Goal: Task Accomplishment & Management: Manage account settings

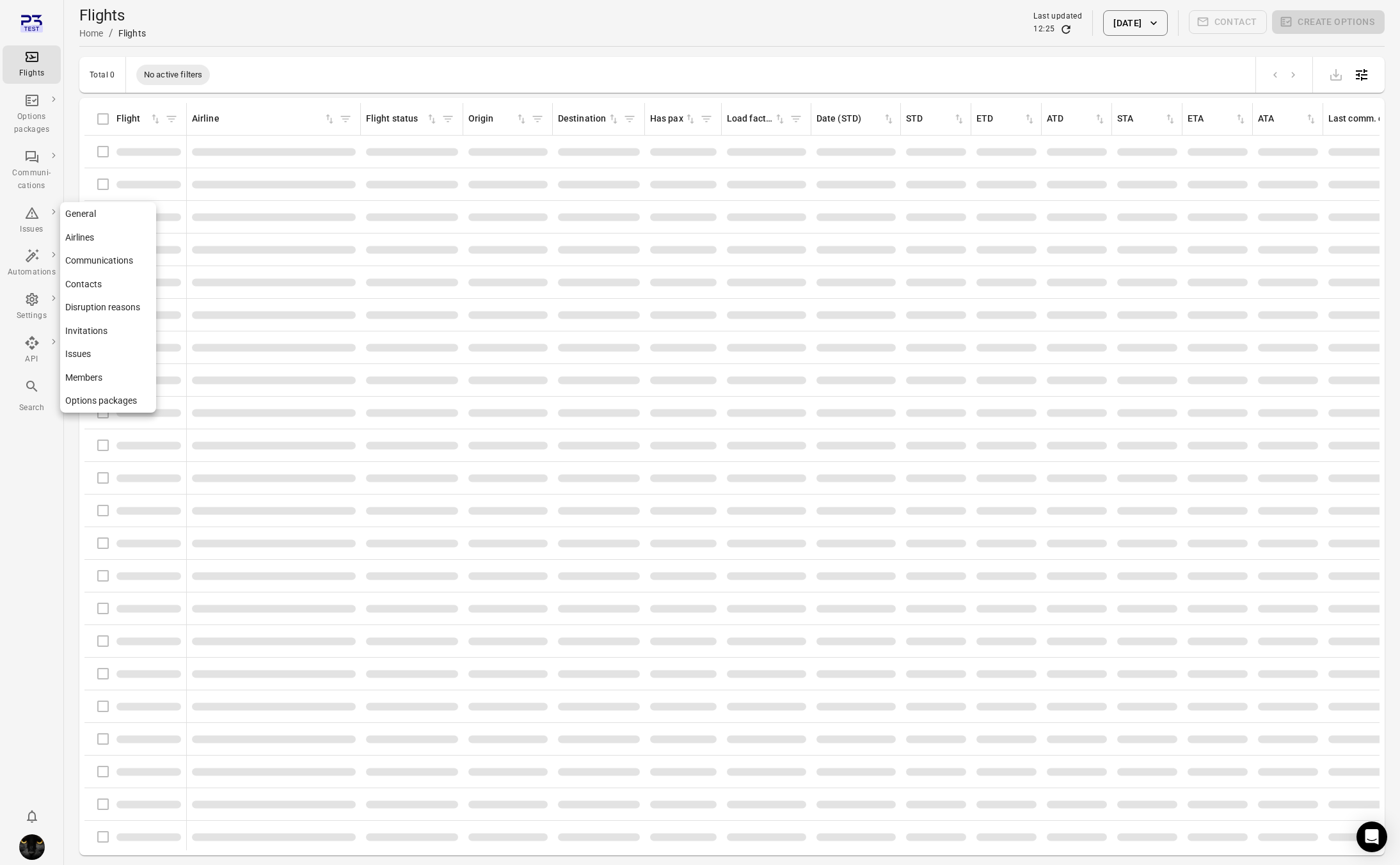
click at [26, 309] on div "Settings" at bounding box center [32, 307] width 48 height 31
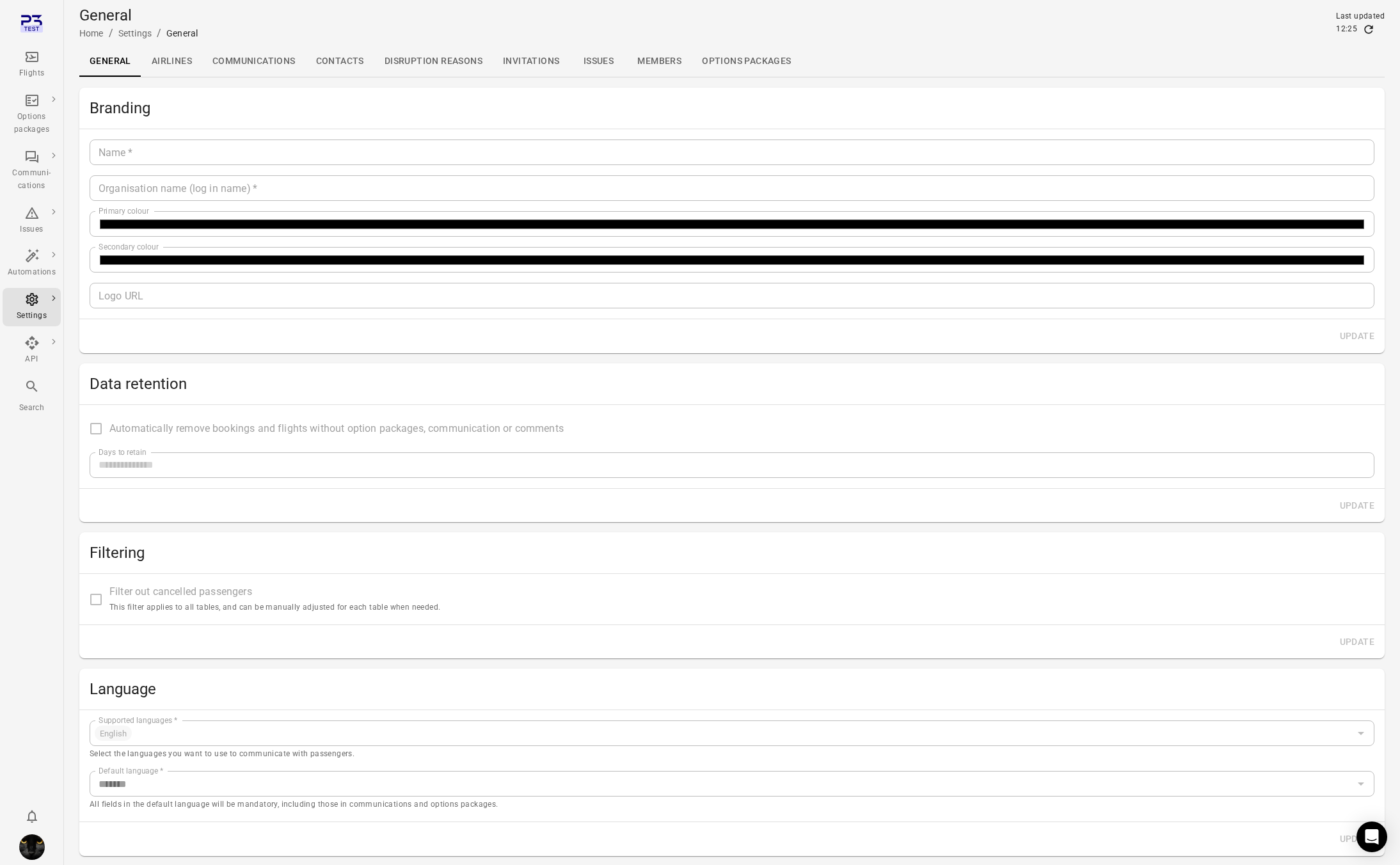
type input "*******"
type input "**********"
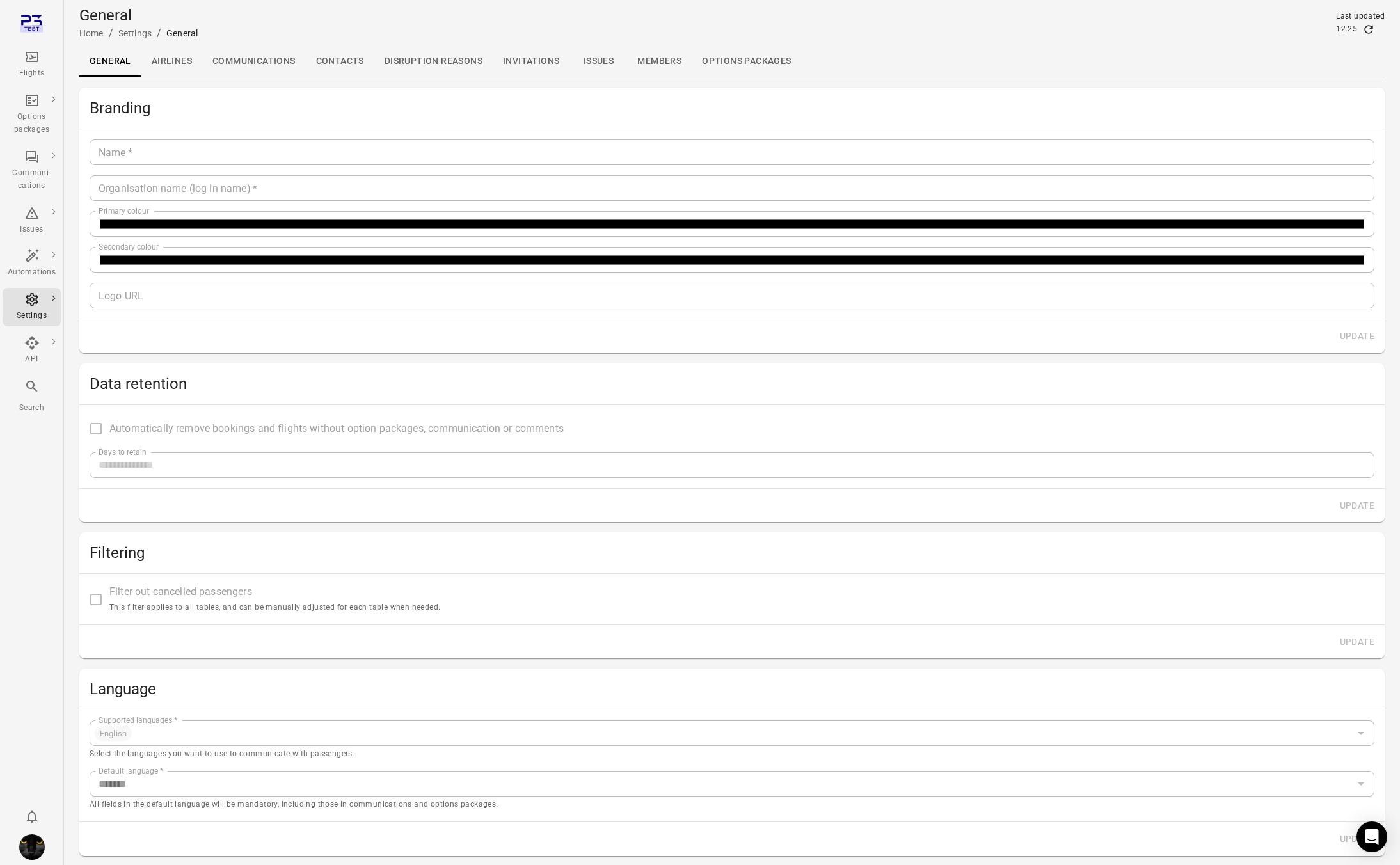
type input "**"
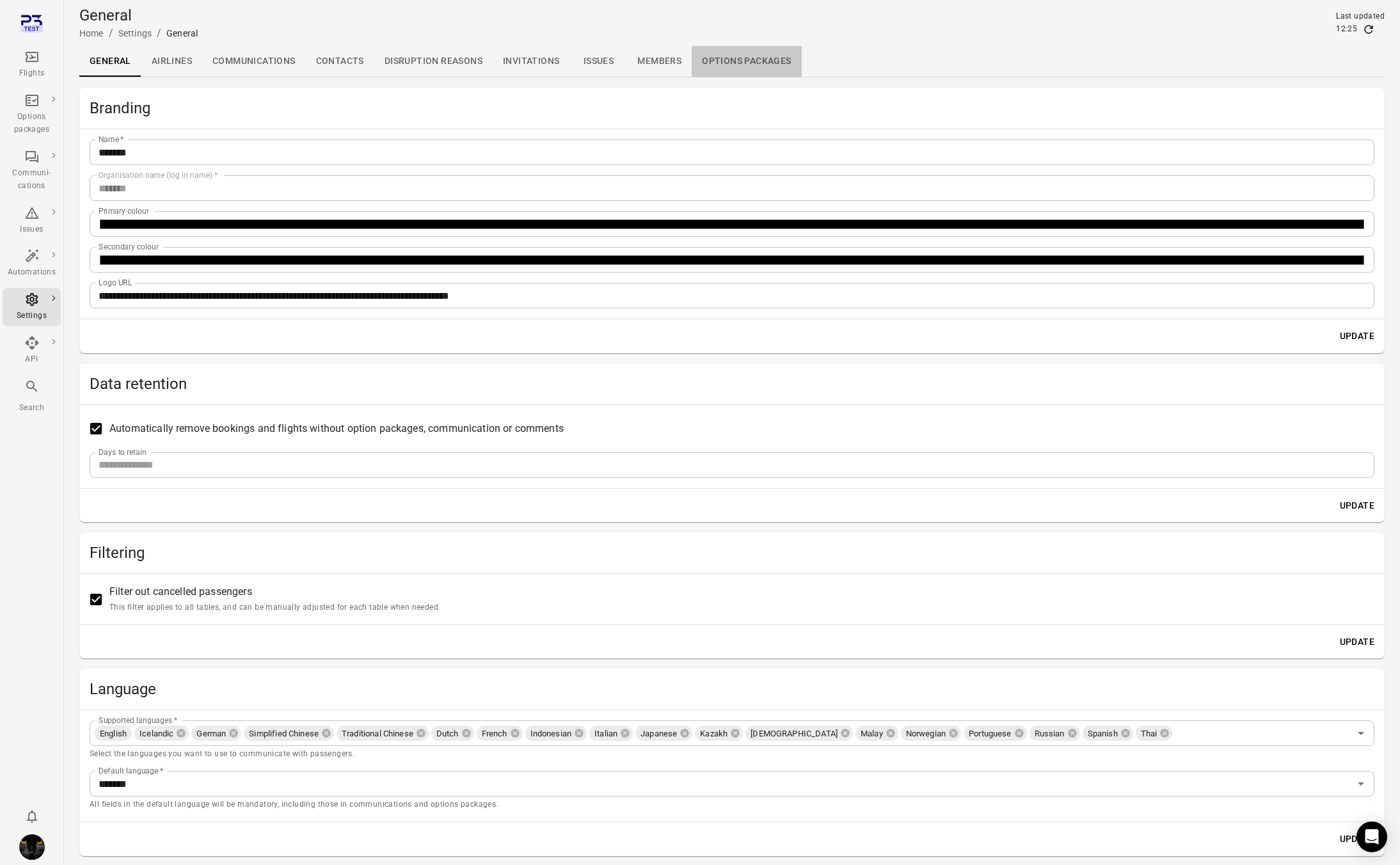
click at [781, 62] on link "Options packages" at bounding box center [746, 61] width 109 height 31
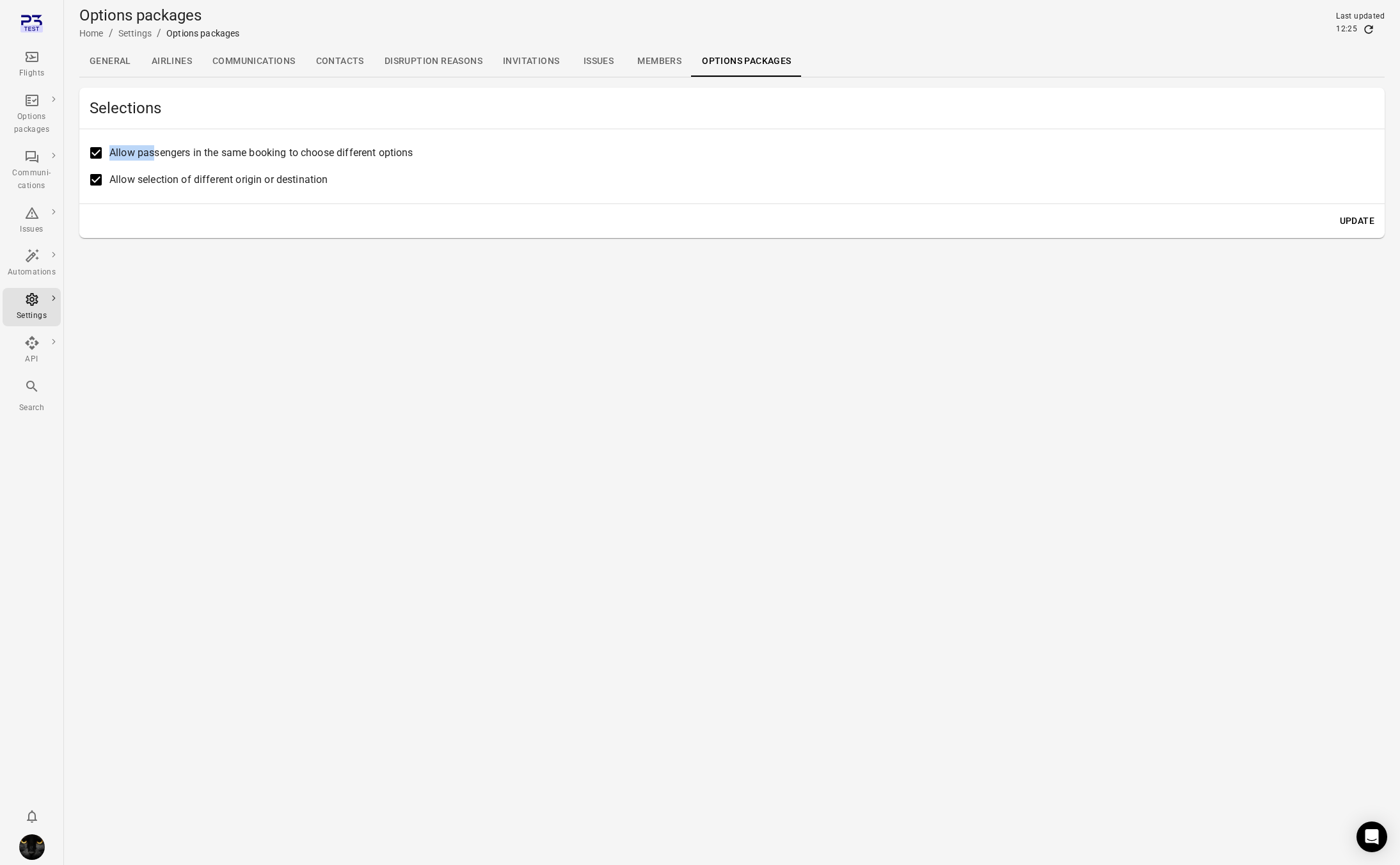
drag, startPoint x: 450, startPoint y: 142, endPoint x: 144, endPoint y: 153, distance: 306.2
click at [153, 153] on label "Allow passengers in the same booking to choose different options" at bounding box center [723, 153] width 1282 height 27
click at [126, 157] on label "Allow passengers in the same booking to choose different options" at bounding box center [723, 153] width 1282 height 27
drag, startPoint x: 120, startPoint y: 158, endPoint x: 112, endPoint y: 154, distance: 8.9
click at [119, 158] on span "Allow passengers in the same booking to choose different options" at bounding box center [261, 153] width 304 height 15
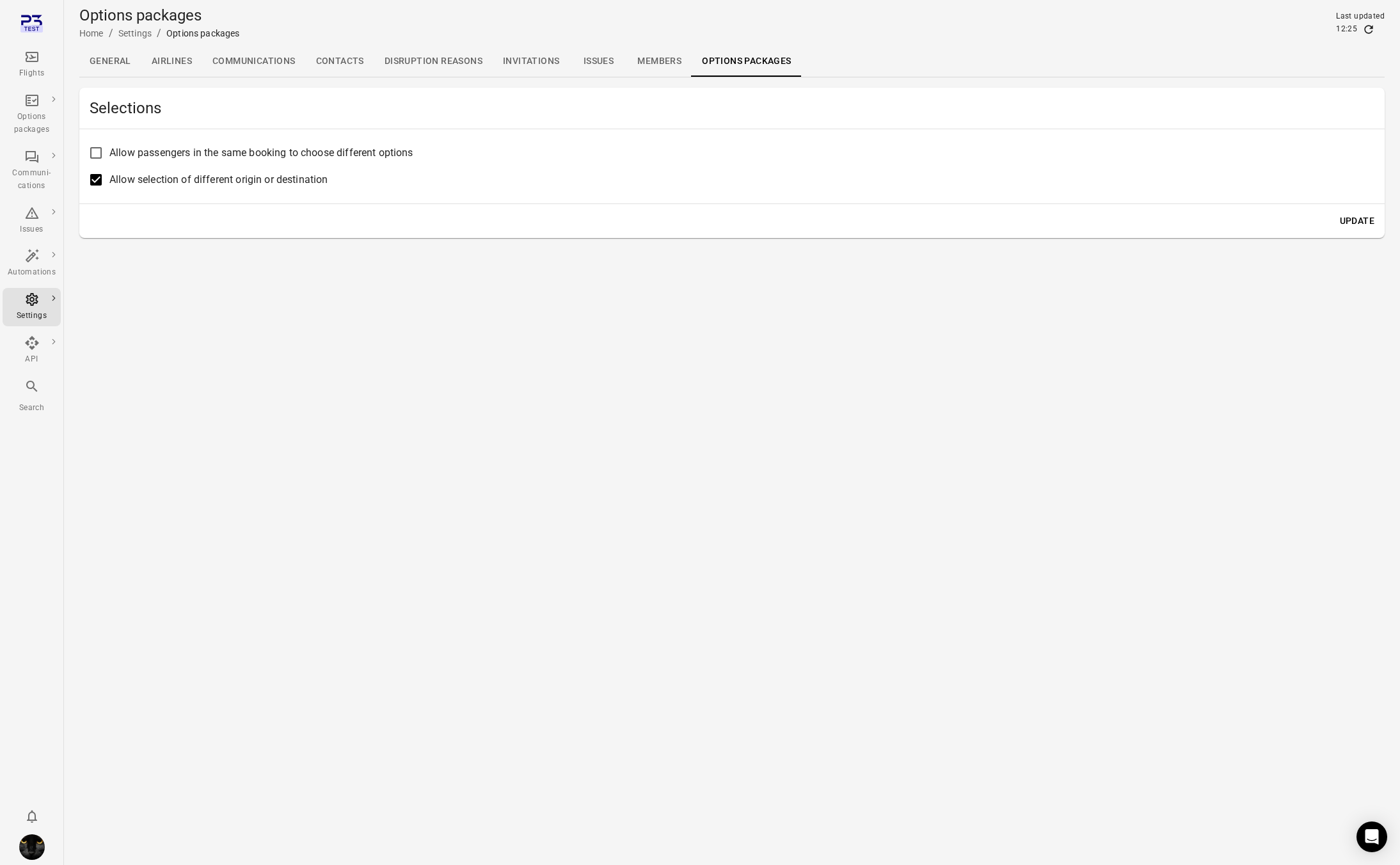
click at [113, 153] on span "Allow passengers in the same booking to choose different options" at bounding box center [261, 153] width 304 height 15
drag, startPoint x: 109, startPoint y: 153, endPoint x: 372, endPoint y: 167, distance: 263.4
click at [372, 167] on div "Allow passengers in the same booking to choose different options Allow selectio…" at bounding box center [731, 167] width 1284 height 54
copy div "Allow passengers in the same booking to choose different options"
click at [1019, 386] on main "Options packages Home / Settings / Options packages Last updated 12:25 General …" at bounding box center [732, 432] width 1336 height 865
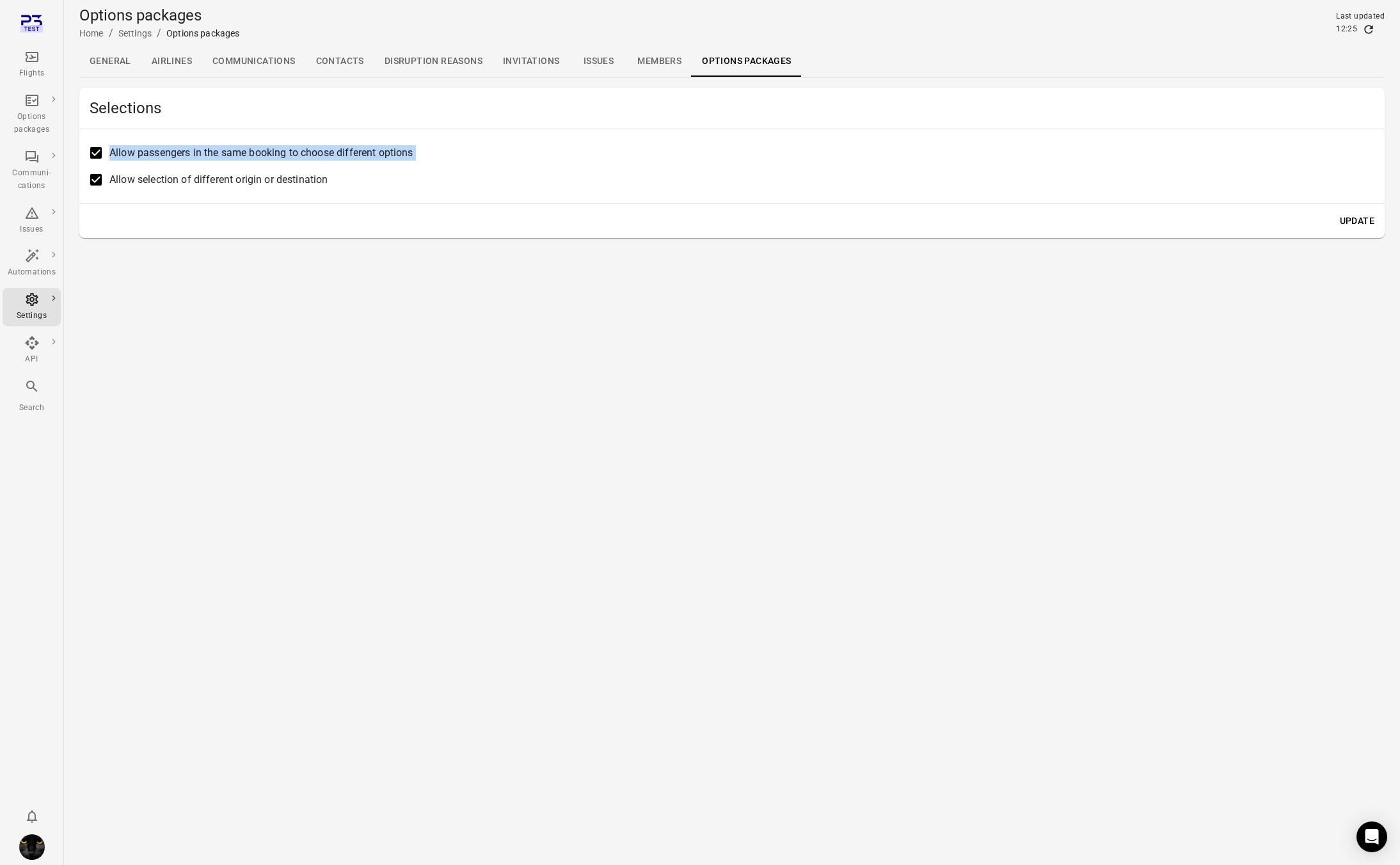
click at [1019, 386] on main "Options packages Home / Settings / Options packages Last updated 12:25 General …" at bounding box center [732, 432] width 1336 height 865
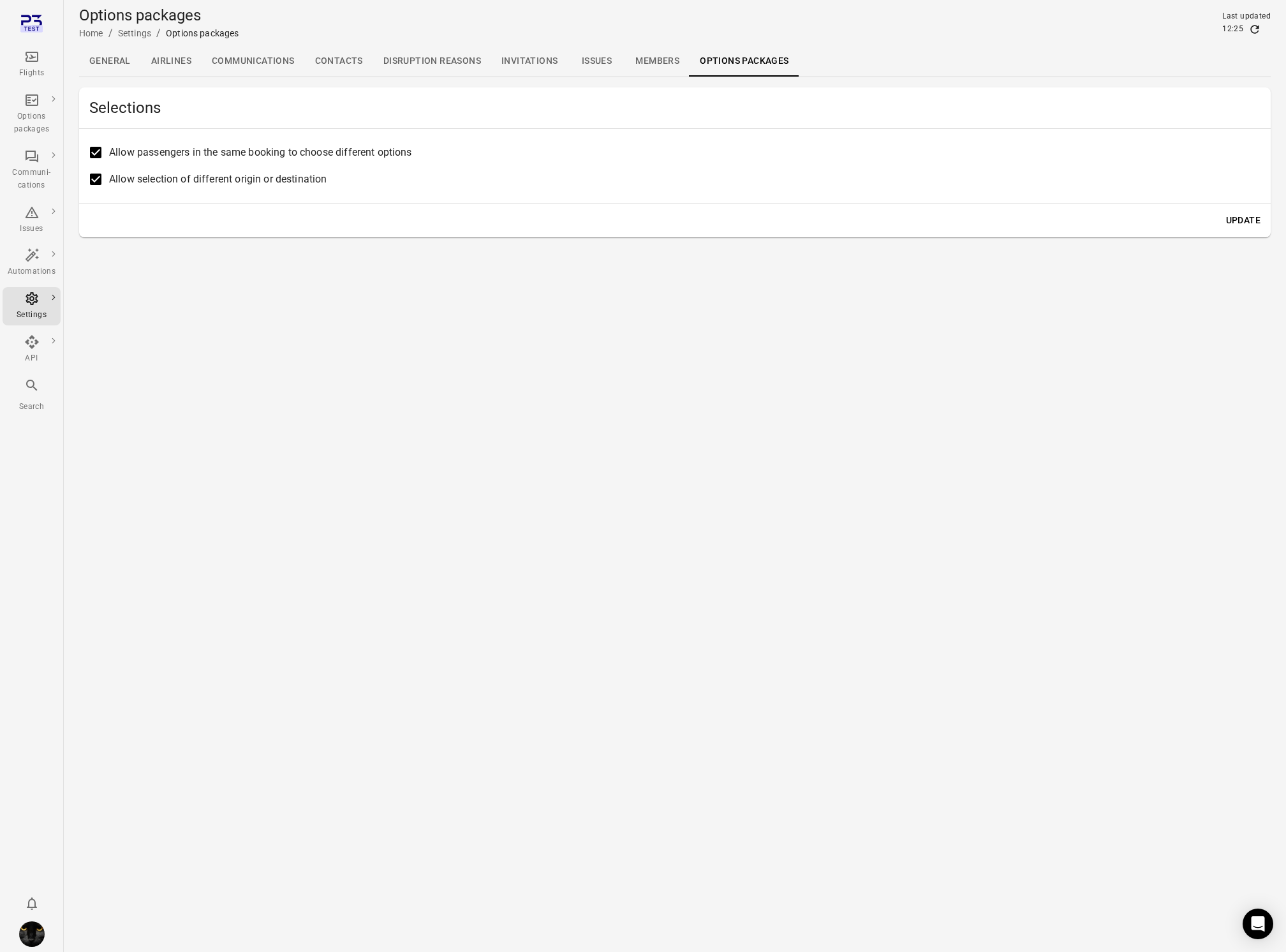
click at [34, 65] on div "Flights" at bounding box center [31, 65] width 48 height 31
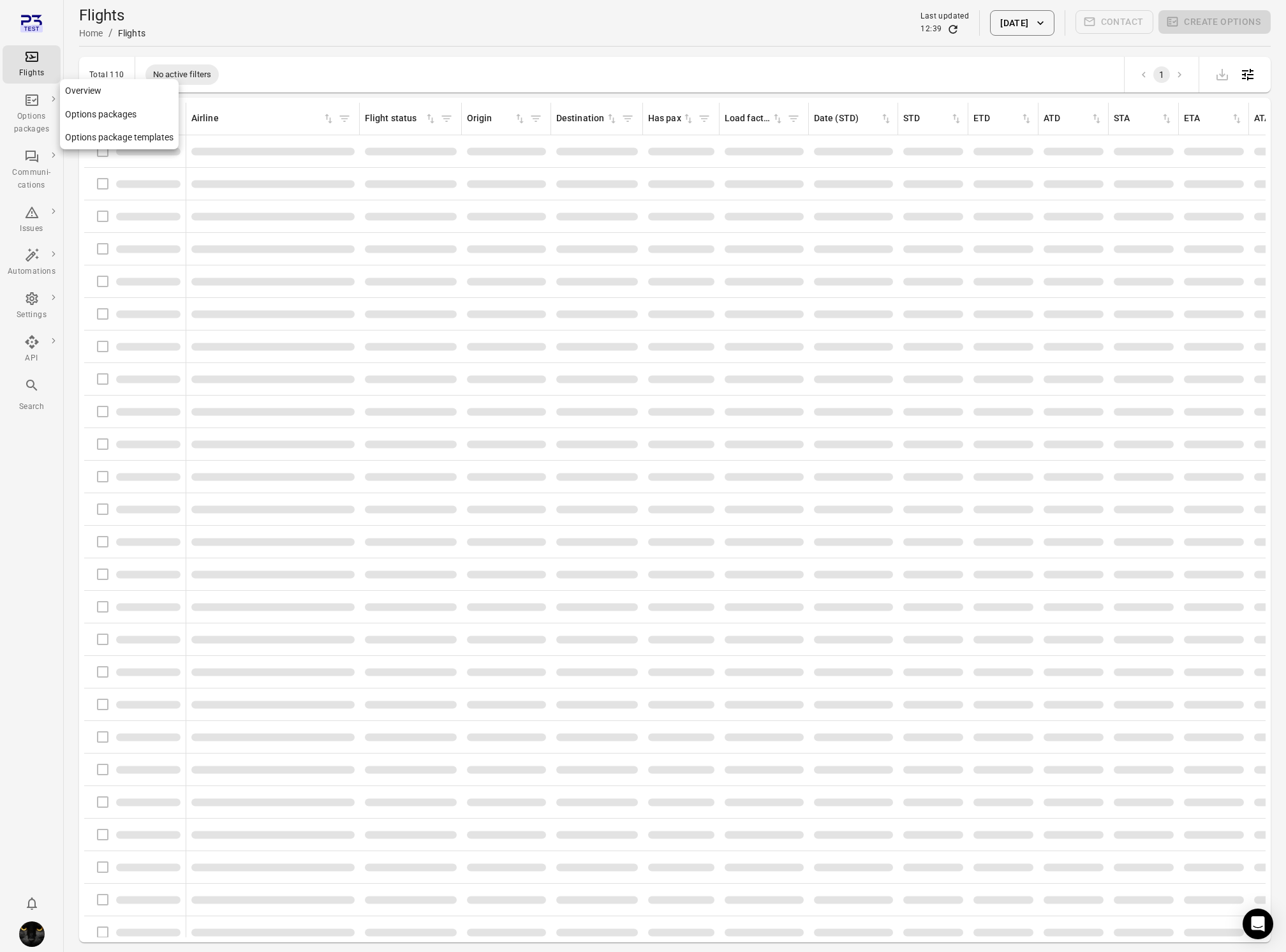
click at [32, 107] on icon "Main navigation" at bounding box center [31, 100] width 15 height 15
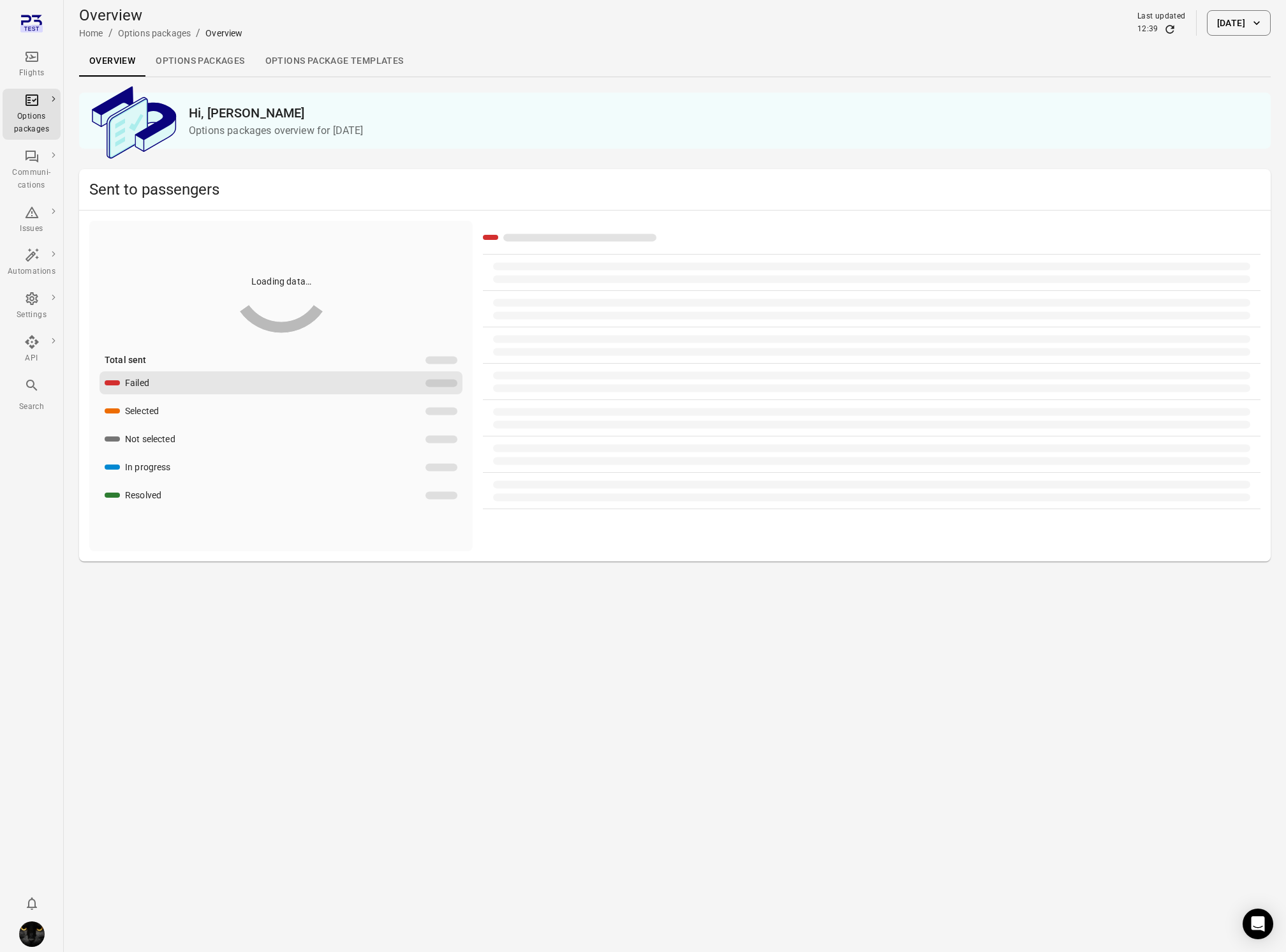
click at [31, 73] on div "Flights" at bounding box center [31, 73] width 48 height 13
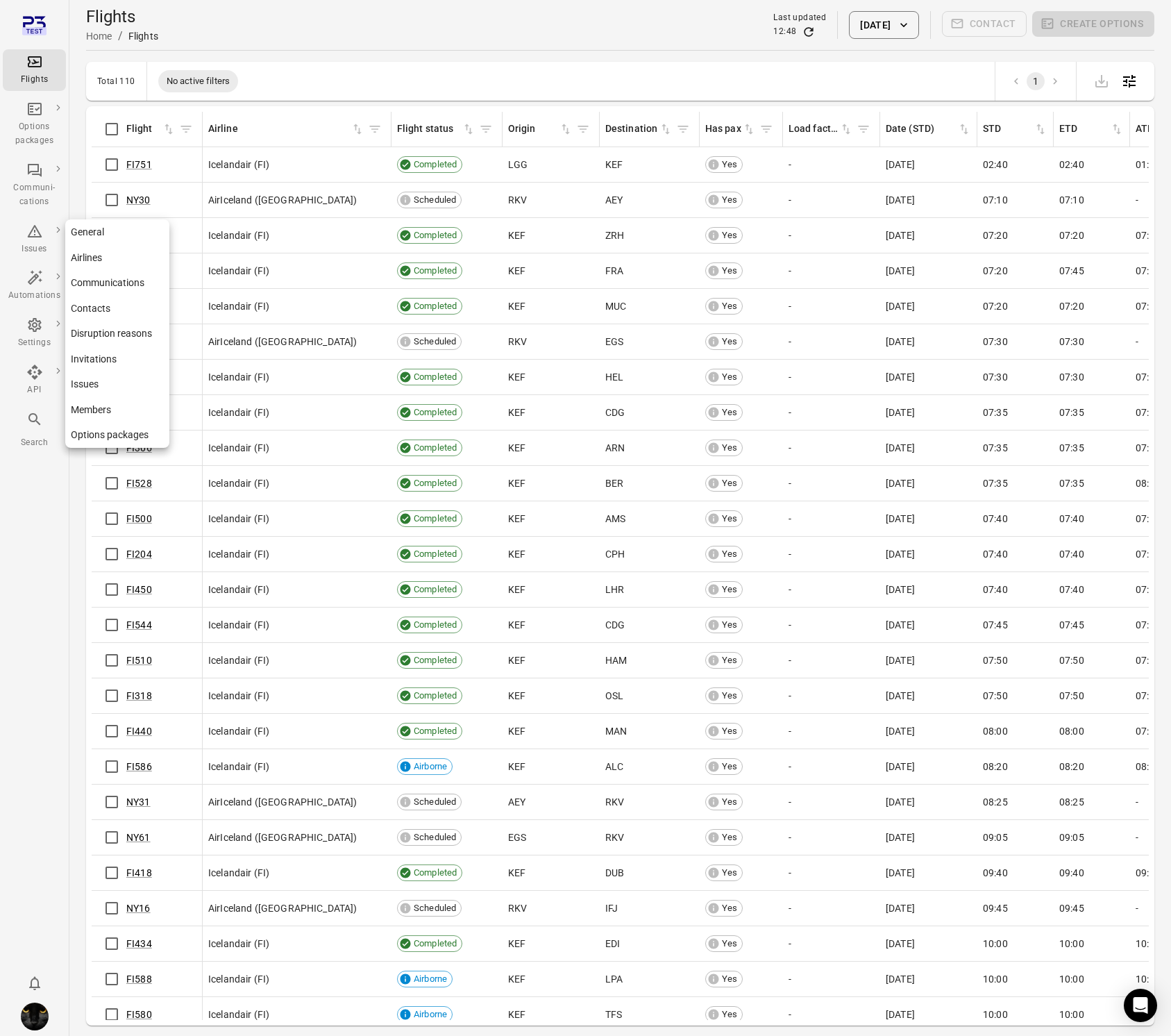
click at [31, 329] on icon "Main navigation" at bounding box center [34, 324] width 17 height 17
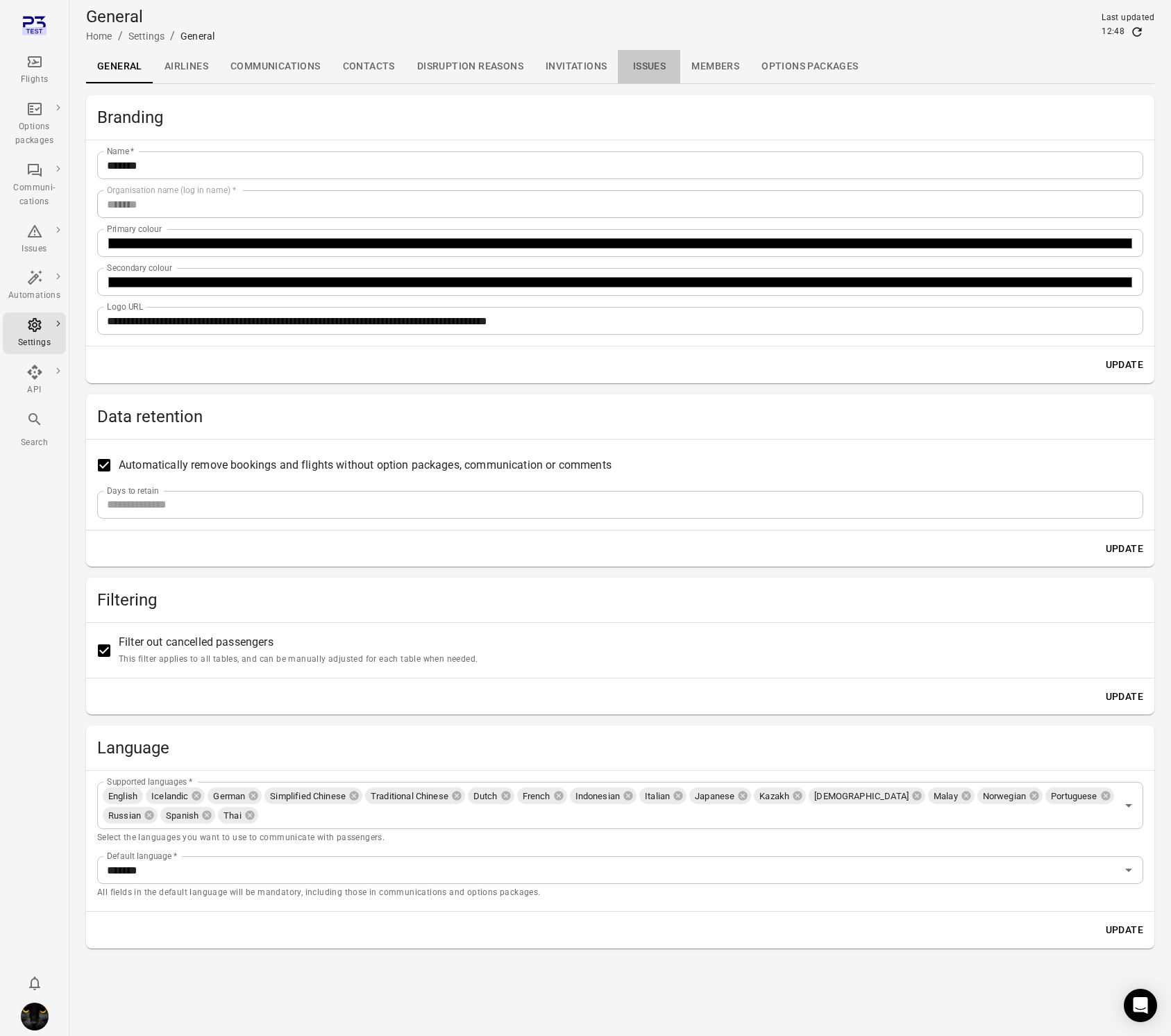
click at [644, 64] on link "Issues" at bounding box center [649, 67] width 63 height 33
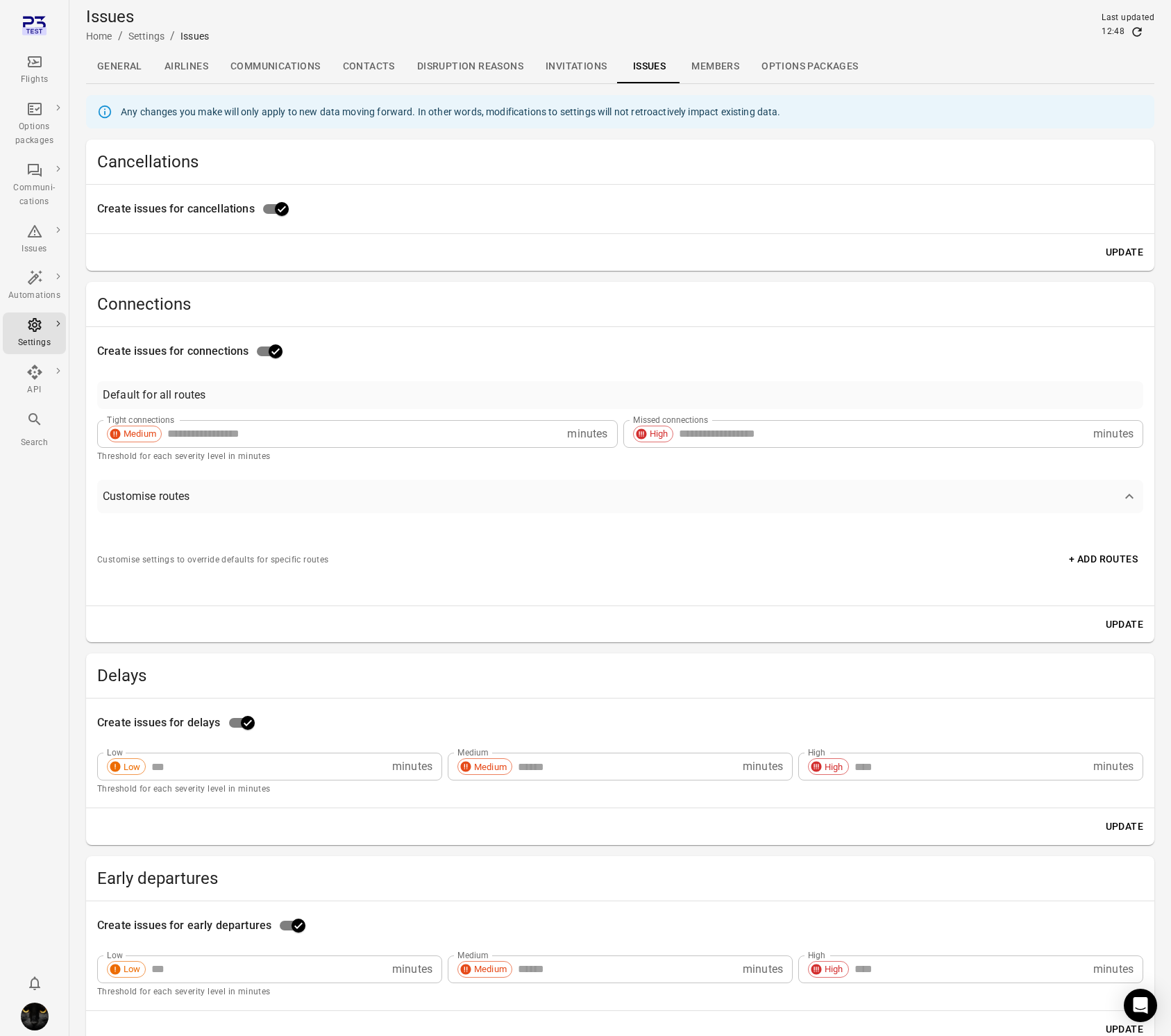
click at [724, 68] on link "Members" at bounding box center [716, 67] width 70 height 33
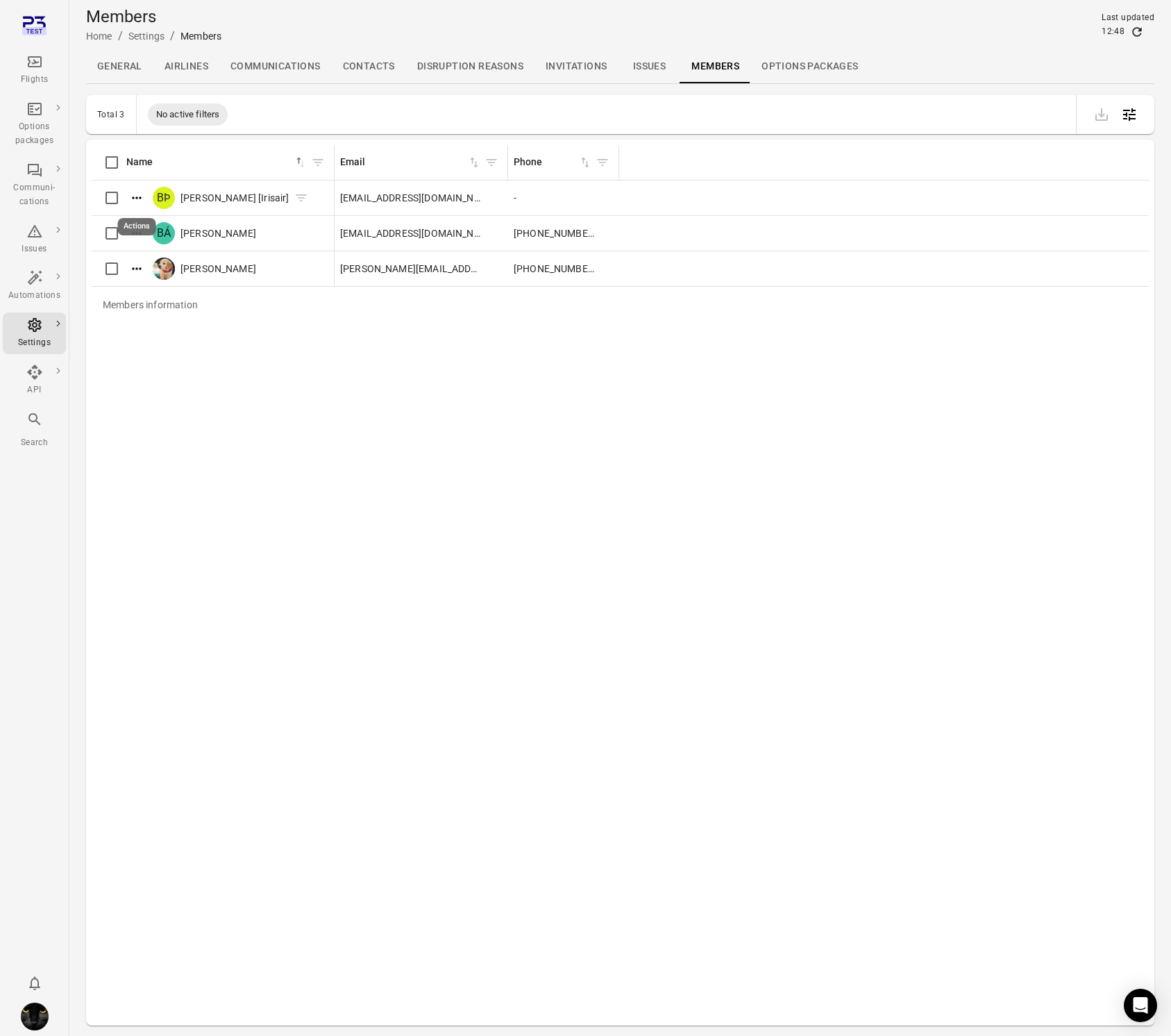
click at [132, 197] on icon "Actions" at bounding box center [136, 198] width 9 height 2
click at [137, 216] on span "Edit roles" at bounding box center [137, 220] width 41 height 14
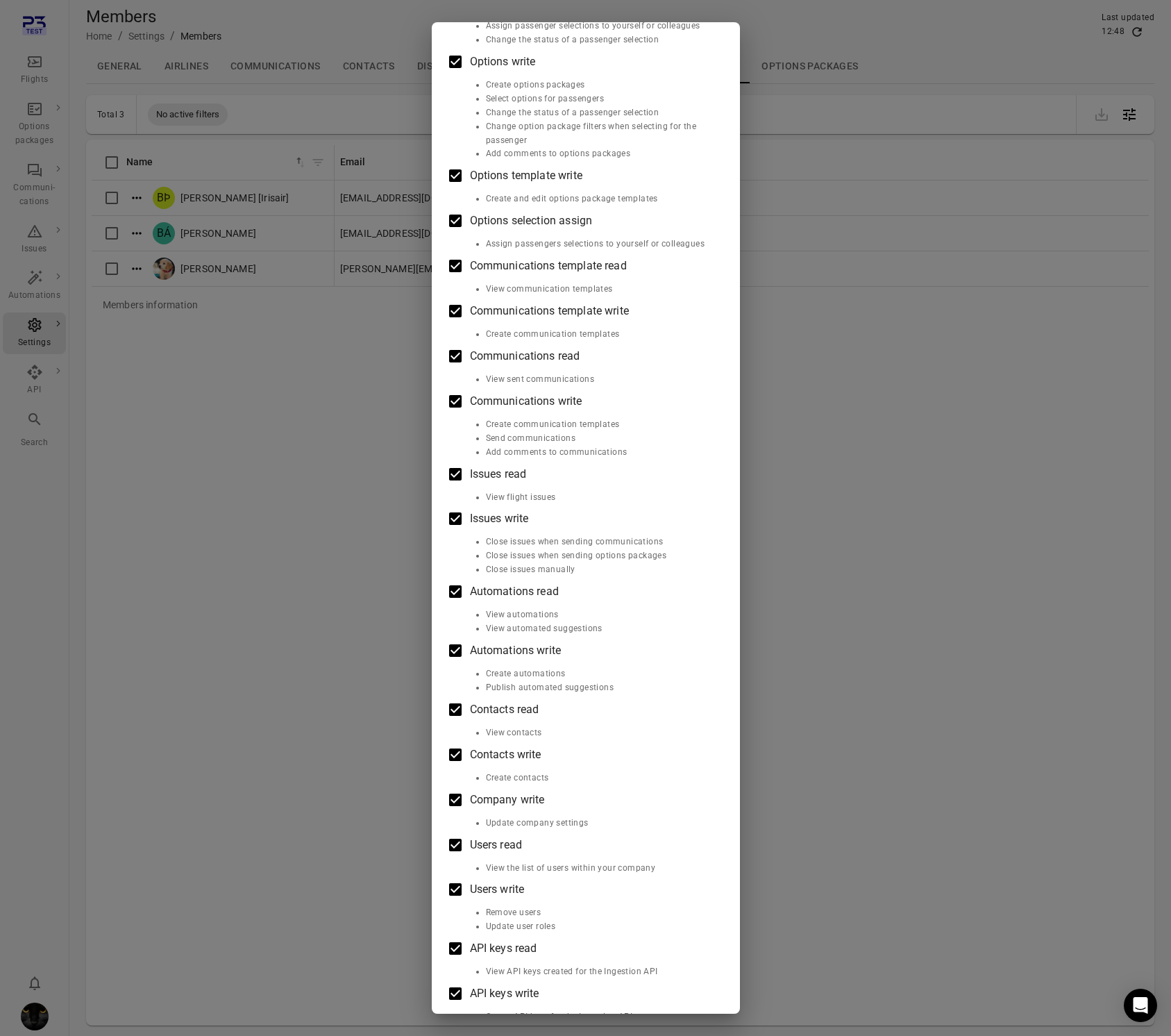
scroll to position [468, 0]
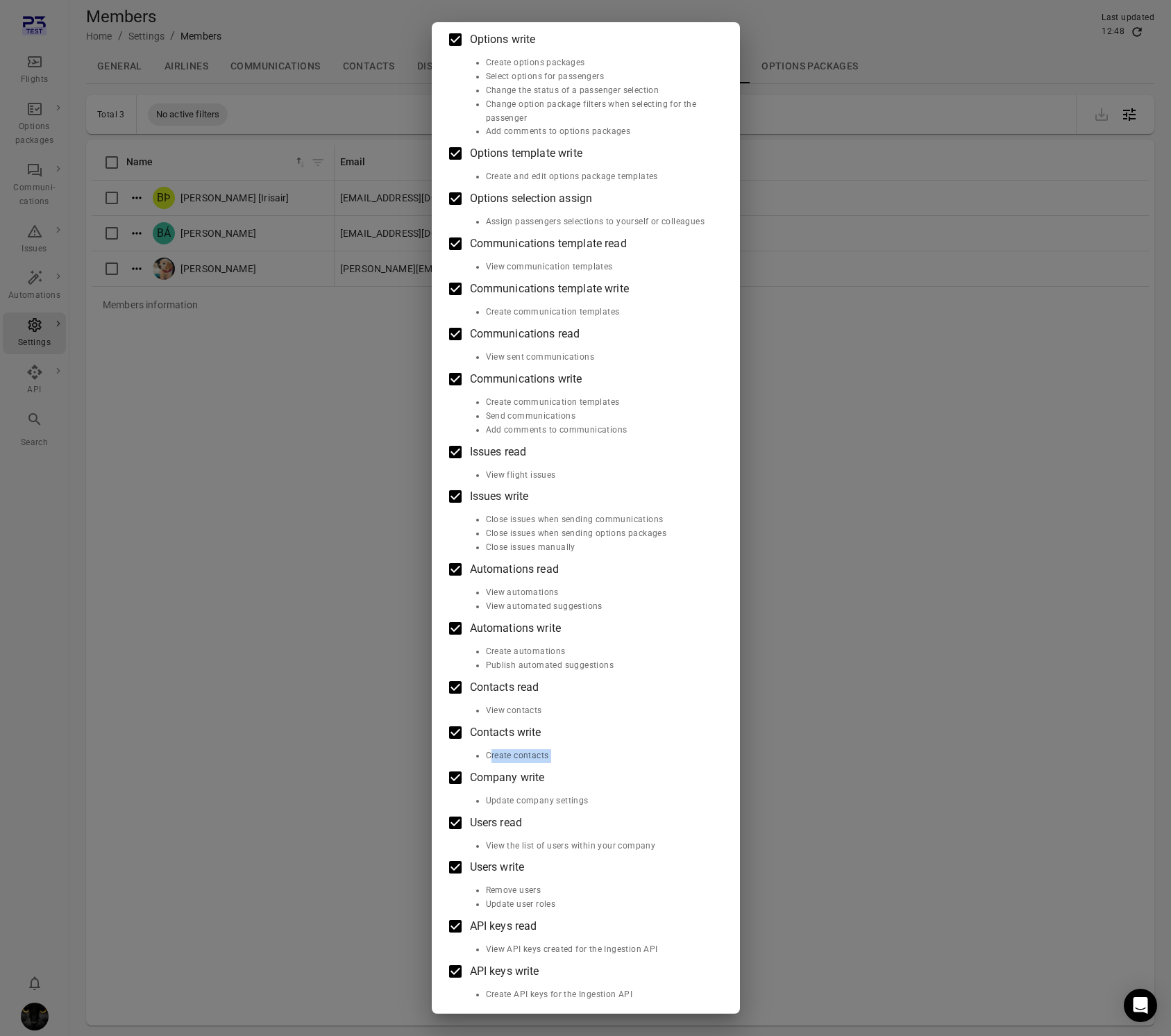
click at [624, 763] on div "Flights read View flights Flights write Add comments to flights Passengers read…" at bounding box center [586, 321] width 275 height 1361
drag, startPoint x: 527, startPoint y: 800, endPoint x: 679, endPoint y: 794, distance: 152.1
click at [679, 794] on li "Update company settings" at bounding box center [599, 801] width 227 height 14
click at [294, 772] on div "Edit roles Baldur Þór Emilsson [Irisair] Roles Flights read View flights Flight…" at bounding box center [586, 518] width 1171 height 1036
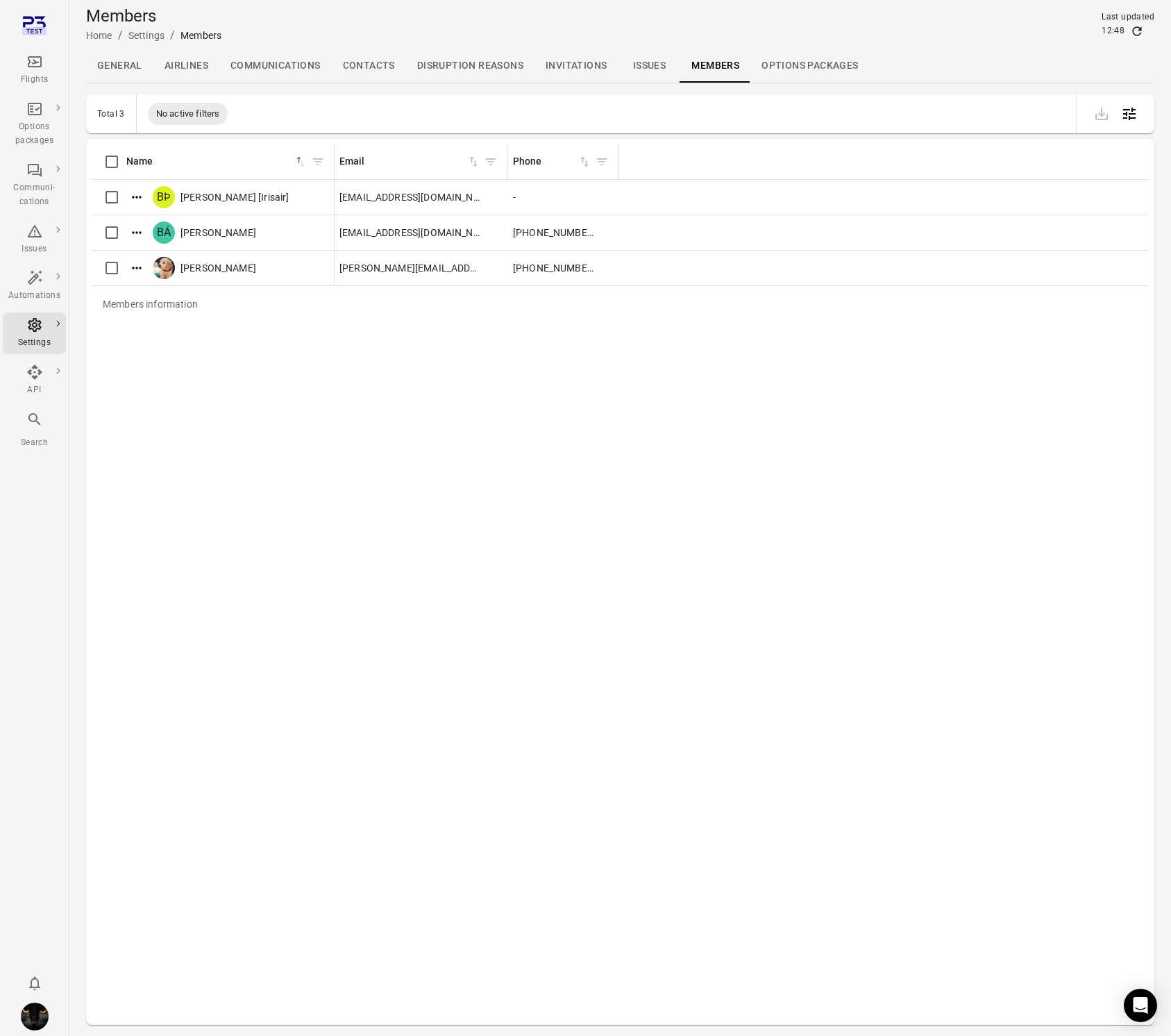
scroll to position [0, 3]
click at [142, 196] on icon "Actions" at bounding box center [137, 197] width 14 height 14
click at [140, 223] on span "Edit roles" at bounding box center [137, 220] width 41 height 14
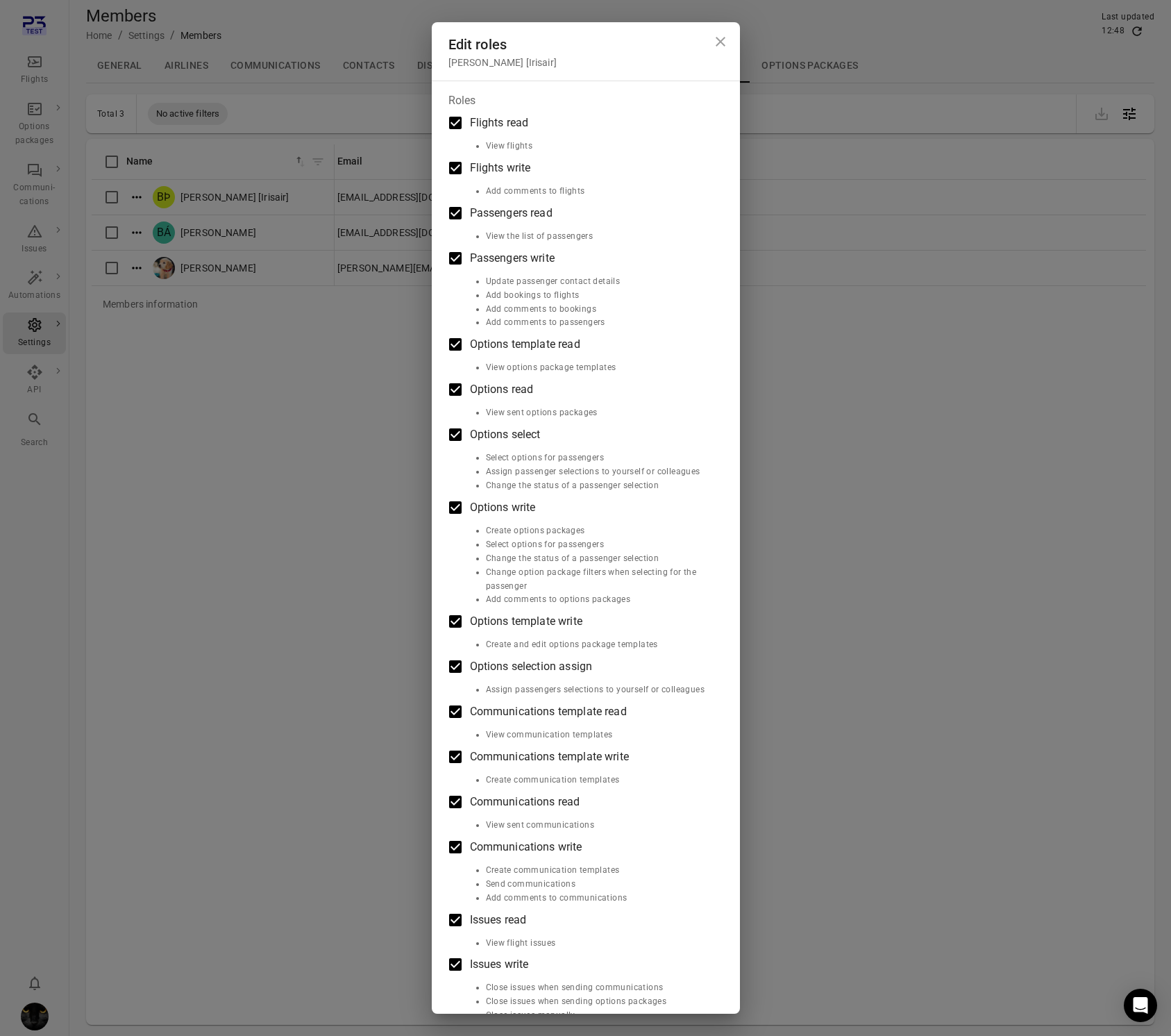
click at [726, 46] on icon "Close dialog" at bounding box center [720, 41] width 17 height 17
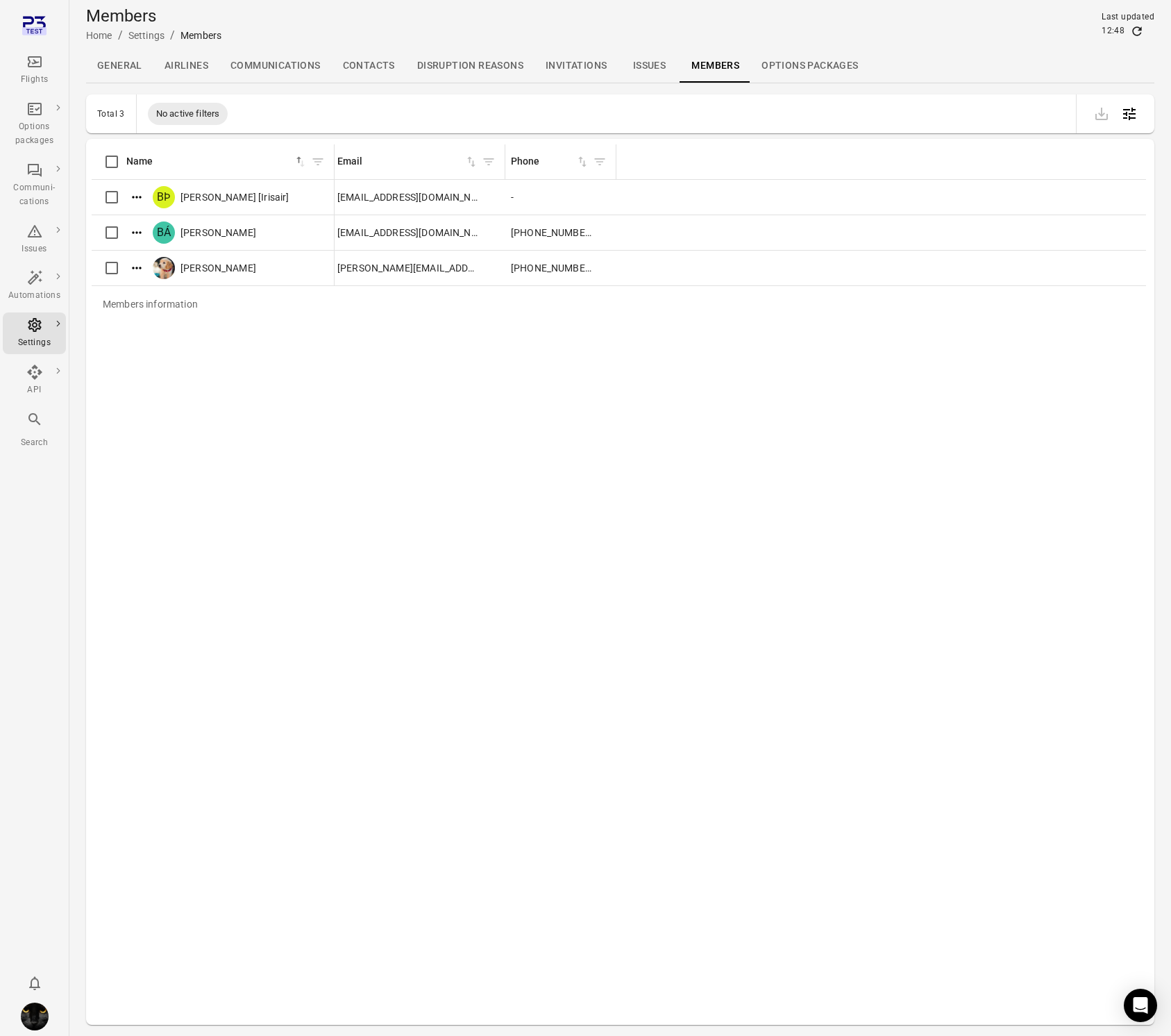
click at [726, 46] on div "Members Home / Settings / Members Last updated 12:48" at bounding box center [620, 24] width 1068 height 50
click at [298, 594] on div "Members information Name sorted ascending Email Phone BÞ Baldur Þór Emilsson [I…" at bounding box center [621, 581] width 1057 height 874
click at [41, 60] on icon "Main navigation" at bounding box center [34, 62] width 17 height 17
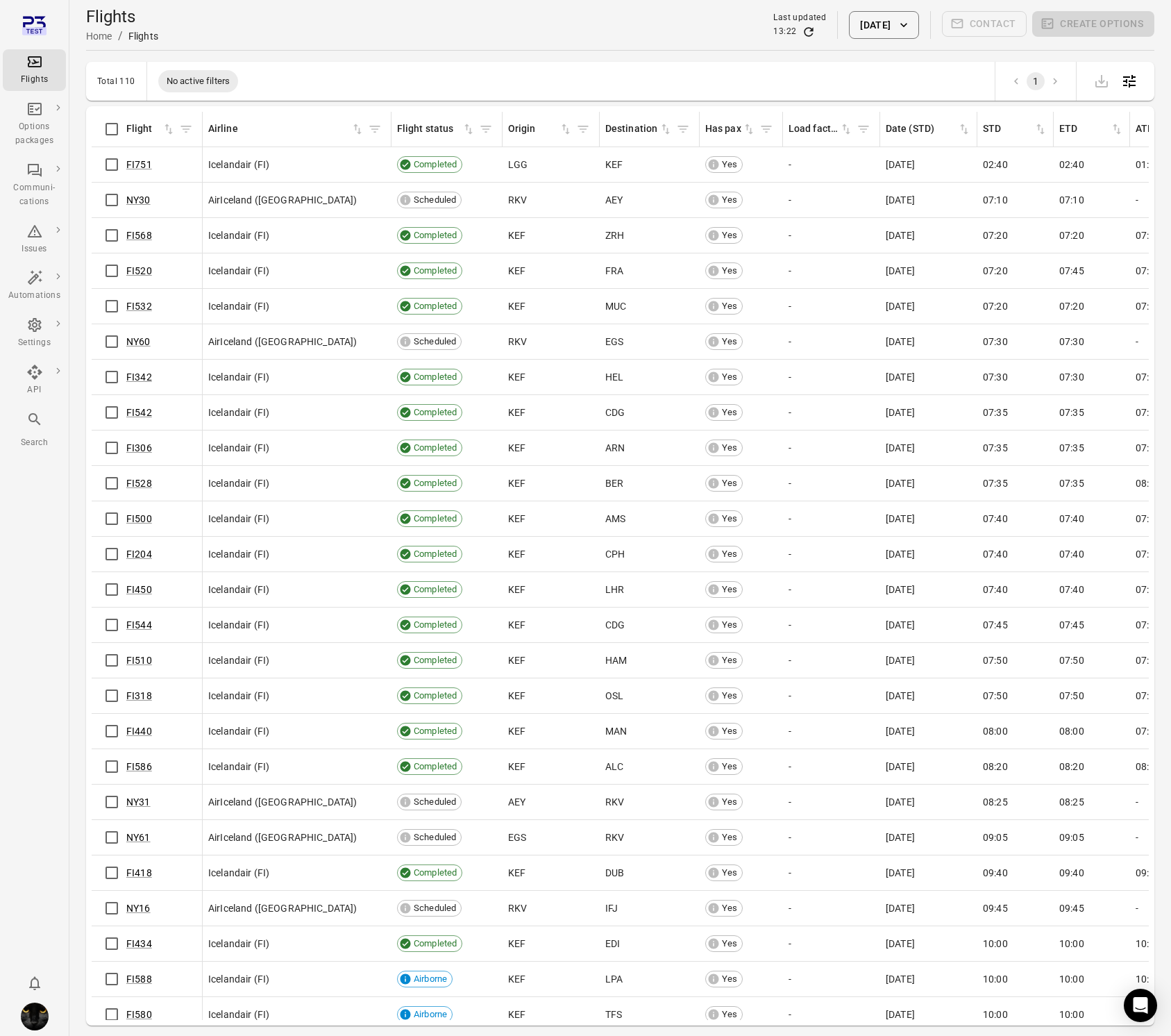
scroll to position [0, 41]
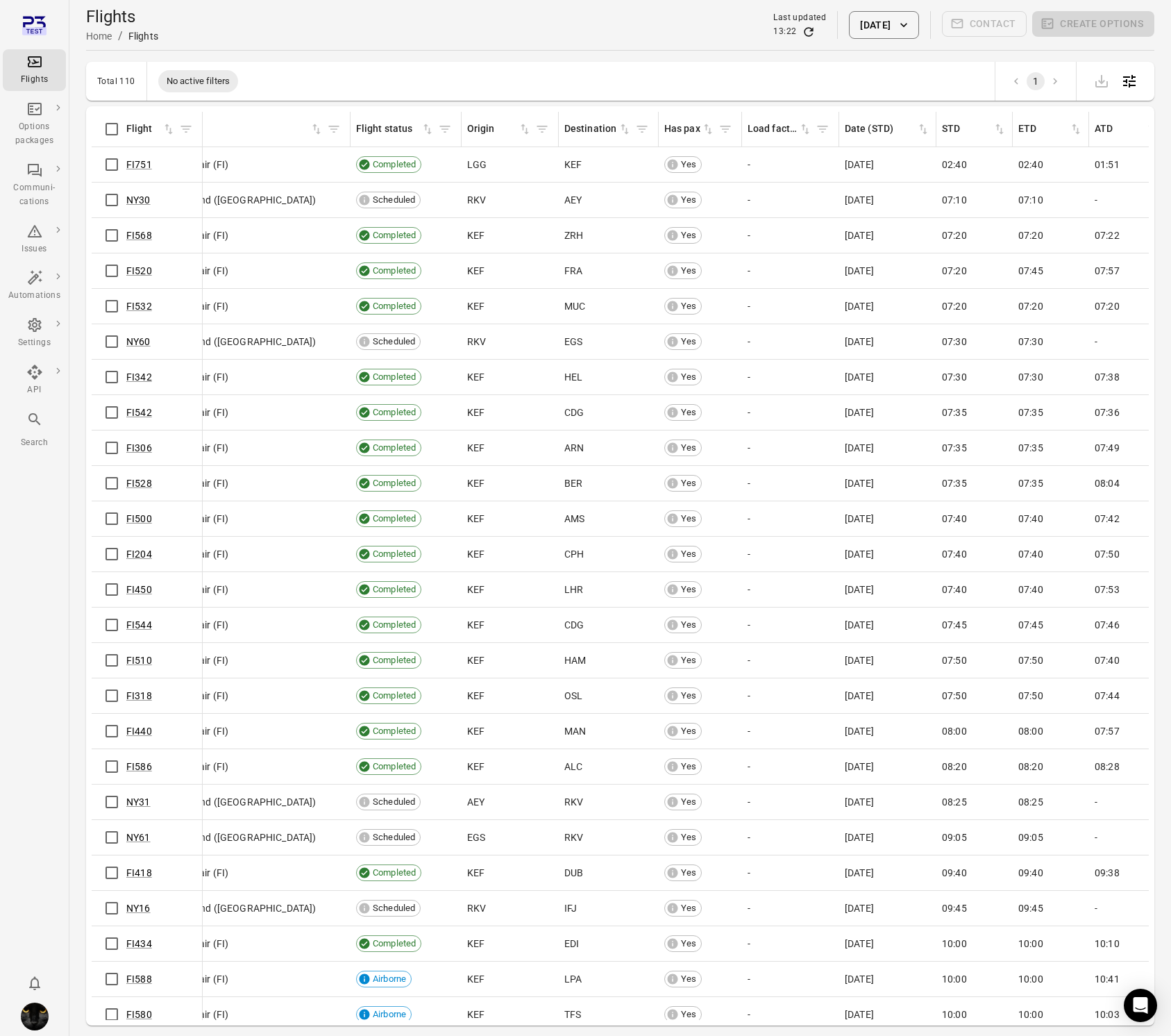
click at [20, 540] on div "Flights Options packages Communi-cations Issues Automations Settings API Search" at bounding box center [34, 518] width 70 height 1036
drag, startPoint x: 30, startPoint y: 335, endPoint x: 38, endPoint y: 336, distance: 8.1
click at [30, 337] on div "Settings" at bounding box center [34, 333] width 52 height 33
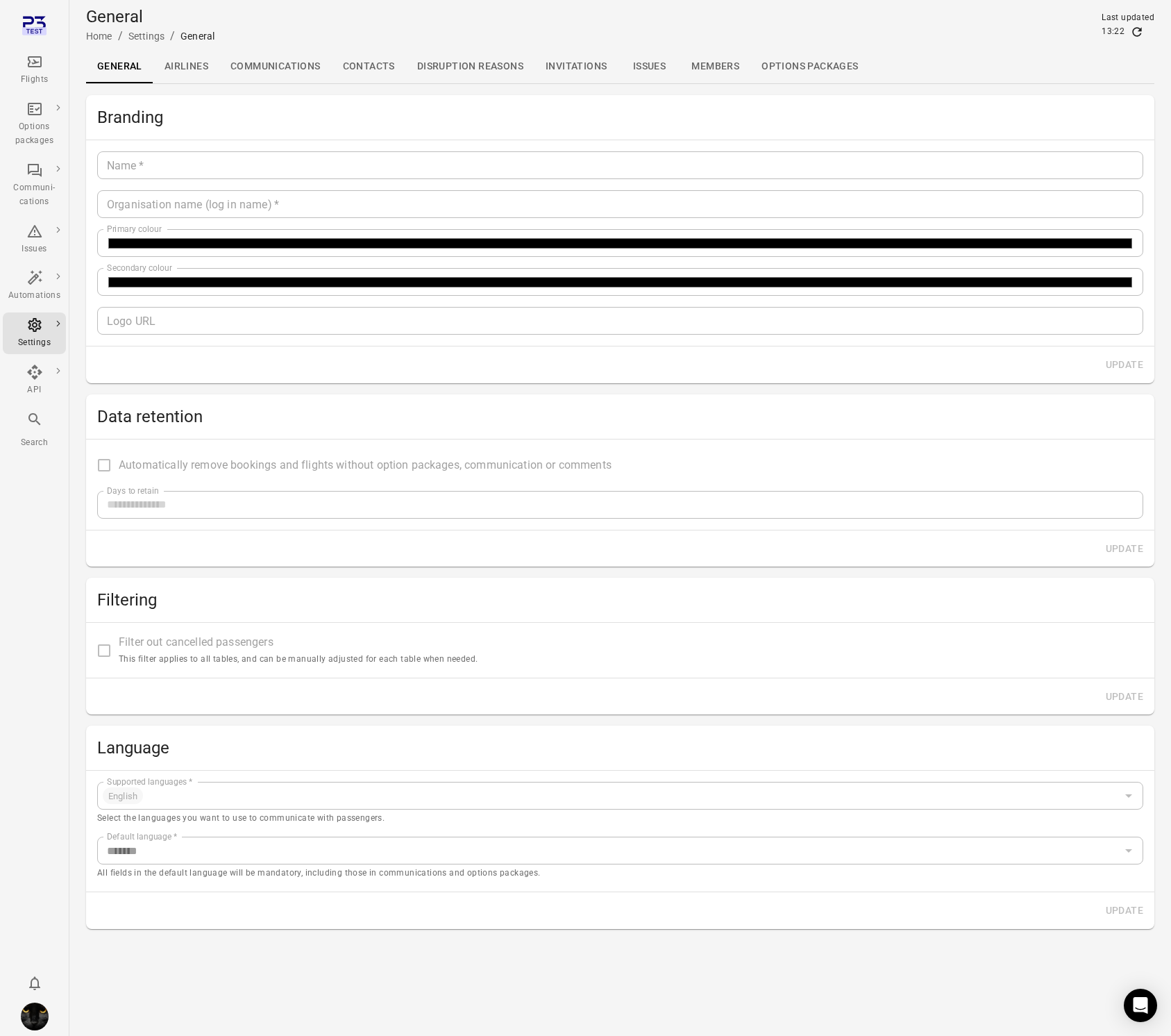
type input "*******"
type input "**********"
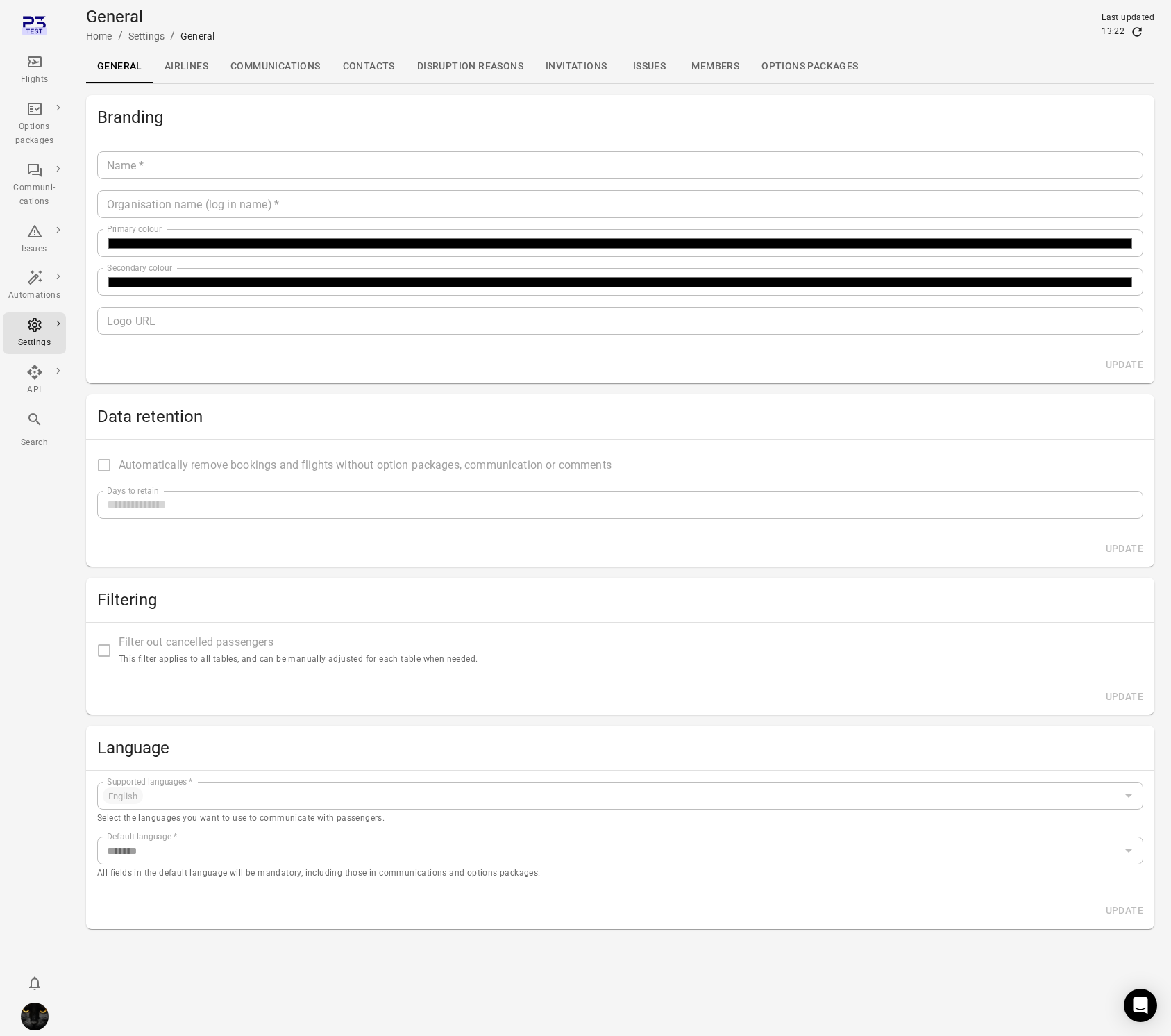
type input "**"
click at [38, 336] on div "Settings" at bounding box center [34, 343] width 52 height 14
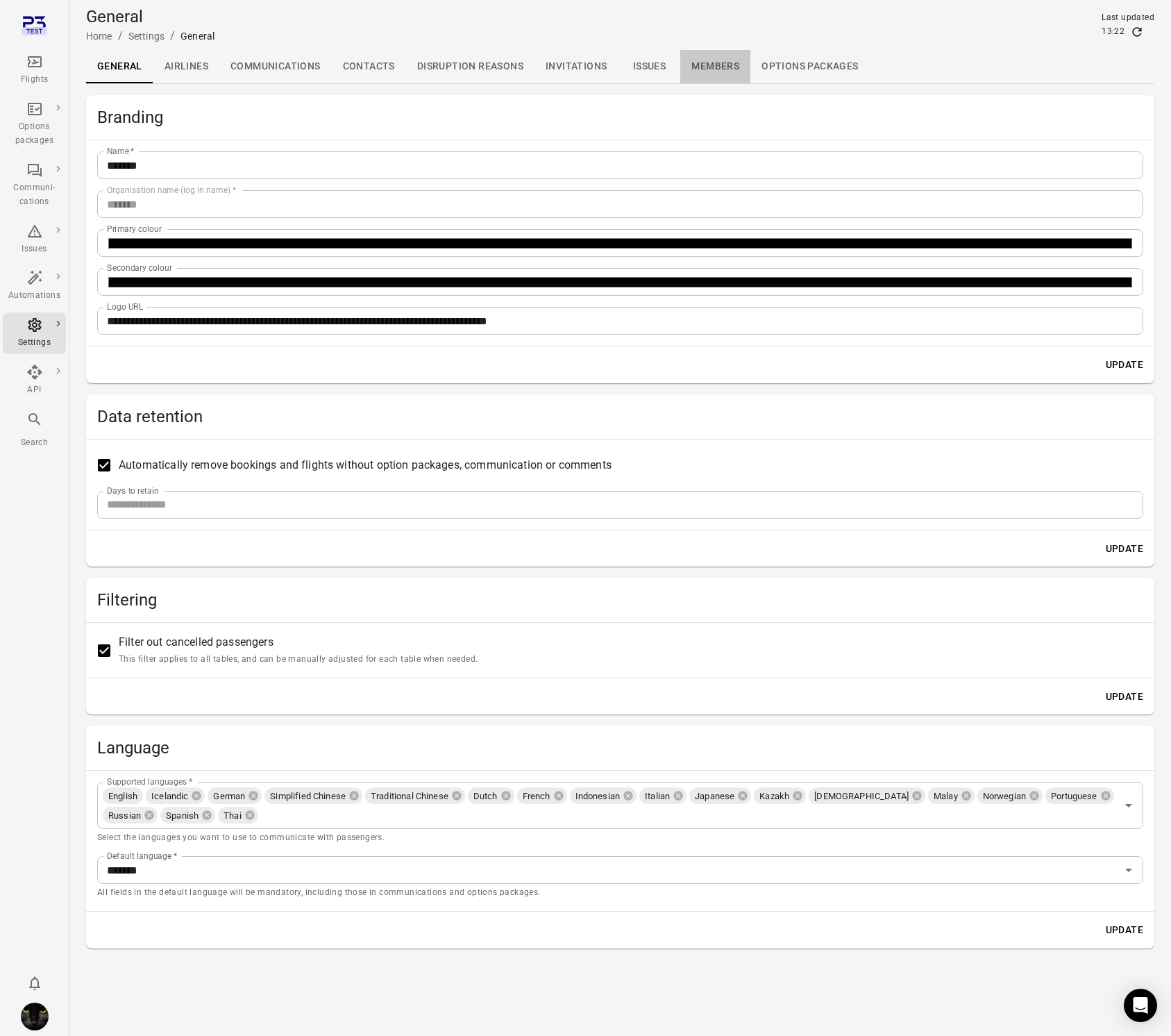
click at [702, 64] on link "Members" at bounding box center [716, 67] width 70 height 33
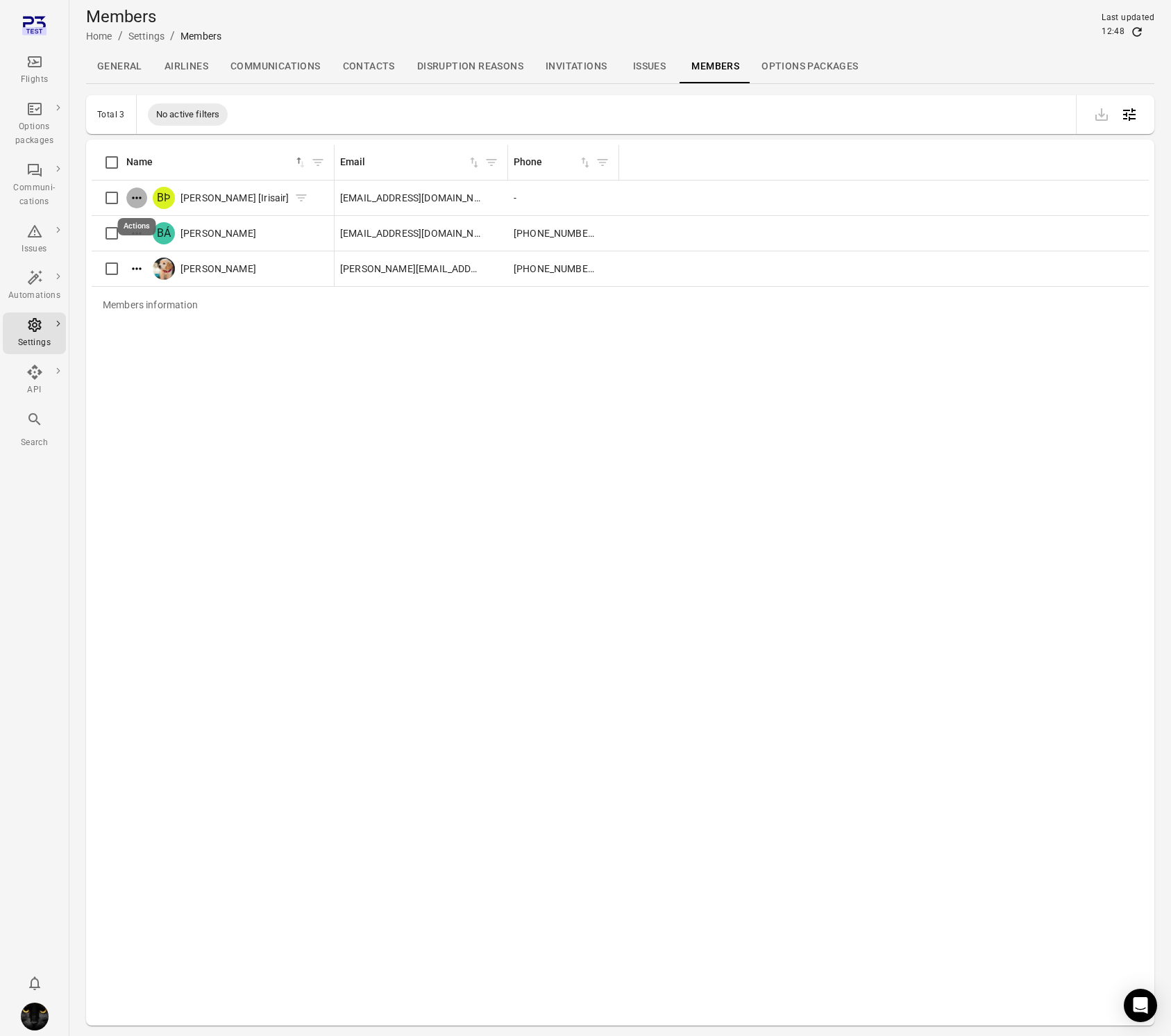
click at [141, 201] on icon "Actions" at bounding box center [137, 198] width 14 height 14
click at [140, 212] on div "Edit roles" at bounding box center [137, 221] width 64 height 25
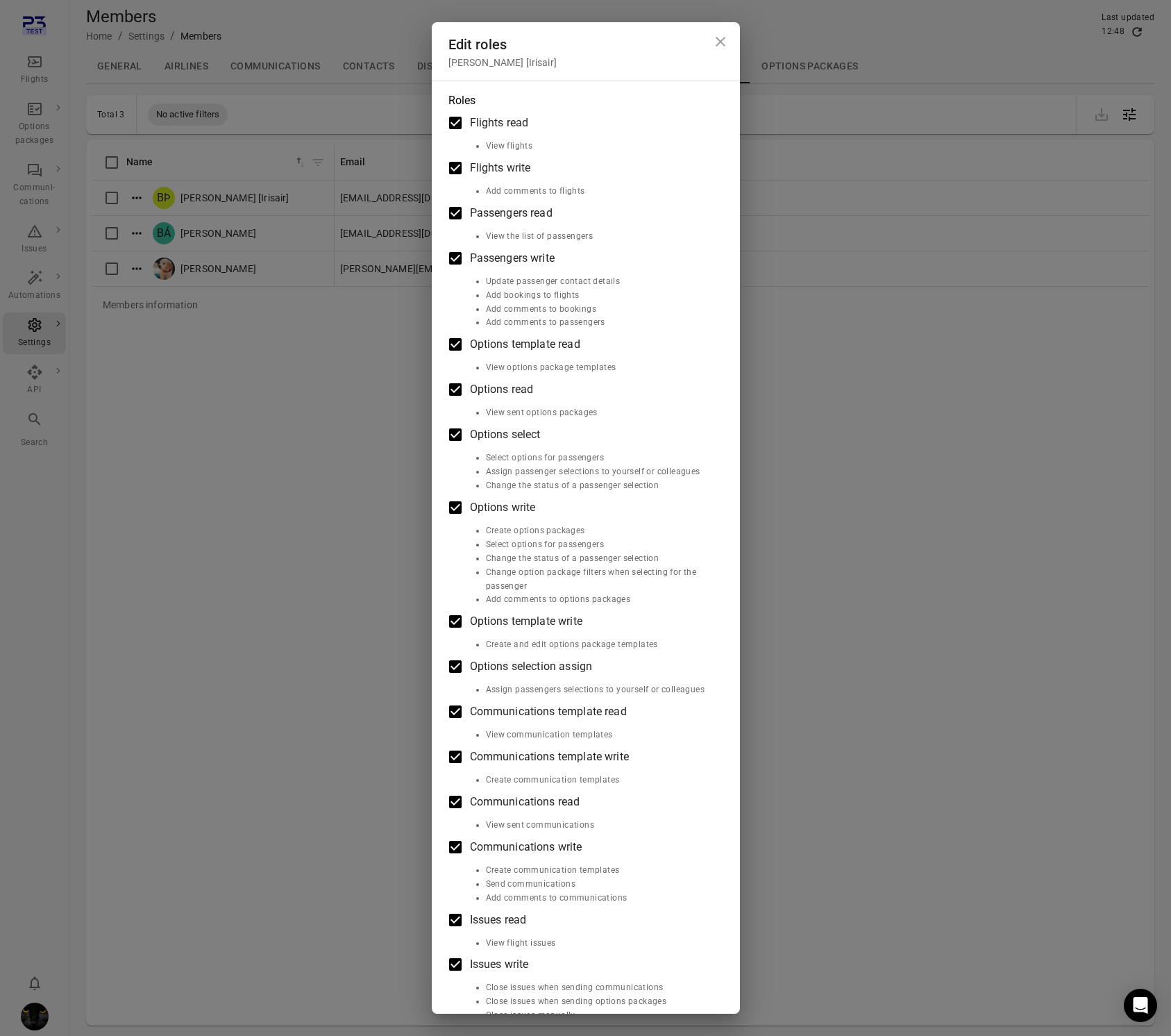
scroll to position [1, 0]
click at [545, 147] on div "Flights read View flights Flights write Add comments to flights Passengers read…" at bounding box center [586, 788] width 275 height 1361
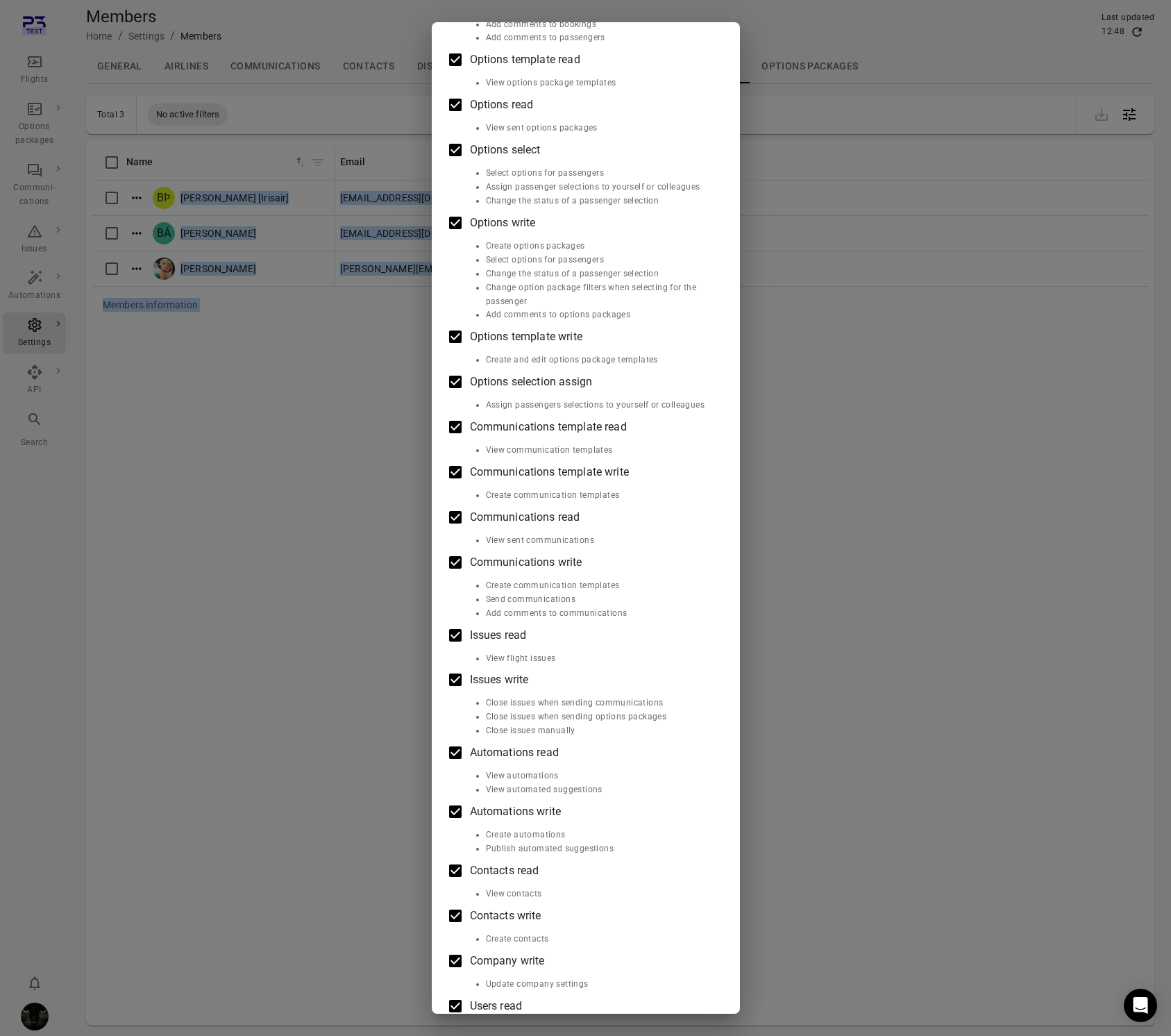
scroll to position [468, 0]
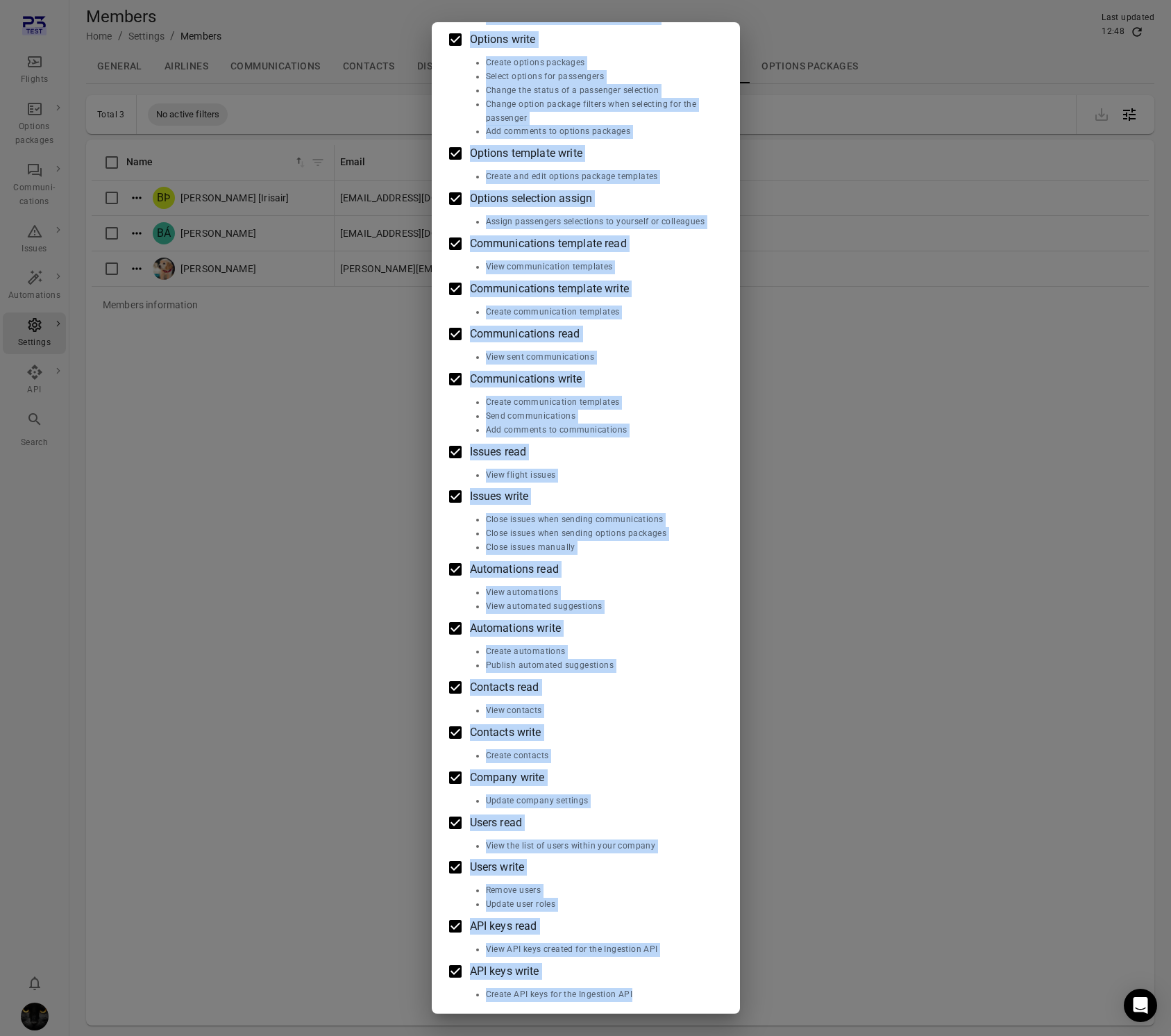
drag, startPoint x: 492, startPoint y: 122, endPoint x: 619, endPoint y: 1001, distance: 888.1
click at [619, 1007] on div "Roles Flights read View flights Flights write Add comments to flights Passenger…" at bounding box center [586, 312] width 308 height 1400
copy div "Flights read View flights Flights write Add comments to flights Passengers read…"
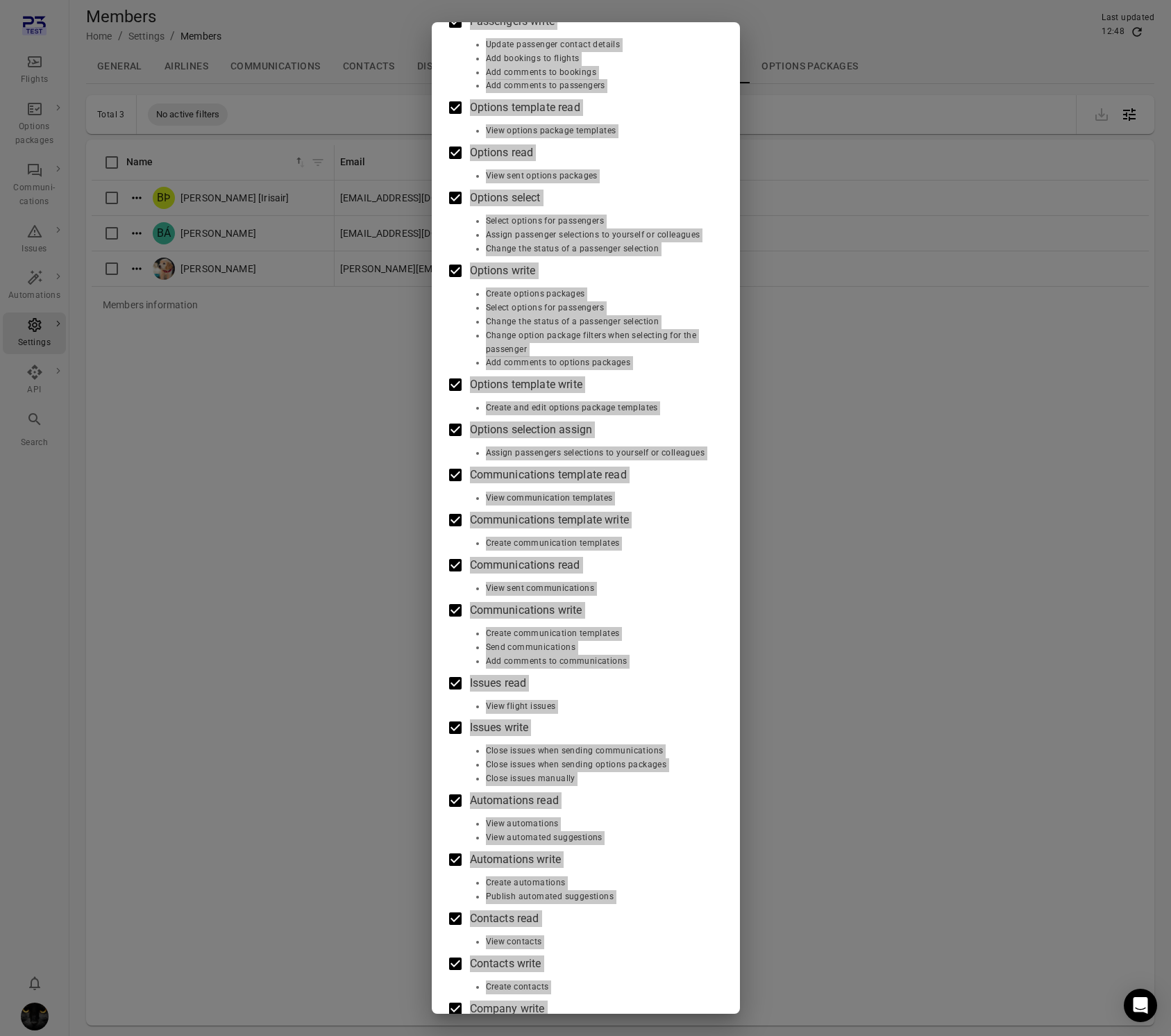
scroll to position [0, 0]
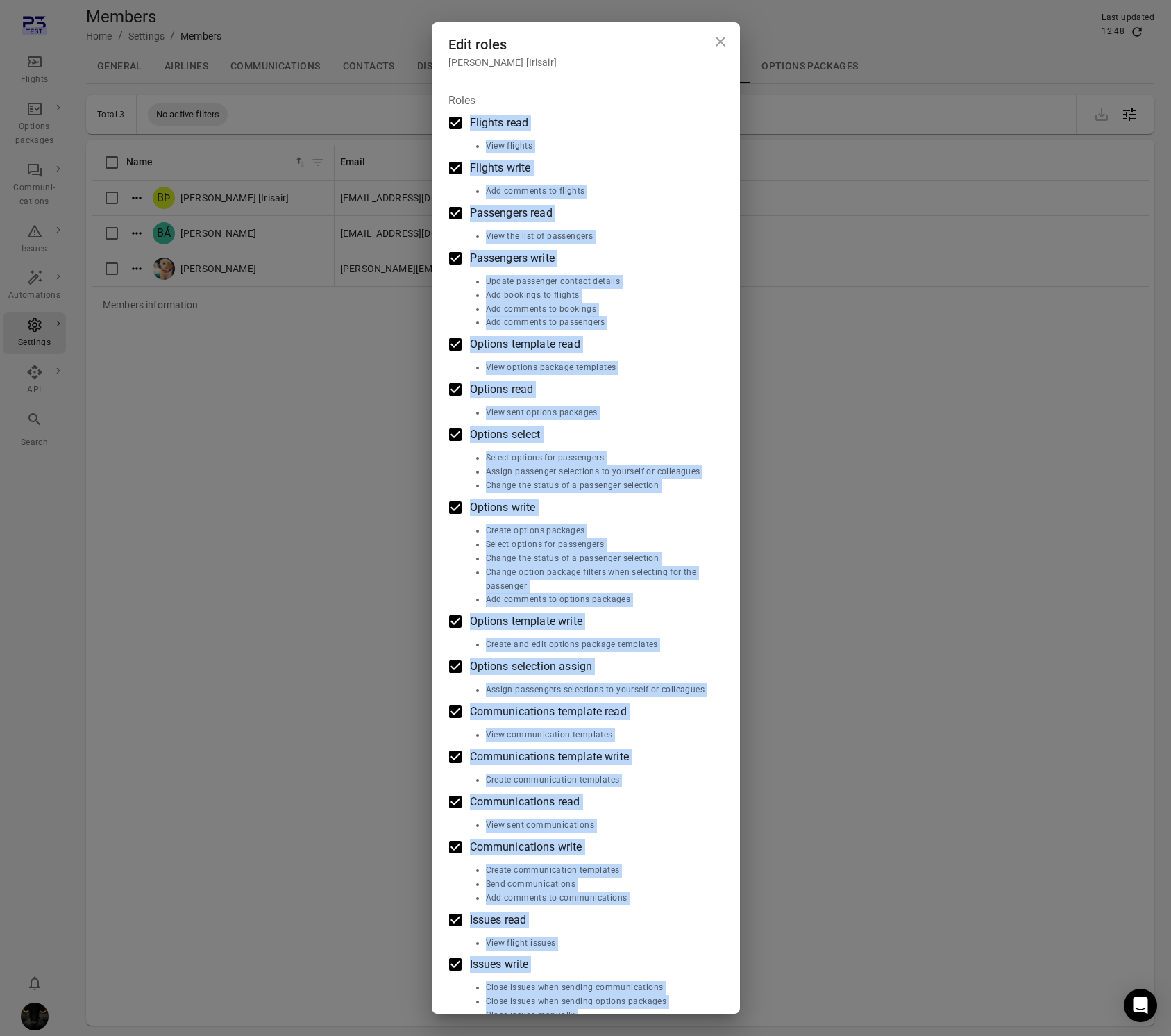
click at [644, 383] on label "Options read" at bounding box center [576, 390] width 271 height 29
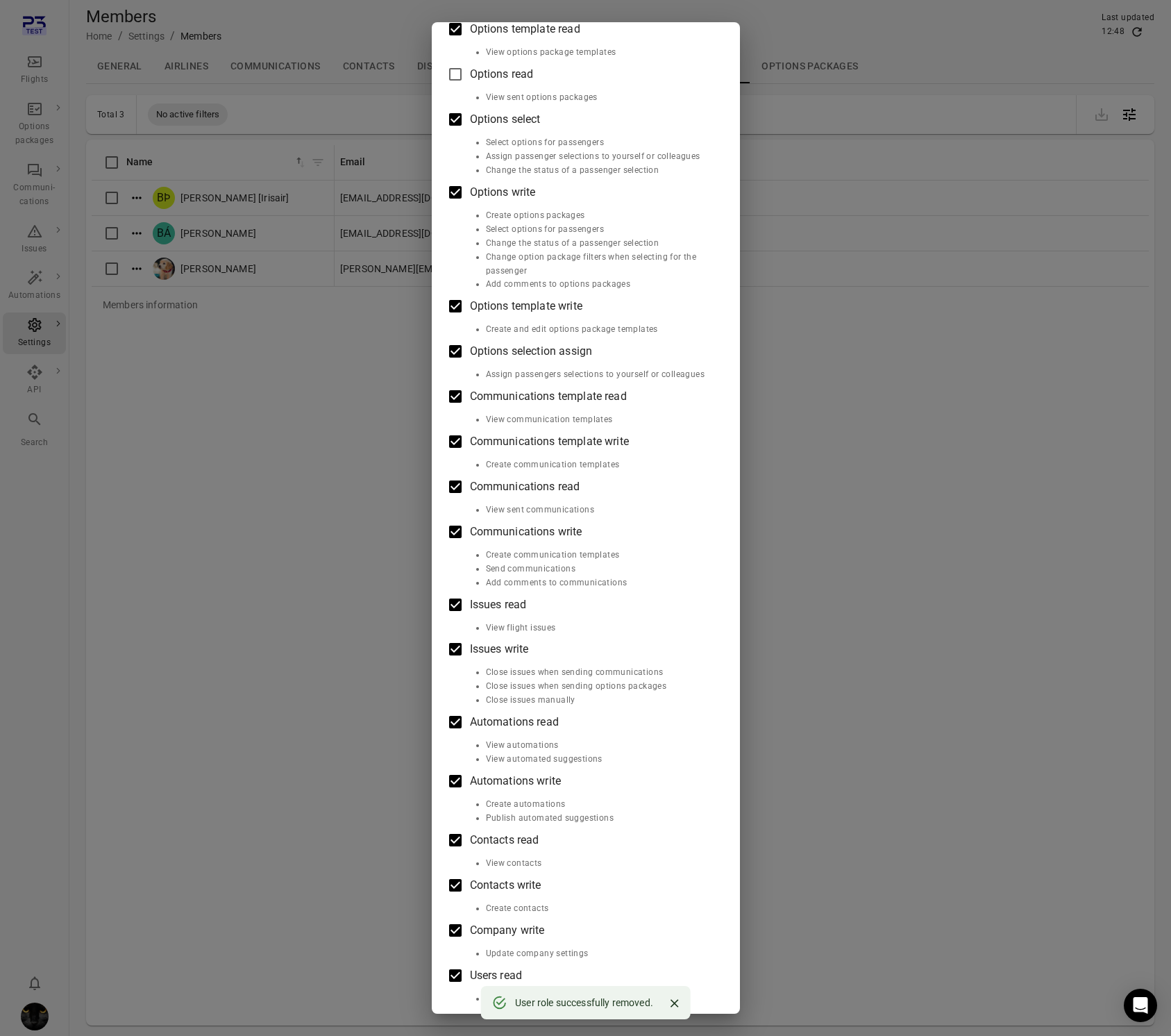
scroll to position [468, 0]
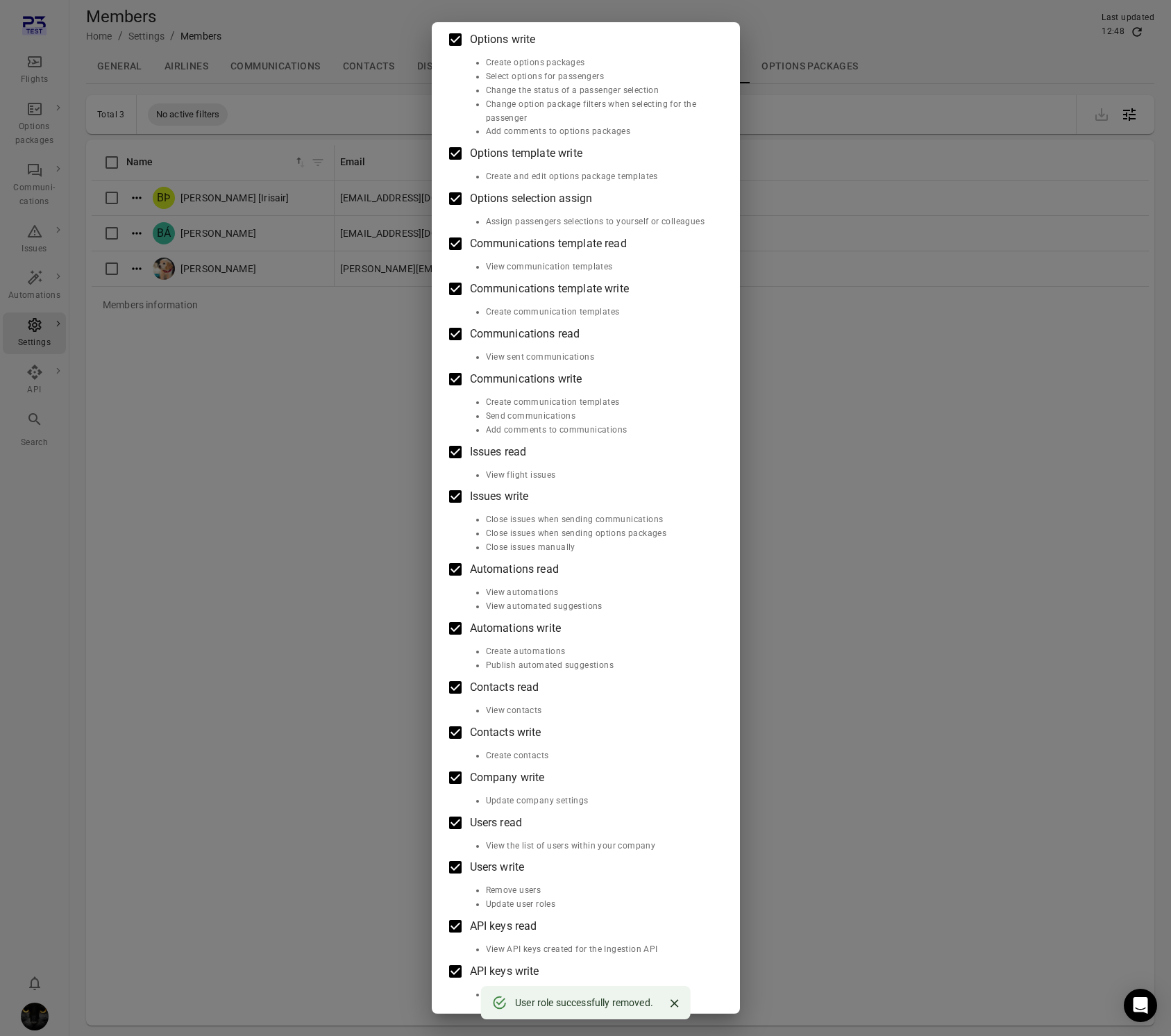
click at [218, 457] on div "Edit roles Baldur Þór Emilsson [Irisair] Roles Flights read View flights Flight…" at bounding box center [586, 518] width 1171 height 1036
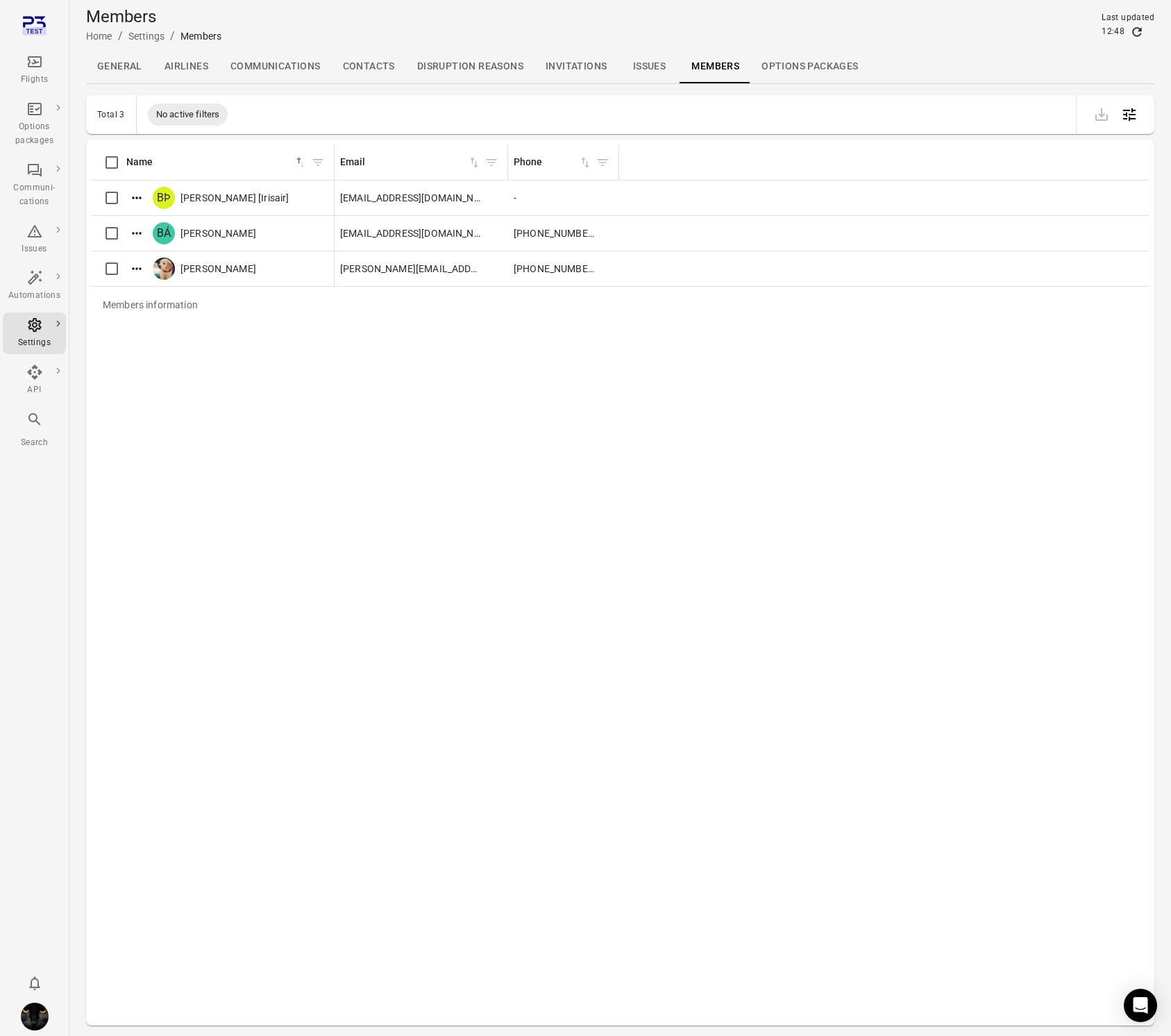
click at [38, 1014] on img "Iris" at bounding box center [34, 1016] width 27 height 27
click at [93, 1008] on button "Log out" at bounding box center [106, 1012] width 104 height 25
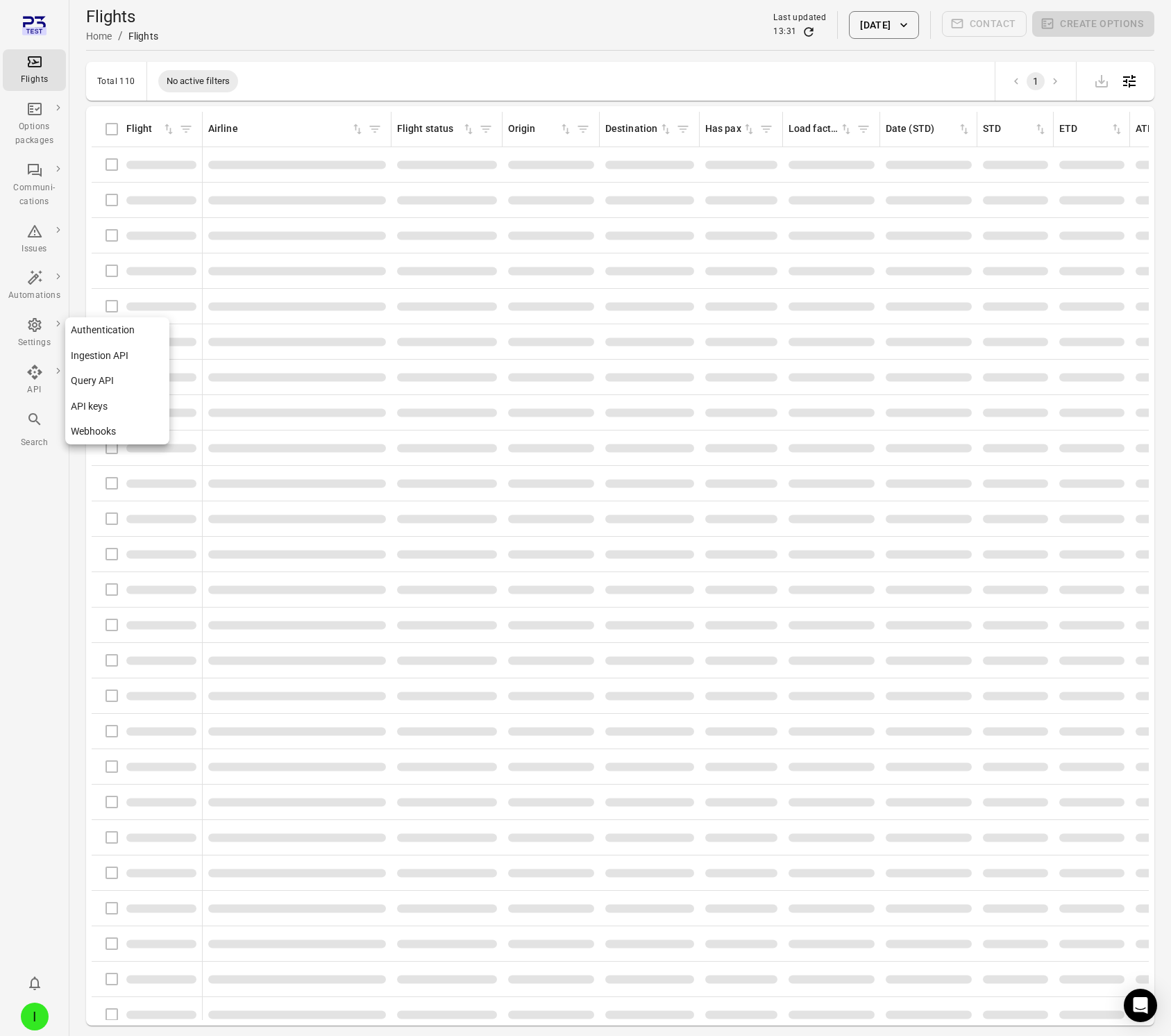
click at [34, 370] on icon "Main navigation" at bounding box center [34, 371] width 17 height 17
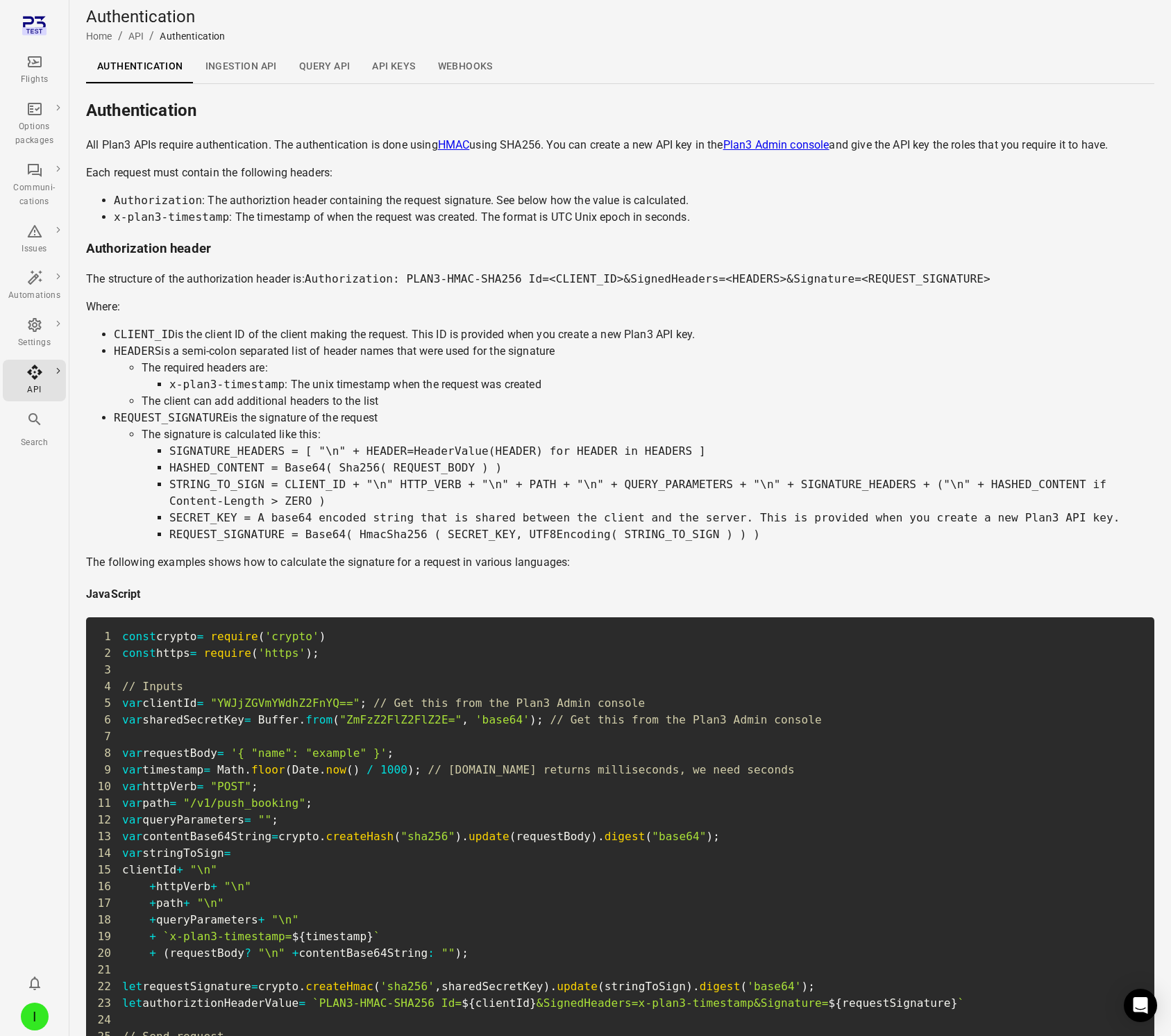
click at [47, 64] on div "Flights" at bounding box center [34, 71] width 52 height 33
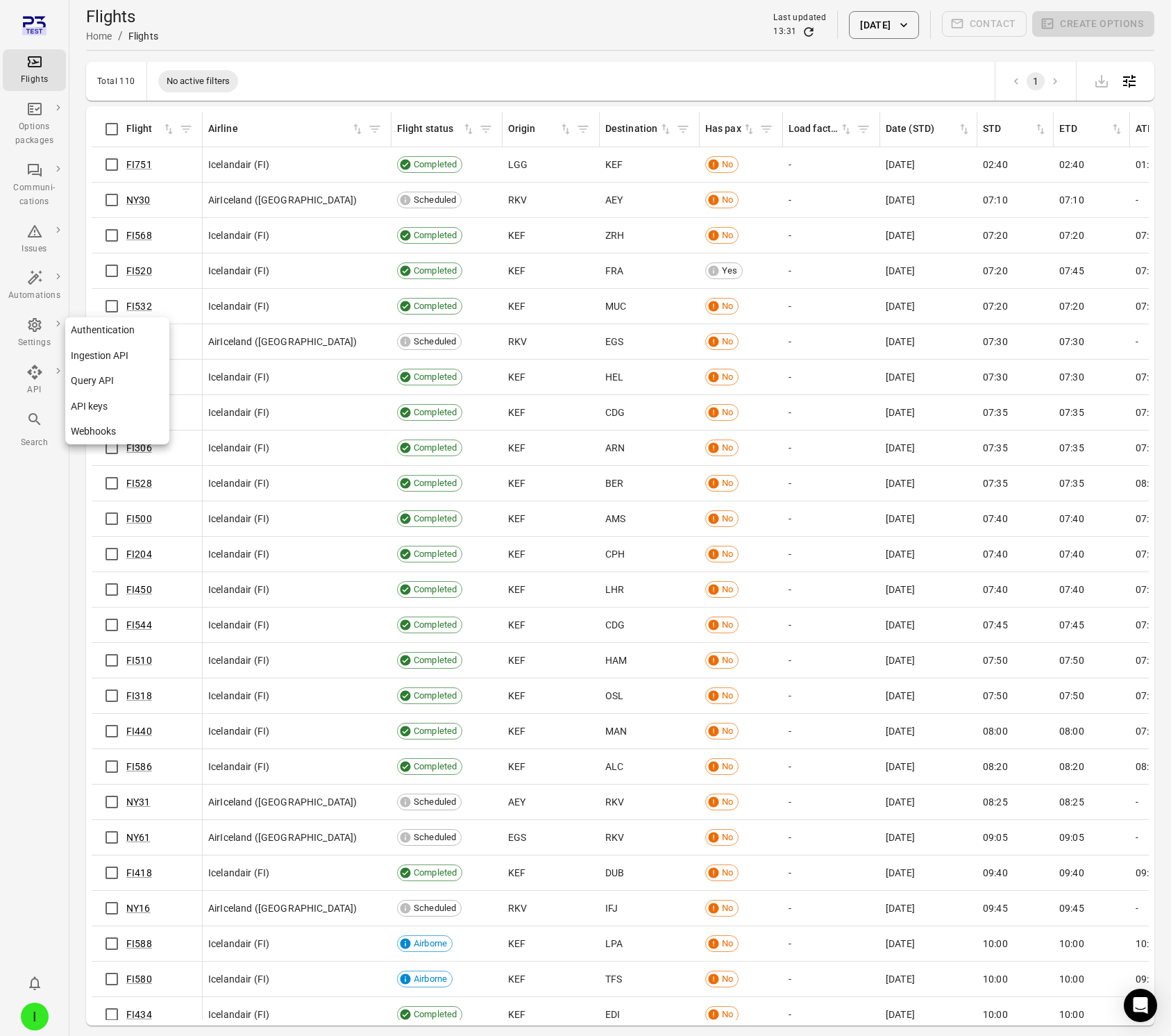
click at [34, 365] on icon "Main navigation" at bounding box center [34, 371] width 17 height 17
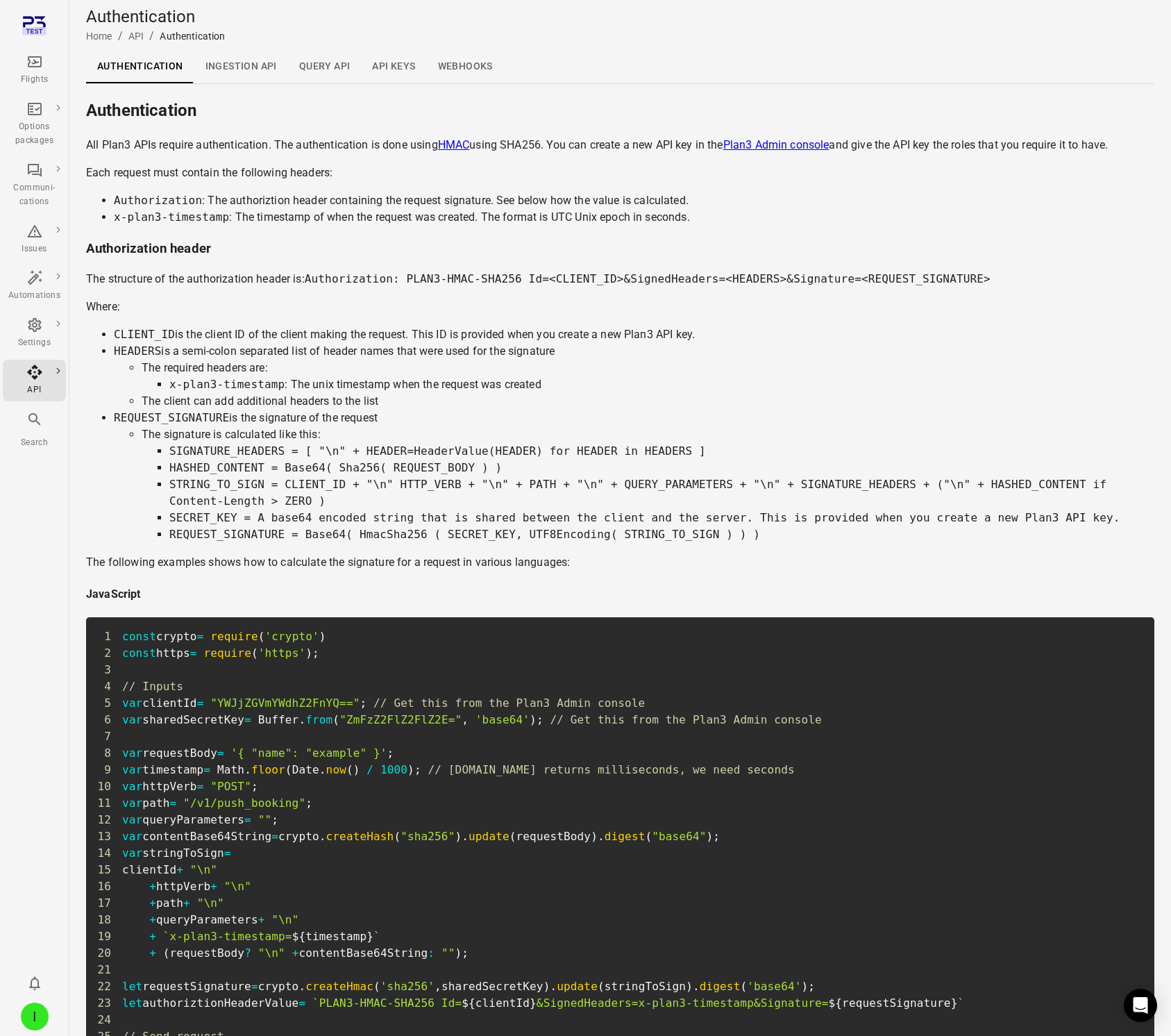
click at [34, 60] on icon "Main navigation" at bounding box center [34, 62] width 17 height 17
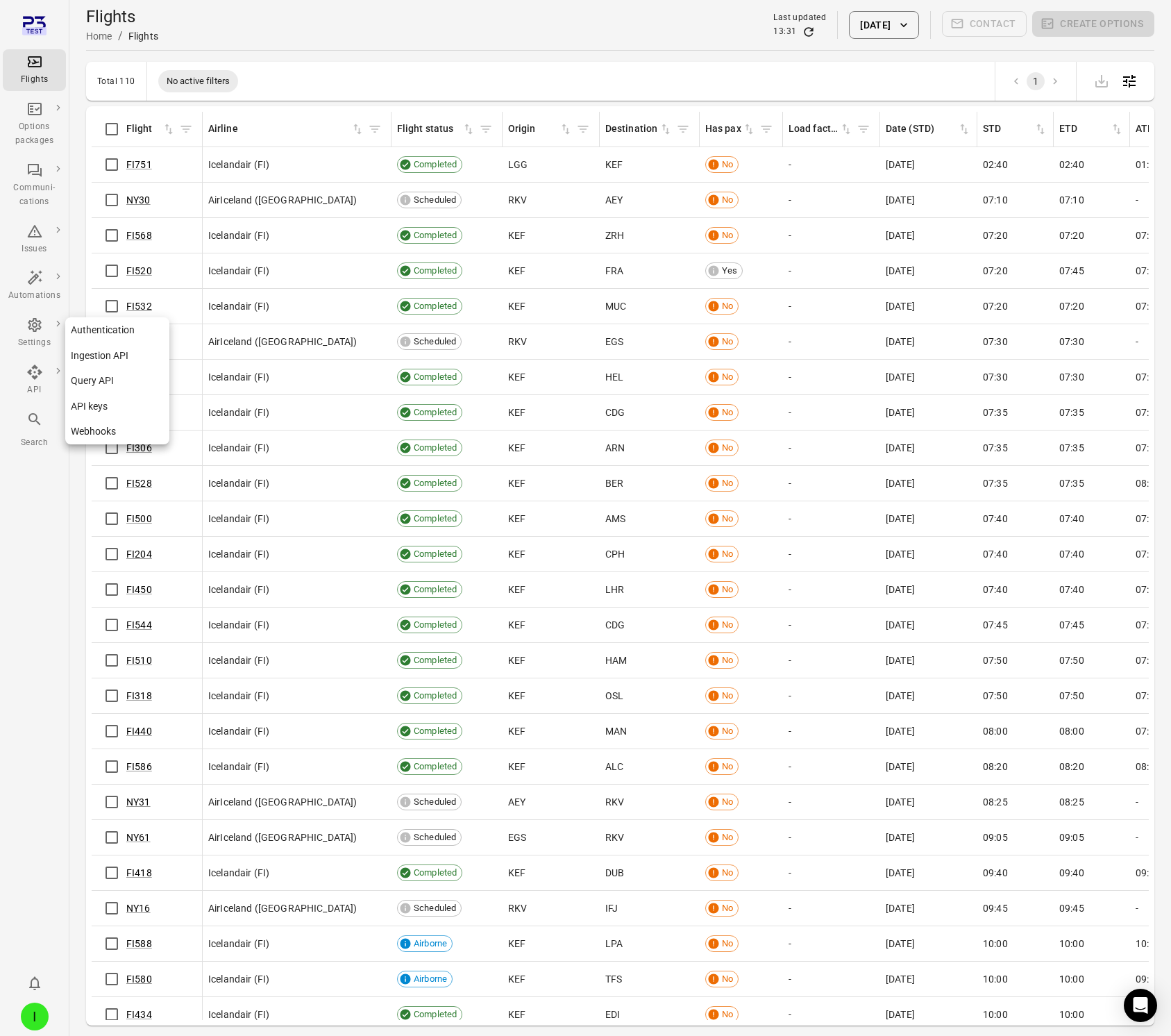
click at [36, 372] on icon "Main navigation" at bounding box center [34, 371] width 17 height 17
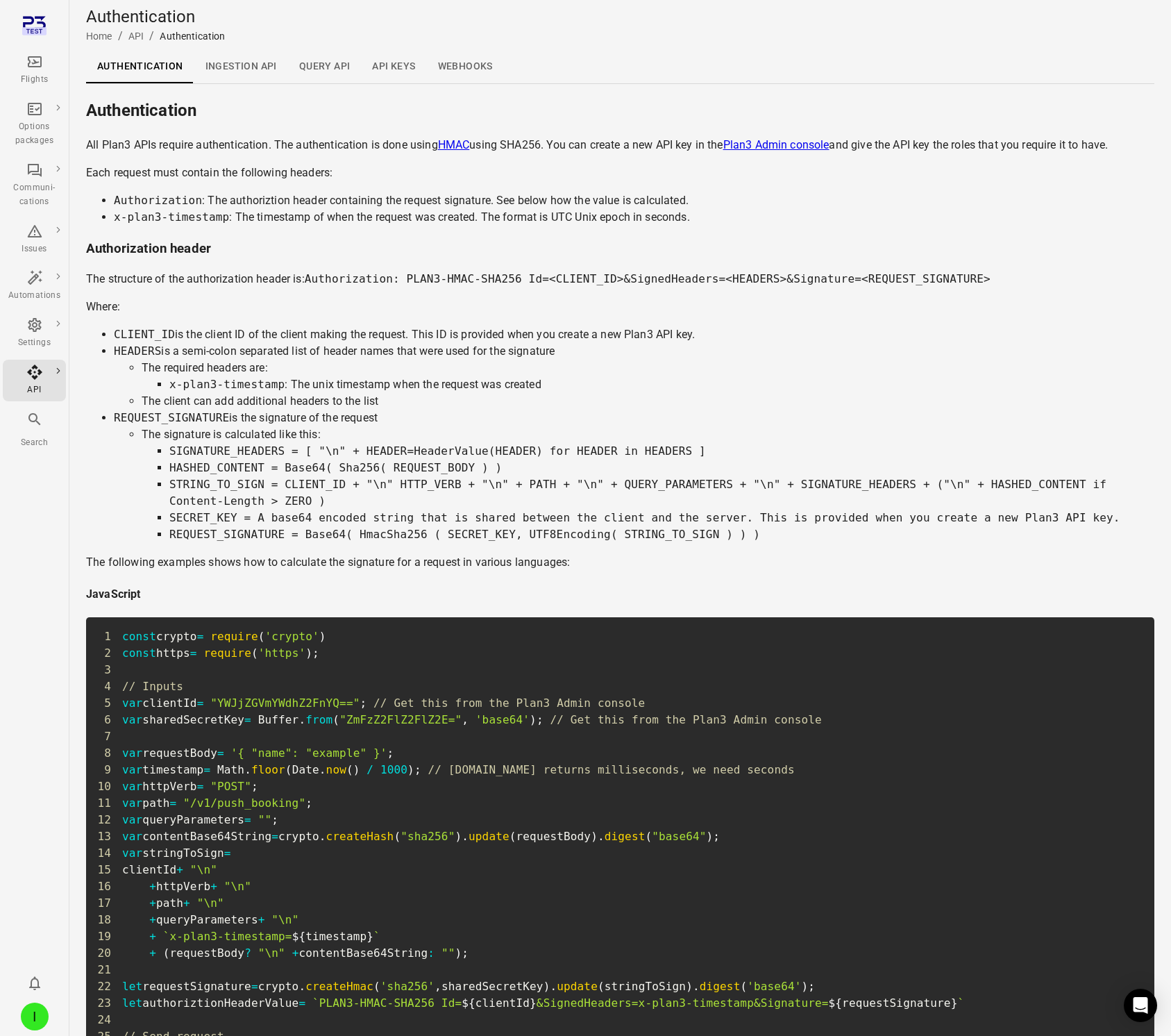
click at [230, 70] on link "Ingestion API" at bounding box center [241, 67] width 94 height 33
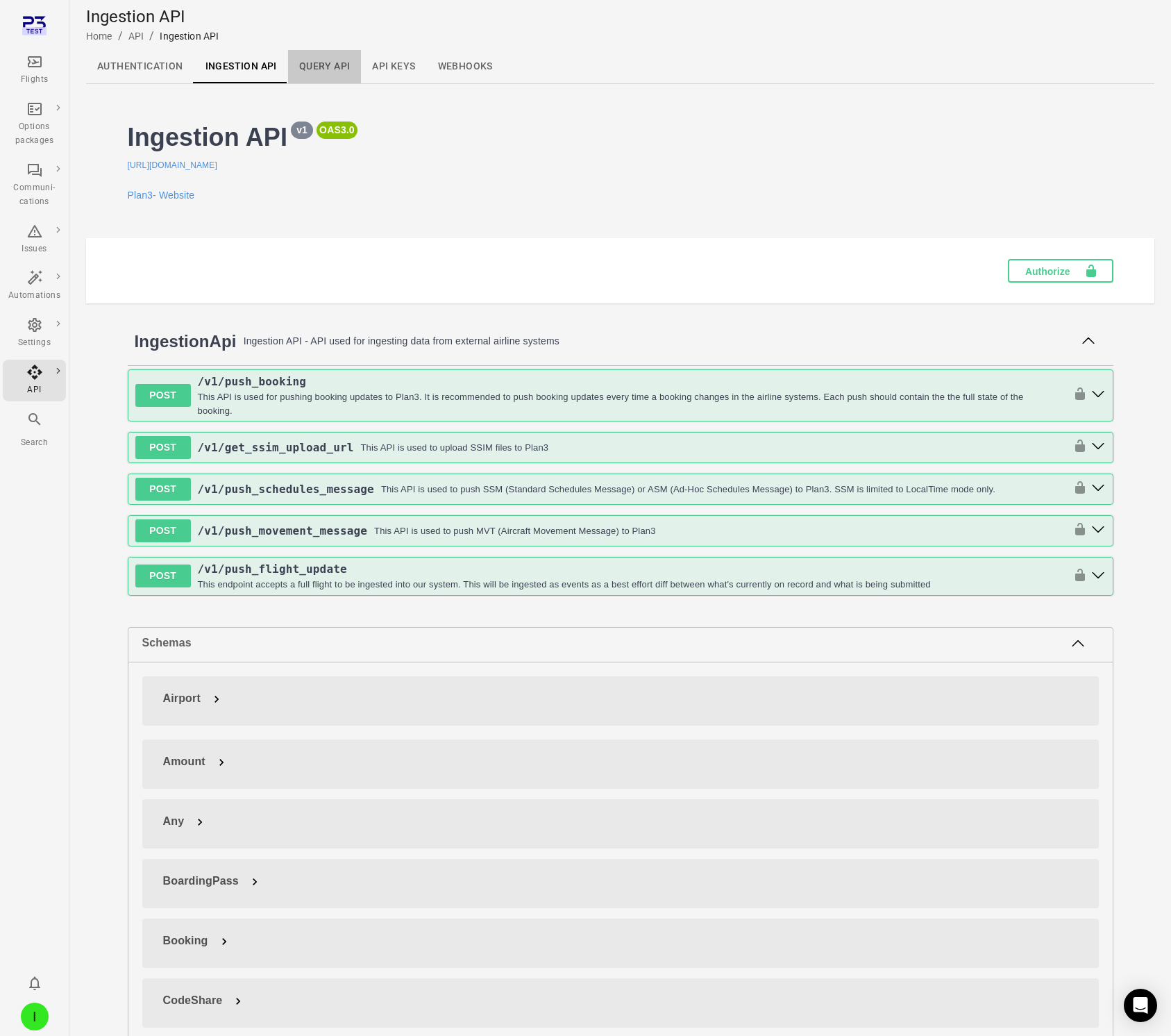
click at [327, 63] on link "Query API" at bounding box center [324, 67] width 73 height 33
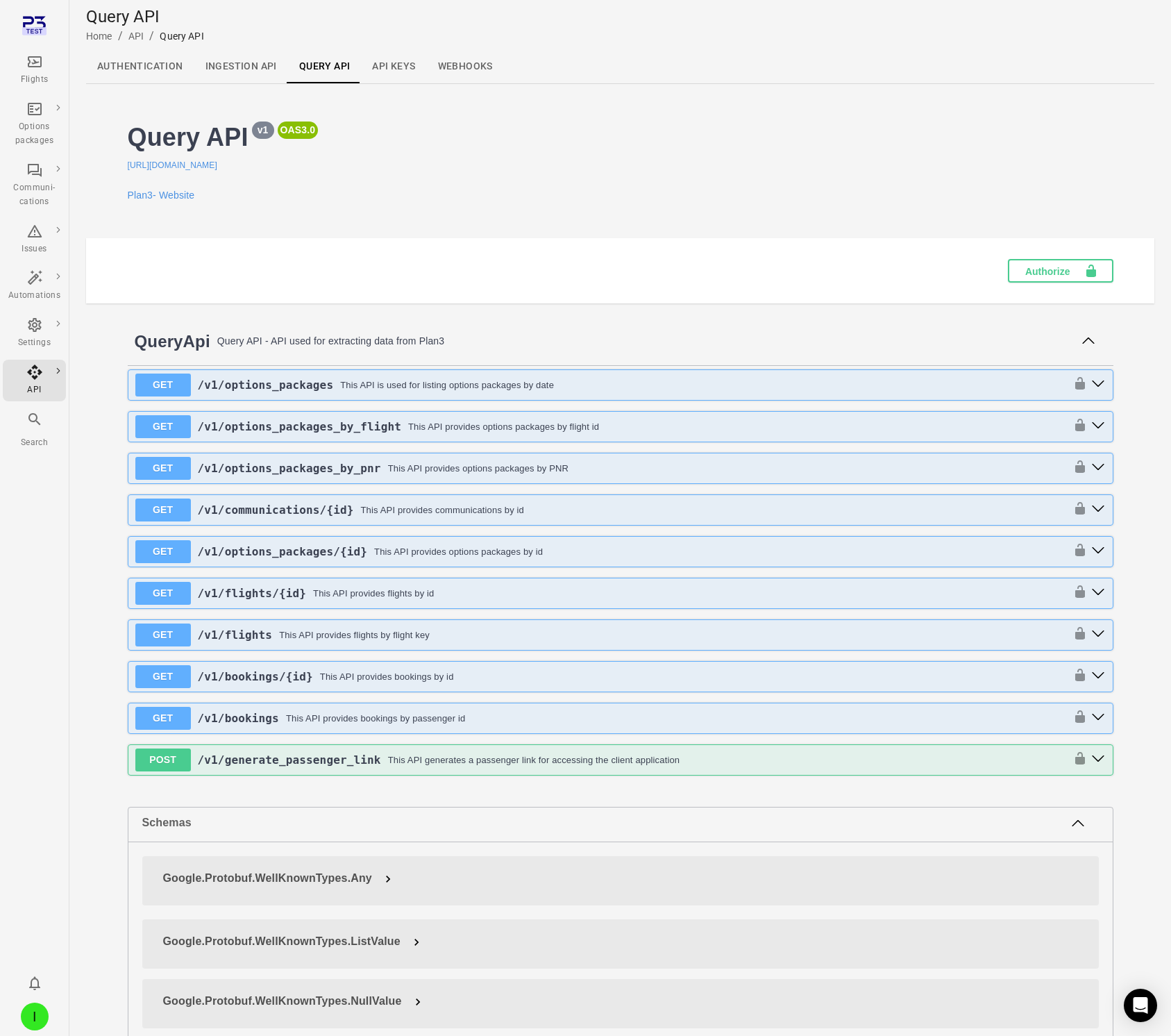
click at [397, 66] on link "API keys" at bounding box center [394, 67] width 66 height 33
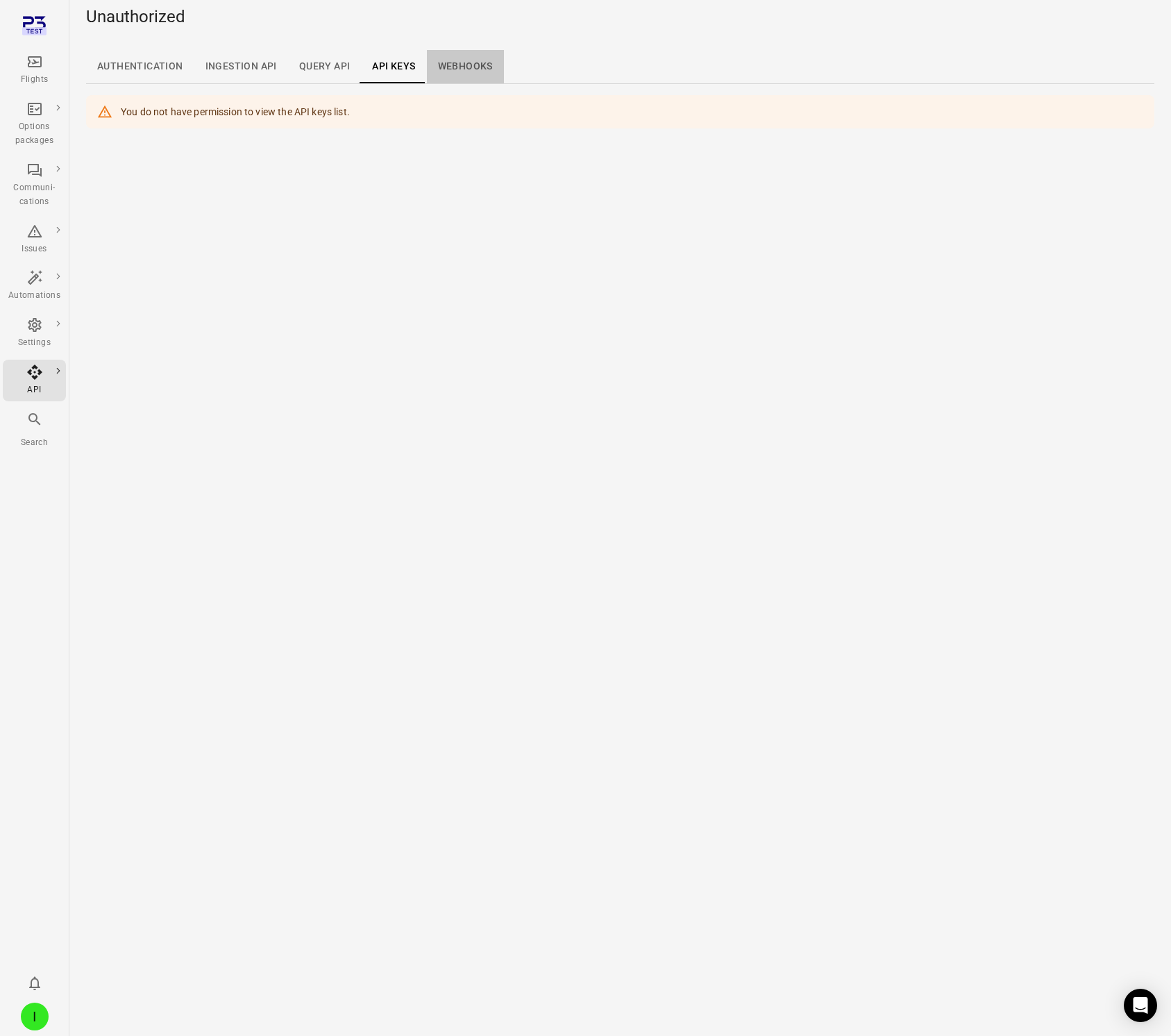
click at [466, 66] on link "Webhooks" at bounding box center [465, 67] width 77 height 33
click at [399, 66] on link "API keys" at bounding box center [394, 67] width 66 height 33
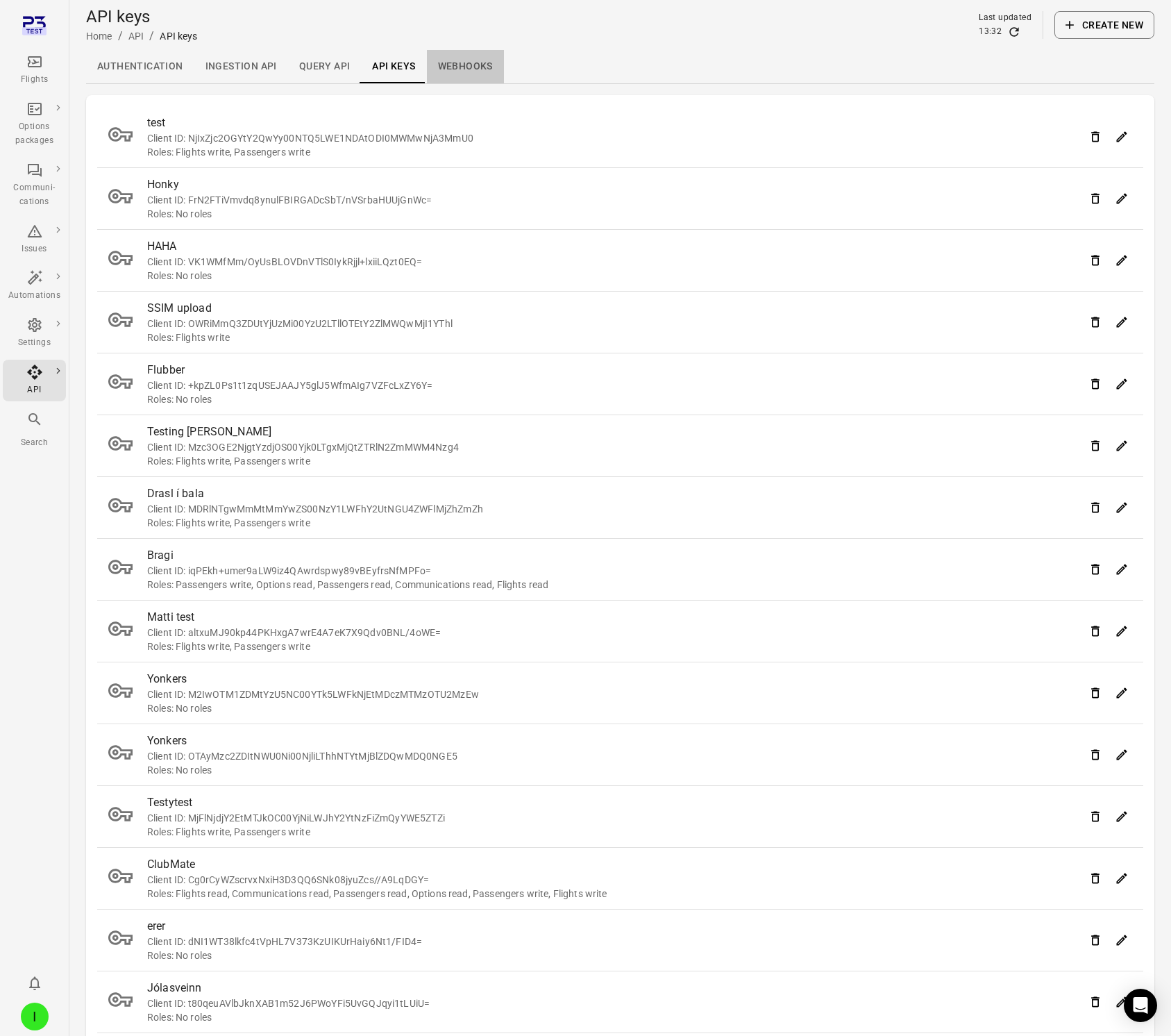
click at [455, 73] on link "Webhooks" at bounding box center [465, 67] width 77 height 33
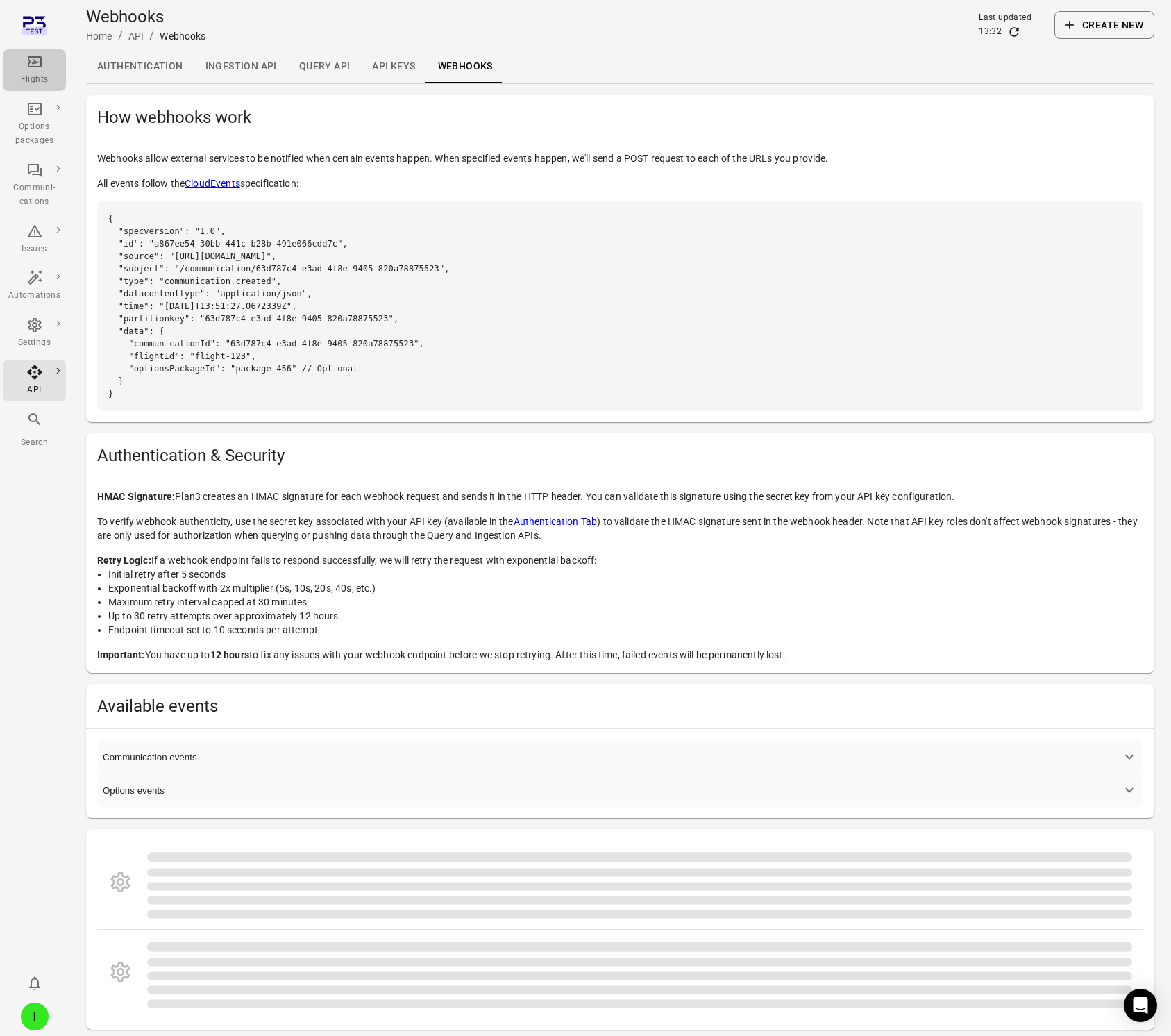
click at [46, 63] on div "Flights" at bounding box center [34, 71] width 52 height 33
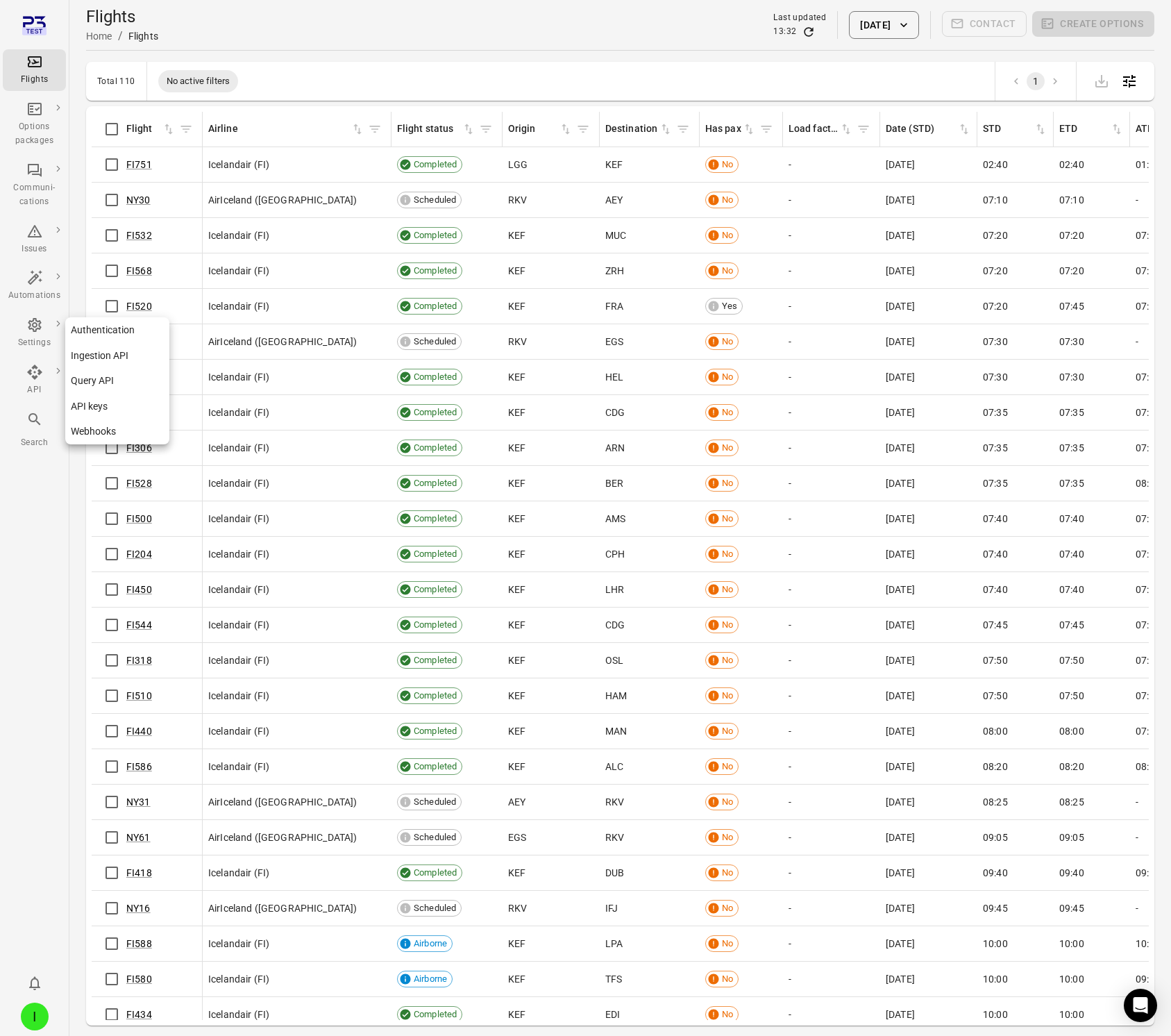
click at [39, 379] on icon "Main navigation" at bounding box center [34, 371] width 17 height 17
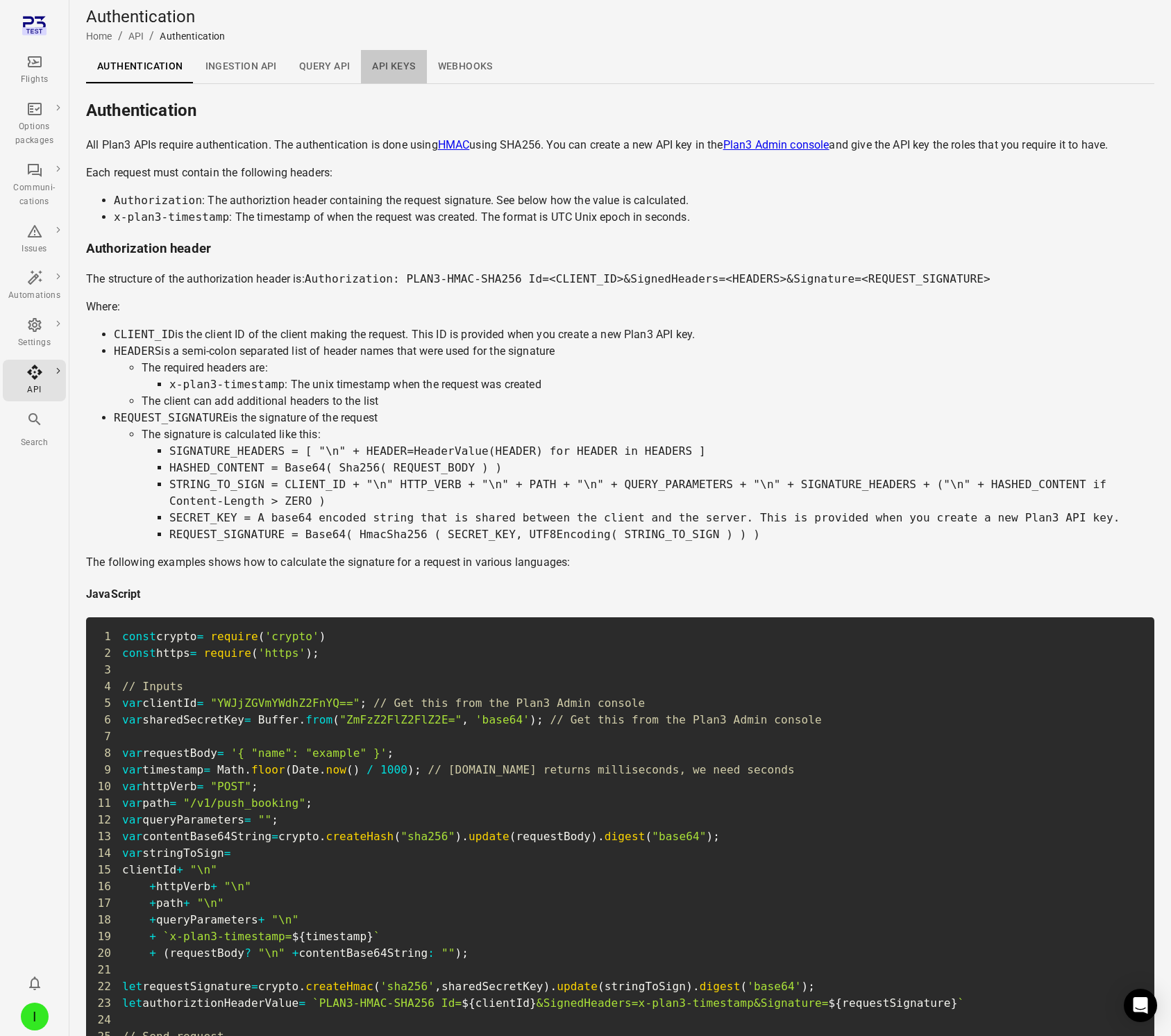
click at [388, 64] on link "API keys" at bounding box center [394, 67] width 66 height 33
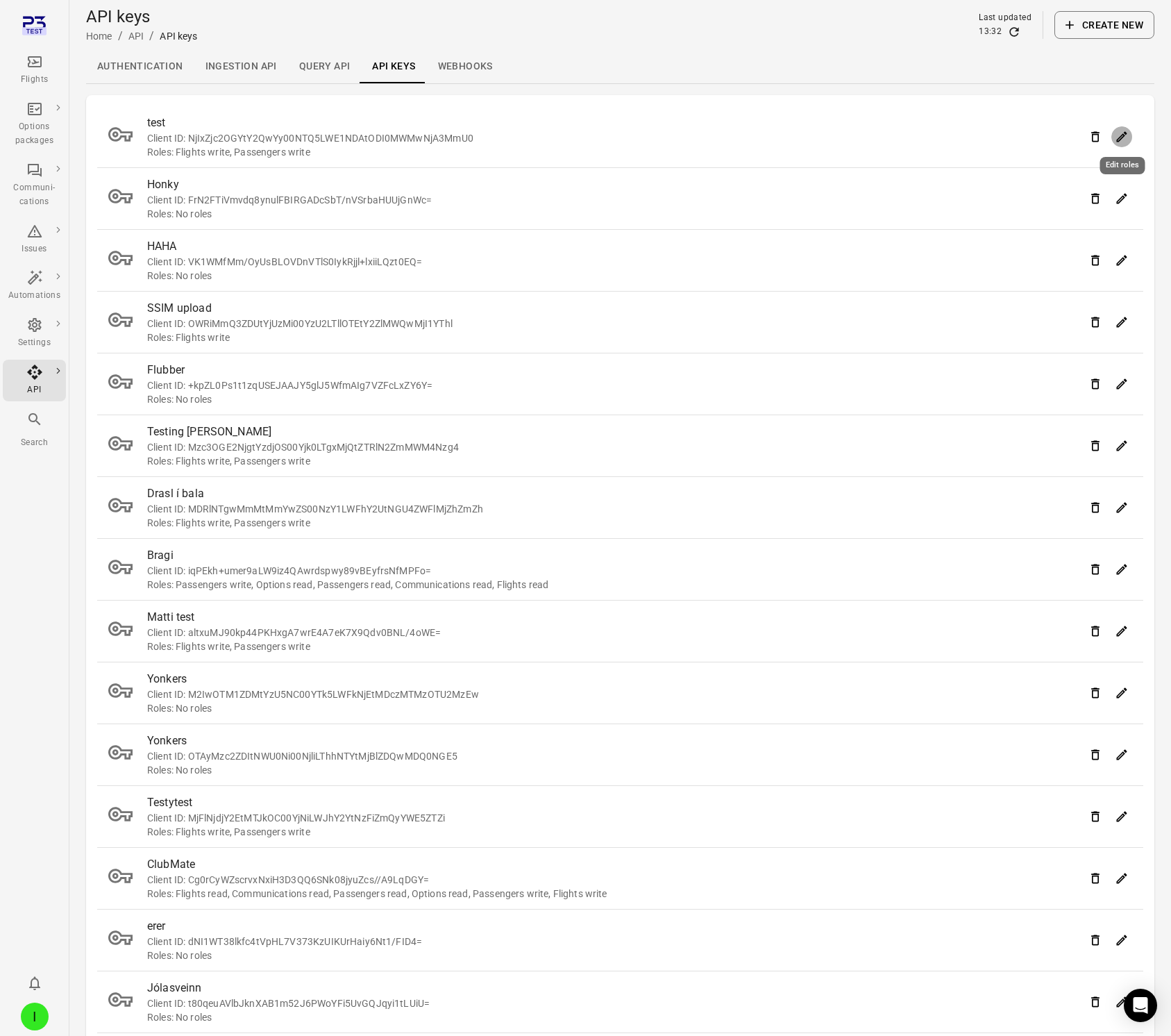
click at [1119, 130] on button "Edit roles" at bounding box center [1121, 136] width 21 height 21
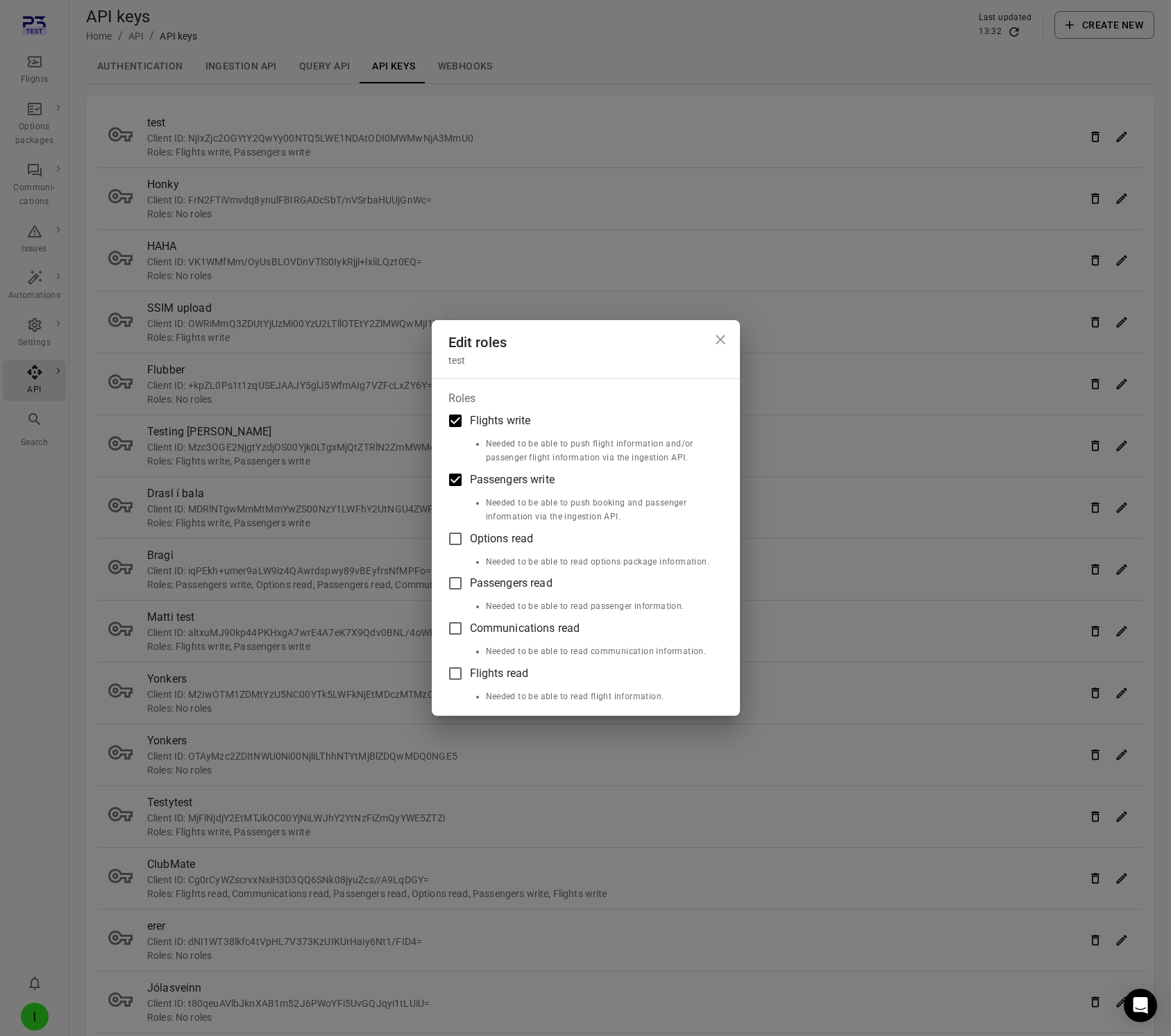
click at [714, 110] on div "Edit roles test Roles Flights write Needed to be able to push flight informatio…" at bounding box center [586, 518] width 1171 height 1036
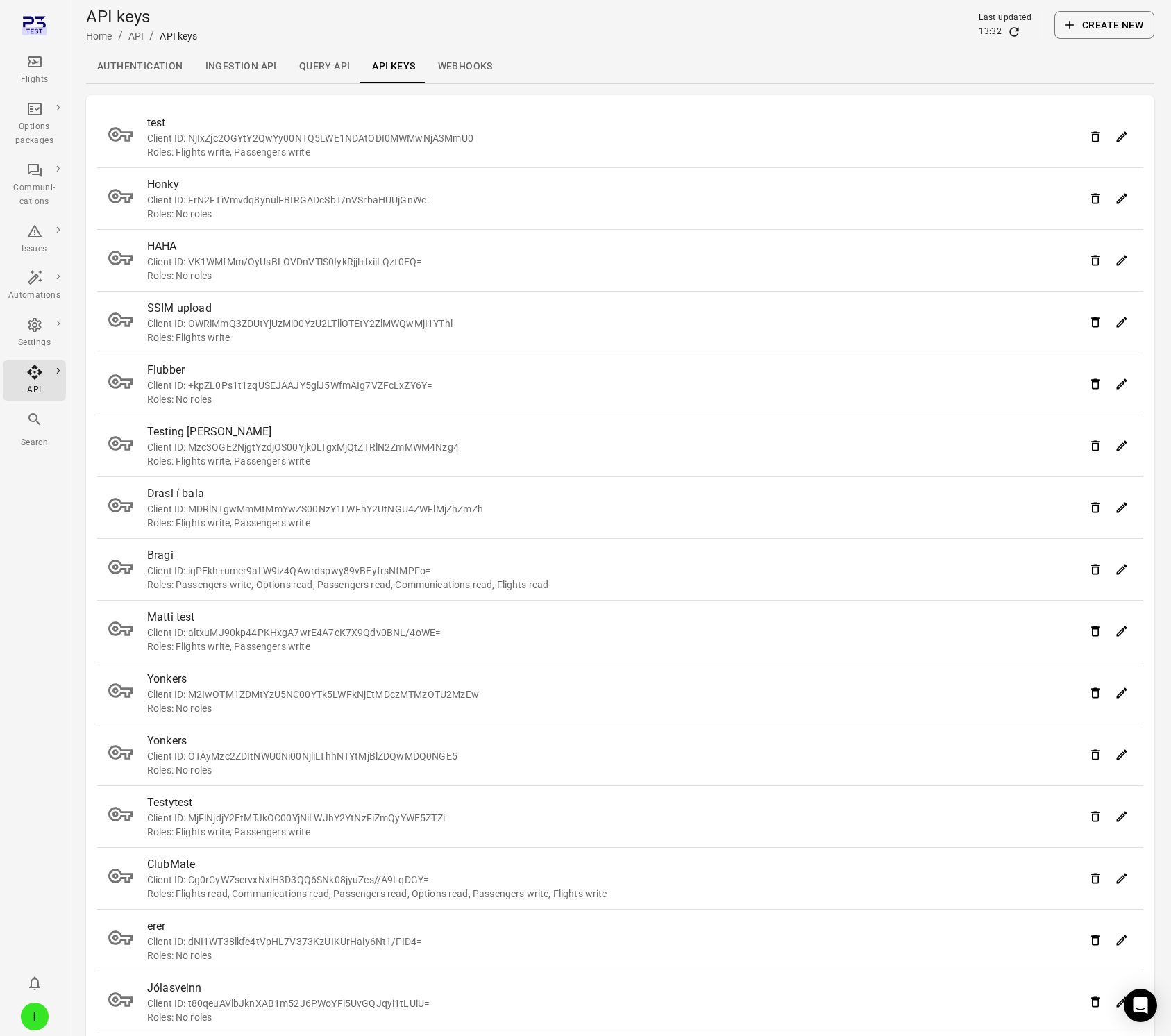
scroll to position [1, 0]
click at [1118, 190] on button "Edit roles" at bounding box center [1121, 198] width 21 height 21
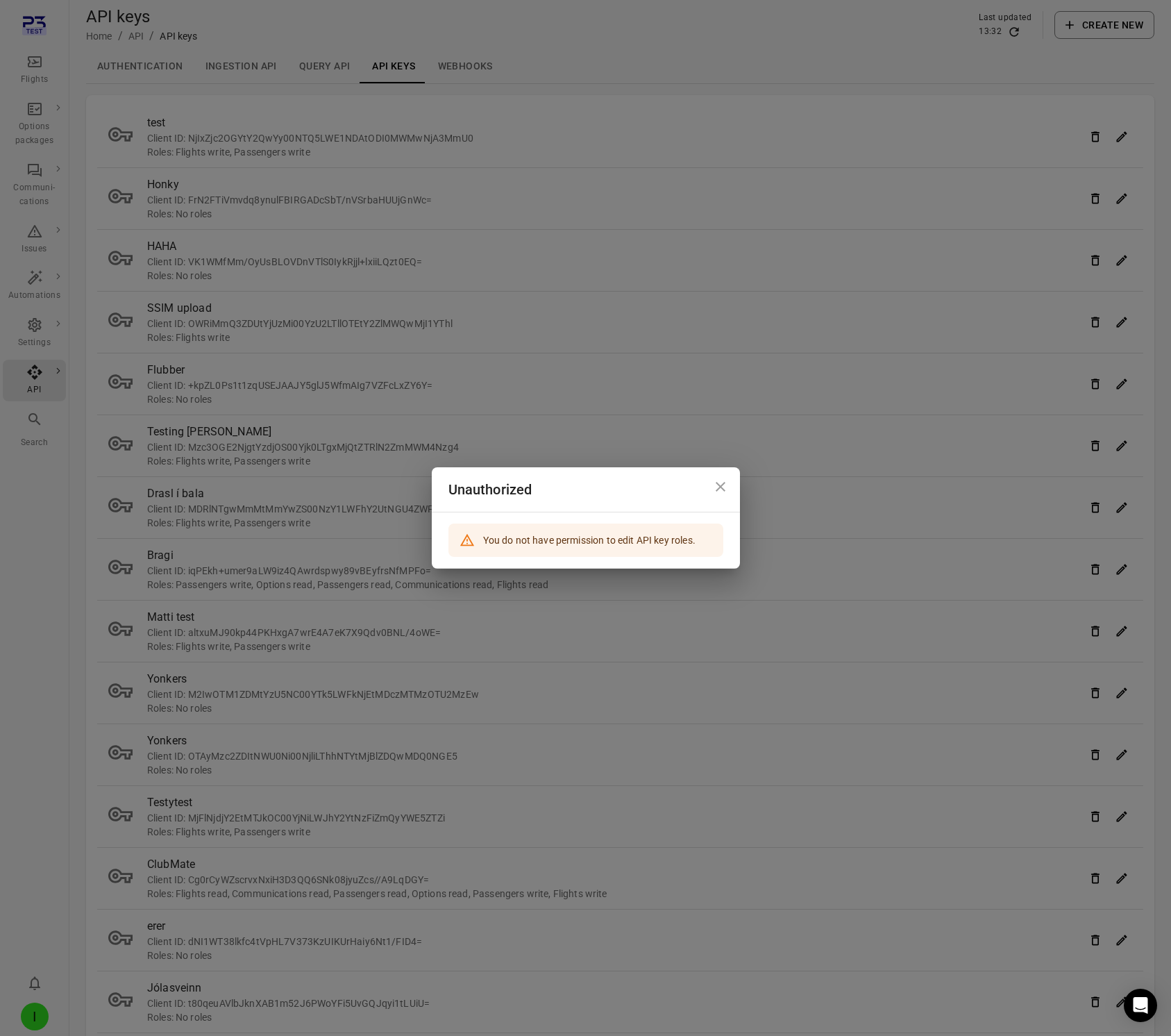
click at [586, 206] on div "Unauthorized You do not have permission to edit API key roles." at bounding box center [586, 518] width 1171 height 1036
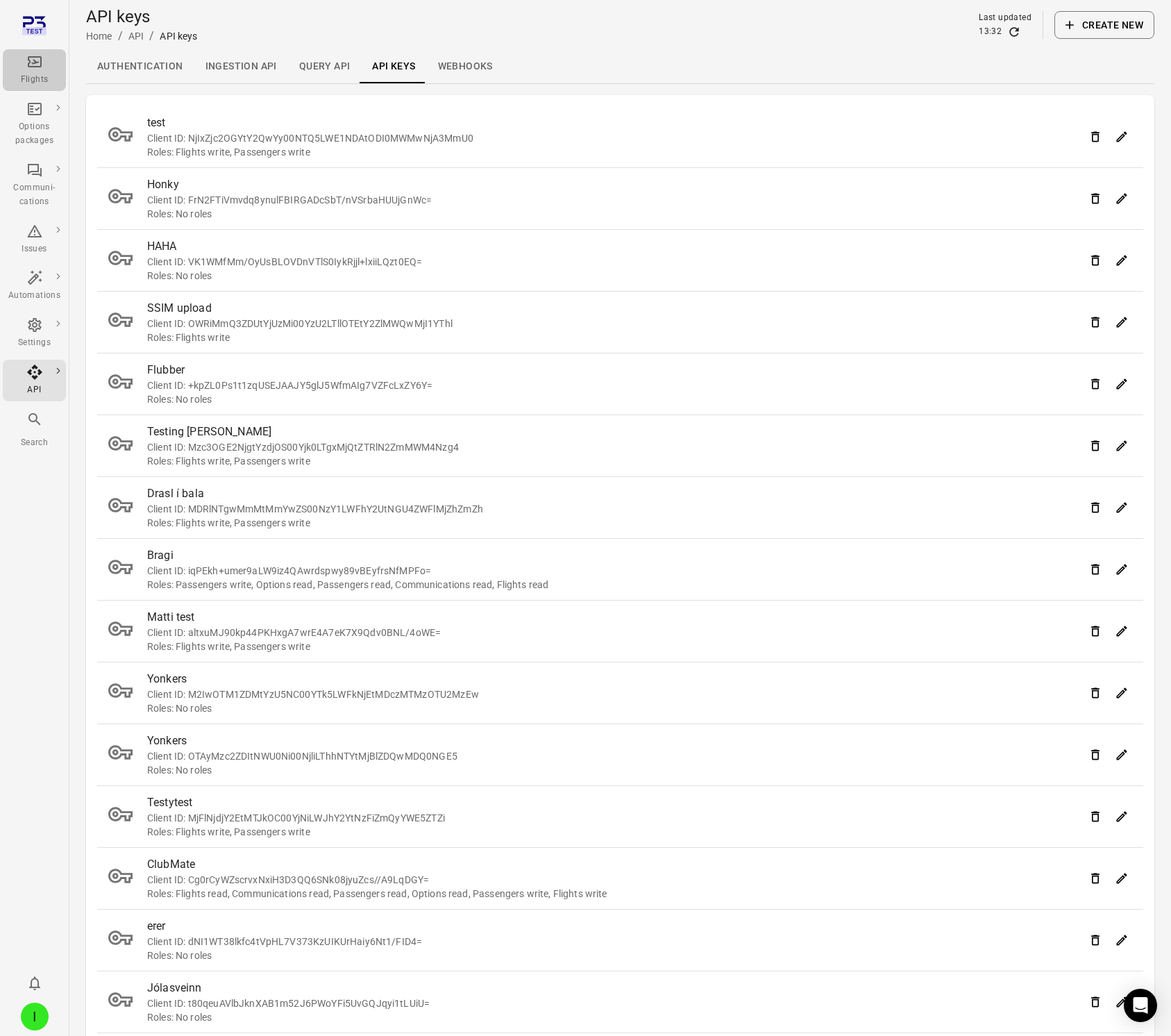
click at [39, 66] on icon "Main navigation" at bounding box center [34, 61] width 14 height 11
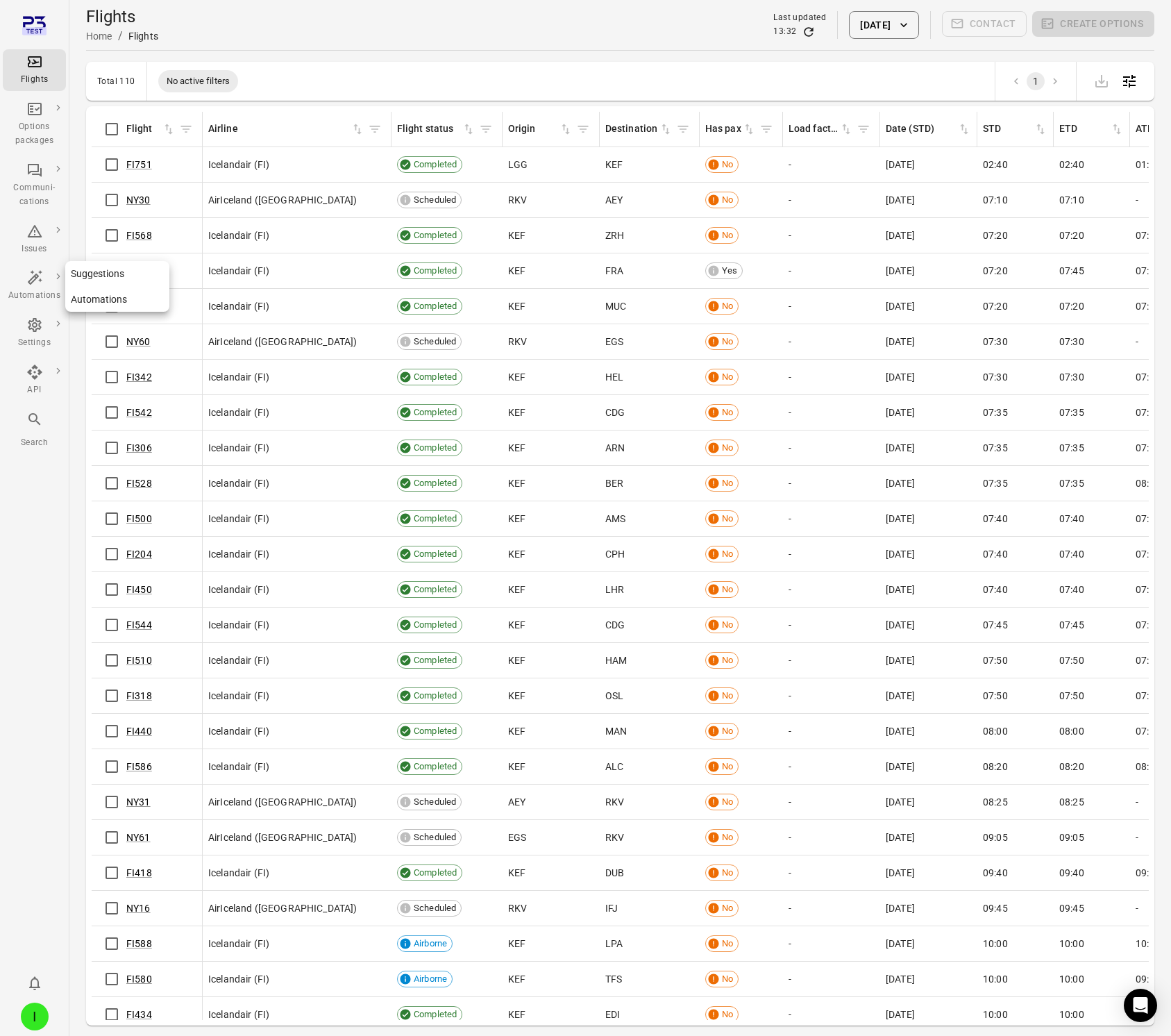
click at [17, 300] on div "Automations" at bounding box center [34, 296] width 52 height 14
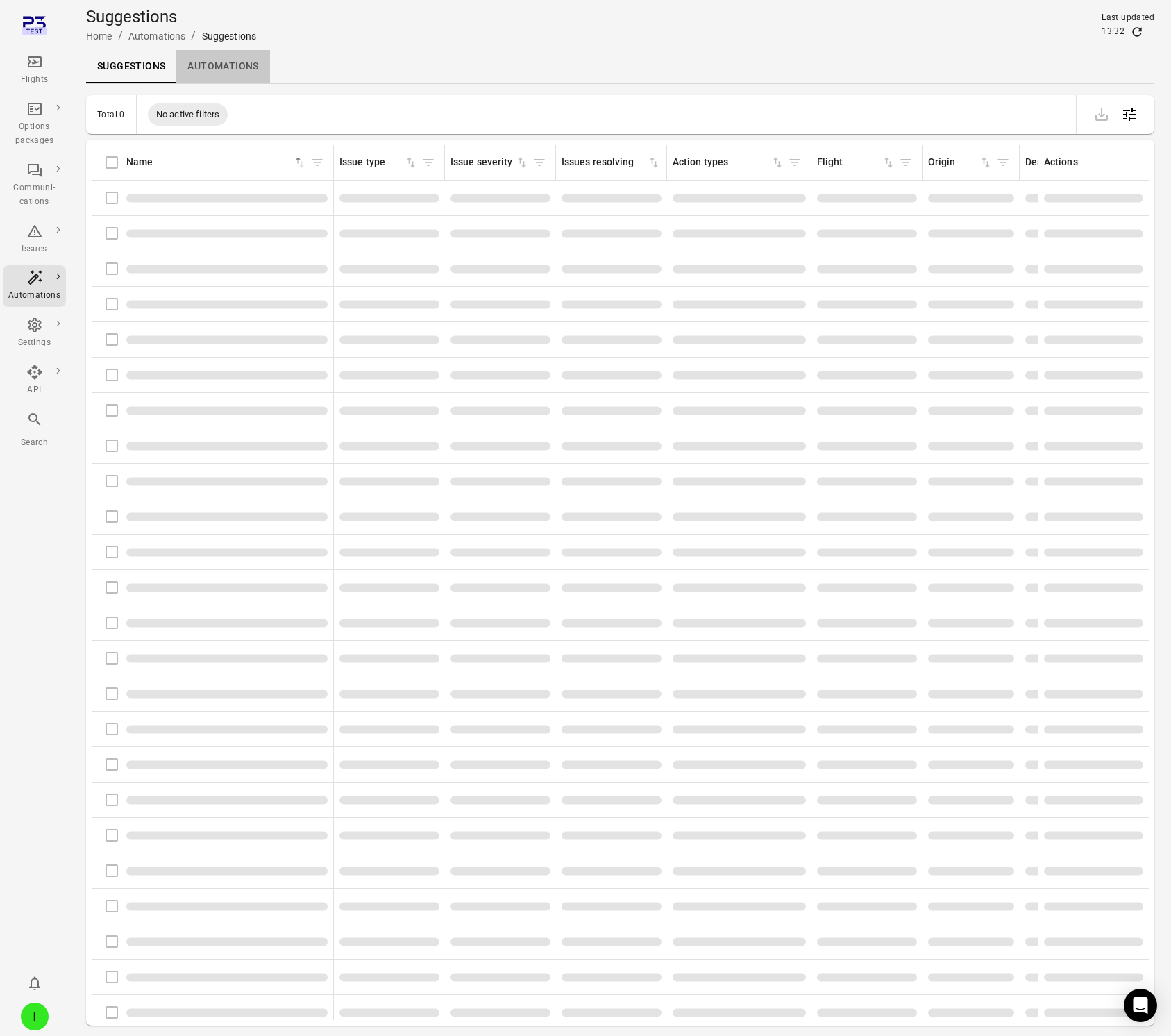
click at [208, 65] on link "Automations" at bounding box center [222, 67] width 93 height 33
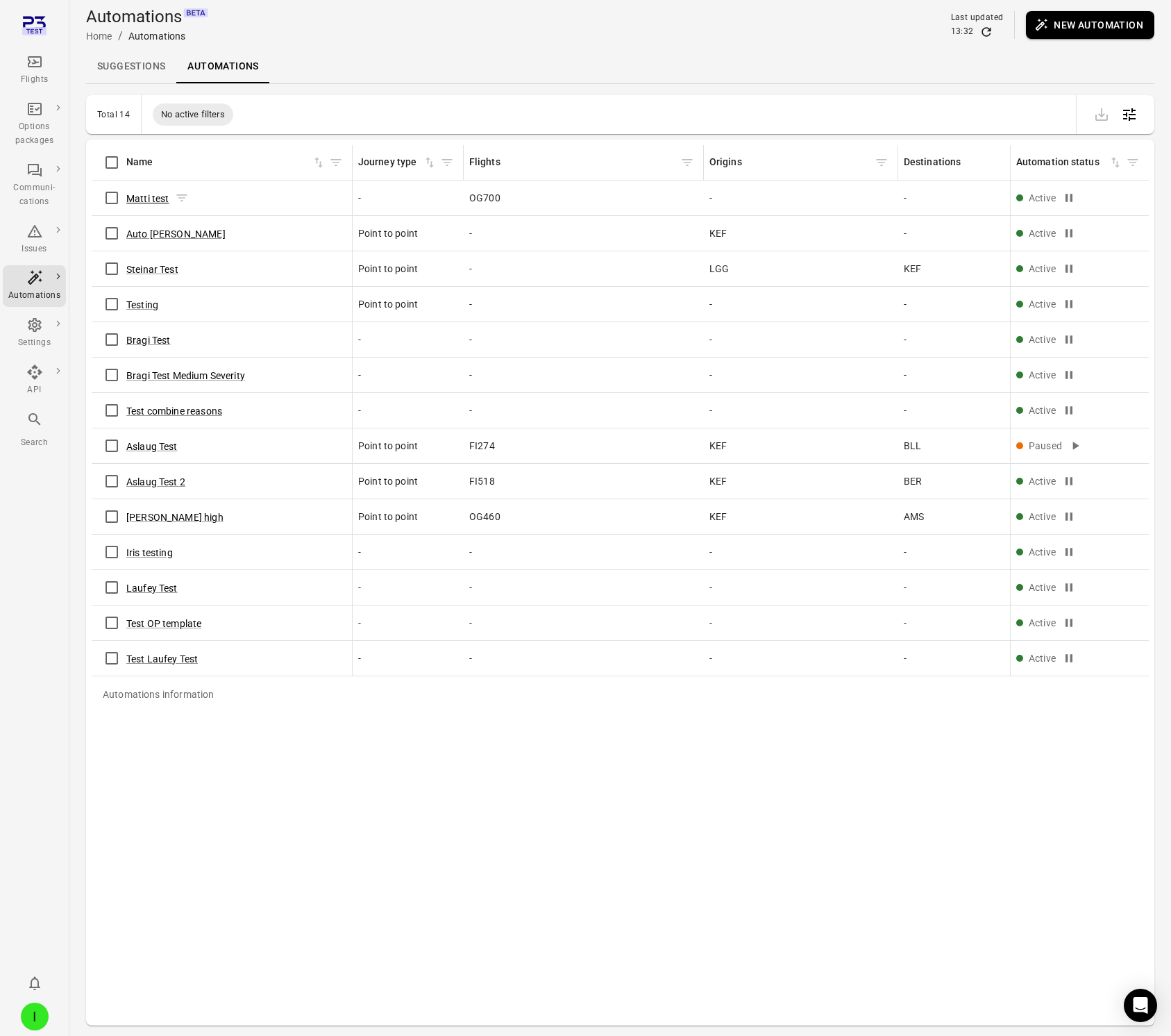
click at [147, 199] on button "Matti test" at bounding box center [148, 199] width 43 height 14
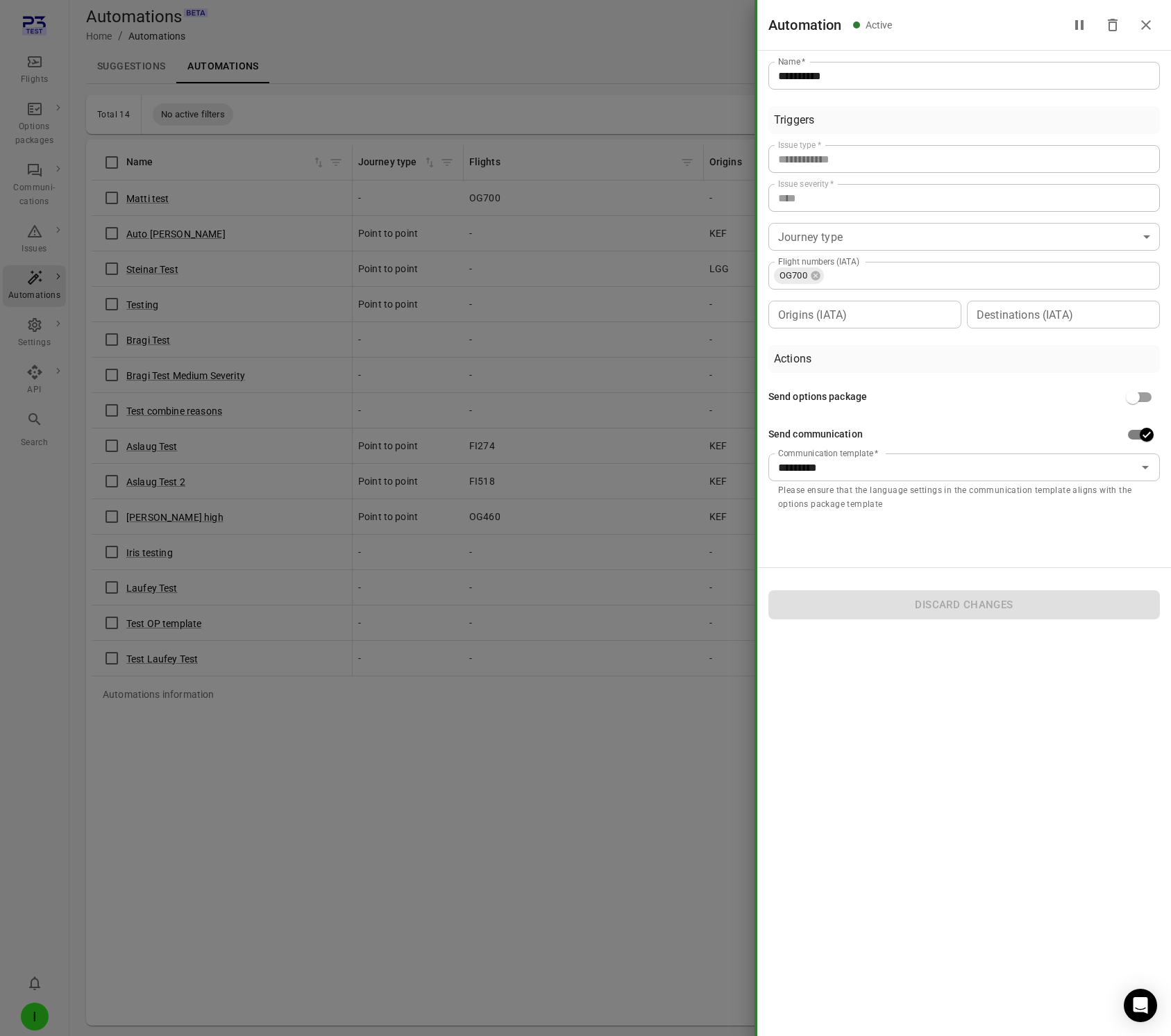
click at [363, 127] on div at bounding box center [586, 518] width 1171 height 1036
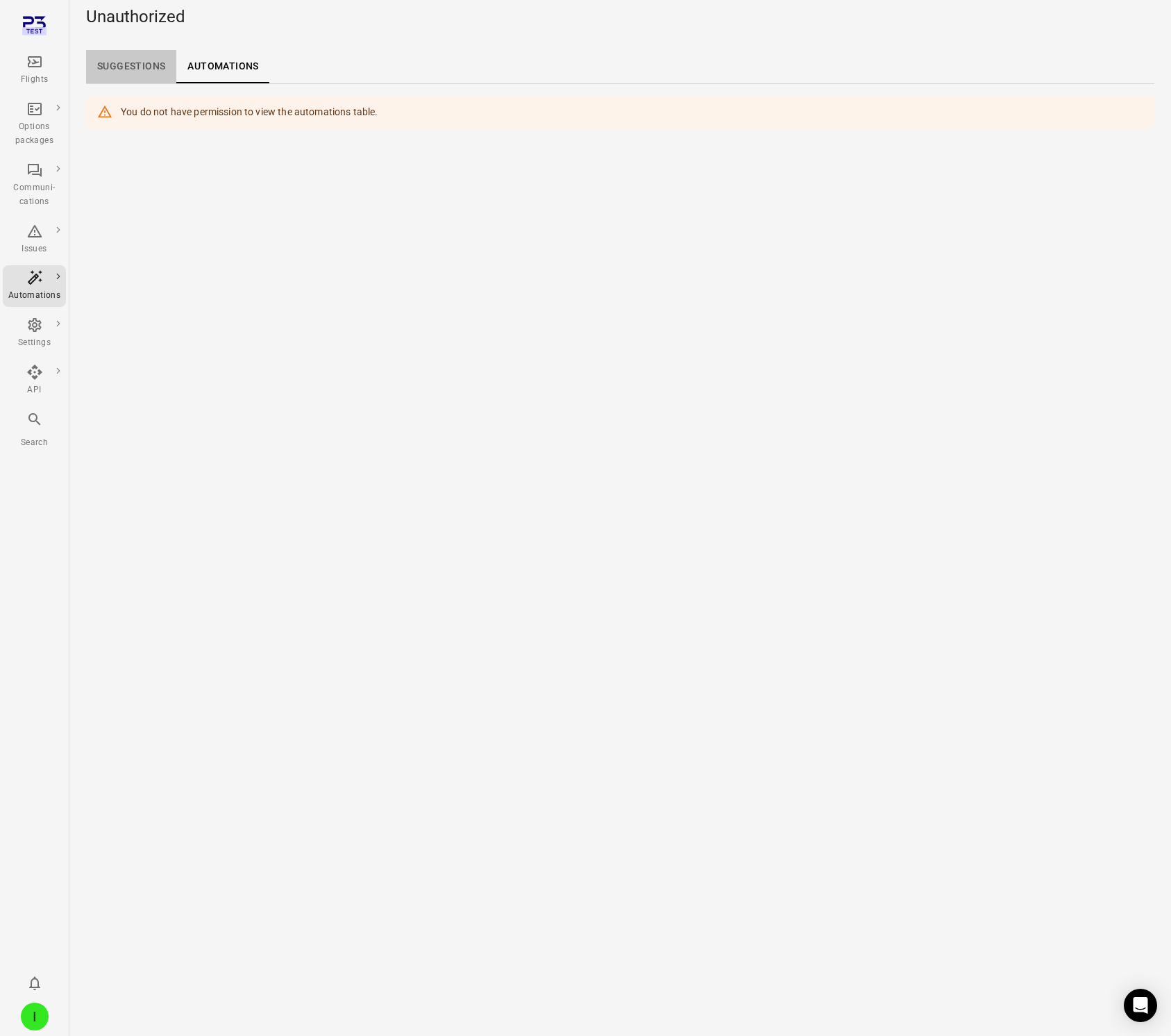
click at [113, 64] on link "Suggestions" at bounding box center [131, 67] width 90 height 33
click at [236, 65] on link "Automations" at bounding box center [222, 67] width 93 height 33
click at [161, 68] on link "Suggestions" at bounding box center [131, 67] width 90 height 33
drag, startPoint x: 218, startPoint y: 66, endPoint x: 28, endPoint y: 149, distance: 207.3
click at [218, 66] on link "Automations" at bounding box center [222, 67] width 93 height 33
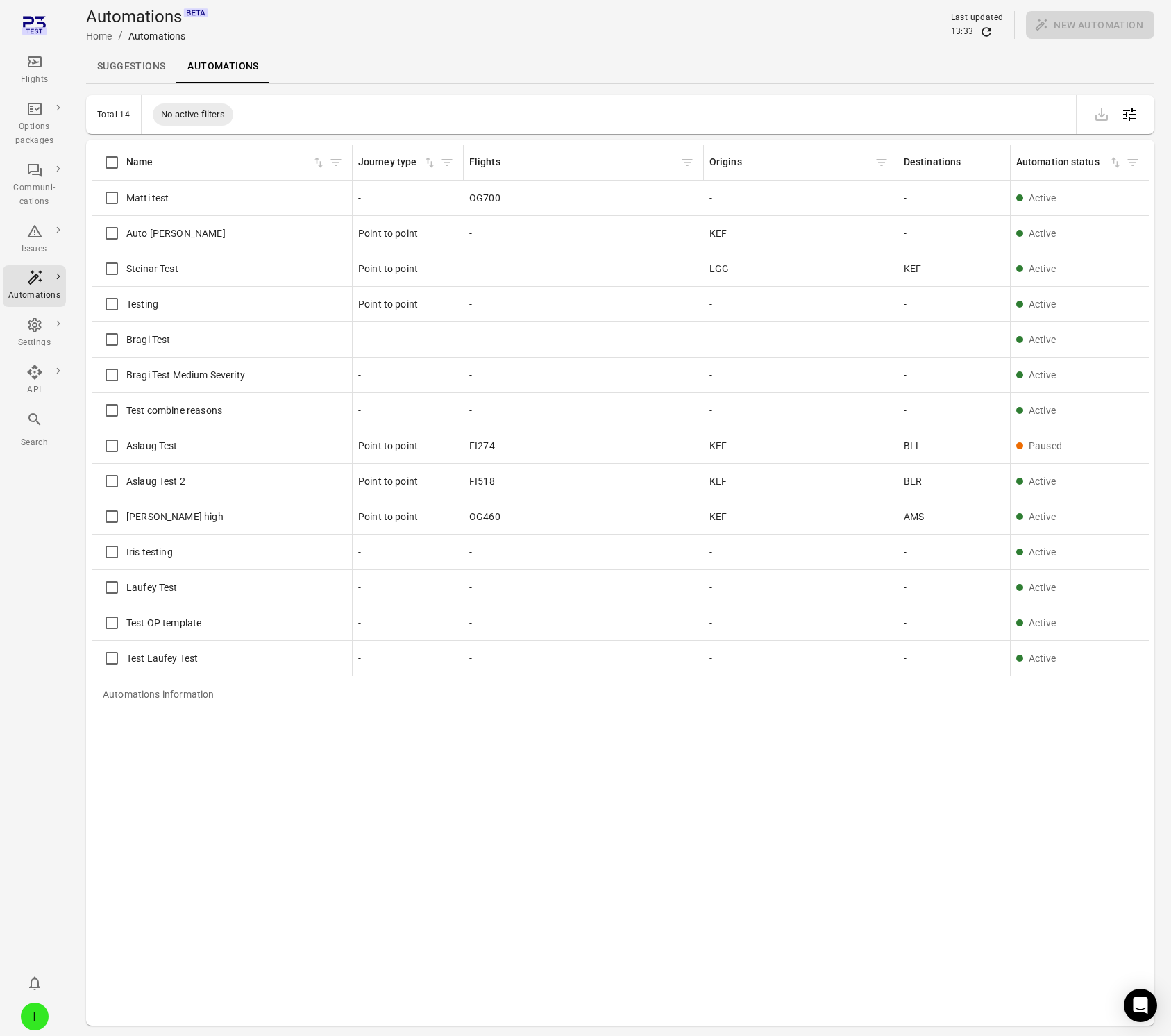
click at [147, 71] on link "Suggestions" at bounding box center [131, 67] width 90 height 33
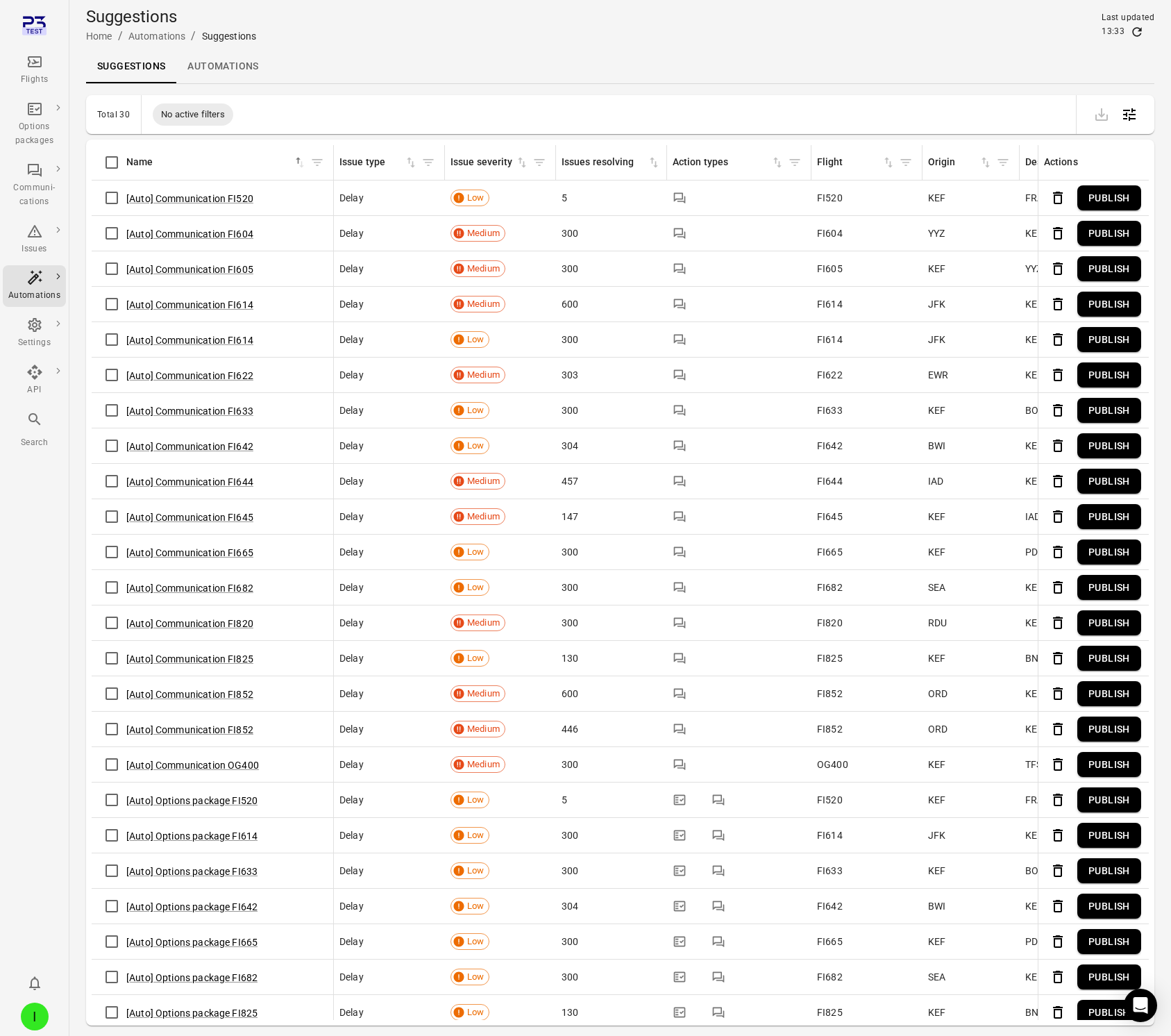
click at [1089, 190] on button "Publish" at bounding box center [1108, 198] width 64 height 25
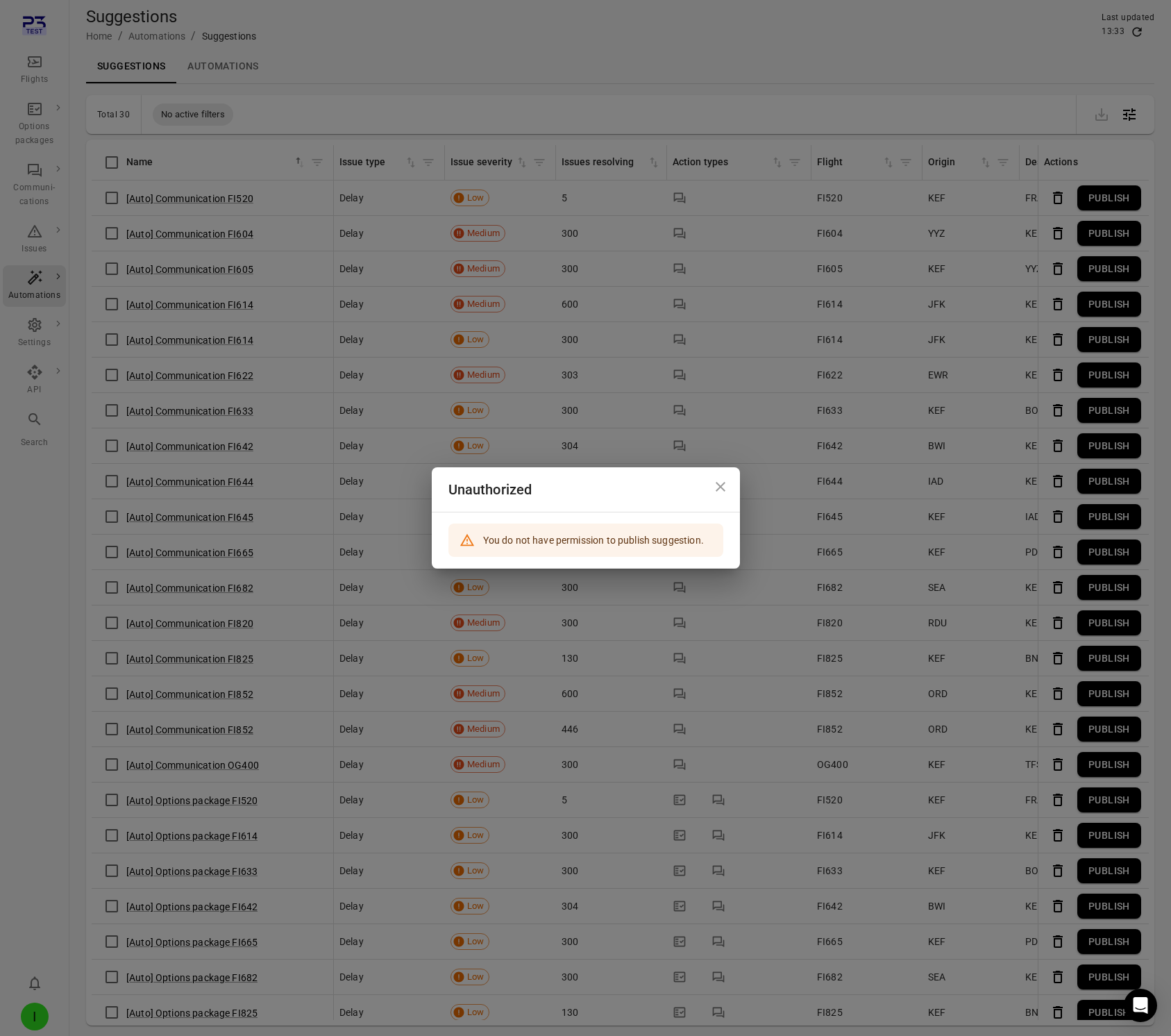
click at [719, 481] on icon "Close dialog" at bounding box center [720, 486] width 17 height 17
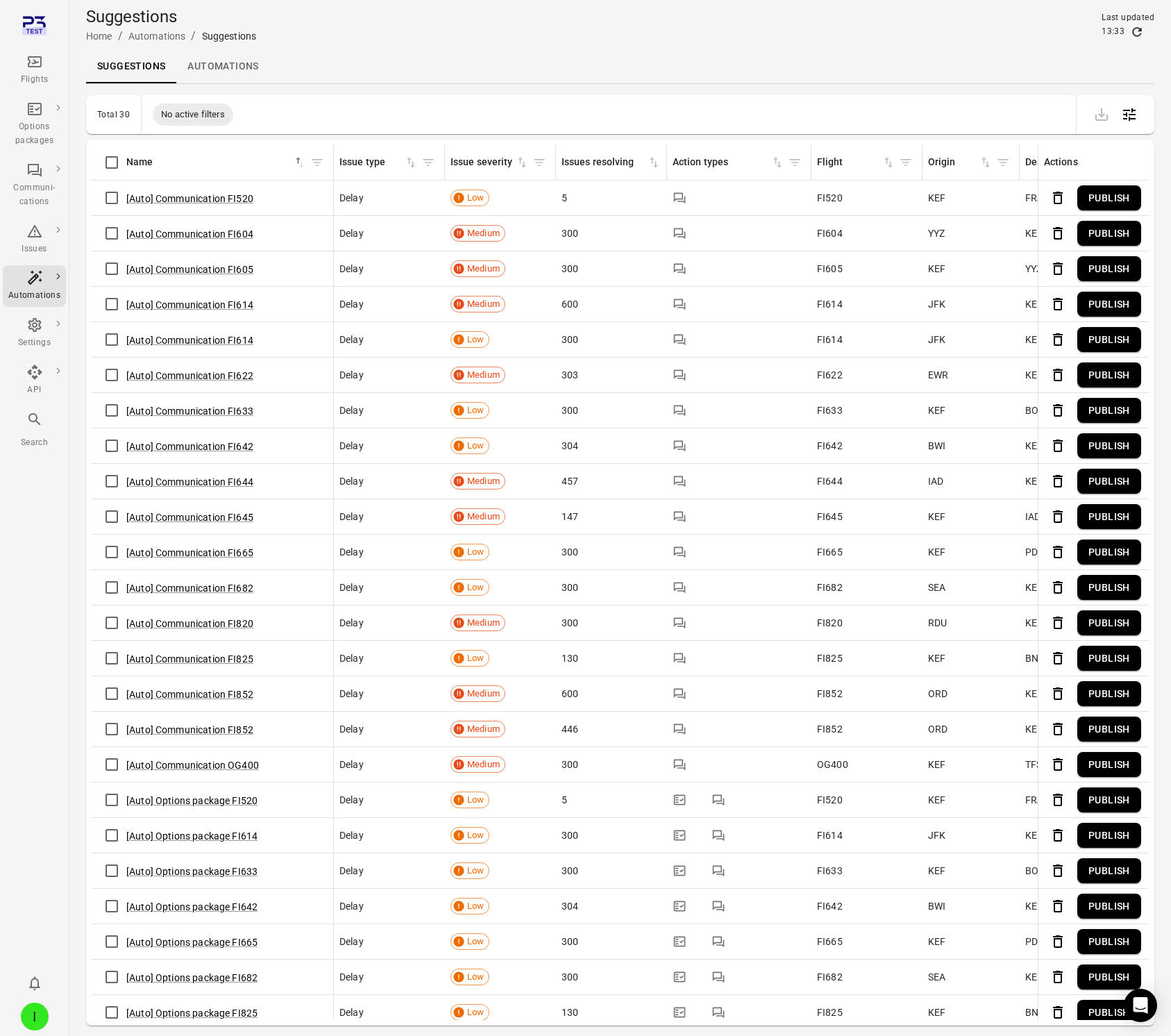
click at [1057, 199] on icon "Delete" at bounding box center [1057, 198] width 17 height 17
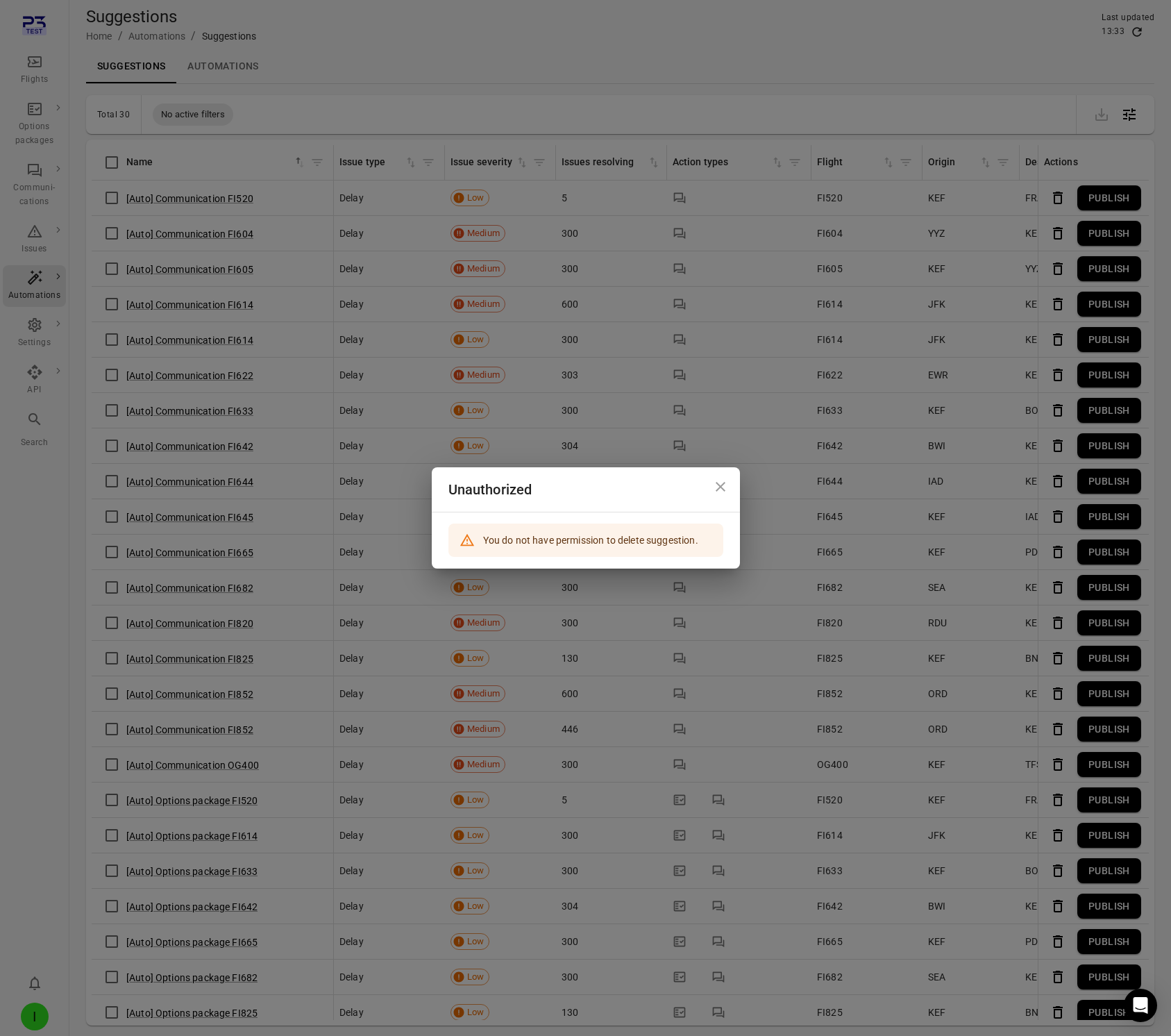
click at [716, 481] on icon "Close dialog" at bounding box center [720, 486] width 17 height 17
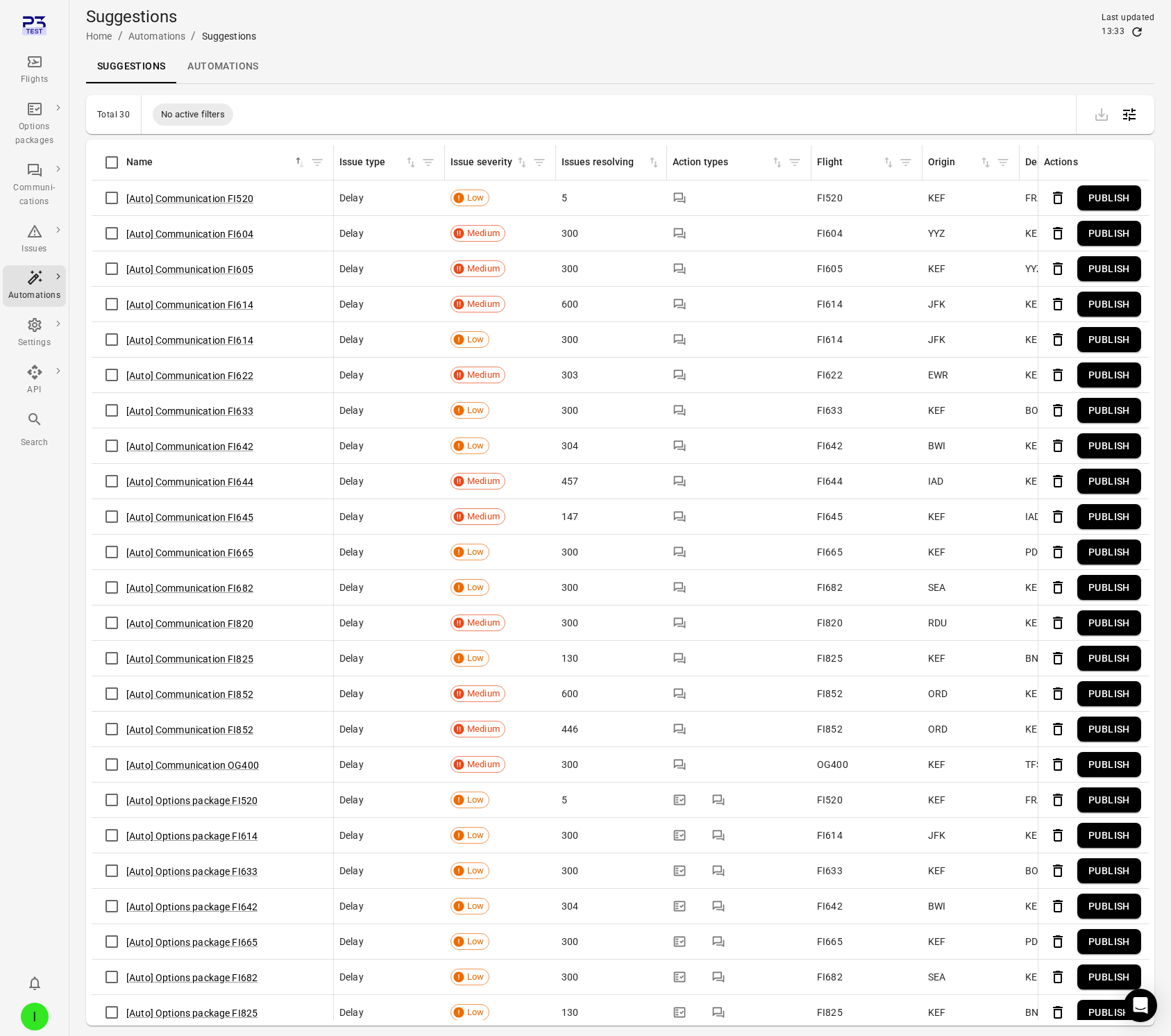
click at [210, 67] on link "Automations" at bounding box center [222, 67] width 93 height 33
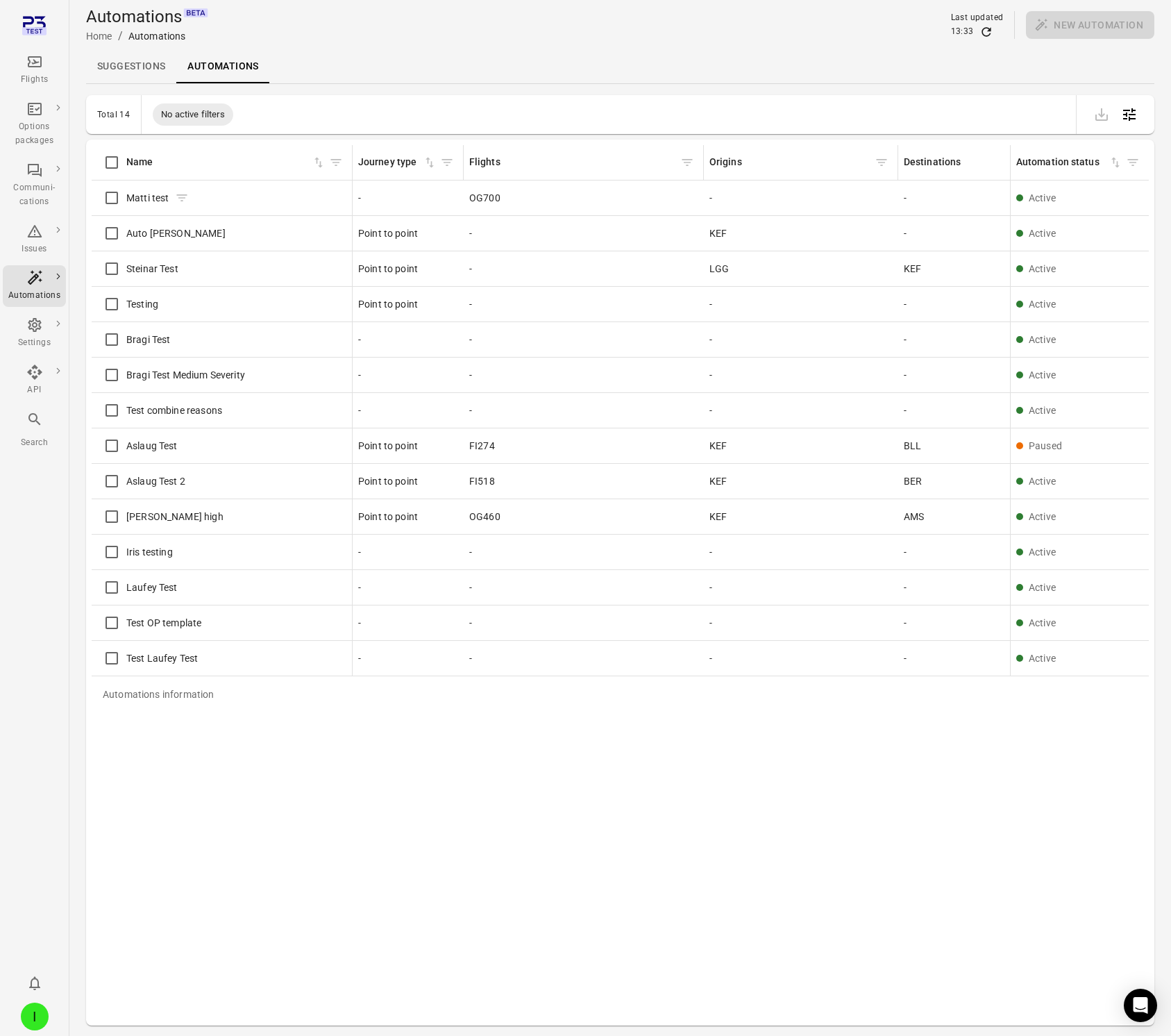
click at [131, 202] on span "Matti test" at bounding box center [148, 198] width 43 height 14
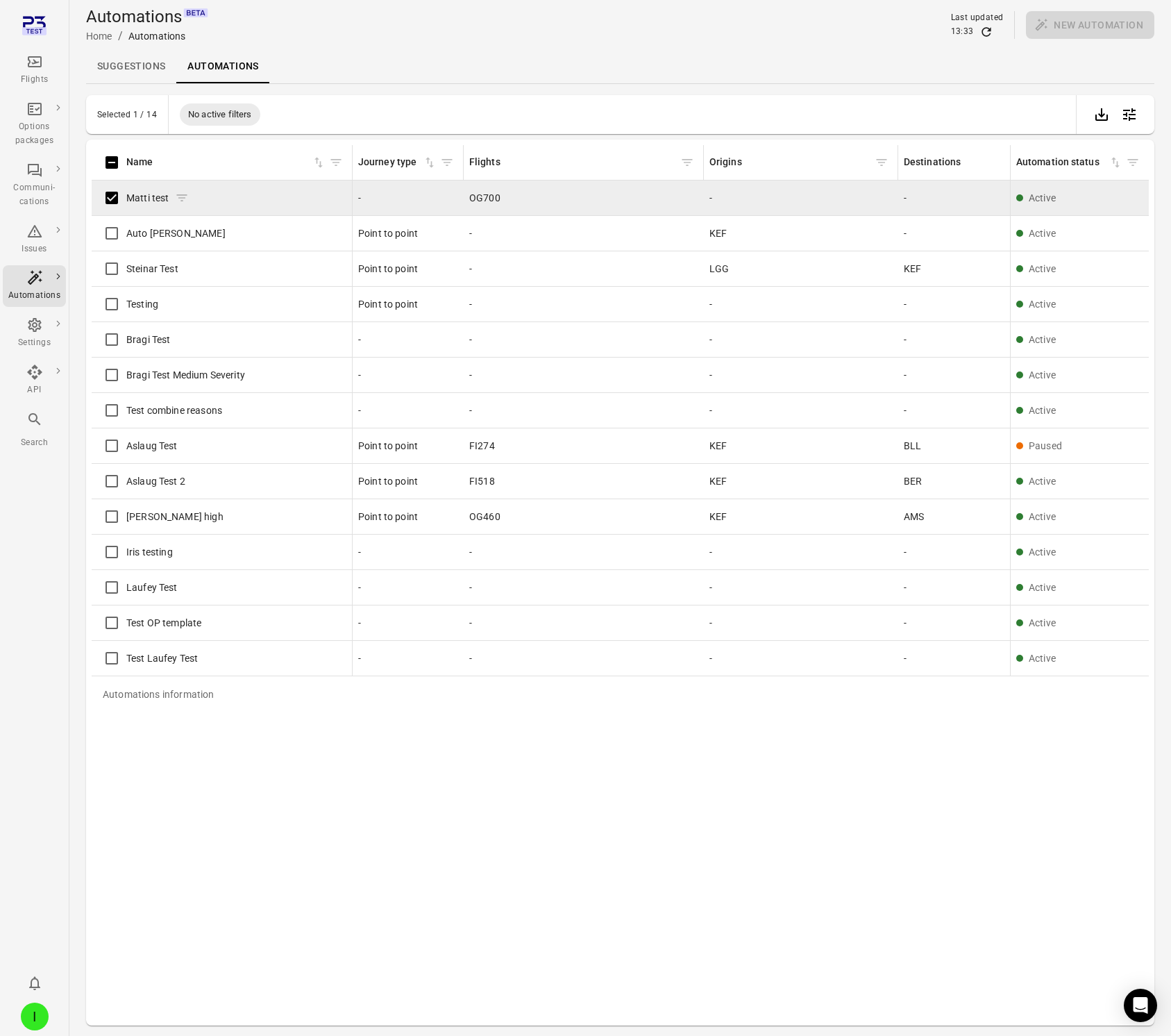
drag, startPoint x: 130, startPoint y: 197, endPoint x: 171, endPoint y: 196, distance: 41.0
click at [143, 196] on span "Matti test" at bounding box center [148, 198] width 43 height 14
drag, startPoint x: 1022, startPoint y: 206, endPoint x: 1049, endPoint y: 200, distance: 27.7
click at [1034, 204] on td "Active" at bounding box center [1079, 198] width 139 height 35
drag, startPoint x: 1050, startPoint y: 200, endPoint x: 1131, endPoint y: 103, distance: 126.4
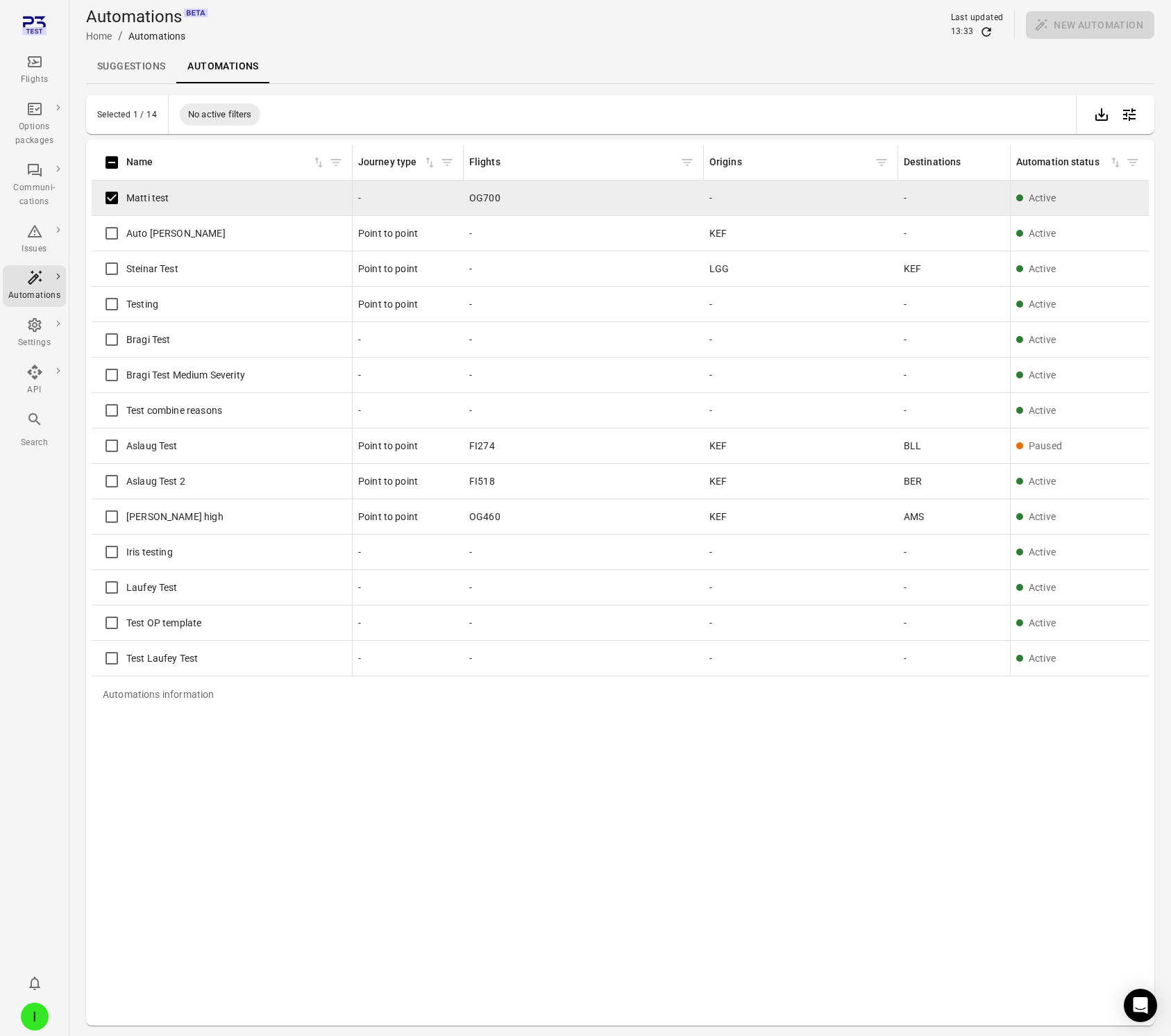
click at [1072, 177] on table "Automations information Name Journey type Flights Origins Destinations Created …" at bounding box center [835, 428] width 1486 height 567
click at [1077, 26] on div "New automation" at bounding box center [1090, 24] width 128 height 27
click at [770, 102] on div "Selected 1 / 14 No active filters" at bounding box center [620, 115] width 1068 height 39
drag, startPoint x: 161, startPoint y: 101, endPoint x: 152, endPoint y: 89, distance: 15.0
click at [158, 100] on div "Selected 1 / 14 No active filters" at bounding box center [620, 115] width 1068 height 39
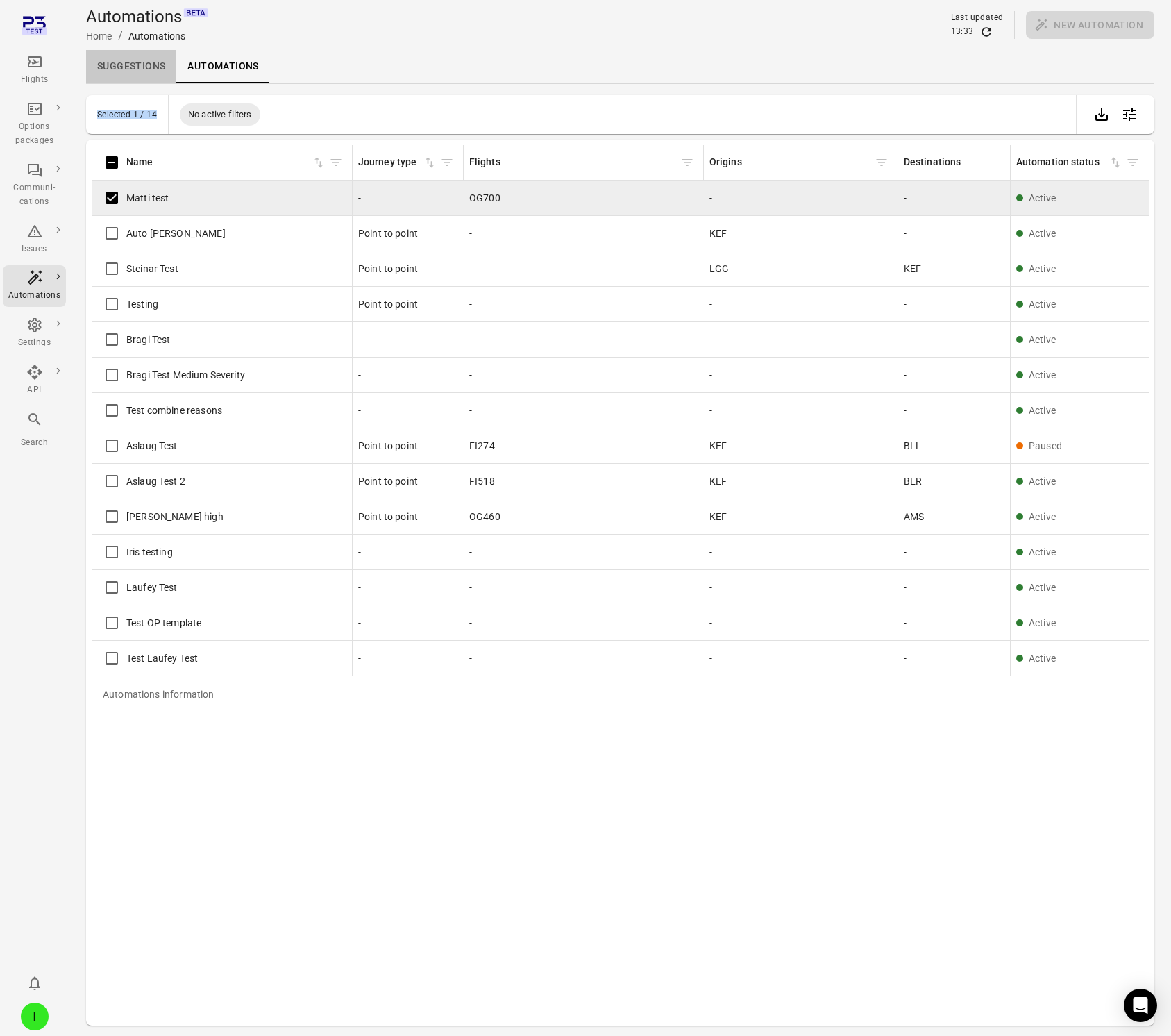
click at [145, 68] on link "Suggestions" at bounding box center [131, 67] width 90 height 33
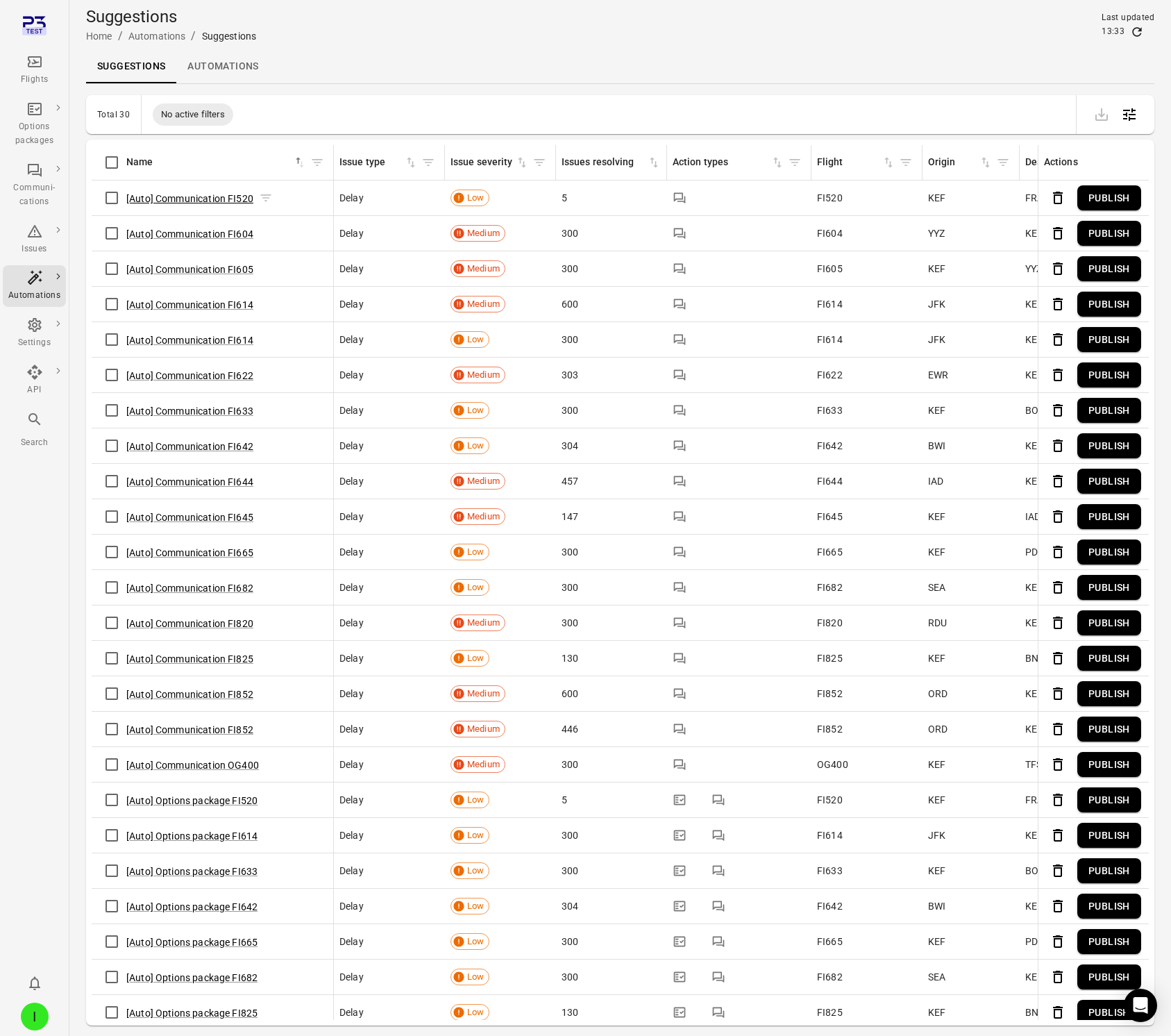
click at [177, 201] on button "[Auto] Communication FI520" at bounding box center [190, 199] width 127 height 14
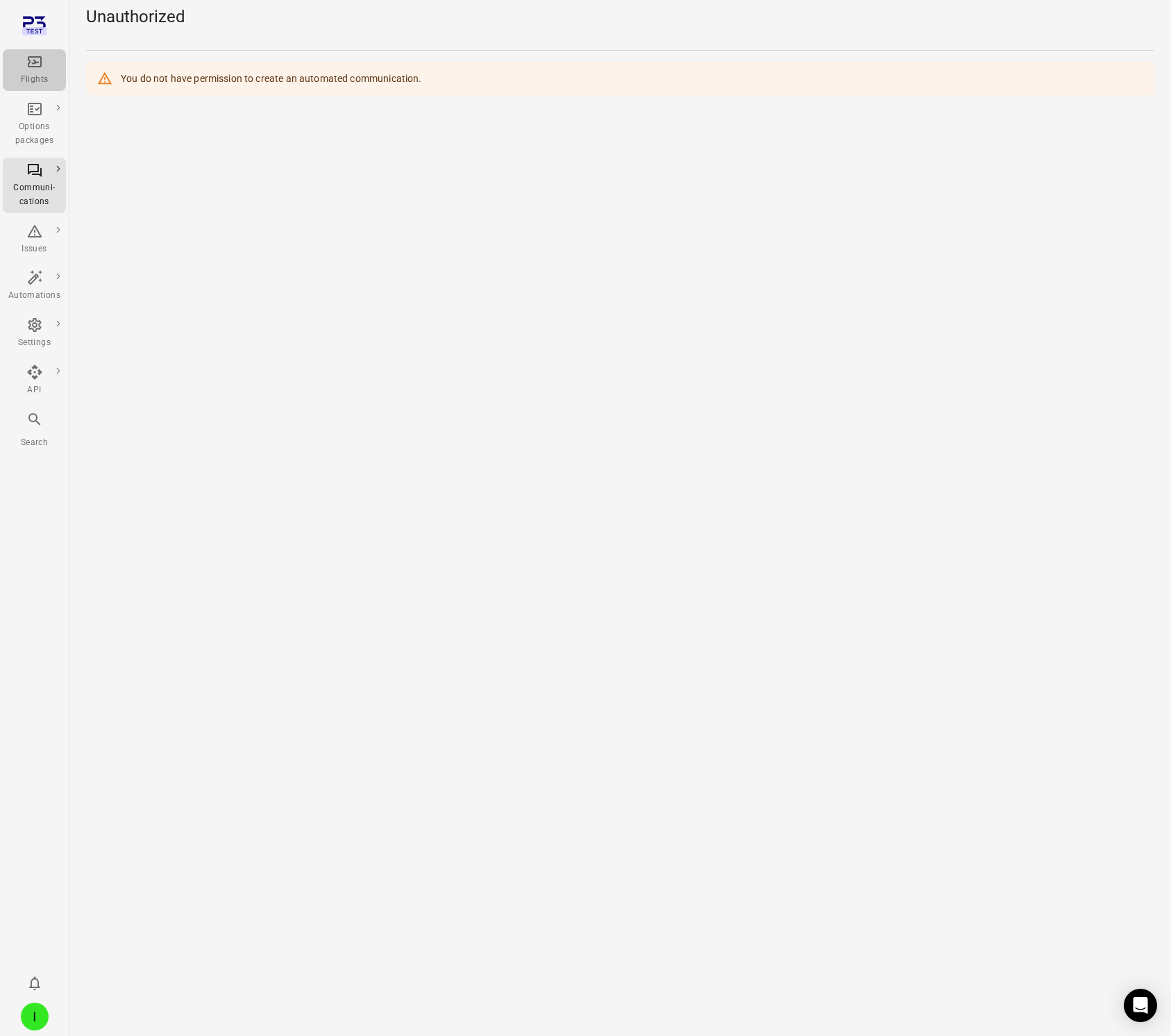
click at [30, 60] on icon "Main navigation" at bounding box center [34, 62] width 17 height 17
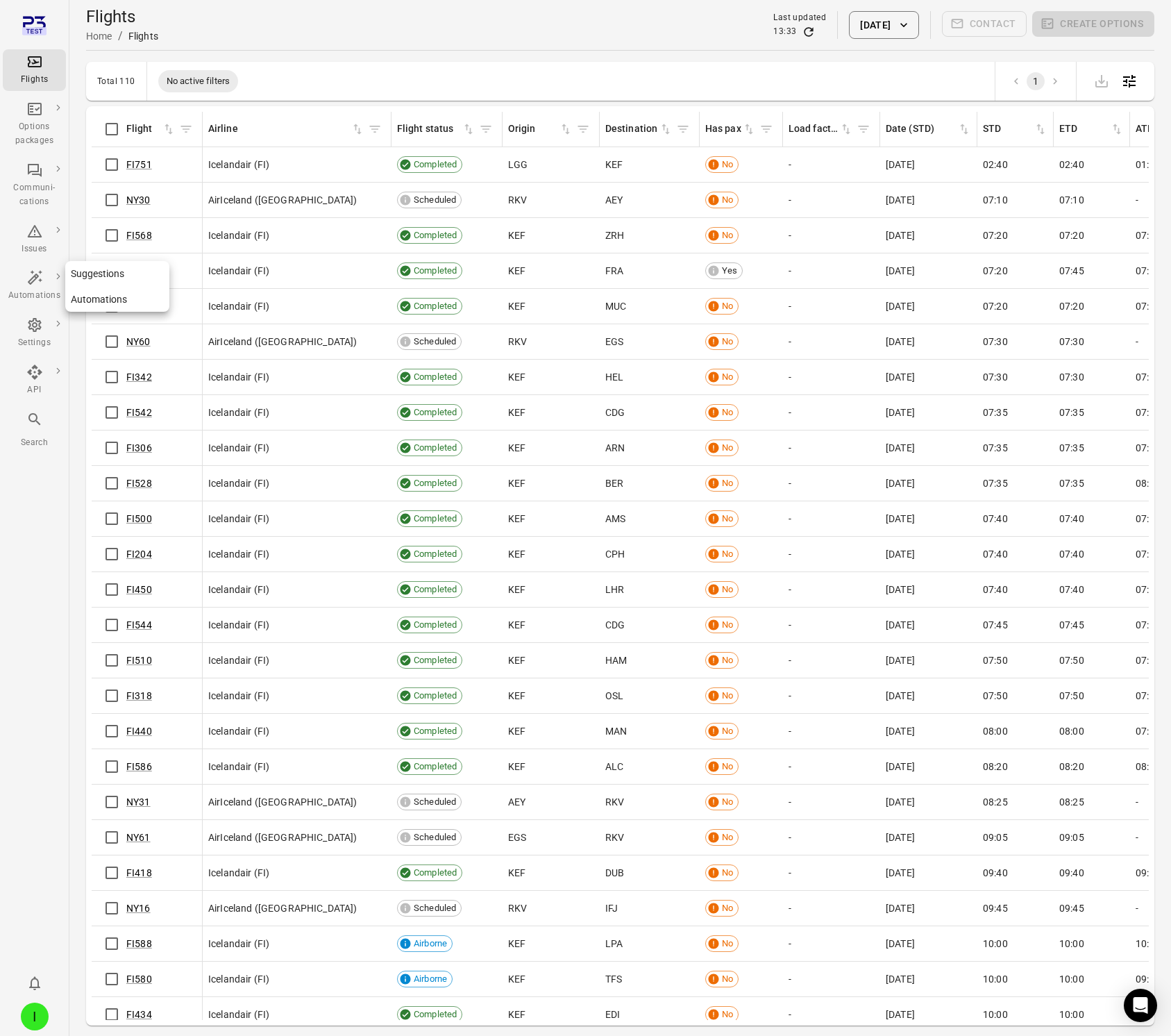
click at [37, 296] on div "Automations" at bounding box center [34, 296] width 52 height 14
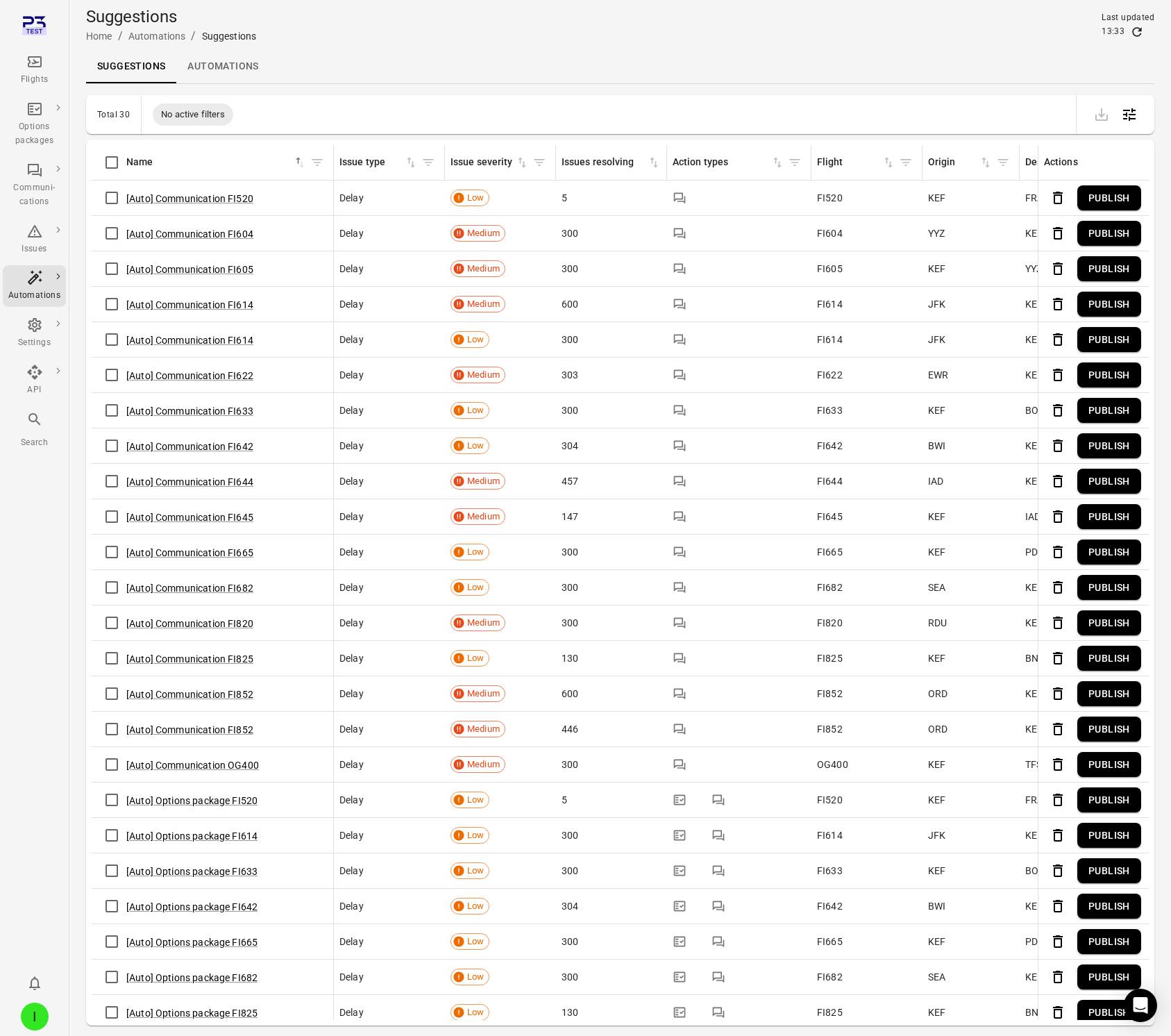
click at [180, 789] on div "[Auto] Options package FI520" at bounding box center [211, 800] width 230 height 29
click at [175, 796] on button "[Auto] Options package FI520" at bounding box center [192, 800] width 131 height 14
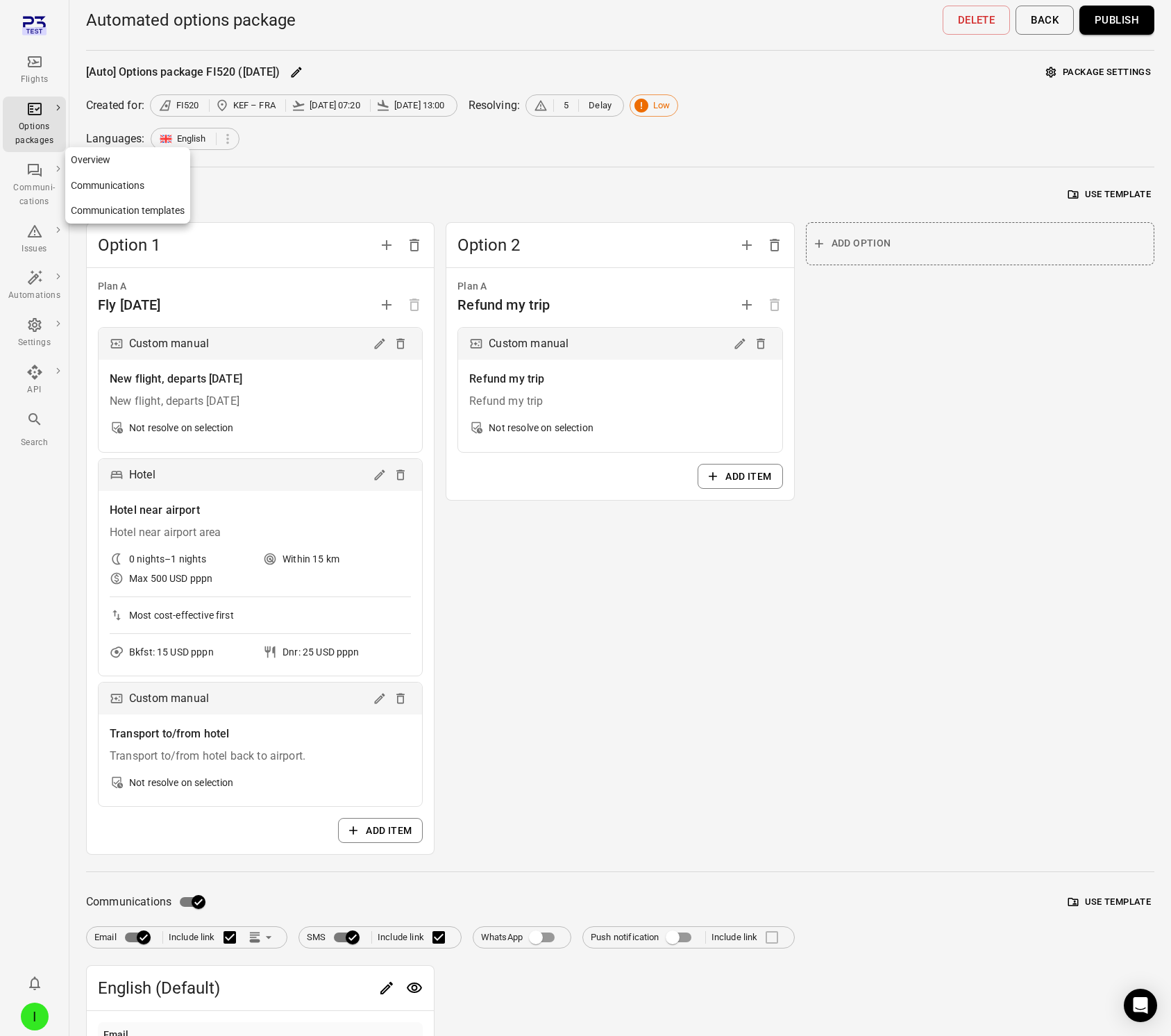
click at [41, 166] on icon "Main navigation" at bounding box center [34, 169] width 17 height 17
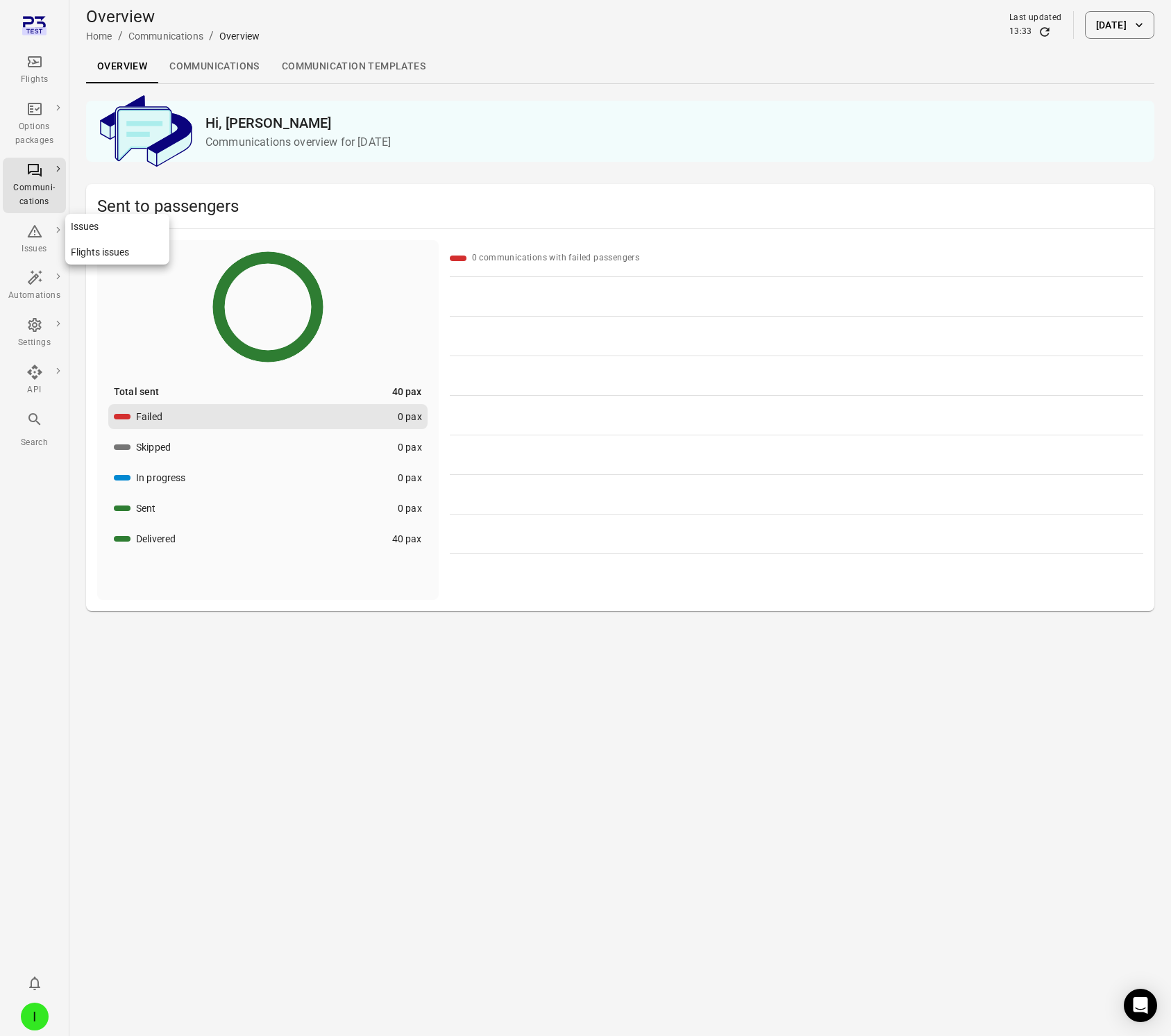
click at [29, 240] on div "Issues" at bounding box center [34, 240] width 52 height 33
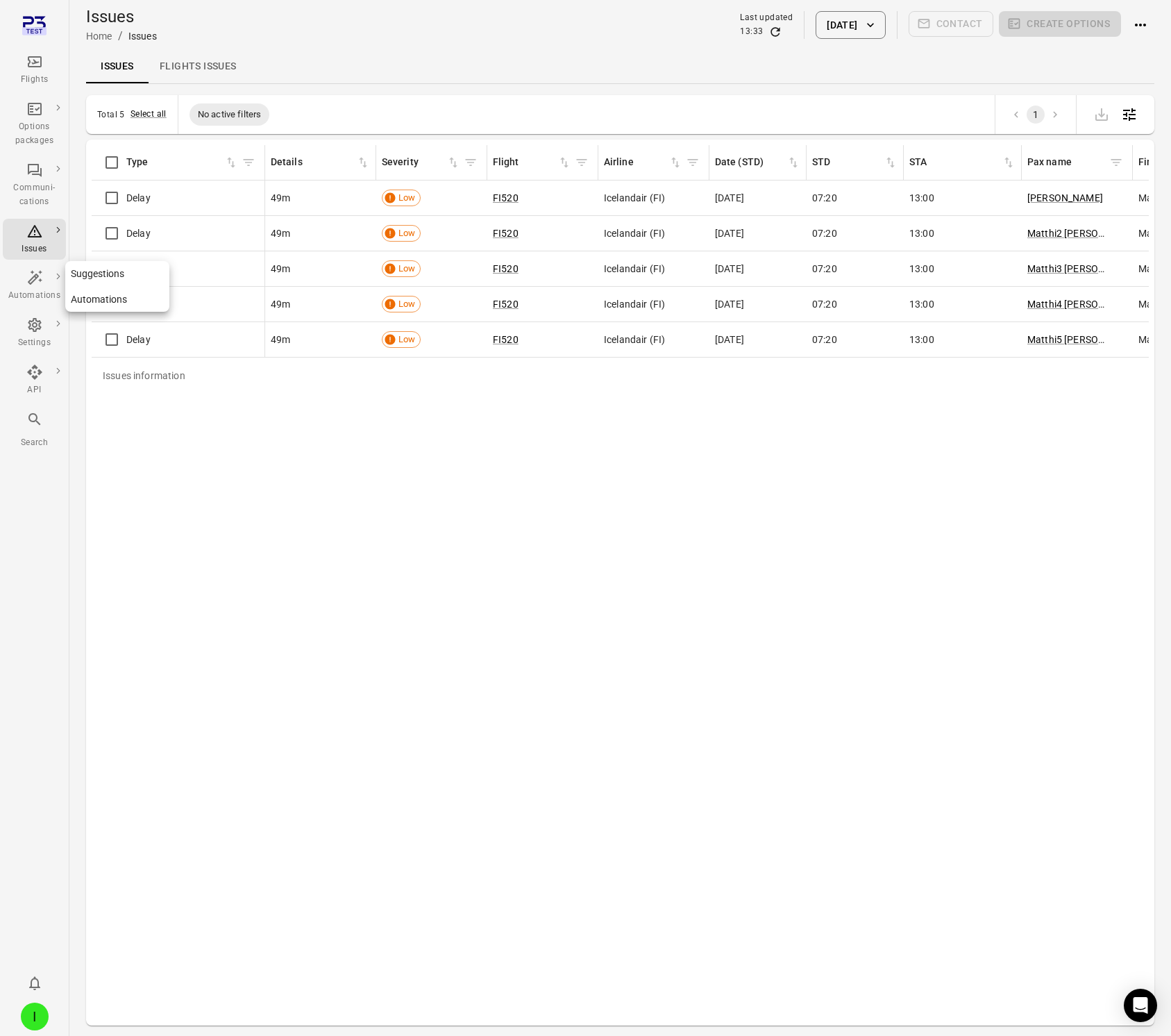
click at [50, 303] on link "Automations" at bounding box center [34, 286] width 64 height 42
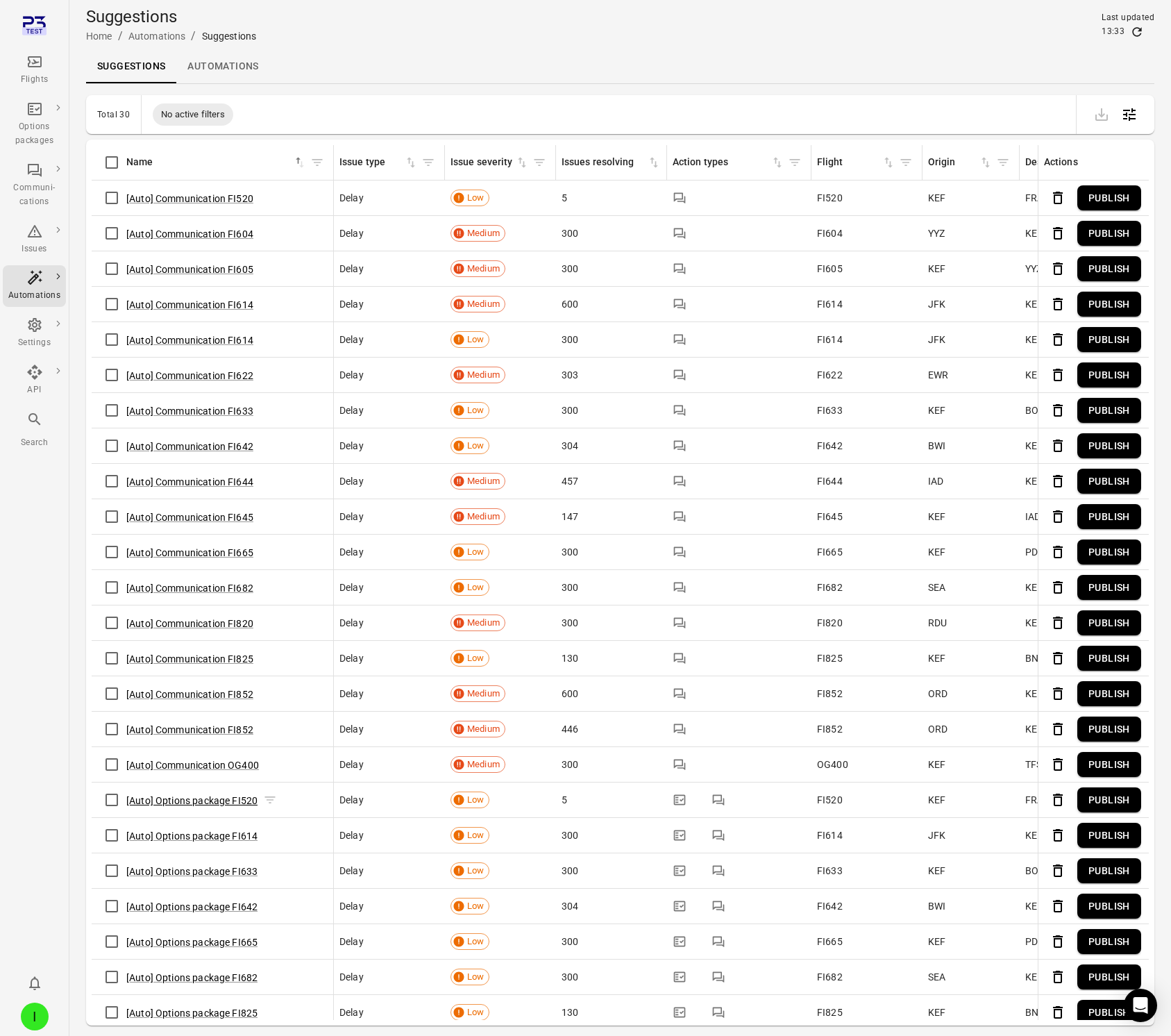
click at [197, 799] on button "[Auto] Options package FI520" at bounding box center [192, 800] width 131 height 14
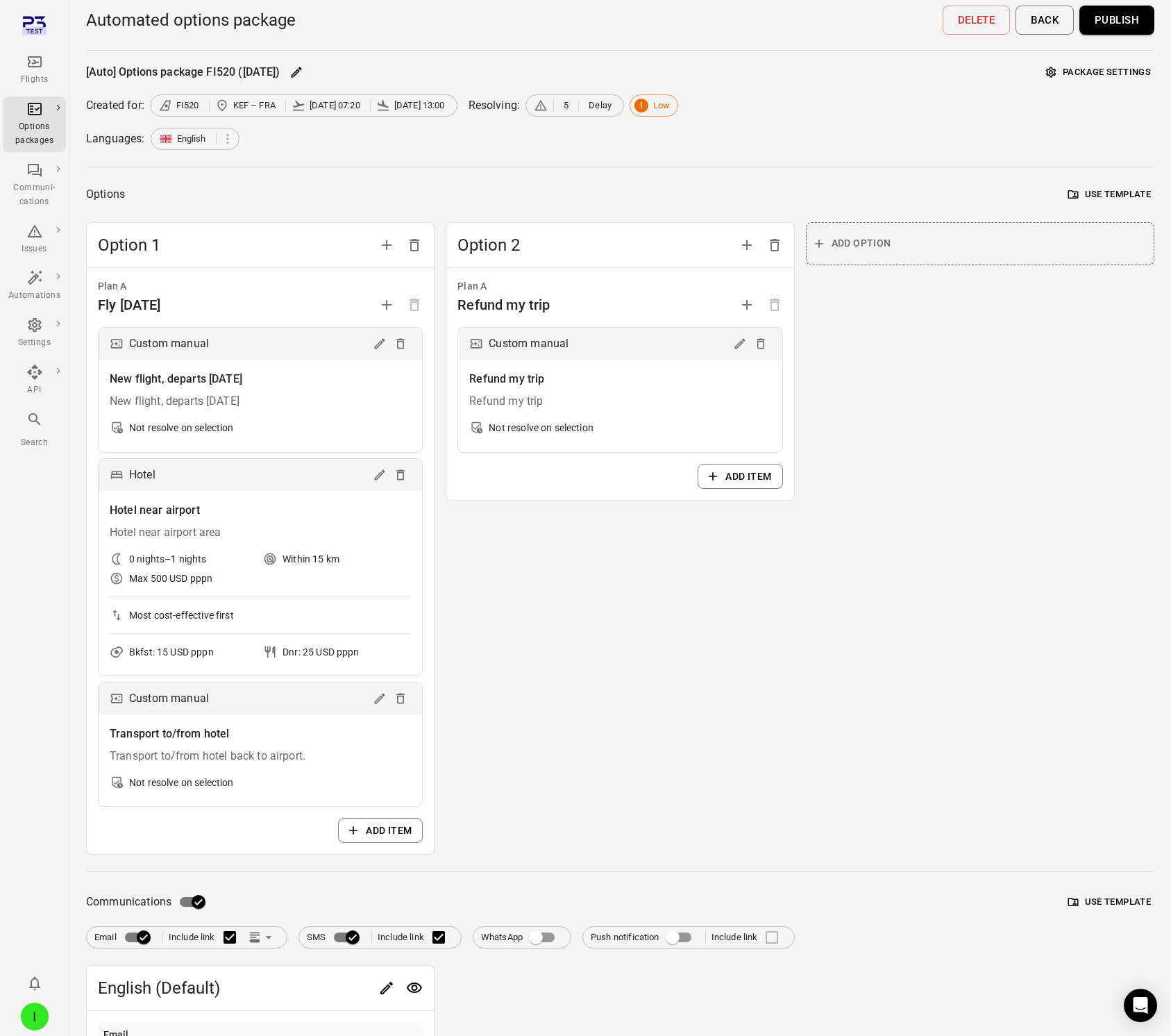
click at [33, 64] on icon "Main navigation" at bounding box center [34, 62] width 17 height 17
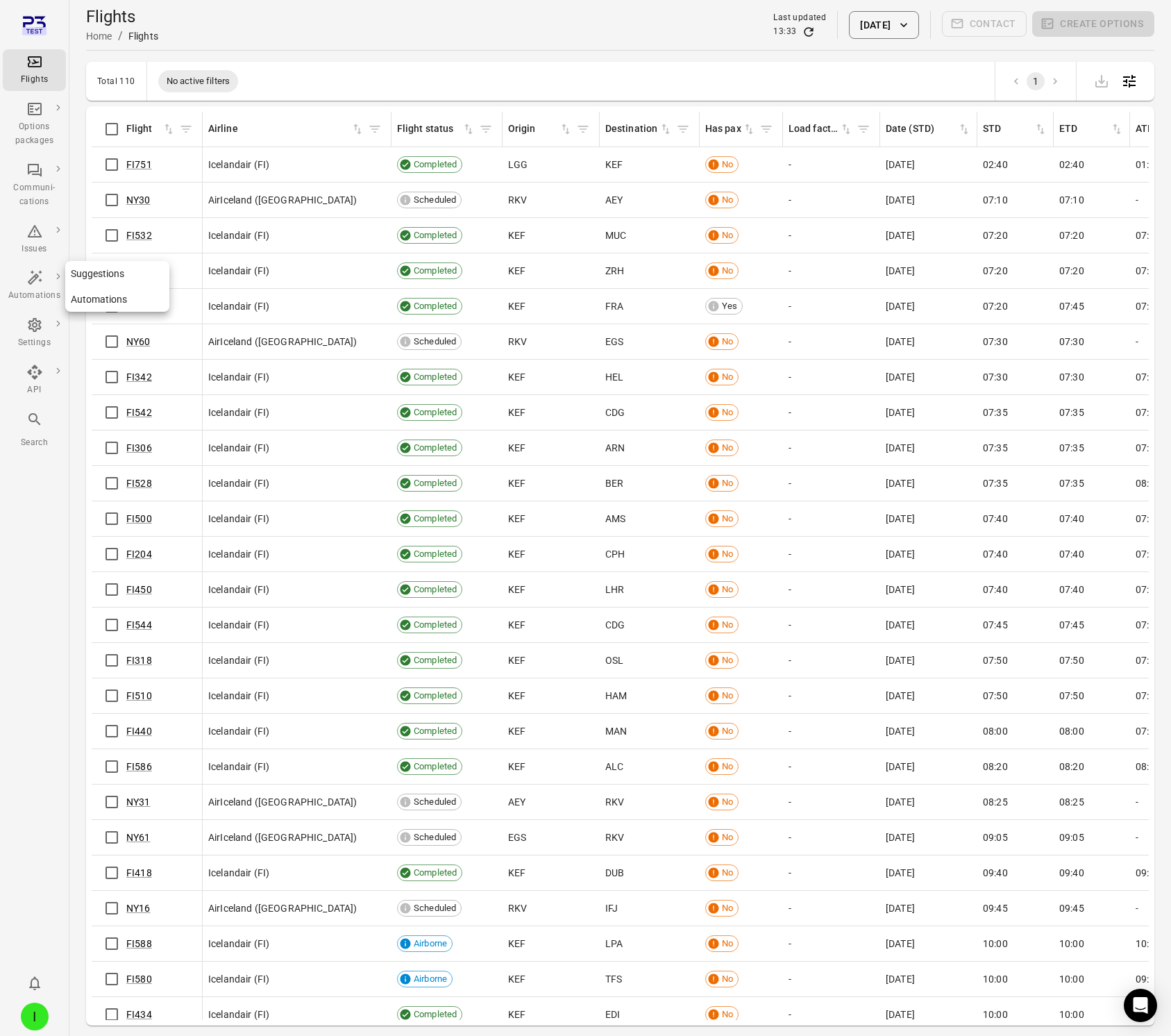
drag, startPoint x: 32, startPoint y: 284, endPoint x: 204, endPoint y: 84, distance: 263.8
click at [32, 282] on icon "Main navigation" at bounding box center [34, 277] width 17 height 17
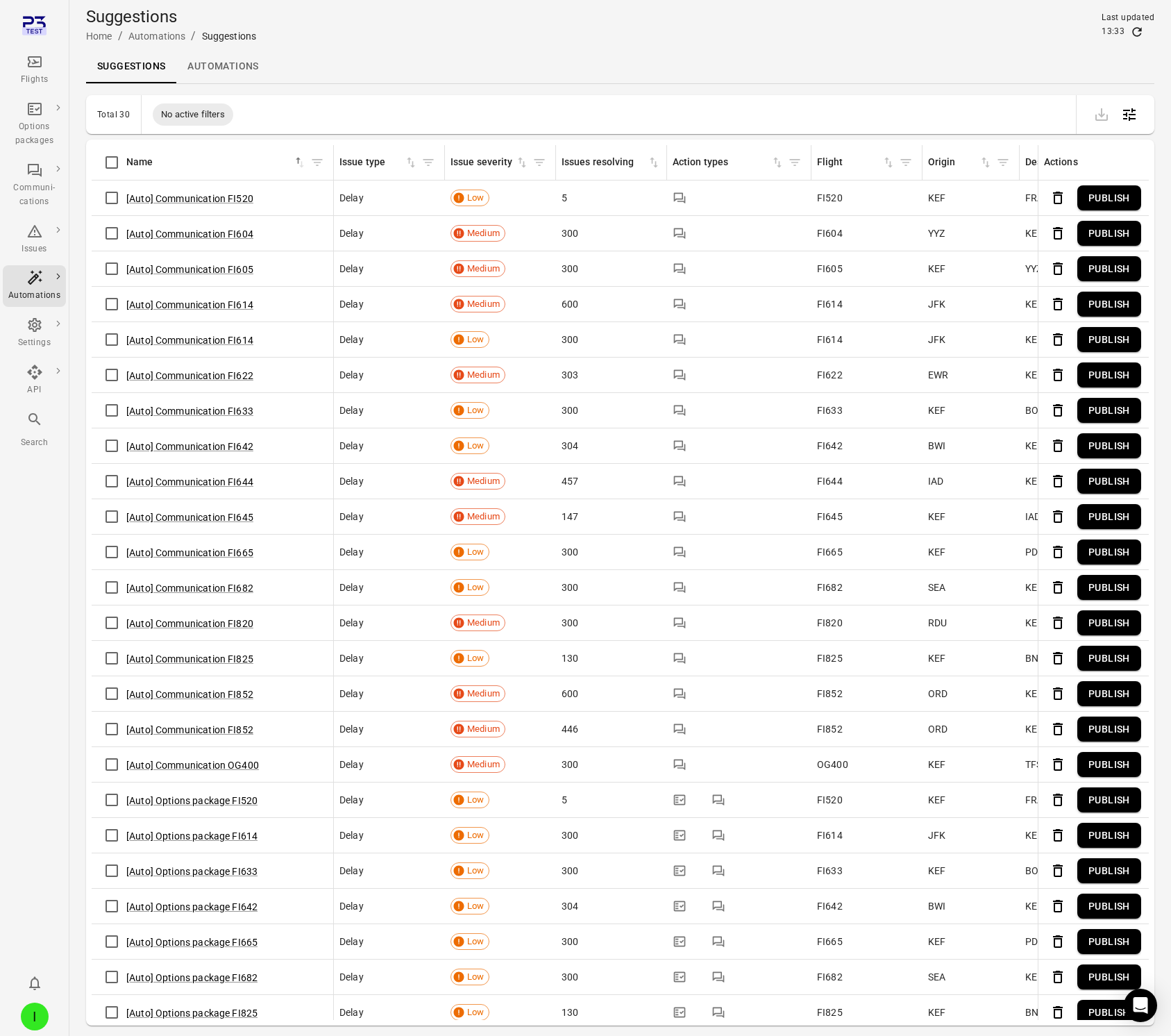
scroll to position [45, 0]
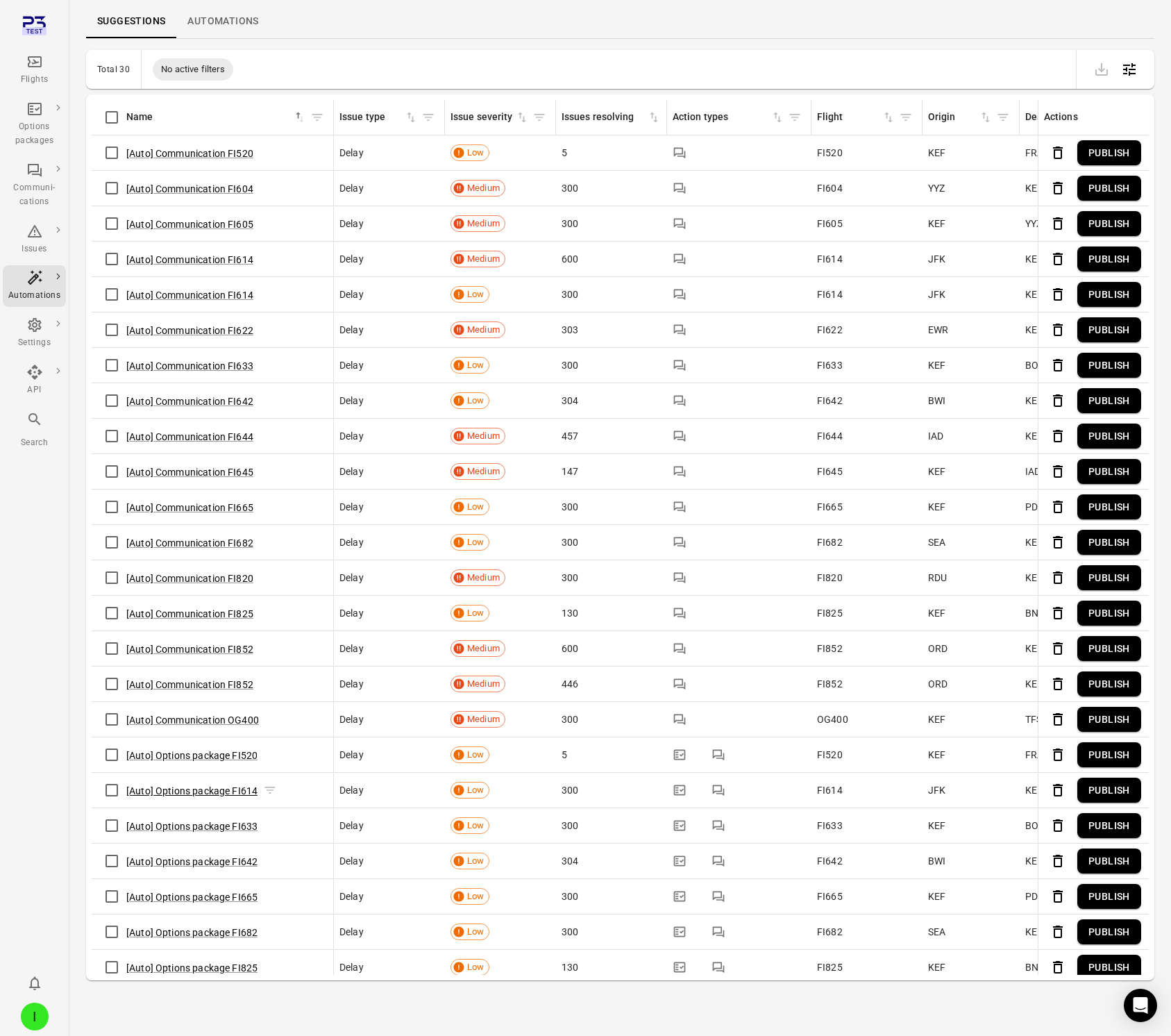
click at [206, 790] on button "[Auto] Options package FI614" at bounding box center [192, 790] width 131 height 14
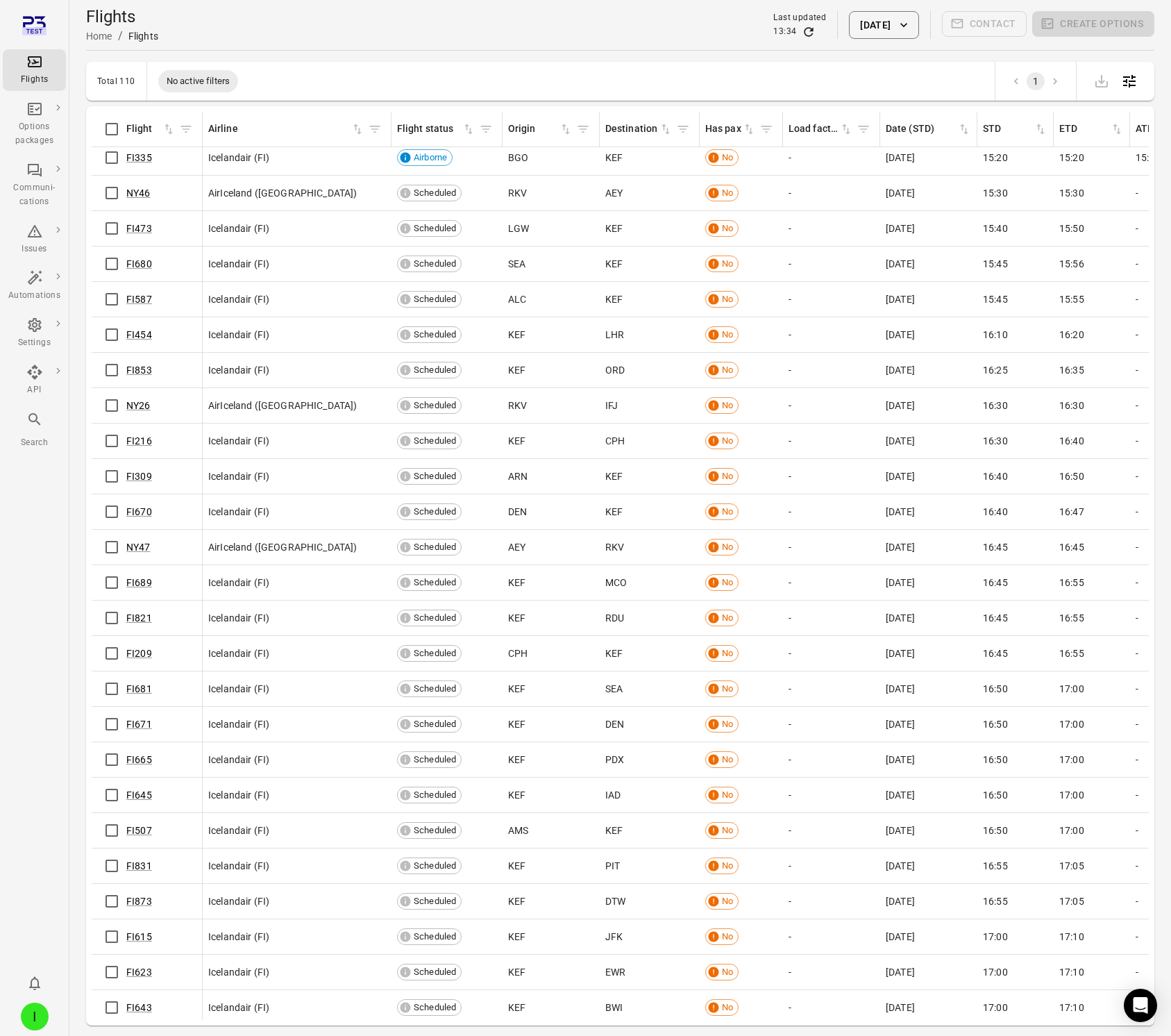
scroll to position [1813, 2]
click at [27, 288] on div "Automations" at bounding box center [34, 286] width 52 height 33
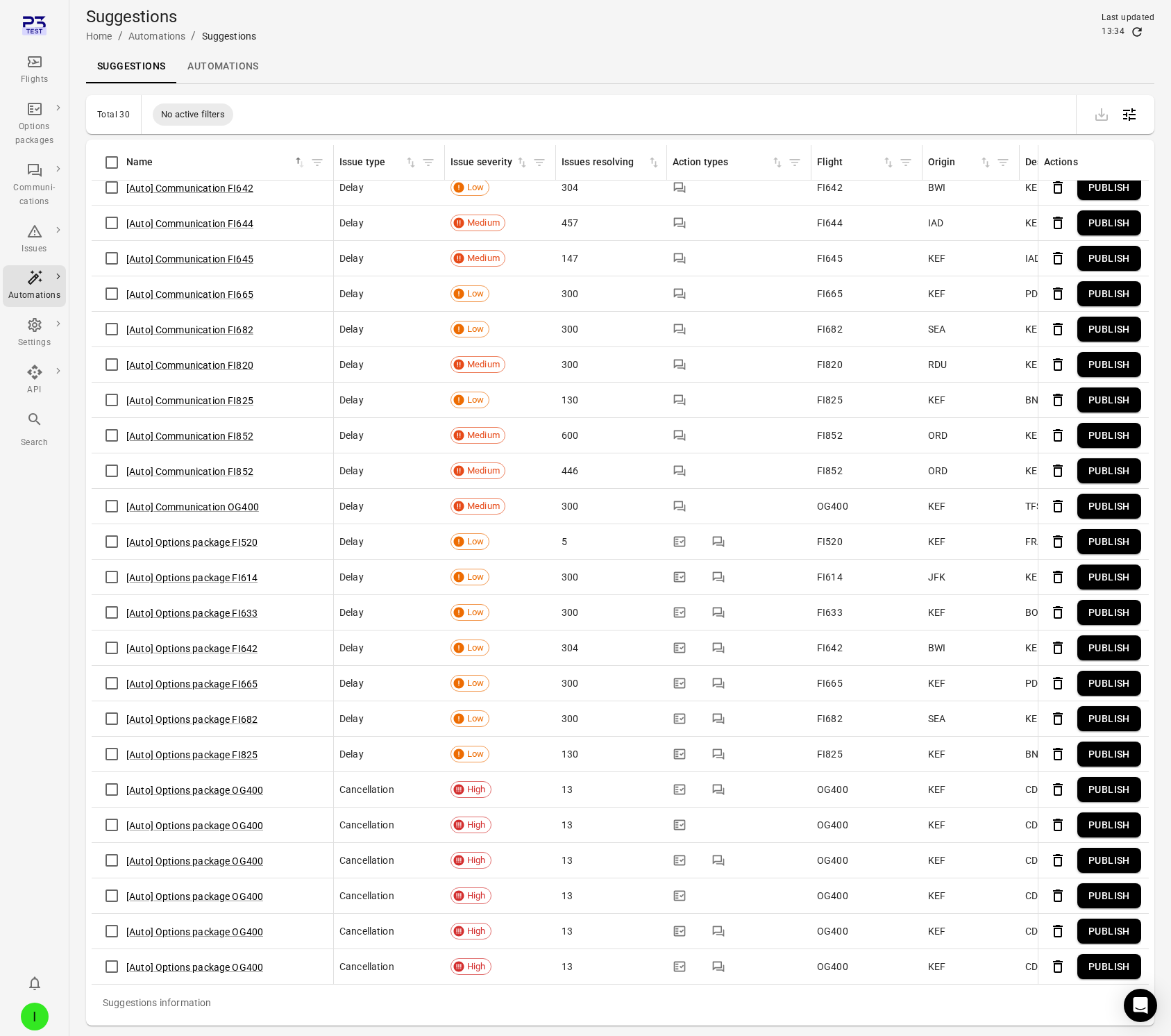
scroll to position [45, 0]
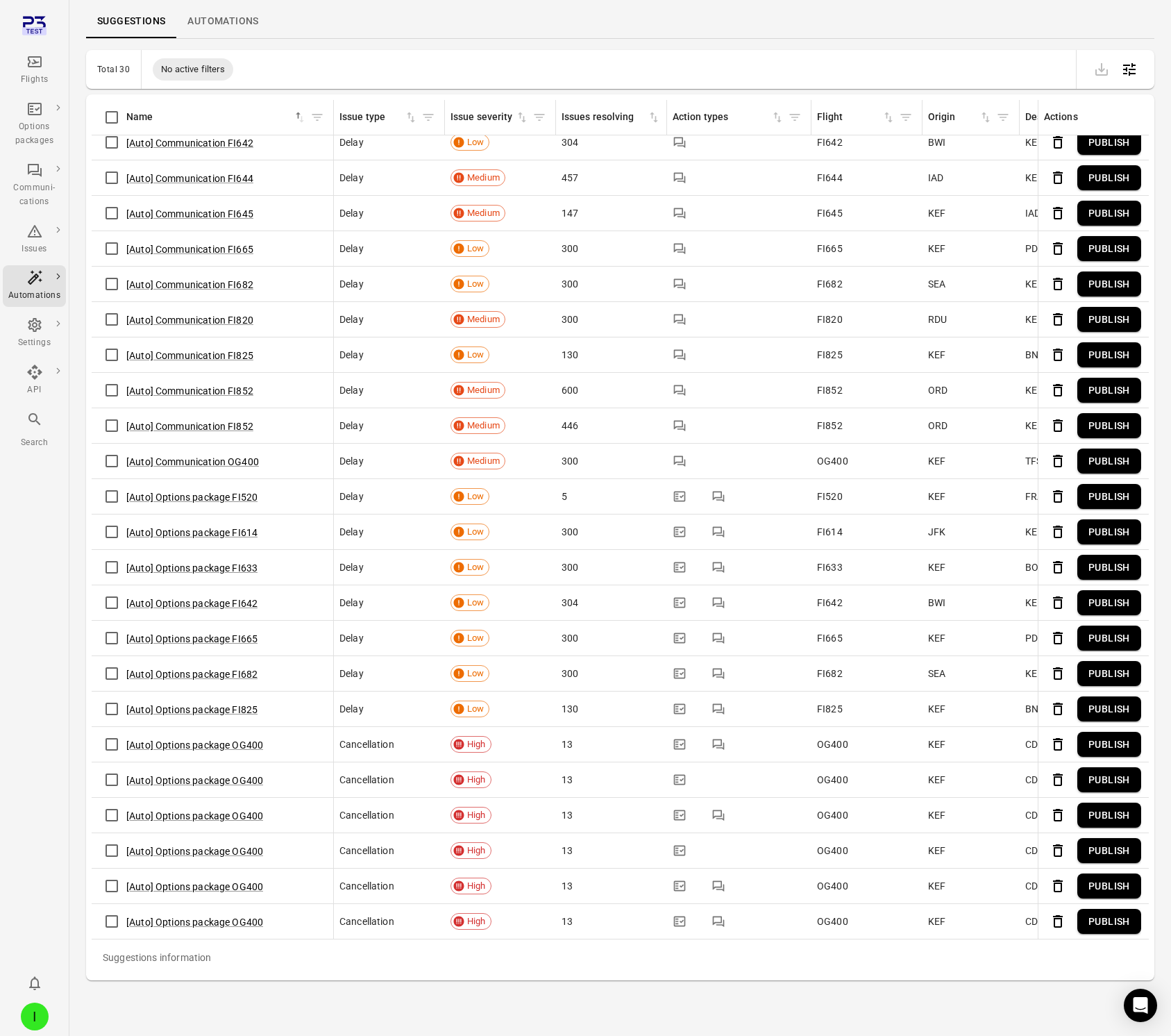
click at [199, 492] on div "Suggestions information Name sorted ascending Issue type Issue severity Issues …" at bounding box center [621, 537] width 1057 height 874
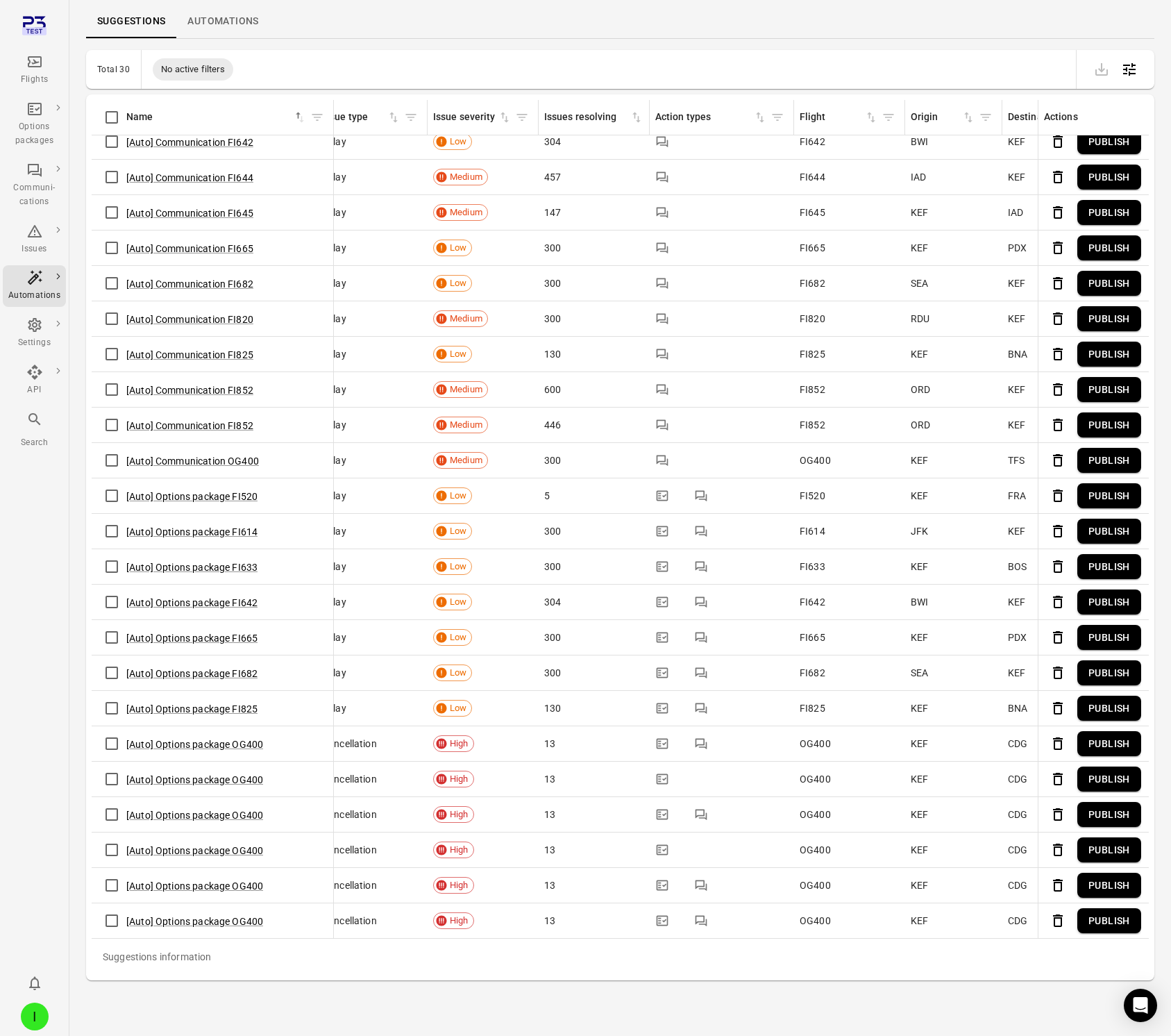
scroll to position [255, 21]
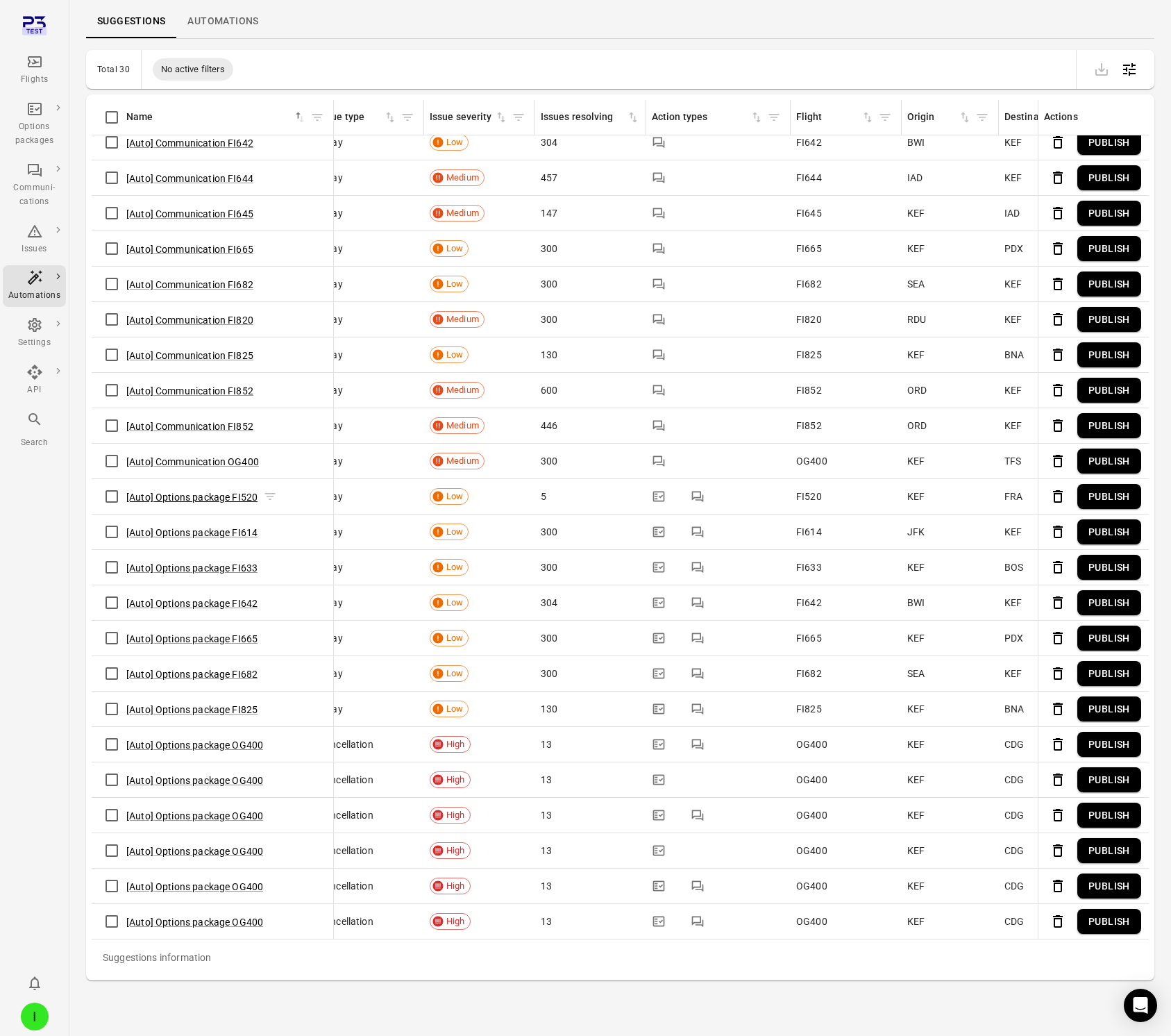
click at [198, 496] on button "[Auto] Options package FI520" at bounding box center [192, 496] width 131 height 14
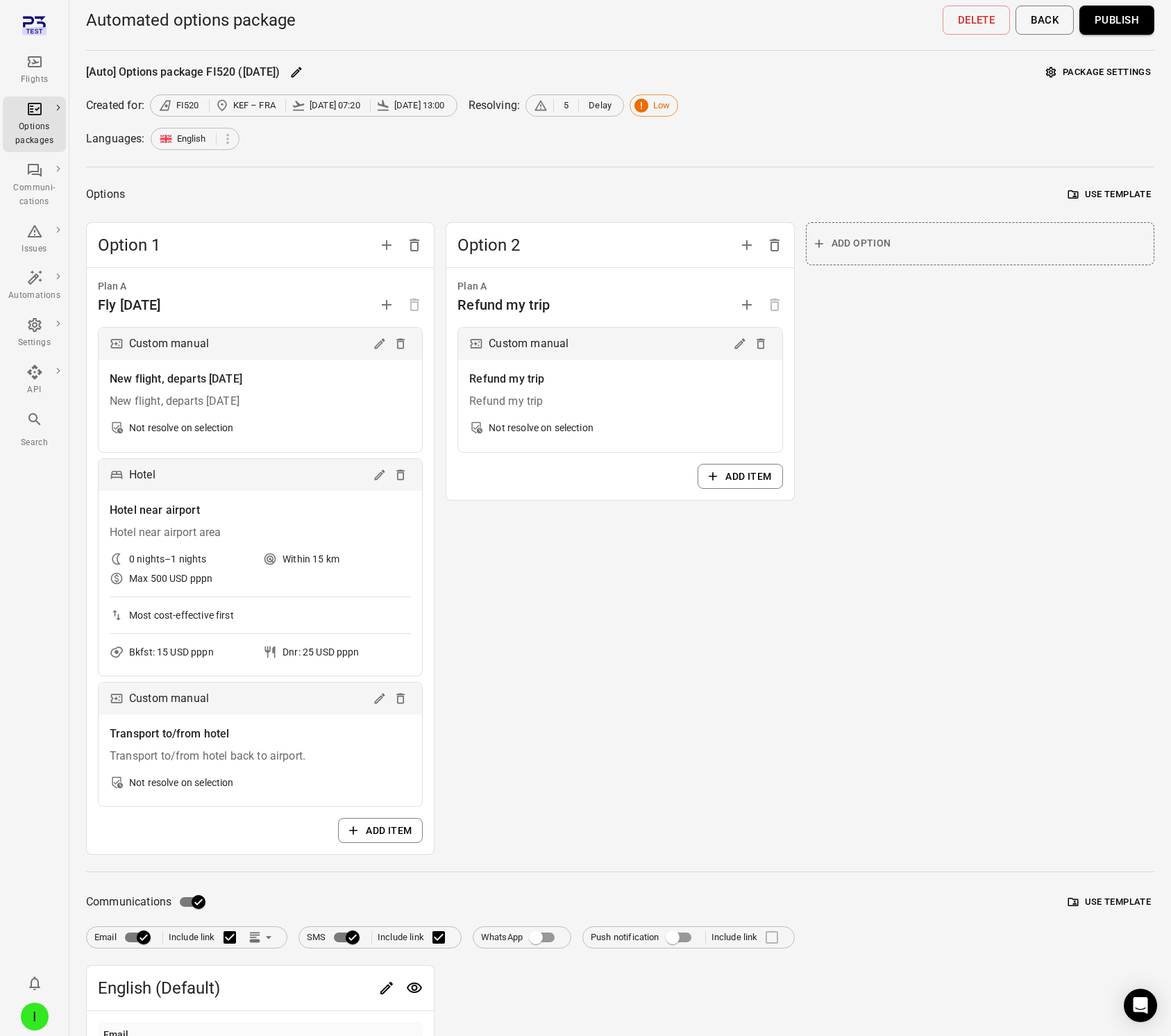
scroll to position [4, 0]
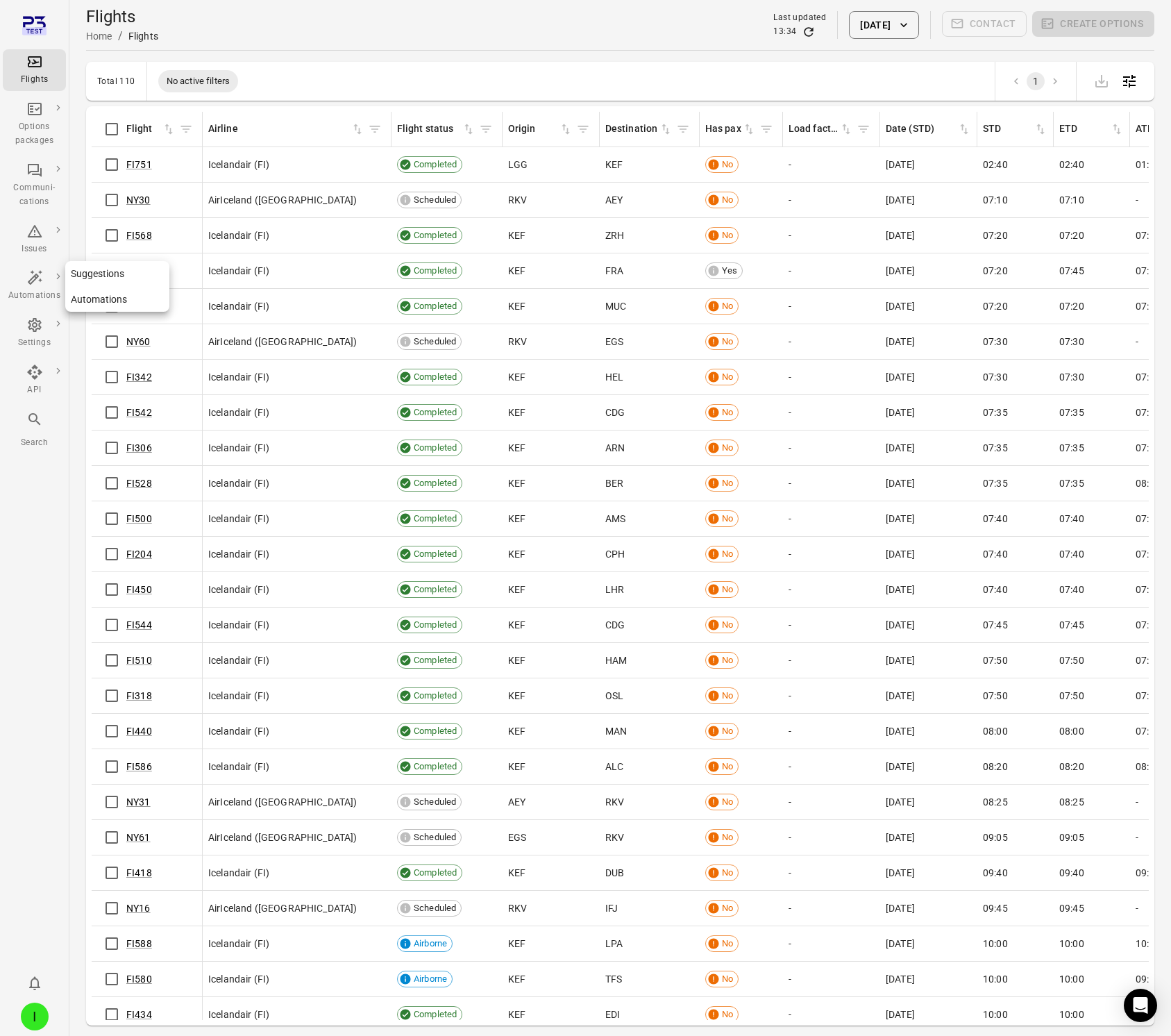
click at [34, 280] on icon "Main navigation" at bounding box center [34, 277] width 17 height 17
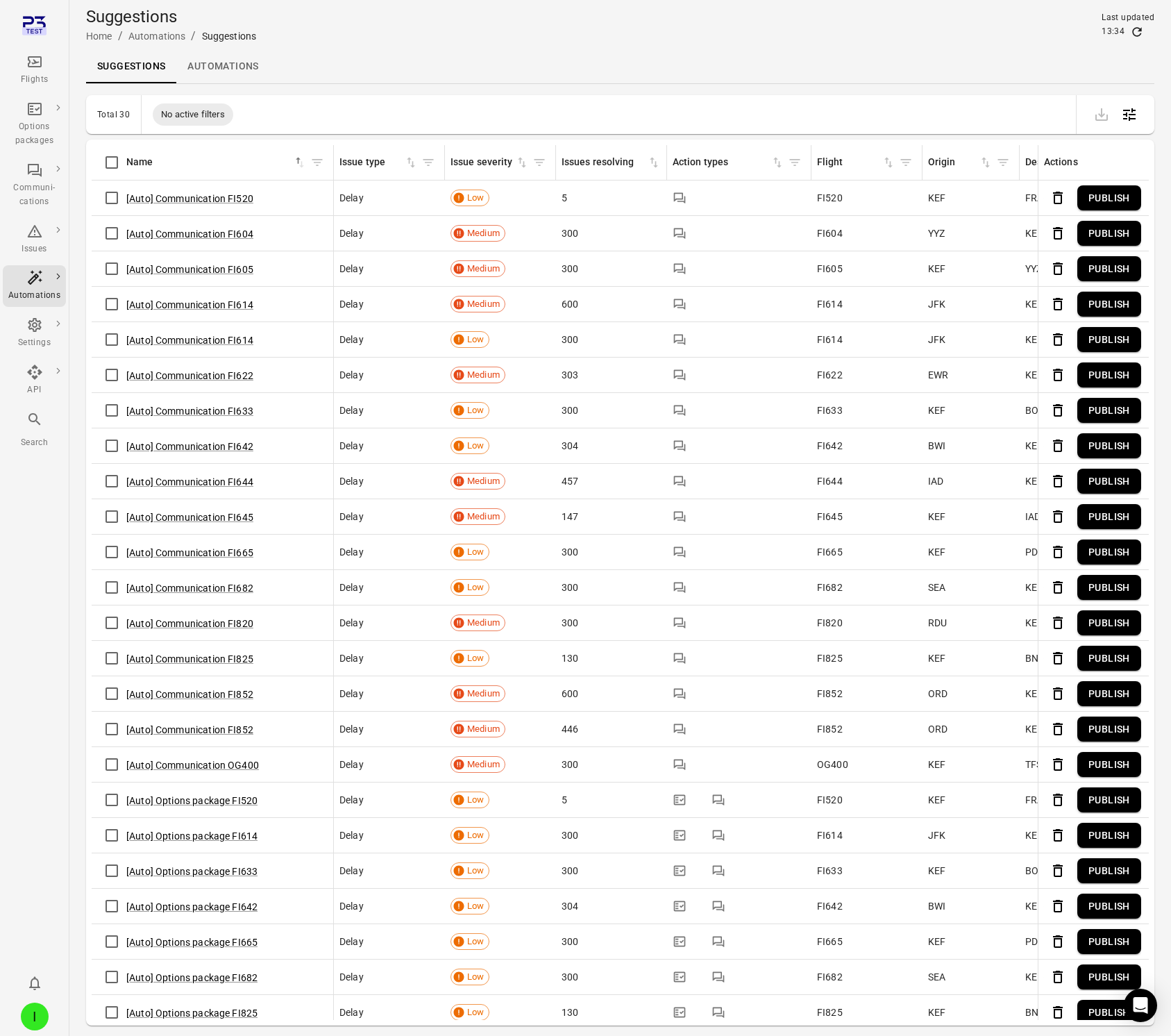
scroll to position [255, 0]
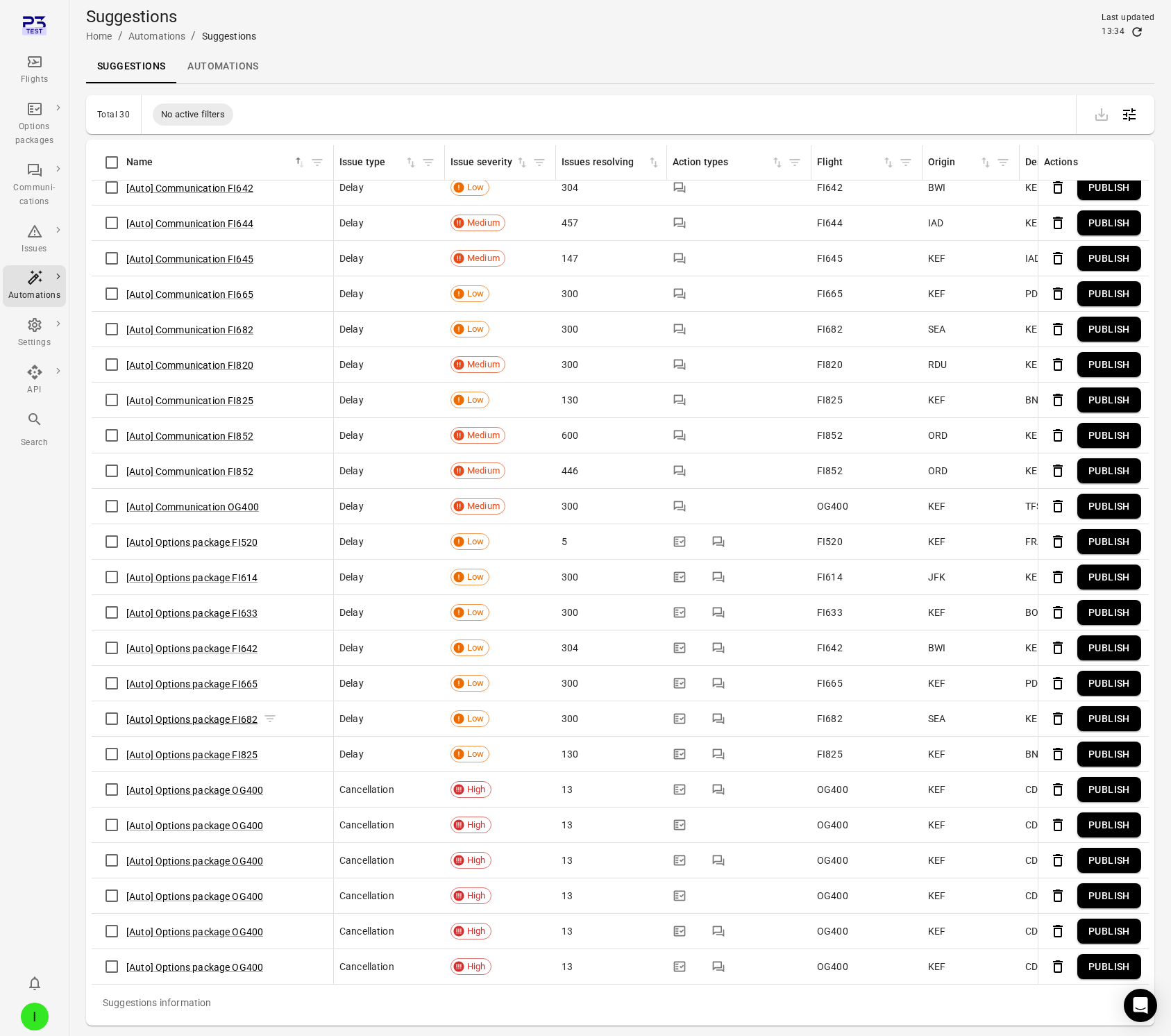
click at [168, 721] on button "[Auto] Options package FI682" at bounding box center [192, 719] width 131 height 14
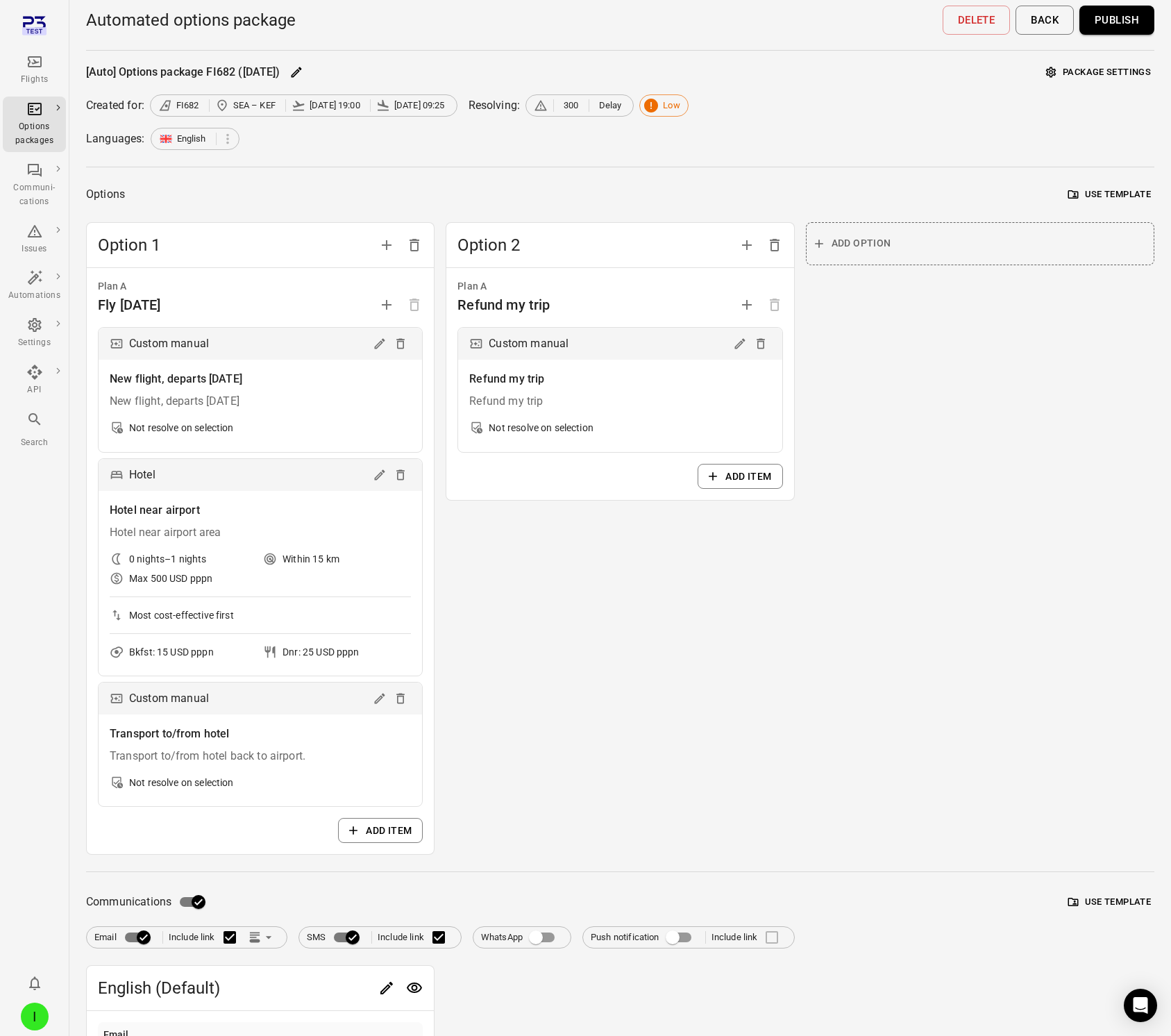
click at [1132, 21] on button "Publish" at bounding box center [1116, 21] width 75 height 29
drag, startPoint x: 29, startPoint y: 61, endPoint x: 56, endPoint y: 7, distance: 60.4
click at [29, 61] on icon "Main navigation" at bounding box center [34, 61] width 14 height 11
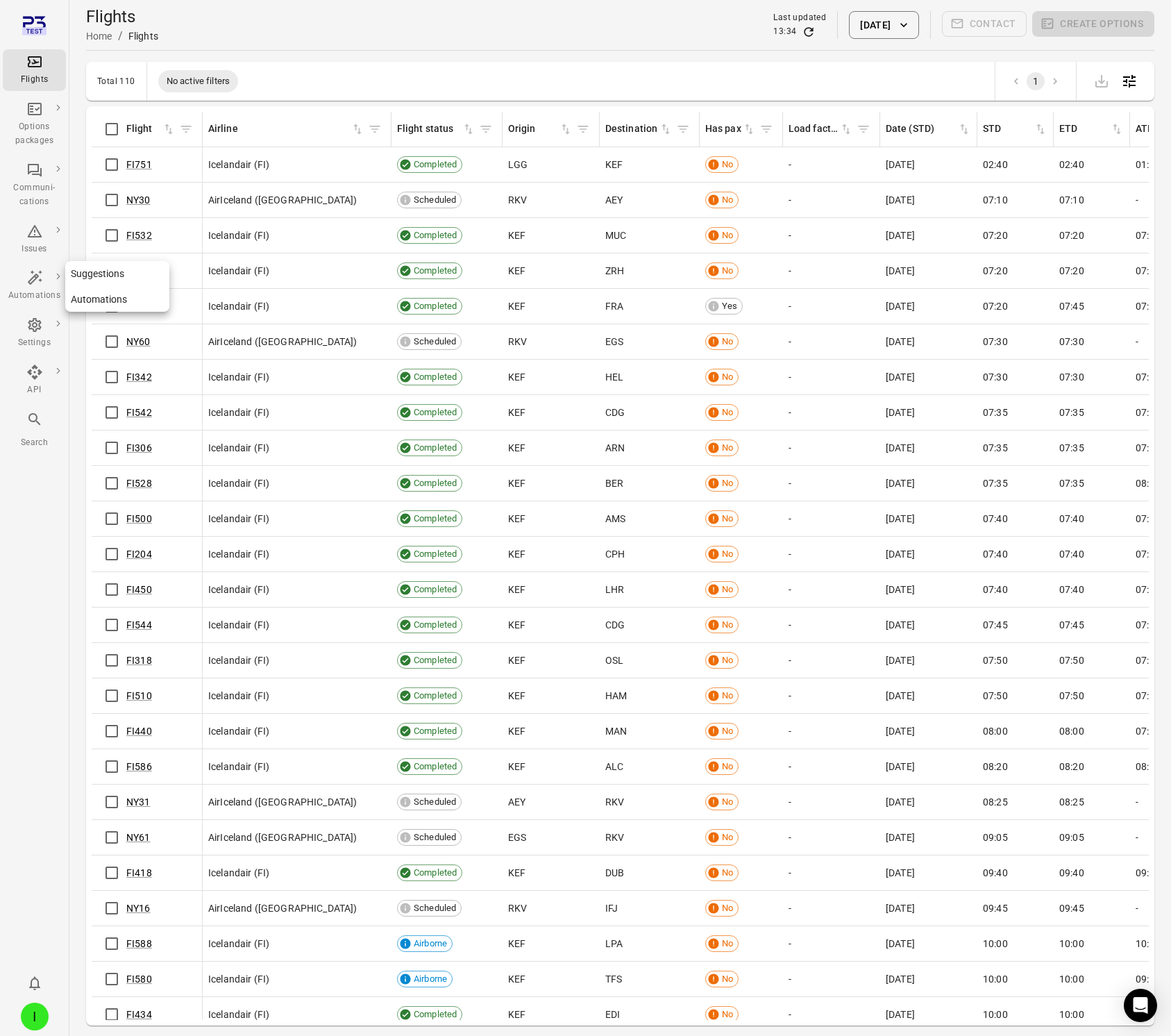
click at [35, 291] on div "Automations" at bounding box center [34, 296] width 52 height 14
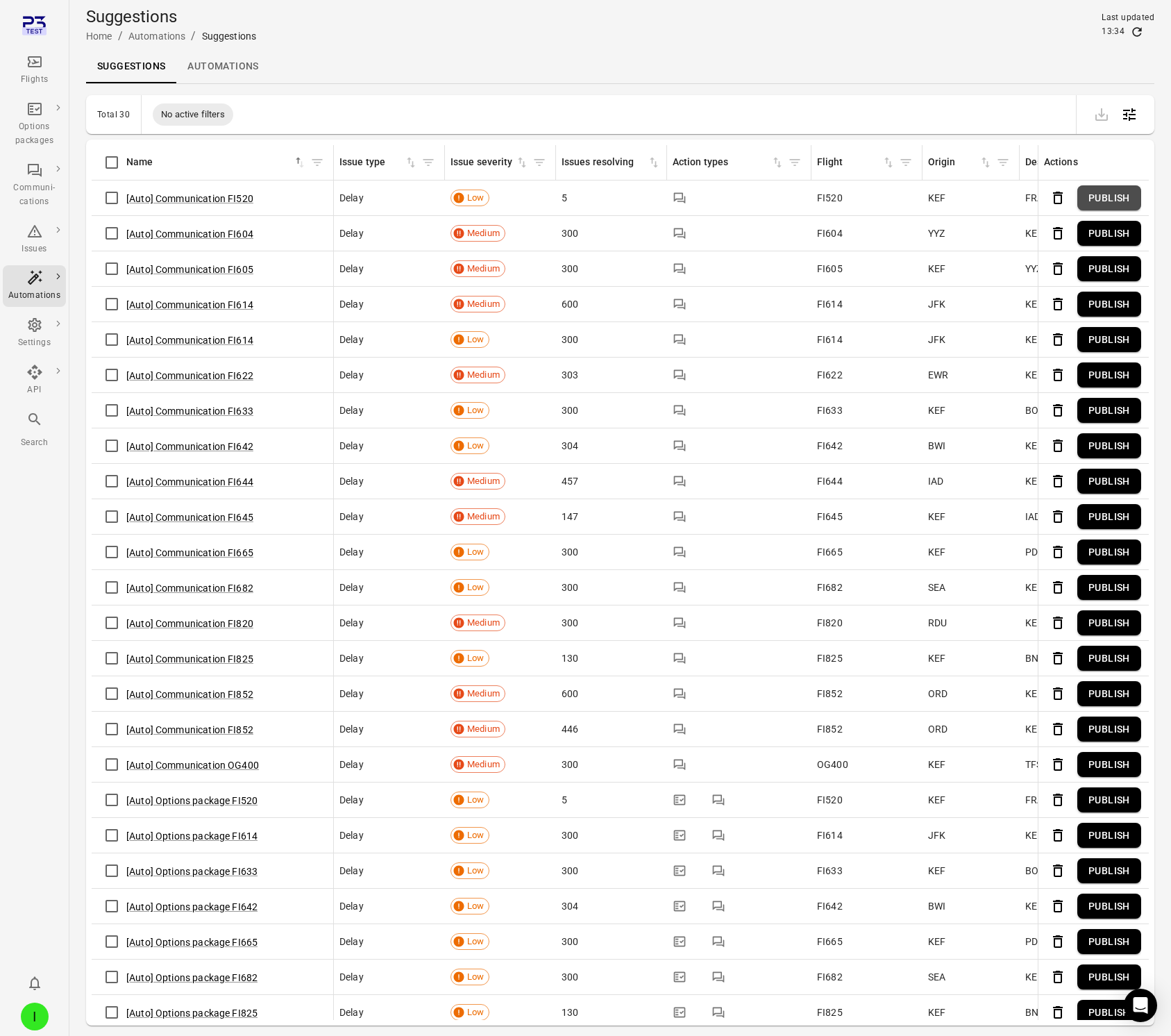
click at [1108, 192] on button "Publish" at bounding box center [1108, 198] width 64 height 25
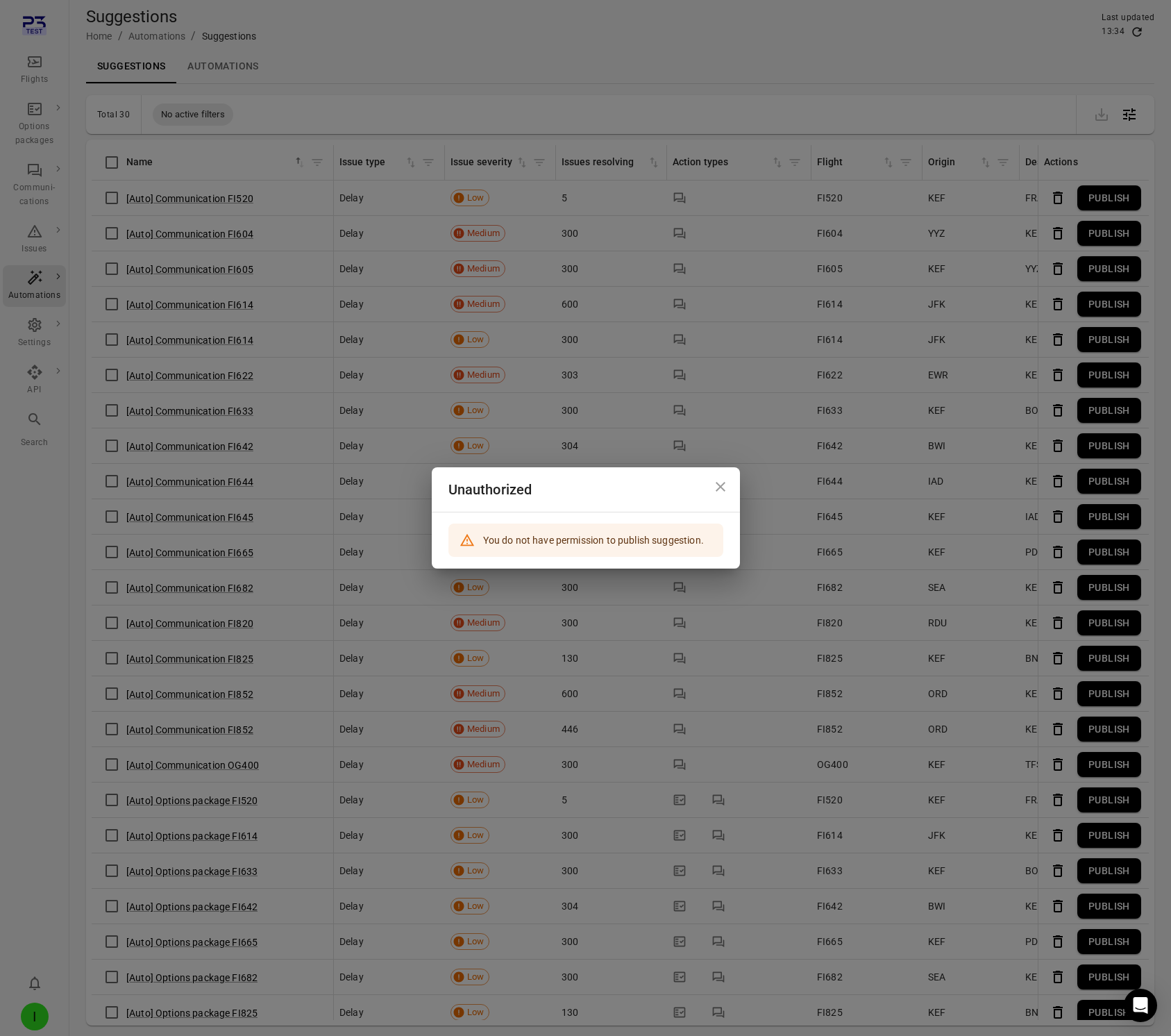
drag, startPoint x: 605, startPoint y: 29, endPoint x: 398, endPoint y: 218, distance: 280.3
click at [602, 36] on div "Unauthorized You do not have permission to publish suggestion." at bounding box center [586, 518] width 1171 height 1036
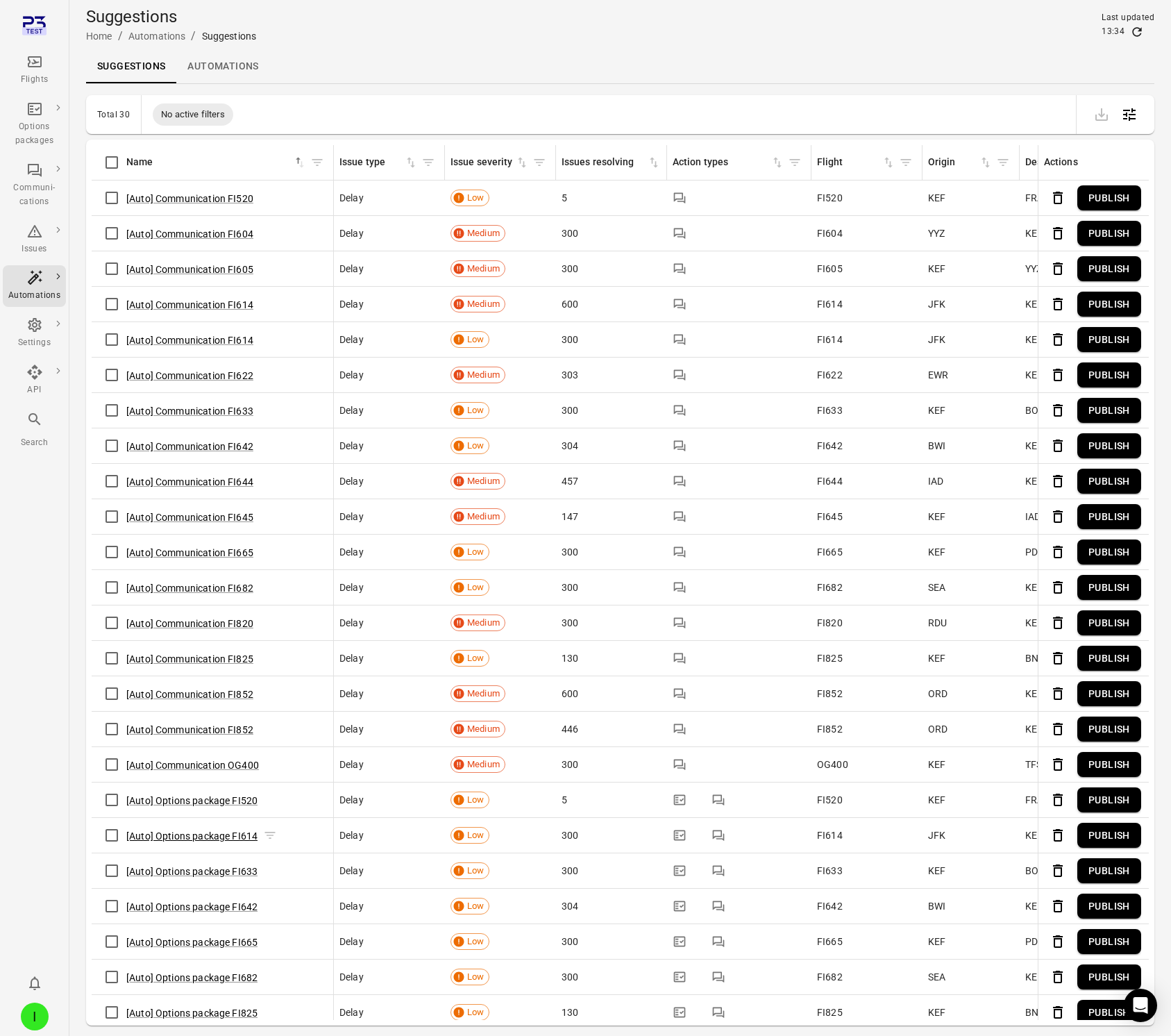
click at [218, 833] on button "[Auto] Options package FI614" at bounding box center [192, 835] width 131 height 14
click at [178, 201] on button "[Auto] Communication FI520" at bounding box center [190, 199] width 127 height 14
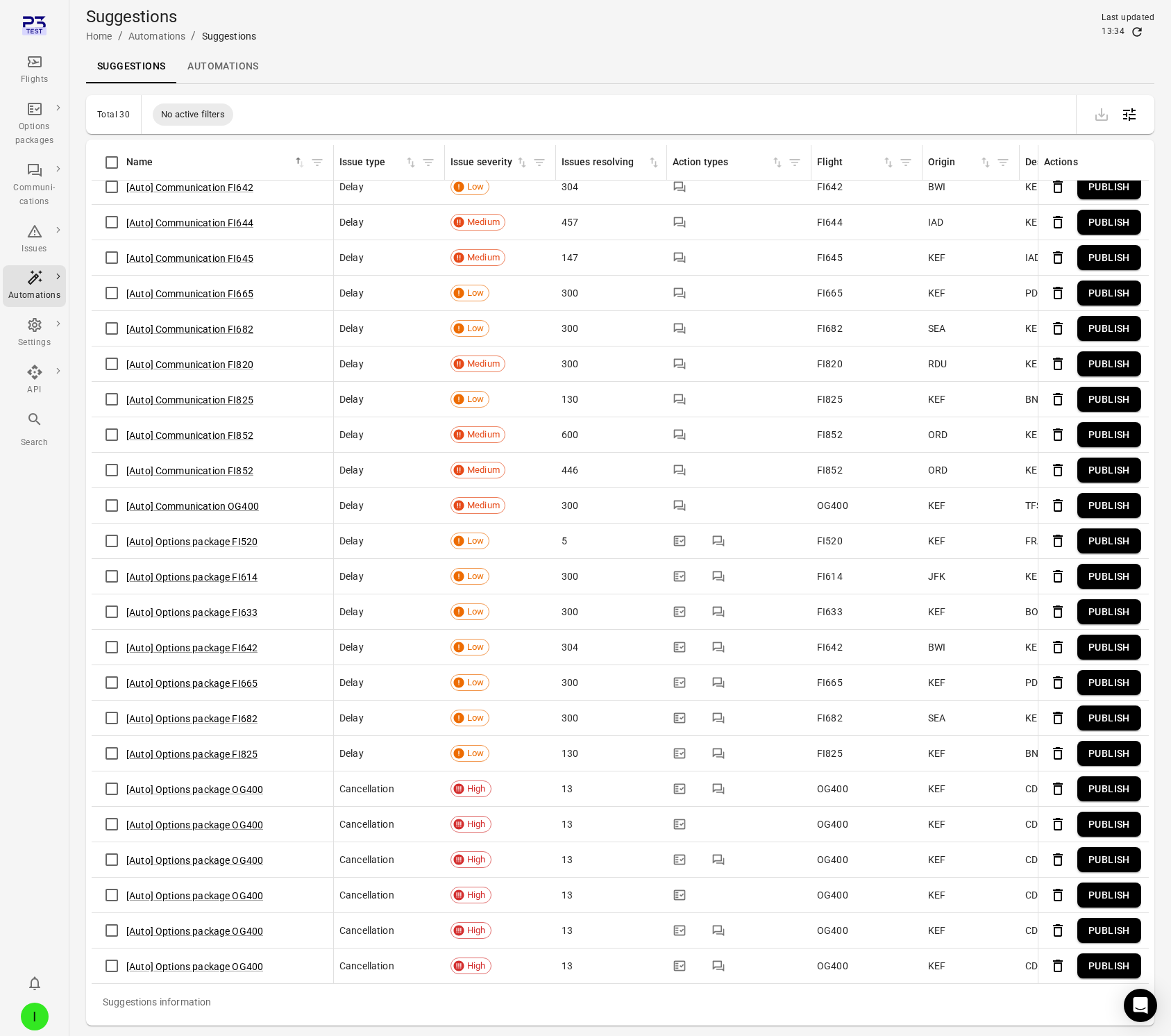
scroll to position [255, 0]
click at [185, 825] on button "[Auto] Options package OG400" at bounding box center [195, 825] width 137 height 14
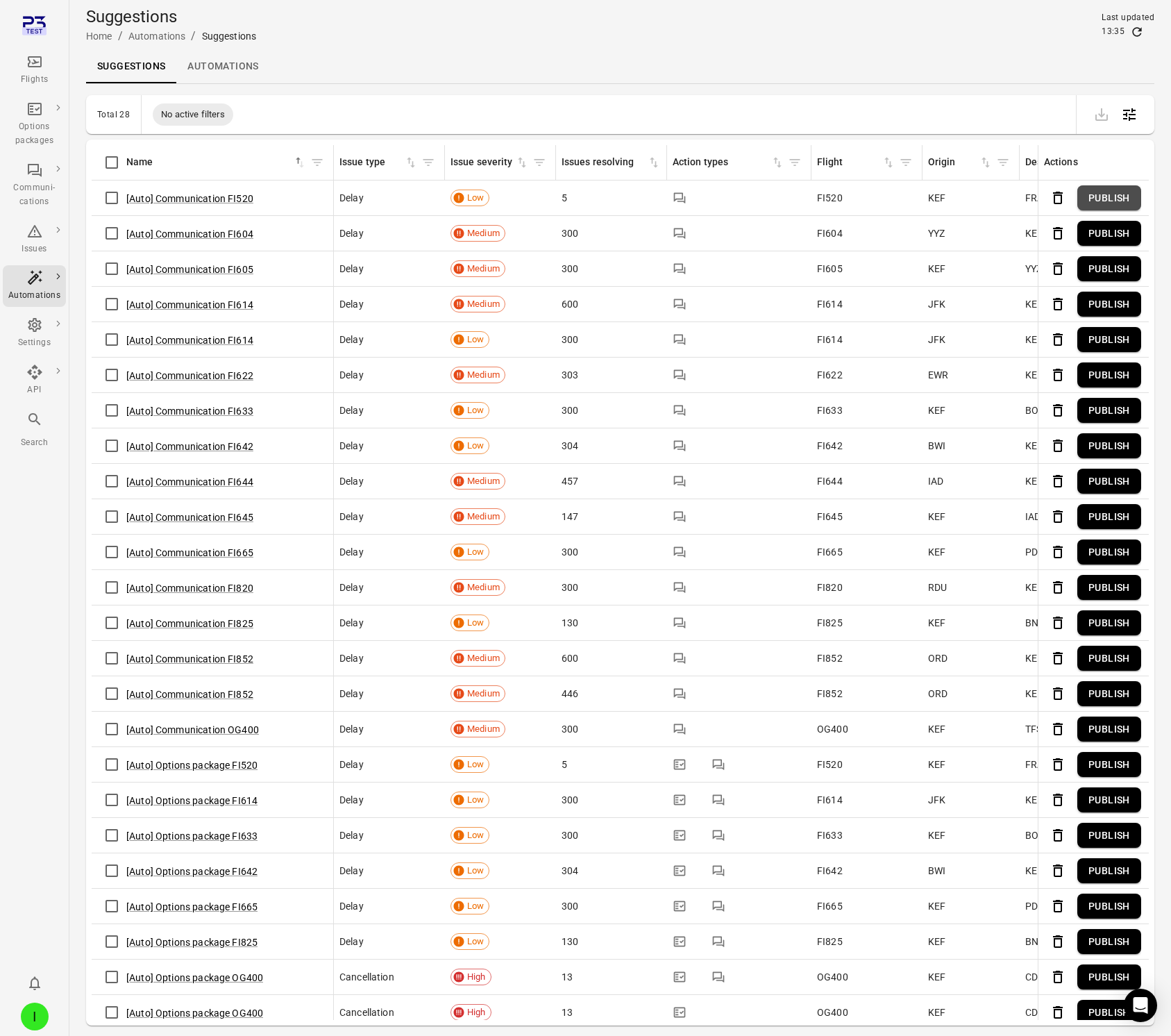
click at [1102, 201] on button "Publish" at bounding box center [1108, 198] width 64 height 25
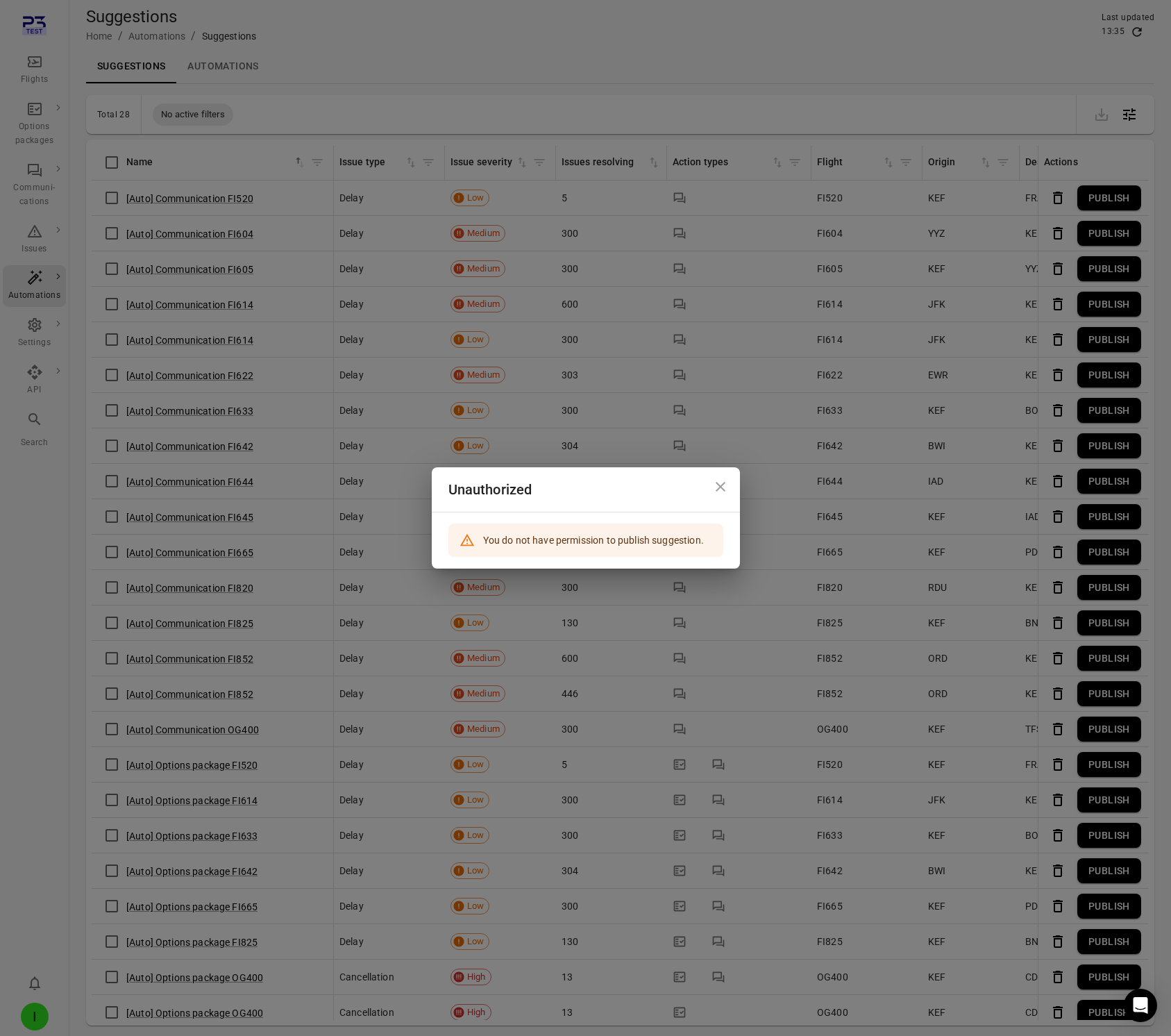
click at [573, 328] on div "Unauthorized You do not have permission to publish suggestion." at bounding box center [586, 518] width 1171 height 1036
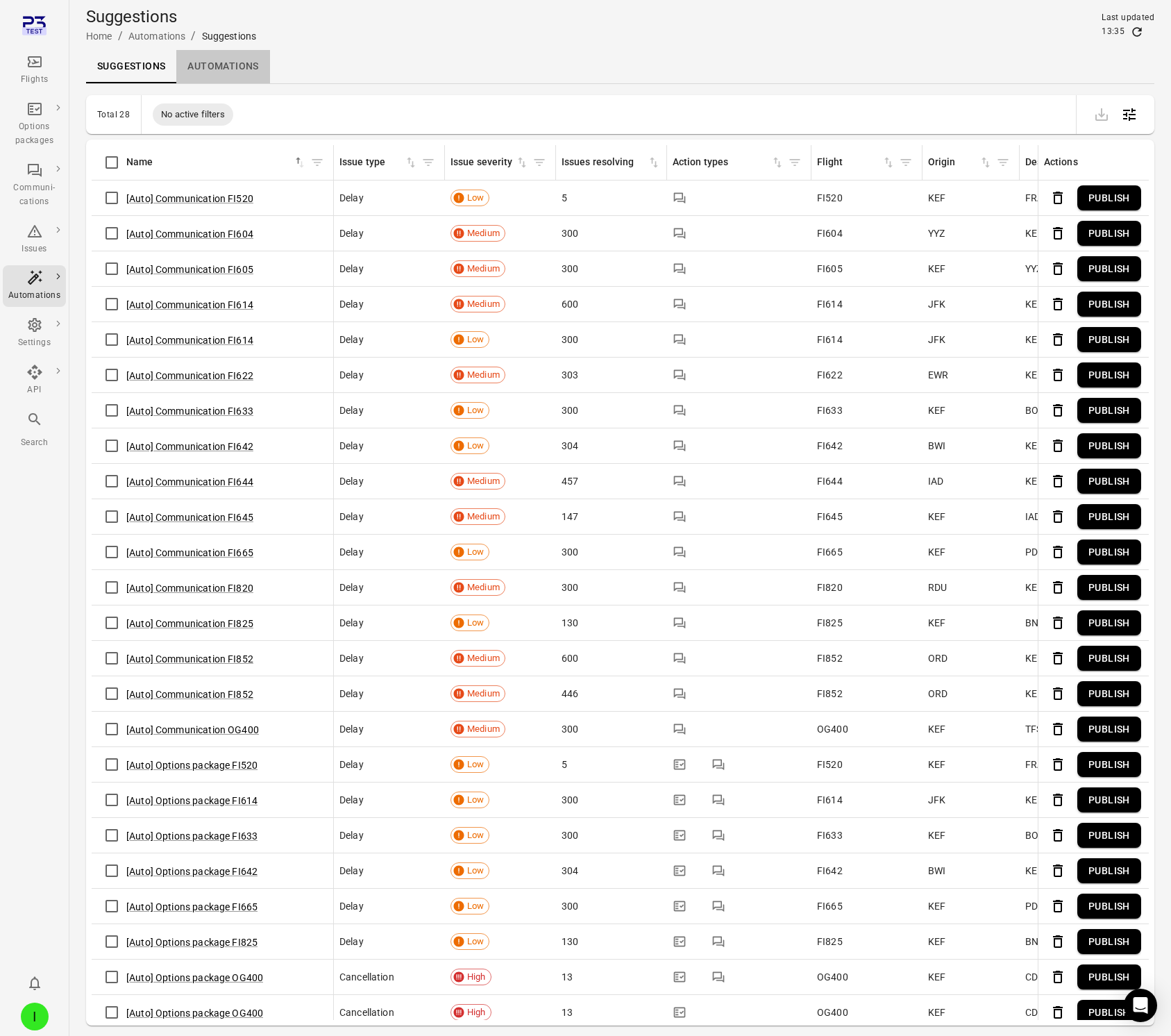
click at [211, 66] on link "Automations" at bounding box center [222, 67] width 93 height 33
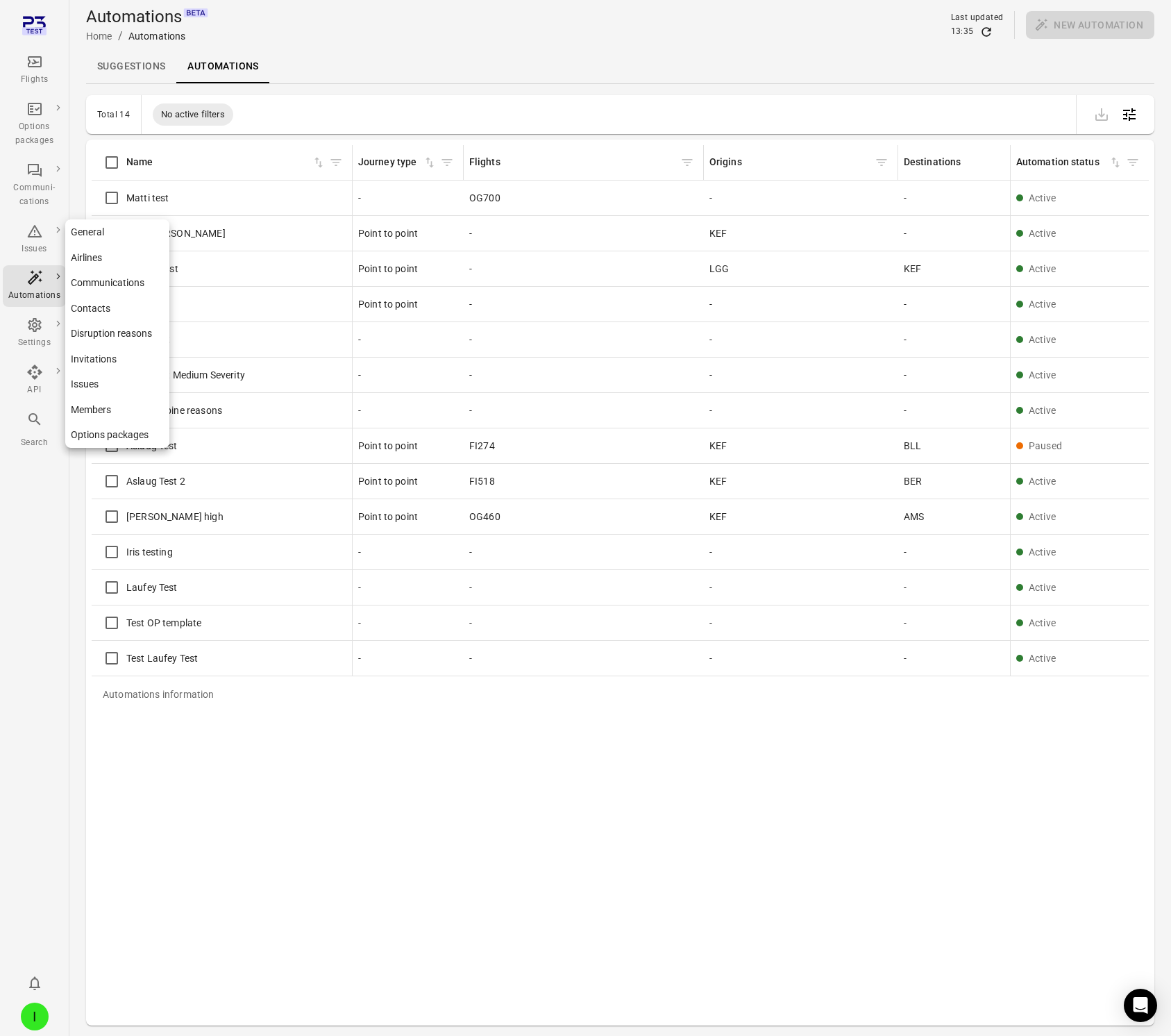
click at [48, 328] on div "Settings" at bounding box center [34, 333] width 52 height 33
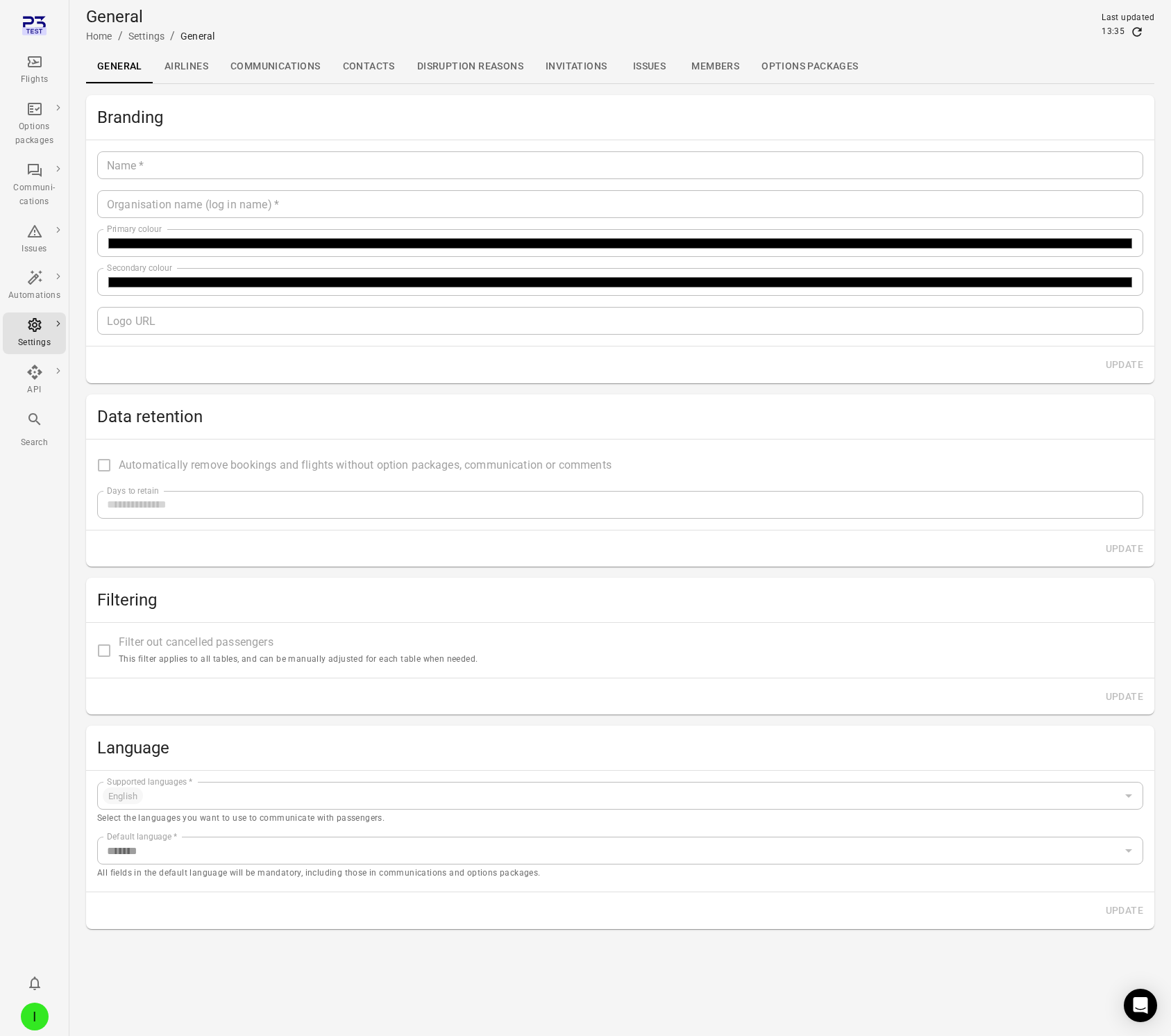
type input "*******"
type input "**********"
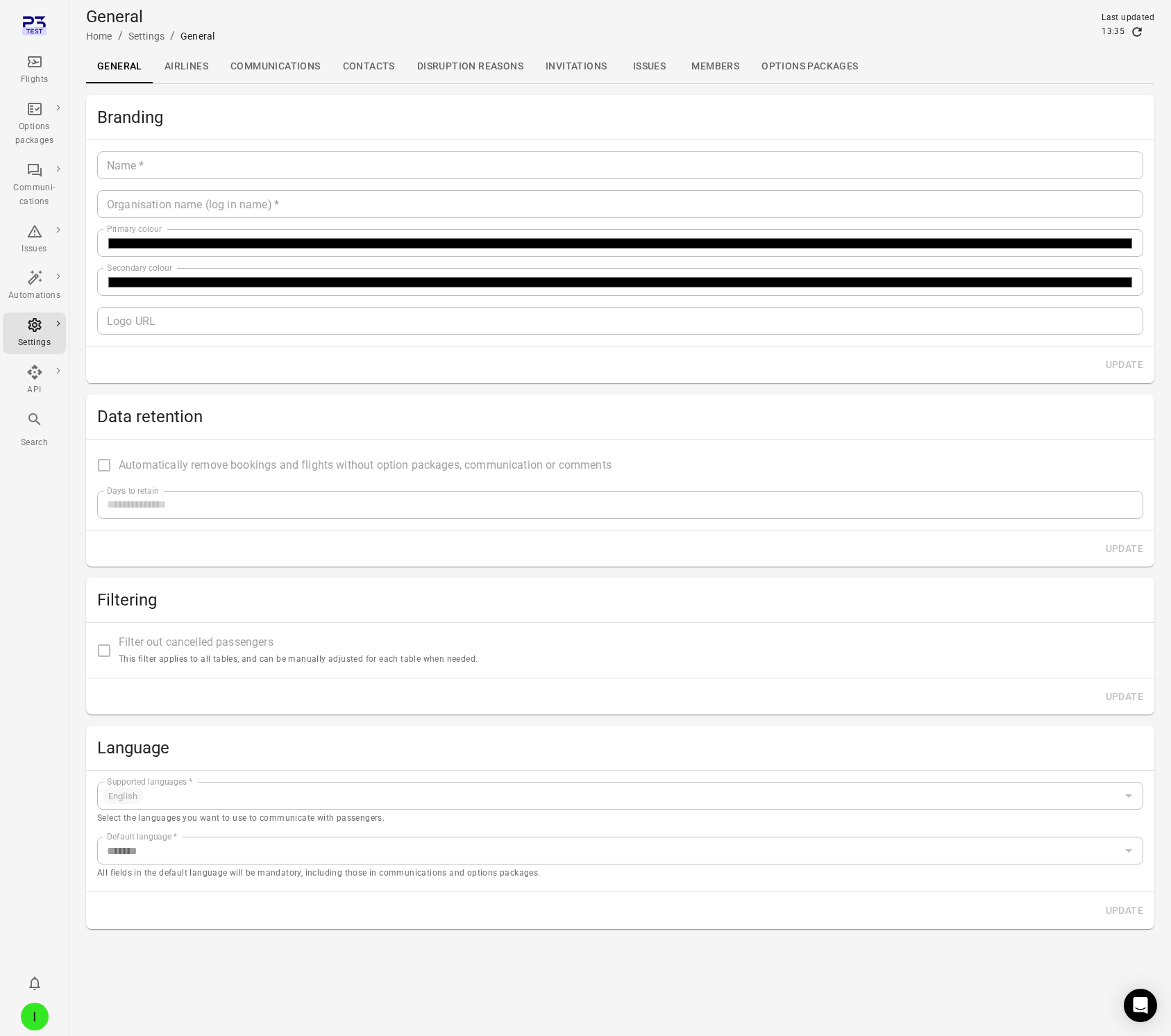
type input "**"
type input "*********"
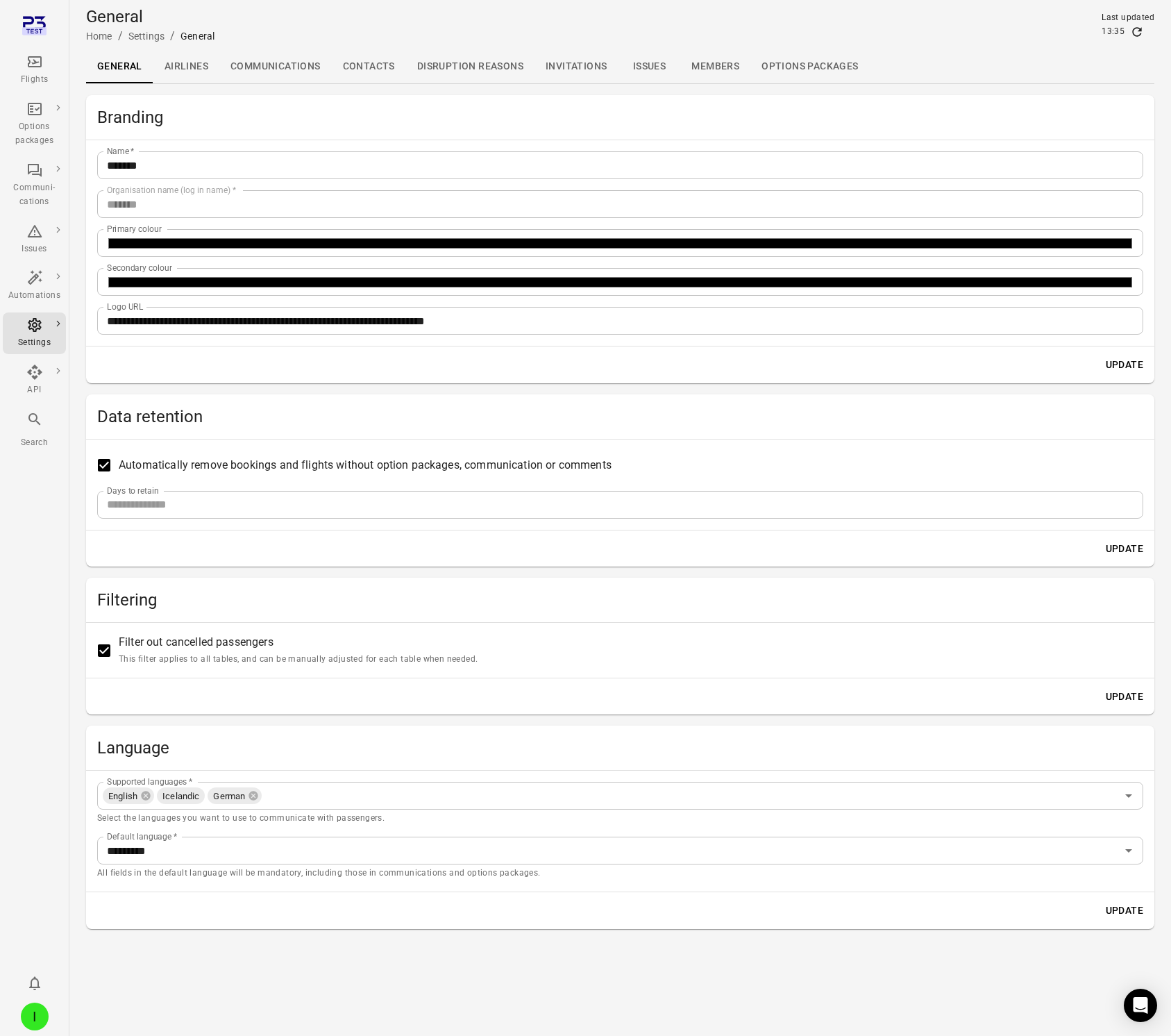
click at [680, 68] on link "Members" at bounding box center [716, 67] width 70 height 33
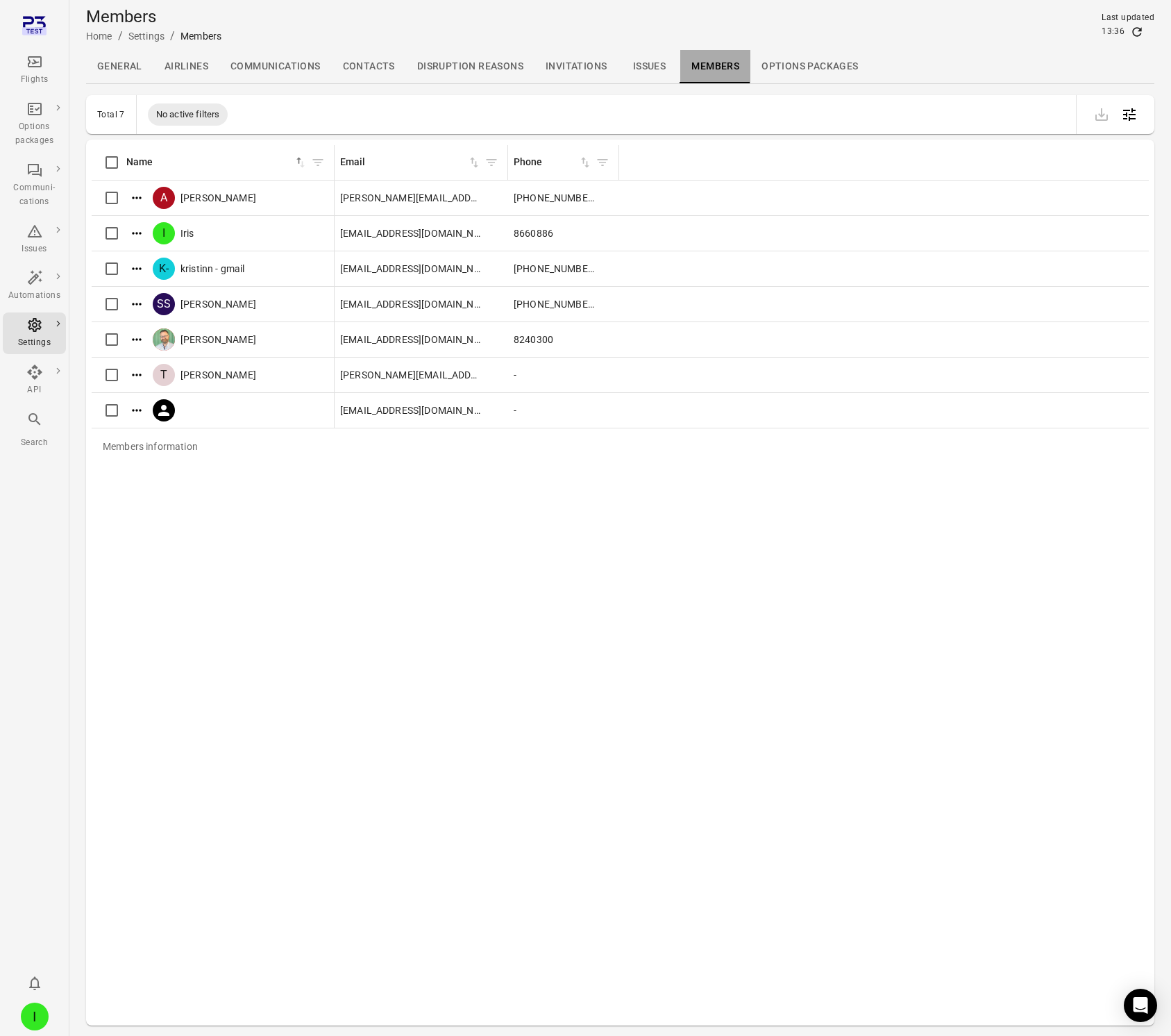
click at [747, 70] on link "Members" at bounding box center [716, 67] width 70 height 33
click at [133, 232] on icon "Actions" at bounding box center [136, 233] width 9 height 2
click at [141, 258] on span "Edit roles" at bounding box center [137, 256] width 41 height 14
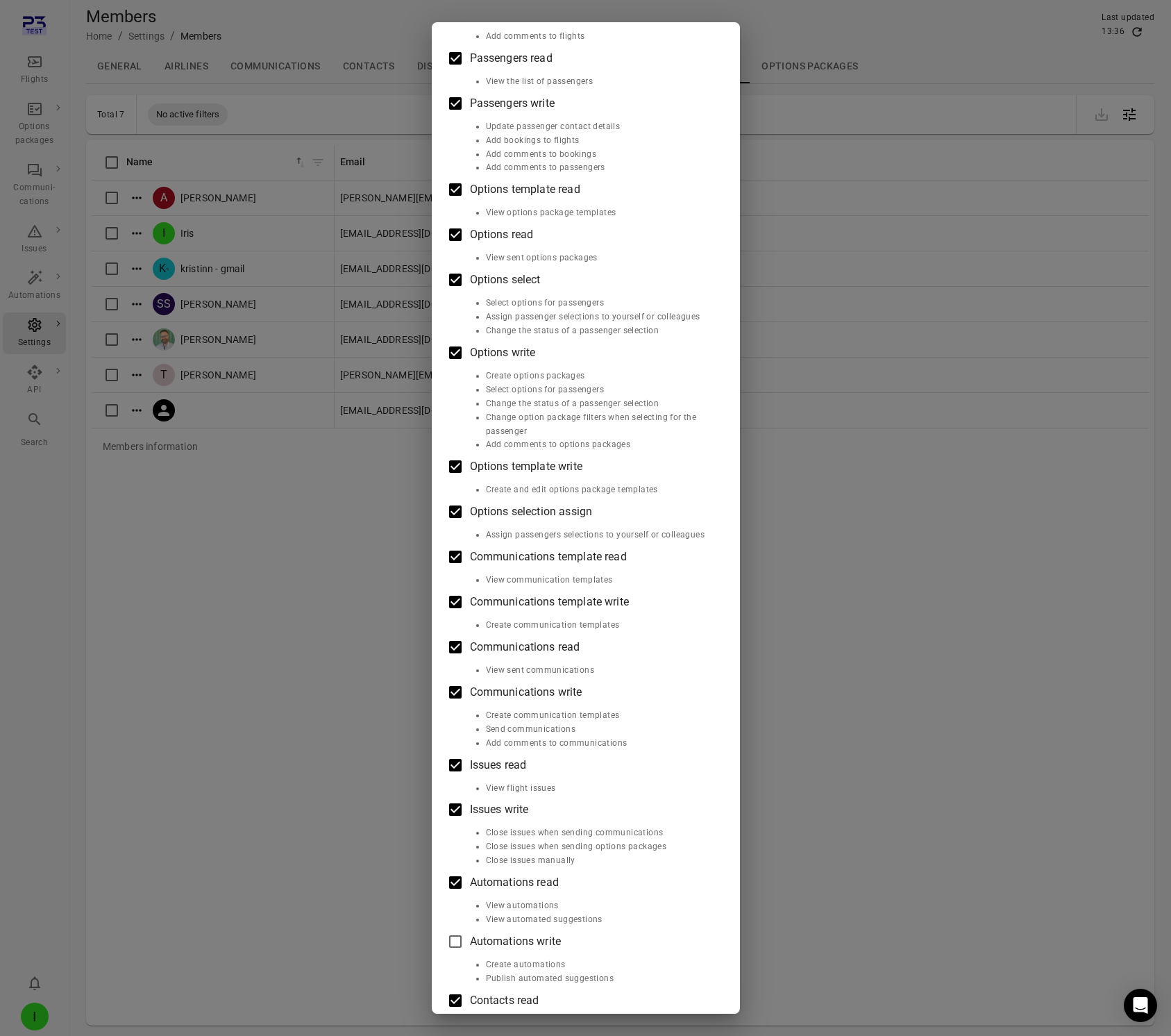
scroll to position [177, 0]
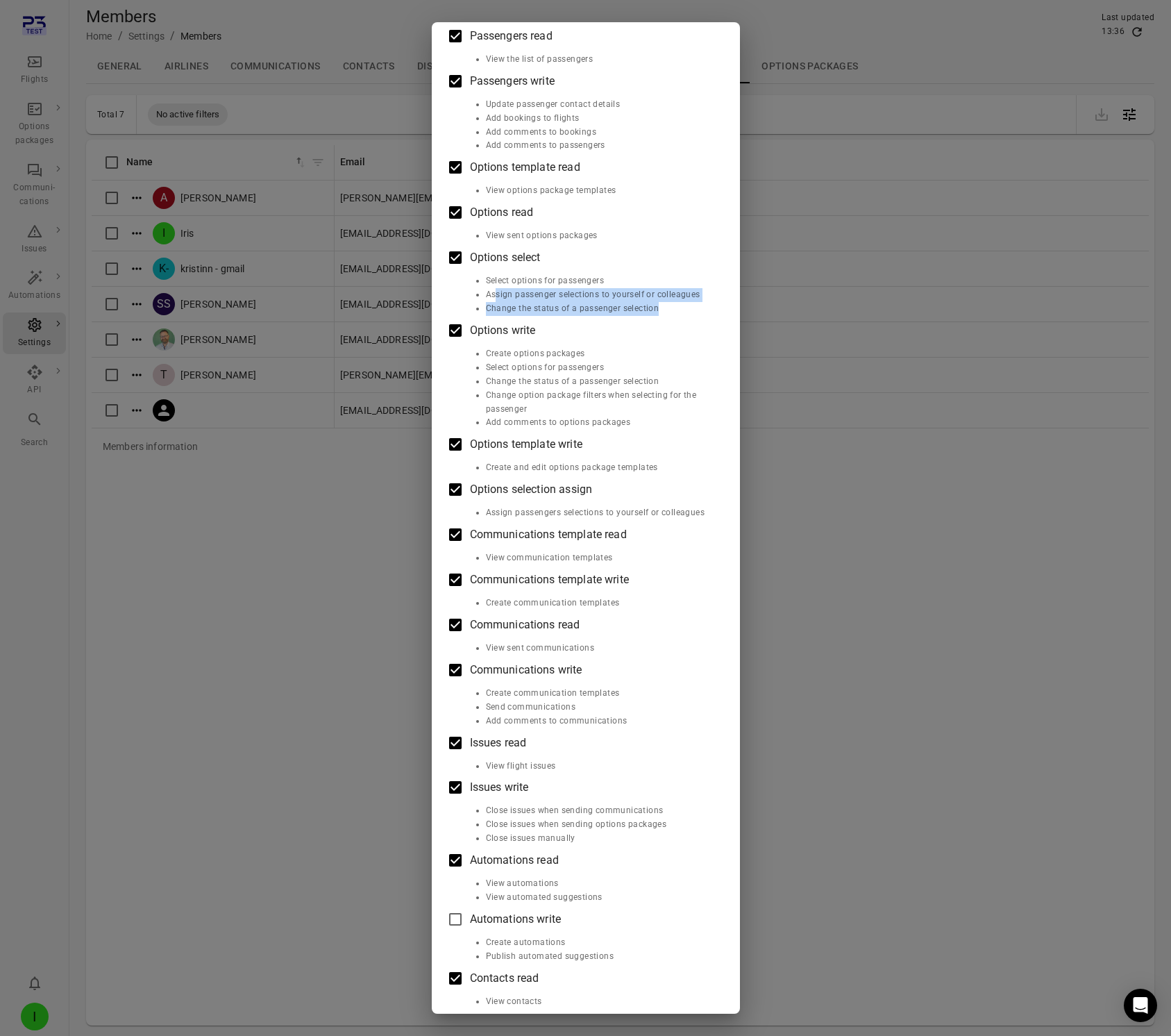
drag, startPoint x: 496, startPoint y: 295, endPoint x: 685, endPoint y: 306, distance: 189.3
click at [685, 306] on ul "Select options for passengers Assign passenger selections to yourself or collea…" at bounding box center [586, 295] width 256 height 42
drag, startPoint x: 676, startPoint y: 290, endPoint x: 551, endPoint y: 295, distance: 125.1
click at [674, 290] on li "Assign passenger selections to yourself or colleagues" at bounding box center [599, 295] width 227 height 14
drag, startPoint x: 545, startPoint y: 296, endPoint x: 615, endPoint y: 292, distance: 70.1
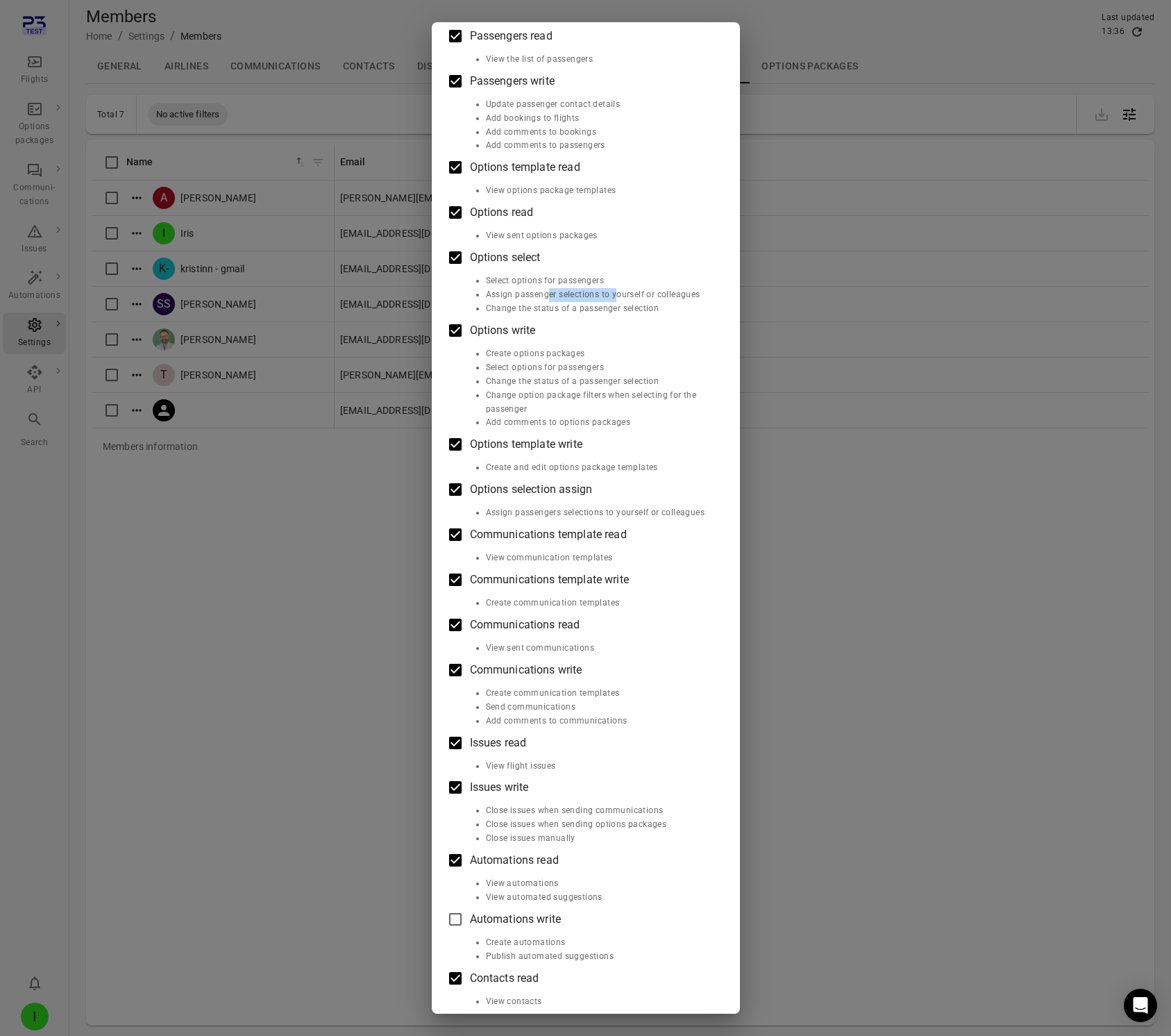
click at [615, 292] on li "Assign passenger selections to yourself or colleagues" at bounding box center [599, 295] width 227 height 14
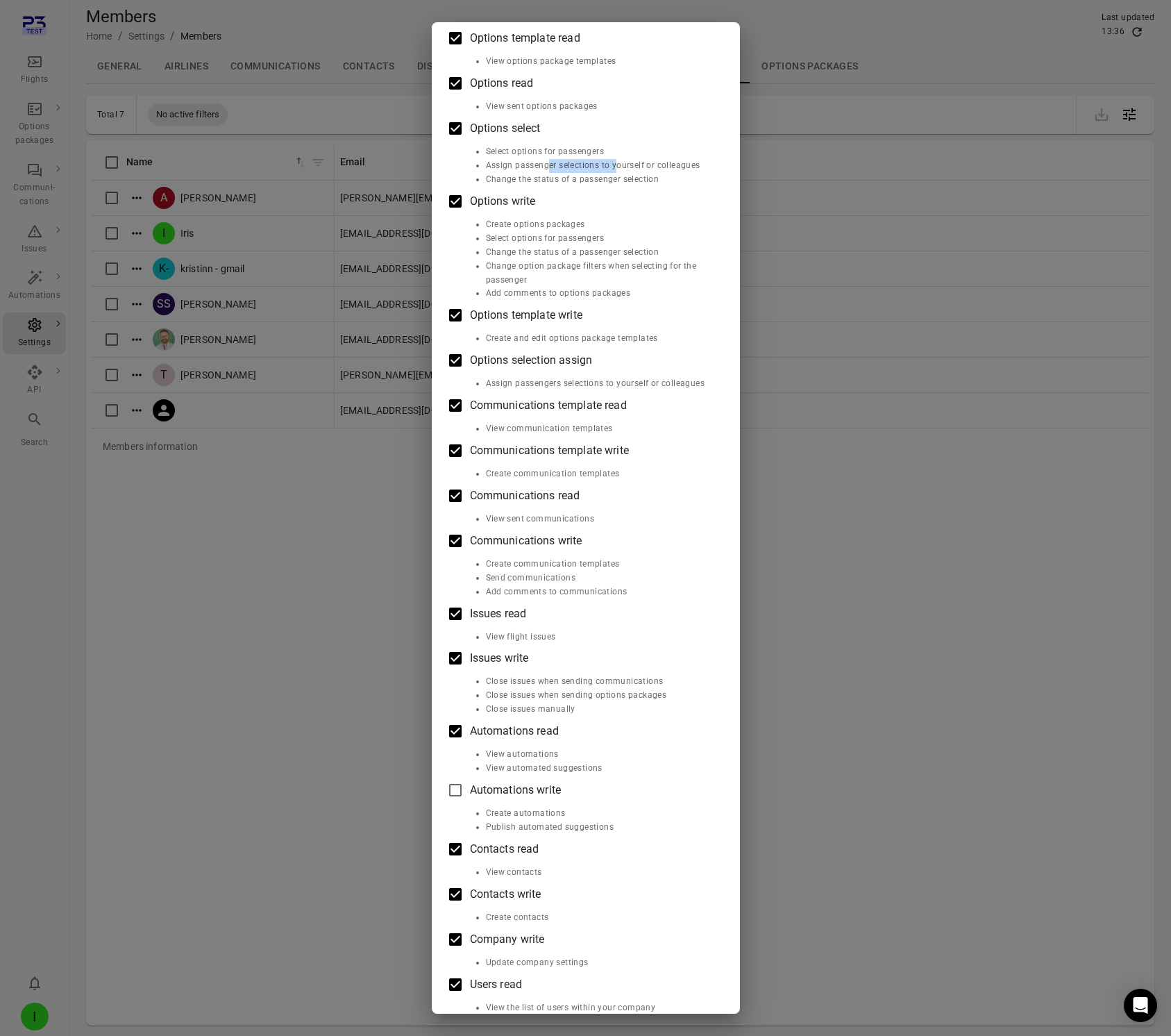
scroll to position [306, 0]
click at [350, 527] on div "Edit roles Iris Roles Flights read View flights Flights write Add comments to f…" at bounding box center [586, 518] width 1171 height 1036
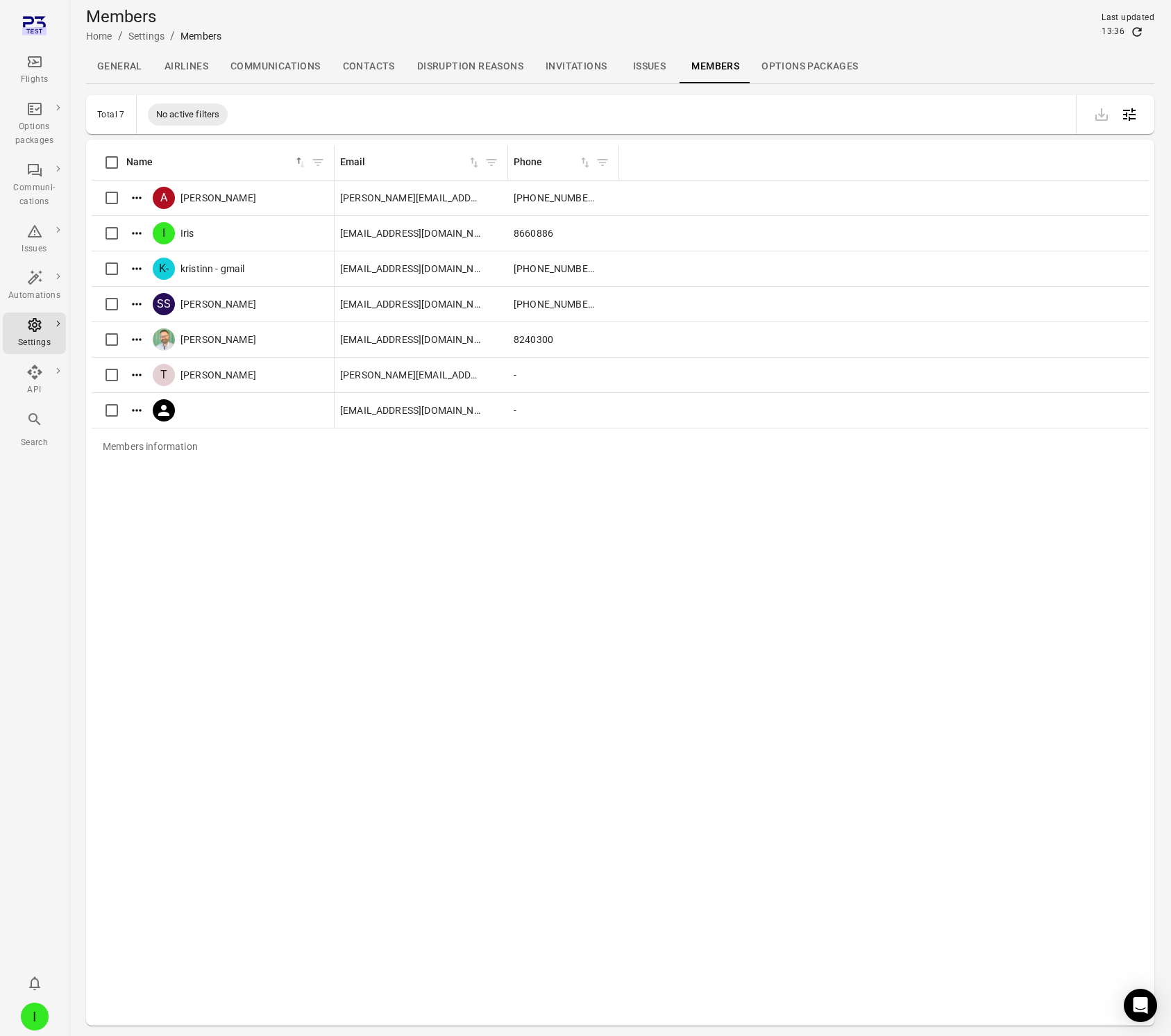
scroll to position [12, 0]
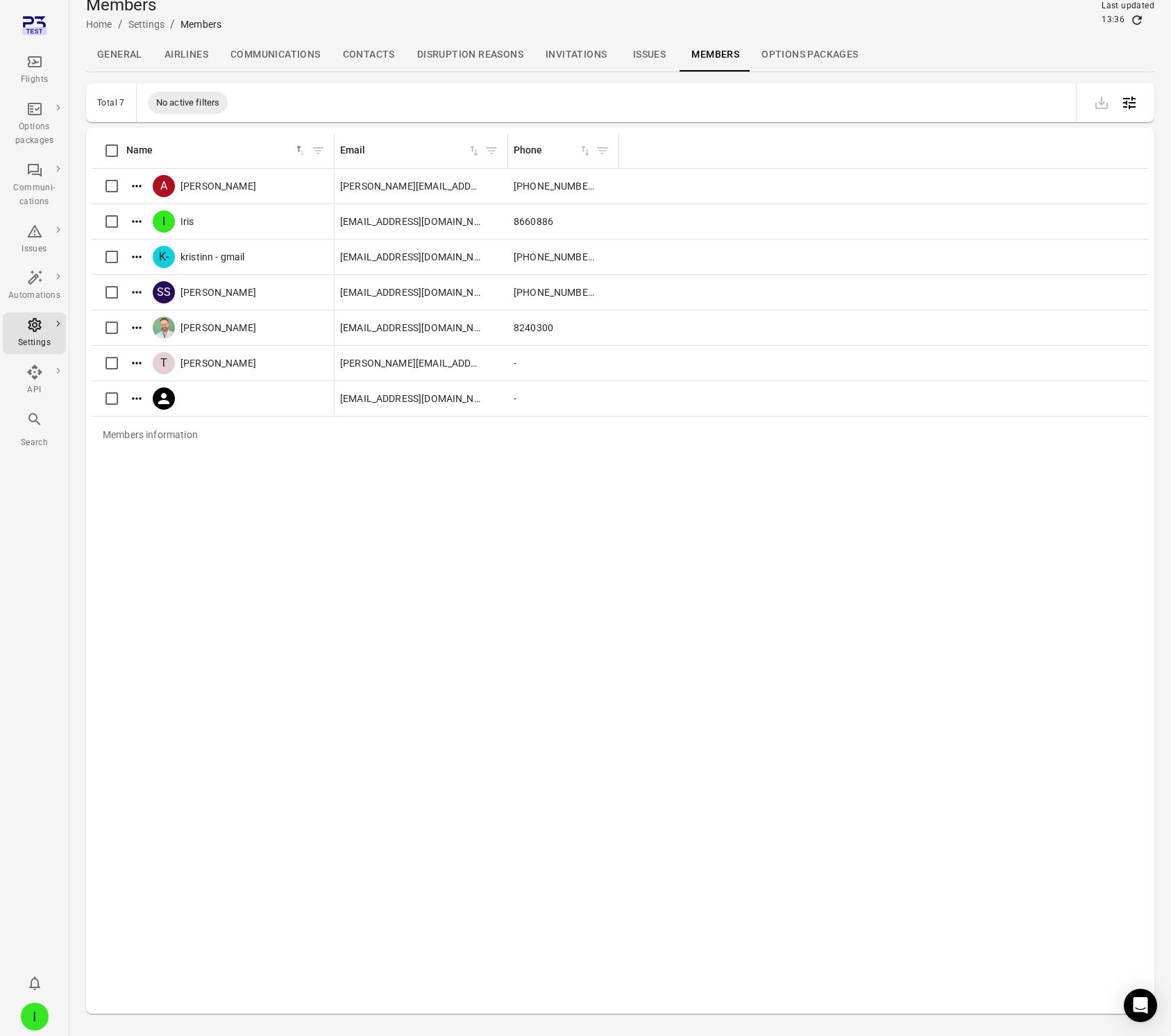
click at [38, 70] on icon "Main navigation" at bounding box center [34, 62] width 17 height 17
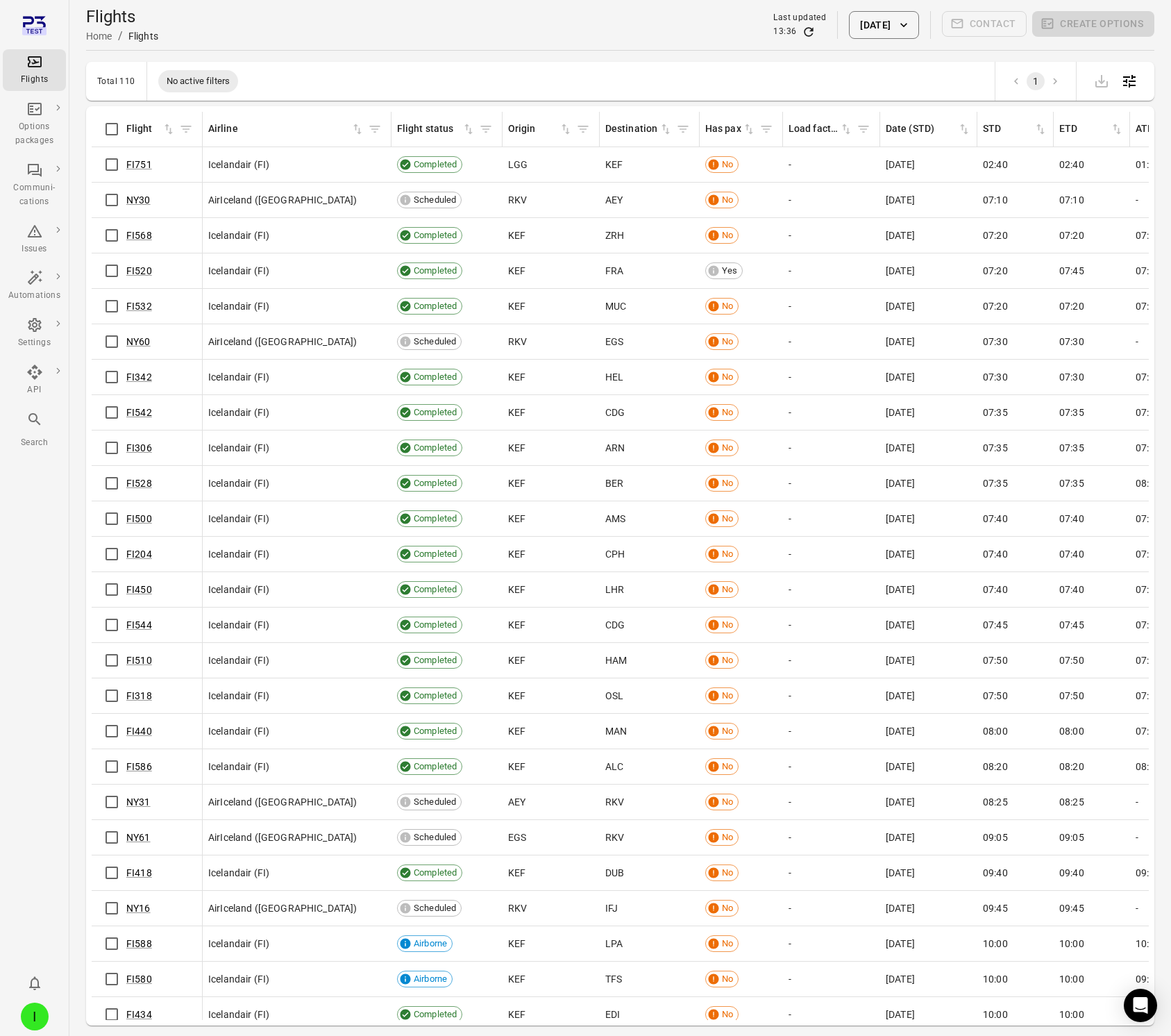
scroll to position [0, 1]
click at [36, 125] on div "Options packages" at bounding box center [34, 134] width 52 height 27
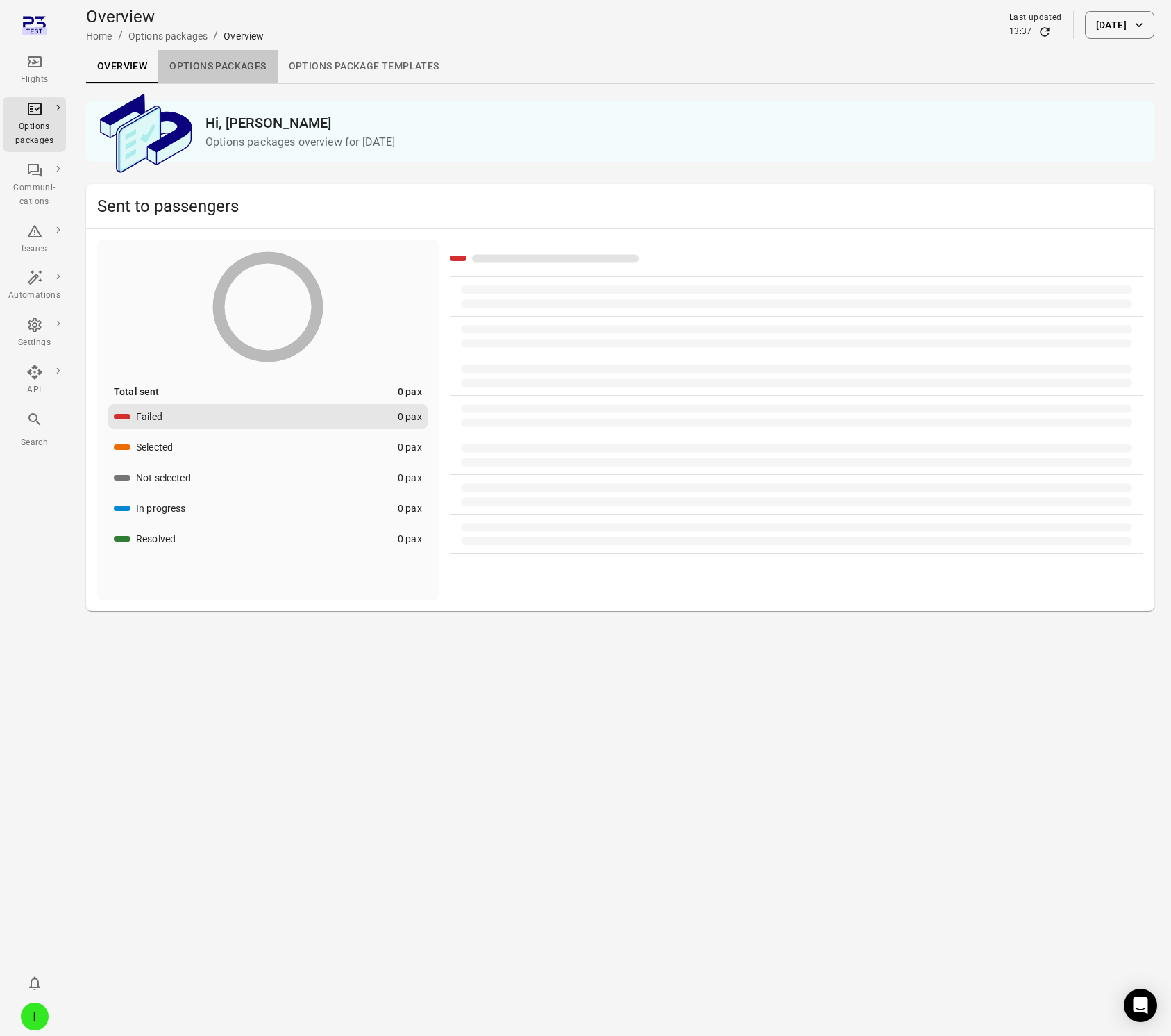
click at [224, 56] on link "Options packages" at bounding box center [217, 67] width 118 height 33
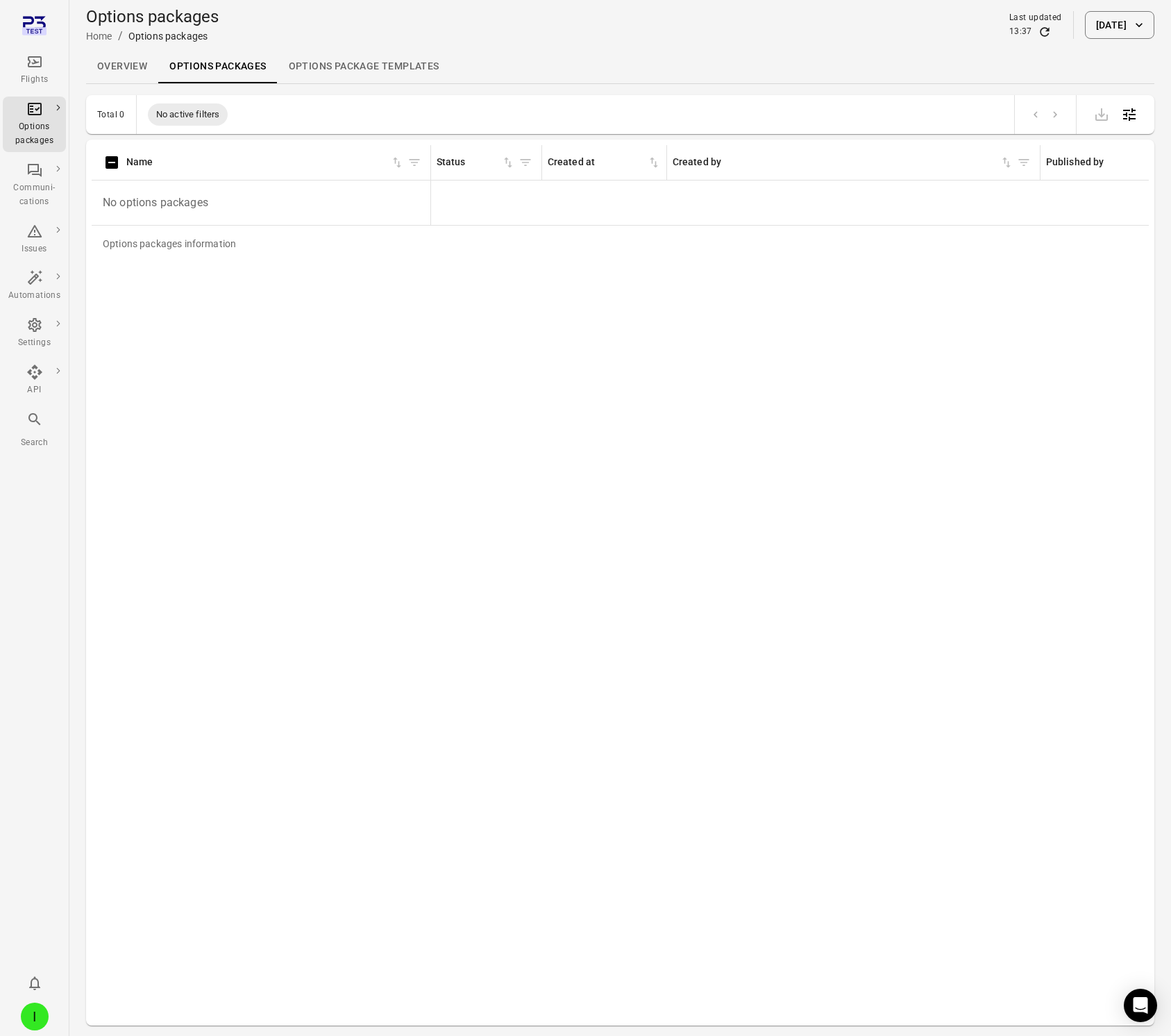
click at [1085, 31] on button "14 Oct 2025" at bounding box center [1119, 24] width 70 height 27
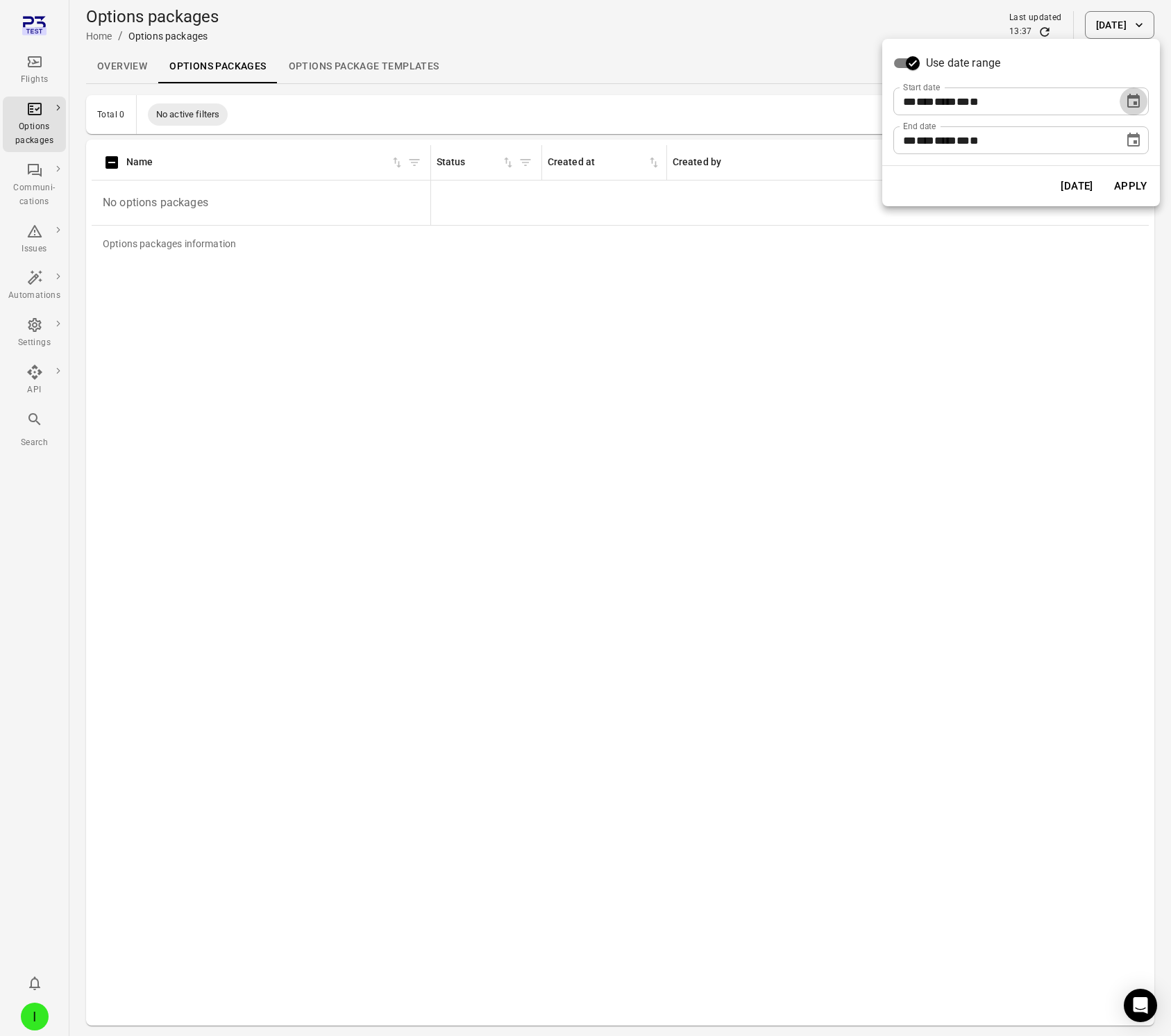
click at [1136, 108] on icon "Choose date, selected date is Oct 14, 2025" at bounding box center [1133, 101] width 17 height 17
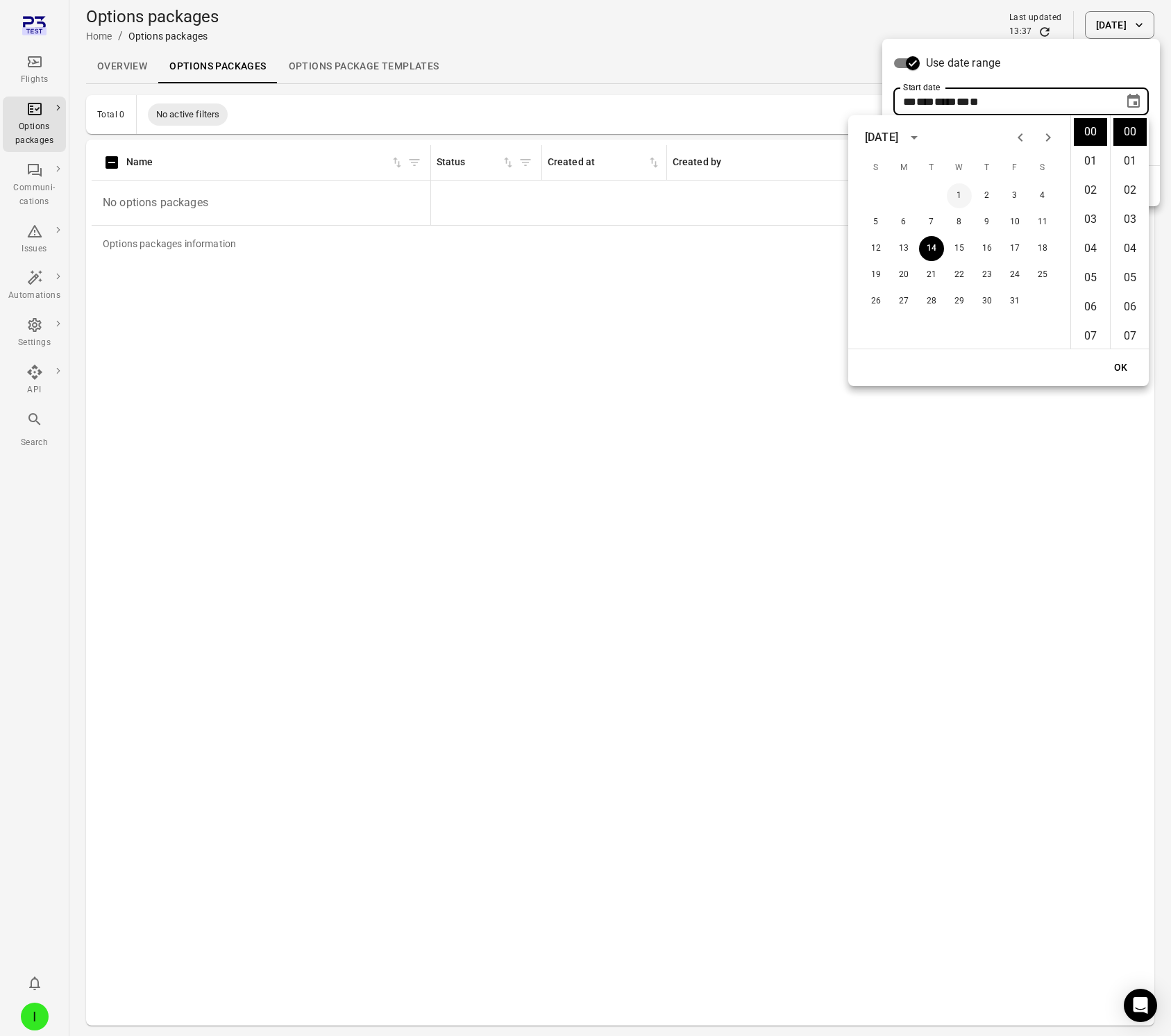
click at [959, 200] on button "1" at bounding box center [960, 196] width 25 height 25
type input "**********"
click at [1126, 368] on button "OK" at bounding box center [1120, 367] width 44 height 25
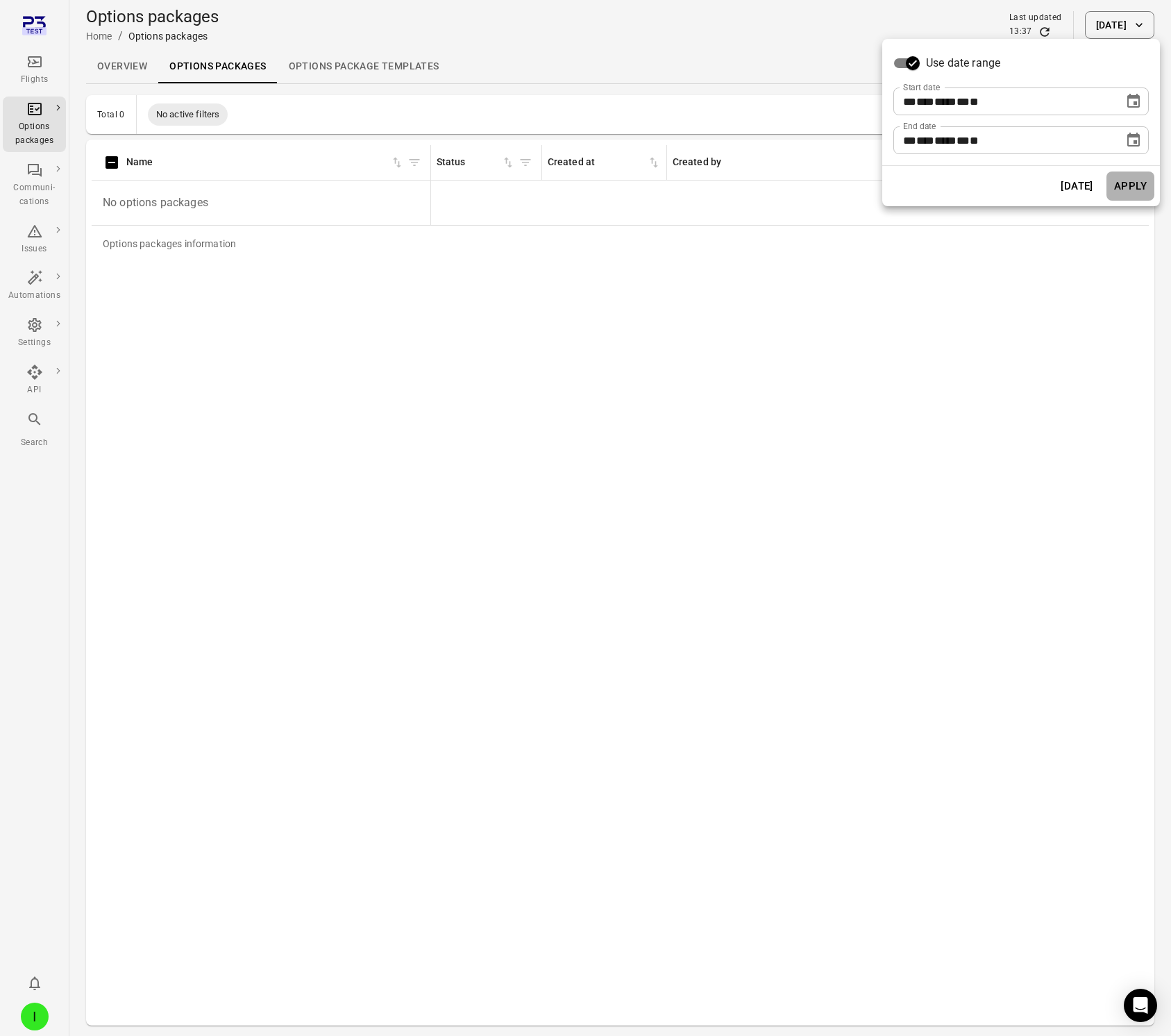
click at [1141, 192] on button "Apply" at bounding box center [1130, 186] width 48 height 29
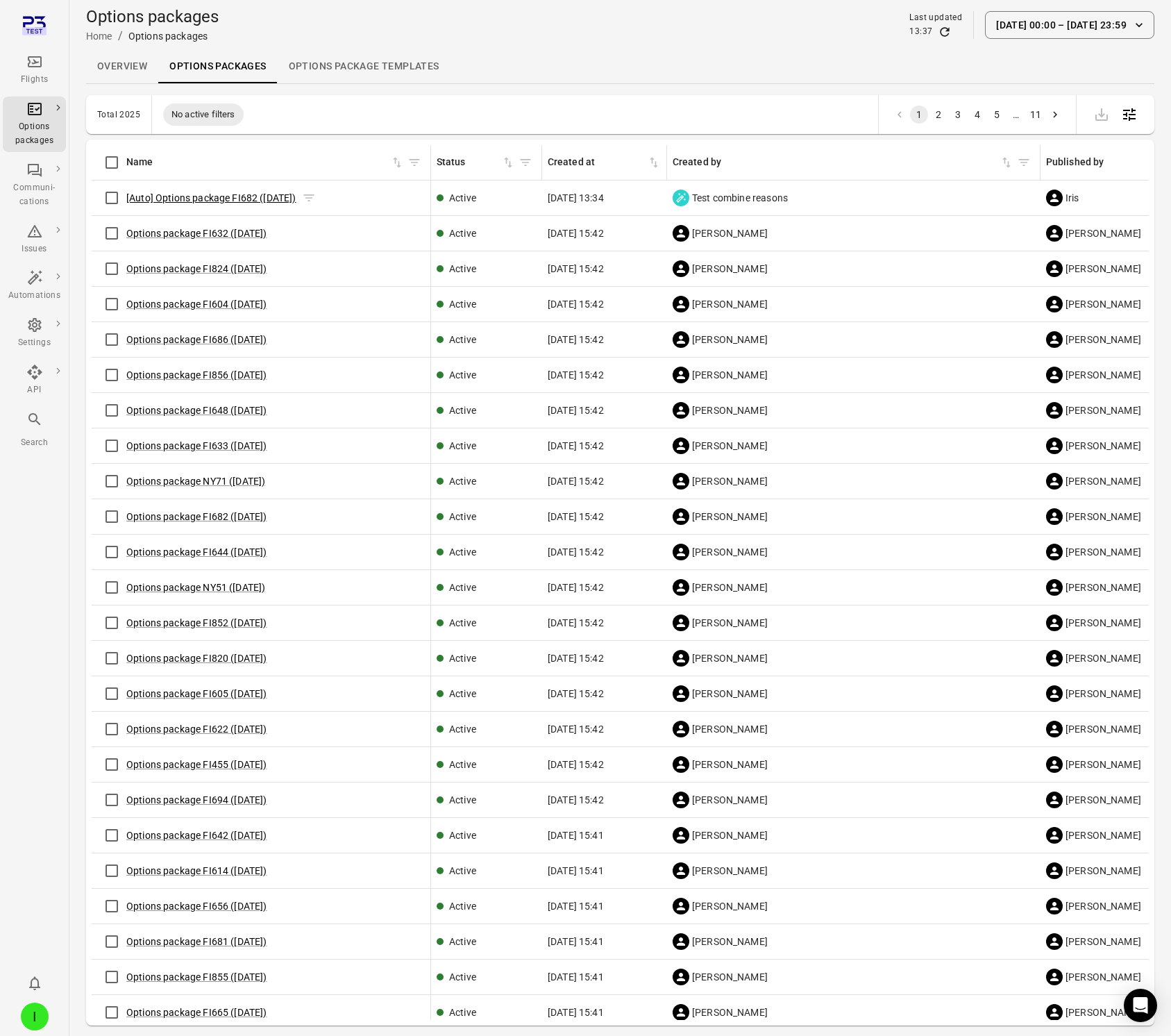
click at [162, 198] on link "[Auto] Options package FI682 ([DATE])" at bounding box center [211, 197] width 170 height 11
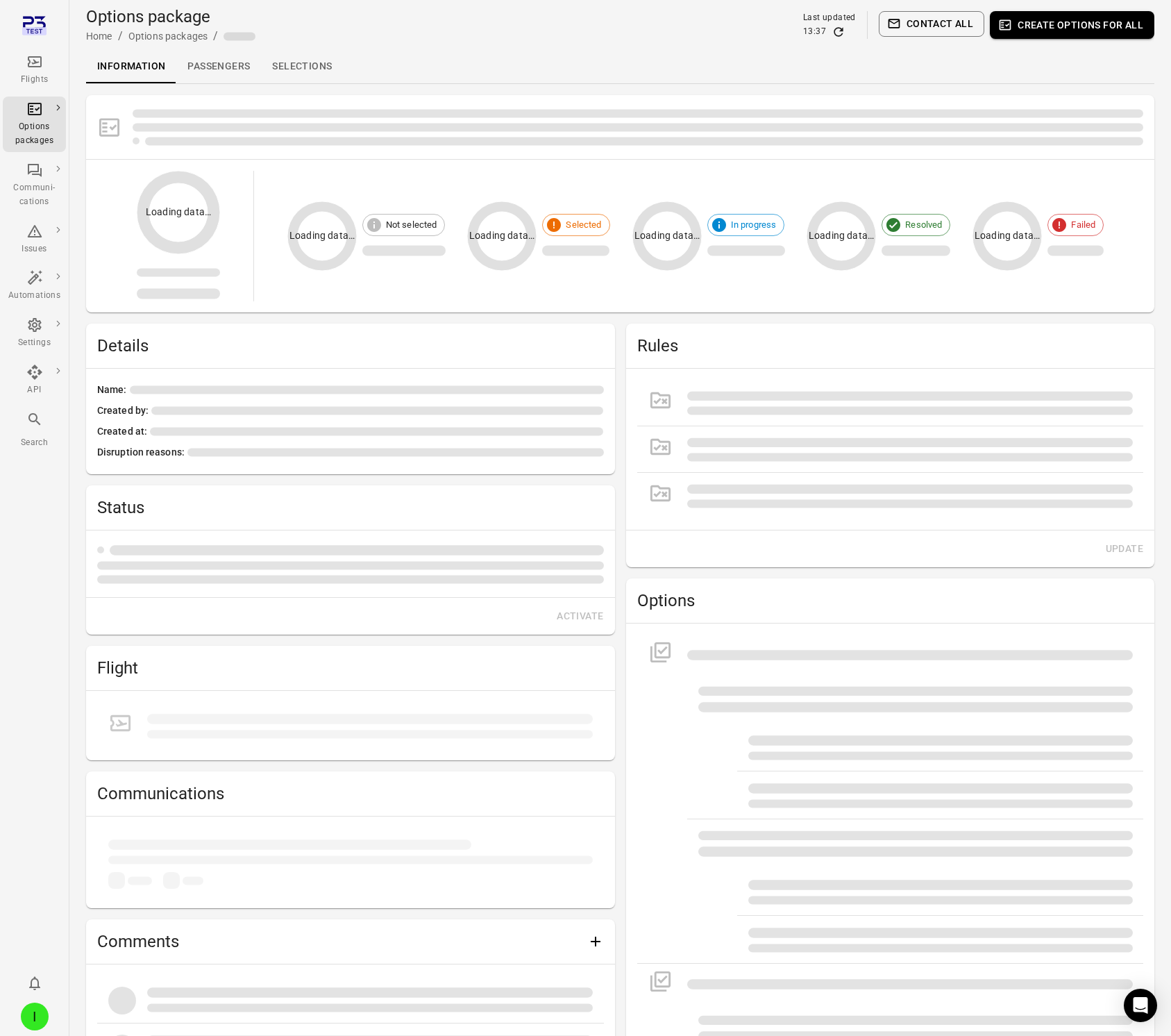
click at [300, 68] on link "Selections" at bounding box center [303, 67] width 82 height 33
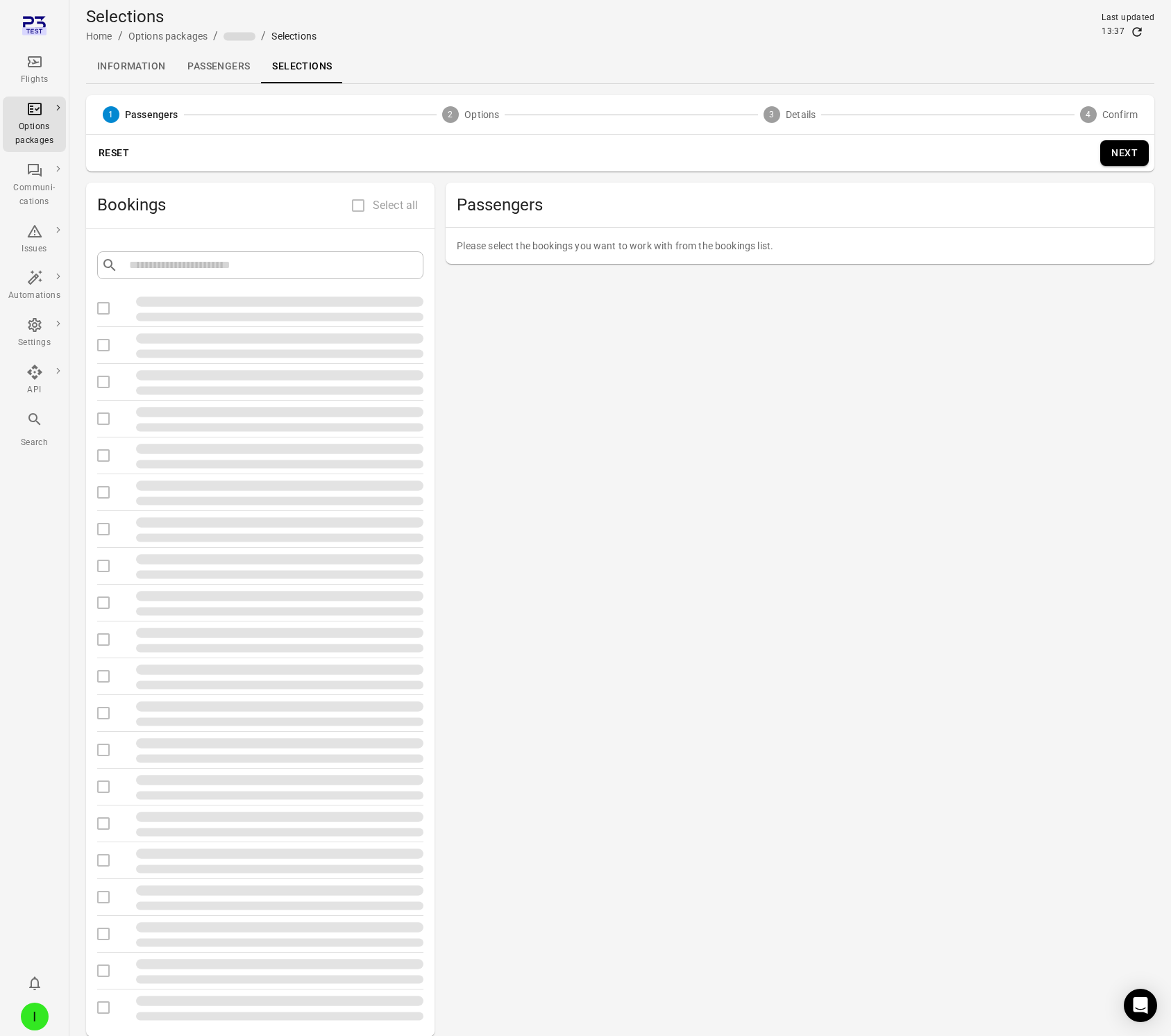
click at [127, 68] on link "Information" at bounding box center [131, 67] width 90 height 33
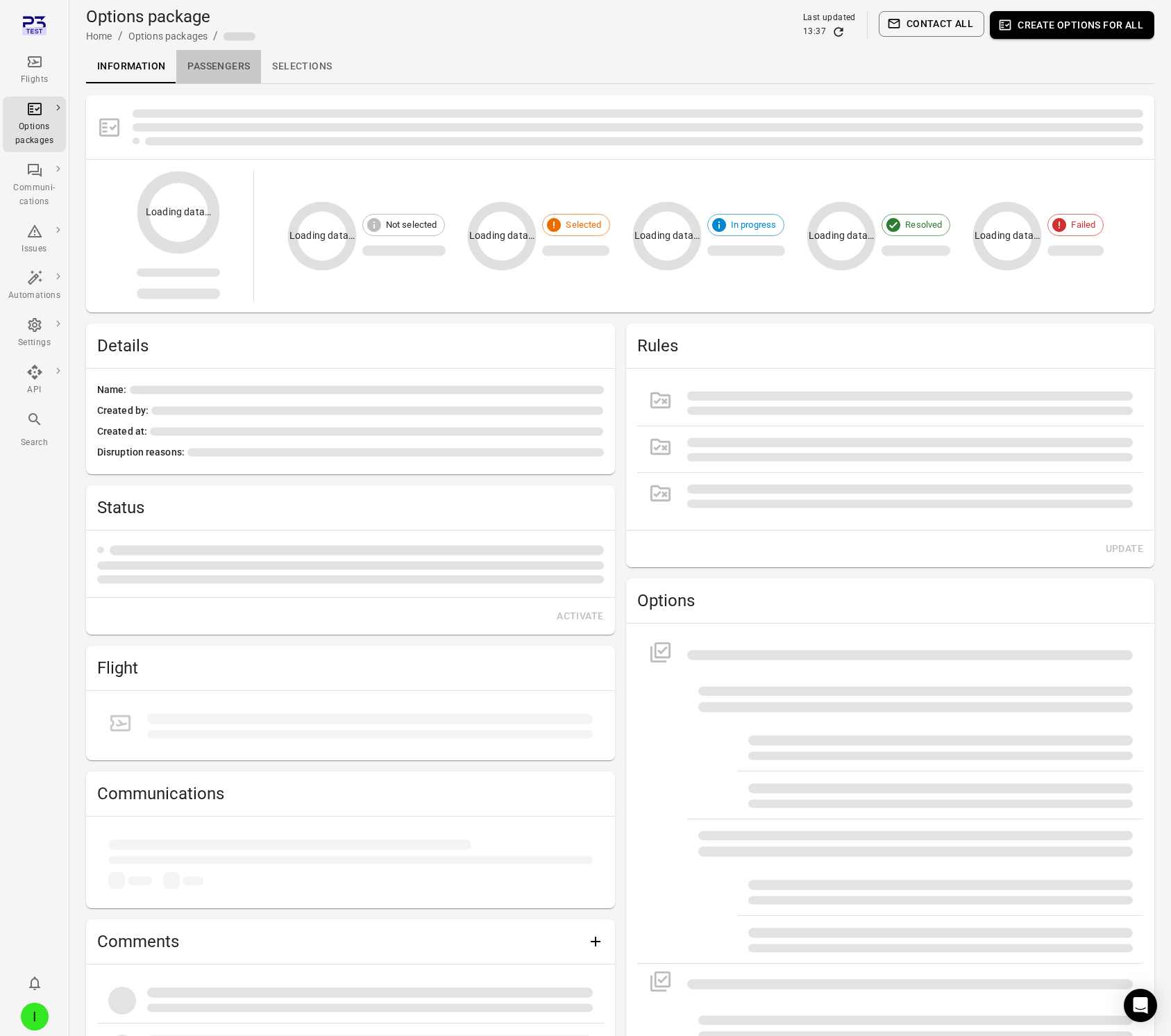
click at [223, 62] on link "Passengers" at bounding box center [218, 67] width 84 height 33
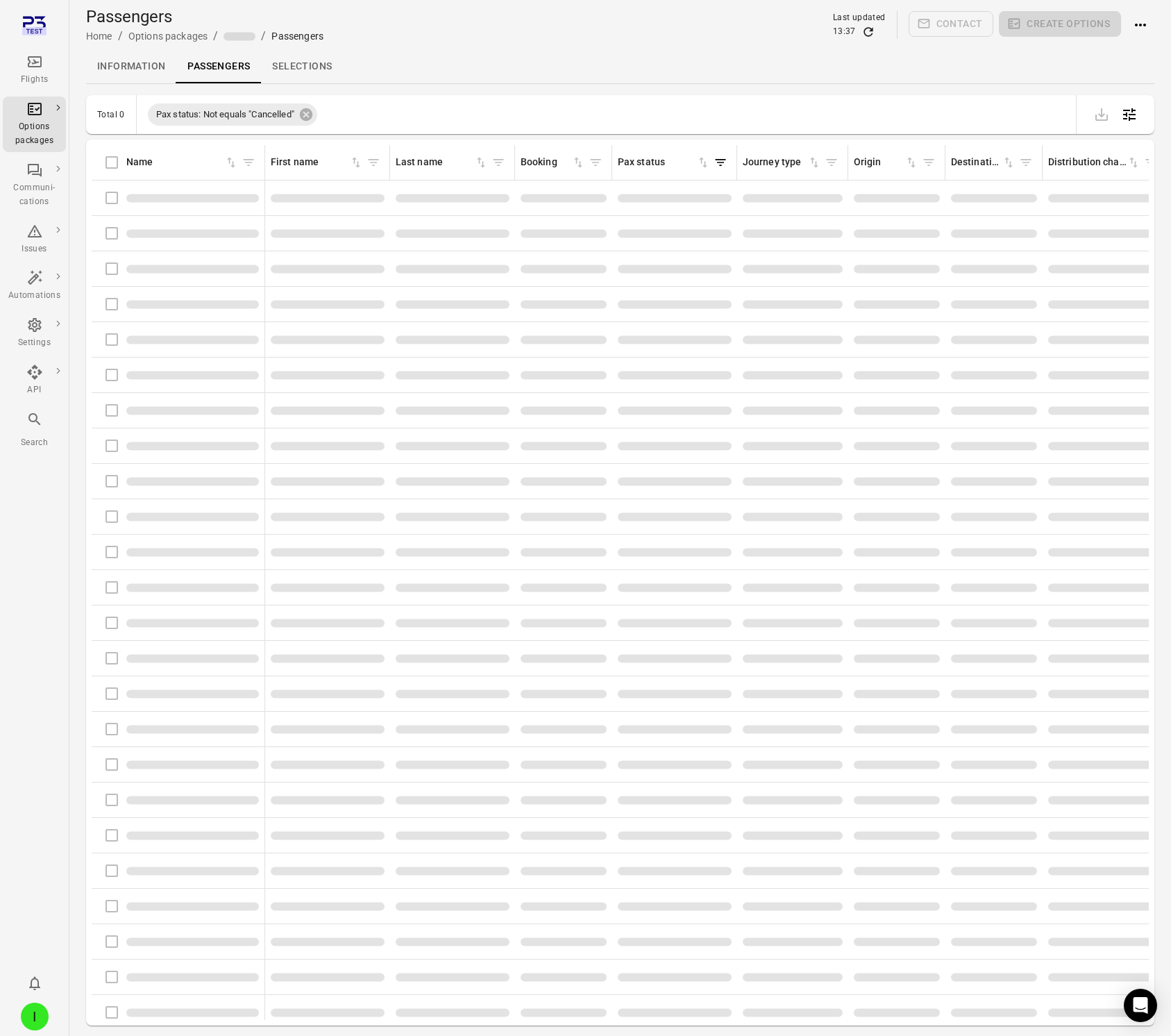
click at [114, 198] on div "Passengers information" at bounding box center [177, 198] width 162 height 29
click at [873, 32] on icon "Refresh data" at bounding box center [868, 32] width 14 height 14
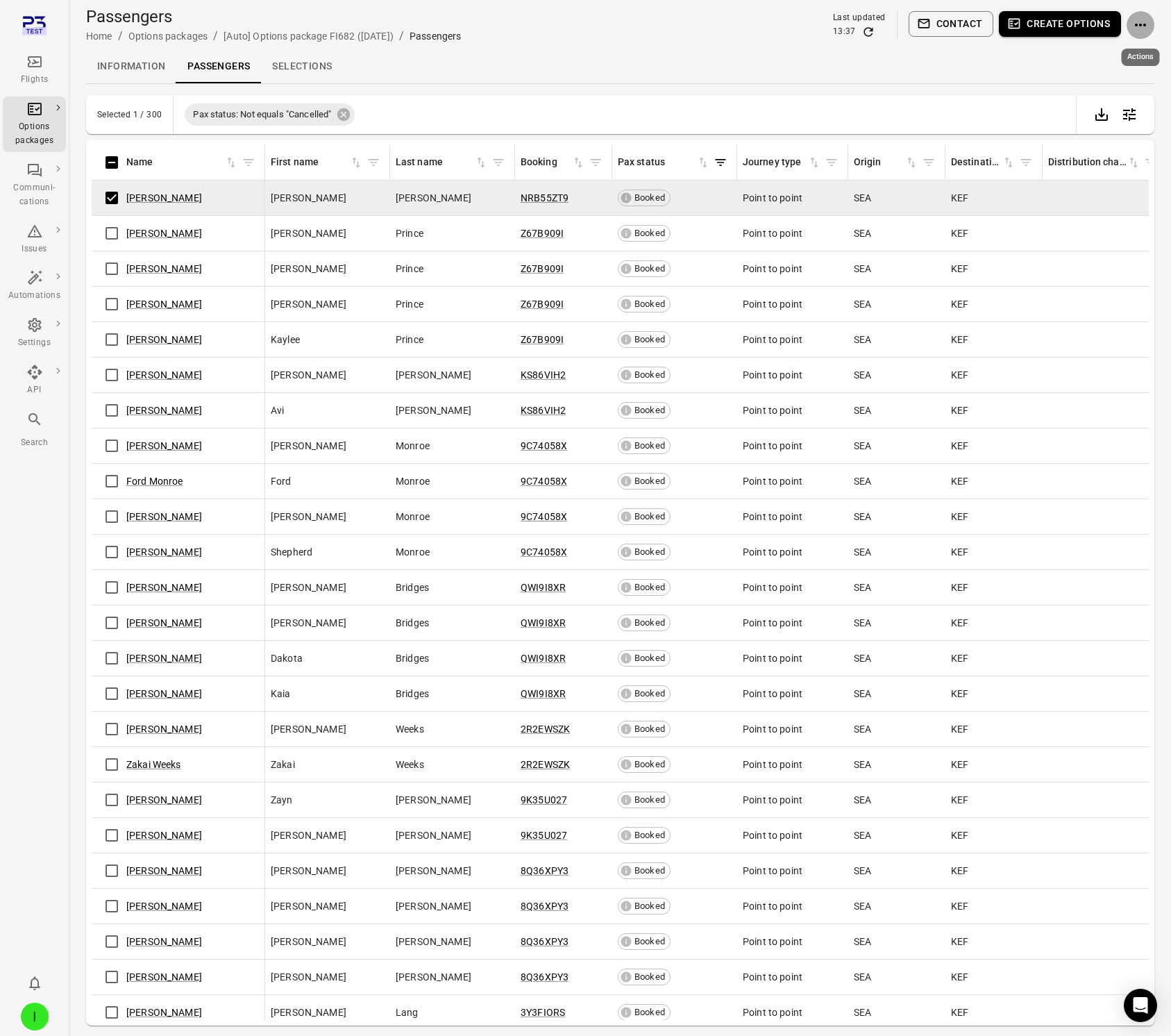
scroll to position [4, 0]
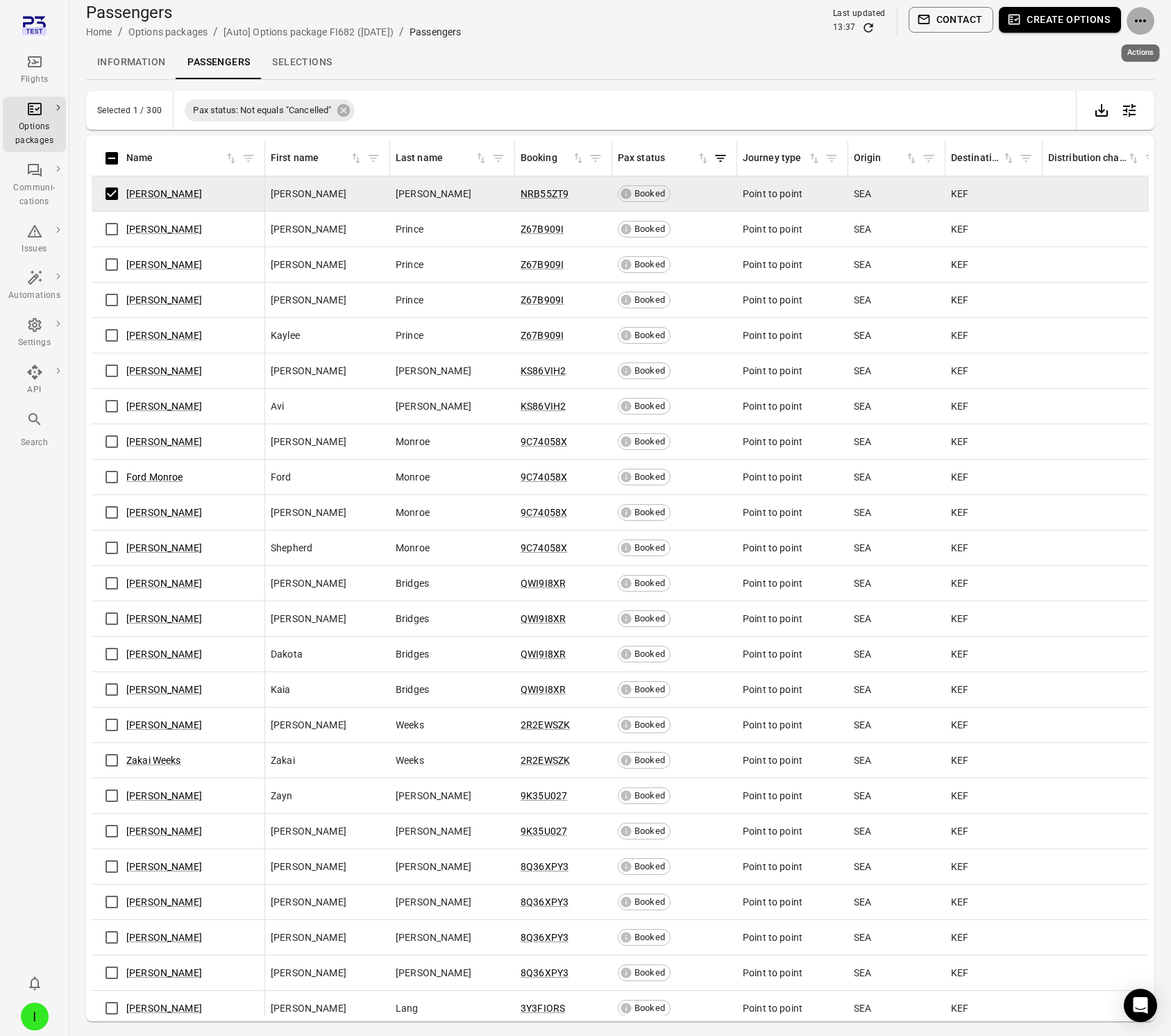
click at [1143, 25] on icon "Actions" at bounding box center [1140, 21] width 17 height 17
click at [1118, 44] on span "Assign selections" at bounding box center [1095, 47] width 108 height 14
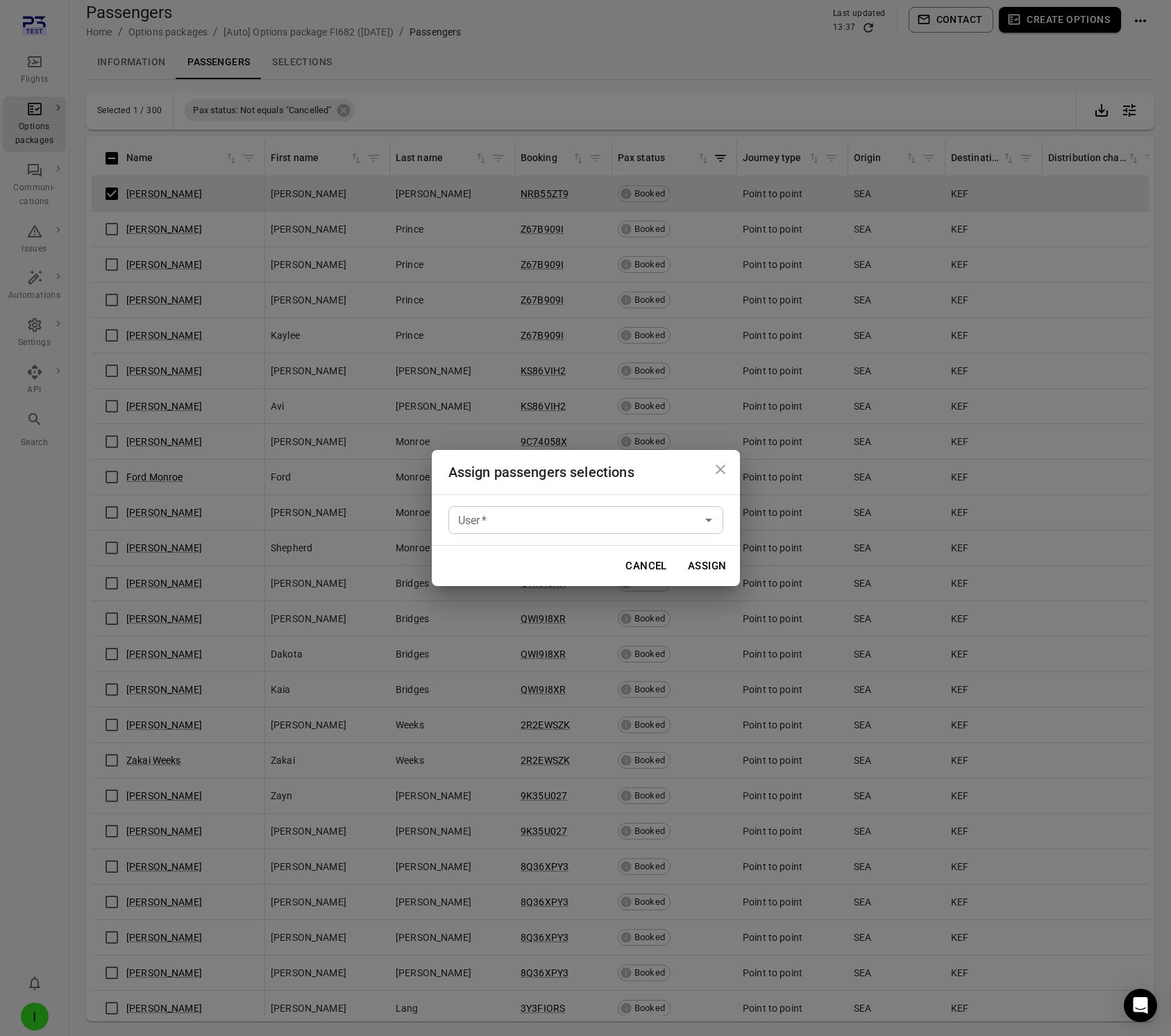
drag, startPoint x: 509, startPoint y: 550, endPoint x: 509, endPoint y: 518, distance: 32.0
click at [509, 550] on div "Cancel Assign" at bounding box center [586, 565] width 308 height 40
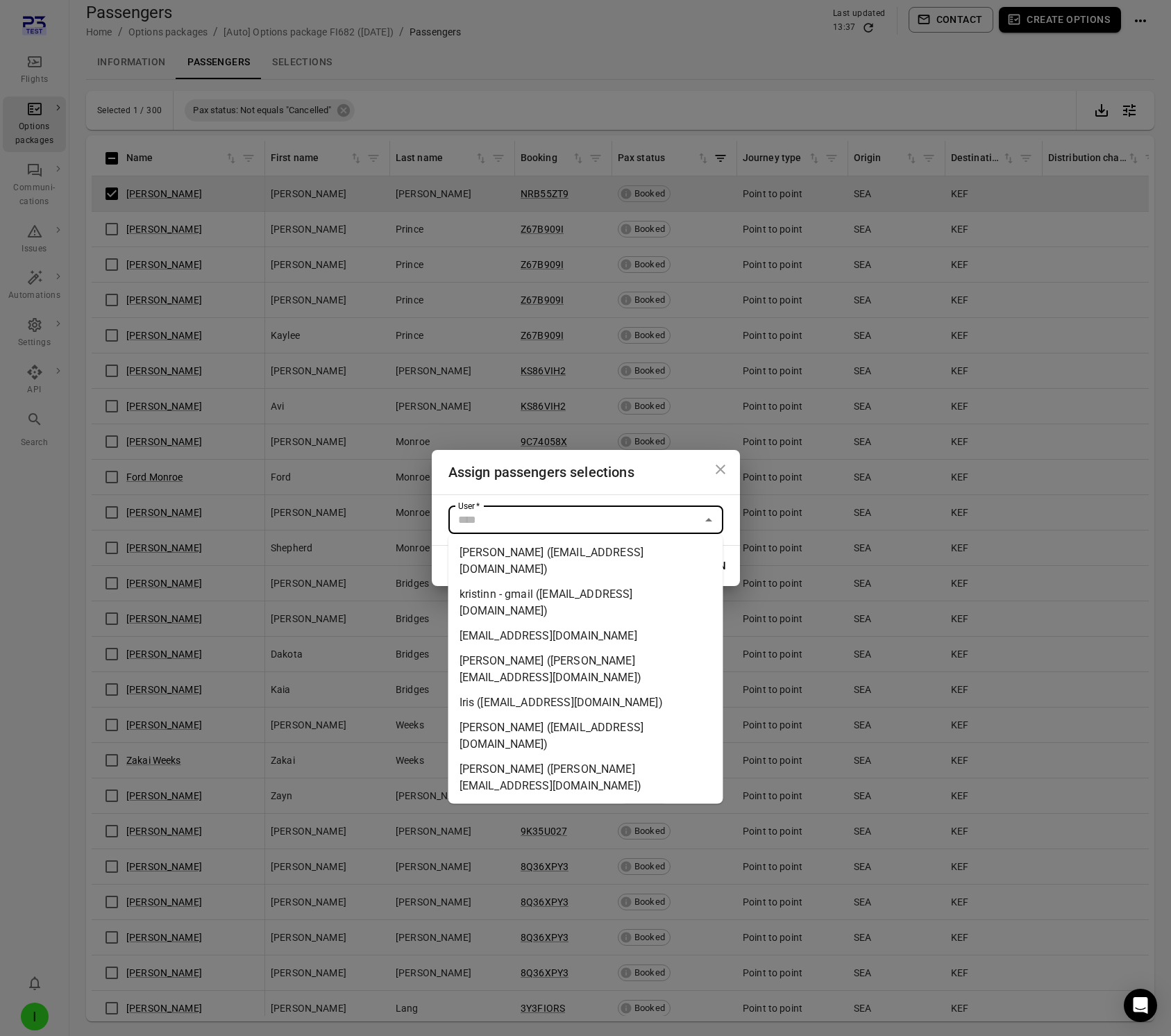
click at [509, 518] on input "User   *" at bounding box center [574, 520] width 244 height 20
click at [524, 690] on li "Iris (iris@avilabs.is)" at bounding box center [586, 703] width 275 height 25
type input "**********"
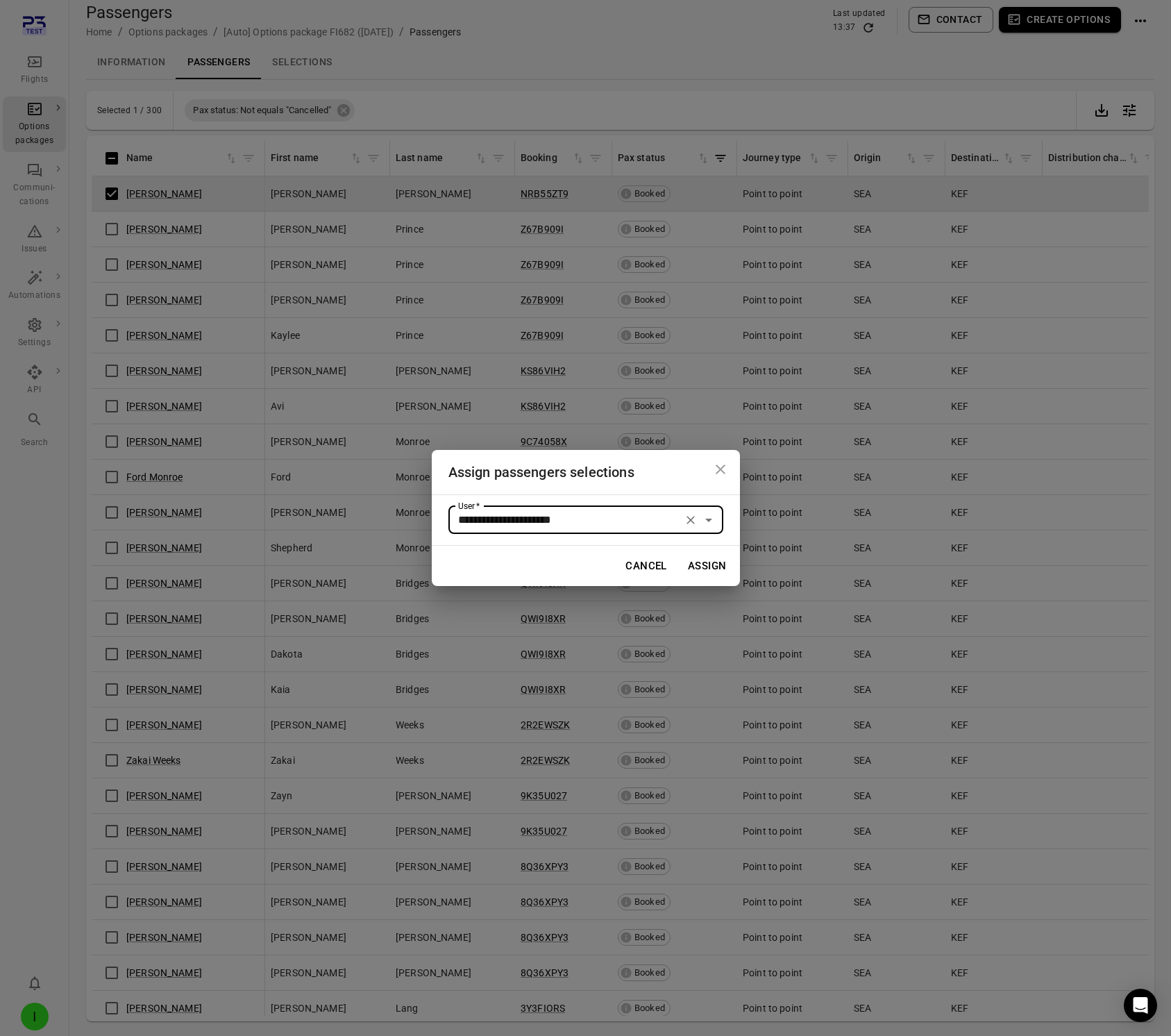
click at [723, 570] on button "Assign" at bounding box center [707, 566] width 54 height 29
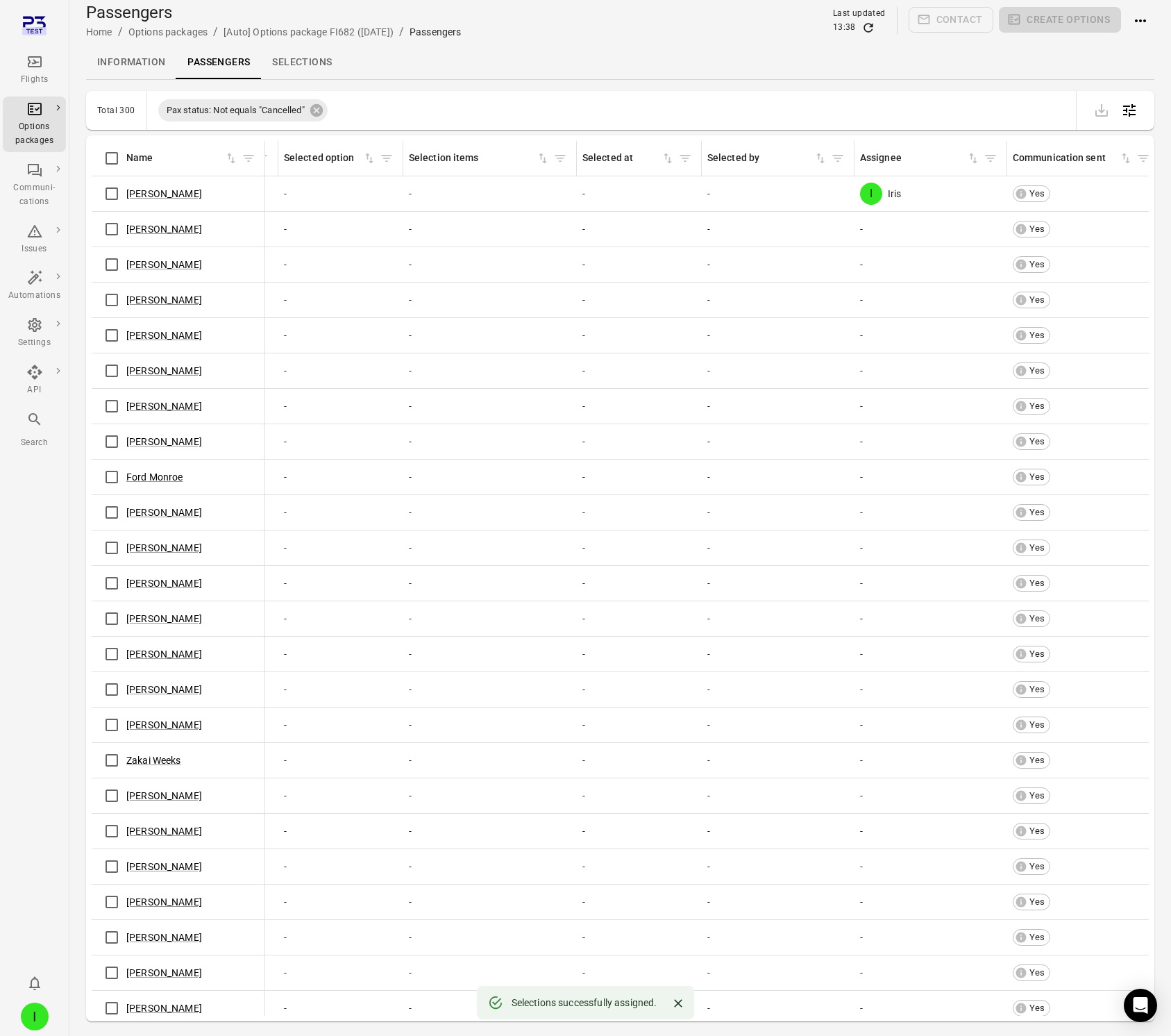
scroll to position [0, 1095]
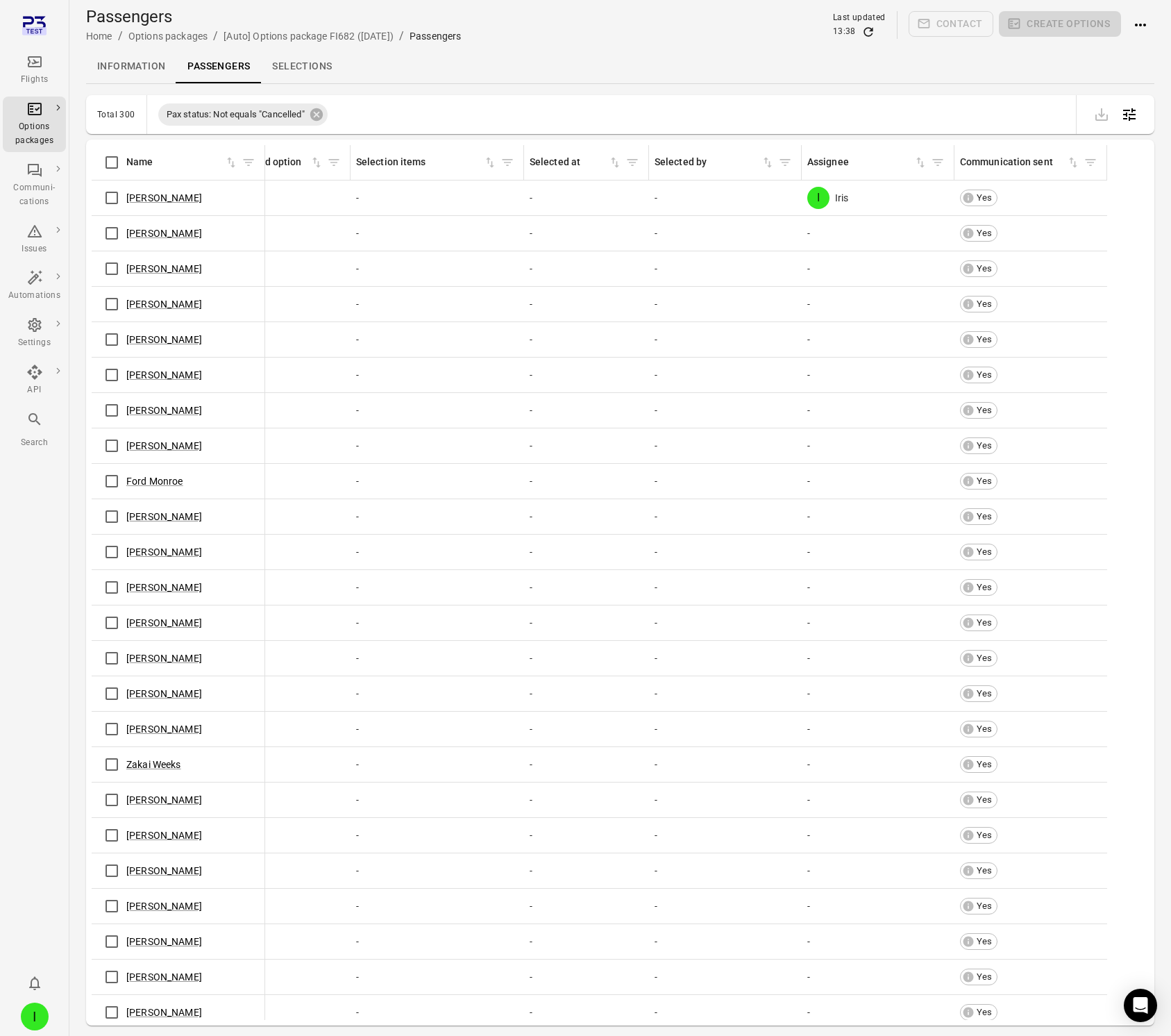
scroll to position [0, 1095]
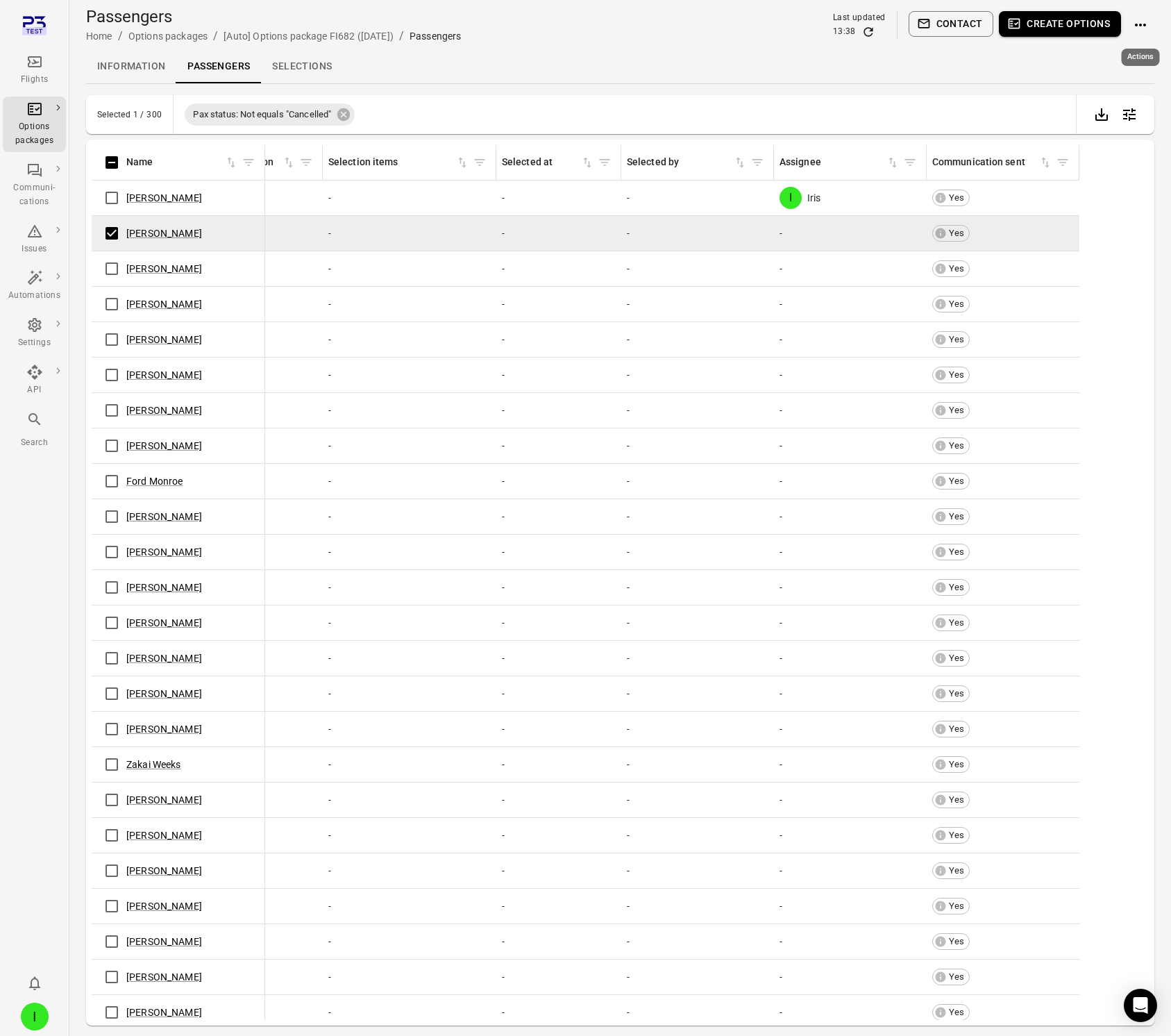
click at [1139, 23] on icon "Actions" at bounding box center [1140, 24] width 17 height 17
click at [1103, 51] on span "Assign selections" at bounding box center [1095, 51] width 108 height 14
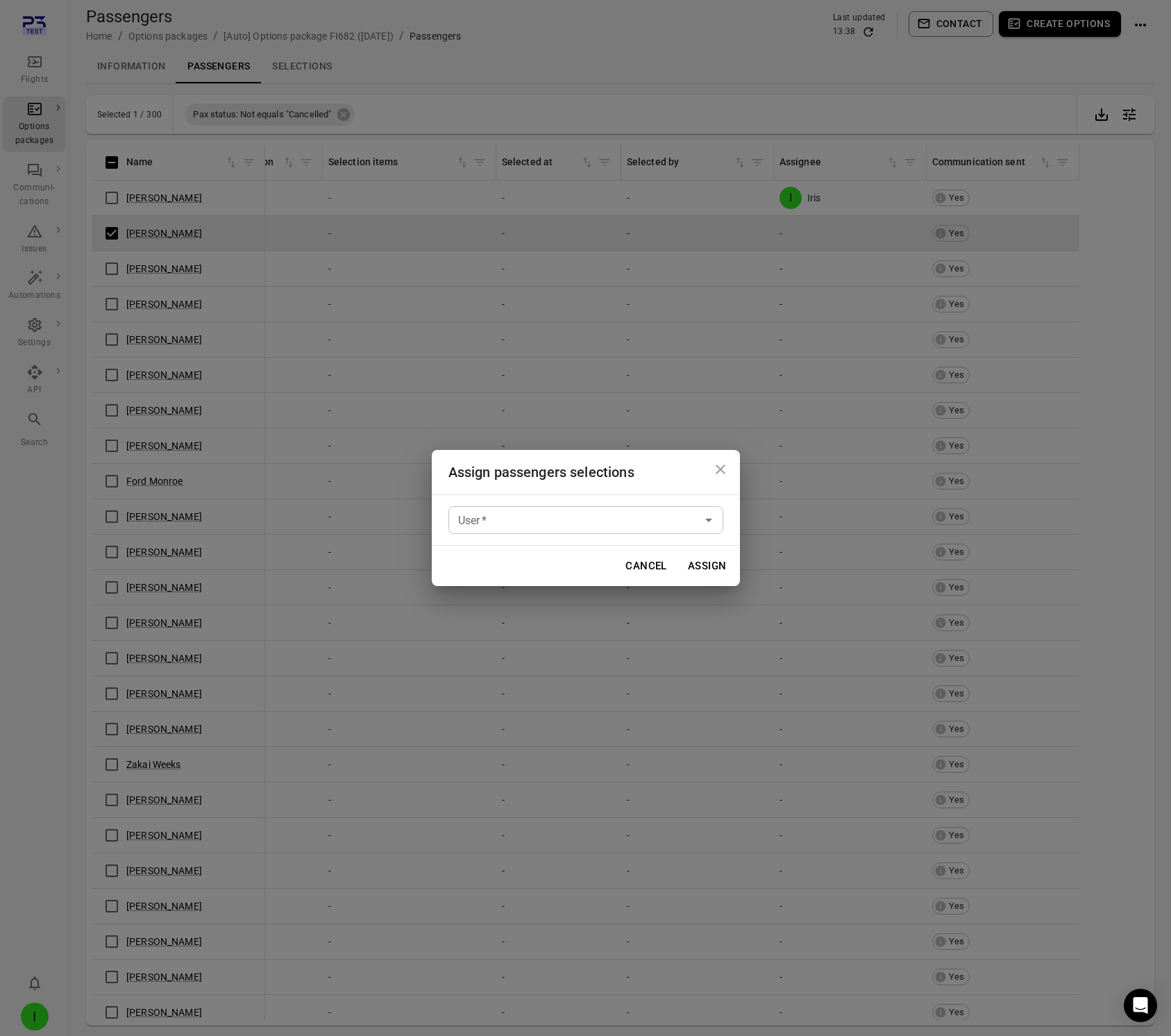
click at [622, 520] on input "User   *" at bounding box center [574, 520] width 244 height 20
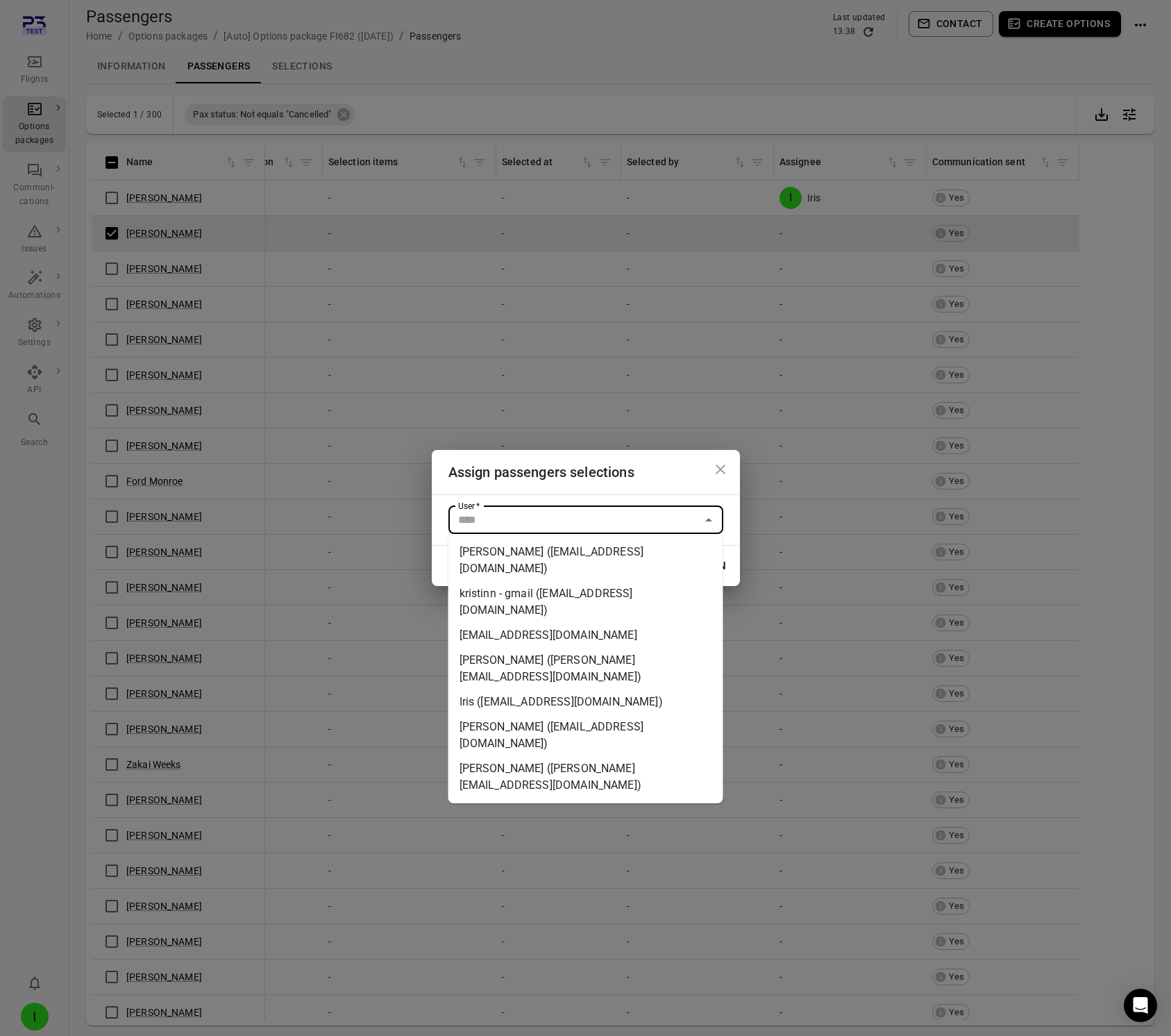
click at [564, 689] on li "Iris (iris@avilabs.is)" at bounding box center [586, 702] width 275 height 25
type input "**********"
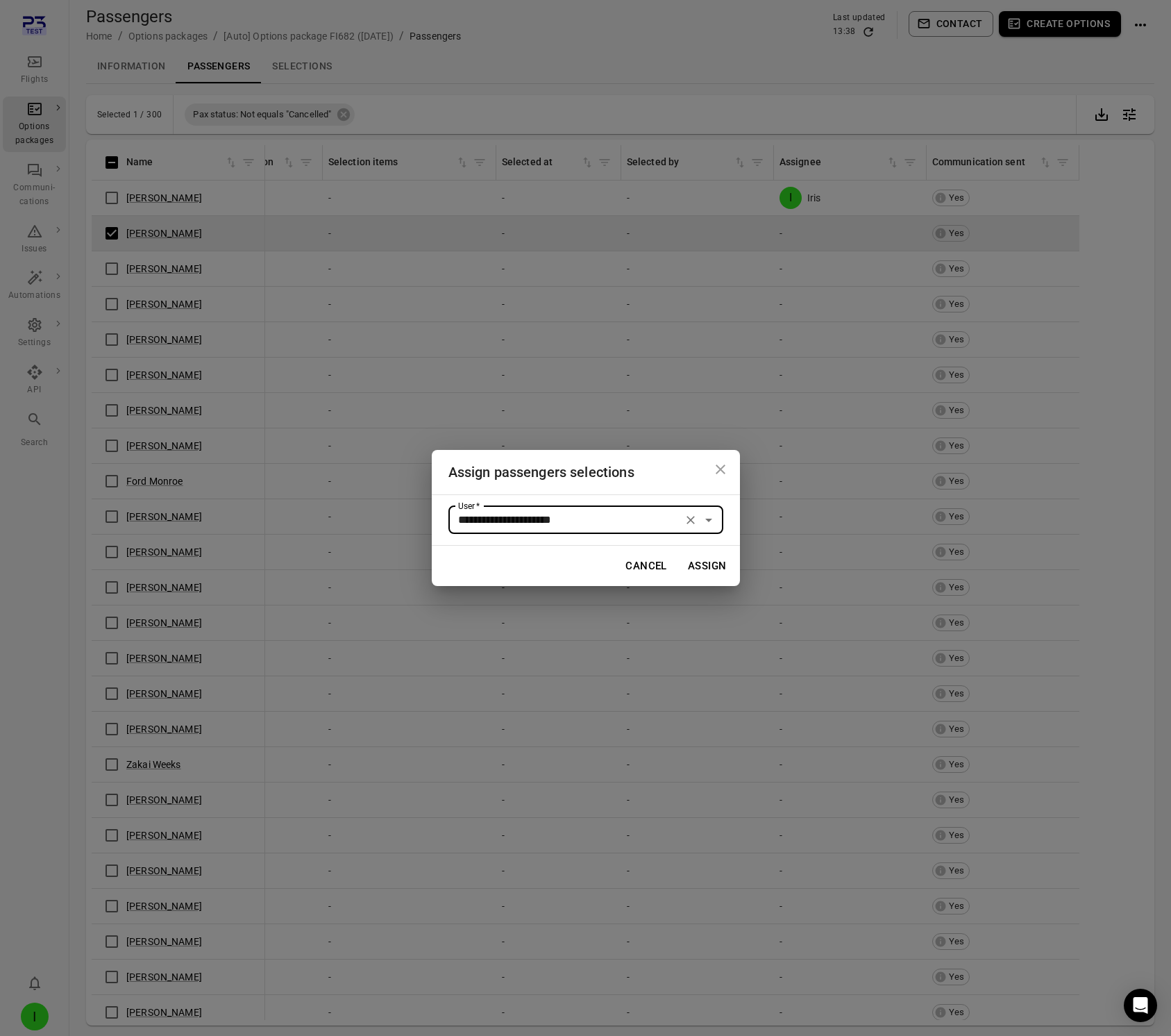
click at [701, 566] on button "Assign" at bounding box center [707, 566] width 54 height 29
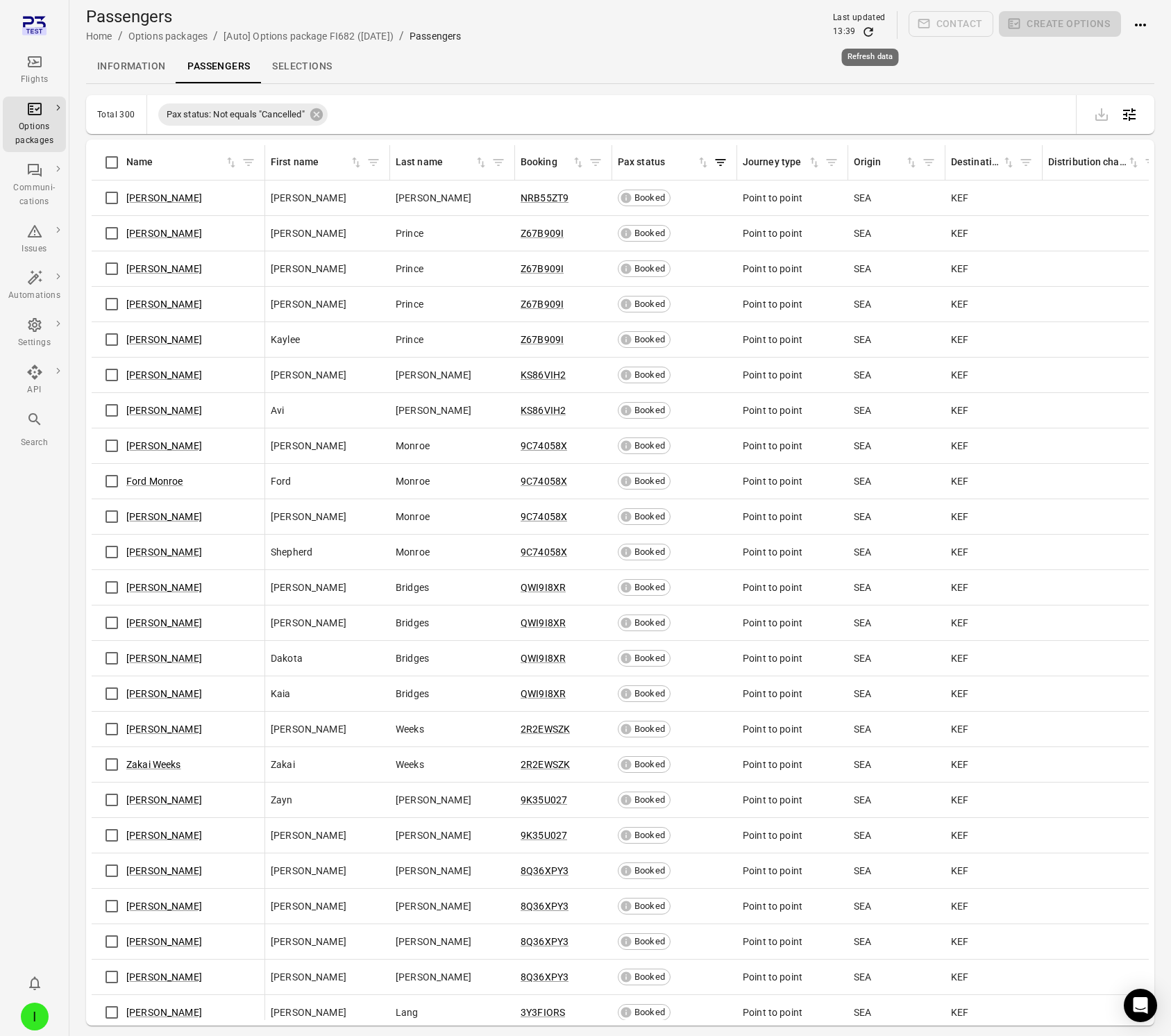
click at [868, 29] on icon "Refresh data" at bounding box center [868, 32] width 14 height 14
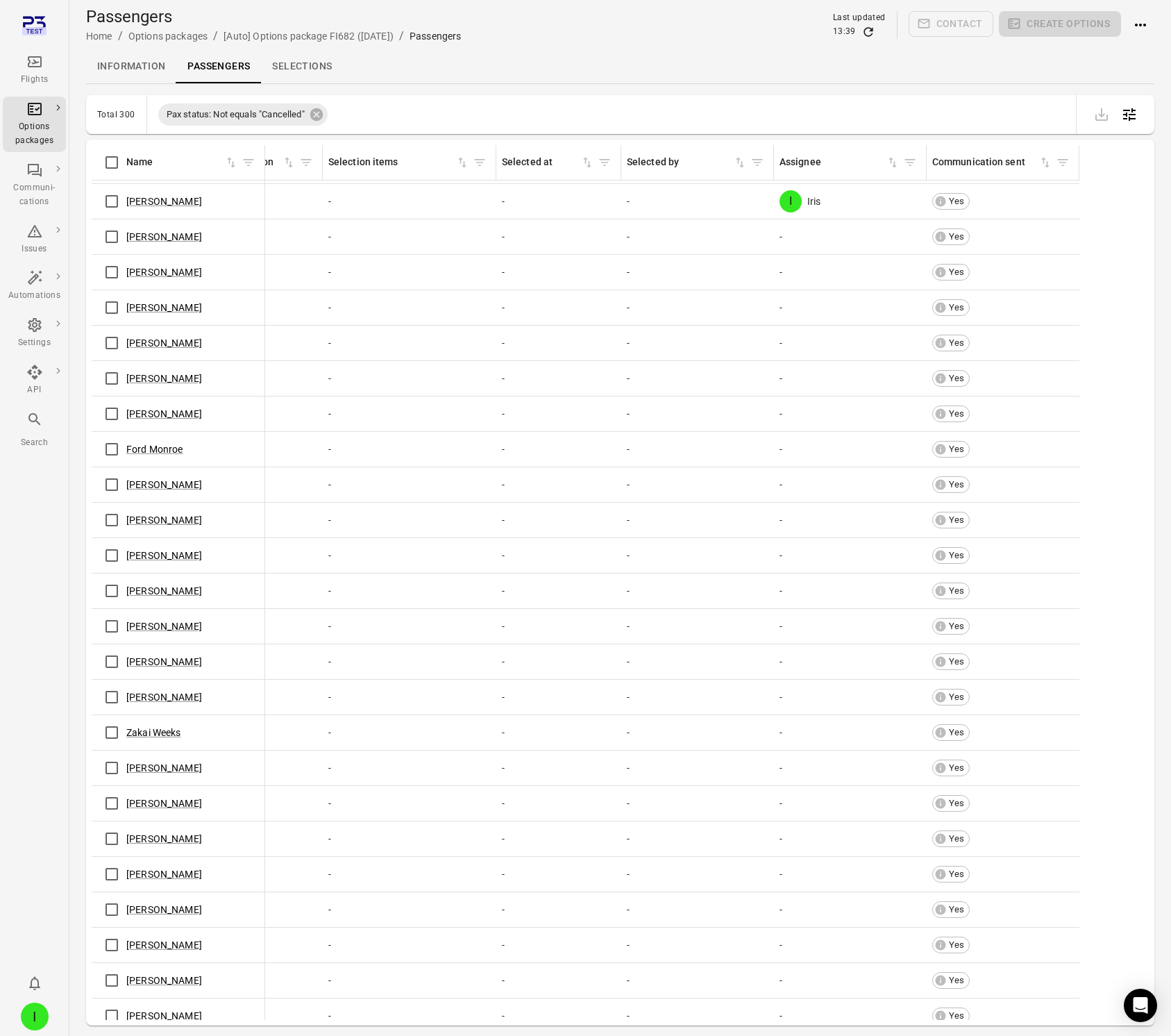
scroll to position [34, 1095]
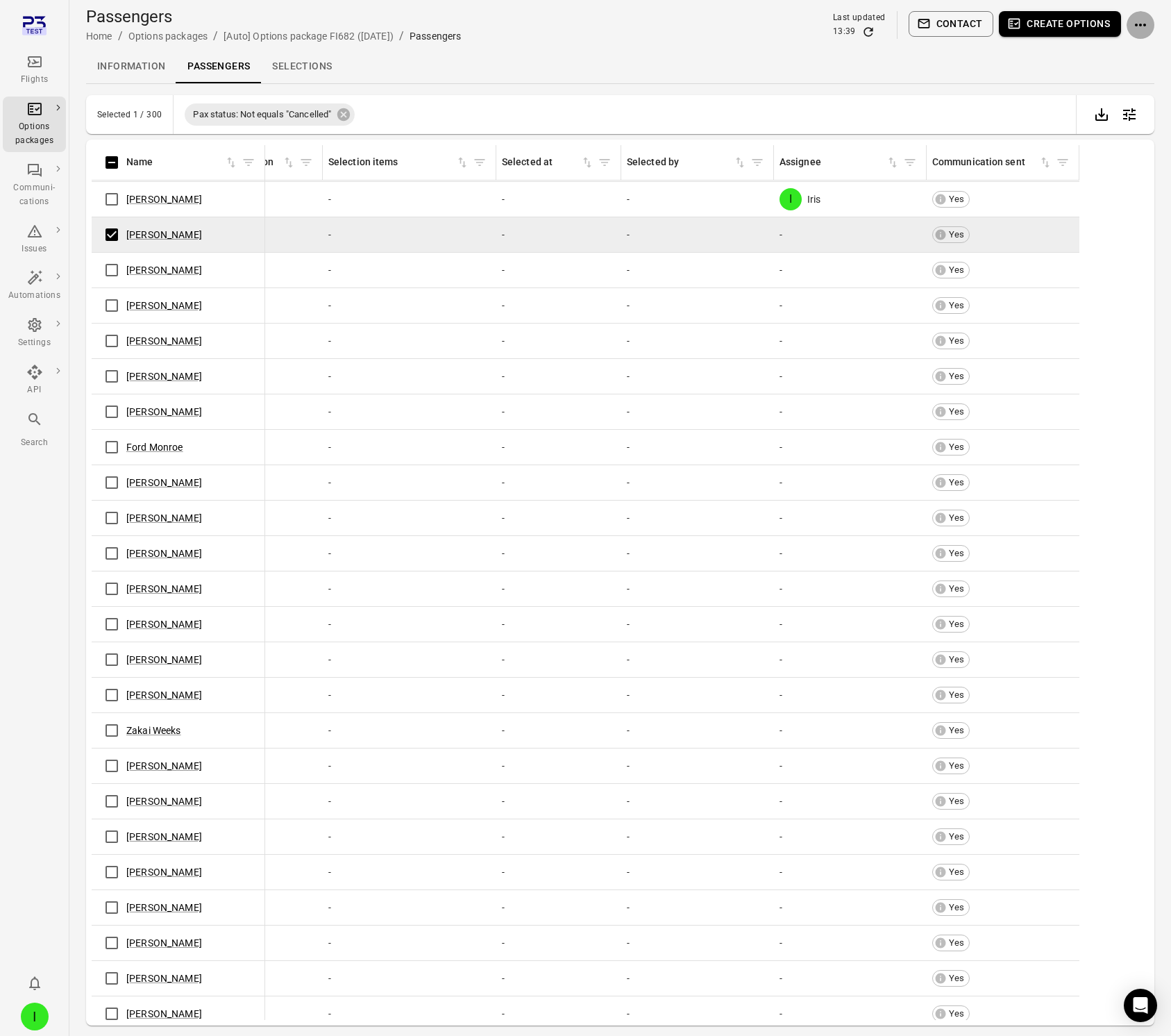
click at [1148, 21] on button "Actions" at bounding box center [1140, 24] width 27 height 27
click at [1098, 50] on span "Assign selections" at bounding box center [1095, 51] width 108 height 14
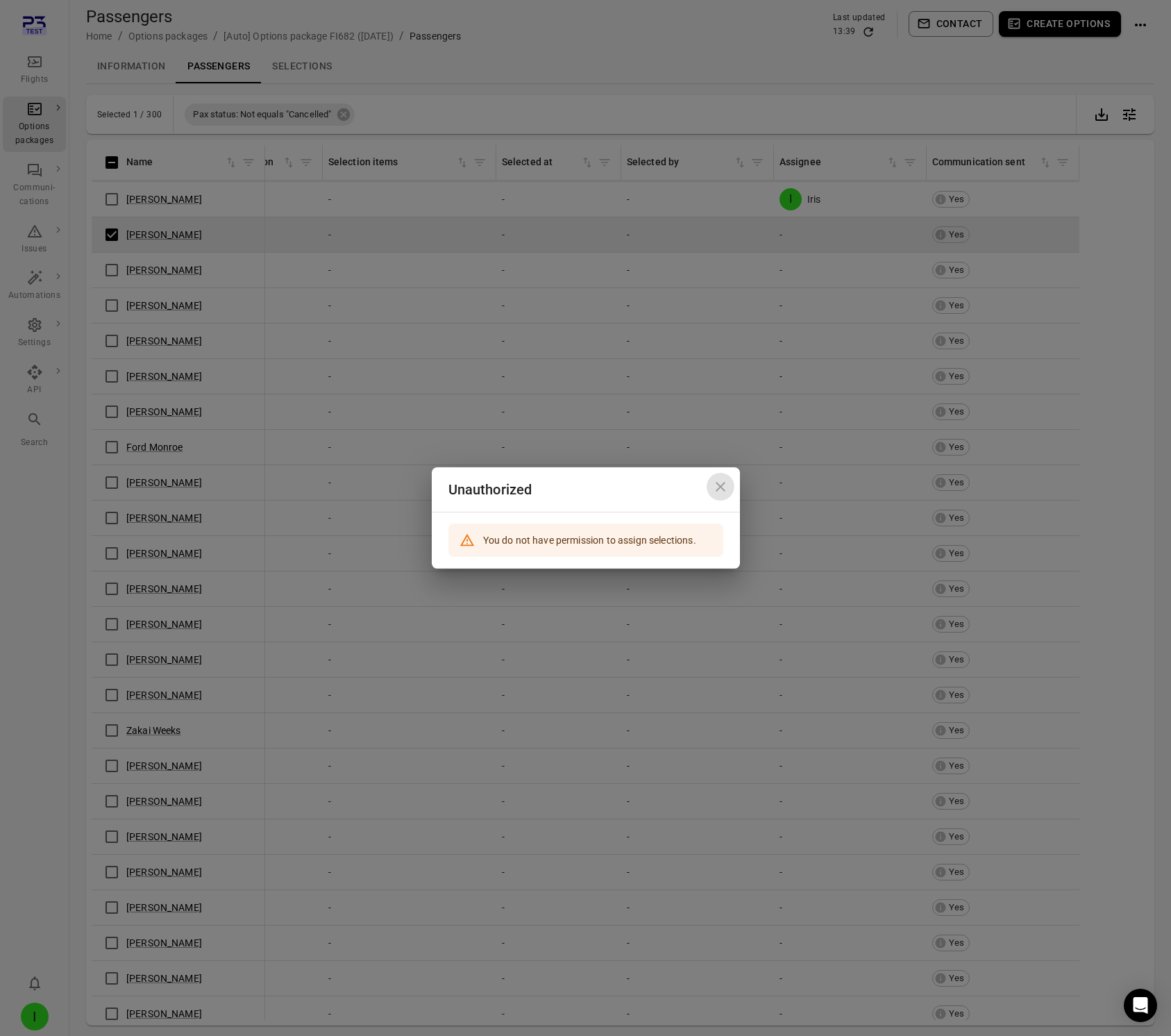
click at [721, 486] on icon "Close dialog" at bounding box center [721, 487] width 10 height 10
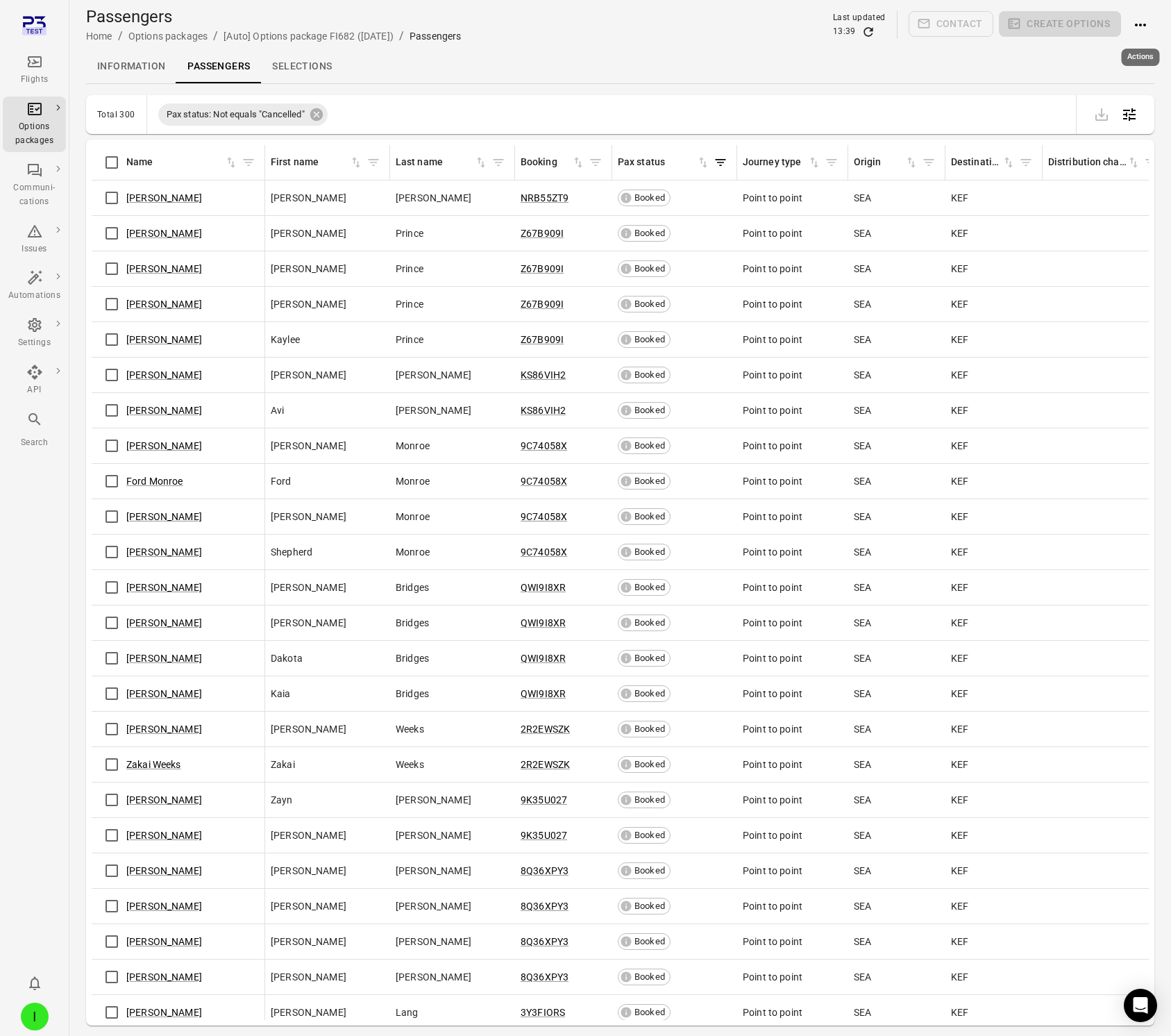
click at [1142, 28] on icon "Actions" at bounding box center [1140, 24] width 17 height 17
click at [542, 106] on div at bounding box center [586, 518] width 1171 height 1036
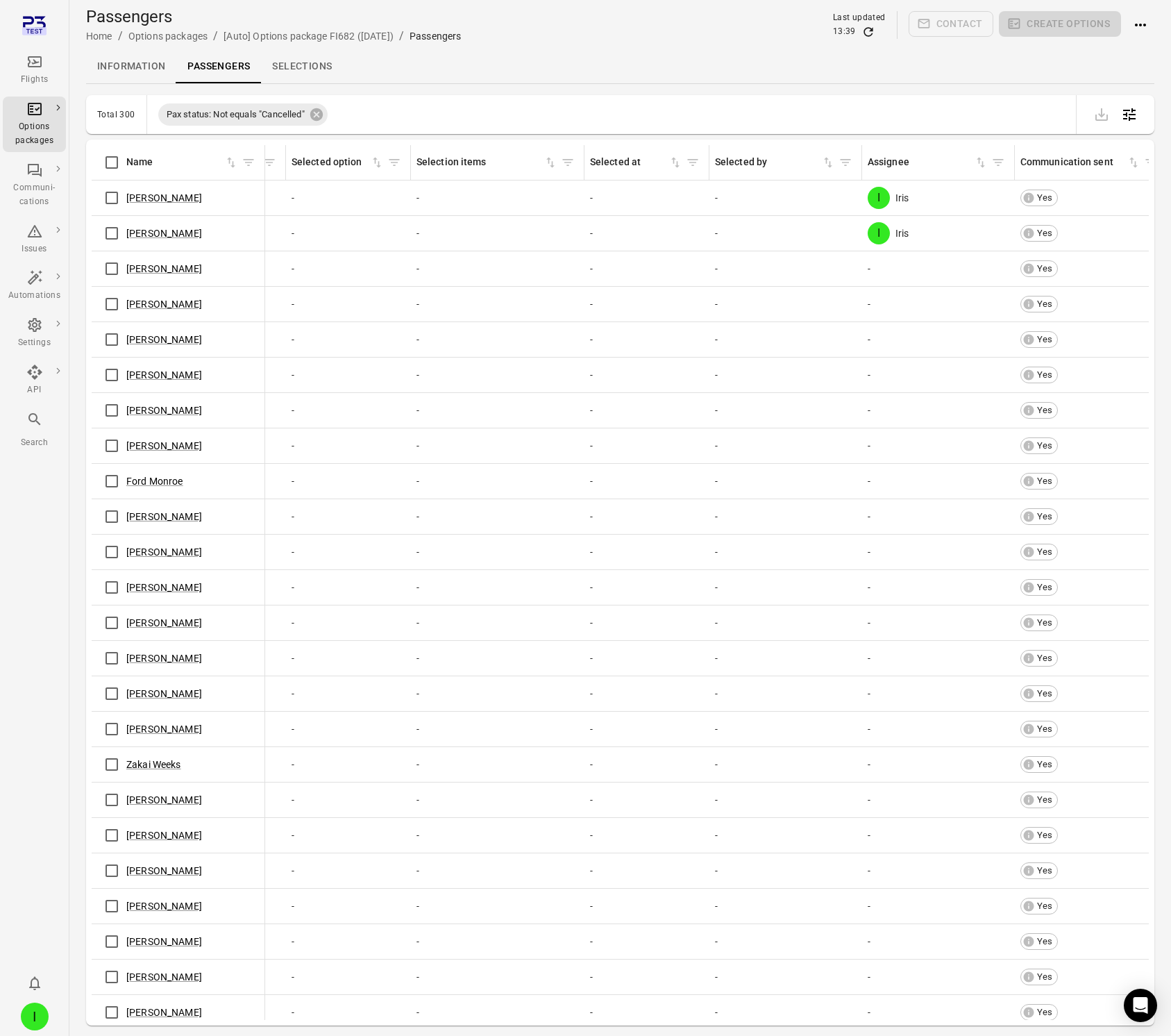
scroll to position [0, 1007]
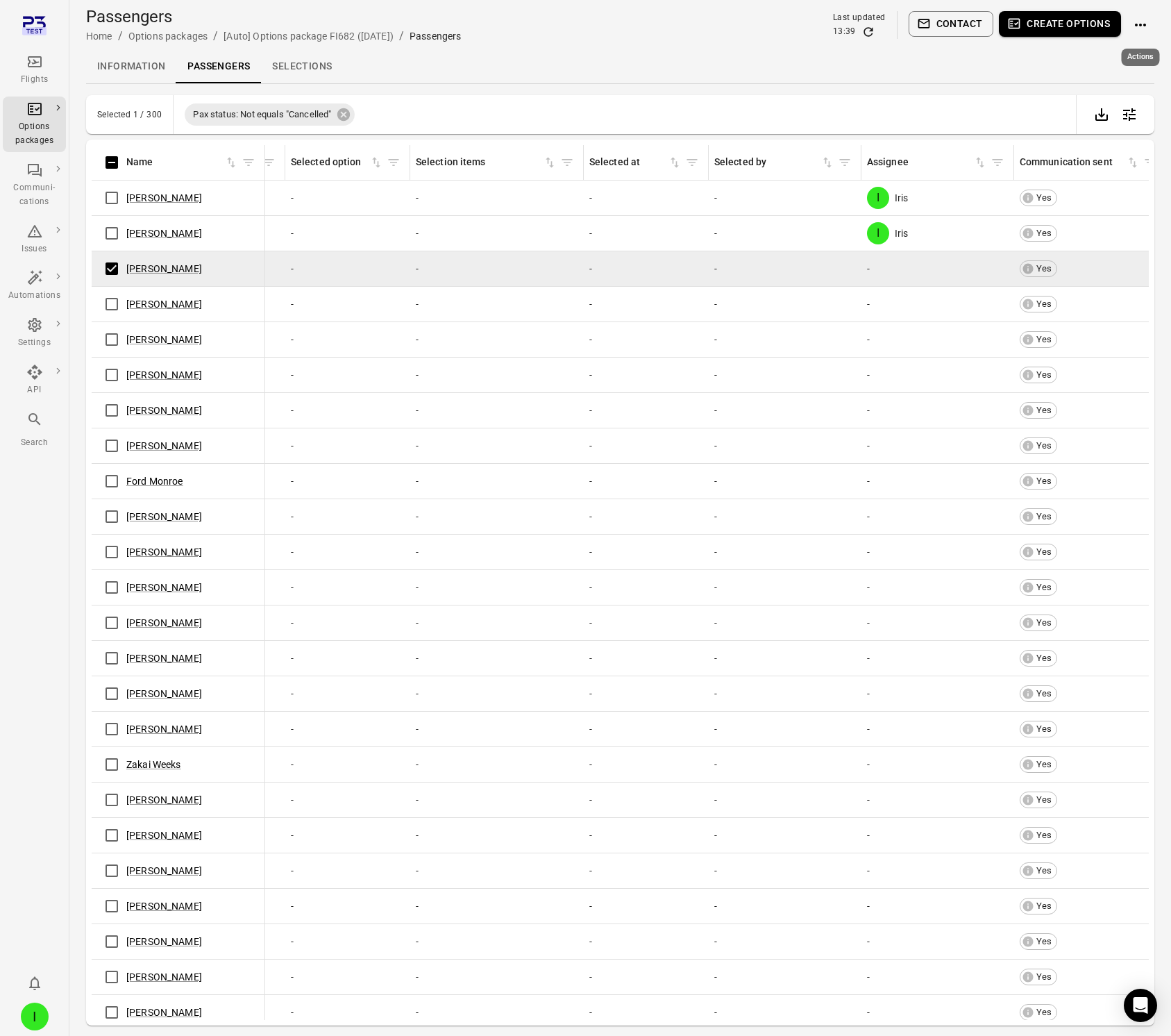
click at [1145, 22] on icon "Actions" at bounding box center [1140, 24] width 17 height 17
click at [1063, 53] on span "Assign selections" at bounding box center [1095, 51] width 108 height 14
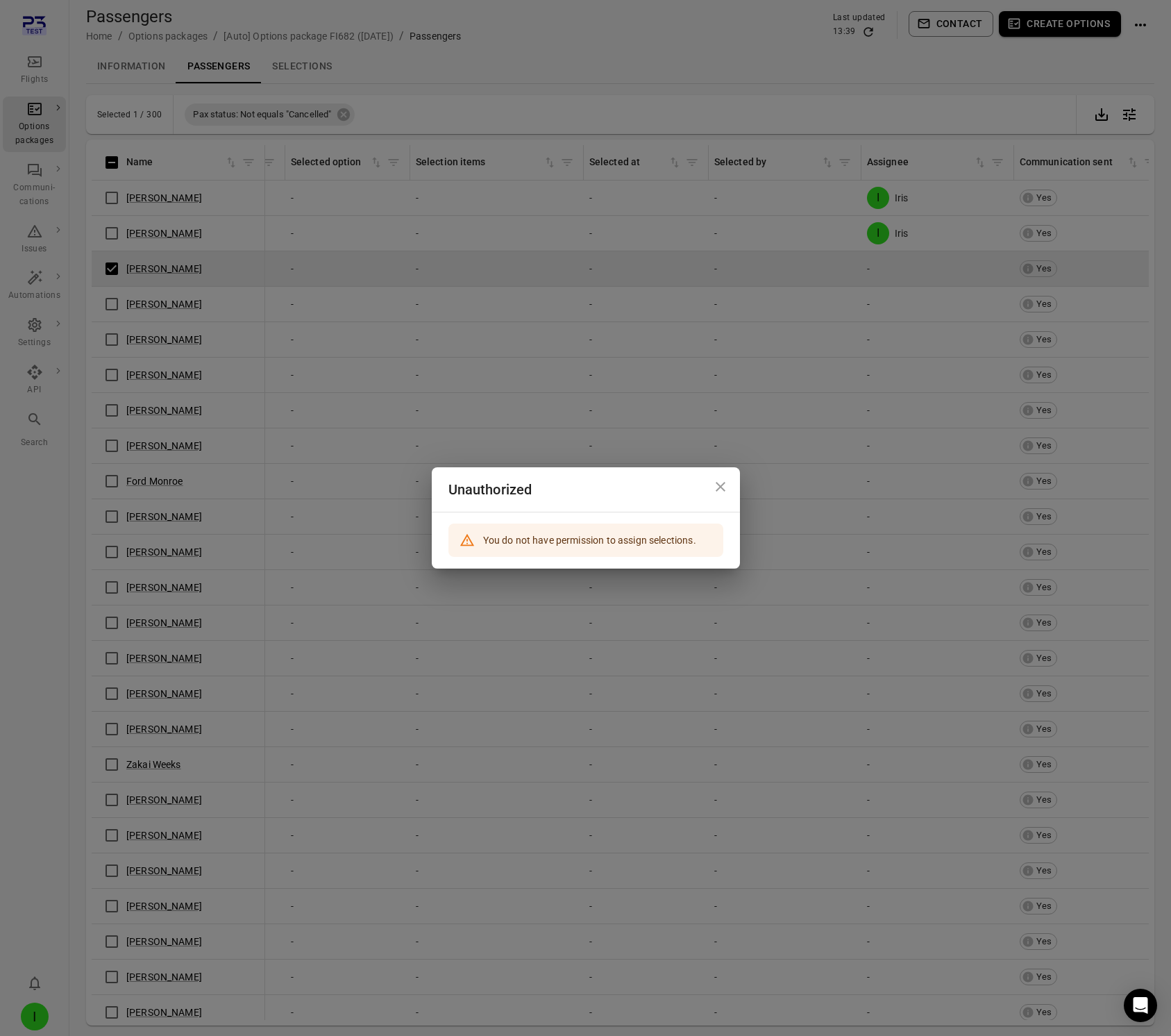
click at [717, 490] on icon "Close dialog" at bounding box center [721, 487] width 10 height 10
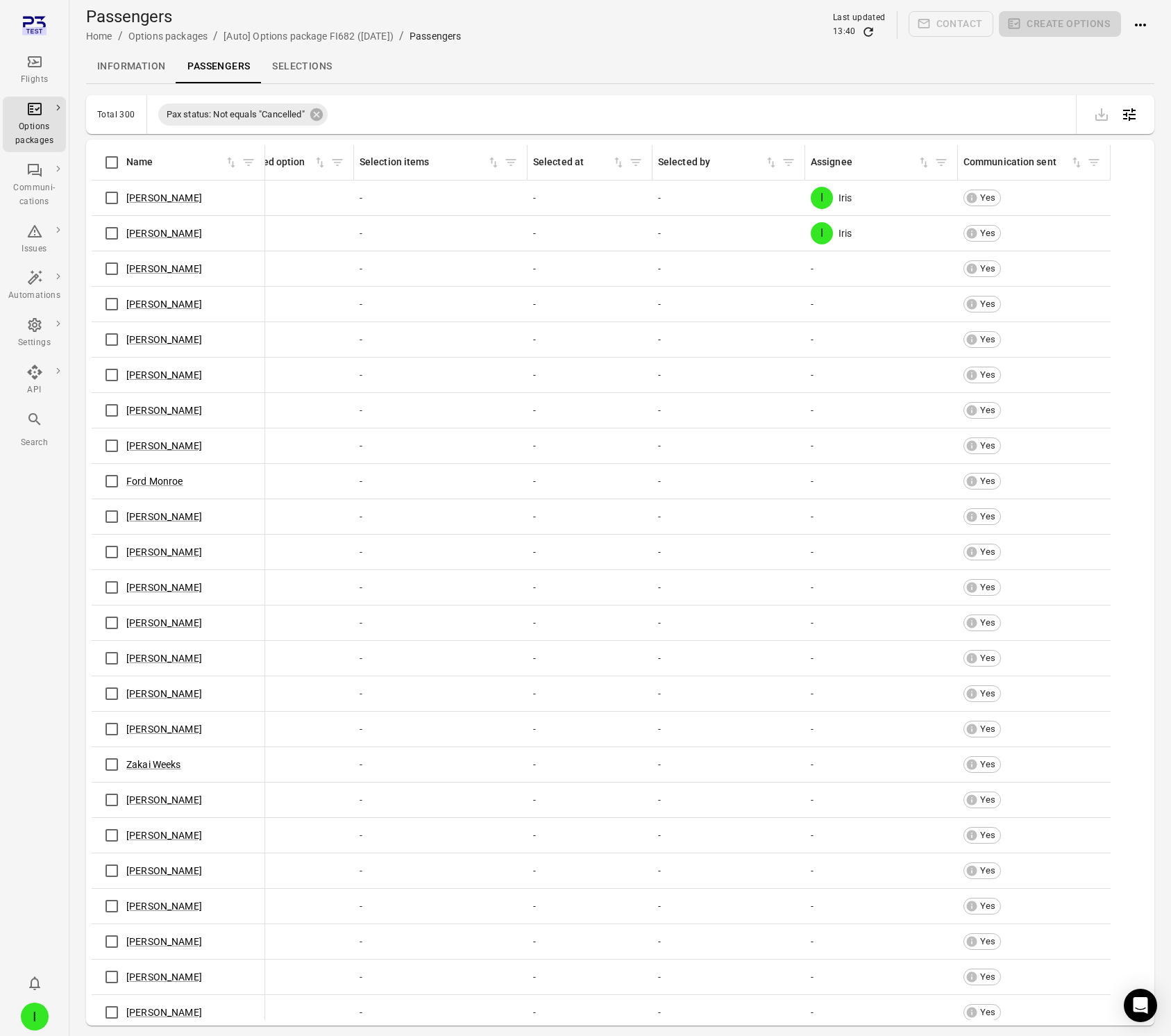
scroll to position [0, 1095]
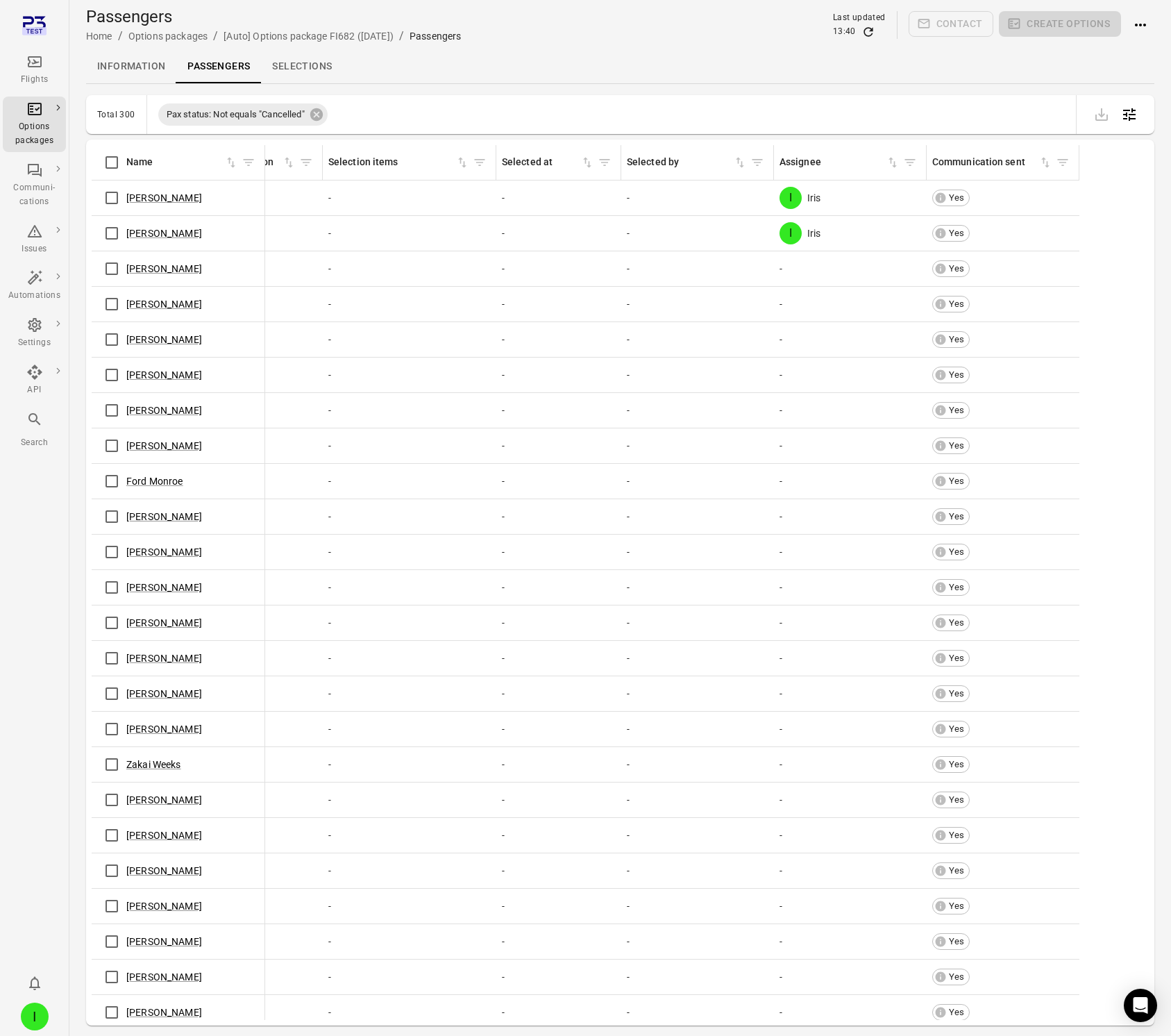
click at [216, 266] on div "[PERSON_NAME]" at bounding box center [177, 268] width 162 height 29
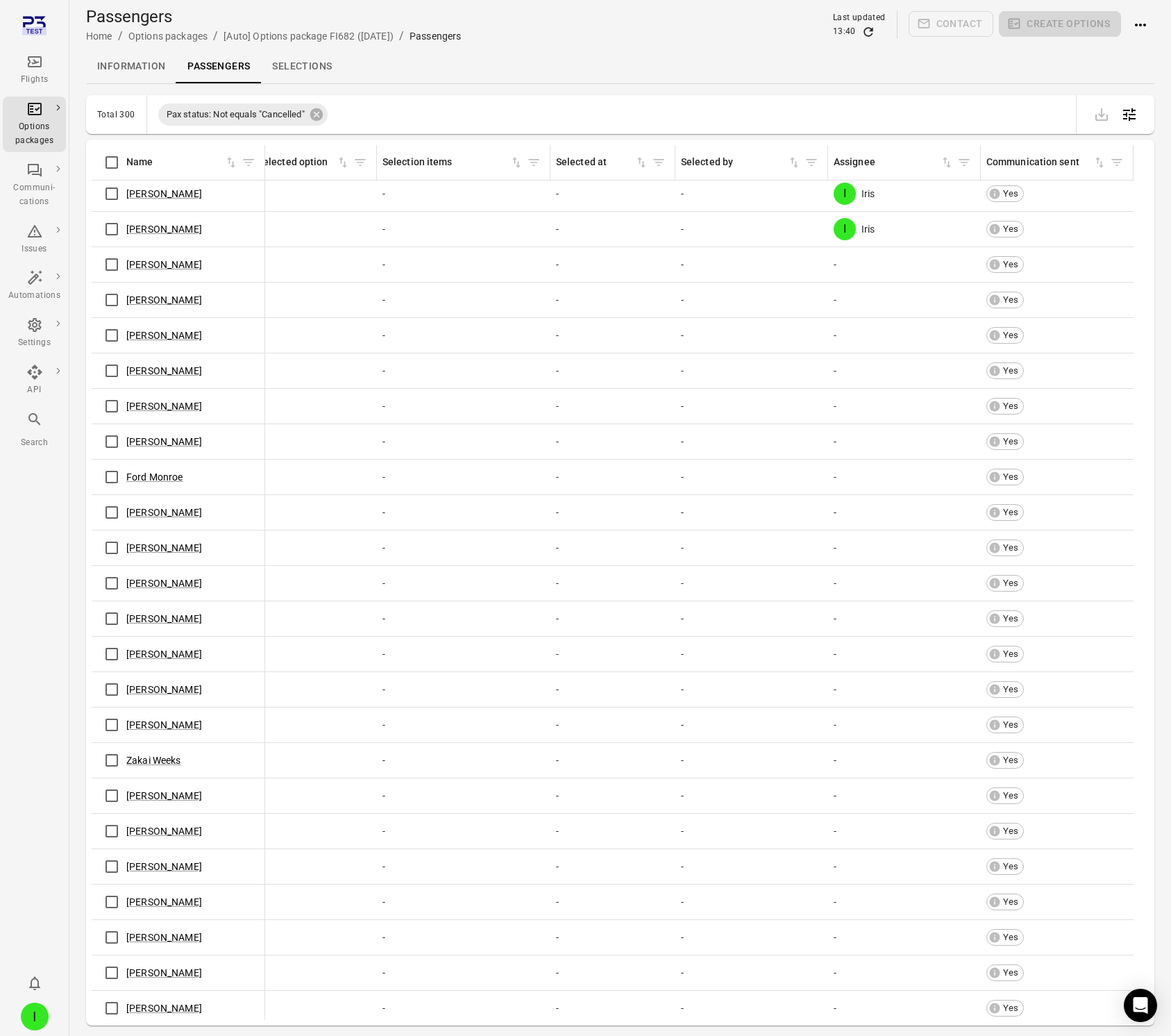
scroll to position [4, 1034]
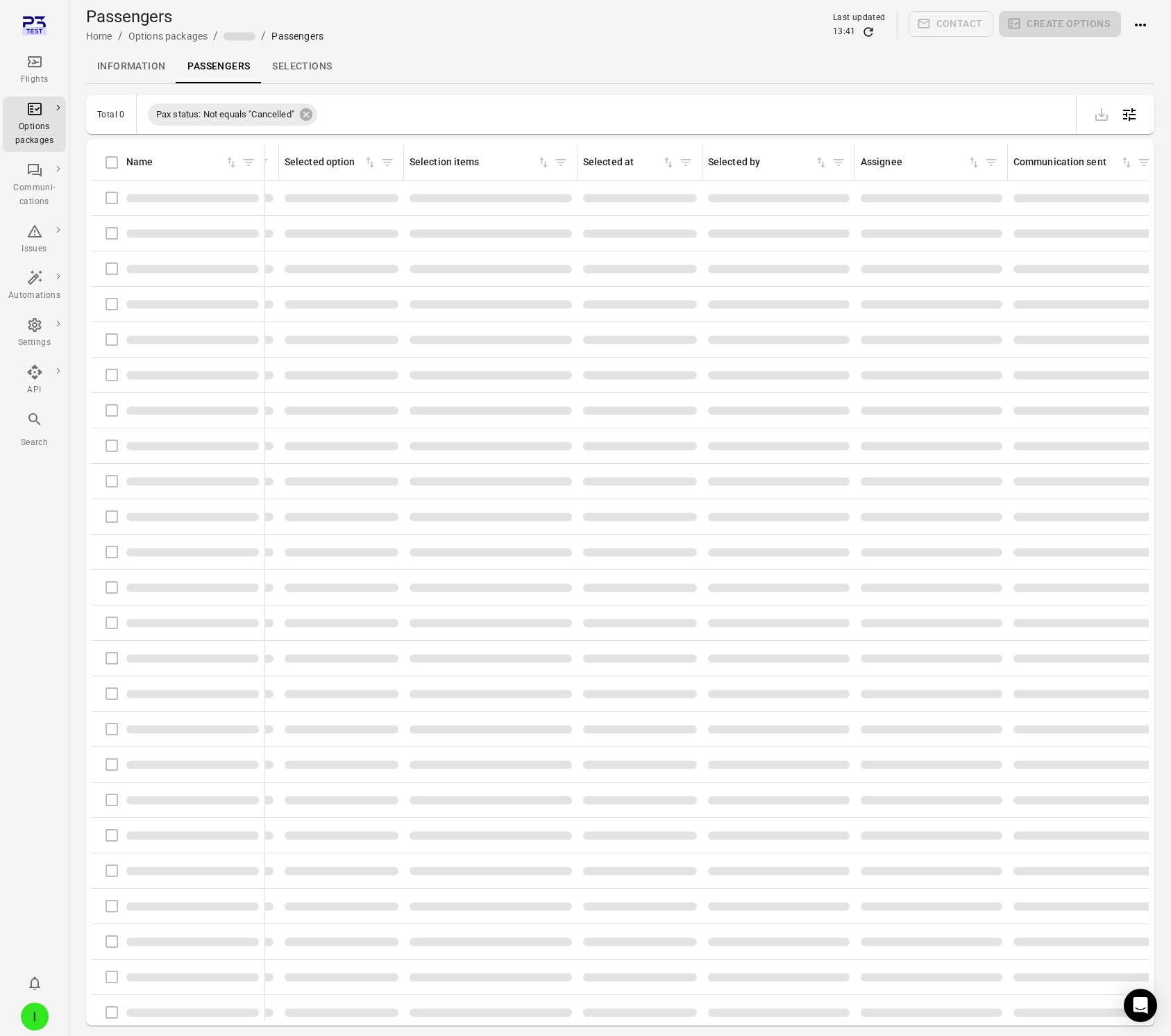
scroll to position [0, 1095]
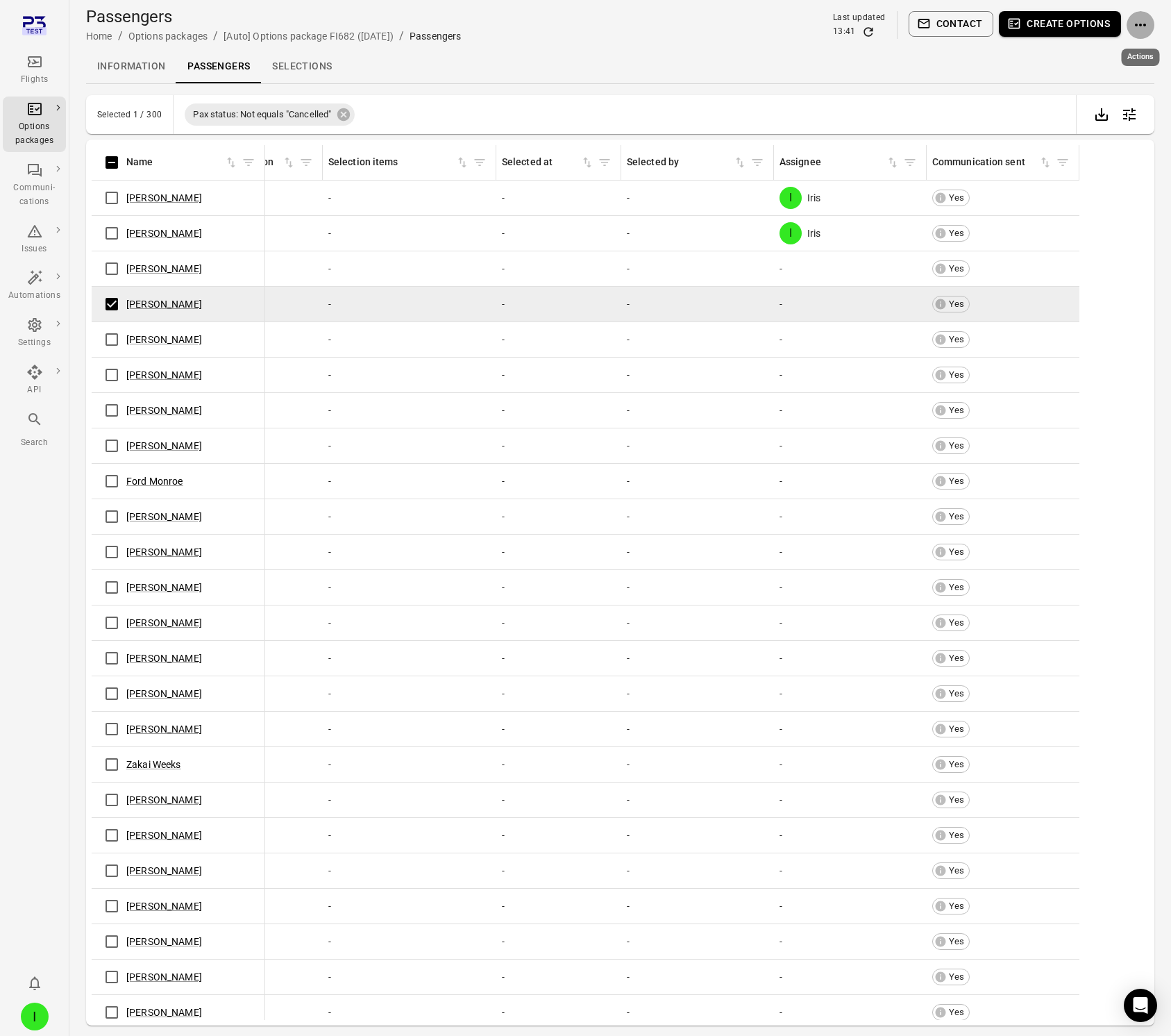
click at [1141, 25] on icon "Actions" at bounding box center [1140, 24] width 11 height 3
click at [1105, 52] on span "Assign selections" at bounding box center [1095, 51] width 108 height 14
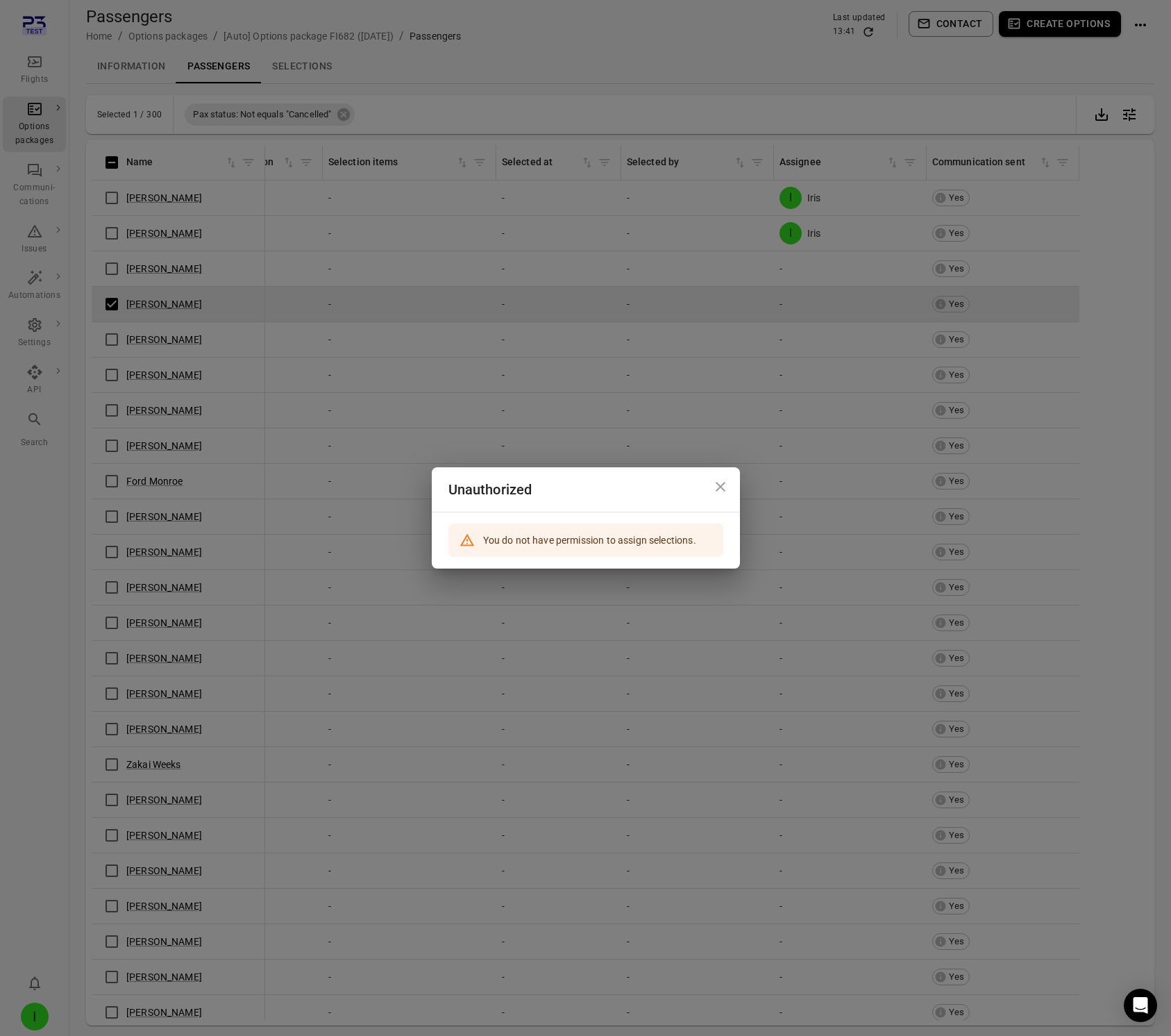
click at [724, 485] on icon "Close dialog" at bounding box center [720, 486] width 17 height 17
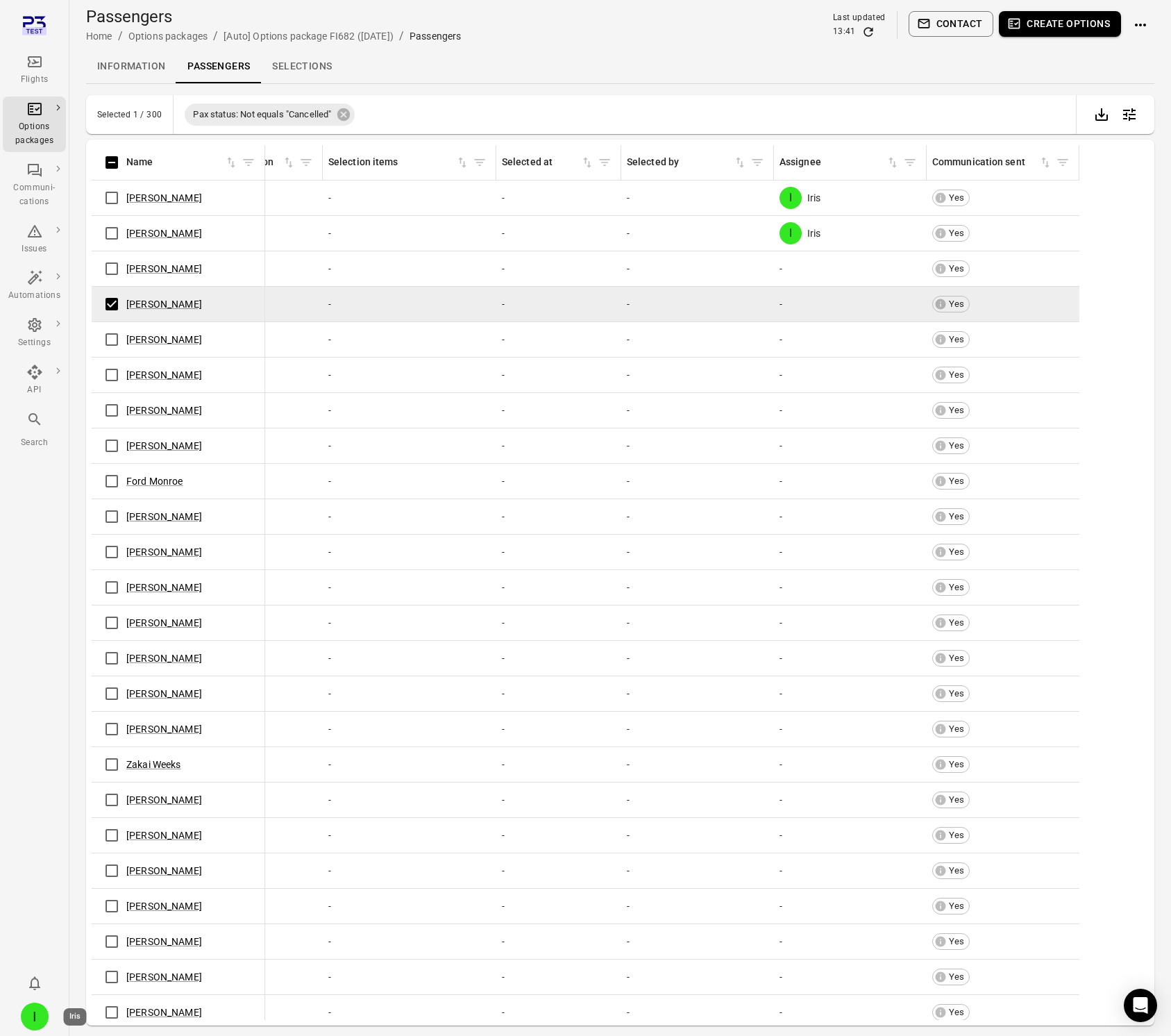
click at [36, 1013] on div "I" at bounding box center [34, 1016] width 27 height 27
click at [75, 1007] on button "Log out" at bounding box center [106, 1012] width 104 height 25
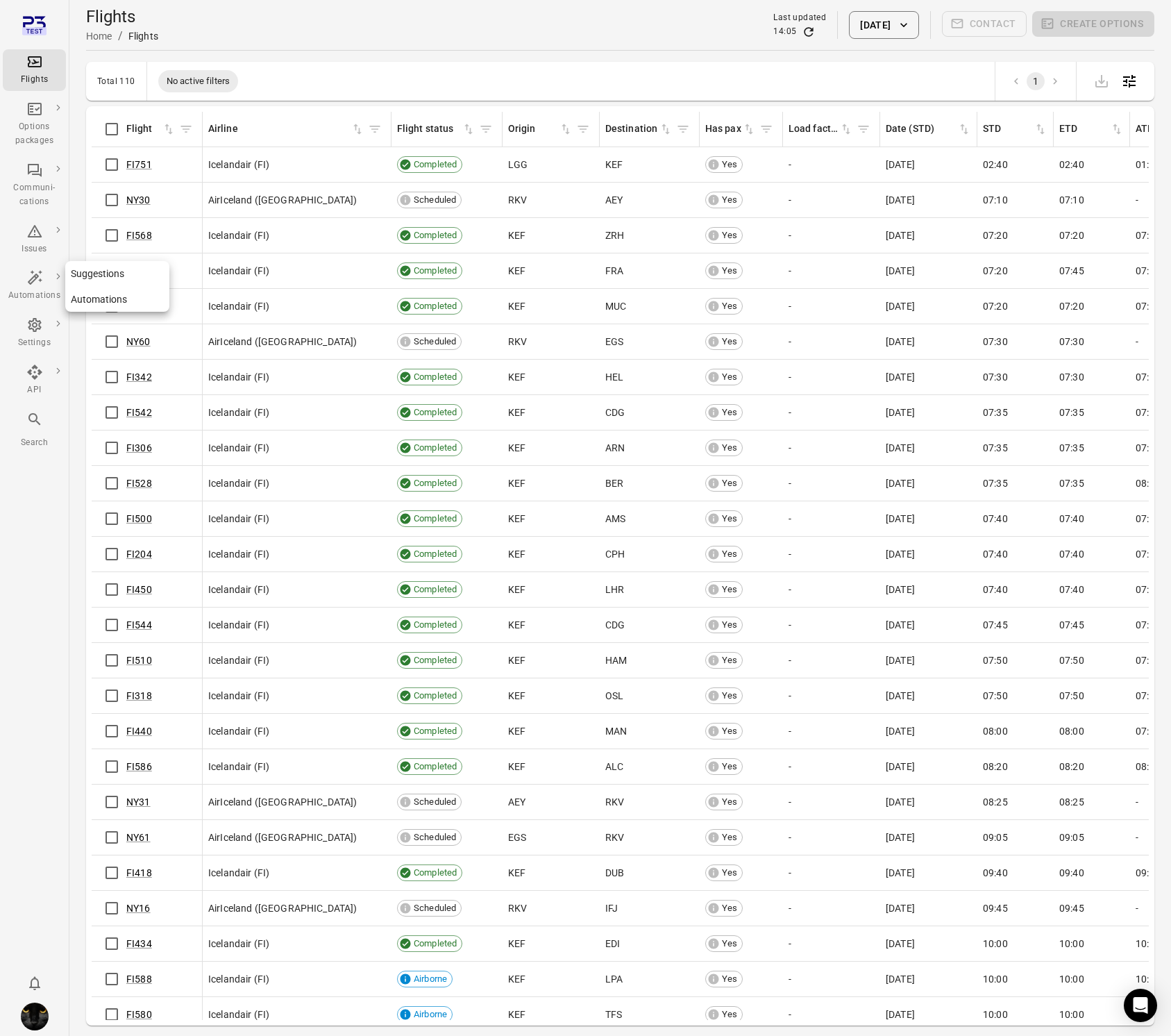
click at [34, 274] on icon "Main navigation" at bounding box center [34, 277] width 17 height 17
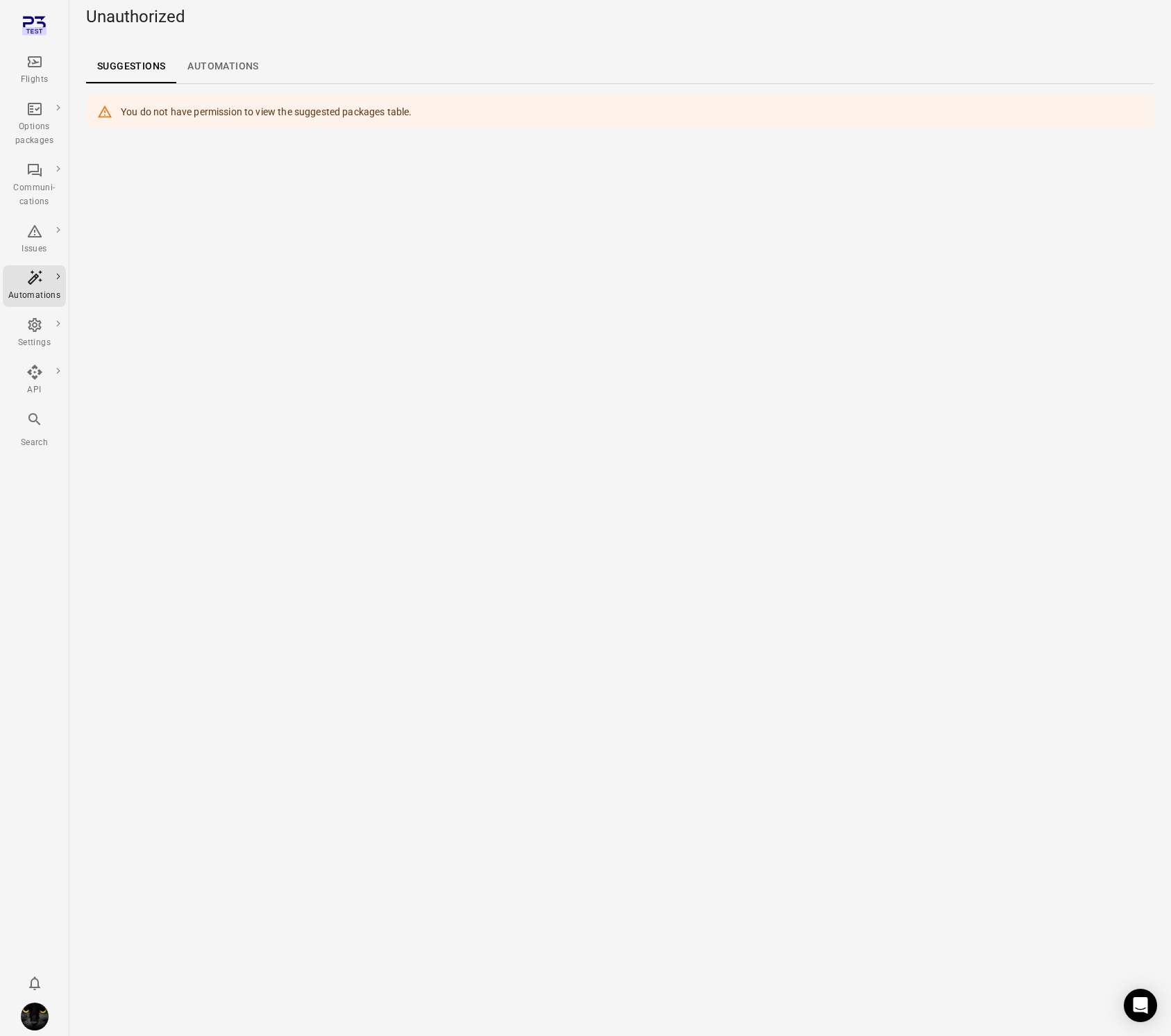
click at [211, 68] on link "Automations" at bounding box center [222, 67] width 93 height 33
click at [147, 59] on link "Suggestions" at bounding box center [131, 67] width 90 height 33
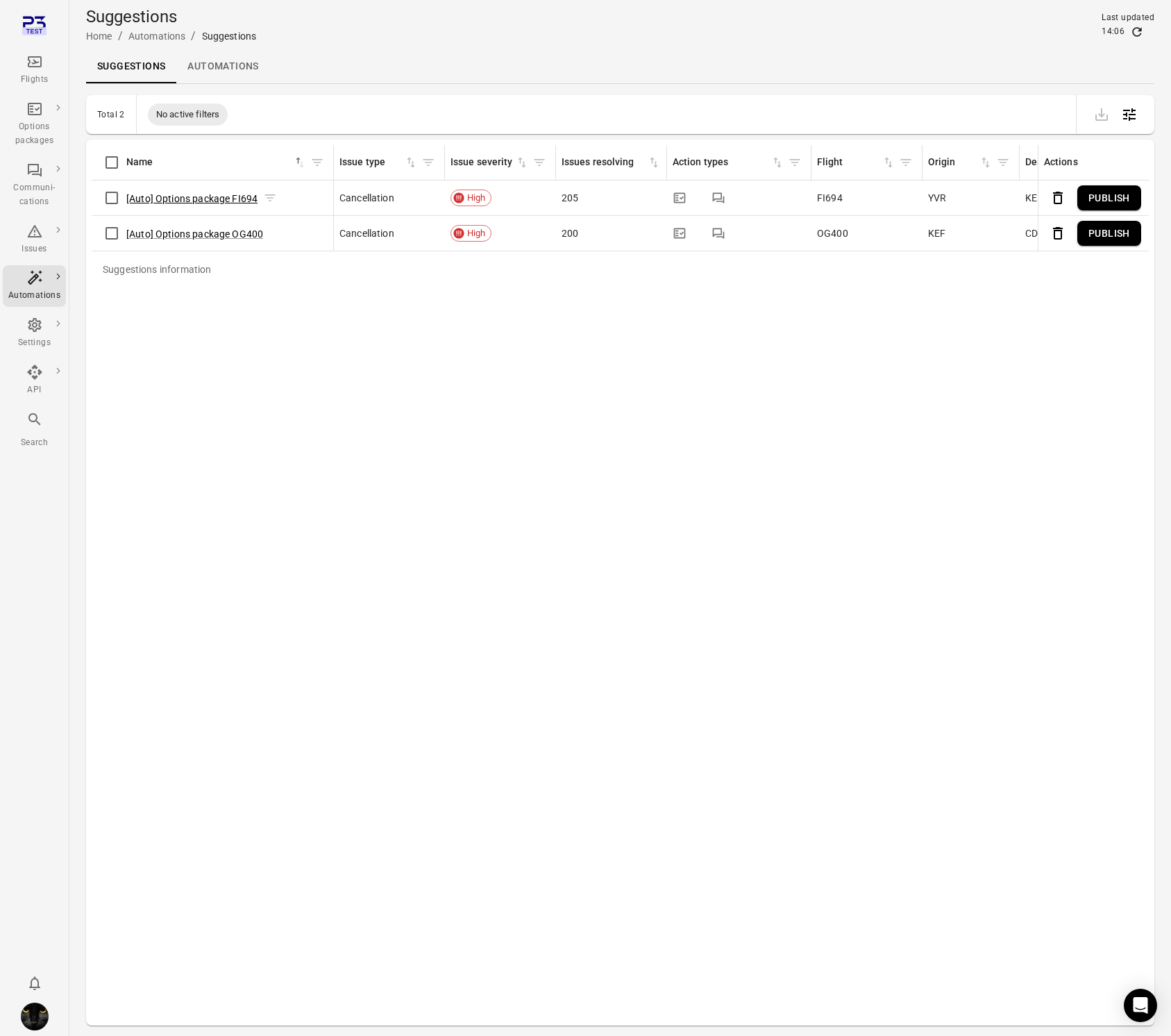
click at [197, 197] on button "[Auto] Options package FI694" at bounding box center [192, 199] width 131 height 14
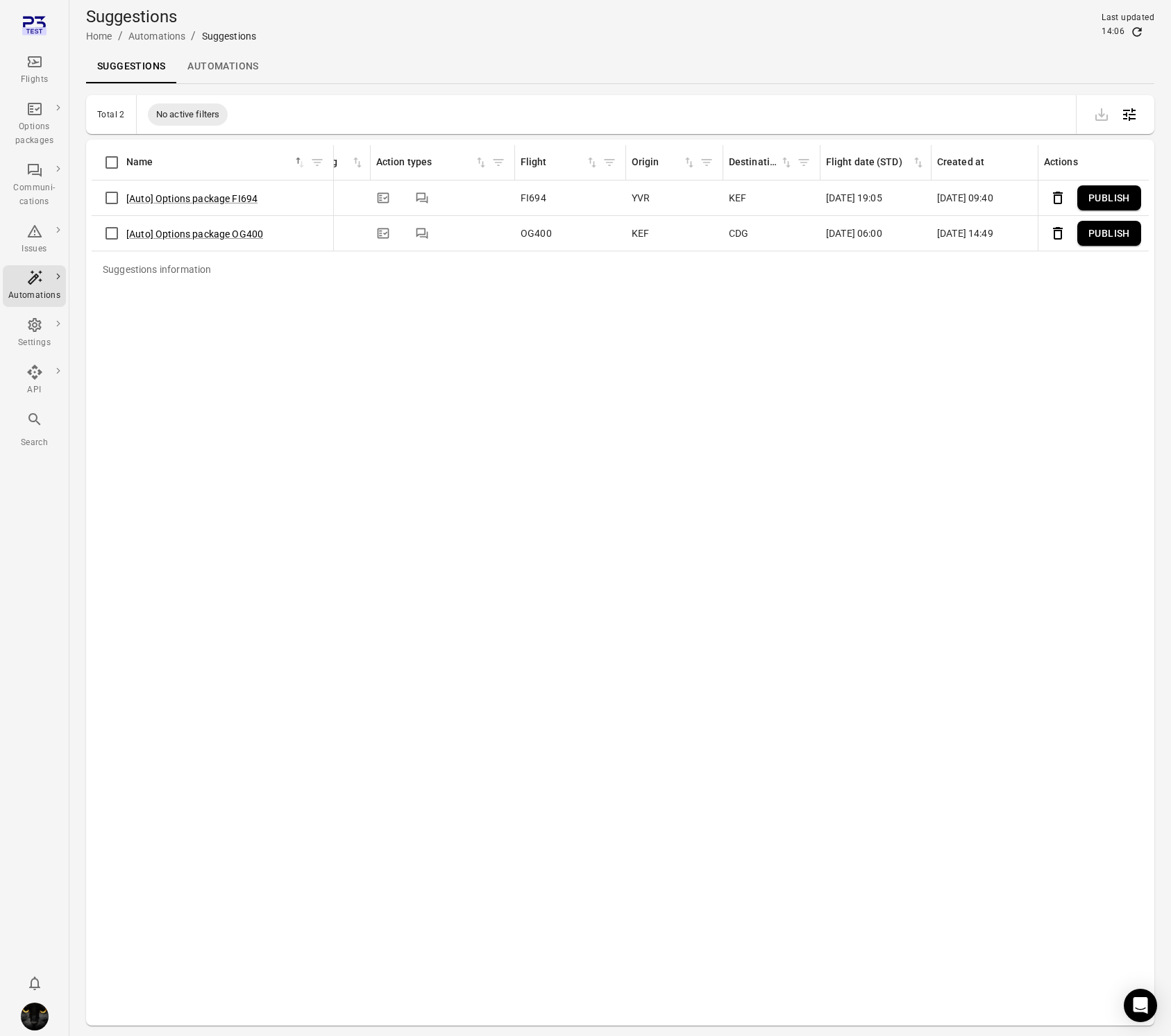
click at [1091, 197] on button "Publish" at bounding box center [1108, 198] width 64 height 25
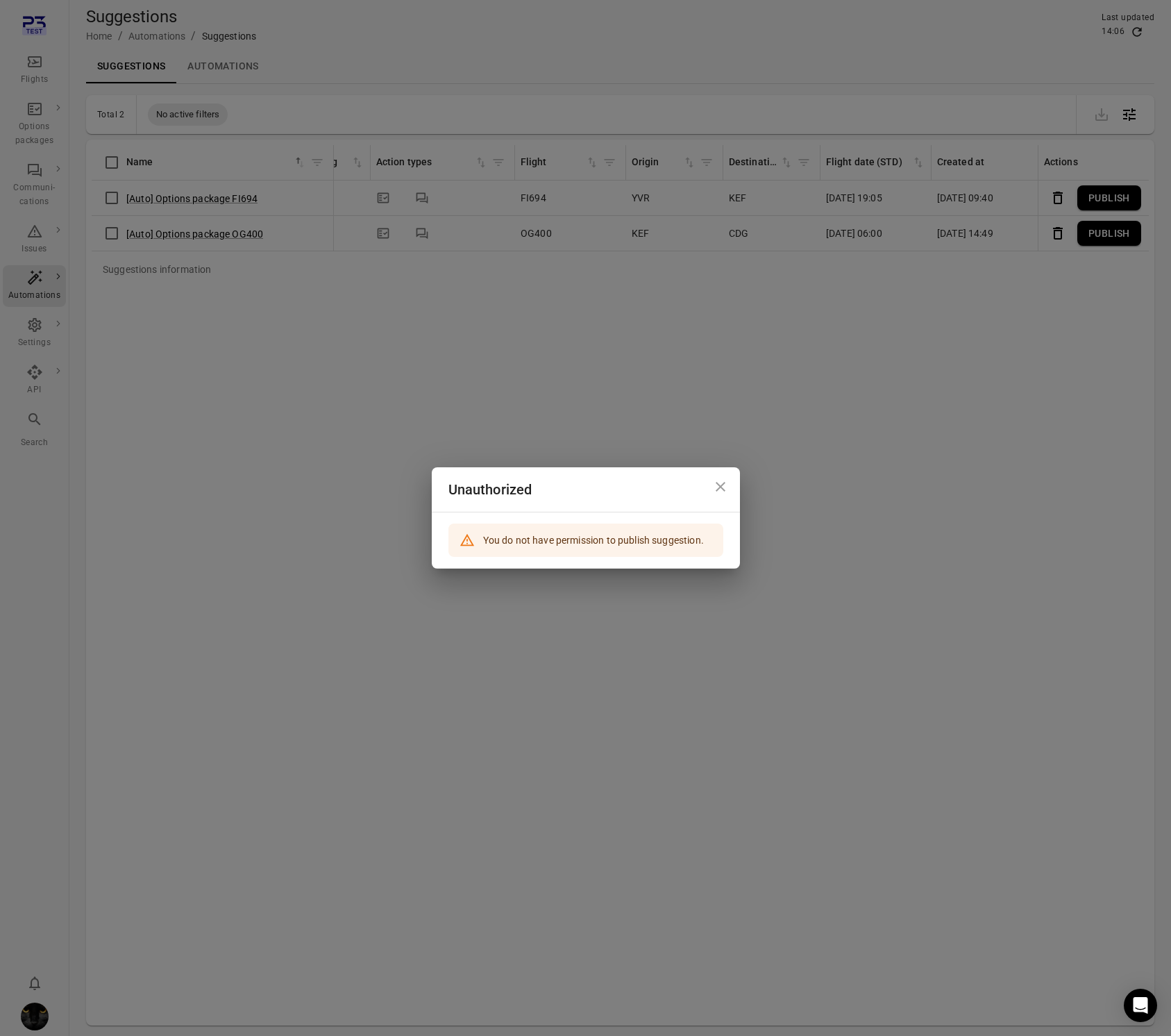
click at [820, 383] on div "Unauthorized You do not have permission to publish suggestion." at bounding box center [586, 518] width 1171 height 1036
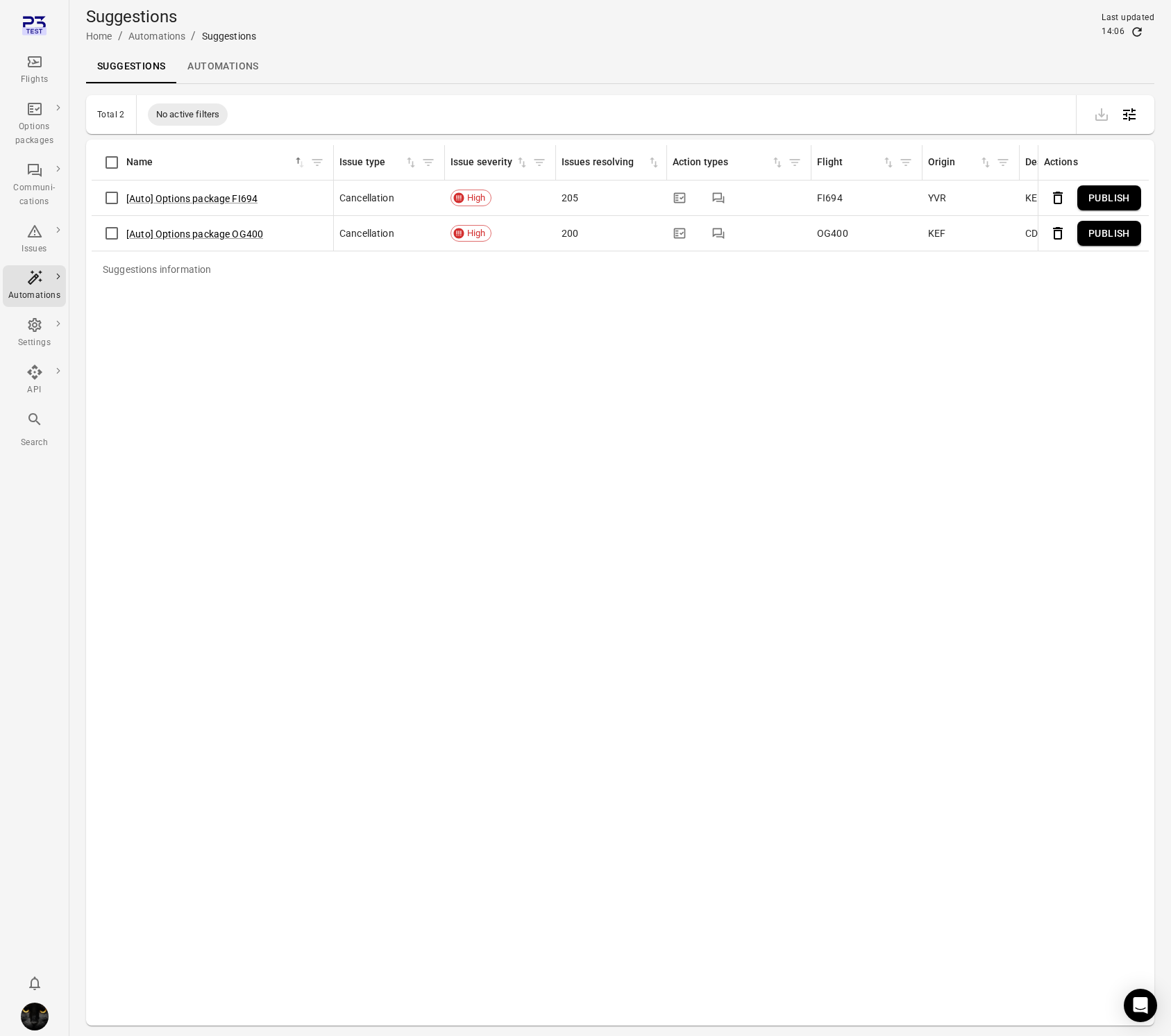
click at [460, 275] on caption "Suggestions information" at bounding box center [897, 269] width 1611 height 36
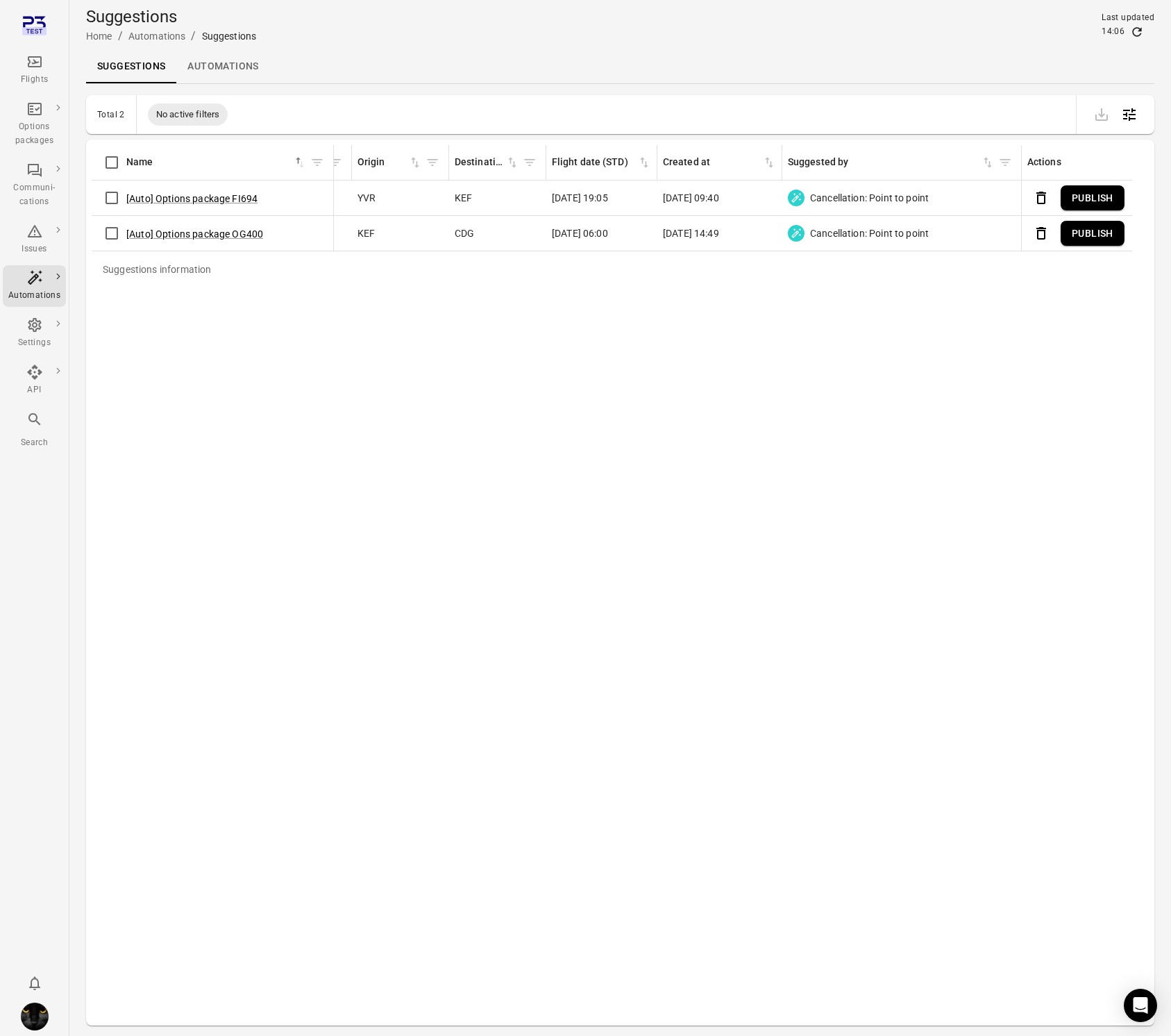
scroll to position [0, 624]
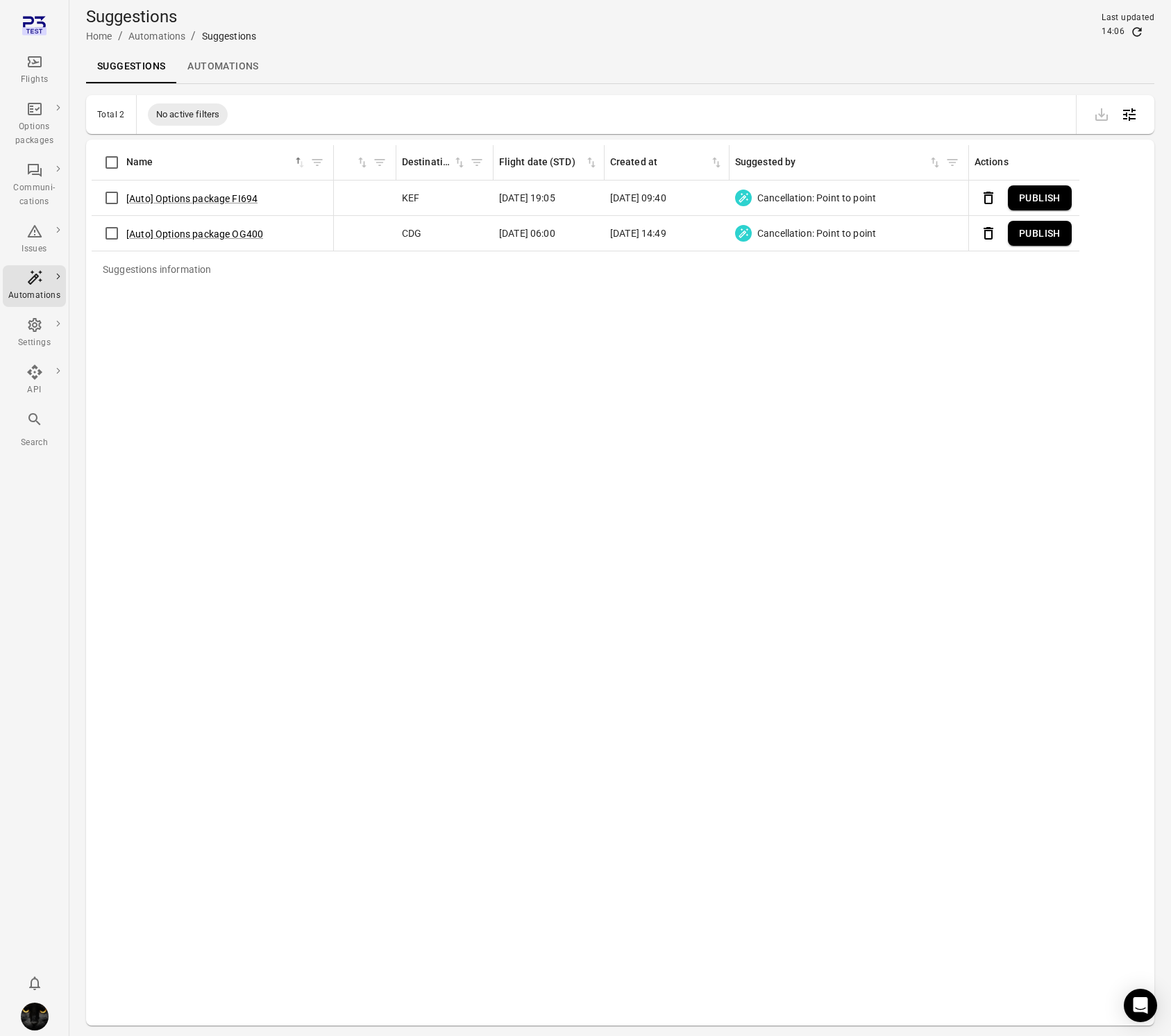
click at [990, 201] on icon "Delete" at bounding box center [988, 198] width 17 height 17
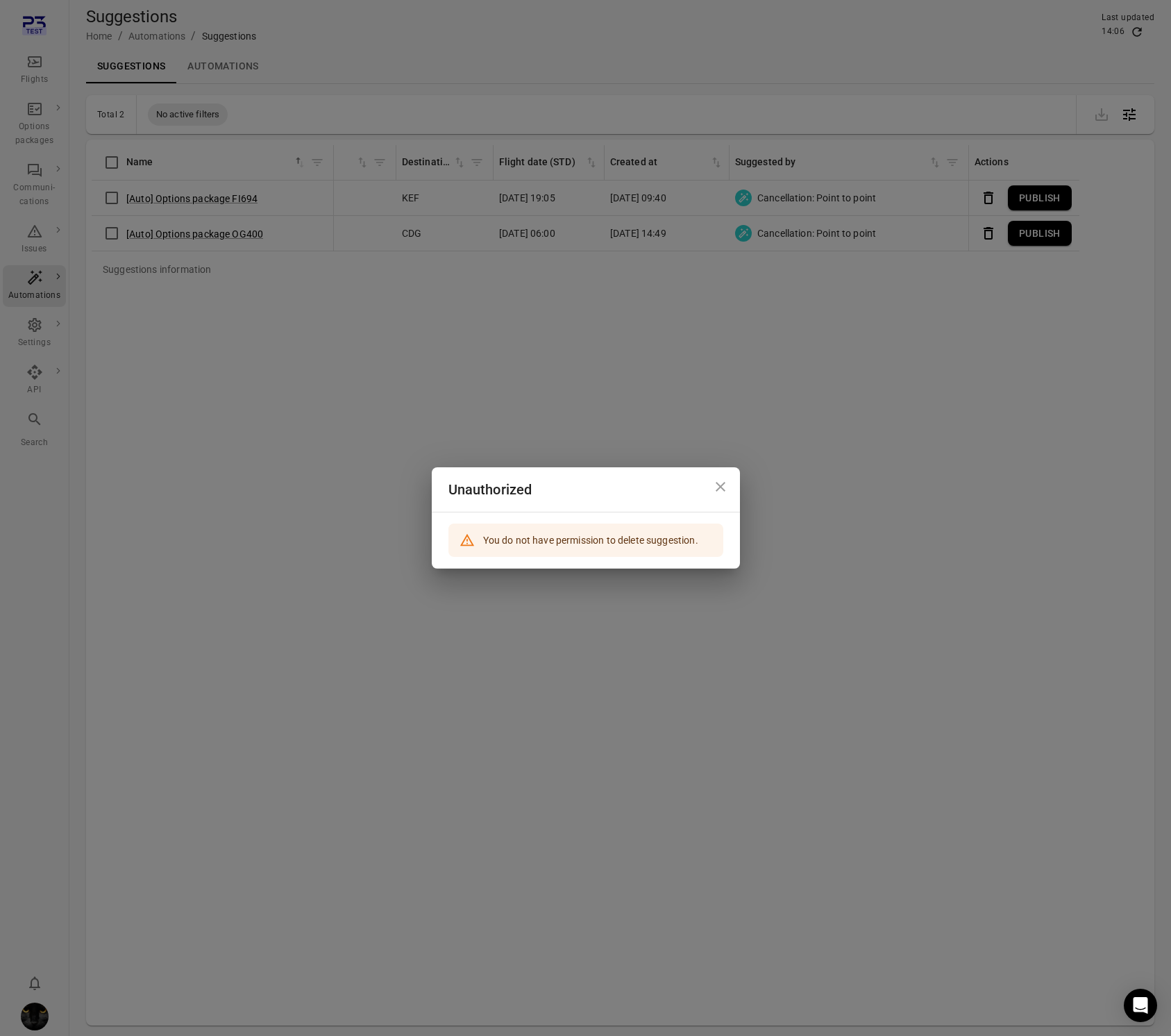
click at [724, 412] on div "Unauthorized You do not have permission to delete suggestion." at bounding box center [586, 518] width 1171 height 1036
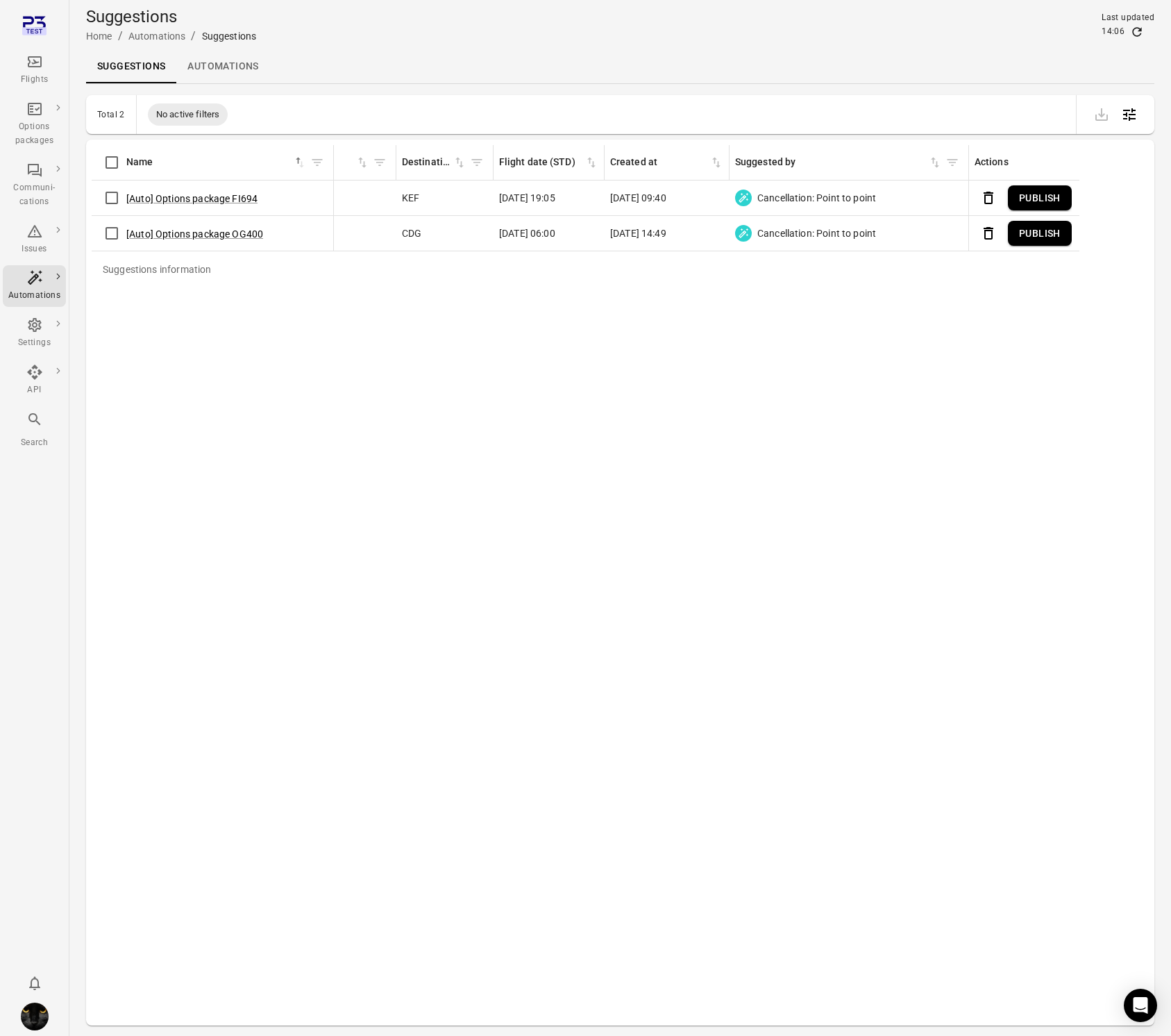
click at [241, 72] on link "Automations" at bounding box center [222, 67] width 93 height 33
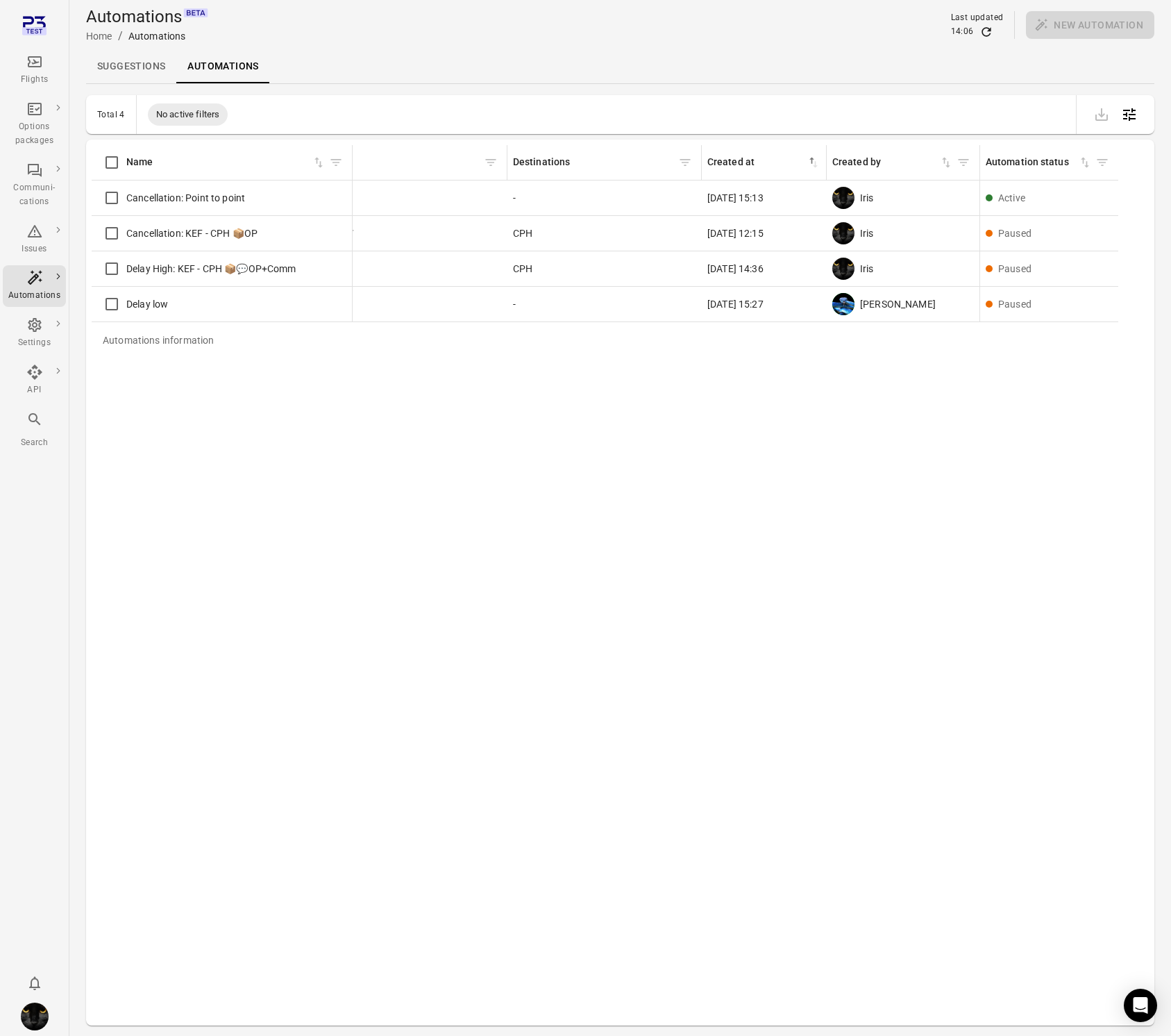
scroll to position [0, 430]
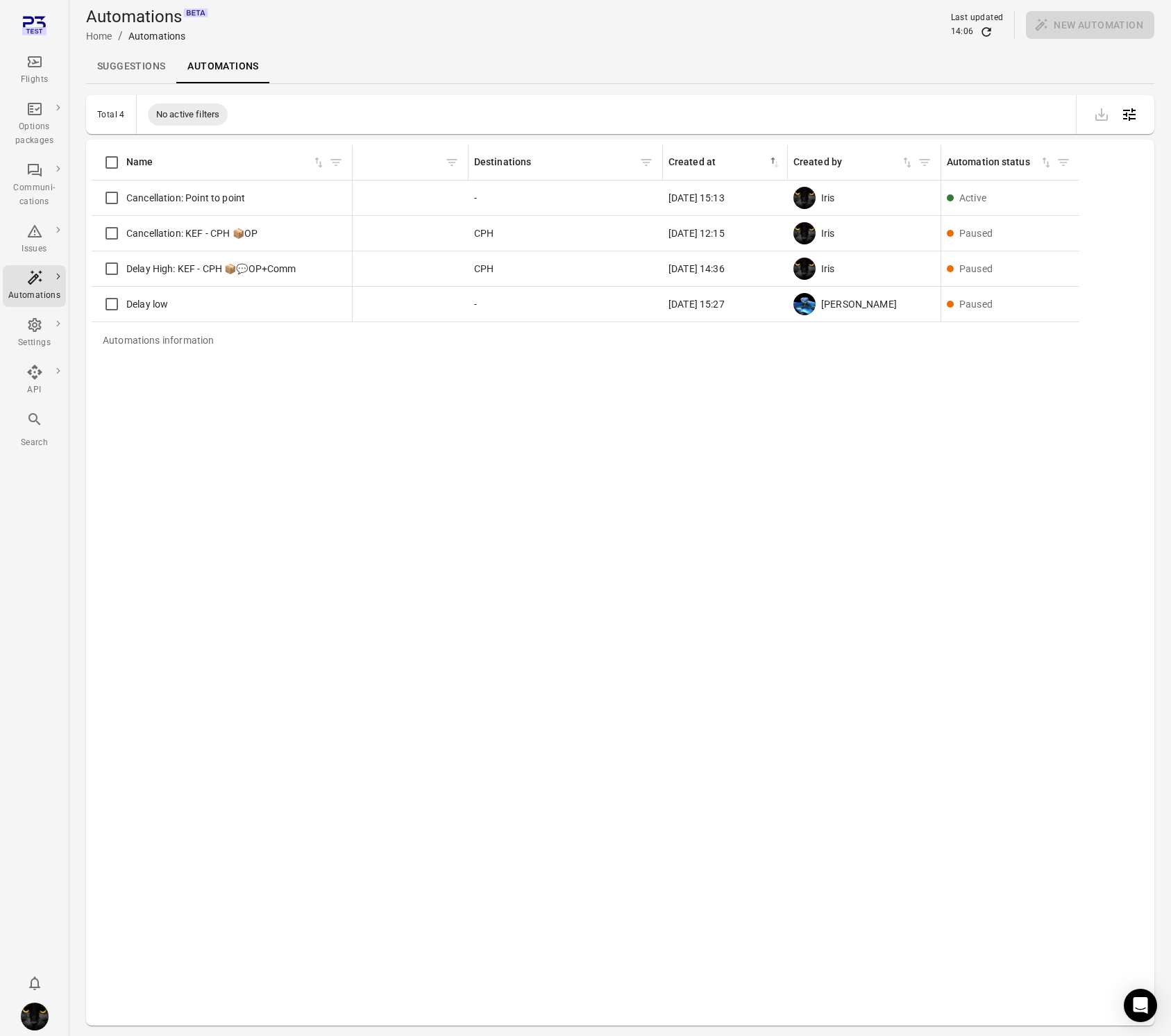
click at [152, 69] on link "Suggestions" at bounding box center [131, 67] width 90 height 33
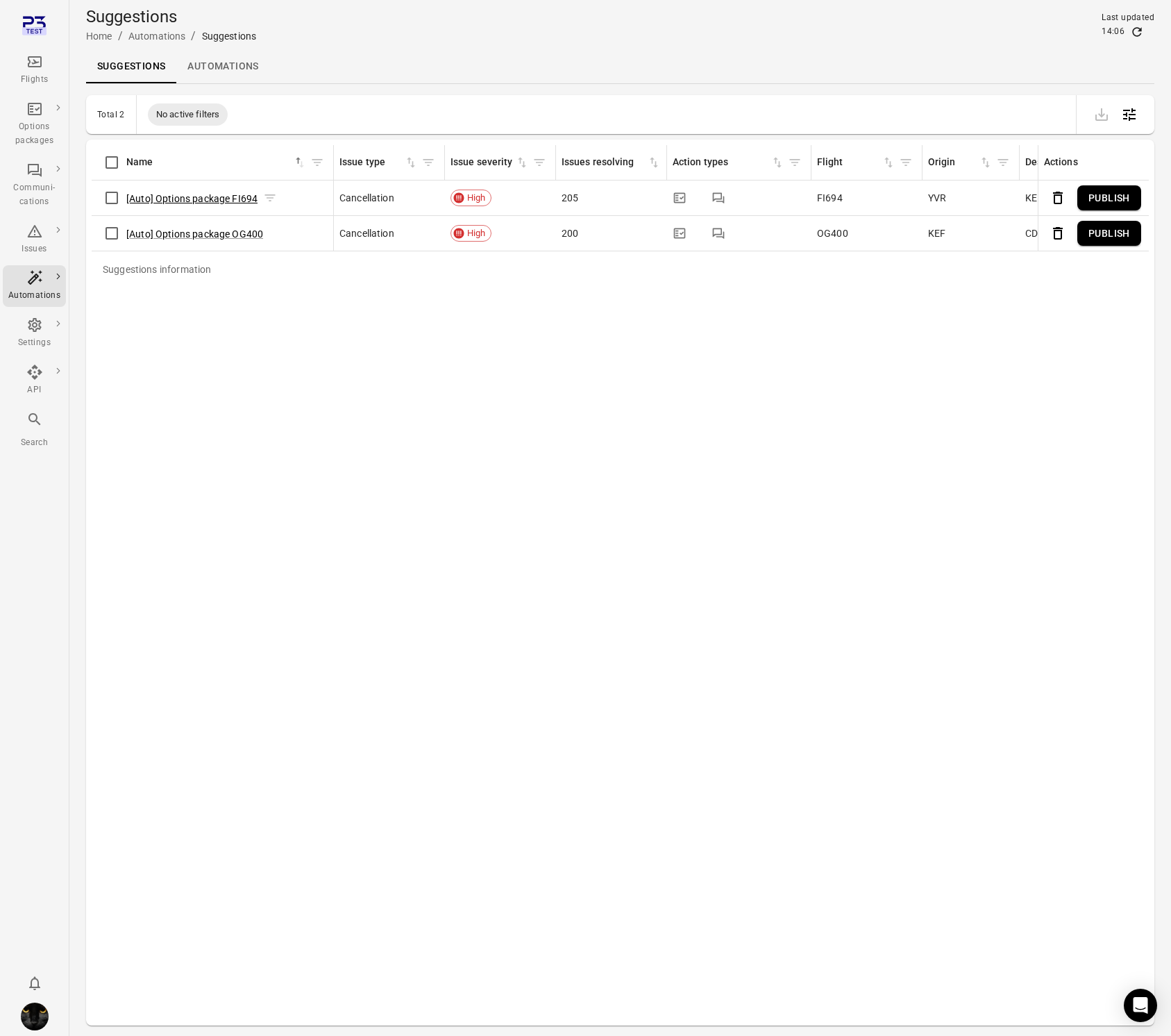
click at [190, 198] on button "[Auto] Options package FI694" at bounding box center [192, 199] width 131 height 14
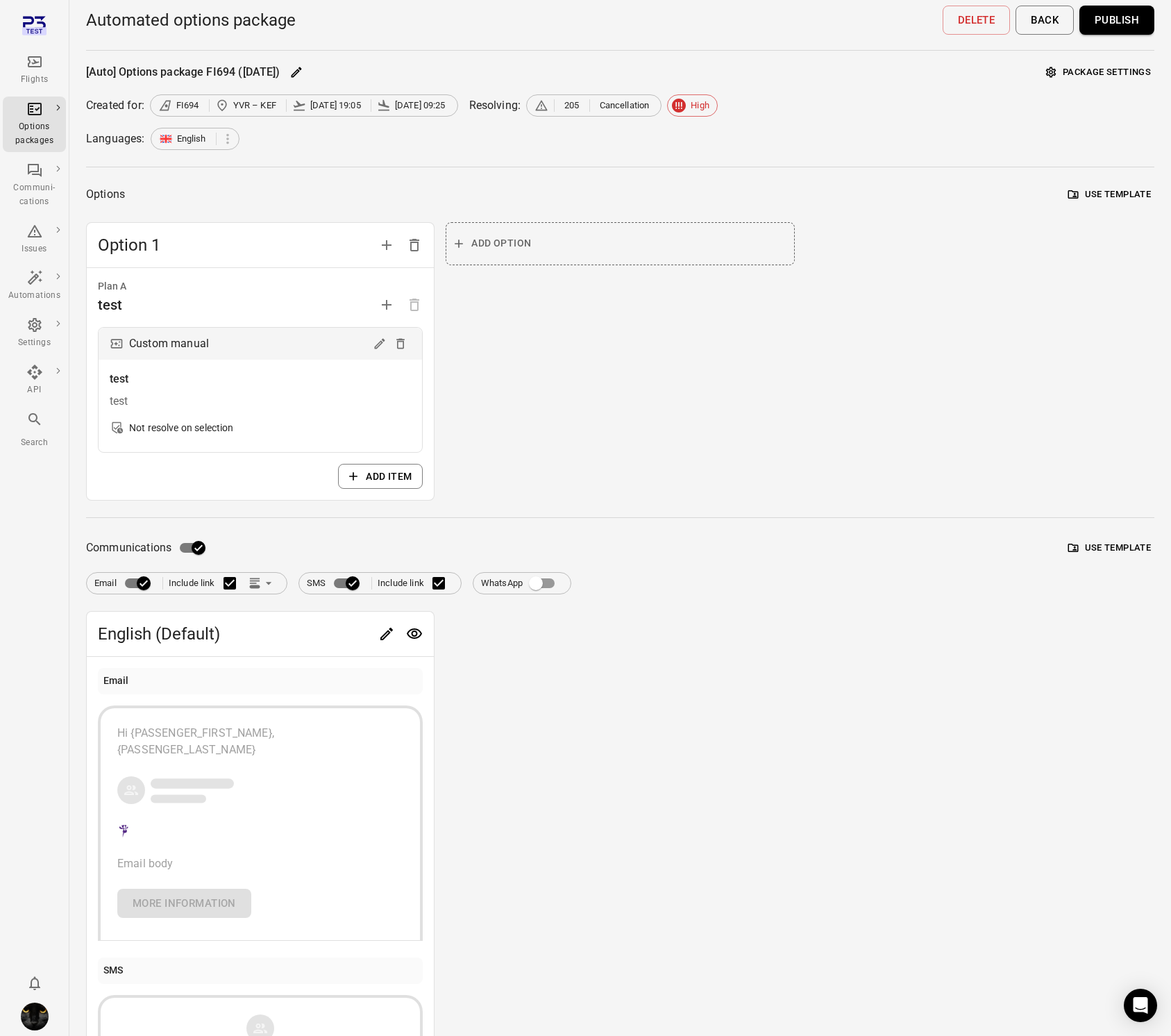
click at [1112, 25] on button "Publish" at bounding box center [1116, 21] width 75 height 29
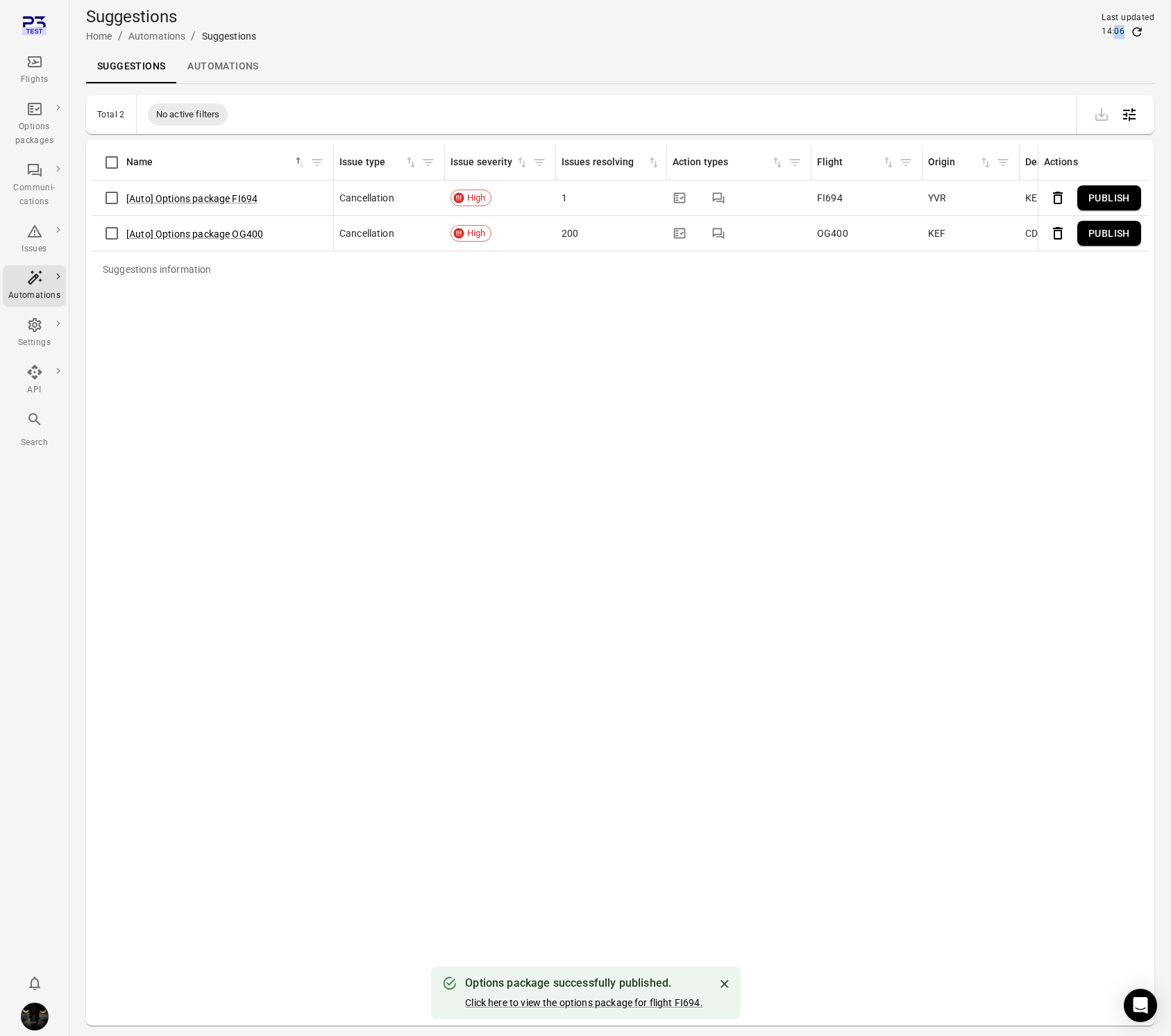
drag, startPoint x: 1116, startPoint y: 37, endPoint x: 1150, endPoint y: 29, distance: 34.9
click at [1131, 34] on div "14:06" at bounding box center [1128, 32] width 53 height 14
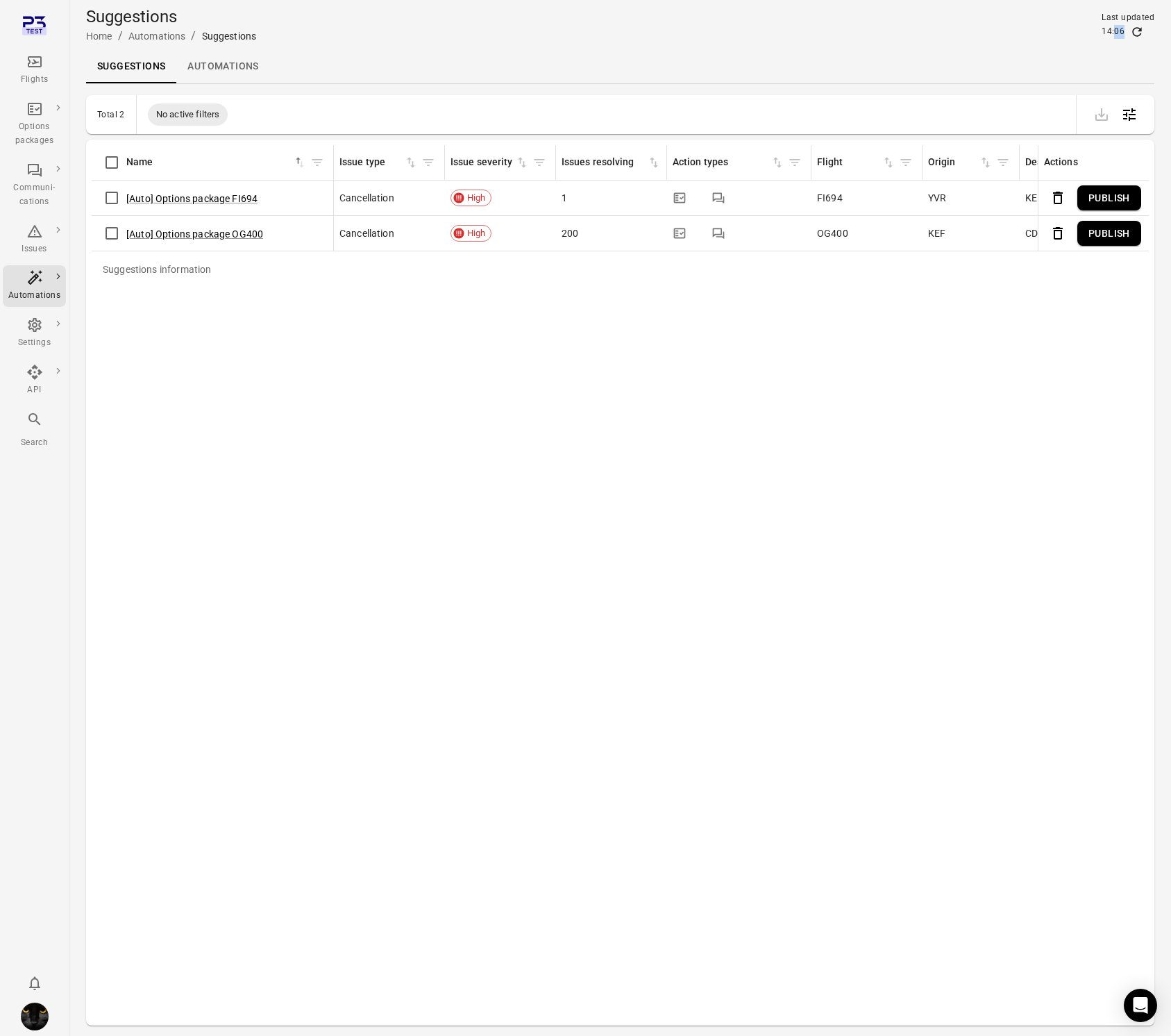
click at [1150, 29] on div "14:06" at bounding box center [1128, 32] width 53 height 14
click at [1146, 29] on div "14:06" at bounding box center [1128, 32] width 53 height 14
click at [1138, 32] on icon "Refresh data" at bounding box center [1137, 32] width 14 height 14
click at [232, 67] on link "Automations" at bounding box center [222, 67] width 93 height 33
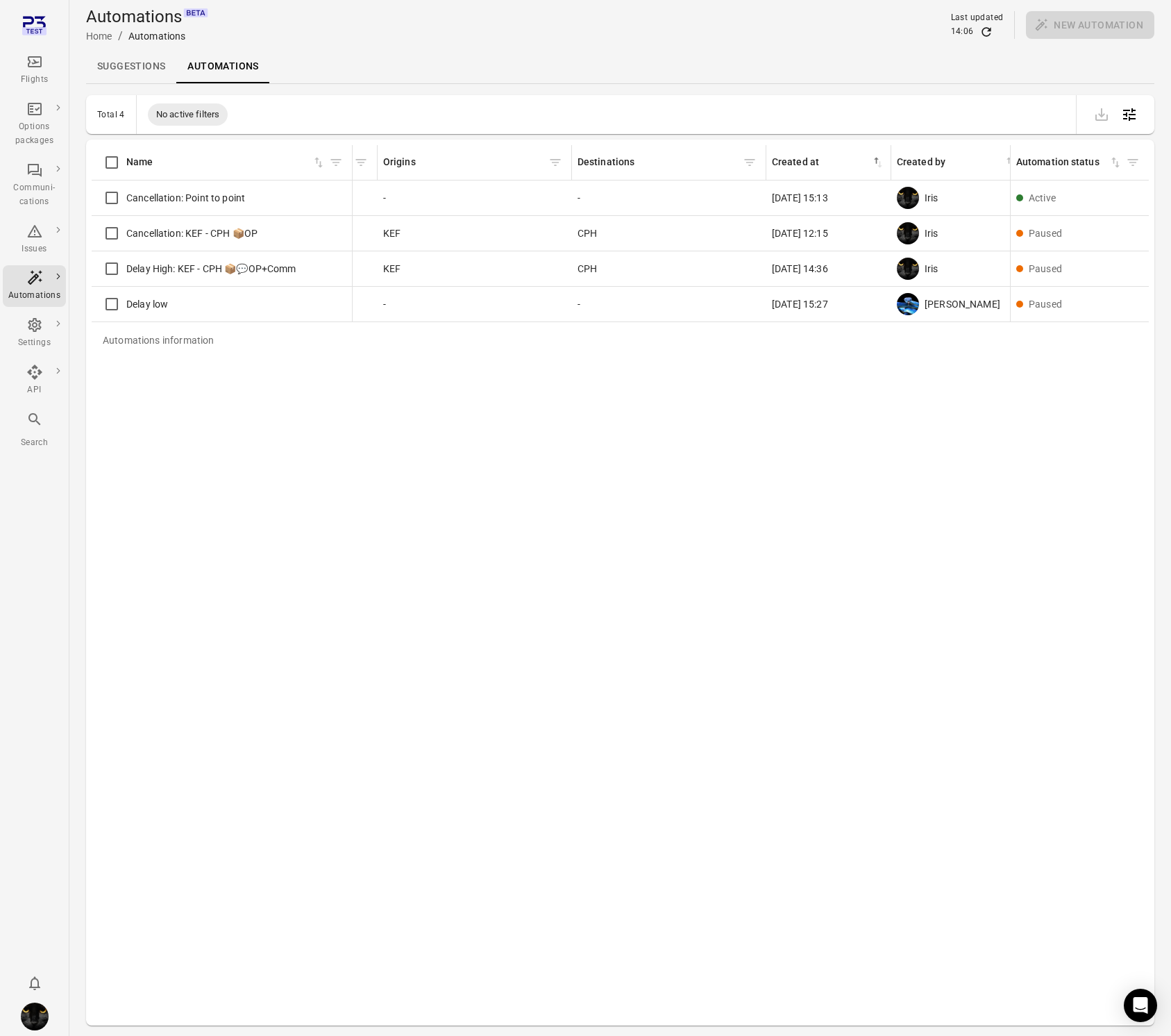
scroll to position [0, 430]
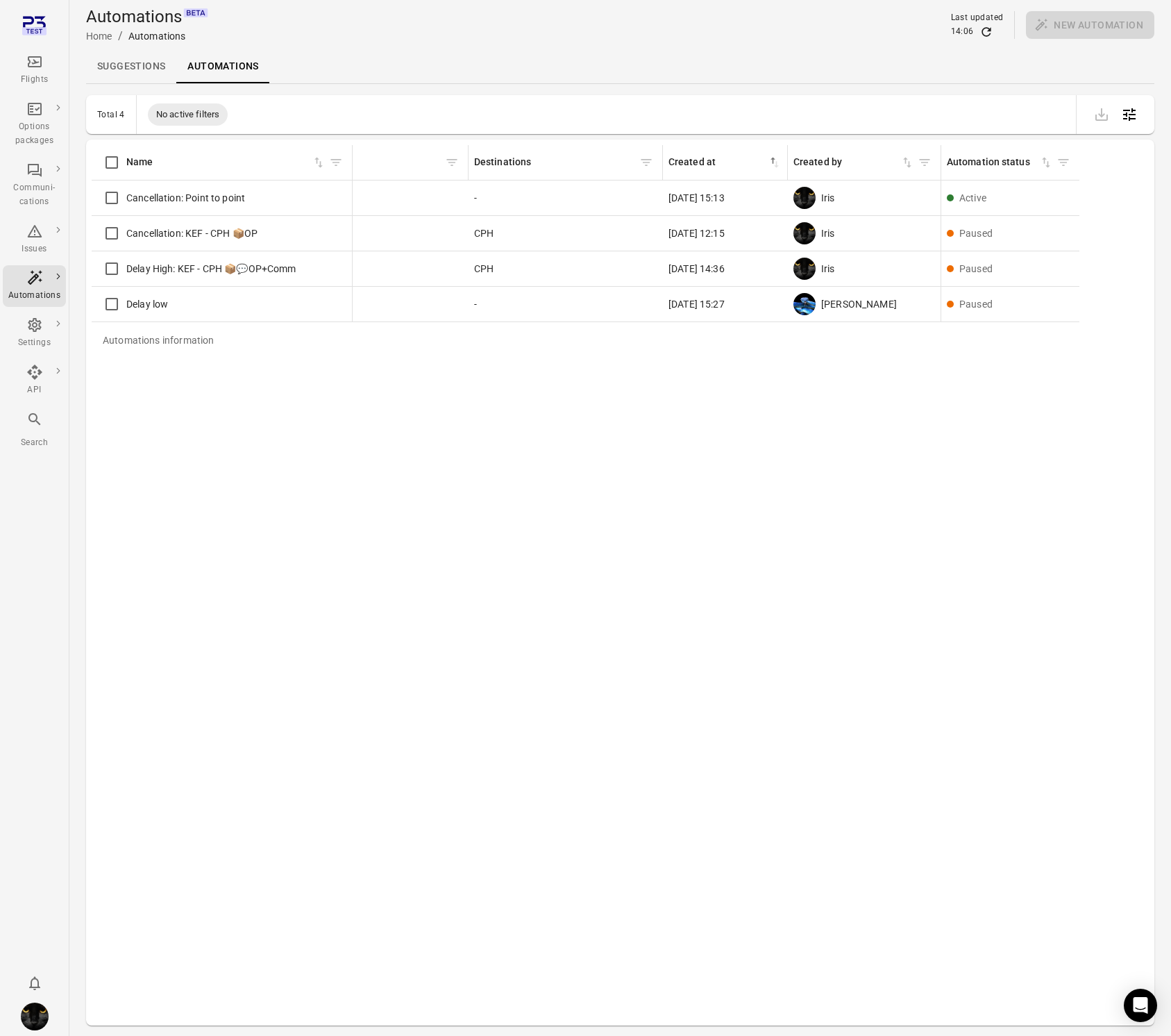
click at [801, 54] on div "Suggestions Automations" at bounding box center [620, 67] width 1068 height 33
click at [1116, 27] on div "New automation" at bounding box center [1090, 24] width 128 height 27
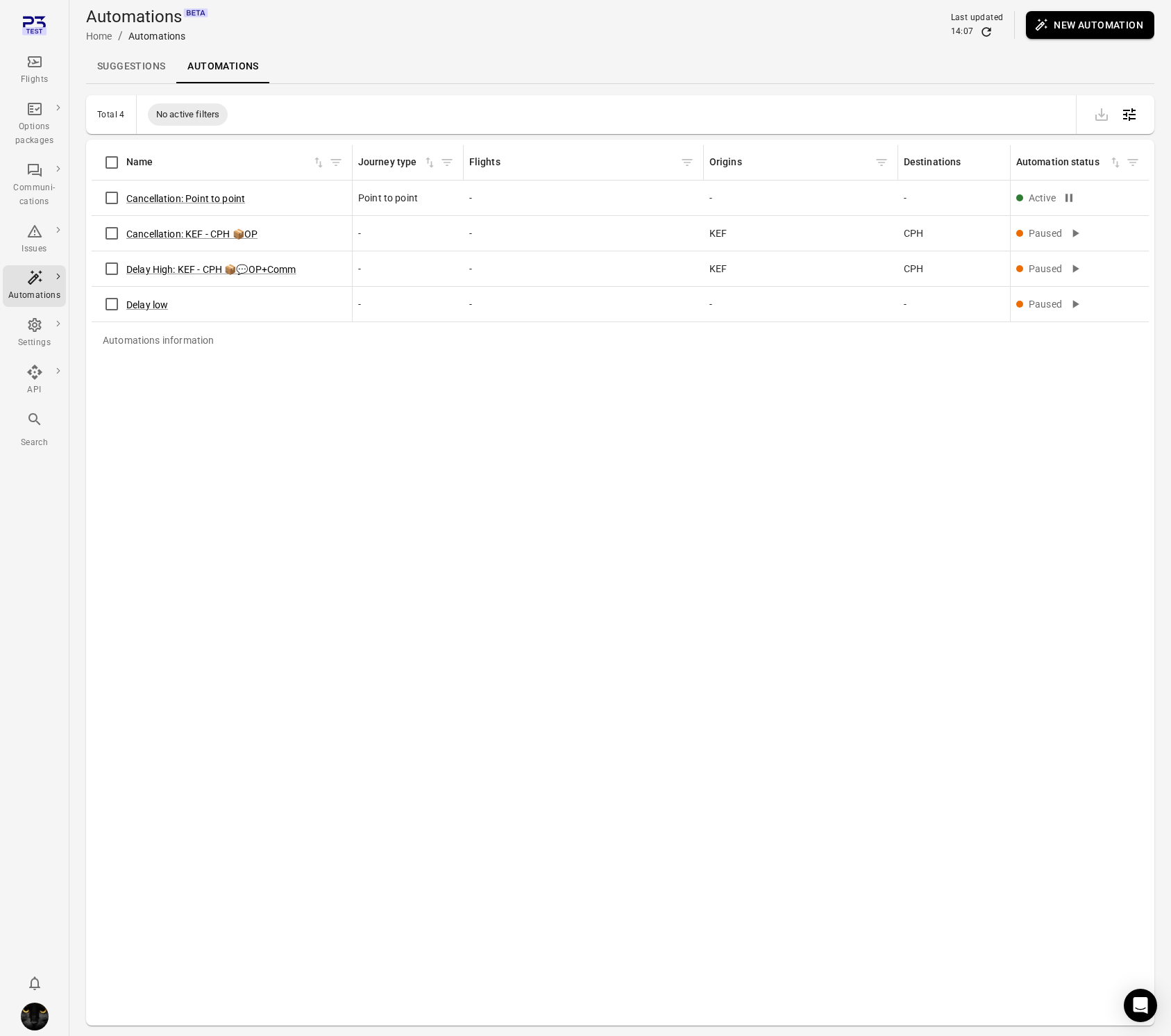
scroll to position [5, 0]
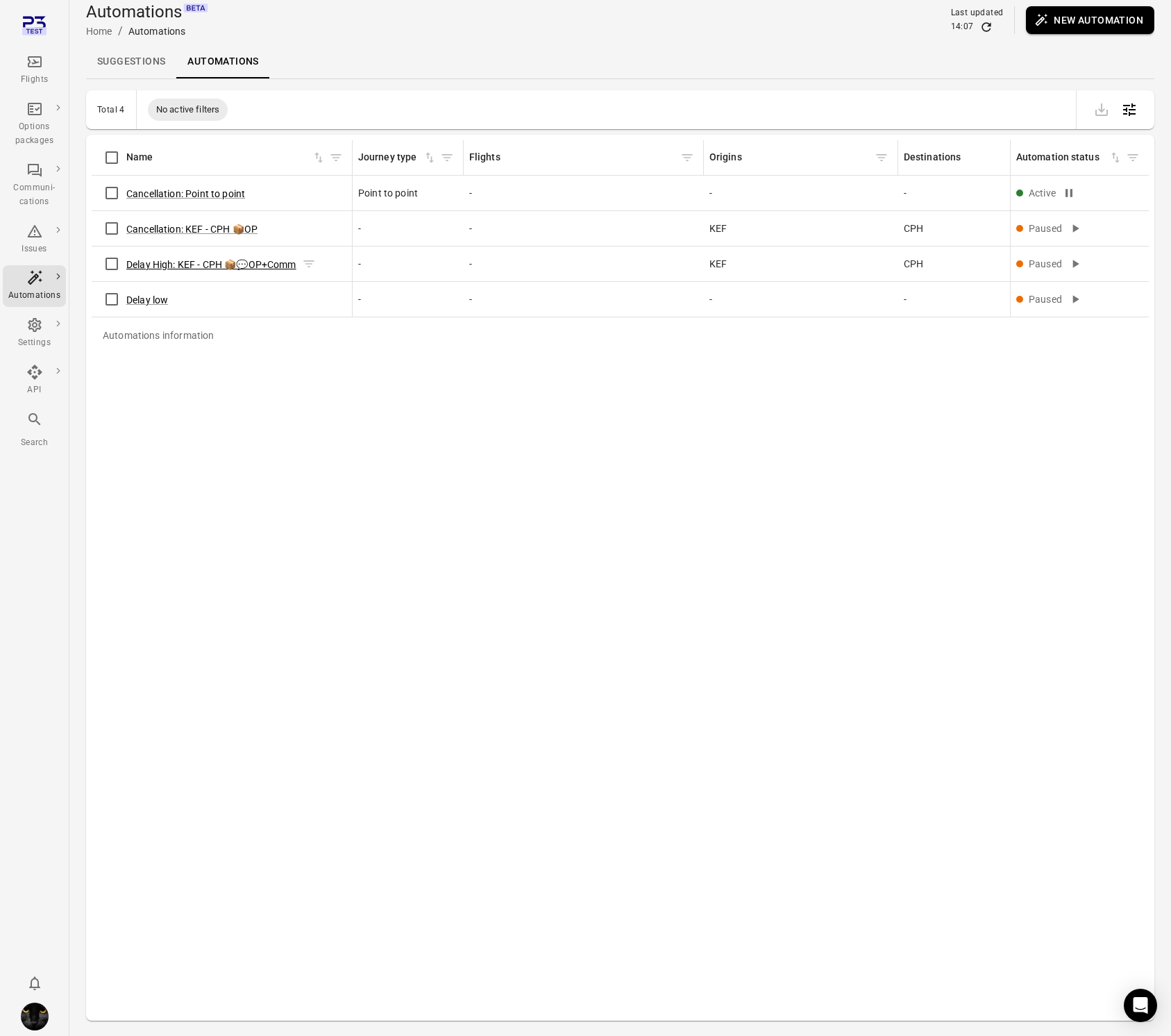
click at [234, 265] on button "Delay High: KEF - CPH 📦💬OP+Comm" at bounding box center [211, 264] width 170 height 14
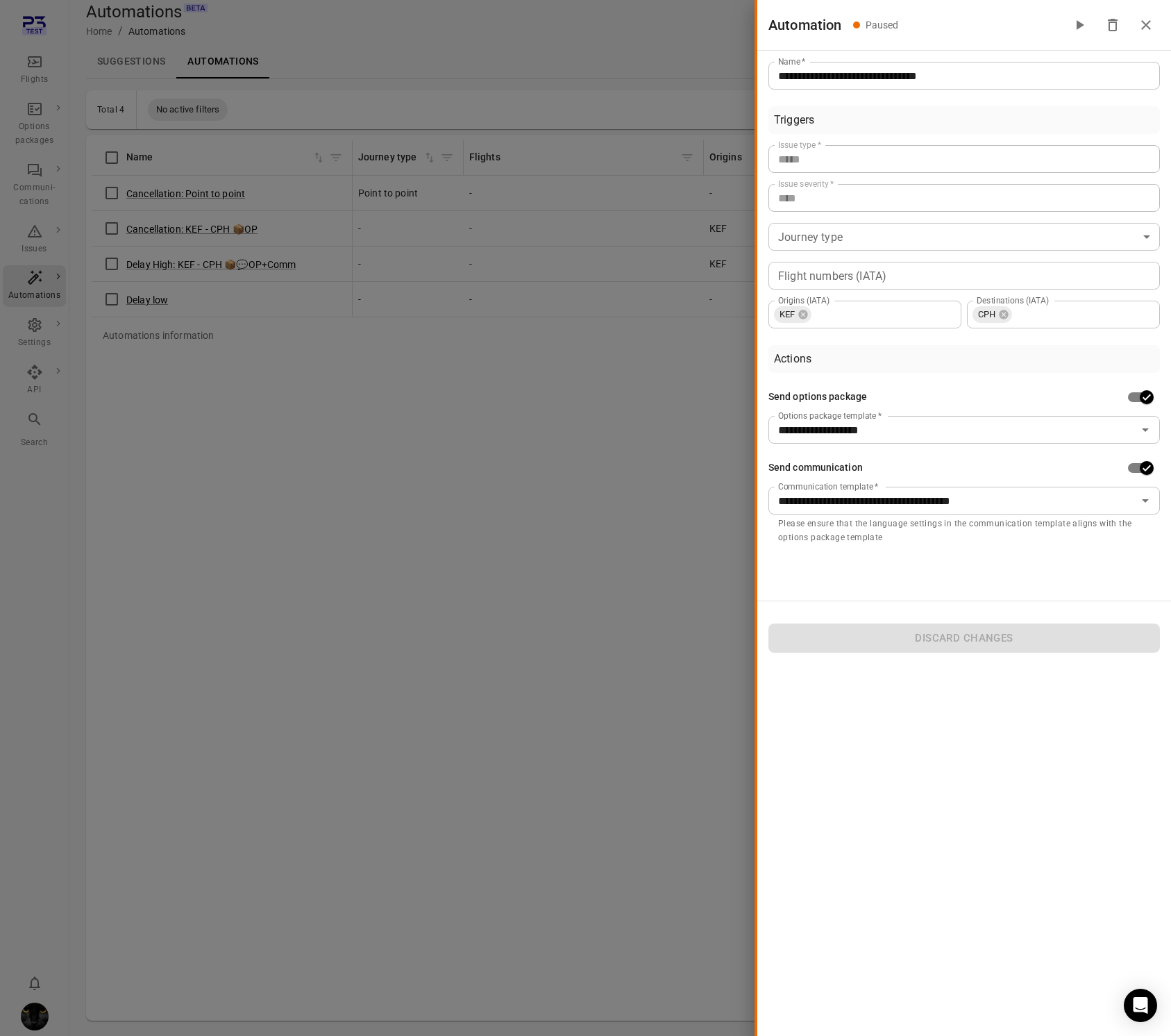
click at [347, 458] on div at bounding box center [586, 518] width 1171 height 1036
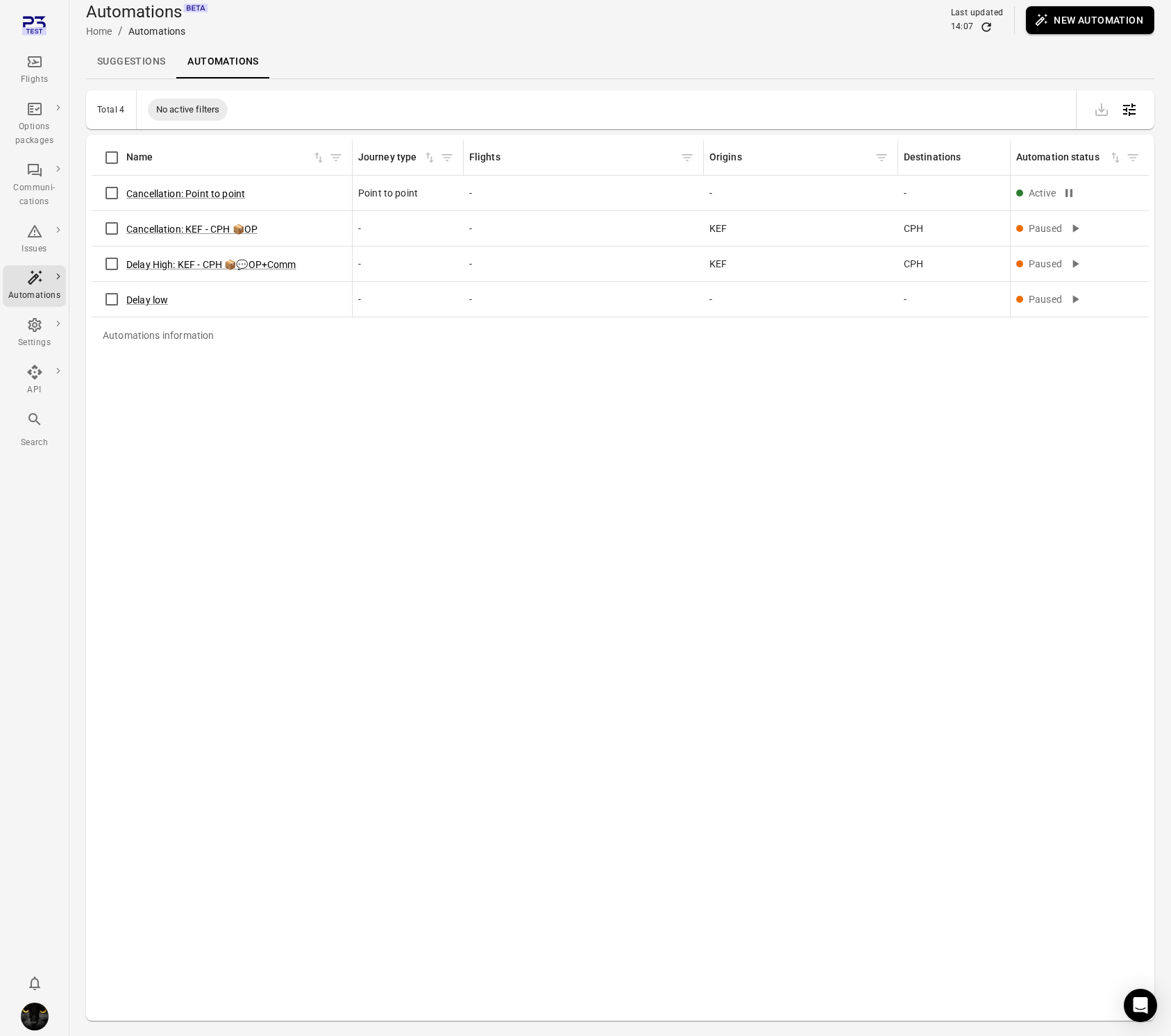
scroll to position [6, 0]
click at [241, 234] on button "Cancellation: KEF - CPH 📦OP" at bounding box center [192, 228] width 131 height 14
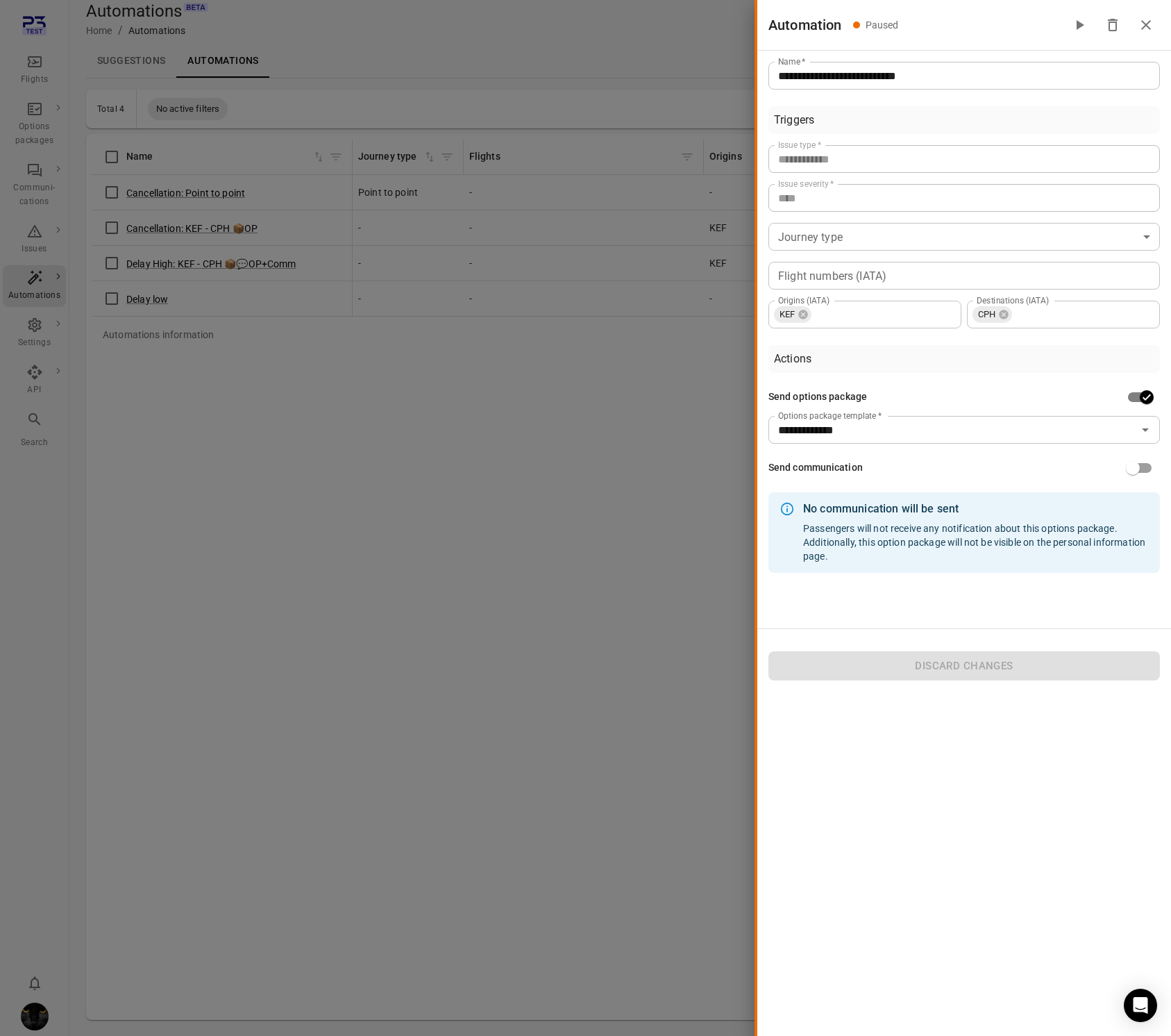
click at [334, 476] on div at bounding box center [586, 518] width 1171 height 1036
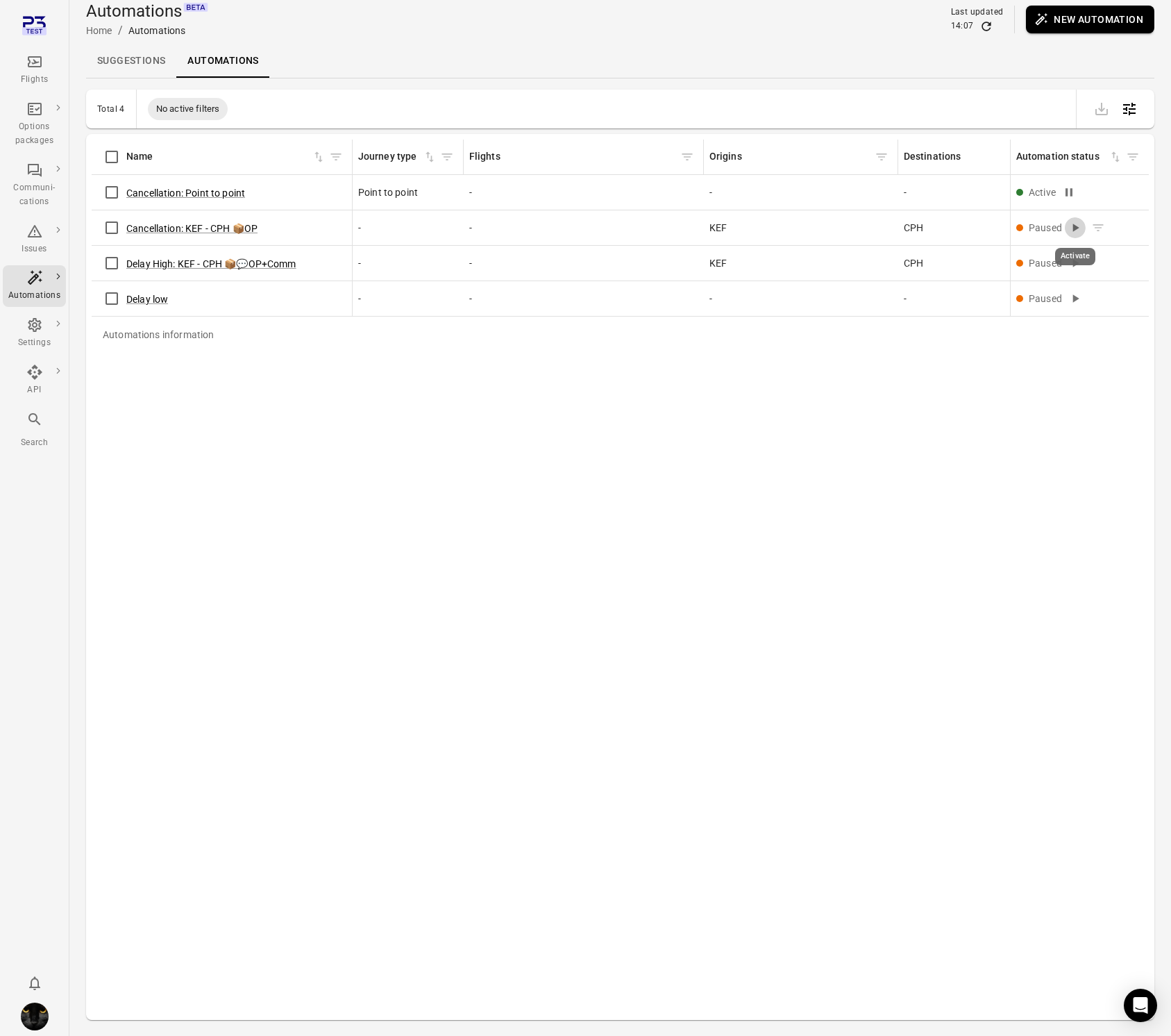
click at [1078, 231] on icon "Activate" at bounding box center [1075, 227] width 14 height 14
click at [207, 218] on span "Cancellation: KEF - CPH 📦OP" at bounding box center [192, 225] width 131 height 15
click at [204, 221] on button "Cancellation: KEF - CPH 📦OP" at bounding box center [192, 227] width 131 height 14
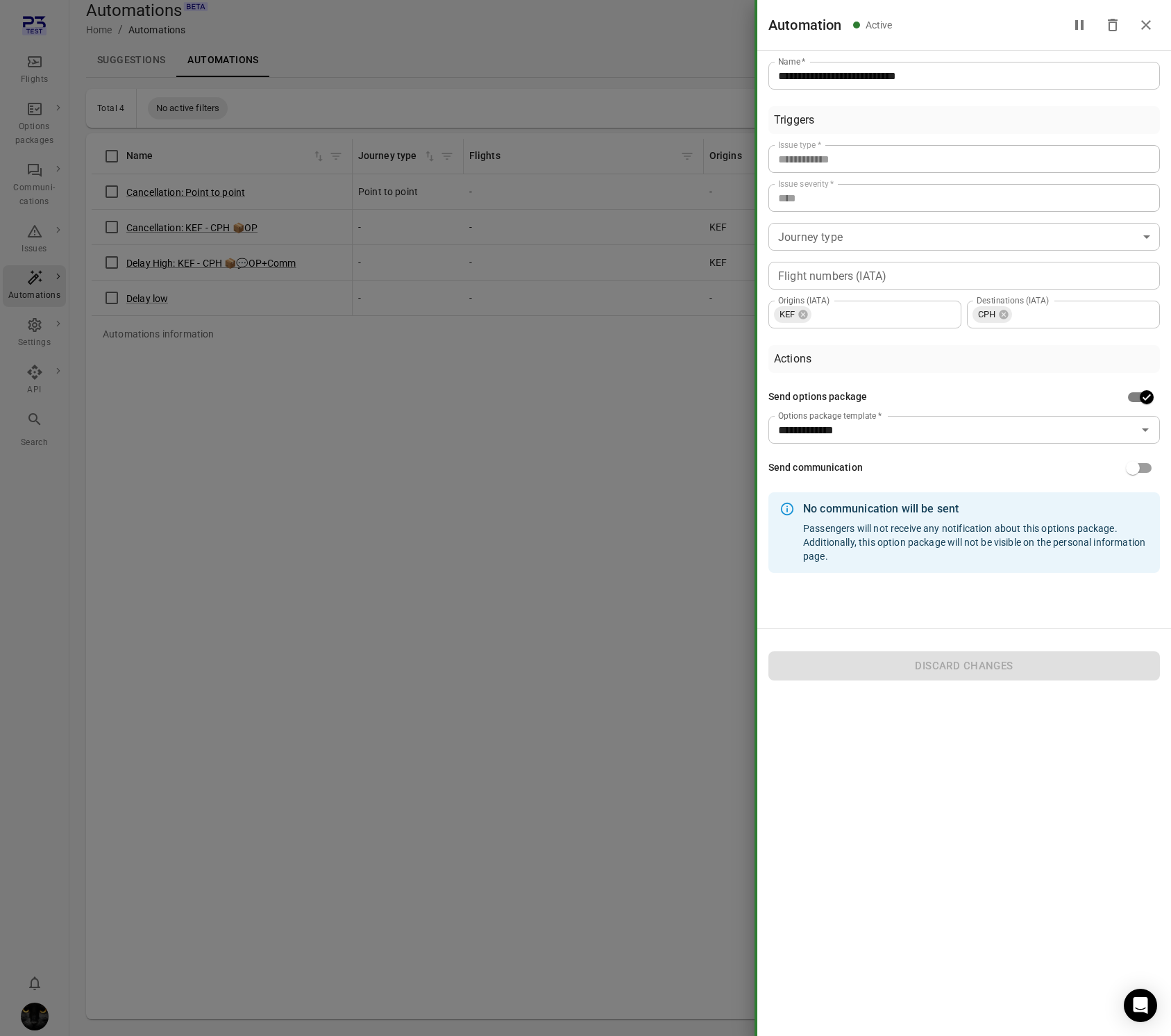
click at [298, 445] on div at bounding box center [586, 518] width 1171 height 1036
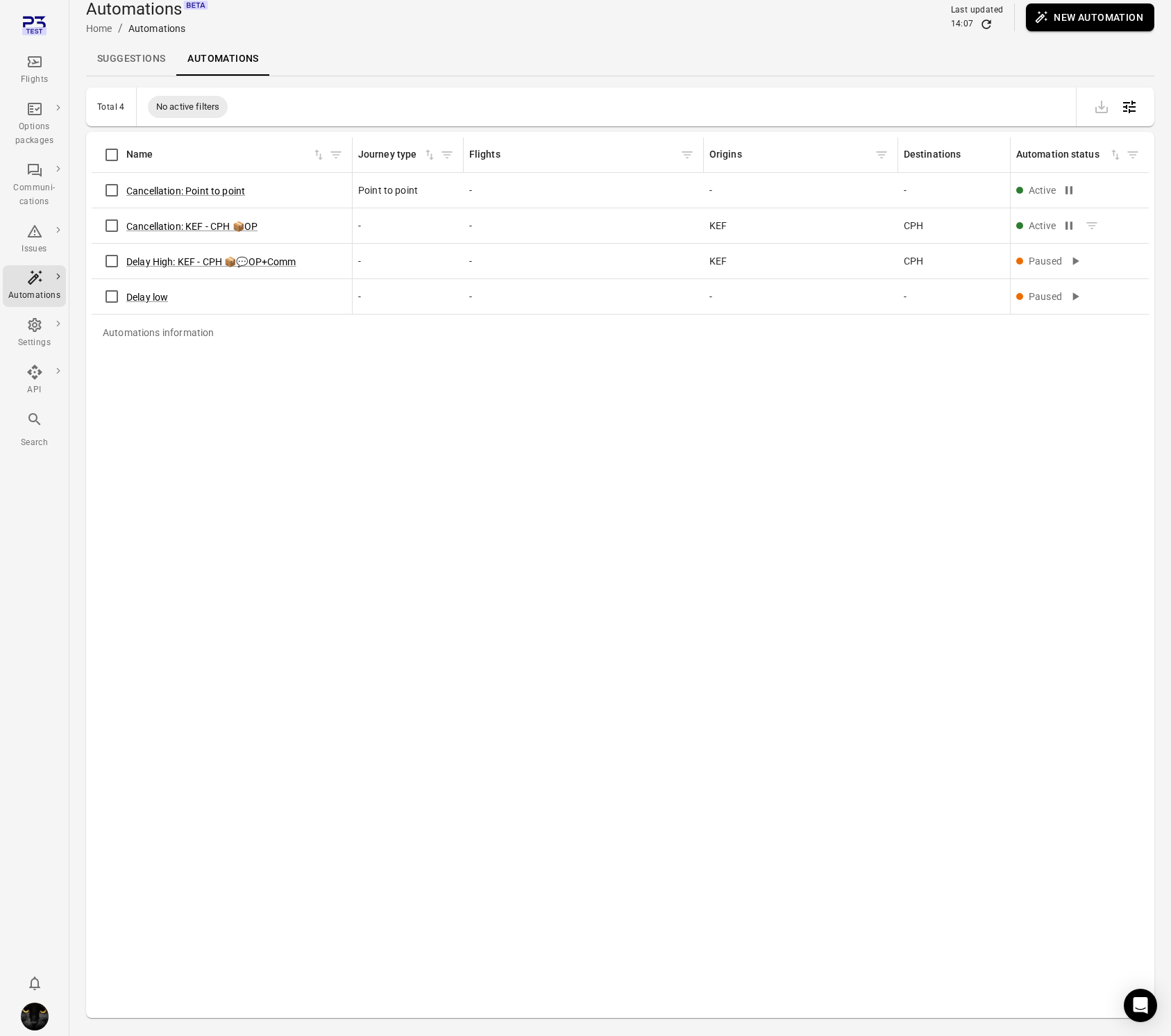
click at [133, 47] on link "Suggestions" at bounding box center [131, 59] width 90 height 33
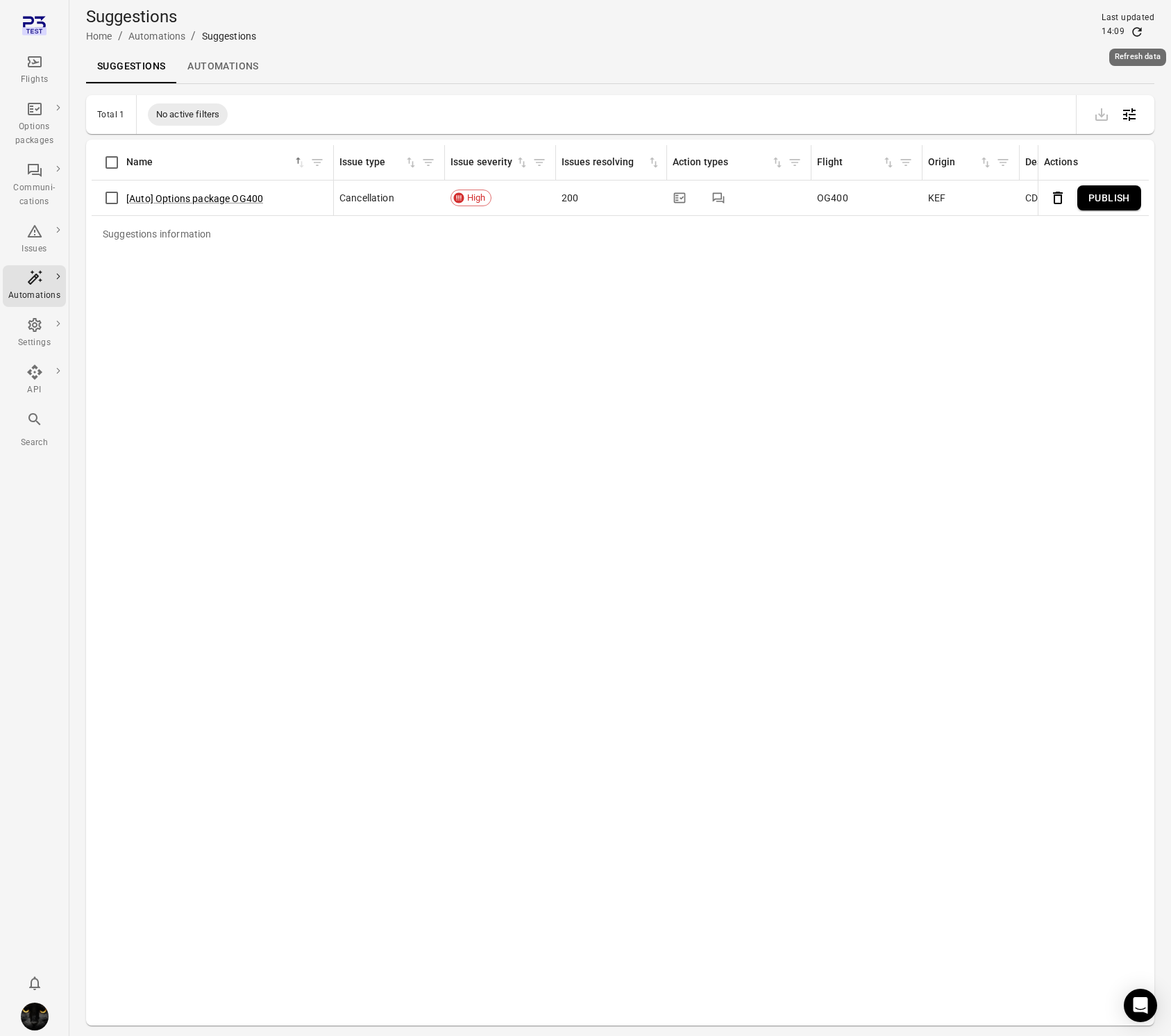
click at [1134, 28] on icon "Refresh data" at bounding box center [1137, 31] width 9 height 9
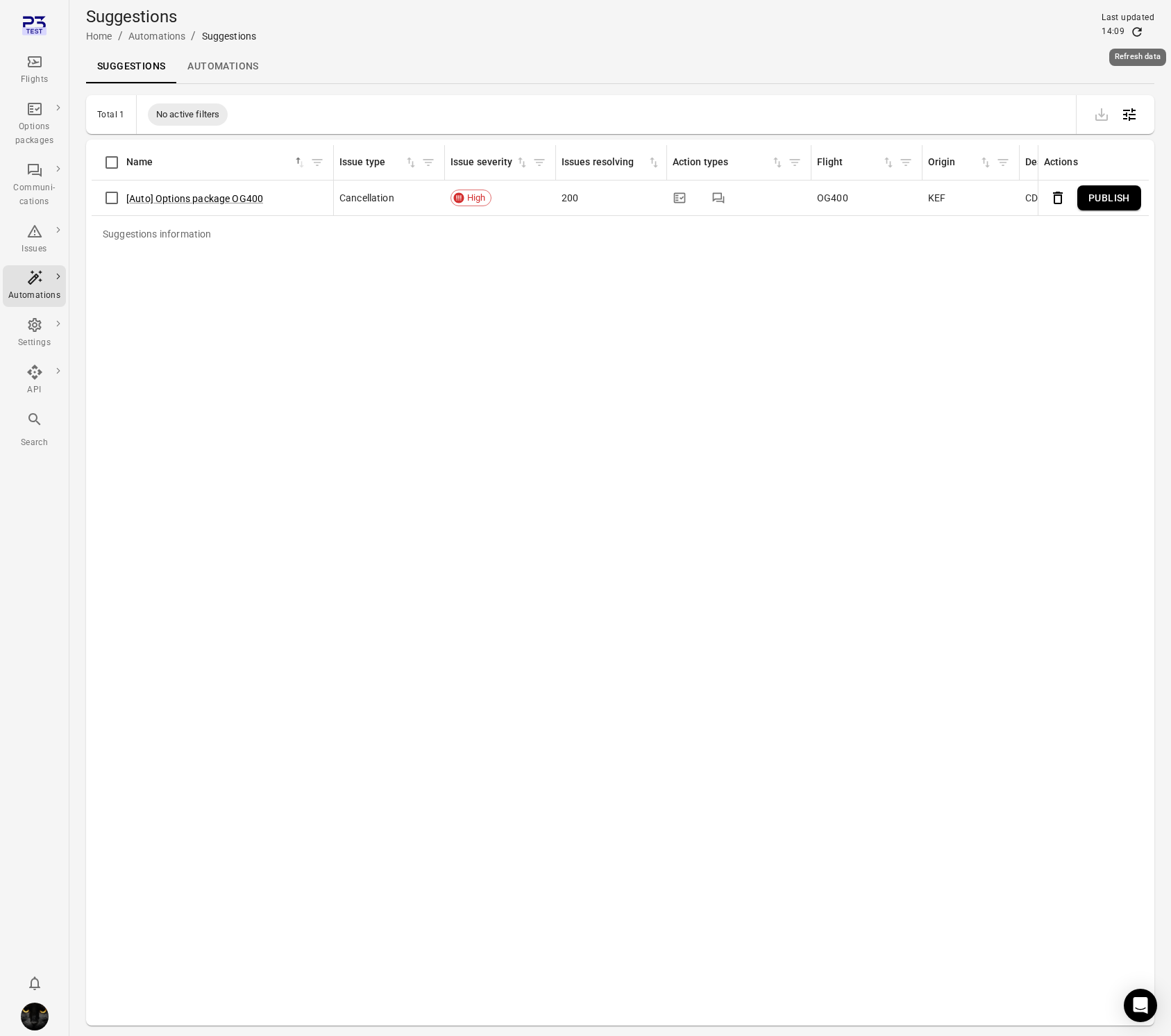
click at [1134, 28] on icon "Refresh data" at bounding box center [1137, 31] width 9 height 9
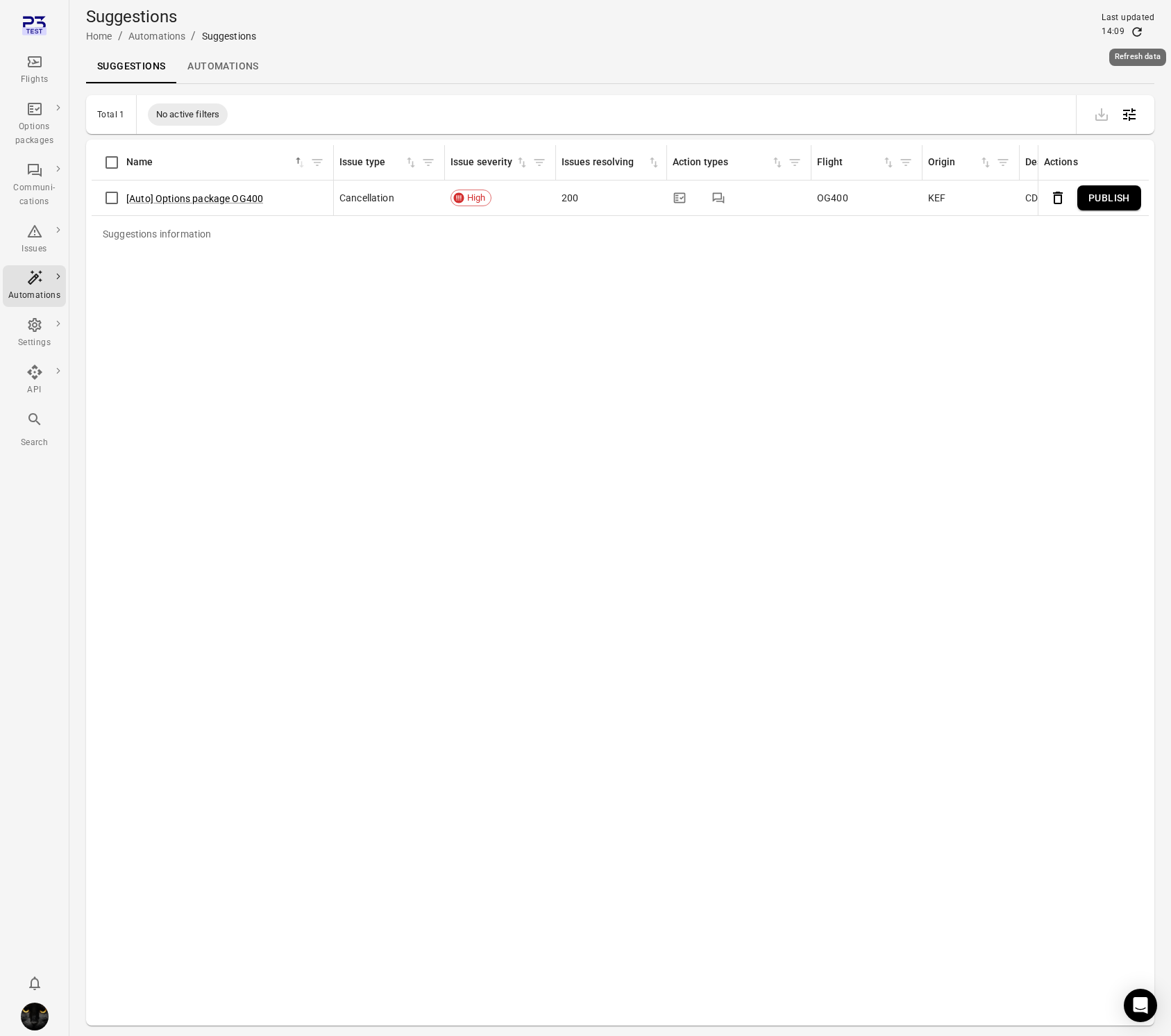
click at [1134, 28] on icon "Refresh data" at bounding box center [1137, 31] width 9 height 9
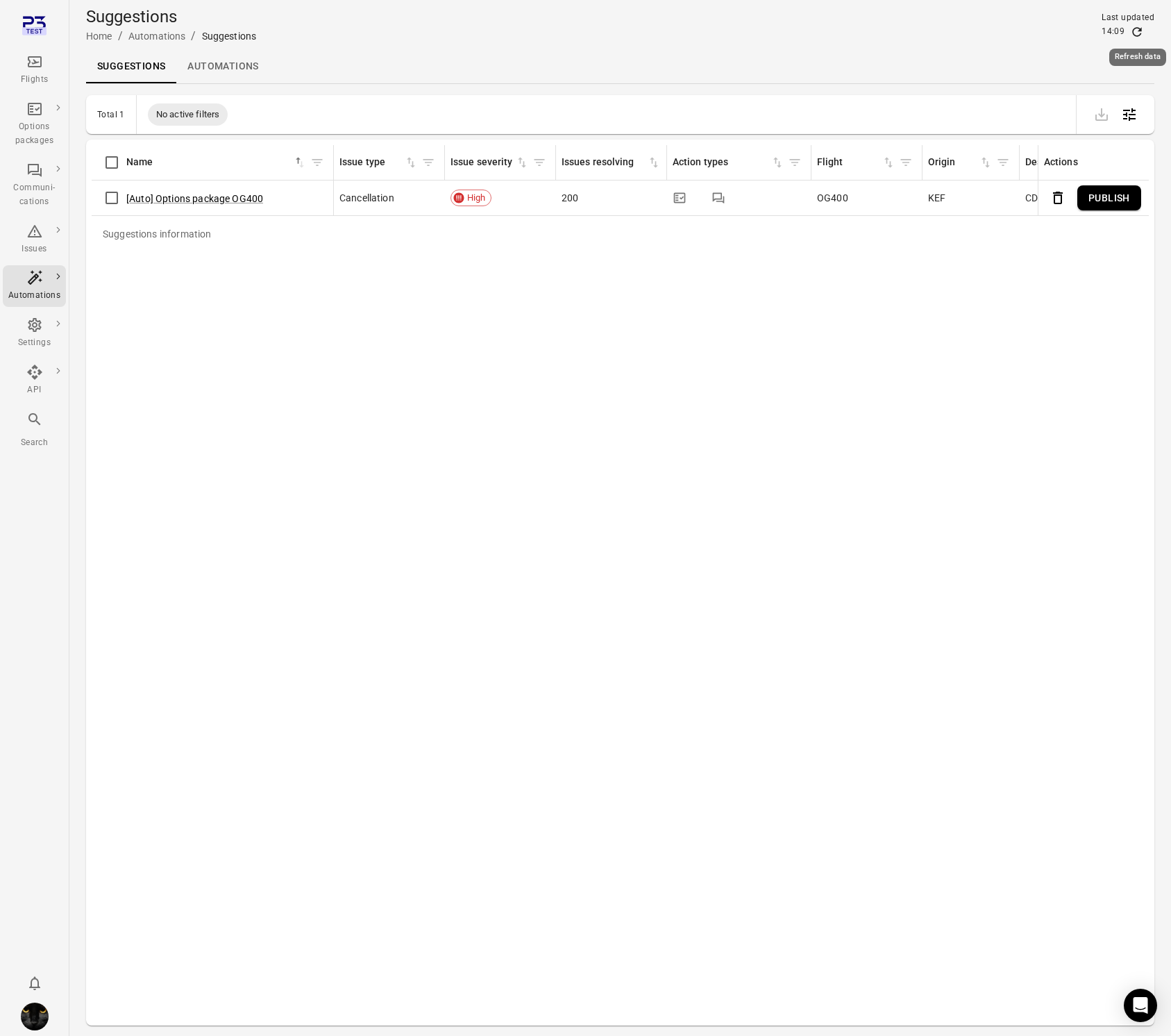
click at [1134, 28] on icon "Refresh data" at bounding box center [1137, 31] width 9 height 9
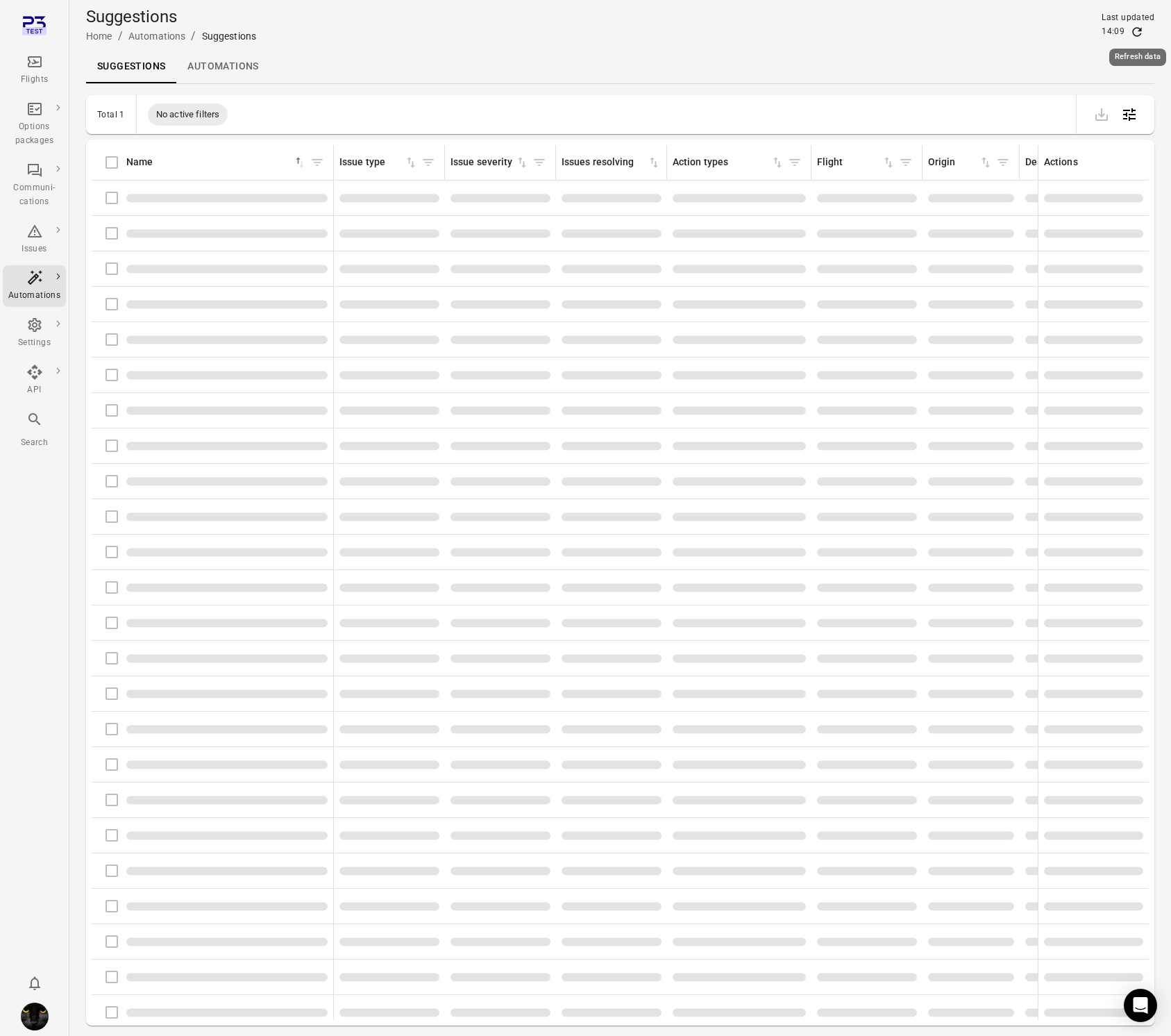
click at [1134, 28] on icon "Refresh data" at bounding box center [1137, 31] width 9 height 9
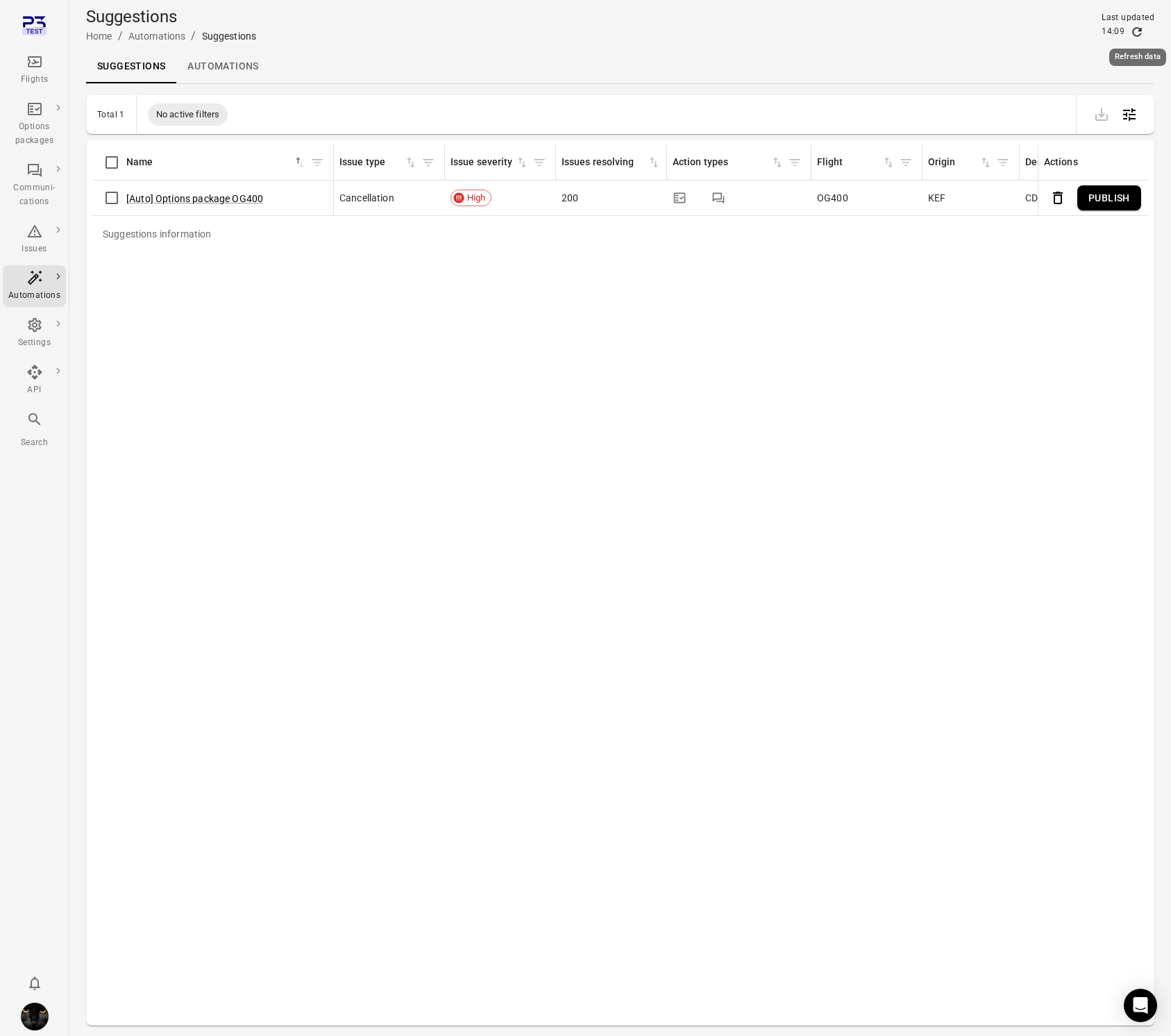
click at [1134, 28] on icon "Refresh data" at bounding box center [1137, 31] width 9 height 9
click at [1138, 31] on icon "Refresh data" at bounding box center [1137, 32] width 14 height 14
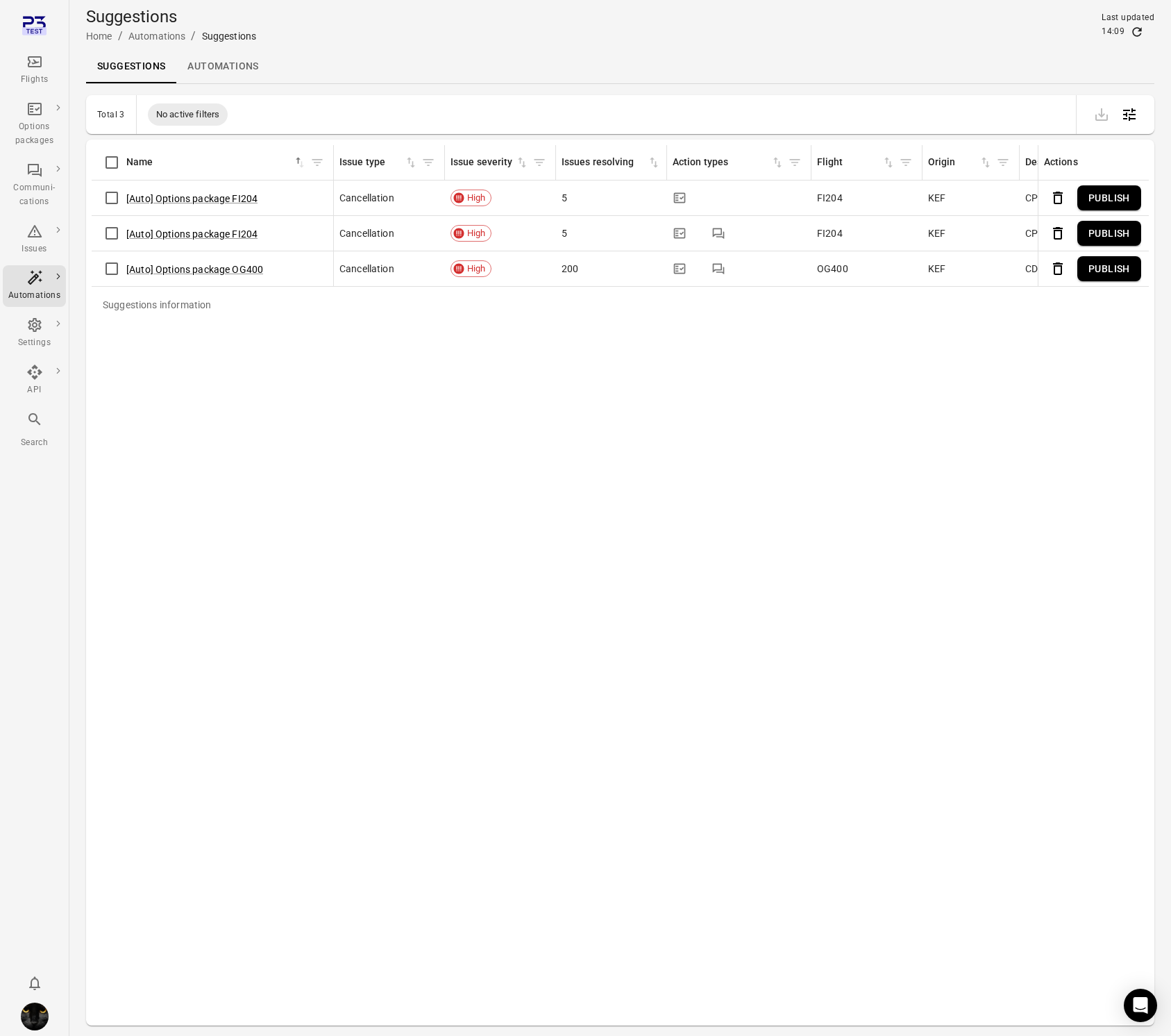
click at [227, 66] on link "Automations" at bounding box center [222, 67] width 93 height 33
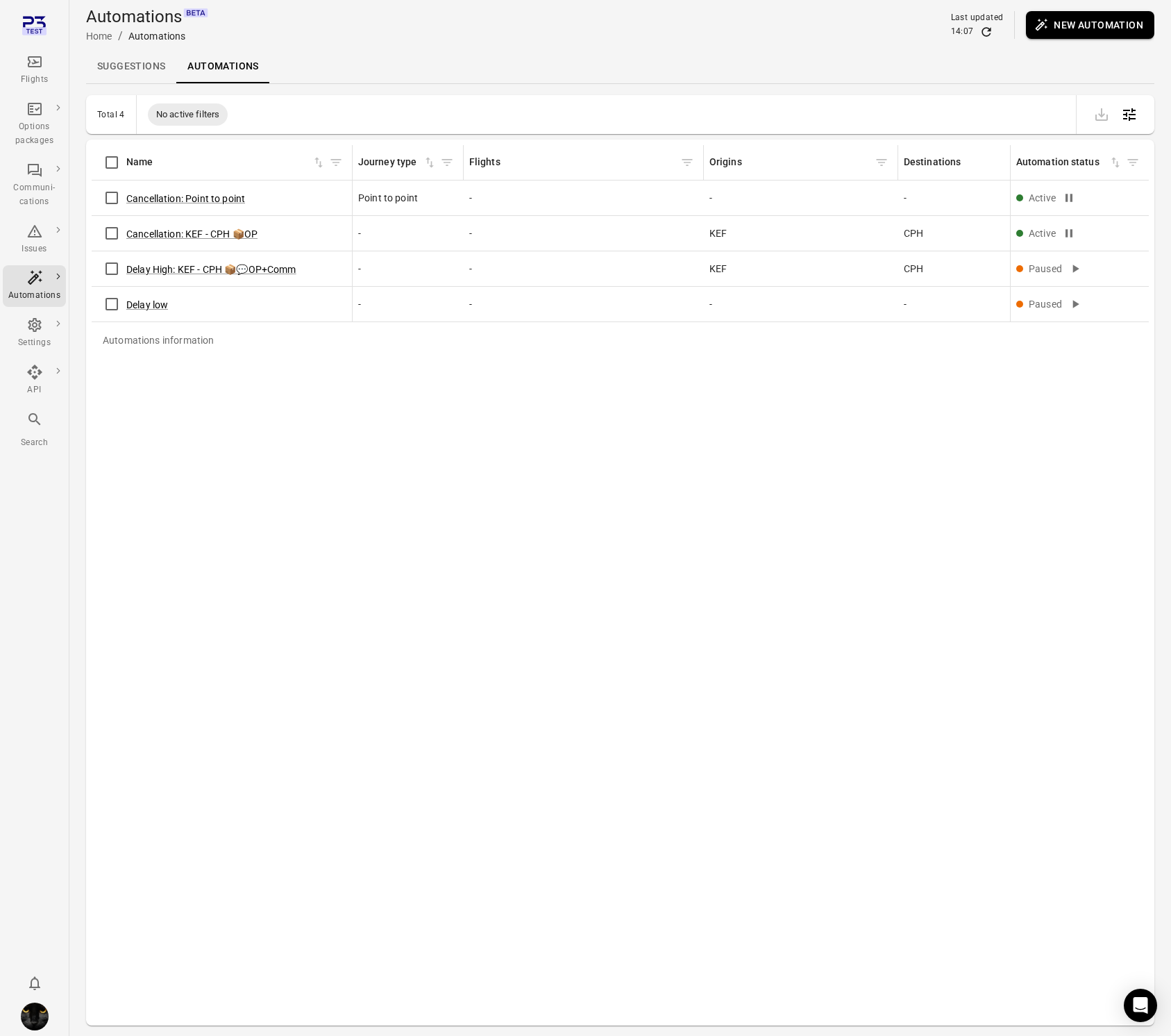
click at [1103, 25] on button "New automation" at bounding box center [1090, 24] width 128 height 27
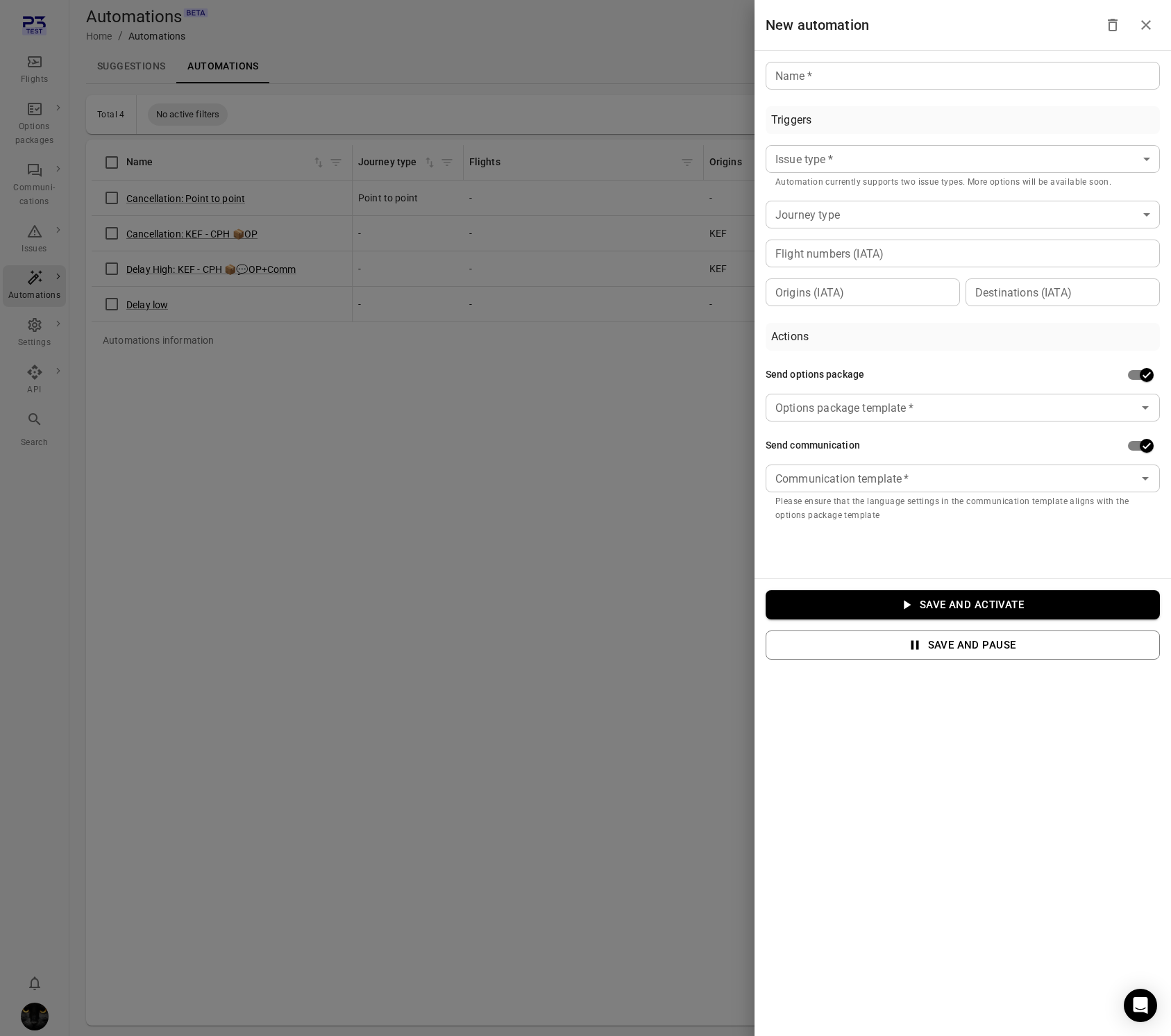
click at [910, 64] on input "Name   *" at bounding box center [962, 75] width 395 height 27
drag, startPoint x: 961, startPoint y: 75, endPoint x: 977, endPoint y: 75, distance: 16.0
click at [977, 75] on input "**********" at bounding box center [962, 75] width 395 height 27
type input "**********"
click at [848, 152] on body "**********" at bounding box center [586, 541] width 1171 height 1081
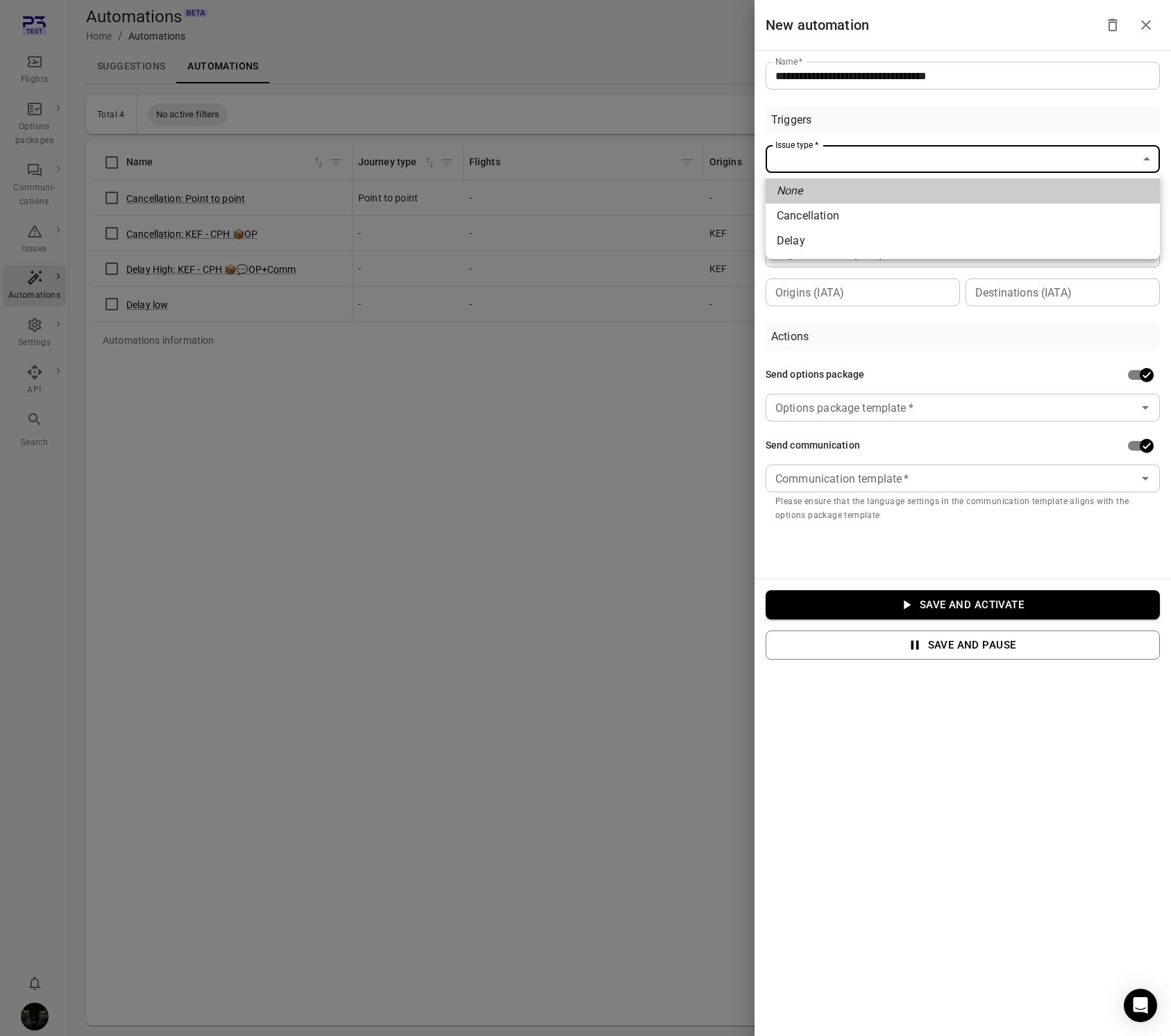
click at [834, 217] on li "Cancellation" at bounding box center [962, 216] width 395 height 25
type input "**********"
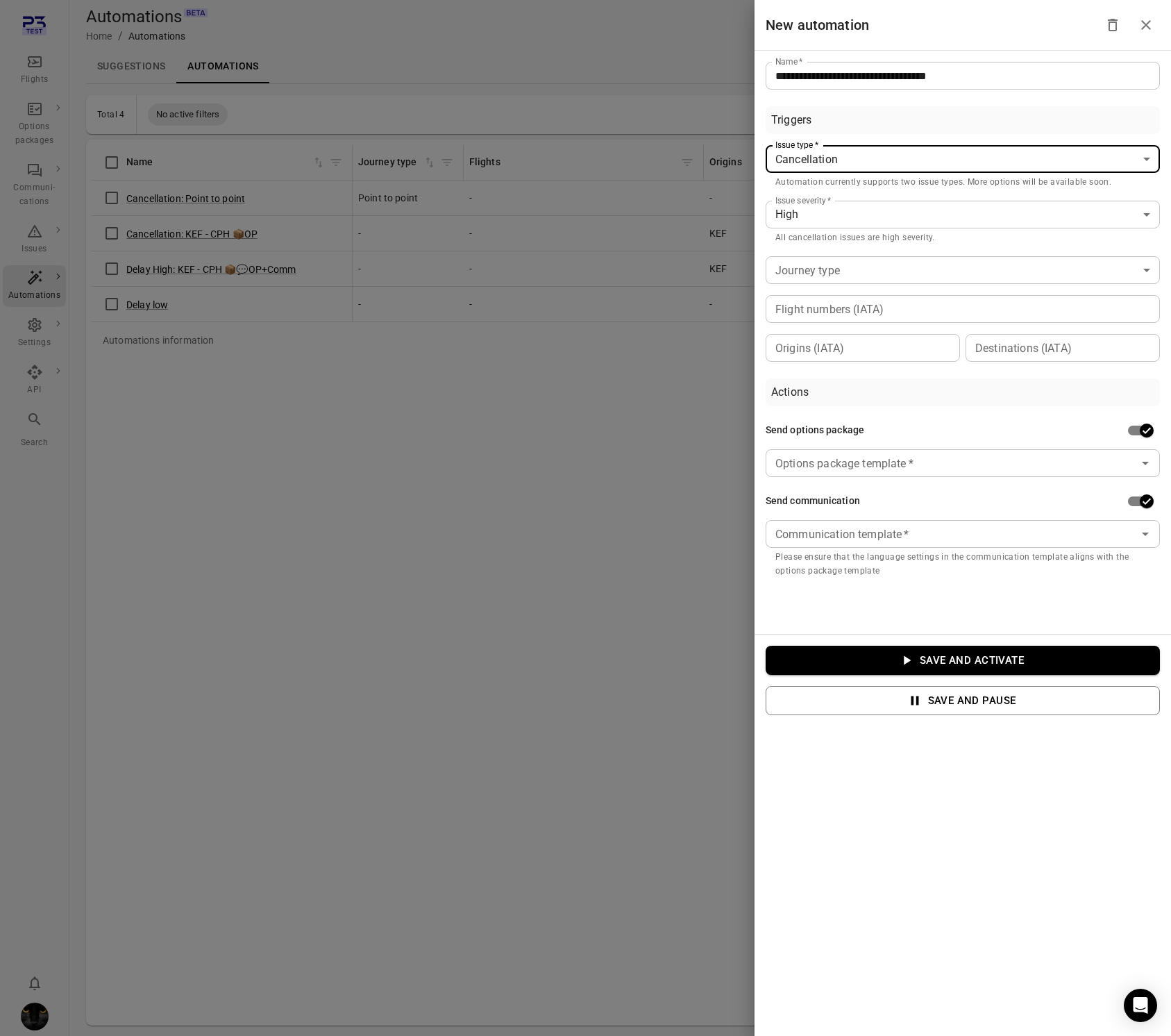
click at [825, 341] on div "Origins (IATA) Origins (IATA)" at bounding box center [863, 348] width 194 height 27
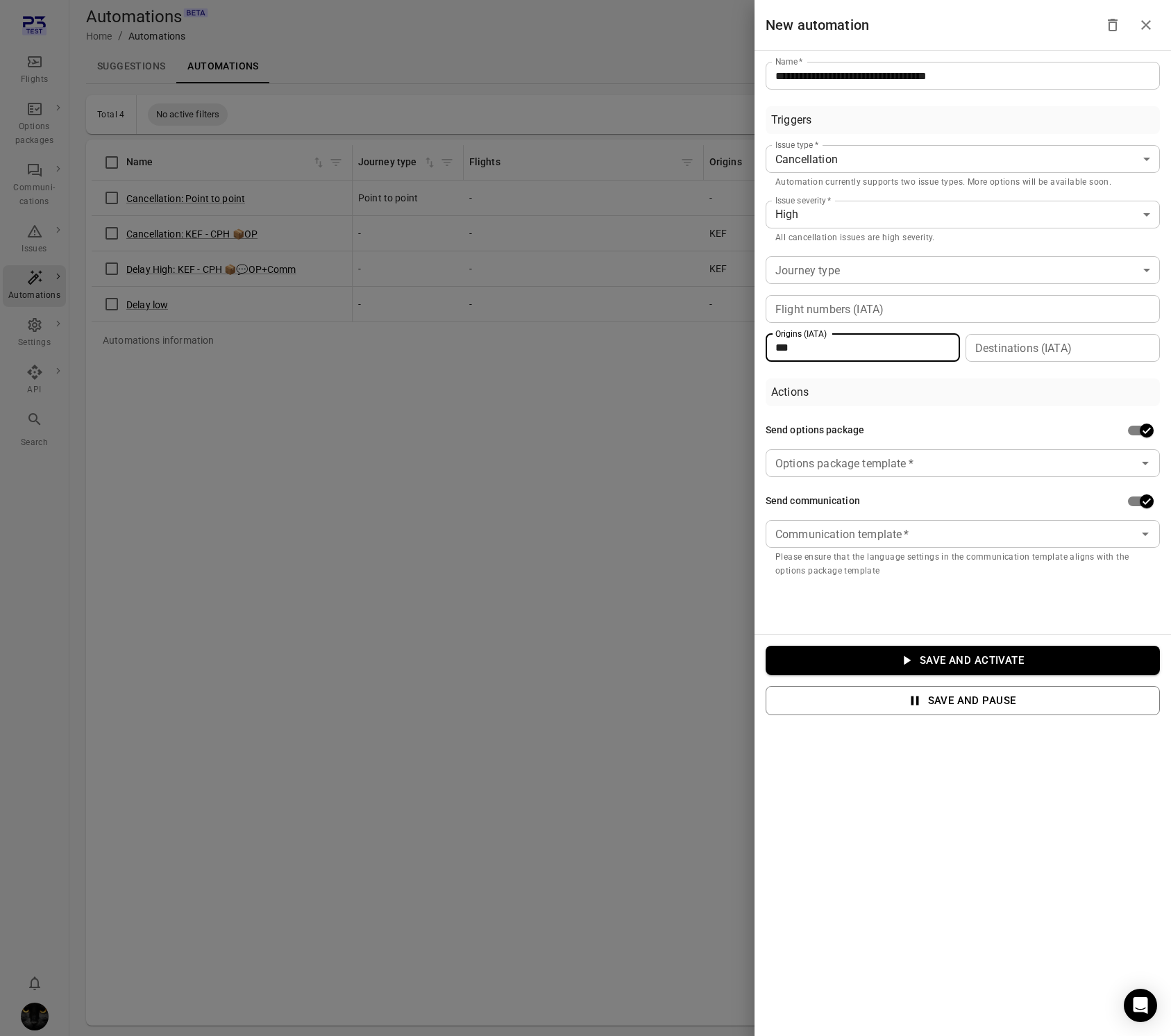
click at [1003, 358] on div "Destinations (IATA)" at bounding box center [1062, 348] width 194 height 27
type input "***"
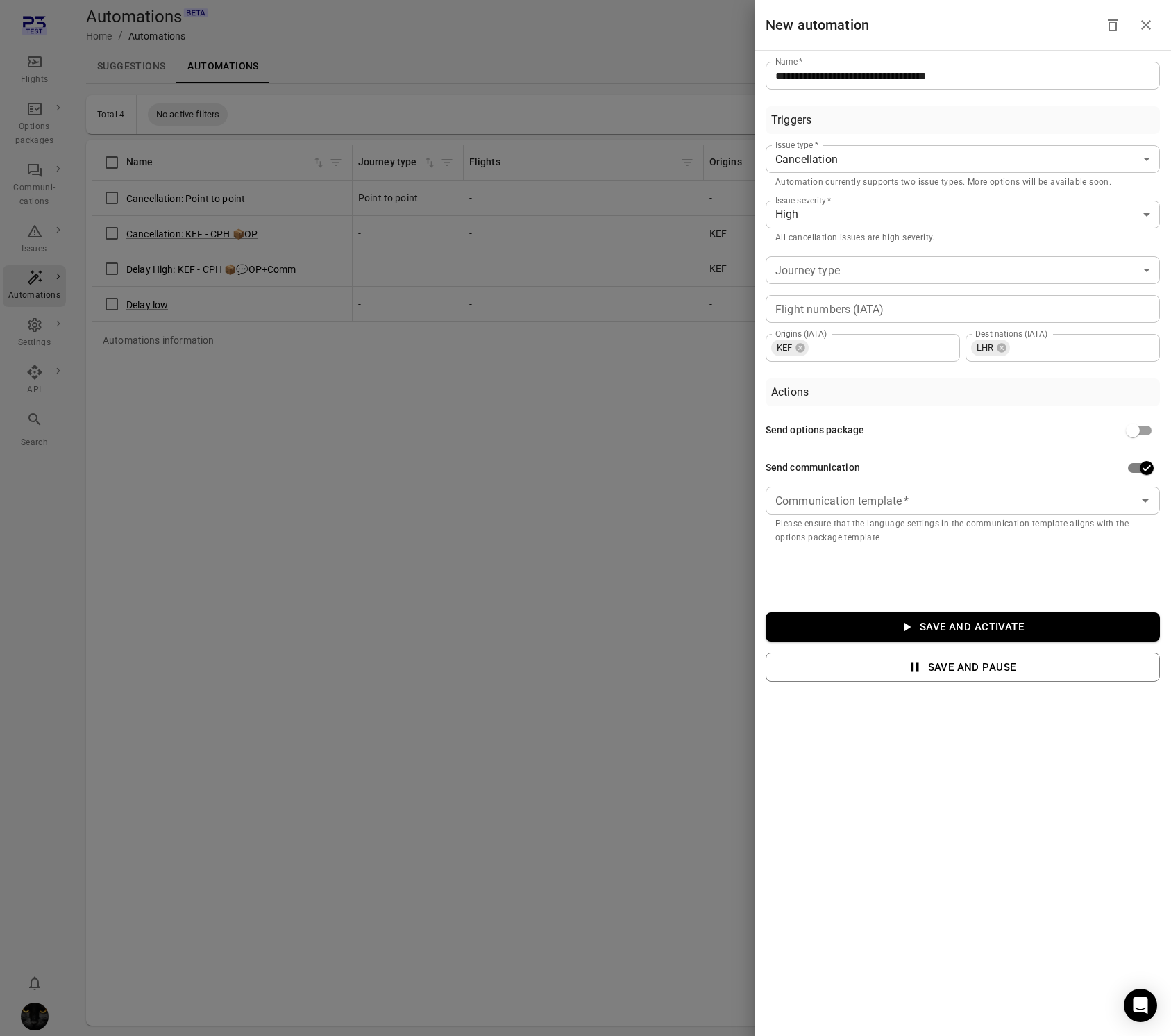
click at [1115, 494] on input "Communication template   *" at bounding box center [951, 500] width 363 height 20
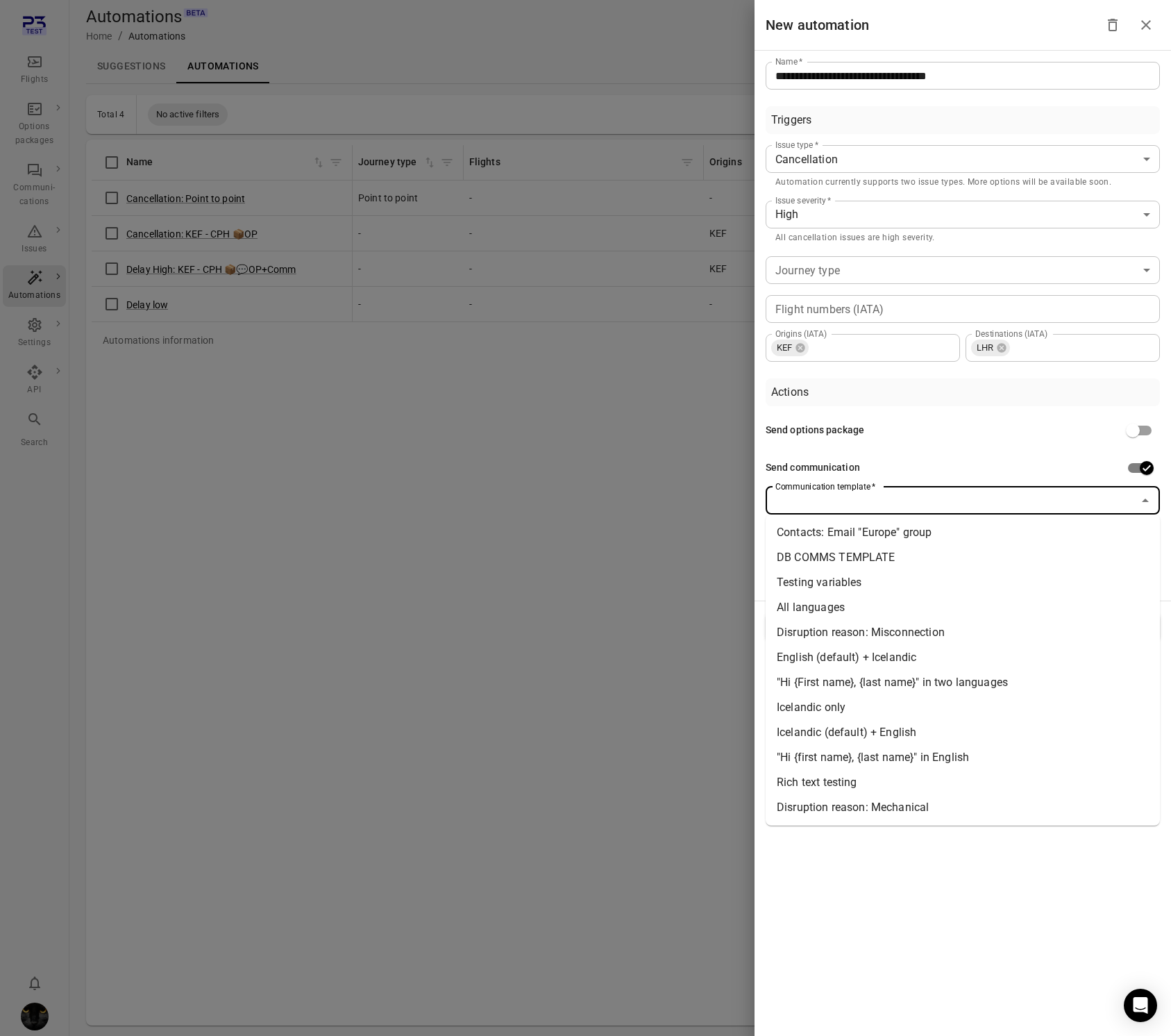
click at [978, 639] on li "Disruption reason: Misconnection" at bounding box center [962, 633] width 395 height 25
type input "**********"
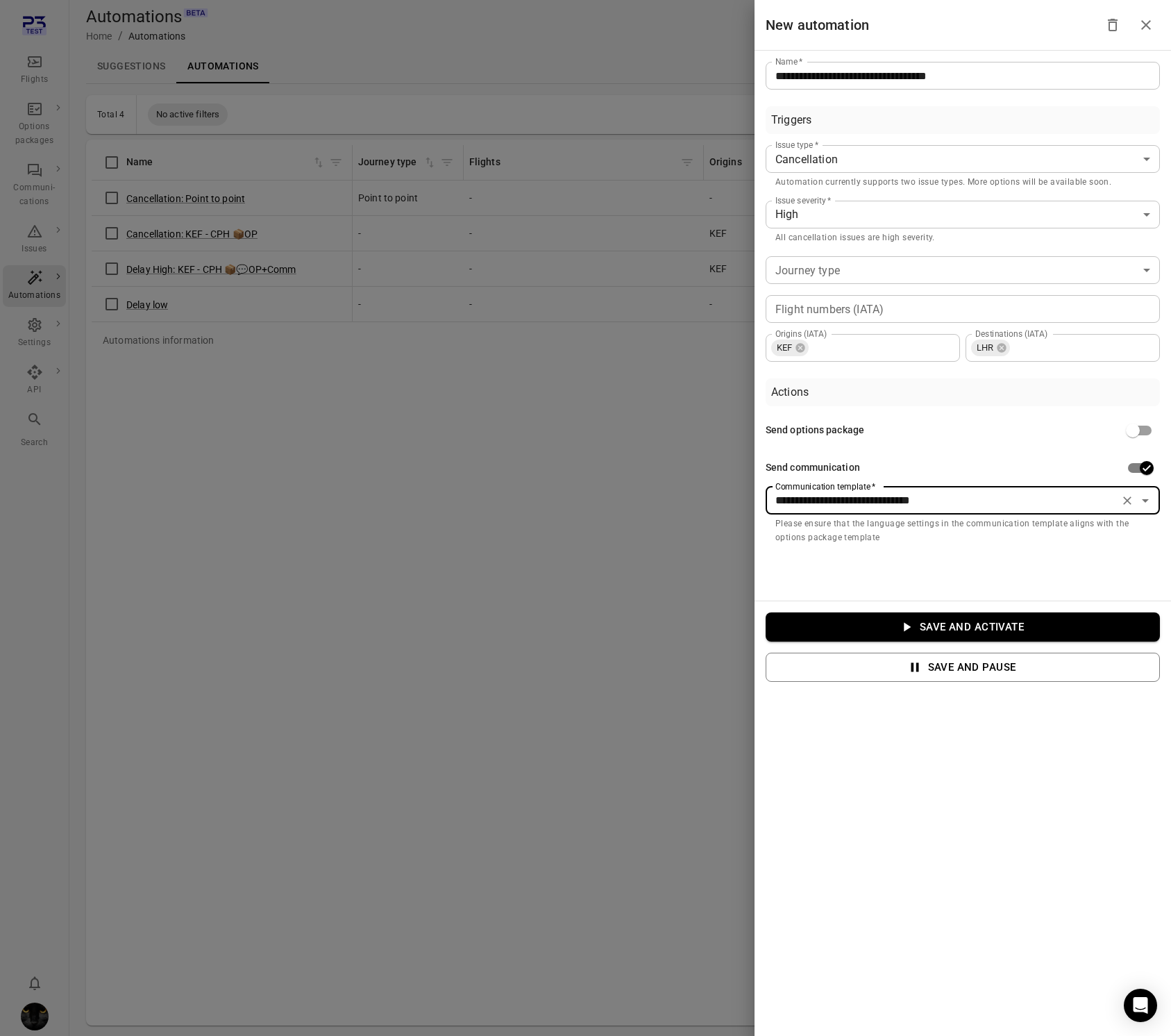
click at [944, 624] on button "Save and activate" at bounding box center [962, 627] width 395 height 29
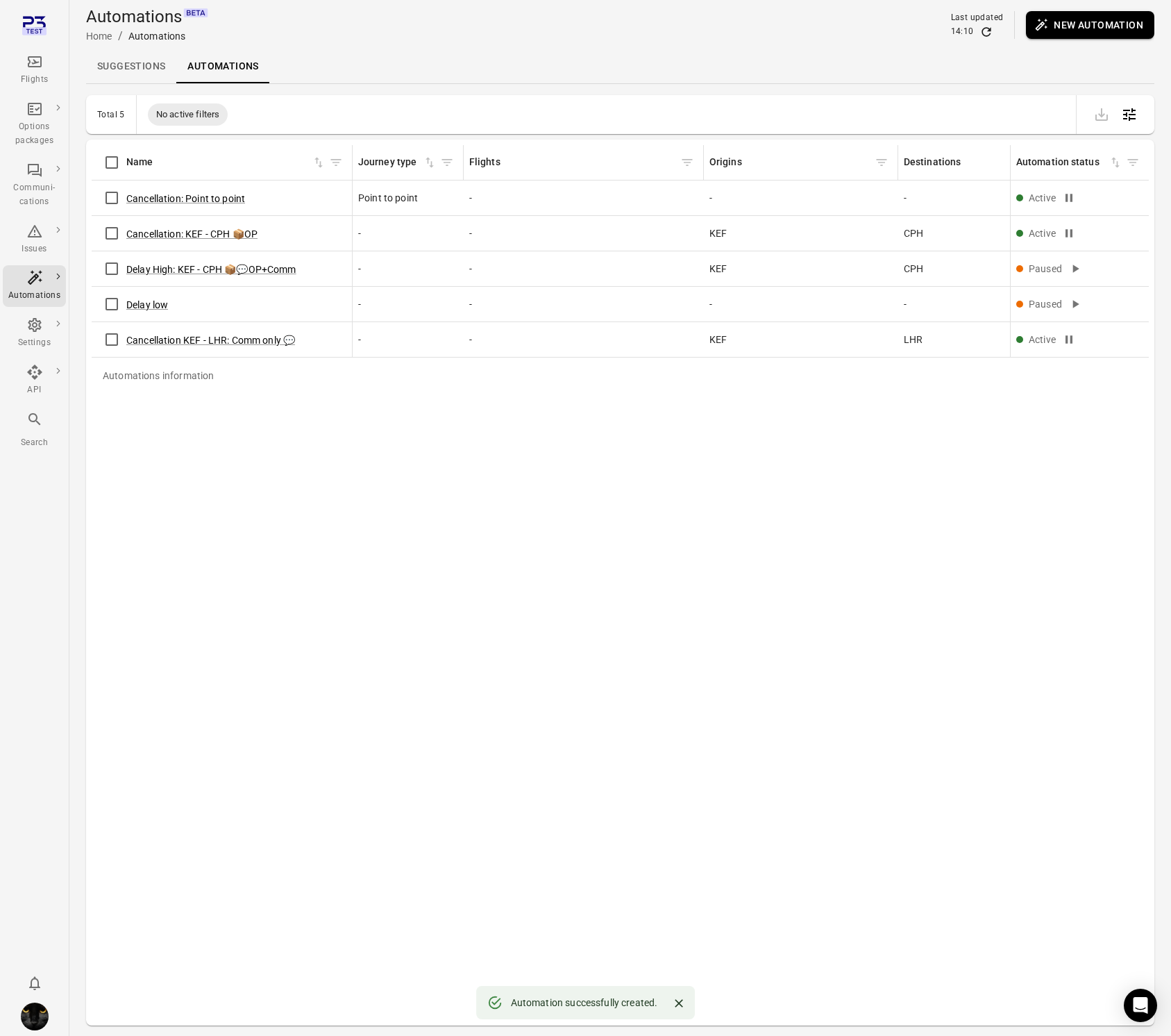
click at [121, 67] on link "Suggestions" at bounding box center [131, 67] width 90 height 33
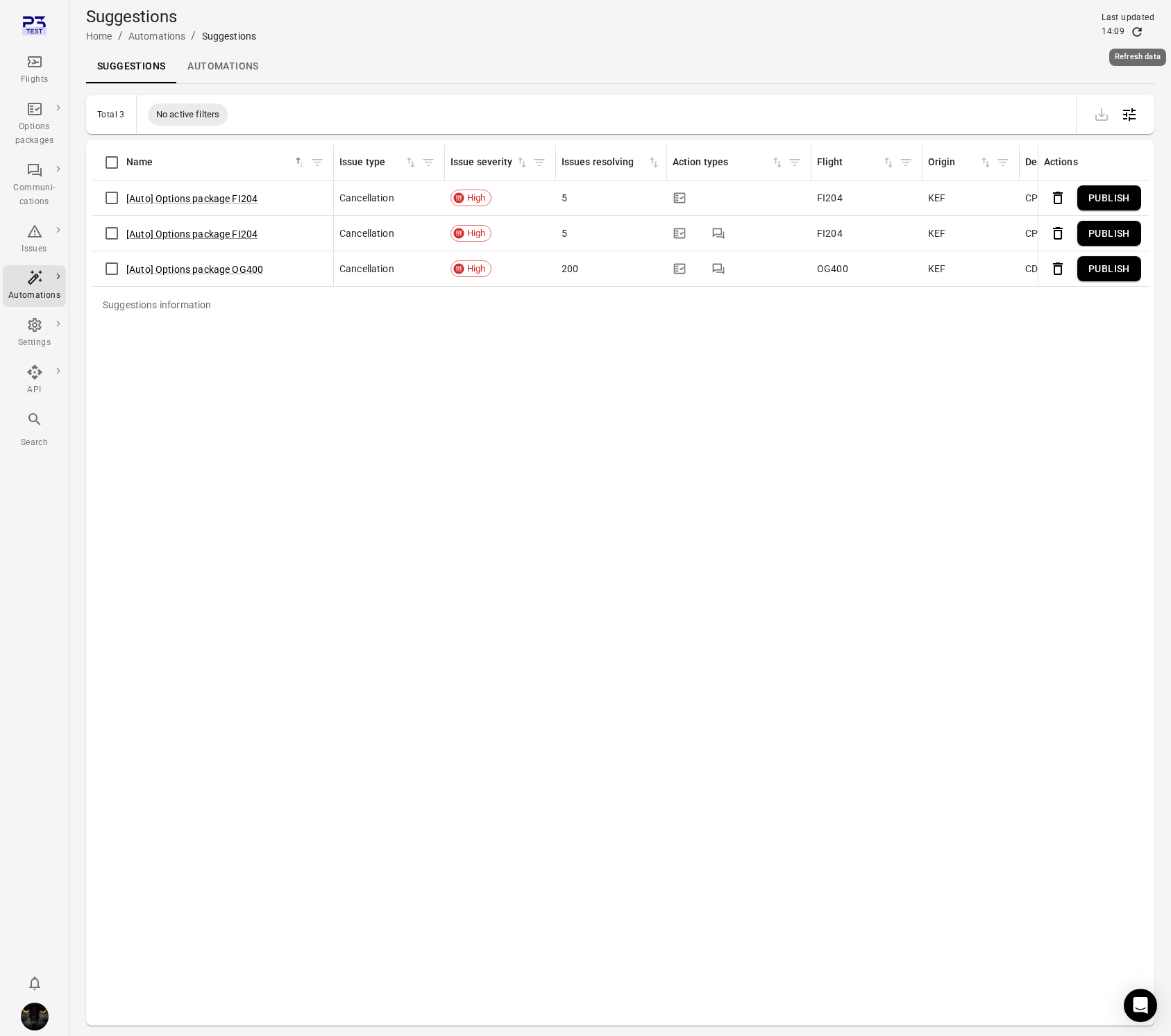
click at [1138, 29] on icon "Refresh data" at bounding box center [1137, 32] width 14 height 14
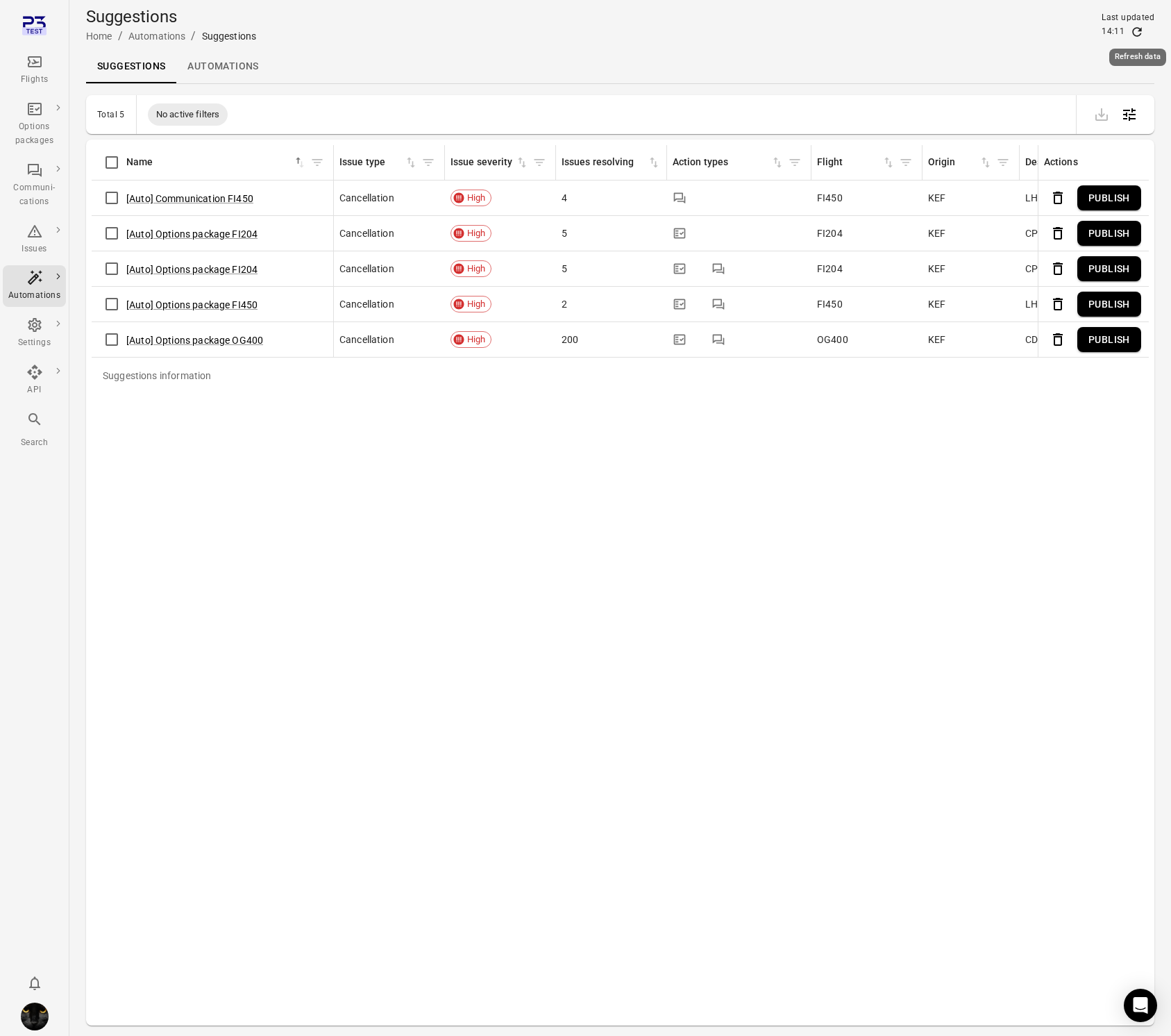
click at [1138, 29] on icon "Refresh data" at bounding box center [1137, 32] width 14 height 14
click at [222, 72] on link "Automations" at bounding box center [222, 67] width 93 height 33
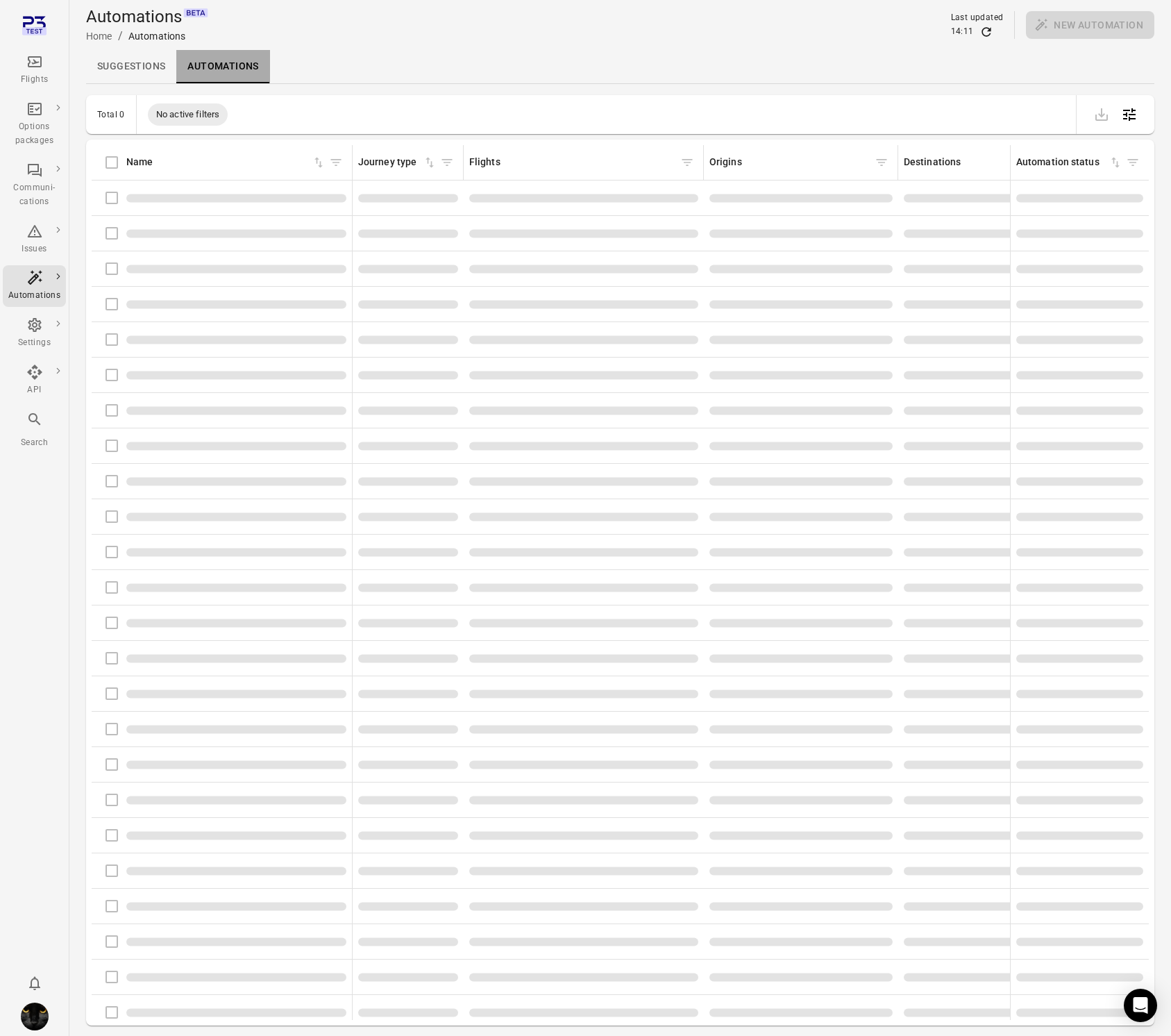
click at [227, 68] on link "Automations" at bounding box center [222, 67] width 93 height 33
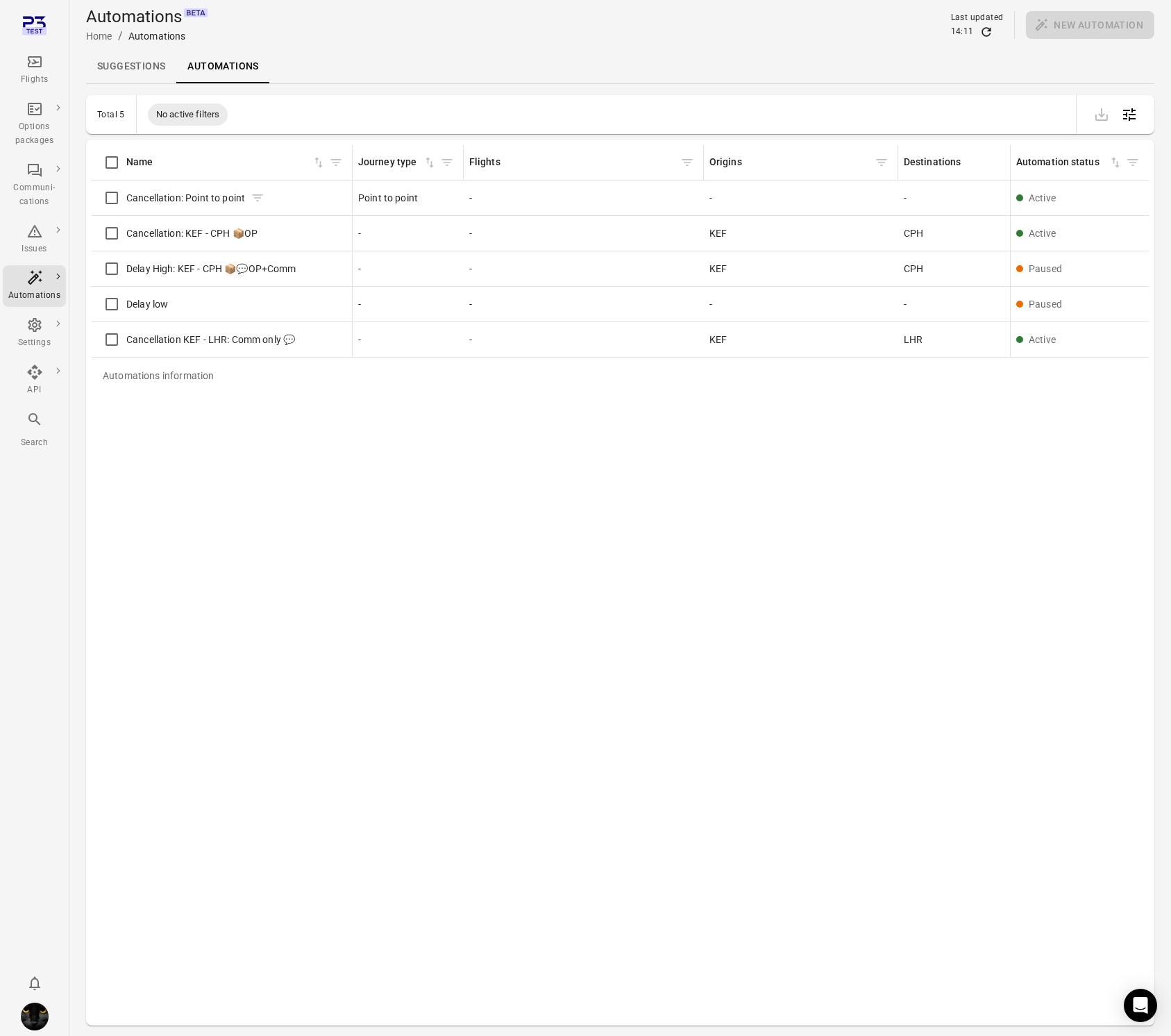
drag, startPoint x: 182, startPoint y: 197, endPoint x: 149, endPoint y: 201, distance: 33.2
click at [182, 198] on span "Cancellation: Point to point" at bounding box center [185, 198] width 118 height 14
drag, startPoint x: 149, startPoint y: 201, endPoint x: 393, endPoint y: 219, distance: 244.7
click at [167, 202] on span "Cancellation: Point to point" at bounding box center [185, 198] width 118 height 14
drag, startPoint x: 180, startPoint y: 254, endPoint x: 192, endPoint y: 244, distance: 15.6
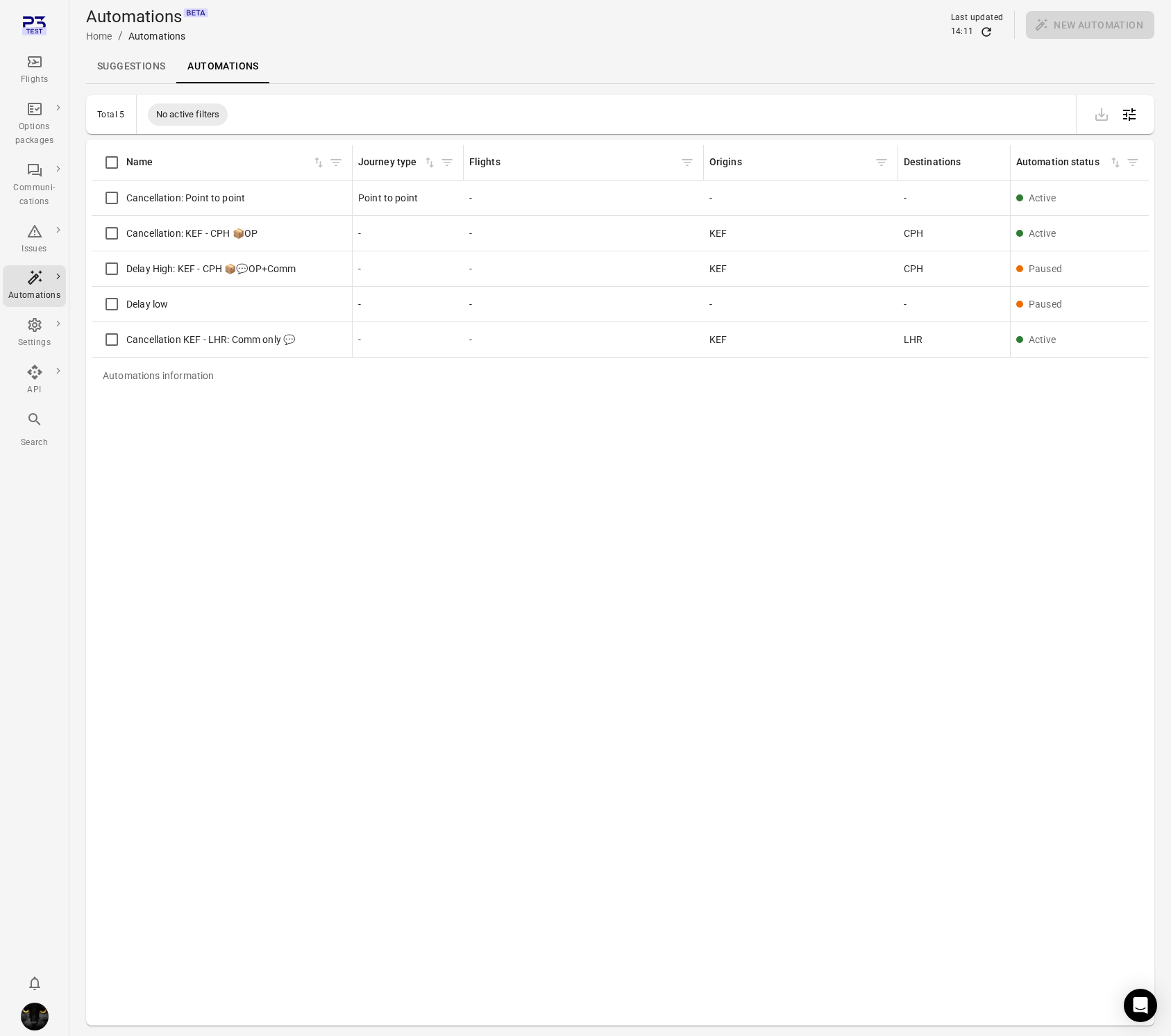
click at [180, 254] on td "Delay High: KEF - CPH 📦💬OP+Comm" at bounding box center [222, 269] width 261 height 35
drag, startPoint x: 197, startPoint y: 226, endPoint x: 200, endPoint y: 258, distance: 32.1
click at [199, 235] on span "Cancellation: KEF - CPH 📦OP" at bounding box center [192, 233] width 131 height 14
drag, startPoint x: 197, startPoint y: 268, endPoint x: 196, endPoint y: 330, distance: 62.0
click at [197, 276] on div "Delay High: KEF - CPH 📦💬OP+Comm" at bounding box center [221, 268] width 249 height 29
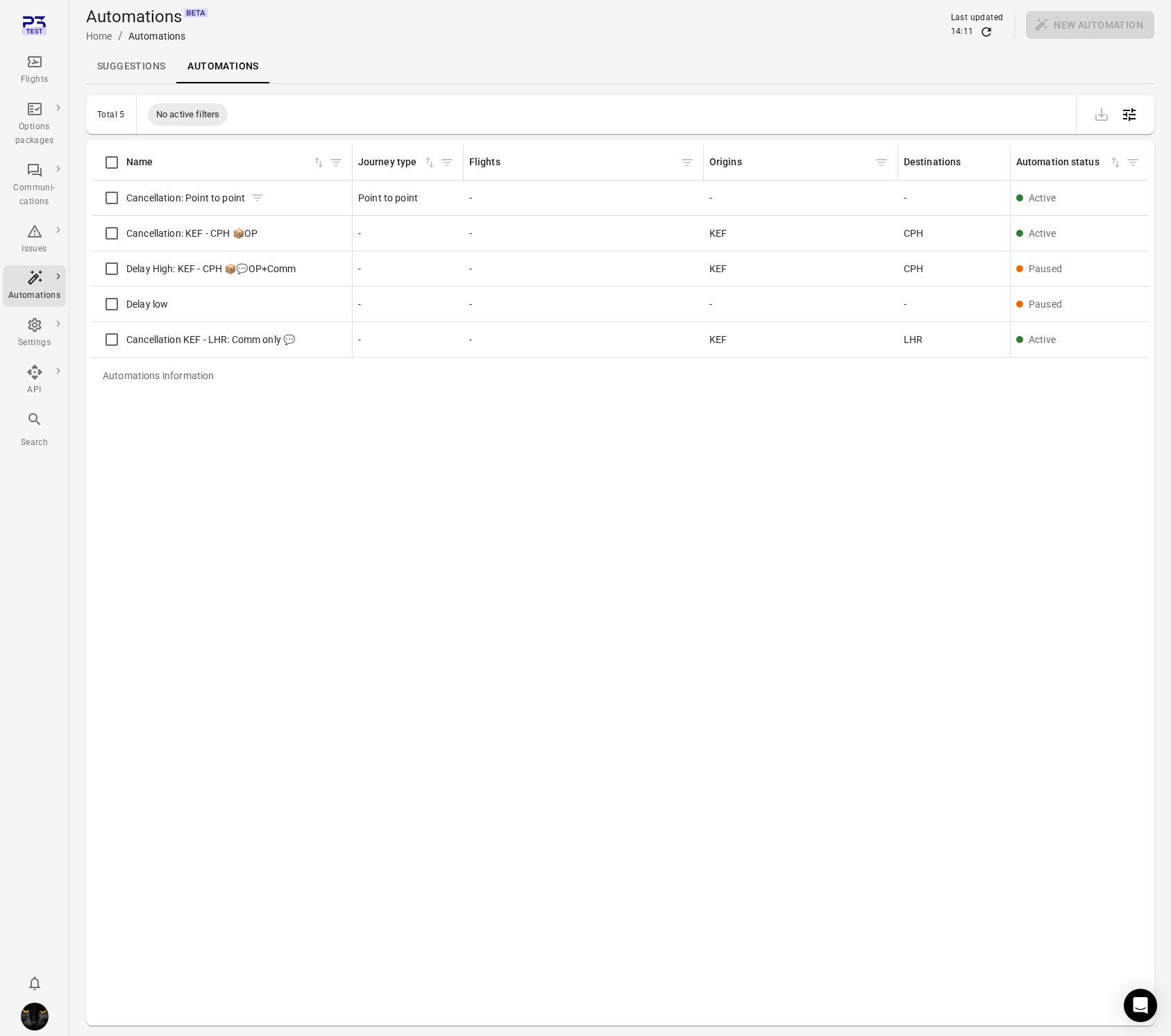
drag, startPoint x: 210, startPoint y: 353, endPoint x: 175, endPoint y: 191, distance: 165.7
click at [209, 351] on div "Cancellation KEF - LHR: Comm only 💬" at bounding box center [221, 340] width 249 height 29
click at [142, 66] on link "Suggestions" at bounding box center [131, 67] width 90 height 33
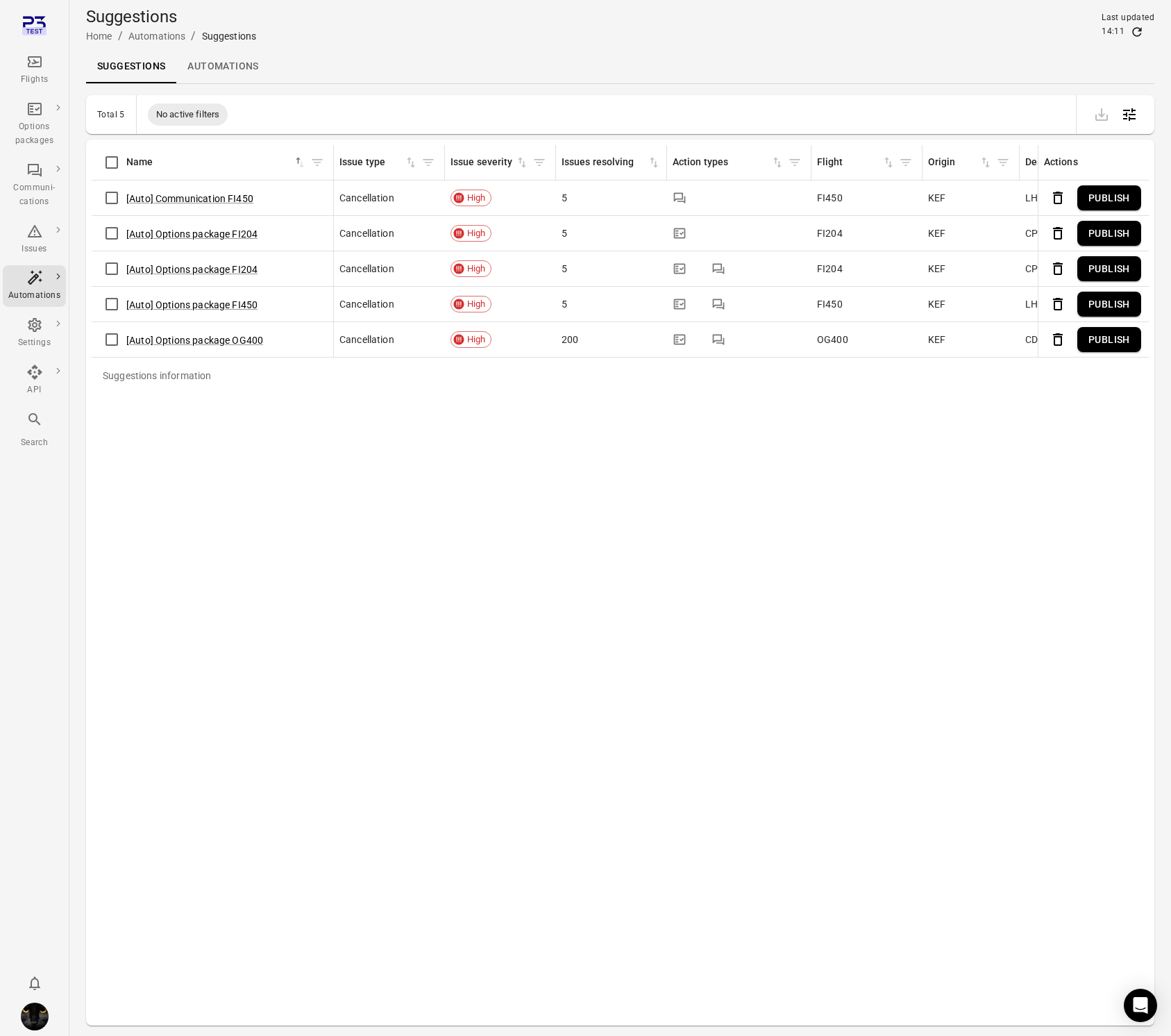
scroll to position [6, 0]
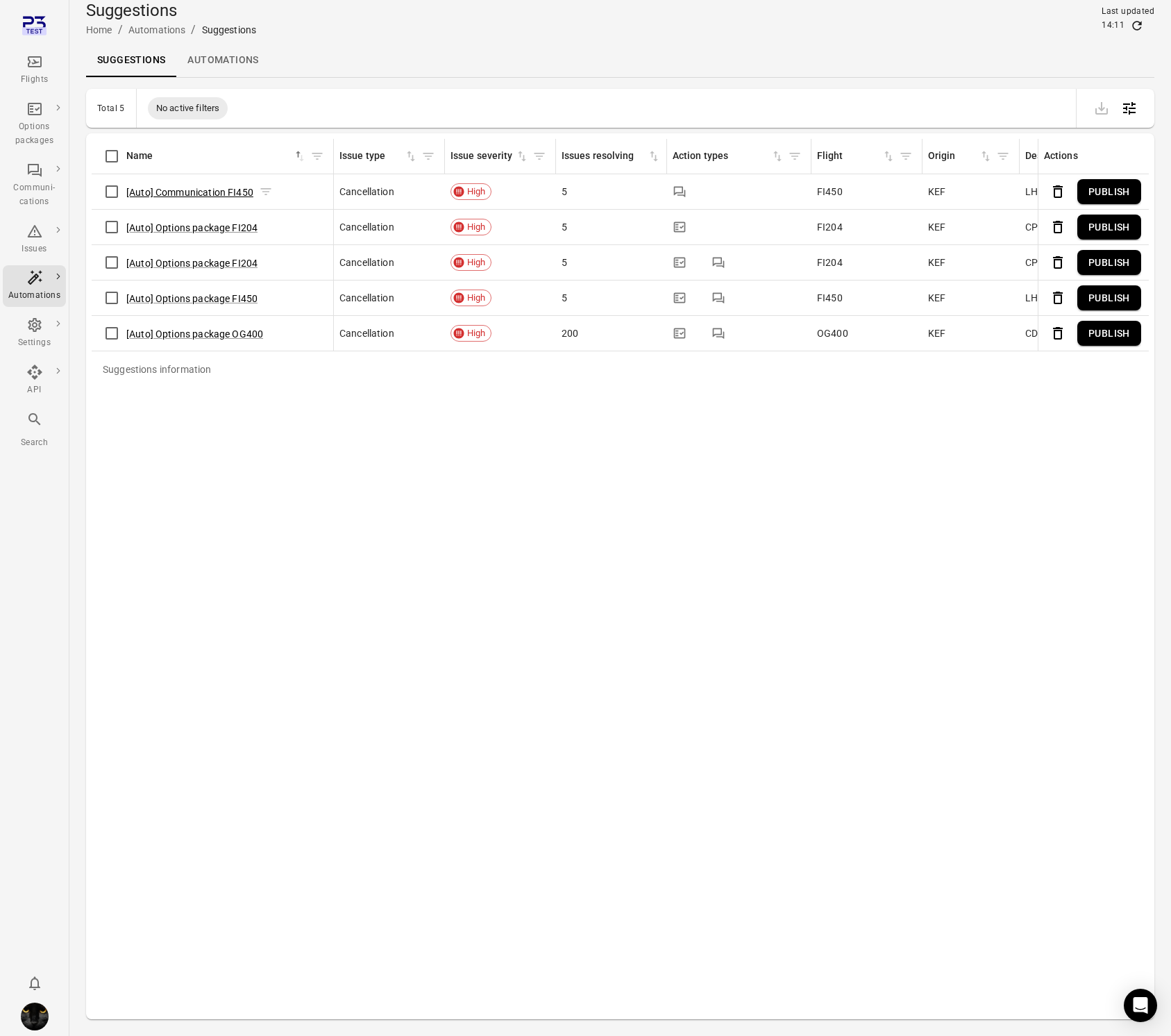
click at [170, 188] on button "[Auto] Communication FI450" at bounding box center [190, 192] width 127 height 14
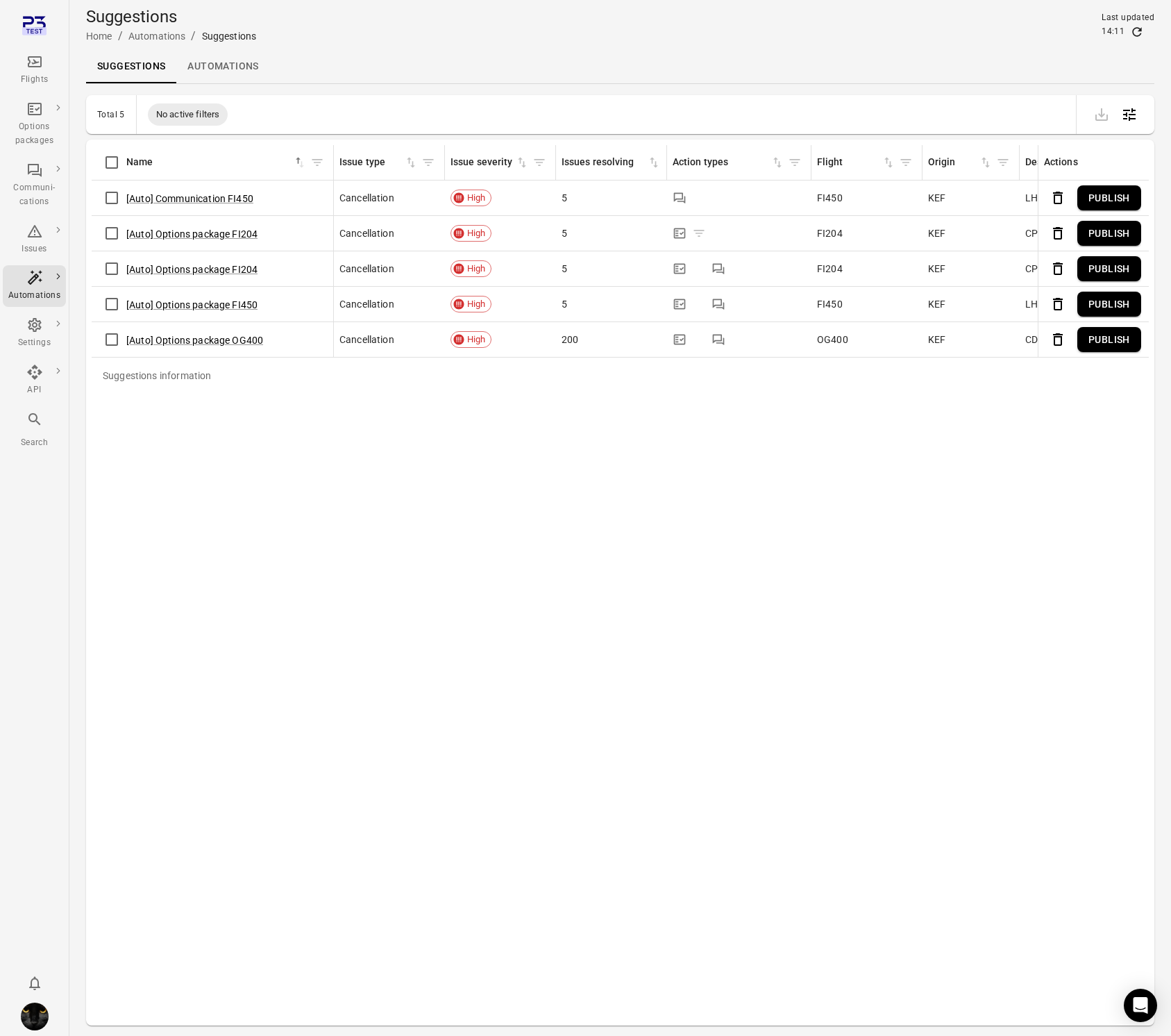
scroll to position [6, 0]
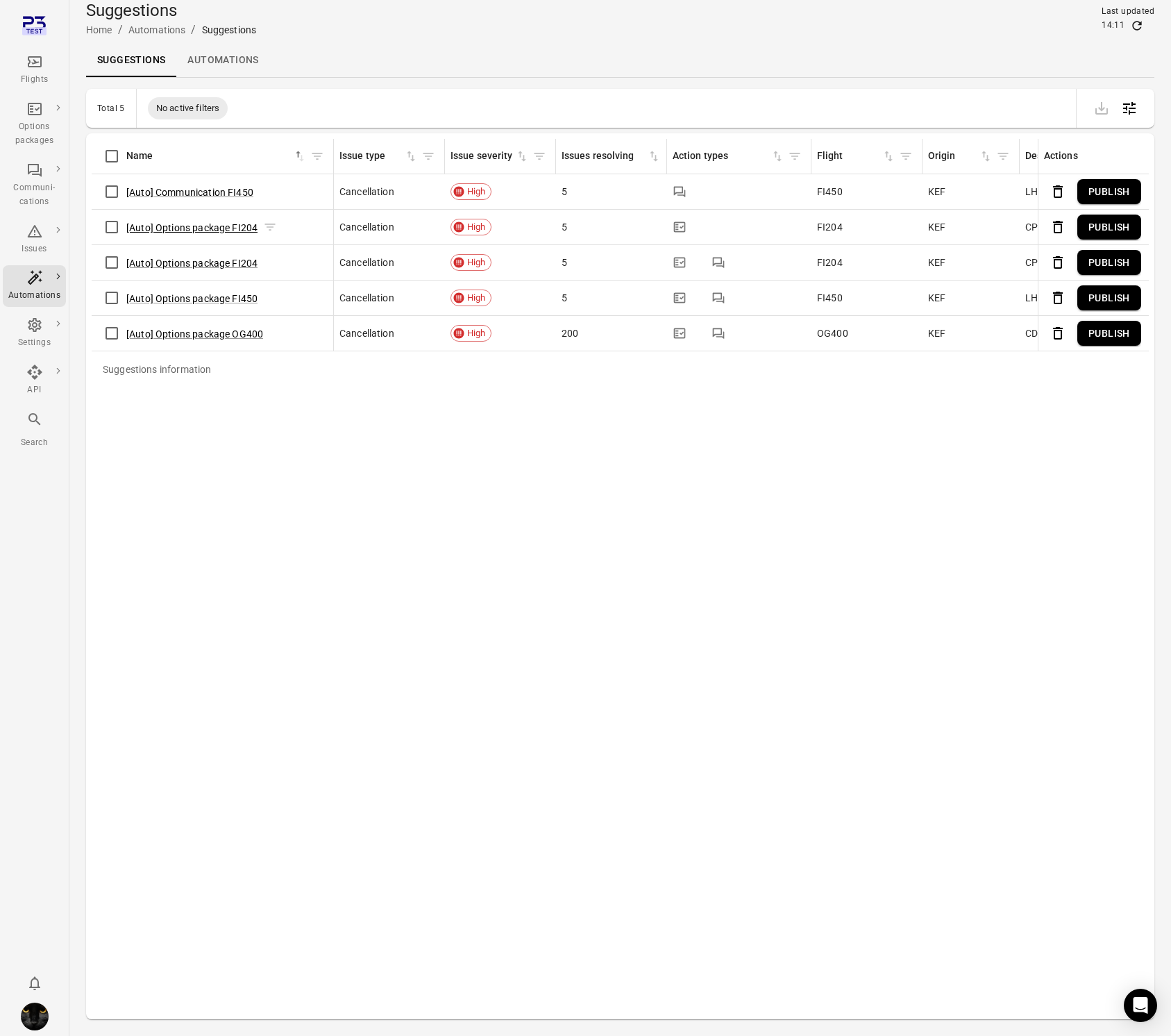
click at [223, 228] on button "[Auto] Options package FI204" at bounding box center [192, 227] width 131 height 14
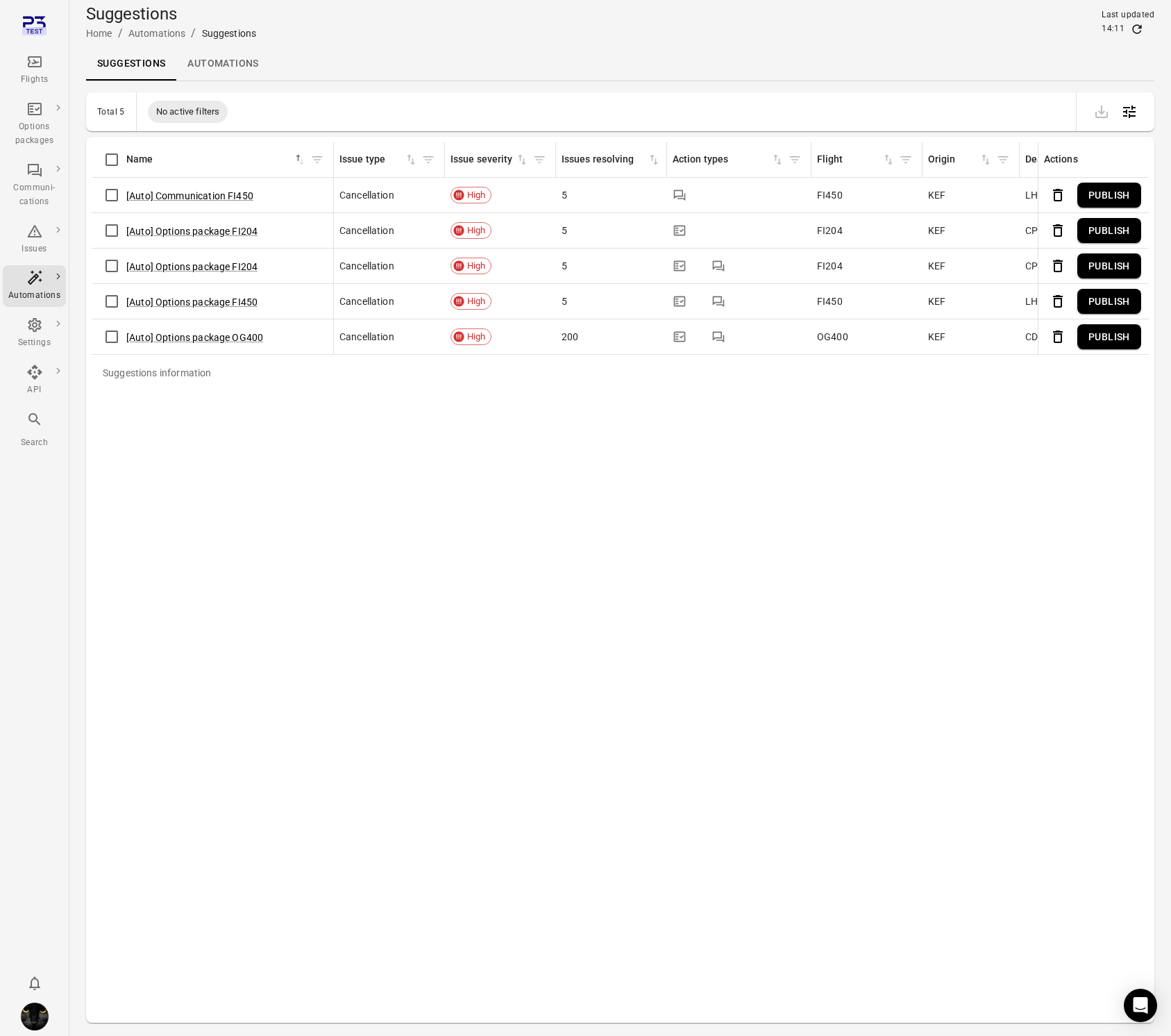
scroll to position [9, 0]
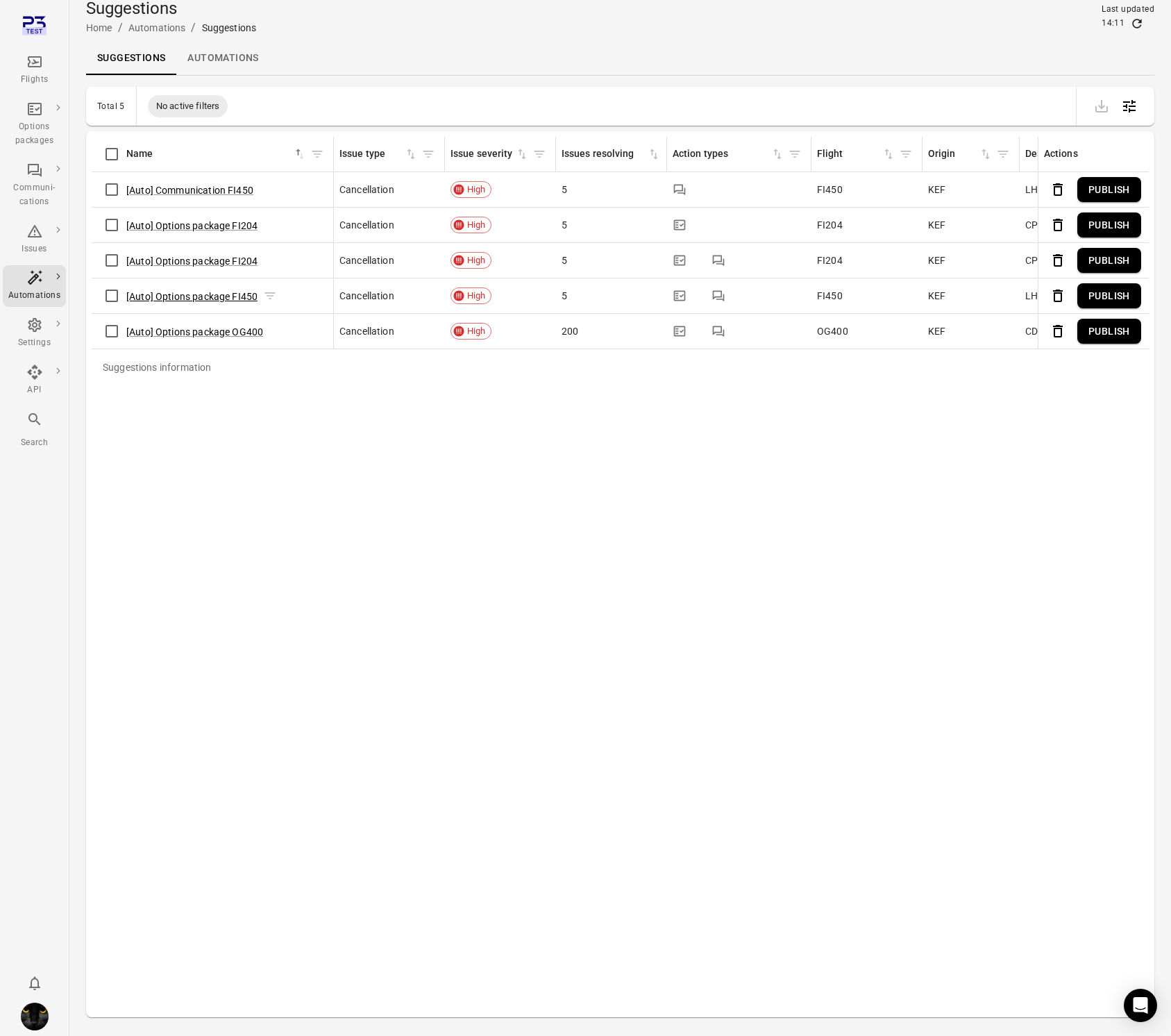
click at [177, 297] on button "[Auto] Options package FI450" at bounding box center [192, 297] width 131 height 14
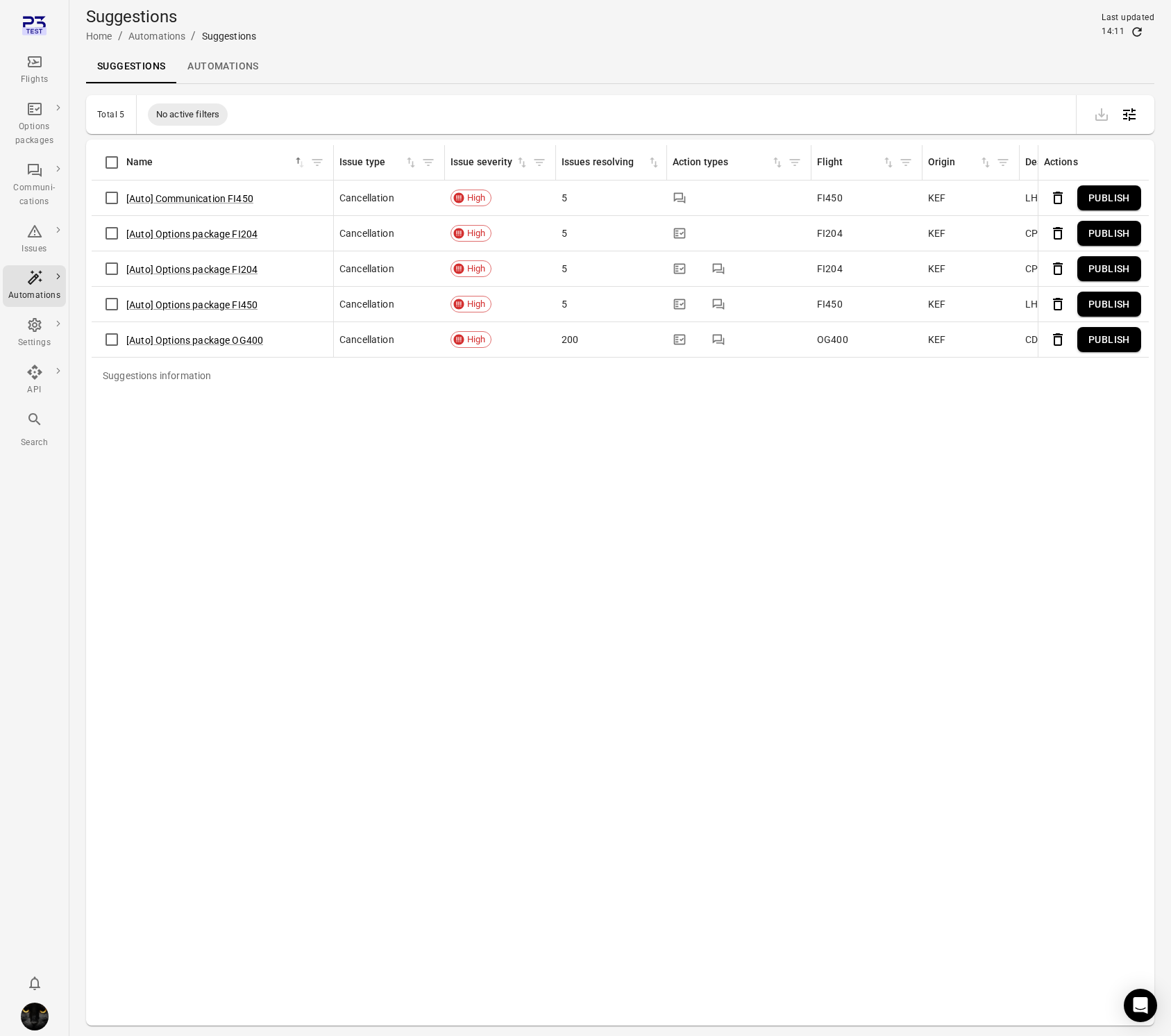
scroll to position [9, 0]
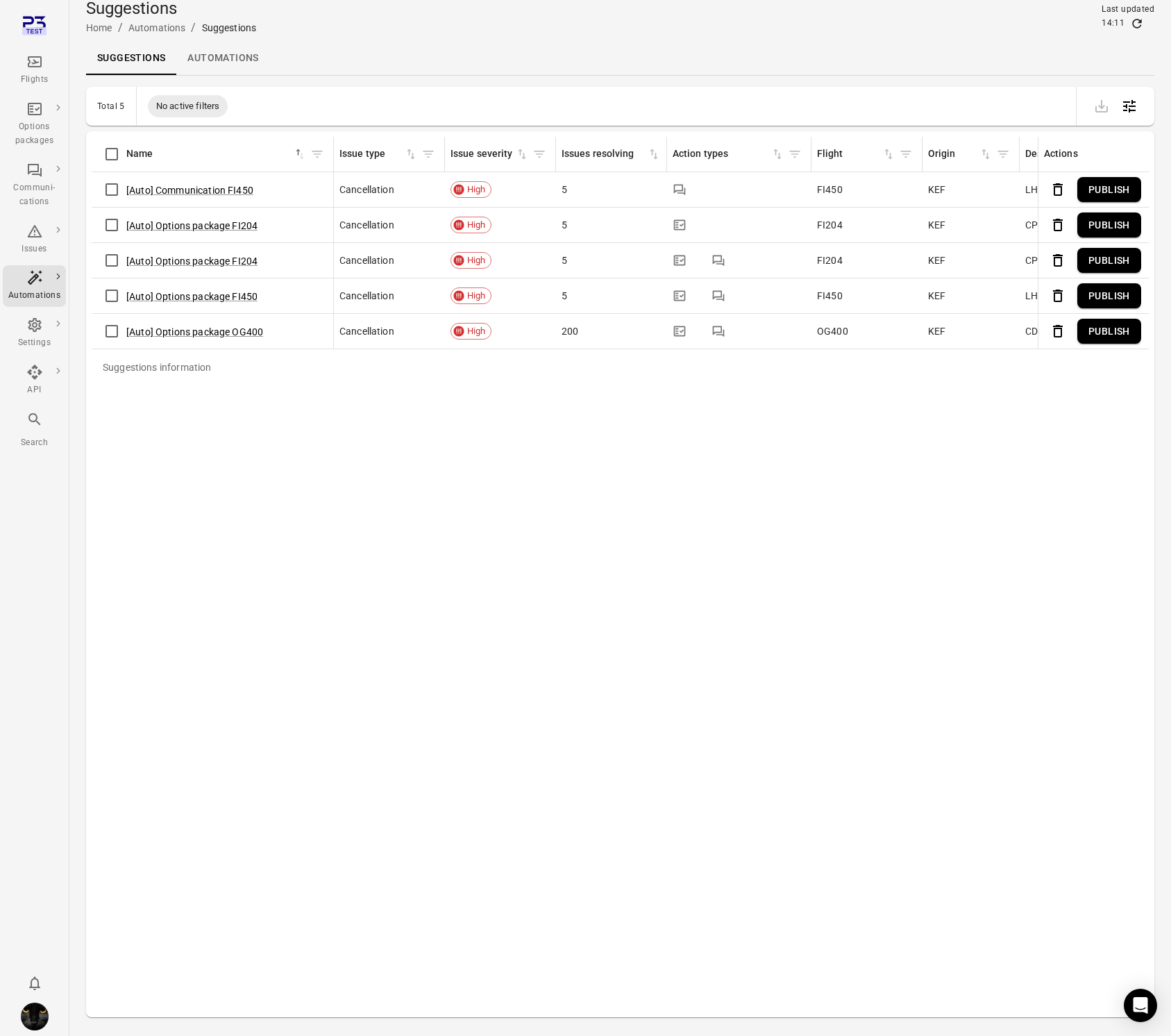
click at [1119, 185] on button "Publish" at bounding box center [1108, 190] width 64 height 25
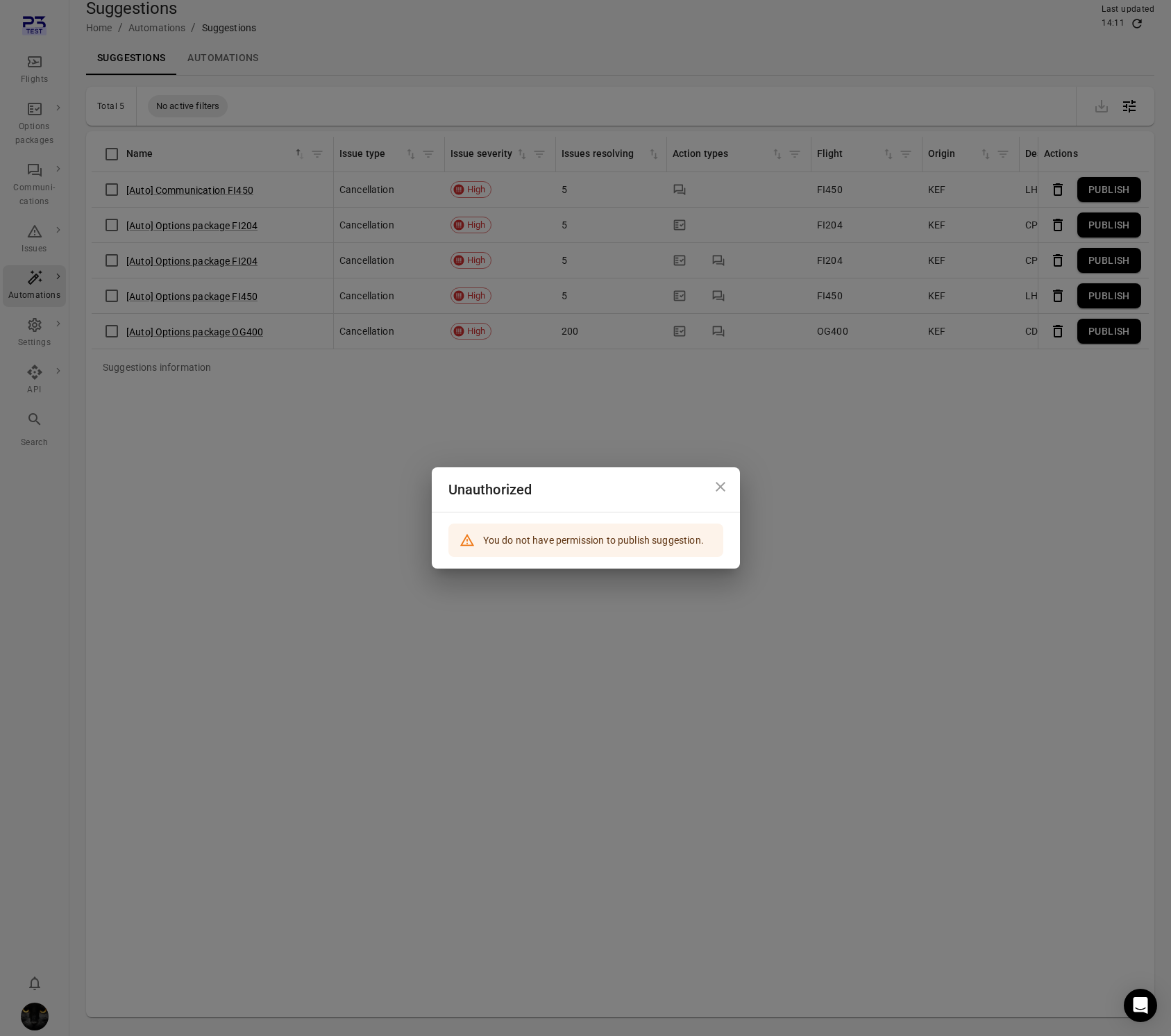
click at [893, 461] on div "Unauthorized You do not have permission to publish suggestion." at bounding box center [586, 518] width 1171 height 1036
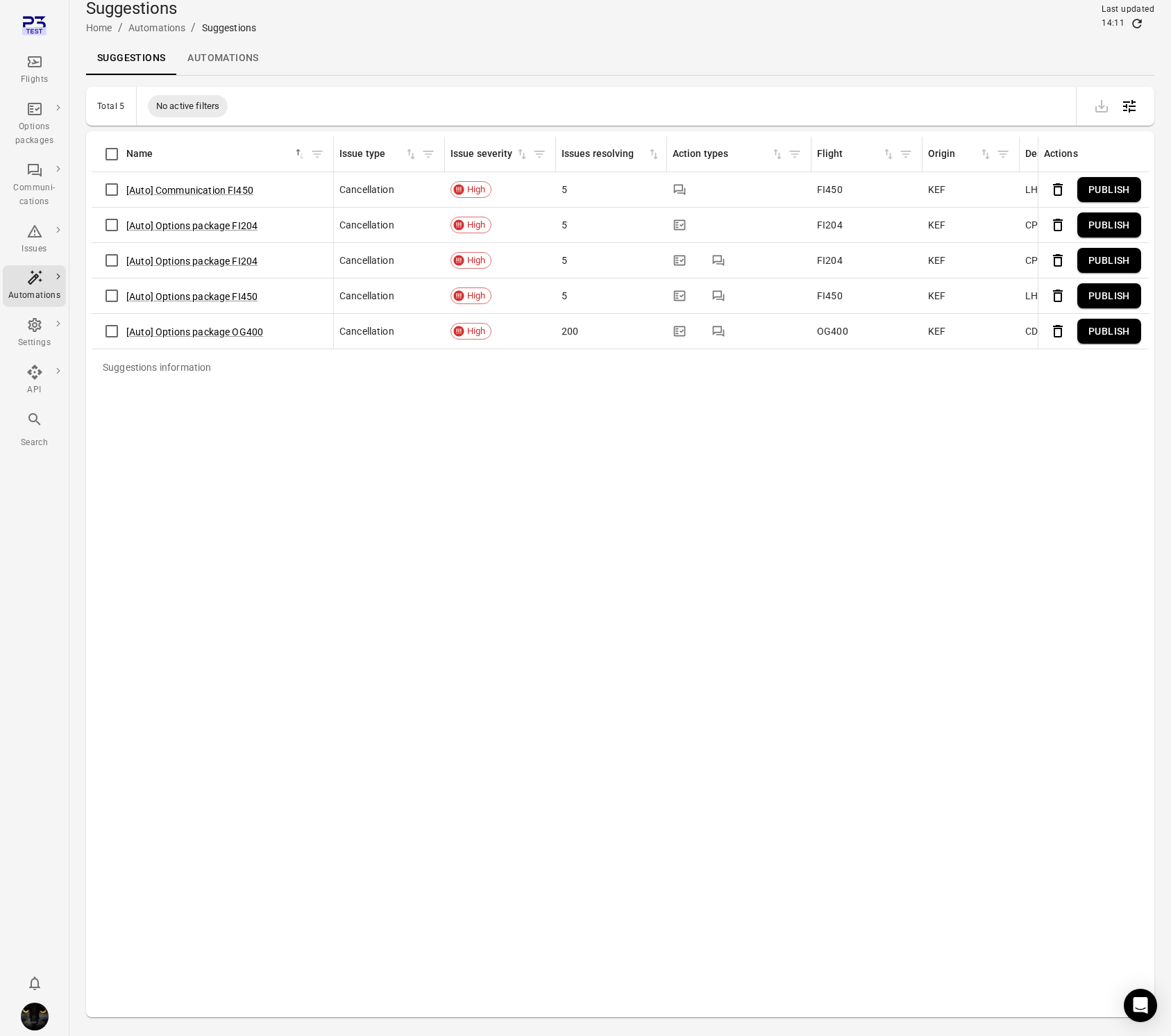
click at [1098, 225] on button "Publish" at bounding box center [1108, 225] width 64 height 25
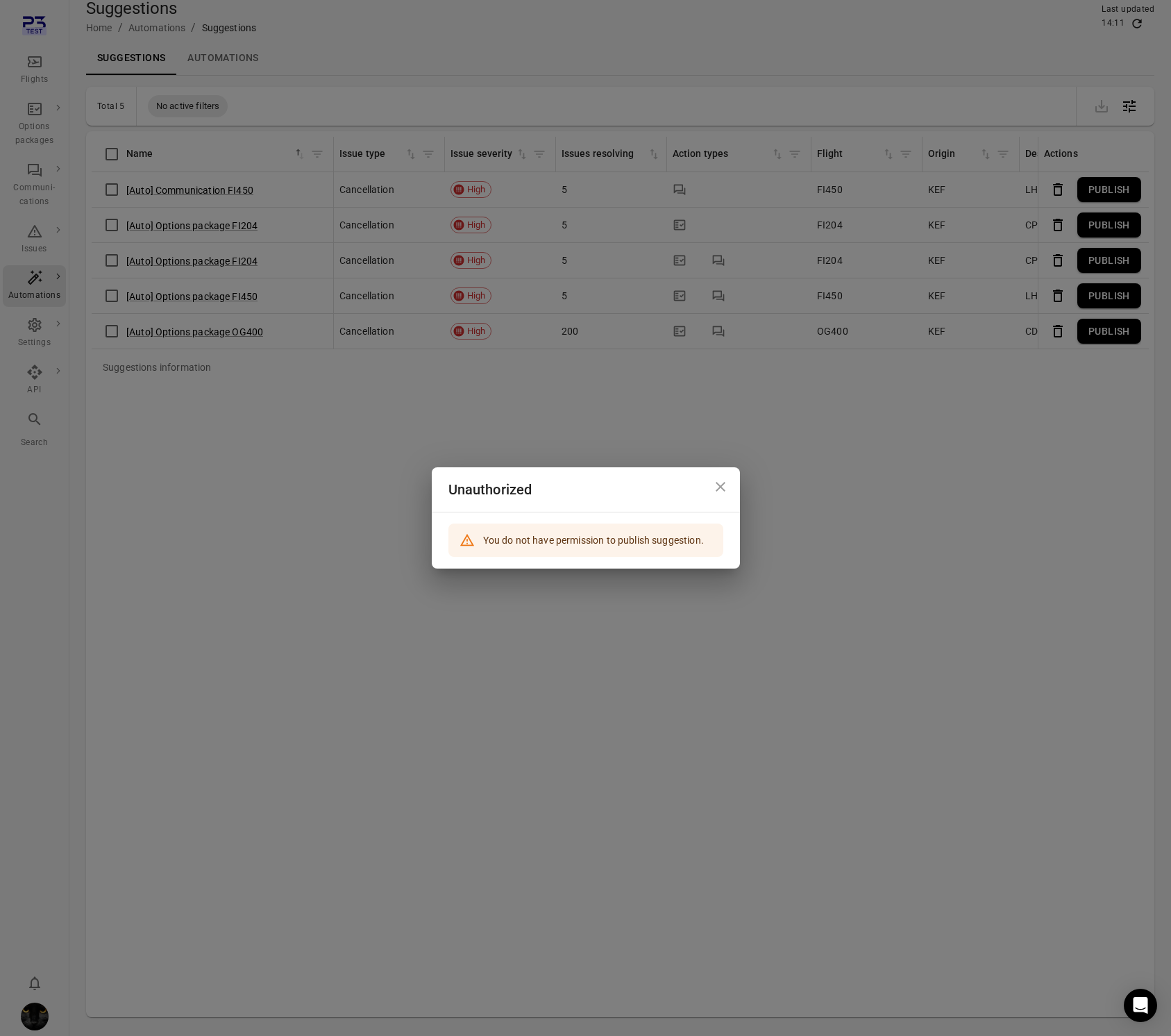
click at [814, 526] on div "Unauthorized You do not have permission to publish suggestion." at bounding box center [586, 518] width 1171 height 1036
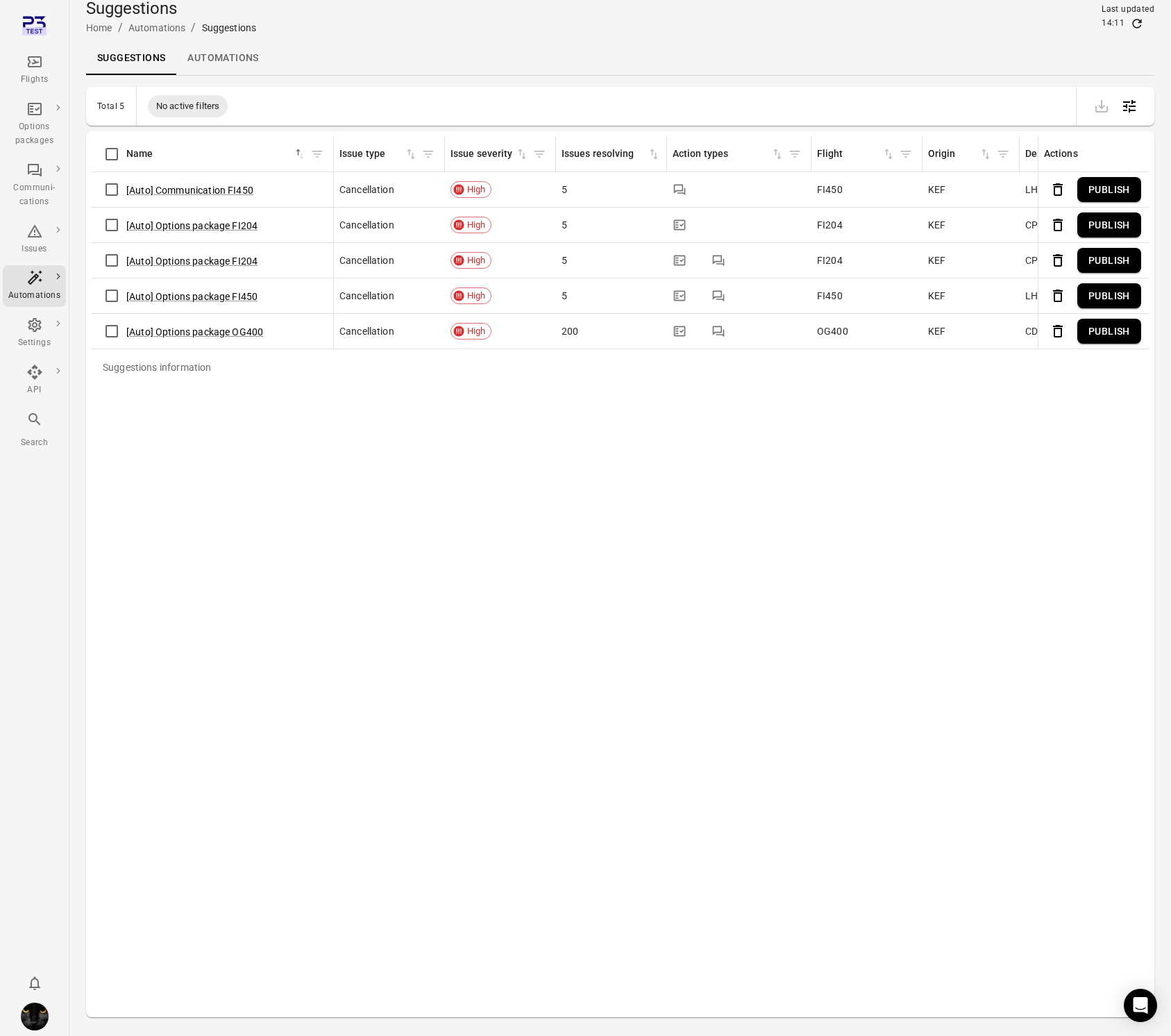
click at [1109, 289] on button "Publish" at bounding box center [1108, 296] width 64 height 25
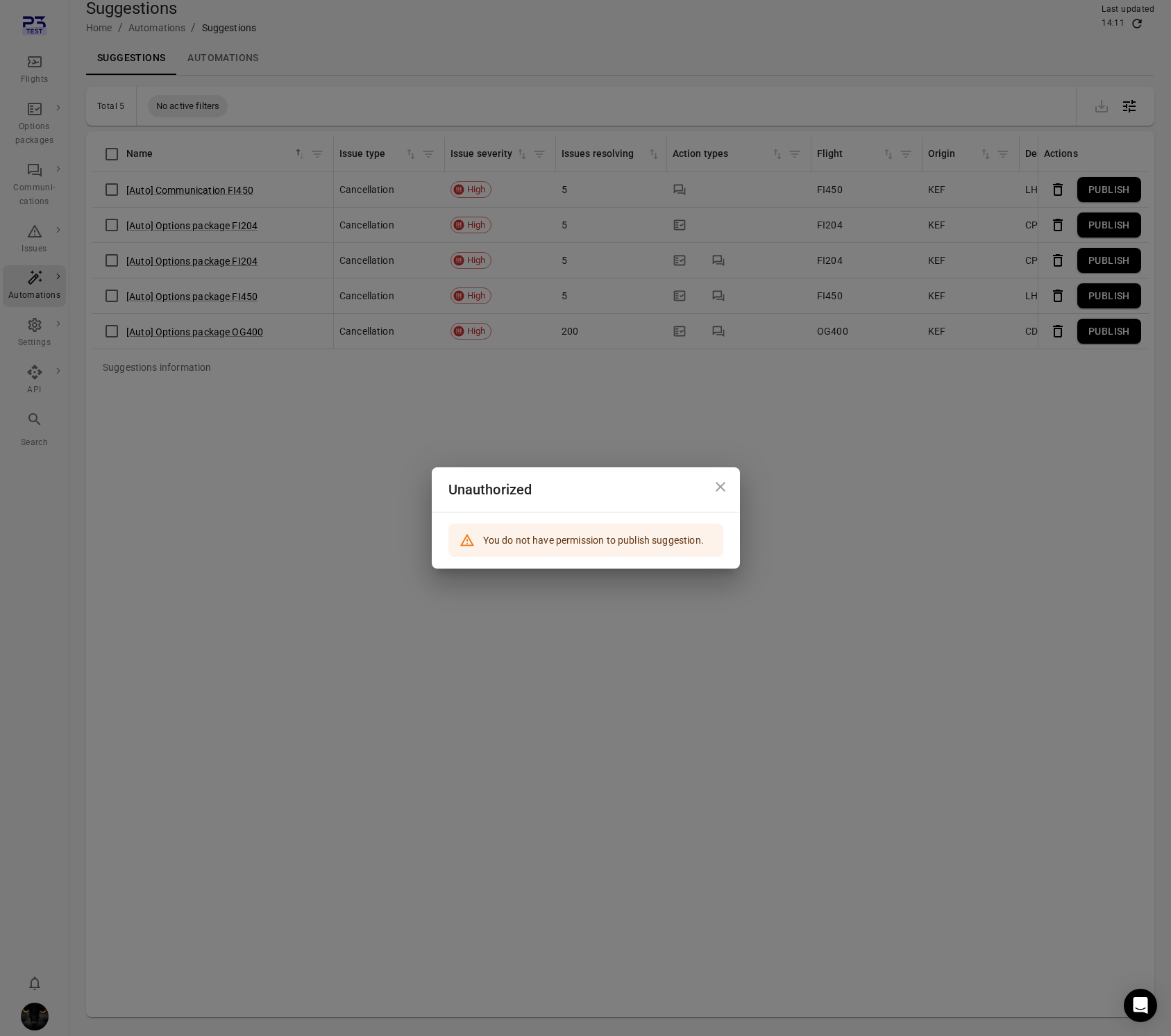
click at [1003, 481] on div "Unauthorized You do not have permission to publish suggestion." at bounding box center [586, 518] width 1171 height 1036
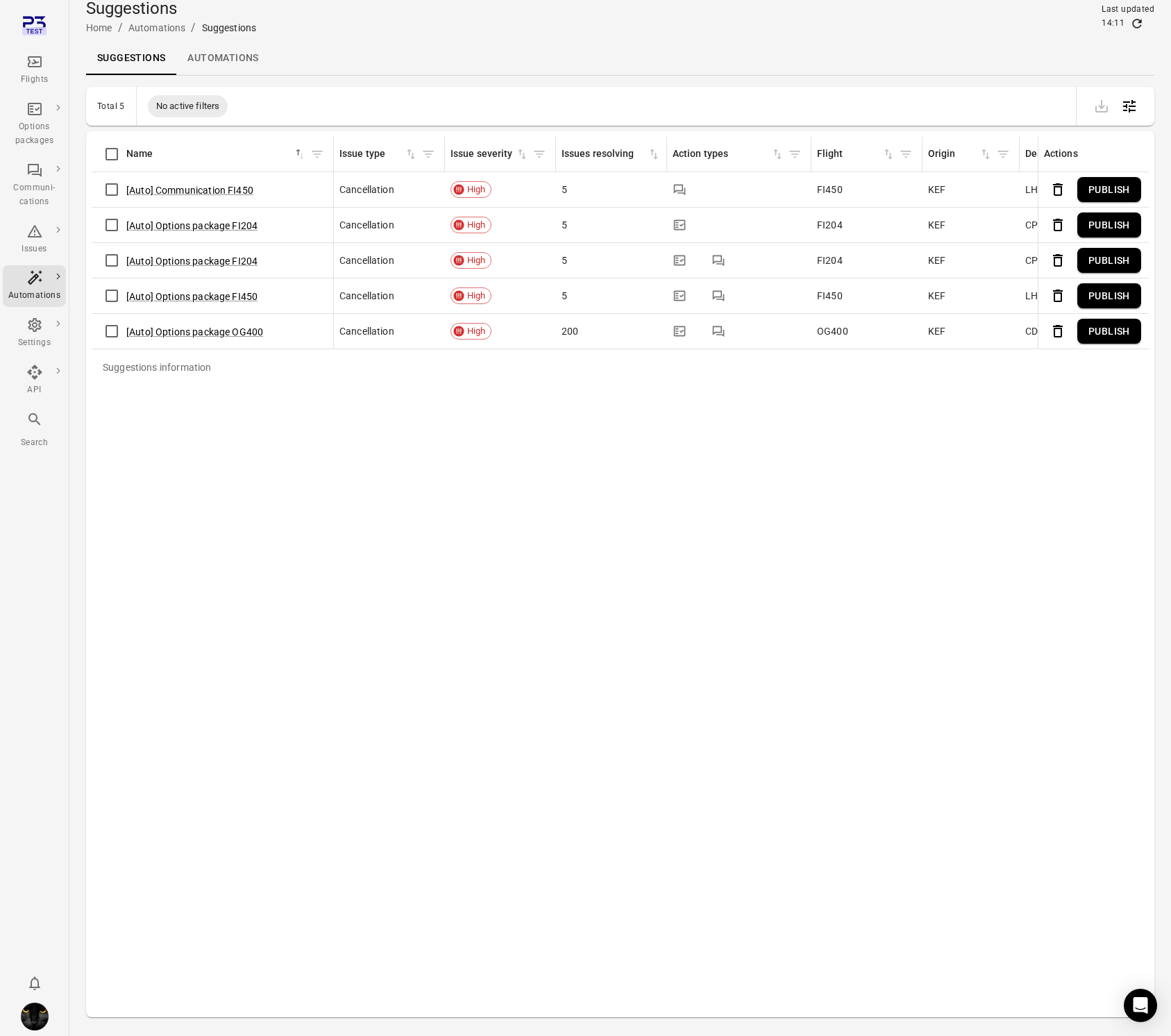
click at [1104, 335] on button "Publish" at bounding box center [1108, 331] width 64 height 25
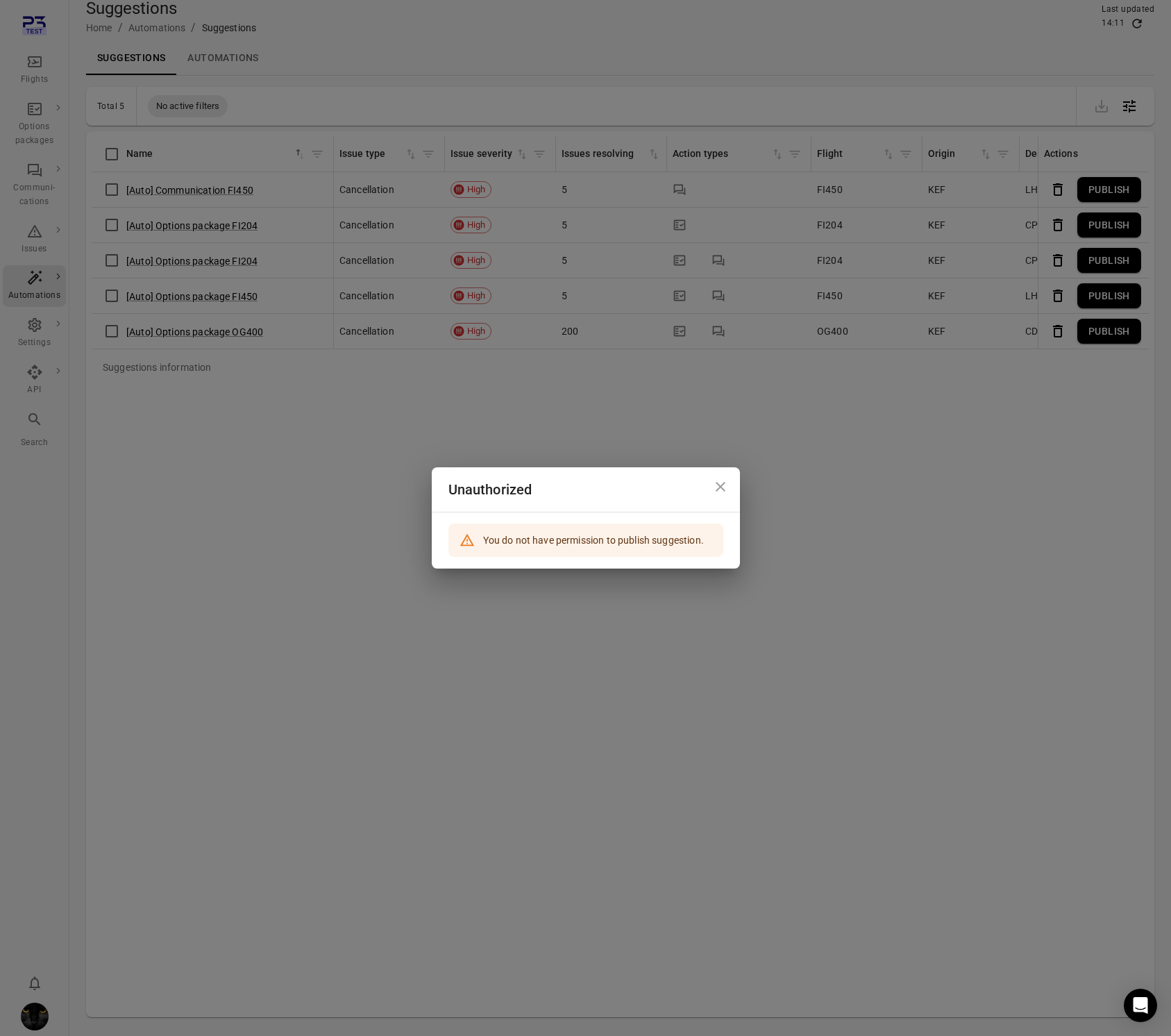
click at [1009, 465] on div "Unauthorized You do not have permission to publish suggestion." at bounding box center [586, 518] width 1171 height 1036
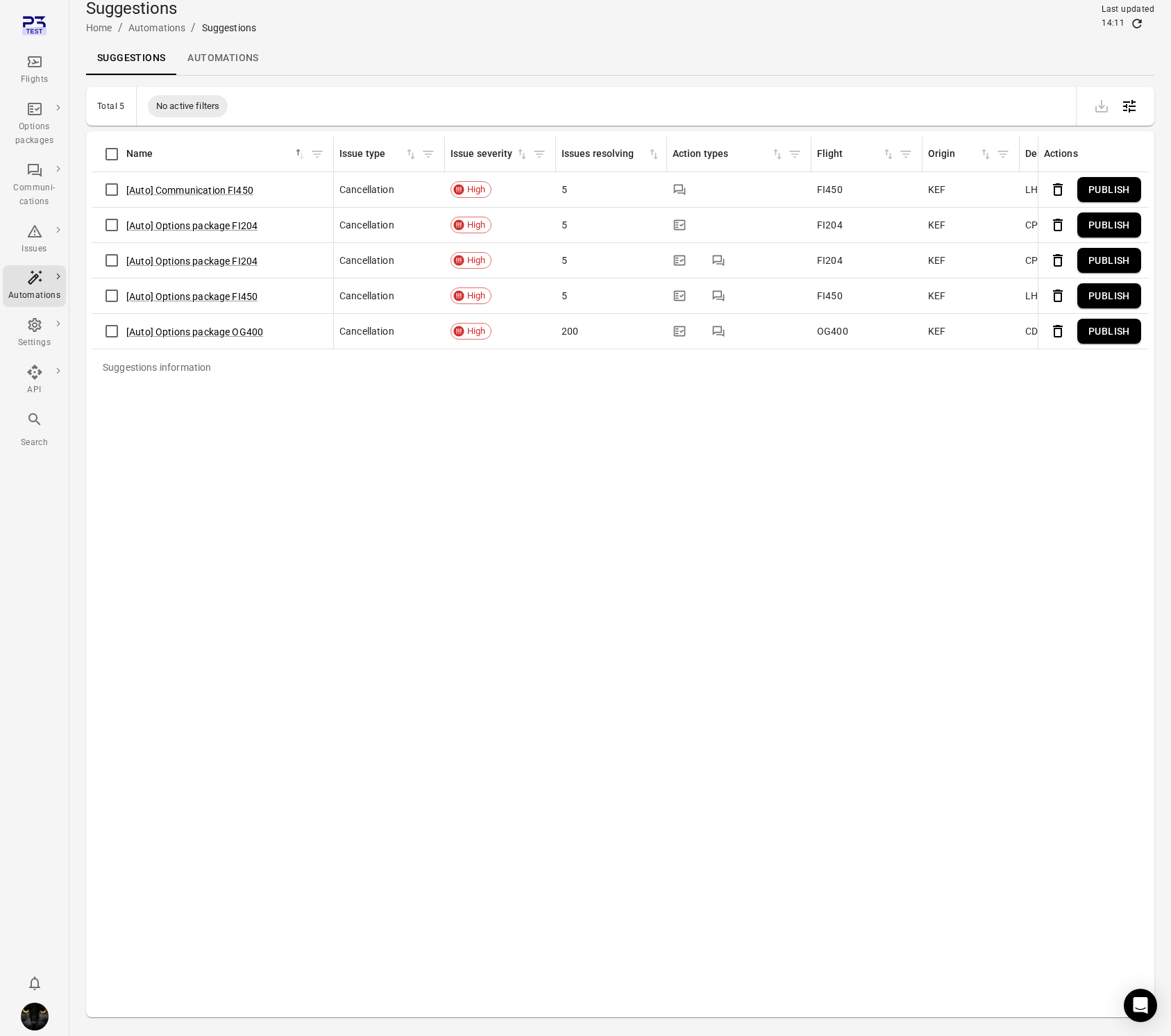
click at [1099, 255] on button "Publish" at bounding box center [1108, 260] width 64 height 25
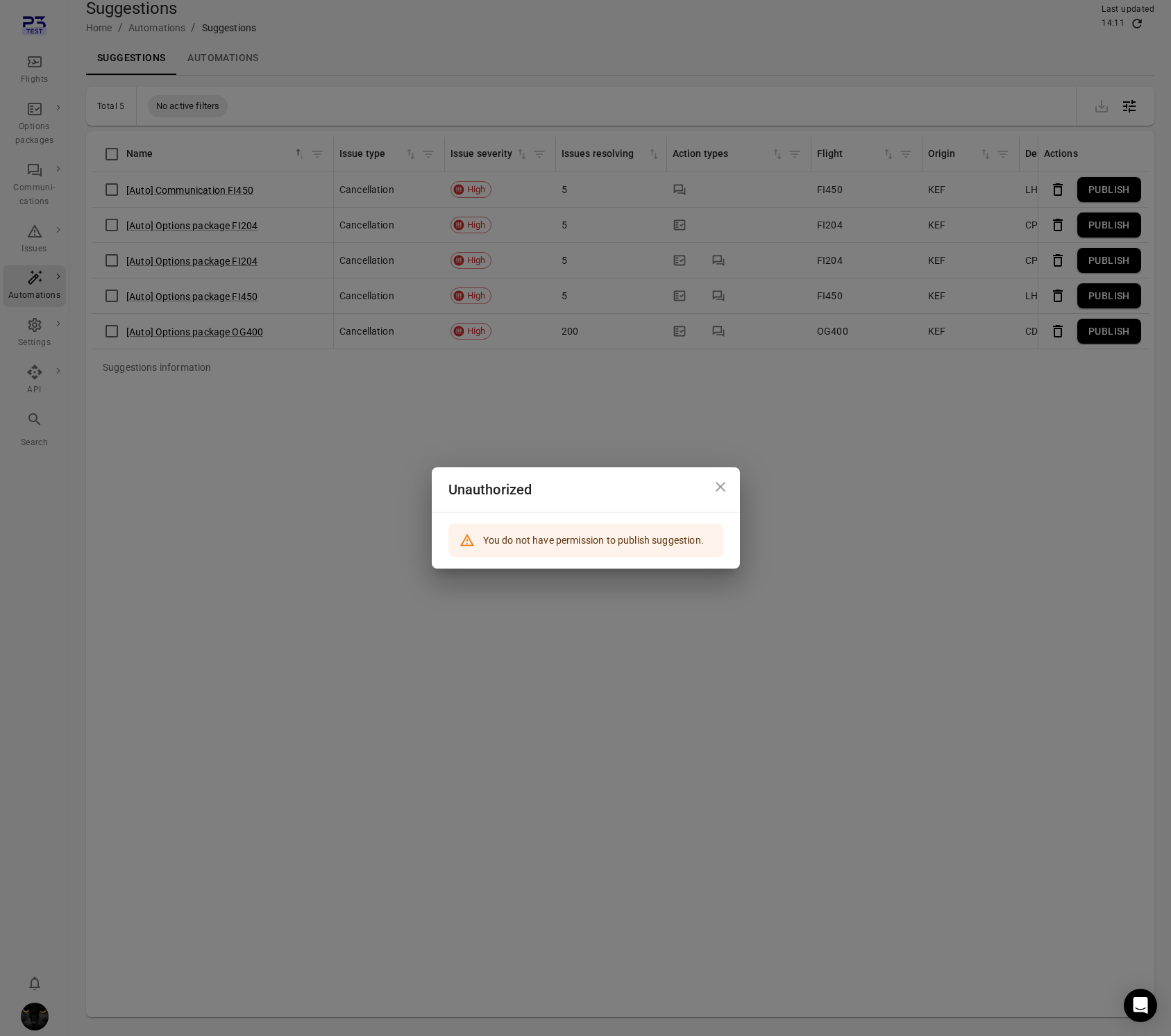
click at [971, 497] on div "Unauthorized You do not have permission to publish suggestion." at bounding box center [586, 518] width 1171 height 1036
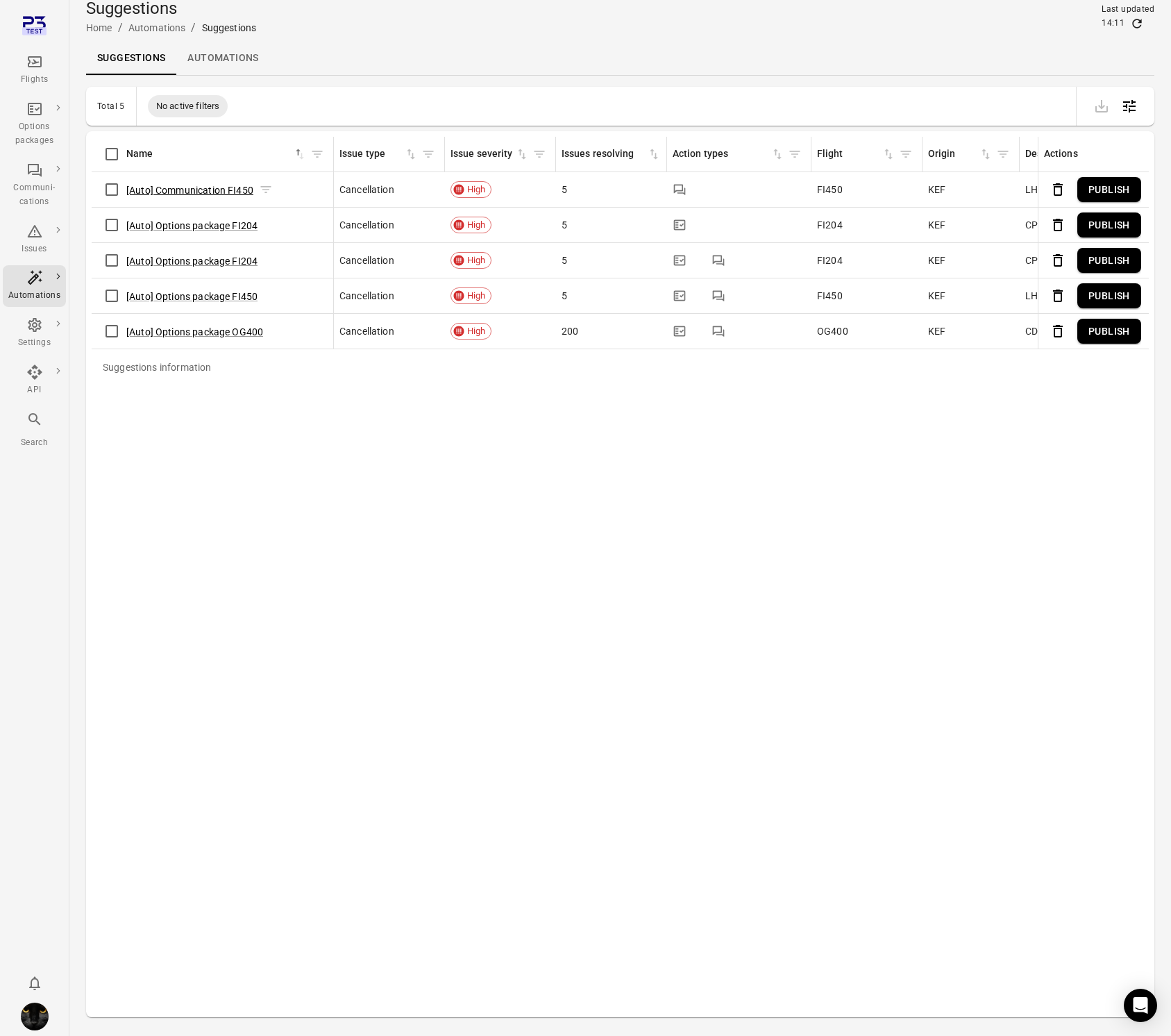
click at [203, 191] on button "[Auto] Communication FI450" at bounding box center [190, 190] width 127 height 14
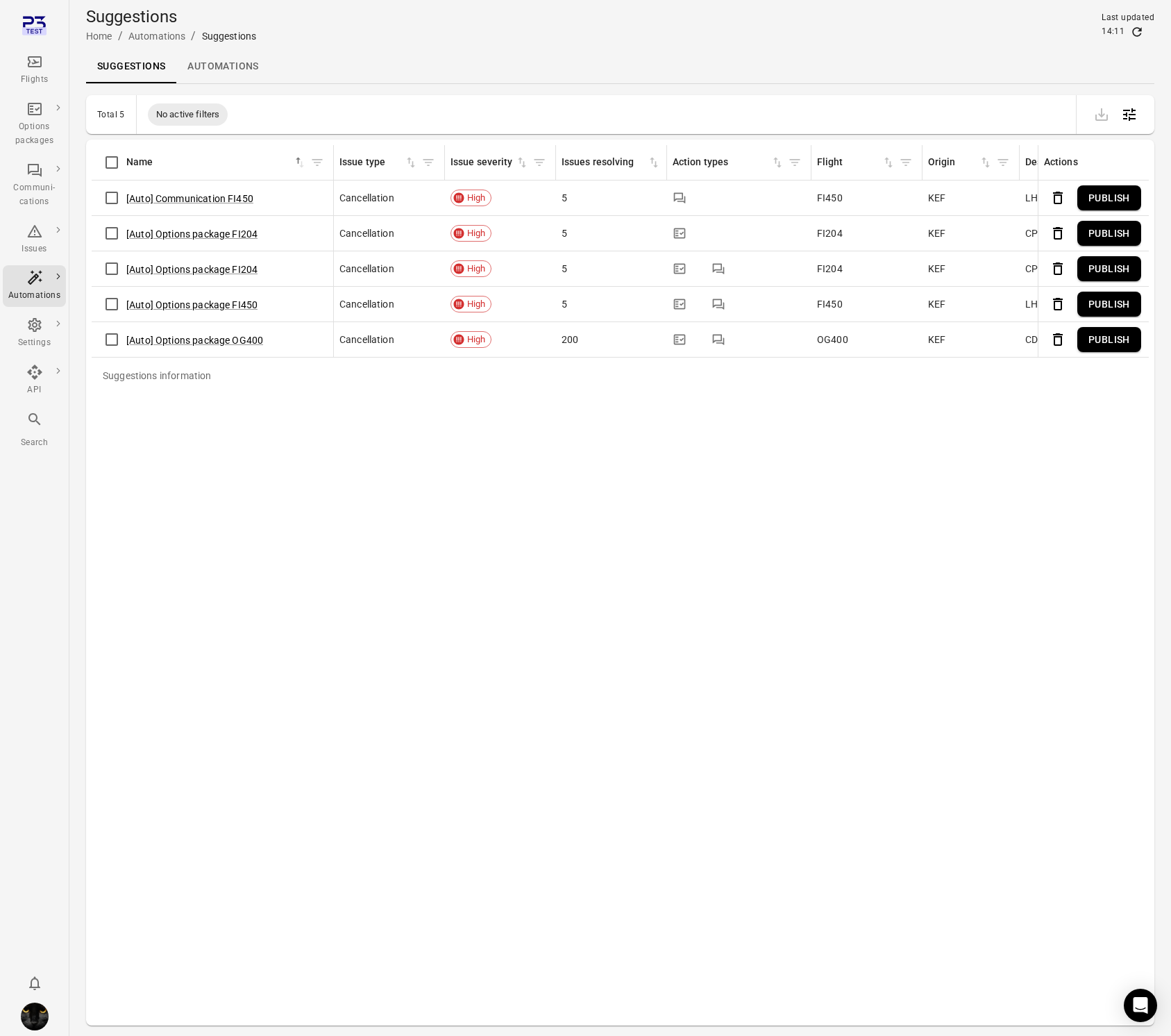
scroll to position [9, 0]
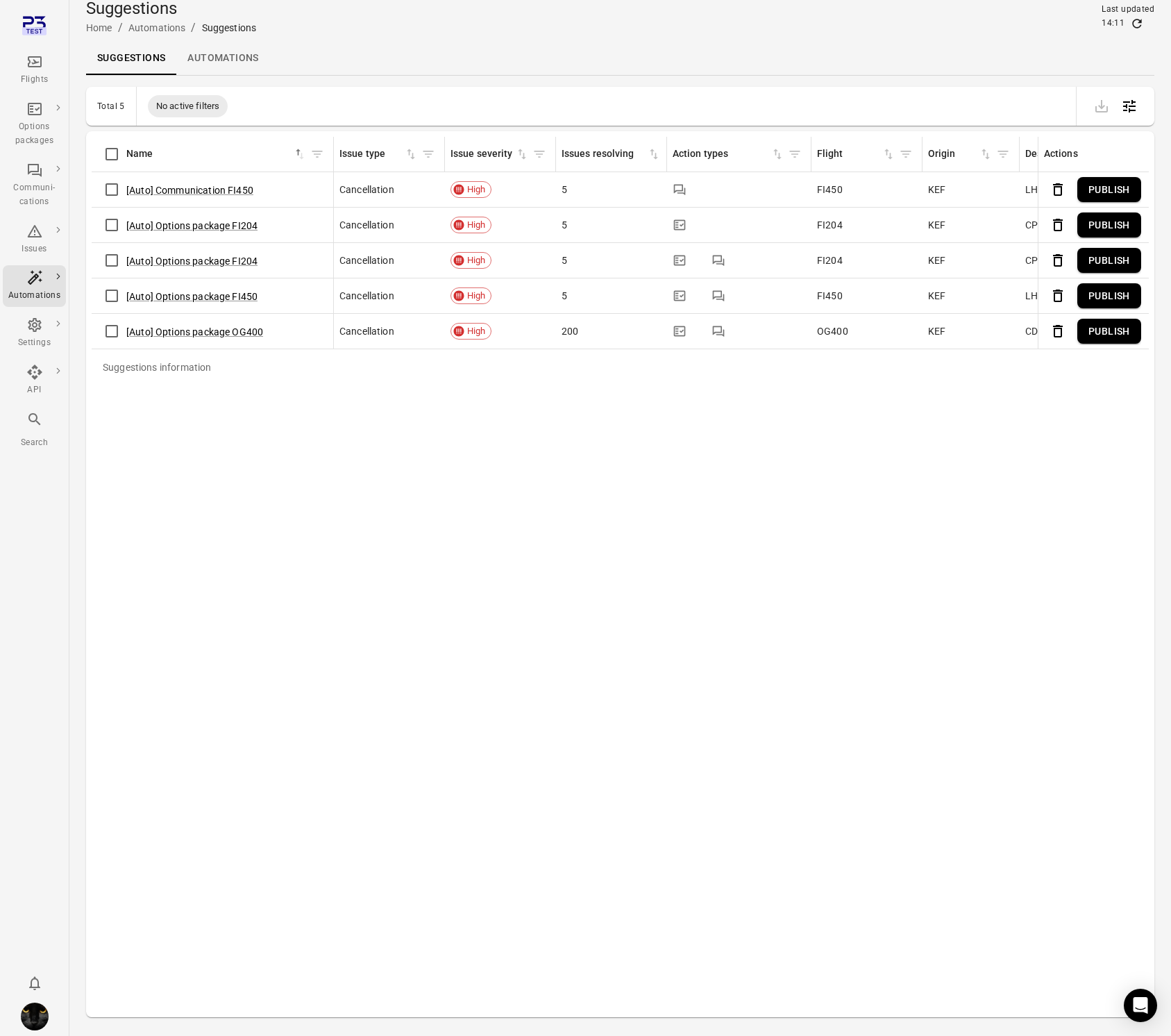
click at [1116, 185] on button "Publish" at bounding box center [1108, 190] width 64 height 25
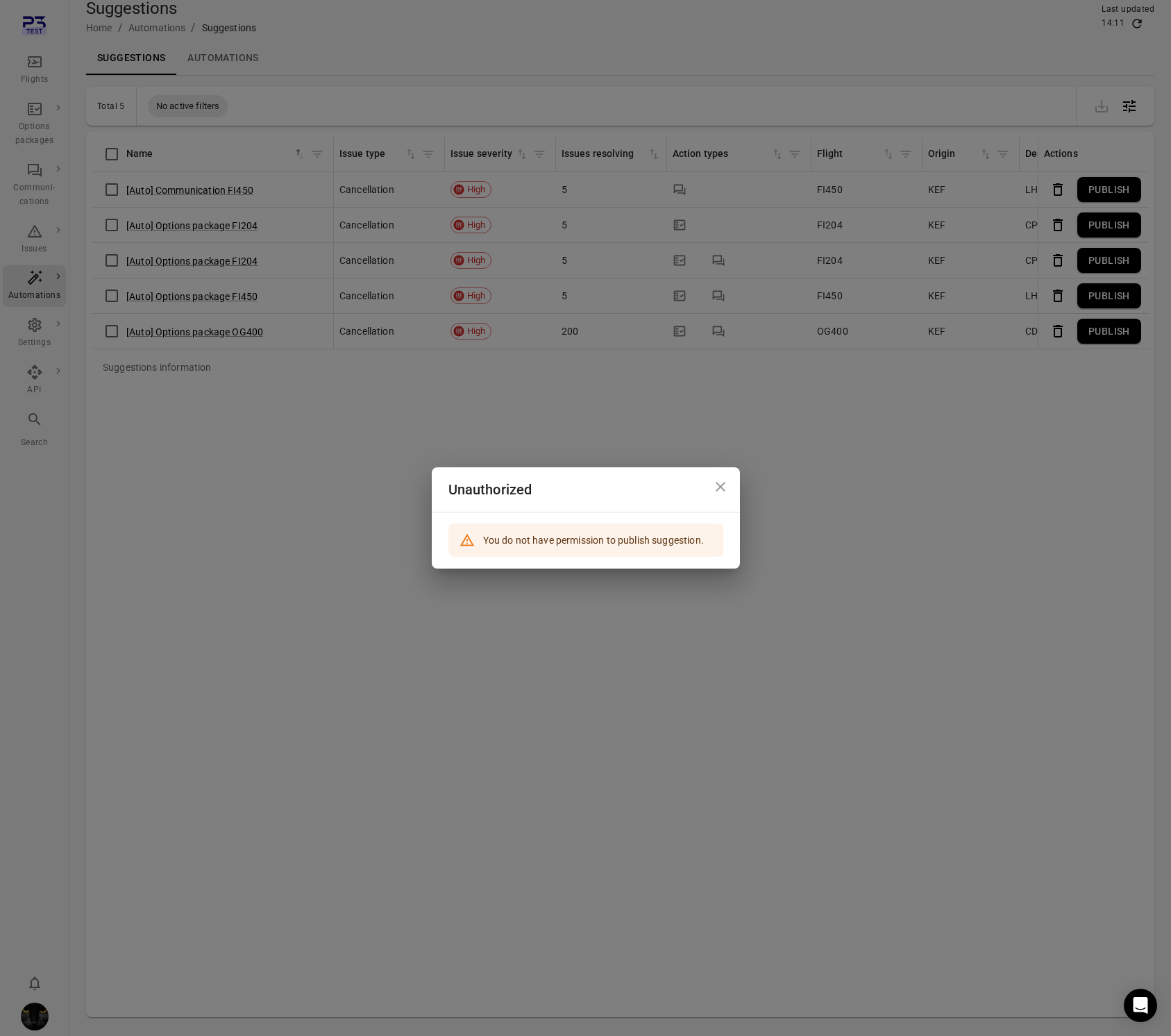
click at [861, 568] on div "Unauthorized You do not have permission to publish suggestion." at bounding box center [586, 518] width 1171 height 1036
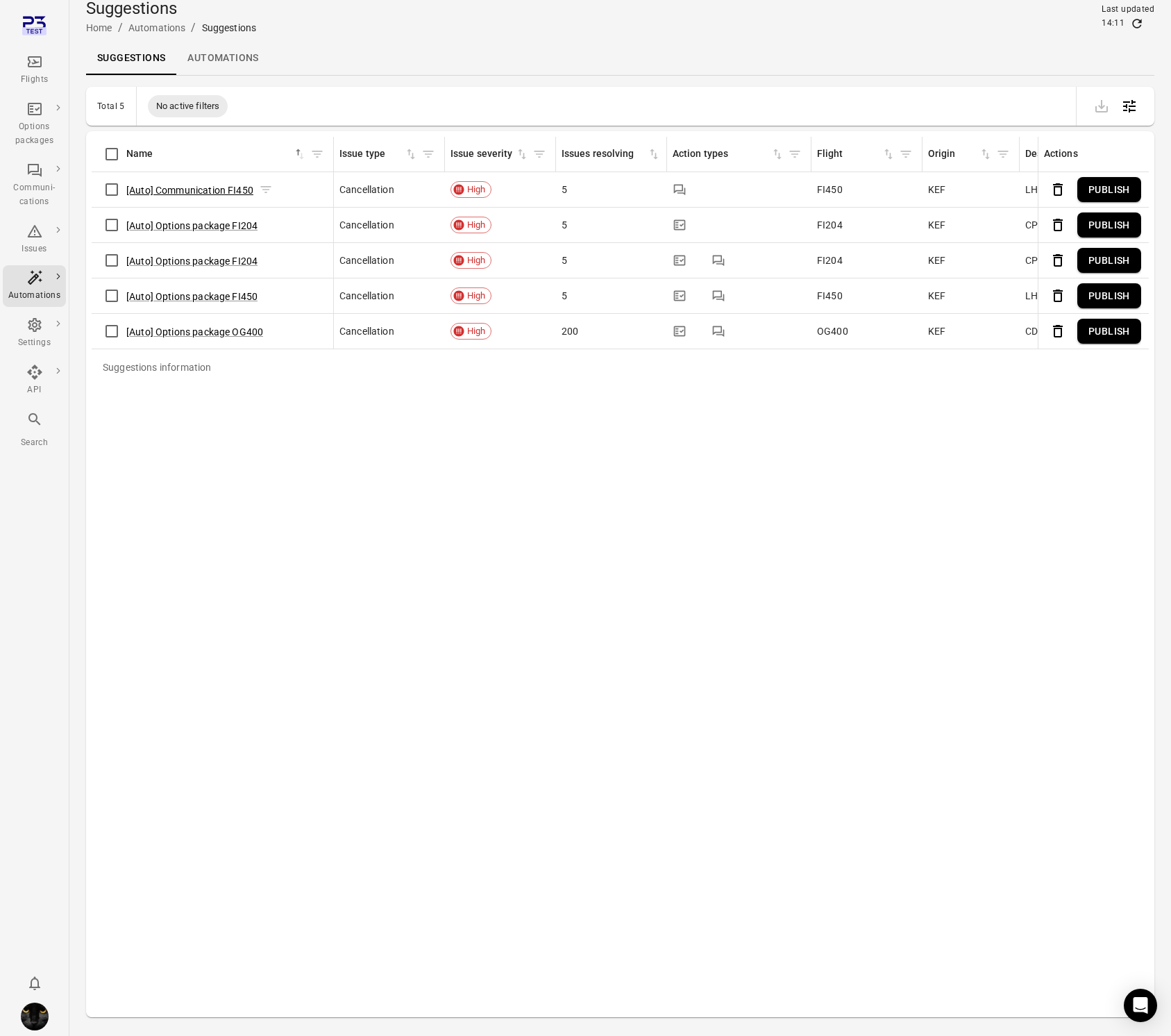
click at [192, 193] on button "[Auto] Communication FI450" at bounding box center [190, 190] width 127 height 14
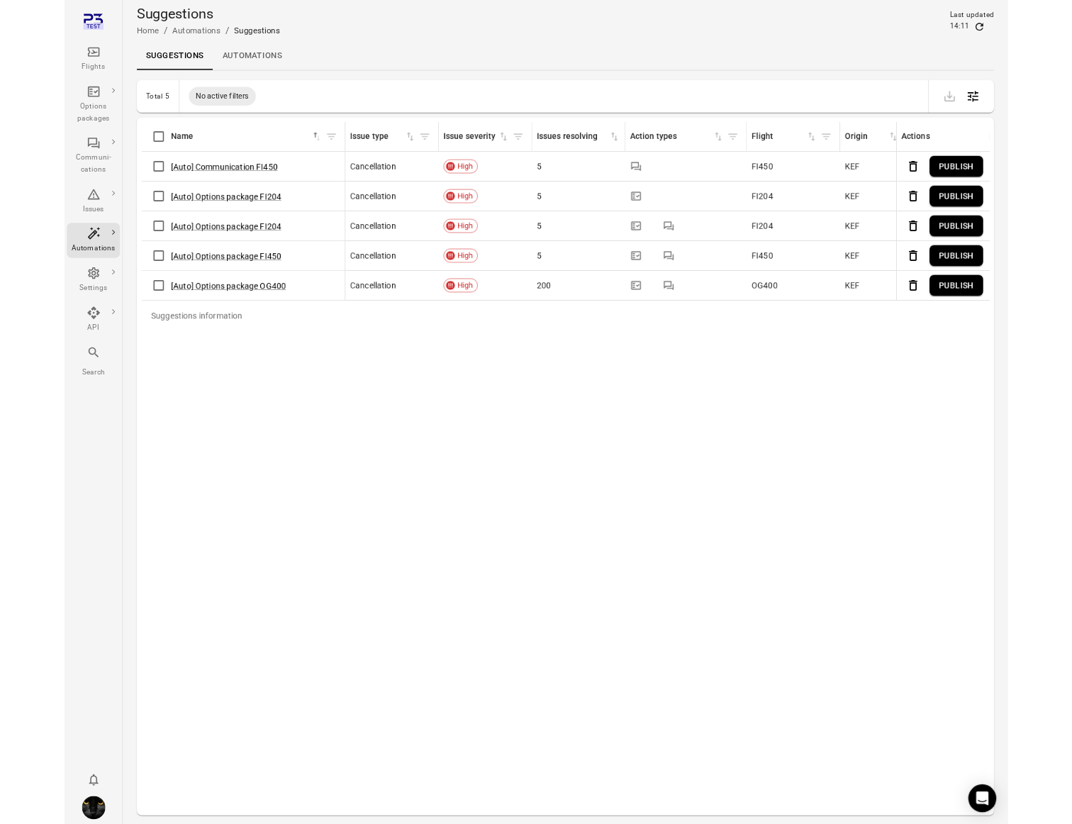
scroll to position [9, 0]
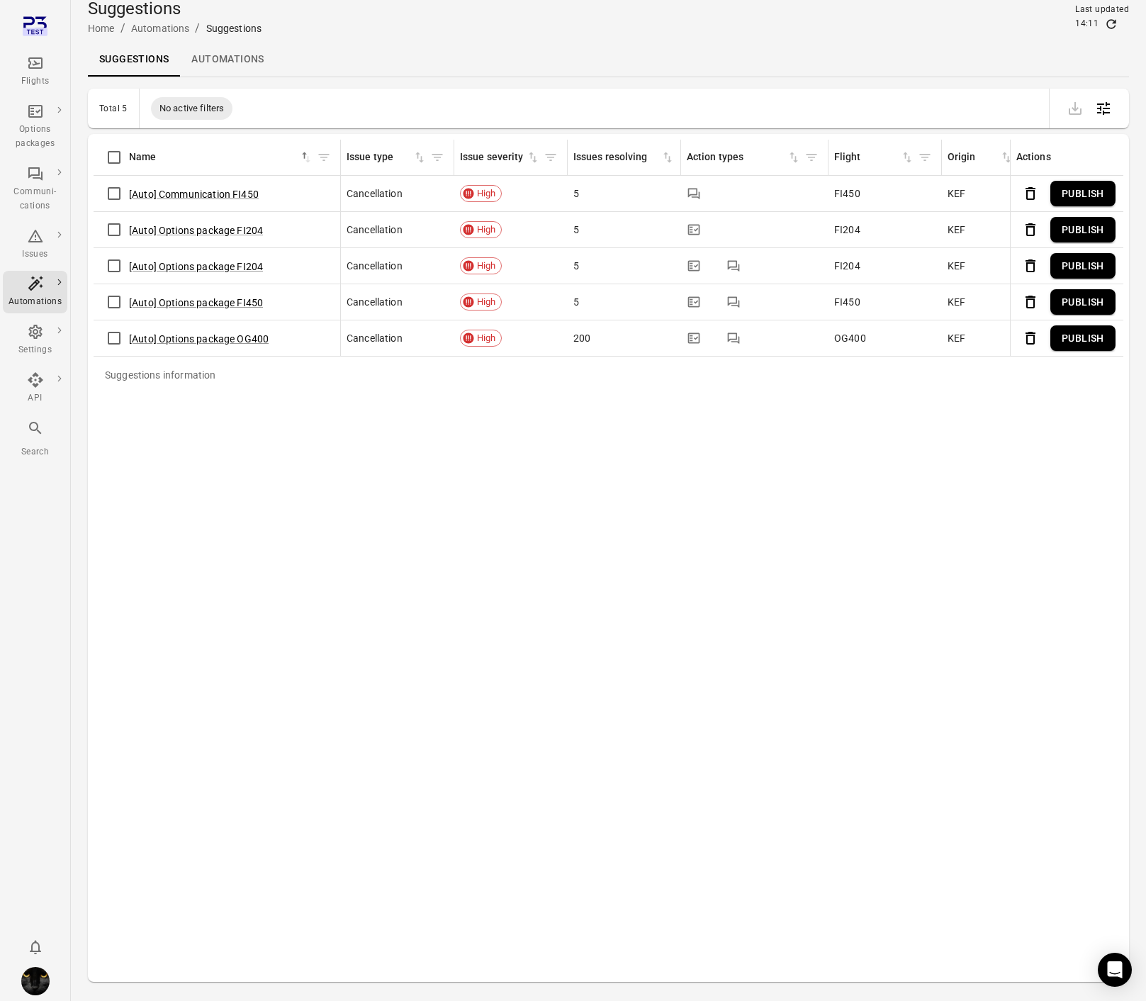
click at [1087, 227] on button "Publish" at bounding box center [1082, 230] width 65 height 26
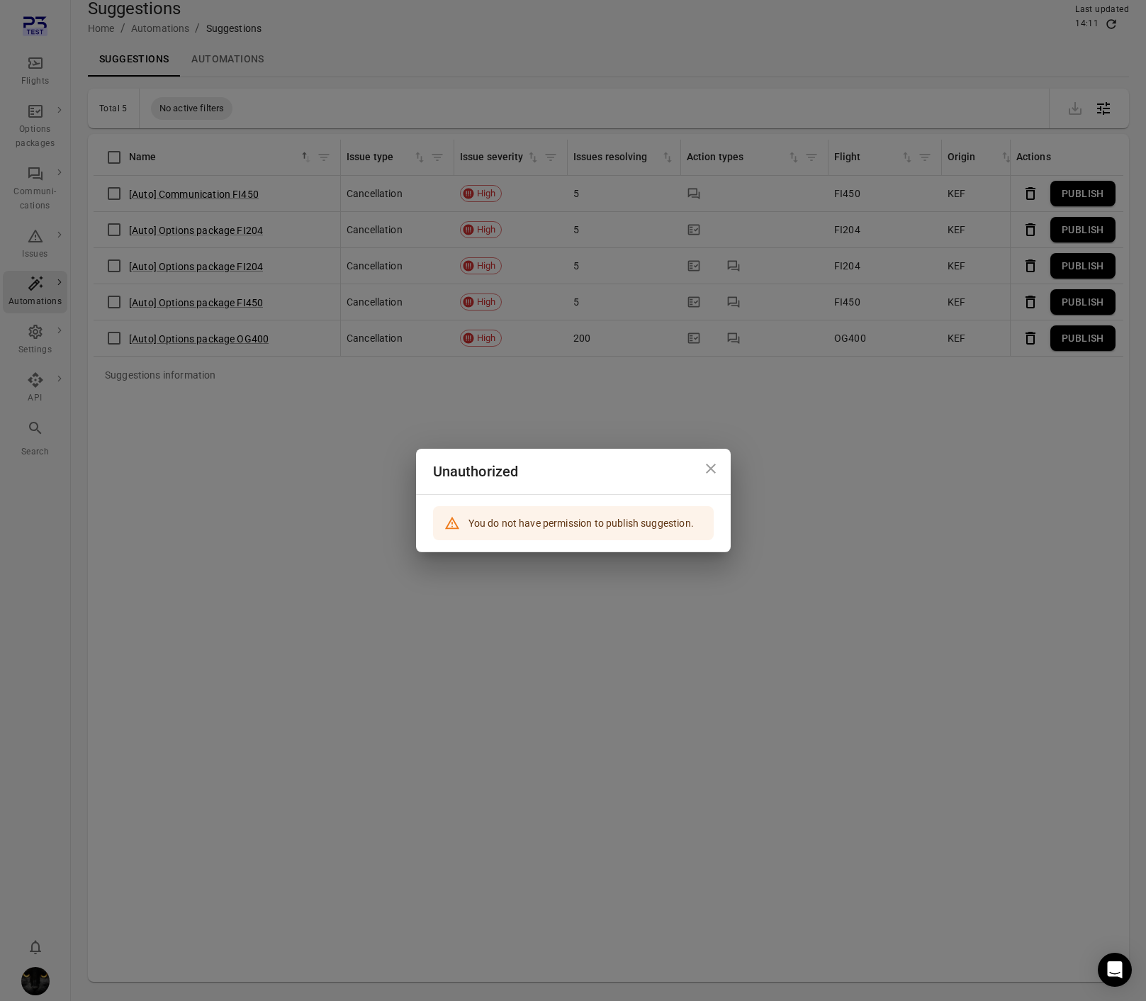
click at [918, 476] on div "Unauthorized You do not have permission to publish suggestion." at bounding box center [573, 500] width 1146 height 1001
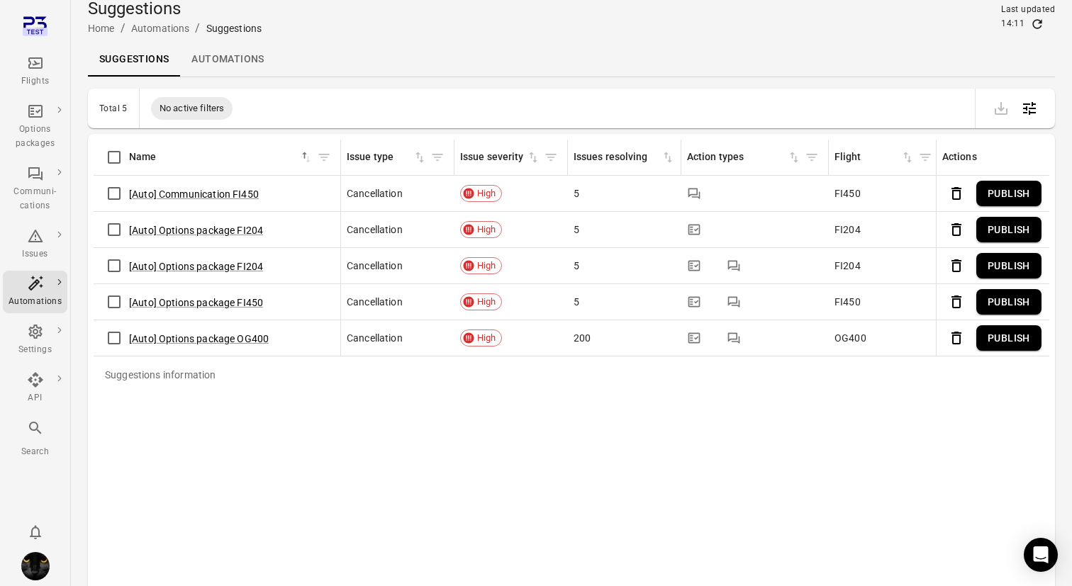
click at [1005, 261] on button "Publish" at bounding box center [1008, 266] width 65 height 26
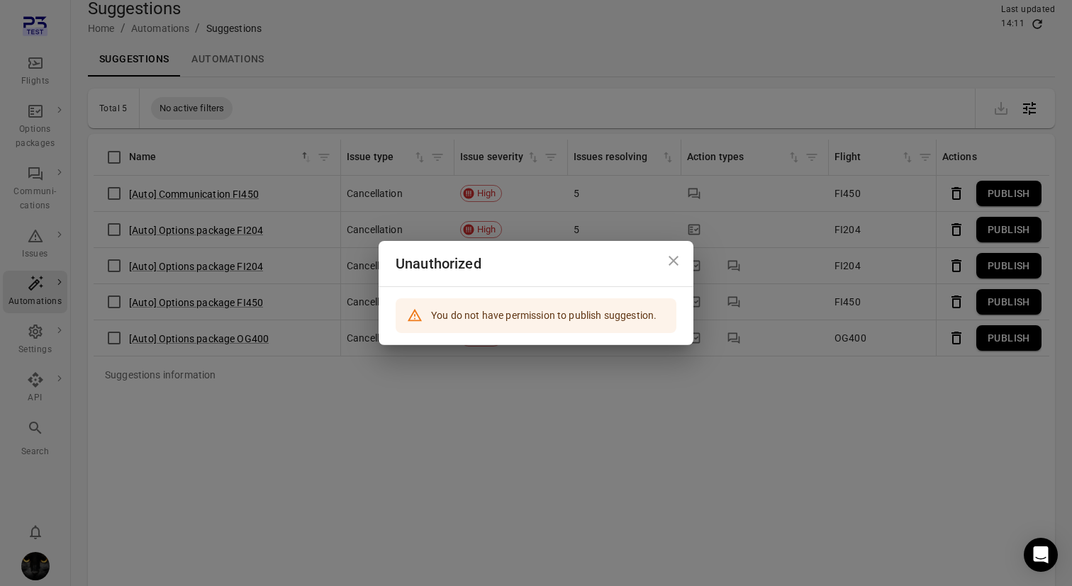
click at [670, 257] on icon "Close dialog" at bounding box center [673, 261] width 10 height 10
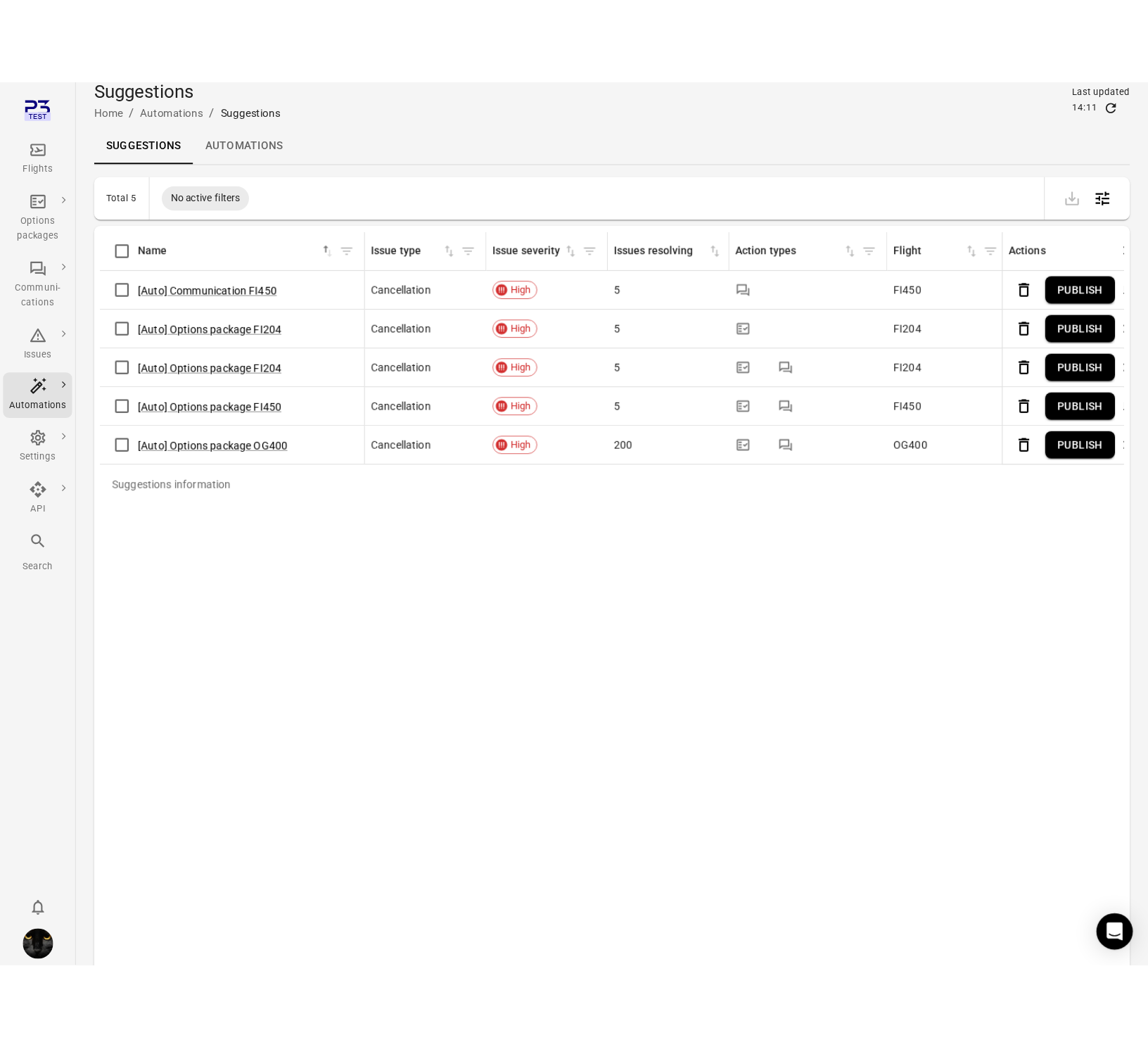
scroll to position [0, 0]
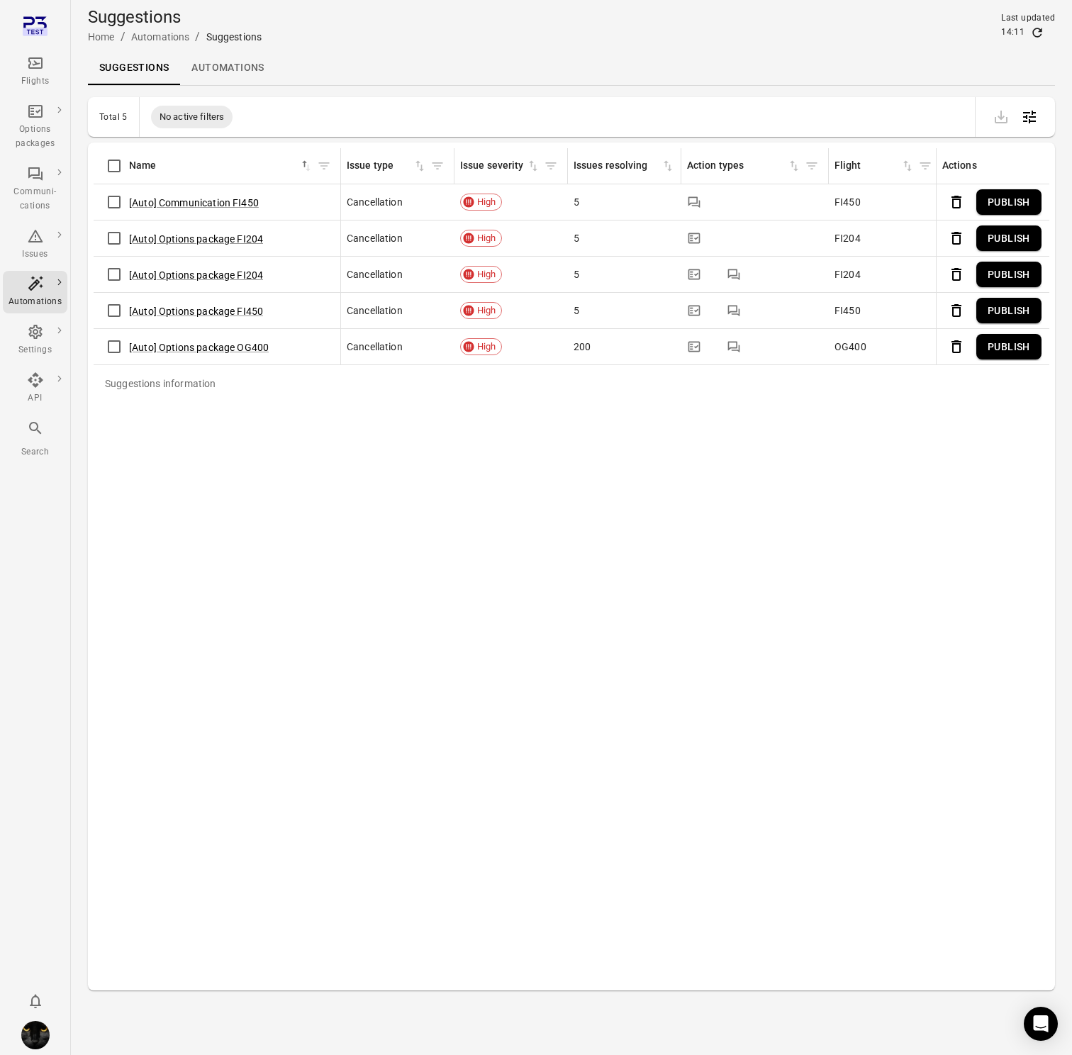
click at [495, 492] on div "Suggestions information Name sorted ascending Issue type Issue severity Issues …" at bounding box center [571, 566] width 955 height 836
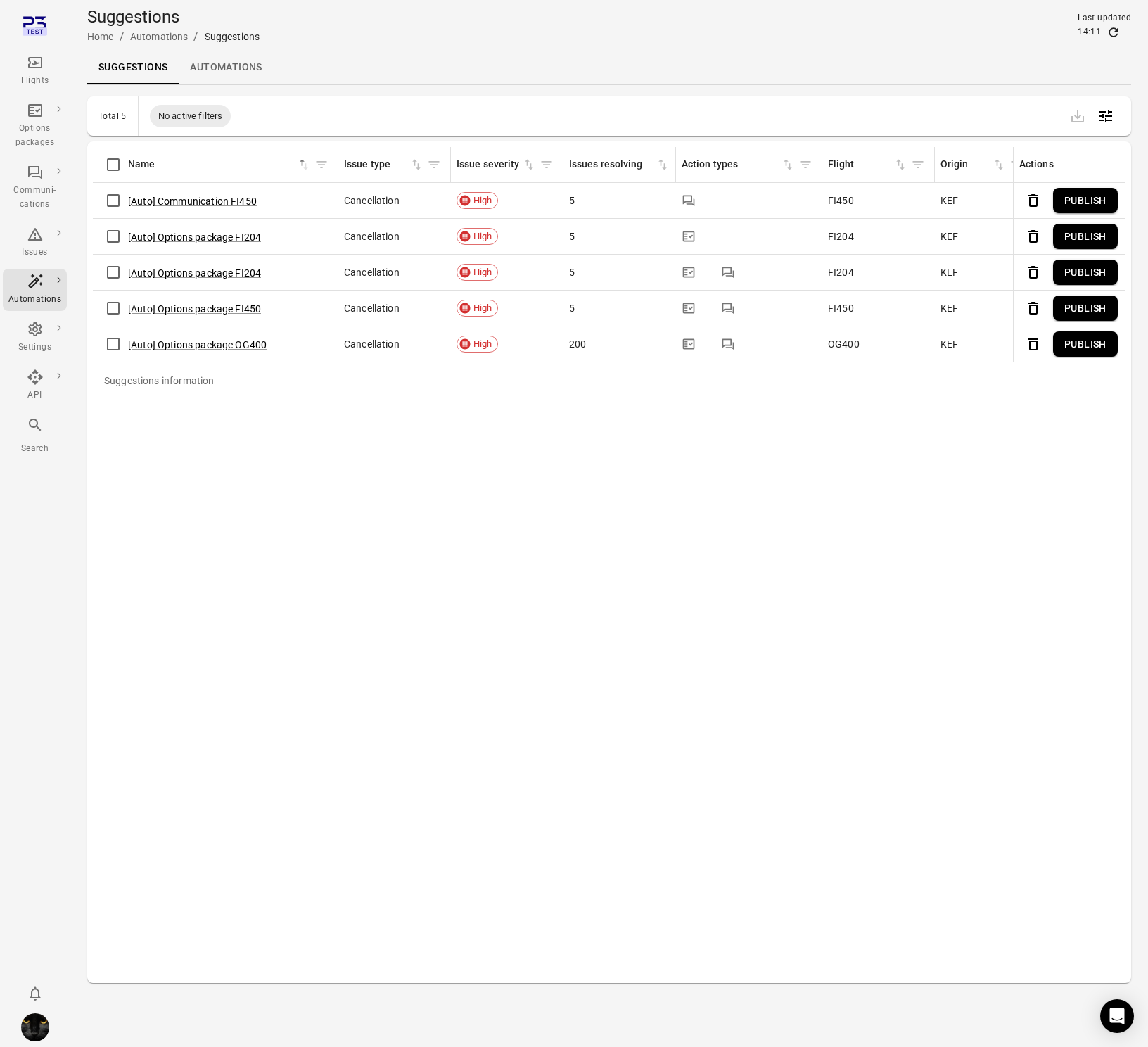
click at [504, 499] on div "Suggestions information Name sorted ascending Issue type Issue severity Issues …" at bounding box center [609, 562] width 1033 height 830
click at [706, 671] on div "Suggestions information Name sorted ascending Issue type Issue severity Issues …" at bounding box center [609, 562] width 1033 height 830
click at [31, 45] on li "Main navigation" at bounding box center [35, 27] width 64 height 42
click at [34, 81] on div "Flights" at bounding box center [35, 80] width 53 height 14
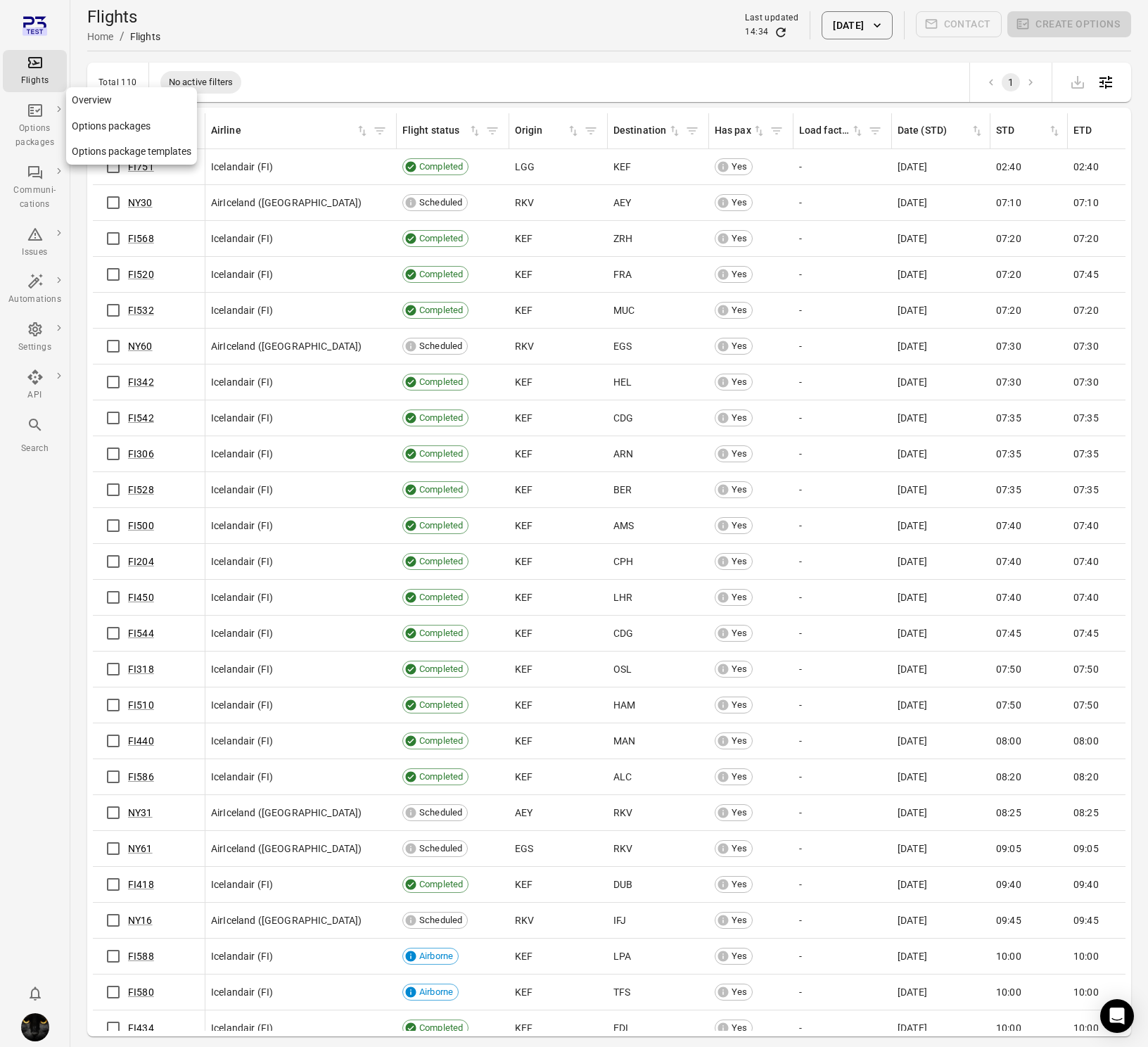
click at [21, 114] on div "Options packages" at bounding box center [35, 126] width 53 height 48
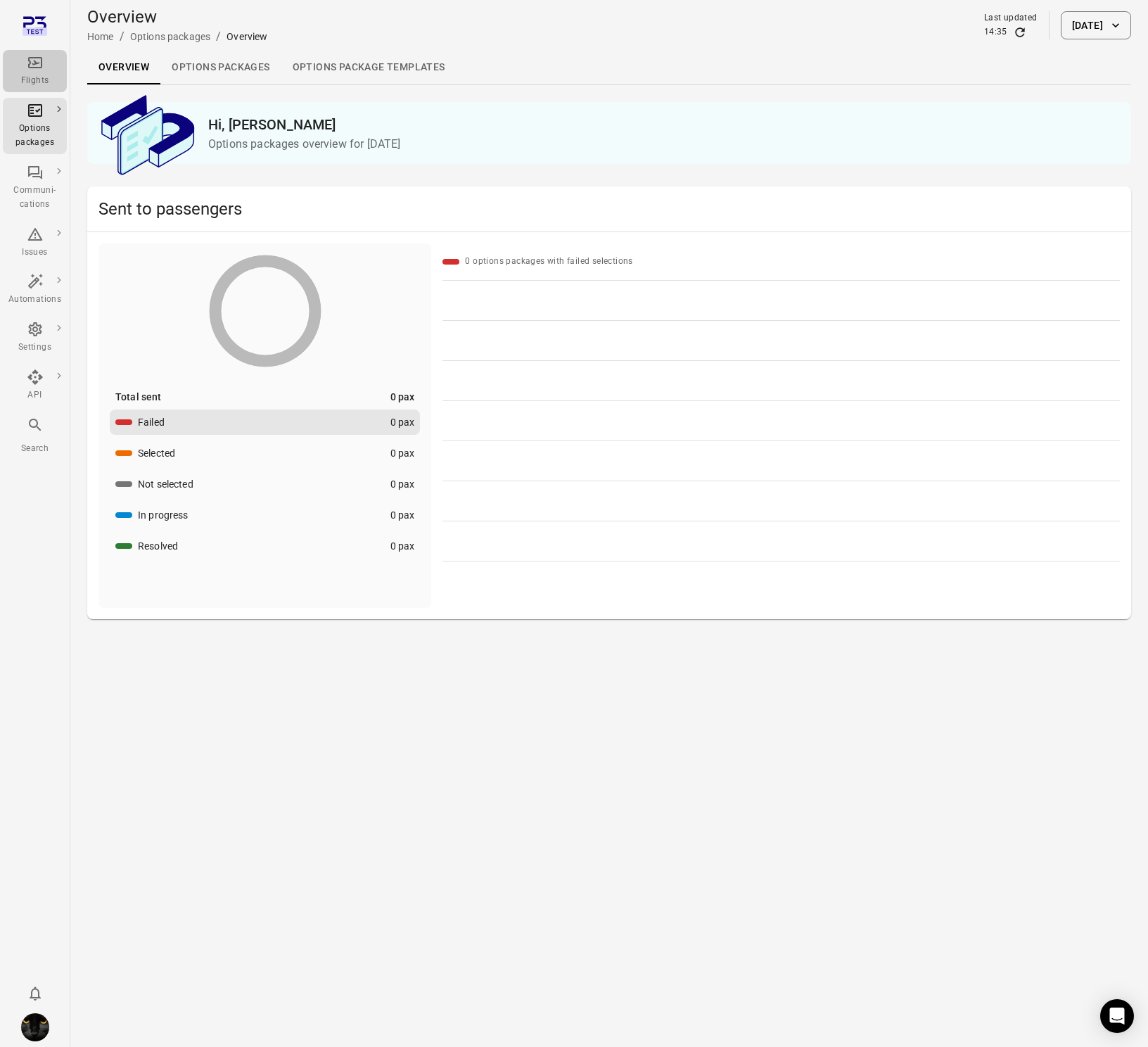
click at [52, 66] on div "Flights" at bounding box center [35, 71] width 53 height 34
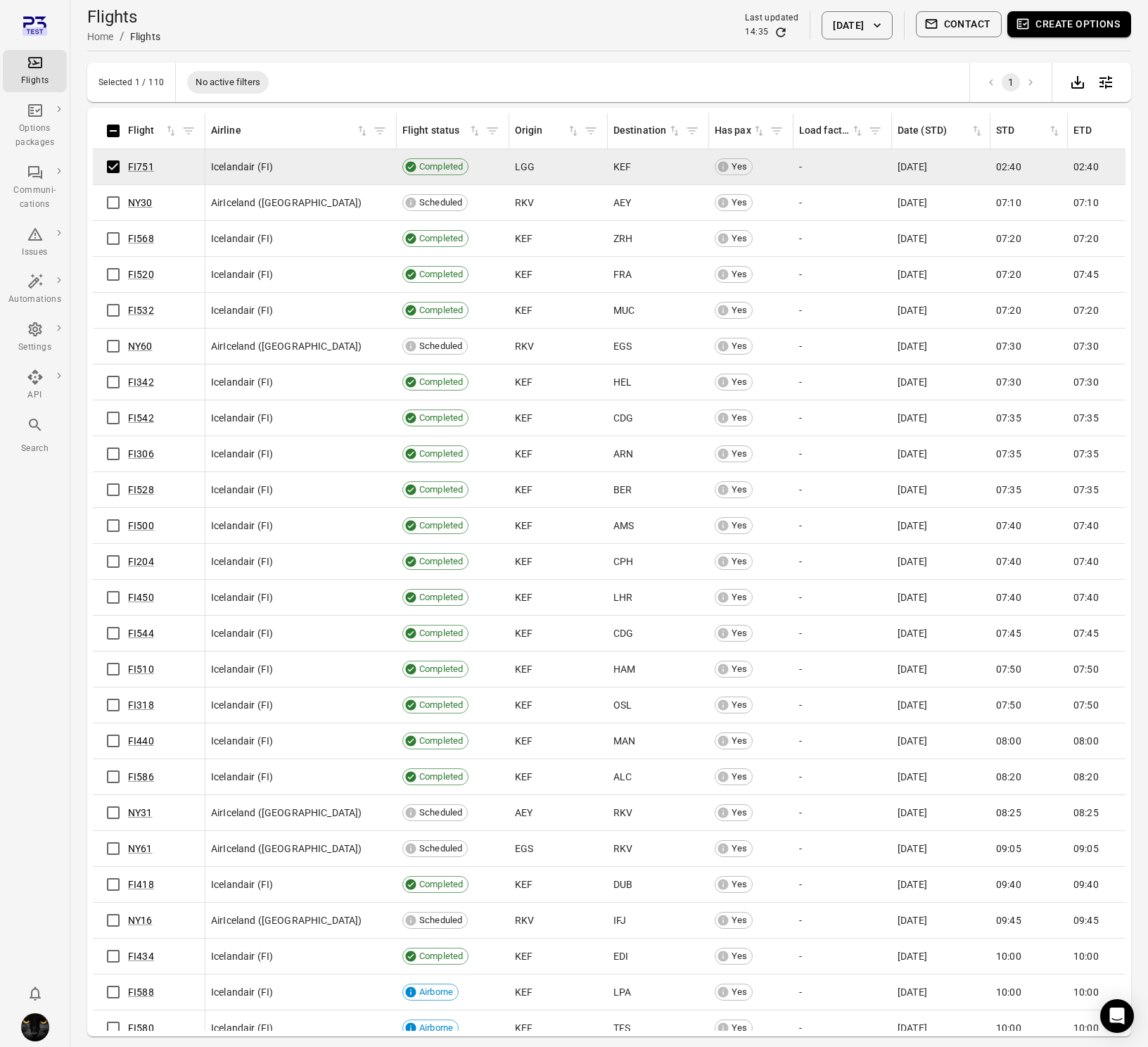
click at [1107, 23] on button "Create options" at bounding box center [1069, 24] width 124 height 26
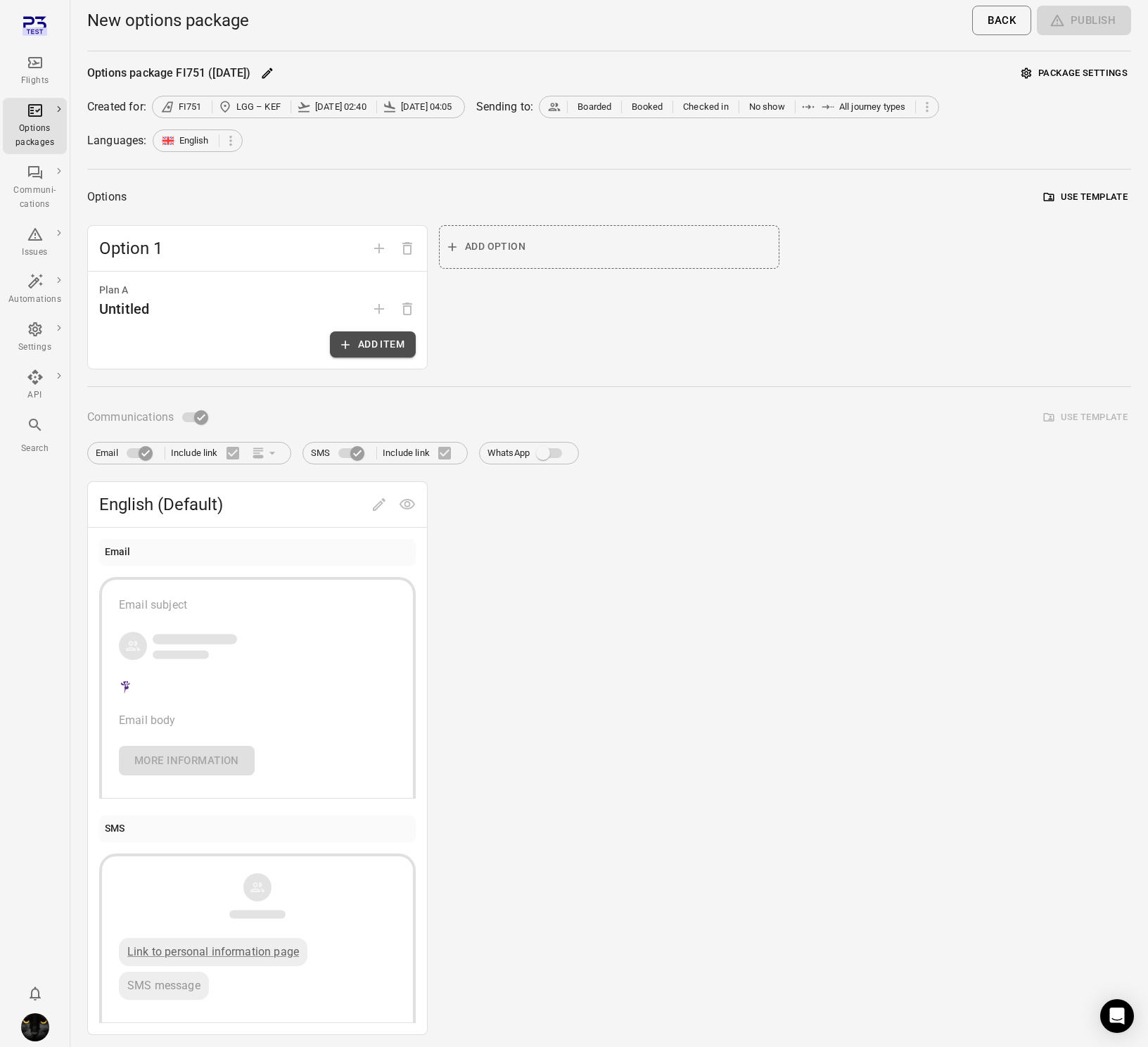
drag, startPoint x: 385, startPoint y: 338, endPoint x: 391, endPoint y: 334, distance: 7.2
click at [391, 334] on button "Add item" at bounding box center [372, 344] width 85 height 26
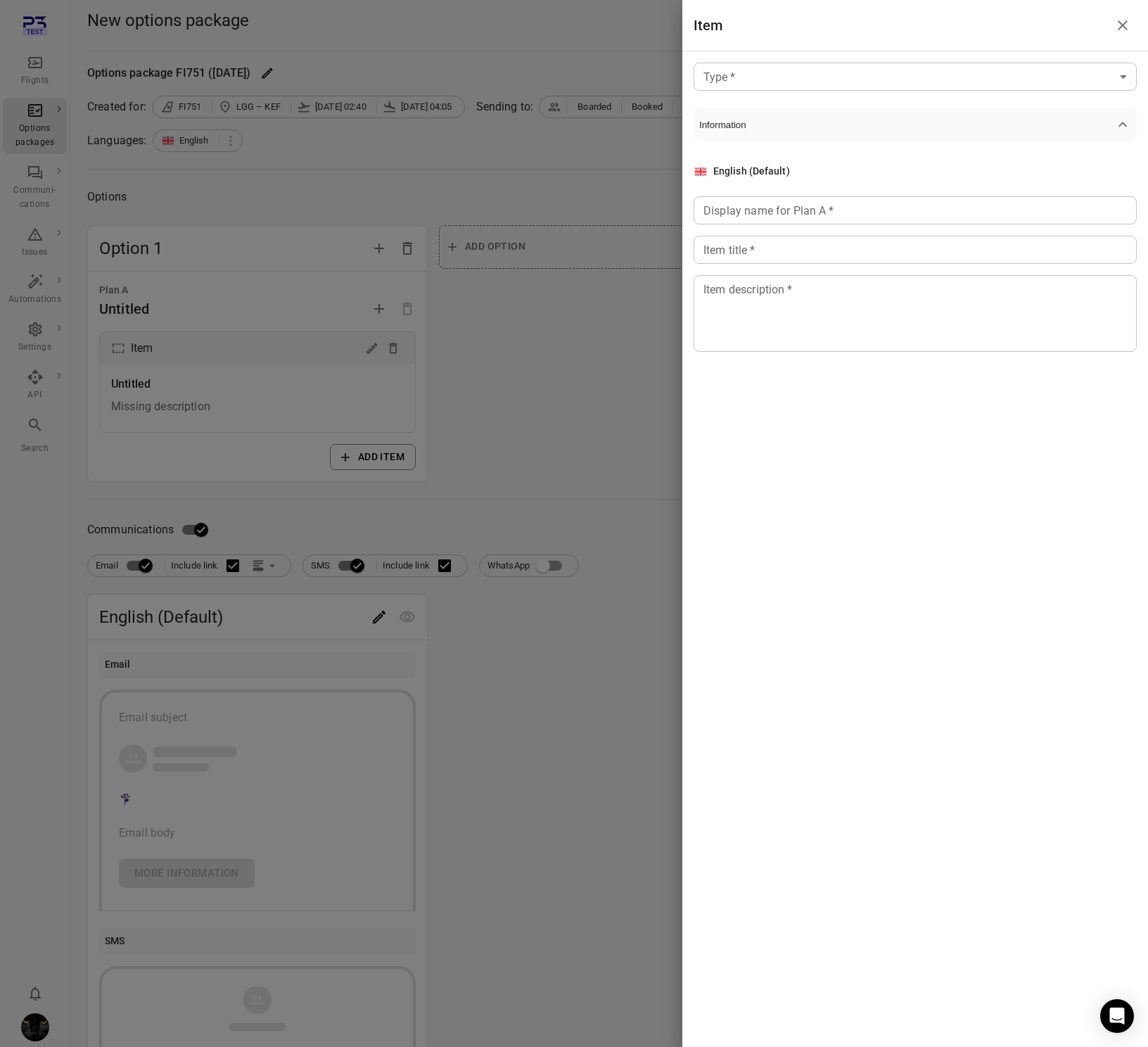
click at [880, 83] on body "Flights Options packages Communi-cations Issues Automations Settings API Search…" at bounding box center [574, 601] width 1148 height 1204
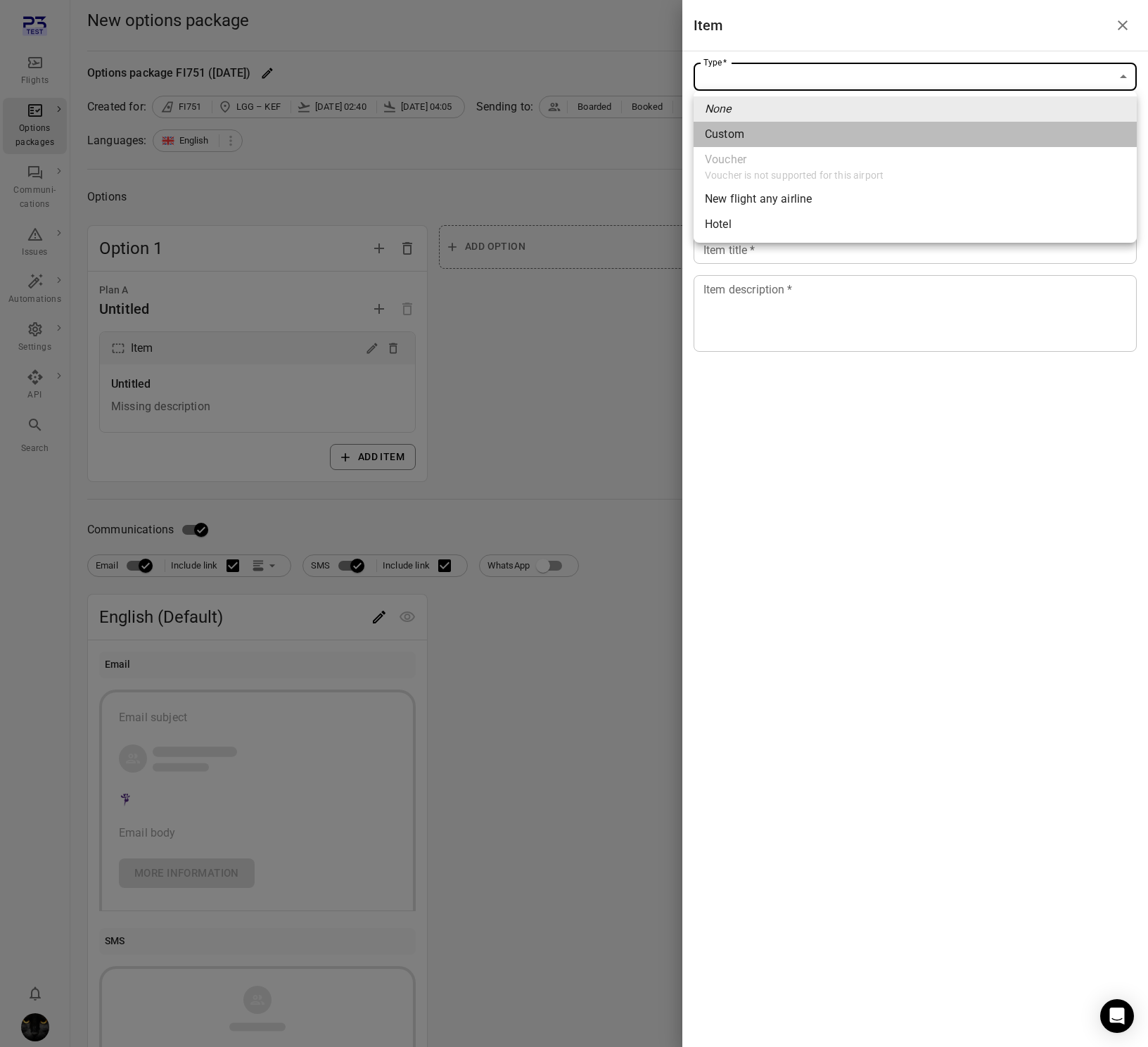
drag, startPoint x: 793, startPoint y: 138, endPoint x: 785, endPoint y: 279, distance: 141.2
click at [793, 139] on li "Custom" at bounding box center [915, 135] width 444 height 26
type input "******"
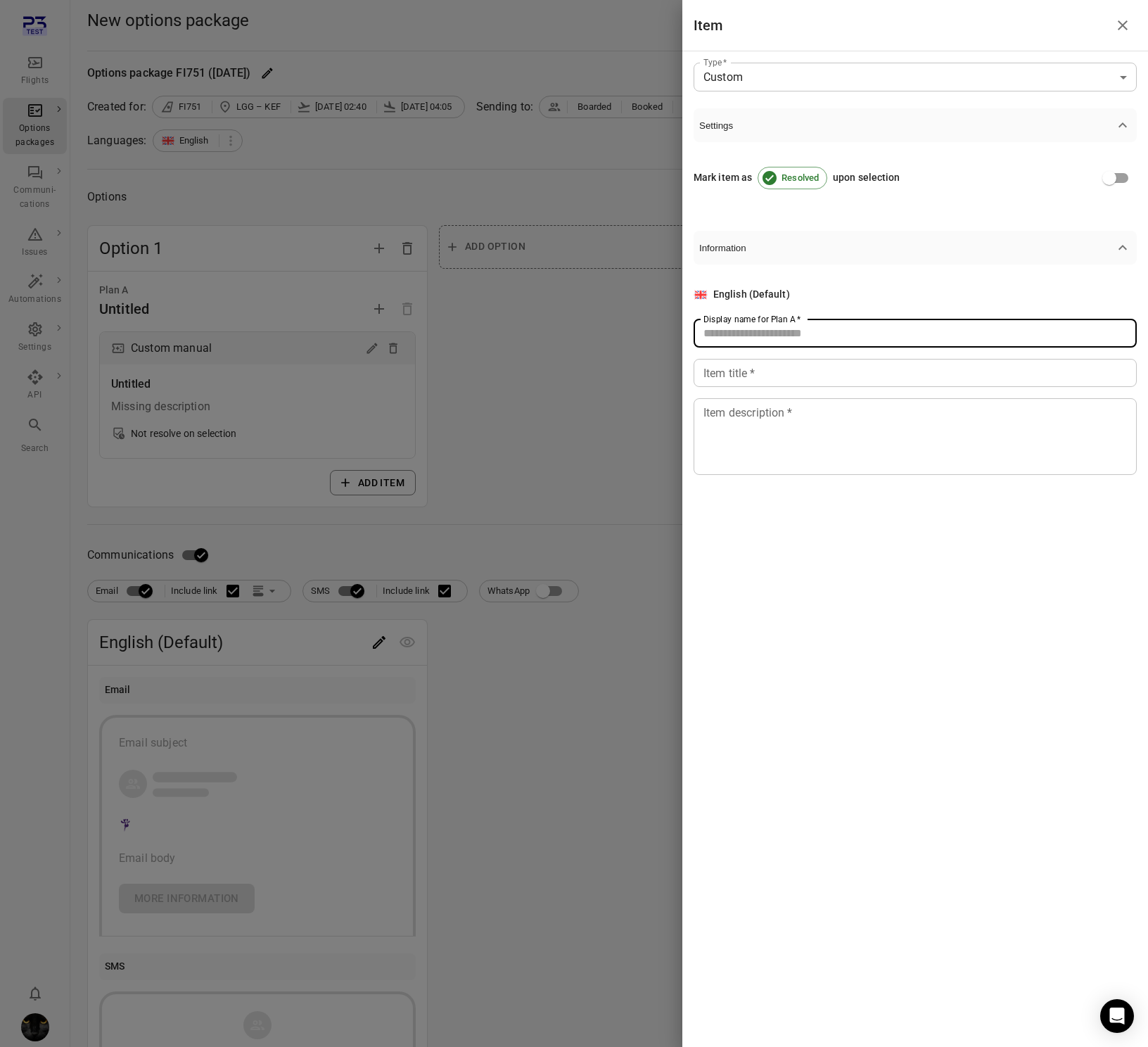
click at [748, 337] on input "Display name for Plan A   *" at bounding box center [915, 333] width 444 height 28
type input "****"
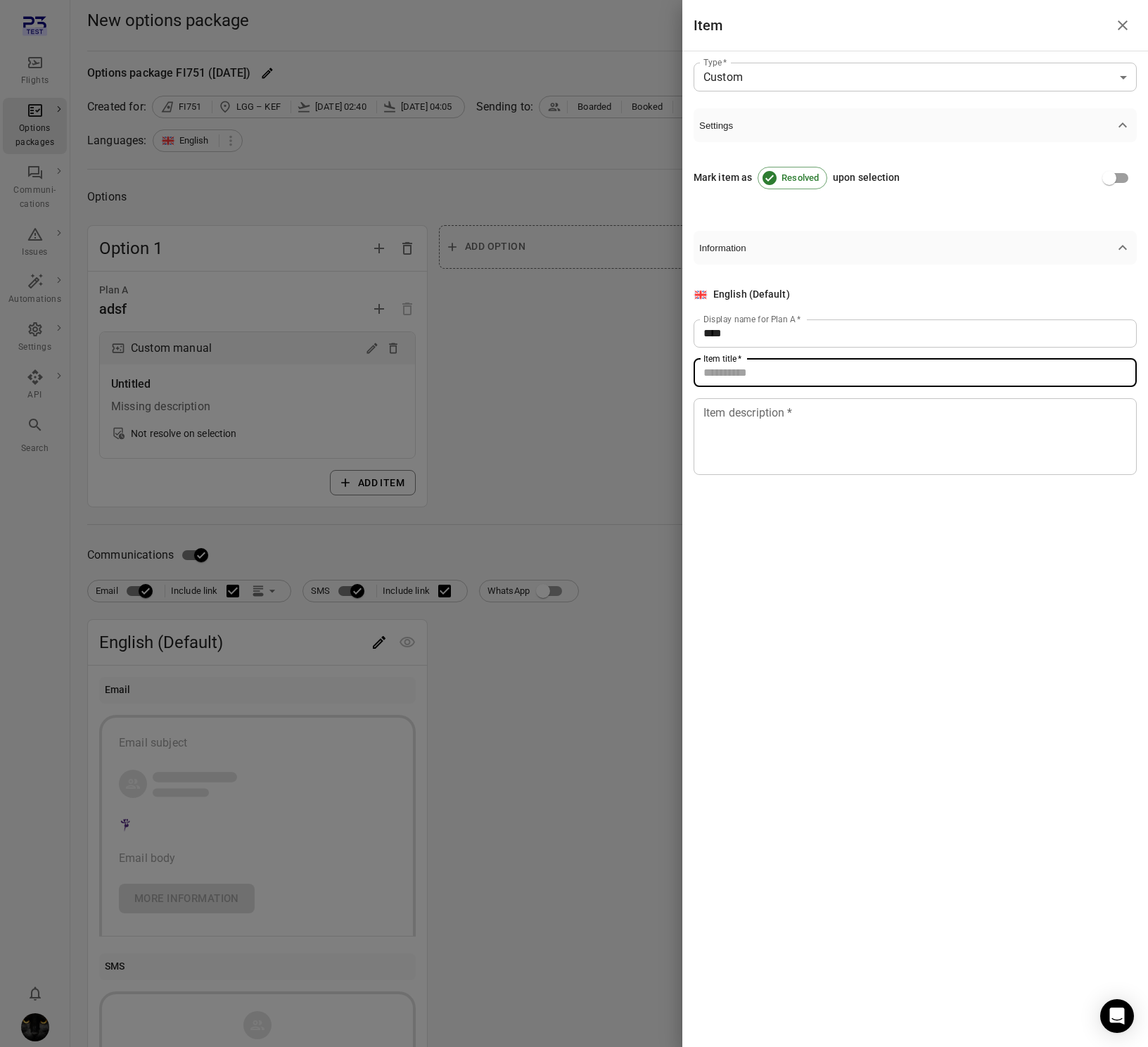
drag, startPoint x: 727, startPoint y: 366, endPoint x: 743, endPoint y: 442, distance: 77.7
click at [727, 366] on input "Item title   *" at bounding box center [915, 372] width 444 height 28
type input "**"
drag, startPoint x: 745, startPoint y: 434, endPoint x: 671, endPoint y: 514, distance: 109.0
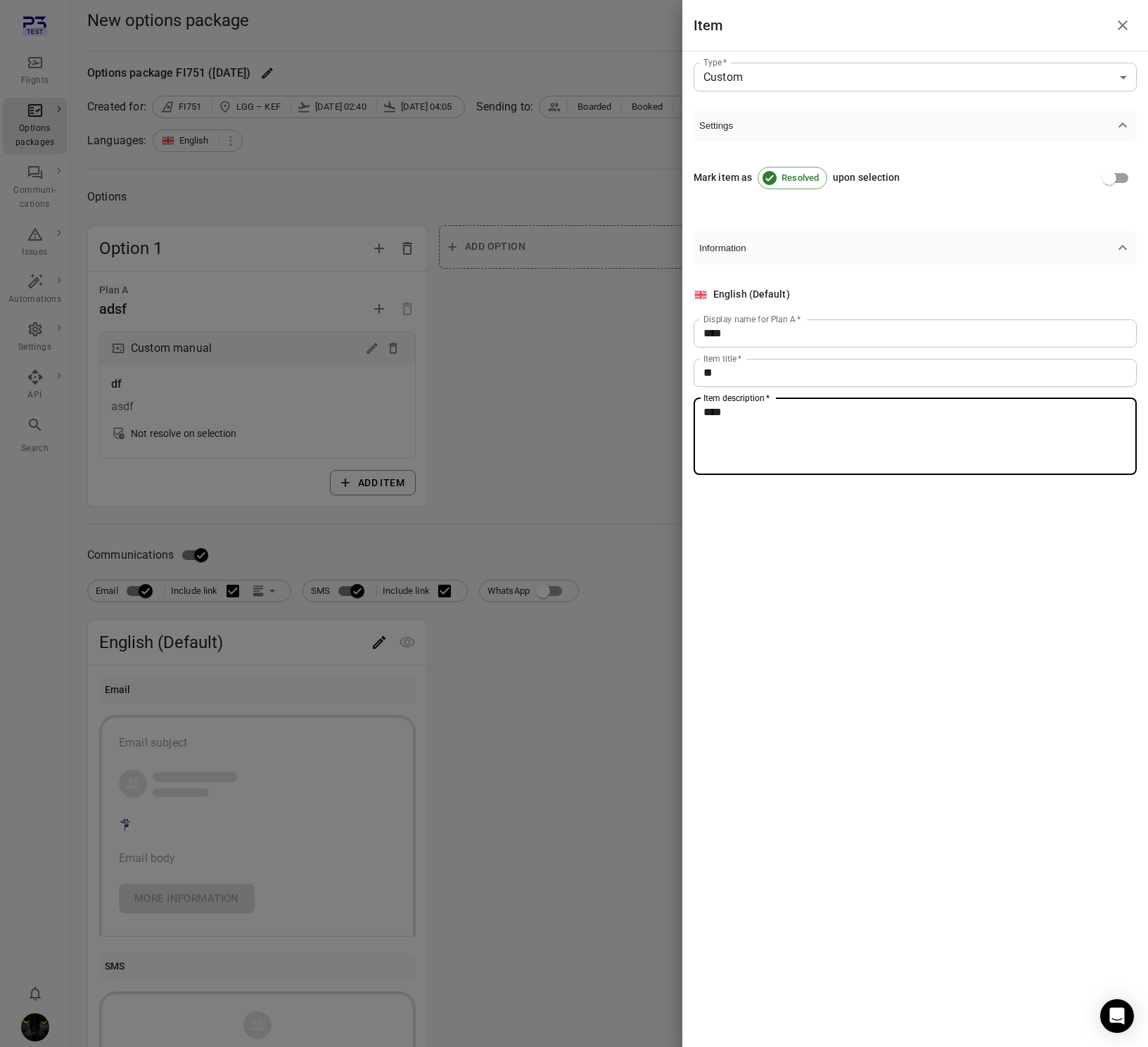
type textarea "****"
drag, startPoint x: 645, startPoint y: 491, endPoint x: 433, endPoint y: 668, distance: 276.2
click at [628, 515] on div at bounding box center [574, 523] width 1148 height 1047
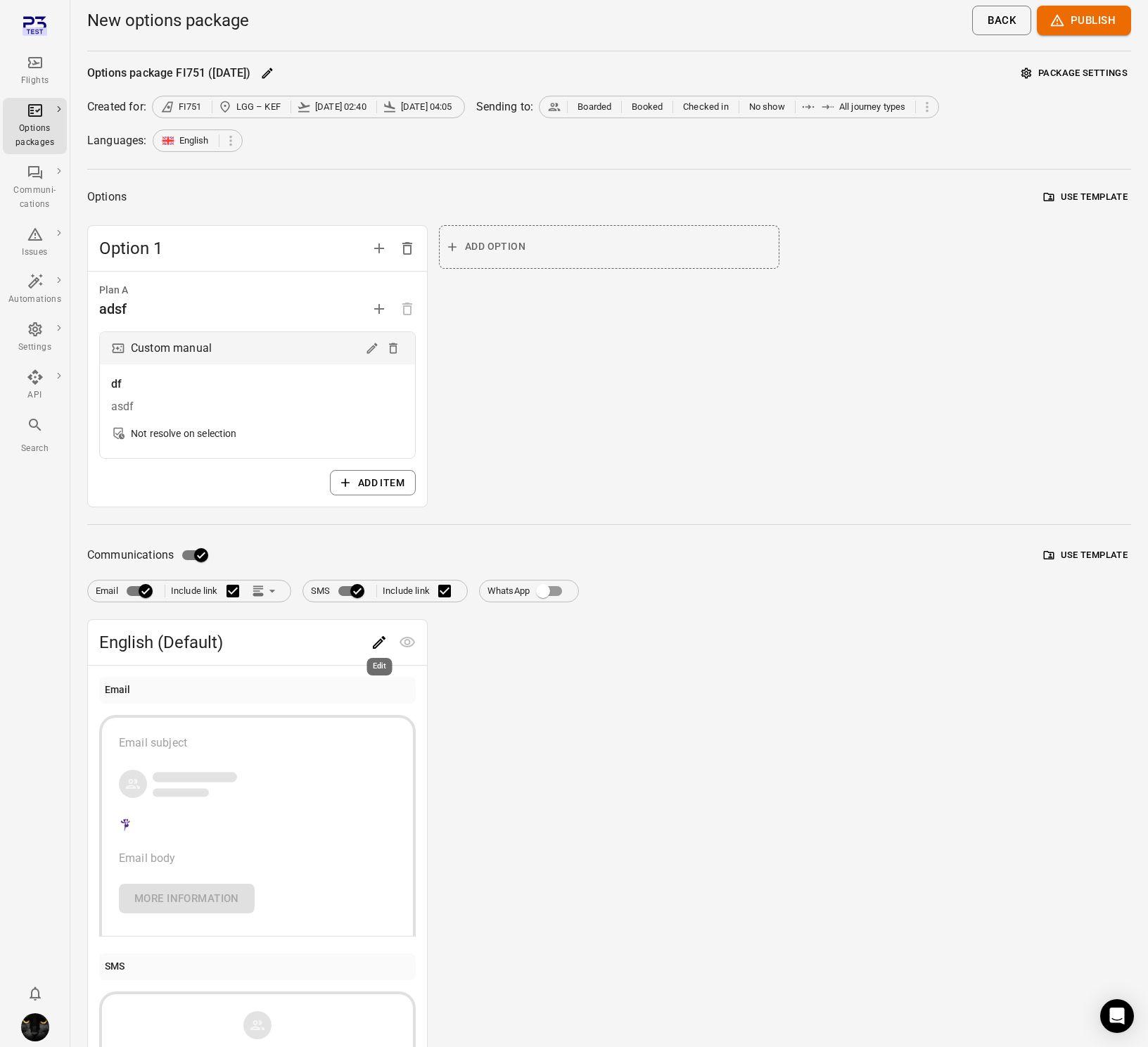
click at [378, 636] on icon "Edit" at bounding box center [379, 642] width 17 height 17
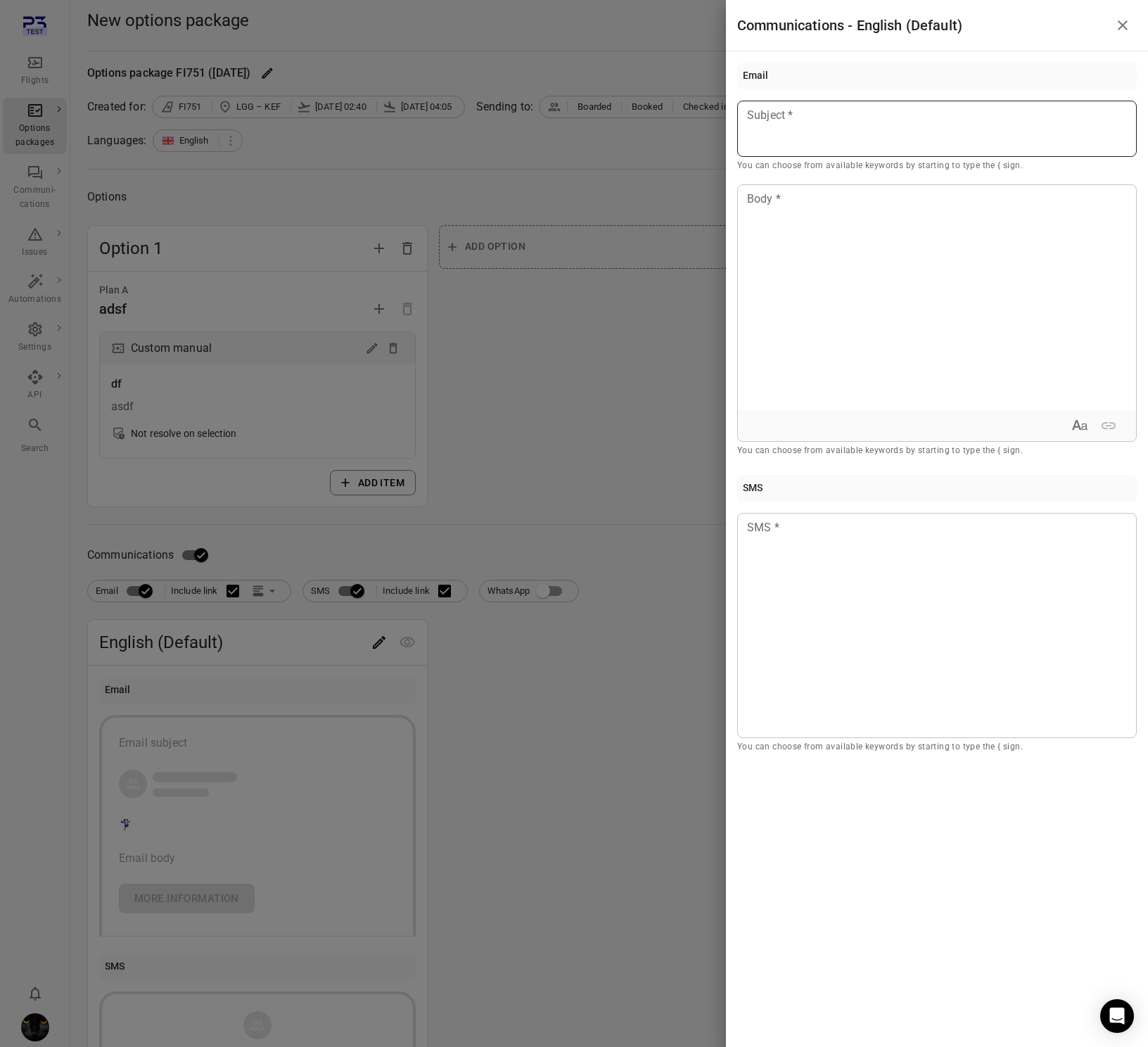
click at [829, 153] on div at bounding box center [937, 128] width 400 height 57
drag, startPoint x: 828, startPoint y: 319, endPoint x: 844, endPoint y: 523, distance: 204.6
click at [830, 378] on div at bounding box center [937, 297] width 398 height 225
drag, startPoint x: 861, startPoint y: 619, endPoint x: 840, endPoint y: 607, distance: 24.2
click at [856, 617] on div at bounding box center [937, 625] width 400 height 225
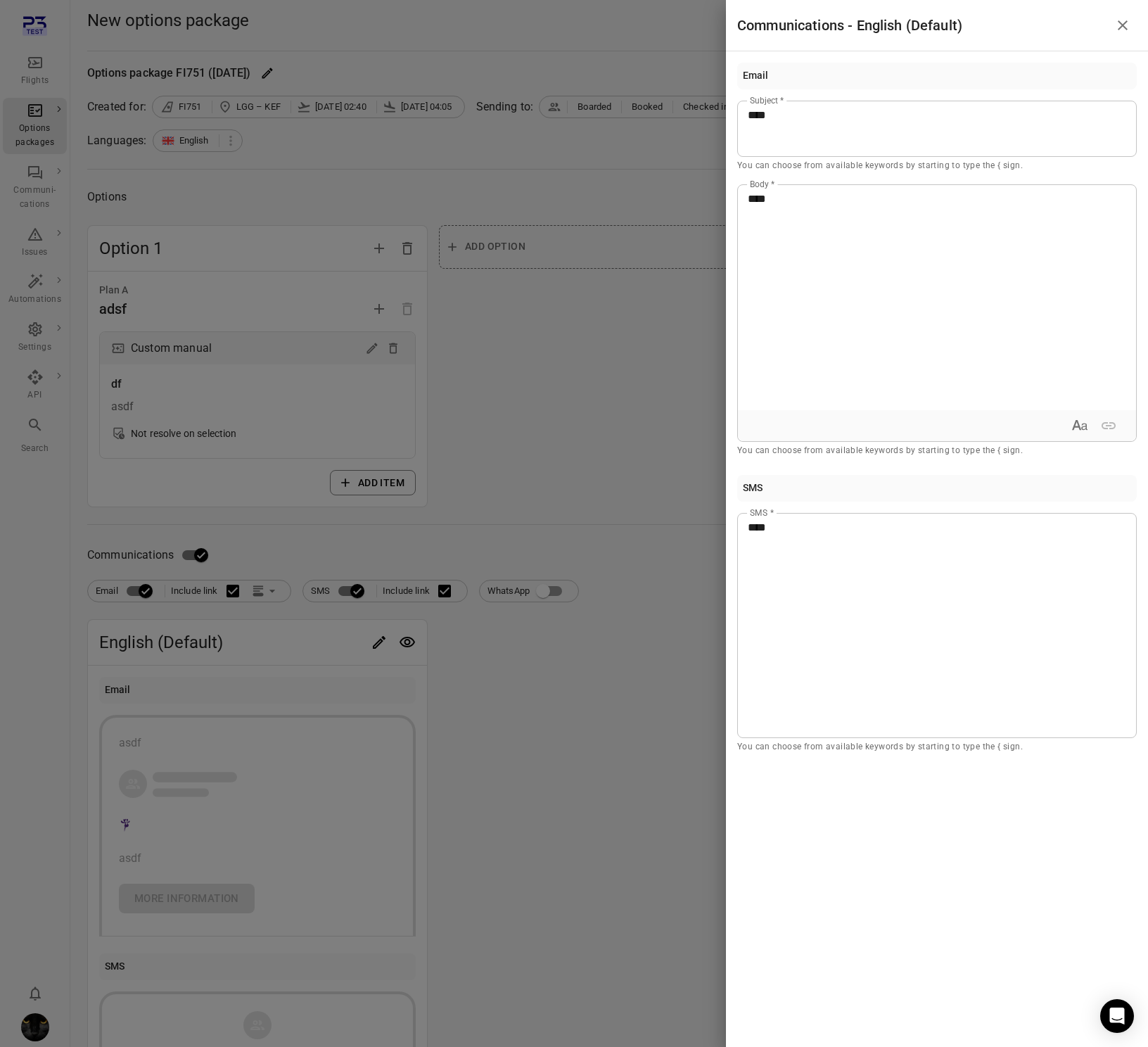
drag, startPoint x: 615, startPoint y: 387, endPoint x: 697, endPoint y: 202, distance: 202.4
click at [644, 319] on div at bounding box center [574, 523] width 1148 height 1047
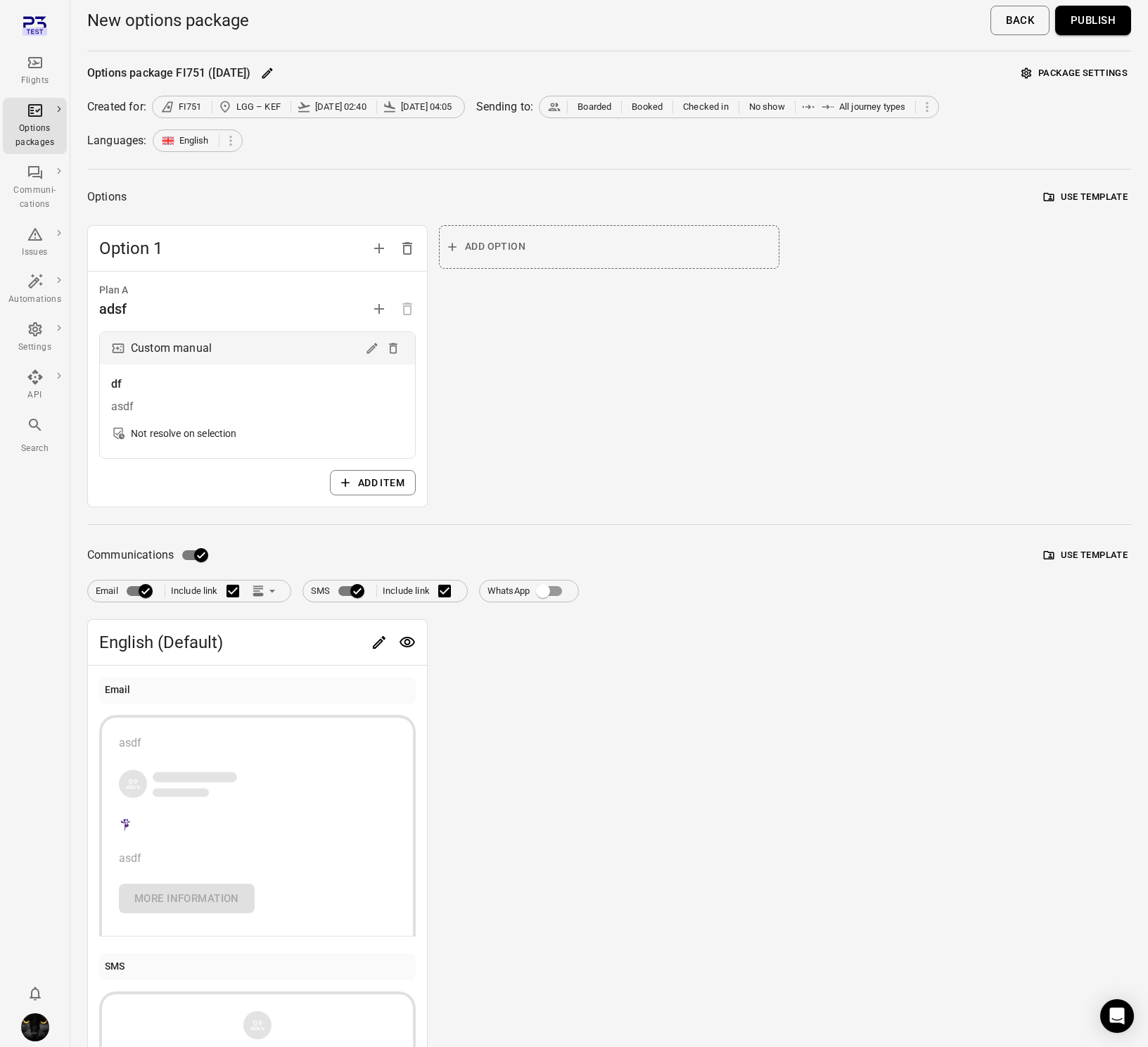
click at [1100, 30] on button "Publish" at bounding box center [1092, 21] width 76 height 30
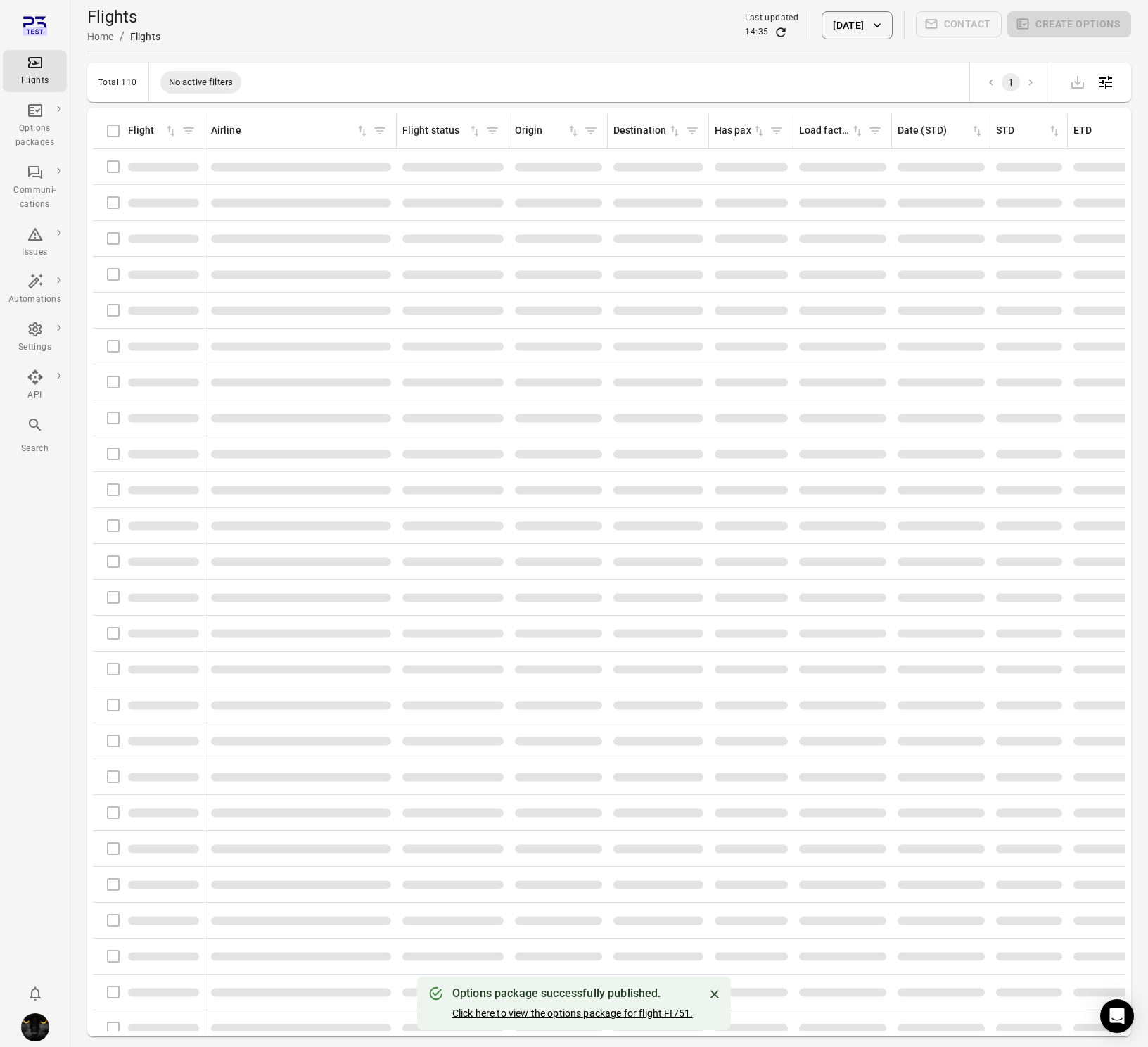
click at [535, 1014] on link "Click here to view the options package for flight FI751." at bounding box center [573, 1012] width 240 height 11
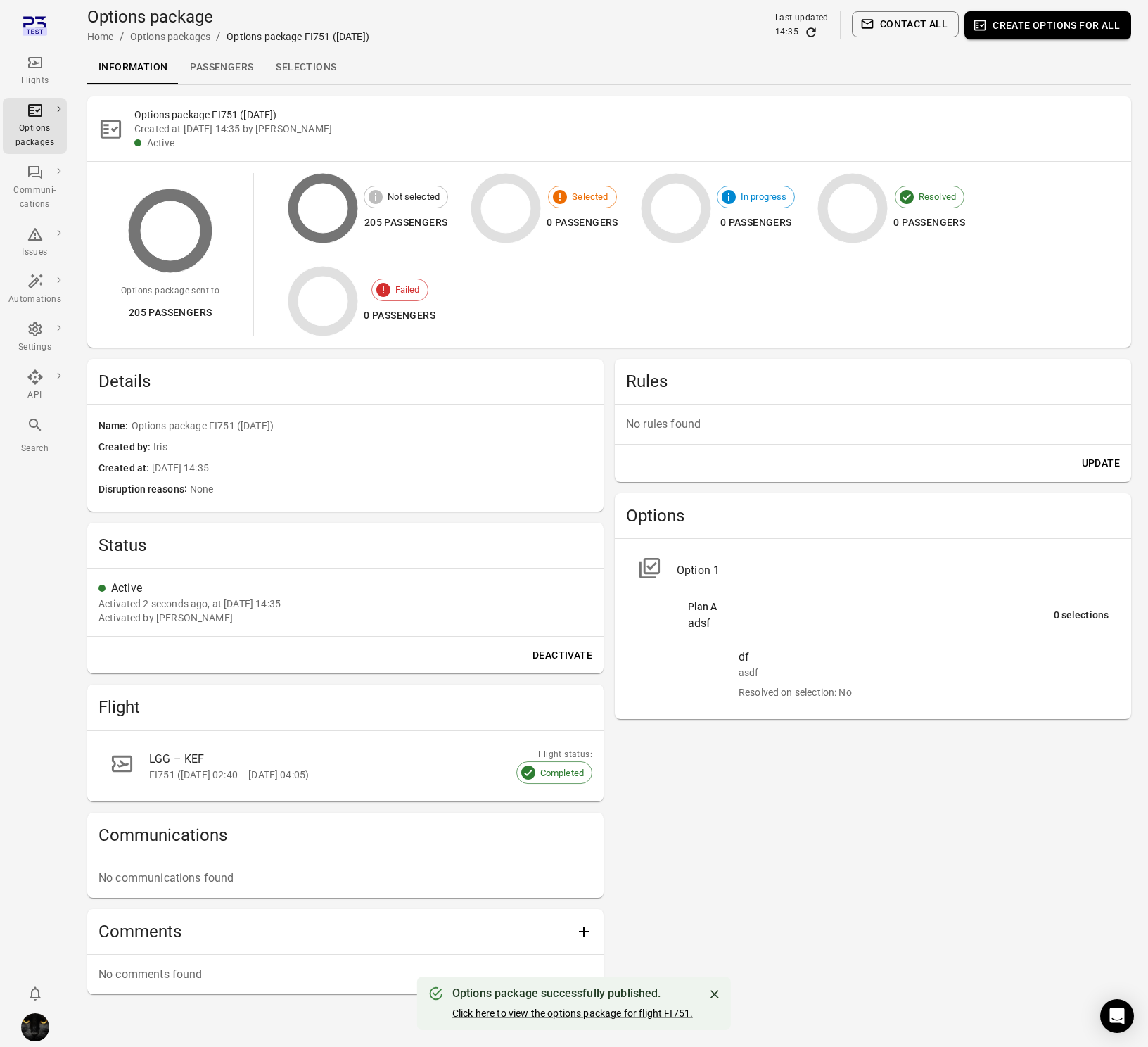
click at [248, 84] on hr at bounding box center [609, 84] width 1044 height 1
drag, startPoint x: 243, startPoint y: 73, endPoint x: 314, endPoint y: 76, distance: 71.1
click at [222, 65] on link "Passengers" at bounding box center [221, 67] width 85 height 34
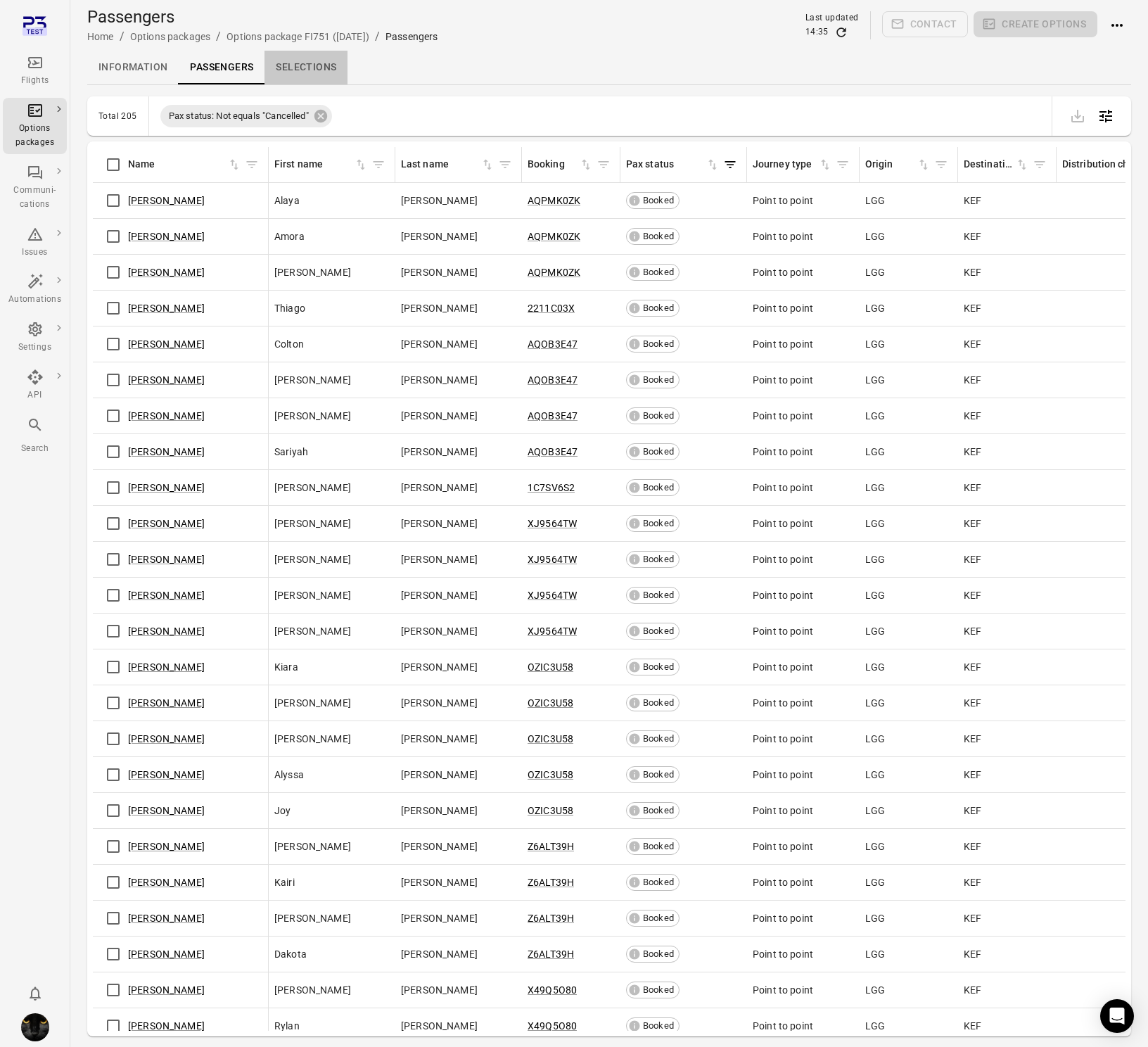
click at [110, 77] on link "Information" at bounding box center [133, 67] width 91 height 34
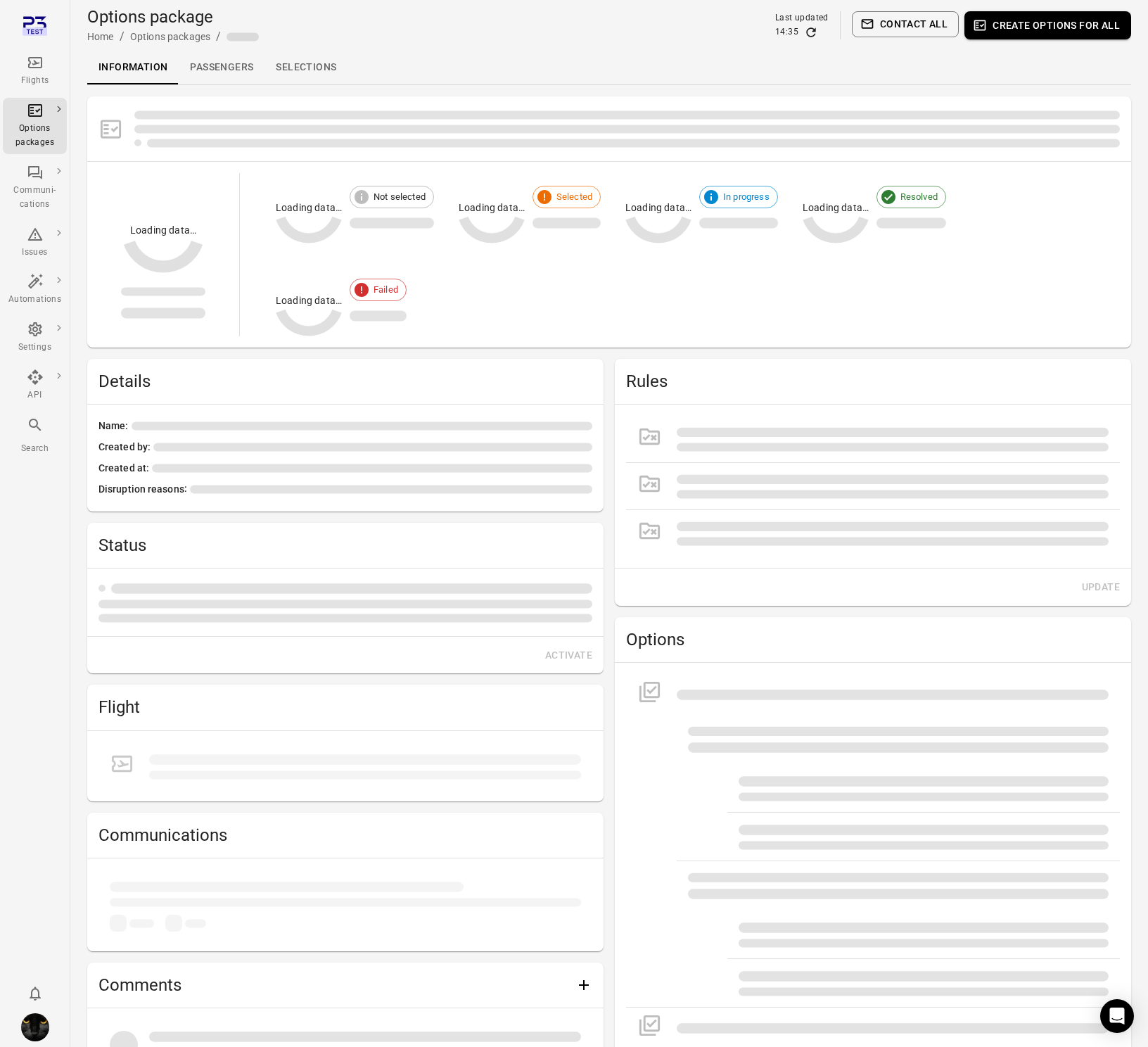
drag, startPoint x: 110, startPoint y: 77, endPoint x: 114, endPoint y: 65, distance: 12.6
click at [114, 65] on link "Information" at bounding box center [133, 67] width 91 height 34
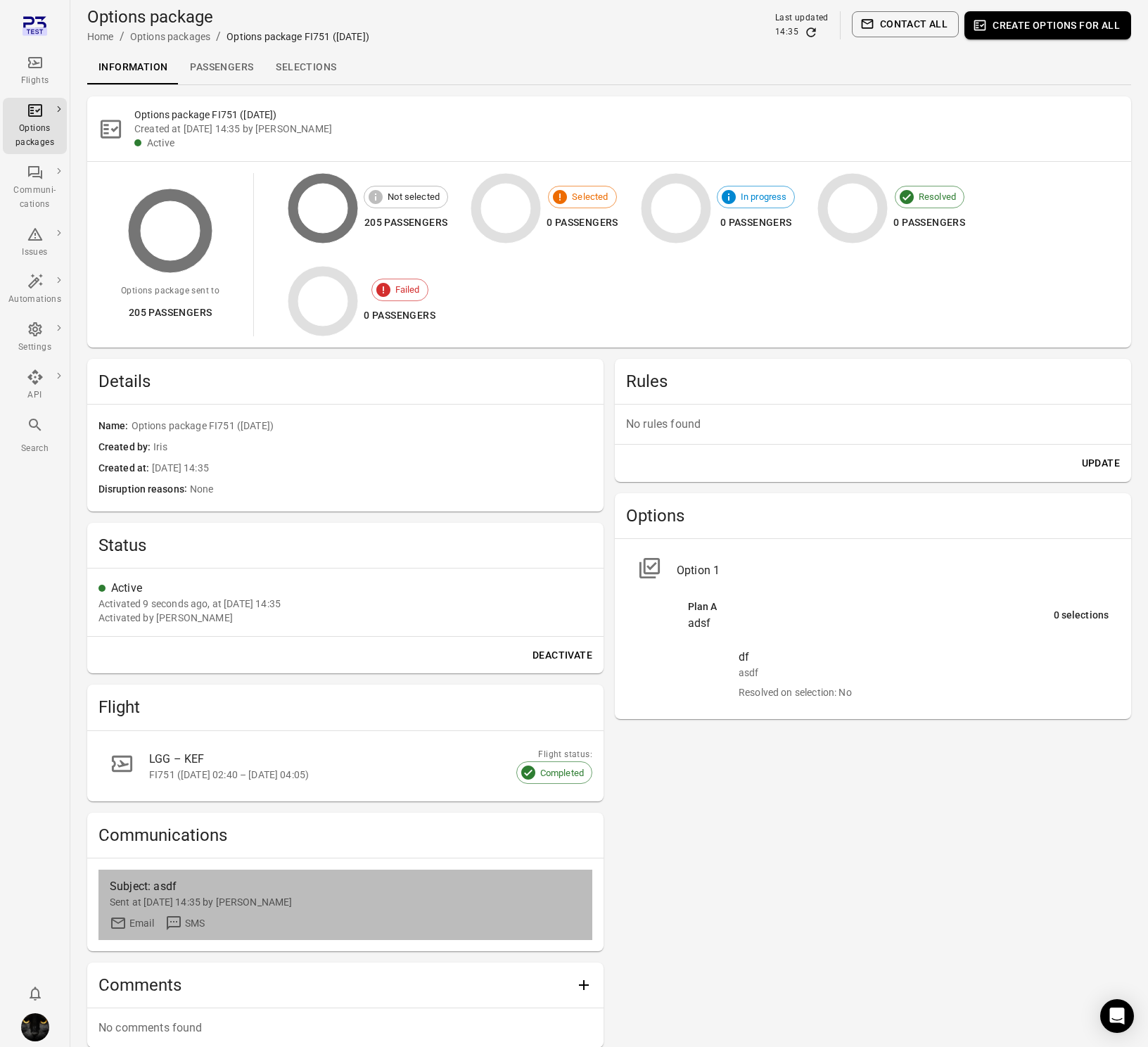
click at [174, 907] on div "Sent at 14 Oct 2025 14:35 by Iris" at bounding box center [345, 902] width 471 height 14
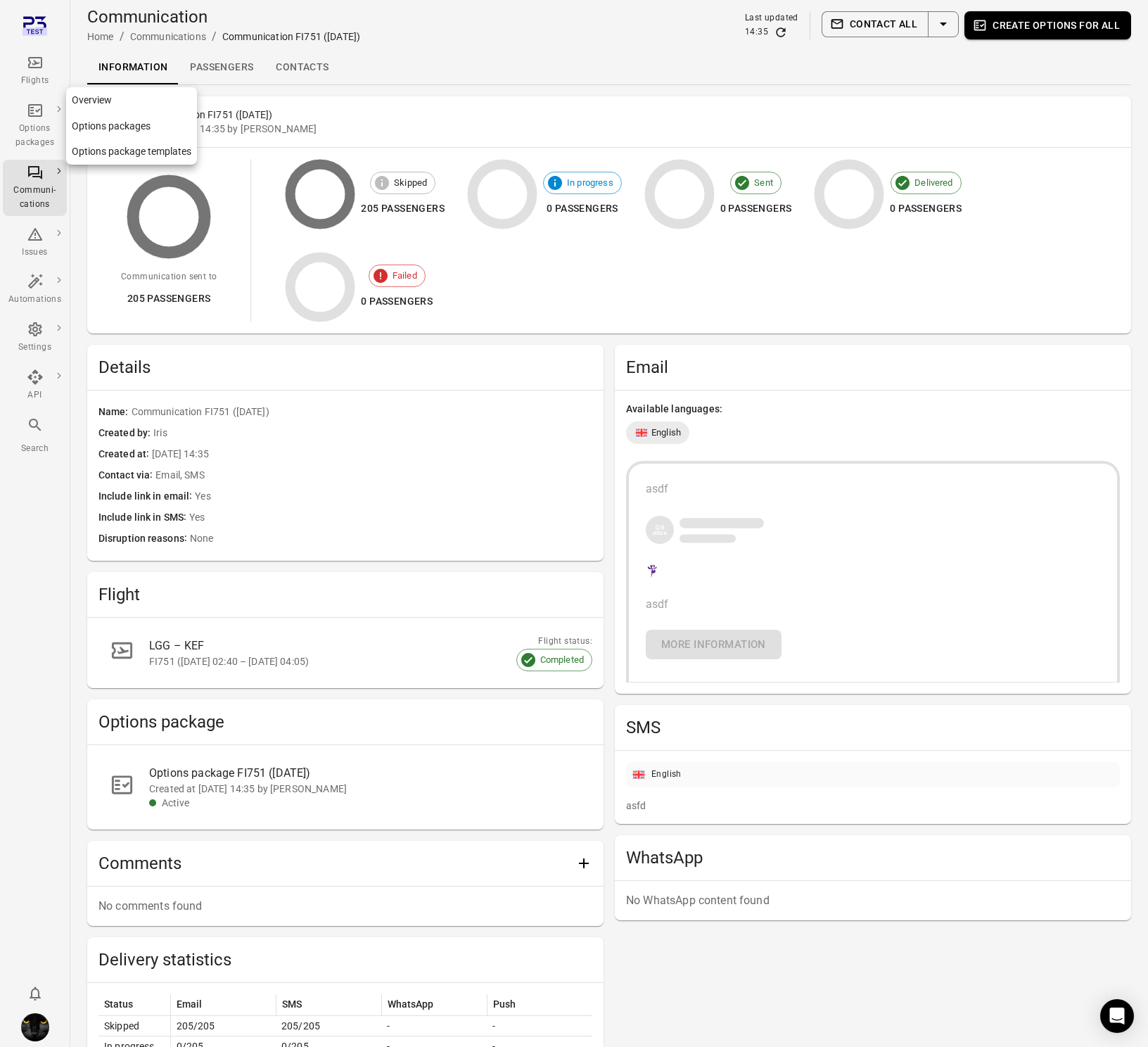
click at [35, 117] on icon "Main navigation" at bounding box center [35, 110] width 17 height 17
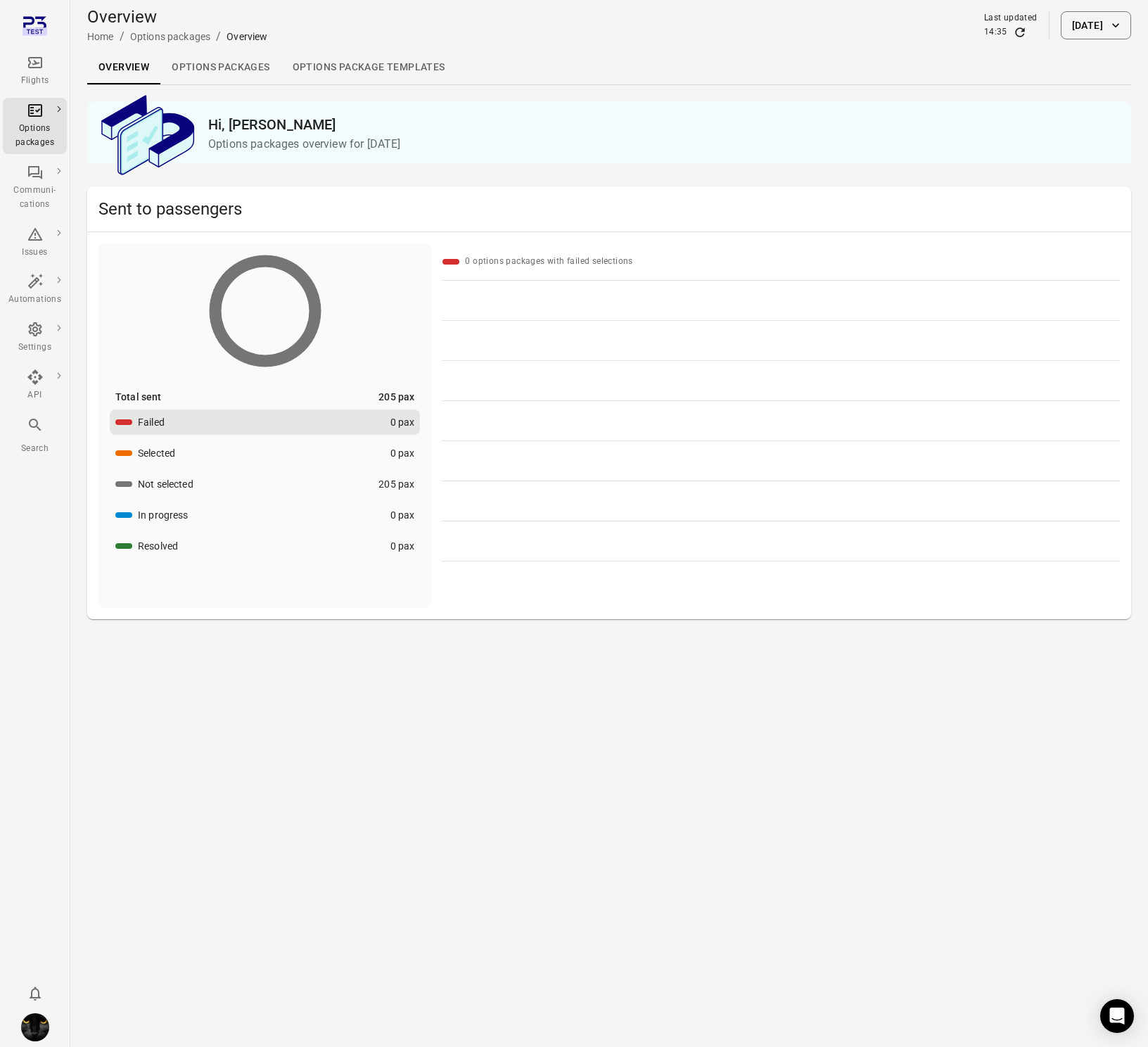
click at [226, 68] on link "Options packages" at bounding box center [220, 67] width 120 height 34
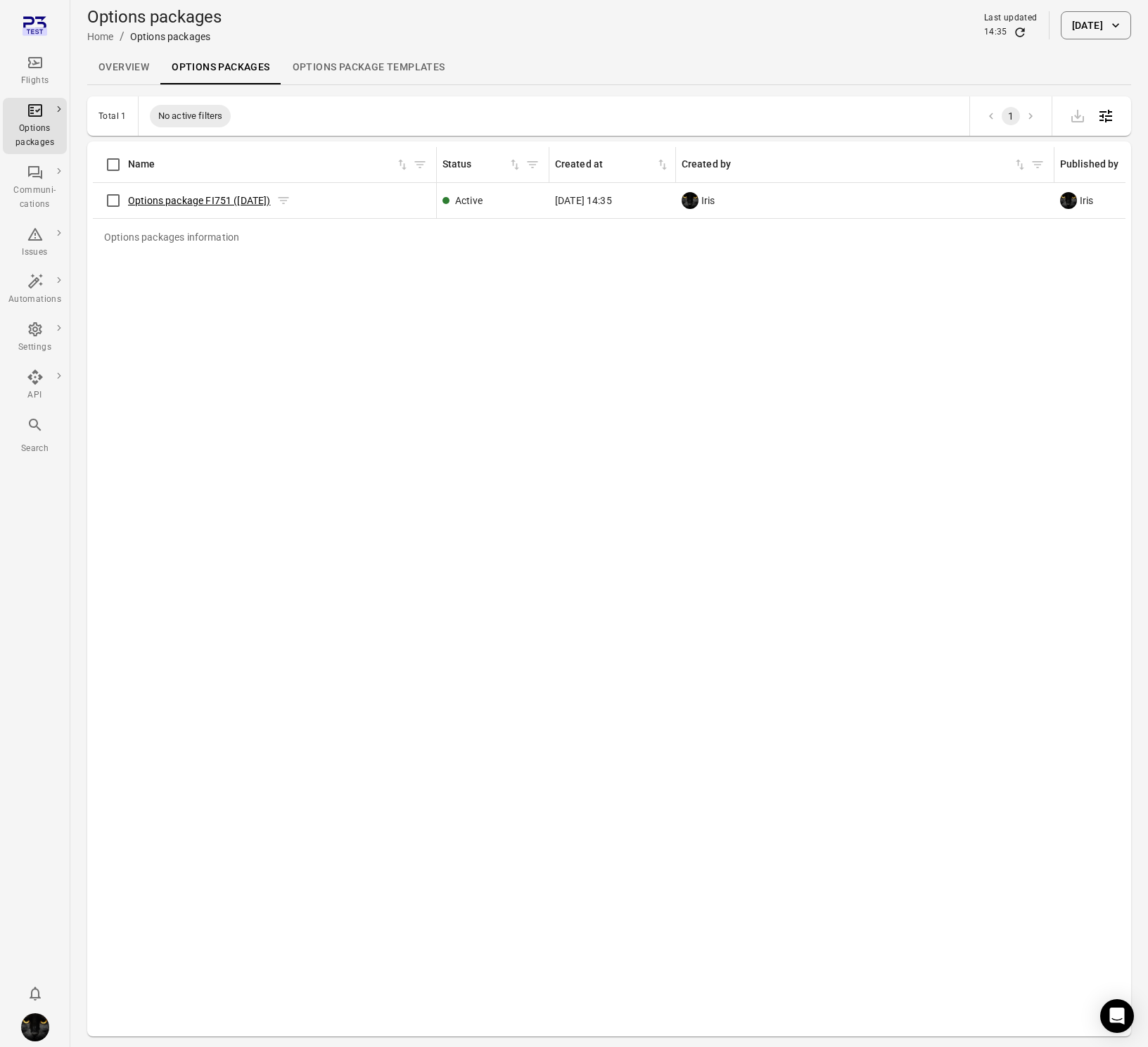
click at [194, 199] on link "Options package FI751 ([DATE])" at bounding box center [199, 199] width 143 height 11
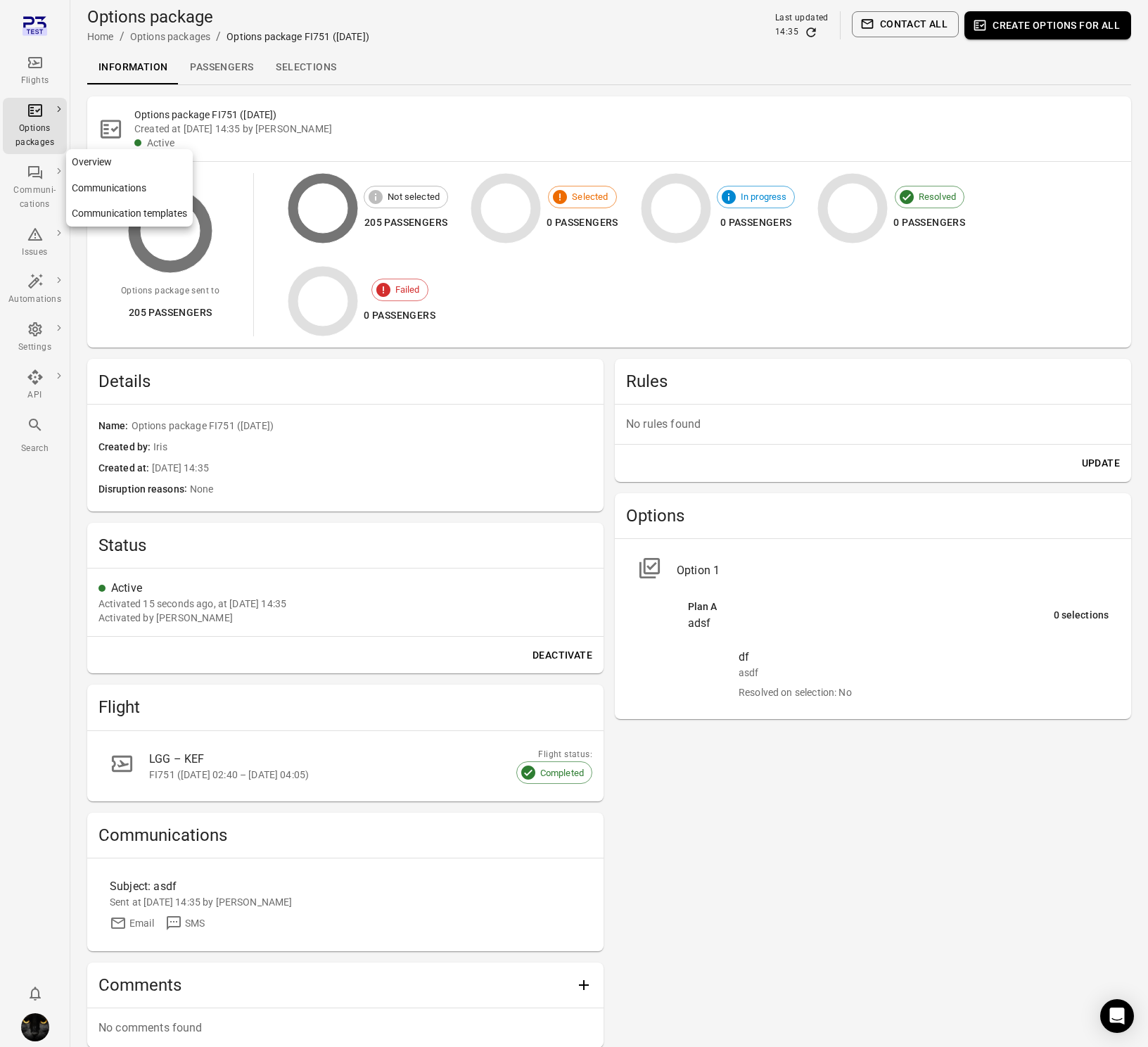
click at [50, 177] on div "Communi-cations" at bounding box center [35, 188] width 53 height 48
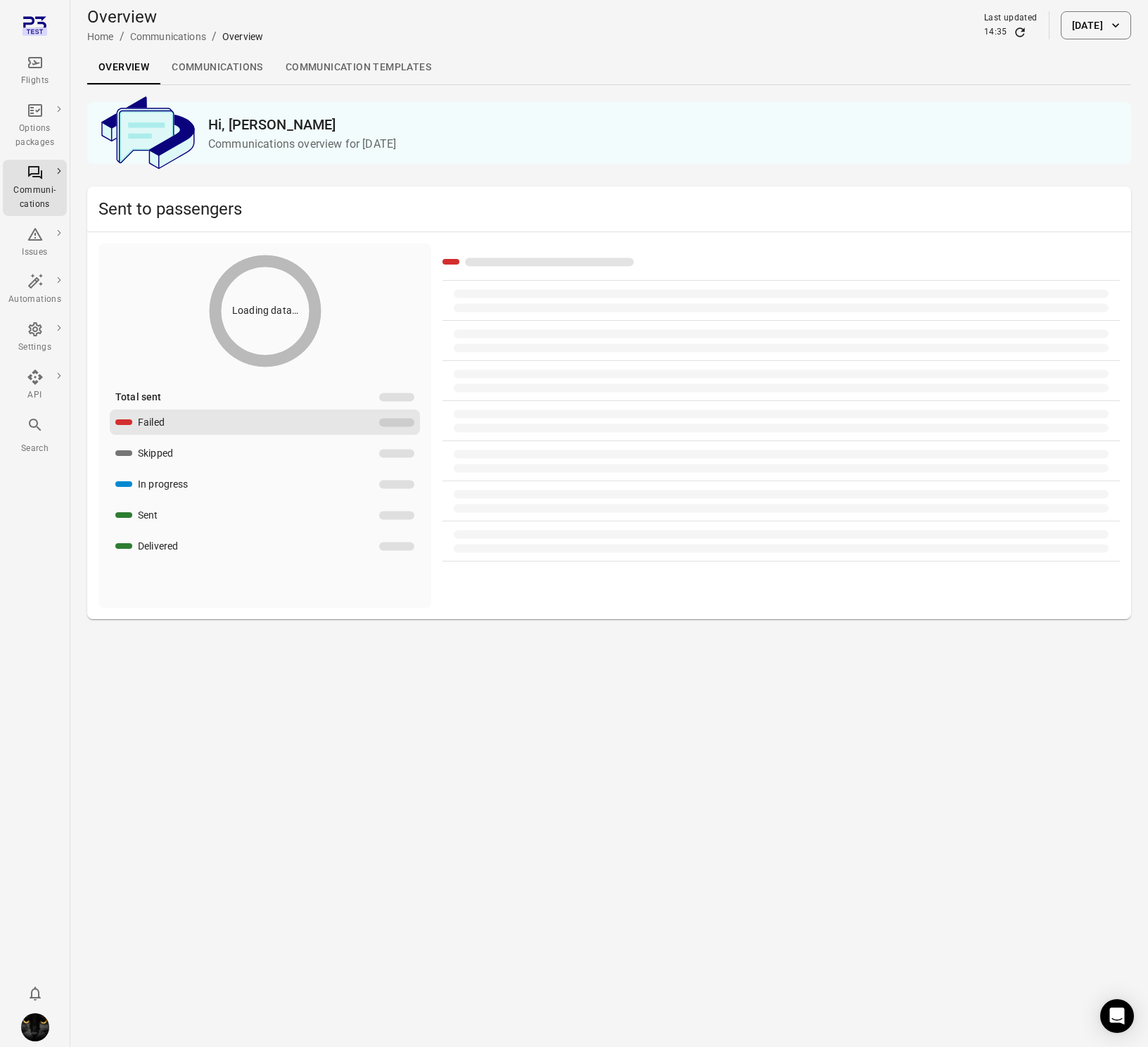
click at [211, 68] on link "Communications" at bounding box center [217, 67] width 114 height 34
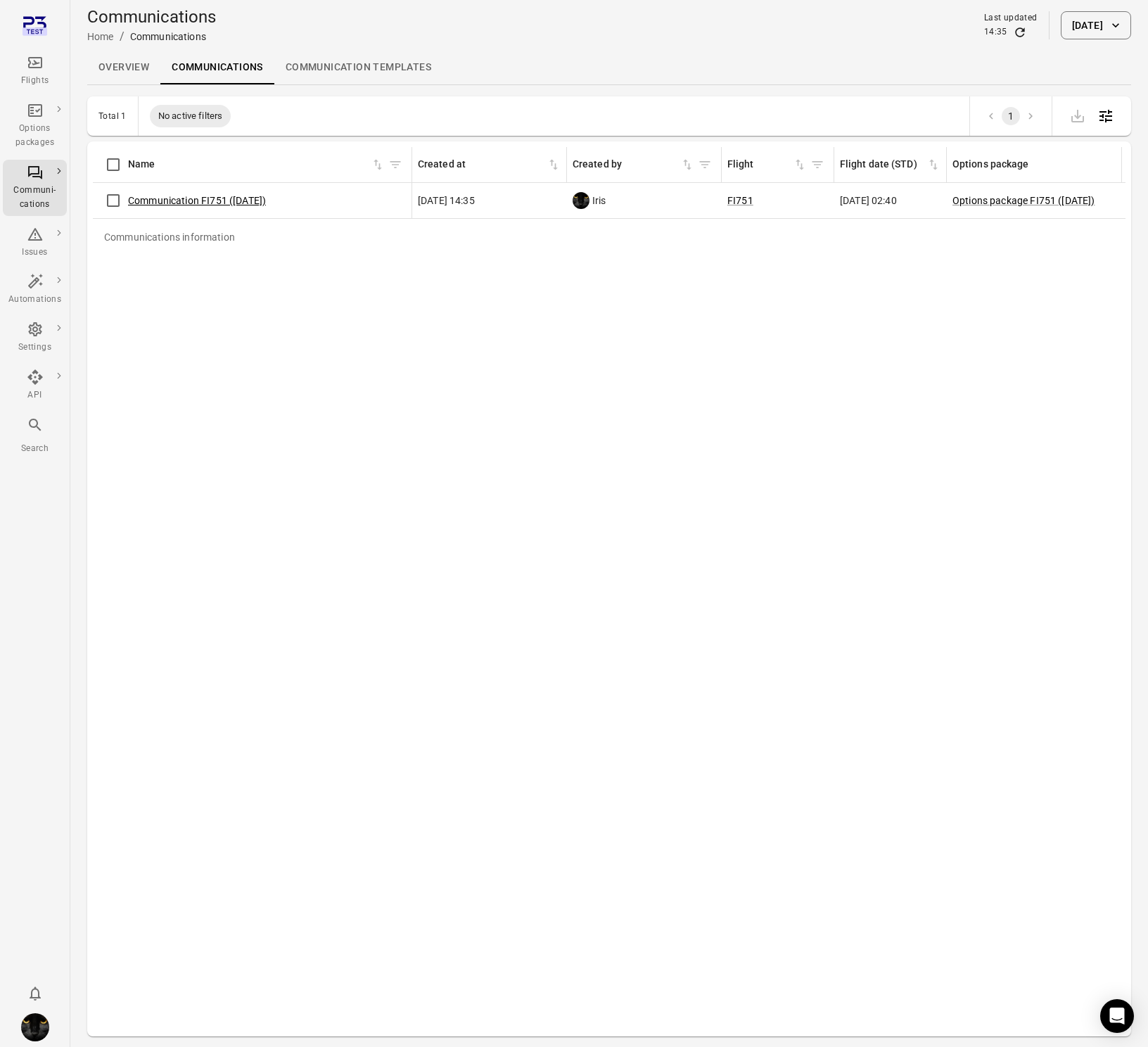
click at [170, 204] on link "Communication FI751 (14 Oct)" at bounding box center [196, 199] width 138 height 11
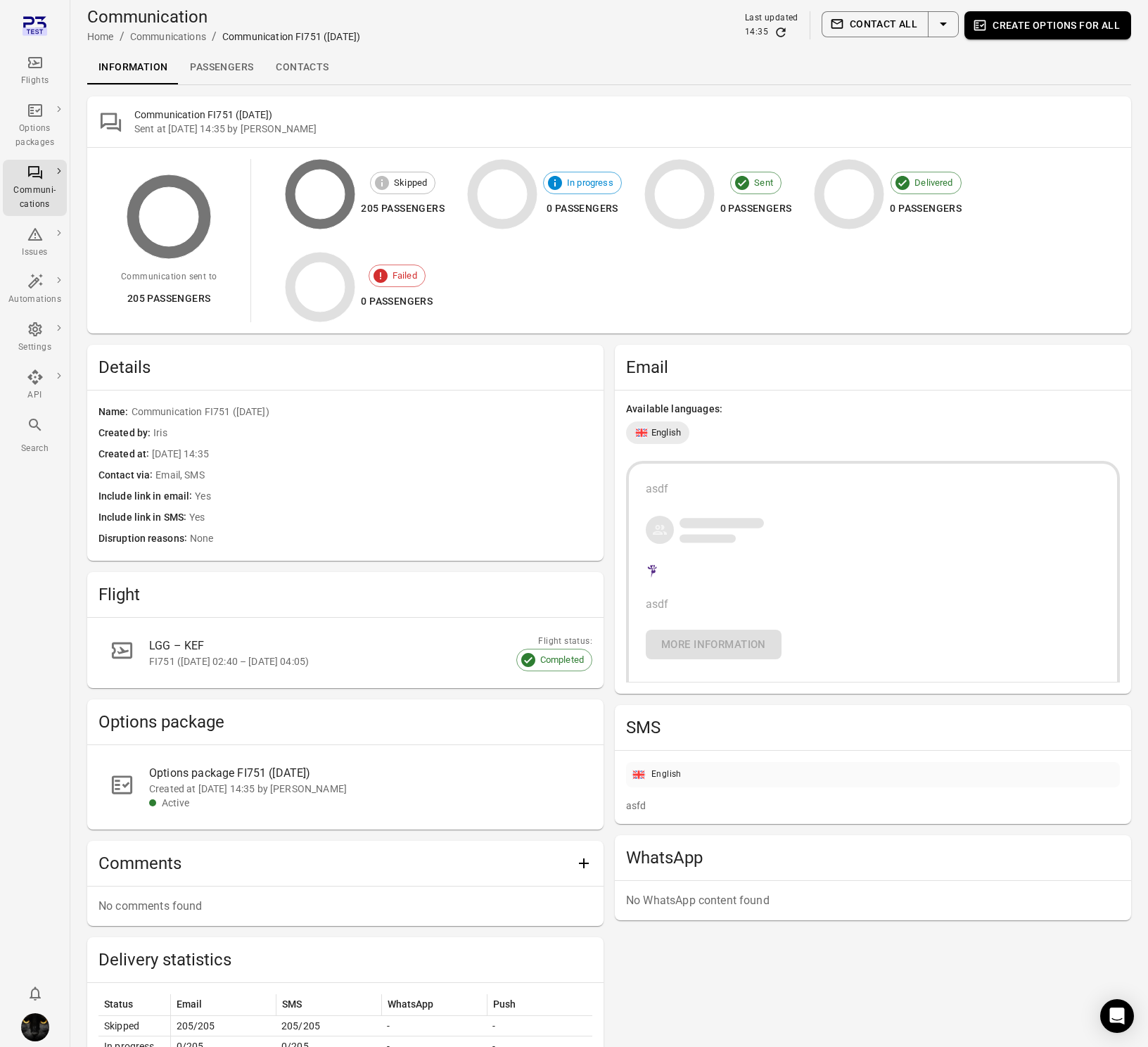
click at [43, 70] on div "Flights" at bounding box center [35, 71] width 53 height 34
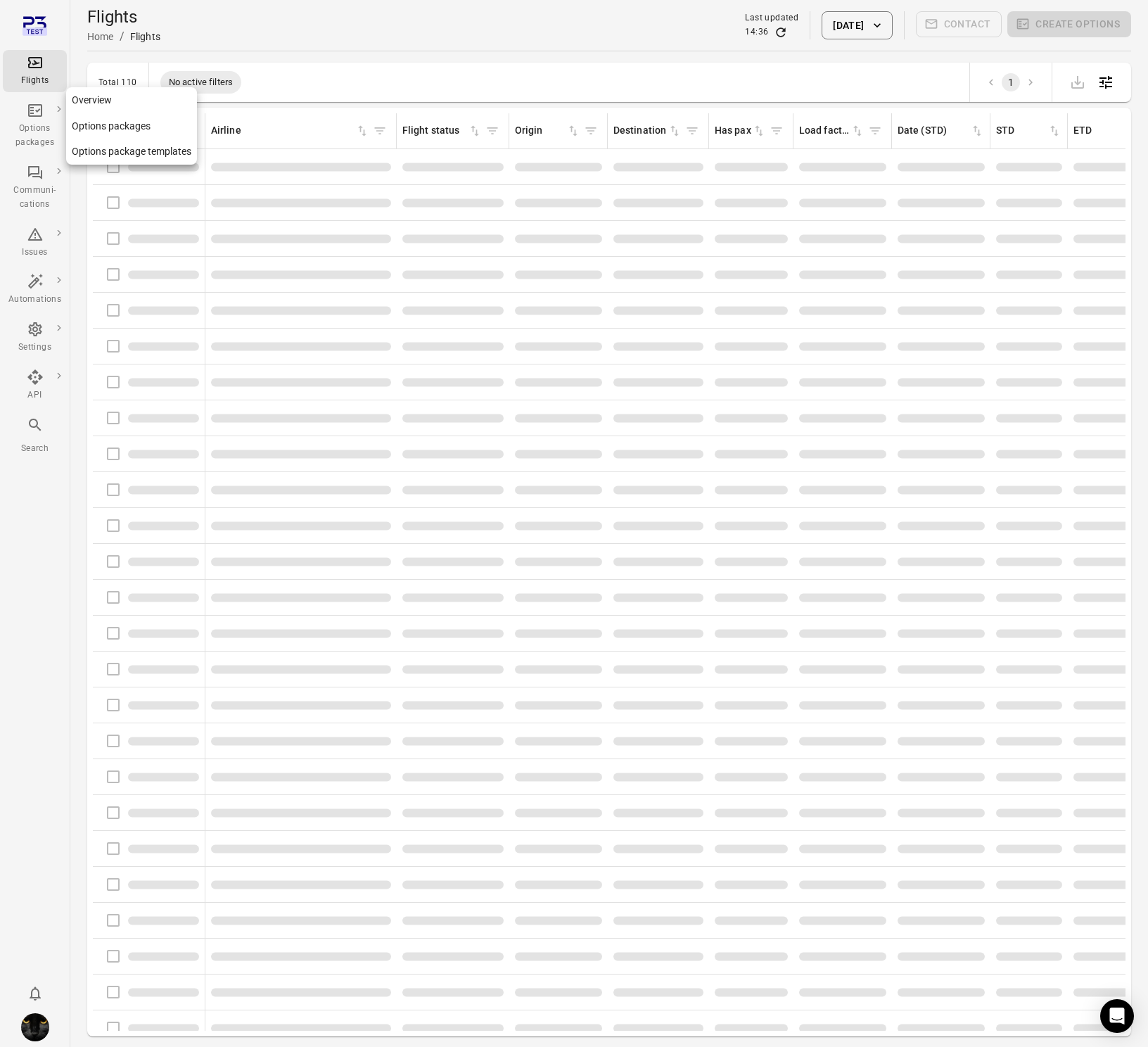
click at [39, 132] on div "Options packages" at bounding box center [35, 136] width 53 height 28
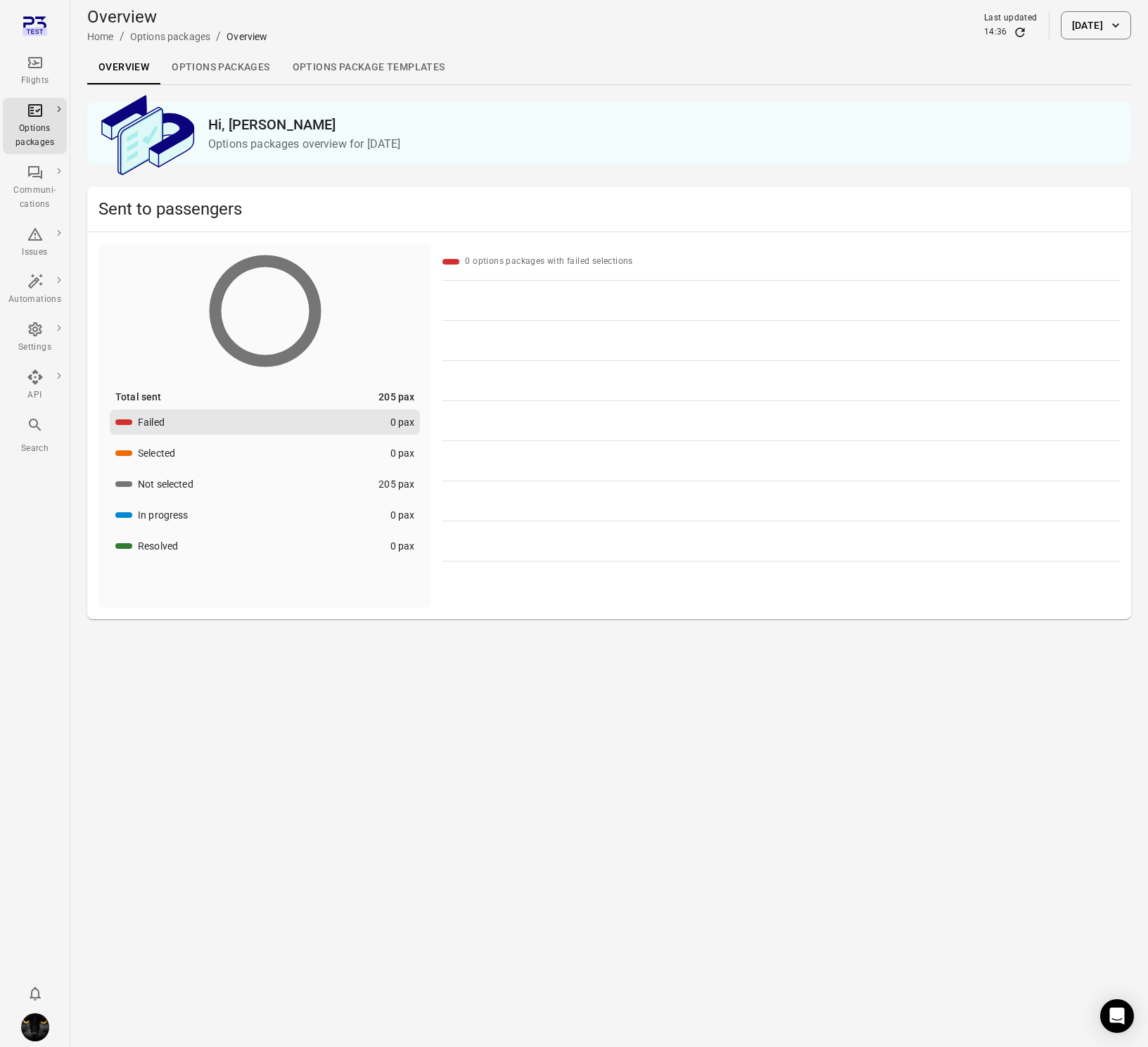
click at [202, 60] on link "Options packages" at bounding box center [220, 67] width 120 height 34
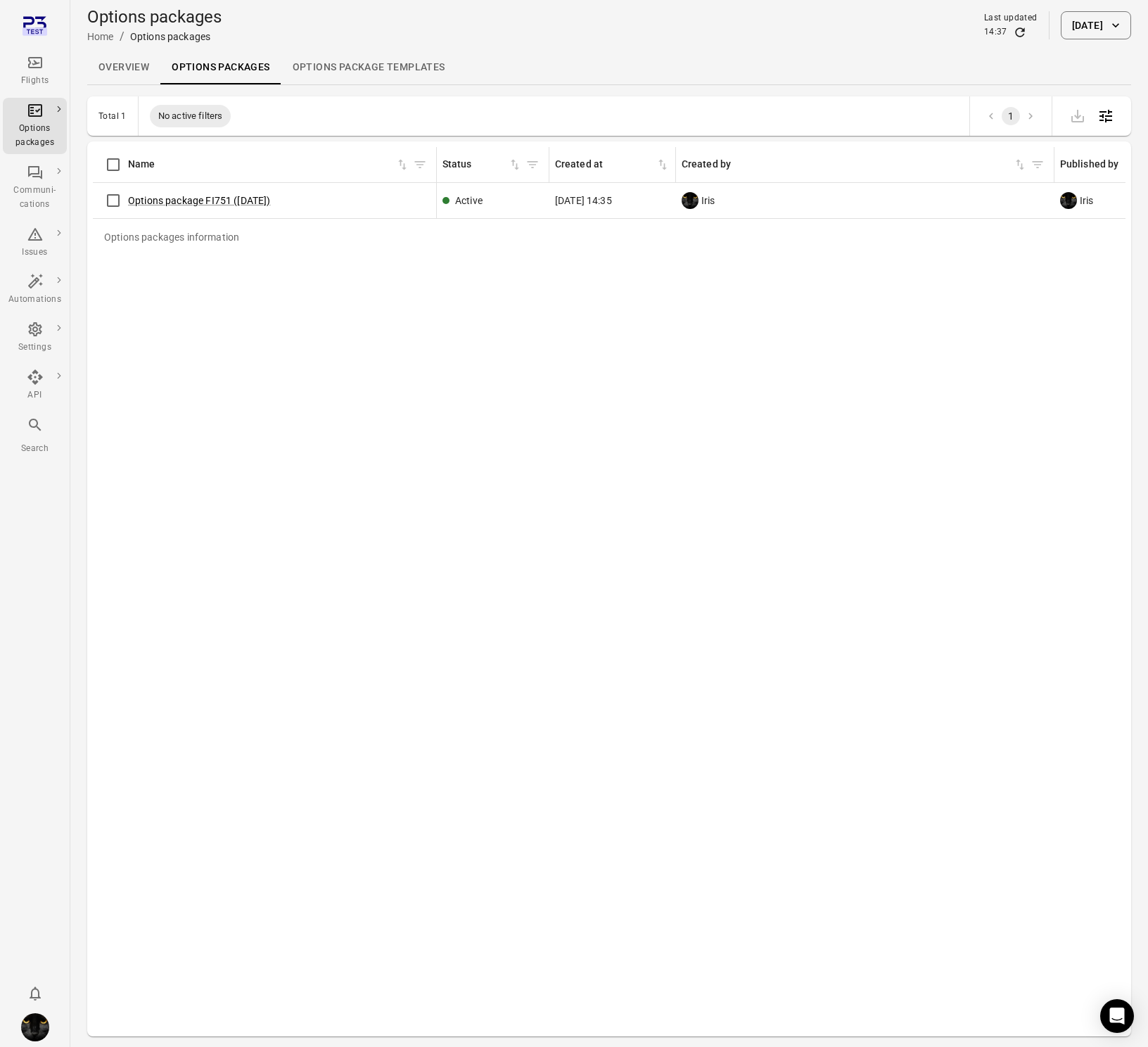
click at [165, 190] on div "Options package FI751 ([DATE])" at bounding box center [264, 200] width 332 height 30
click at [167, 196] on link "Options package FI751 ([DATE])" at bounding box center [199, 199] width 143 height 11
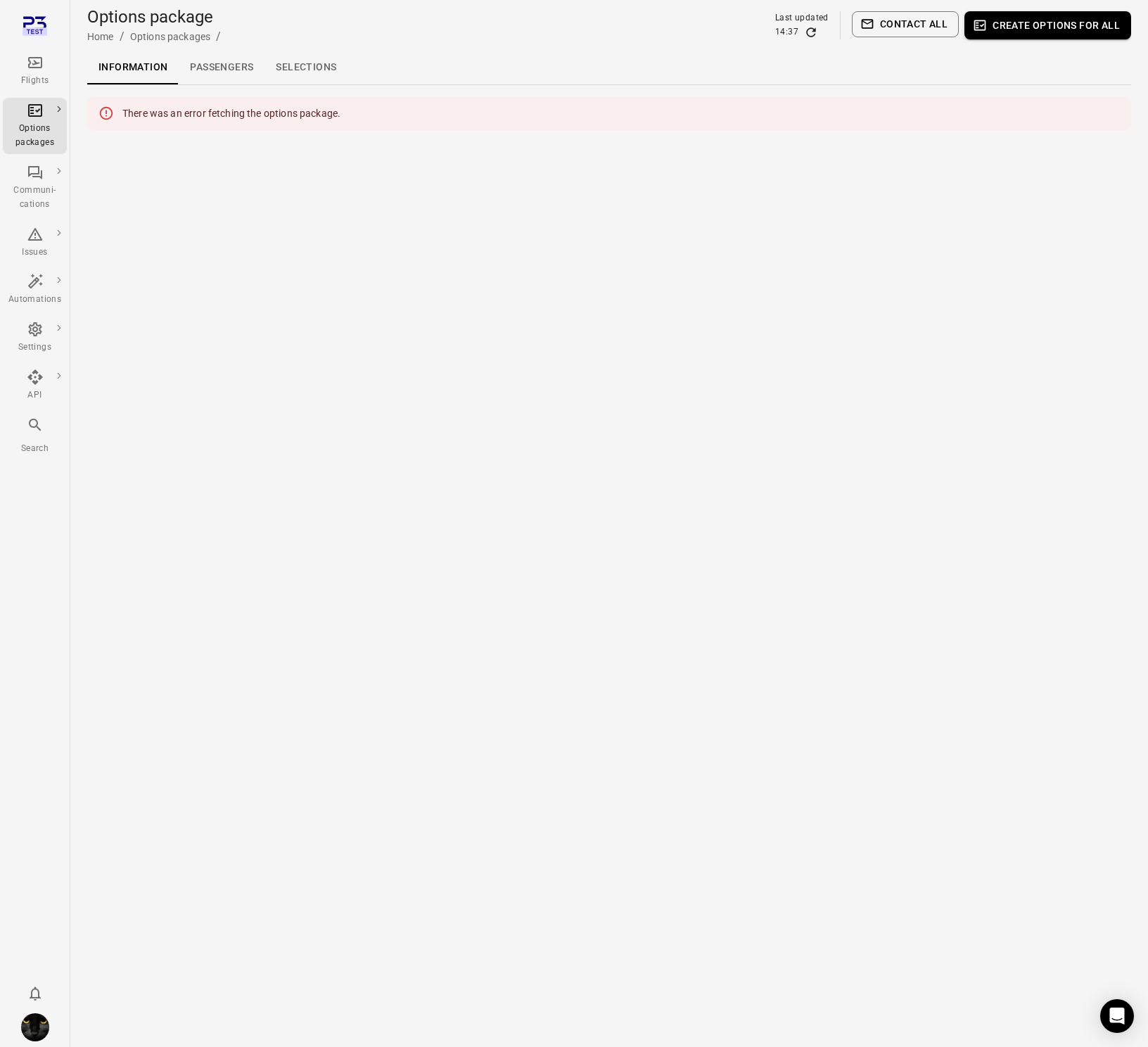
click at [38, 71] on div "Flights" at bounding box center [35, 71] width 53 height 34
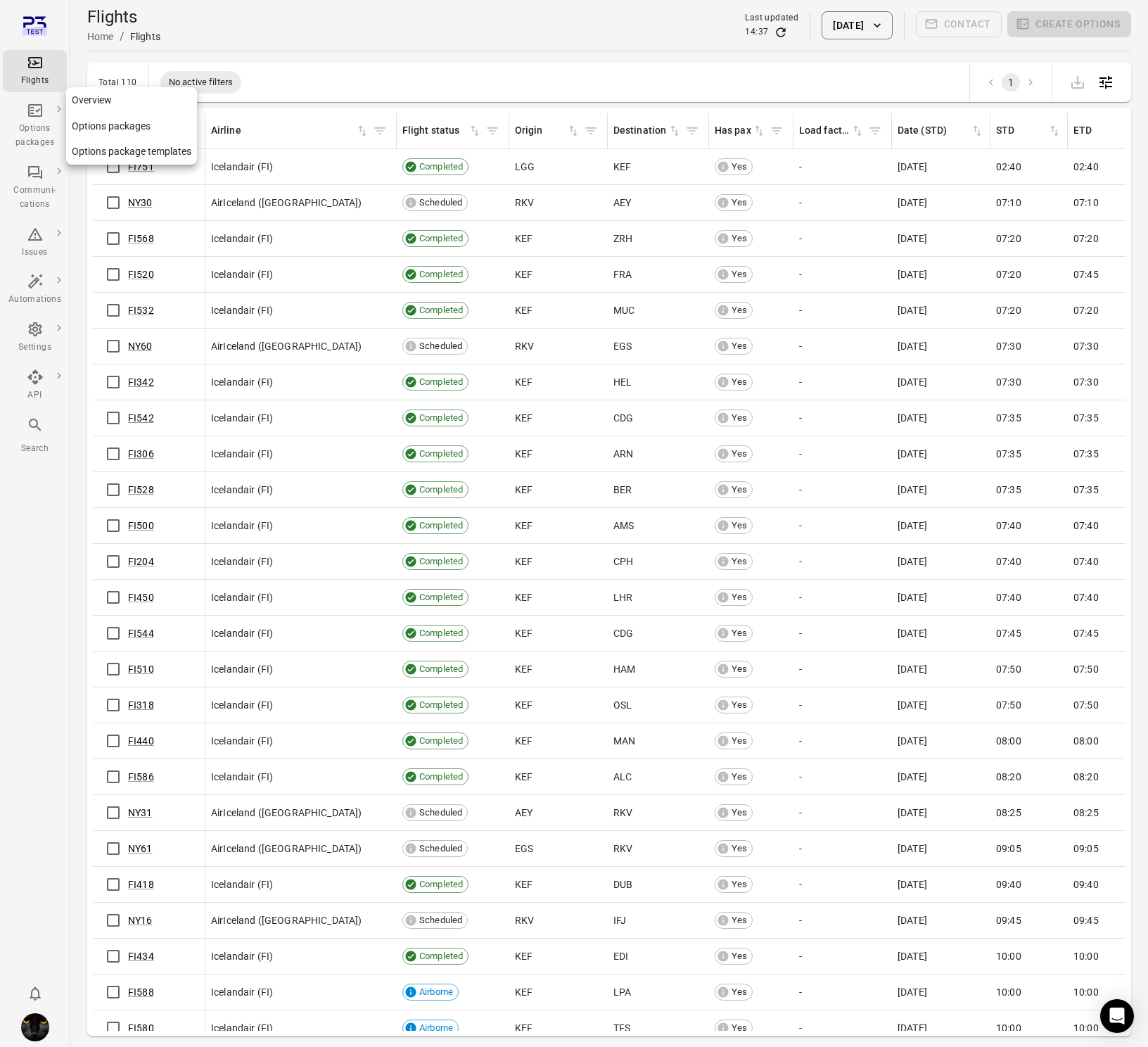
click at [46, 122] on div "Options packages" at bounding box center [35, 136] width 53 height 28
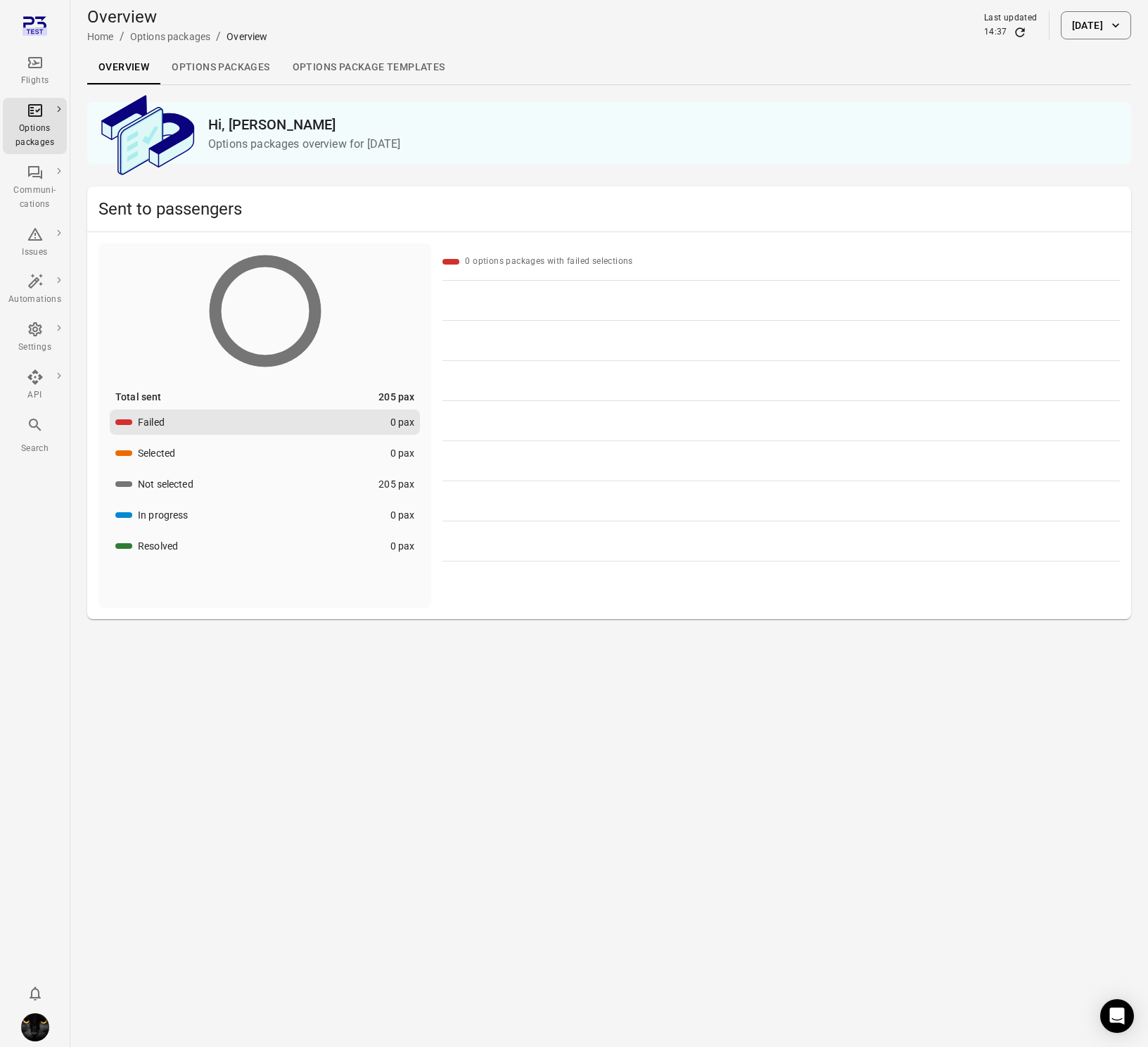
click at [219, 70] on link "Options packages" at bounding box center [220, 67] width 120 height 34
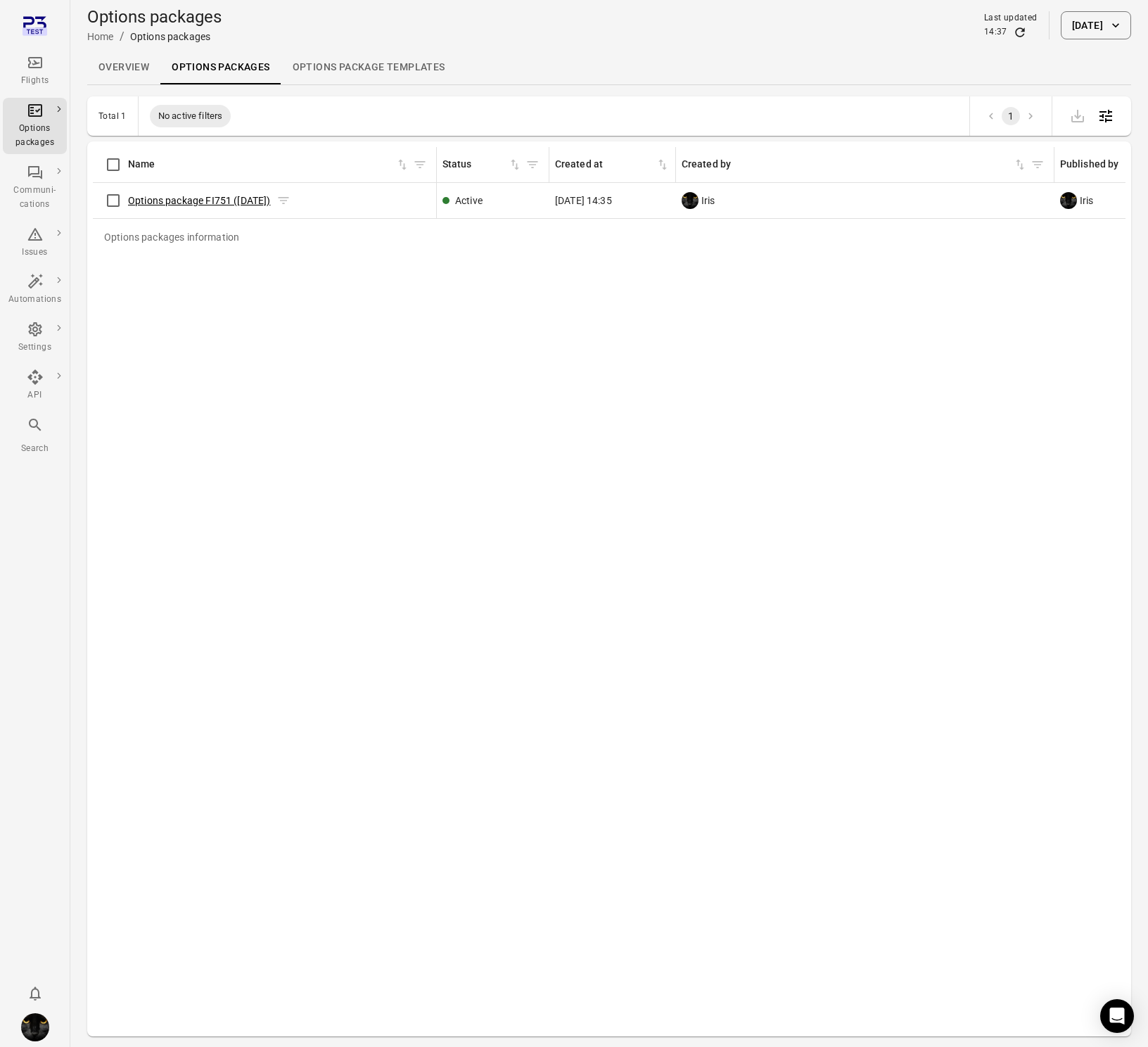
click at [174, 201] on link "Options package FI751 ([DATE])" at bounding box center [199, 199] width 143 height 11
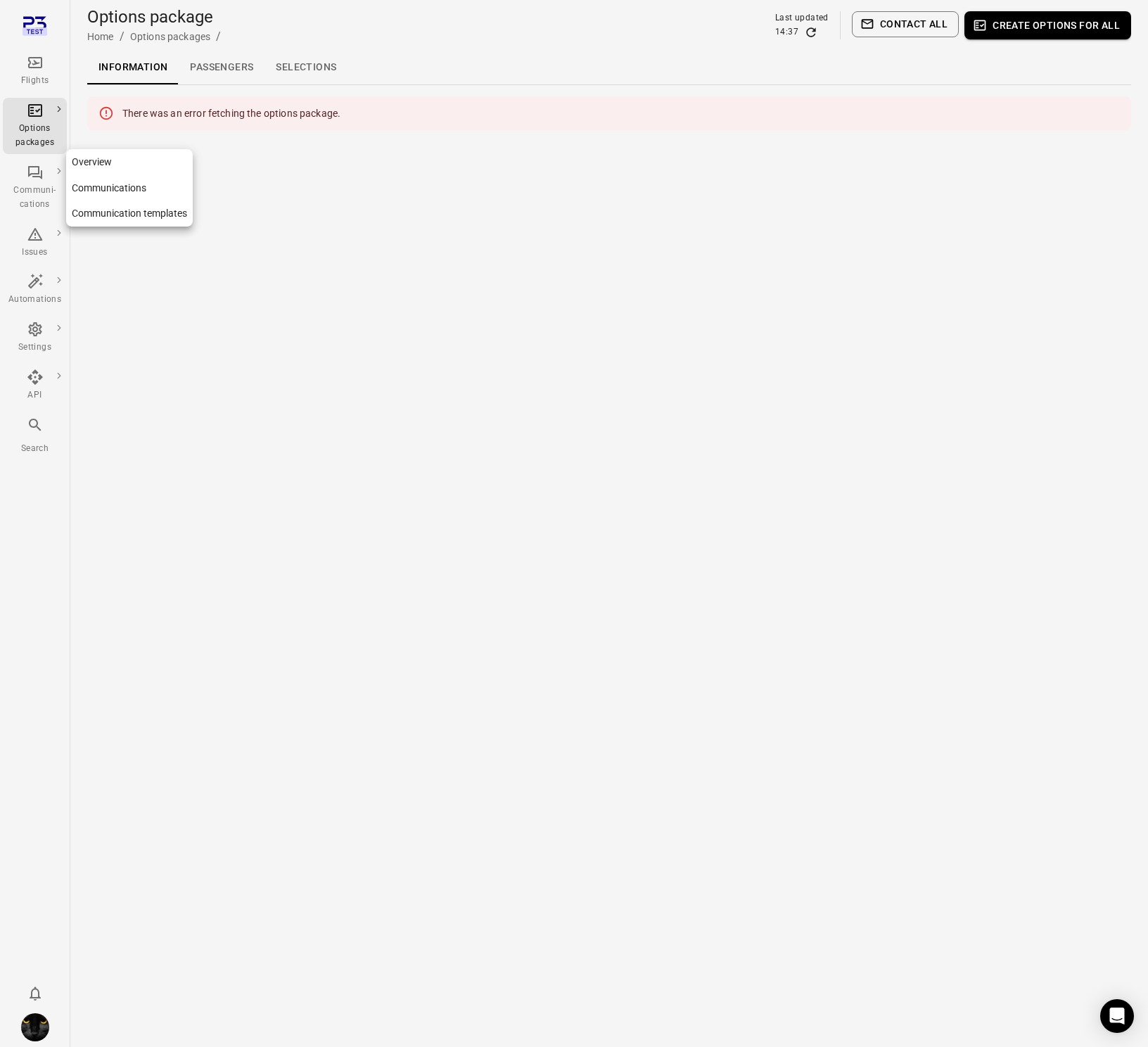
click at [35, 185] on div "Communi-cations" at bounding box center [35, 197] width 53 height 28
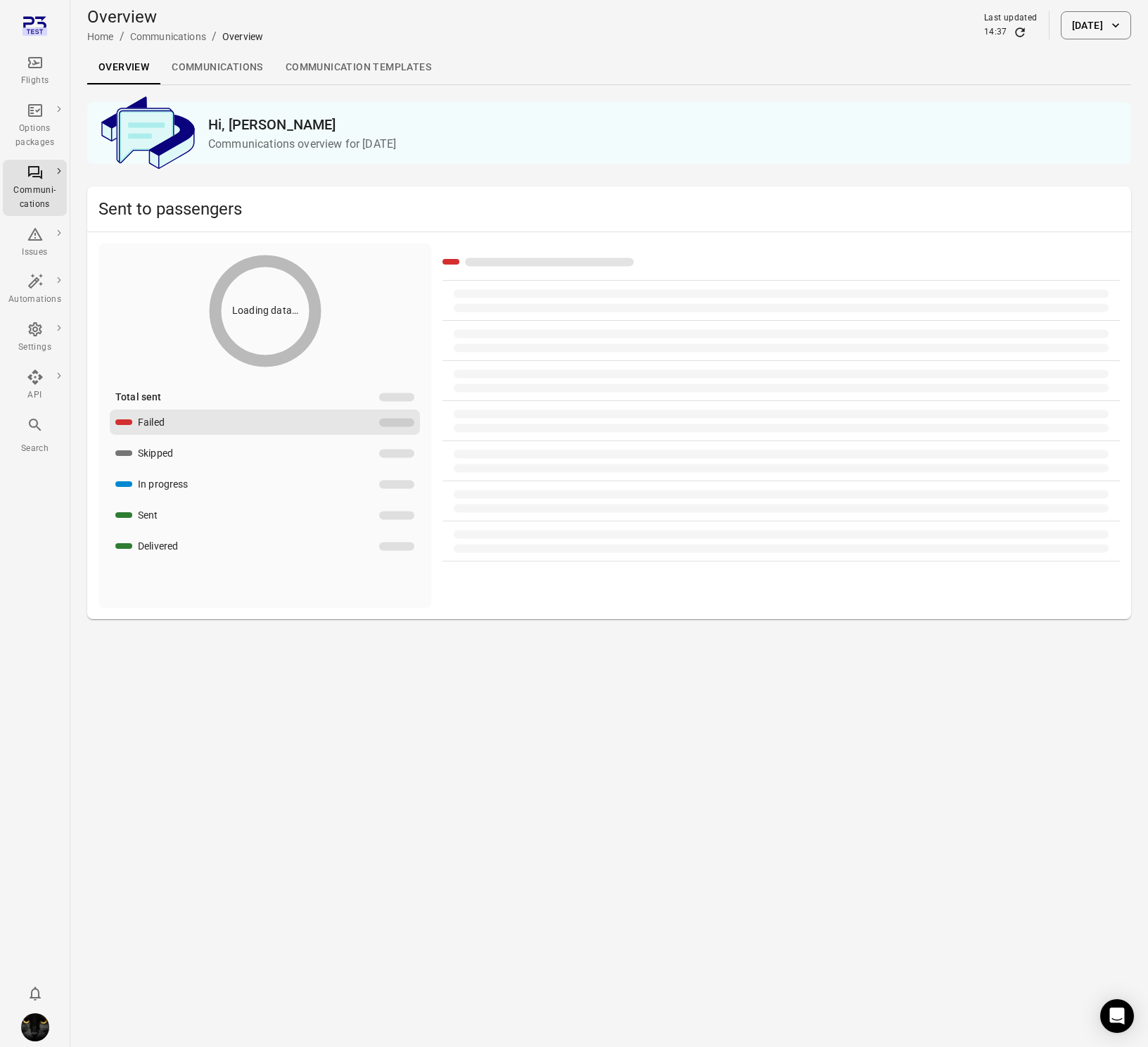
click at [200, 74] on link "Communications" at bounding box center [217, 67] width 114 height 34
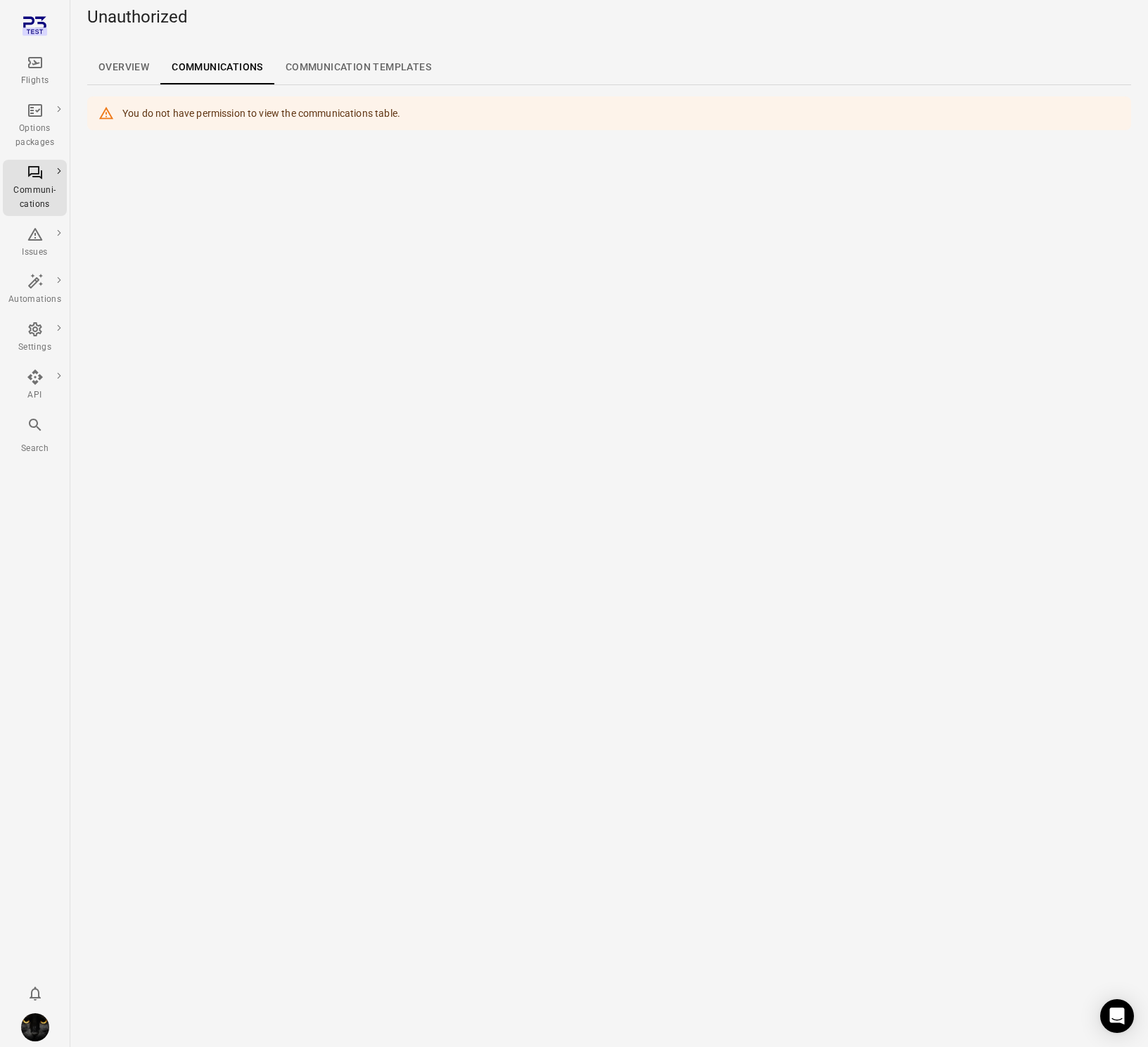
click at [321, 76] on link "Communication templates" at bounding box center [357, 67] width 168 height 34
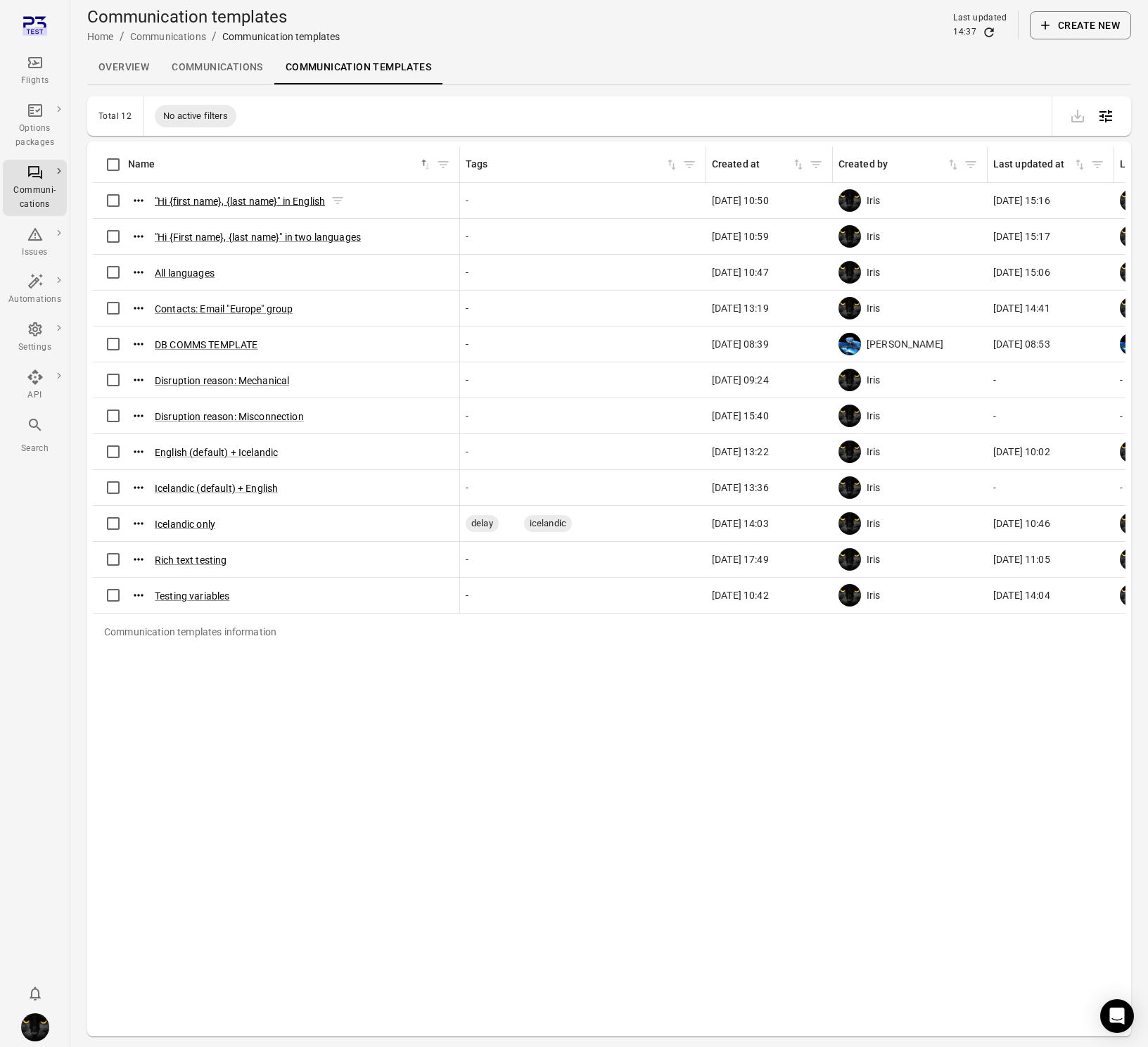
click at [202, 200] on button ""Hi {first name}, {last name}" in English" at bounding box center [240, 201] width 171 height 14
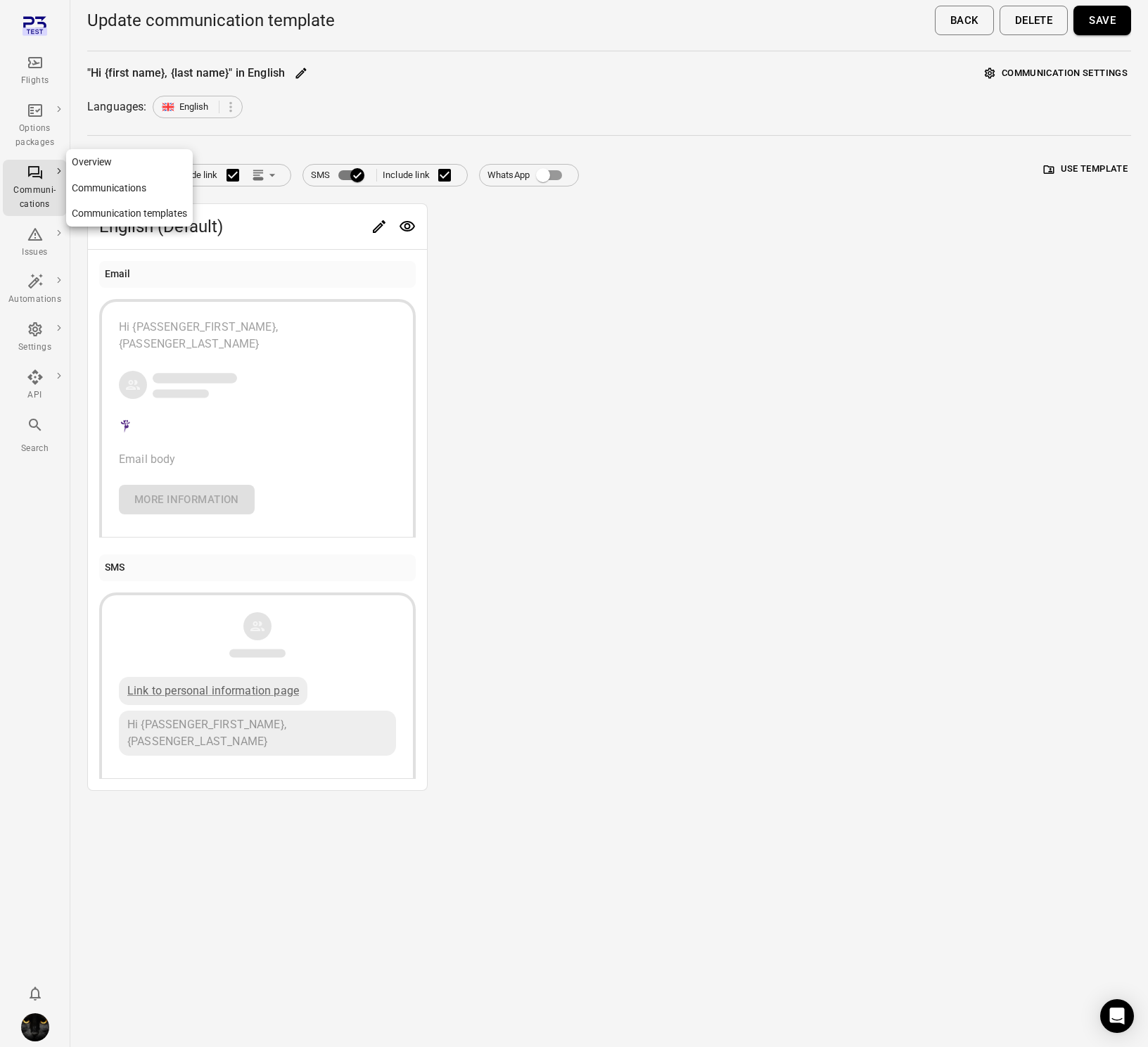
click at [46, 183] on div "Communi-cations" at bounding box center [35, 188] width 53 height 48
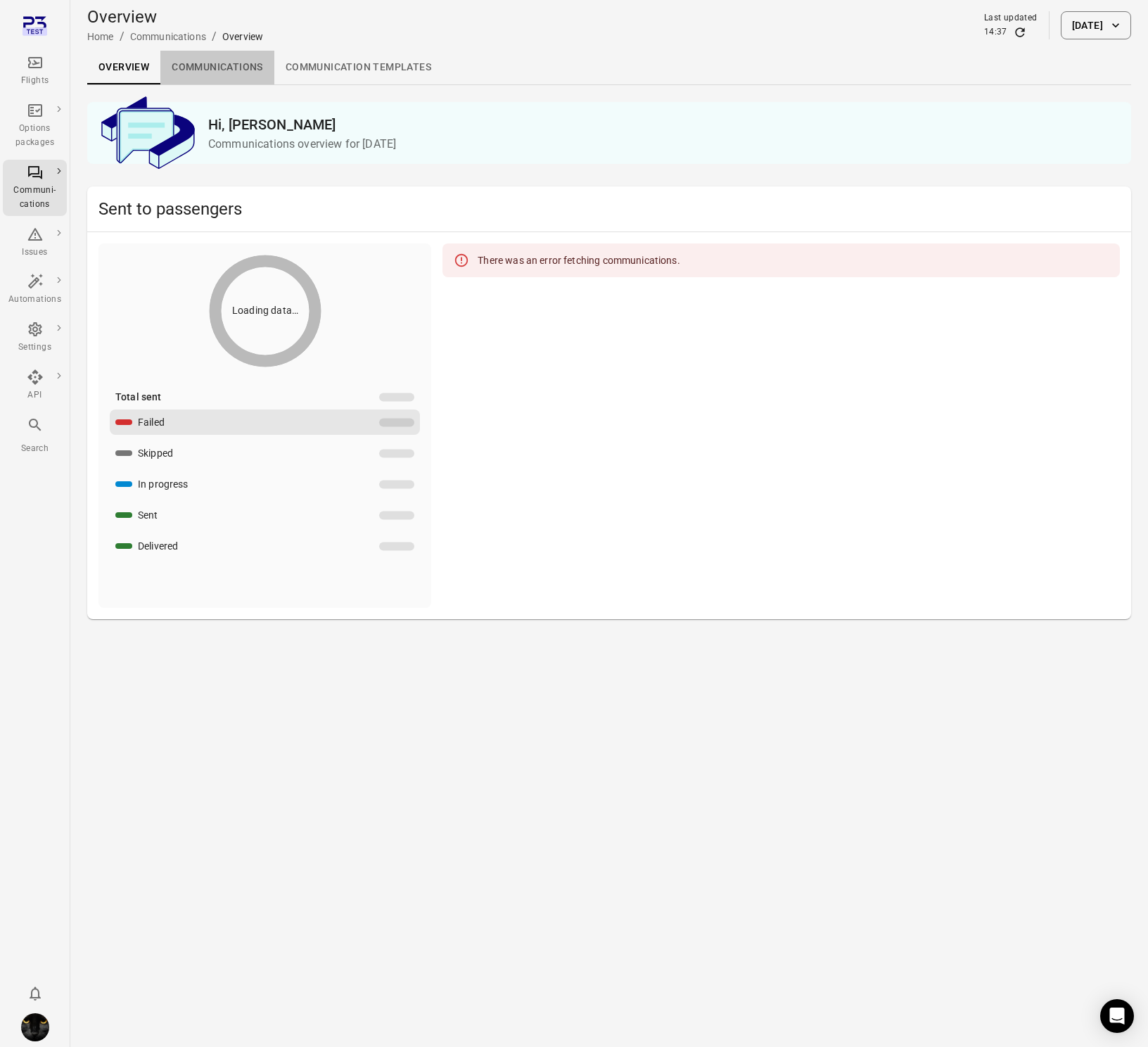
click at [248, 78] on link "Communications" at bounding box center [217, 67] width 114 height 34
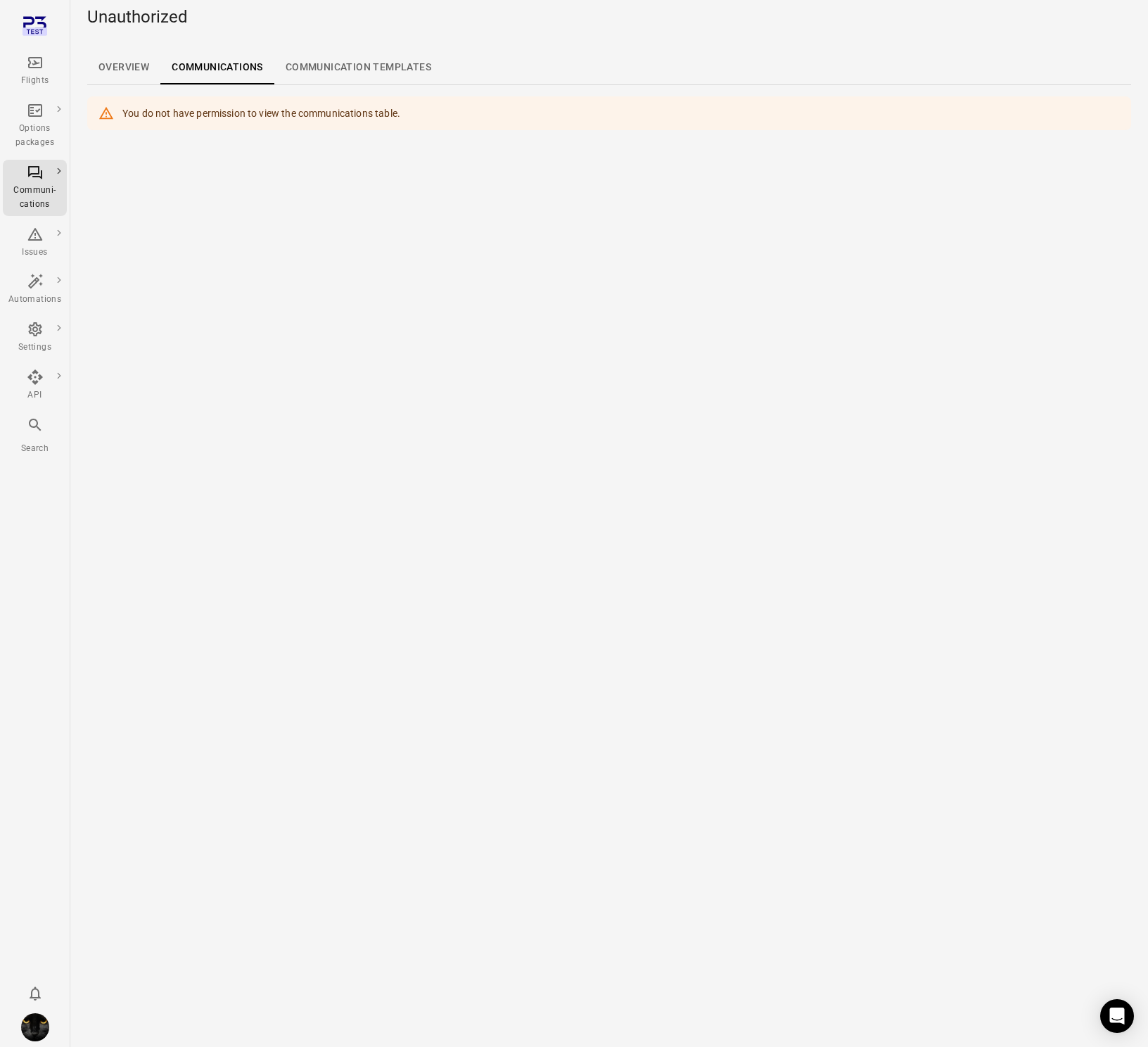
click at [109, 77] on link "Overview" at bounding box center [124, 67] width 73 height 34
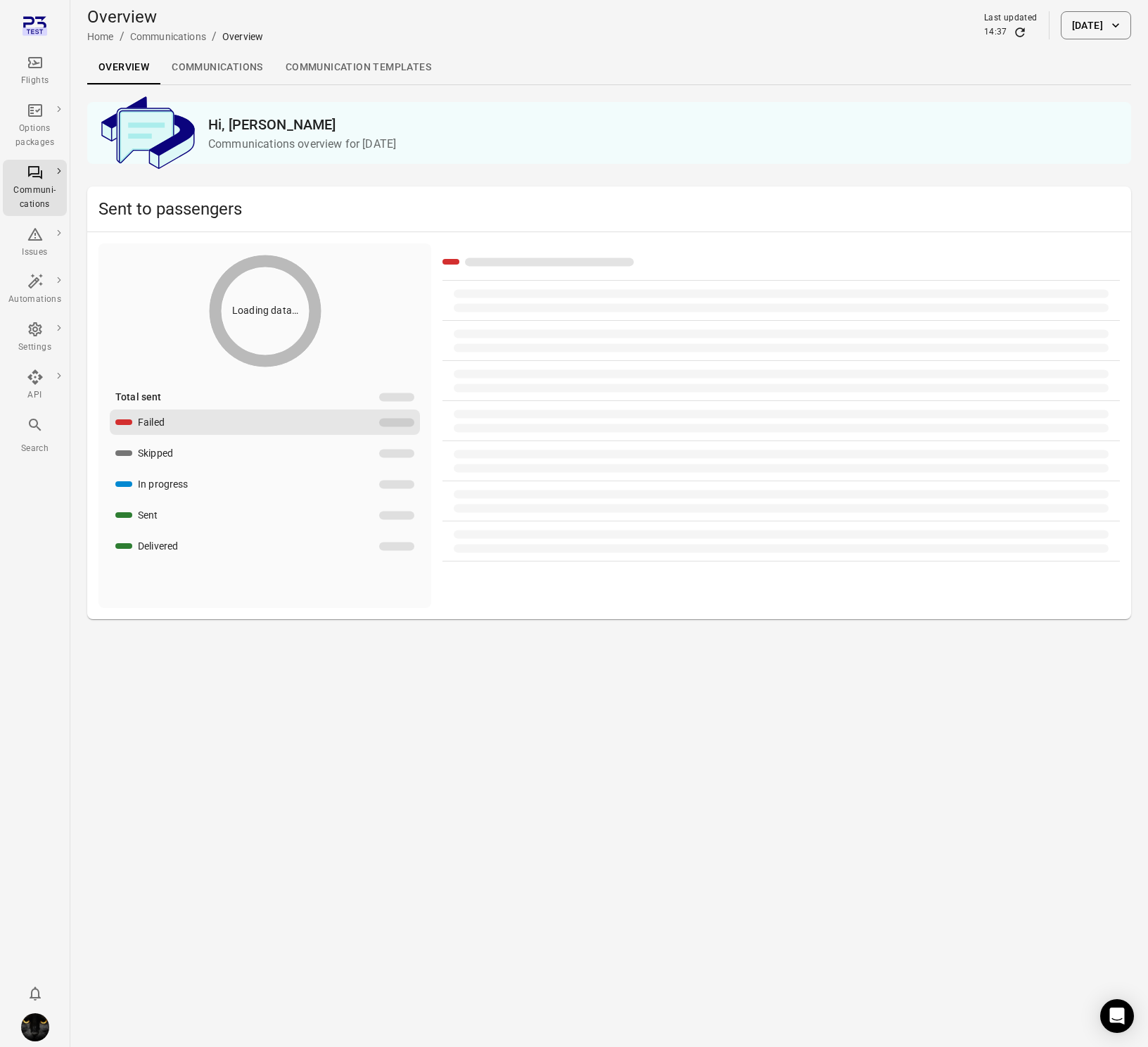
click at [173, 76] on link "Communications" at bounding box center [217, 67] width 114 height 34
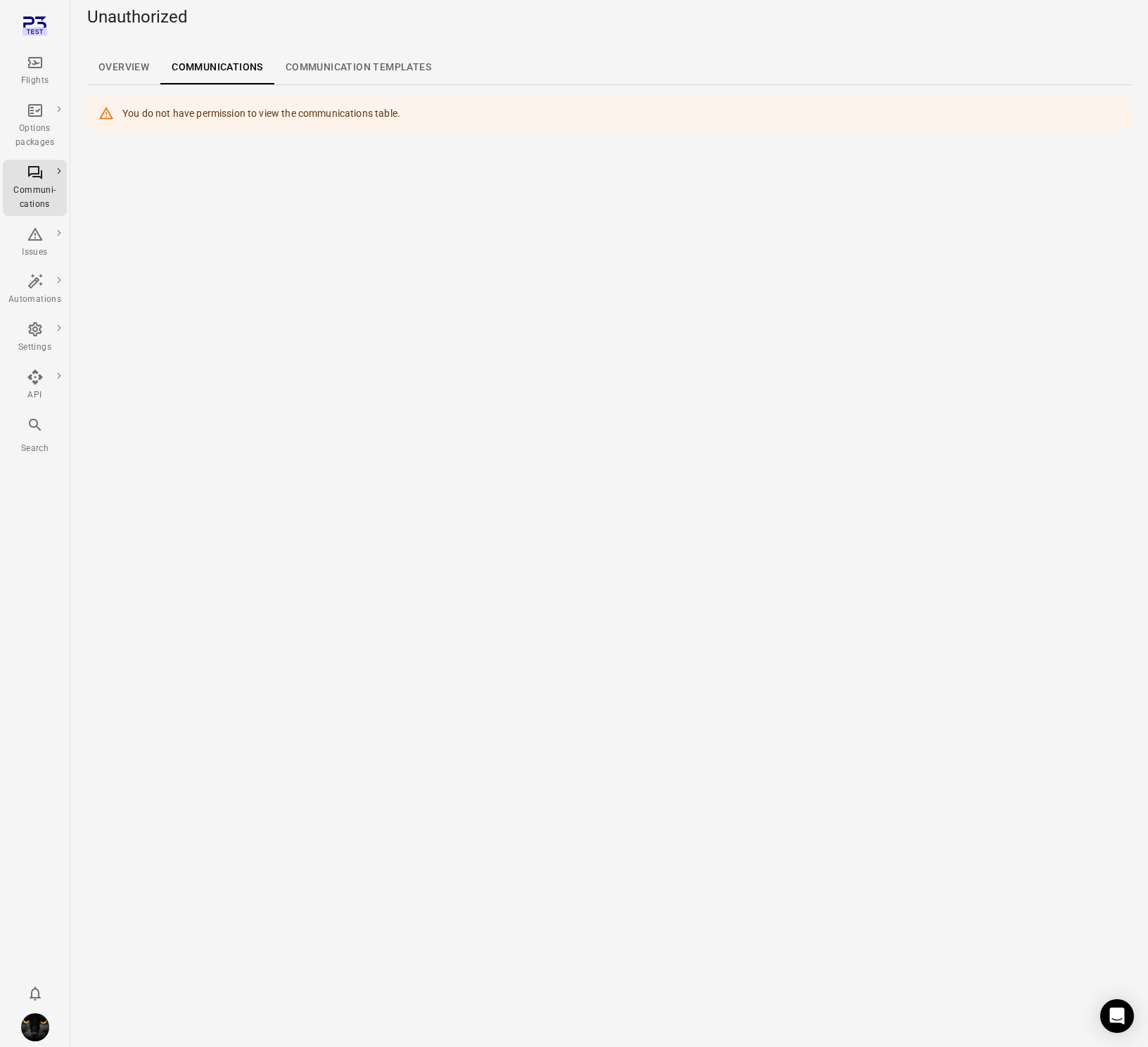
click at [114, 73] on link "Overview" at bounding box center [124, 67] width 73 height 34
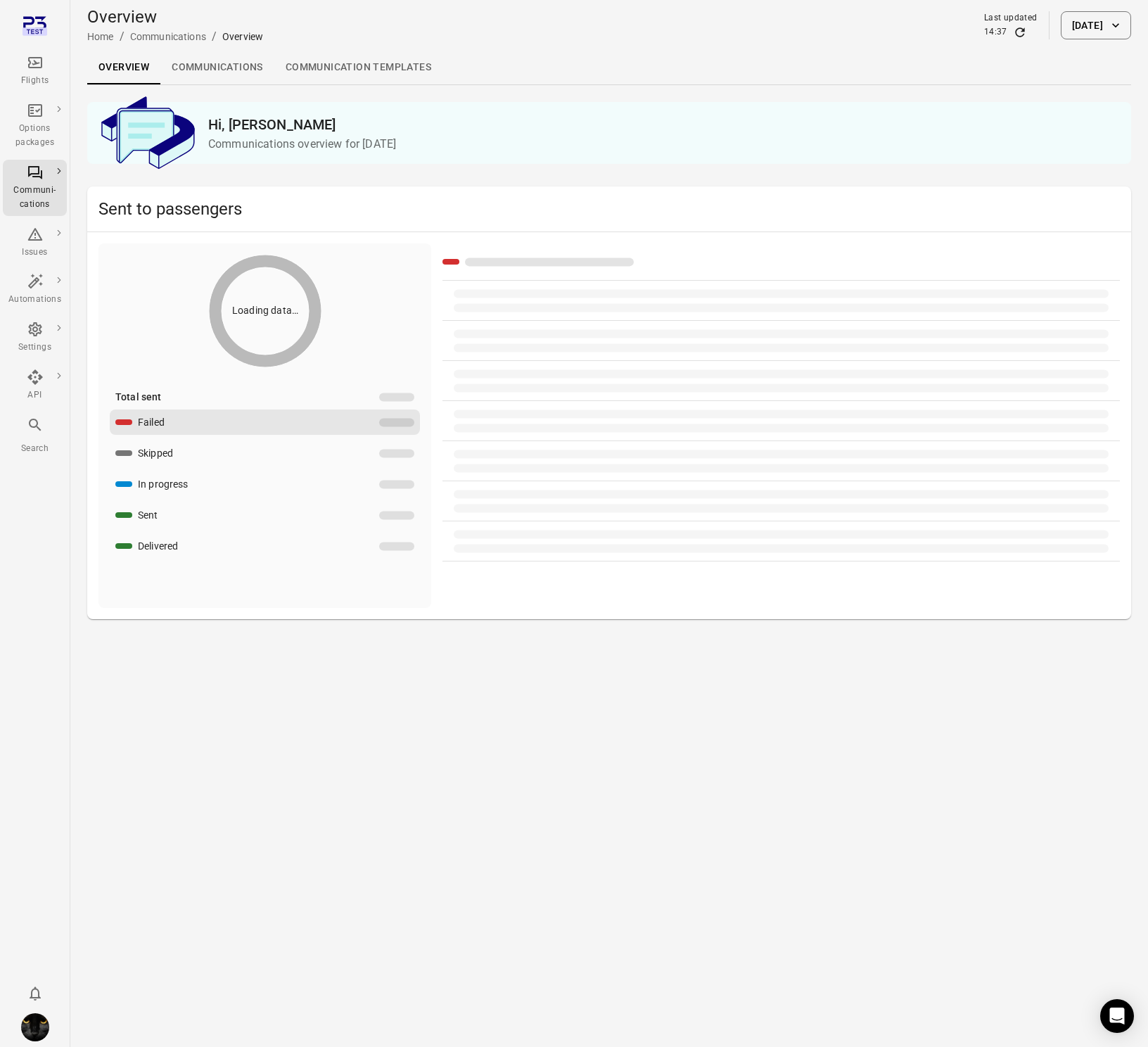
click at [32, 71] on div "Flights" at bounding box center [35, 71] width 53 height 34
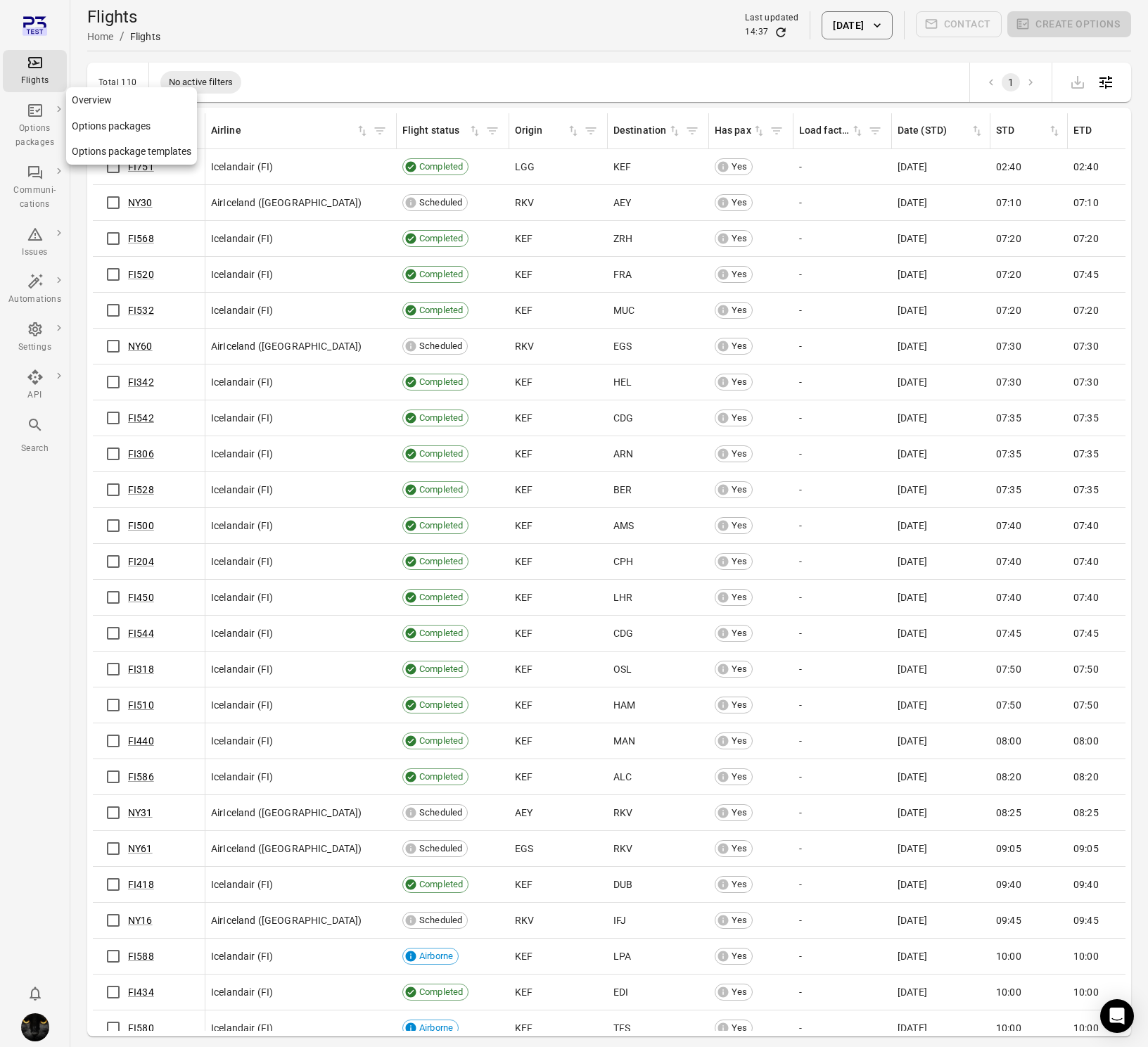
click at [32, 134] on div "Options packages" at bounding box center [35, 136] width 53 height 28
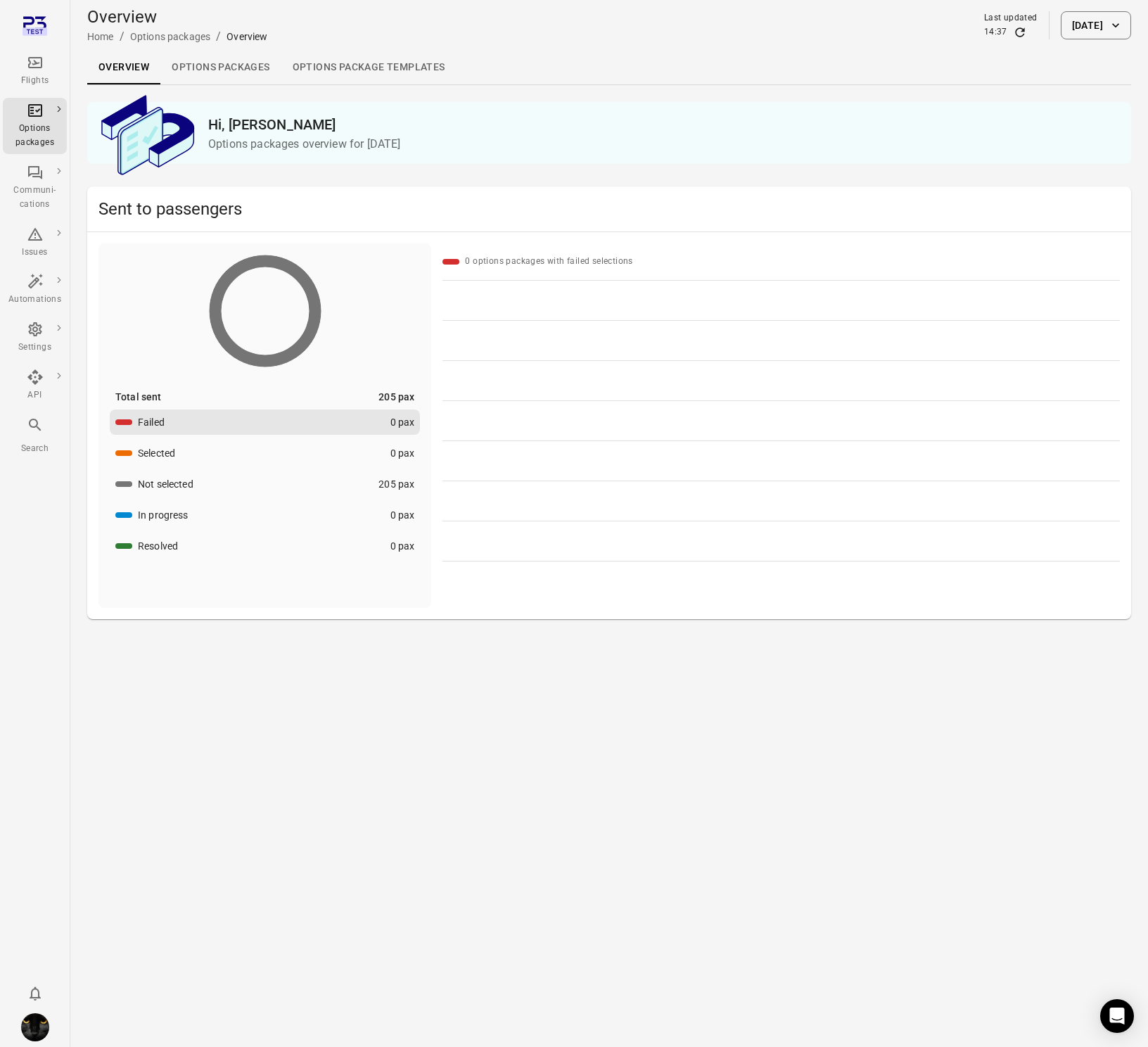
click at [211, 70] on link "Options packages" at bounding box center [220, 67] width 120 height 34
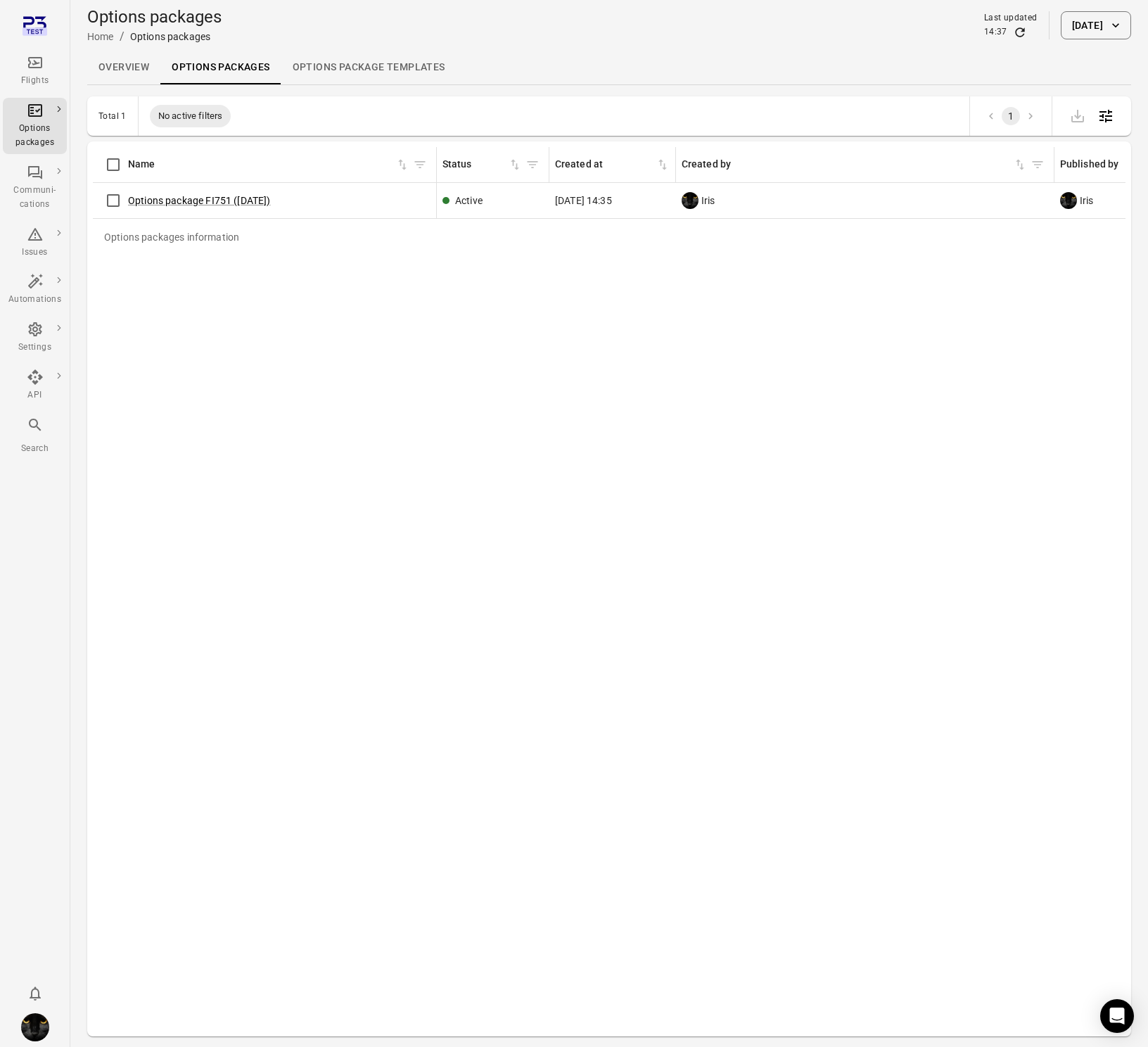
click at [37, 61] on icon "Main navigation" at bounding box center [35, 63] width 17 height 17
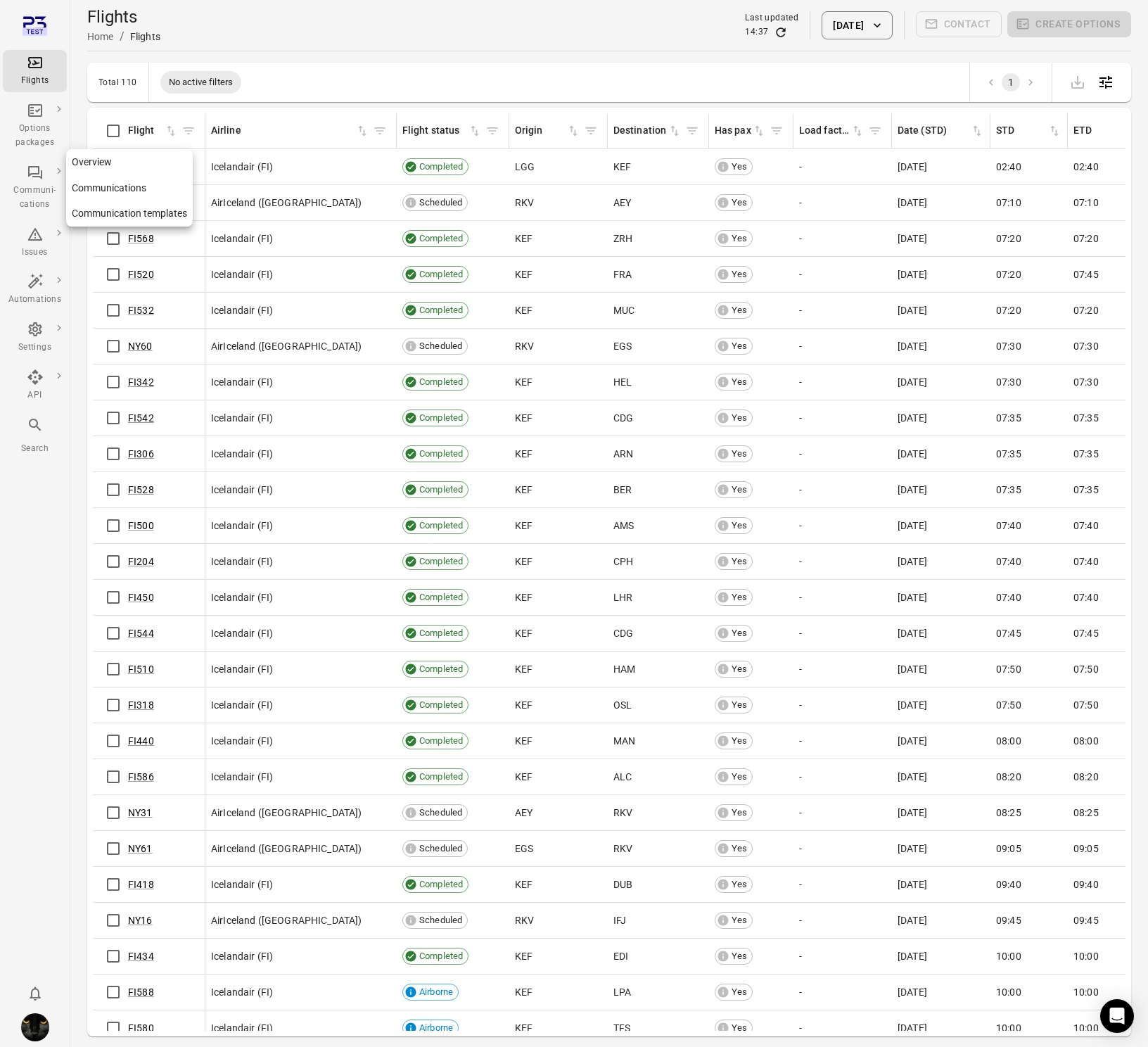
click at [26, 163] on link "Communi-cations" at bounding box center [35, 188] width 64 height 57
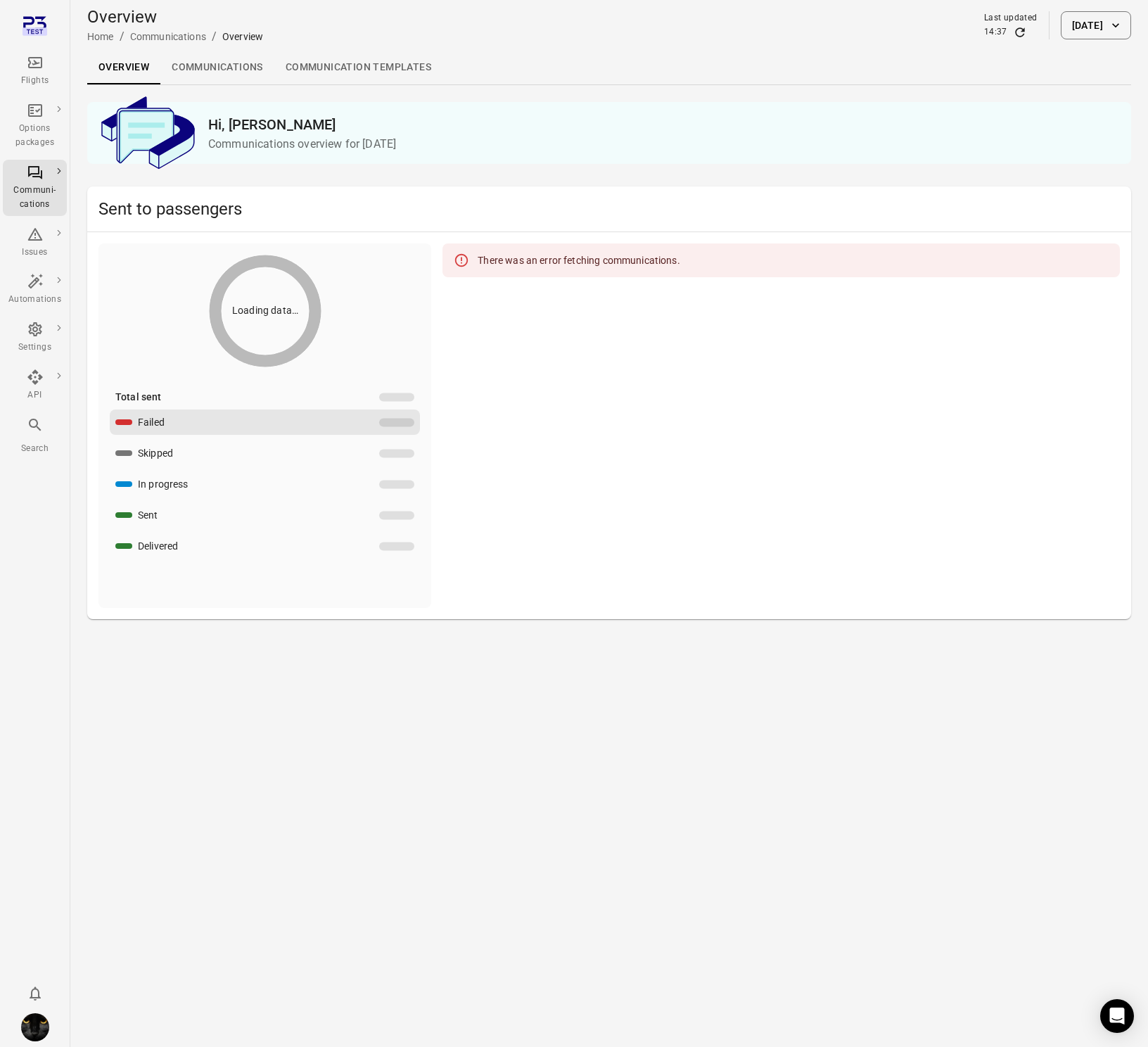
click at [238, 74] on link "Communications" at bounding box center [217, 67] width 114 height 34
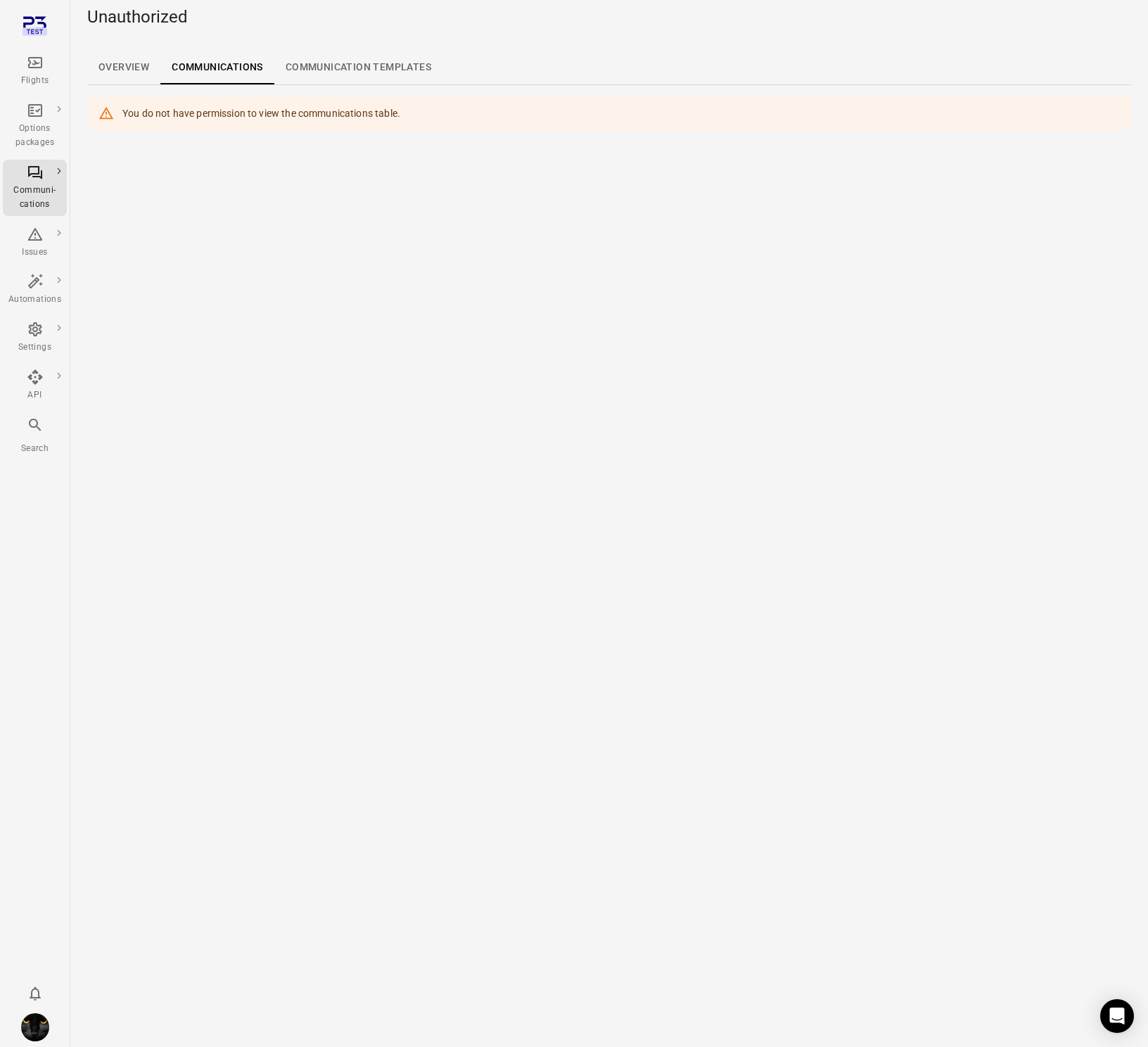
click at [103, 82] on link "Overview" at bounding box center [124, 67] width 73 height 34
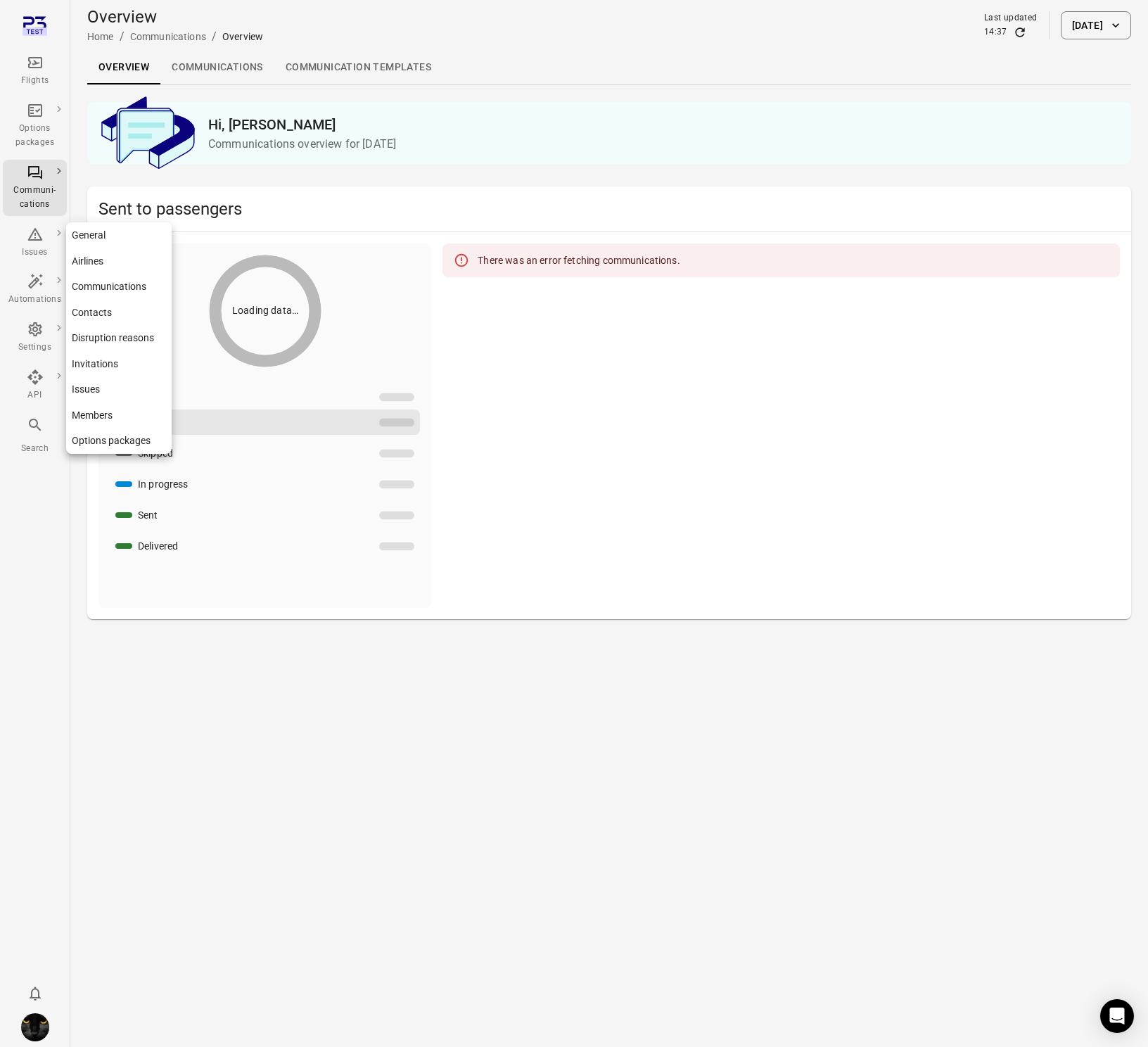
click at [37, 331] on icon "Main navigation" at bounding box center [35, 328] width 17 height 17
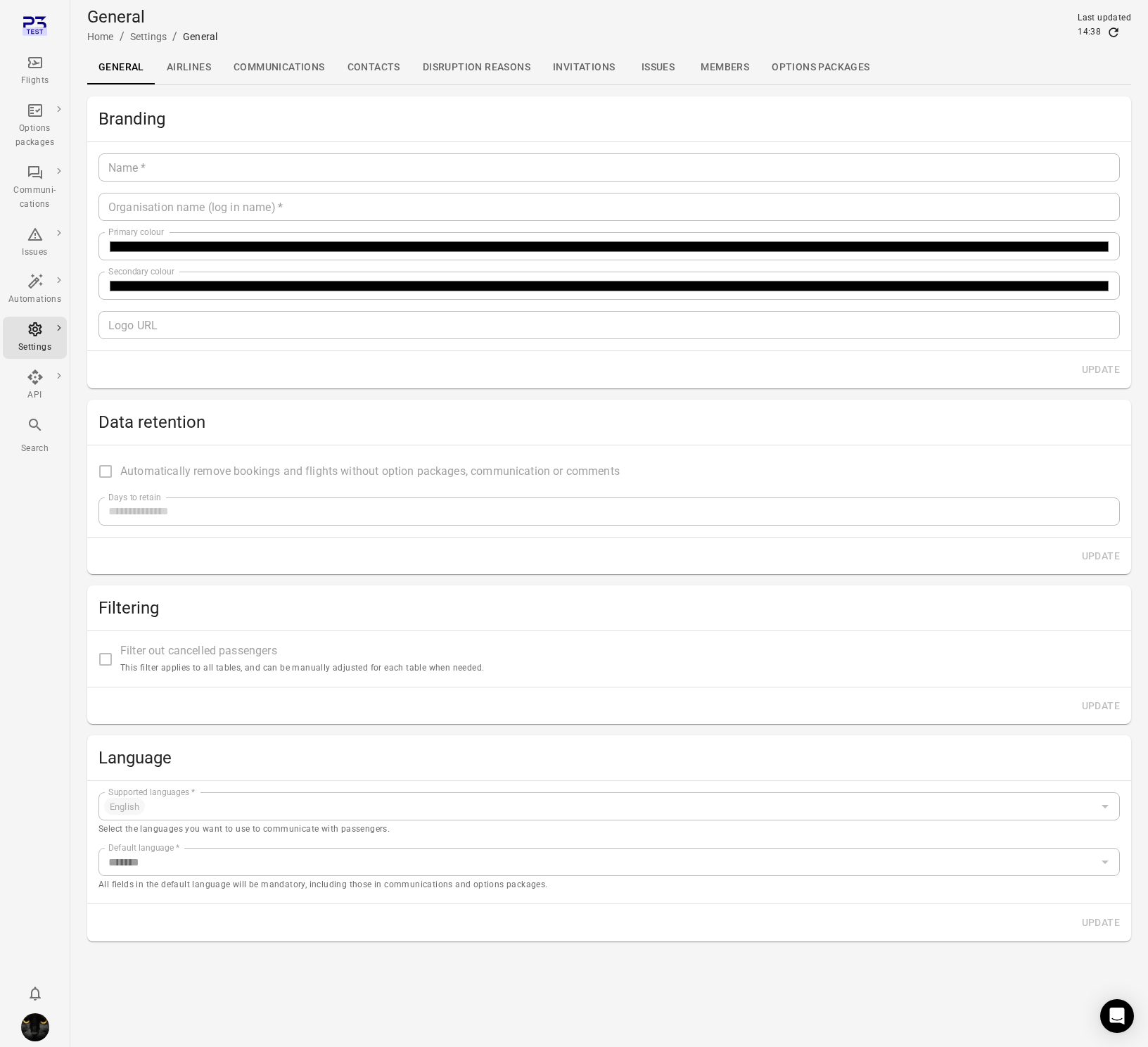
type input "*******"
type input "**********"
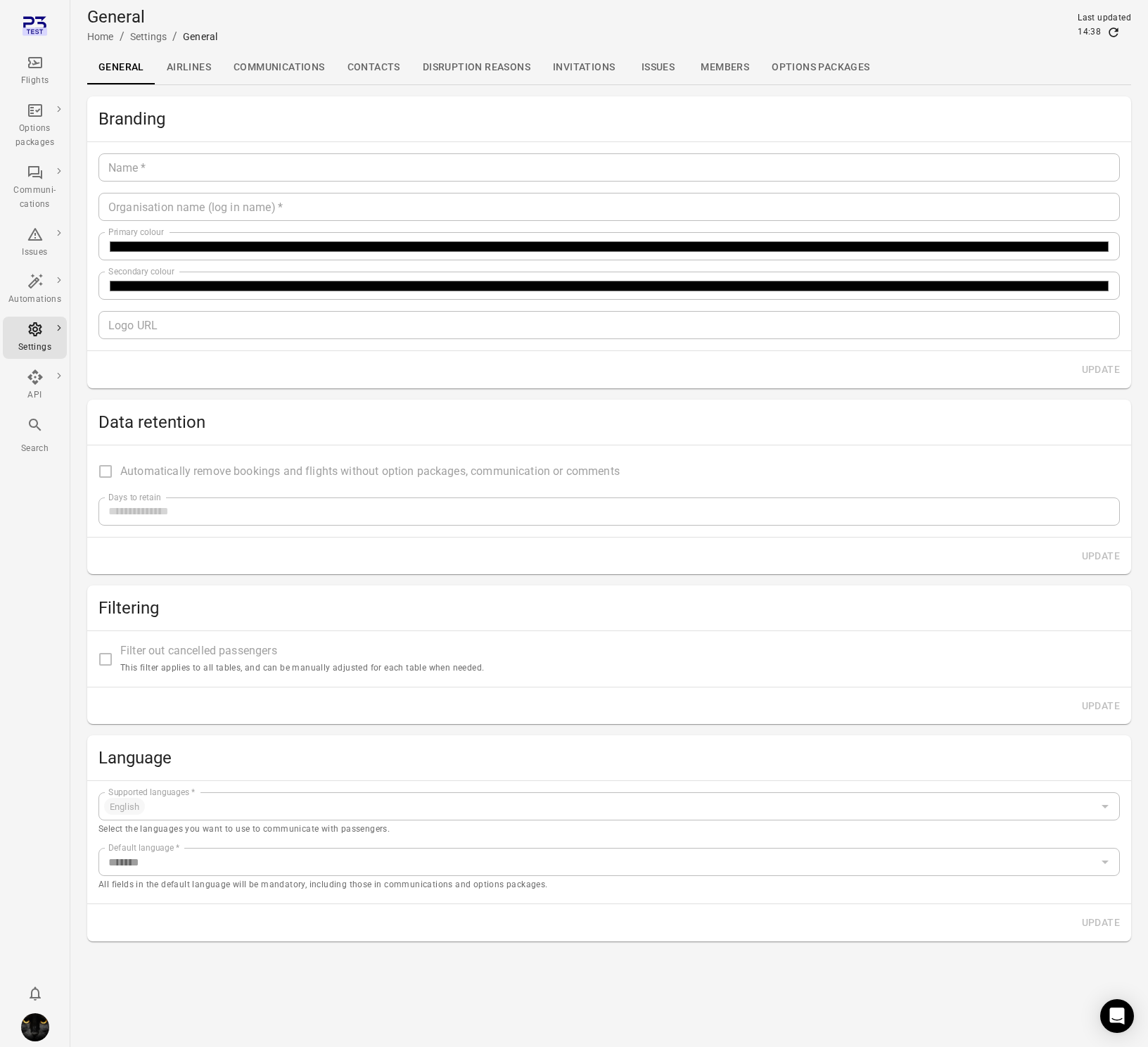
type input "**"
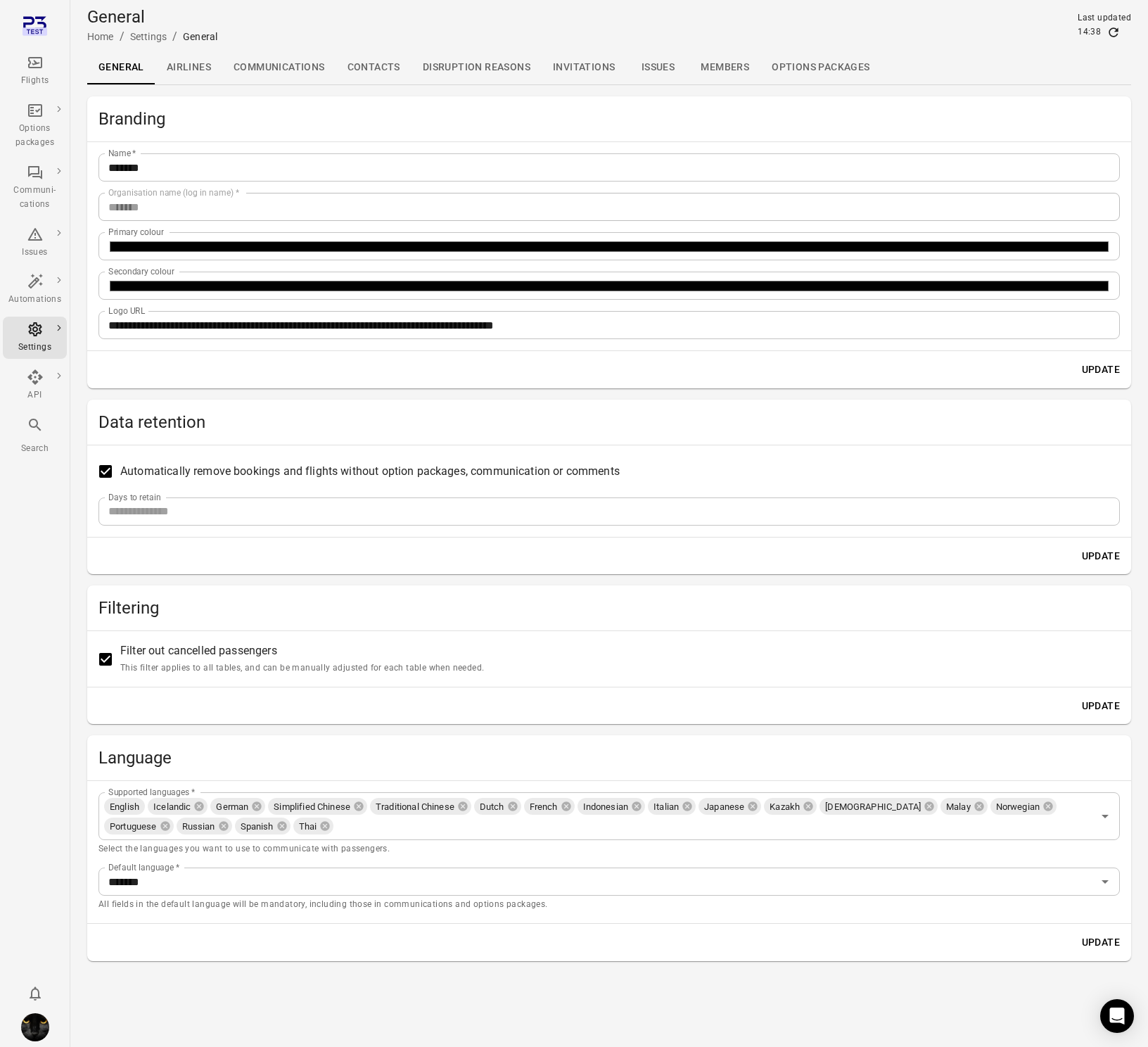
click at [291, 68] on link "Communications" at bounding box center [279, 67] width 114 height 34
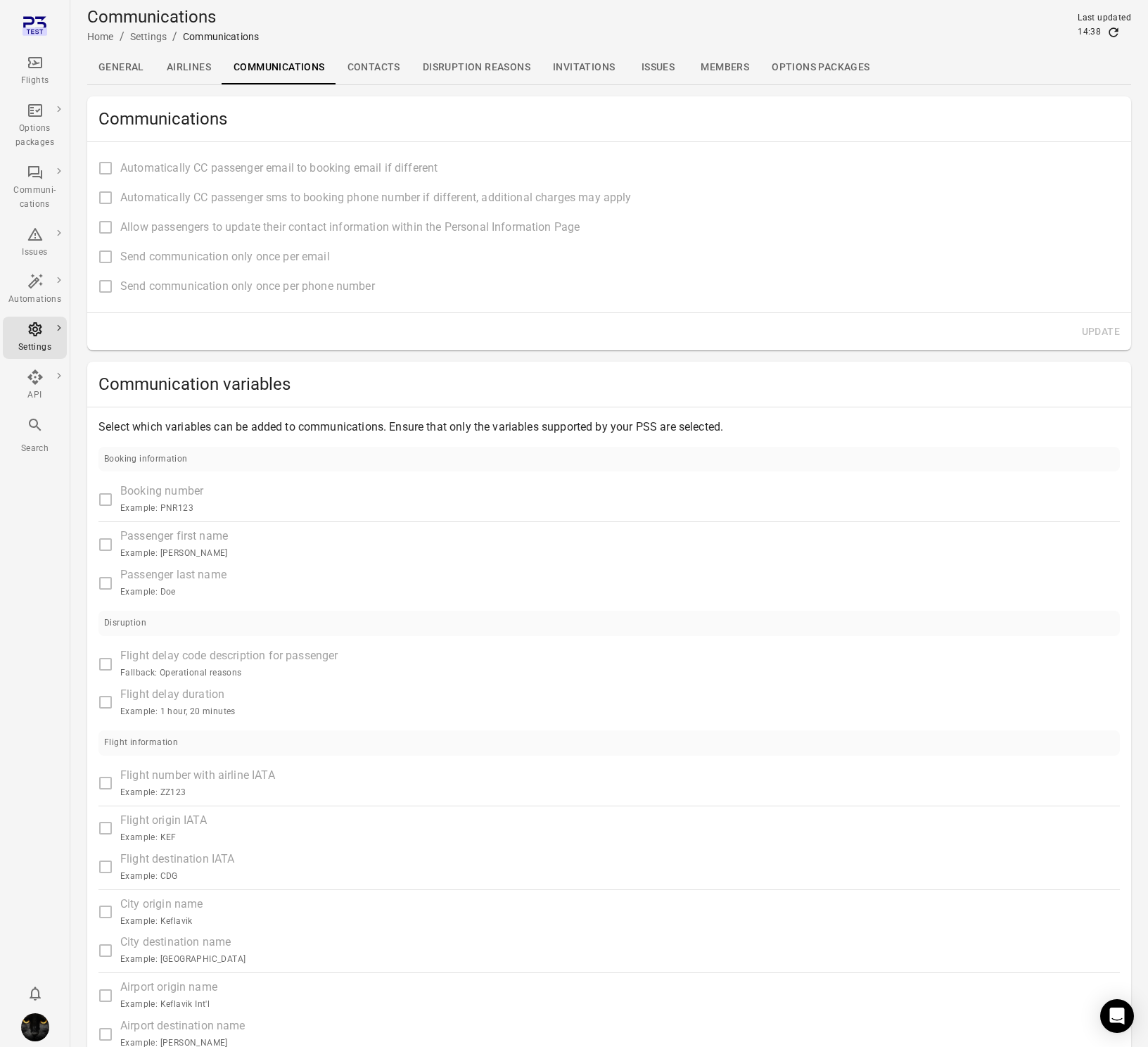
type input "**********"
type input "****"
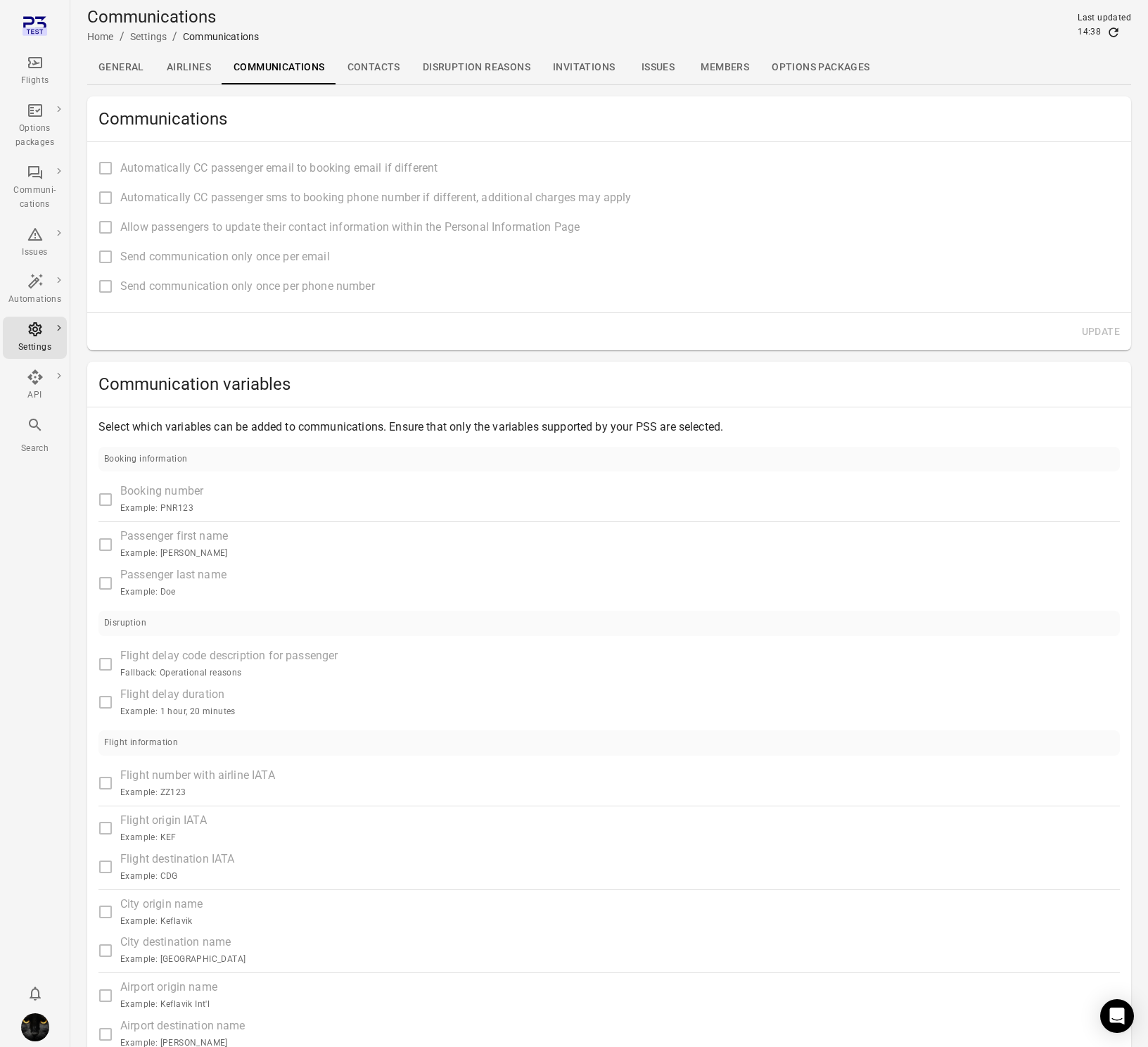
type input "**********"
type input "****"
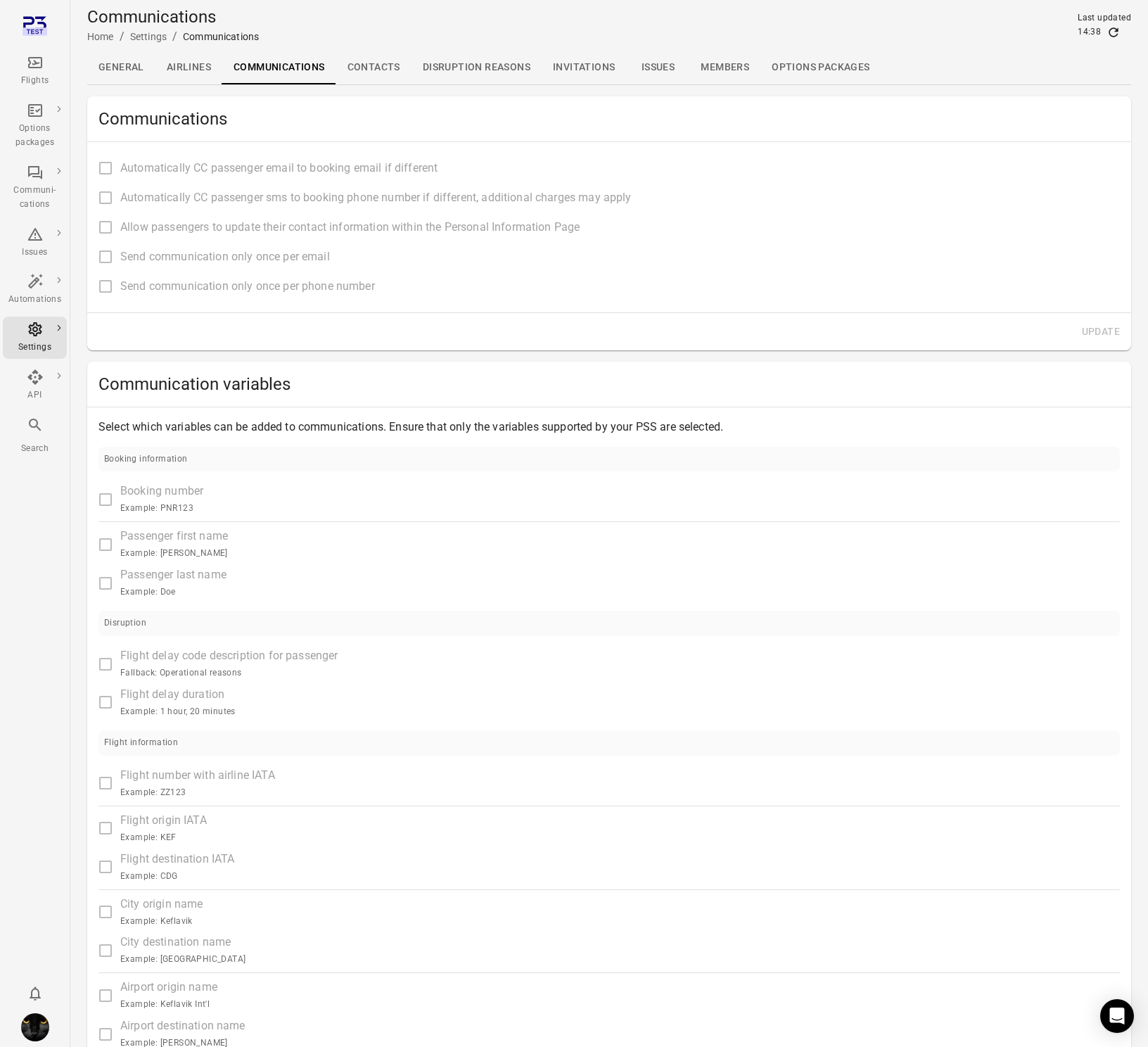
type input "**********"
type input "*******"
type input "**********"
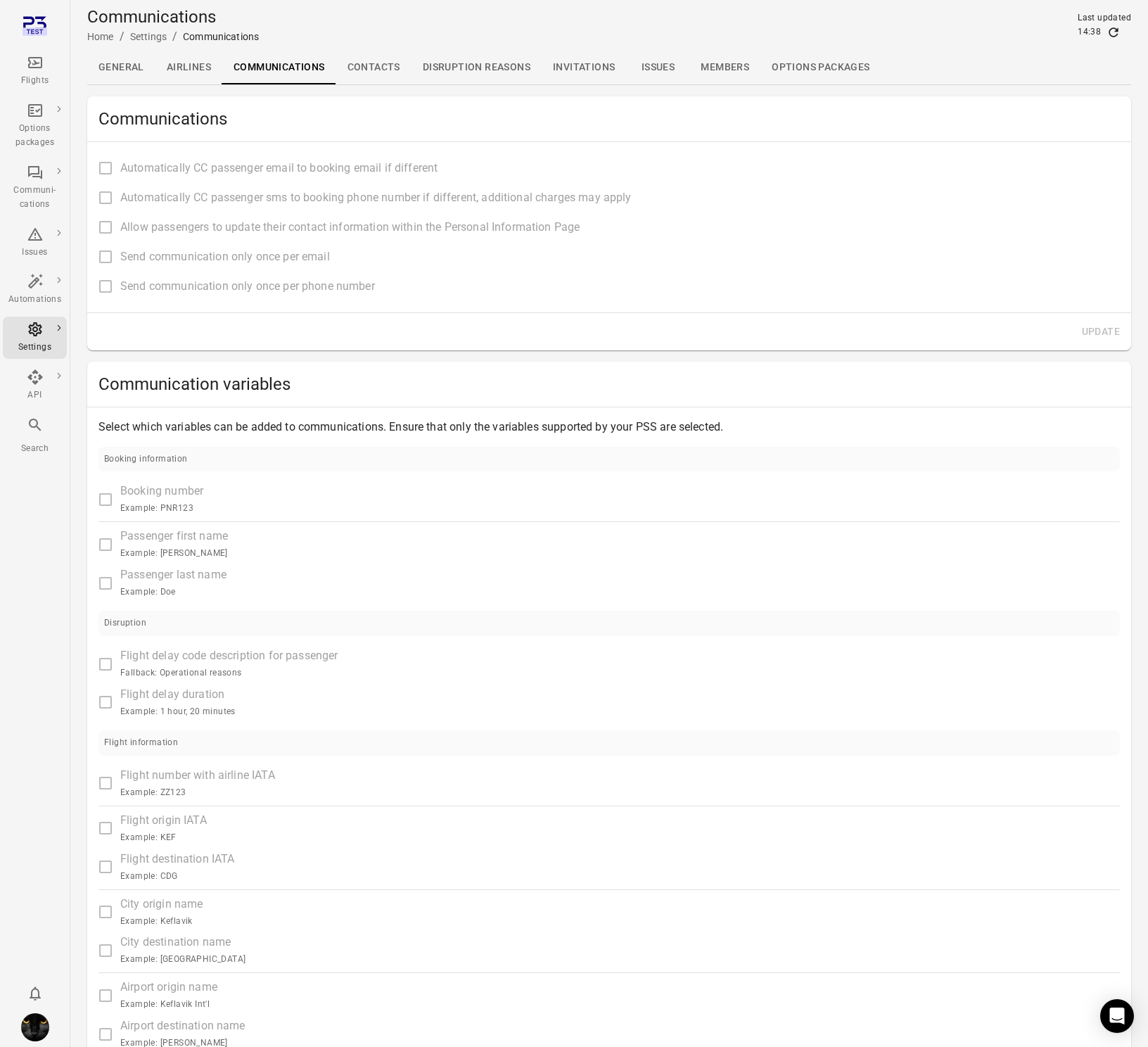
type input "**********"
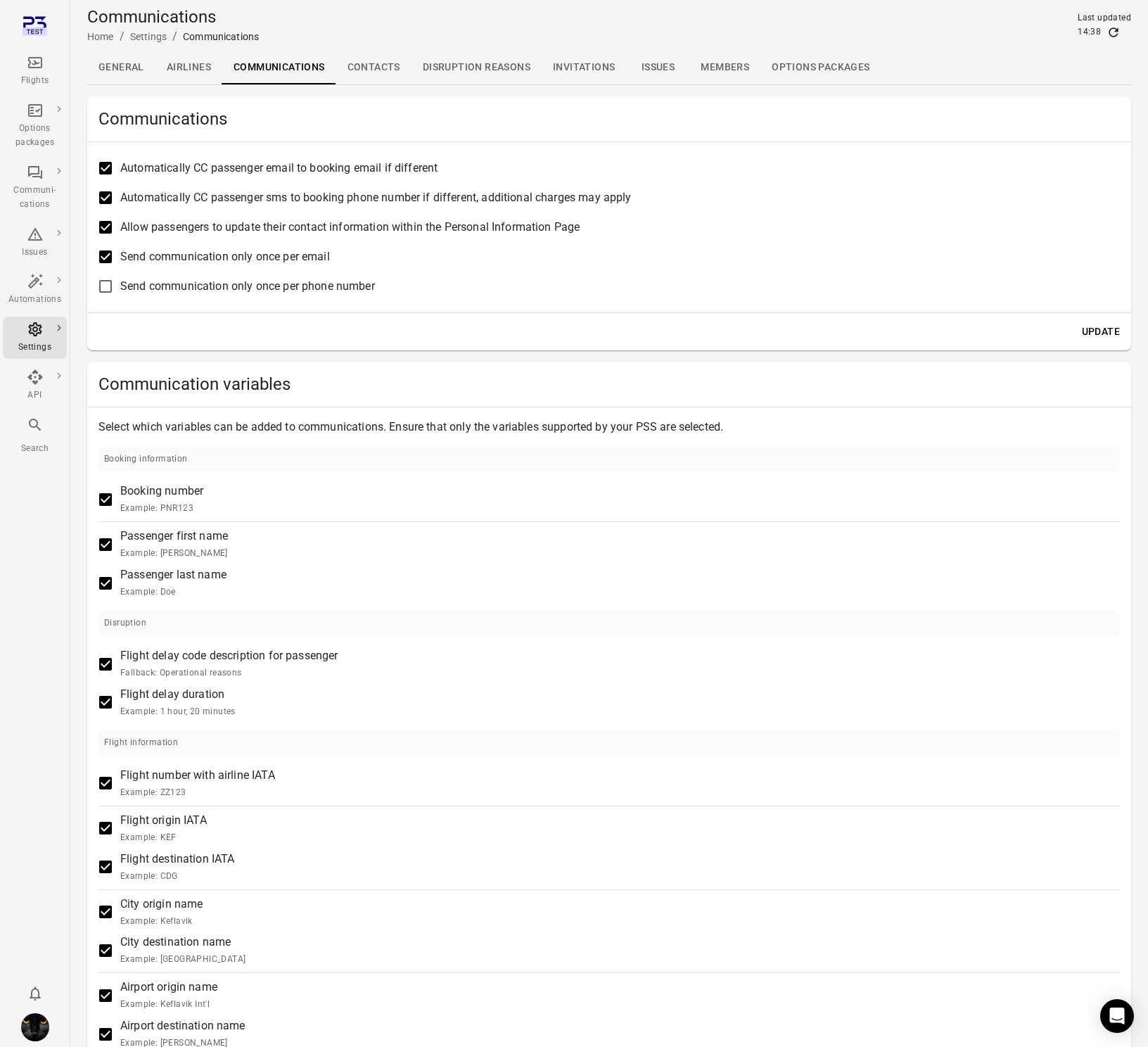
click at [711, 72] on link "Members" at bounding box center [725, 67] width 71 height 34
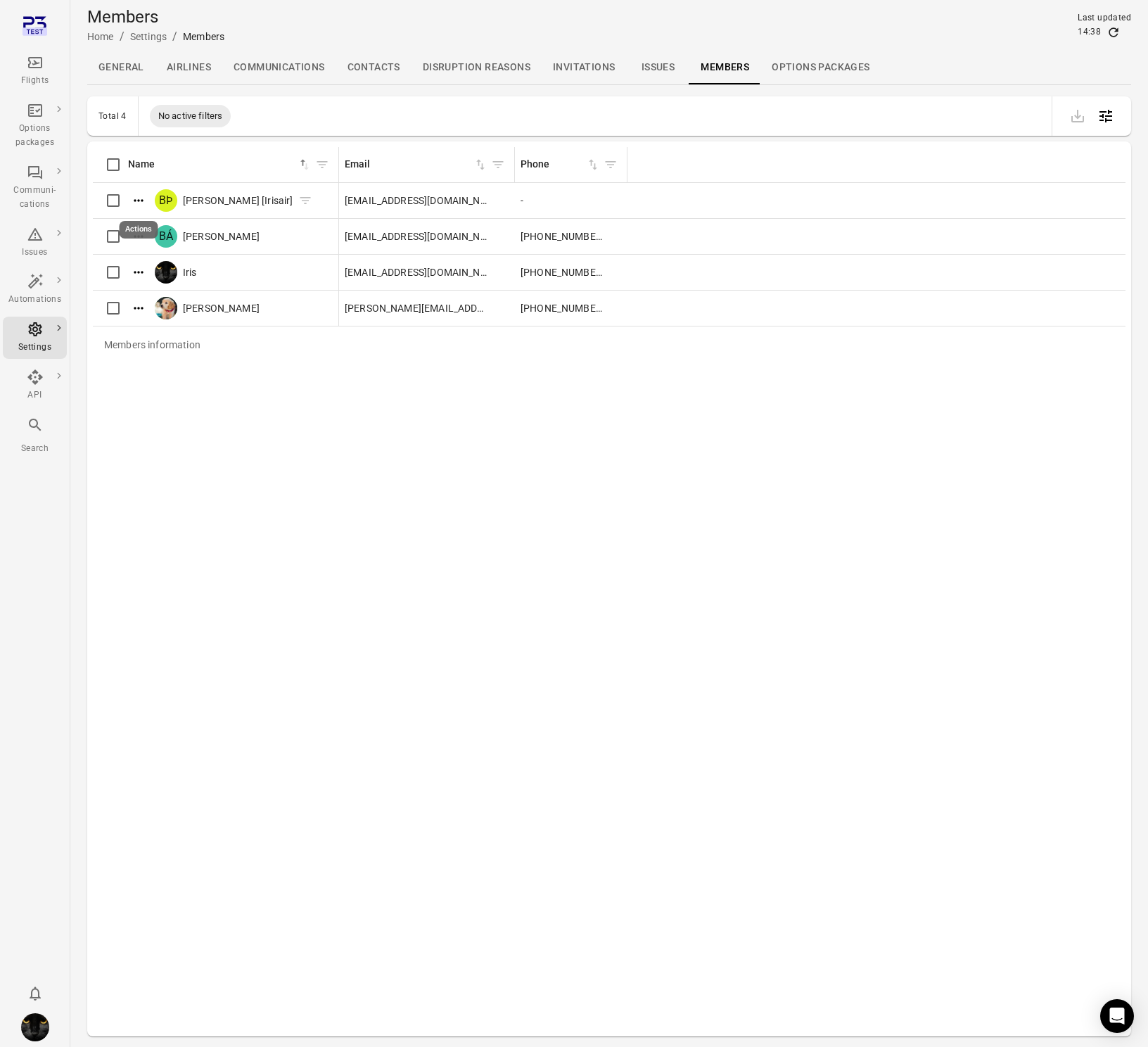
click at [144, 201] on icon "Actions" at bounding box center [139, 200] width 14 height 14
click at [139, 223] on span "Edit roles" at bounding box center [139, 223] width 42 height 14
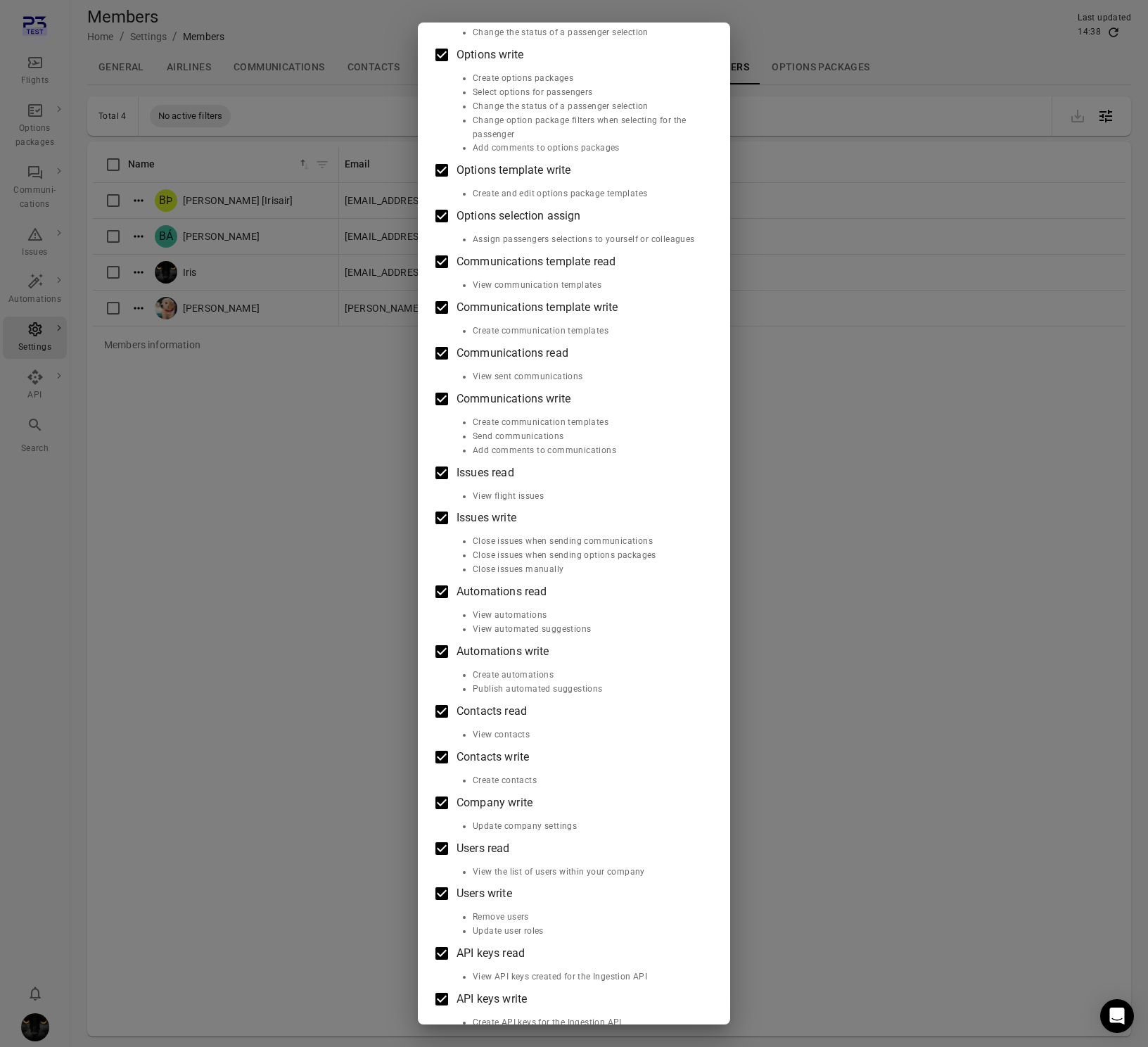
scroll to position [477, 0]
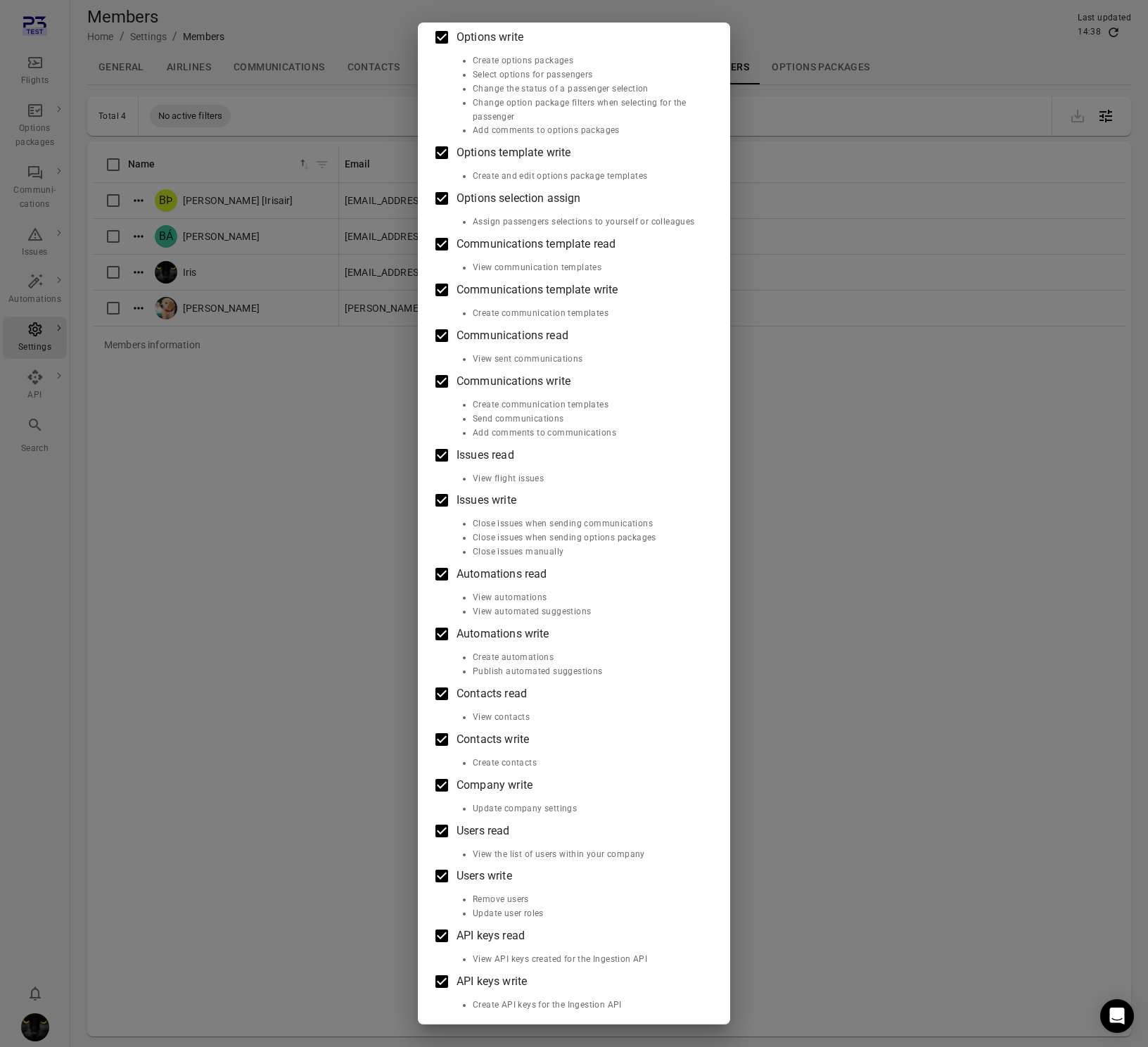
click at [209, 523] on div "Edit roles Baldur Þór Emilsson [Irisair] Roles Flights read View flights Flight…" at bounding box center [574, 523] width 1148 height 1047
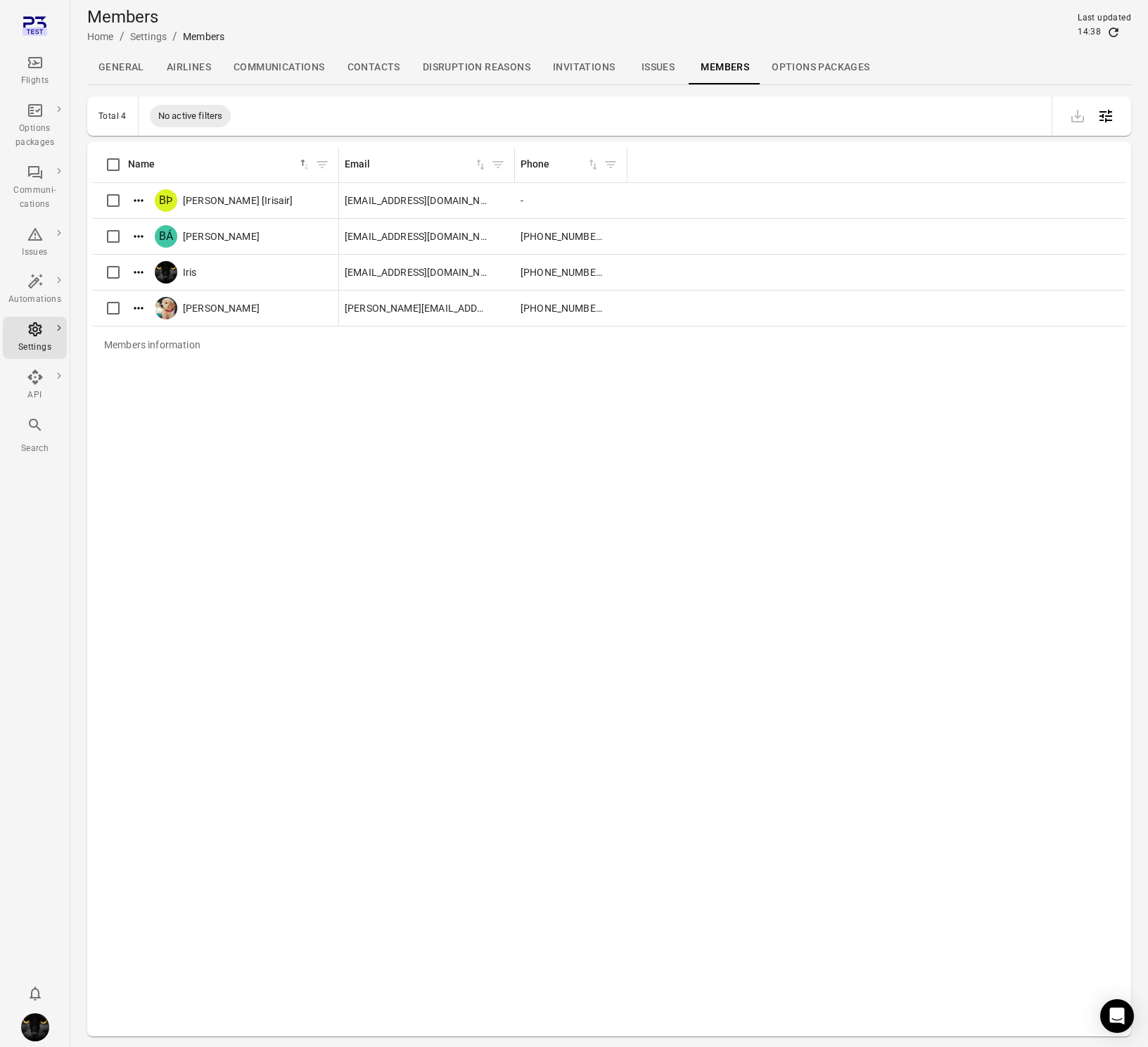
click at [30, 62] on icon "Main navigation" at bounding box center [35, 62] width 14 height 11
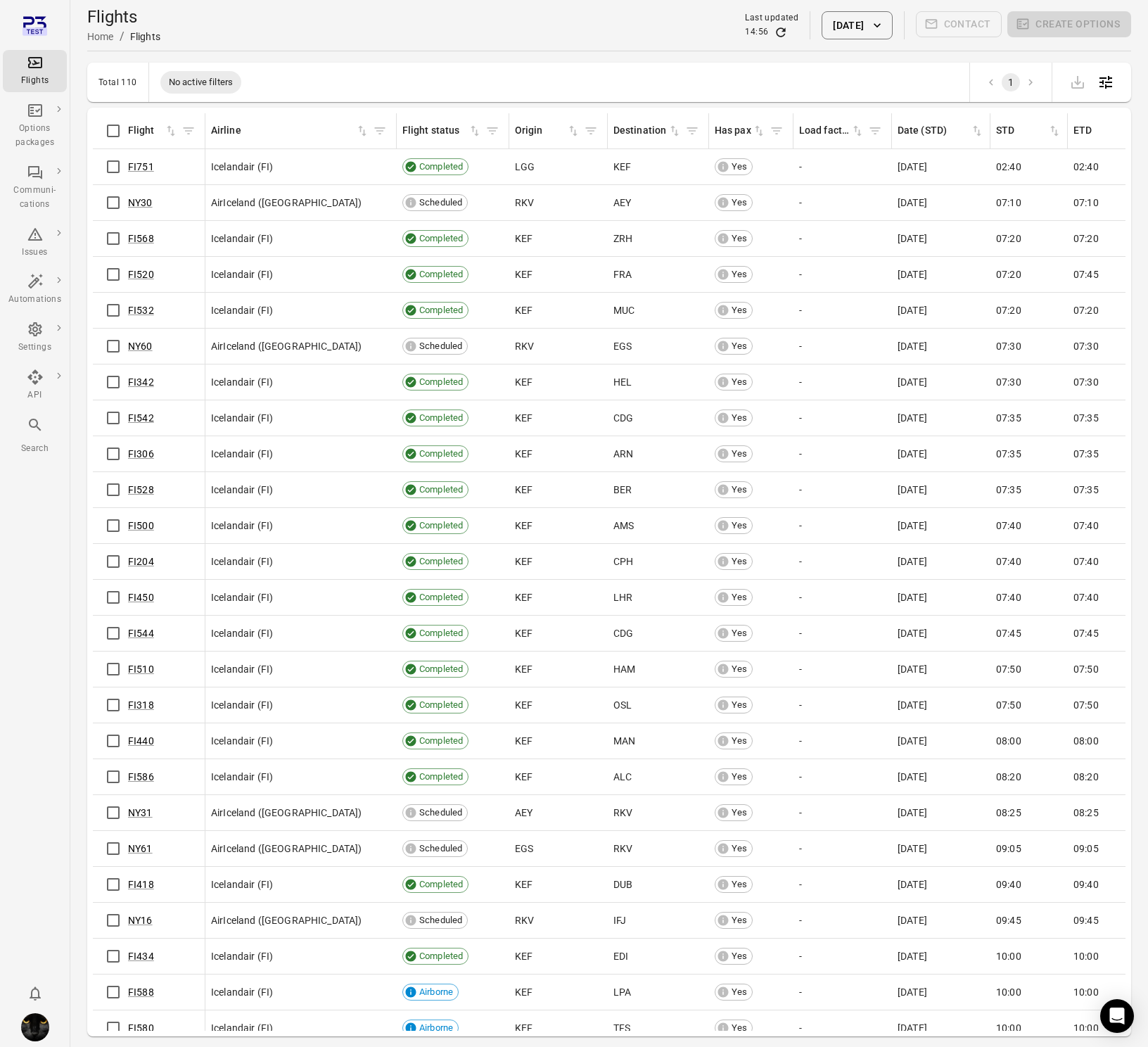
click at [861, 36] on button "14 Oct 2025" at bounding box center [856, 25] width 70 height 28
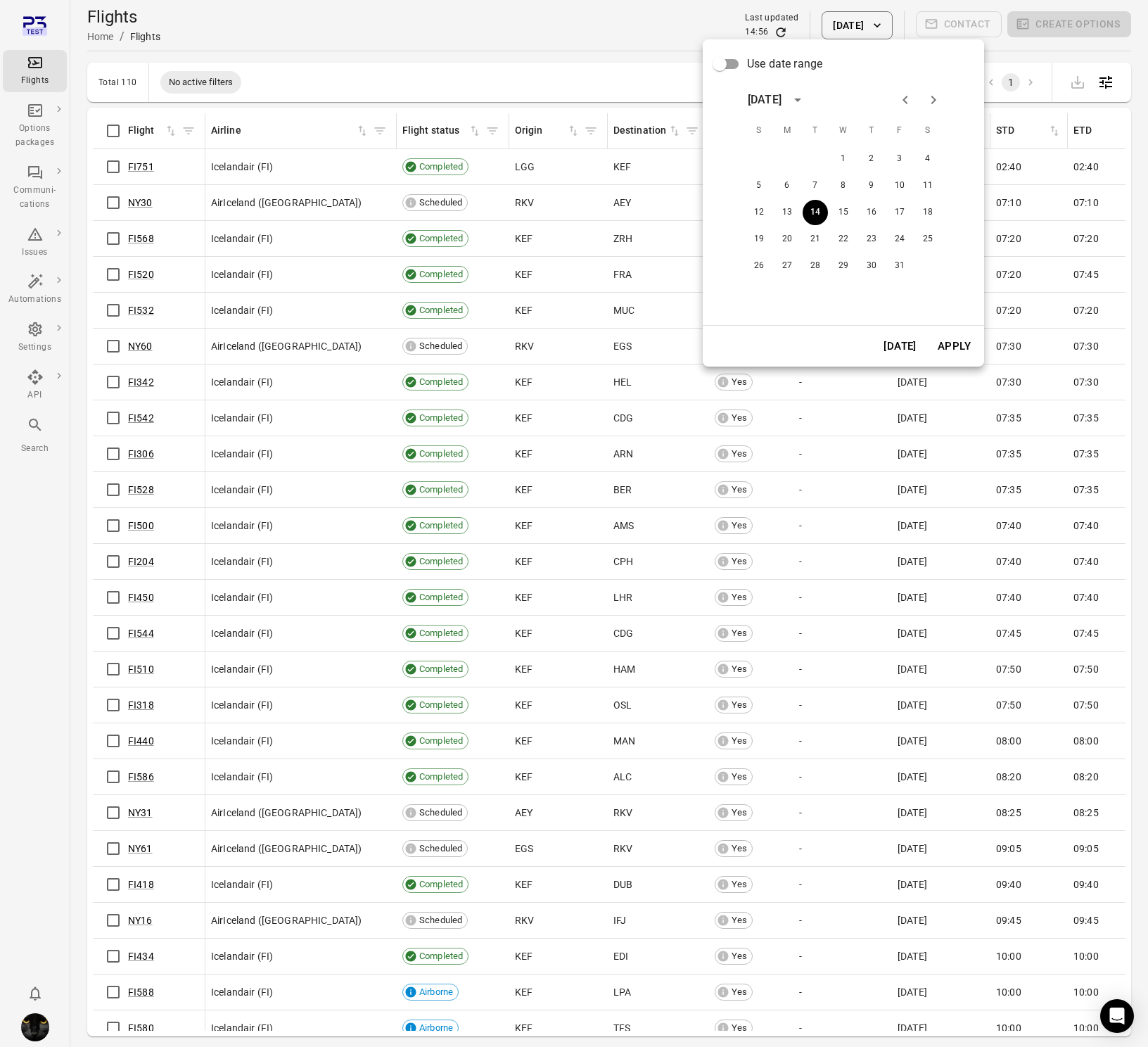
click at [166, 183] on div at bounding box center [574, 523] width 1148 height 1047
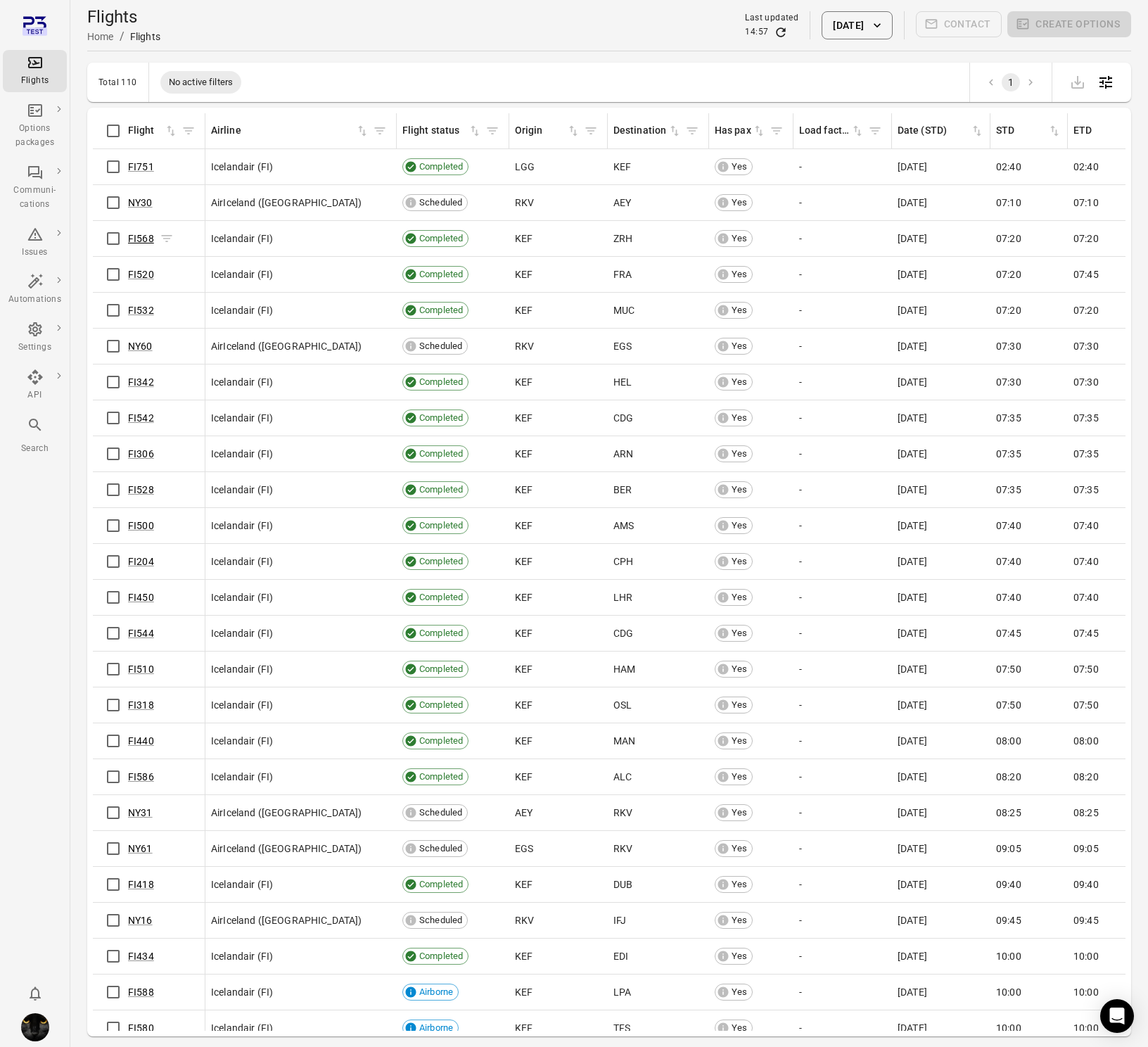
click at [140, 240] on link "FI568" at bounding box center [141, 238] width 26 height 11
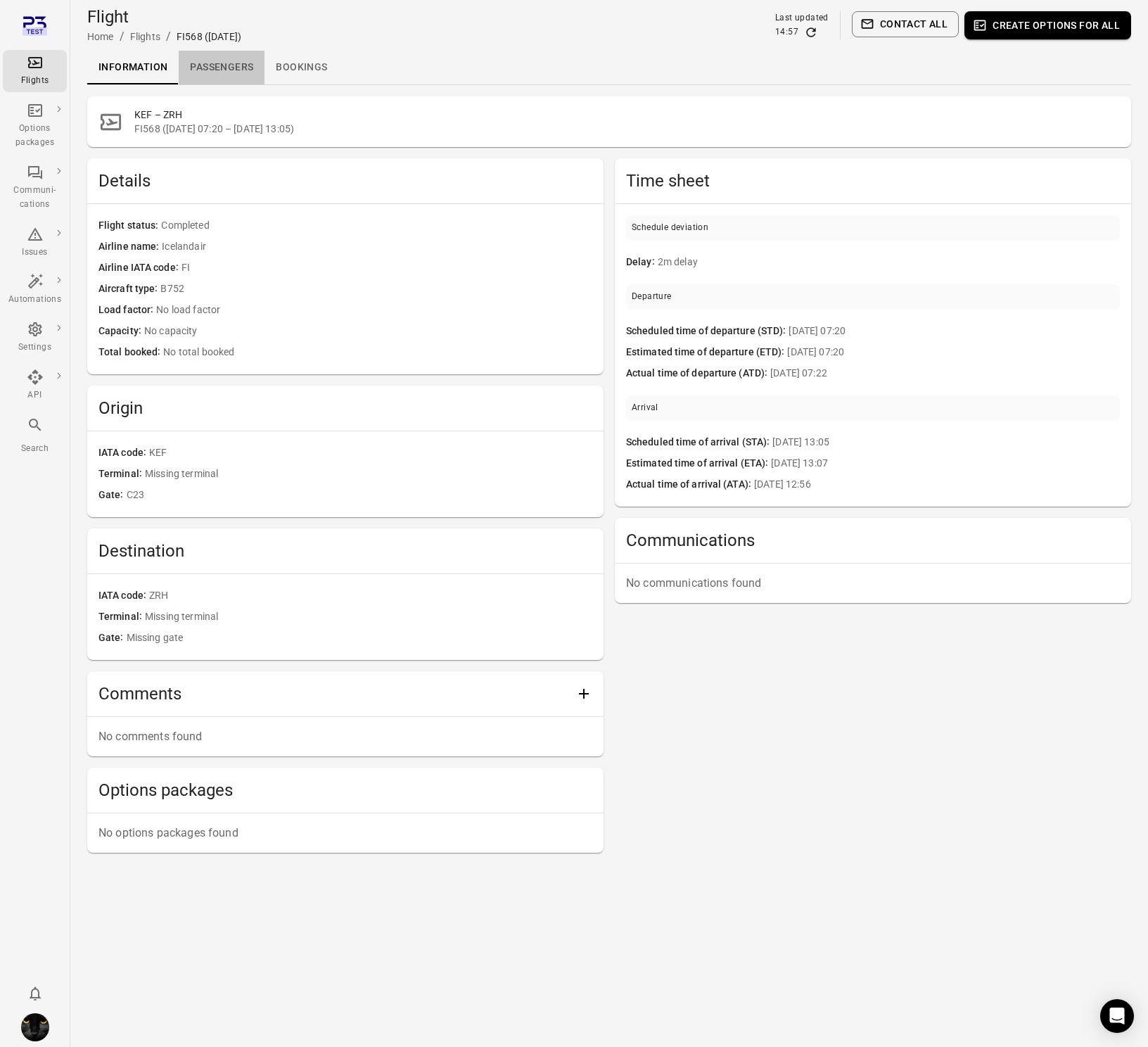
click at [209, 57] on link "Passengers" at bounding box center [221, 67] width 85 height 34
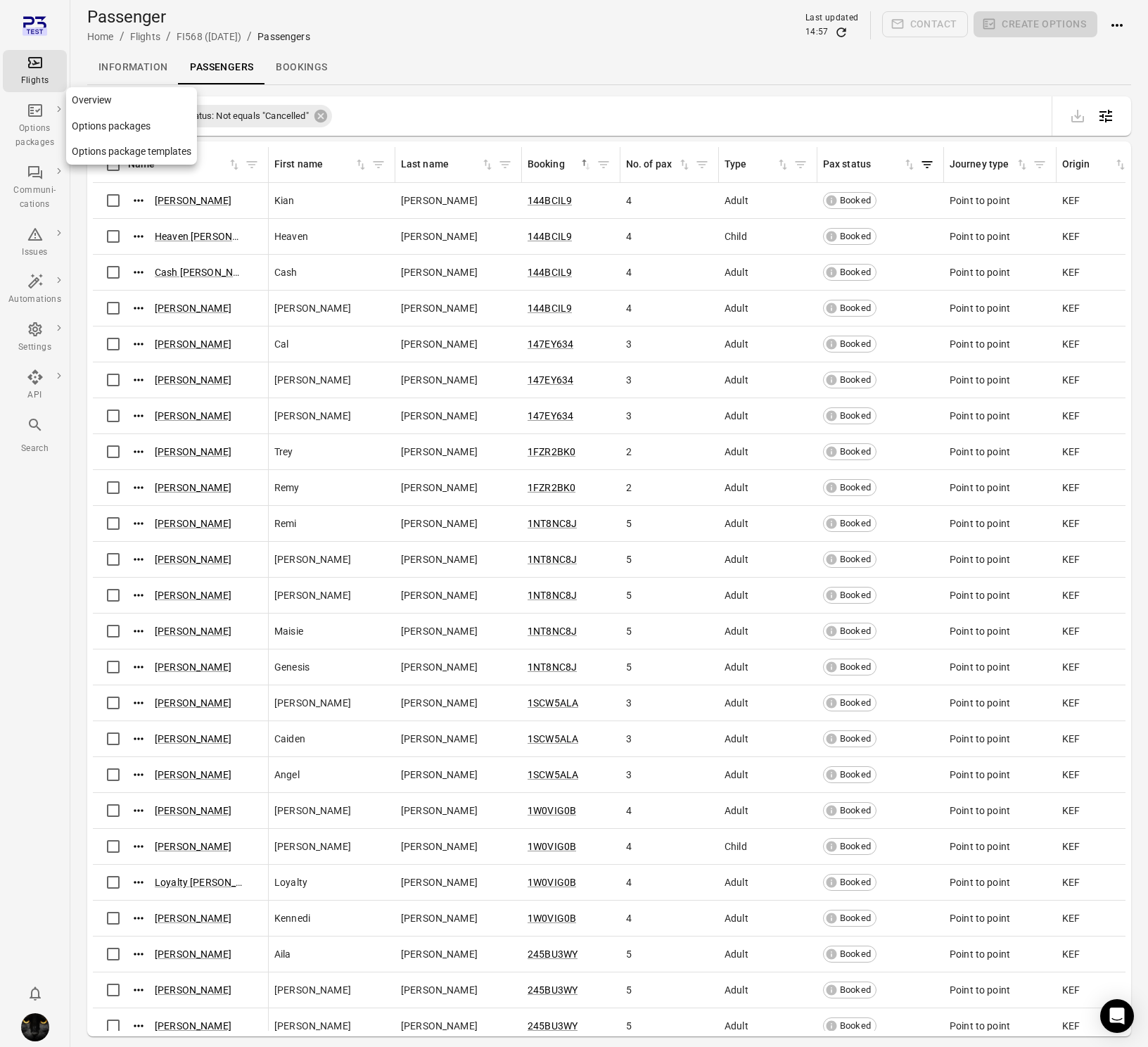
click at [27, 77] on div "Flights" at bounding box center [35, 80] width 53 height 14
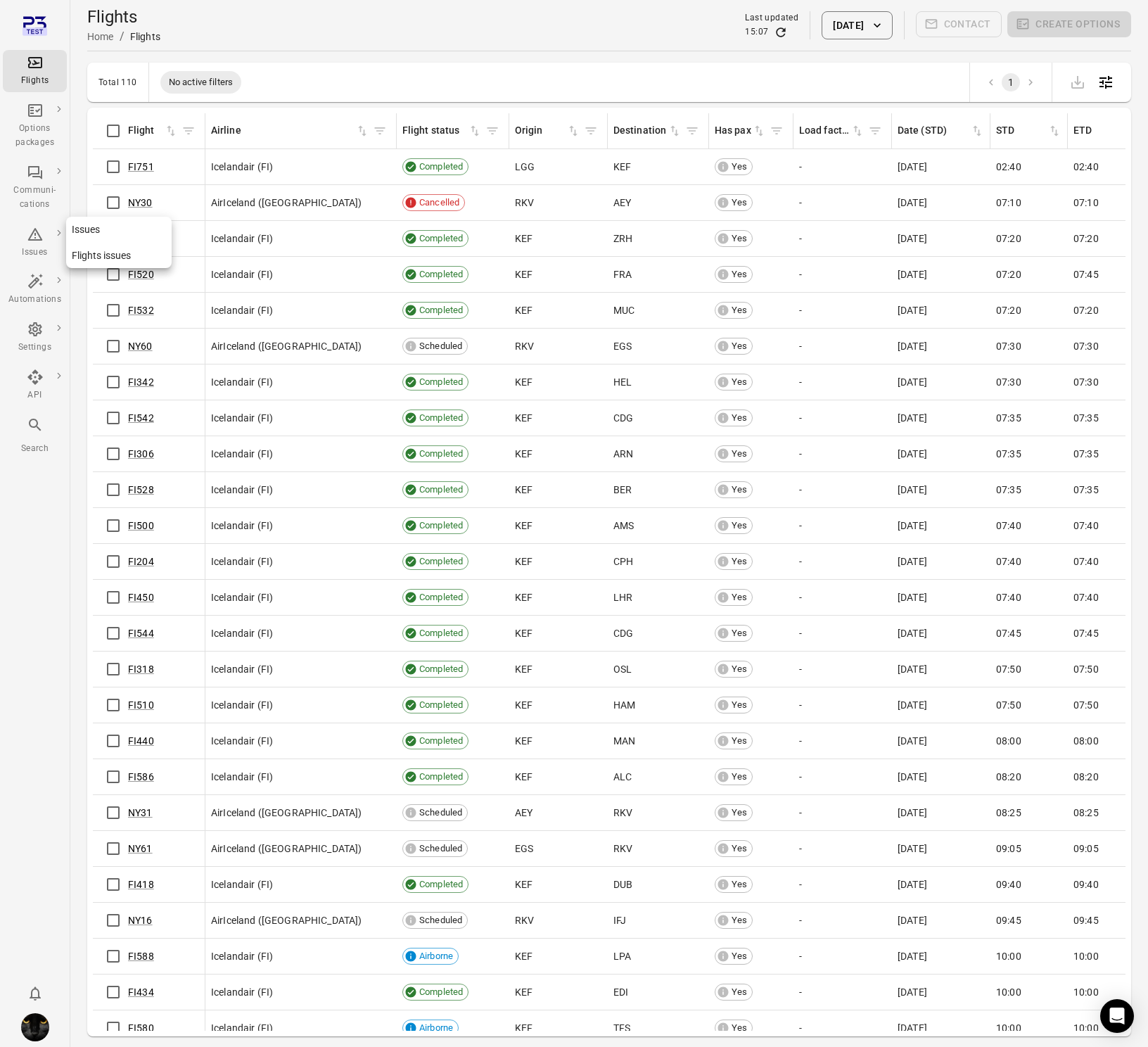
click at [46, 234] on div "Issues" at bounding box center [35, 243] width 53 height 34
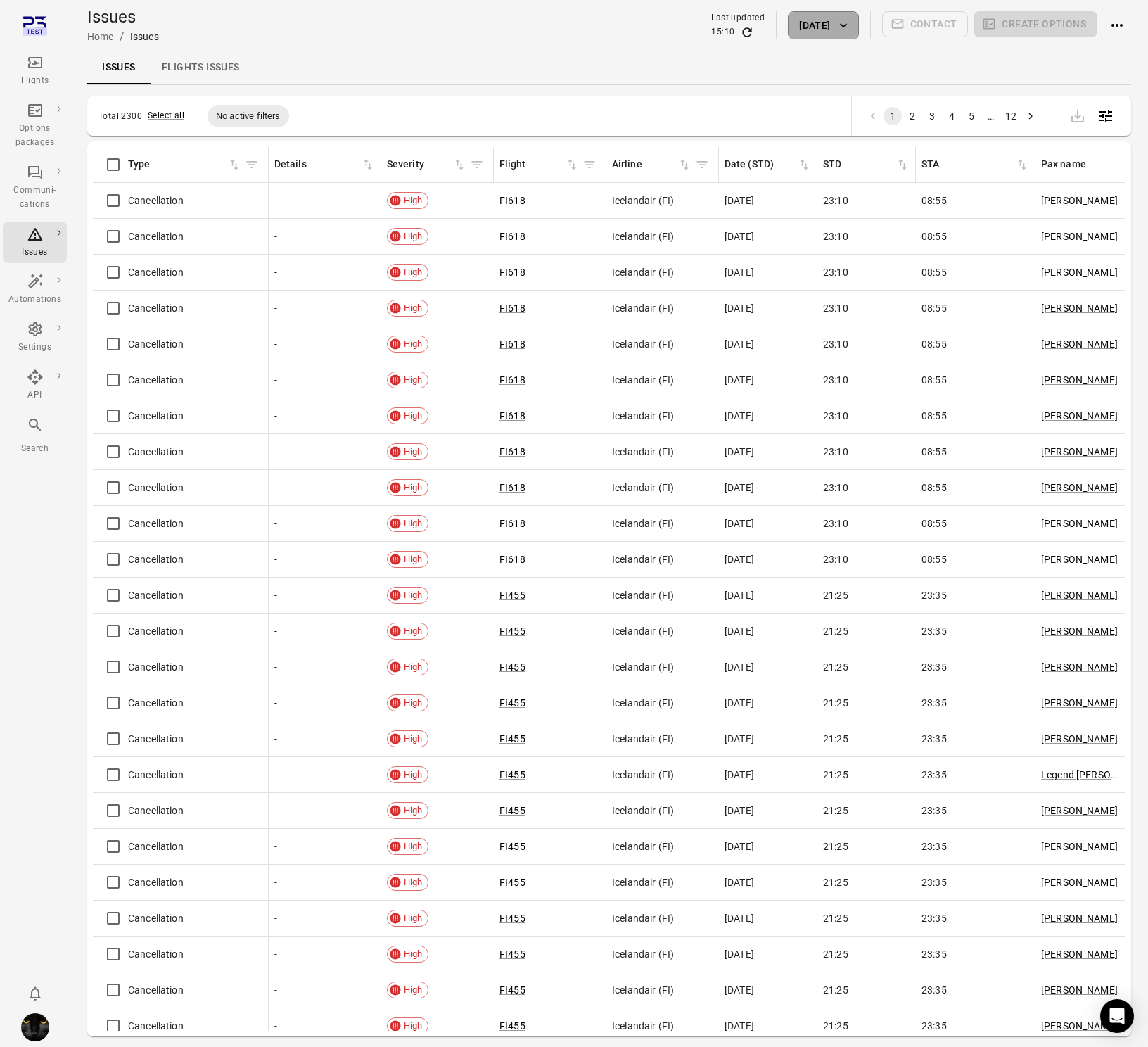
click at [803, 28] on button "14 Oct 2025" at bounding box center [823, 25] width 70 height 28
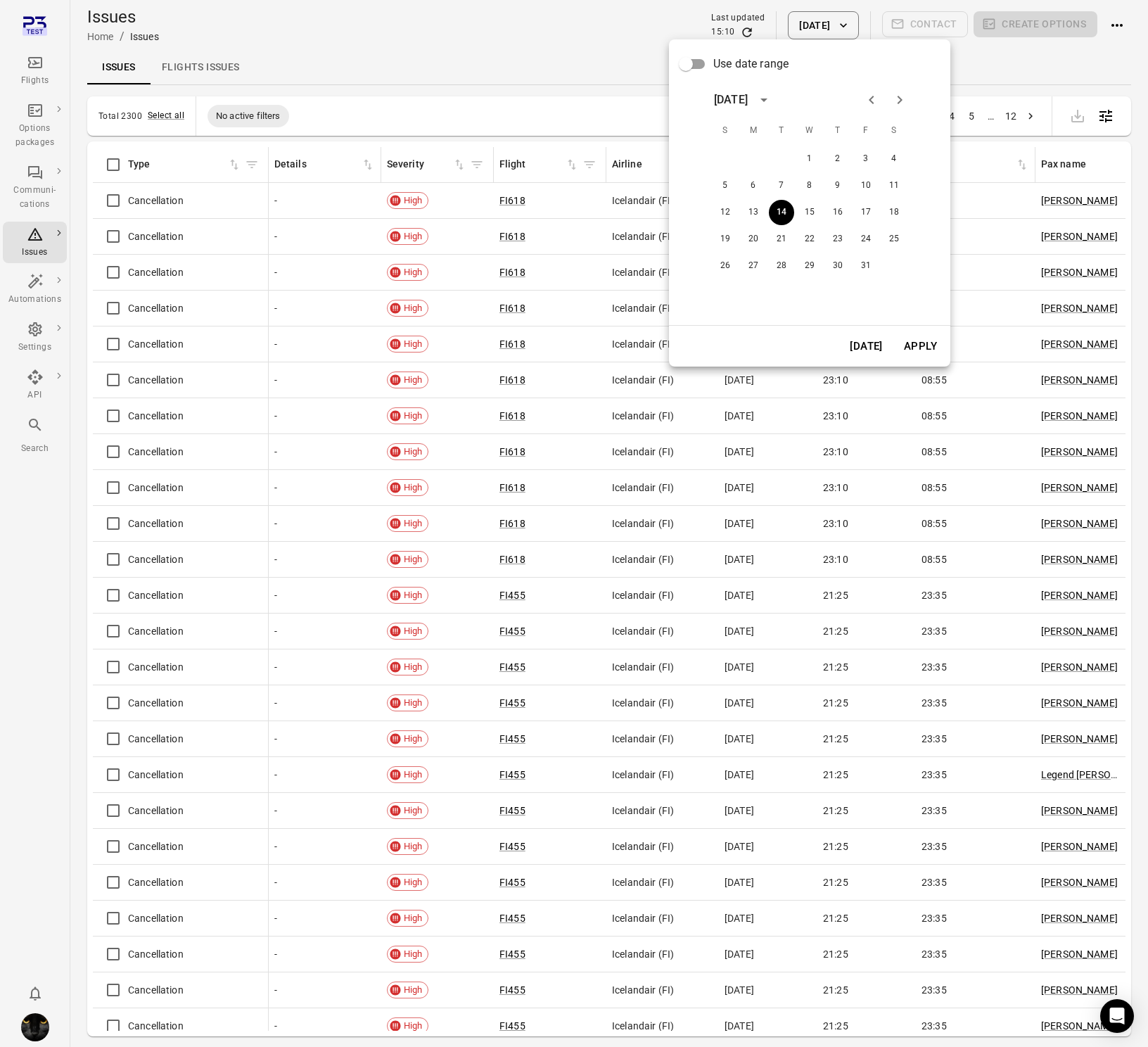
click at [720, 64] on span "Use date range" at bounding box center [751, 64] width 75 height 17
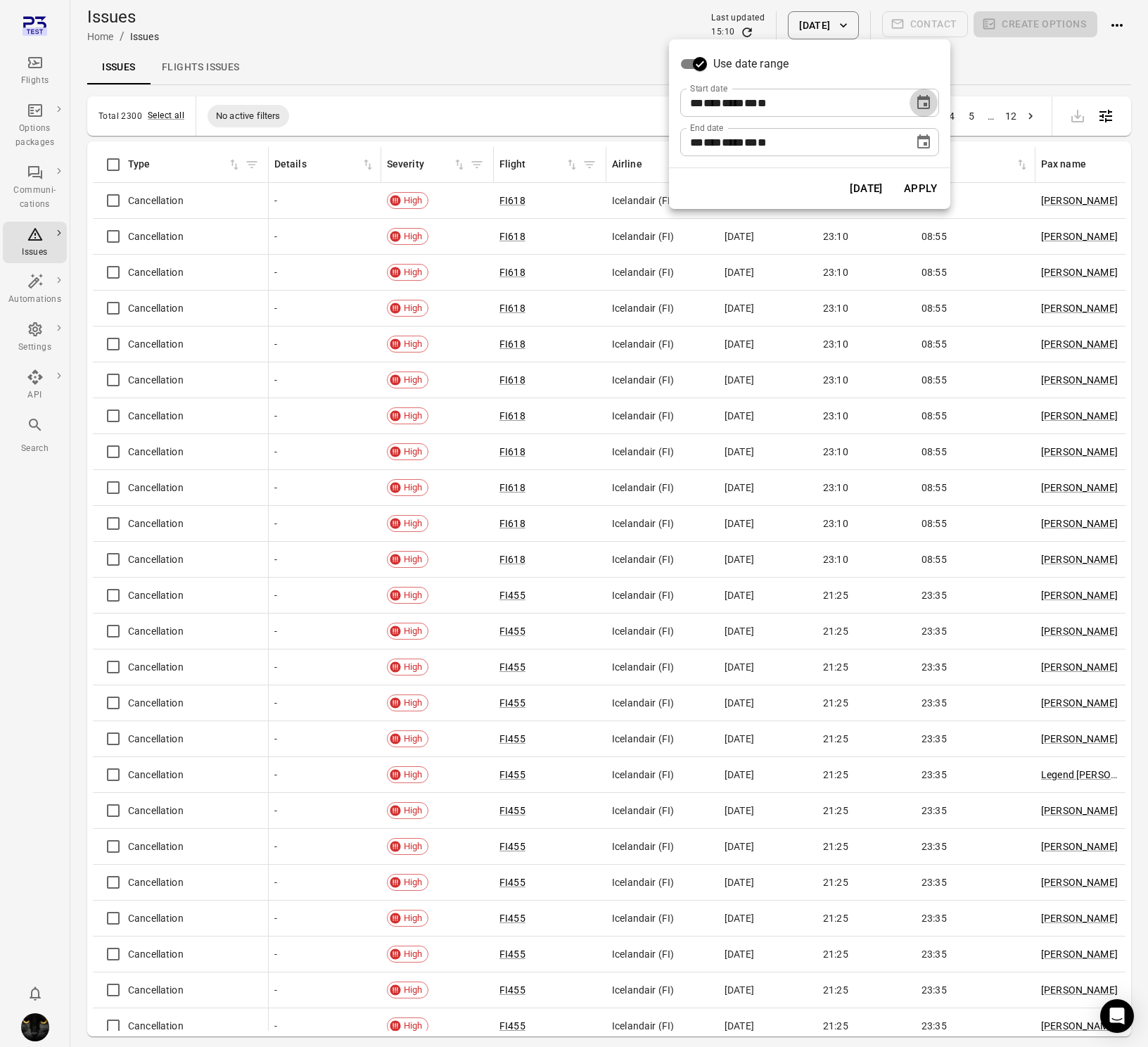
drag, startPoint x: 921, startPoint y: 103, endPoint x: 914, endPoint y: 112, distance: 11.4
click at [920, 103] on icon "Choose date, selected date is Oct 14, 2025" at bounding box center [923, 102] width 17 height 17
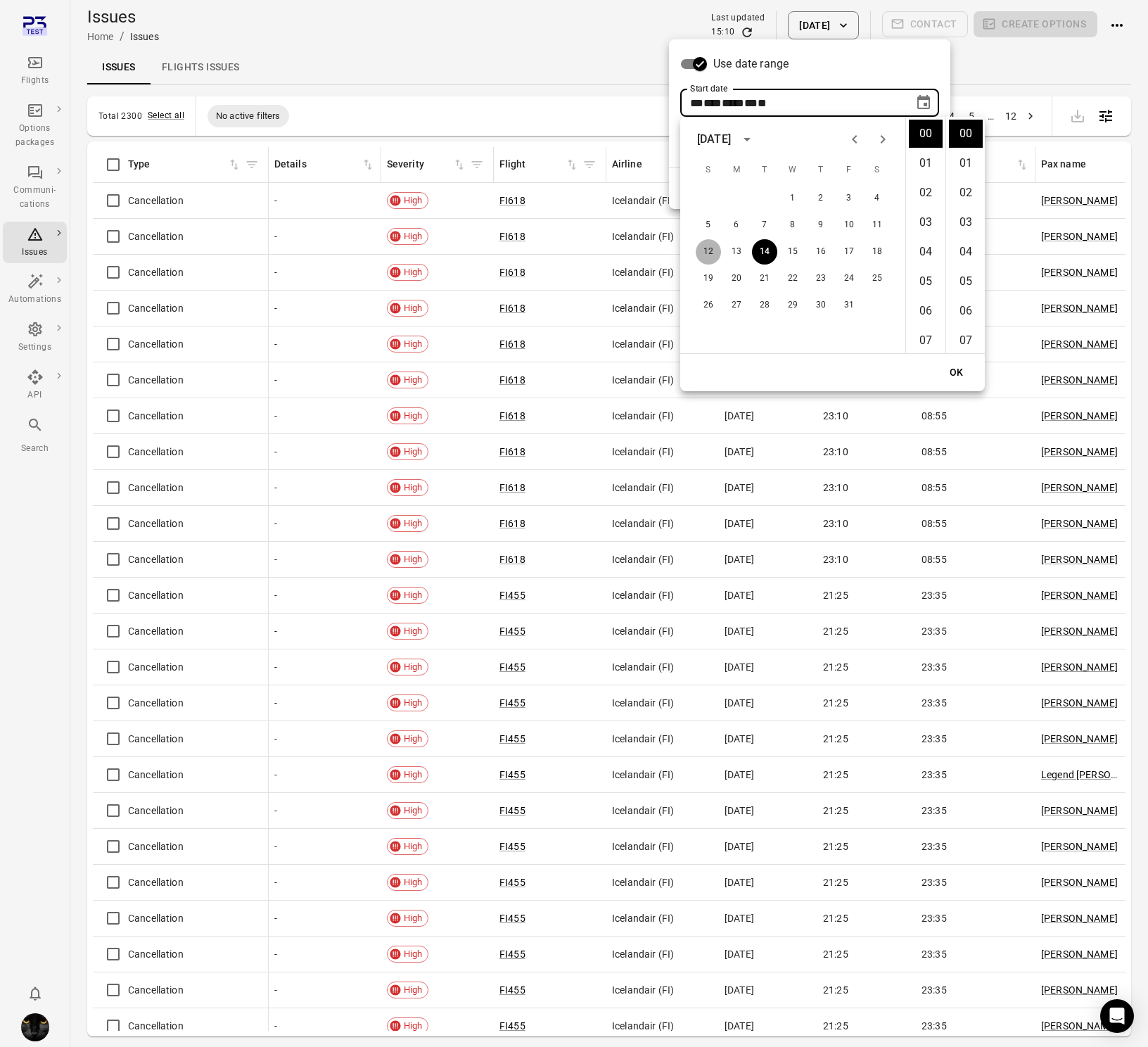
click at [704, 255] on button "12" at bounding box center [708, 252] width 26 height 26
type input "**********"
click at [964, 367] on button "OK" at bounding box center [956, 372] width 45 height 26
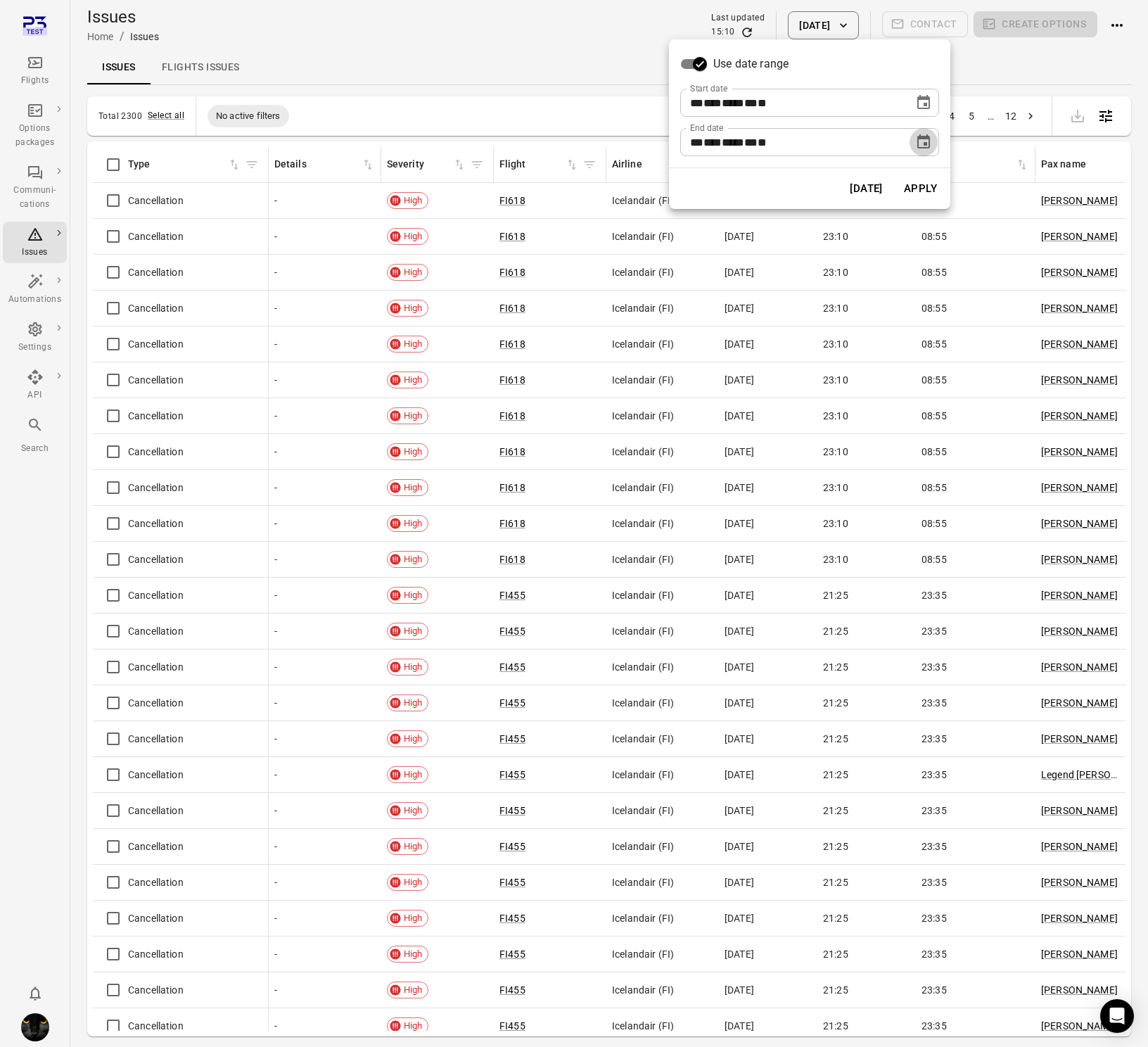
click at [924, 137] on icon "Choose date, selected date is Oct 14, 2025" at bounding box center [923, 141] width 13 height 14
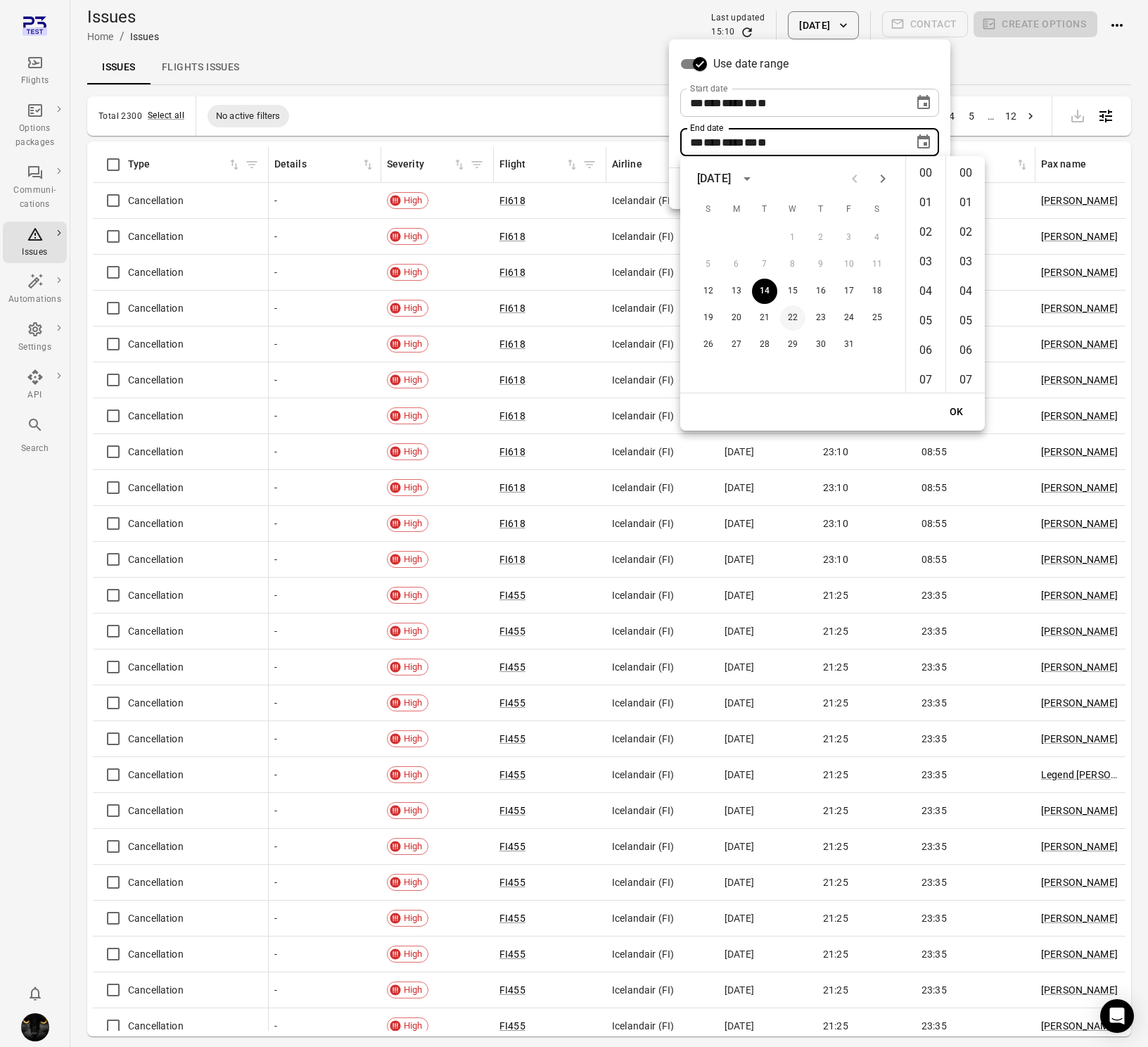
scroll to position [1539, 0]
drag, startPoint x: 842, startPoint y: 289, endPoint x: 871, endPoint y: 343, distance: 61.3
click at [841, 289] on button "17" at bounding box center [849, 292] width 26 height 26
type input "**********"
click at [953, 419] on button "OK" at bounding box center [956, 412] width 45 height 26
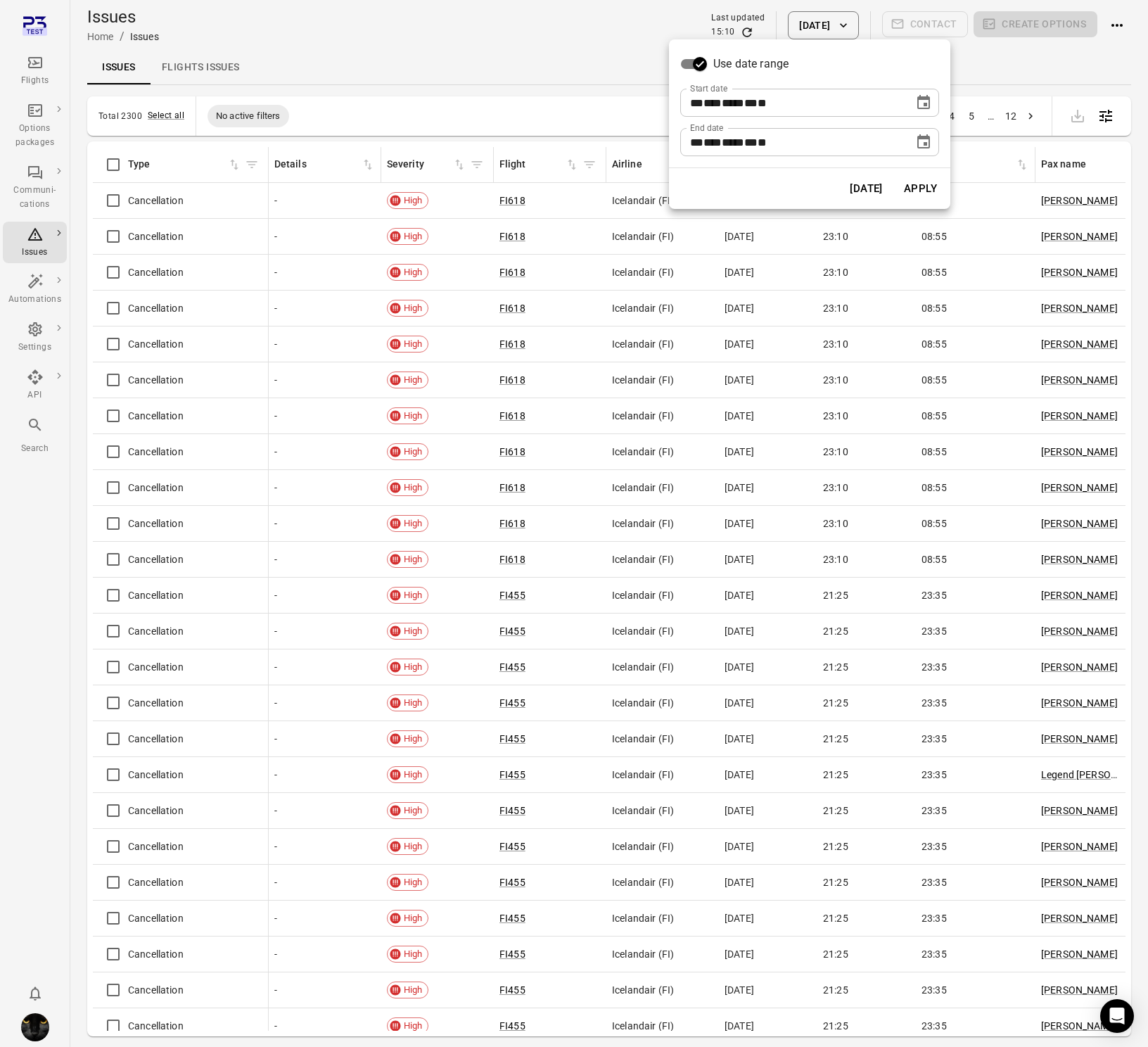
click at [912, 193] on button "Apply" at bounding box center [920, 189] width 49 height 30
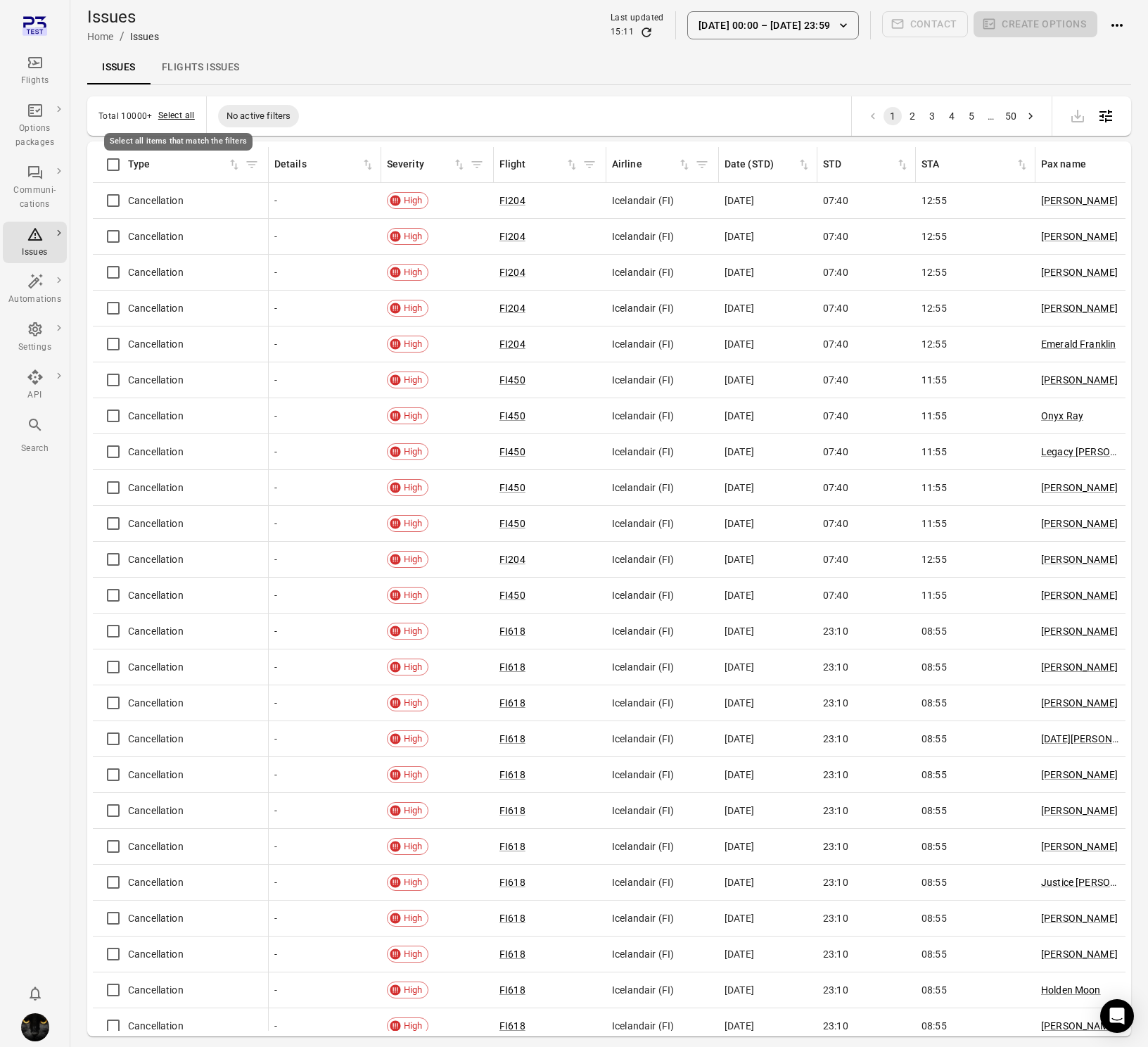
click at [171, 117] on button "Select all" at bounding box center [176, 116] width 37 height 14
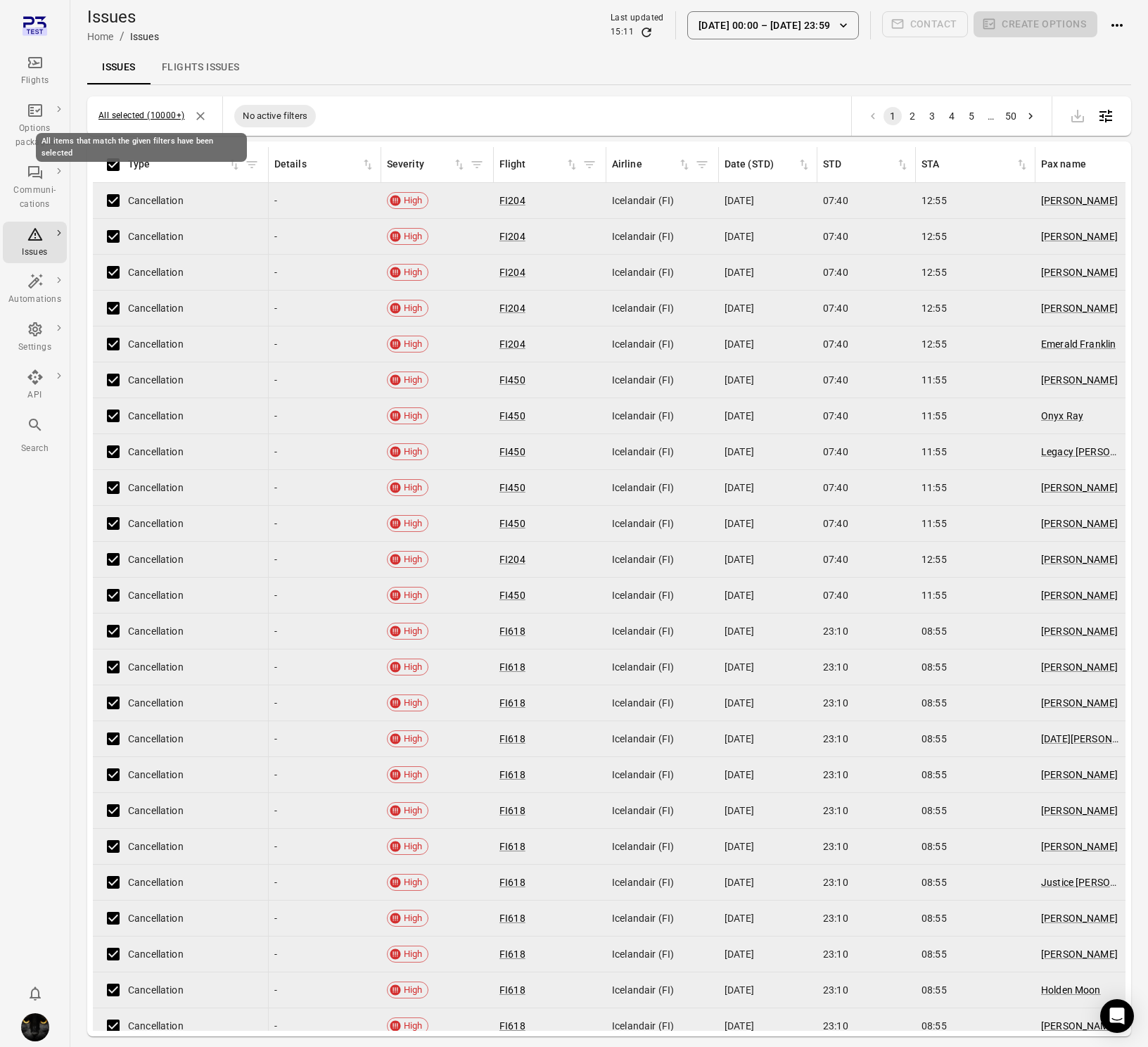
click at [171, 117] on button "All selected (10000+)" at bounding box center [141, 116] width 85 height 14
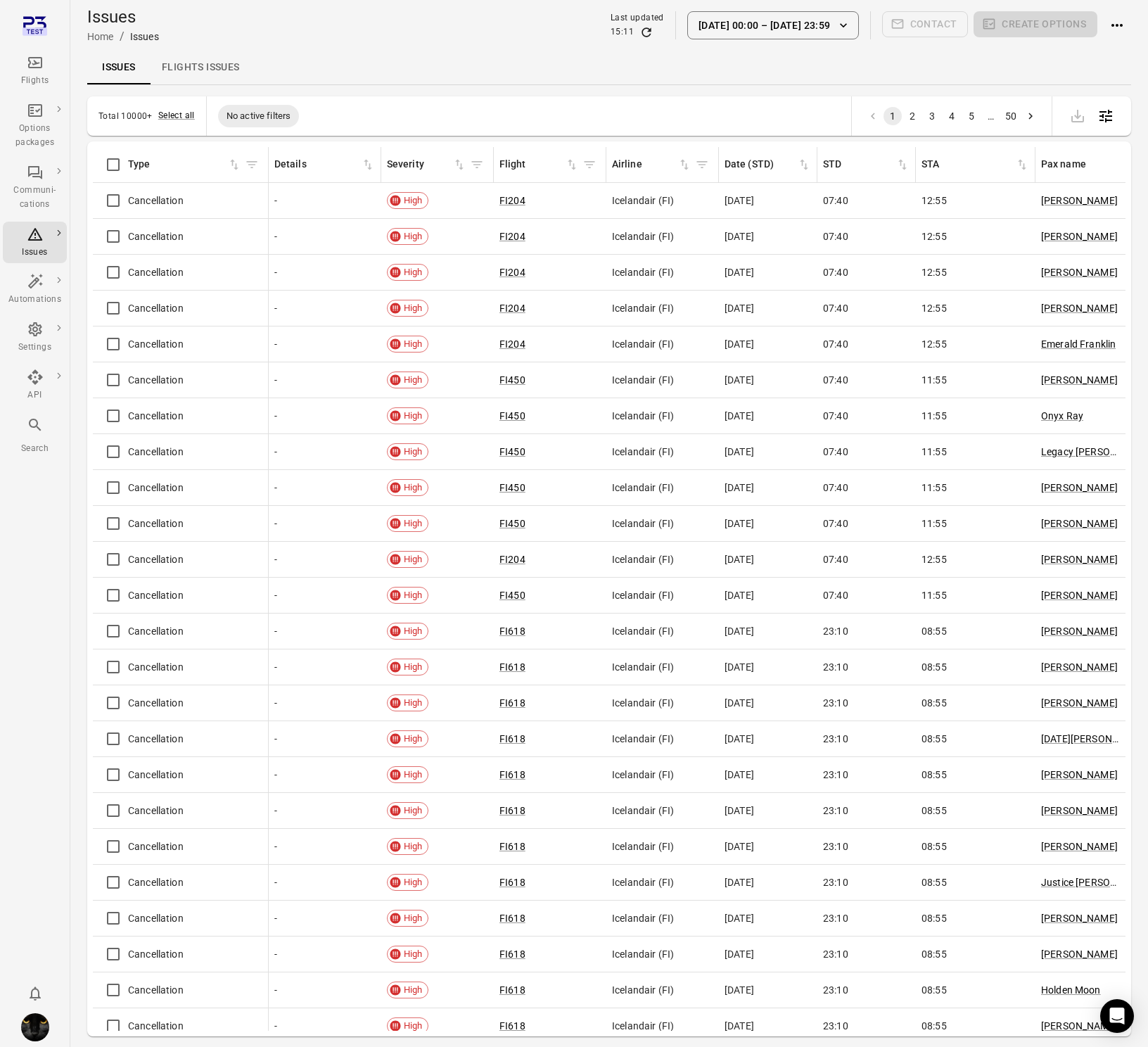
click at [505, 62] on div "Issues Flights issues" at bounding box center [609, 67] width 1044 height 34
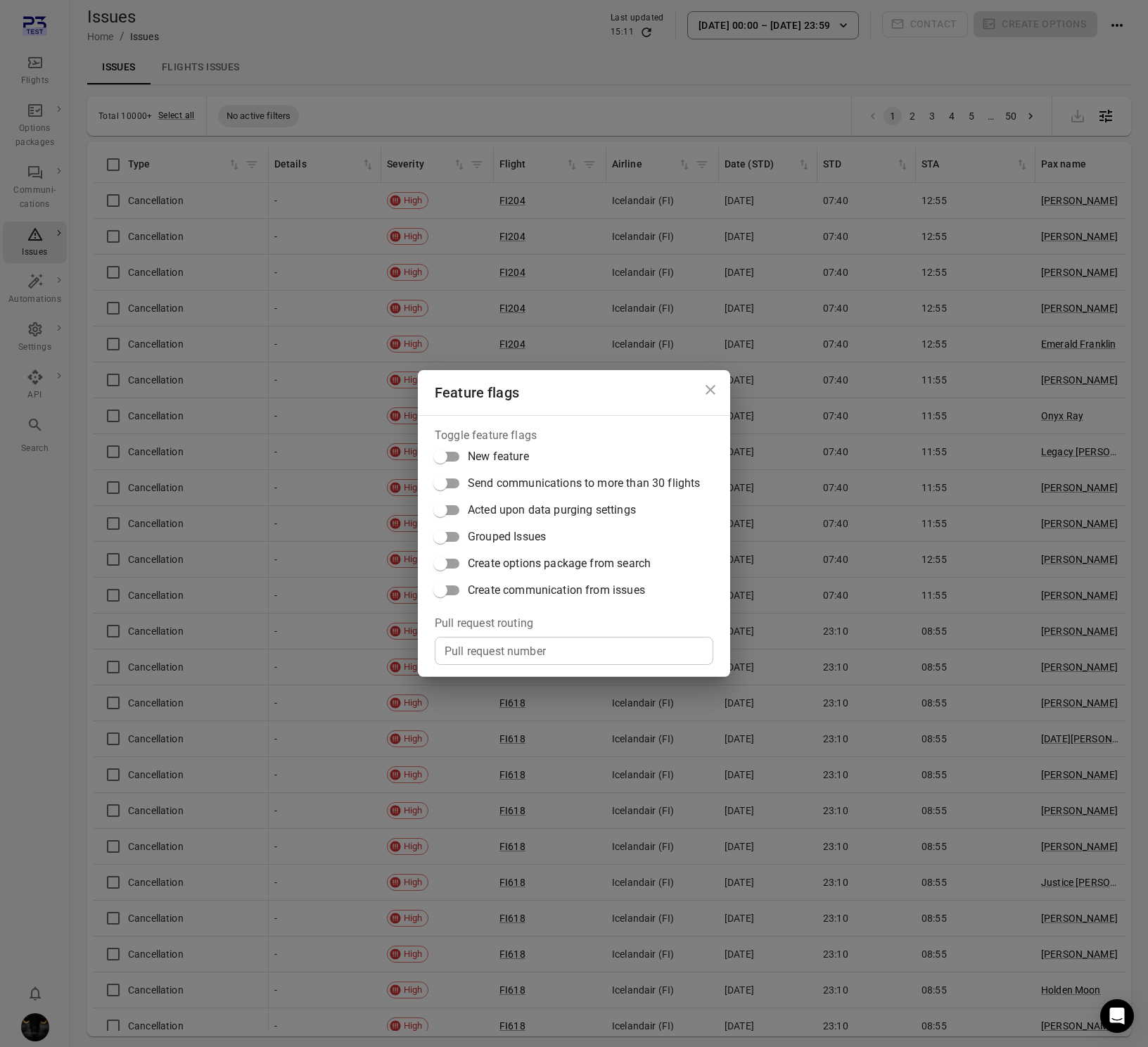
click at [519, 590] on span "Create communication from issues" at bounding box center [556, 589] width 178 height 17
click at [399, 46] on div "Feature flags Toggle feature flags New feature Send communications to more than…" at bounding box center [574, 523] width 1148 height 1047
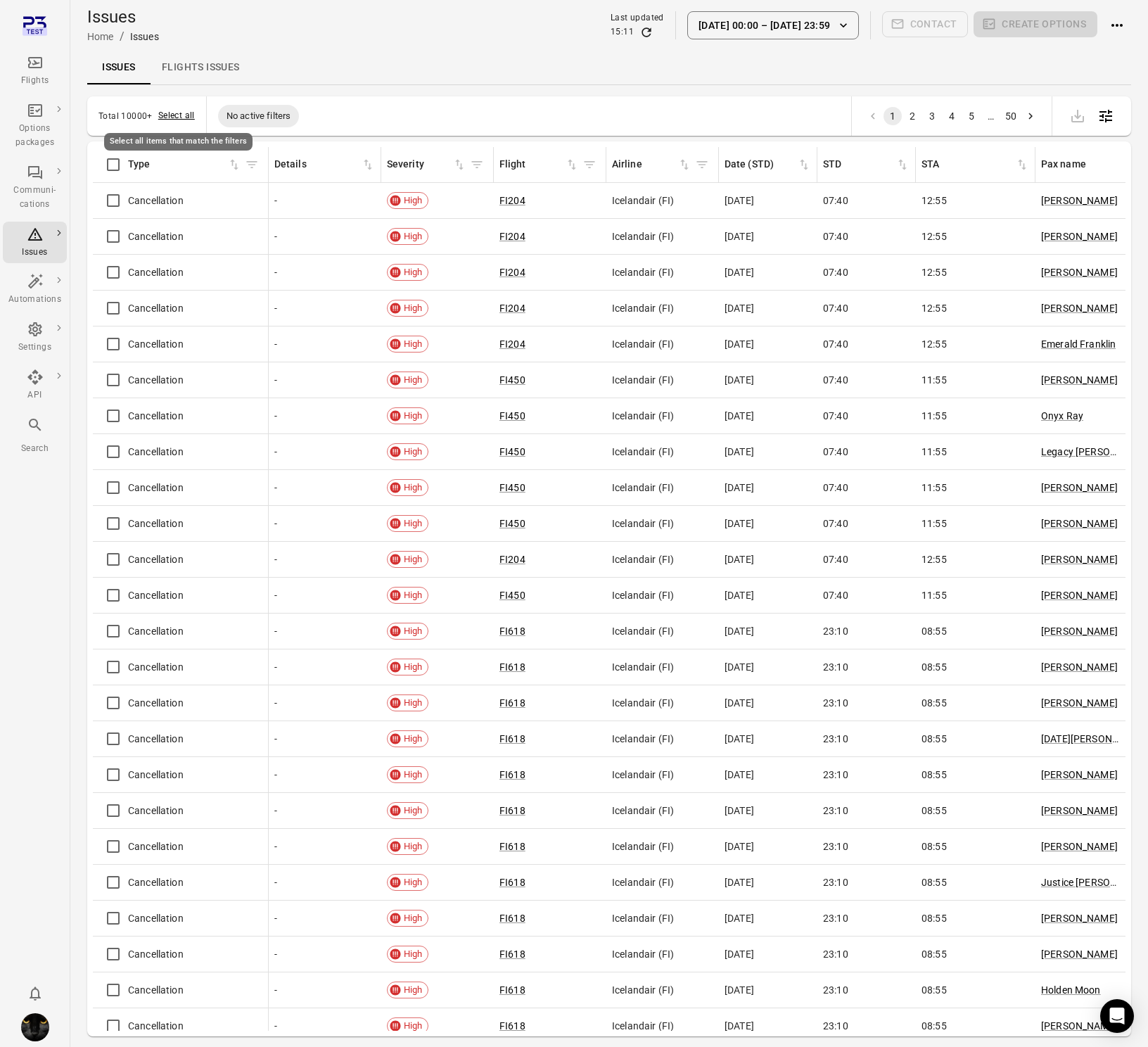
click at [171, 115] on button "Select all" at bounding box center [176, 116] width 37 height 14
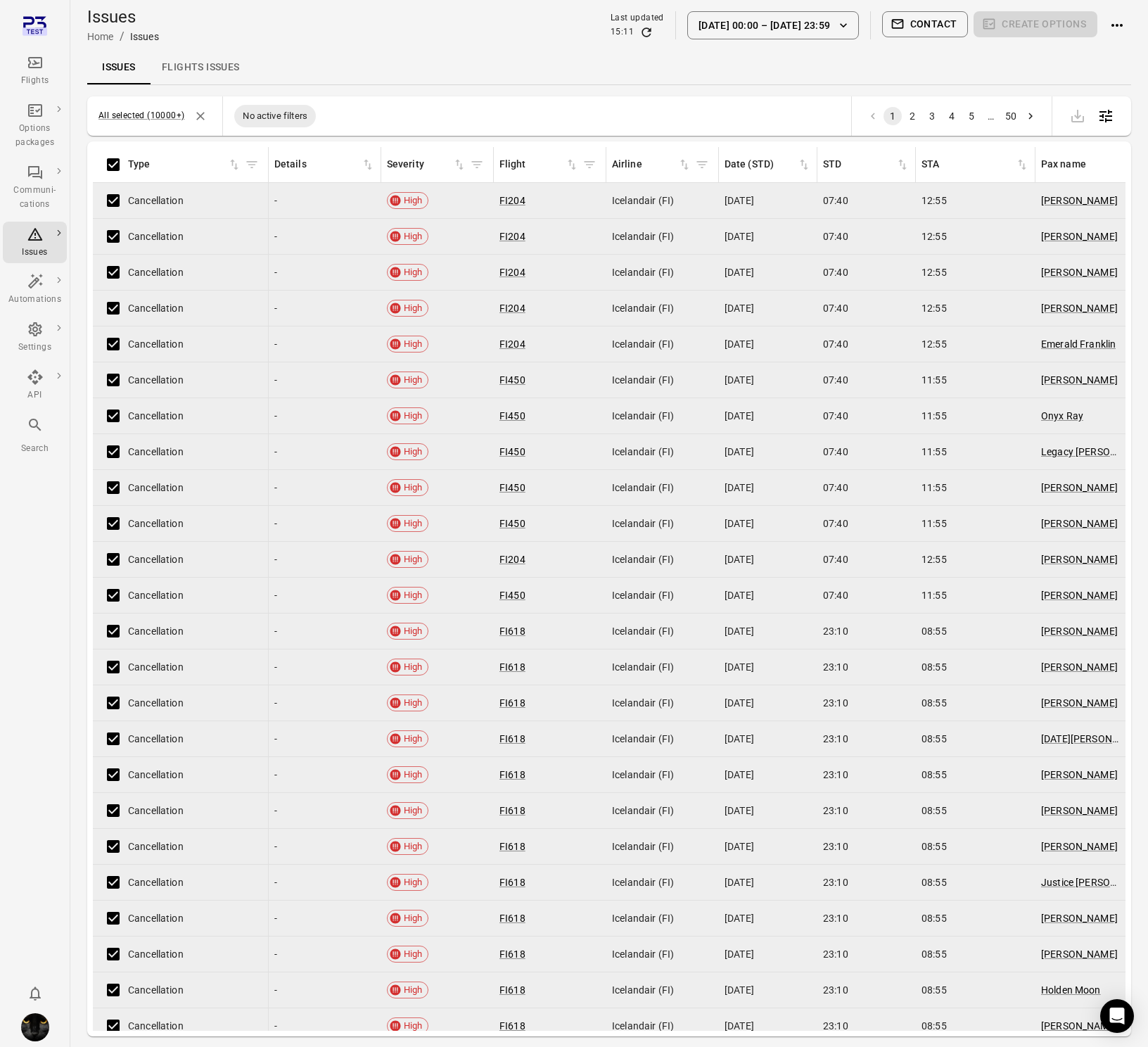
click at [725, 28] on button "12 Oct 00:00 – 17 Oct 23:59" at bounding box center [773, 25] width 172 height 28
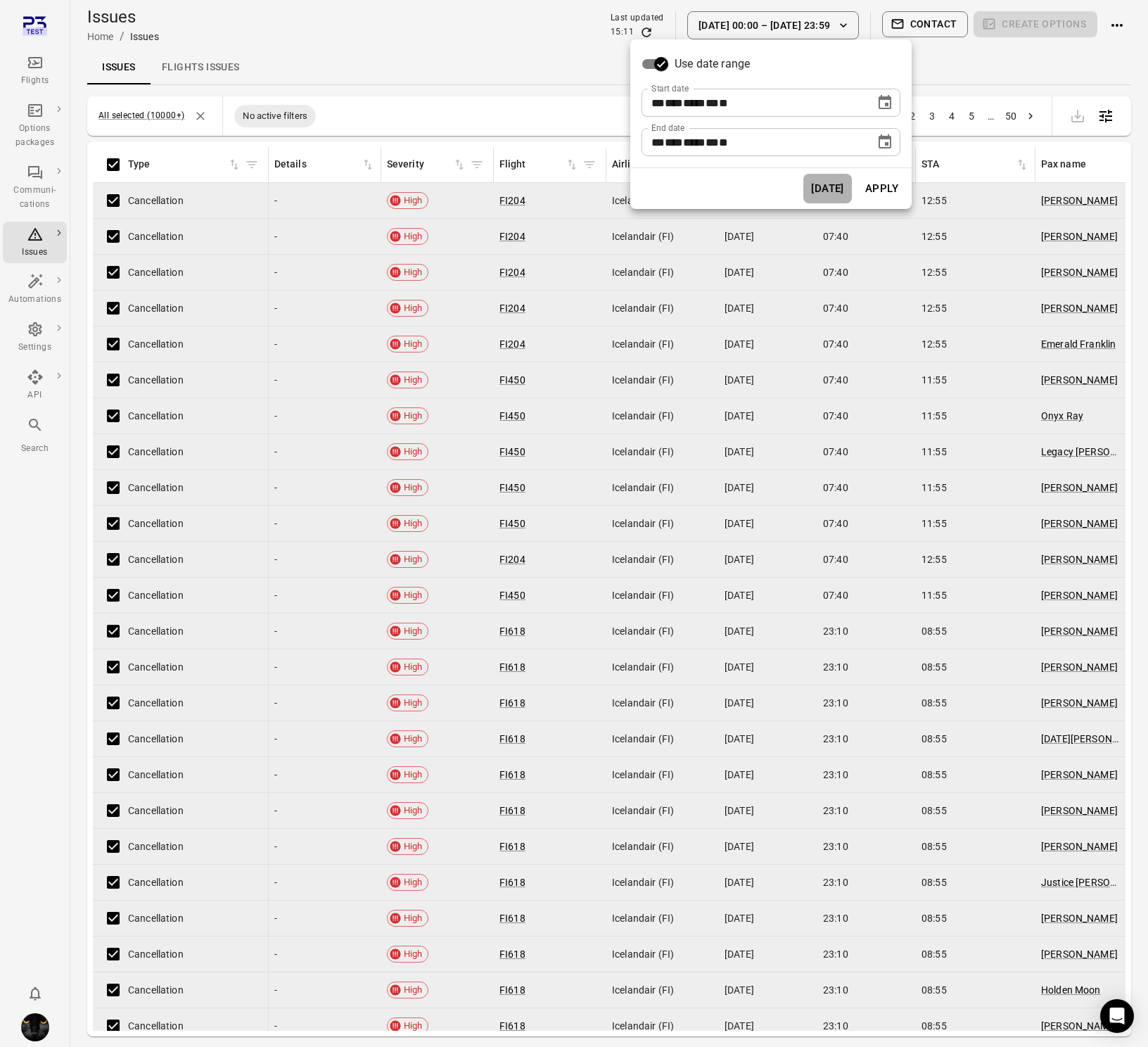
click at [827, 188] on button "Today" at bounding box center [827, 189] width 49 height 30
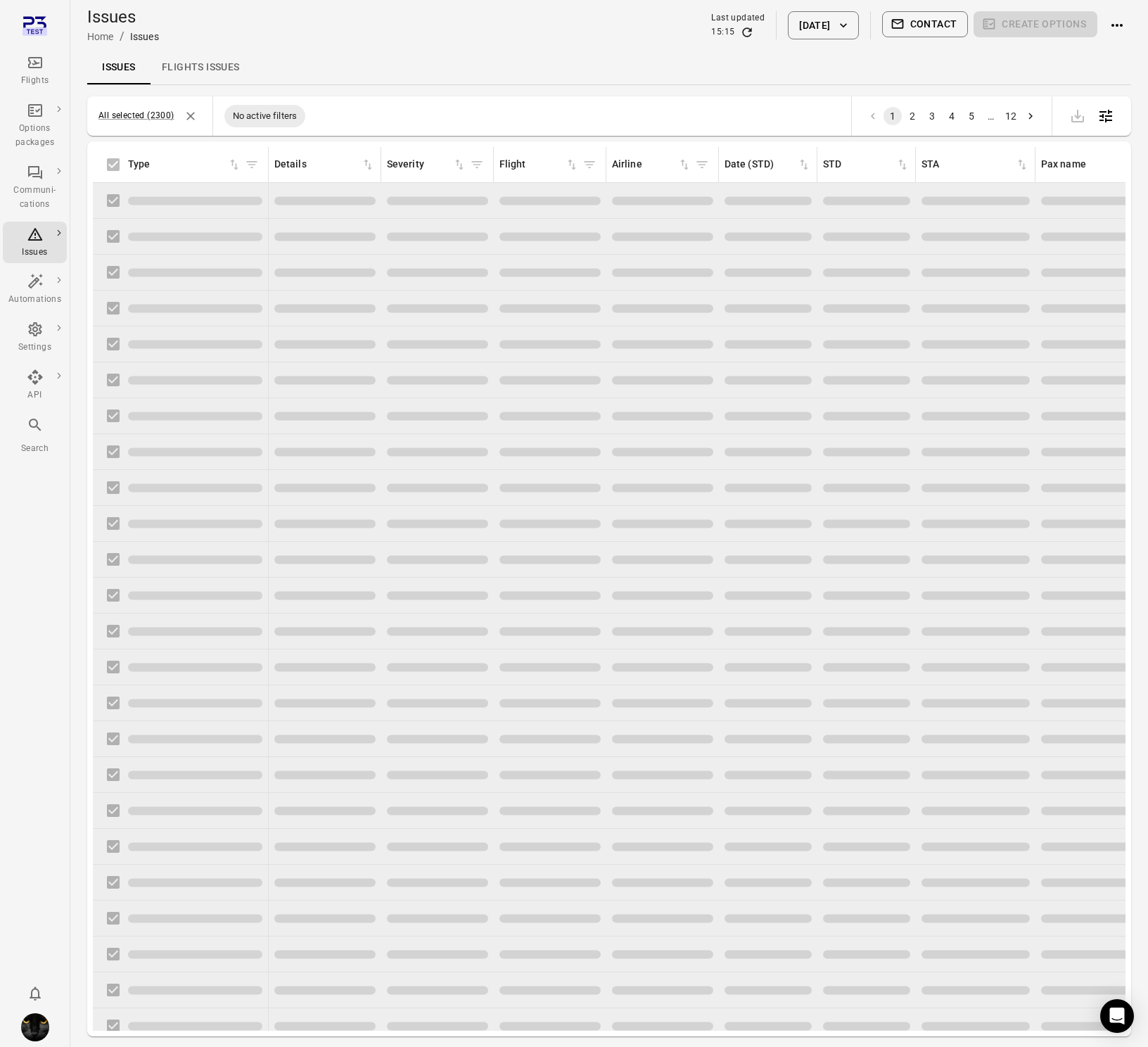
click at [796, 36] on button "14 Oct 2025" at bounding box center [823, 25] width 70 height 28
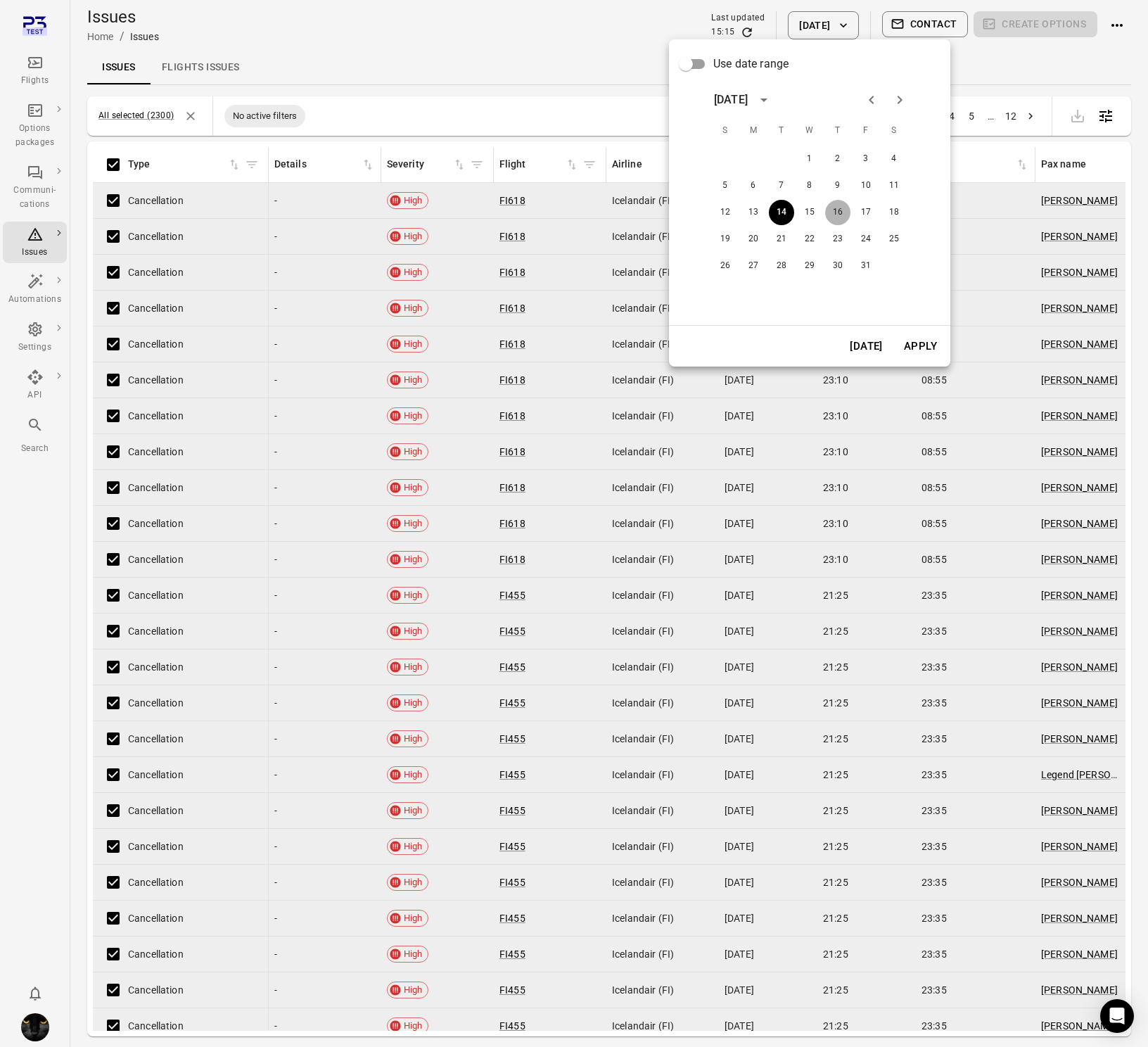
click at [839, 220] on button "16" at bounding box center [837, 212] width 26 height 26
click at [927, 351] on button "Apply" at bounding box center [920, 346] width 49 height 30
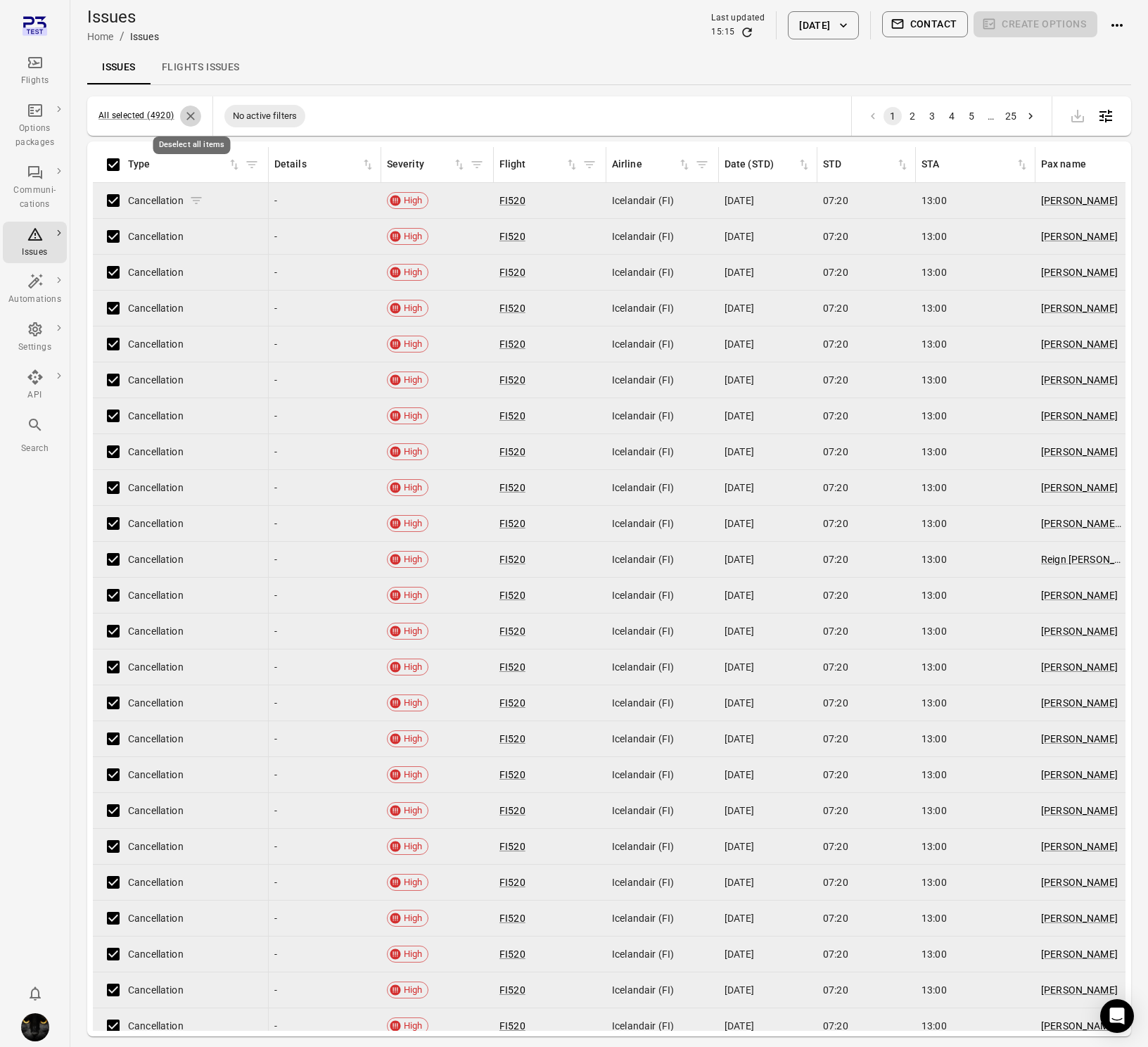
drag, startPoint x: 193, startPoint y: 113, endPoint x: 178, endPoint y: 204, distance: 92.2
click at [193, 113] on icon "Deselect all items" at bounding box center [191, 116] width 14 height 14
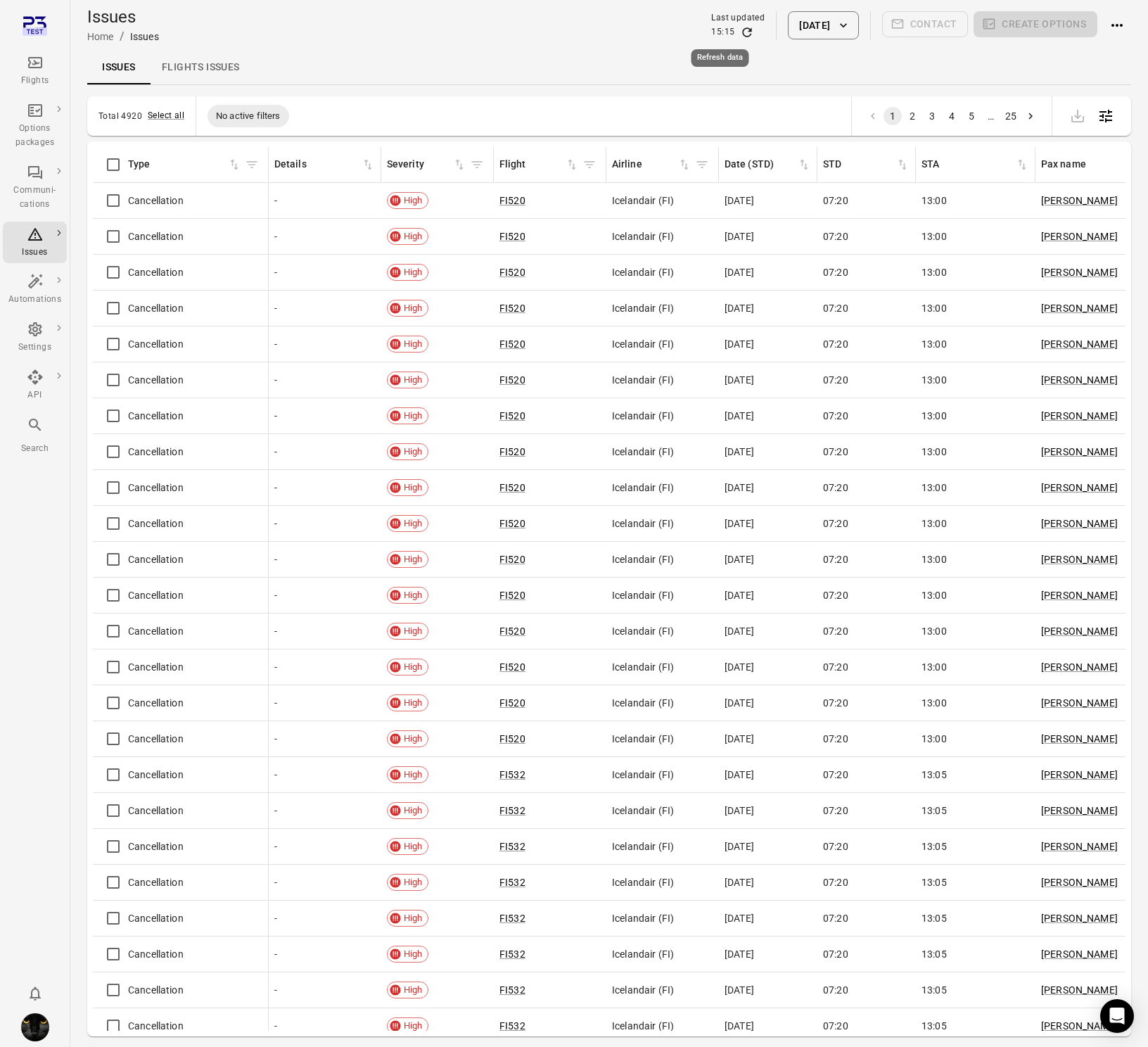
click at [740, 33] on icon "Refresh data" at bounding box center [747, 33] width 14 height 14
click at [33, 122] on div "Options packages" at bounding box center [35, 136] width 53 height 28
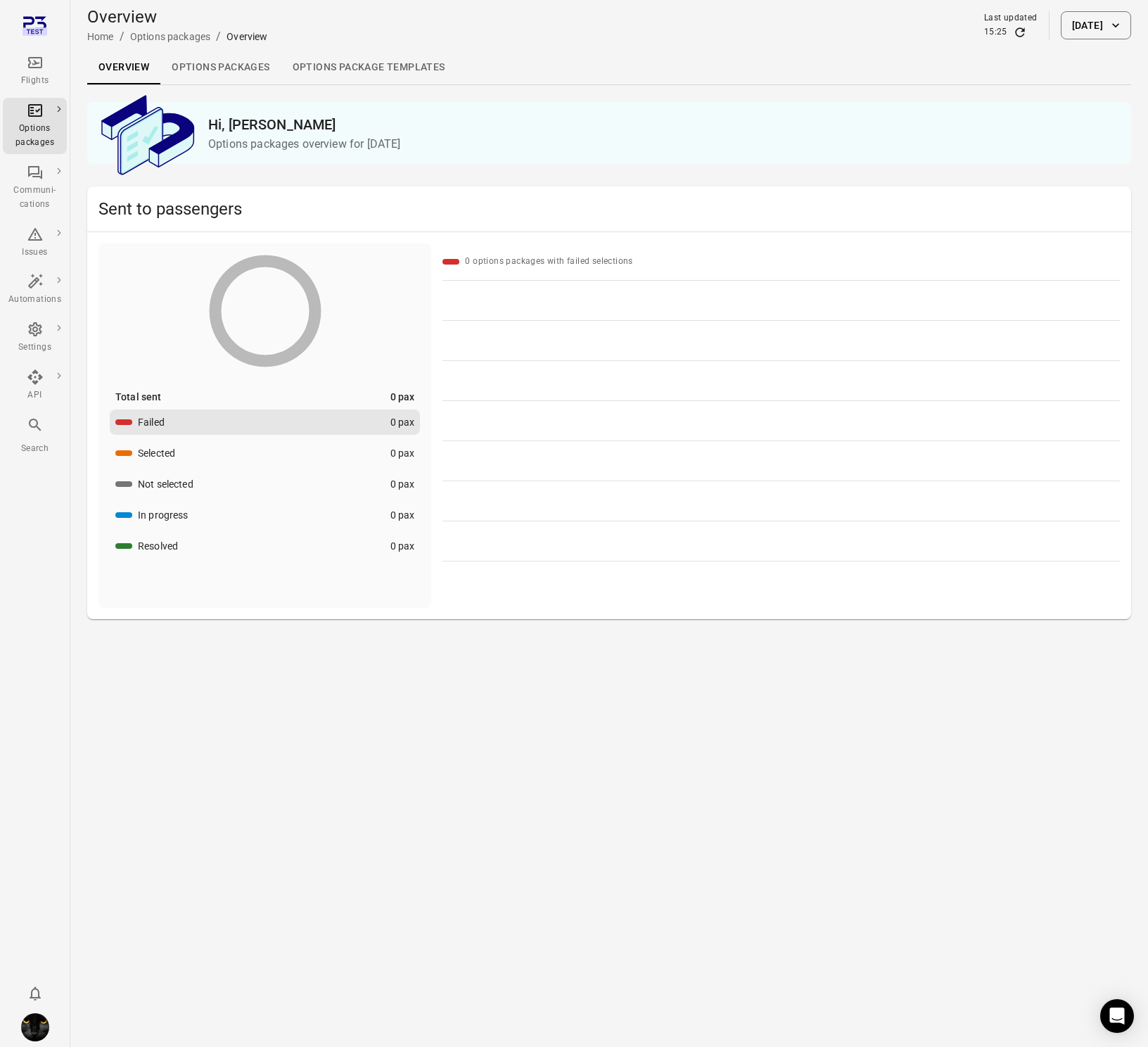
click at [206, 73] on link "Options packages" at bounding box center [220, 67] width 120 height 34
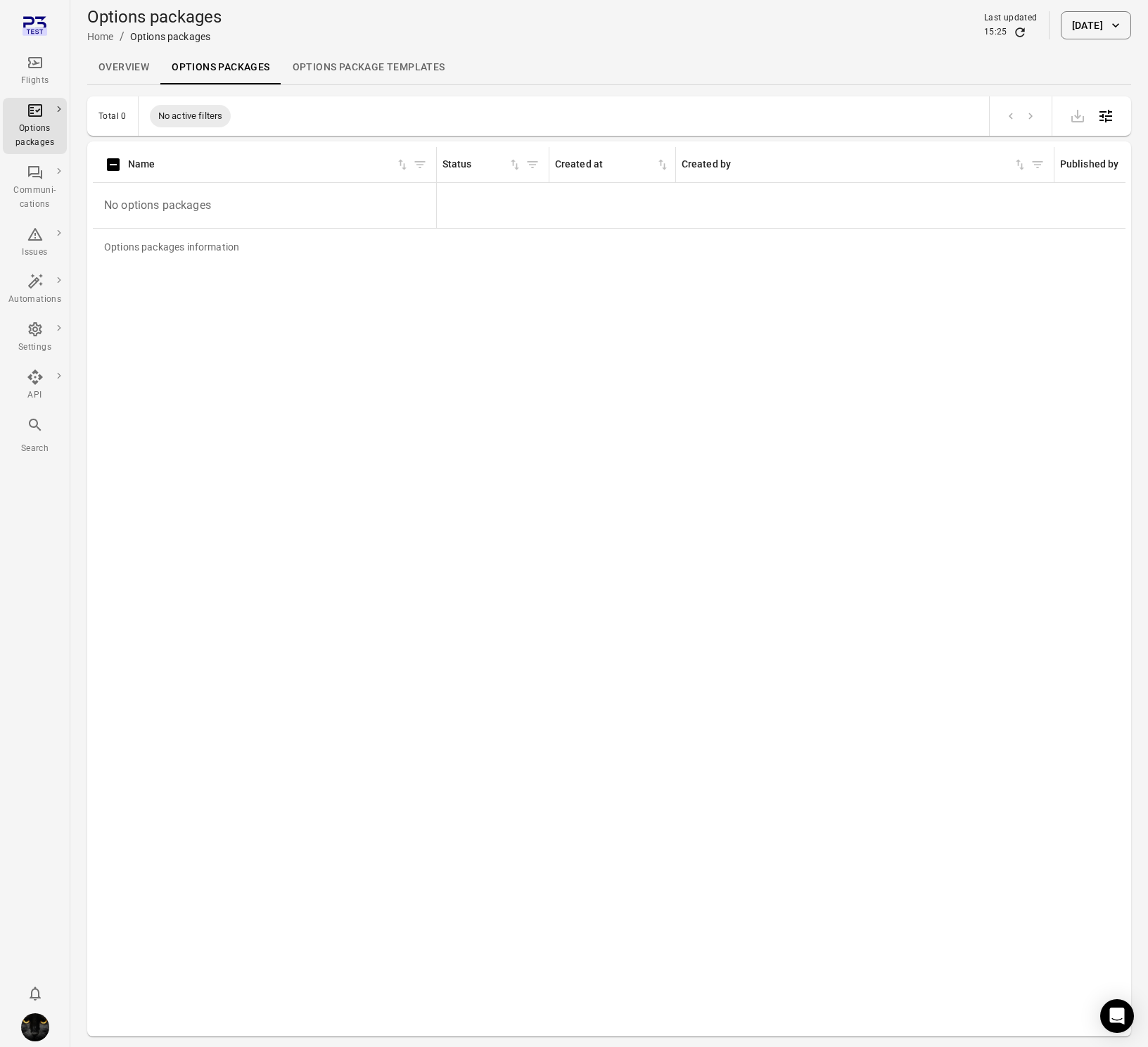
click at [1070, 26] on button "16 Oct 2025" at bounding box center [1095, 25] width 70 height 28
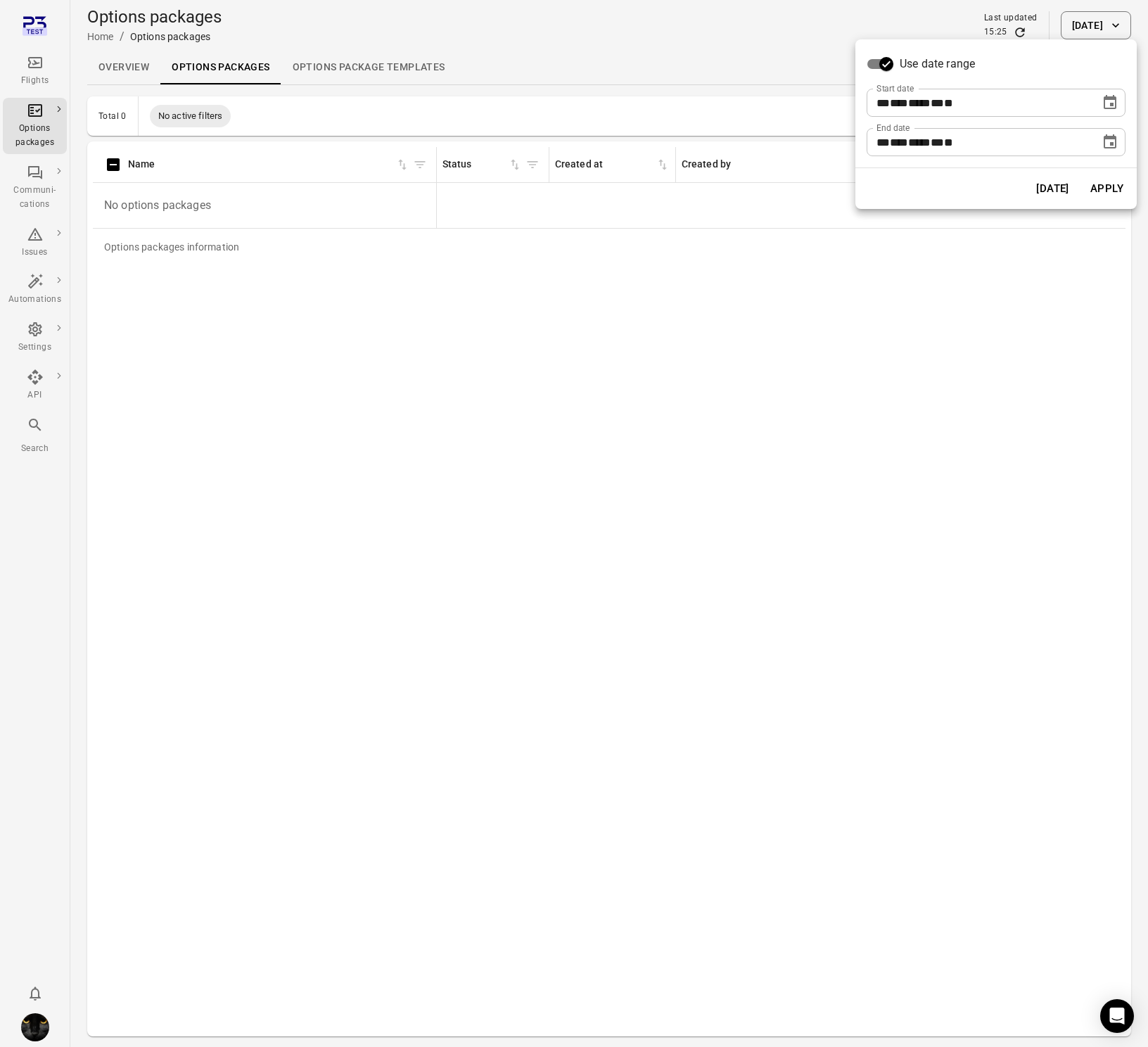
click at [1116, 102] on icon "Choose date, selected date is Oct 16, 2025" at bounding box center [1109, 102] width 17 height 17
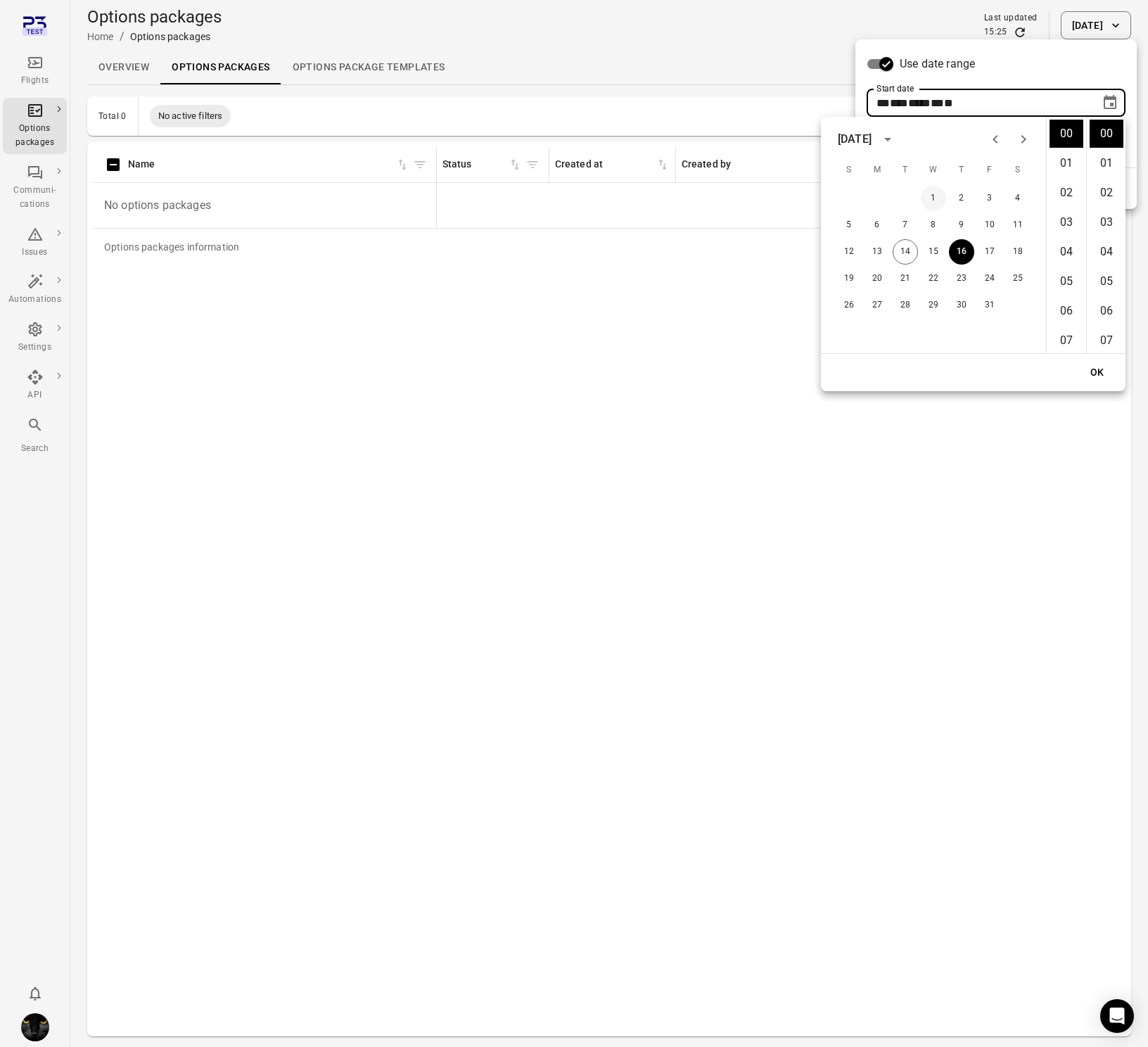
click at [937, 199] on button "1" at bounding box center [934, 198] width 26 height 26
type input "**********"
click at [1090, 375] on button "OK" at bounding box center [1096, 372] width 45 height 26
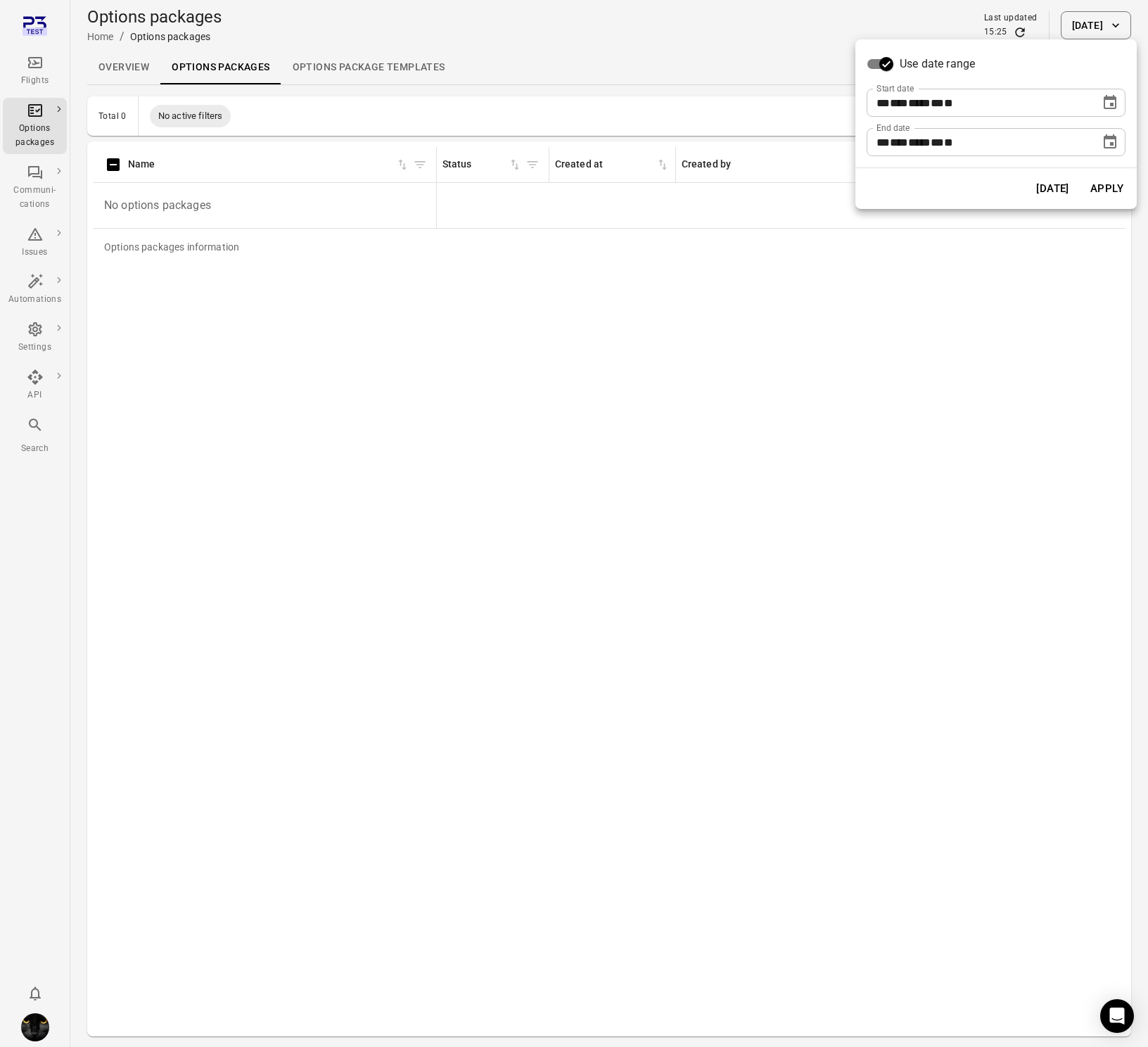
click at [1096, 177] on button "Apply" at bounding box center [1106, 189] width 49 height 30
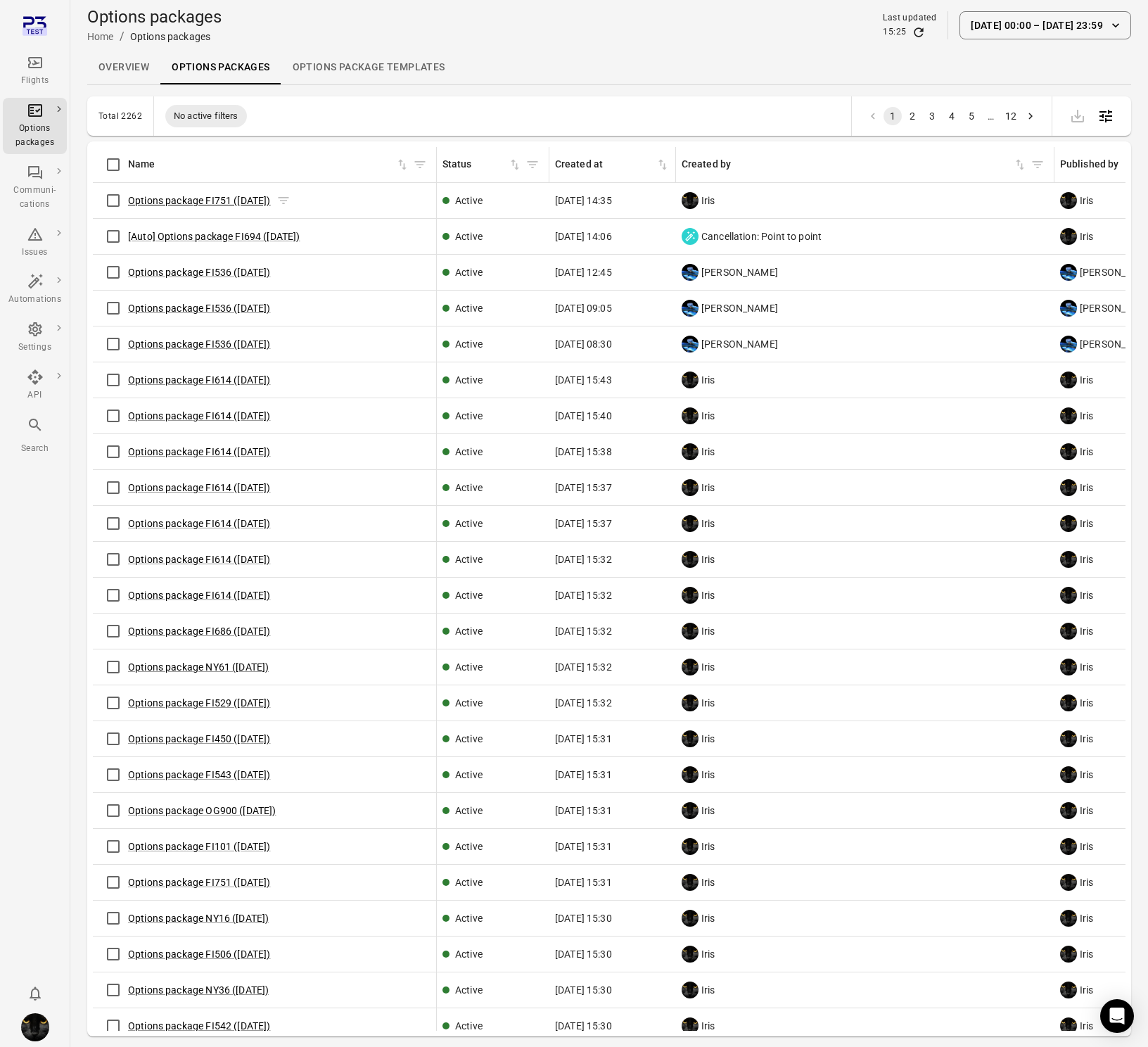
click at [163, 201] on link "Options package FI751 (14 Oct)" at bounding box center [199, 199] width 143 height 11
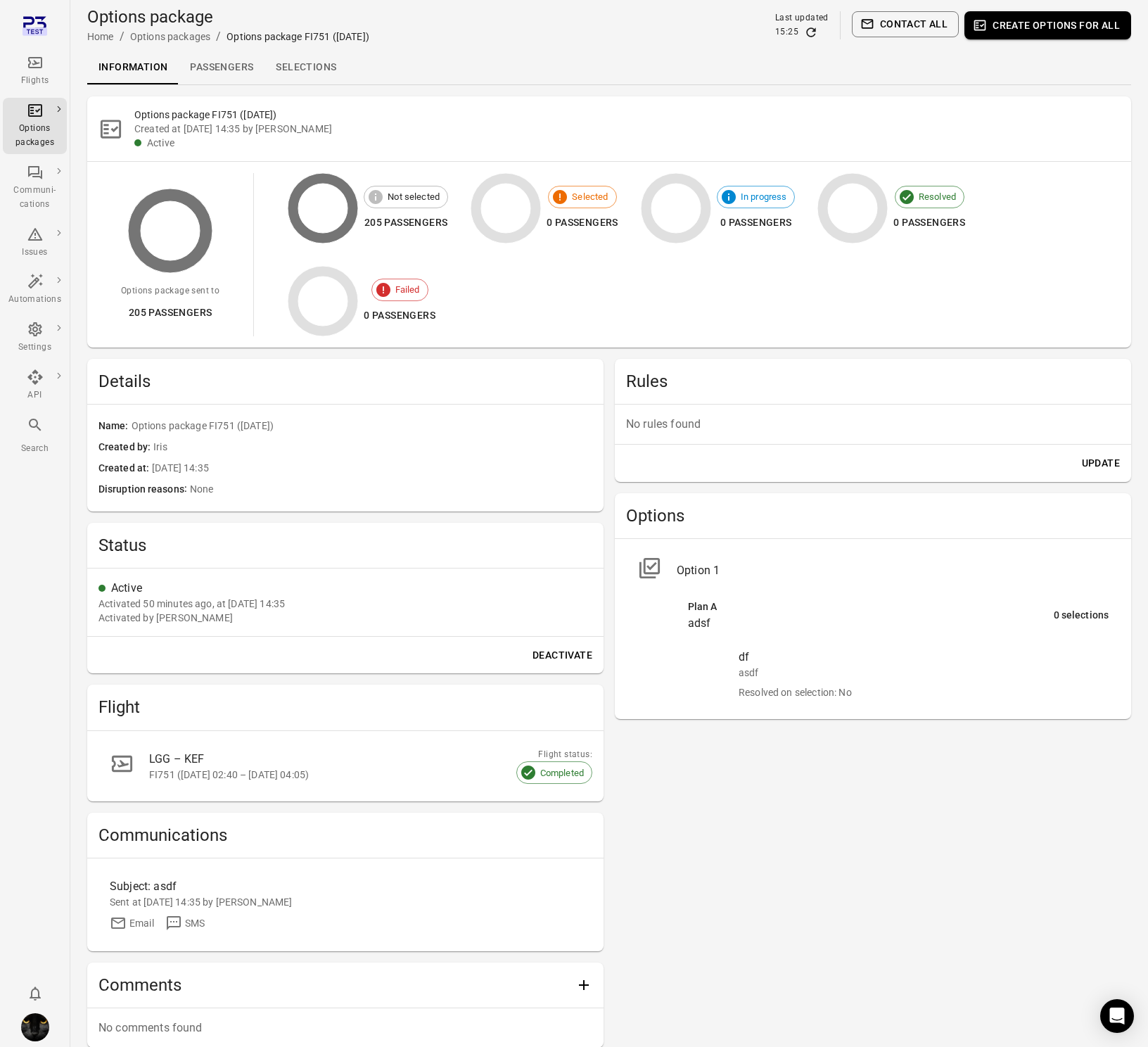
click at [196, 60] on link "Passengers" at bounding box center [221, 67] width 85 height 34
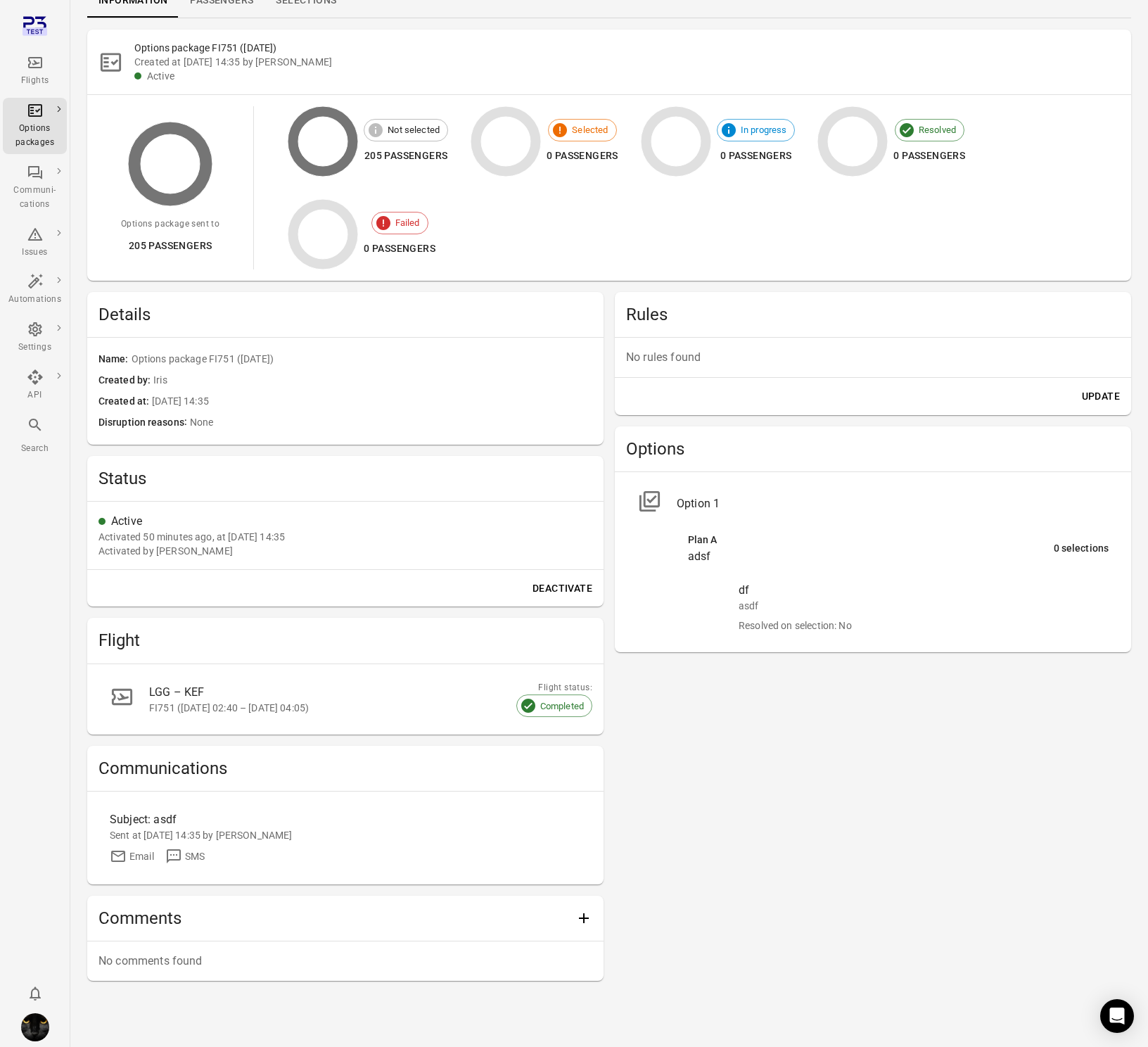
scroll to position [78, 0]
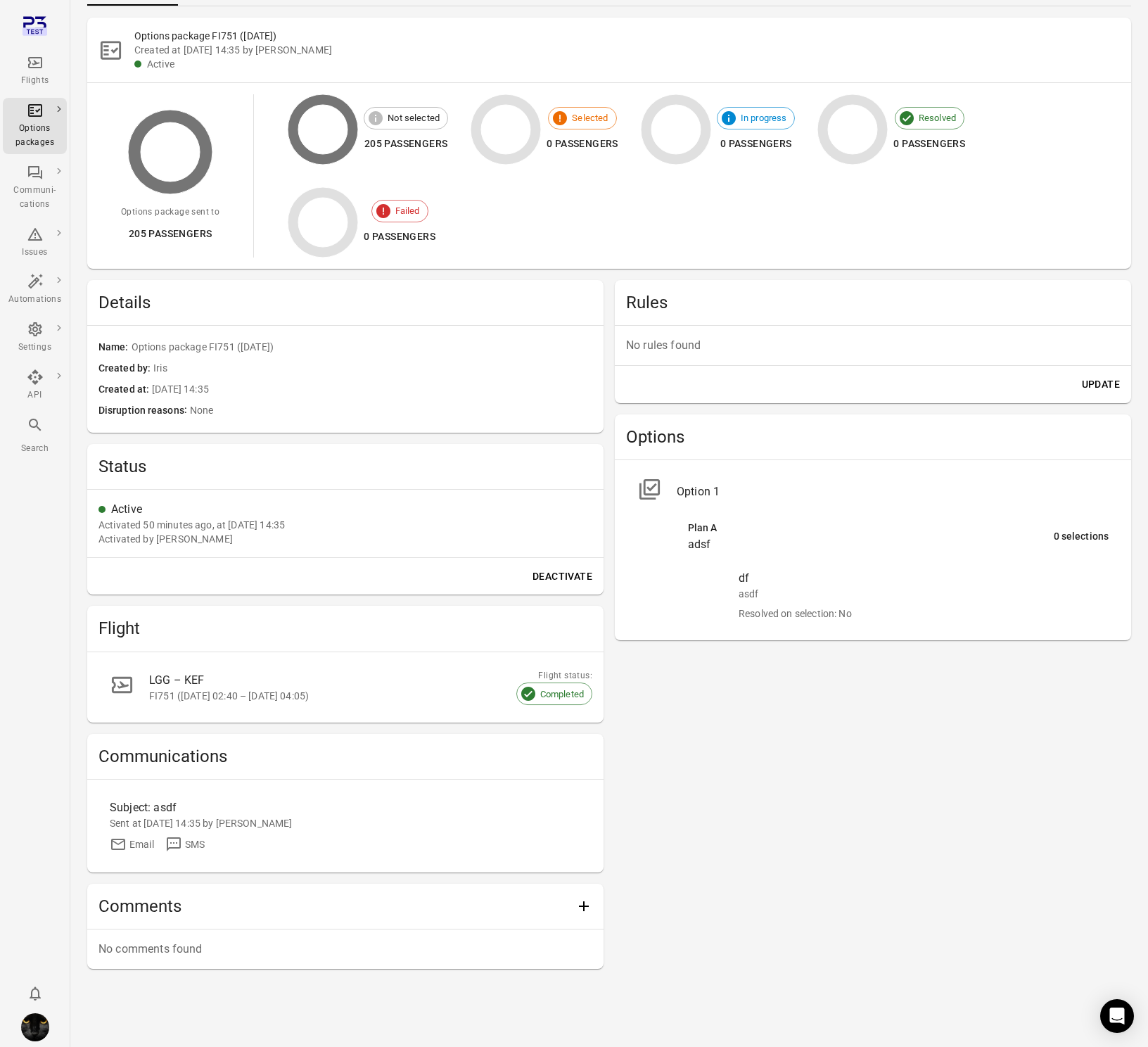
click at [746, 835] on div "Rules No rules found Update Options Option 1 Plan A adsf 0 selections df asdf R…" at bounding box center [873, 624] width 516 height 689
click at [49, 65] on div "Flights" at bounding box center [35, 71] width 53 height 34
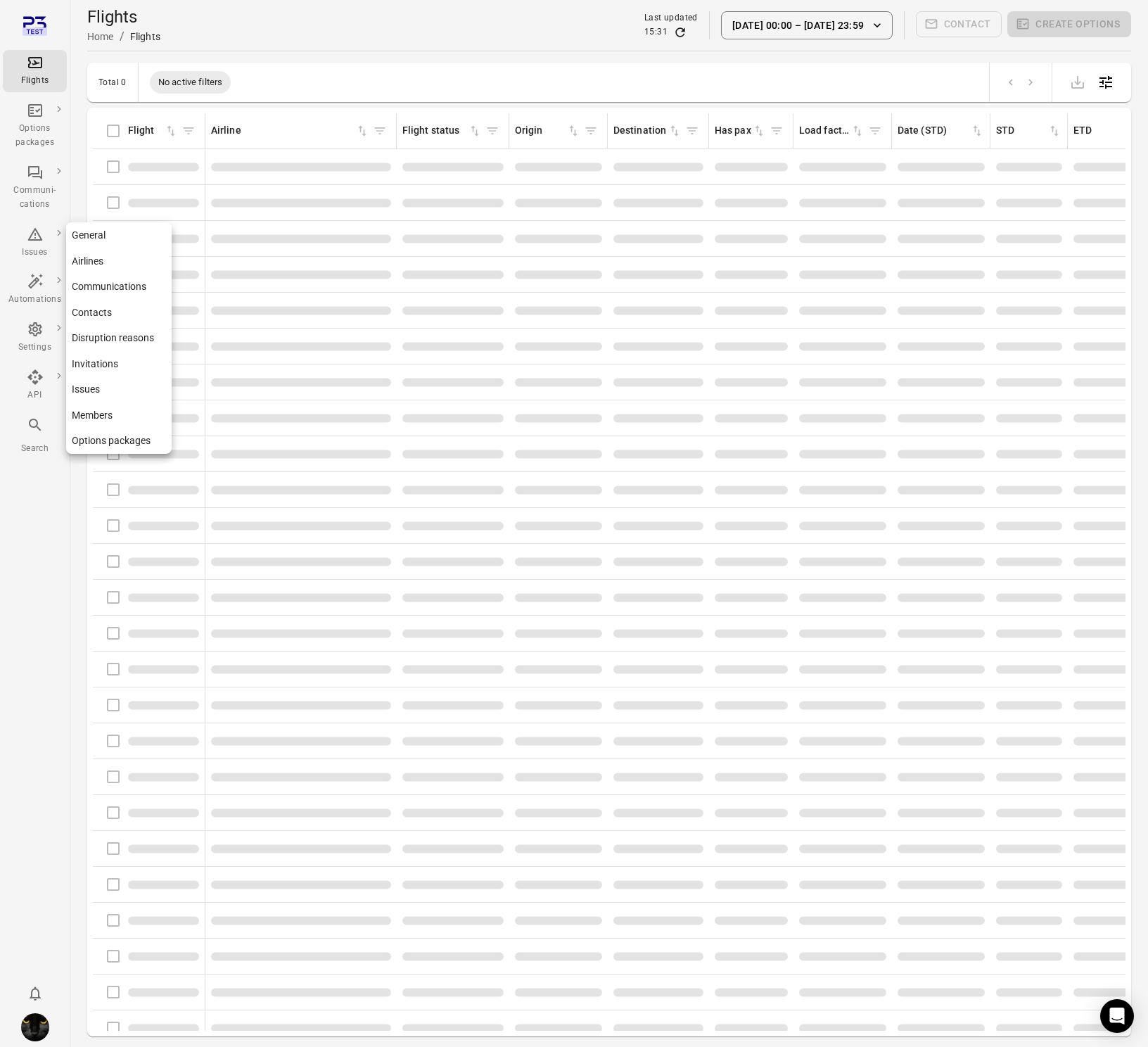
click at [39, 345] on div "Settings" at bounding box center [35, 347] width 53 height 14
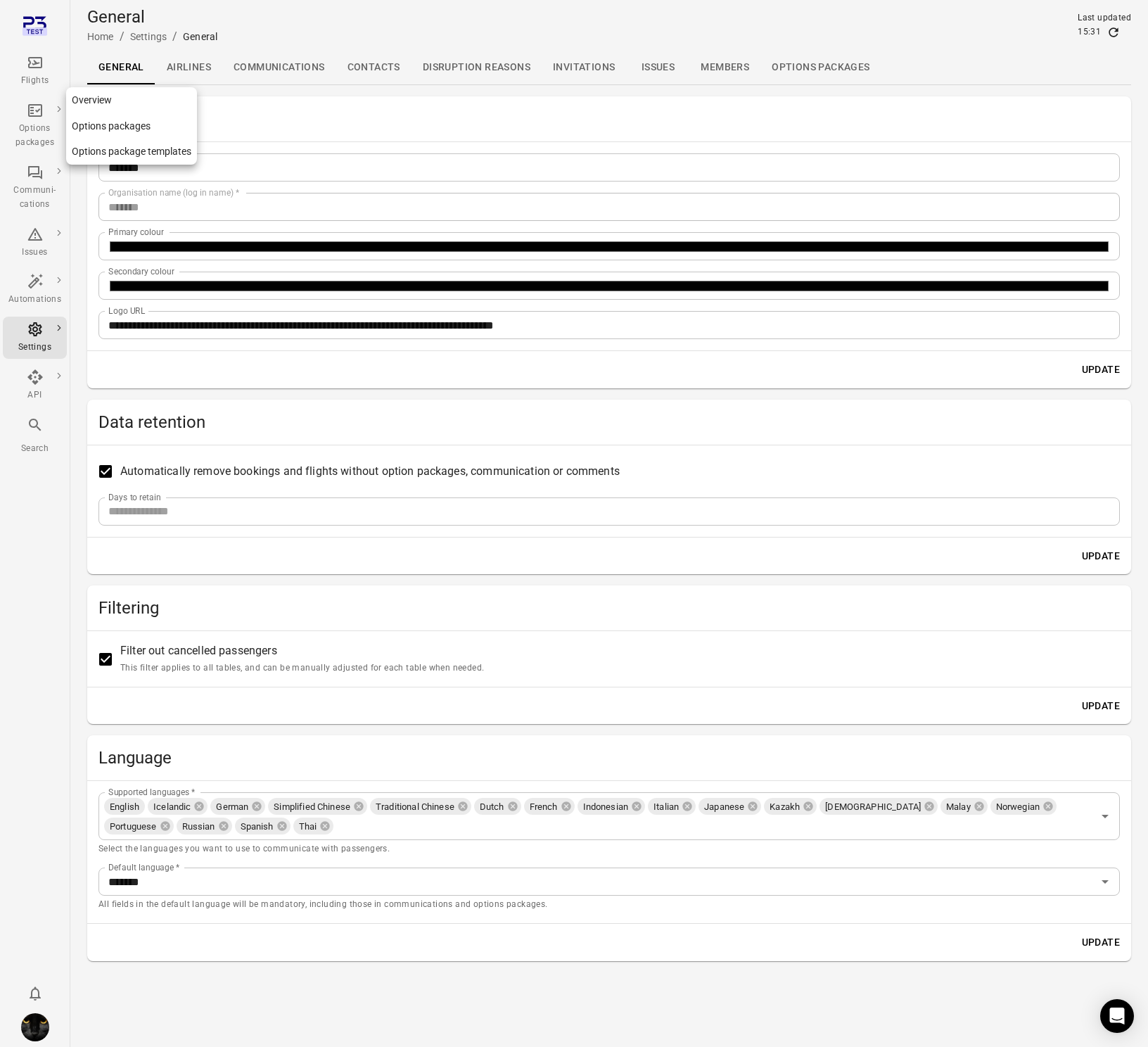
click at [36, 116] on icon "Main navigation" at bounding box center [35, 110] width 14 height 13
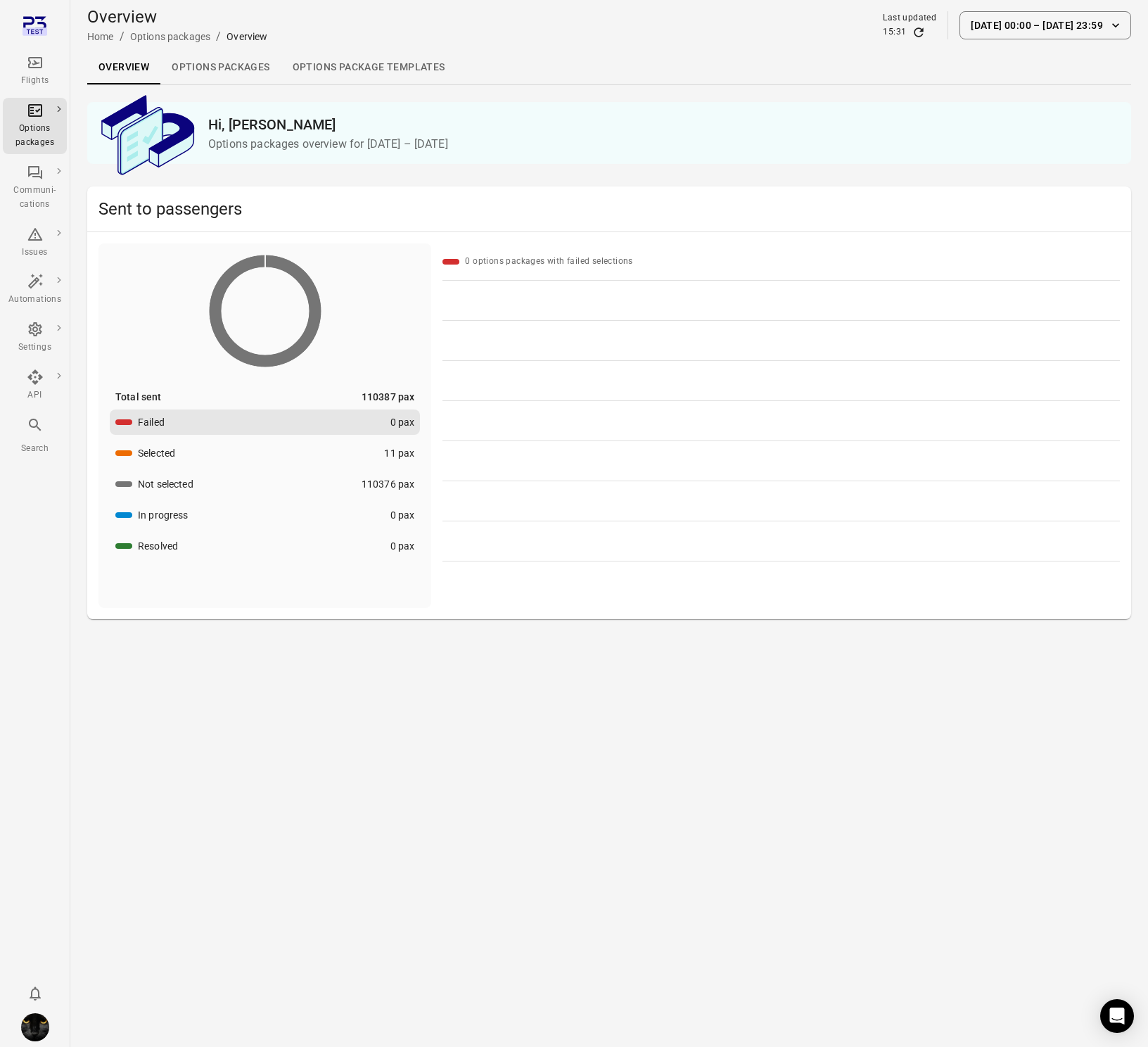
click at [200, 62] on link "Options packages" at bounding box center [220, 67] width 120 height 34
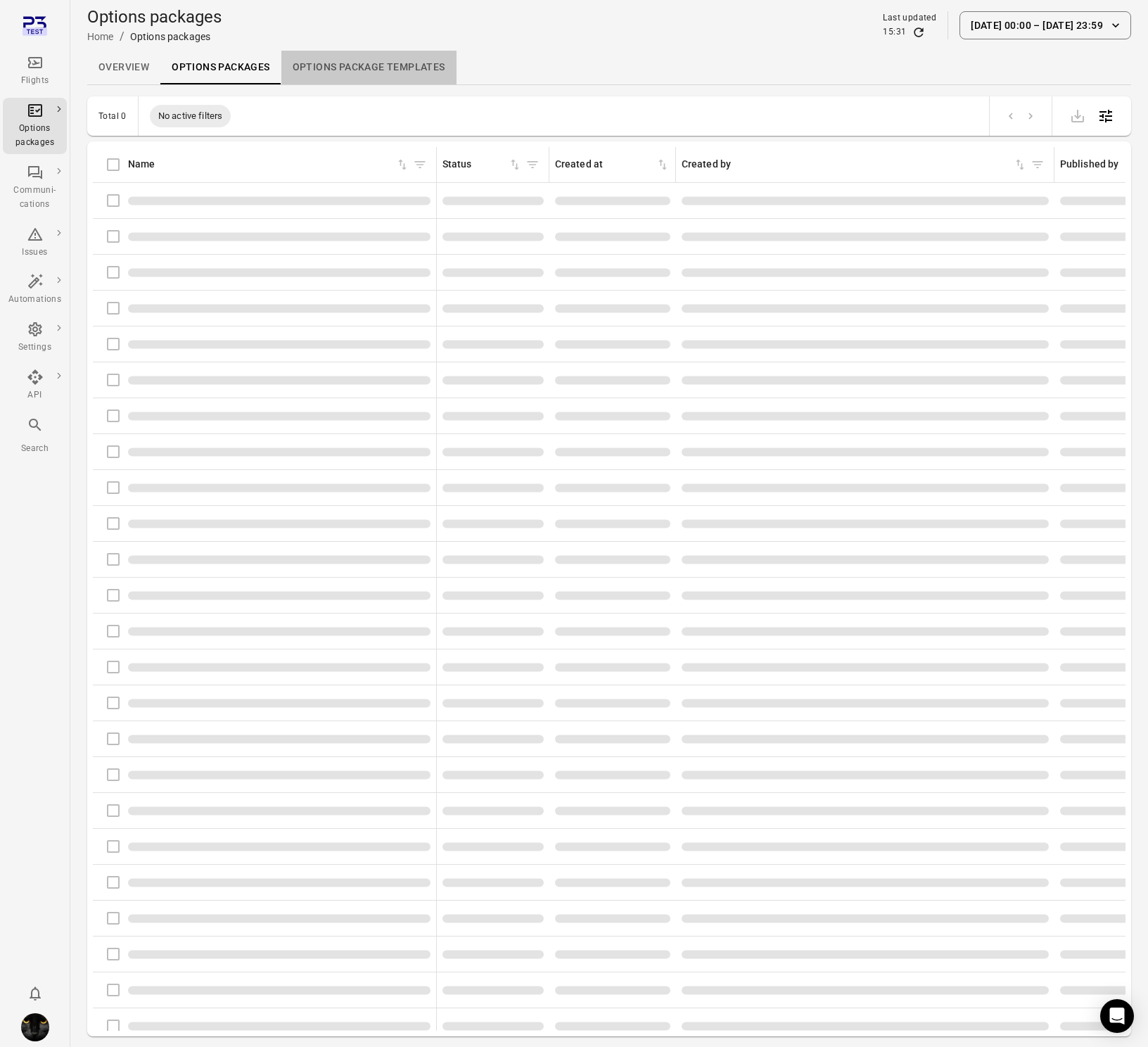
click at [370, 60] on link "Options package Templates" at bounding box center [369, 67] width 175 height 34
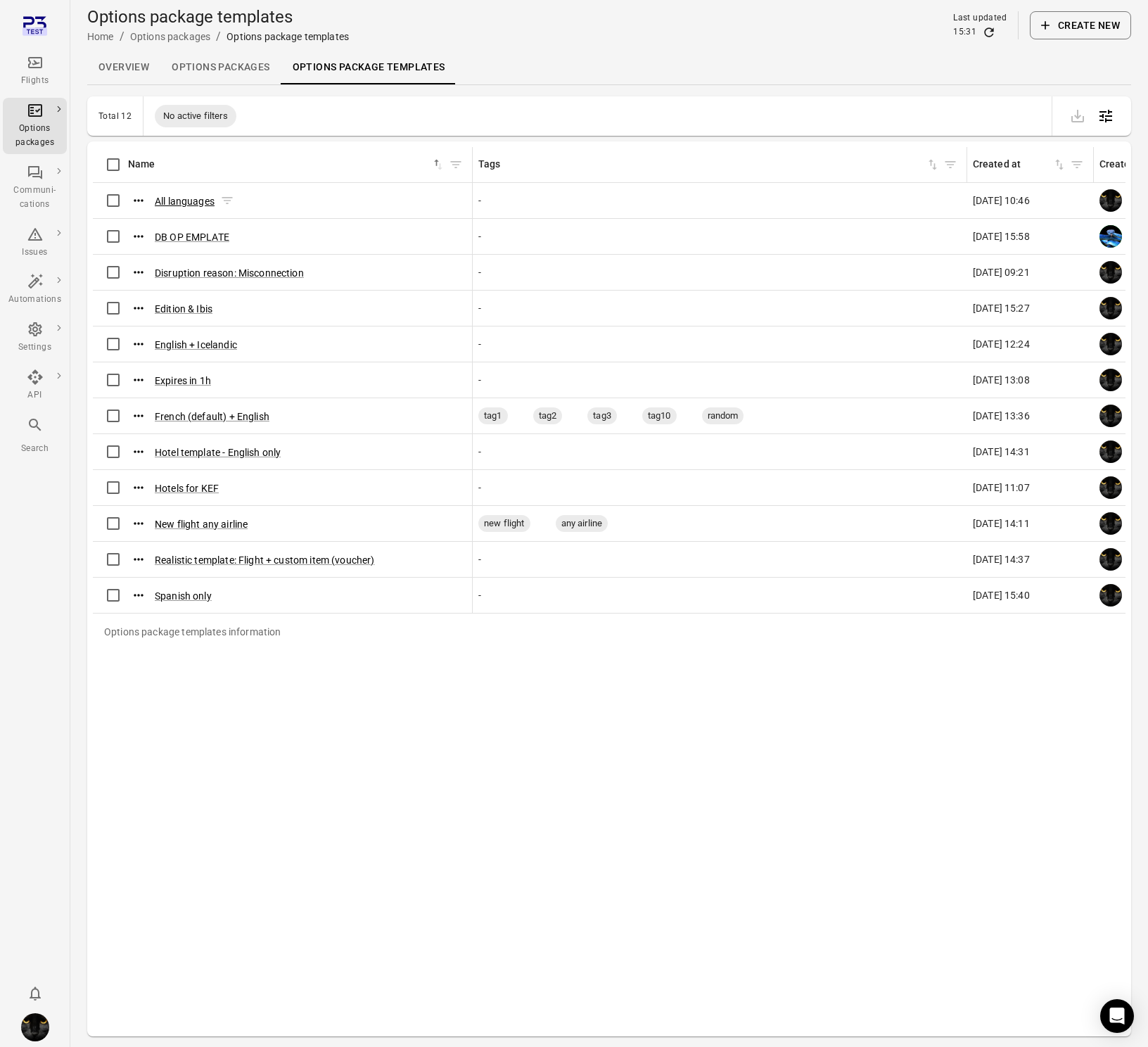
click at [172, 195] on button "All languages" at bounding box center [185, 201] width 60 height 14
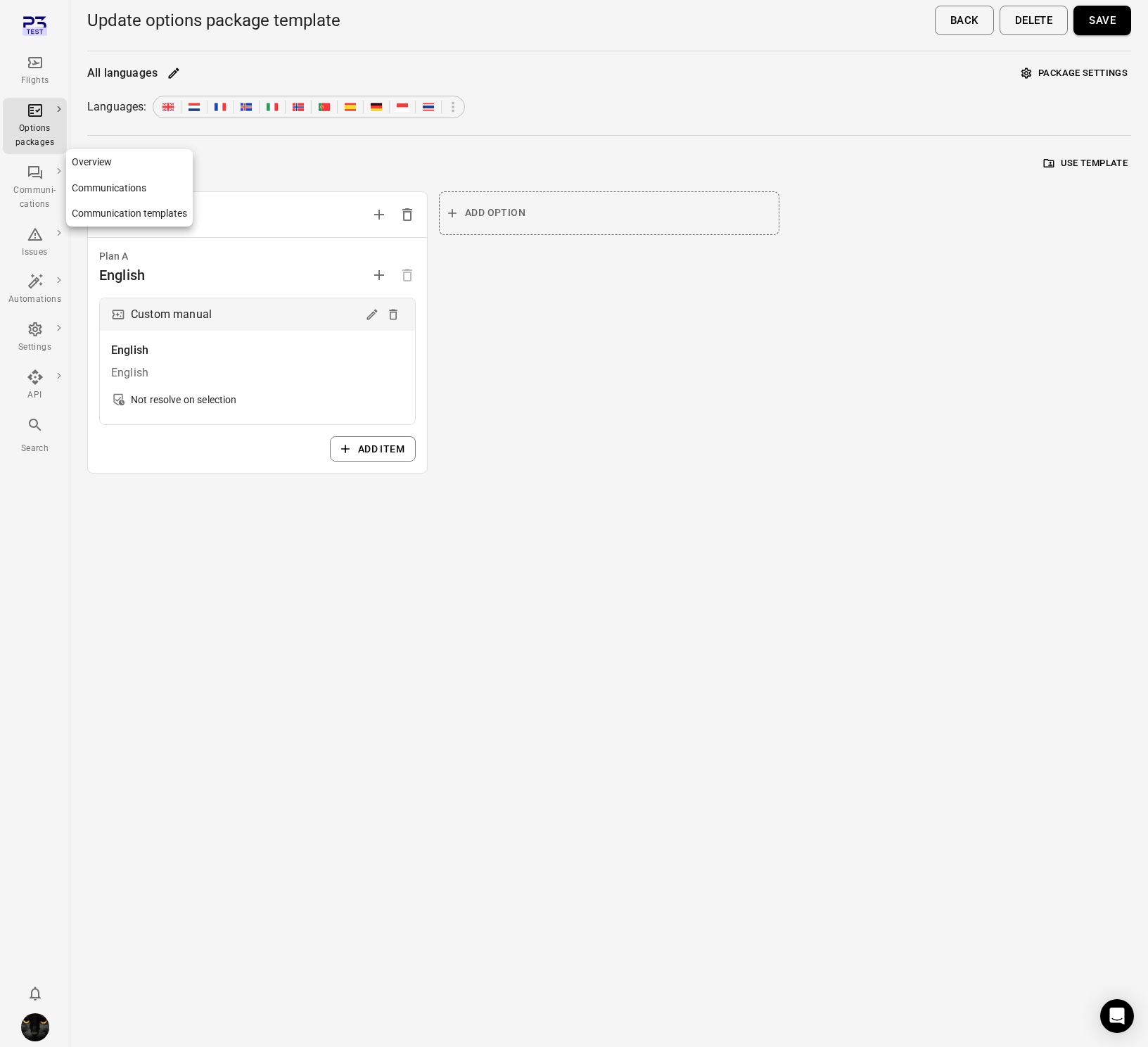
click at [30, 182] on div "Communi-cations" at bounding box center [35, 188] width 53 height 48
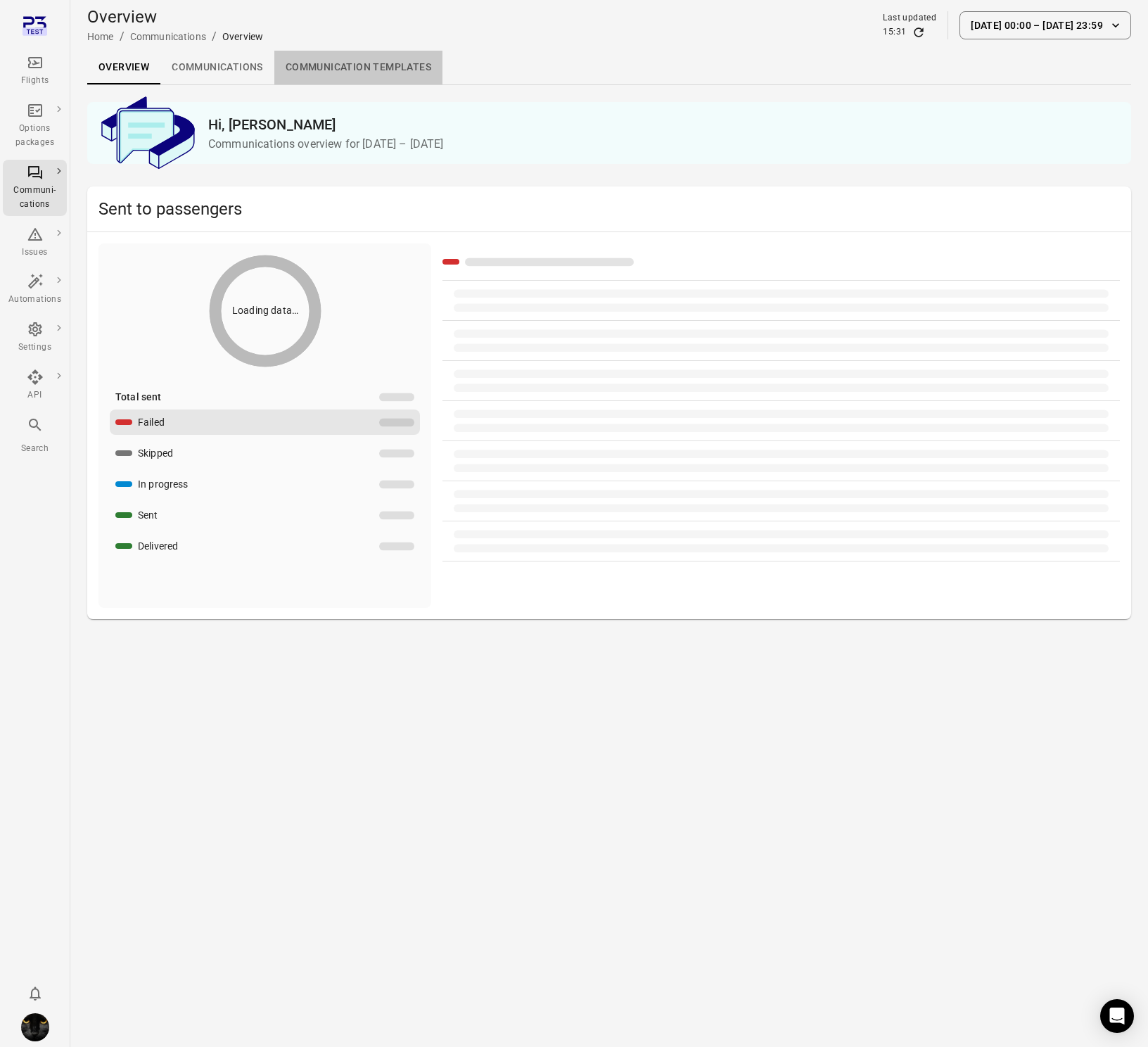
click at [349, 73] on link "Communication templates" at bounding box center [357, 67] width 168 height 34
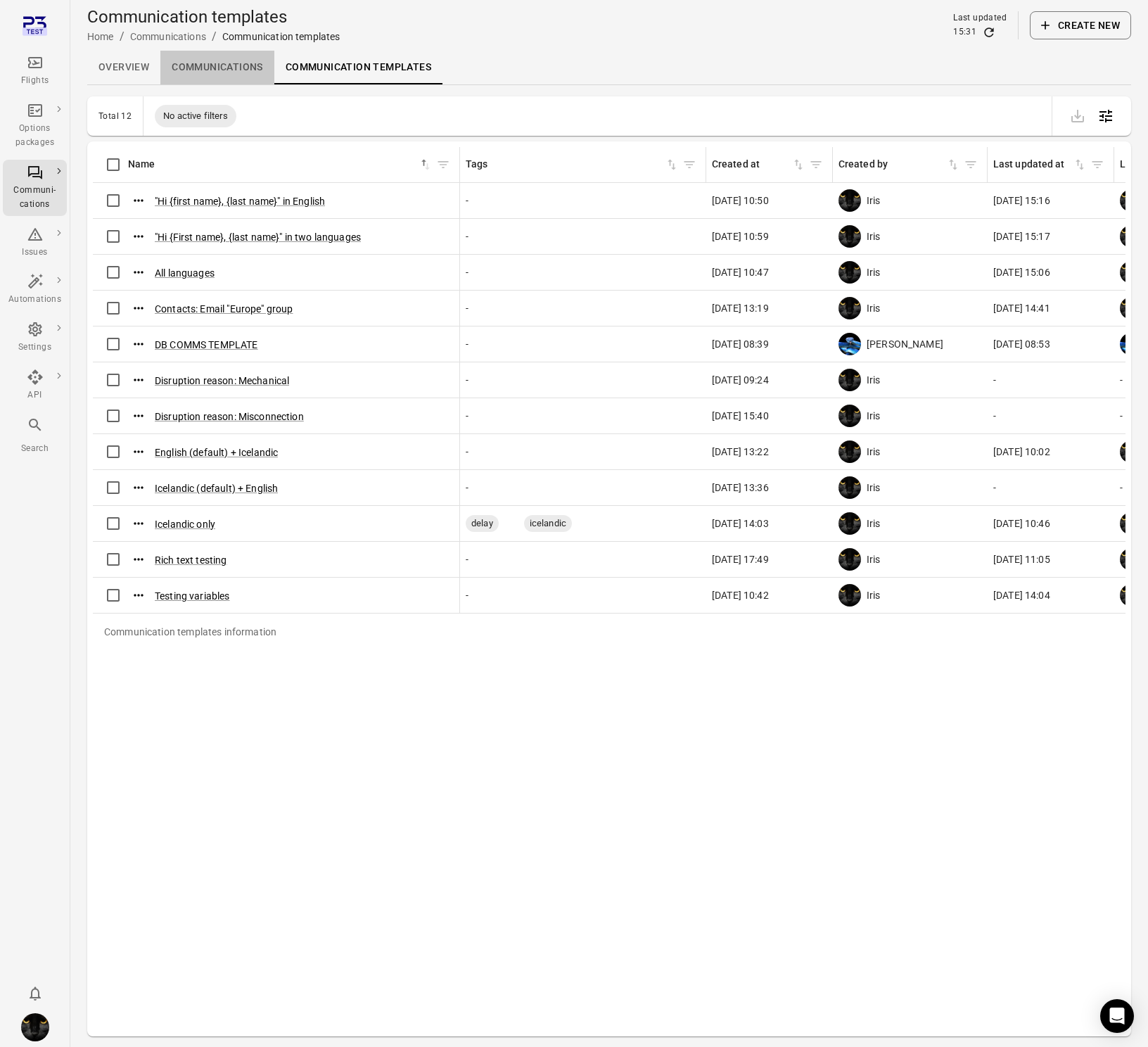
click at [211, 68] on link "Communications" at bounding box center [217, 67] width 114 height 34
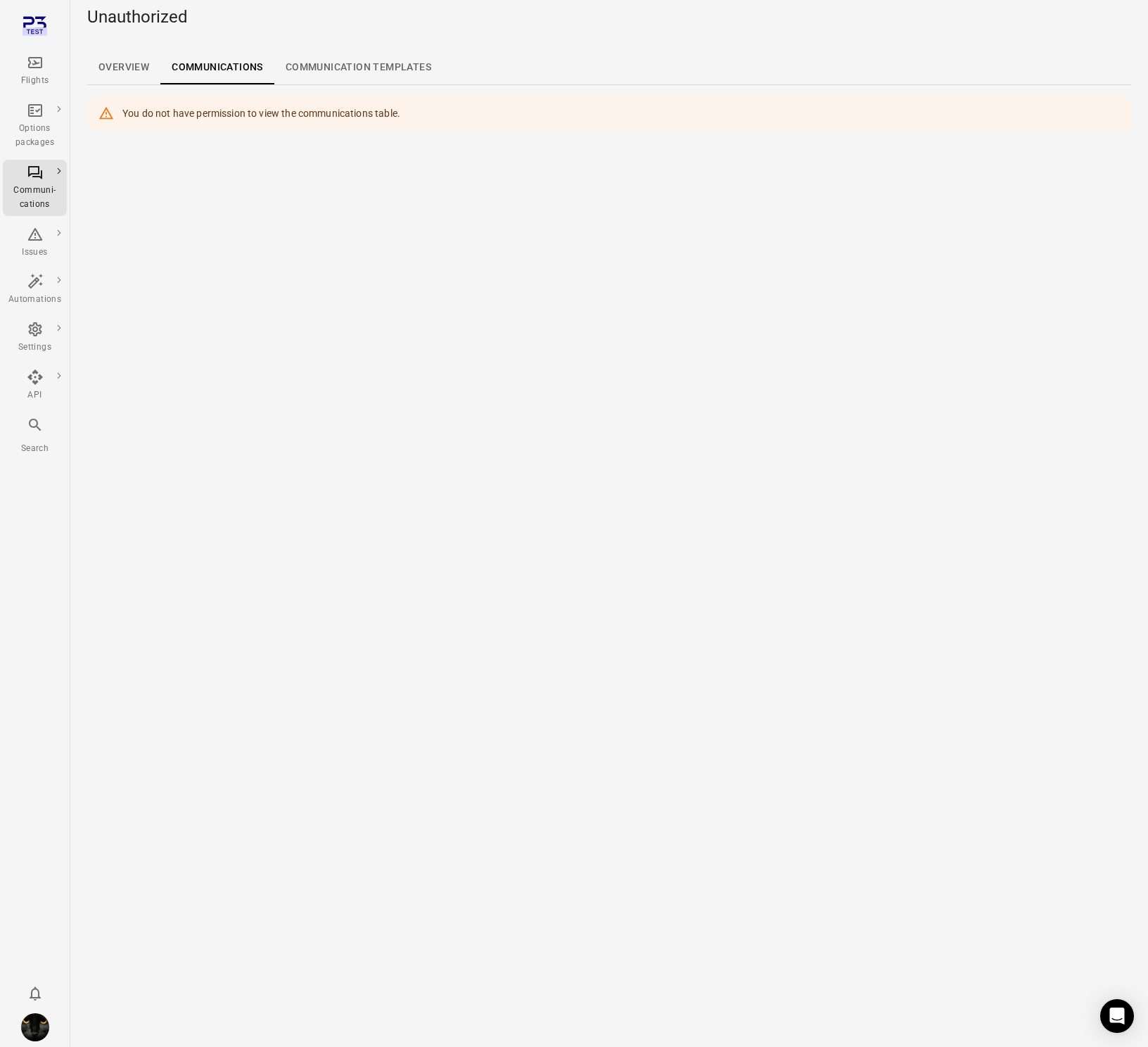
click at [100, 65] on link "Overview" at bounding box center [124, 67] width 73 height 34
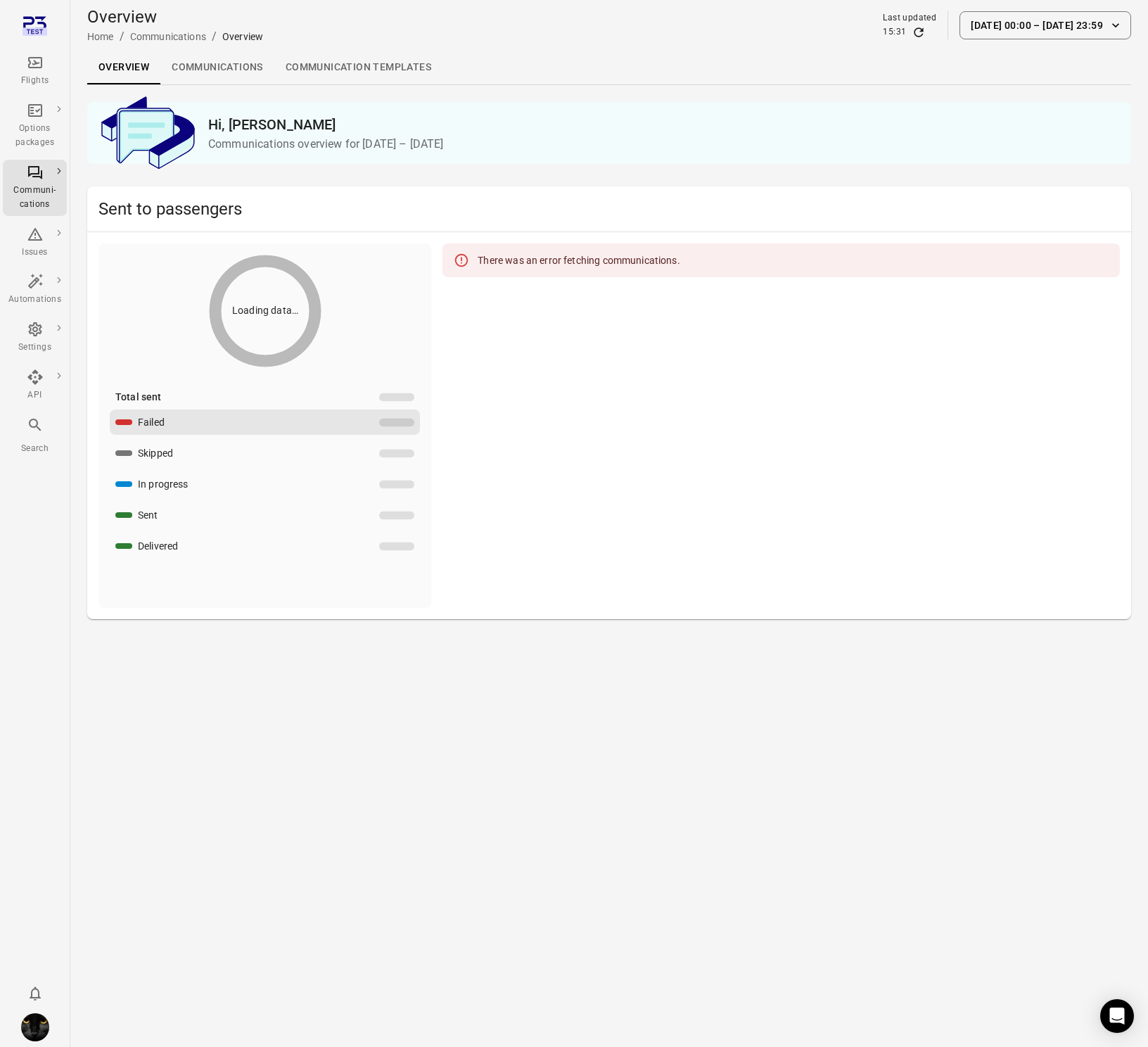
click at [498, 258] on div "There was an error fetching communications." at bounding box center [577, 261] width 201 height 26
click at [153, 447] on div "Skipped" at bounding box center [155, 453] width 35 height 14
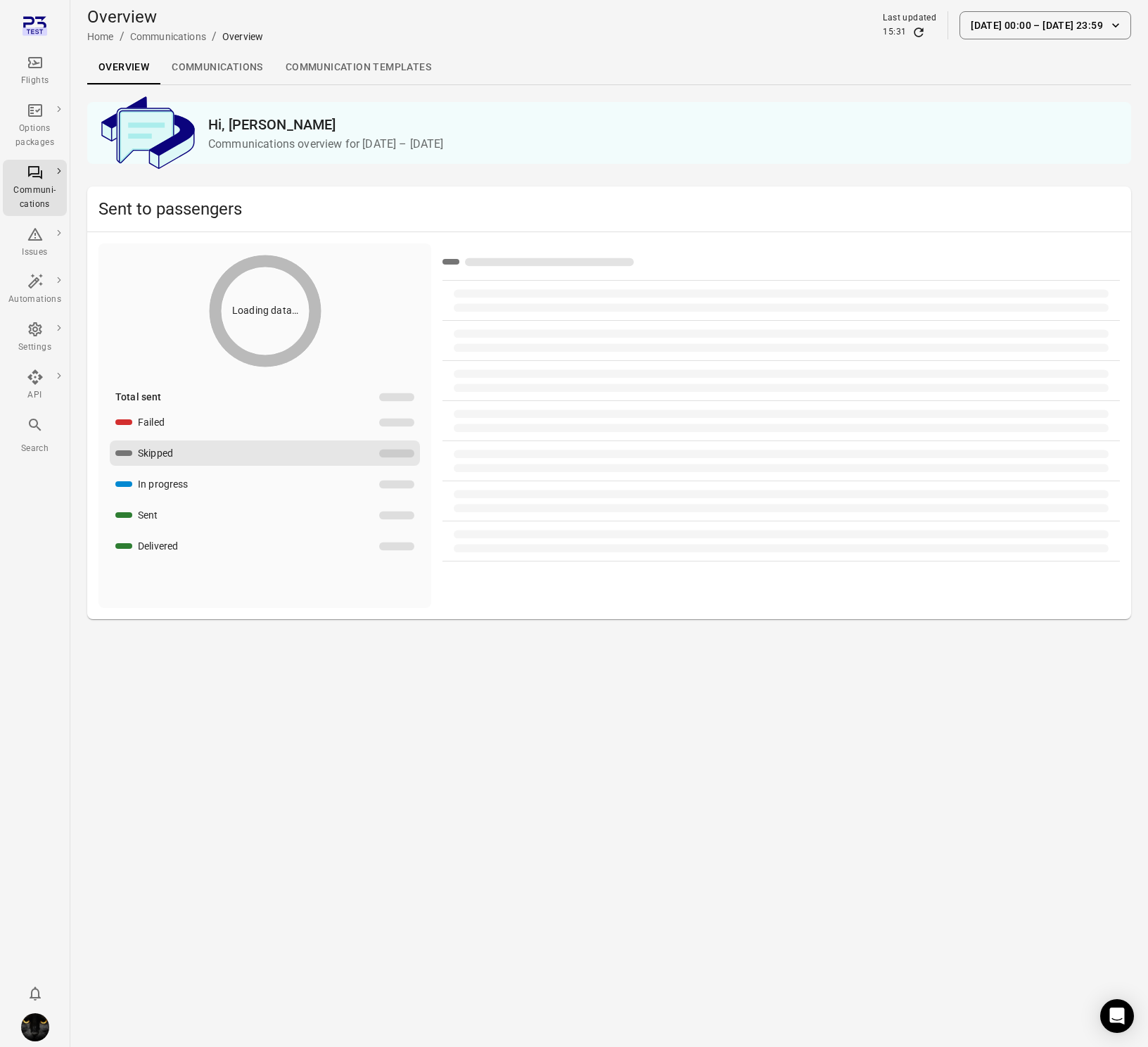
click at [151, 477] on div "In progress" at bounding box center [163, 484] width 51 height 14
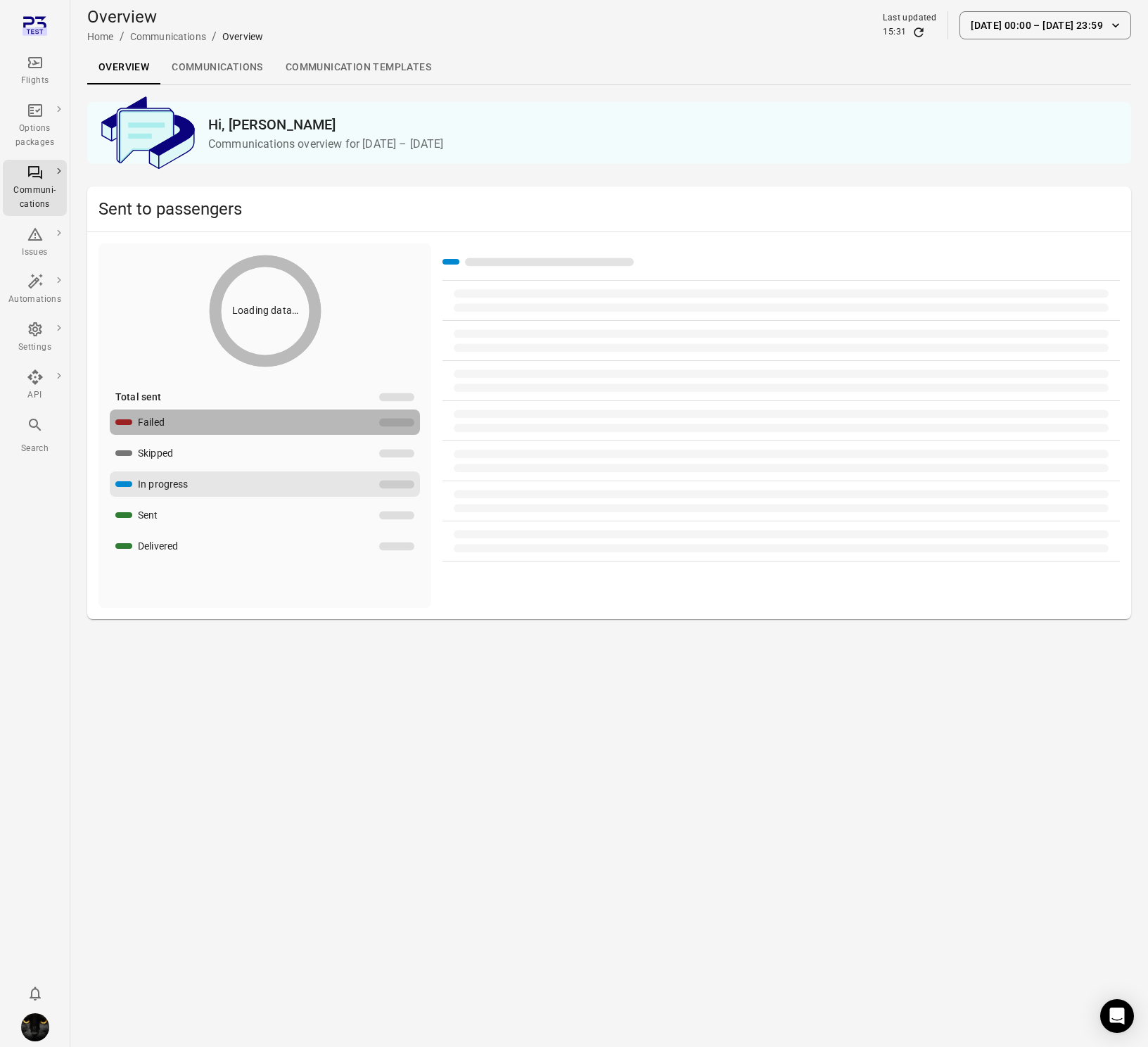
click at [153, 418] on div "Failed" at bounding box center [151, 422] width 27 height 14
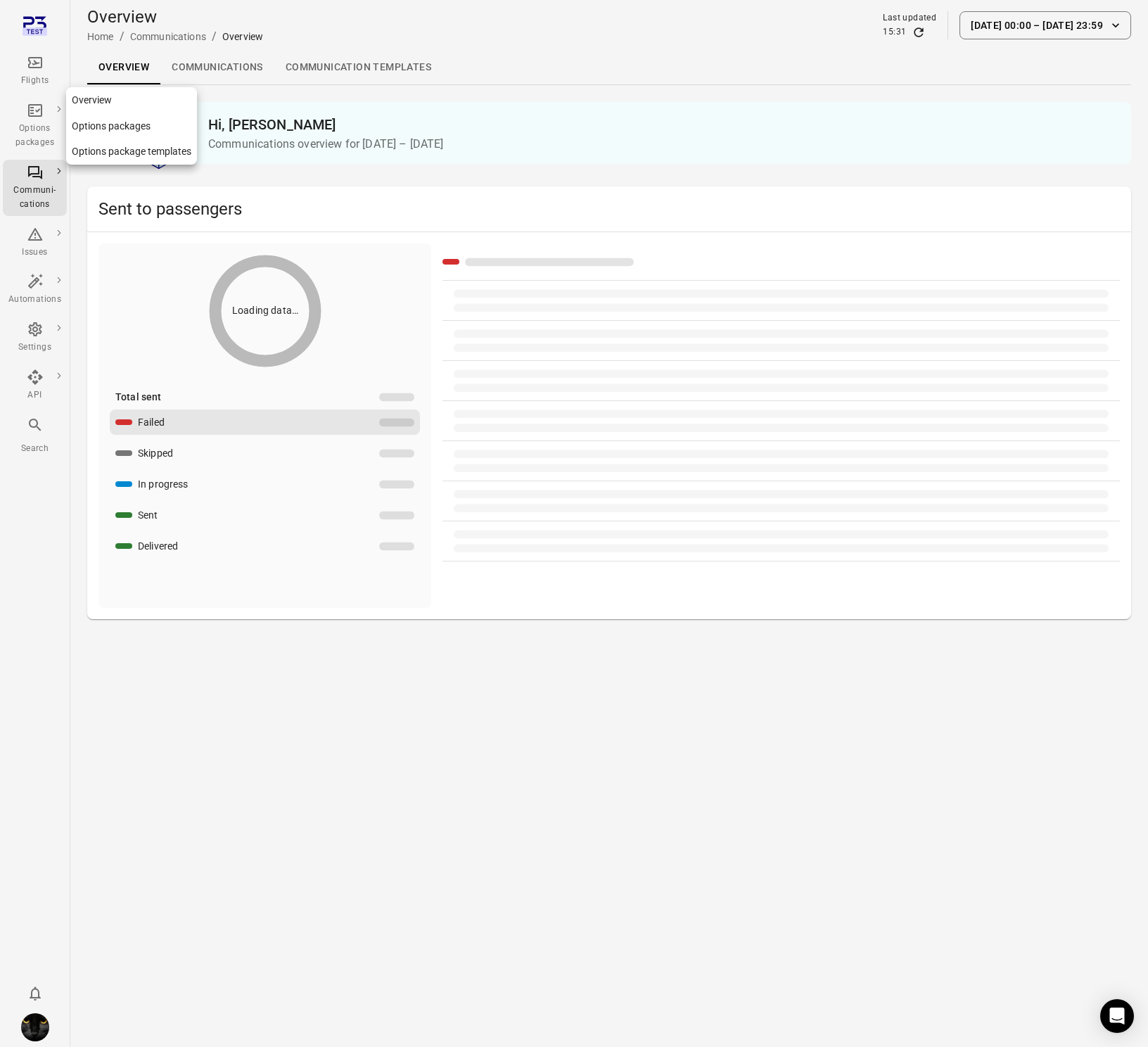
click at [40, 131] on div "Options packages" at bounding box center [35, 136] width 53 height 28
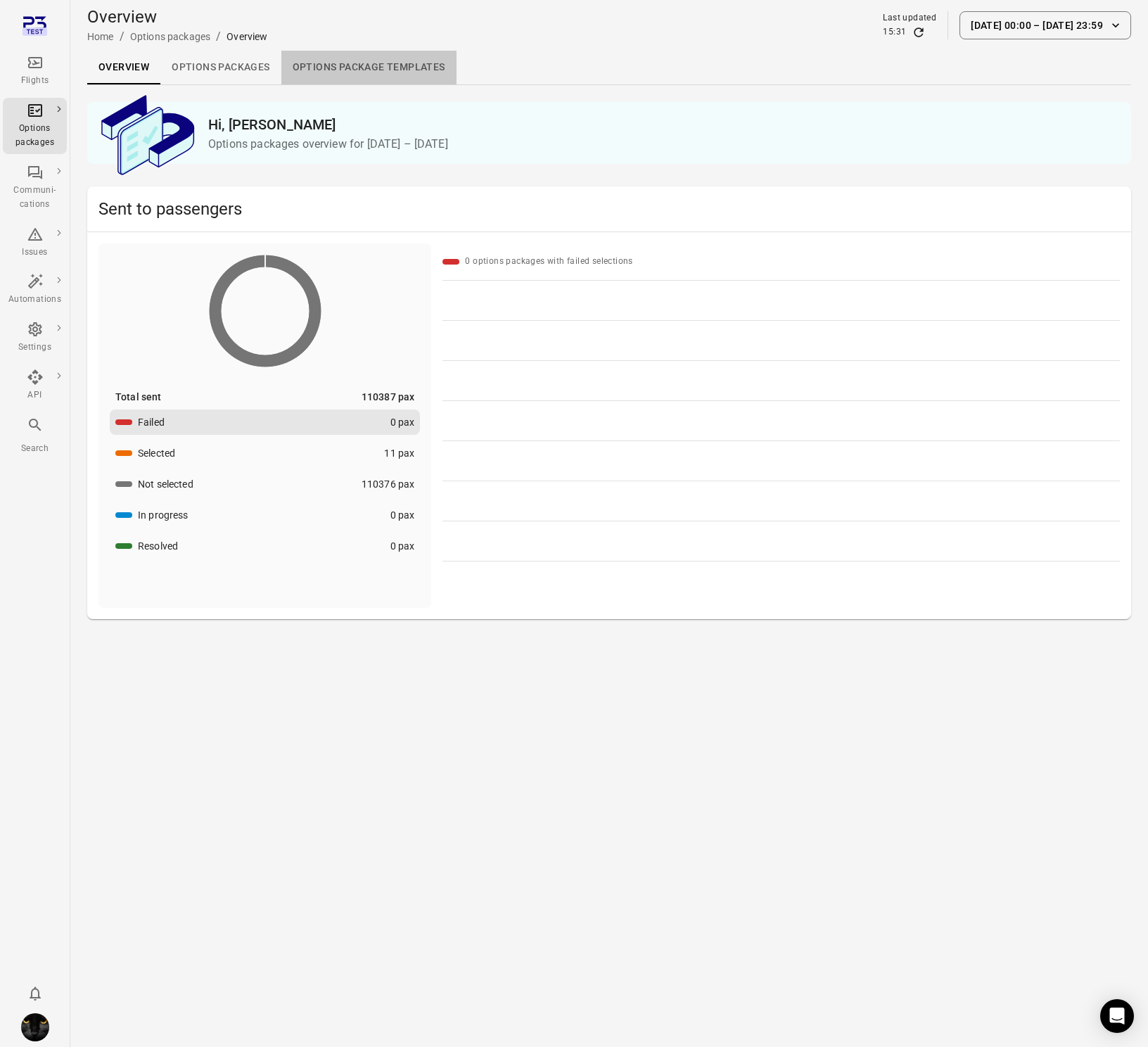
click at [359, 70] on link "Options package Templates" at bounding box center [369, 67] width 175 height 34
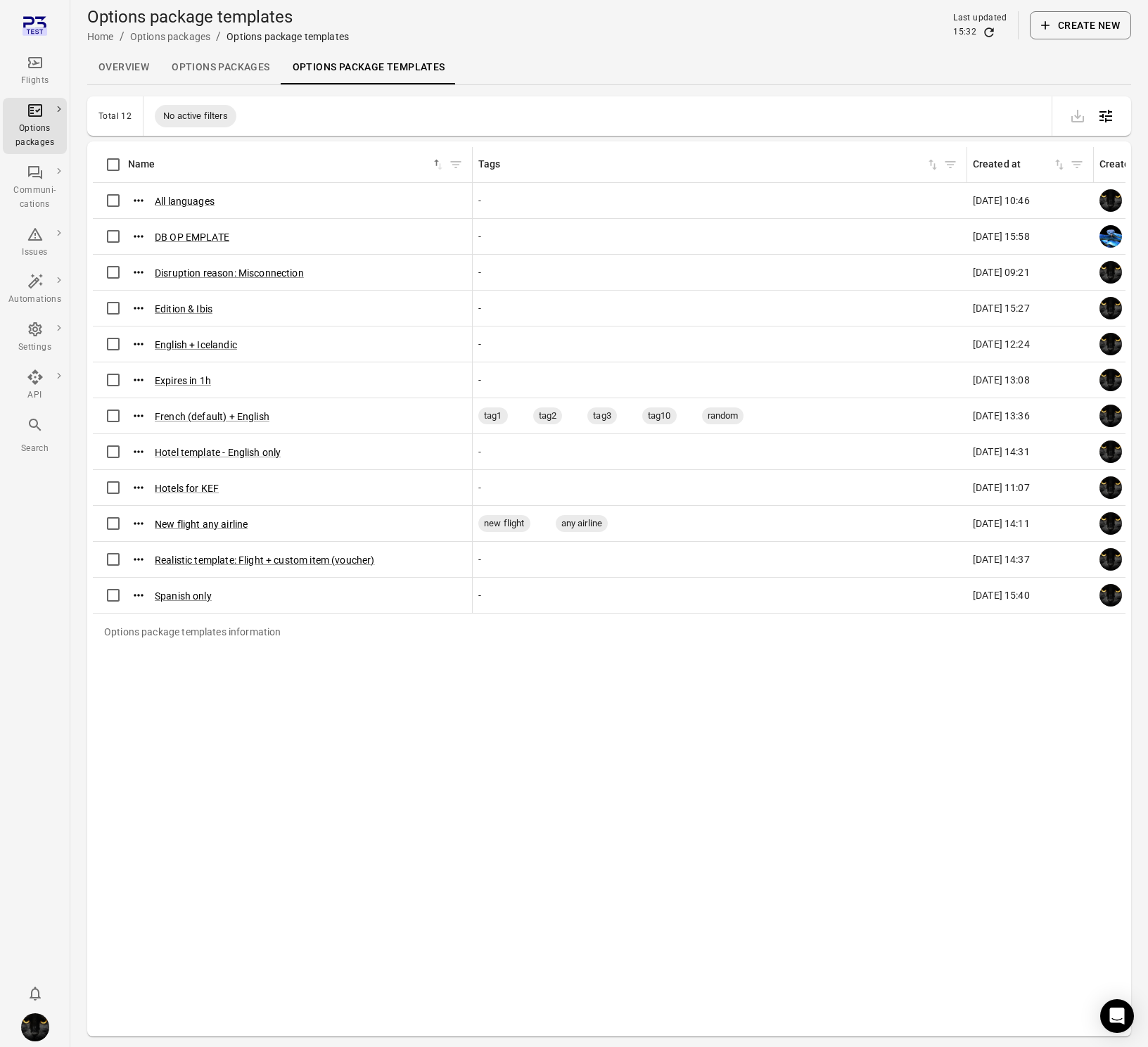
click at [240, 68] on link "Options packages" at bounding box center [220, 67] width 120 height 34
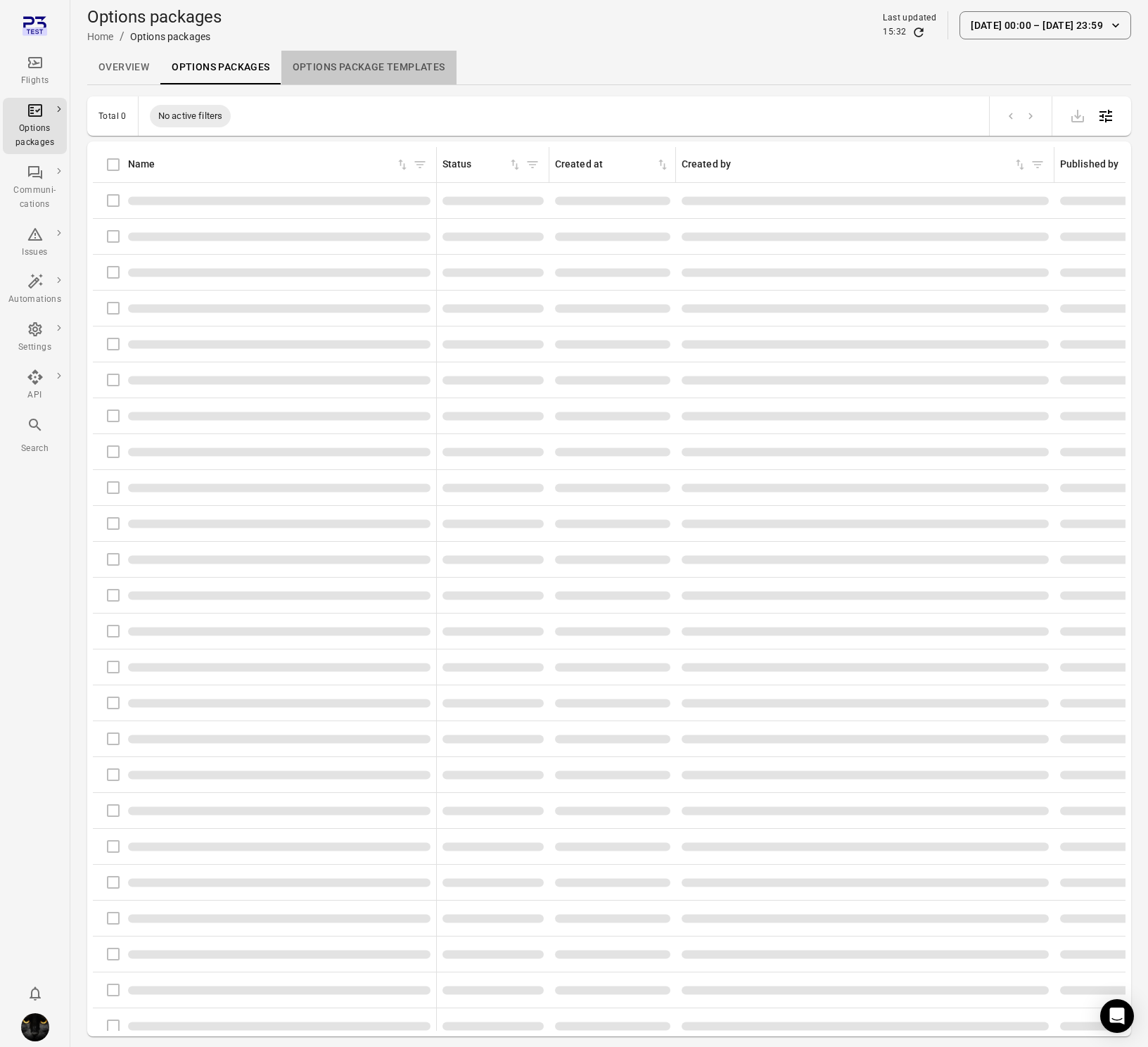
click at [395, 68] on link "Options package Templates" at bounding box center [369, 67] width 175 height 34
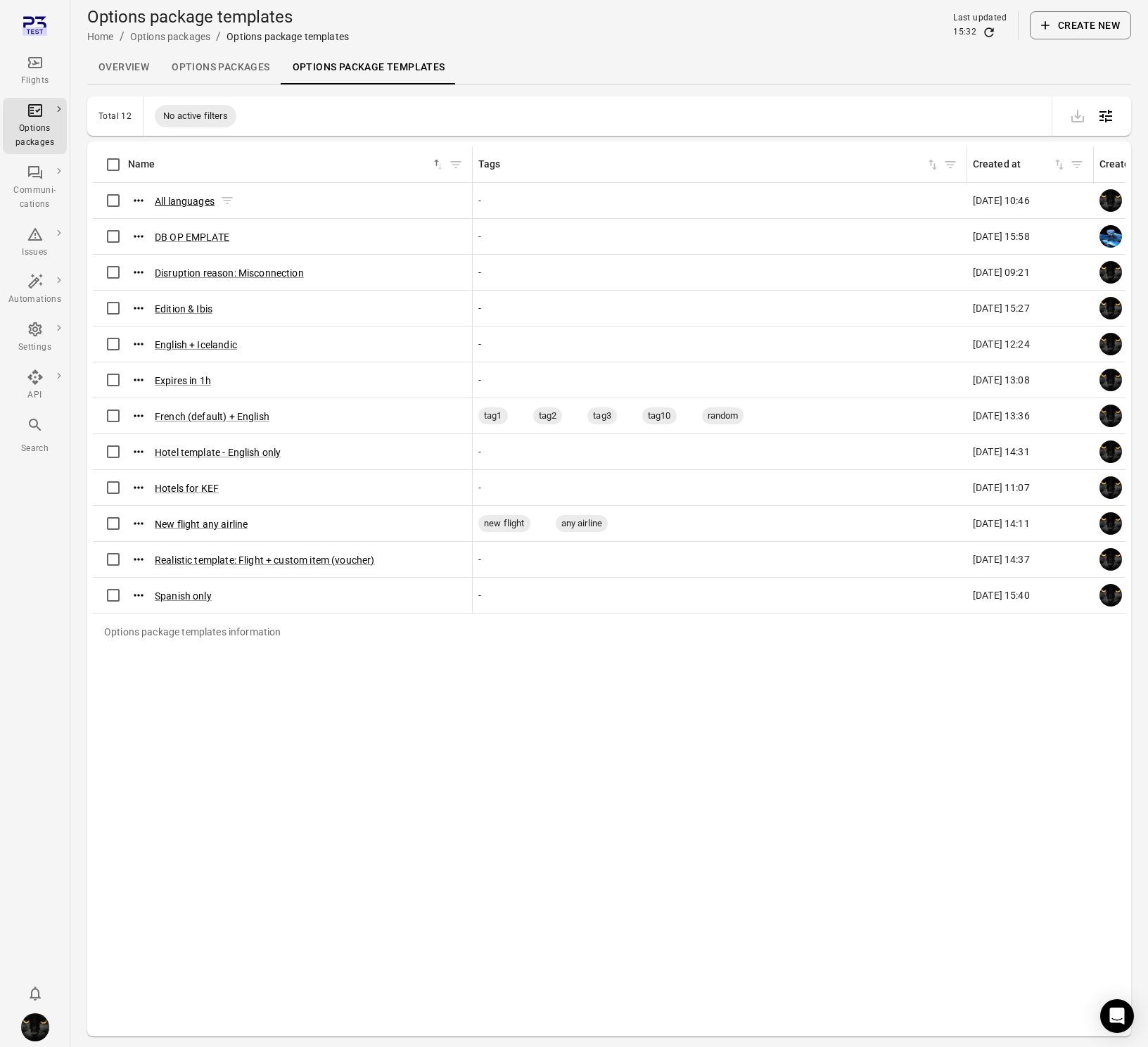
click at [170, 196] on button "All languages" at bounding box center [185, 201] width 60 height 14
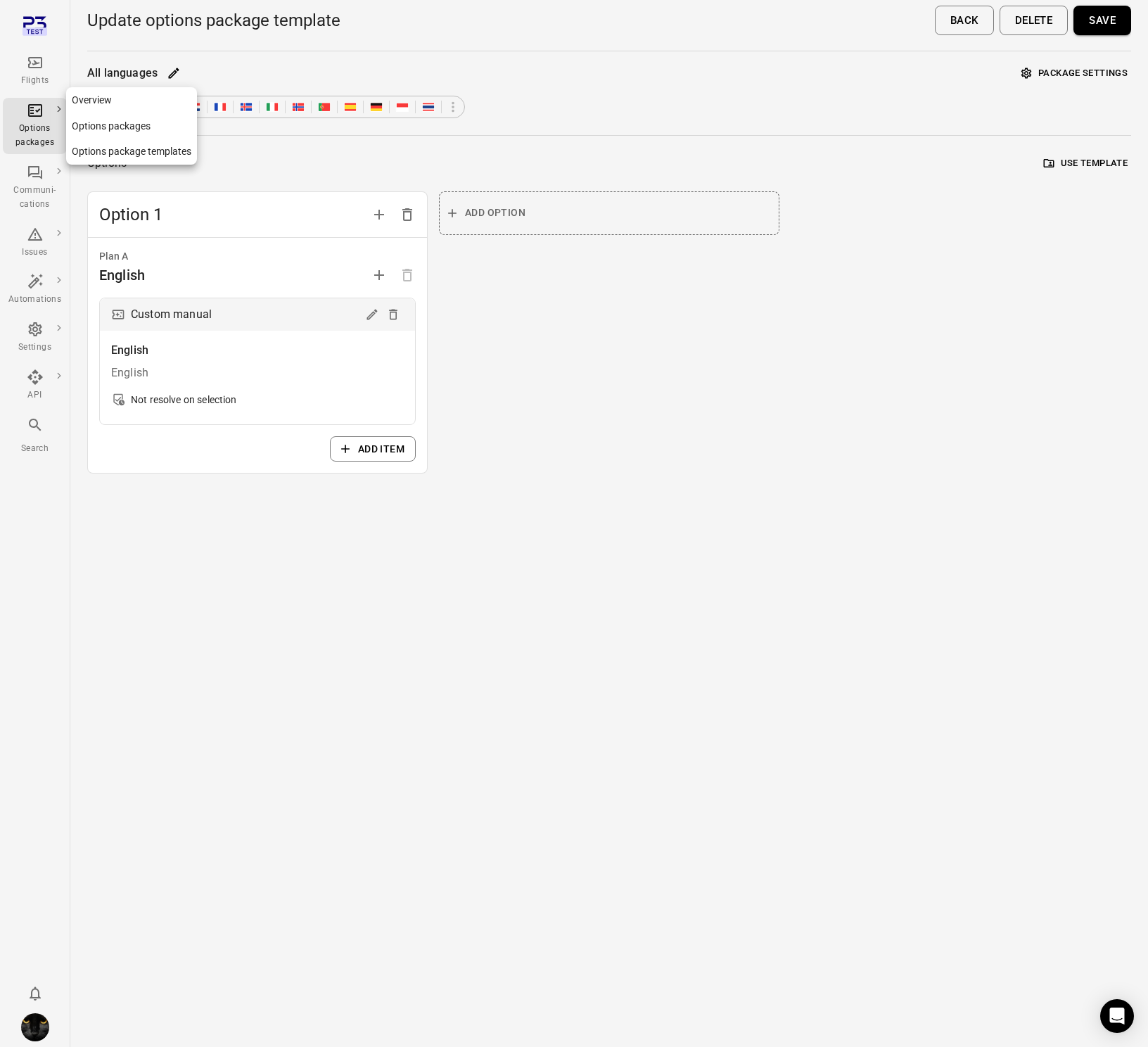
click at [49, 118] on div "Options packages" at bounding box center [35, 126] width 53 height 48
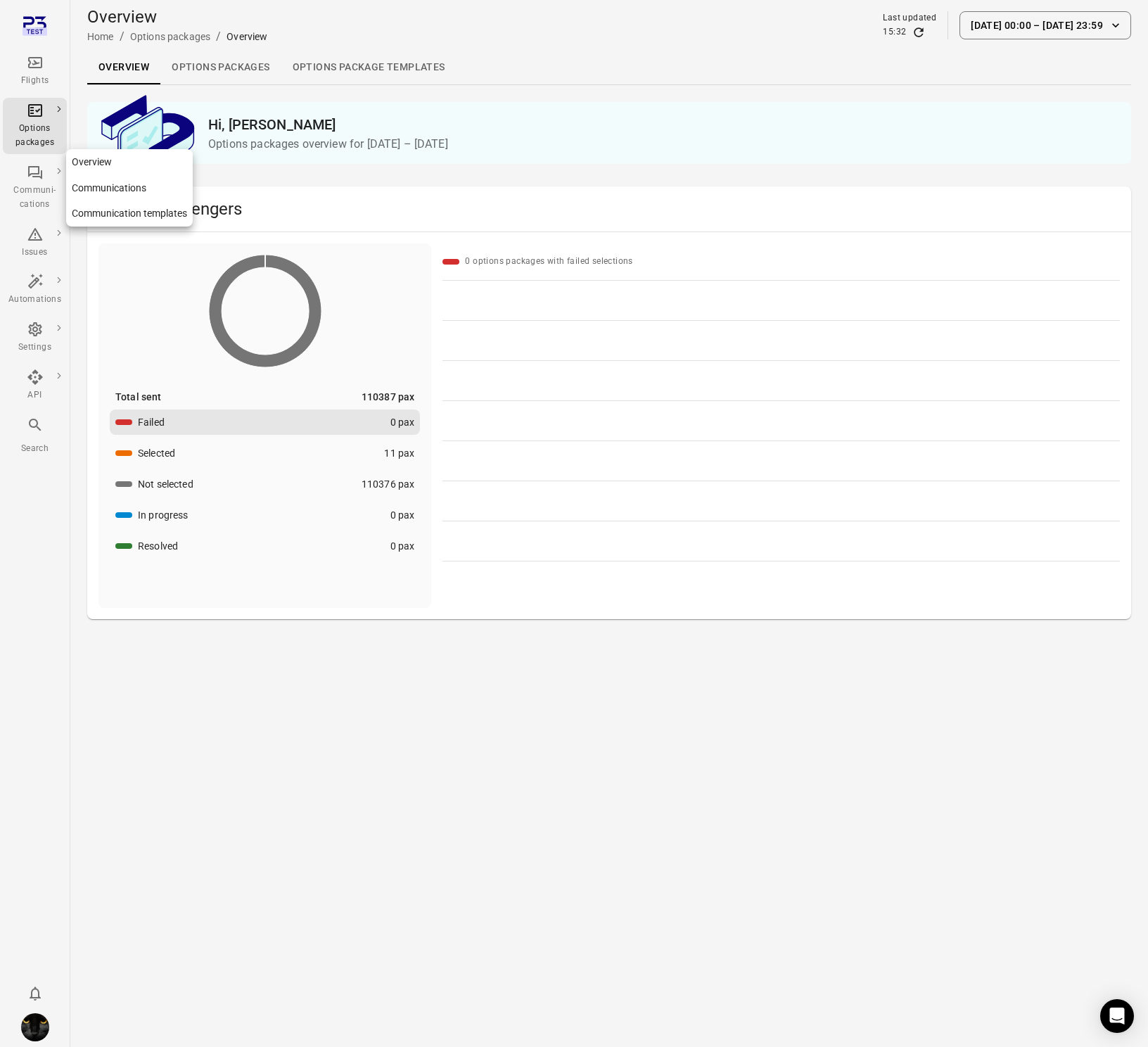
click at [45, 192] on div "Communi-cations" at bounding box center [35, 197] width 53 height 28
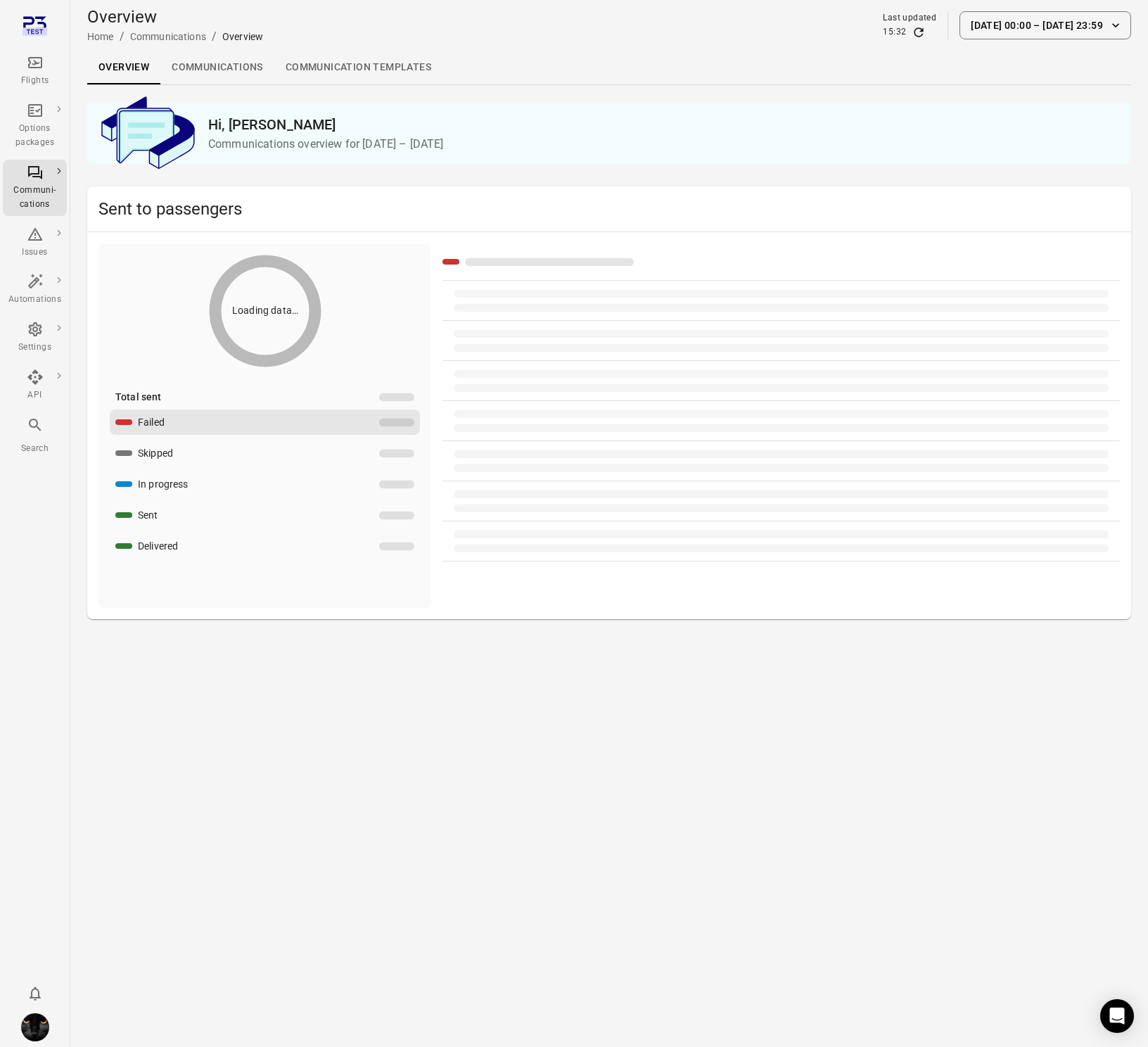
click at [336, 65] on link "Communication templates" at bounding box center [357, 67] width 168 height 34
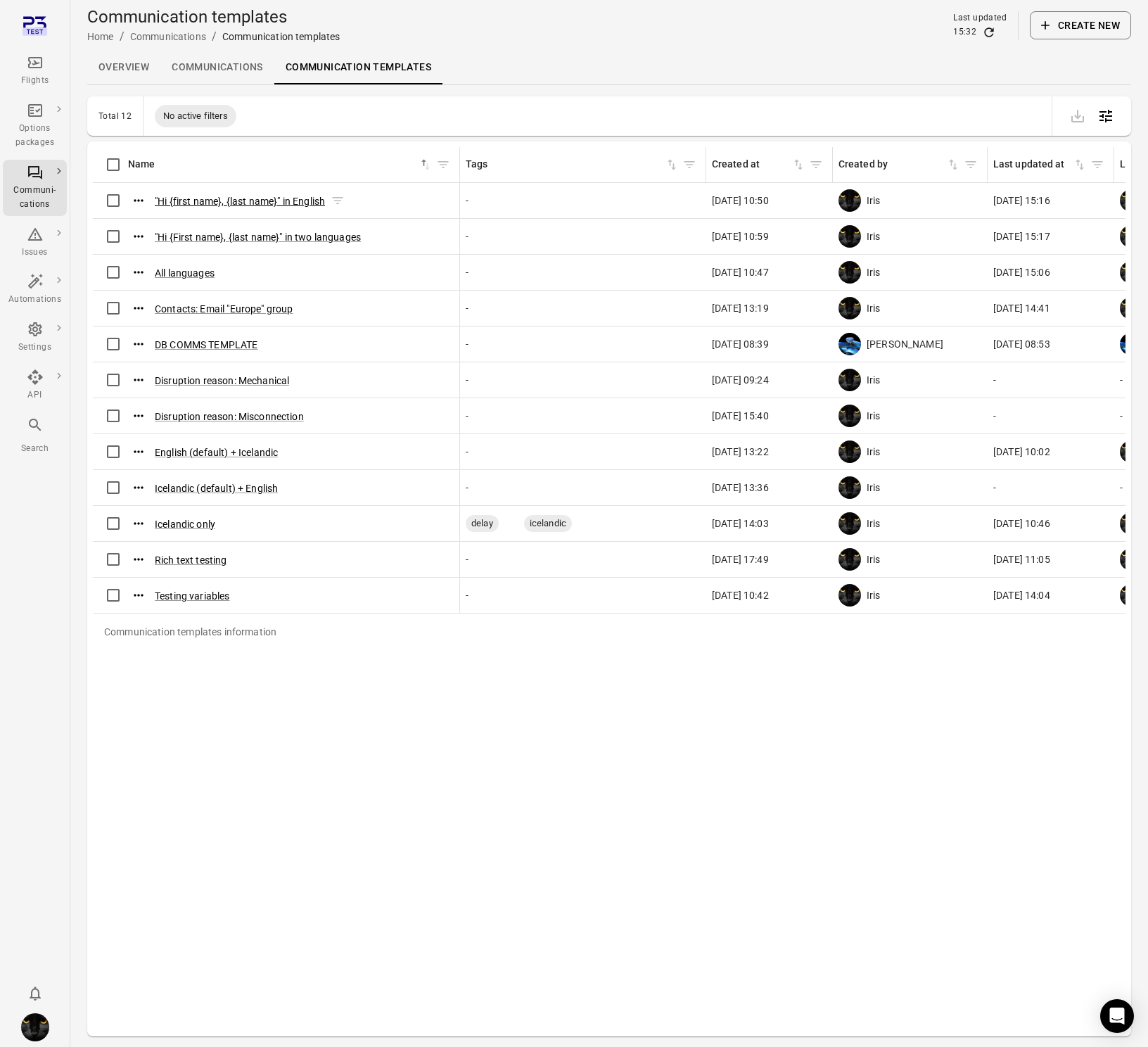
click at [180, 195] on button ""Hi {first name}, {last name}" in English" at bounding box center [240, 201] width 171 height 14
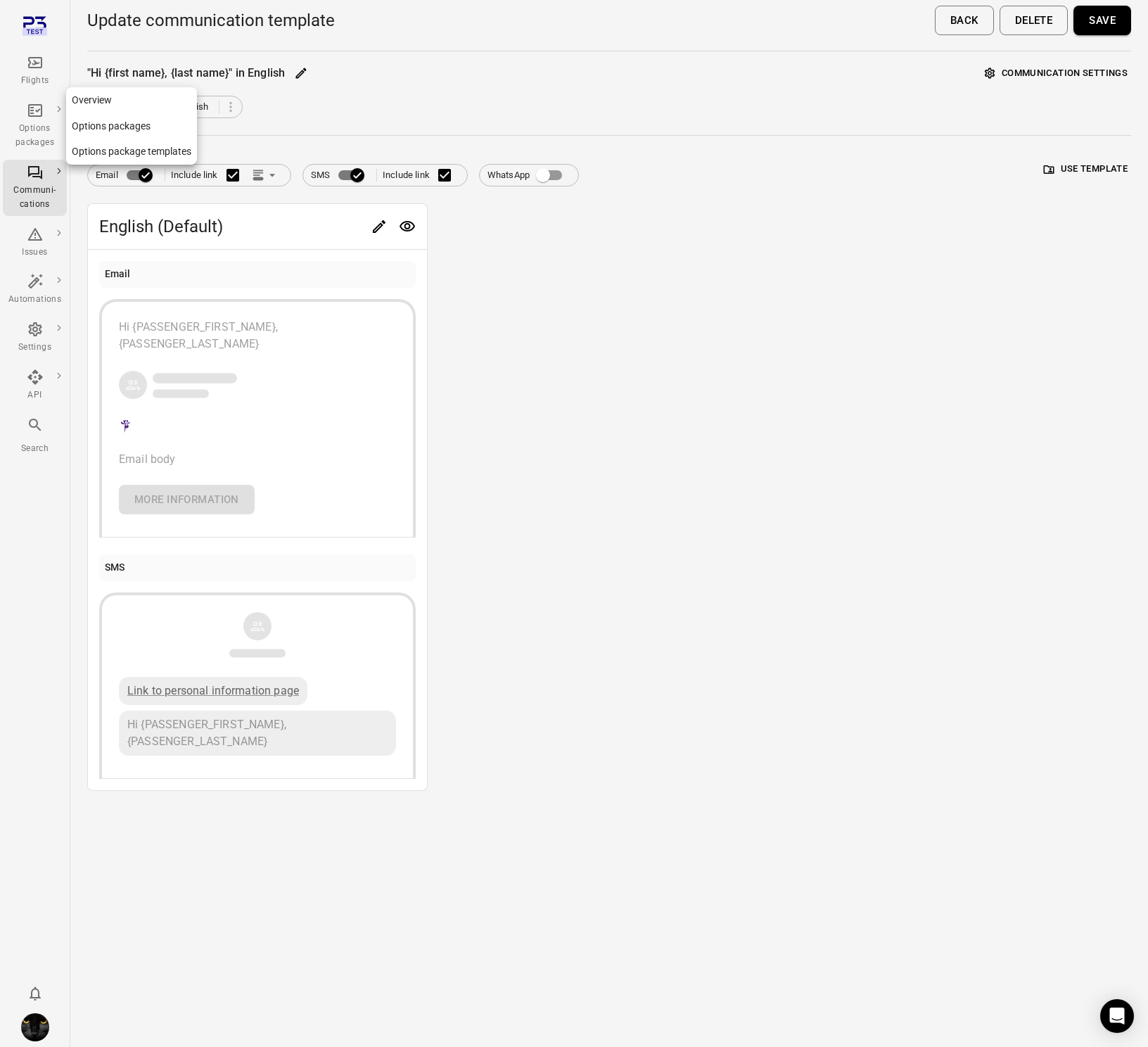
click at [46, 138] on div "Options packages" at bounding box center [35, 136] width 53 height 28
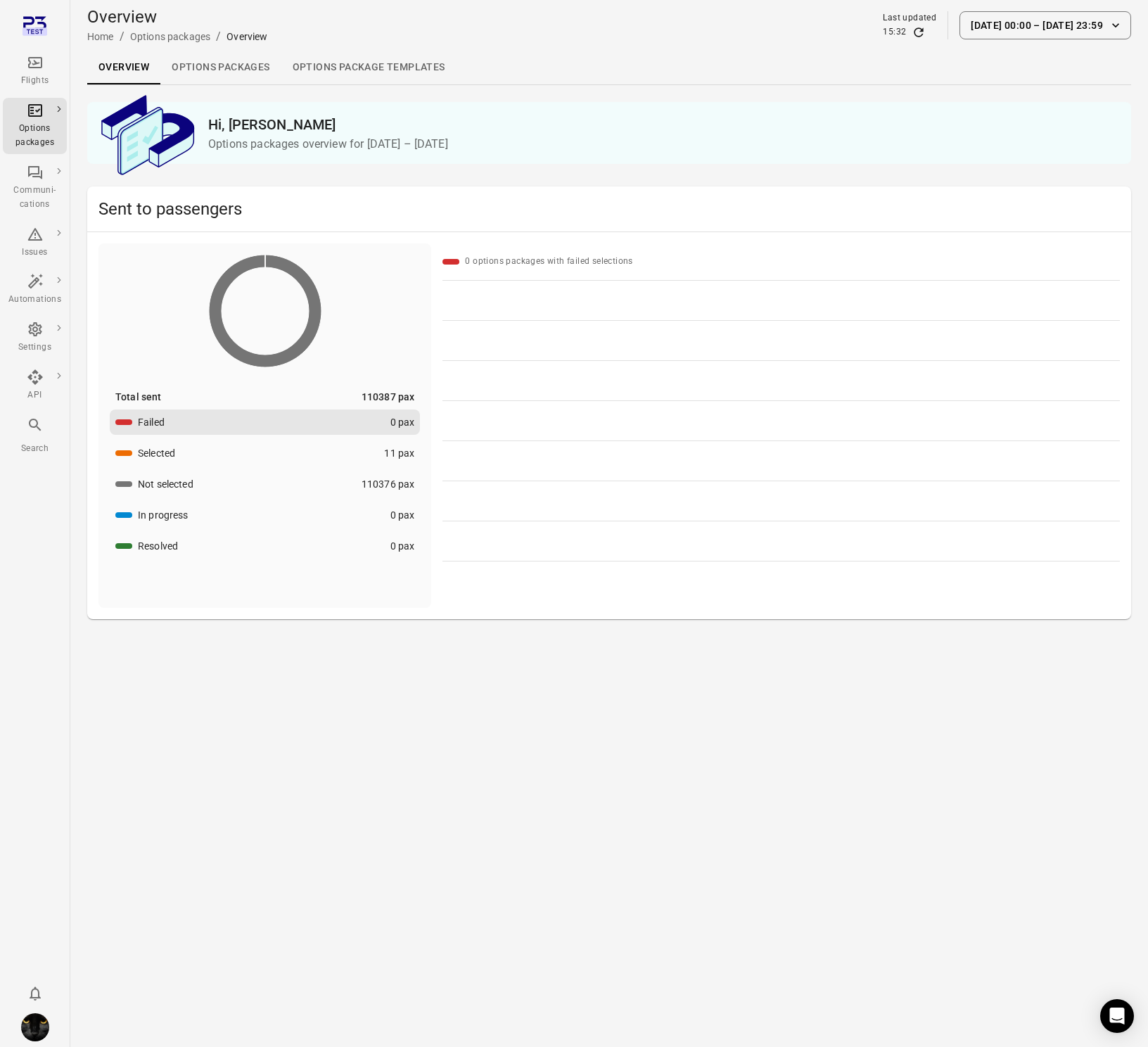
click at [322, 491] on button "Not selected 110376 pax" at bounding box center [265, 484] width 311 height 26
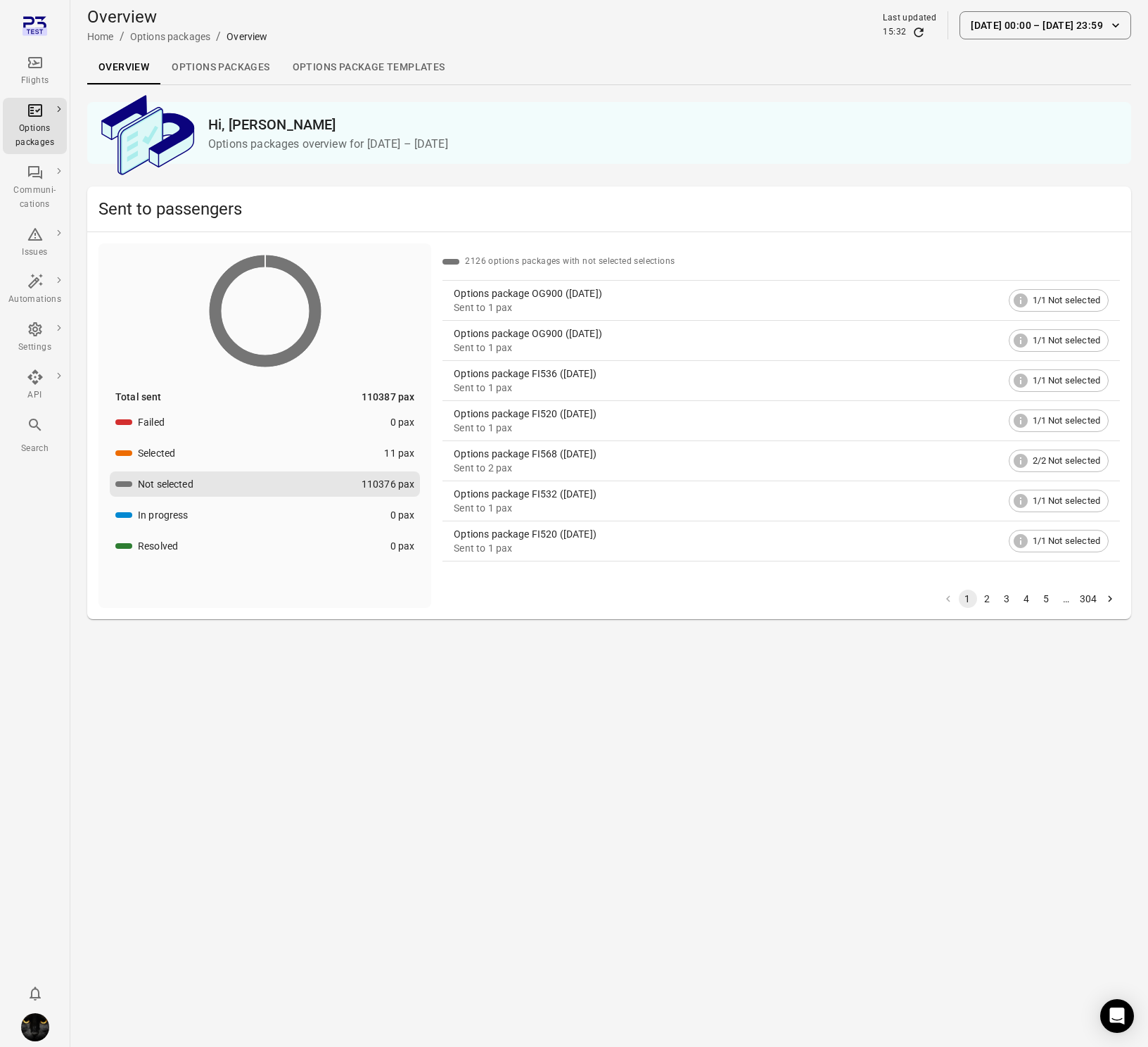
click at [560, 296] on div "Options package OG900 ([DATE])" at bounding box center [727, 293] width 549 height 14
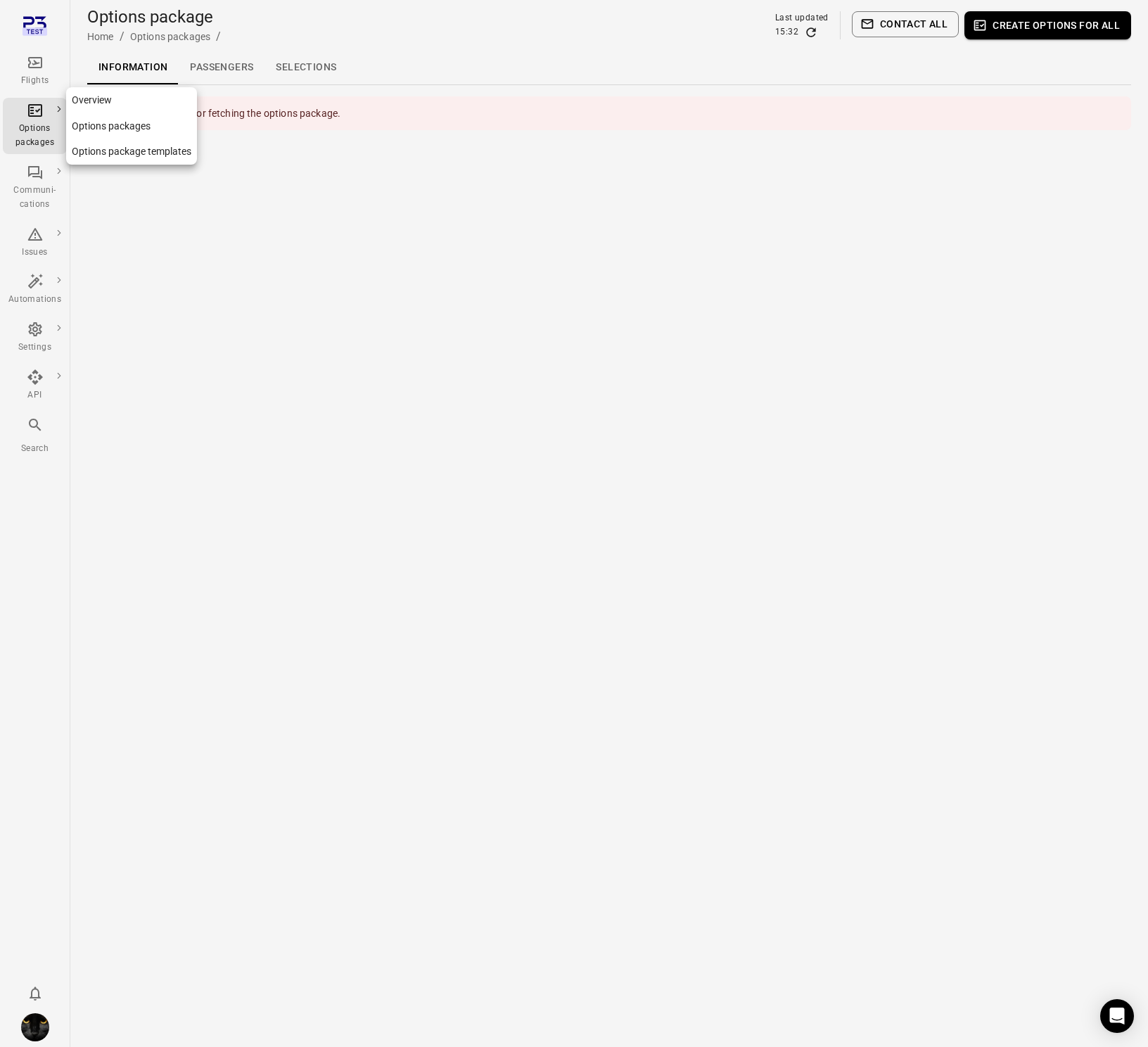
click at [52, 119] on div "Options packages" at bounding box center [35, 126] width 53 height 48
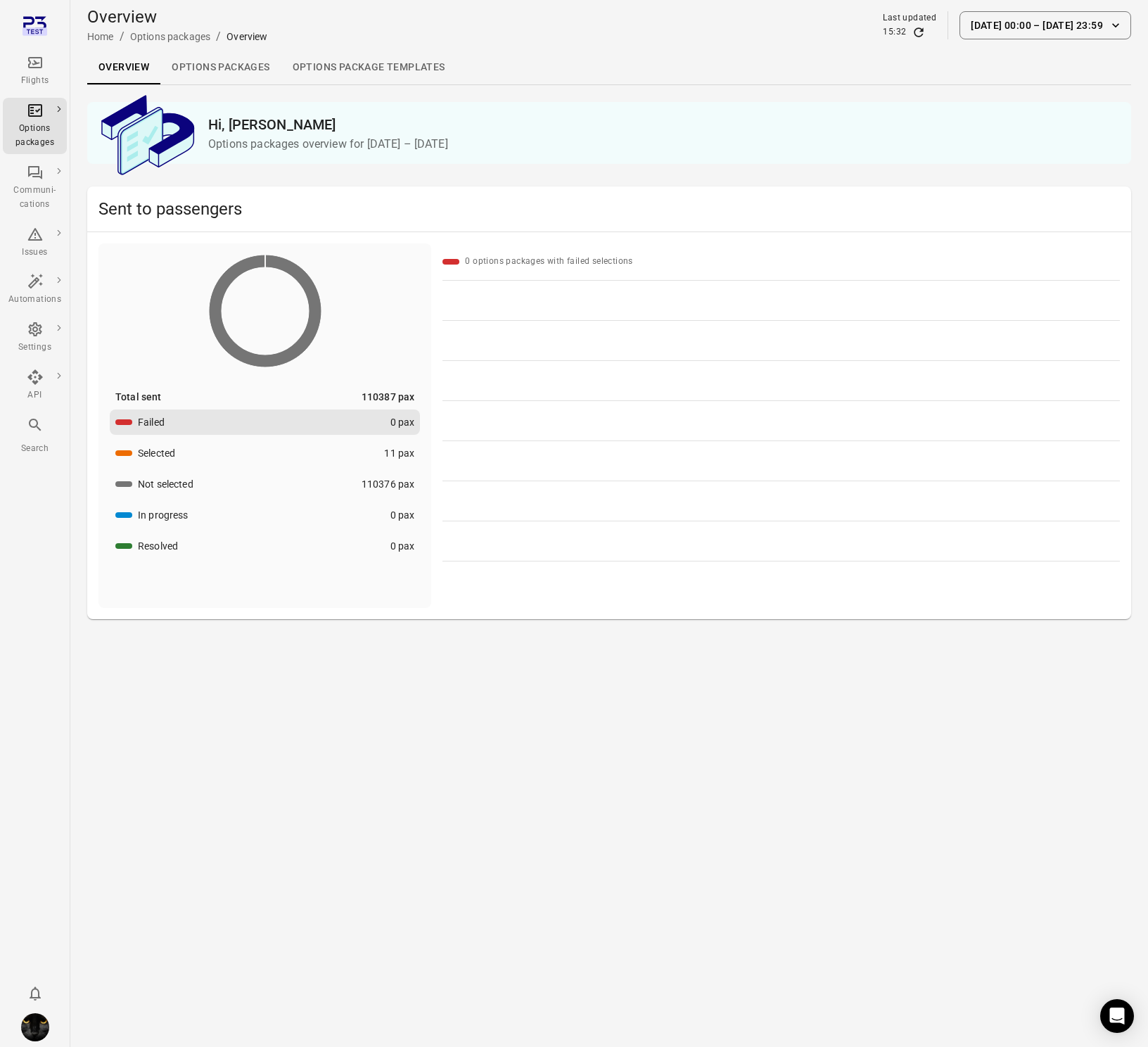
click at [227, 59] on link "Options packages" at bounding box center [220, 67] width 120 height 34
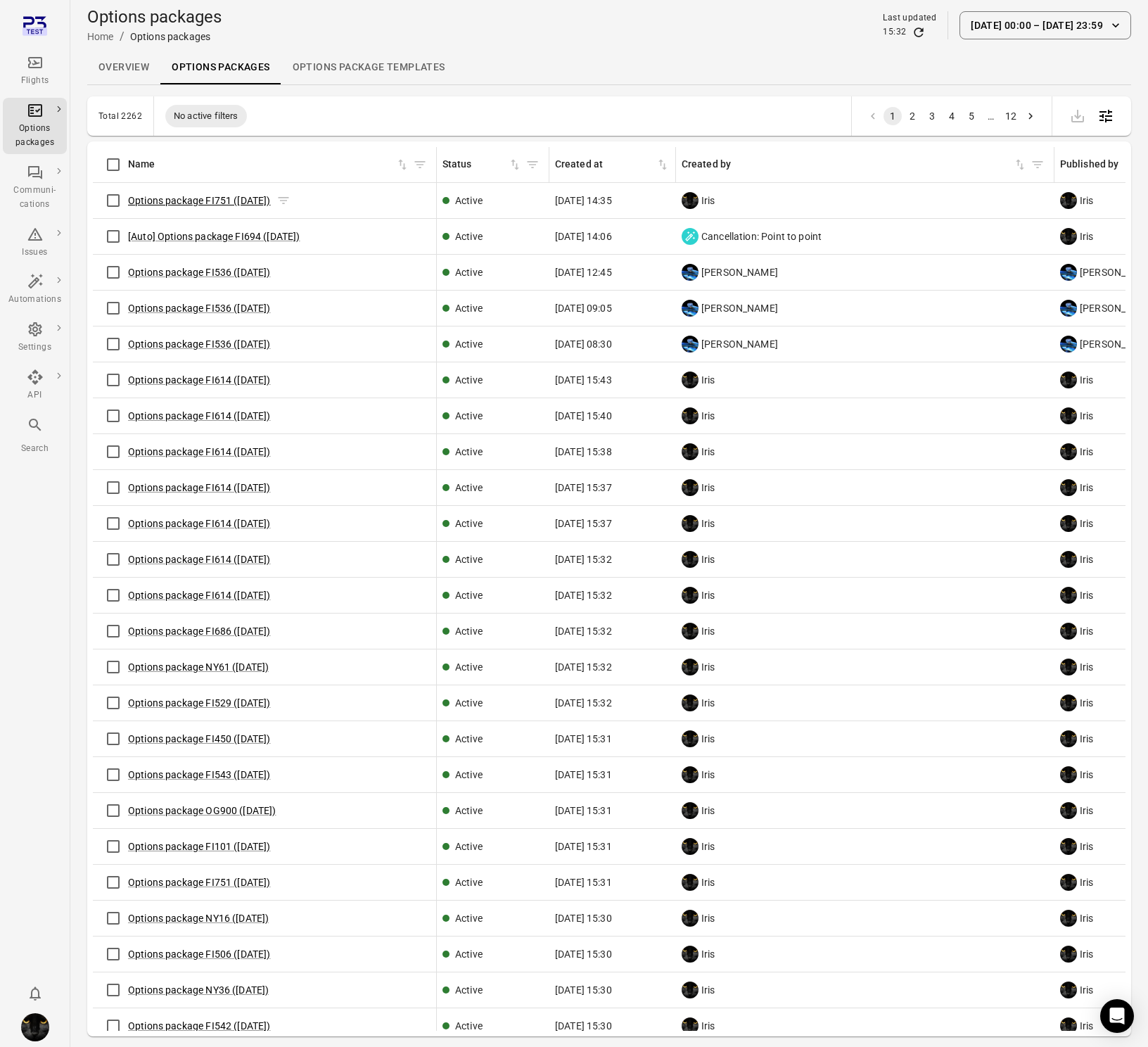
click at [149, 201] on link "Options package FI751 ([DATE])" at bounding box center [199, 199] width 143 height 11
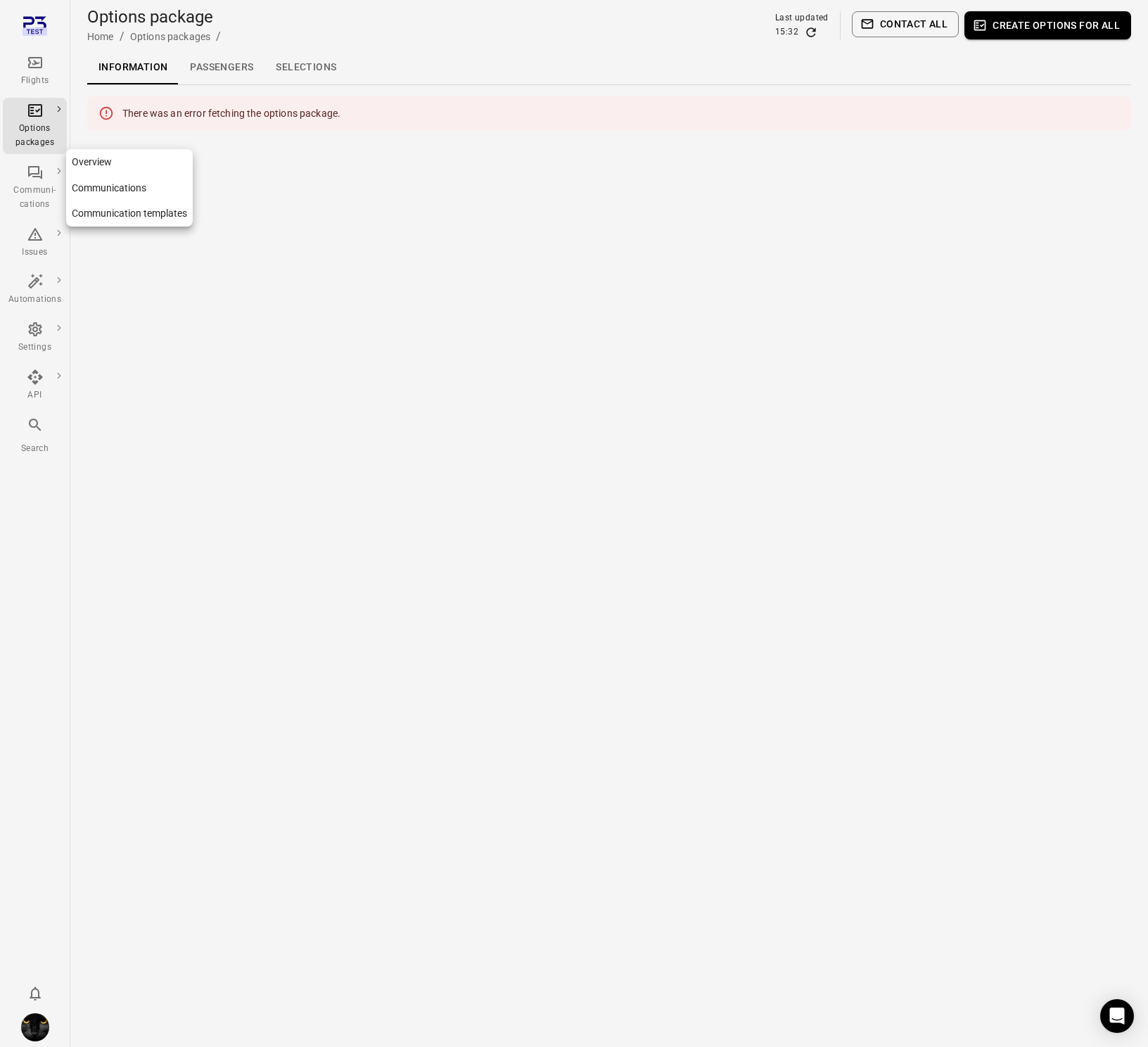
click at [36, 192] on div "Communi-cations" at bounding box center [35, 197] width 53 height 28
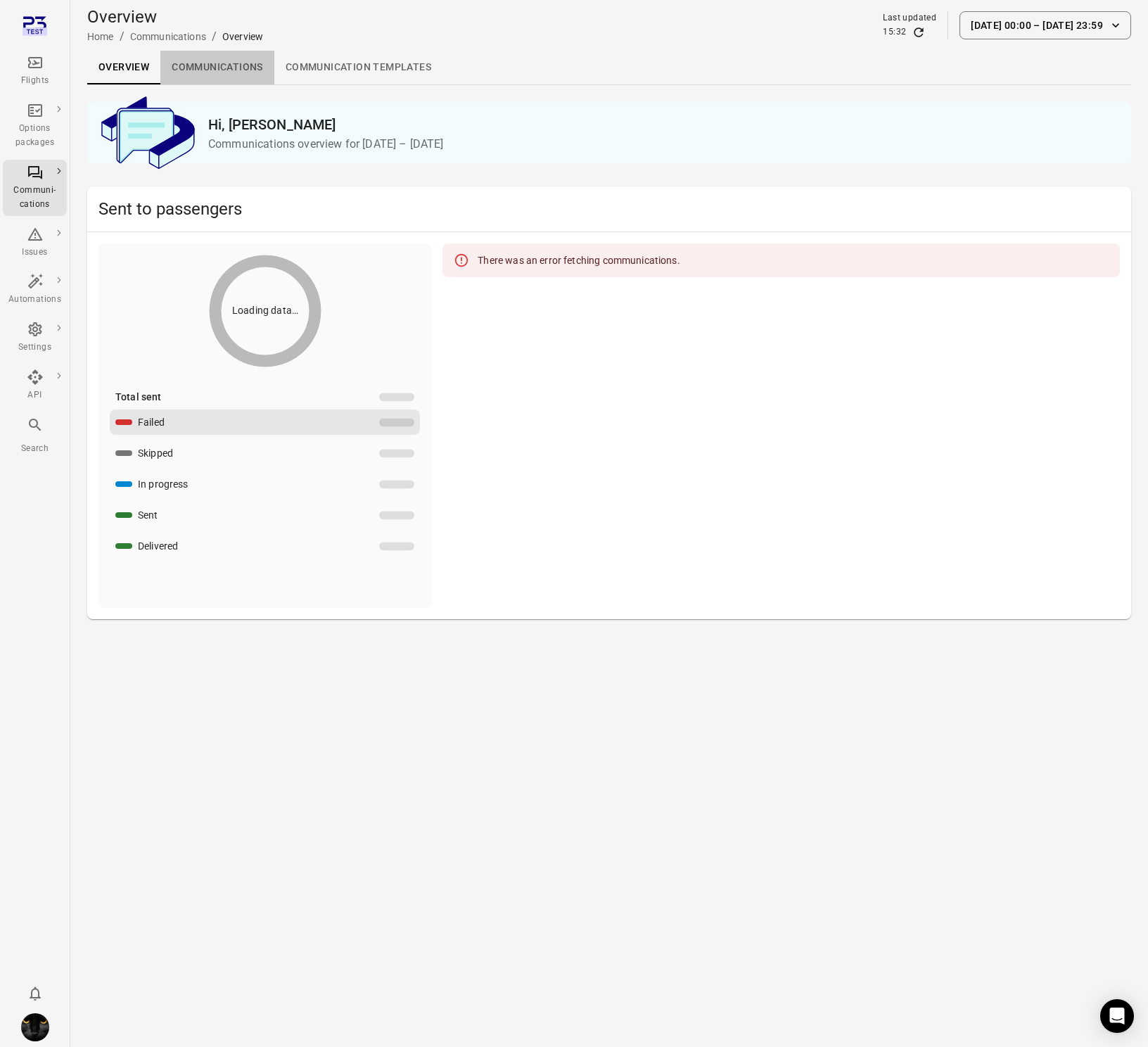
click at [231, 71] on link "Communications" at bounding box center [217, 67] width 114 height 34
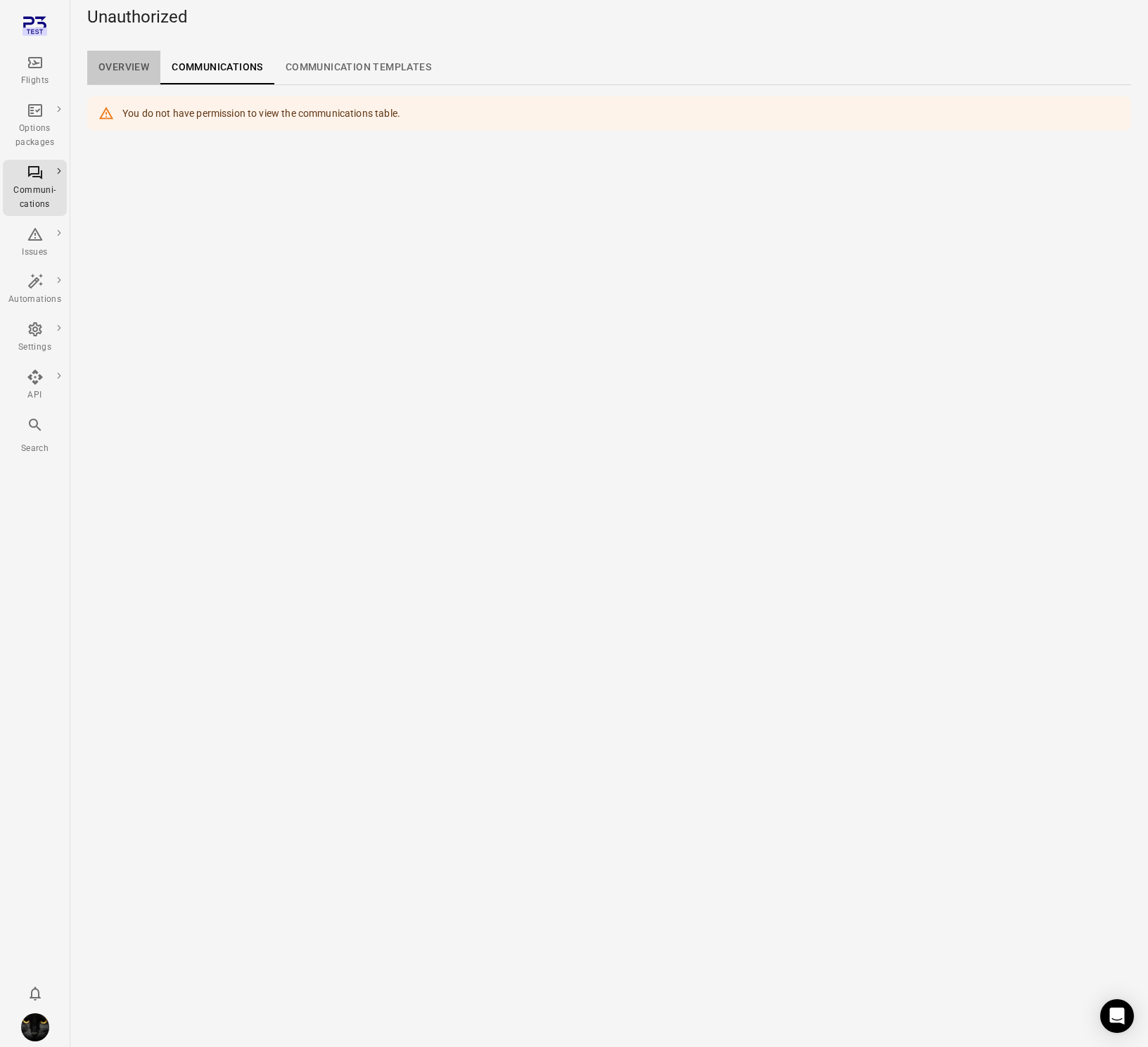
click at [112, 65] on link "Overview" at bounding box center [124, 67] width 73 height 34
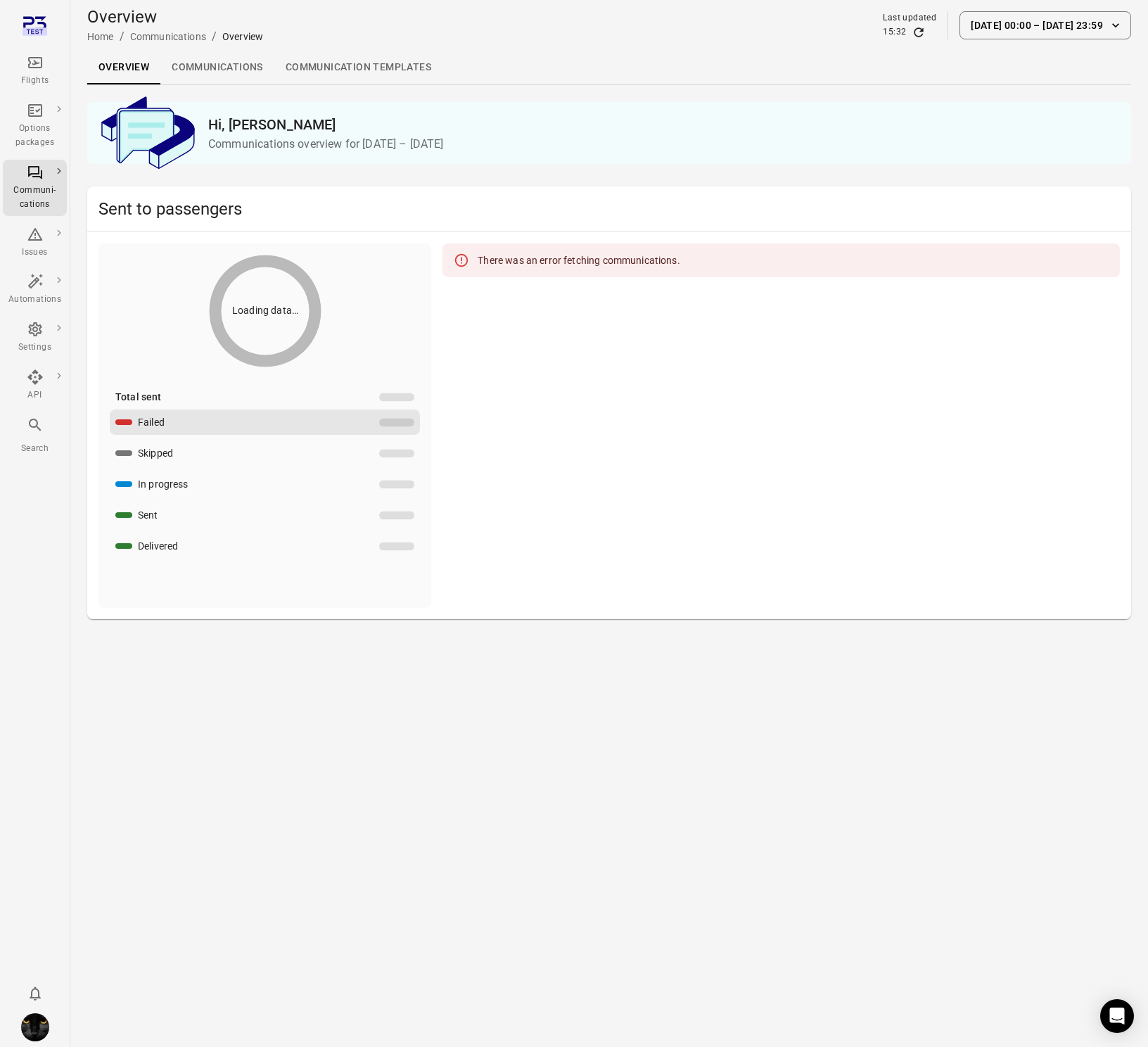
click at [231, 65] on link "Communications" at bounding box center [217, 67] width 114 height 34
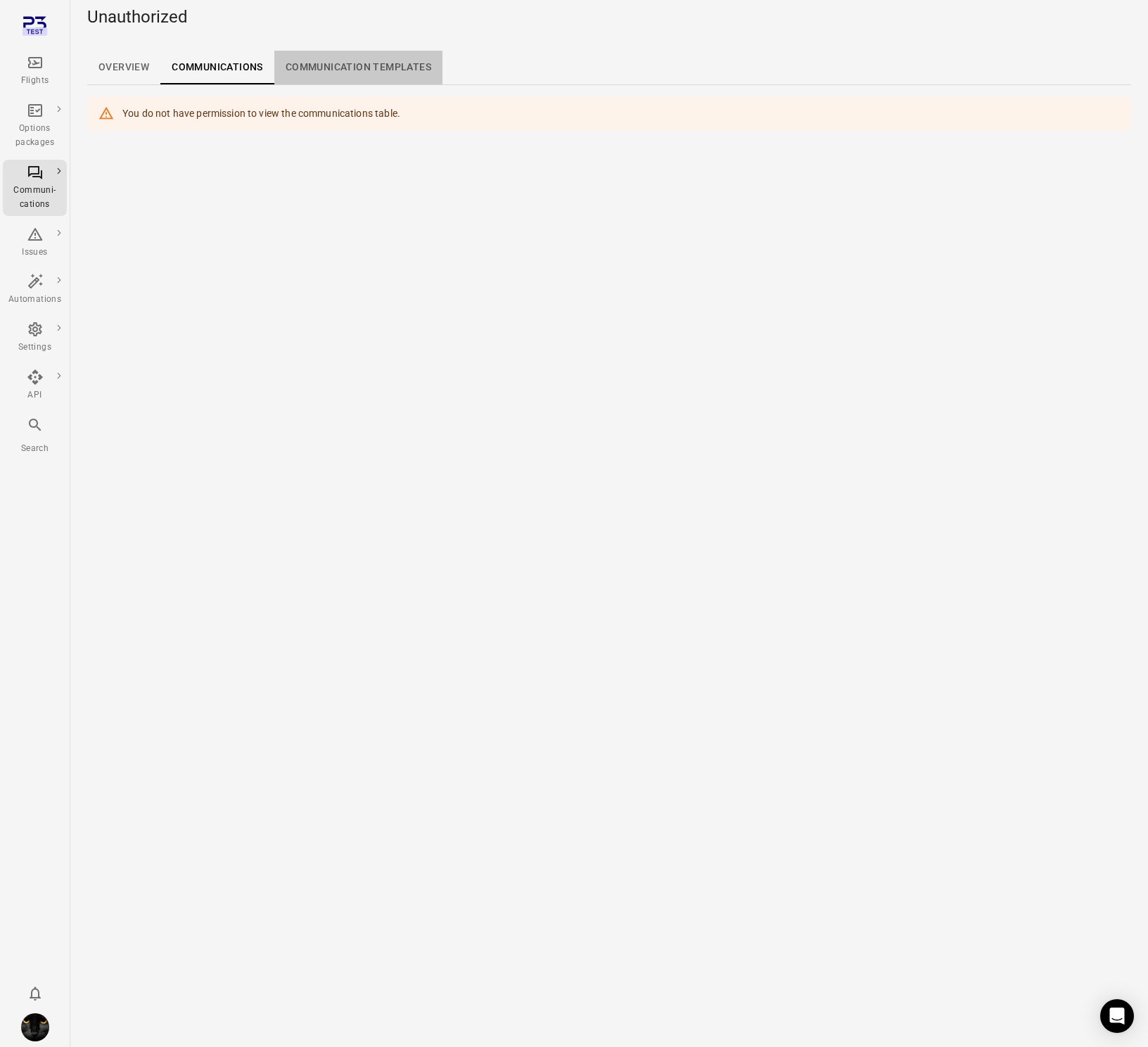
click at [405, 75] on link "Communication templates" at bounding box center [357, 67] width 168 height 34
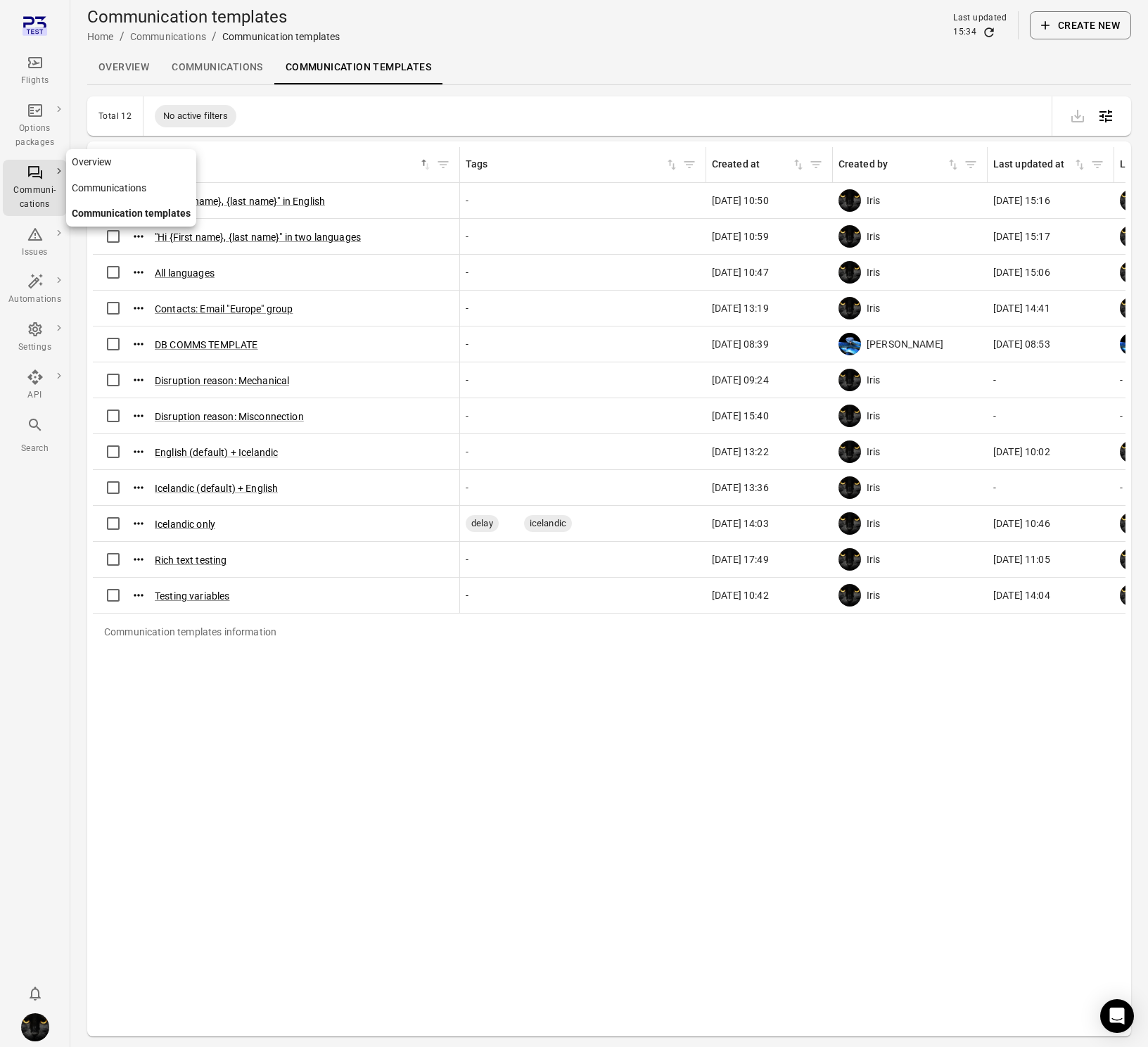
click at [42, 125] on div "Options packages" at bounding box center [35, 136] width 53 height 28
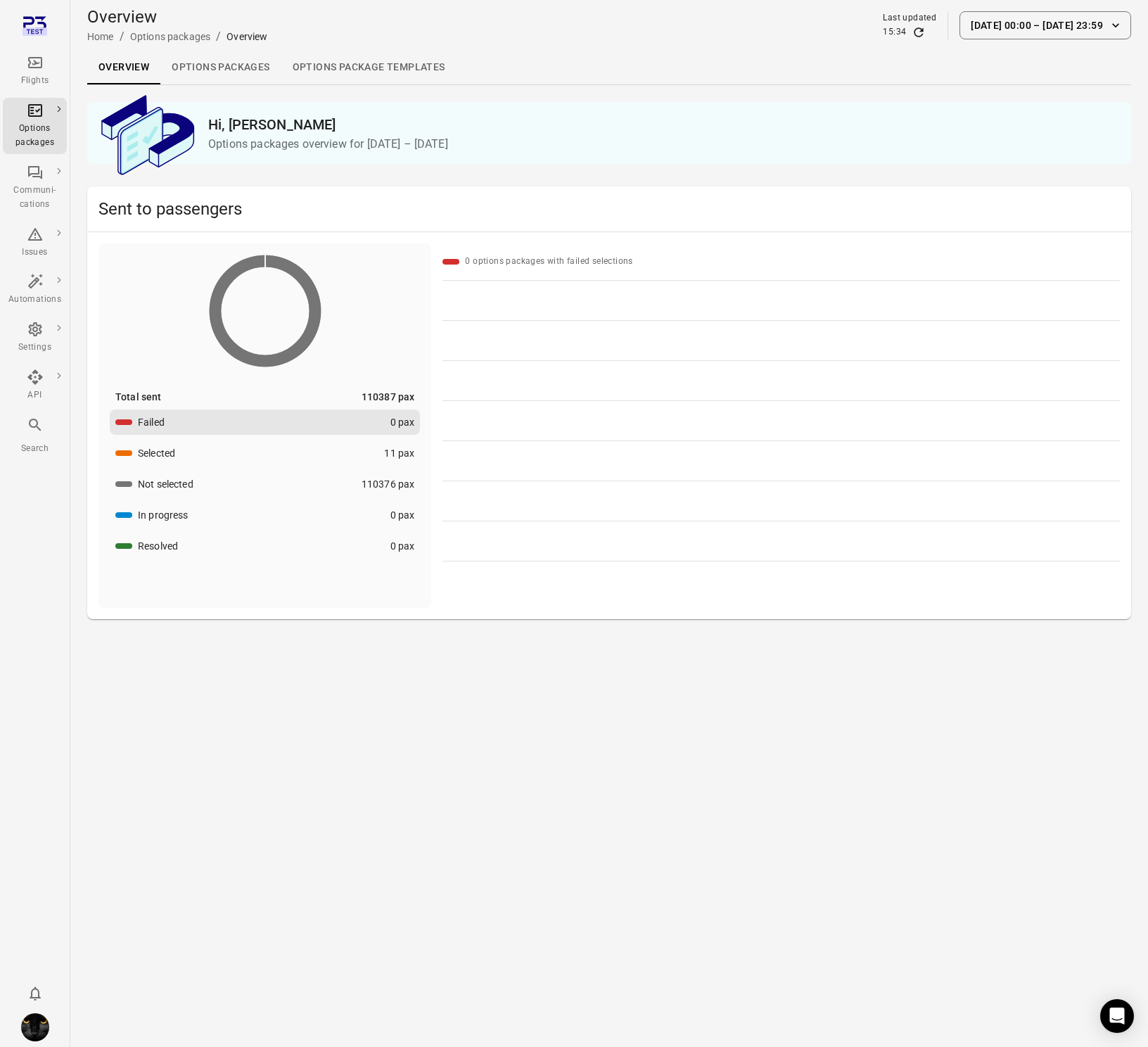
click at [212, 64] on link "Options packages" at bounding box center [220, 67] width 120 height 34
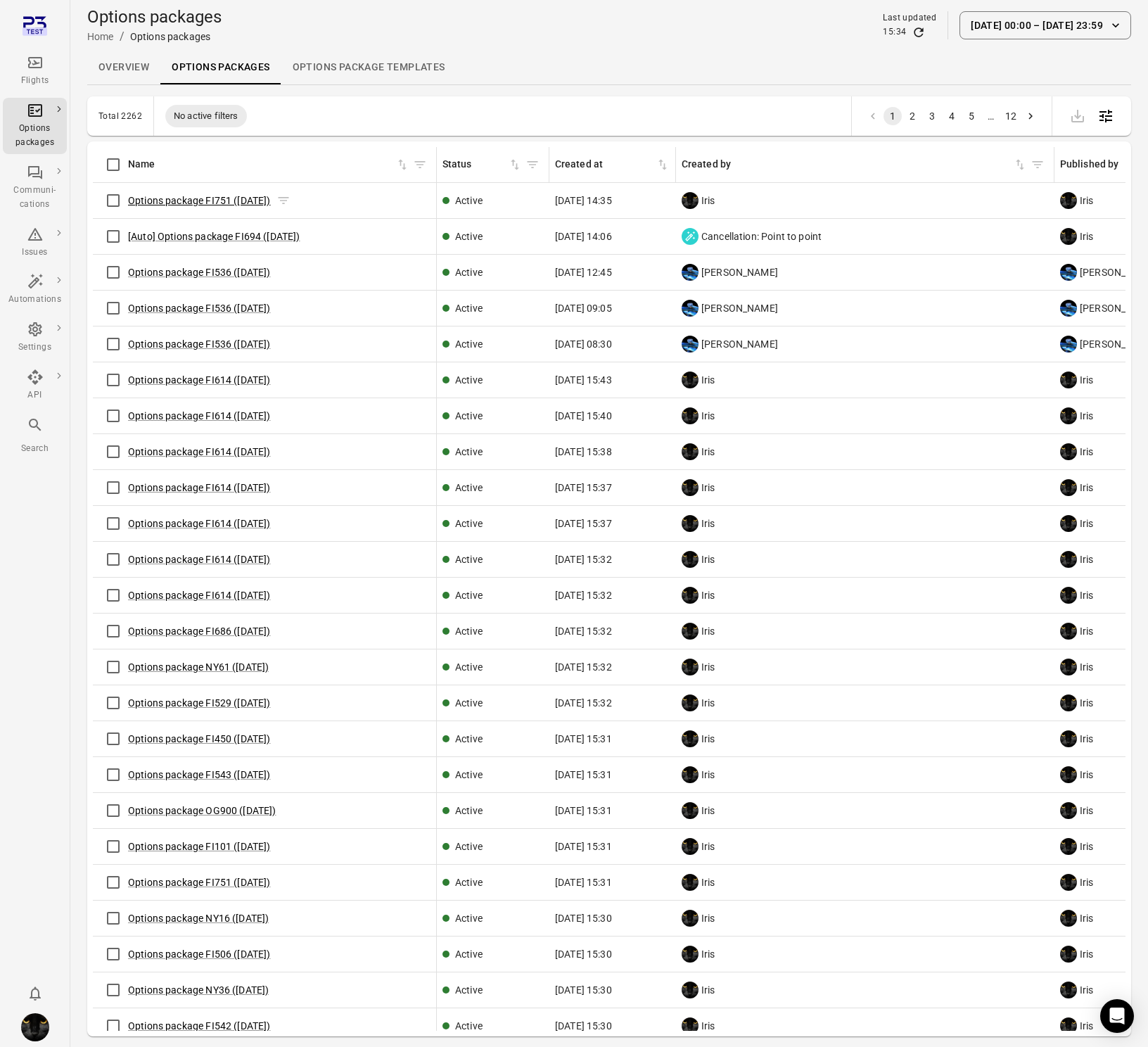
click at [178, 196] on link "Options package FI751 ([DATE])" at bounding box center [199, 199] width 143 height 11
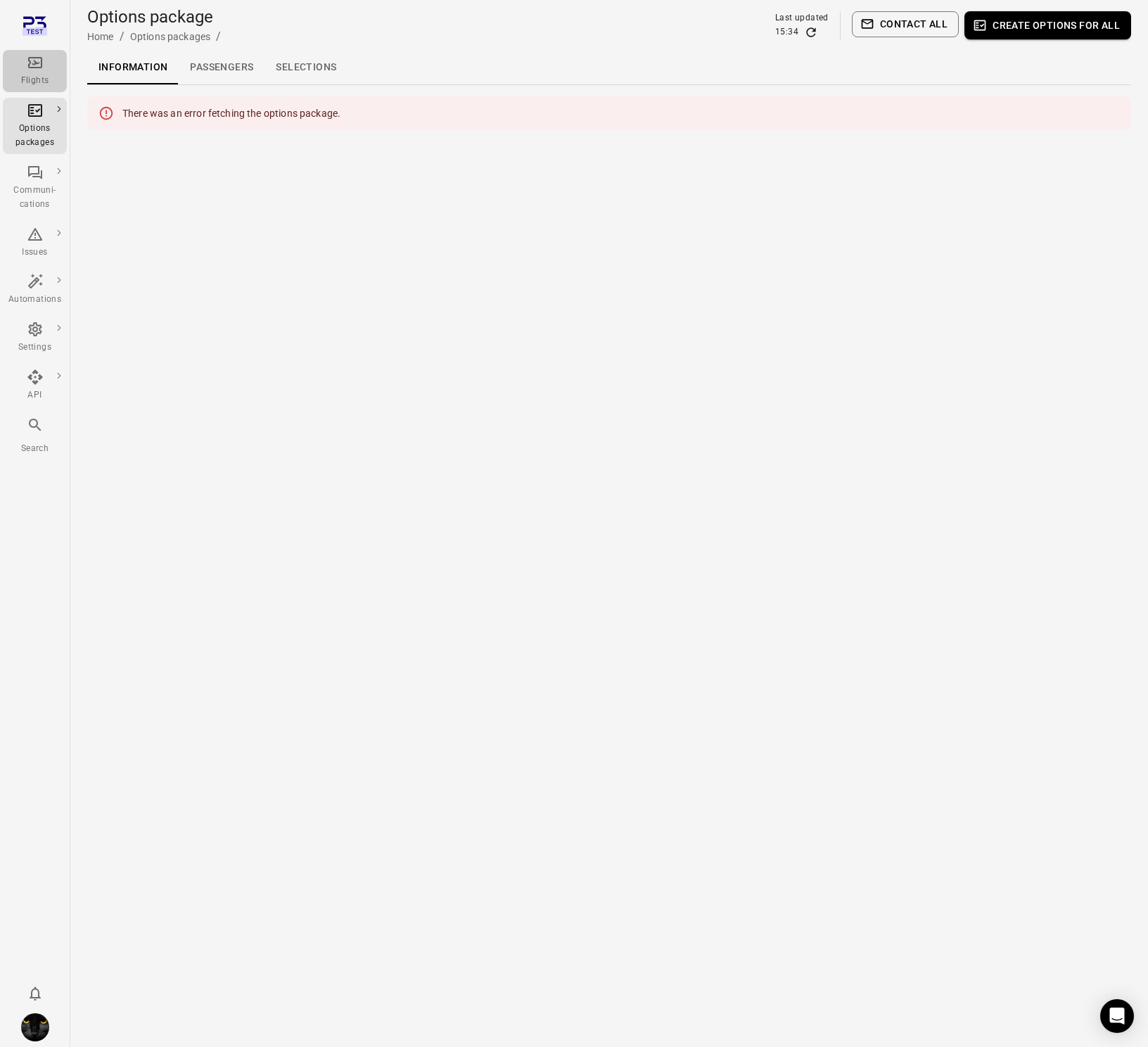
click at [39, 63] on icon "Main navigation" at bounding box center [35, 62] width 14 height 11
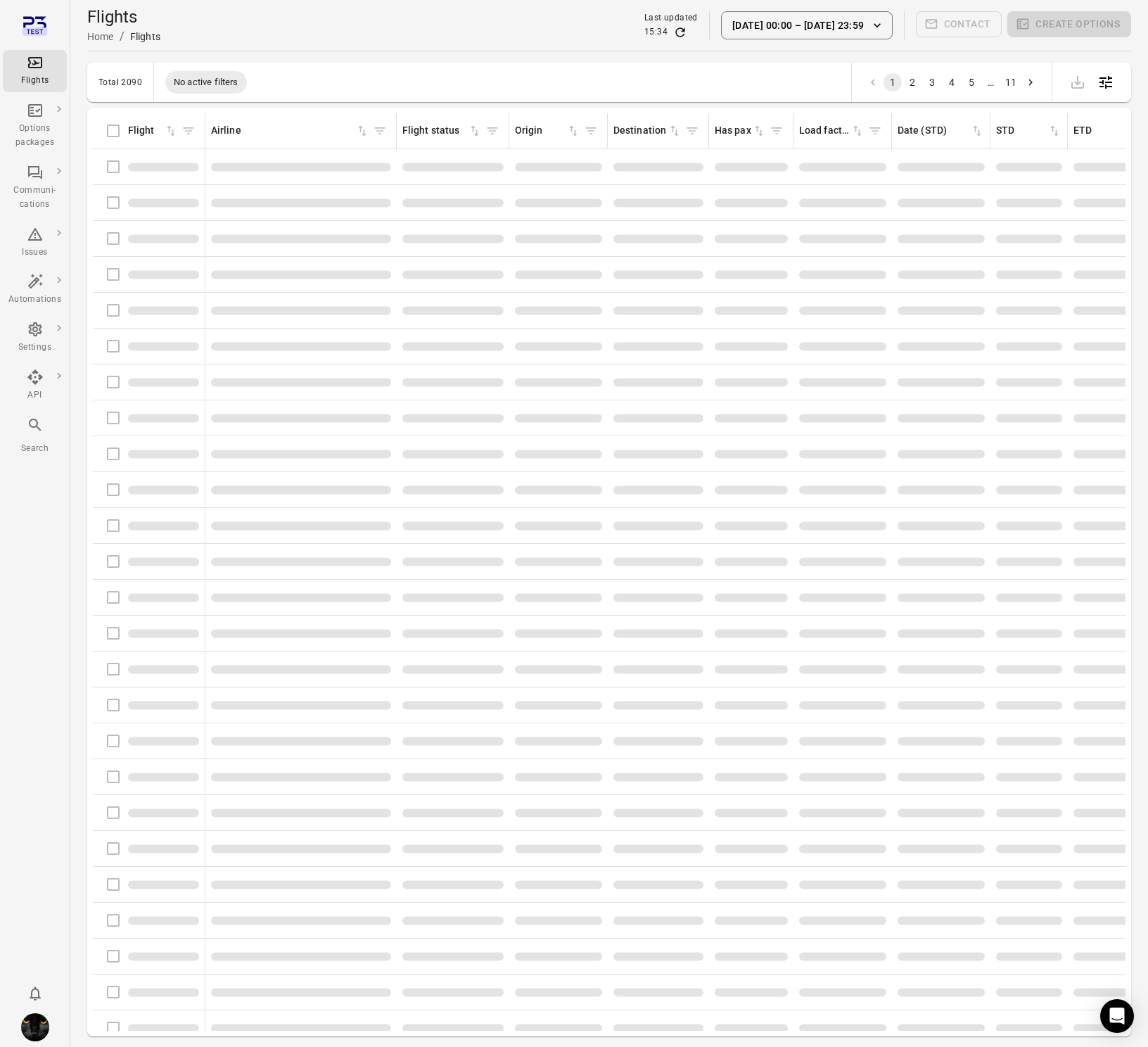
click at [116, 168] on div "Flights information" at bounding box center [148, 167] width 100 height 30
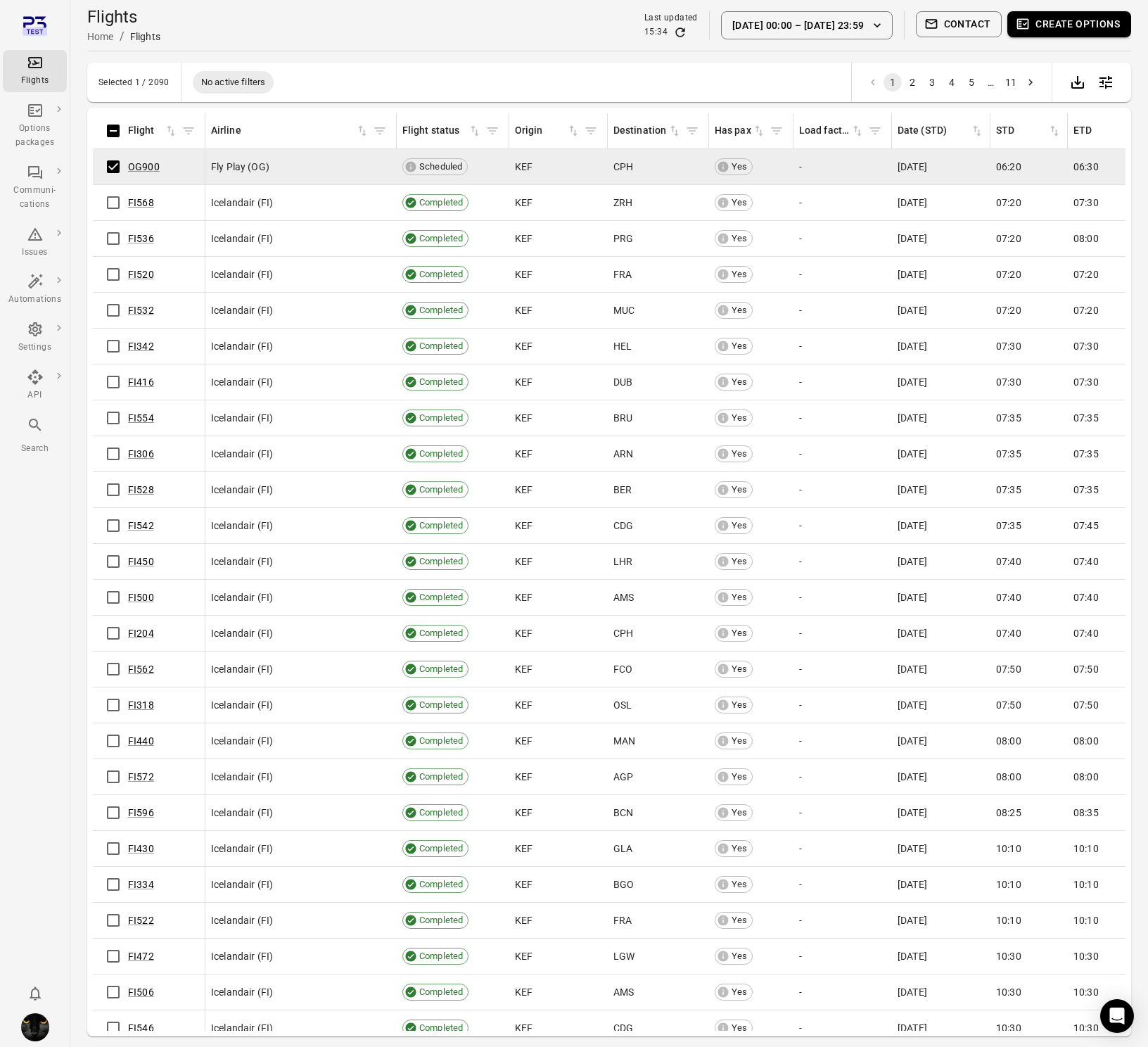
click at [1045, 19] on button "Create options" at bounding box center [1069, 24] width 124 height 26
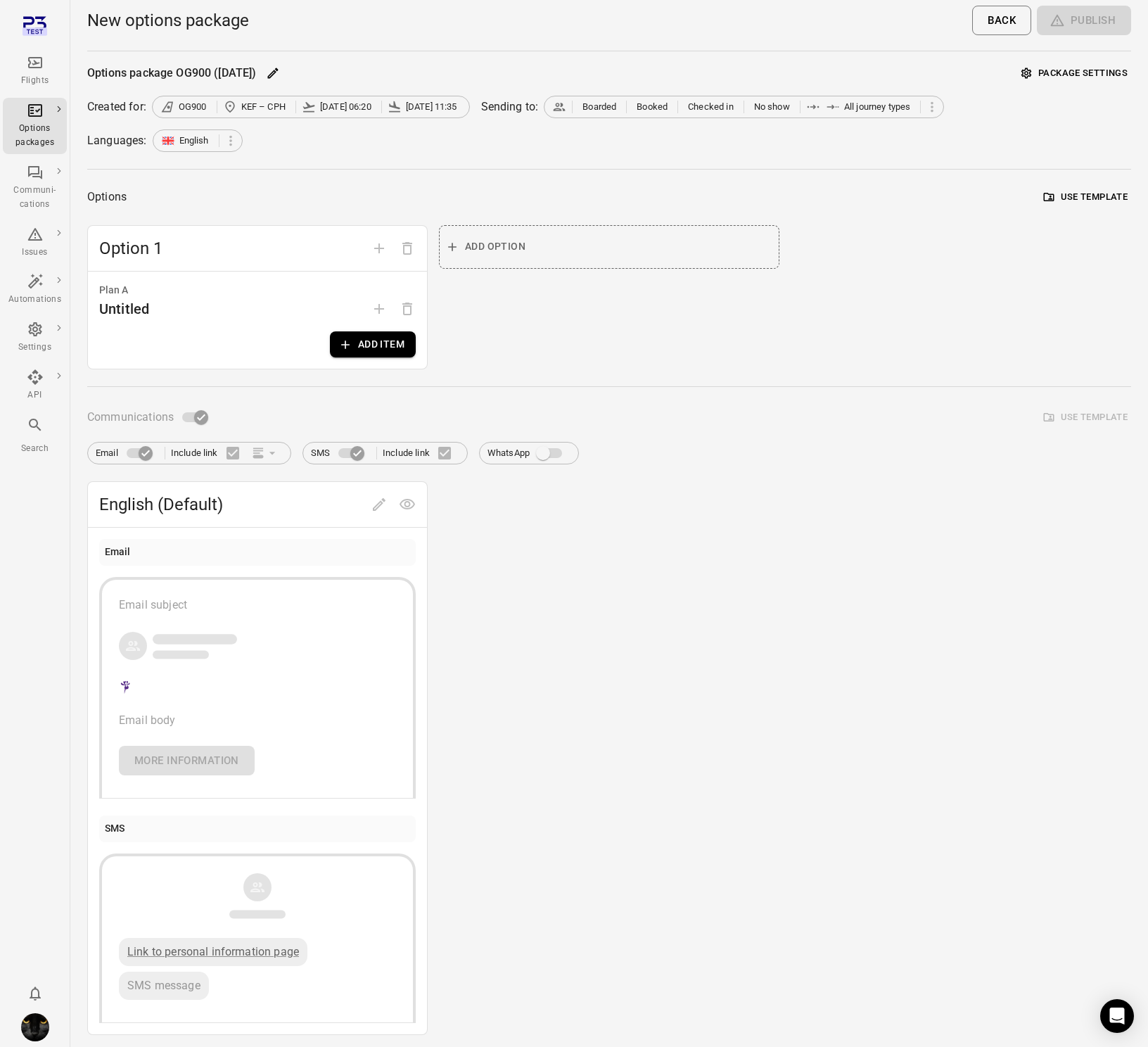
click at [381, 348] on button "Add item" at bounding box center [372, 344] width 85 height 26
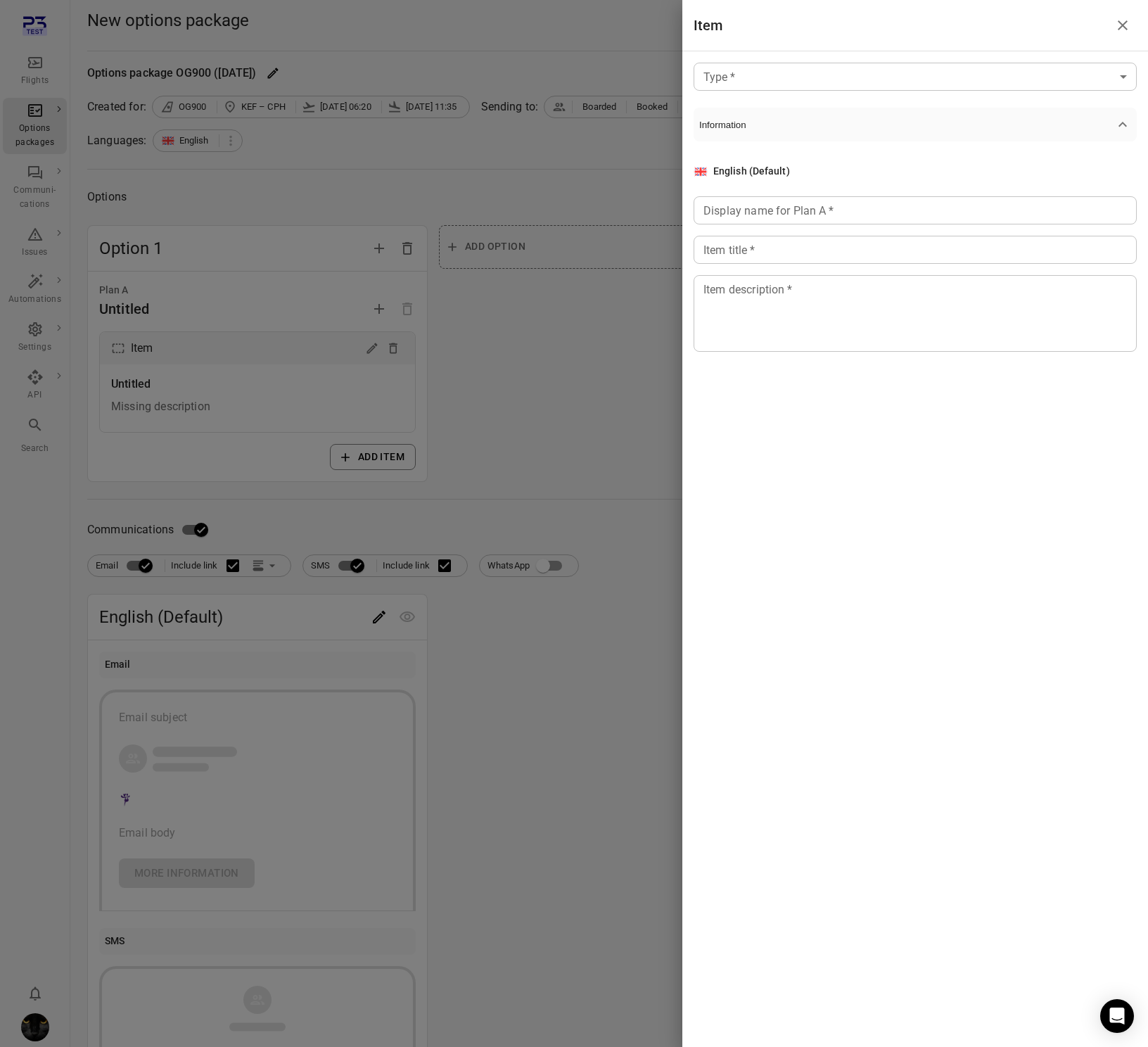
click at [825, 90] on div "Type   * ​ Type   * Information English (Default) Display name for Plan A   * D…" at bounding box center [915, 241] width 465 height 379
click at [823, 78] on body "Flights Options packages Communi-cations Issues Automations Settings API Search…" at bounding box center [574, 601] width 1148 height 1204
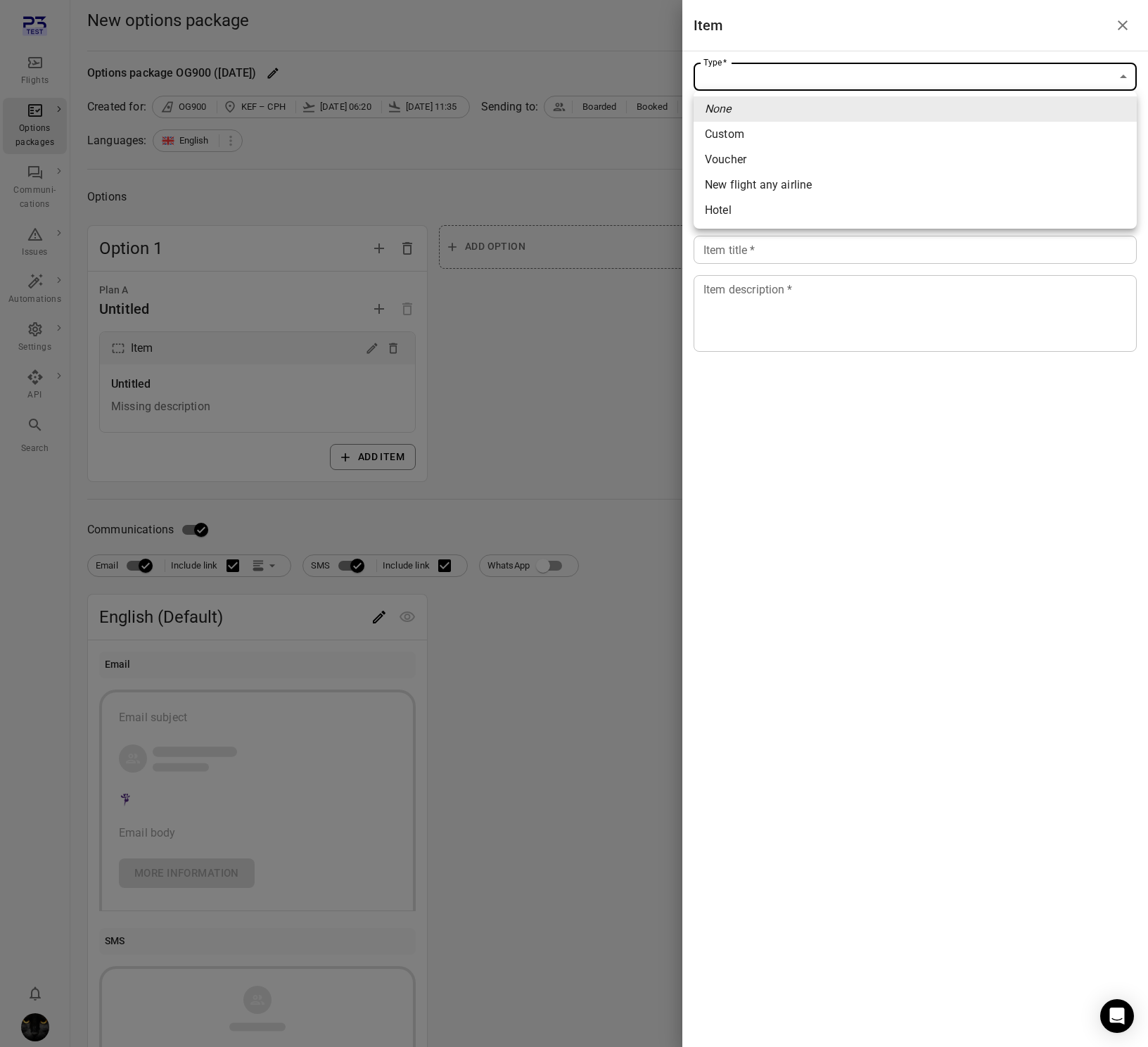
click at [791, 132] on li "Custom" at bounding box center [915, 135] width 444 height 26
type input "******"
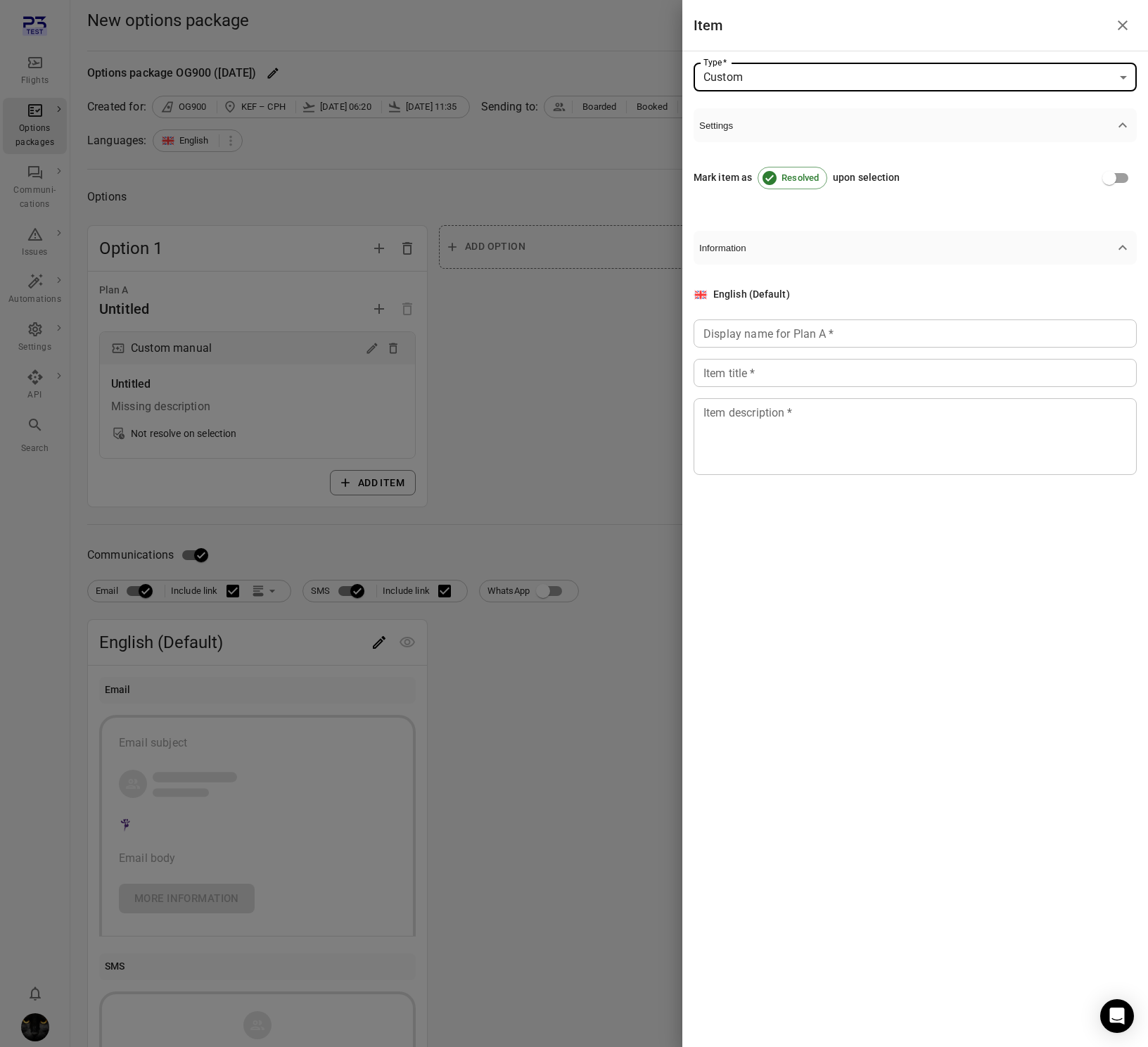
click at [781, 320] on div "Display name for Plan A   * Display name for Plan A   *" at bounding box center [915, 333] width 444 height 28
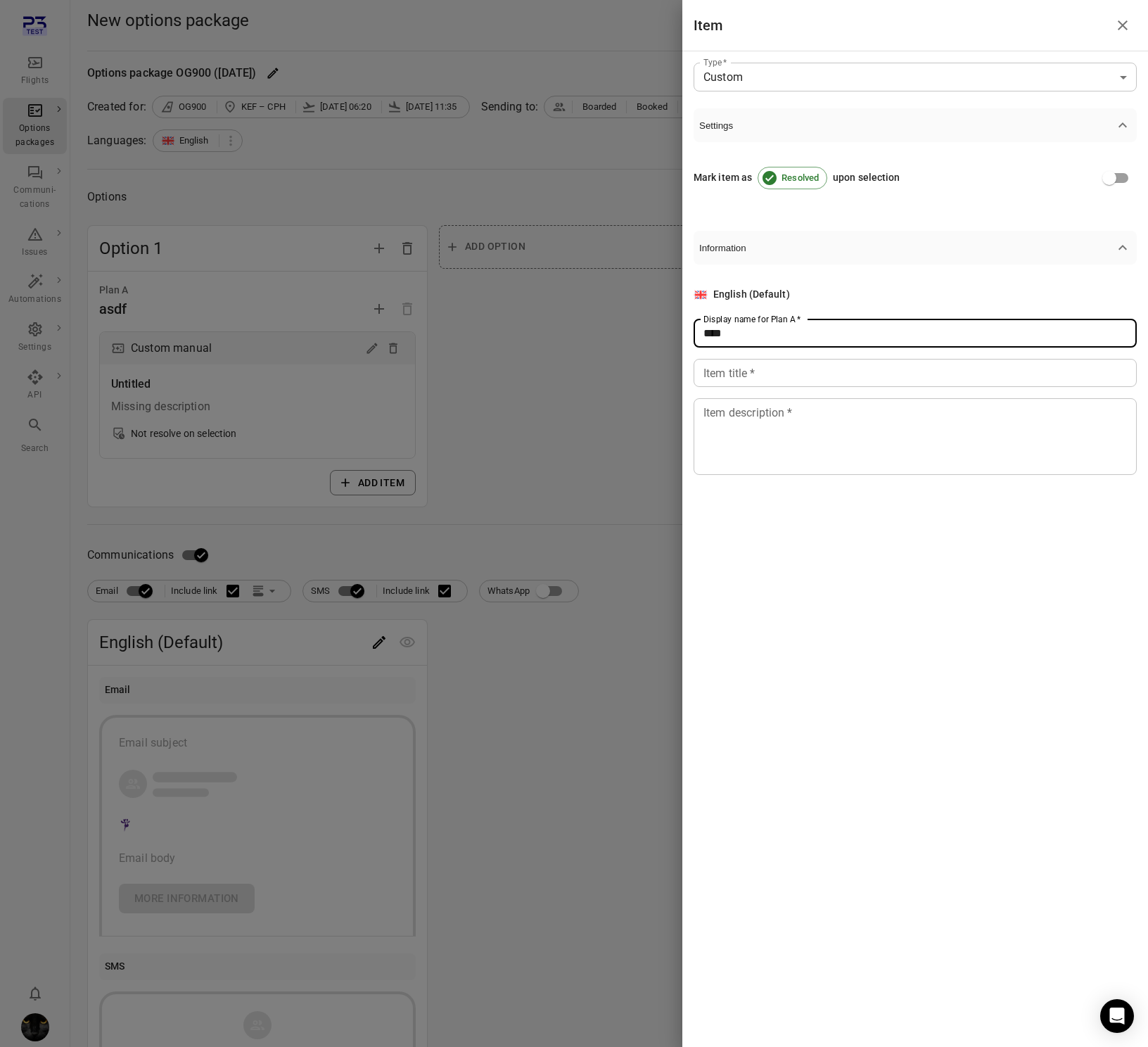
type input "****"
drag, startPoint x: 780, startPoint y: 370, endPoint x: 778, endPoint y: 434, distance: 64.0
click at [780, 378] on input "Item title   *" at bounding box center [915, 372] width 444 height 28
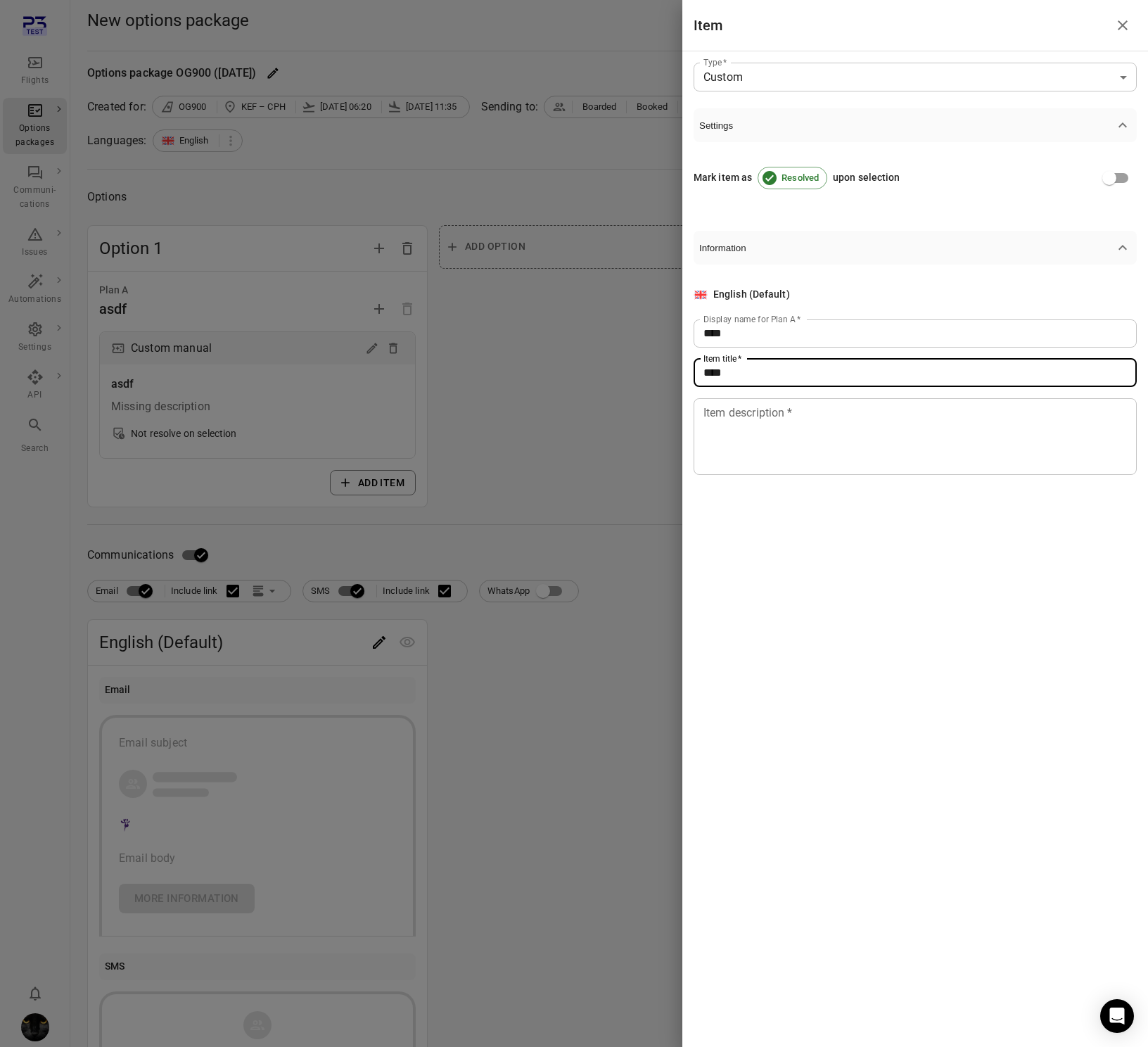
type input "****"
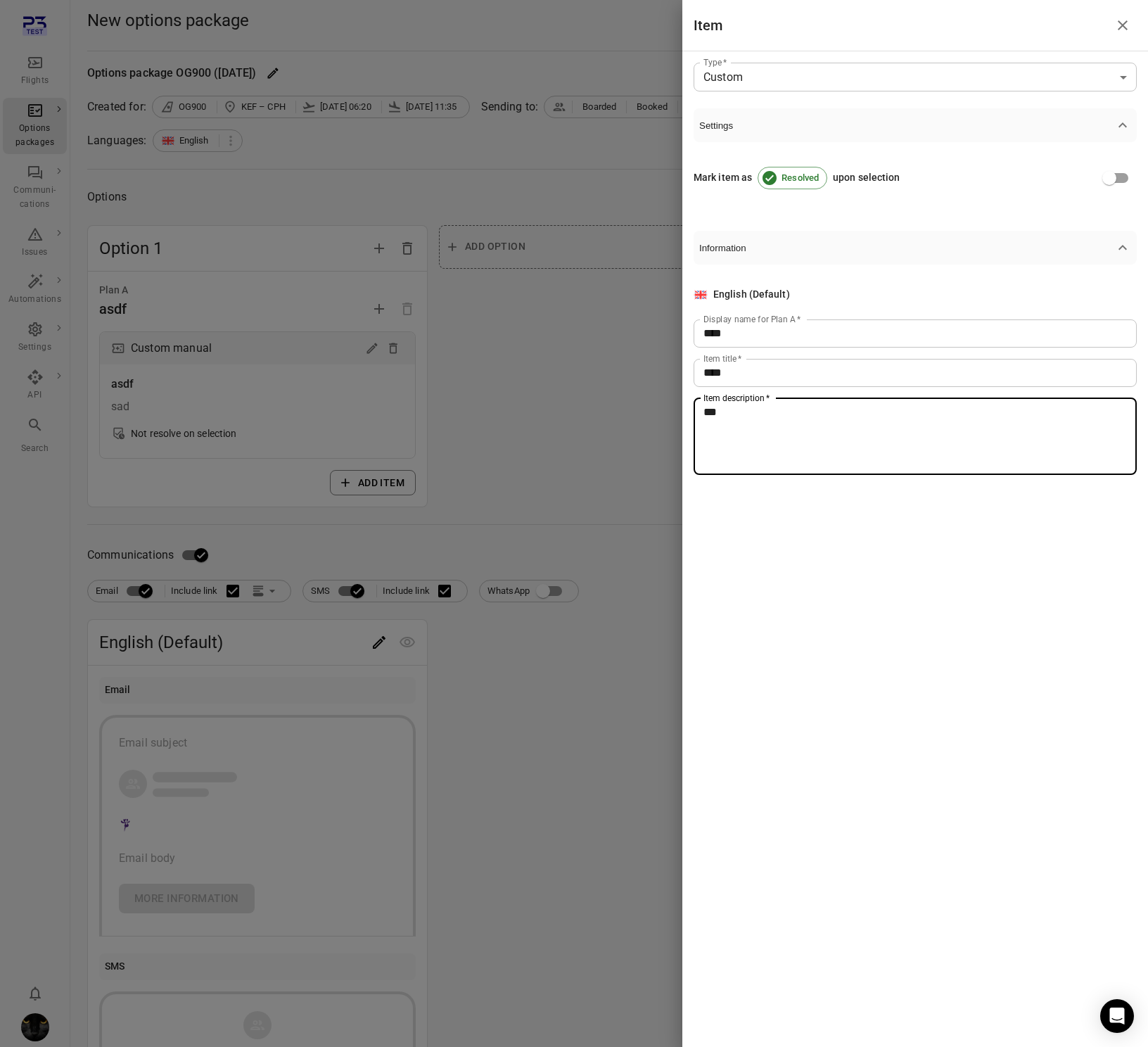
drag, startPoint x: 768, startPoint y: 449, endPoint x: 551, endPoint y: 458, distance: 217.2
type textarea "****"
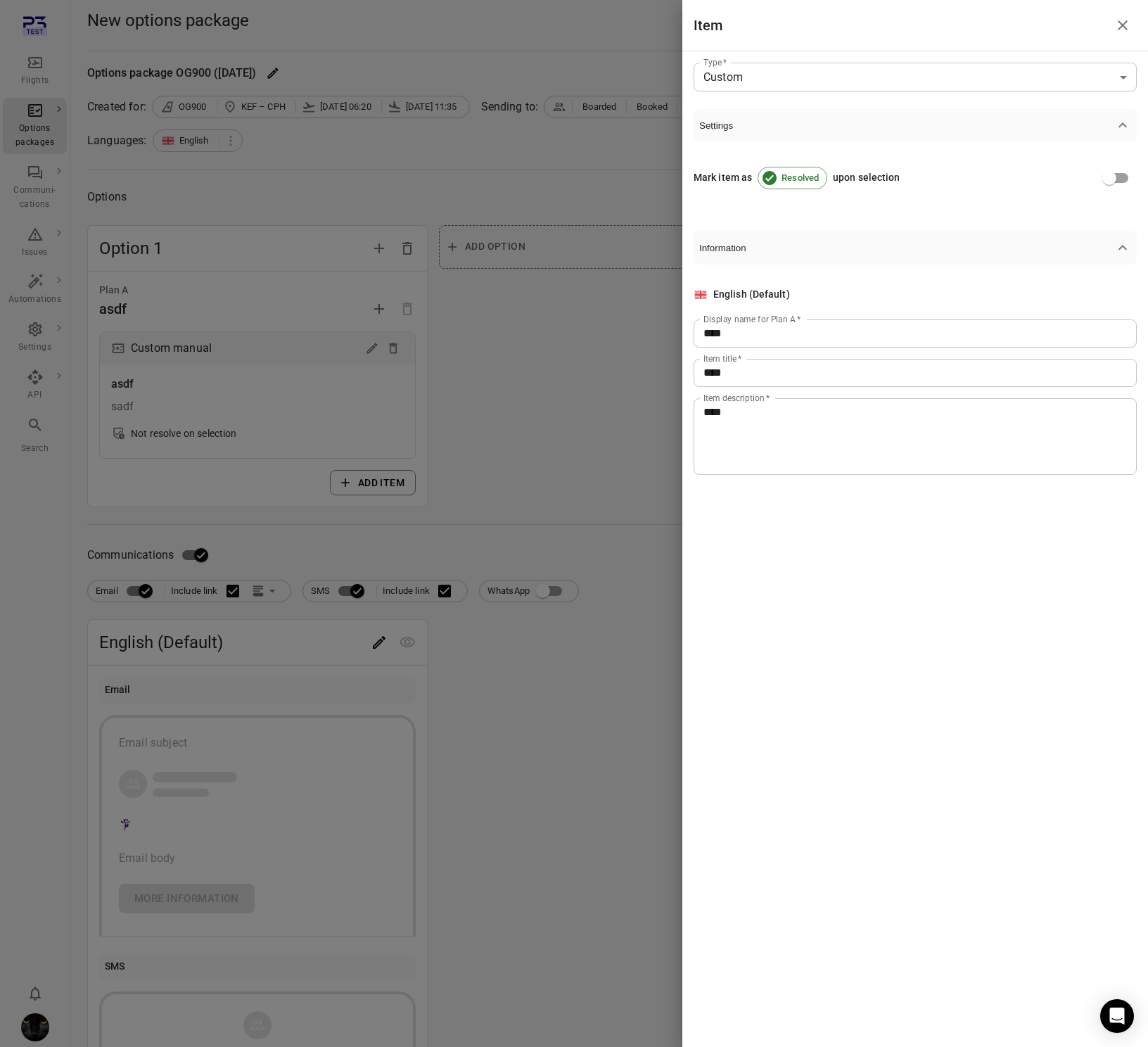
click at [541, 448] on div at bounding box center [574, 523] width 1148 height 1047
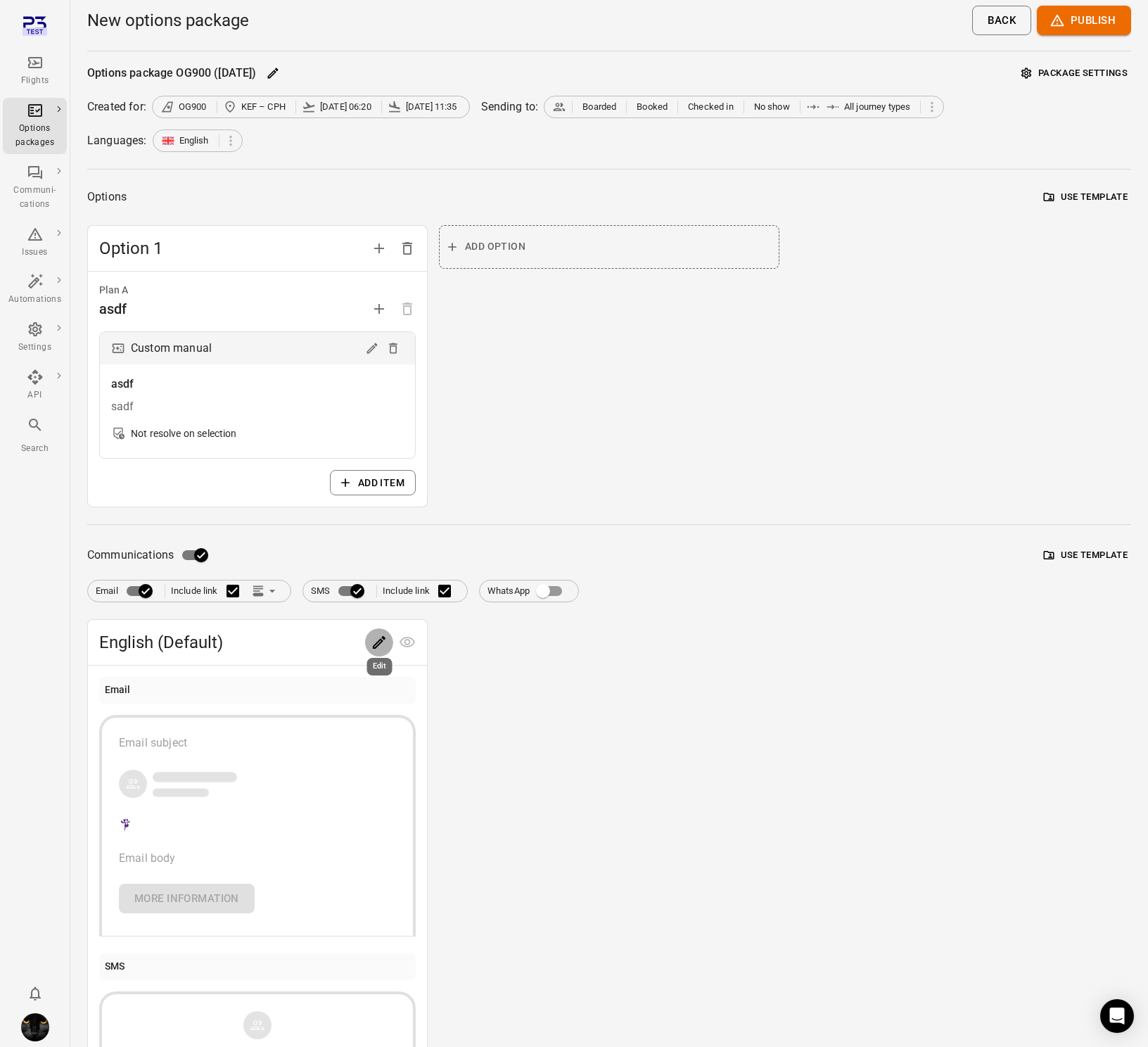
click at [378, 641] on icon "Edit" at bounding box center [379, 642] width 13 height 13
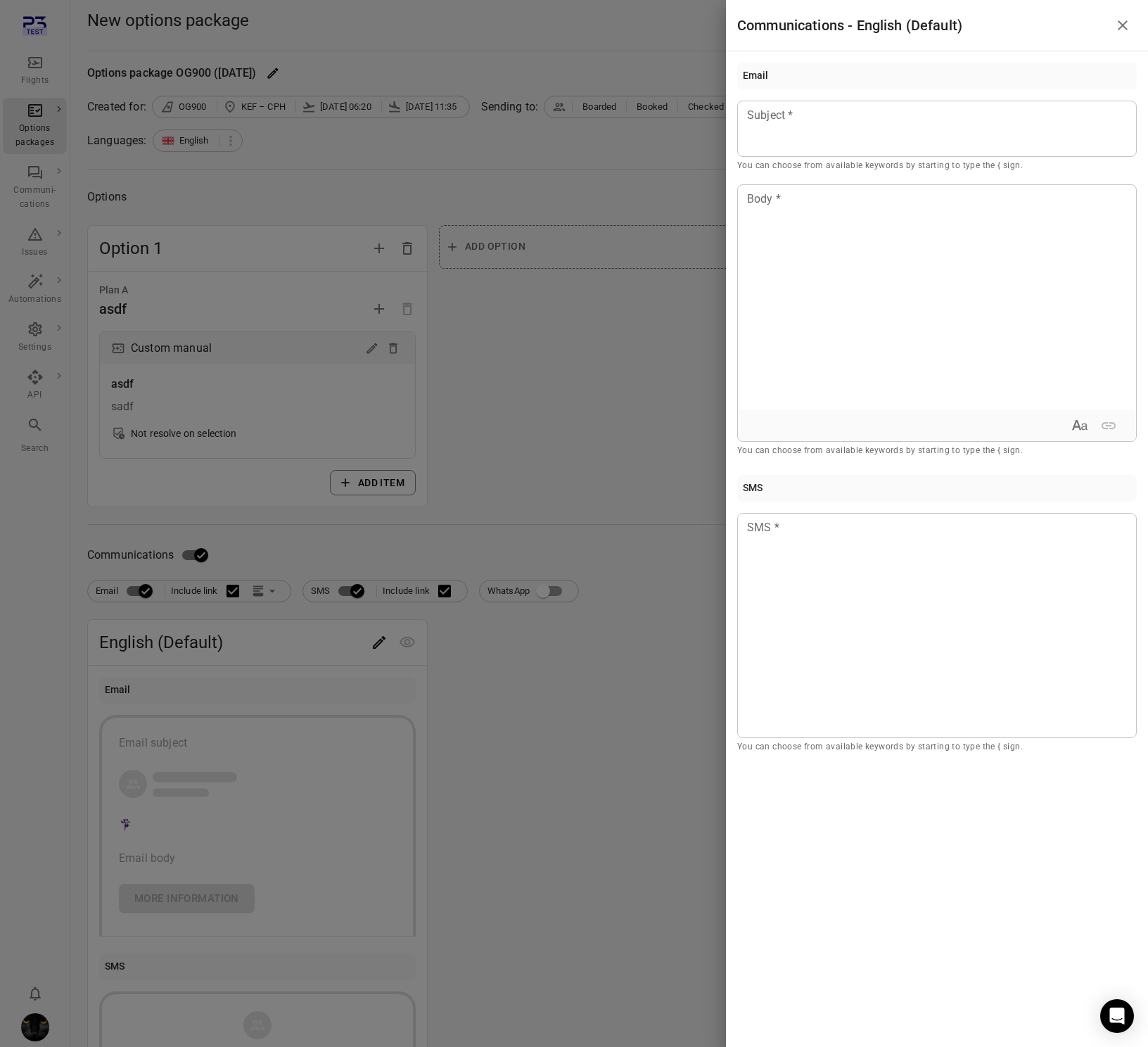
click at [827, 99] on div "Email Subject Subject * You can choose from available keywords by starting to t…" at bounding box center [937, 260] width 400 height 395
drag, startPoint x: 859, startPoint y: 113, endPoint x: 852, endPoint y: 231, distance: 118.2
click at [858, 117] on p at bounding box center [936, 115] width 378 height 17
drag, startPoint x: 848, startPoint y: 305, endPoint x: 895, endPoint y: 479, distance: 180.2
click at [848, 308] on div at bounding box center [937, 297] width 398 height 225
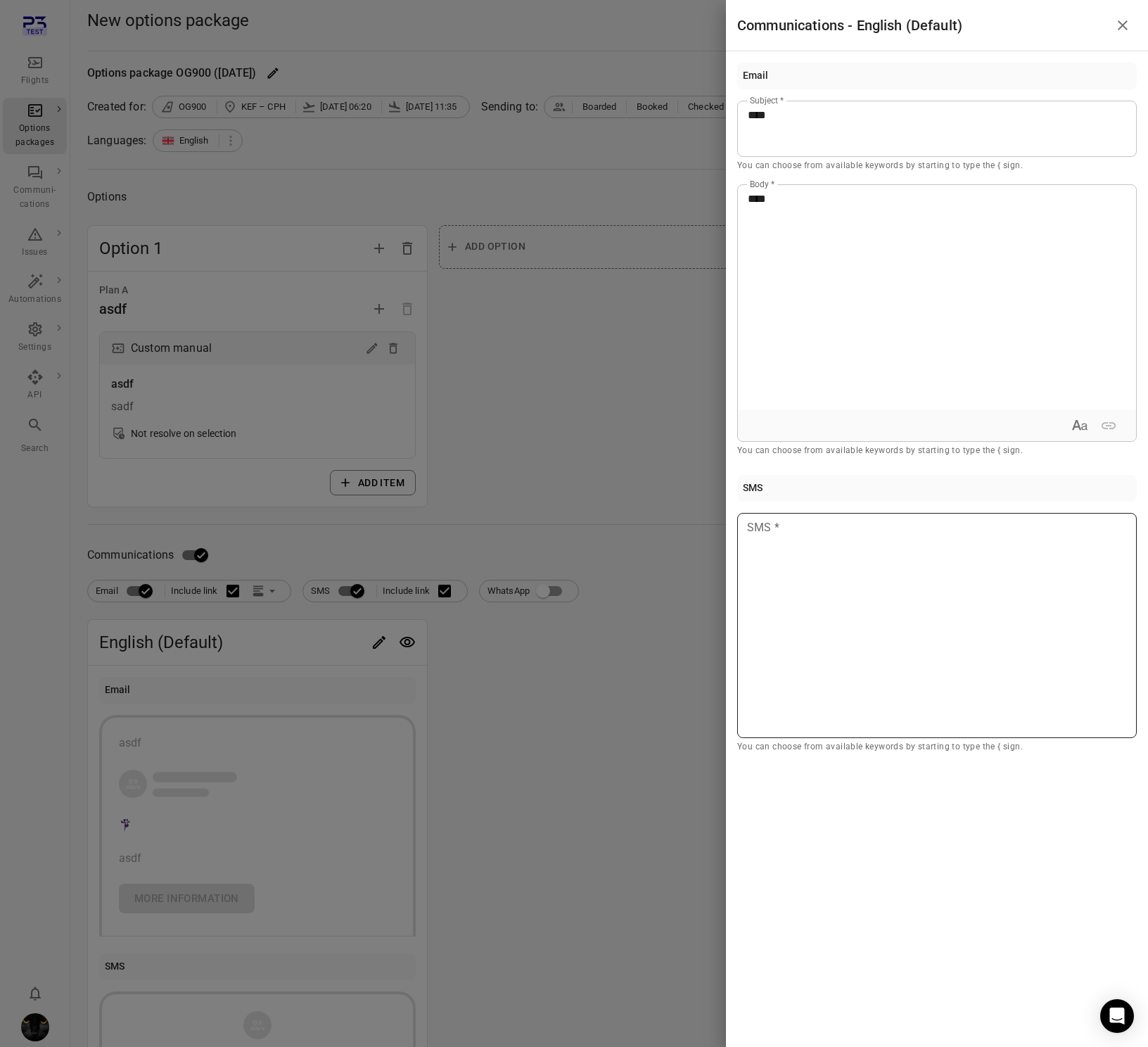
drag, startPoint x: 922, startPoint y: 528, endPoint x: 914, endPoint y: 529, distance: 8.1
click at [919, 528] on p at bounding box center [936, 527] width 378 height 17
click at [540, 432] on div at bounding box center [574, 523] width 1148 height 1047
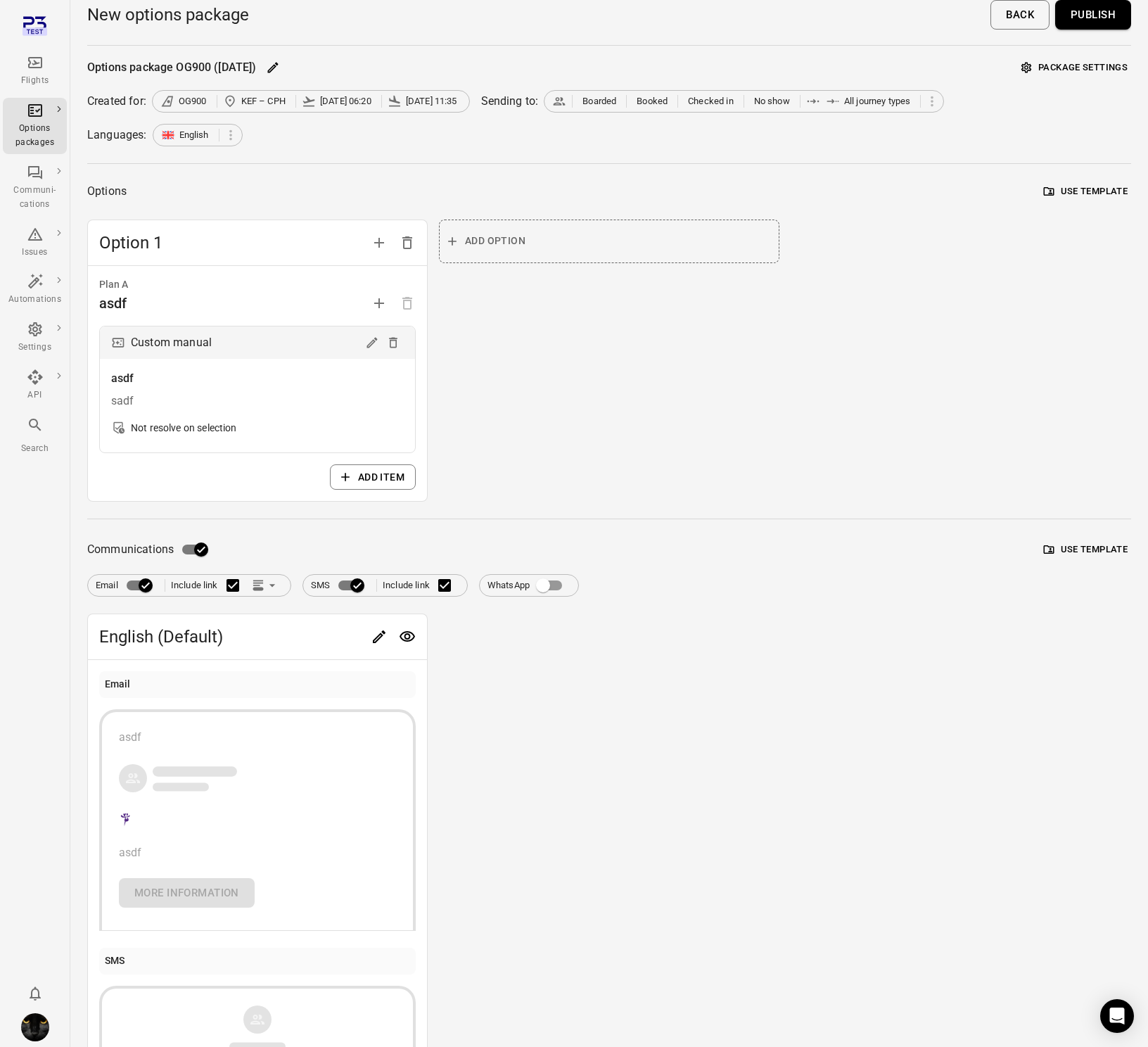
scroll to position [183, 0]
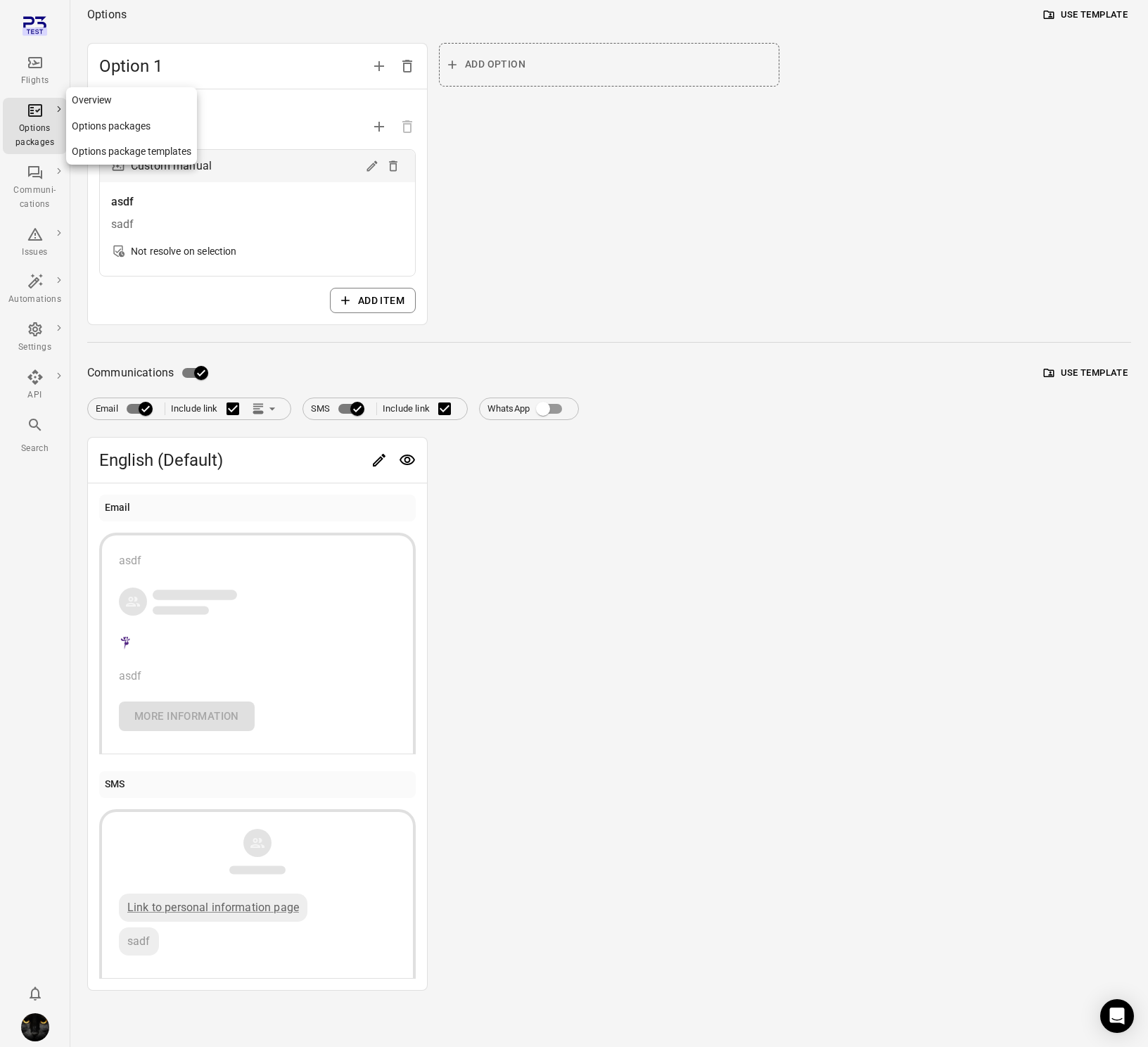
click at [52, 118] on div "Options packages" at bounding box center [35, 126] width 53 height 48
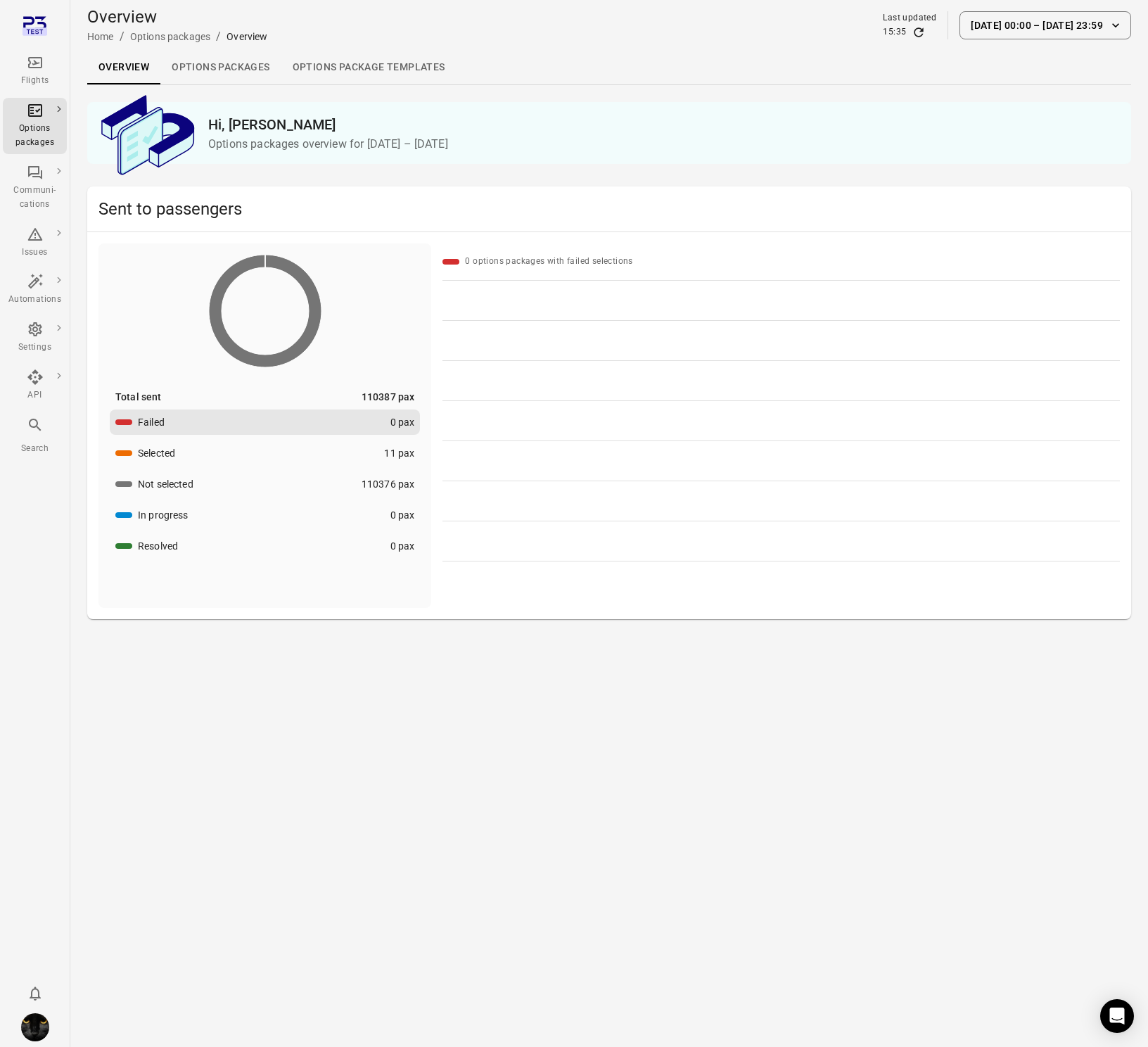
click at [207, 62] on link "Options packages" at bounding box center [220, 67] width 120 height 34
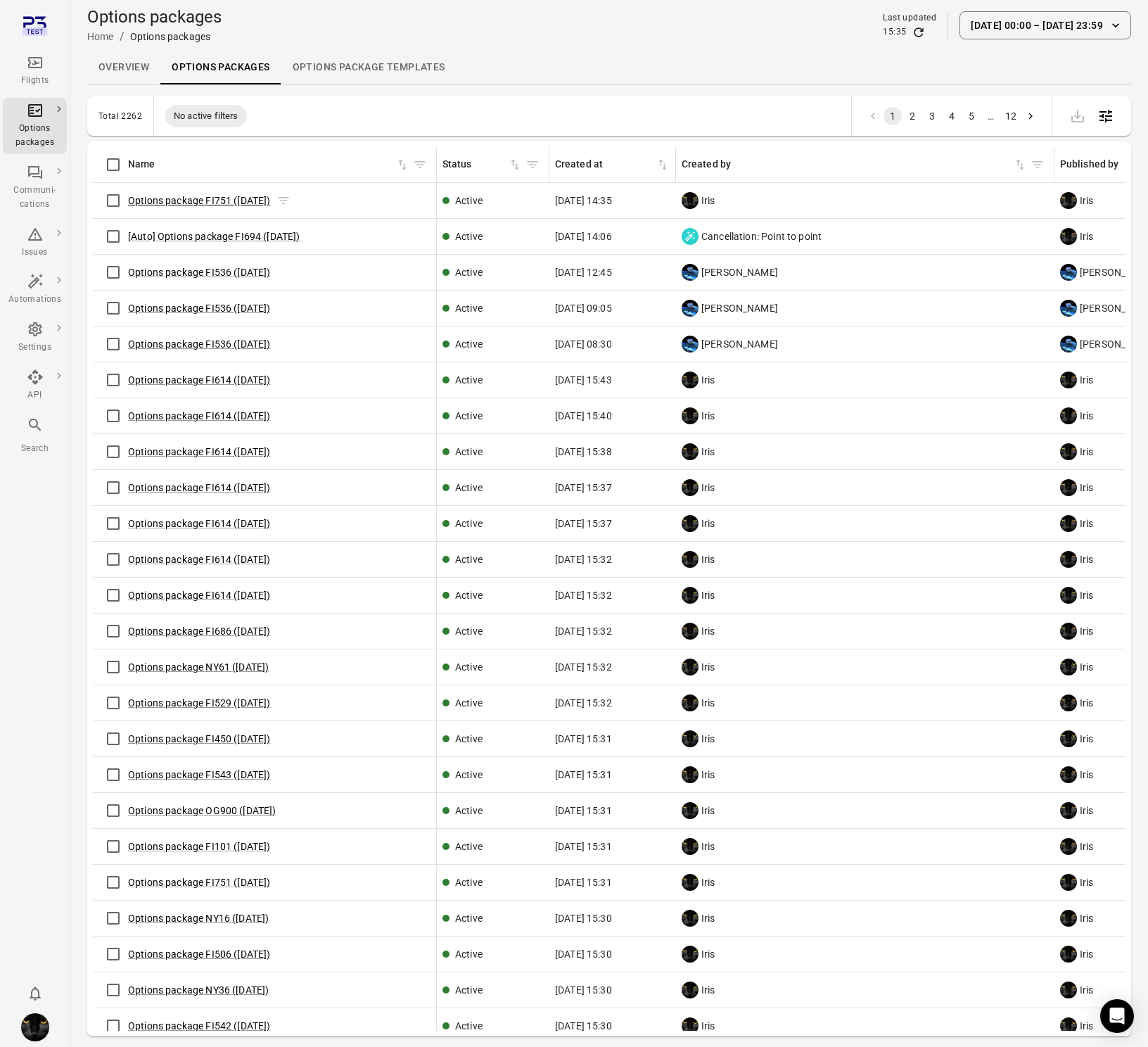
click at [173, 197] on link "Options package FI751 ([DATE])" at bounding box center [199, 199] width 143 height 11
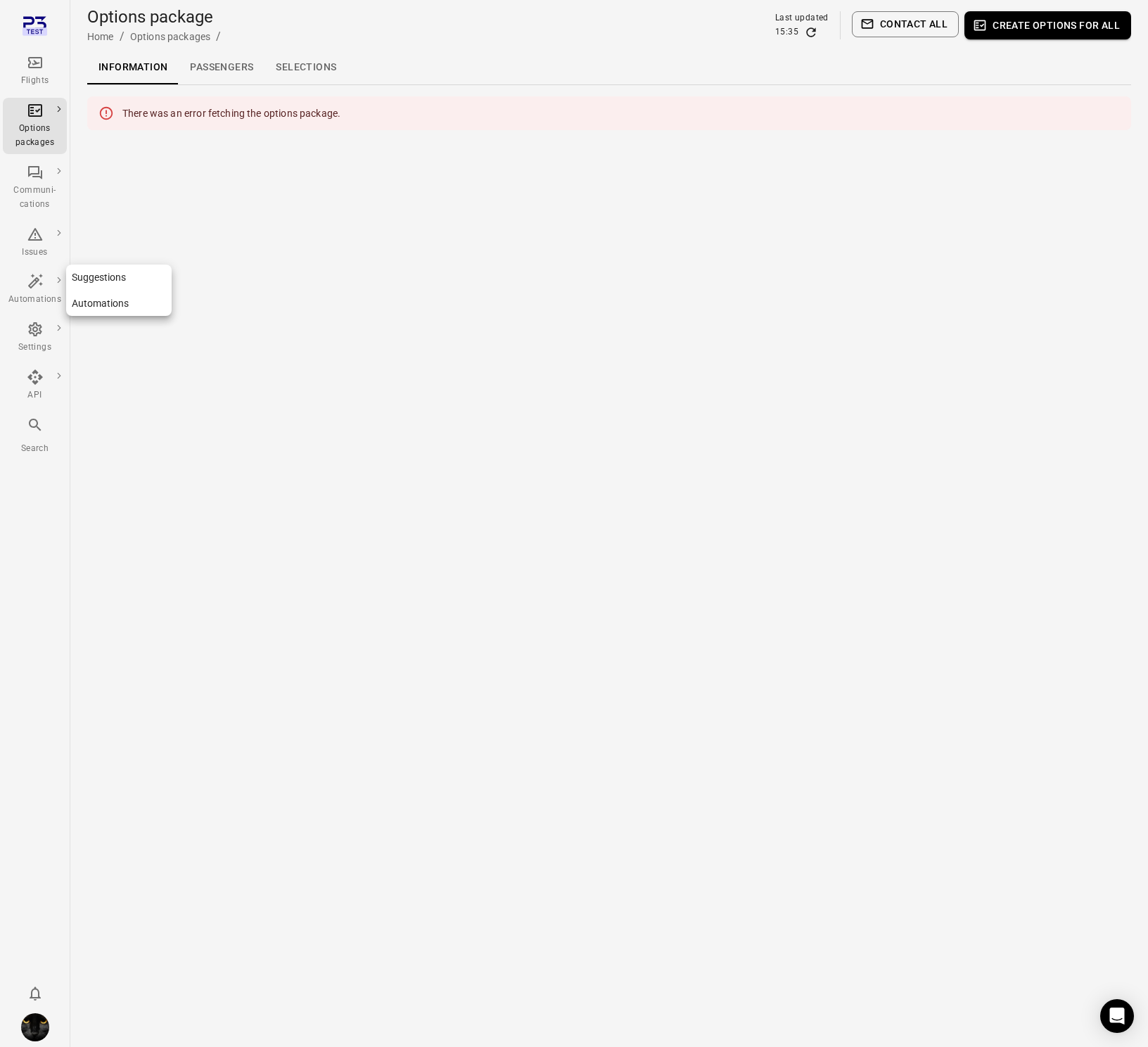
click at [43, 282] on icon "Main navigation" at bounding box center [35, 281] width 17 height 17
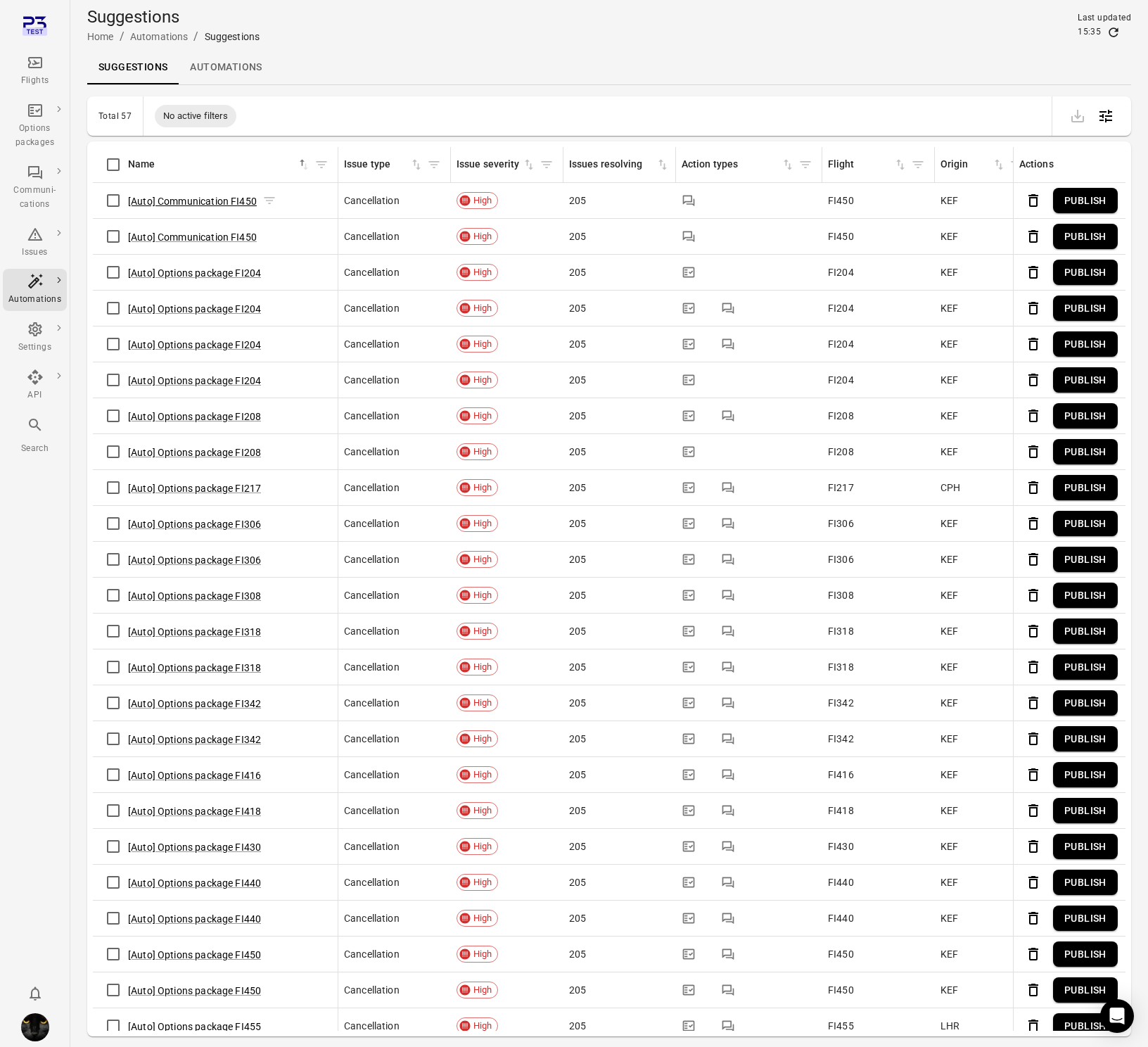
click at [190, 204] on button "[Auto] Communication FI450" at bounding box center [192, 201] width 129 height 14
click at [29, 62] on icon "Main navigation" at bounding box center [35, 62] width 14 height 11
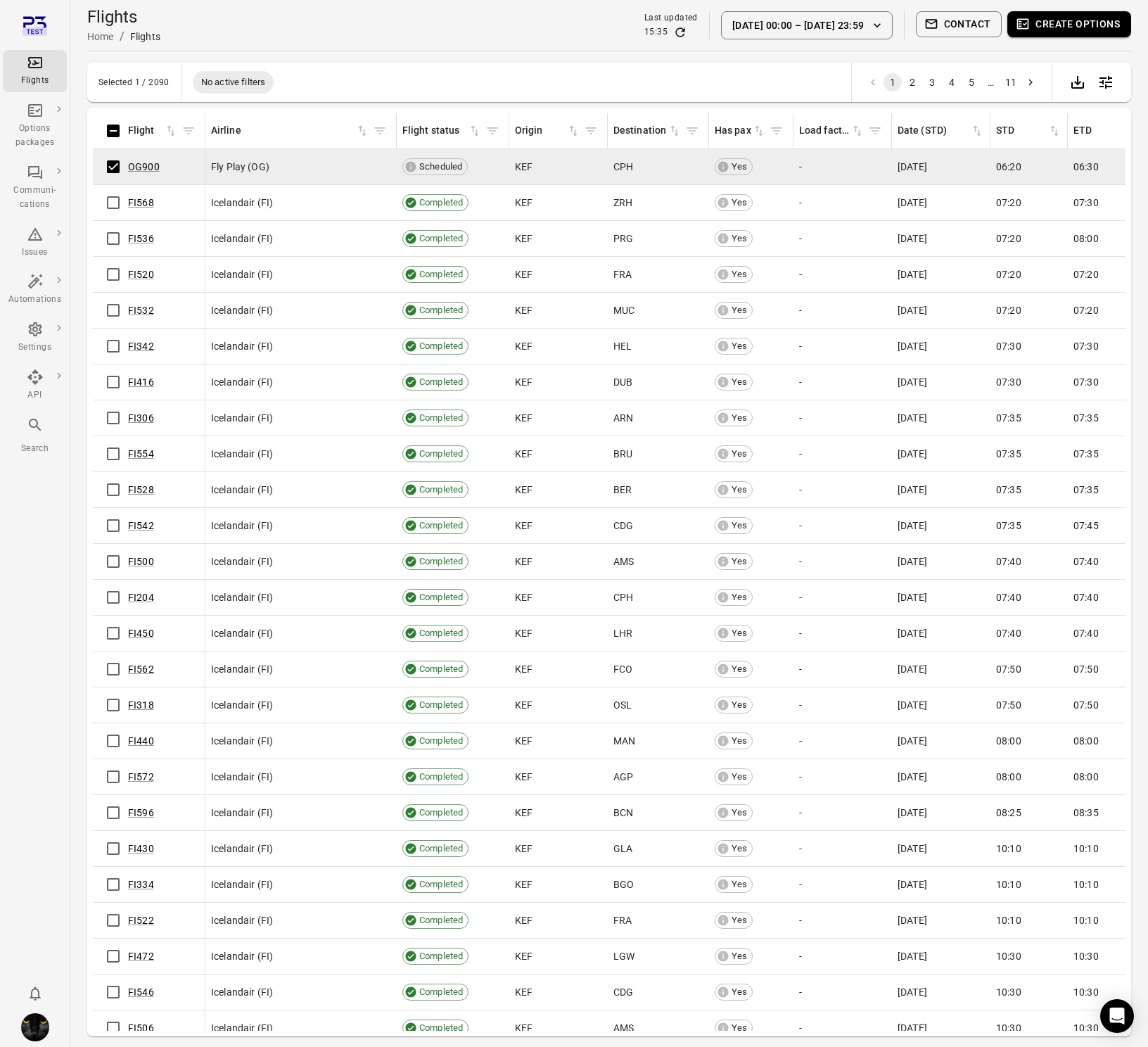
click at [1079, 27] on button "Create options" at bounding box center [1069, 24] width 124 height 26
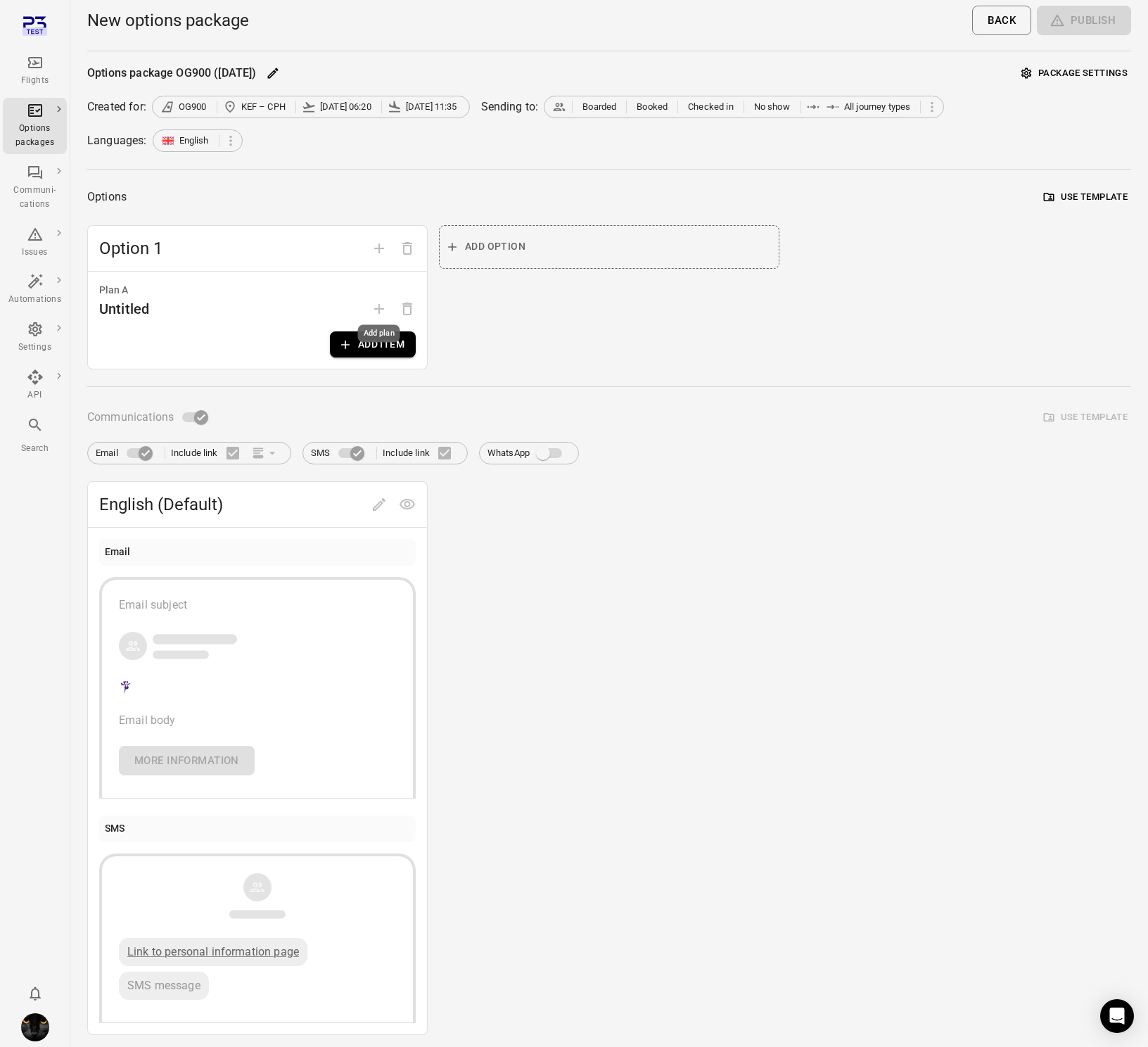
drag, startPoint x: 369, startPoint y: 341, endPoint x: 718, endPoint y: 190, distance: 380.3
click at [371, 341] on div "Add plan" at bounding box center [378, 329] width 45 height 29
drag, startPoint x: 395, startPoint y: 339, endPoint x: 972, endPoint y: 105, distance: 622.6
click at [435, 330] on div "Option 1 Plan A Untitled Add item Add option" at bounding box center [609, 297] width 1044 height 144
click at [383, 344] on button "Add item" at bounding box center [372, 344] width 85 height 26
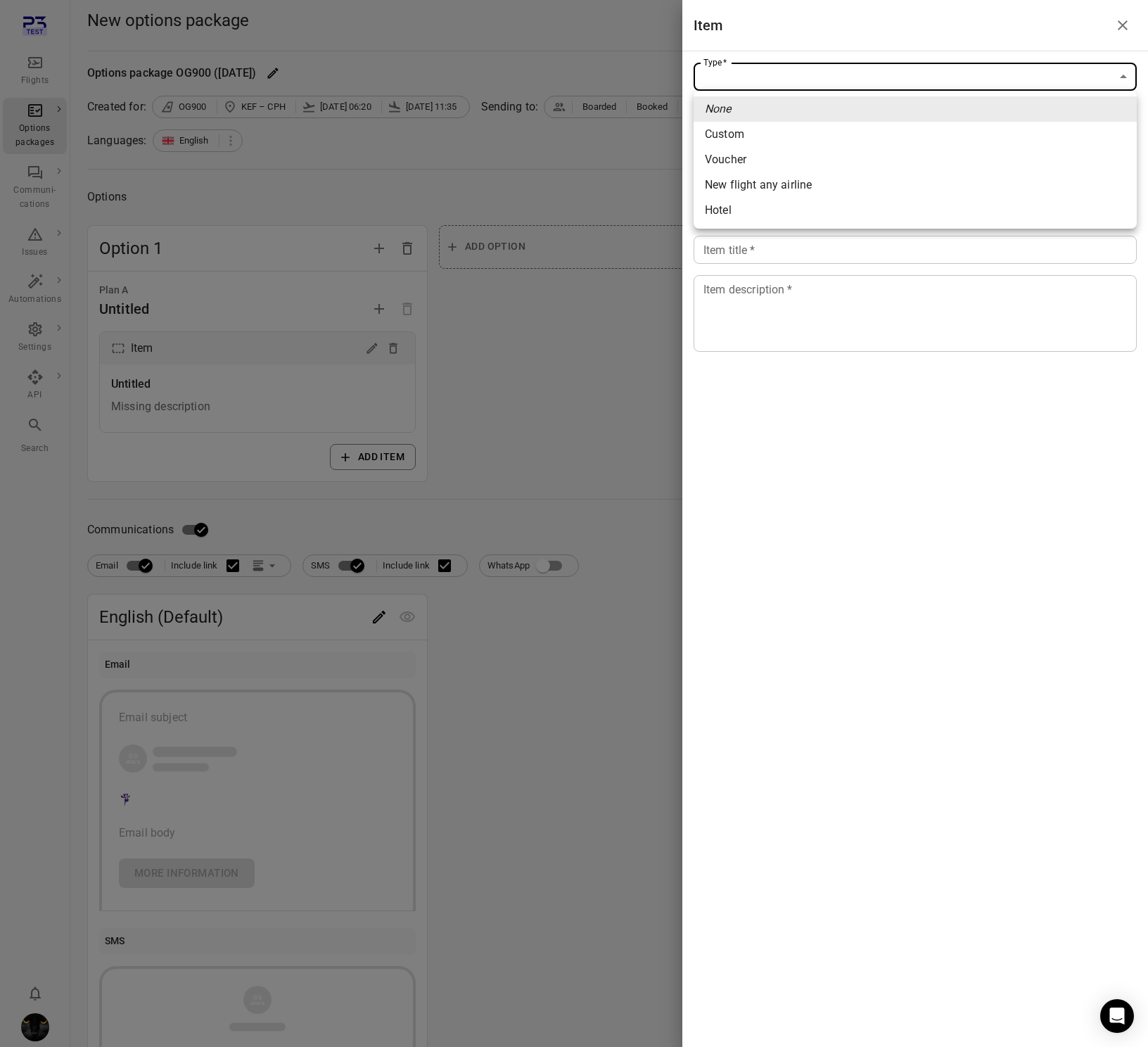
drag, startPoint x: 970, startPoint y: 75, endPoint x: 947, endPoint y: 102, distance: 35.5
click at [969, 75] on body "Flights Options packages Communi-cations Issues Automations Settings API Search…" at bounding box center [574, 601] width 1148 height 1204
click at [897, 141] on li "Custom" at bounding box center [915, 135] width 444 height 26
type input "******"
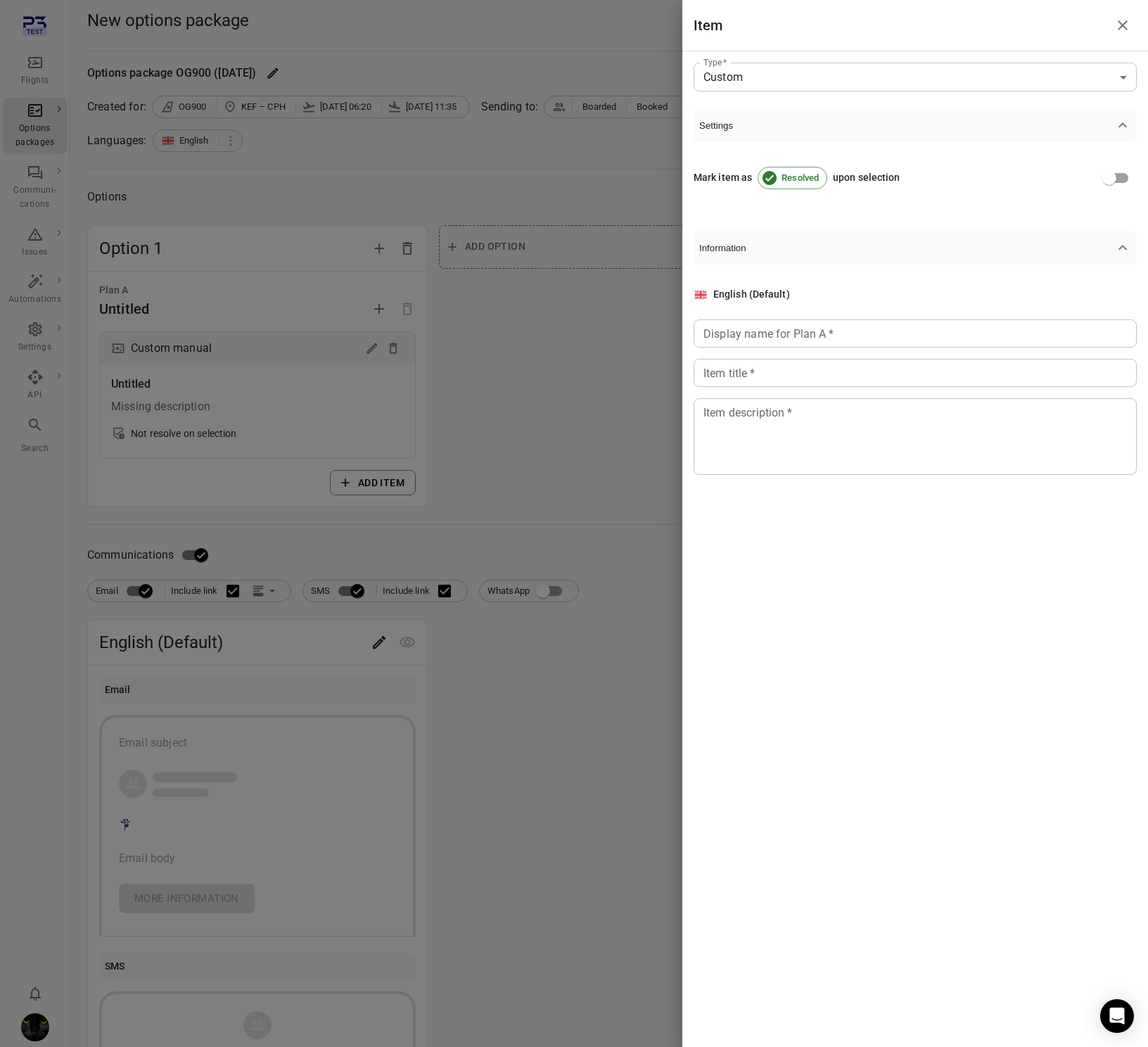
click at [853, 316] on div "English (Default) Display name for Plan A   * Display name for Plan A   * Item …" at bounding box center [915, 380] width 444 height 188
click at [859, 346] on input "Display name for Plan A   *" at bounding box center [915, 333] width 444 height 28
type input "*"
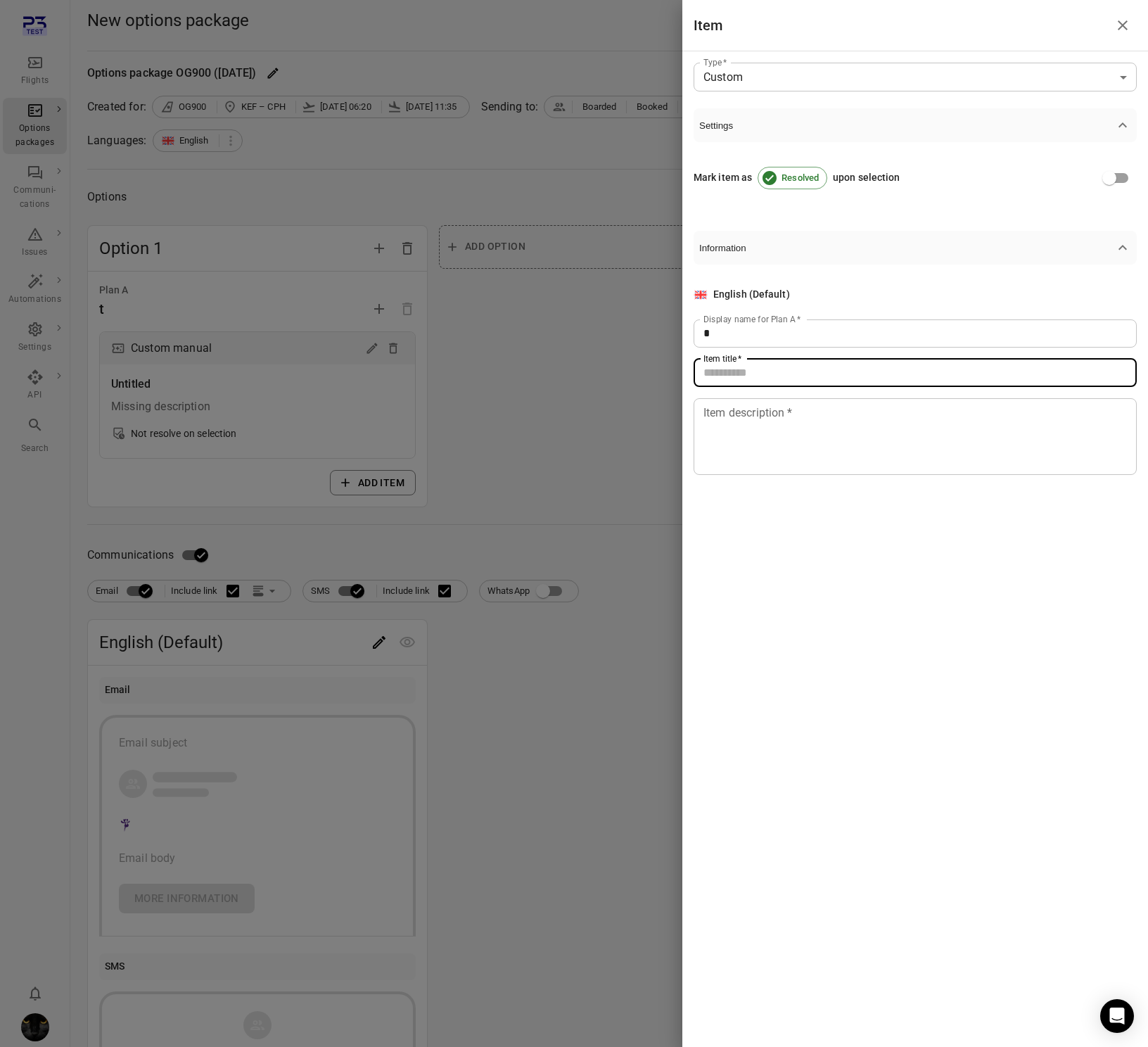
drag, startPoint x: 851, startPoint y: 375, endPoint x: 856, endPoint y: 422, distance: 47.3
click at [851, 376] on input "Item title   *" at bounding box center [915, 372] width 444 height 28
type input "*"
drag, startPoint x: 857, startPoint y: 444, endPoint x: 623, endPoint y: 487, distance: 237.9
click at [844, 446] on textarea "*" at bounding box center [915, 436] width 424 height 65
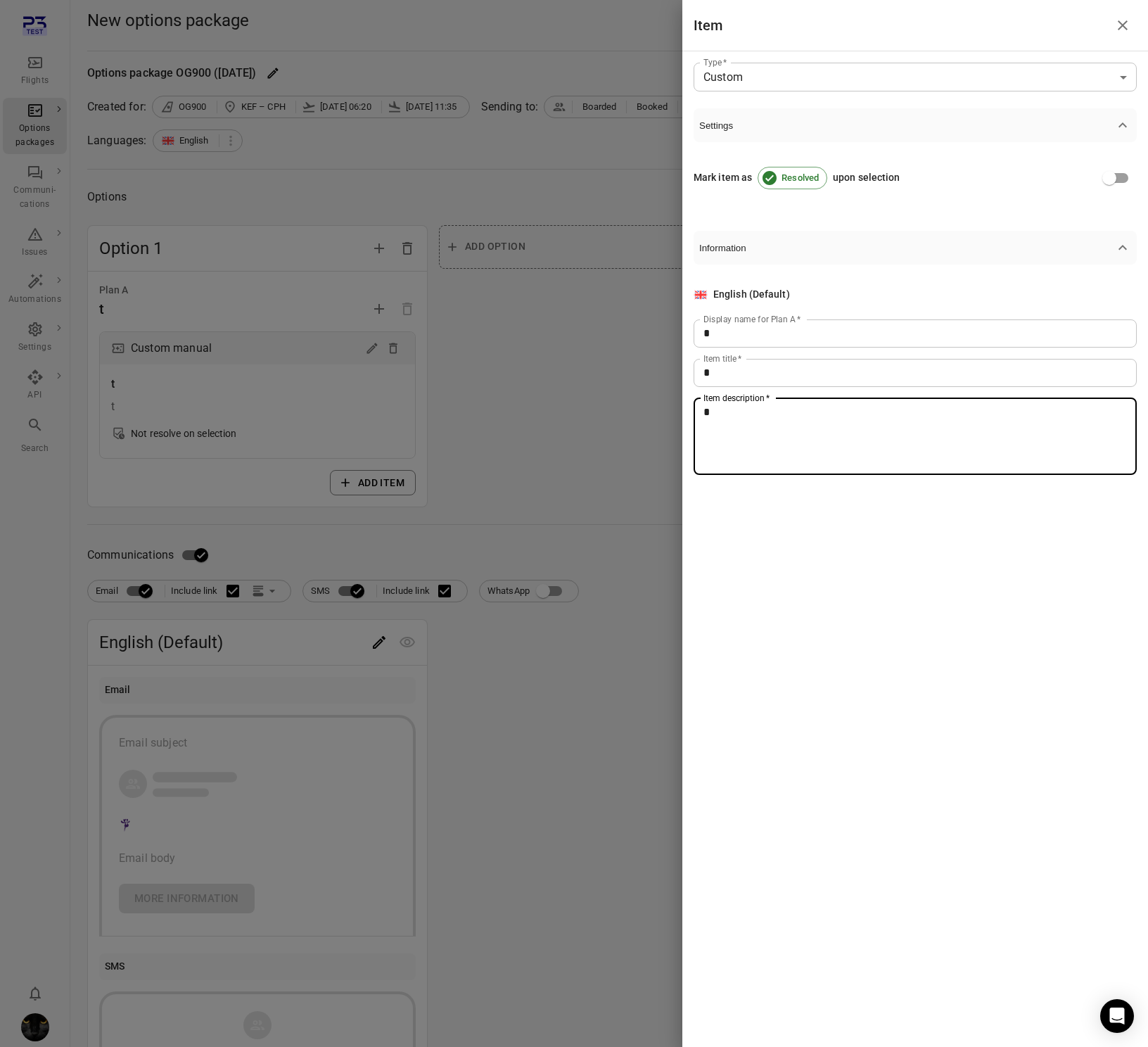
type textarea "*"
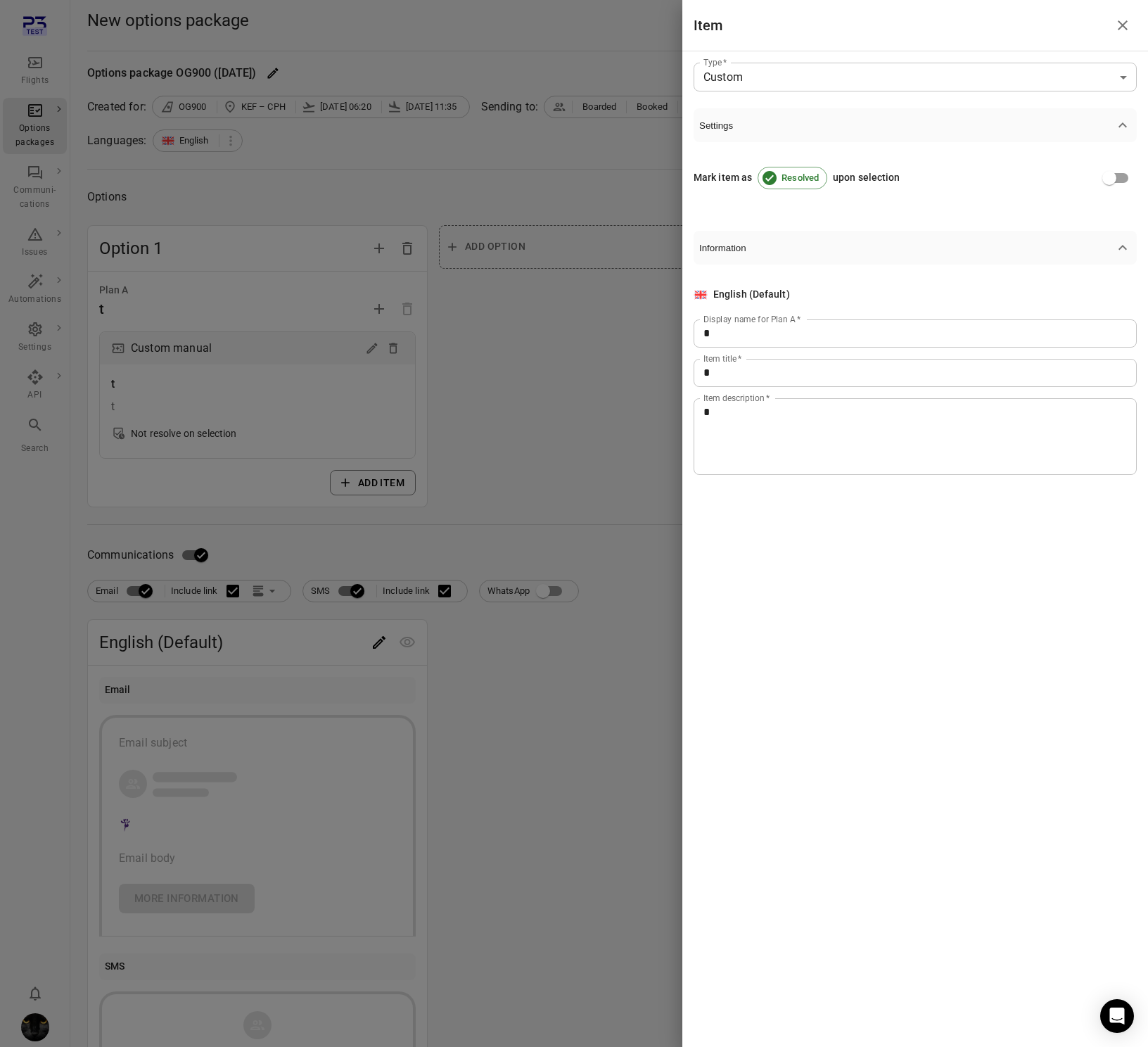
drag, startPoint x: 569, startPoint y: 480, endPoint x: 540, endPoint y: 510, distance: 41.7
click at [555, 501] on div at bounding box center [574, 523] width 1148 height 1047
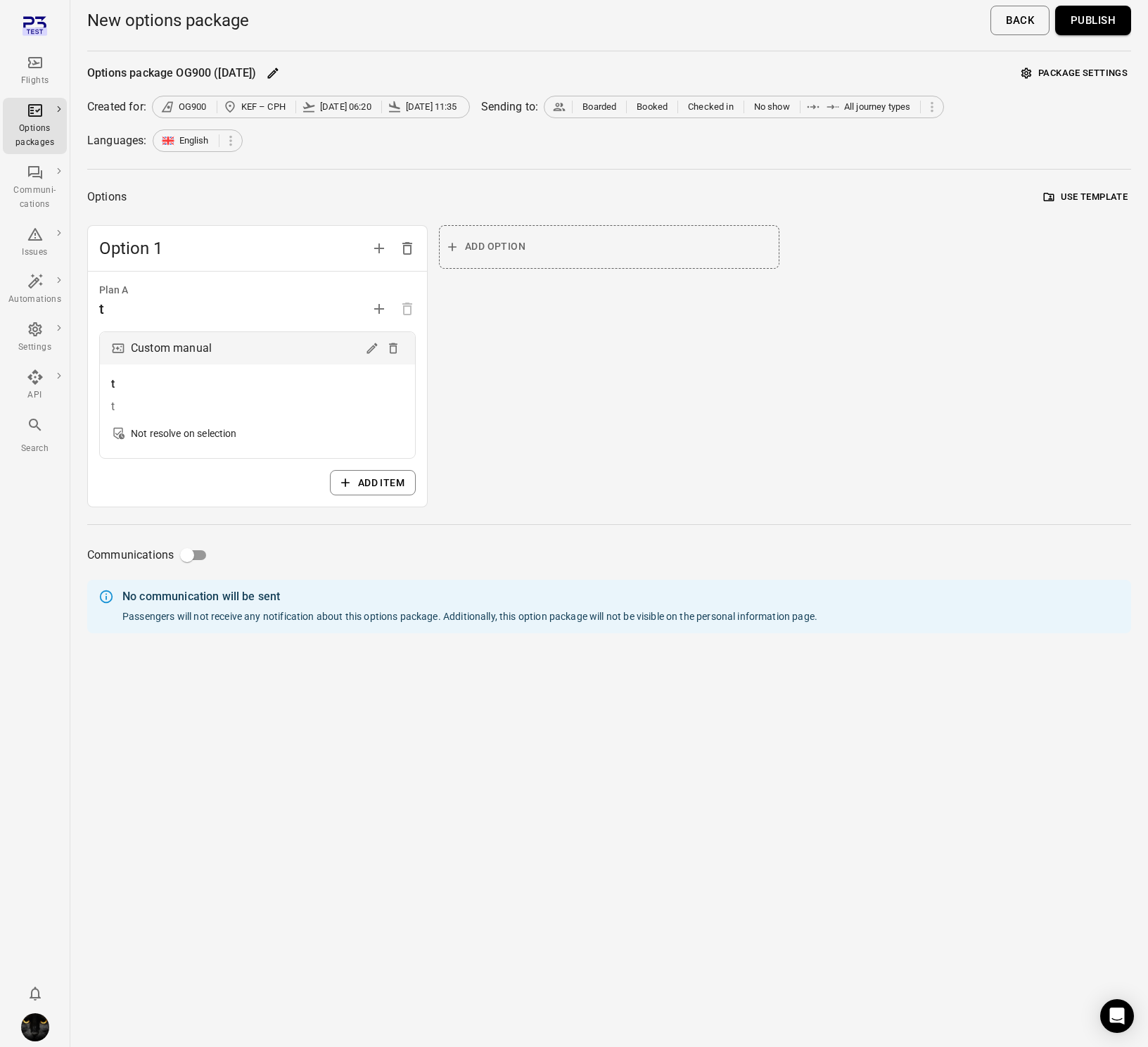
click at [1105, 26] on button "Publish" at bounding box center [1092, 21] width 76 height 30
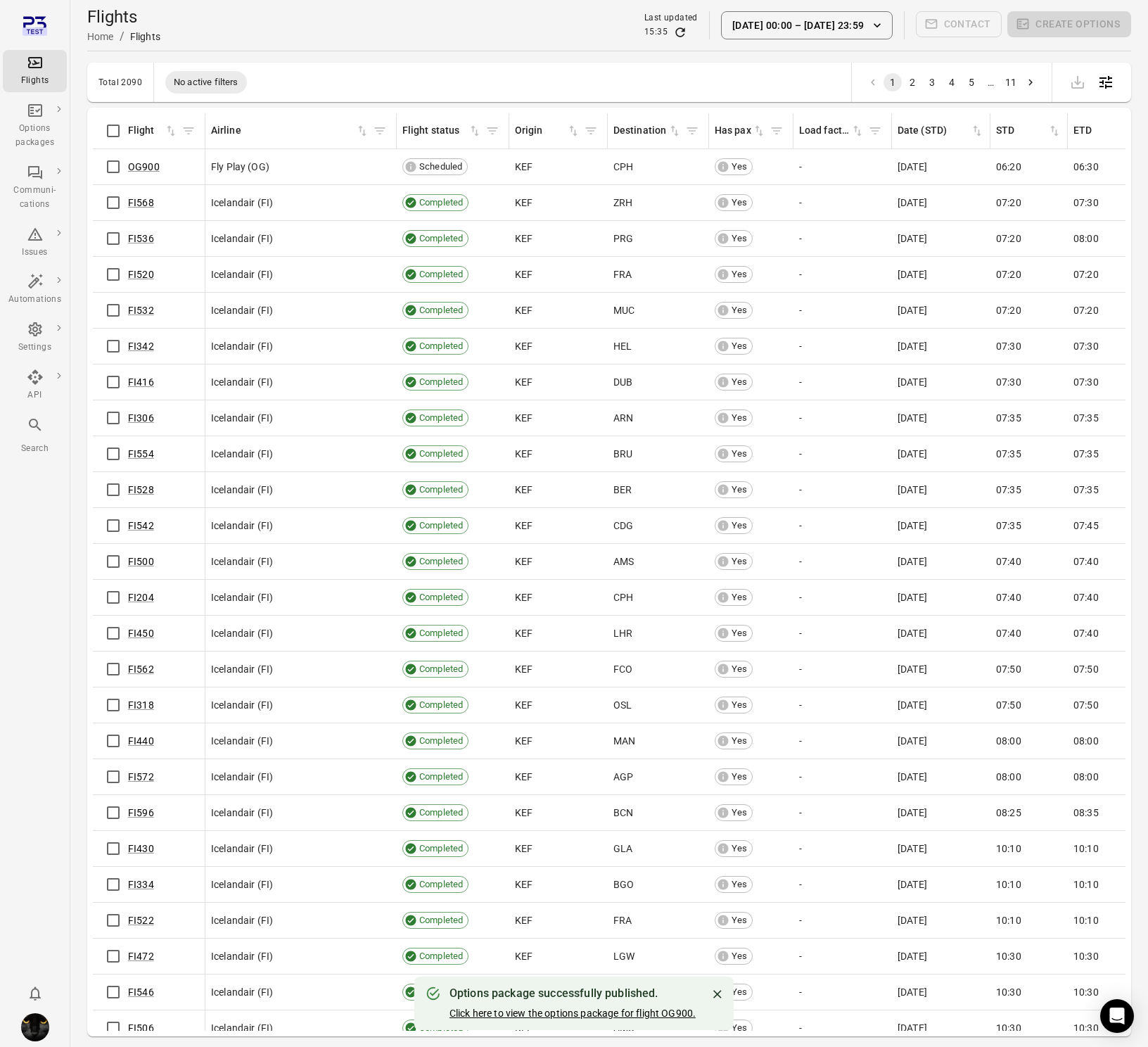
click at [521, 1013] on link "Click here to view the options package for flight OG900." at bounding box center [573, 1012] width 246 height 11
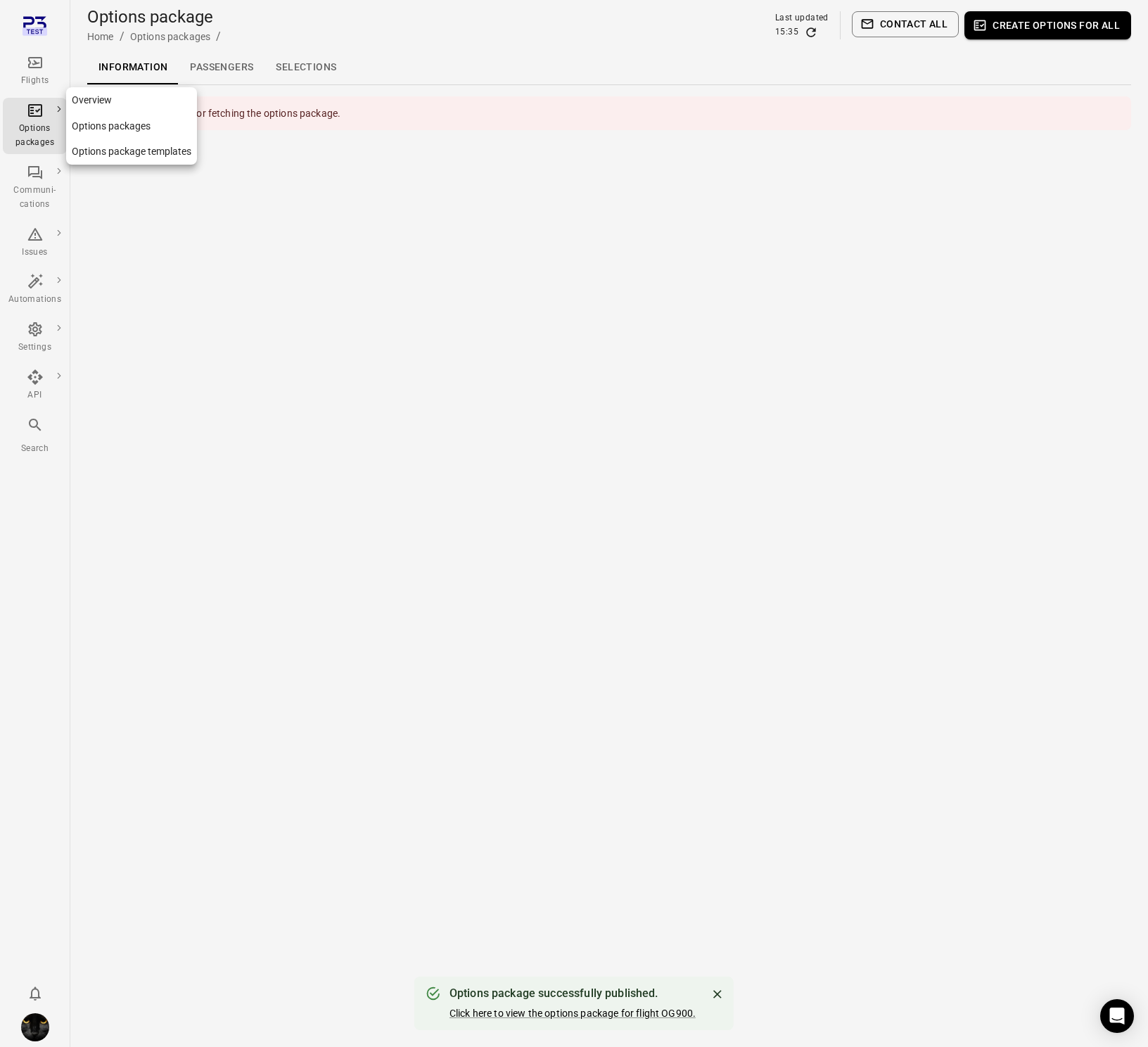
click at [38, 146] on div "Options packages" at bounding box center [35, 136] width 53 height 28
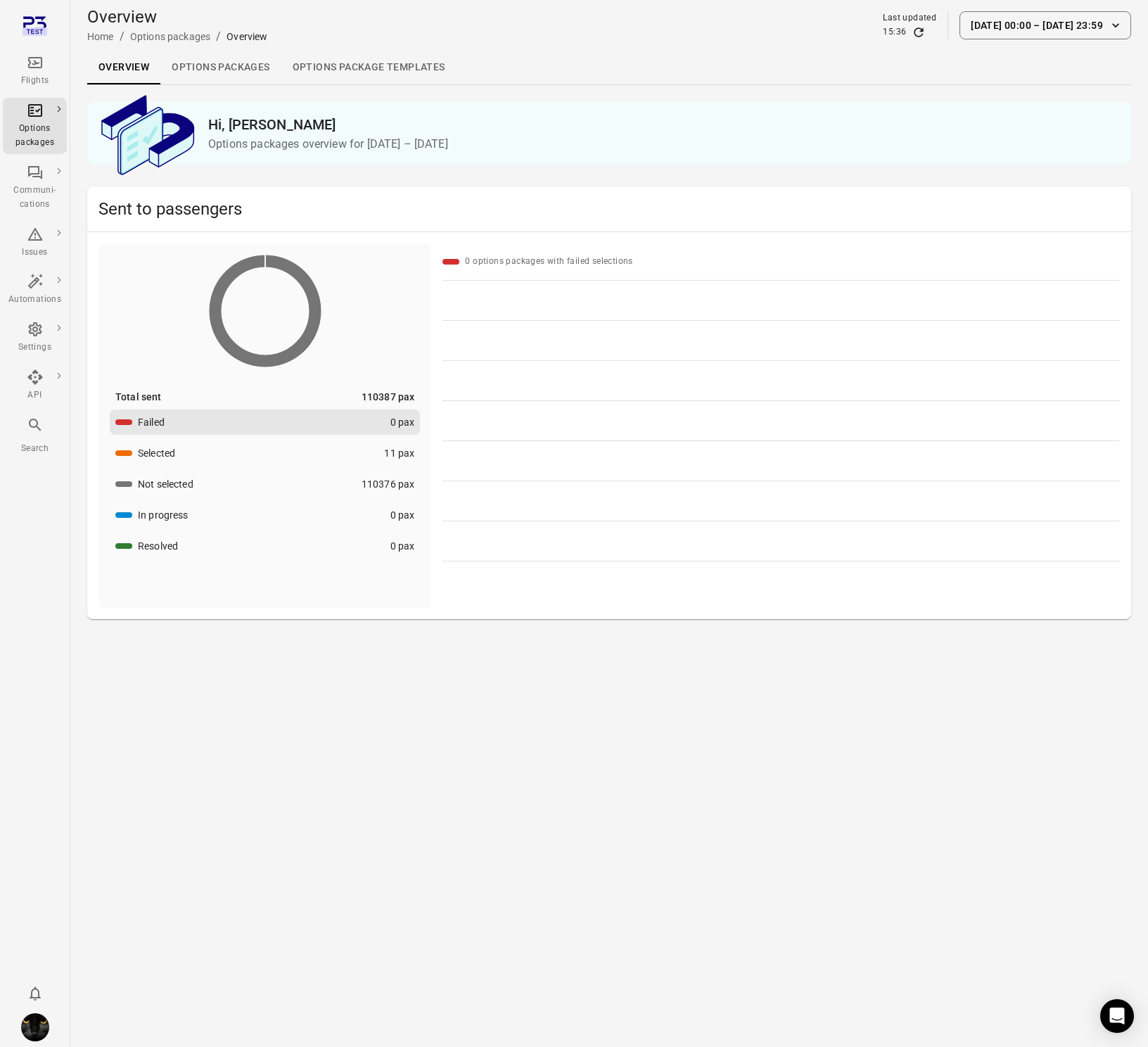
click at [235, 66] on link "Options packages" at bounding box center [220, 67] width 120 height 34
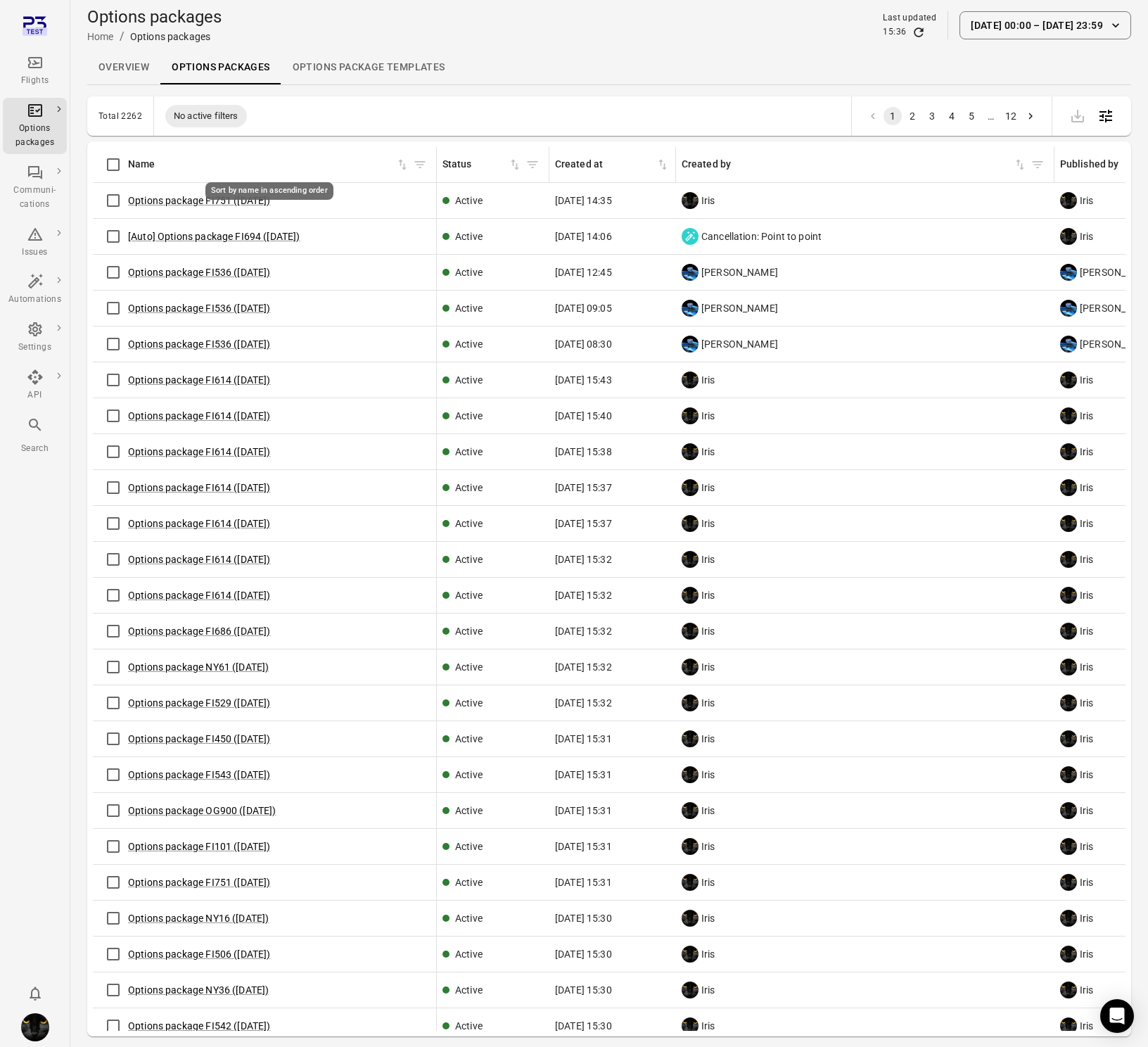
click at [213, 193] on div "Sort by name in ascending order" at bounding box center [269, 192] width 128 height 18
click at [209, 201] on link "Options package FI751 (14 Oct)" at bounding box center [199, 199] width 143 height 11
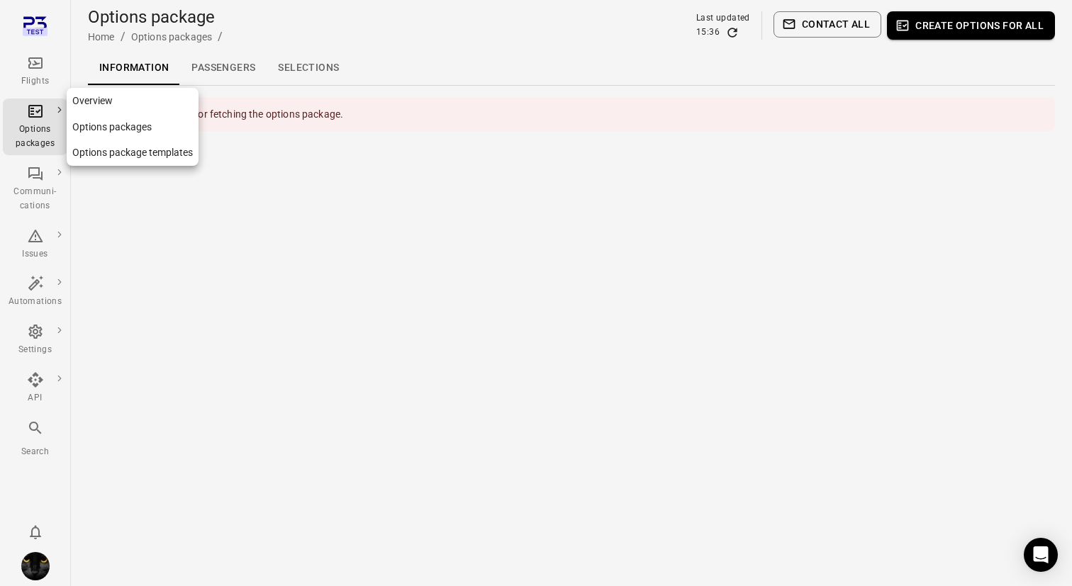
click at [44, 181] on div "Communi-cations" at bounding box center [35, 189] width 53 height 48
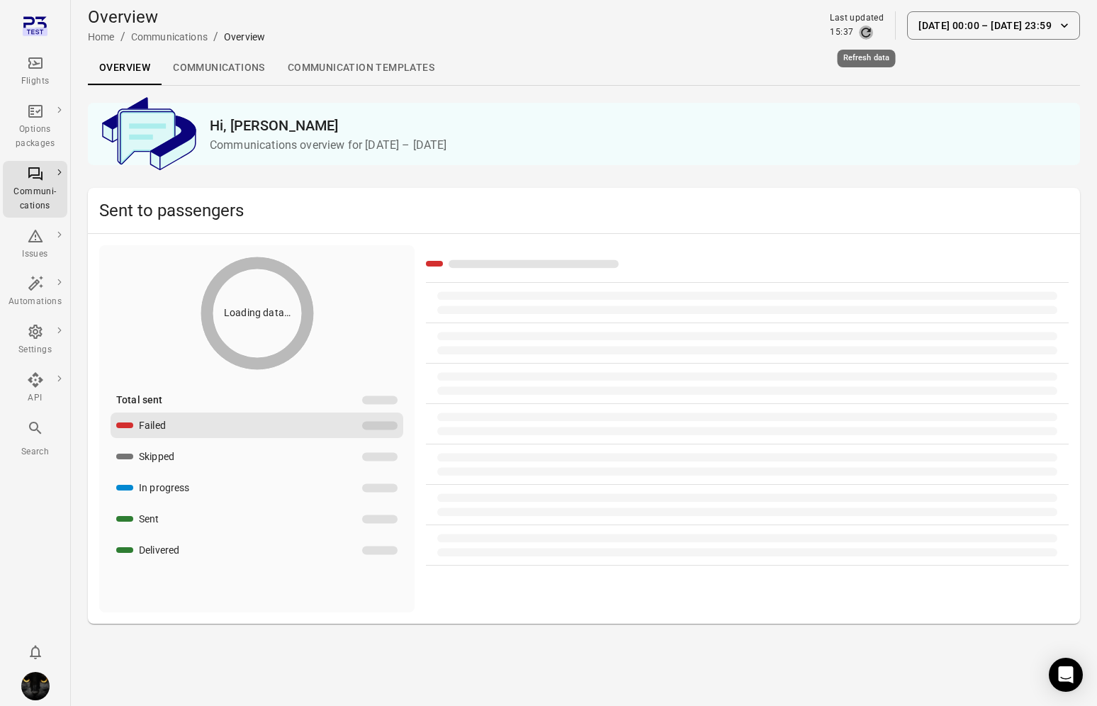
drag, startPoint x: 867, startPoint y: 31, endPoint x: 793, endPoint y: 213, distance: 196.5
click at [867, 31] on icon "Refresh data" at bounding box center [866, 32] width 9 height 9
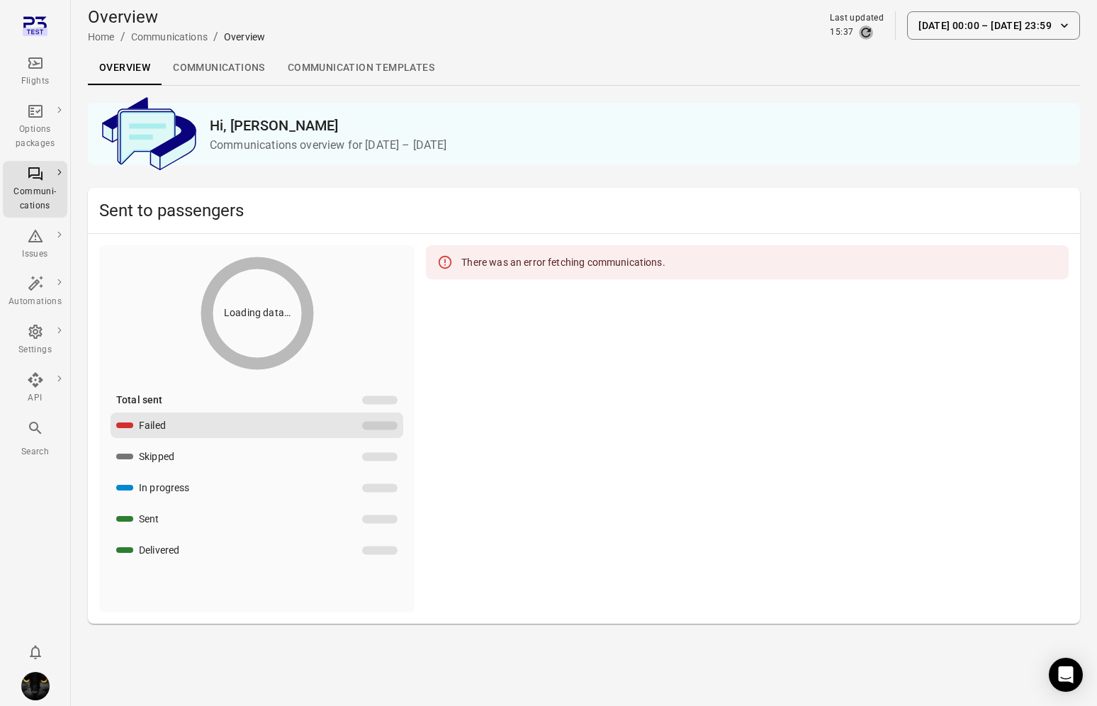
click at [212, 68] on link "Communications" at bounding box center [219, 68] width 115 height 34
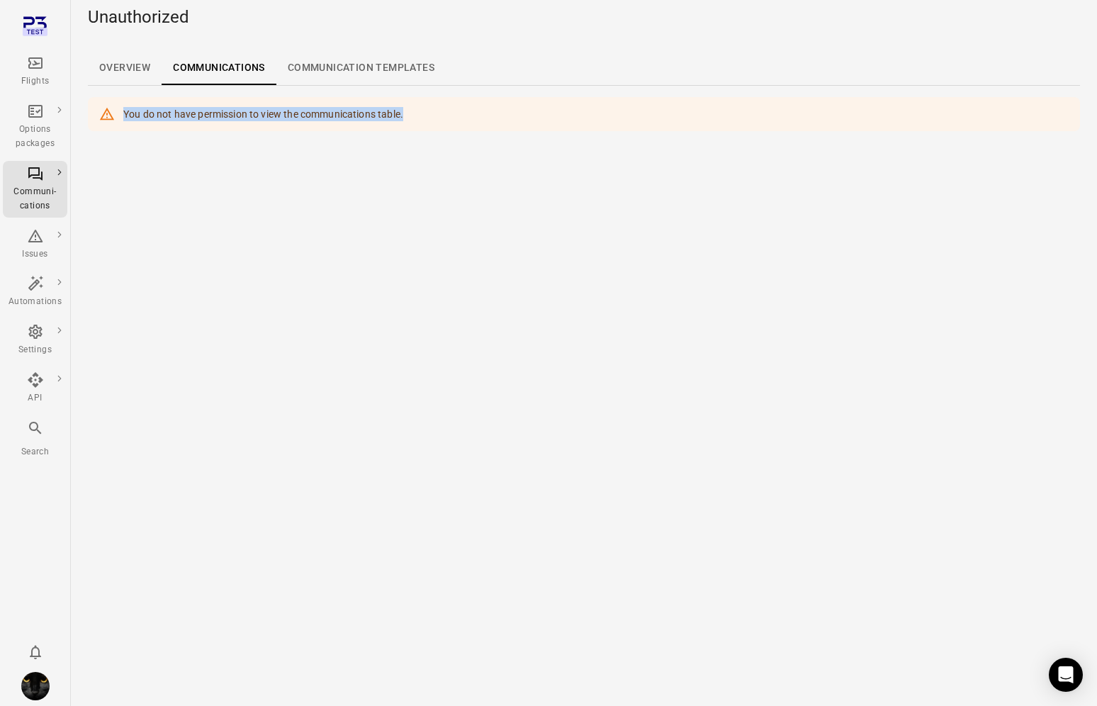
drag, startPoint x: 419, startPoint y: 113, endPoint x: 100, endPoint y: 118, distance: 319.0
click at [100, 118] on div "You do not have permission to view the communications table." at bounding box center [584, 114] width 992 height 34
click at [100, 118] on icon at bounding box center [107, 114] width 16 height 16
click at [143, 144] on main "Unauthorized Overview Communications Communication templates You do not have pe…" at bounding box center [584, 353] width 1026 height 706
click at [247, 235] on main "Unauthorized Overview Communications Communication templates You do not have pe…" at bounding box center [584, 353] width 1026 height 706
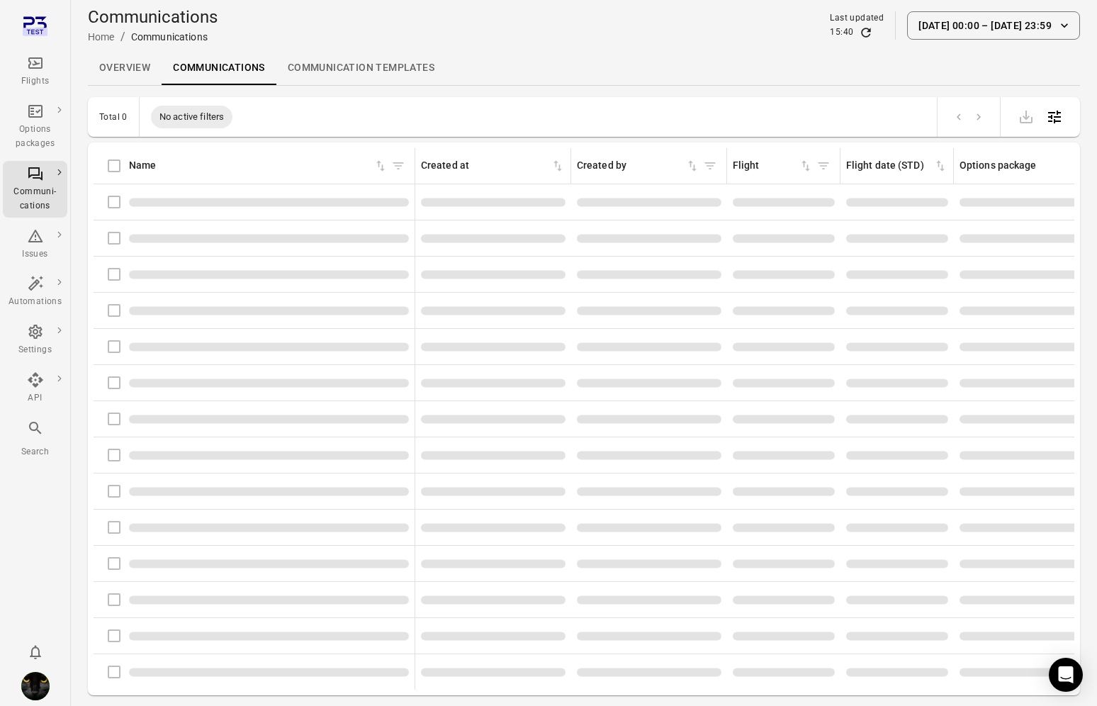
click at [318, 74] on link "Communication templates" at bounding box center [360, 68] width 169 height 34
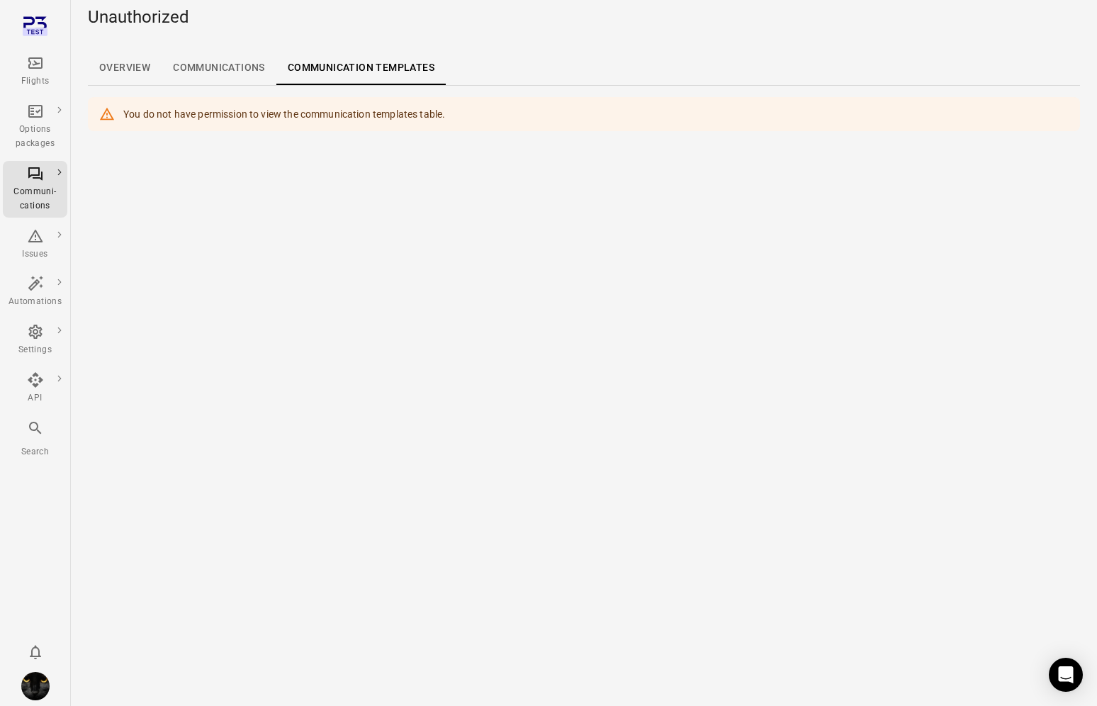
click at [200, 65] on link "Communications" at bounding box center [219, 68] width 115 height 34
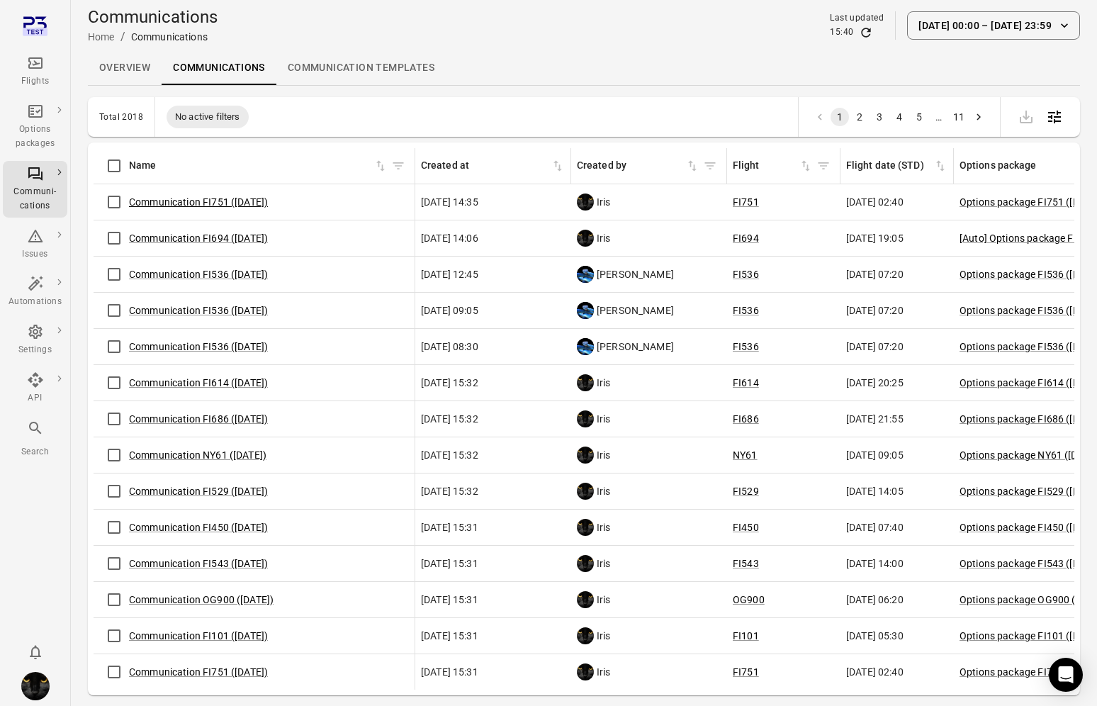
click at [189, 196] on link "Communication FI751 ([DATE])" at bounding box center [198, 201] width 139 height 11
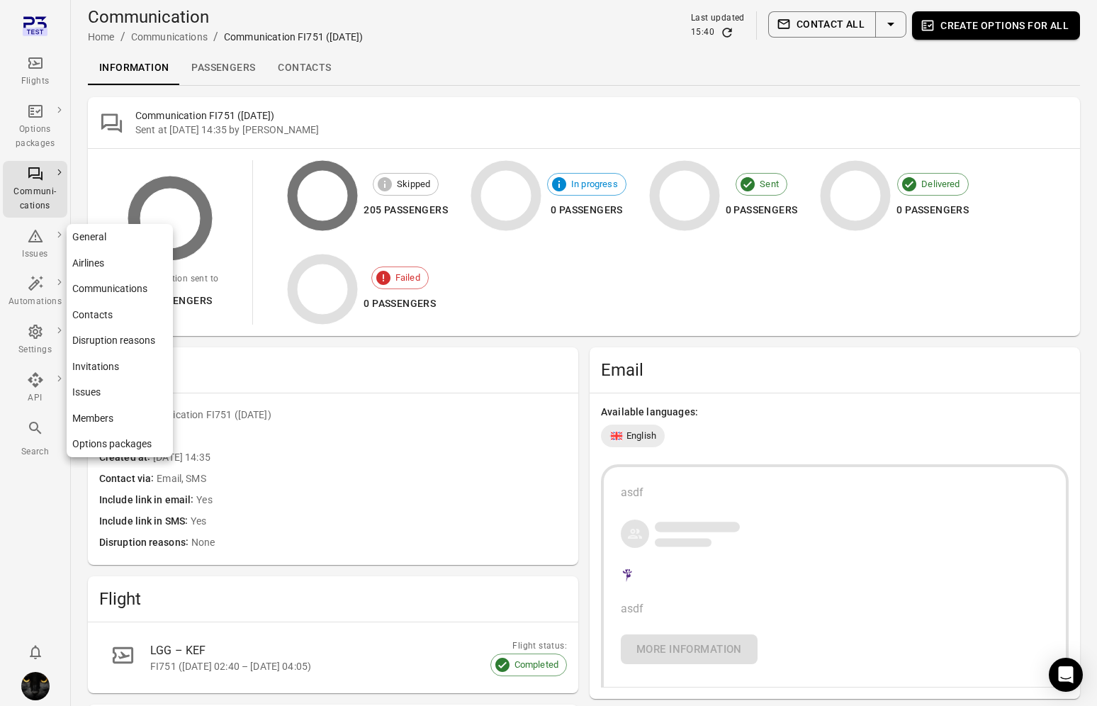
click at [39, 340] on icon "Main navigation" at bounding box center [35, 331] width 17 height 17
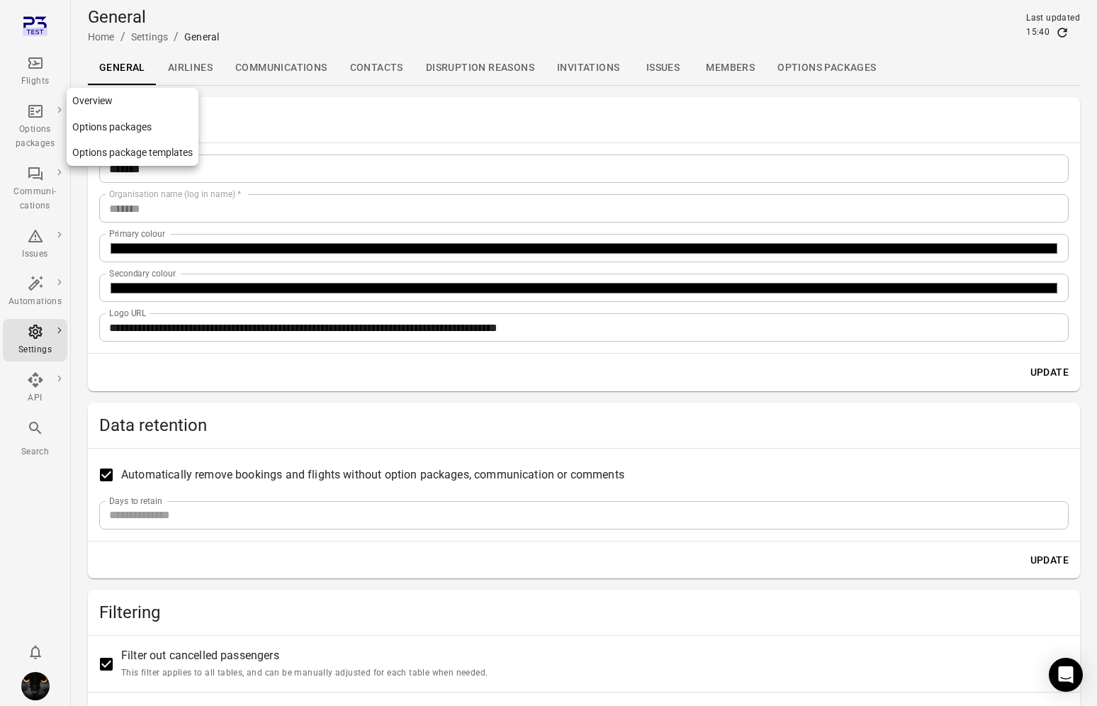
click at [38, 137] on div "Options packages" at bounding box center [35, 137] width 53 height 28
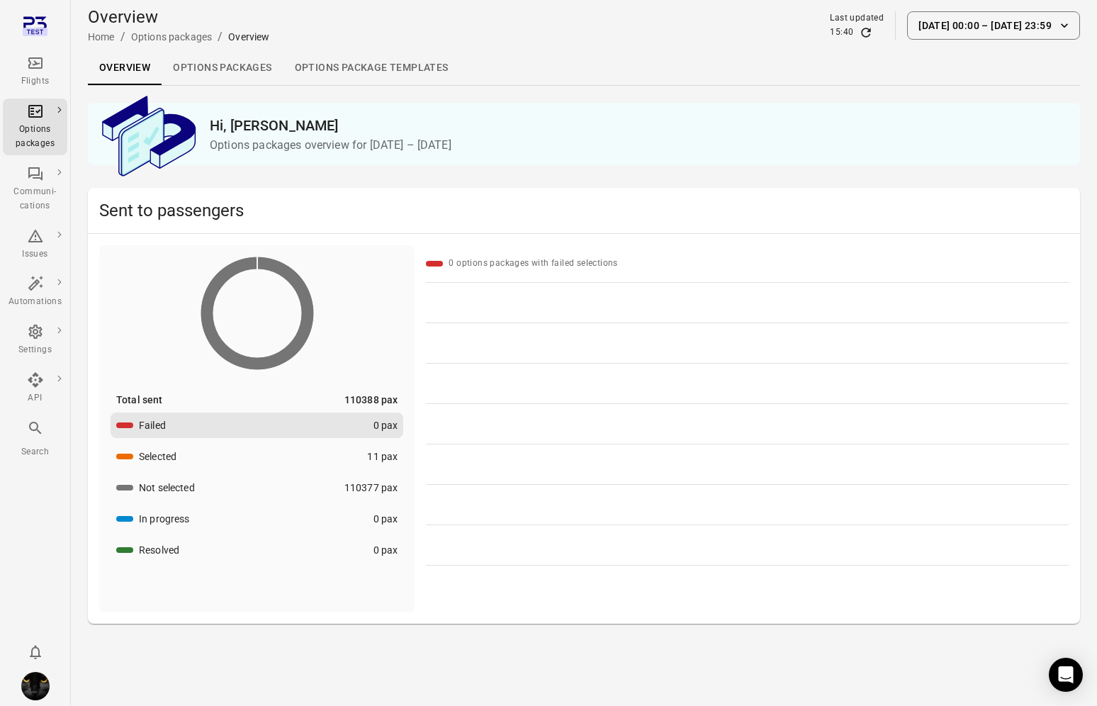
click at [192, 67] on link "Options packages" at bounding box center [222, 68] width 121 height 34
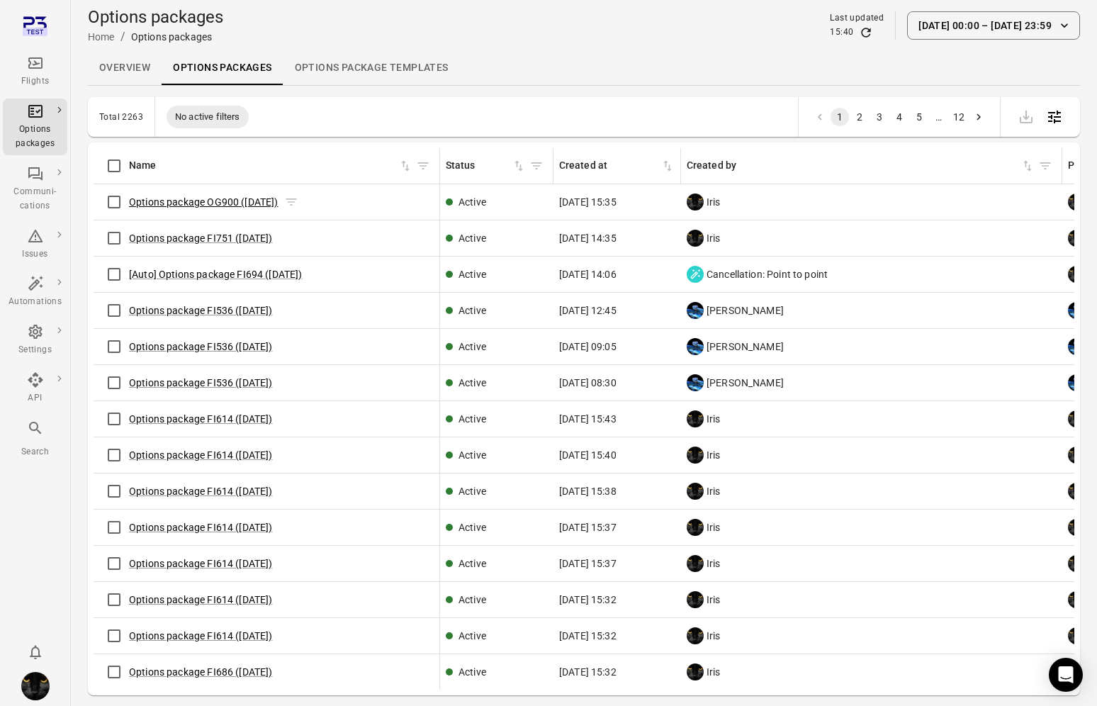
click at [183, 203] on link "Options package OG900 ([DATE])" at bounding box center [204, 201] width 150 height 11
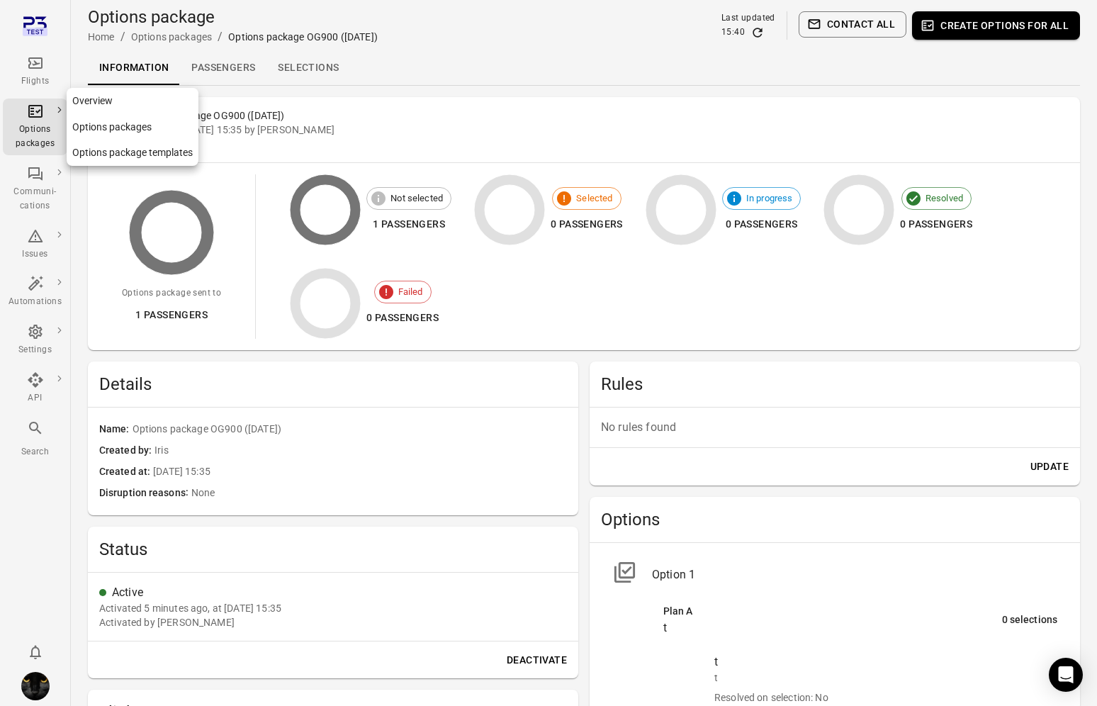
click at [53, 130] on div "Options packages" at bounding box center [35, 137] width 53 height 28
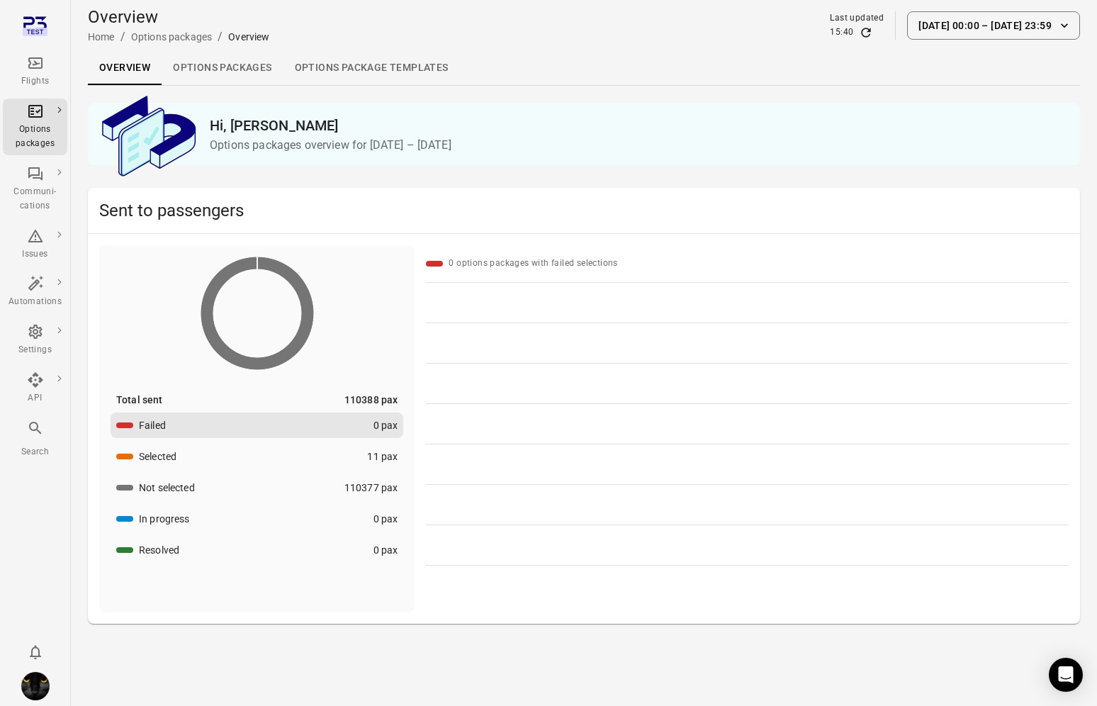
click at [331, 75] on link "Options package Templates" at bounding box center [372, 68] width 176 height 34
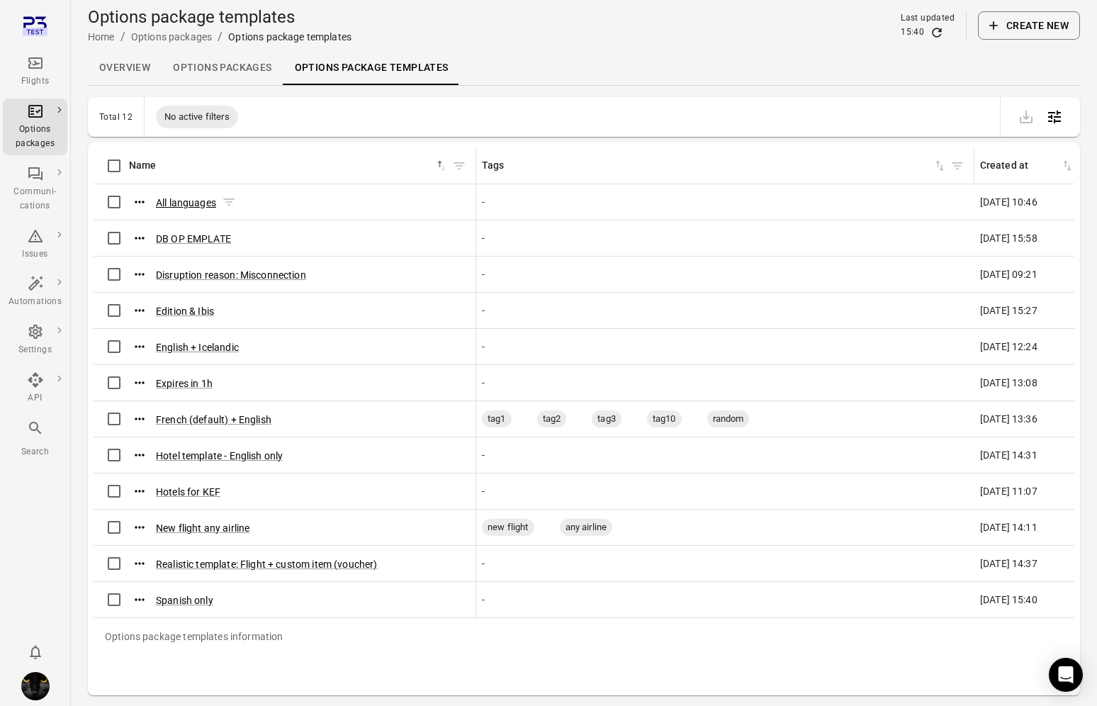
click at [193, 200] on button "All languages" at bounding box center [186, 203] width 60 height 14
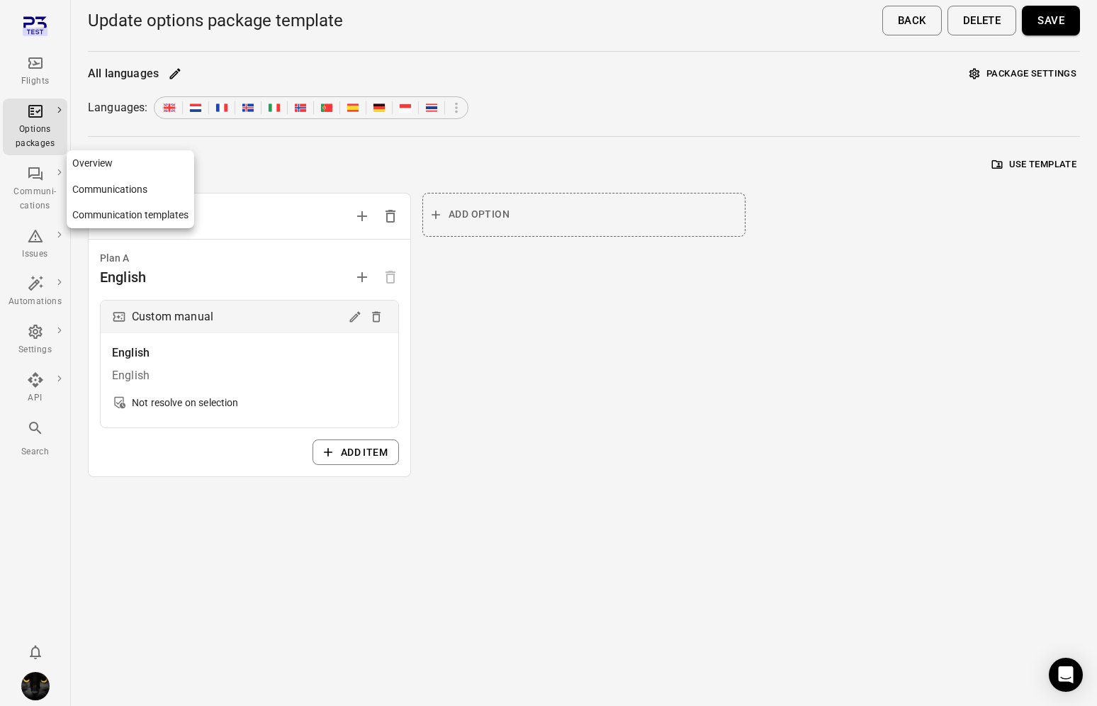
click at [30, 184] on div "Communi-cations" at bounding box center [35, 189] width 53 height 48
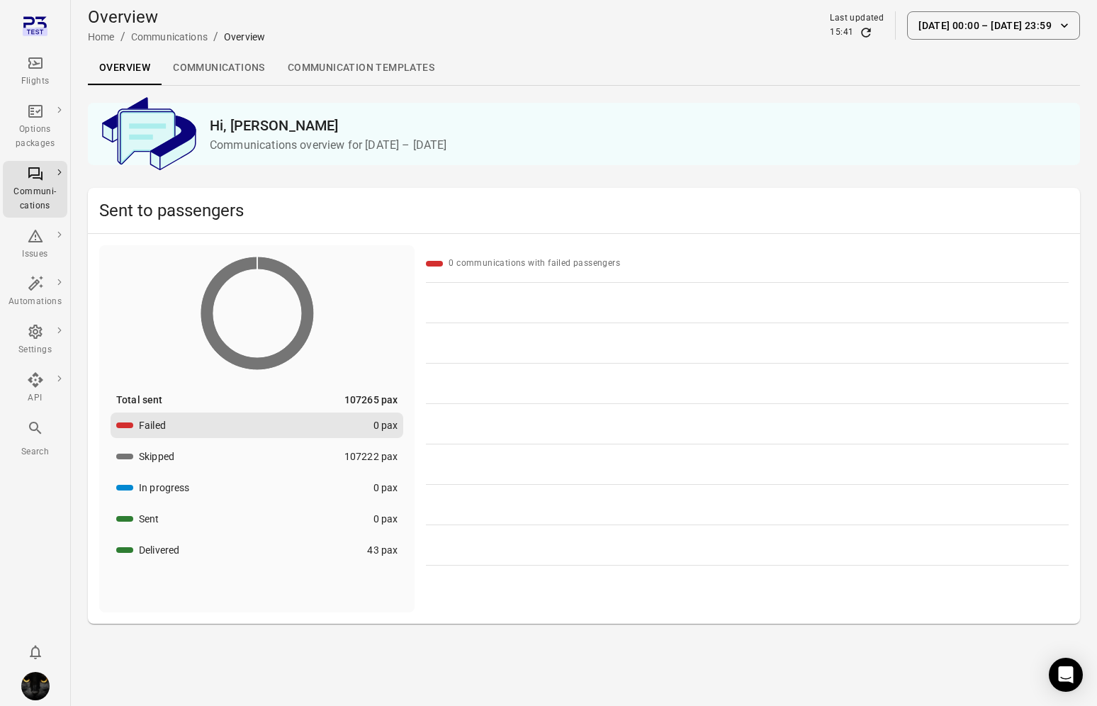
click at [251, 74] on link "Communications" at bounding box center [219, 68] width 115 height 34
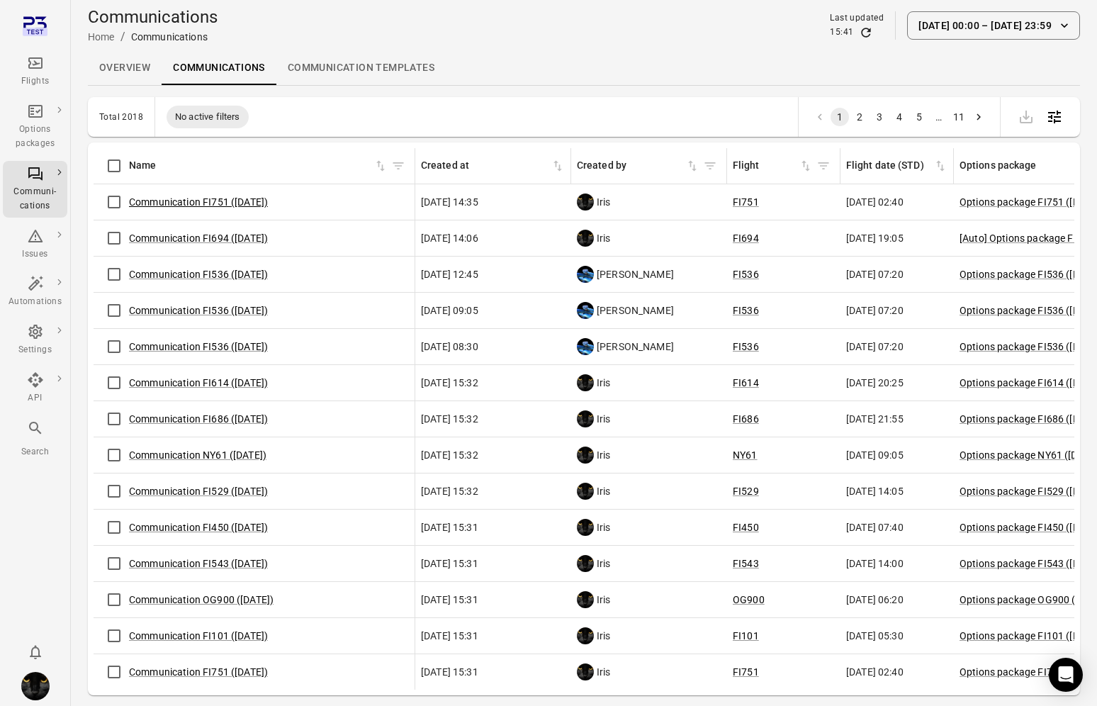
click at [191, 200] on link "Communication FI751 ([DATE])" at bounding box center [198, 201] width 139 height 11
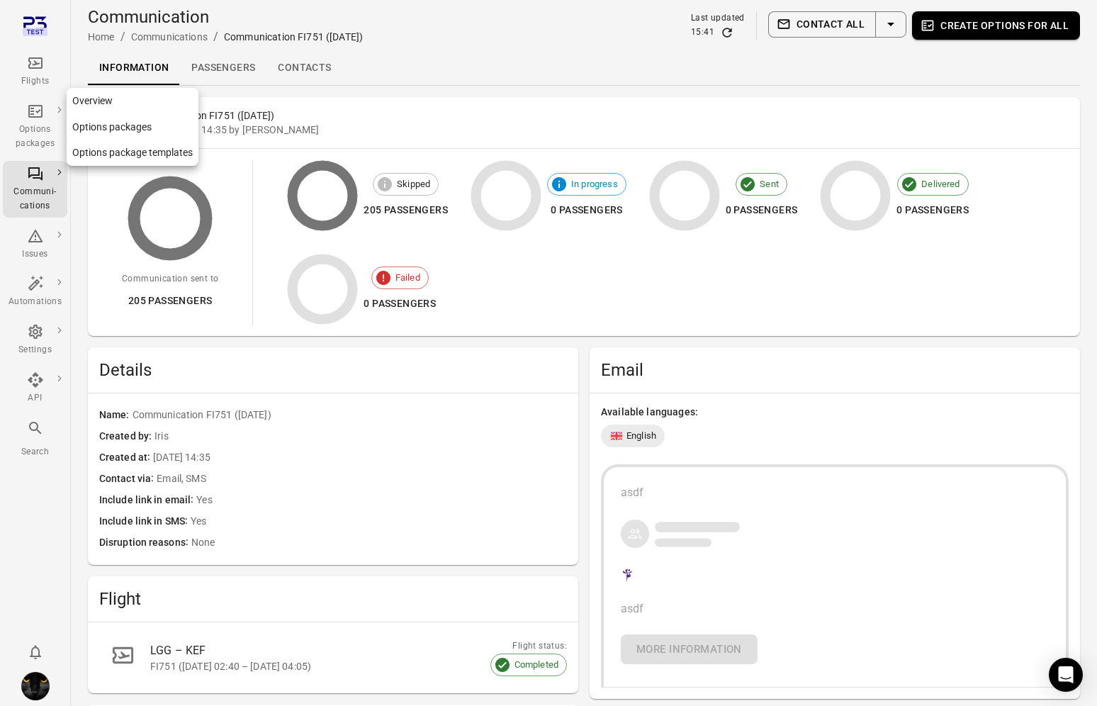
click at [44, 129] on div "Options packages" at bounding box center [35, 137] width 53 height 28
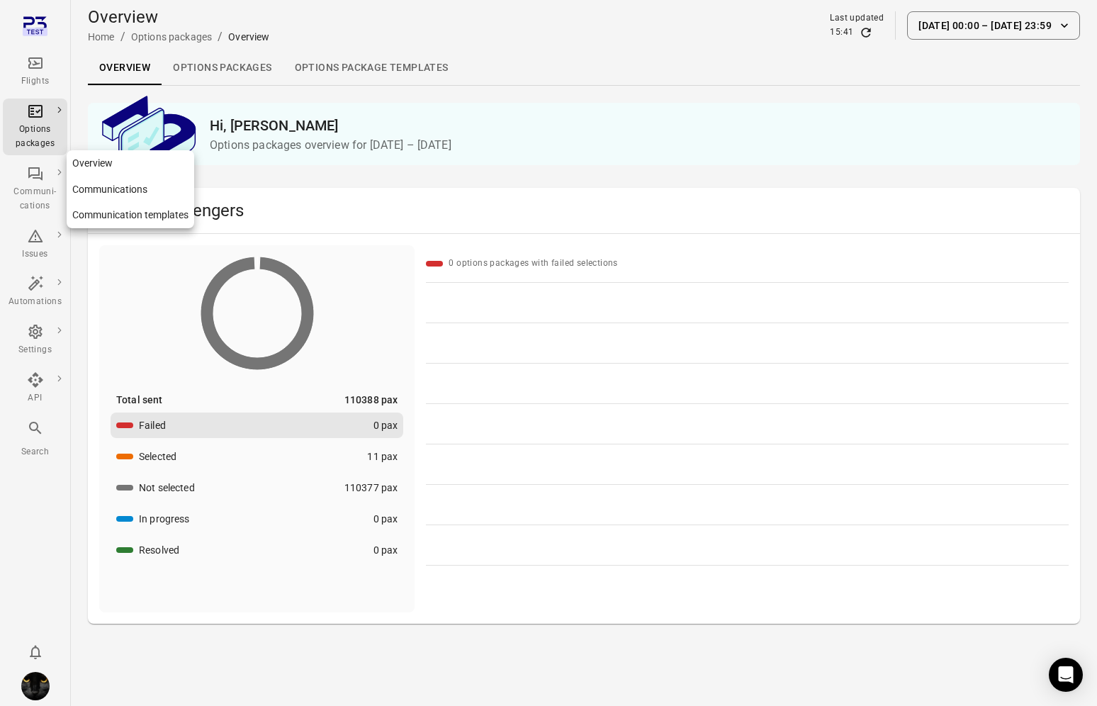
click at [32, 207] on div "Communi-cations" at bounding box center [35, 199] width 53 height 28
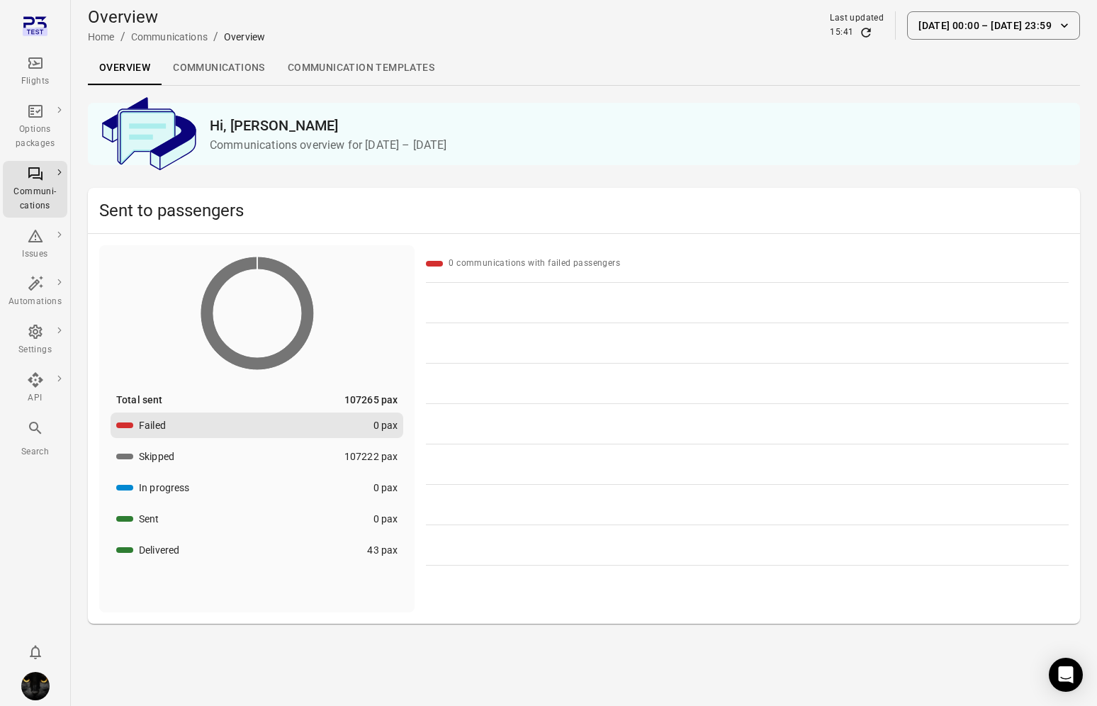
click at [353, 67] on link "Communication templates" at bounding box center [360, 68] width 169 height 34
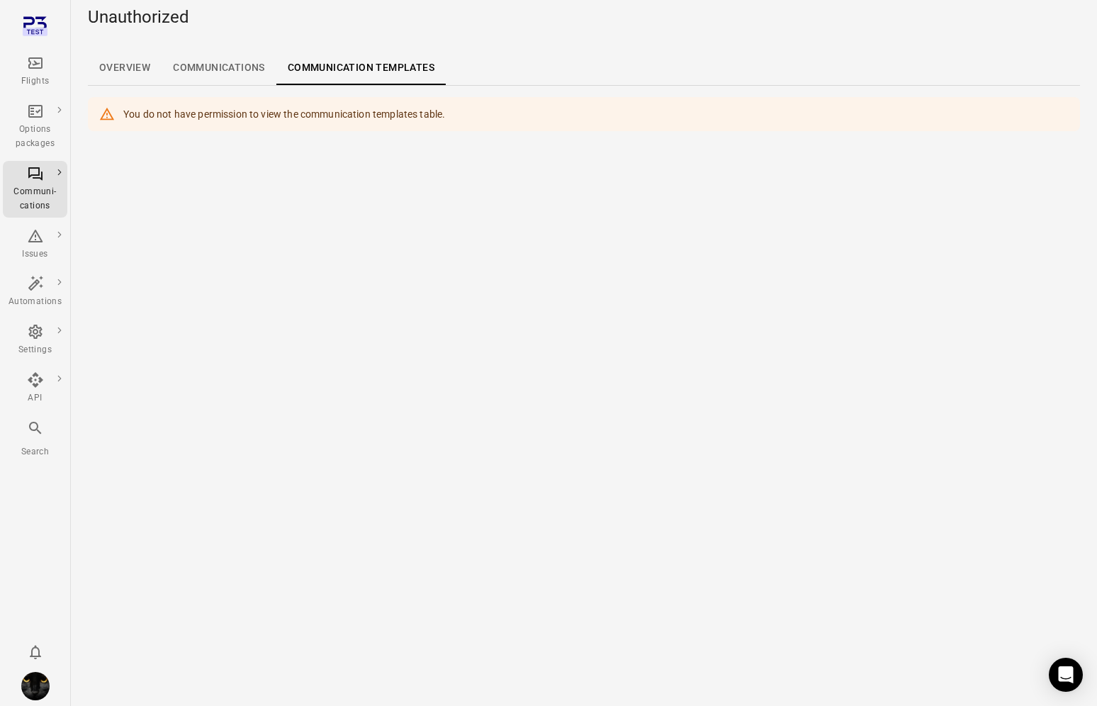
click at [35, 78] on div "Flights" at bounding box center [35, 81] width 53 height 14
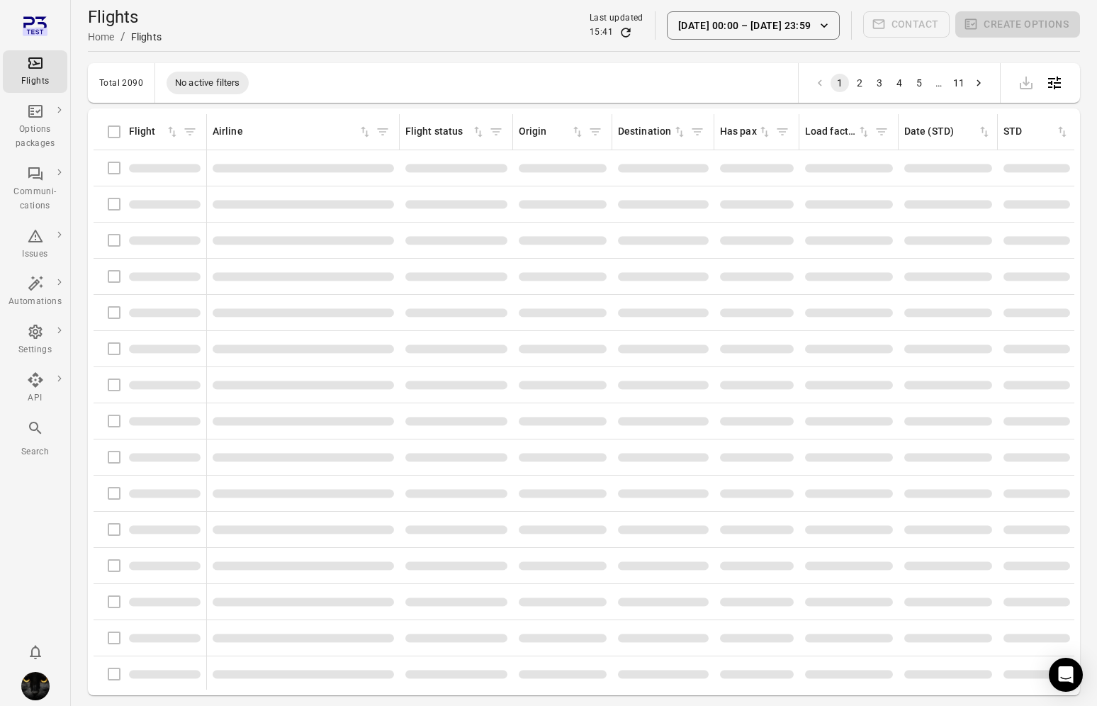
click at [110, 172] on div "Flights information" at bounding box center [149, 168] width 101 height 30
click at [111, 169] on div "Flights information" at bounding box center [149, 168] width 101 height 30
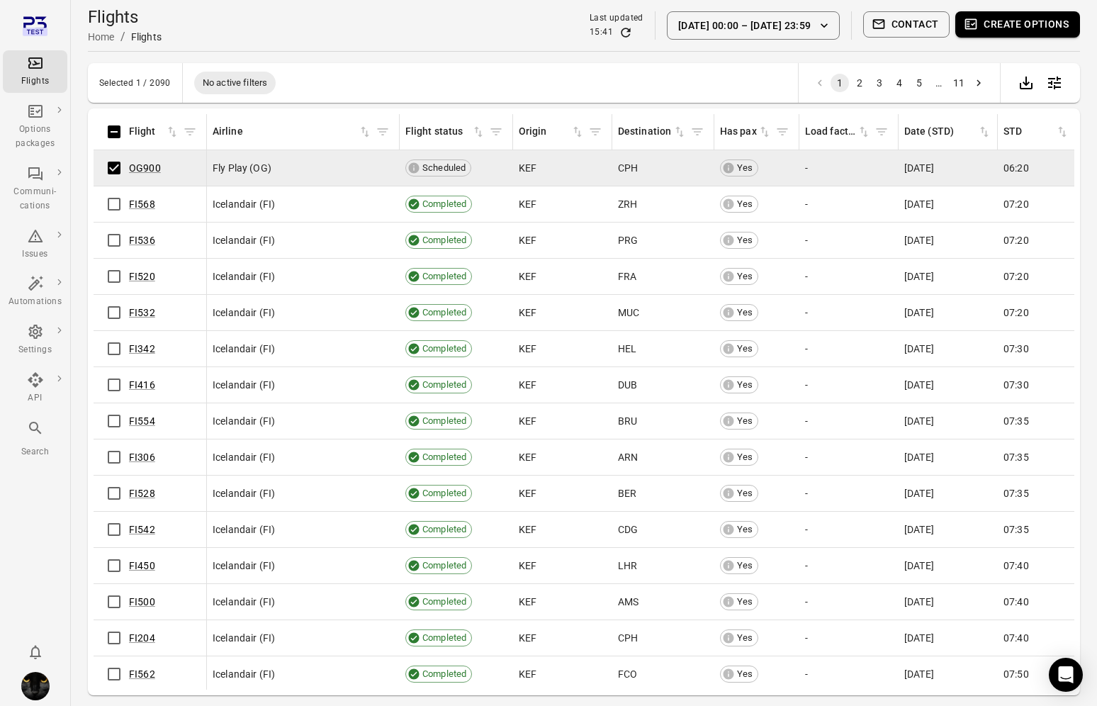
click at [1021, 30] on button "Create options" at bounding box center [1017, 24] width 125 height 26
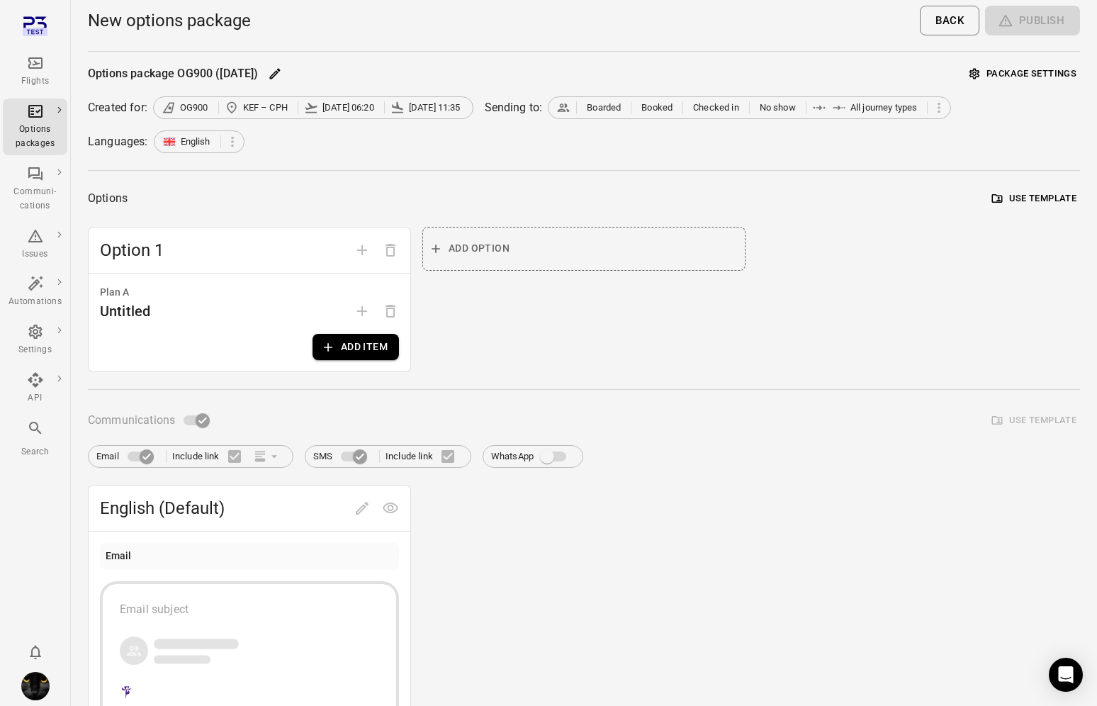
click at [1030, 197] on button "Use template" at bounding box center [1034, 199] width 91 height 22
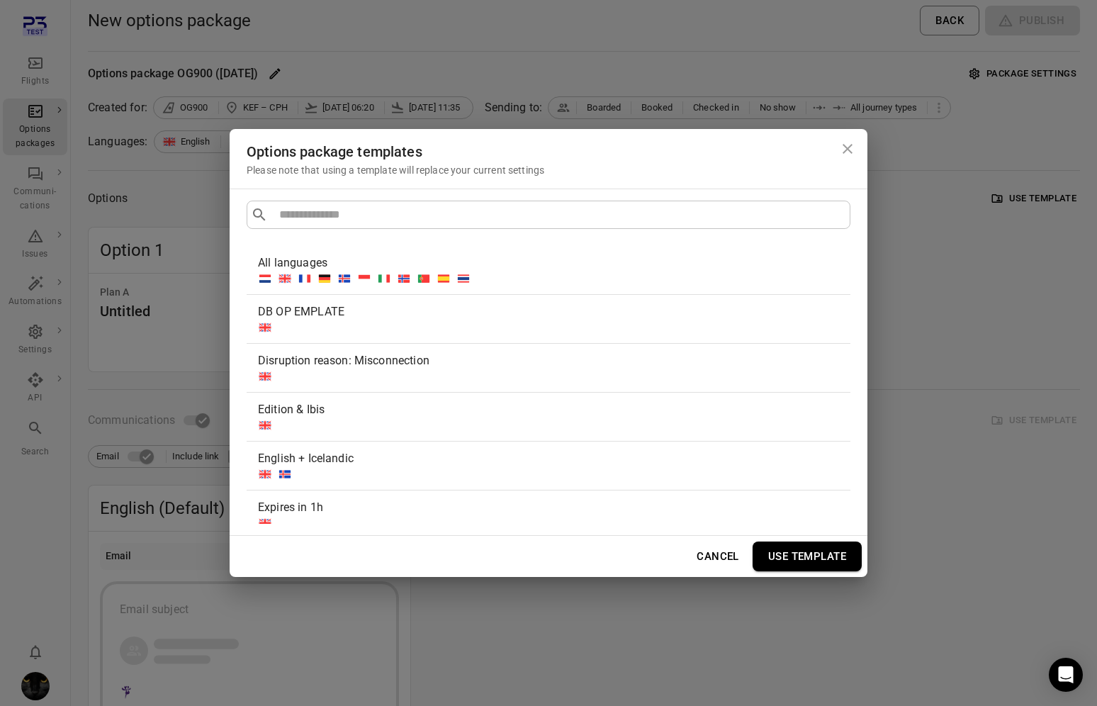
click at [907, 253] on div "Options package templates Please note that using a template will replace your c…" at bounding box center [548, 353] width 1097 height 706
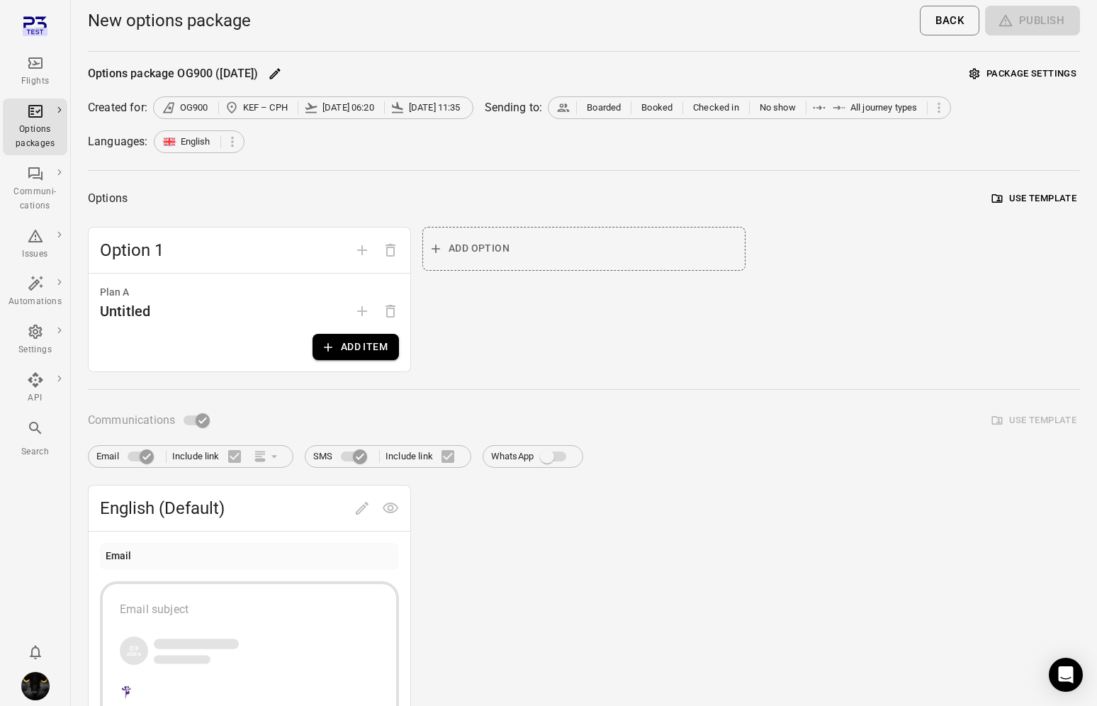
click at [352, 344] on button "Add item" at bounding box center [356, 347] width 86 height 26
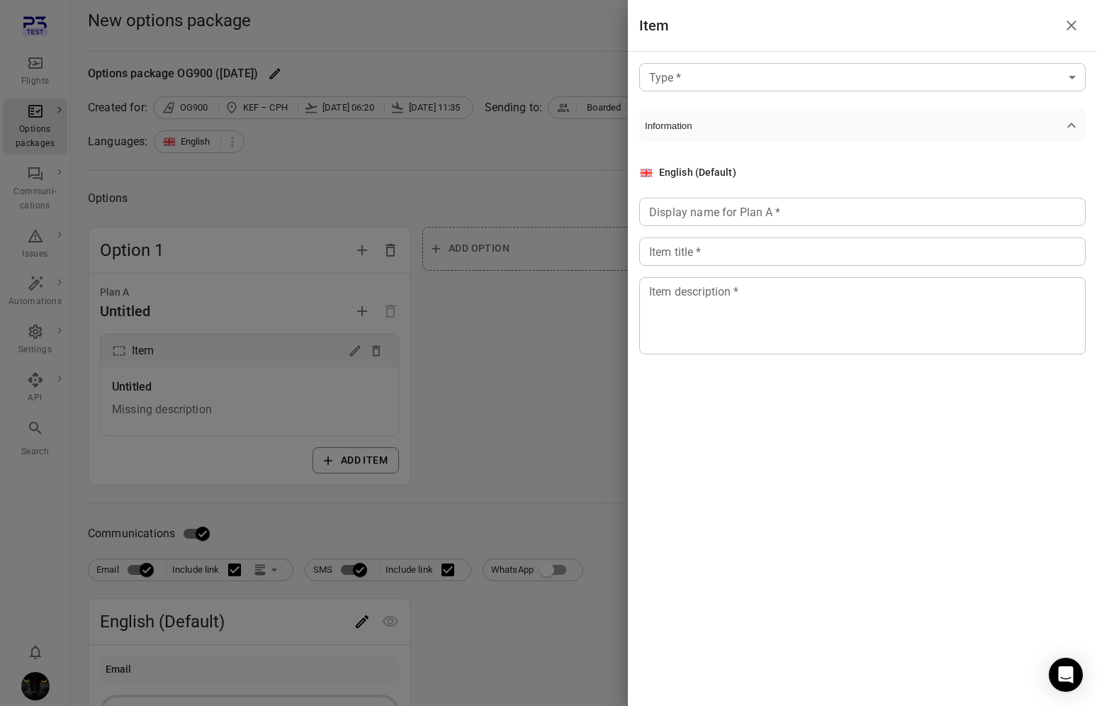
click at [509, 333] on div at bounding box center [548, 353] width 1097 height 706
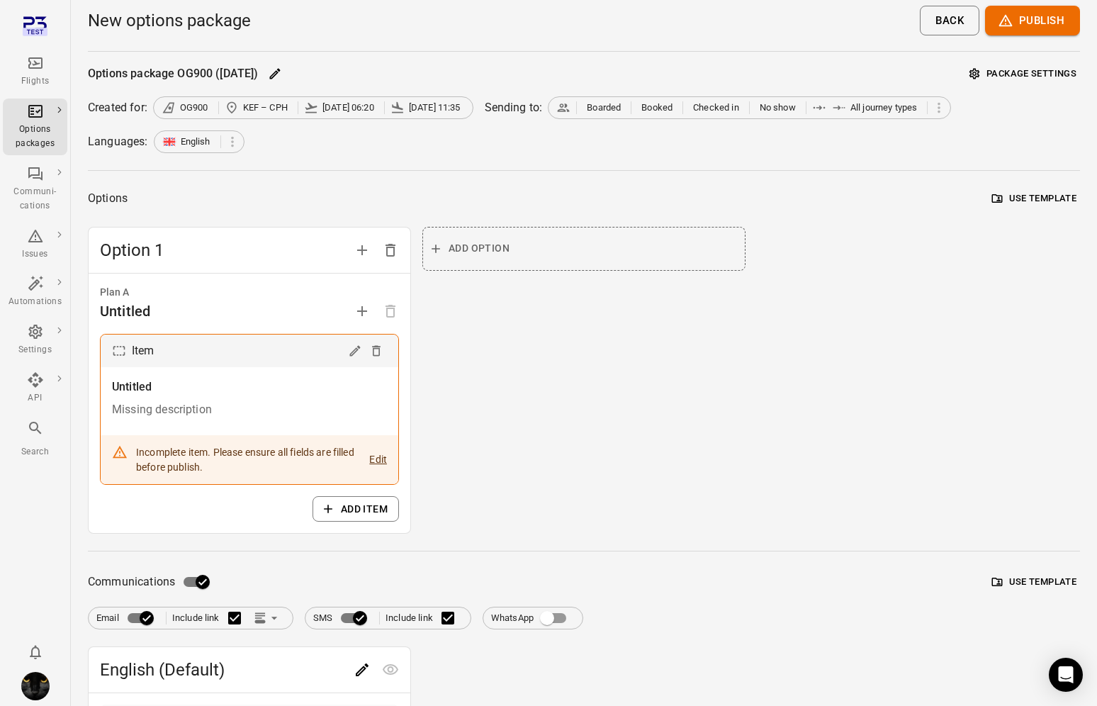
click at [1017, 574] on button "Use template" at bounding box center [1034, 582] width 91 height 22
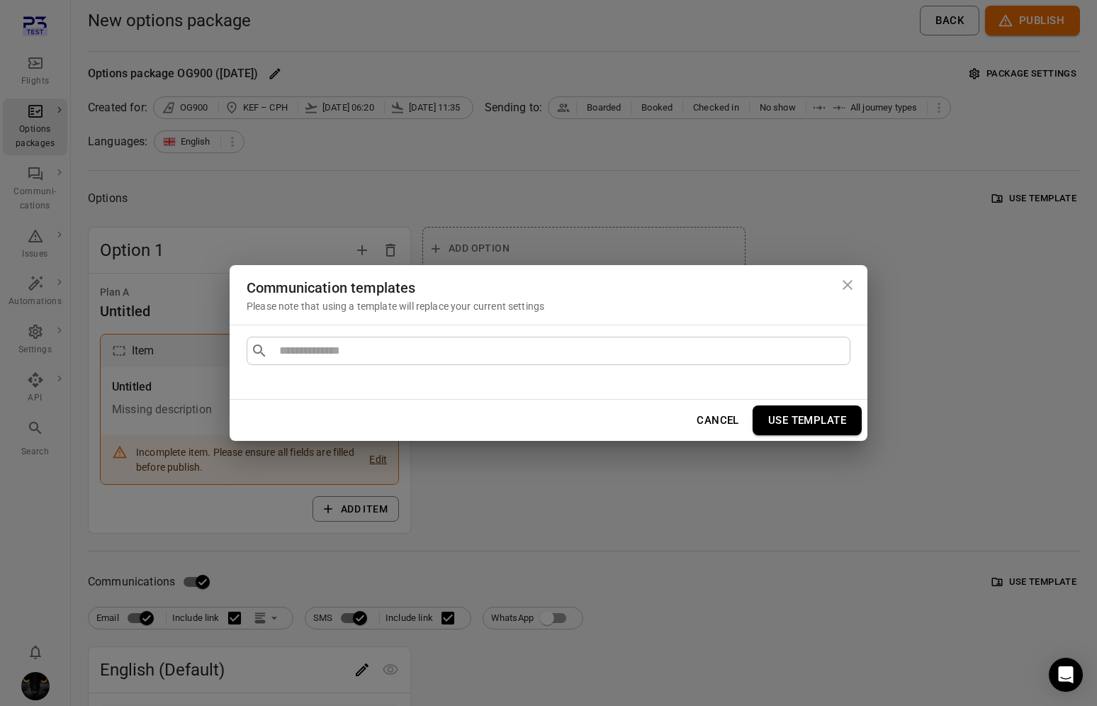
click at [839, 287] on icon "Close dialog" at bounding box center [847, 284] width 17 height 17
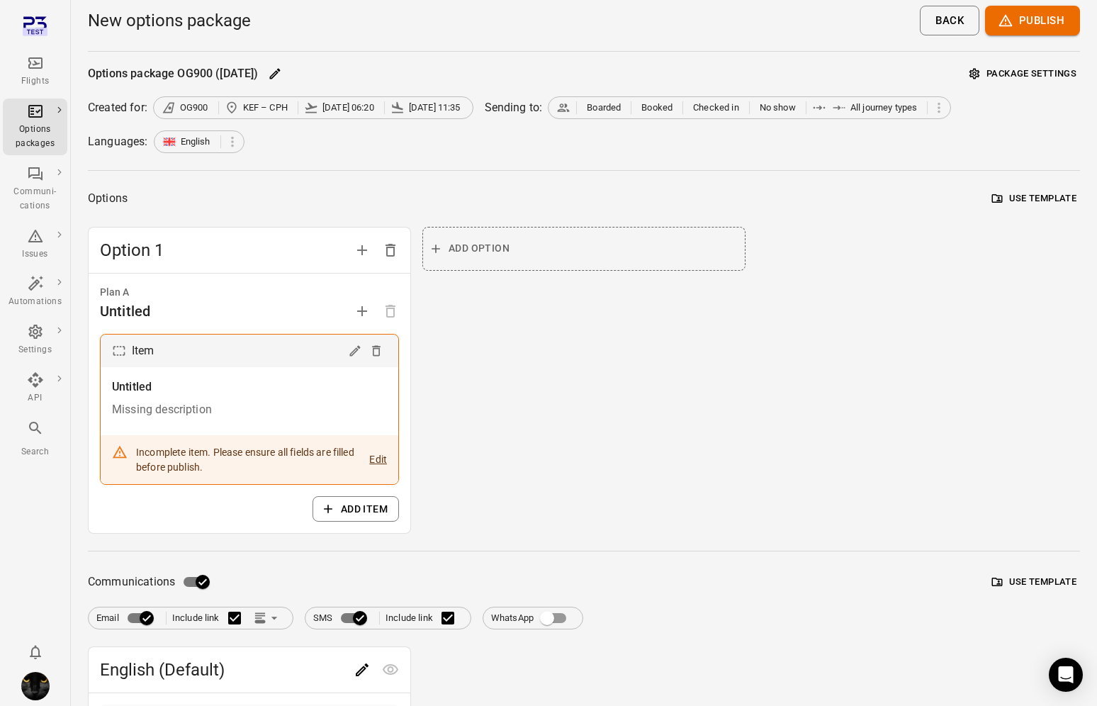
click at [33, 86] on div "Flights" at bounding box center [35, 81] width 53 height 14
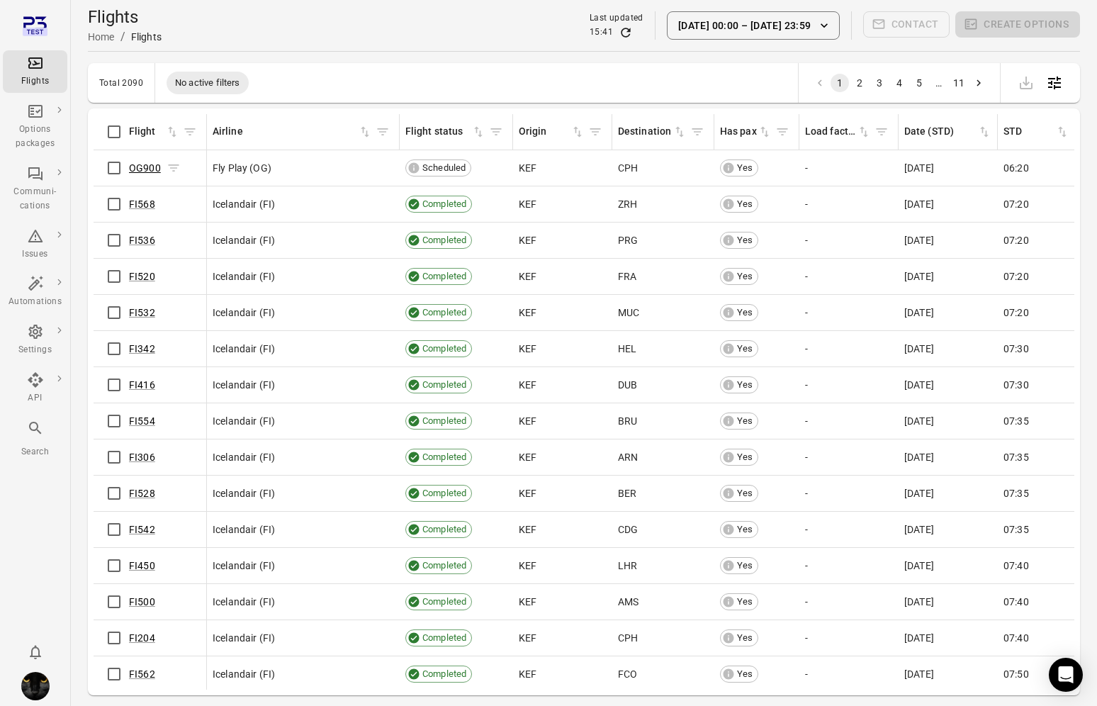
click at [145, 170] on link "OG900" at bounding box center [145, 167] width 32 height 11
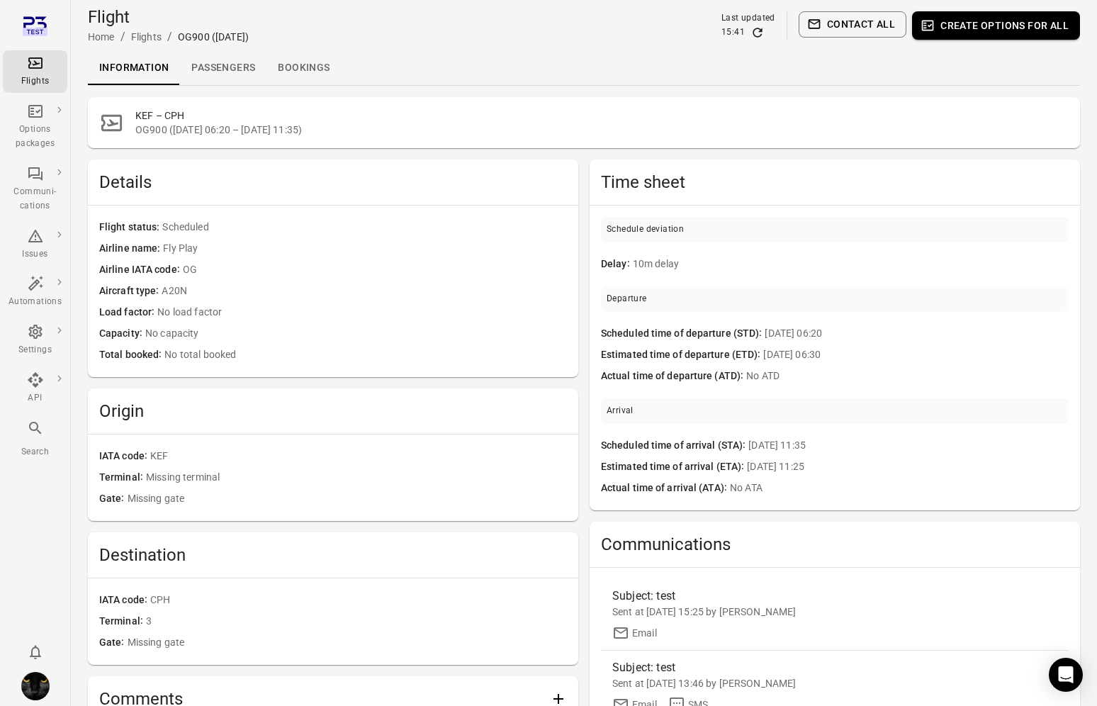
click at [864, 23] on button "Contact all" at bounding box center [853, 24] width 108 height 26
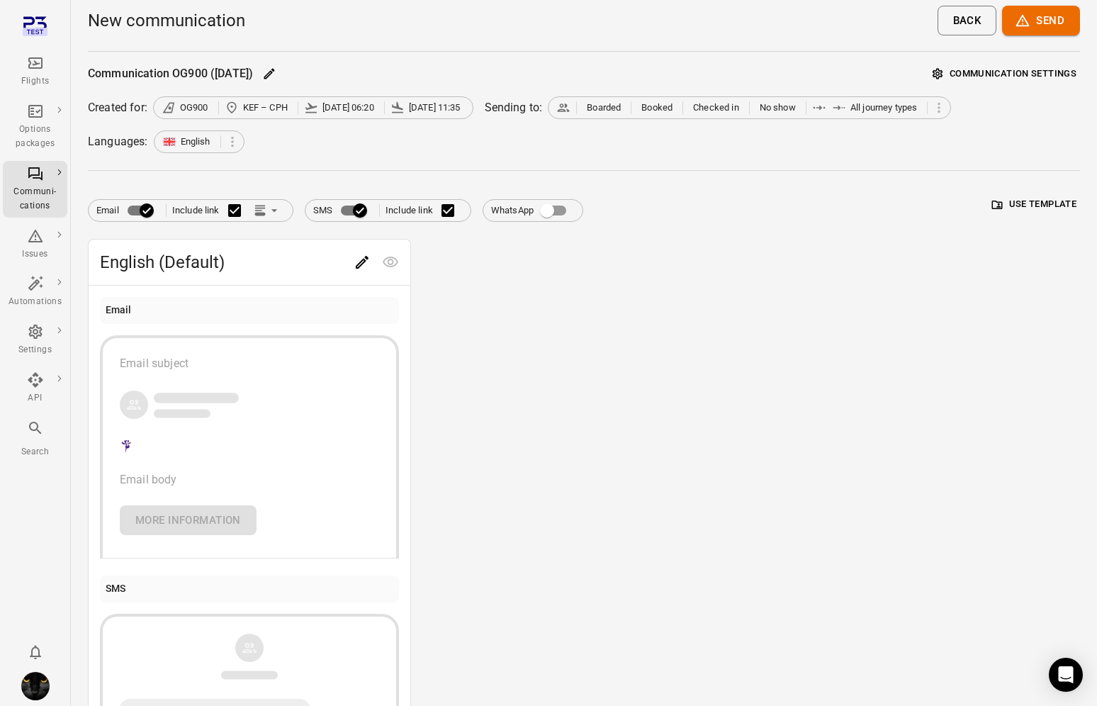
click at [1022, 199] on button "Use template" at bounding box center [1034, 205] width 91 height 22
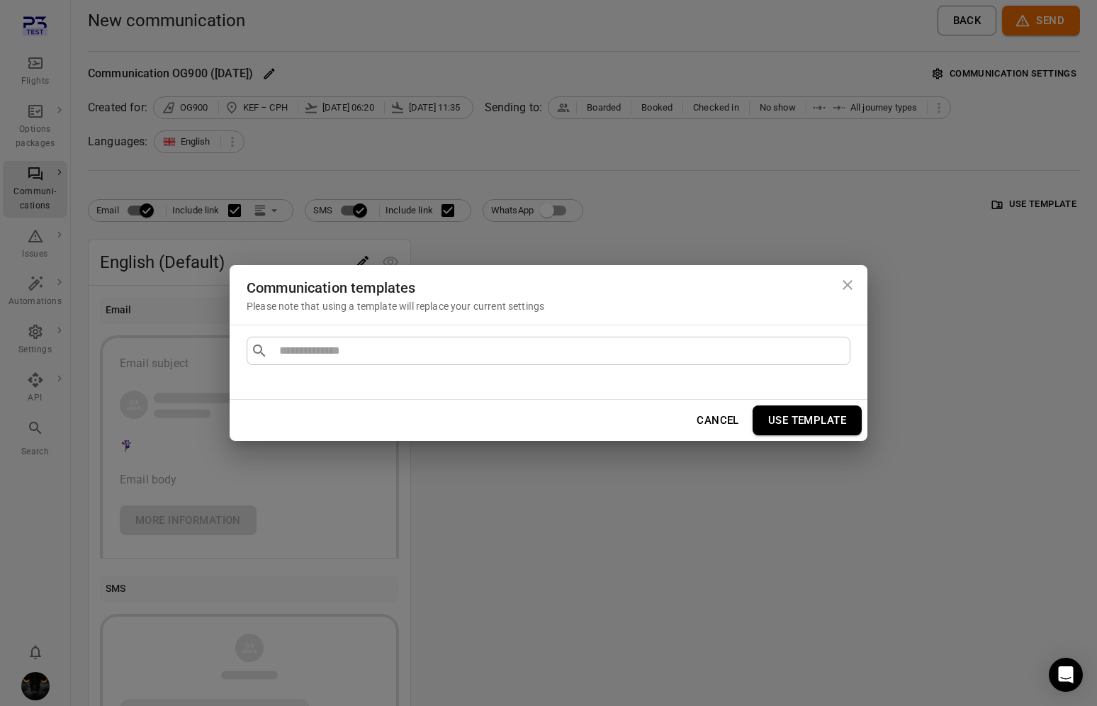
click at [711, 414] on button "Cancel" at bounding box center [718, 420] width 58 height 30
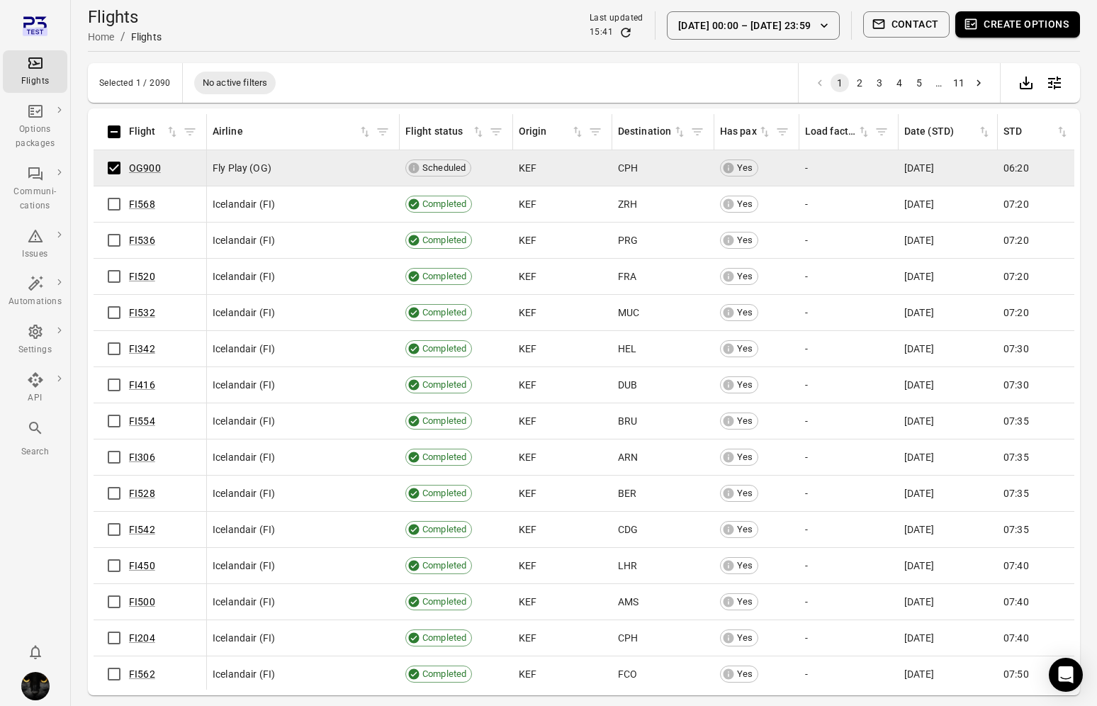
click at [1026, 30] on button "Create options" at bounding box center [1017, 24] width 125 height 26
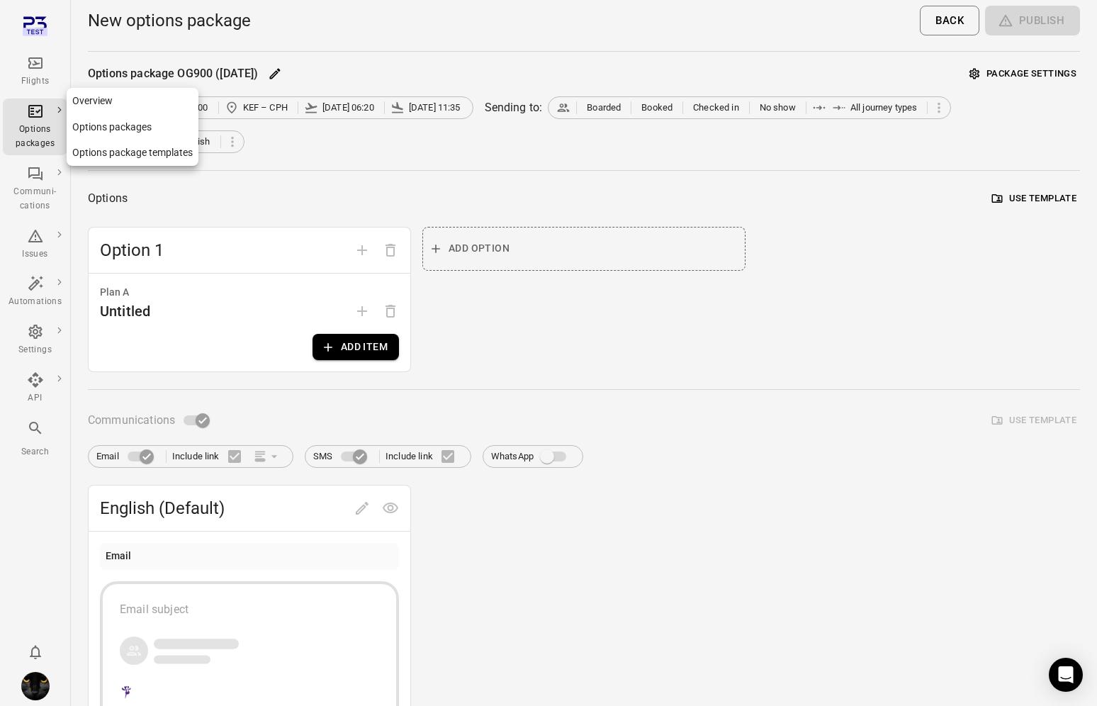
click at [30, 138] on div "Options packages" at bounding box center [35, 137] width 53 height 28
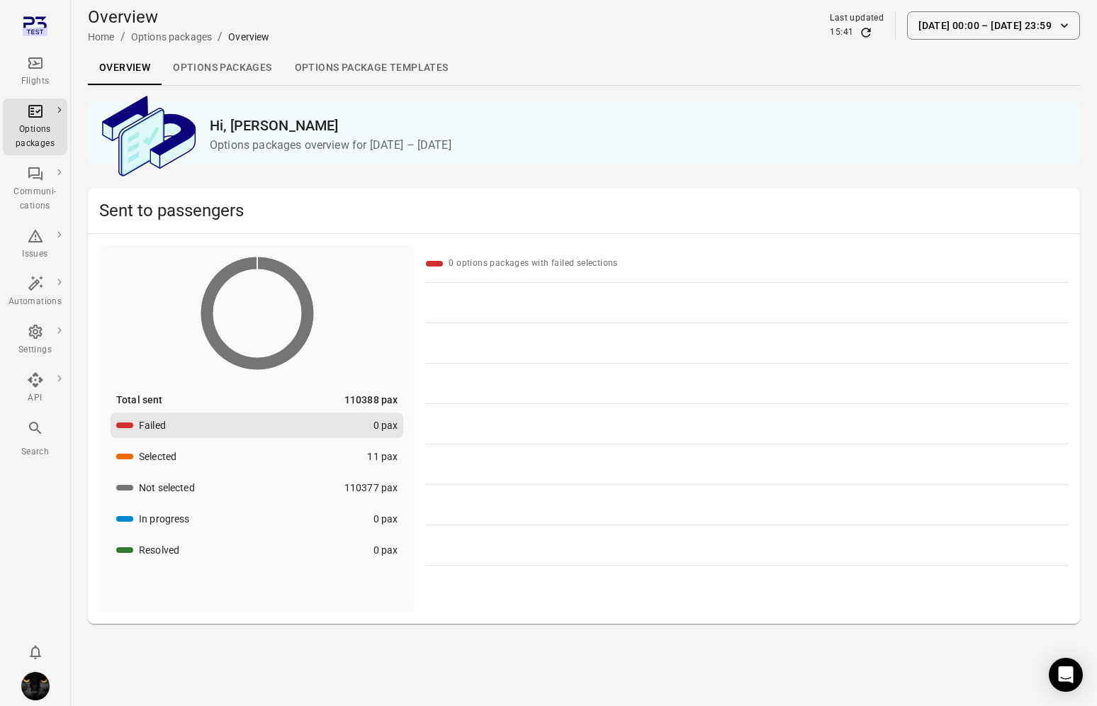
click at [207, 74] on link "Options packages" at bounding box center [222, 68] width 121 height 34
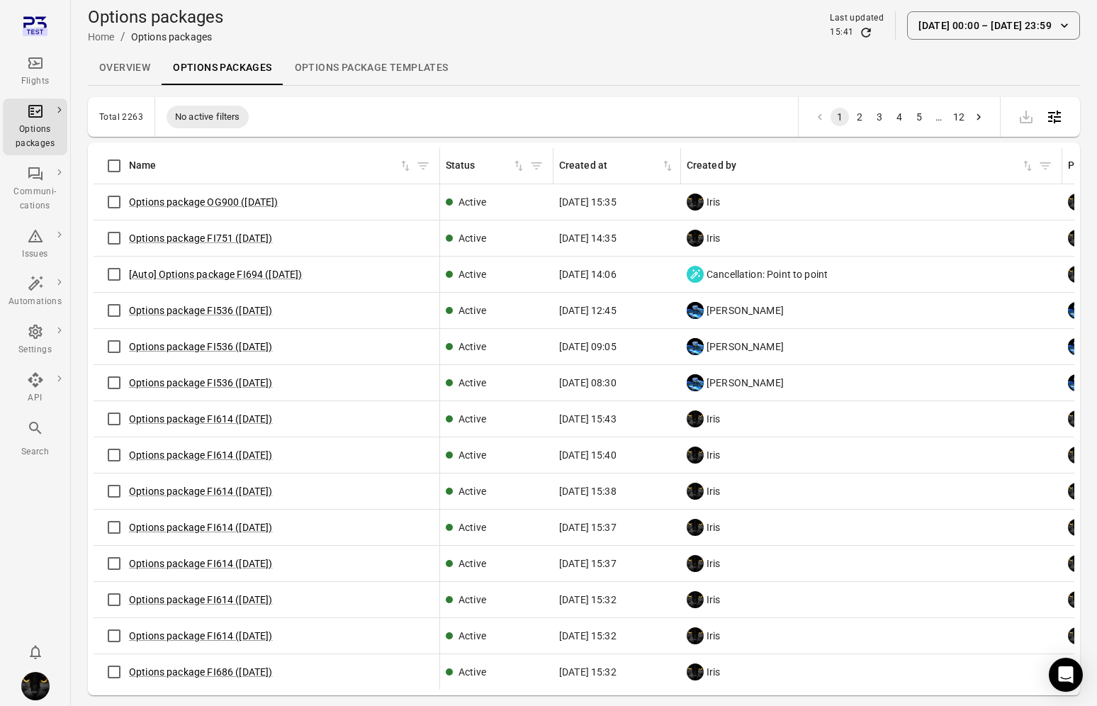
click at [40, 67] on icon "Main navigation" at bounding box center [35, 62] width 14 height 11
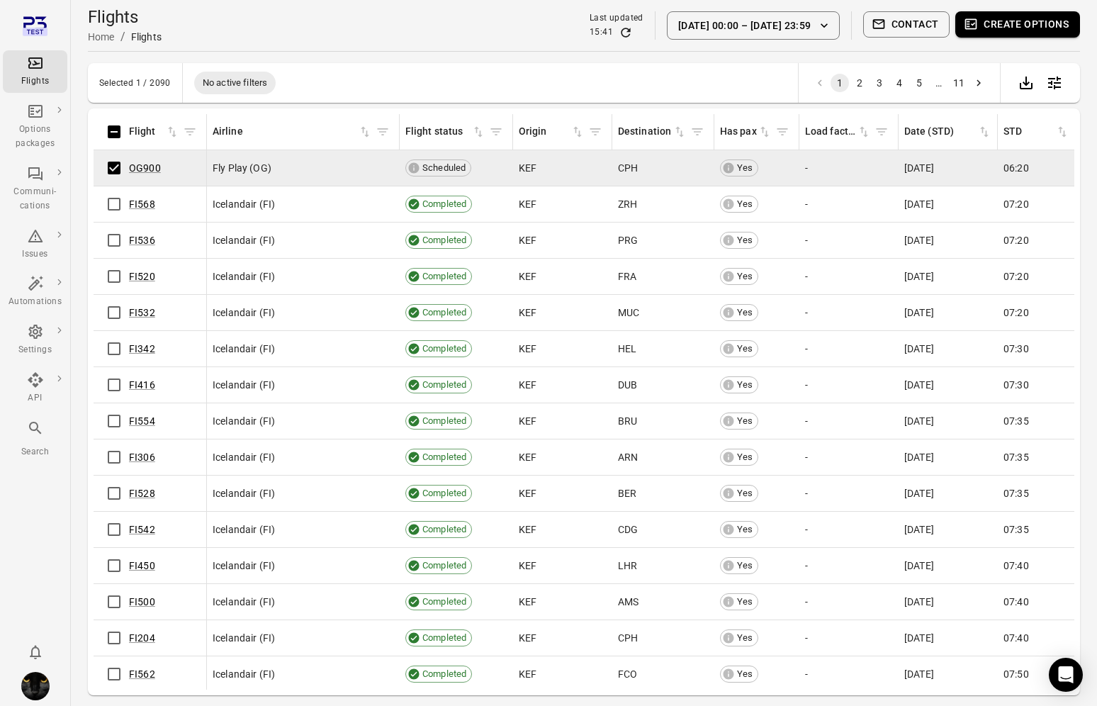
click at [936, 22] on button "Contact" at bounding box center [906, 24] width 87 height 26
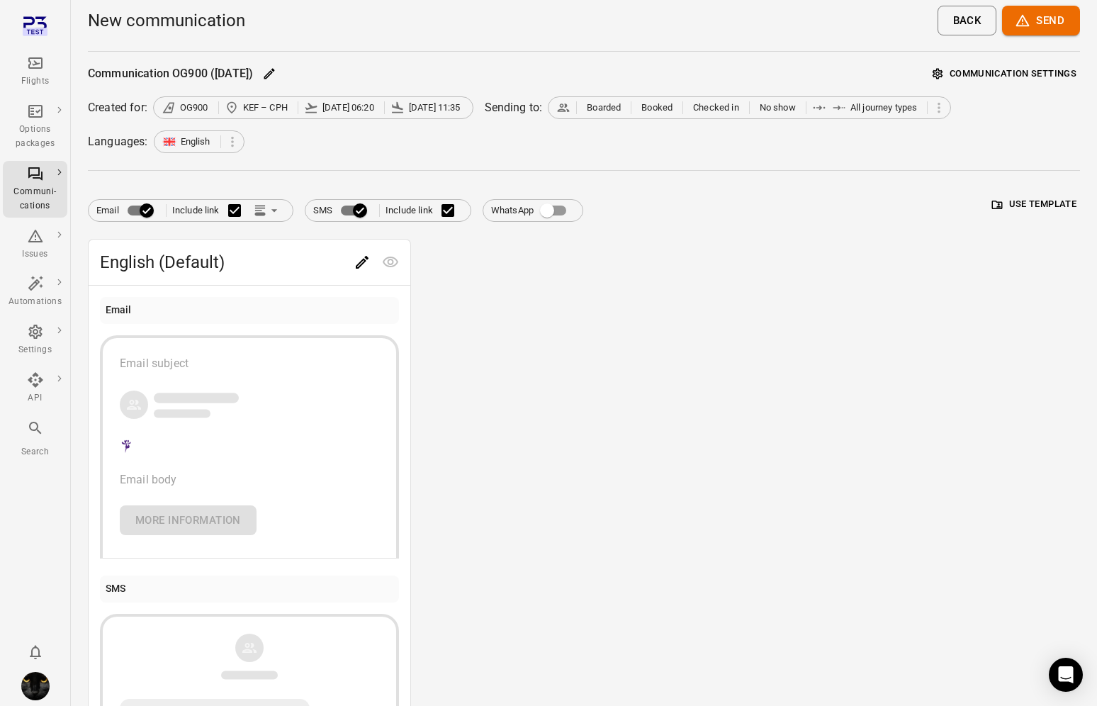
click at [1056, 201] on button "Use template" at bounding box center [1034, 205] width 91 height 22
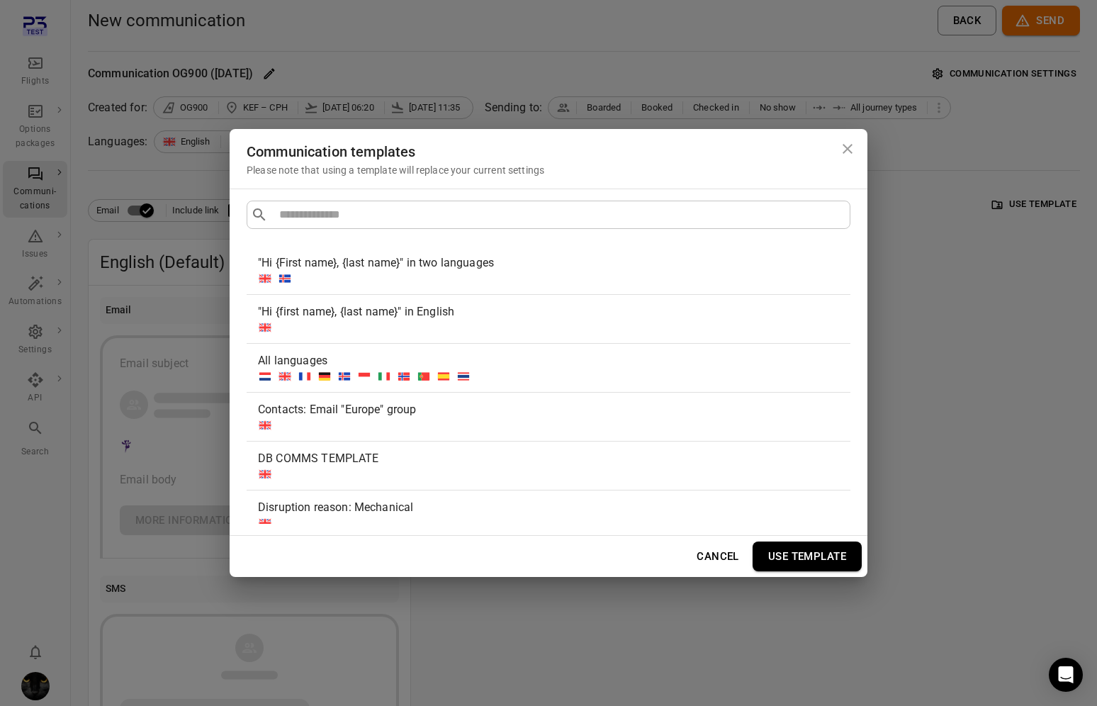
click at [427, 129] on h2 "Communication templates Please note that using a template will replace your cur…" at bounding box center [549, 159] width 638 height 60
click at [428, 40] on div "Communication templates Please note that using a template will replace your cur…" at bounding box center [548, 353] width 1097 height 706
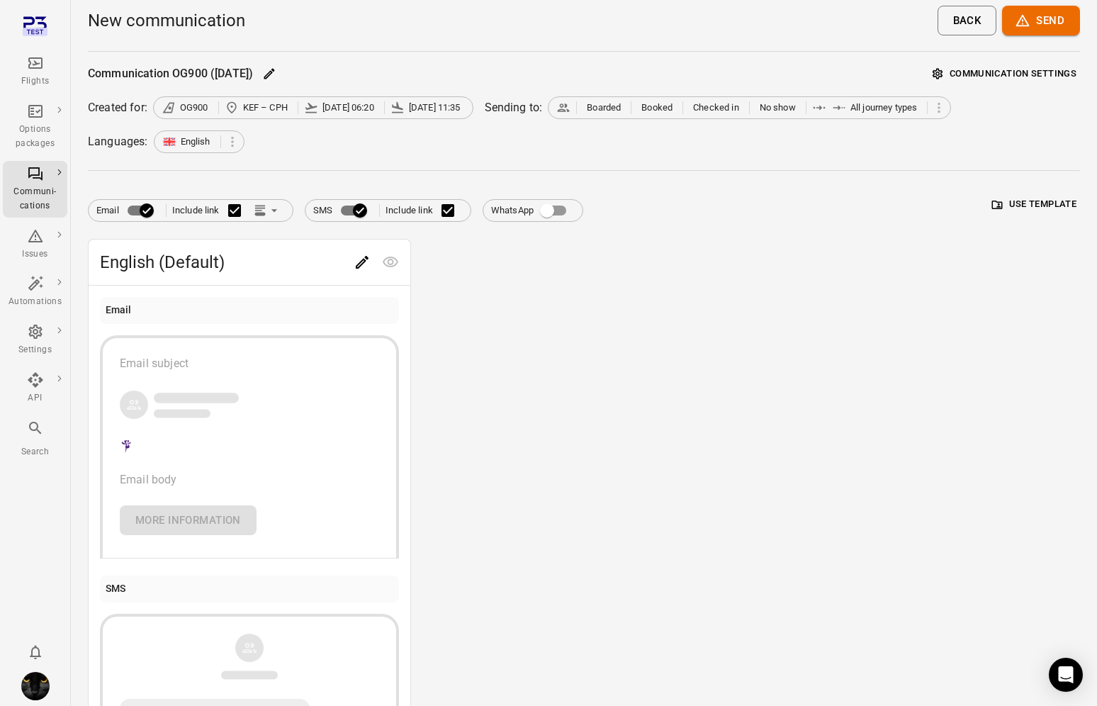
click at [27, 61] on icon "Main navigation" at bounding box center [35, 63] width 17 height 17
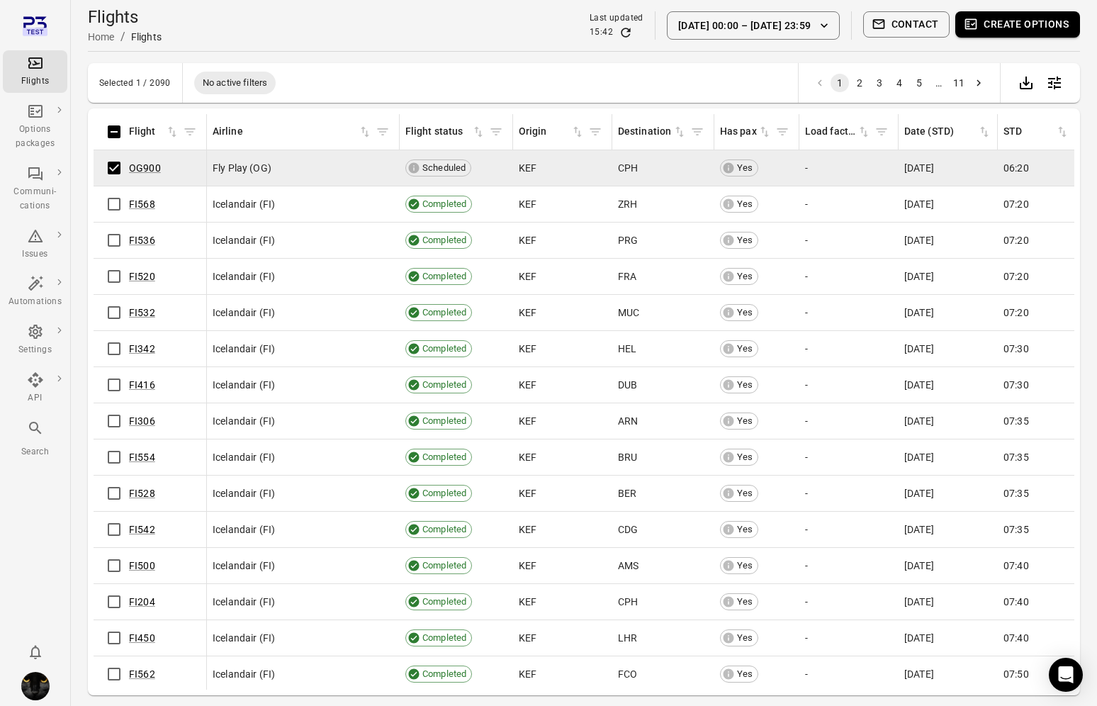
click at [908, 23] on button "Contact" at bounding box center [906, 24] width 87 height 26
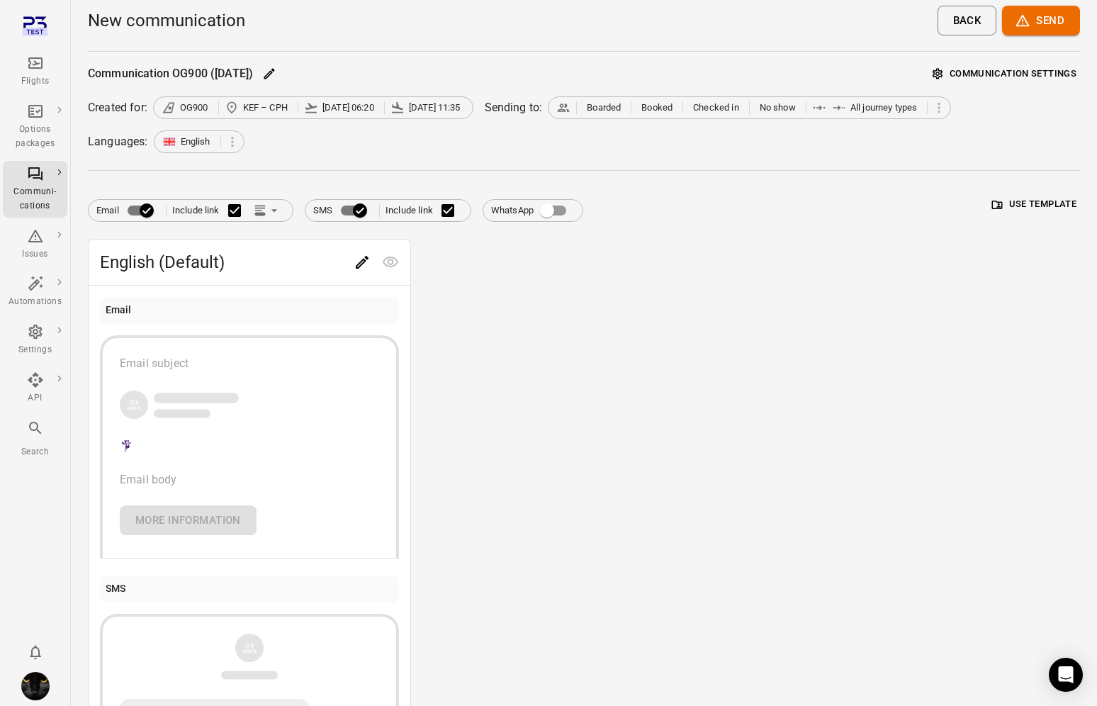
click at [1050, 198] on button "Use template" at bounding box center [1034, 205] width 91 height 22
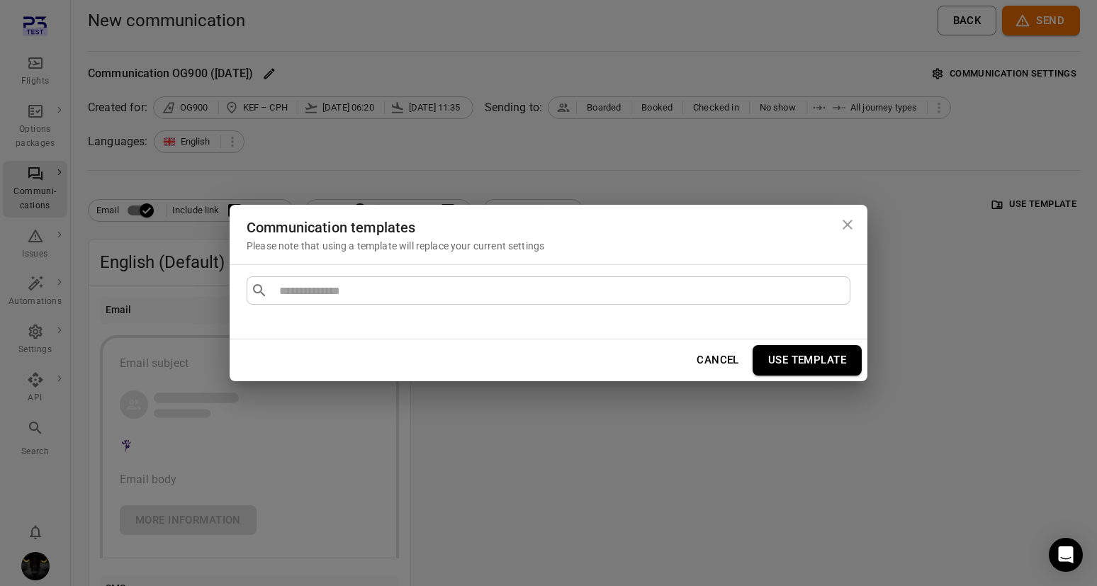
drag, startPoint x: 47, startPoint y: 176, endPoint x: 35, endPoint y: 186, distance: 16.1
click at [45, 179] on div "Communication templates Please note that using a template will replace your cur…" at bounding box center [548, 293] width 1097 height 586
click at [35, 186] on div "Communi-cations" at bounding box center [35, 199] width 53 height 28
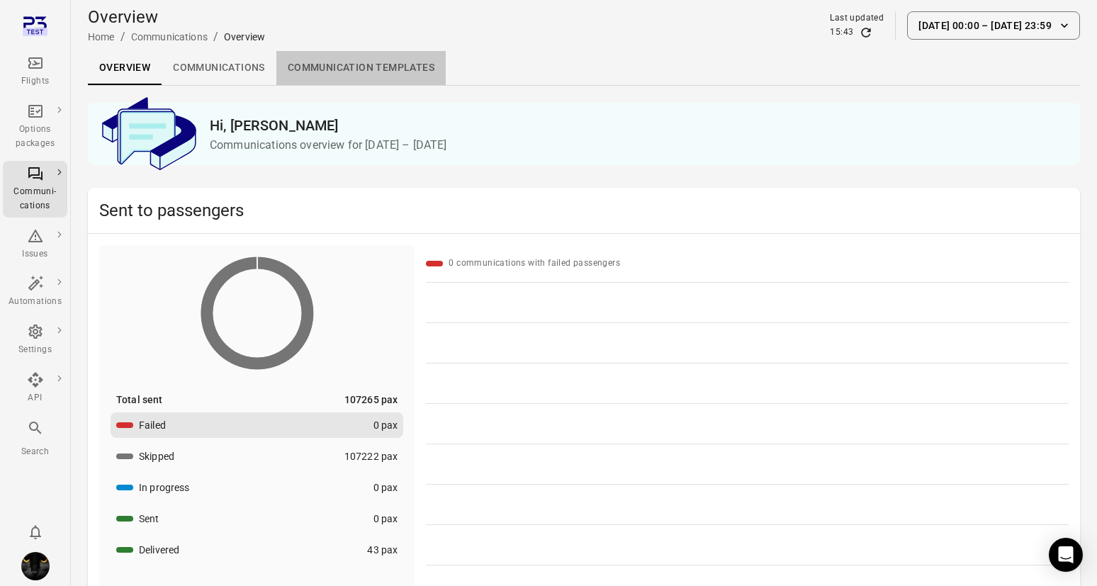
click at [362, 69] on link "Communication templates" at bounding box center [360, 68] width 169 height 34
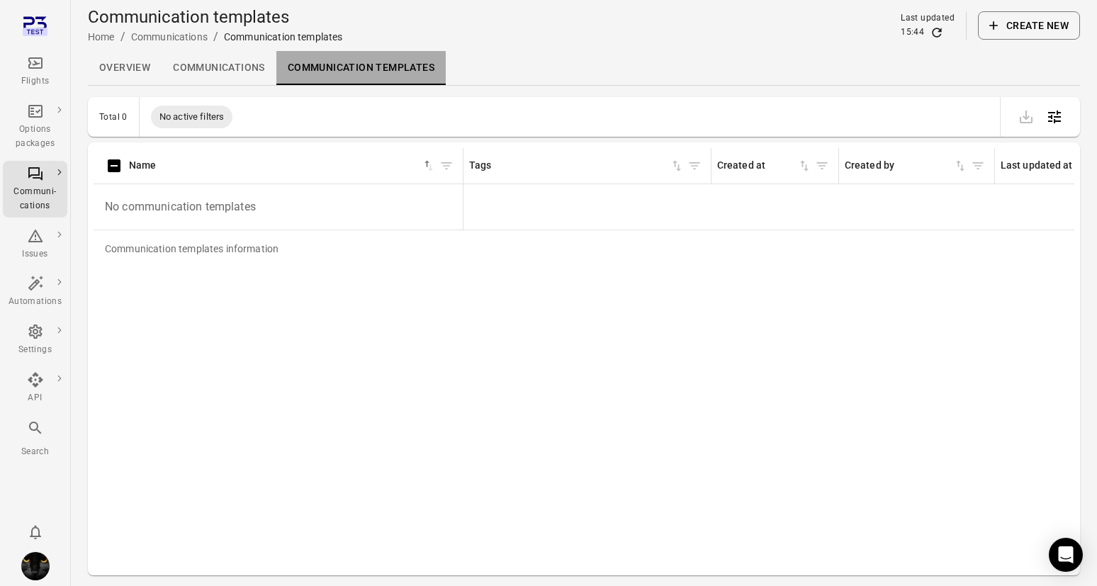
click at [398, 70] on link "Communication templates" at bounding box center [360, 68] width 169 height 34
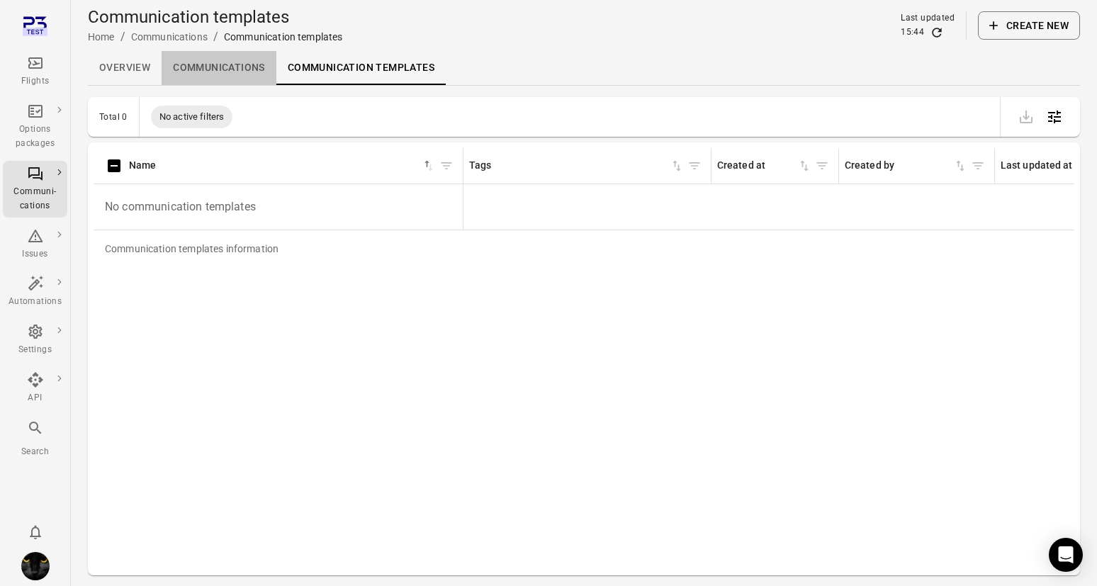
click at [203, 56] on link "Communications" at bounding box center [219, 68] width 115 height 34
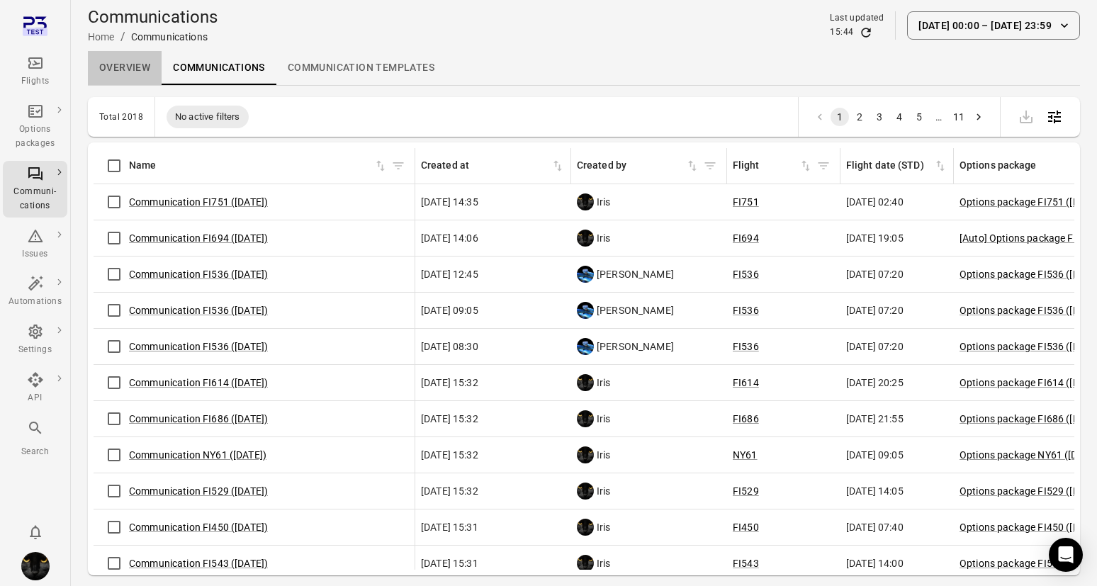
click at [129, 74] on link "Overview" at bounding box center [125, 68] width 74 height 34
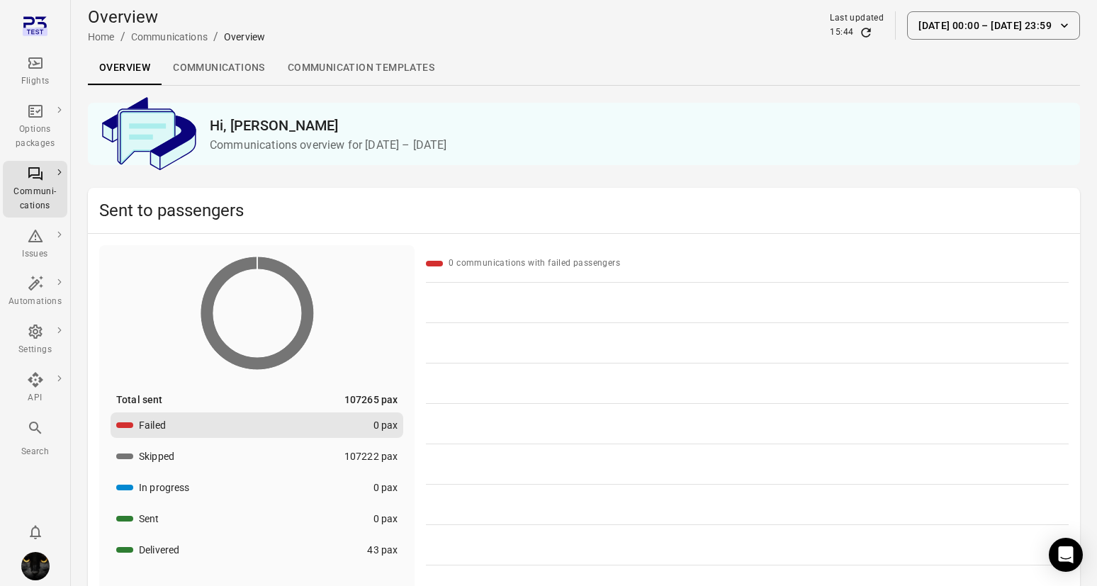
click at [312, 64] on link "Communication templates" at bounding box center [360, 68] width 169 height 34
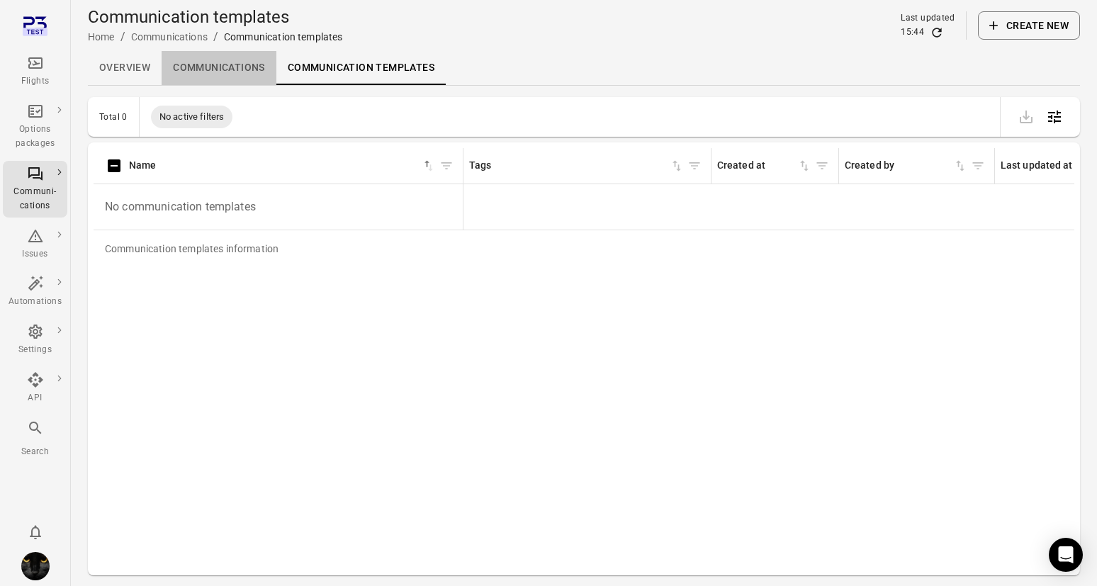
click at [206, 74] on link "Communications" at bounding box center [219, 68] width 115 height 34
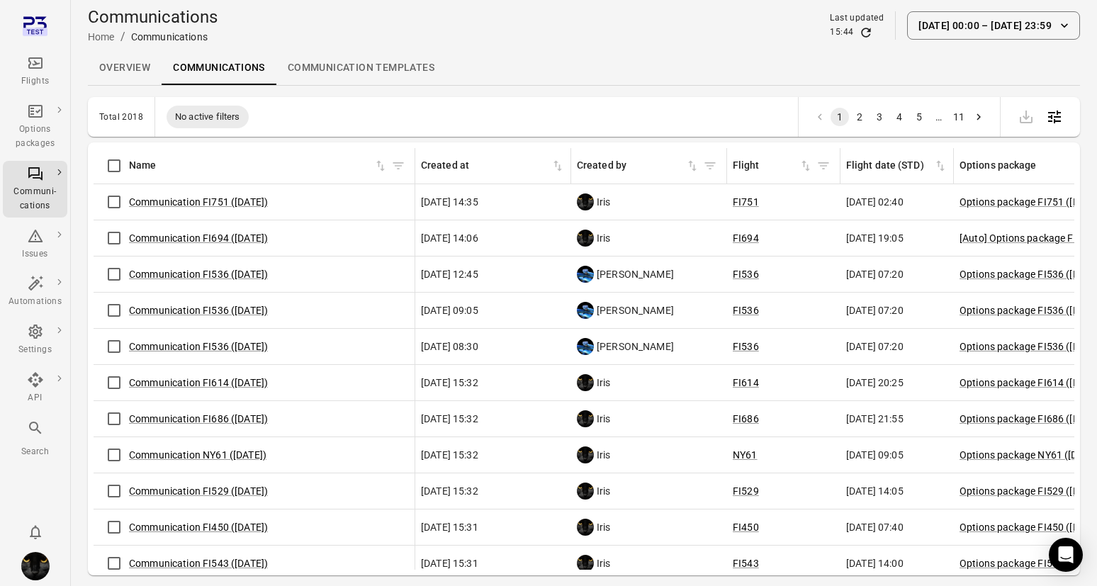
click at [142, 65] on link "Overview" at bounding box center [125, 68] width 74 height 34
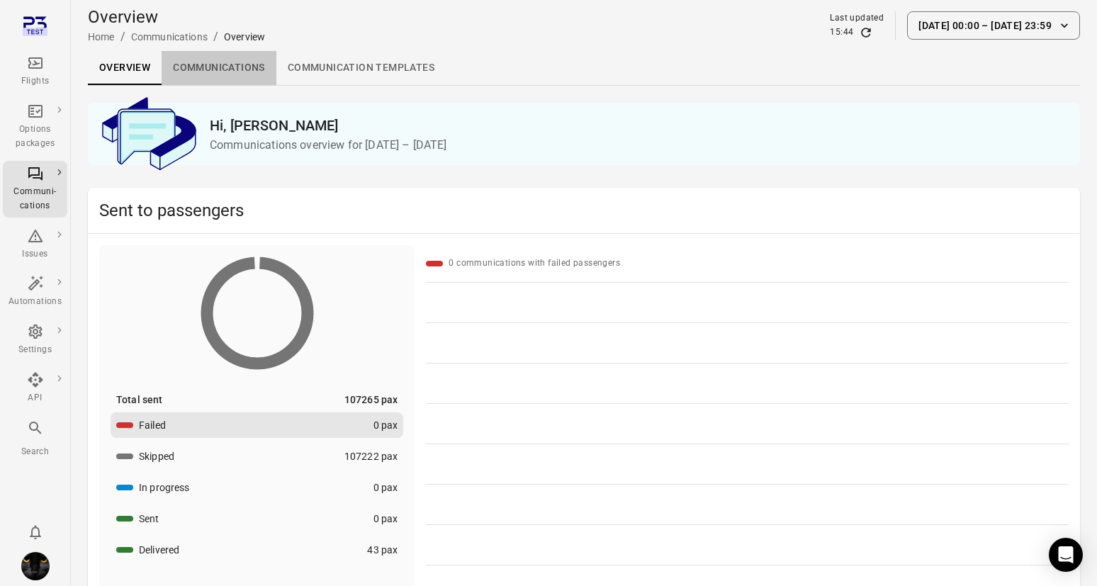
click at [206, 65] on link "Communications" at bounding box center [219, 68] width 115 height 34
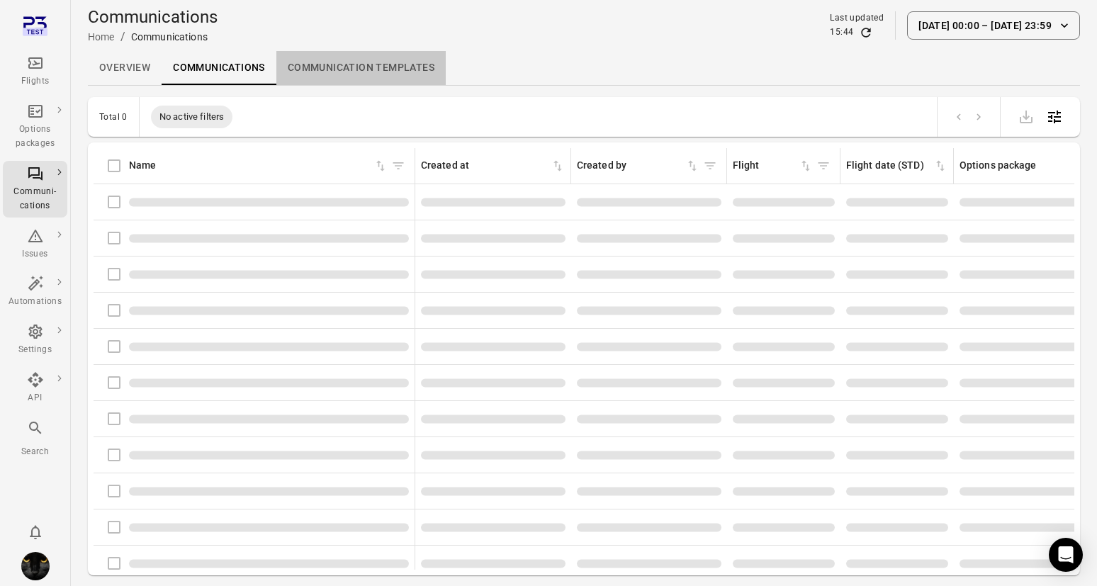
click at [357, 65] on link "Communication templates" at bounding box center [360, 68] width 169 height 34
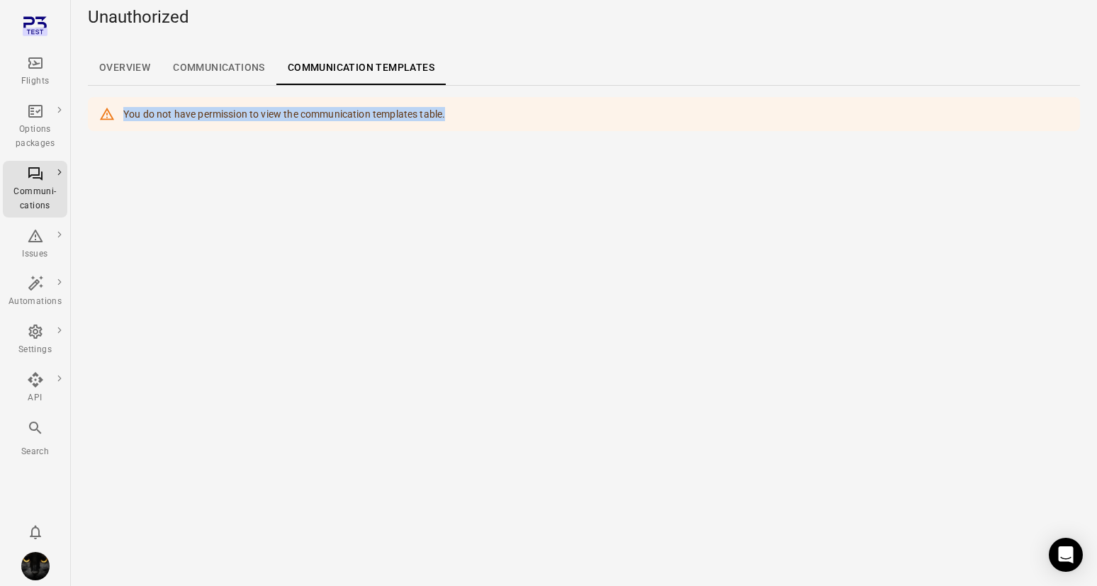
drag, startPoint x: 429, startPoint y: 118, endPoint x: 105, endPoint y: 118, distance: 323.9
click at [105, 118] on div "You do not have permission to view the communication templates table." at bounding box center [584, 114] width 992 height 34
click at [106, 117] on icon at bounding box center [107, 114] width 16 height 16
drag, startPoint x: 123, startPoint y: 111, endPoint x: 148, endPoint y: 120, distance: 26.2
click at [123, 111] on div "You do not have permission to view the communication templates table." at bounding box center [284, 114] width 322 height 26
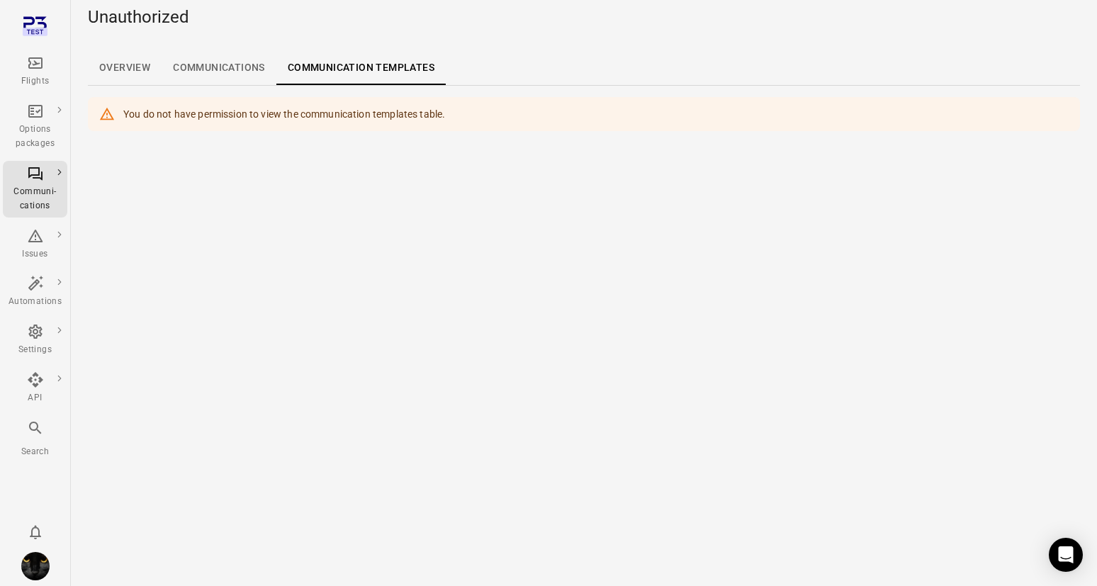
click at [418, 113] on div "You do not have permission to view the communication templates table." at bounding box center [284, 114] width 322 height 26
drag, startPoint x: 420, startPoint y: 113, endPoint x: 120, endPoint y: 113, distance: 299.8
click at [120, 113] on div "You do not have permission to view the communication templates table." at bounding box center [584, 114] width 992 height 34
copy div "You do not have permission to view the communication templates"
click at [132, 67] on link "Overview" at bounding box center [125, 68] width 74 height 34
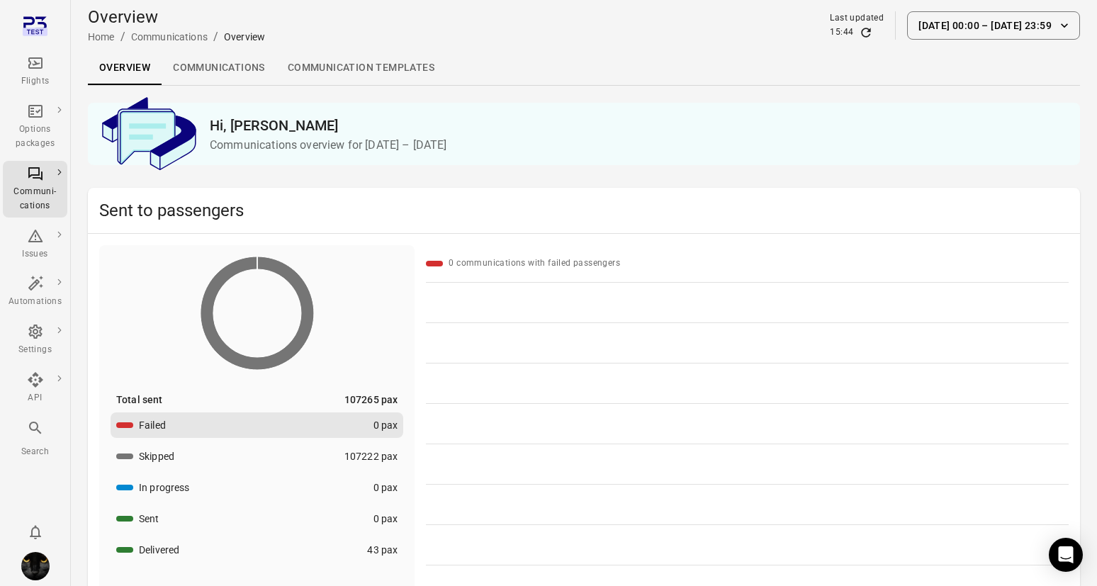
drag, startPoint x: 12, startPoint y: 74, endPoint x: 28, endPoint y: 73, distance: 15.7
drag, startPoint x: 30, startPoint y: 70, endPoint x: 65, endPoint y: 94, distance: 41.9
click at [30, 70] on icon "Main navigation" at bounding box center [35, 63] width 17 height 17
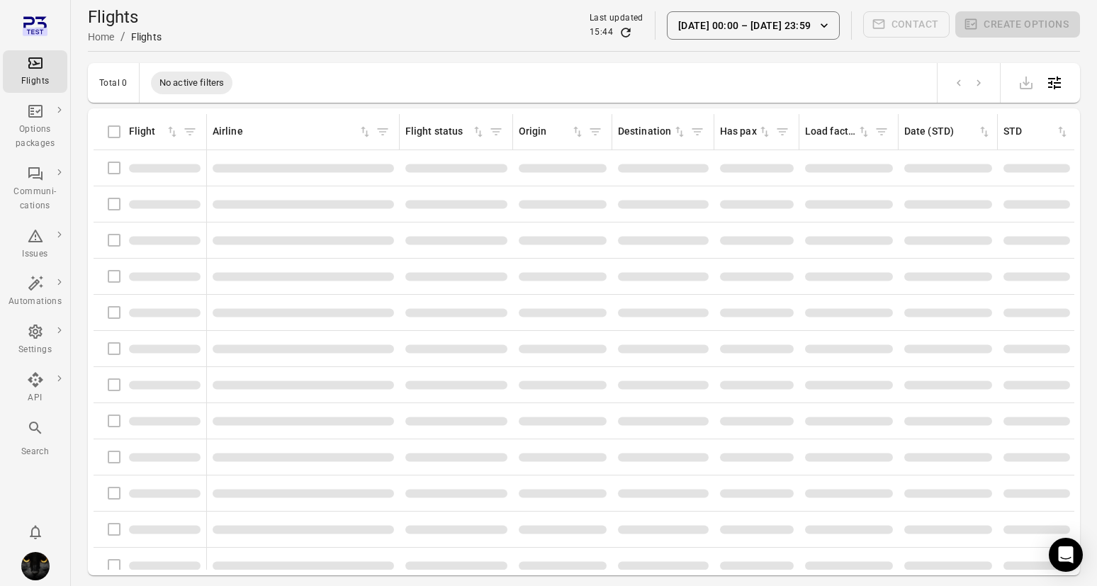
drag, startPoint x: 113, startPoint y: 167, endPoint x: 138, endPoint y: 168, distance: 24.8
click at [115, 167] on div "Flights information" at bounding box center [149, 168] width 101 height 30
click at [116, 169] on div "Flights information" at bounding box center [149, 168] width 101 height 30
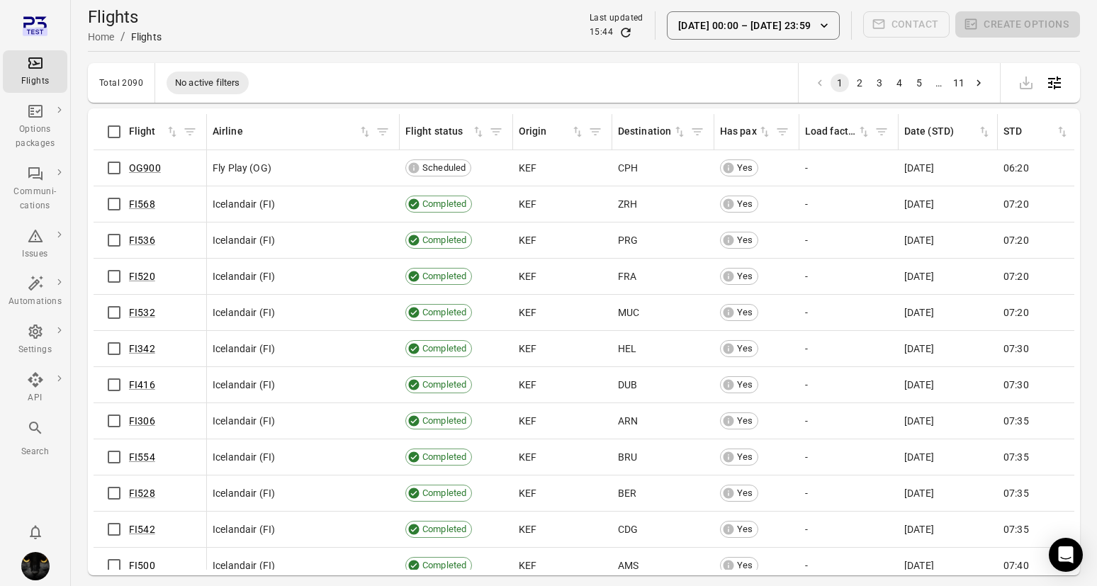
drag, startPoint x: 116, startPoint y: 169, endPoint x: 524, endPoint y: 156, distance: 407.8
click at [169, 162] on div "OG900" at bounding box center [149, 168] width 101 height 30
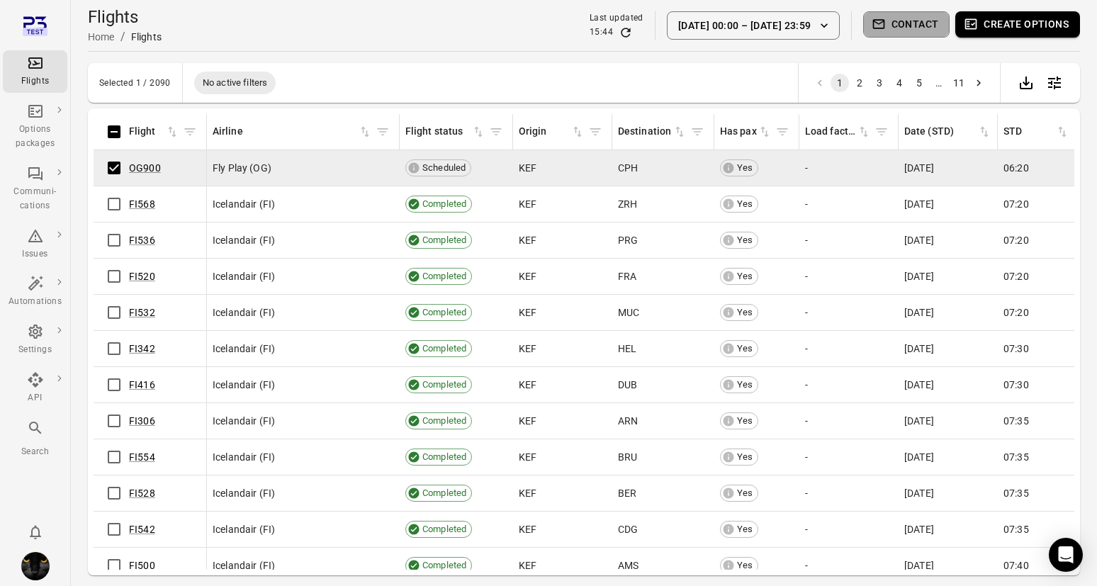
click at [897, 20] on button "Contact" at bounding box center [906, 24] width 87 height 26
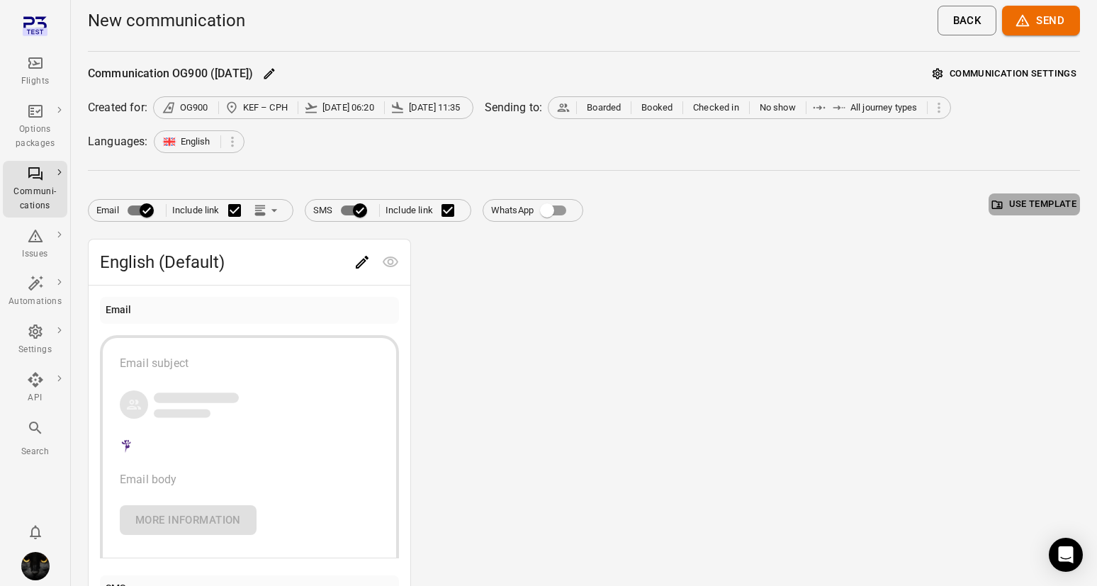
click at [1026, 201] on button "Use template" at bounding box center [1034, 205] width 91 height 22
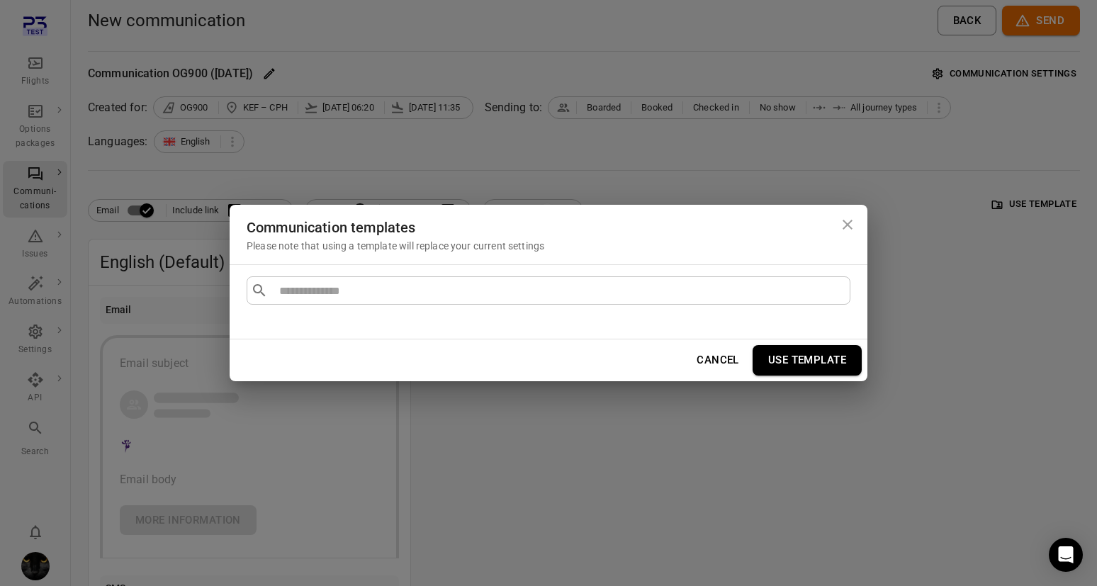
drag, startPoint x: 357, startPoint y: 165, endPoint x: 172, endPoint y: 13, distance: 239.7
click at [354, 163] on div "Communication templates Please note that using a template will replace your cur…" at bounding box center [548, 293] width 1097 height 586
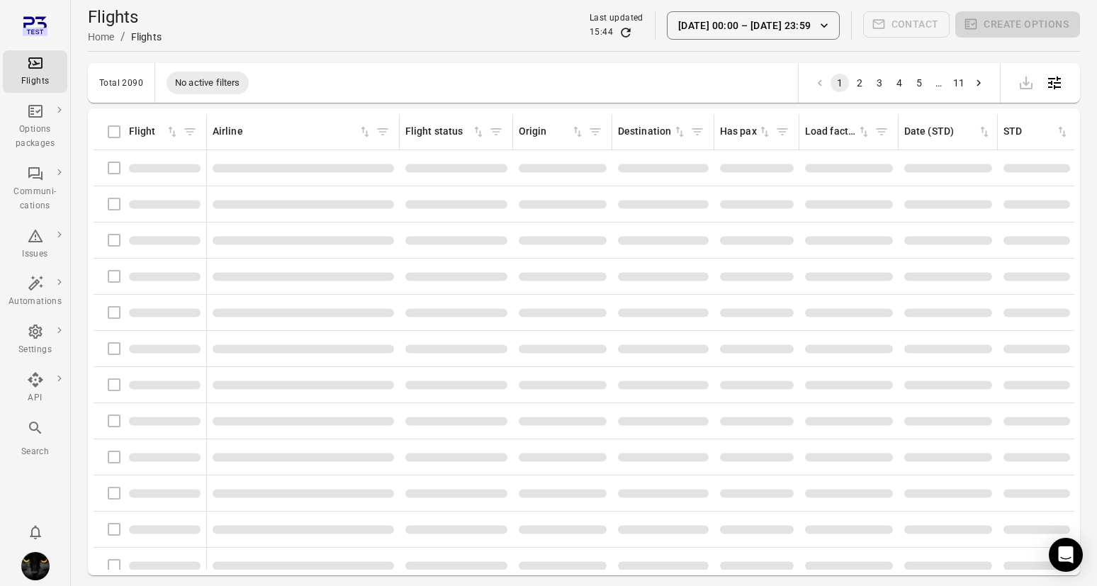
click at [113, 169] on div "Flights information" at bounding box center [149, 168] width 101 height 30
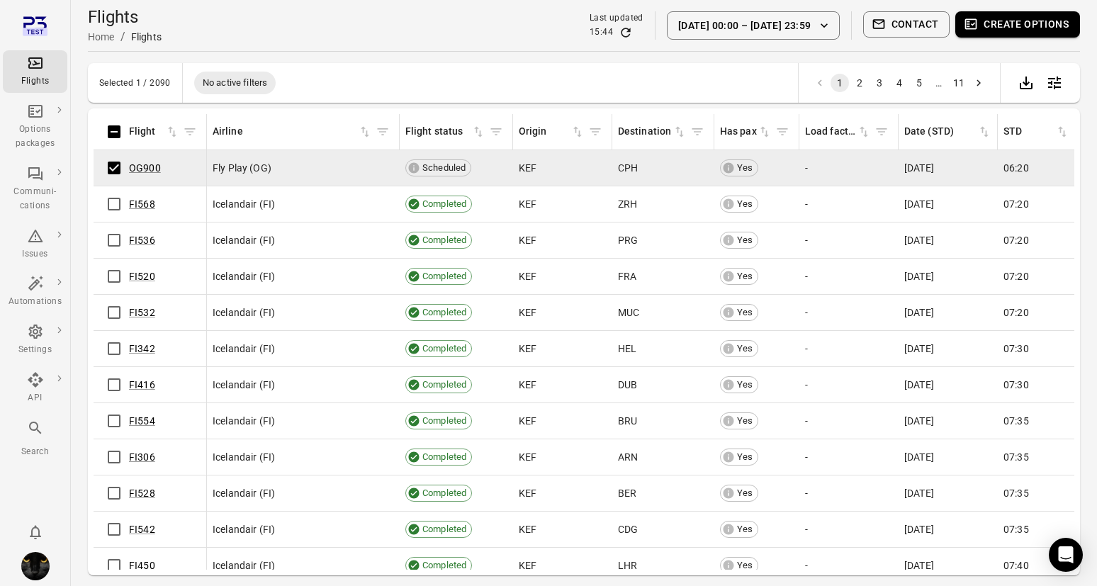
click at [911, 37] on span "Contact" at bounding box center [906, 25] width 87 height 28
click at [911, 25] on button "Contact" at bounding box center [906, 24] width 87 height 26
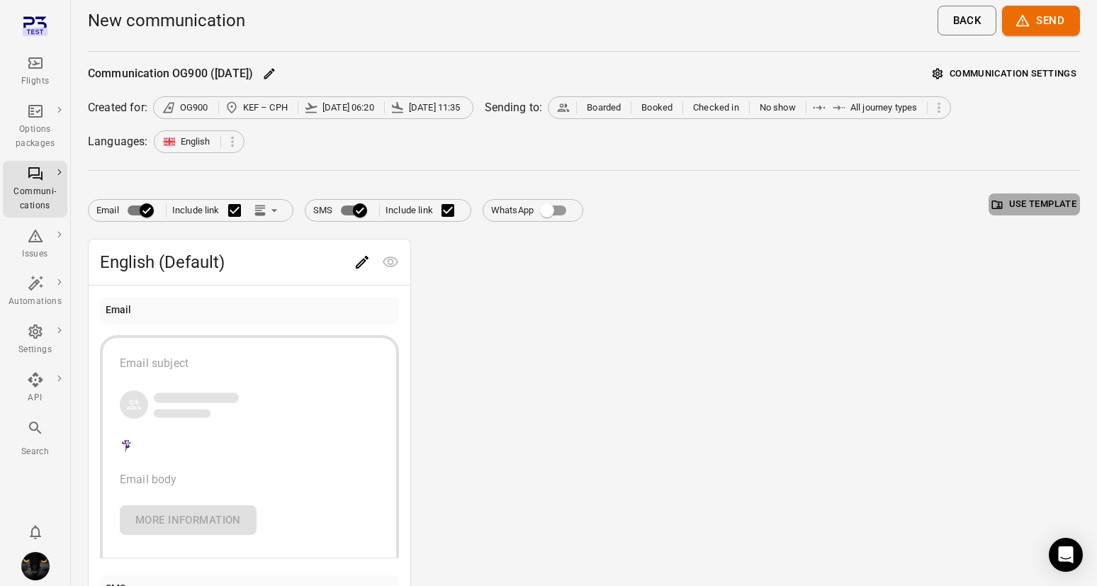
click at [1014, 194] on button "Use template" at bounding box center [1034, 205] width 91 height 22
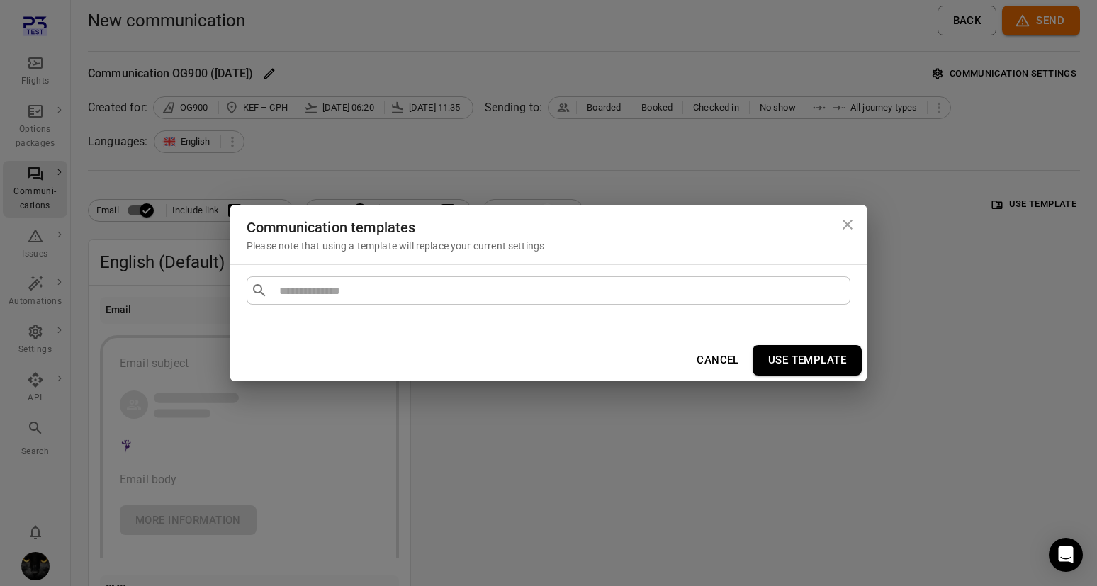
click at [541, 101] on div "Communication templates Please note that using a template will replace your cur…" at bounding box center [548, 293] width 1097 height 586
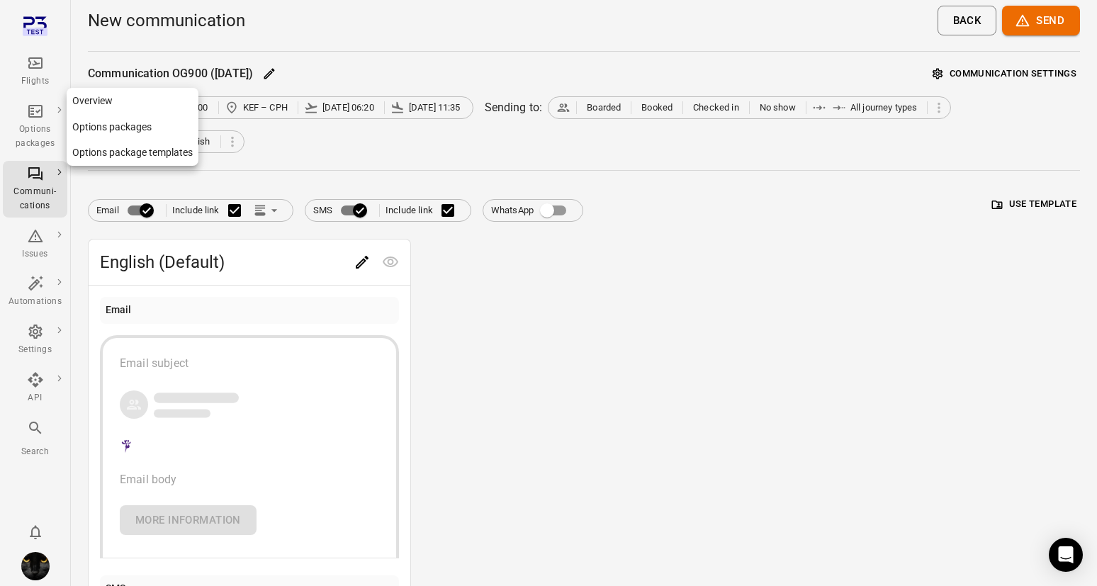
click at [35, 122] on div "Options packages" at bounding box center [35, 127] width 53 height 48
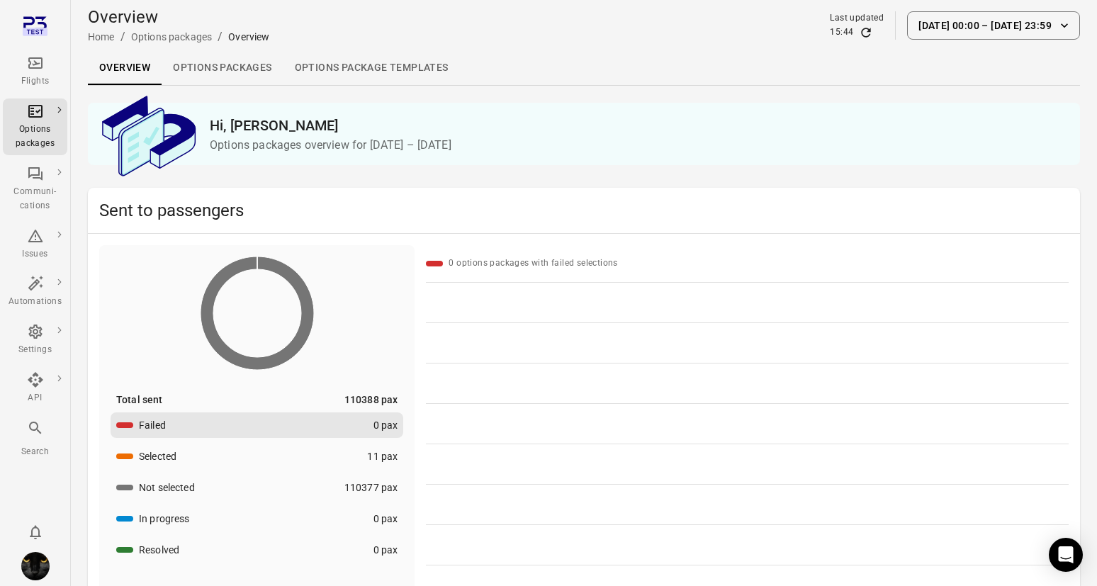
click at [417, 68] on link "Options package Templates" at bounding box center [372, 68] width 176 height 34
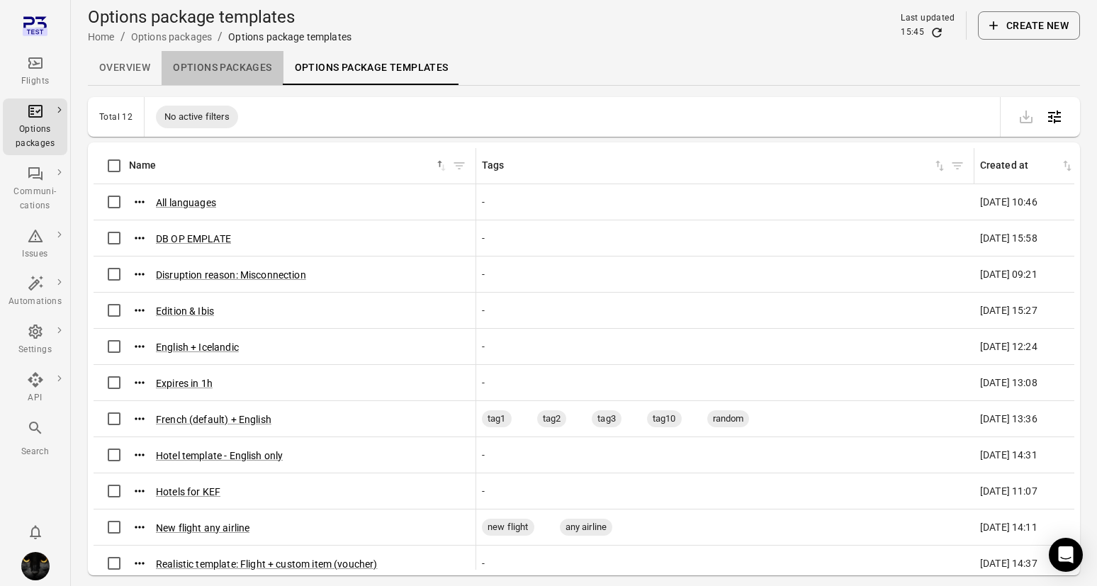
click at [271, 65] on link "Options packages" at bounding box center [222, 68] width 121 height 34
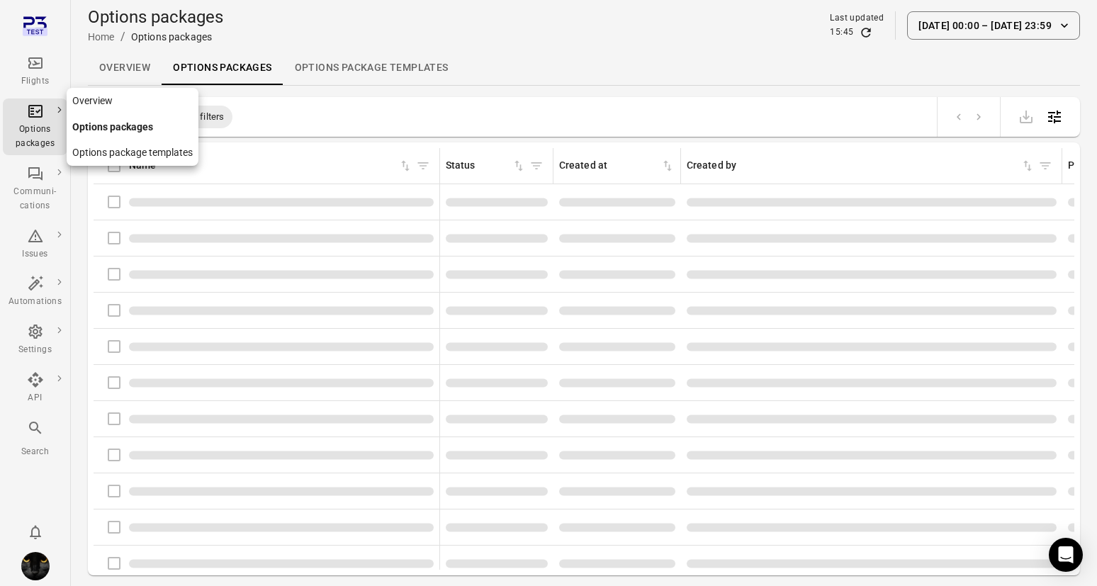
click at [28, 155] on link "Options packages" at bounding box center [35, 127] width 65 height 57
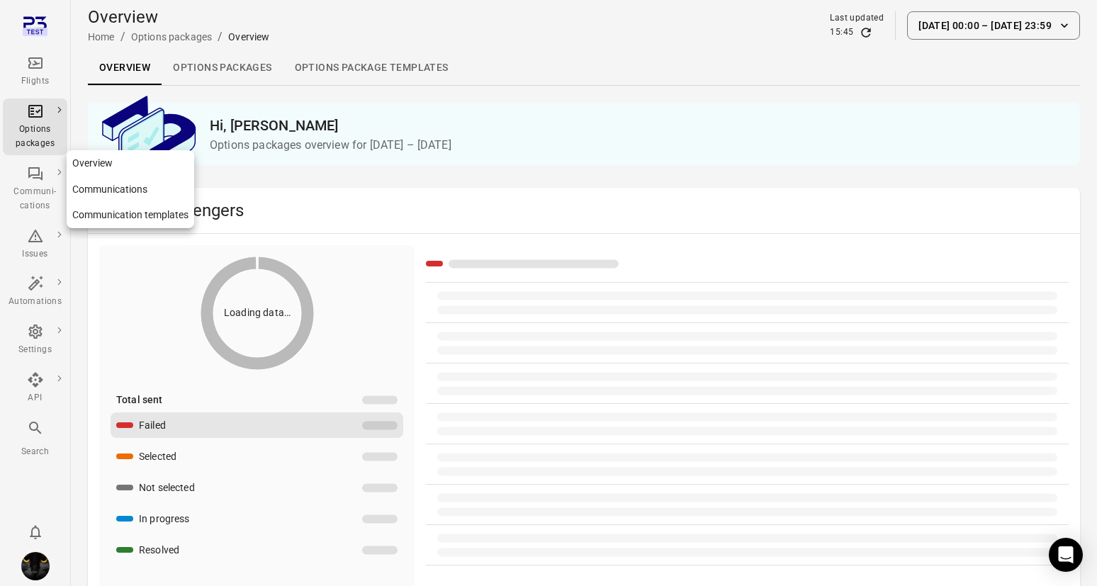
drag, startPoint x: 34, startPoint y: 169, endPoint x: 108, endPoint y: 162, distance: 74.8
click at [37, 170] on icon "Main navigation" at bounding box center [35, 173] width 17 height 17
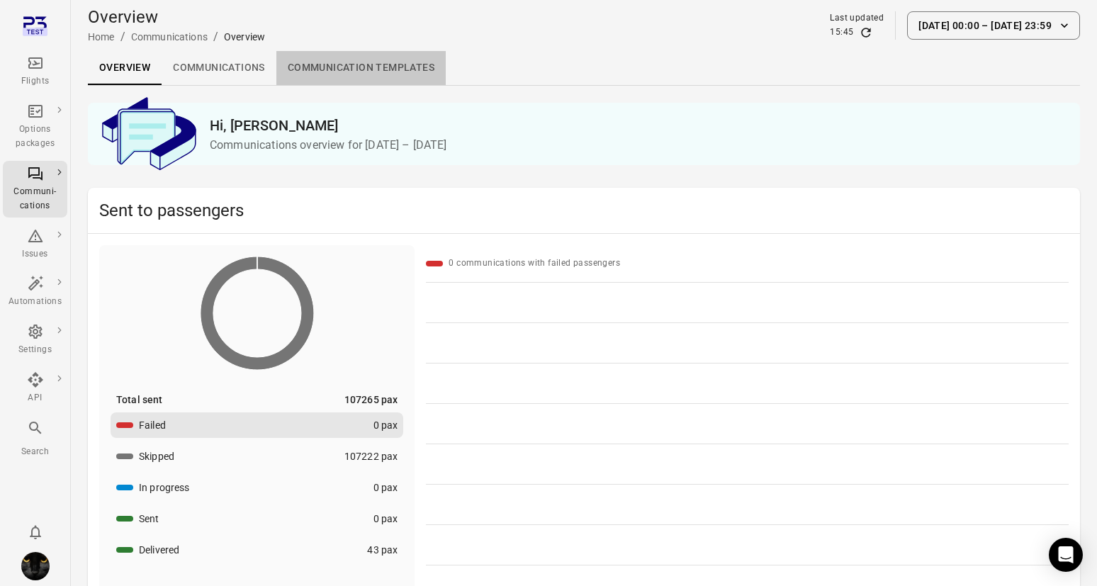
click at [362, 65] on link "Communication templates" at bounding box center [360, 68] width 169 height 34
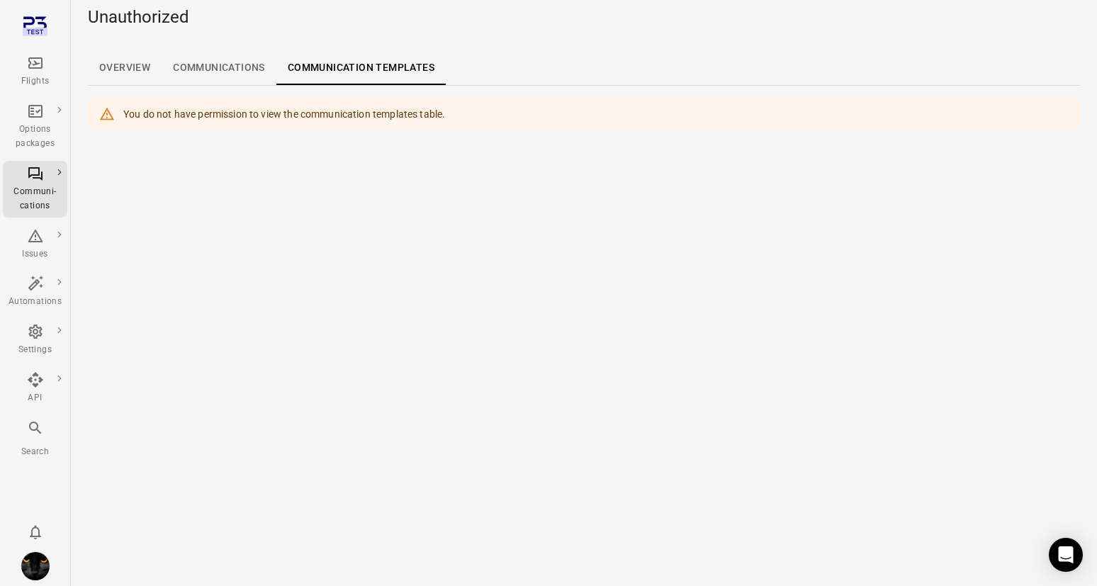
click at [18, 61] on div "Flights" at bounding box center [35, 72] width 53 height 34
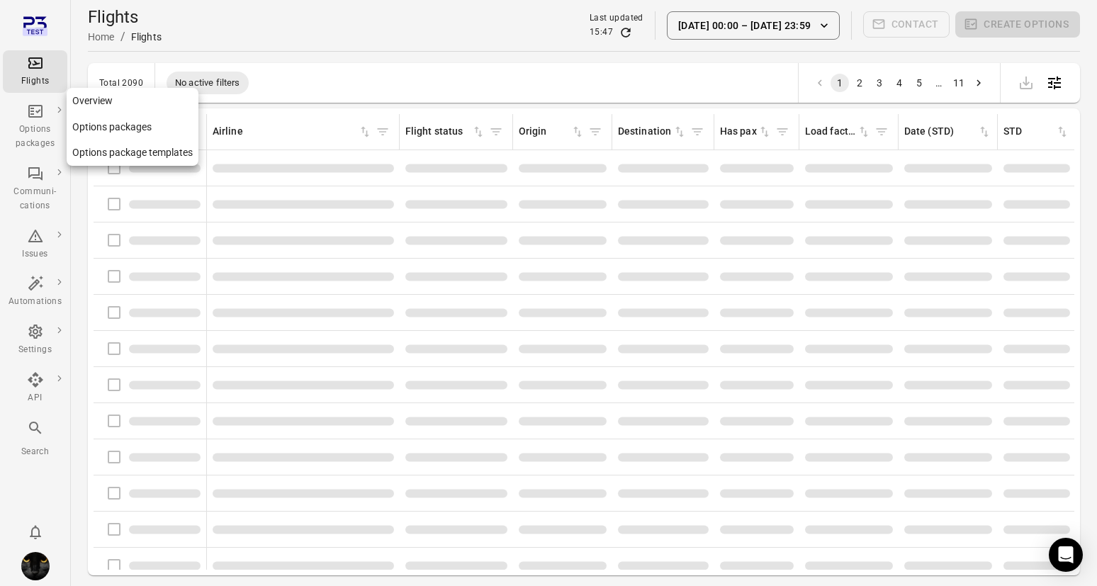
click at [26, 120] on div "Options packages" at bounding box center [35, 127] width 53 height 48
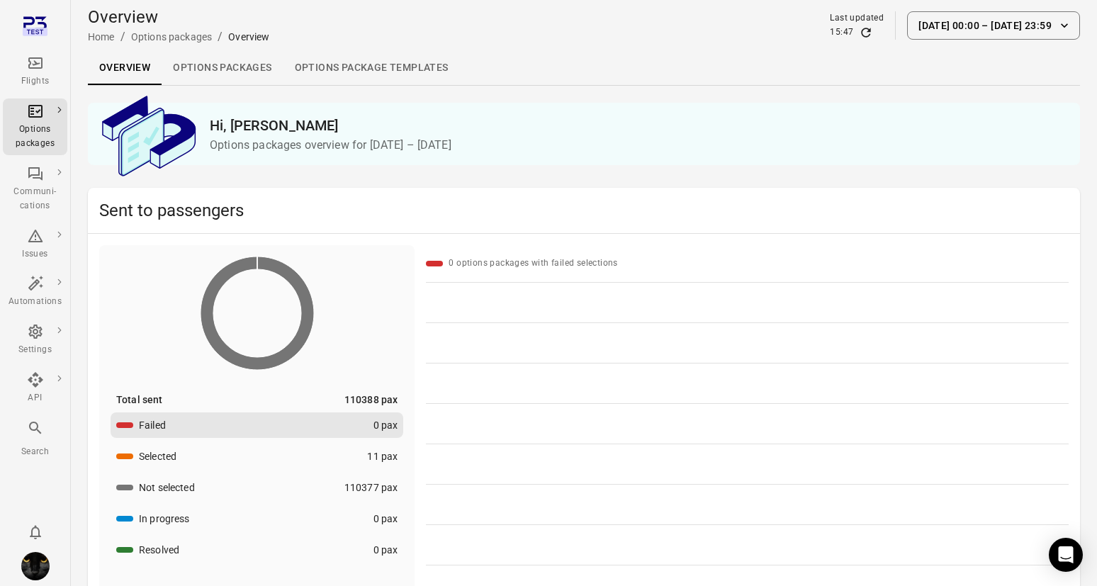
click at [245, 70] on link "Options packages" at bounding box center [222, 68] width 121 height 34
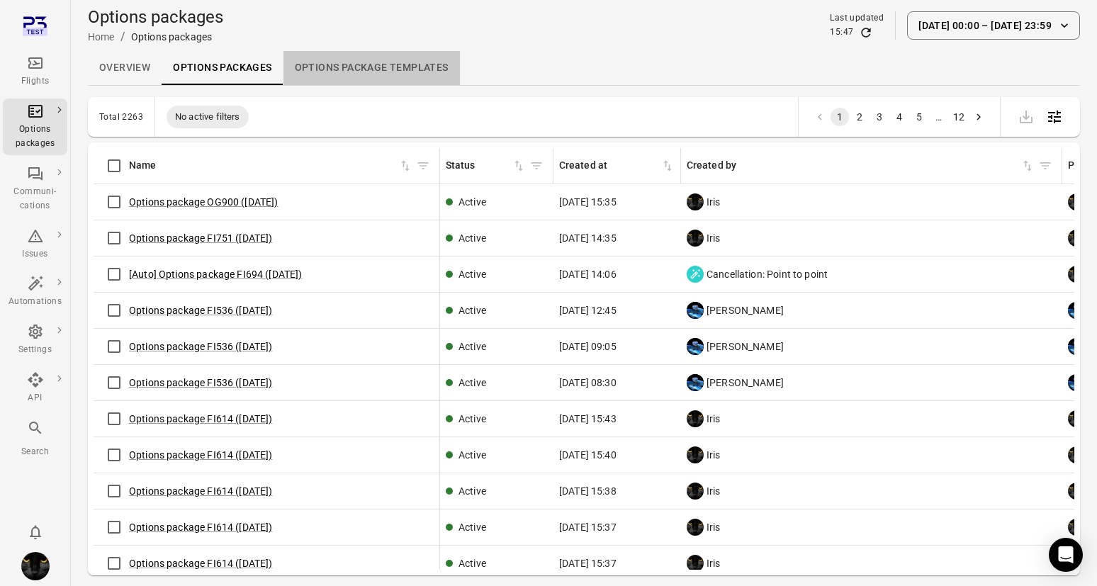
click at [368, 66] on link "Options package Templates" at bounding box center [372, 68] width 176 height 34
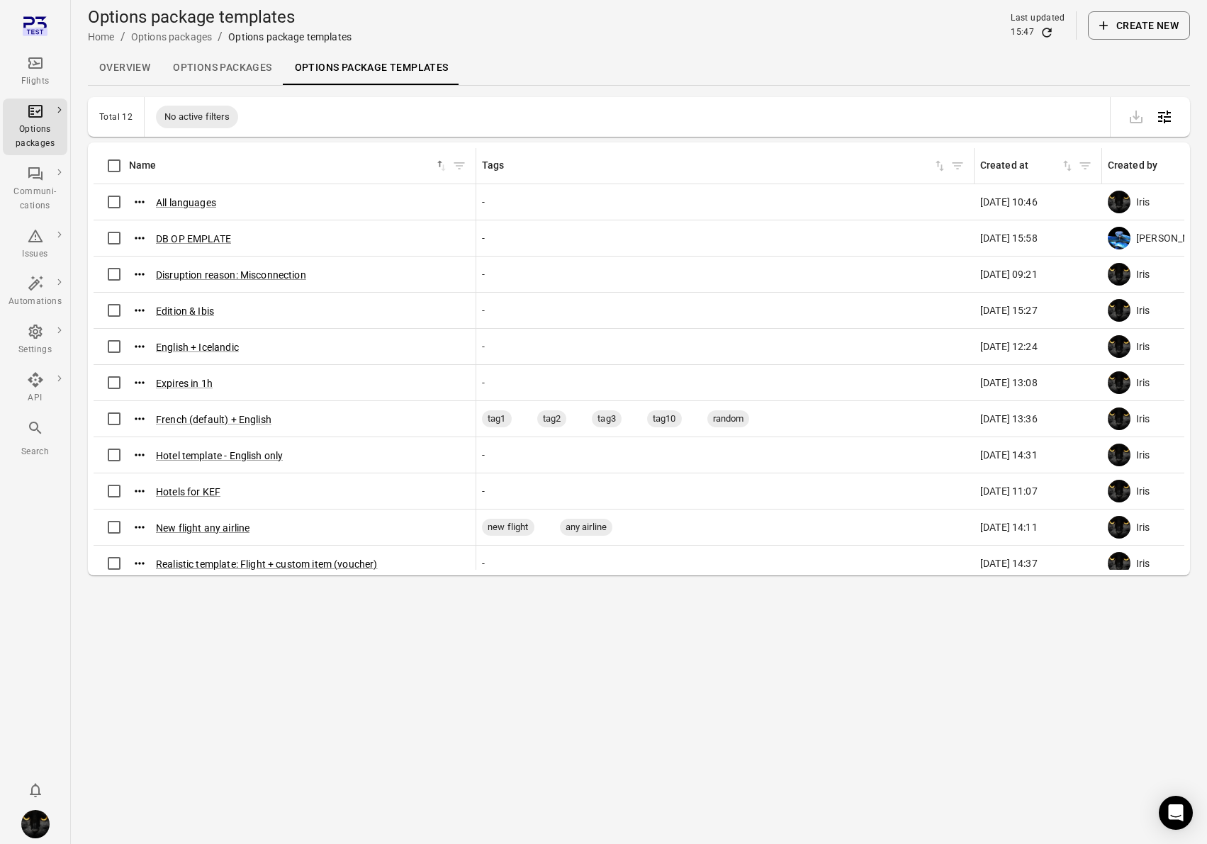
click at [1097, 29] on button "Create new" at bounding box center [1139, 25] width 102 height 28
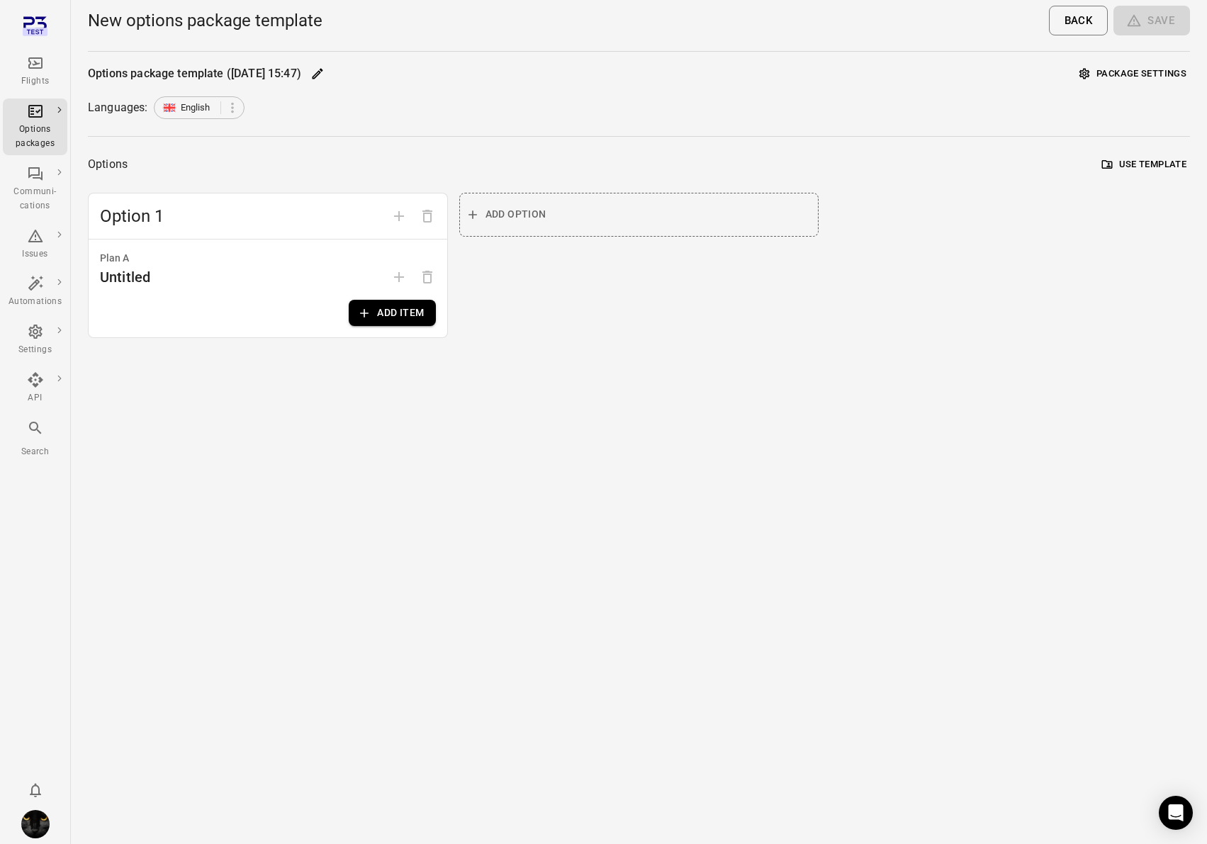
click at [19, 55] on div "Flights" at bounding box center [35, 72] width 53 height 34
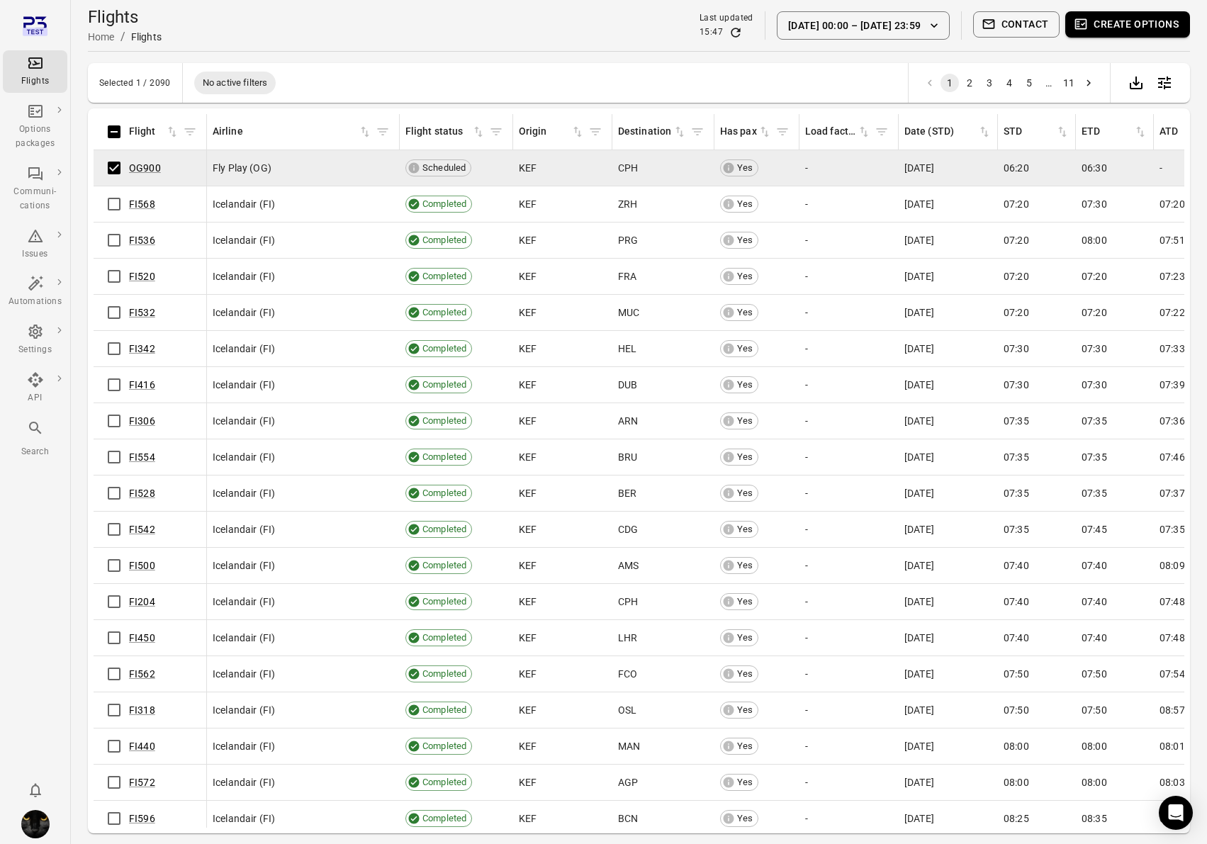
click at [1097, 28] on button "Create options" at bounding box center [1127, 24] width 125 height 26
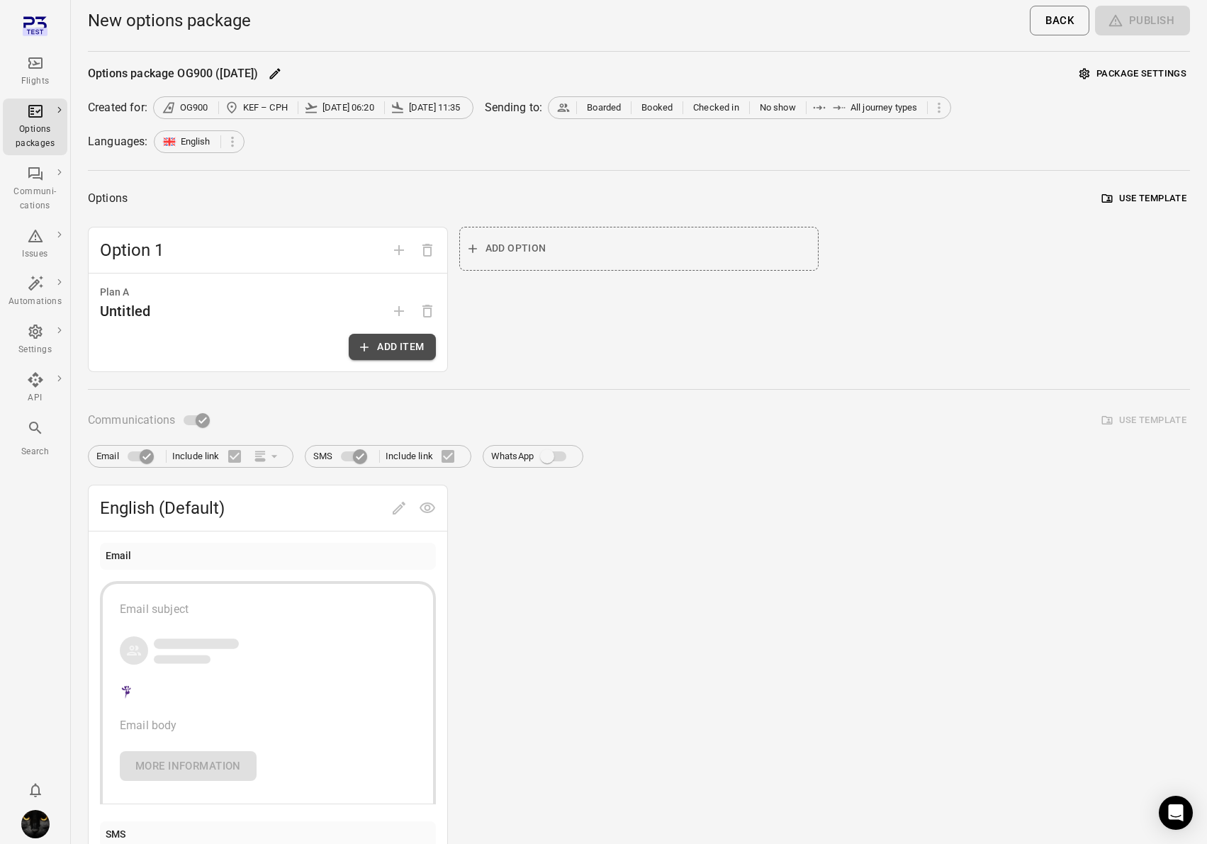
click at [390, 352] on button "Add item" at bounding box center [392, 347] width 86 height 26
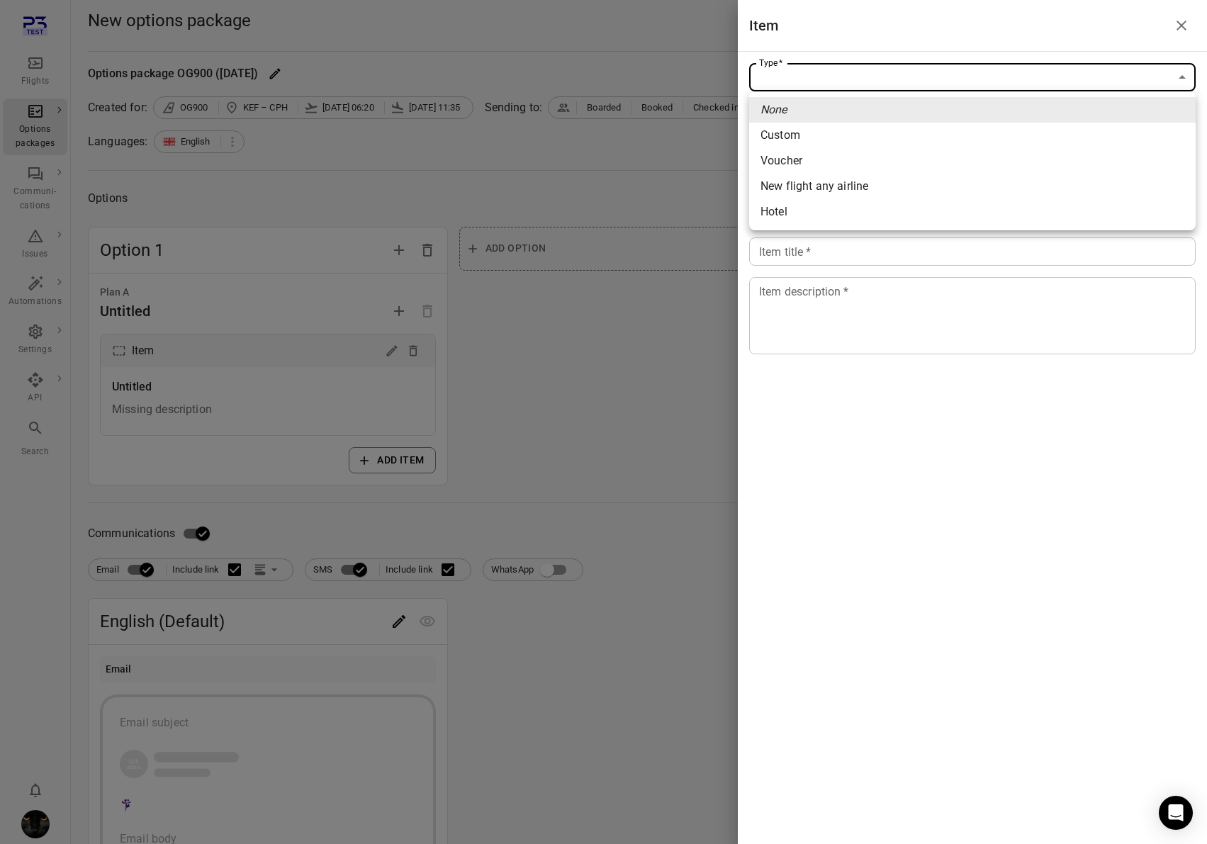
click at [908, 77] on body "Flights Options packages Communi-cations Issues Automations Settings API Search…" at bounding box center [603, 606] width 1207 height 1213
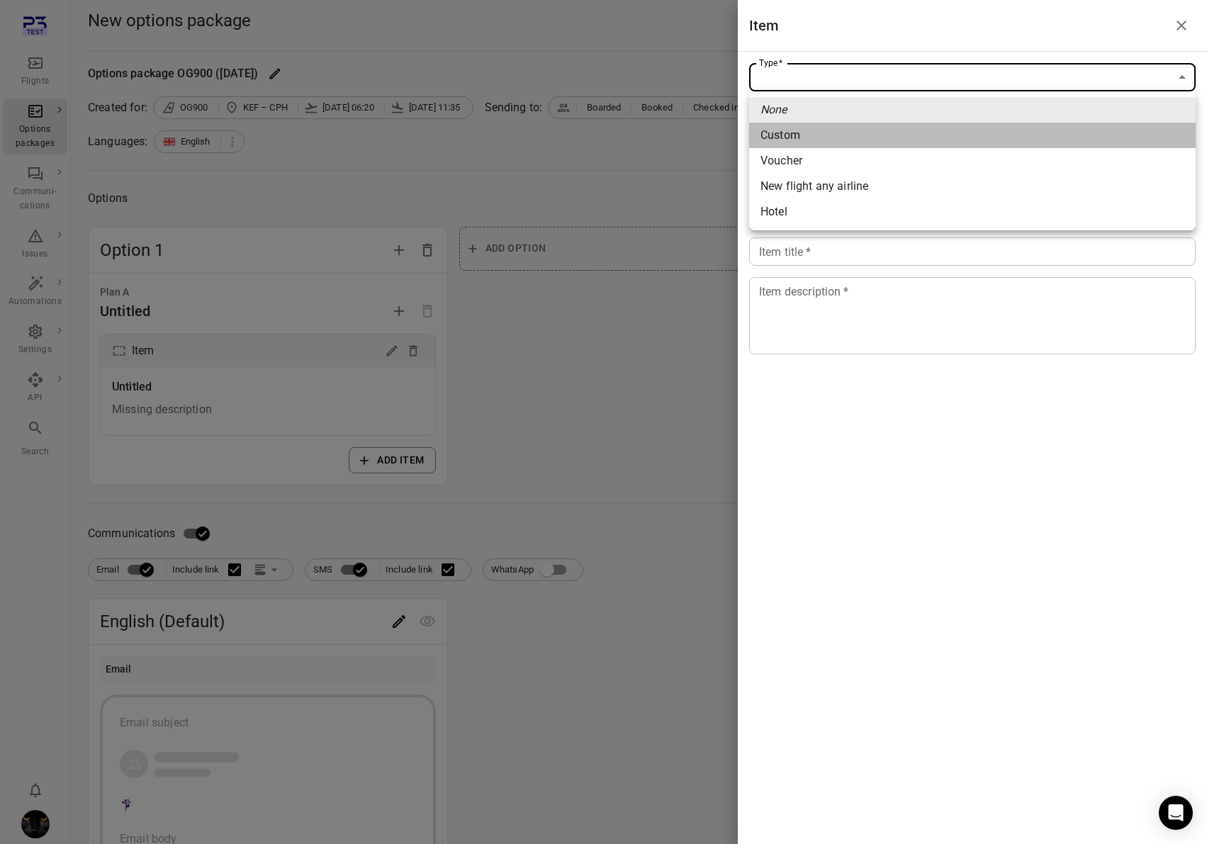
drag, startPoint x: 870, startPoint y: 141, endPoint x: 735, endPoint y: 221, distance: 156.7
click at [869, 141] on li "Custom" at bounding box center [972, 136] width 447 height 26
type input "******"
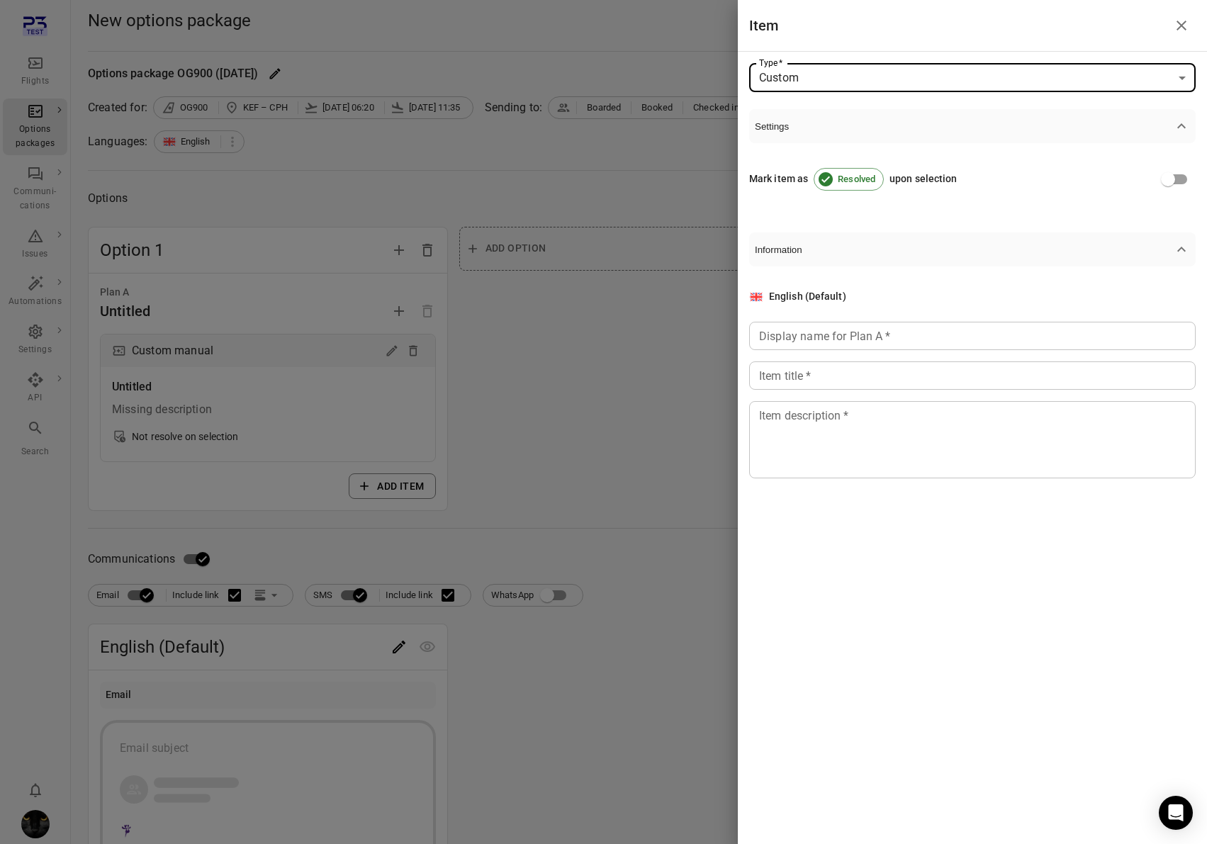
click at [486, 368] on div at bounding box center [603, 422] width 1207 height 844
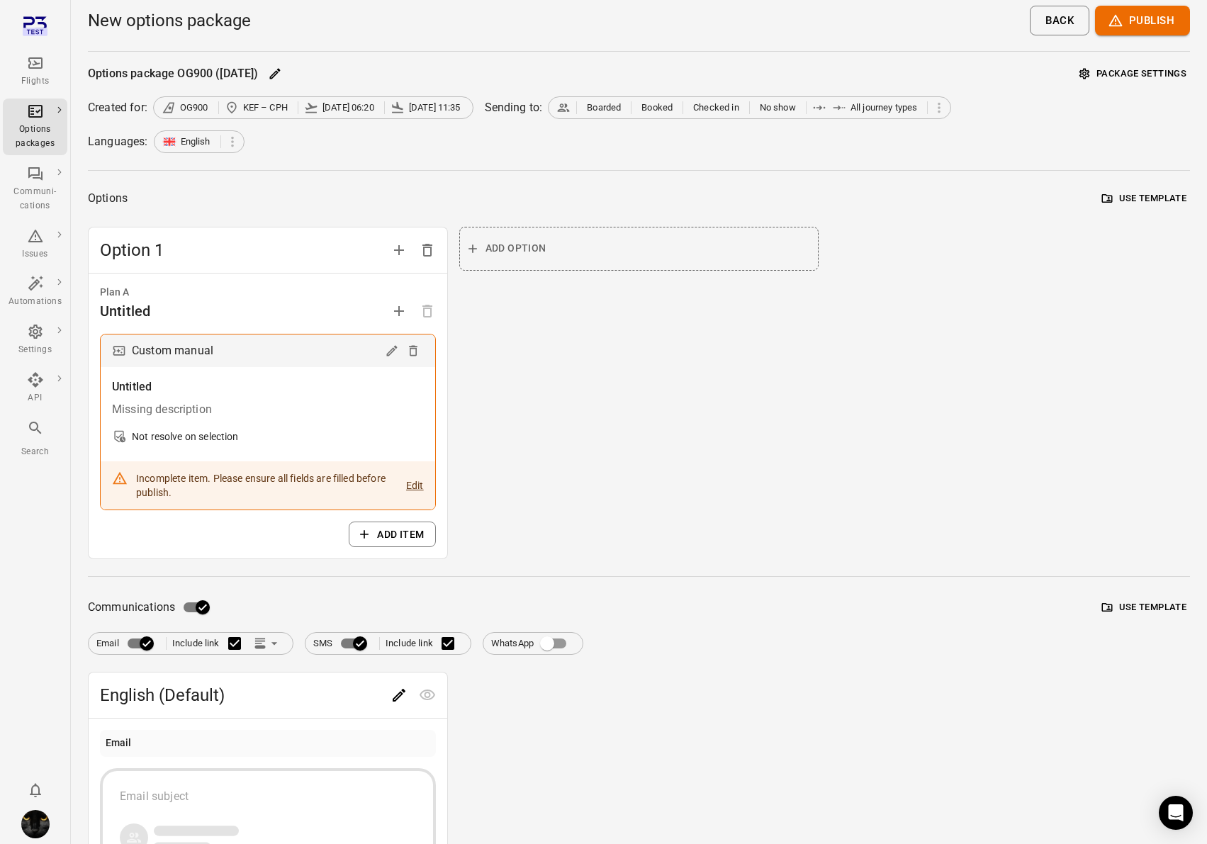
click at [1097, 585] on button "Use template" at bounding box center [1144, 608] width 91 height 22
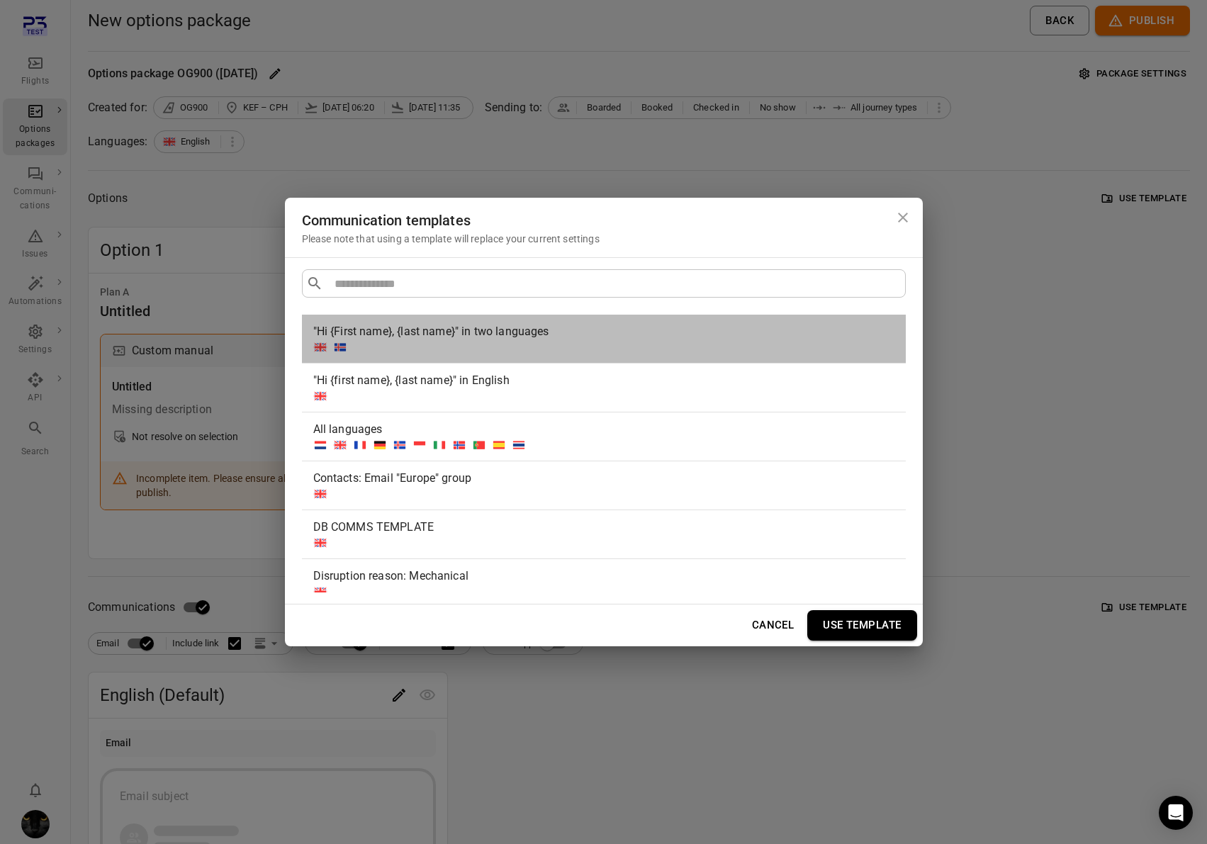
drag, startPoint x: 444, startPoint y: 316, endPoint x: 542, endPoint y: 384, distance: 119.2
click at [444, 316] on div ""Hi {First name}, {last name}" in two languages" at bounding box center [604, 339] width 604 height 48
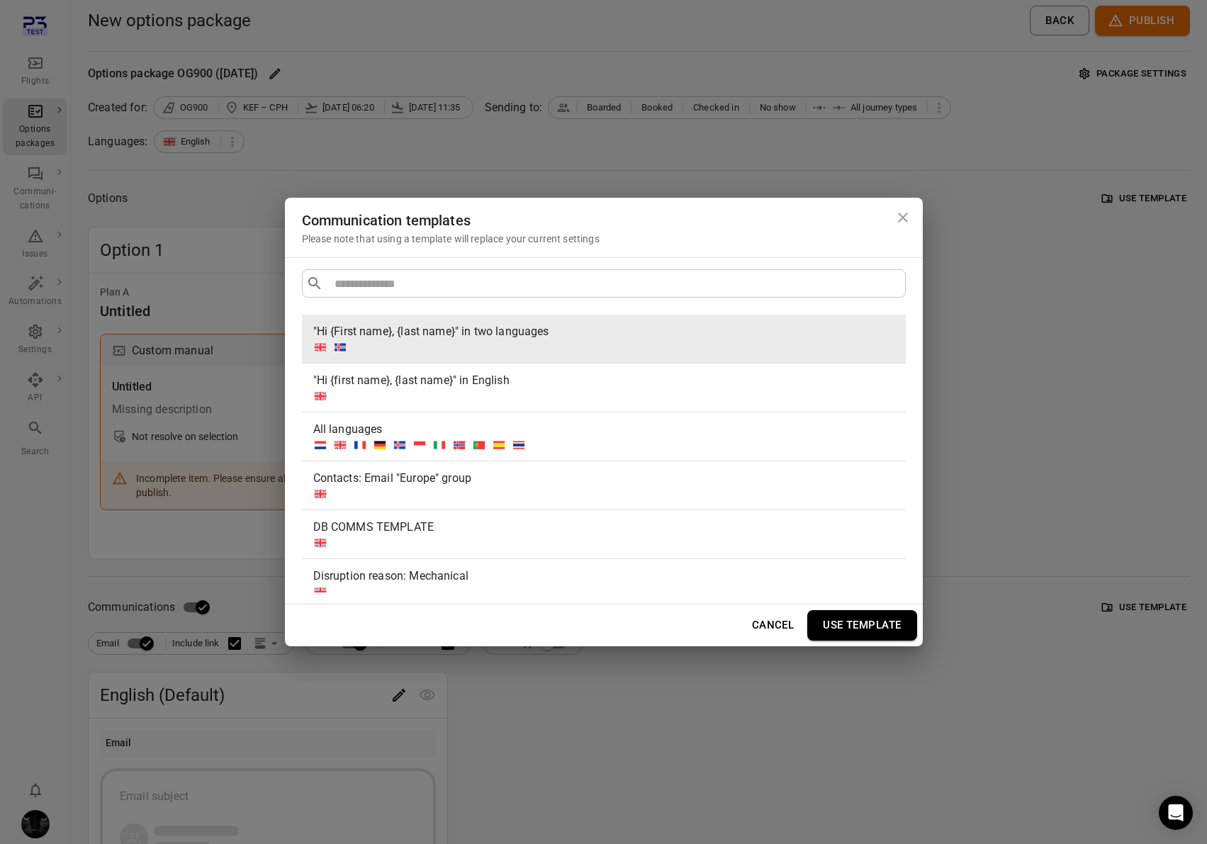
click at [870, 585] on button "Use template" at bounding box center [861, 625] width 109 height 30
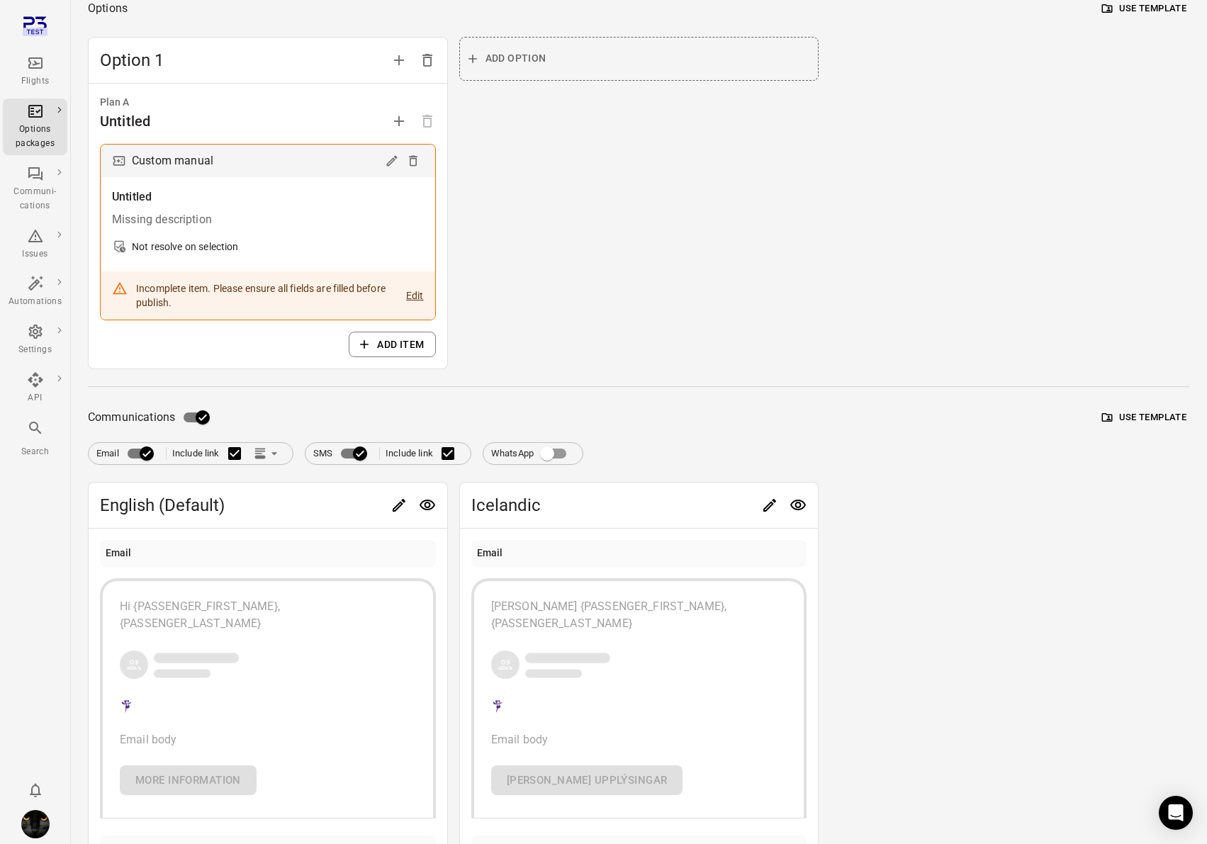
scroll to position [476, 0]
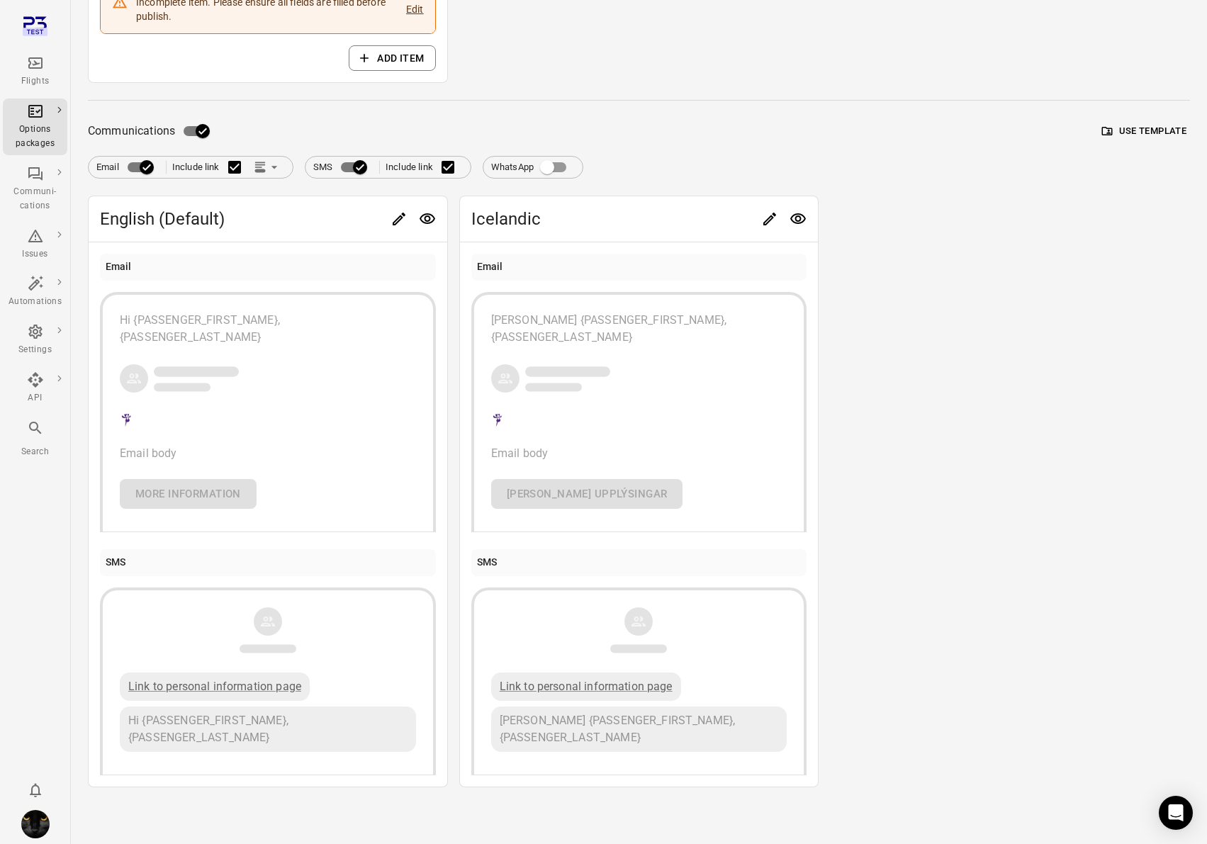
click at [386, 215] on button "Edit" at bounding box center [399, 219] width 28 height 28
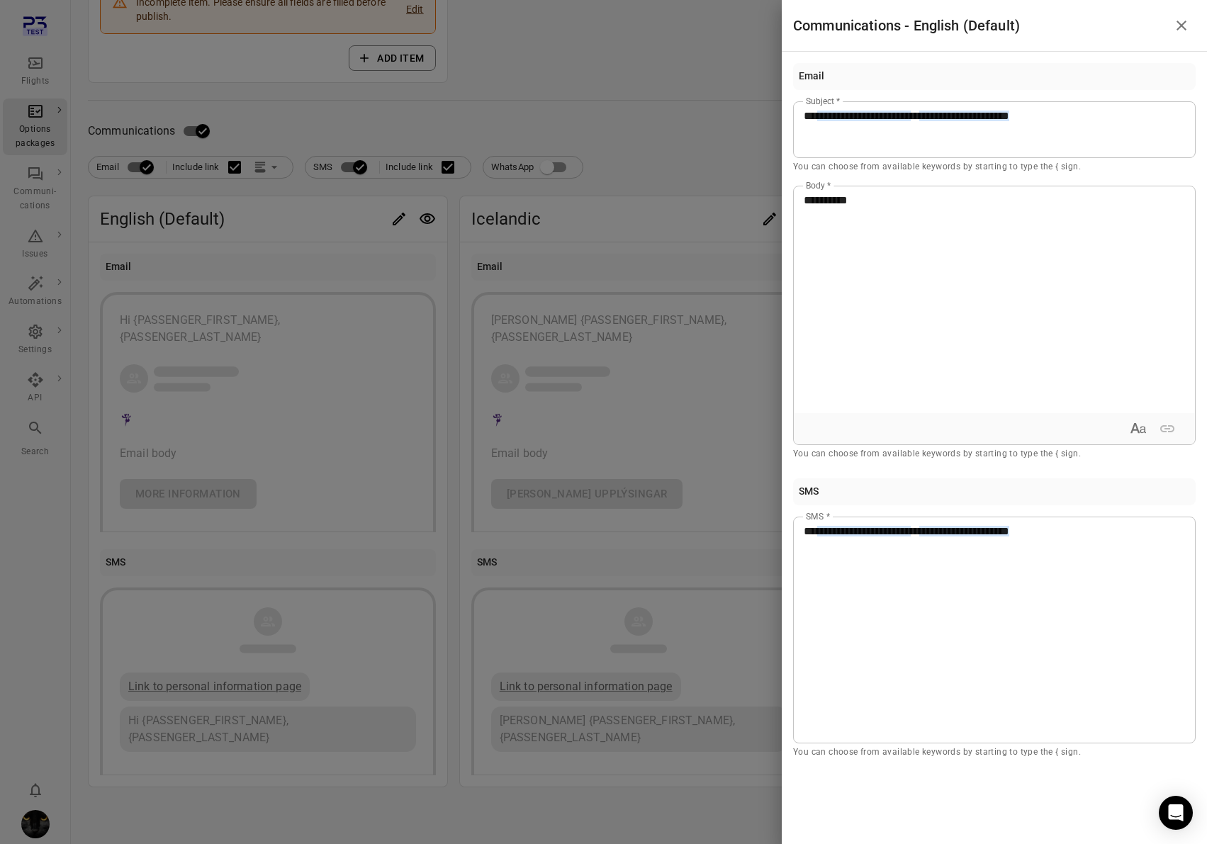
click at [895, 234] on div "**********" at bounding box center [994, 299] width 401 height 227
click at [753, 113] on div at bounding box center [603, 422] width 1207 height 844
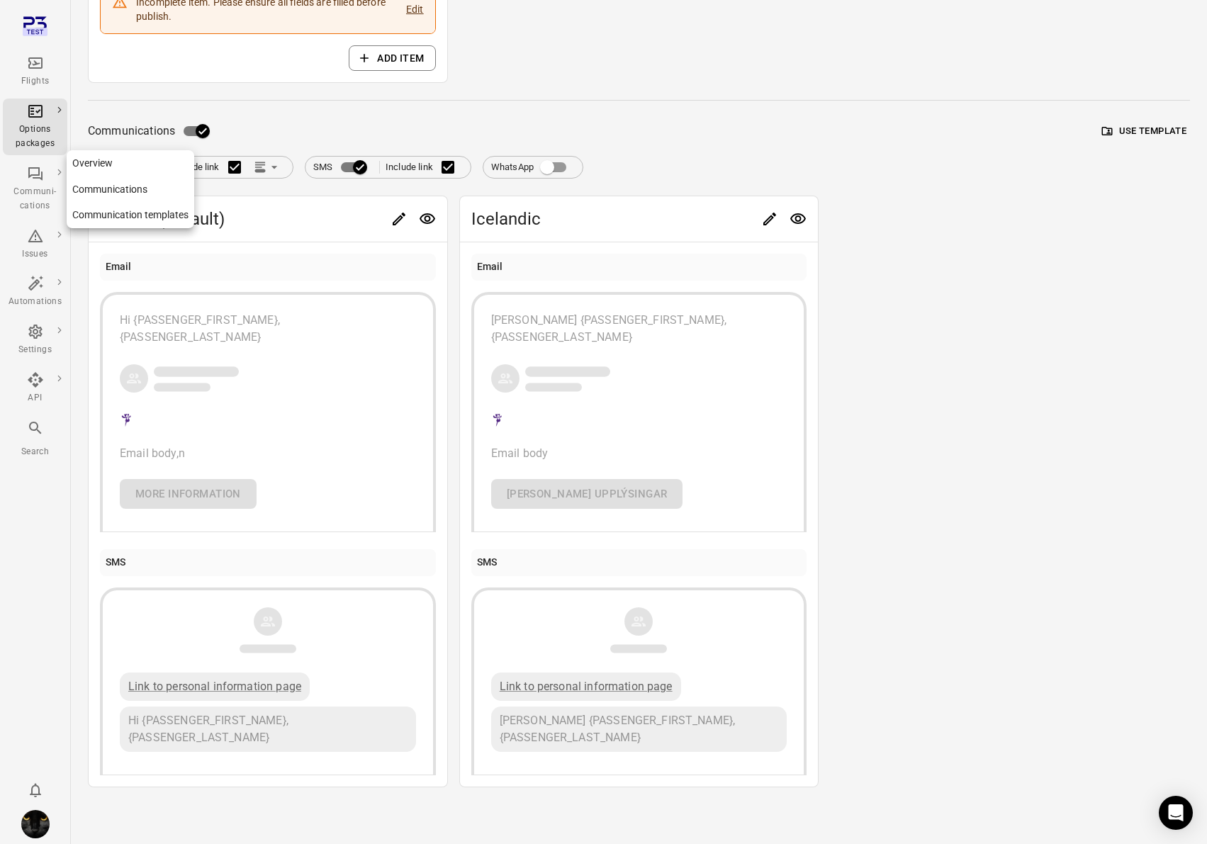
click at [34, 194] on div "Communi-cations" at bounding box center [35, 199] width 53 height 28
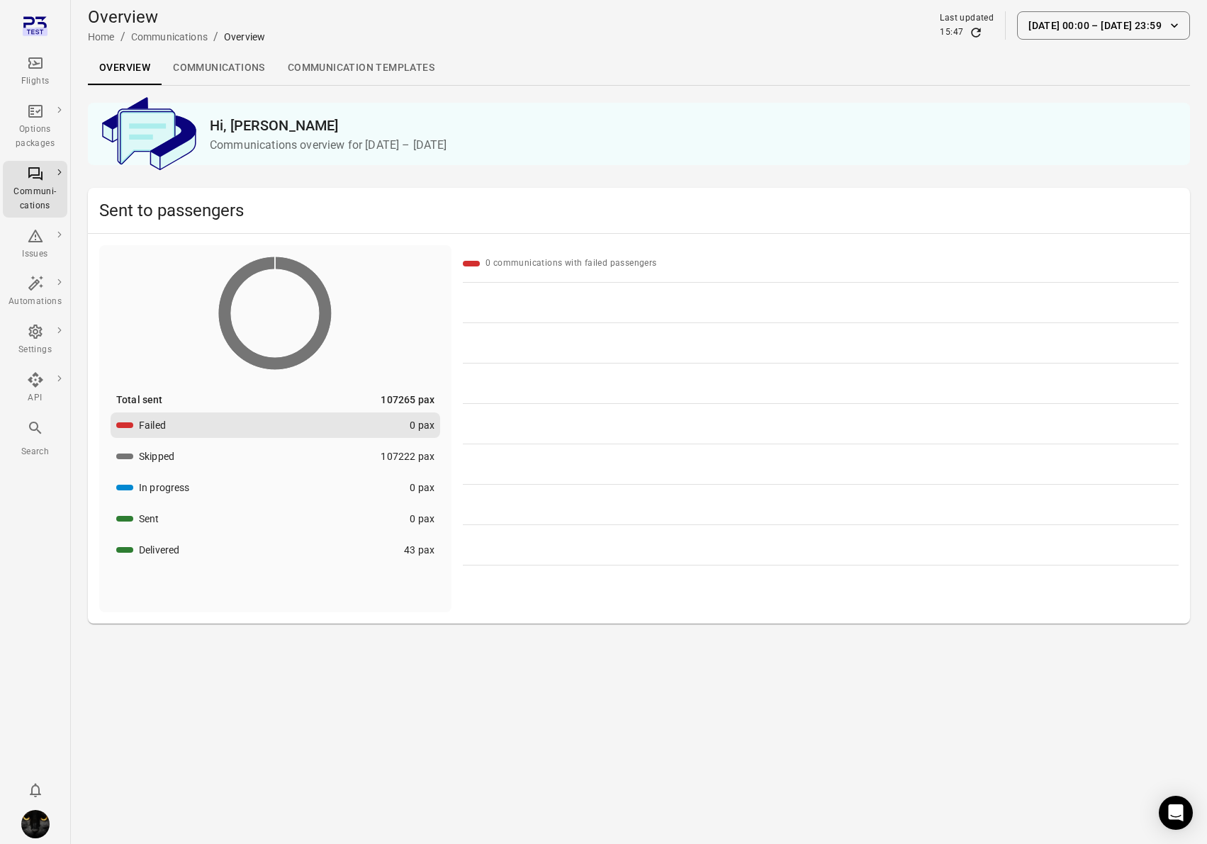
click at [211, 66] on link "Communications" at bounding box center [219, 68] width 115 height 34
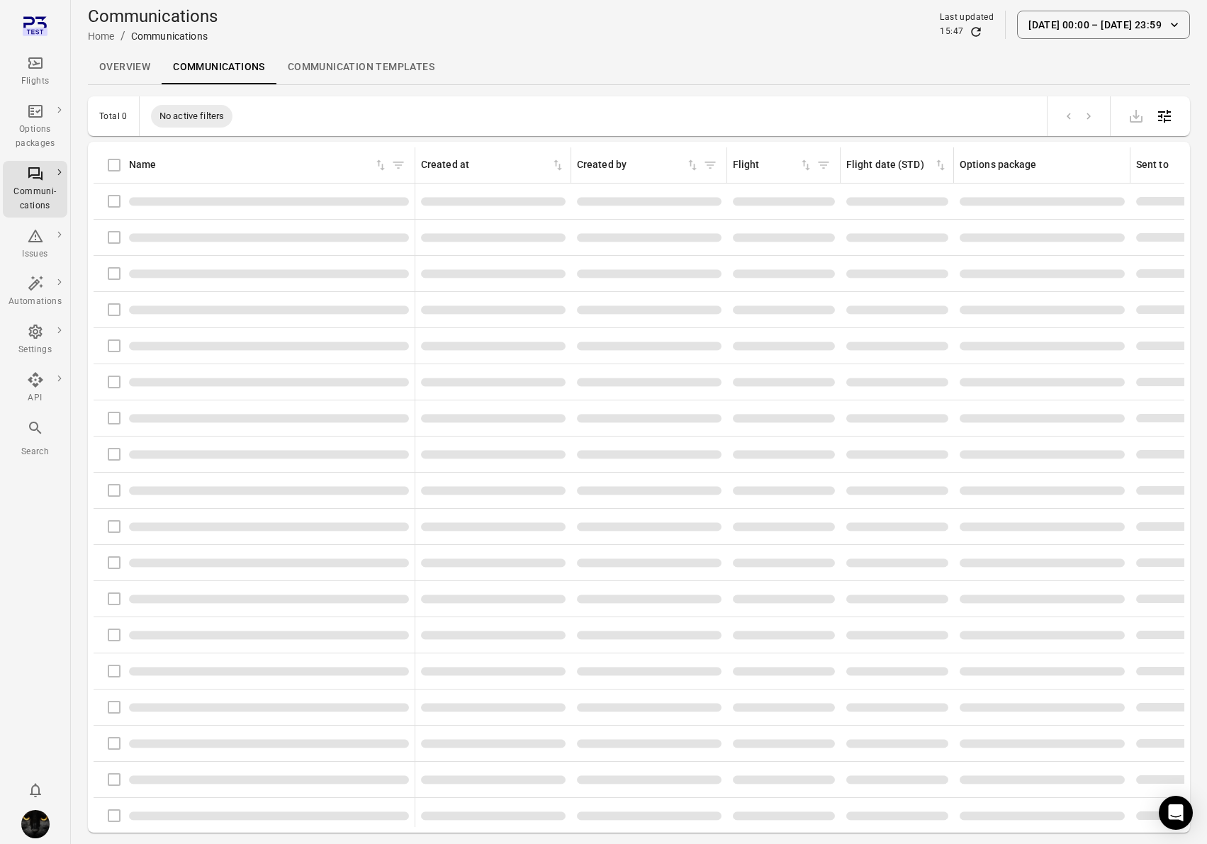
scroll to position [2, 0]
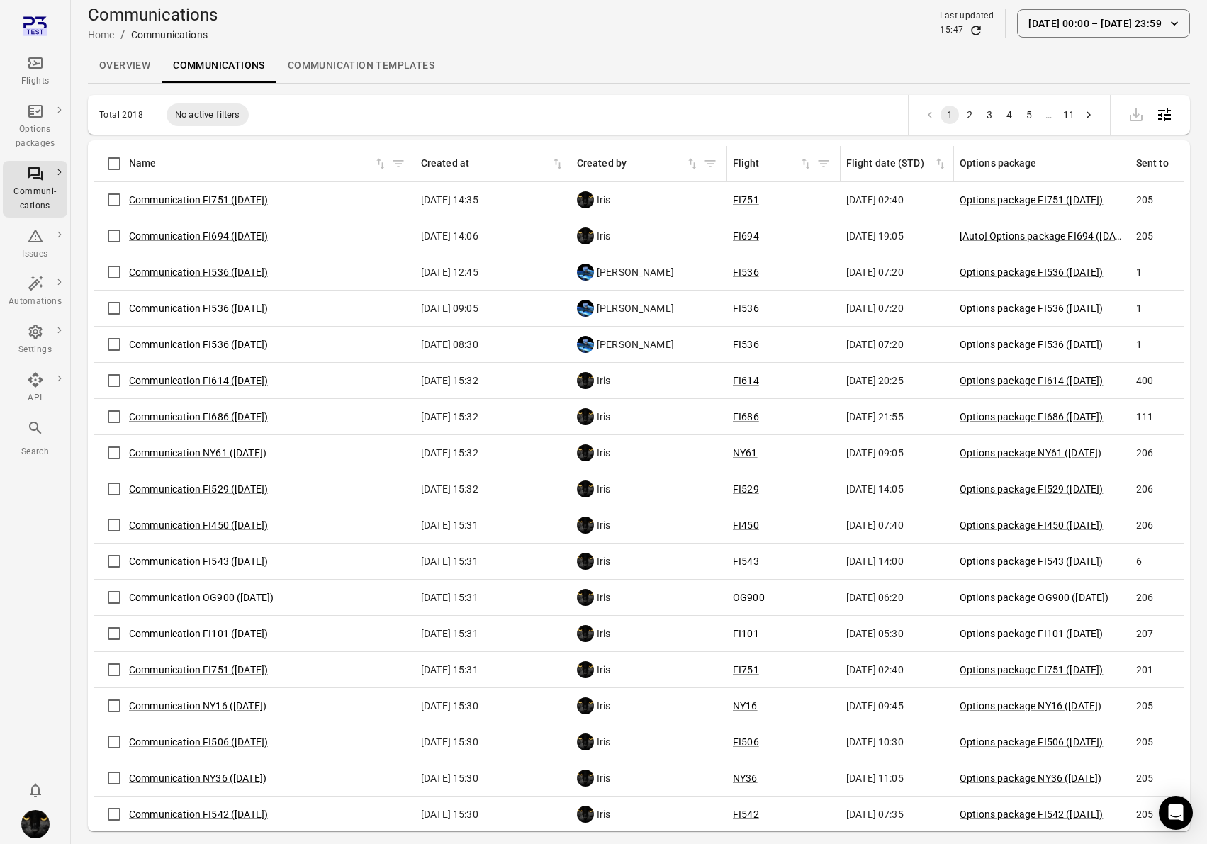
click at [332, 66] on link "Communication templates" at bounding box center [360, 66] width 169 height 34
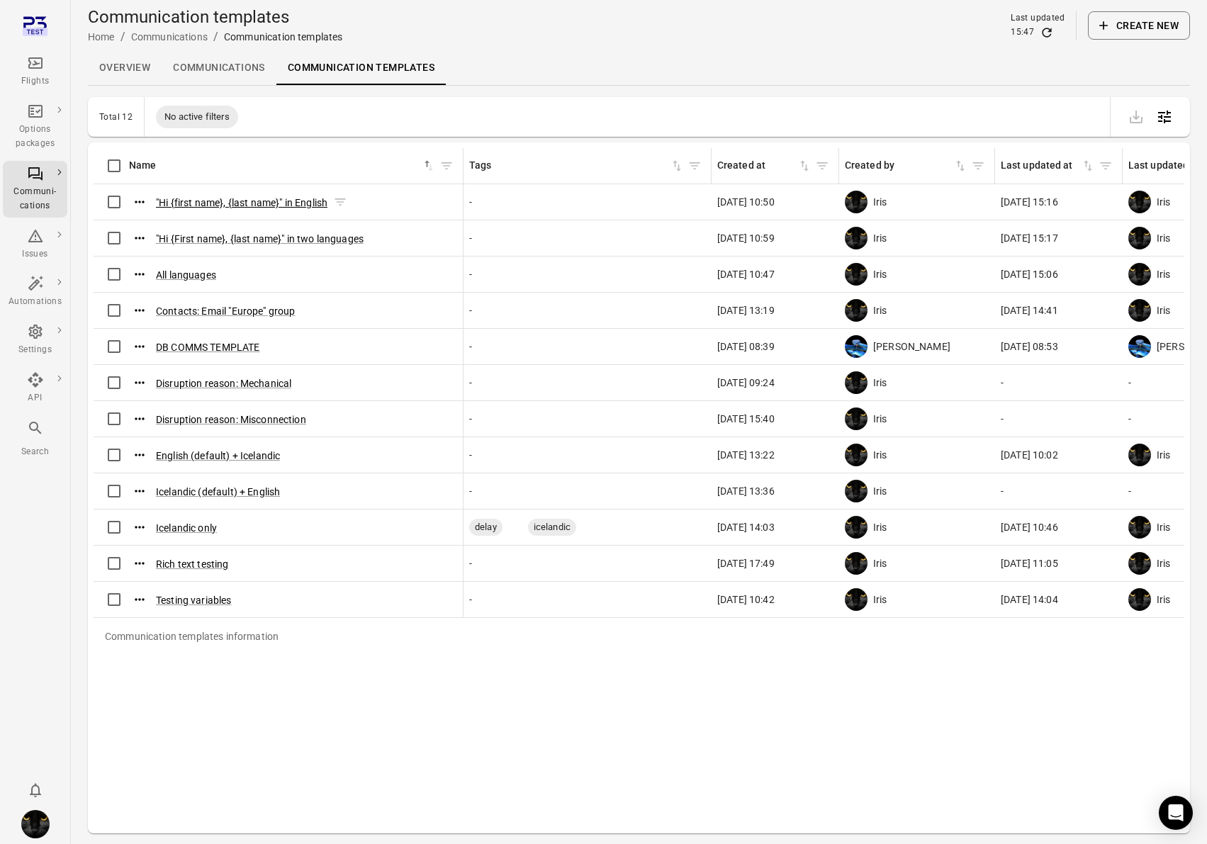
click at [248, 201] on button ""Hi {first name}, {last name}" in English" at bounding box center [242, 203] width 172 height 14
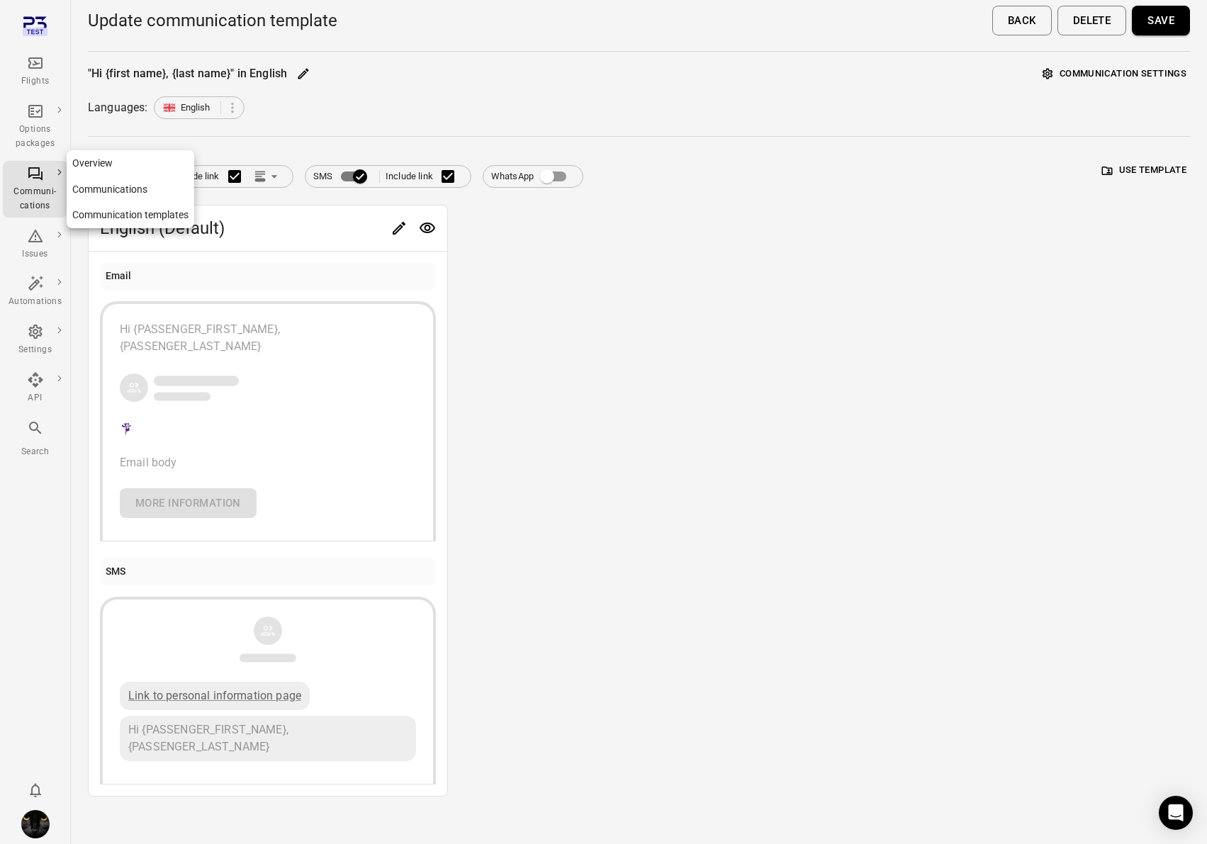
click at [44, 187] on div "Communi-cations" at bounding box center [35, 199] width 53 height 28
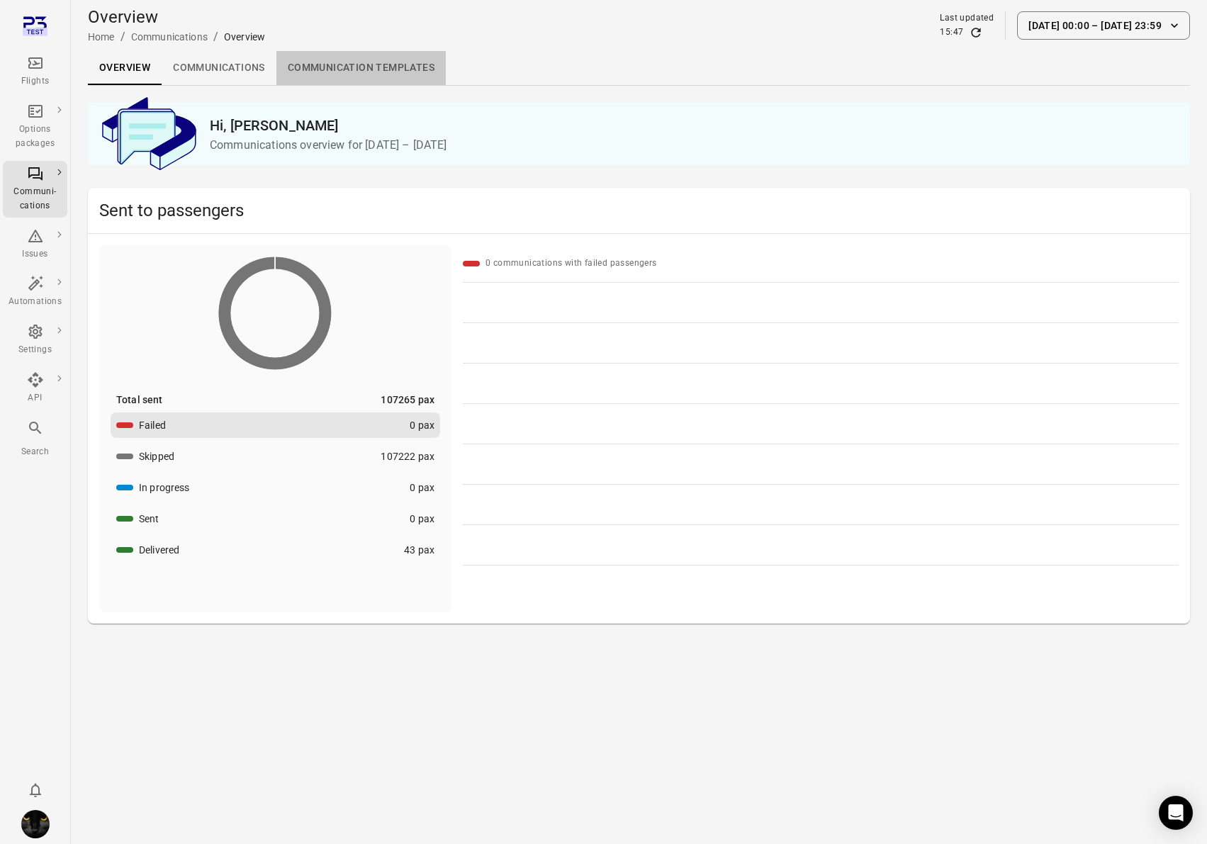
click at [365, 62] on link "Communication templates" at bounding box center [360, 68] width 169 height 34
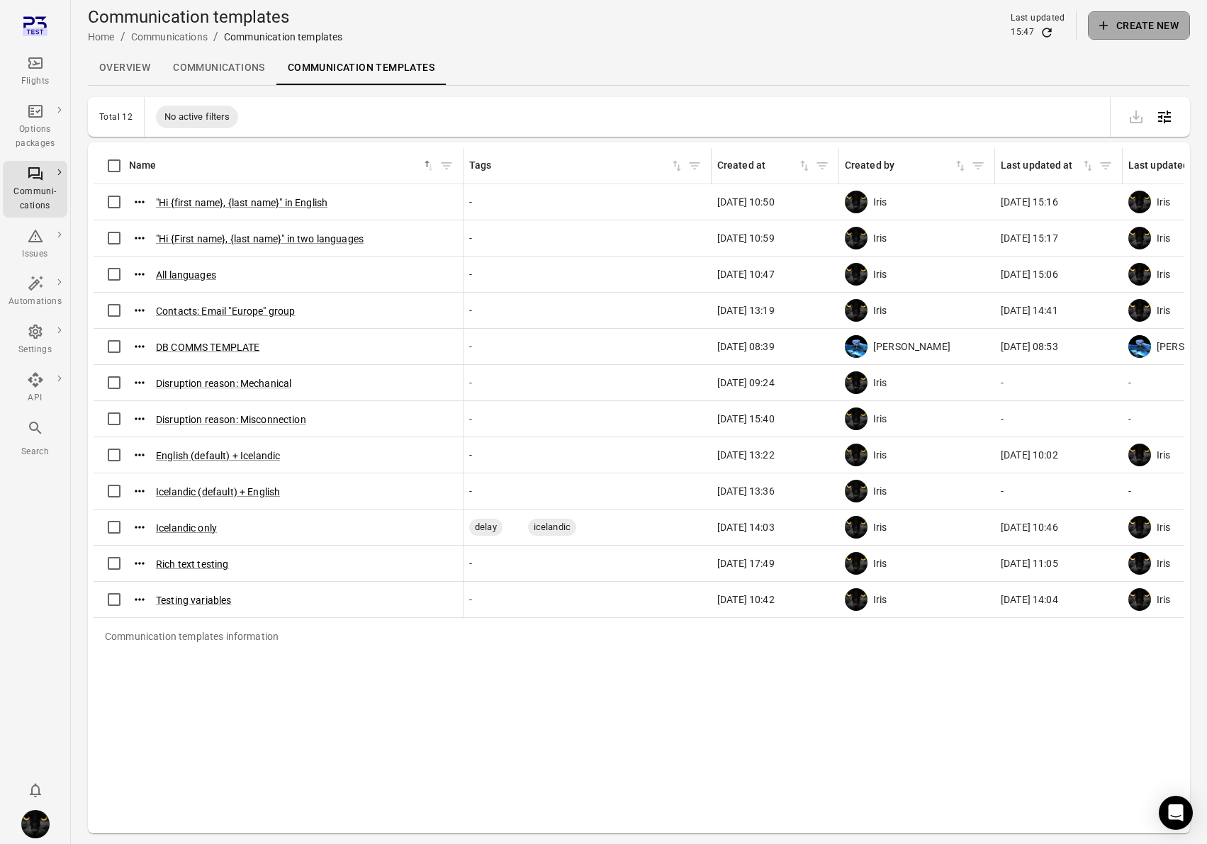
click at [1145, 25] on button "Create new" at bounding box center [1139, 25] width 102 height 28
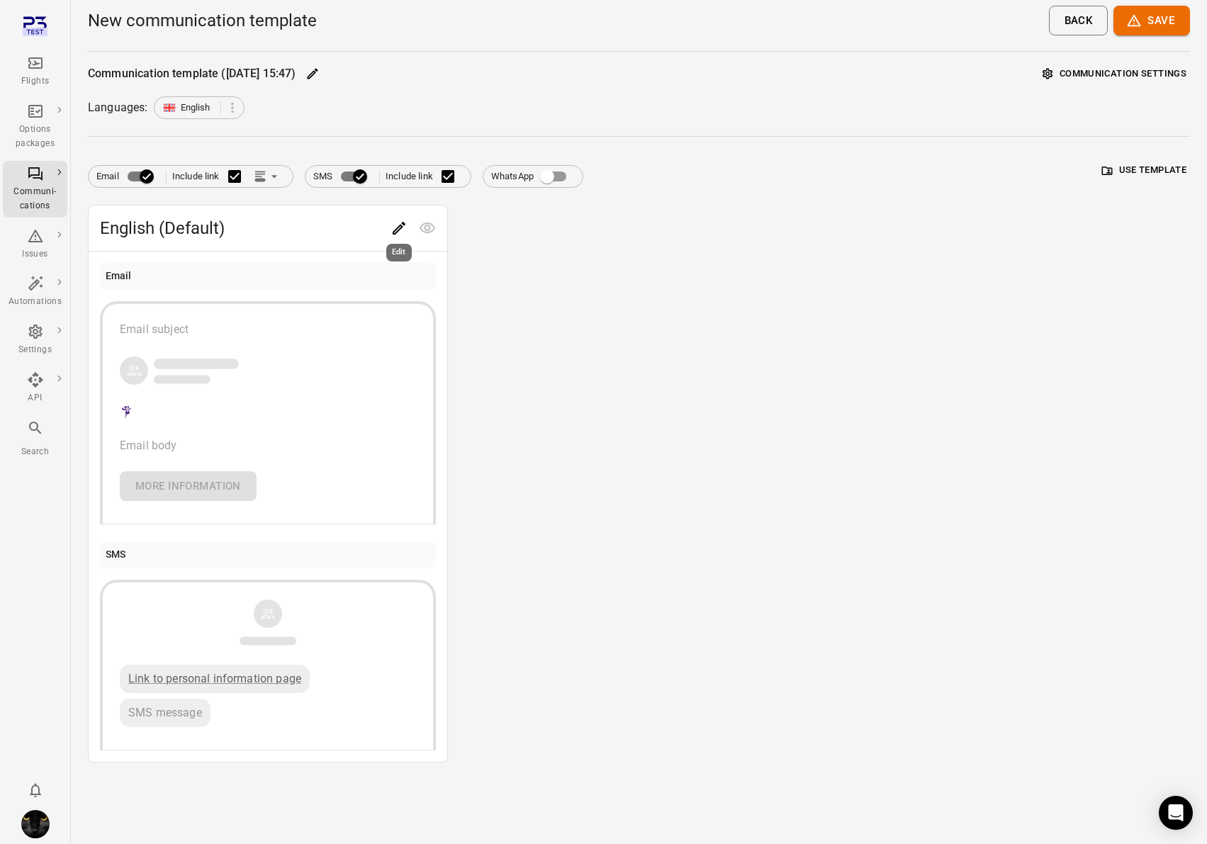
click at [403, 231] on icon "Edit" at bounding box center [399, 228] width 17 height 17
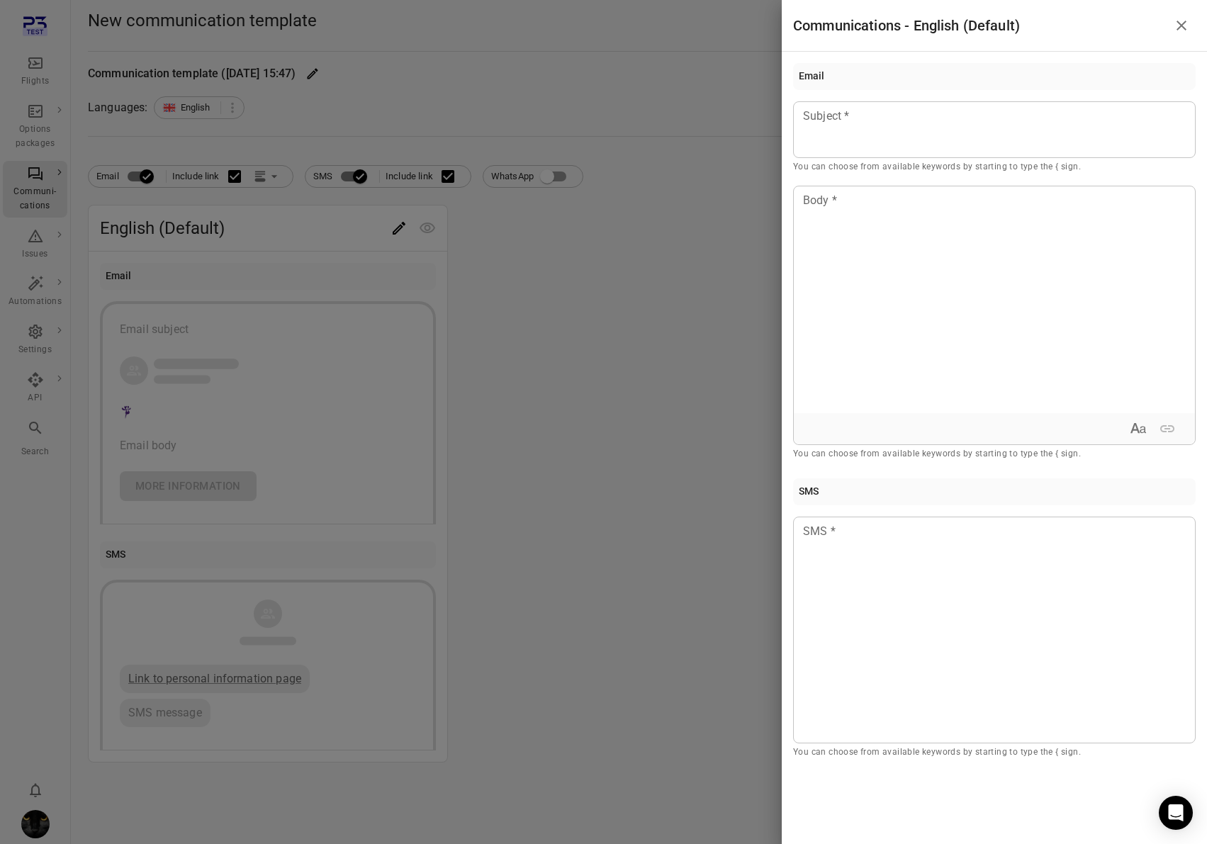
drag, startPoint x: 868, startPoint y: 135, endPoint x: 873, endPoint y: 230, distance: 95.1
click at [868, 135] on div at bounding box center [994, 129] width 403 height 57
drag, startPoint x: 882, startPoint y: 288, endPoint x: 958, endPoint y: 588, distance: 309.4
click at [882, 295] on div at bounding box center [994, 299] width 401 height 227
drag, startPoint x: 967, startPoint y: 634, endPoint x: 862, endPoint y: 544, distance: 138.2
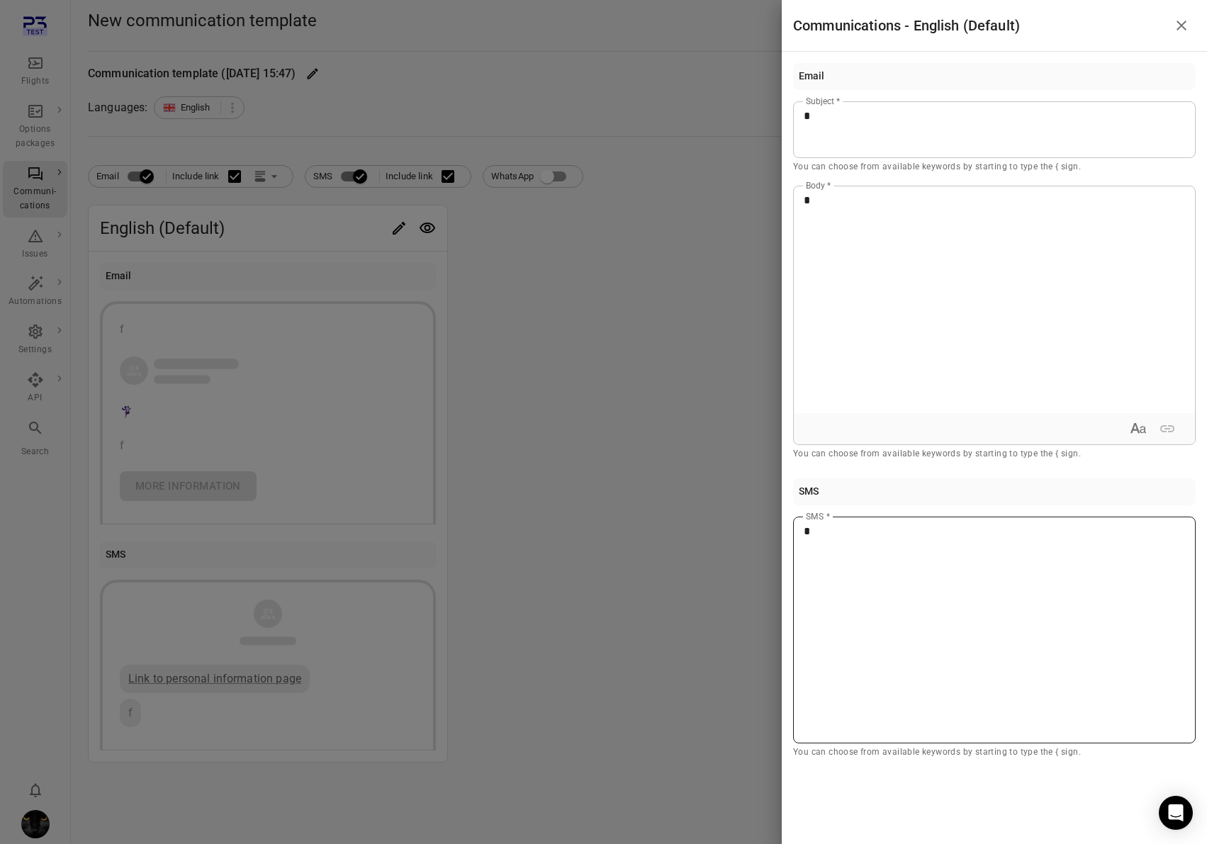
click at [966, 633] on div "*" at bounding box center [994, 630] width 403 height 227
drag, startPoint x: 544, startPoint y: 348, endPoint x: 934, endPoint y: 103, distance: 460.8
click at [553, 340] on div at bounding box center [603, 422] width 1207 height 844
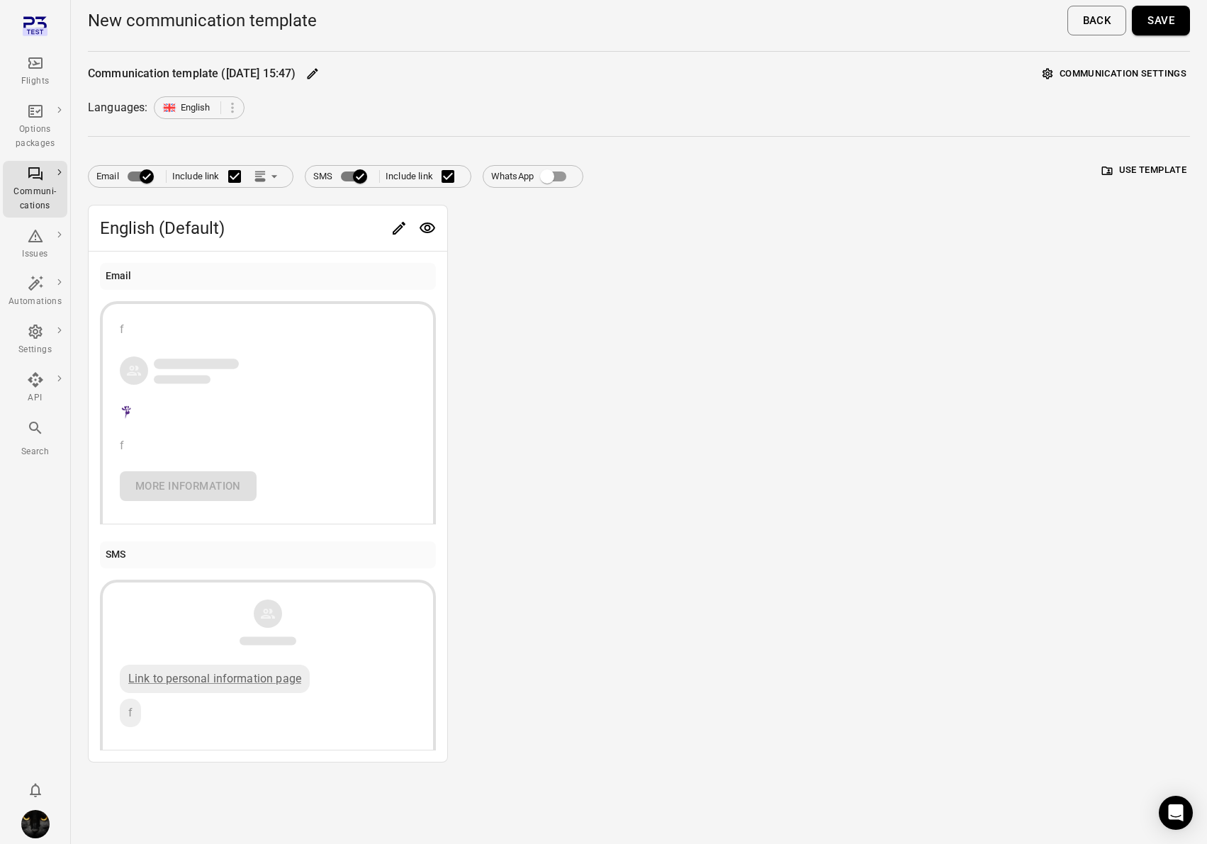
click at [1127, 16] on div "Back Save" at bounding box center [1128, 21] width 123 height 30
drag, startPoint x: 1191, startPoint y: 28, endPoint x: 1173, endPoint y: 26, distance: 17.9
click at [1191, 28] on main "New communication template Back Save Communication template (14 Oct 2025 15:47)…" at bounding box center [639, 422] width 1136 height 844
click at [1150, 18] on button "Save" at bounding box center [1161, 21] width 58 height 30
click at [615, 195] on div "Email Include link SMS Include link WhatsApp Use template English (Default) Ema…" at bounding box center [639, 458] width 1102 height 609
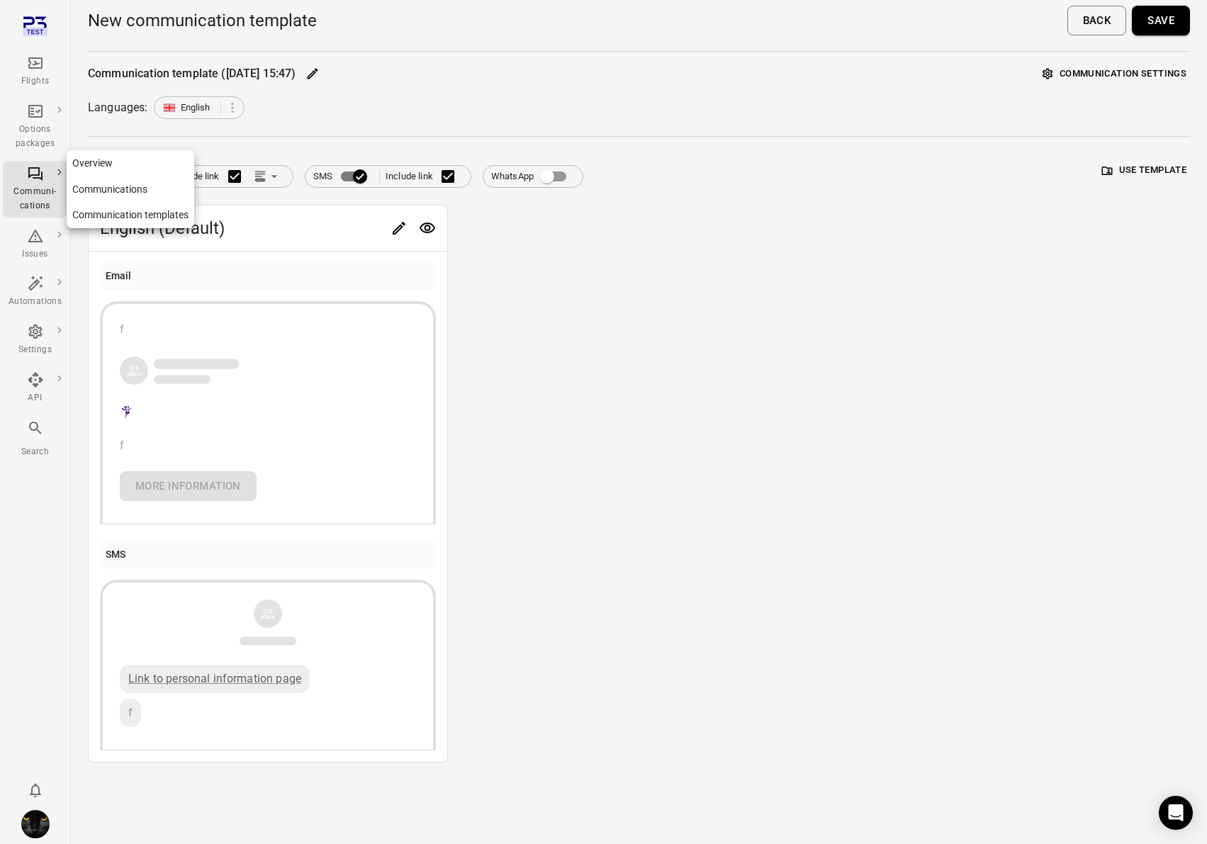
click at [41, 181] on div "Communi-cations" at bounding box center [35, 189] width 53 height 48
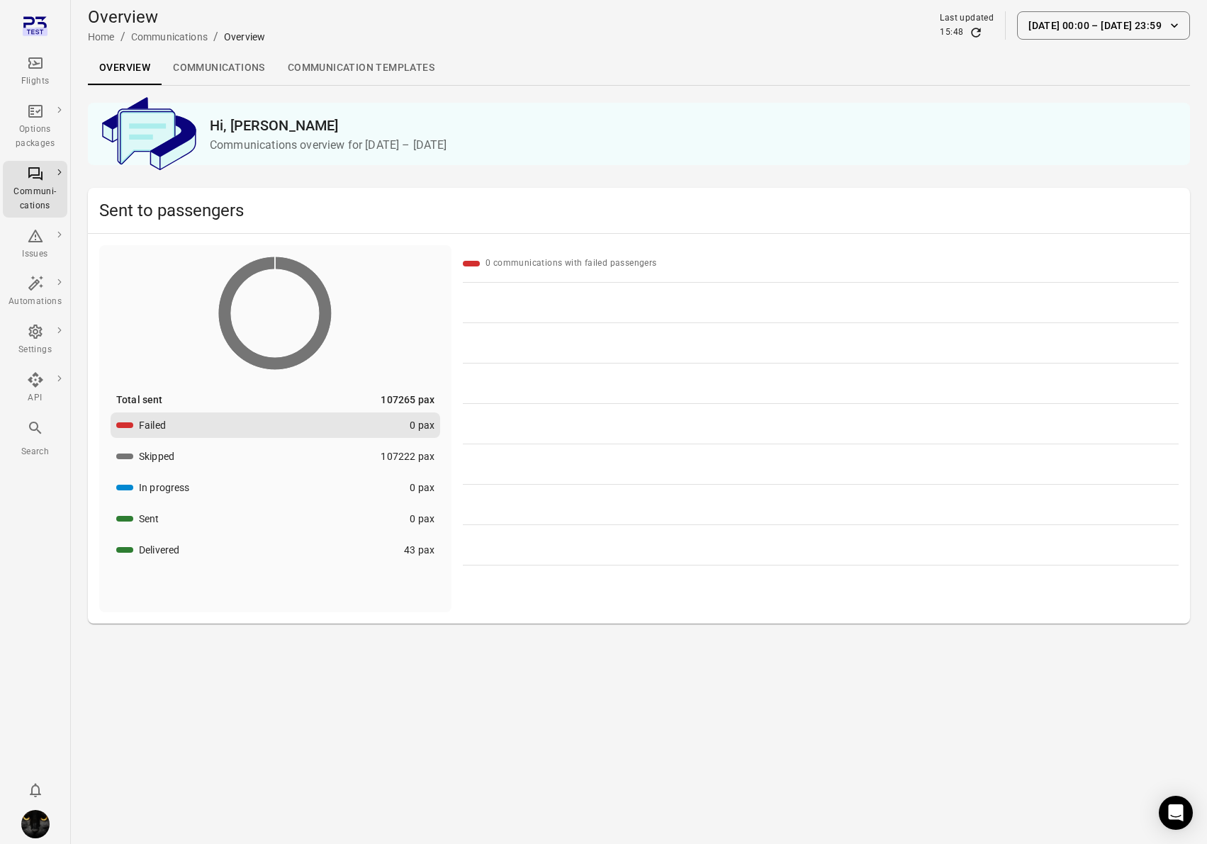
click at [364, 83] on link "Communication templates" at bounding box center [360, 68] width 169 height 34
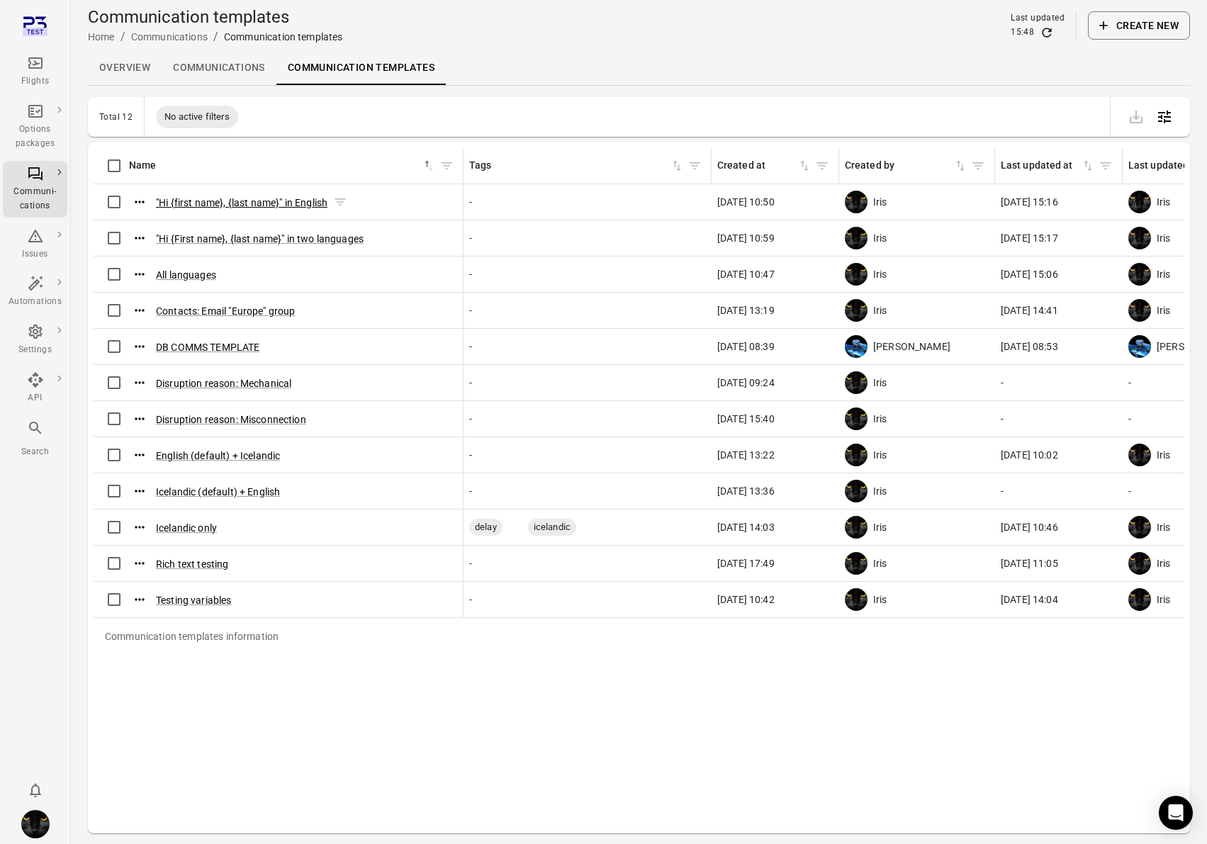
click at [274, 206] on button ""Hi {first name}, {last name}" in English" at bounding box center [242, 203] width 172 height 14
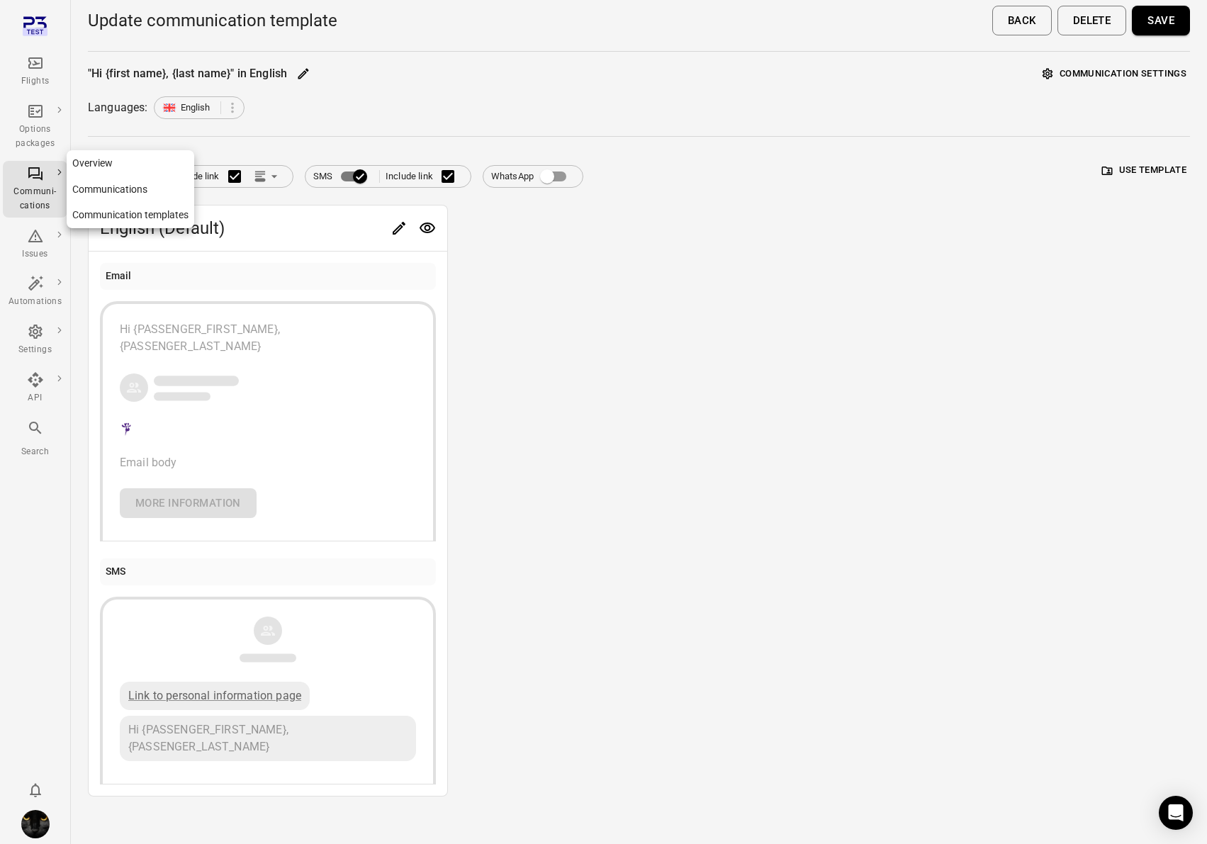
click at [39, 198] on div "Communi-cations" at bounding box center [35, 199] width 53 height 28
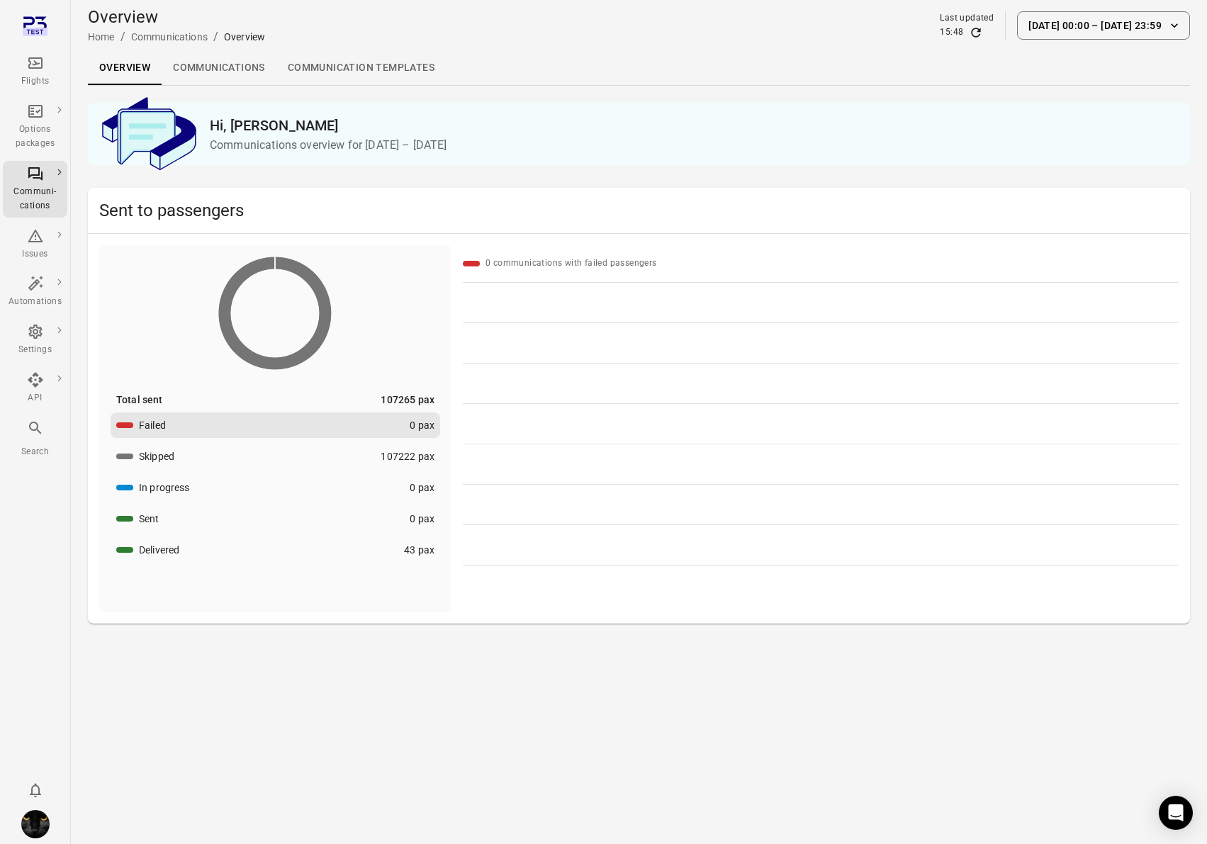
click at [323, 62] on link "Communication templates" at bounding box center [360, 68] width 169 height 34
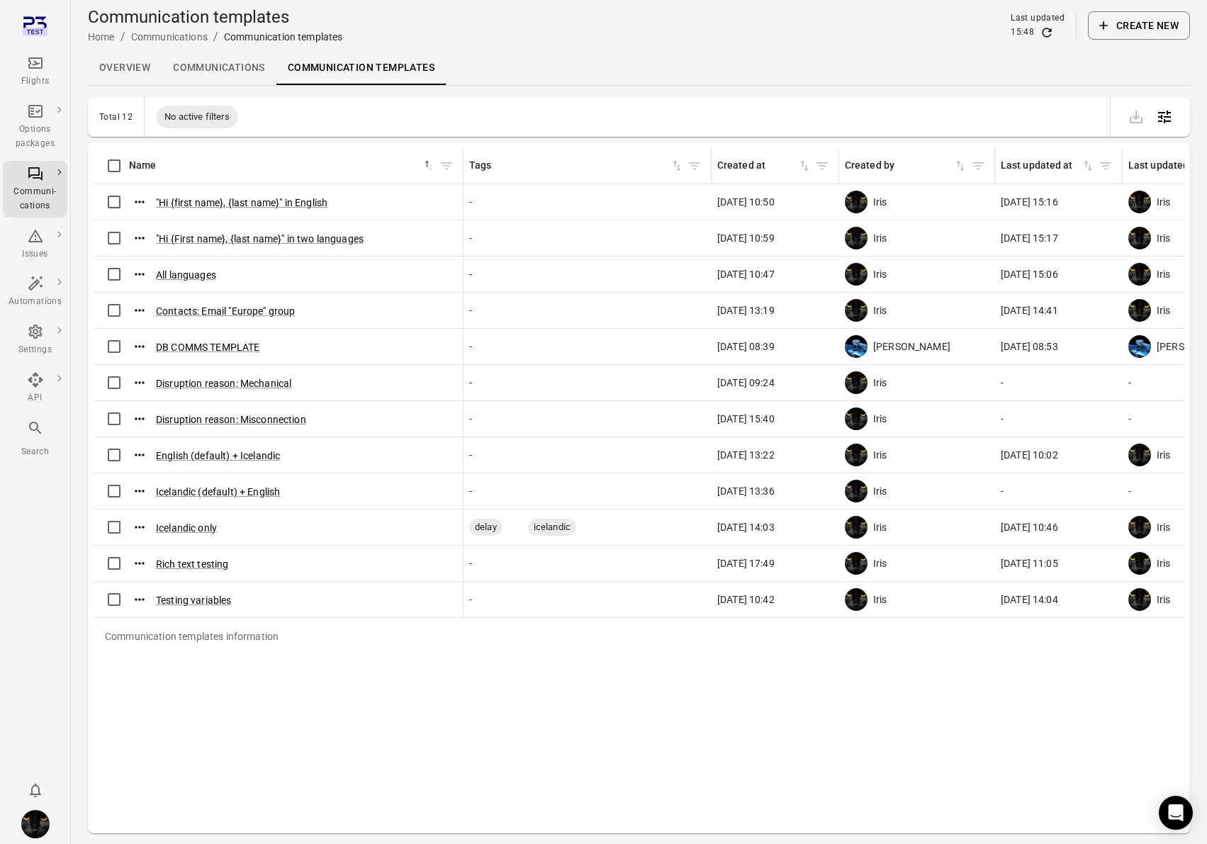
drag, startPoint x: 1170, startPoint y: 26, endPoint x: 1143, endPoint y: 26, distance: 26.2
click at [1169, 26] on button "Create new" at bounding box center [1139, 25] width 102 height 28
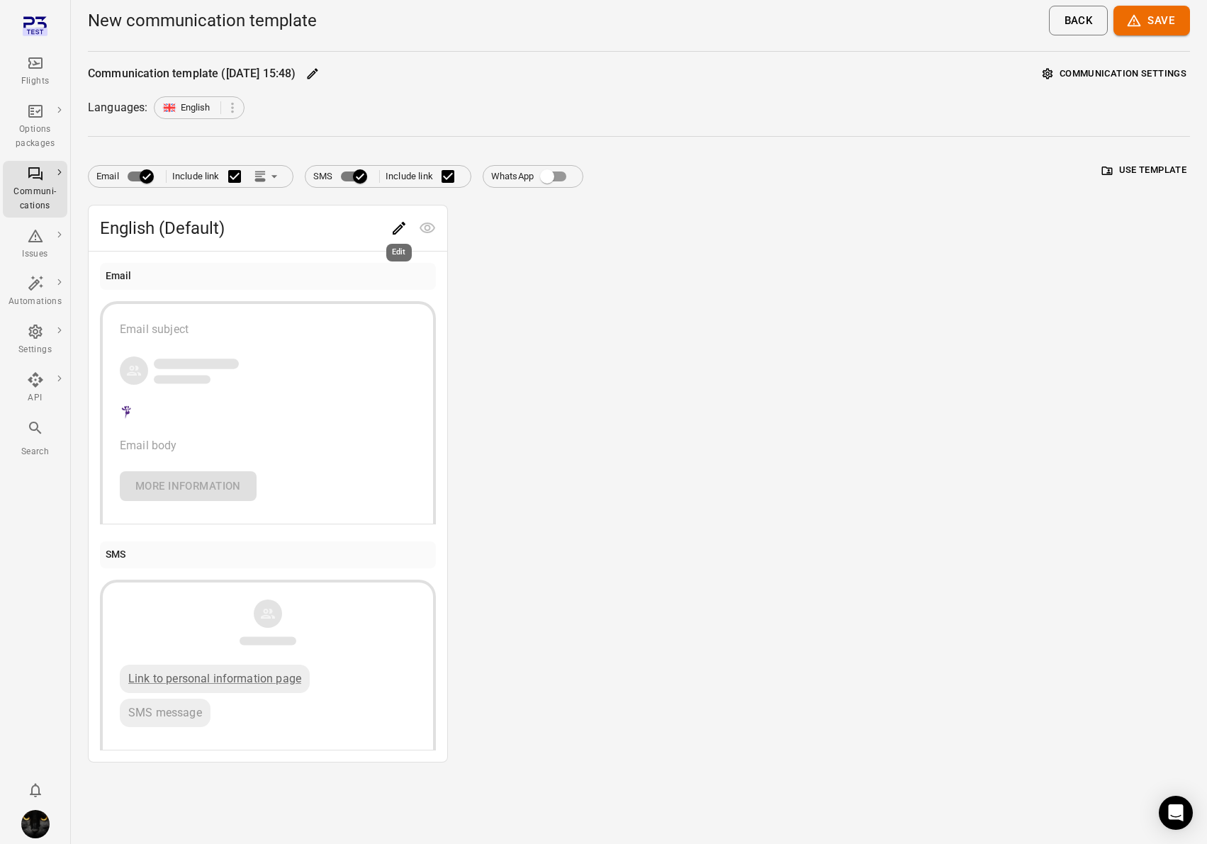
click at [408, 222] on button "Edit" at bounding box center [399, 228] width 28 height 28
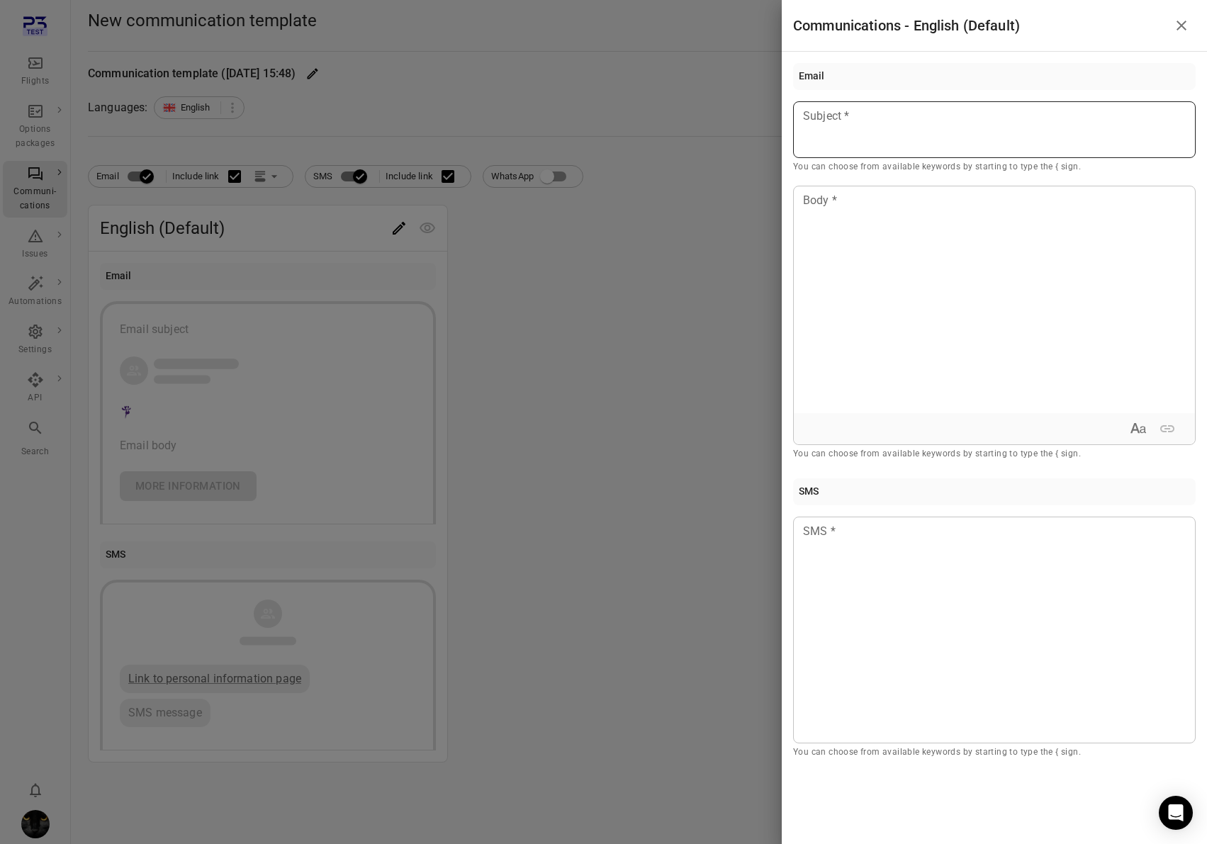
click at [1045, 136] on div at bounding box center [994, 129] width 403 height 57
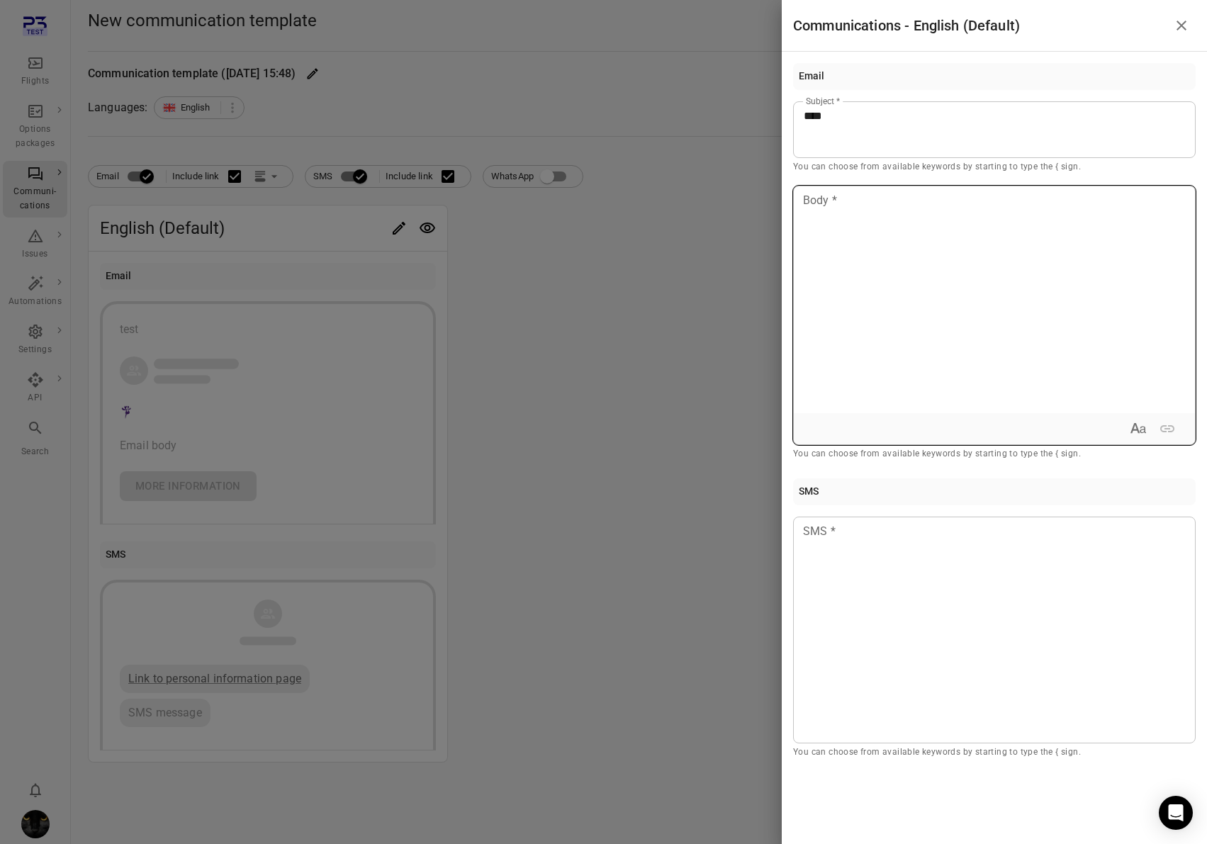
click at [933, 254] on div at bounding box center [994, 299] width 401 height 227
drag, startPoint x: 978, startPoint y: 585, endPoint x: 945, endPoint y: 584, distance: 33.3
click at [970, 585] on div at bounding box center [994, 630] width 403 height 227
drag, startPoint x: 539, startPoint y: 447, endPoint x: 217, endPoint y: 208, distance: 400.8
click at [533, 444] on div at bounding box center [603, 422] width 1207 height 844
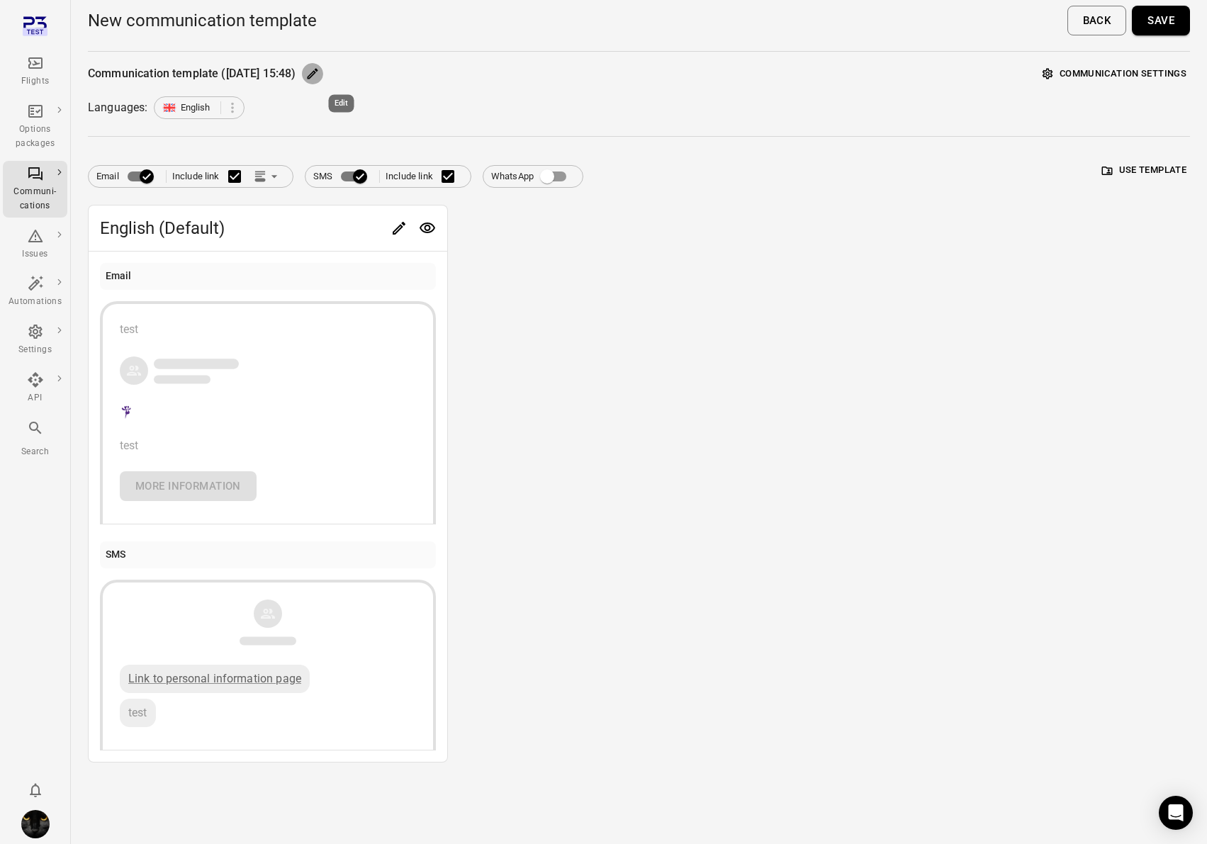
click at [323, 77] on button "Edit" at bounding box center [312, 73] width 21 height 21
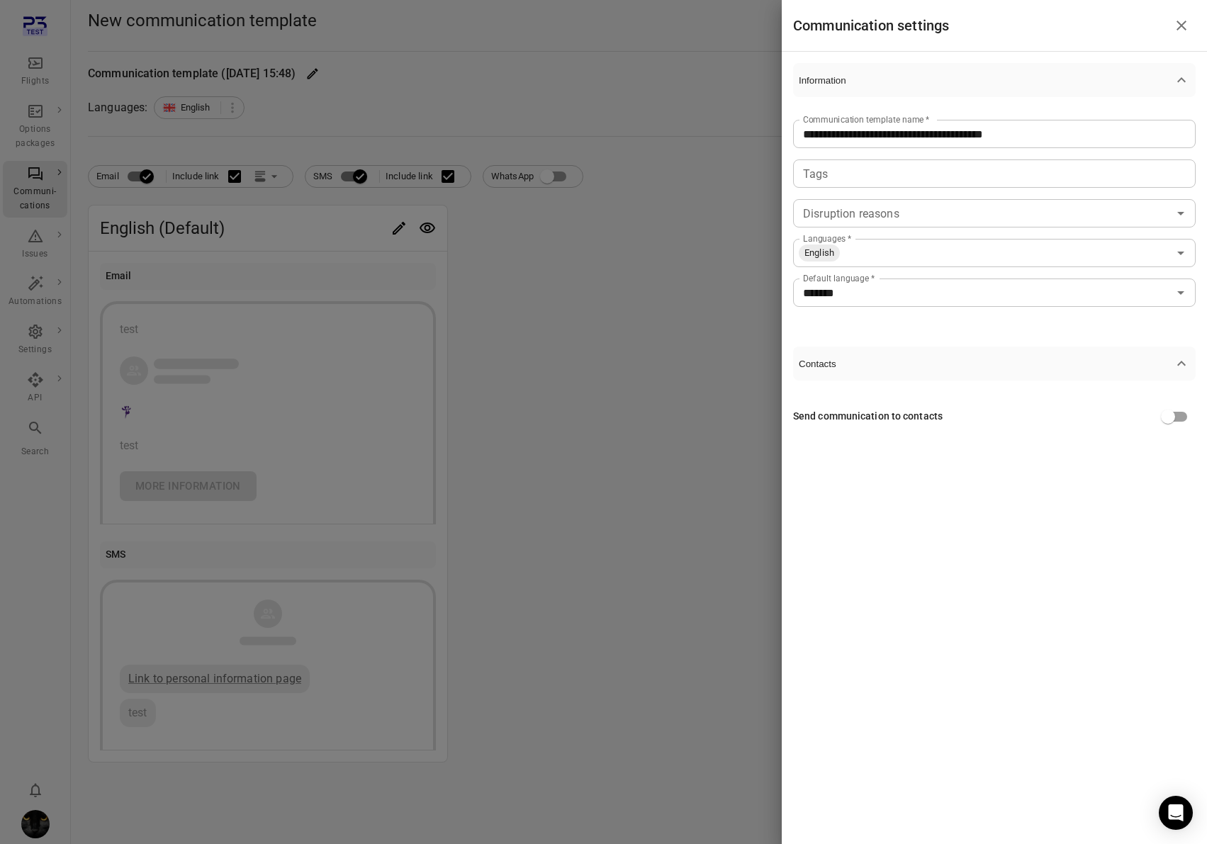
click at [914, 145] on input "**********" at bounding box center [994, 134] width 403 height 28
click at [914, 143] on input "**********" at bounding box center [994, 134] width 403 height 28
click at [914, 142] on input "**********" at bounding box center [994, 134] width 403 height 28
type input "*********"
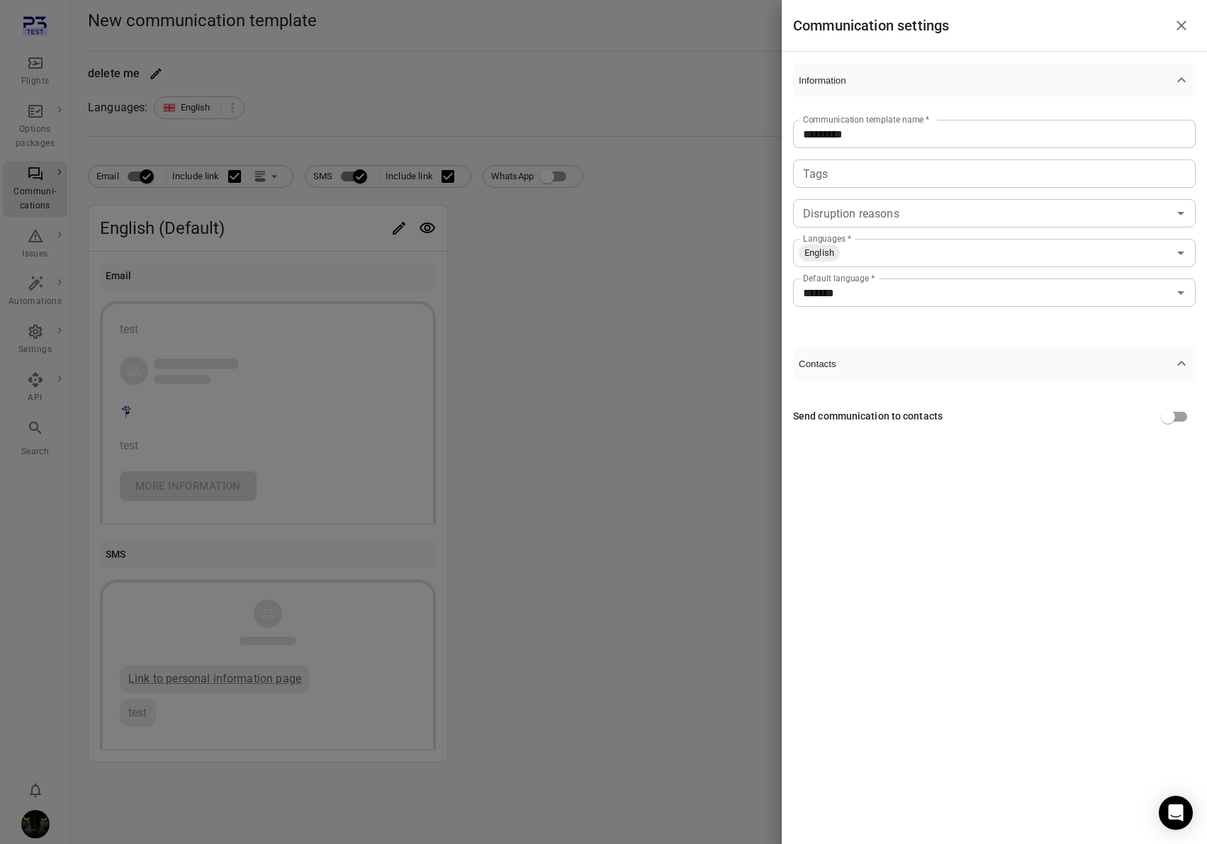
click at [702, 84] on div at bounding box center [603, 422] width 1207 height 844
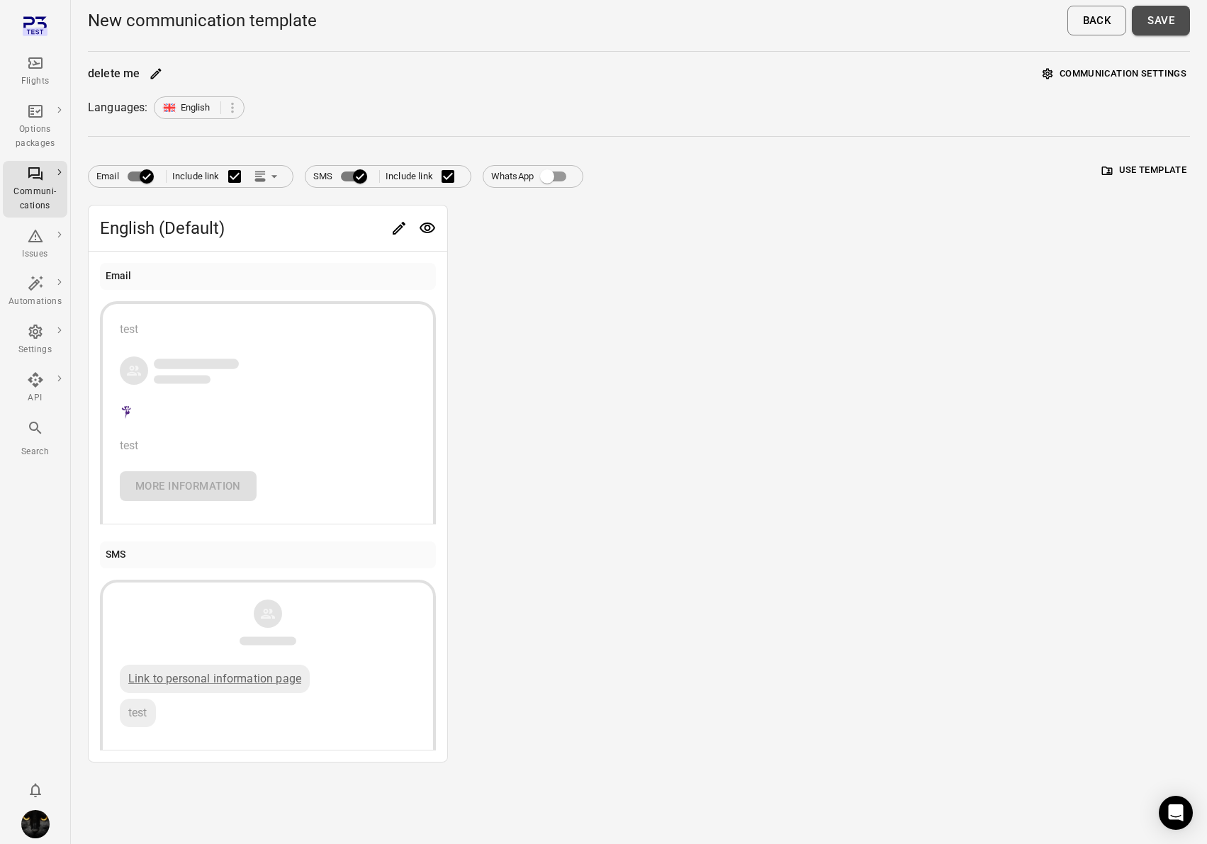
click at [1167, 23] on button "Save" at bounding box center [1161, 21] width 58 height 30
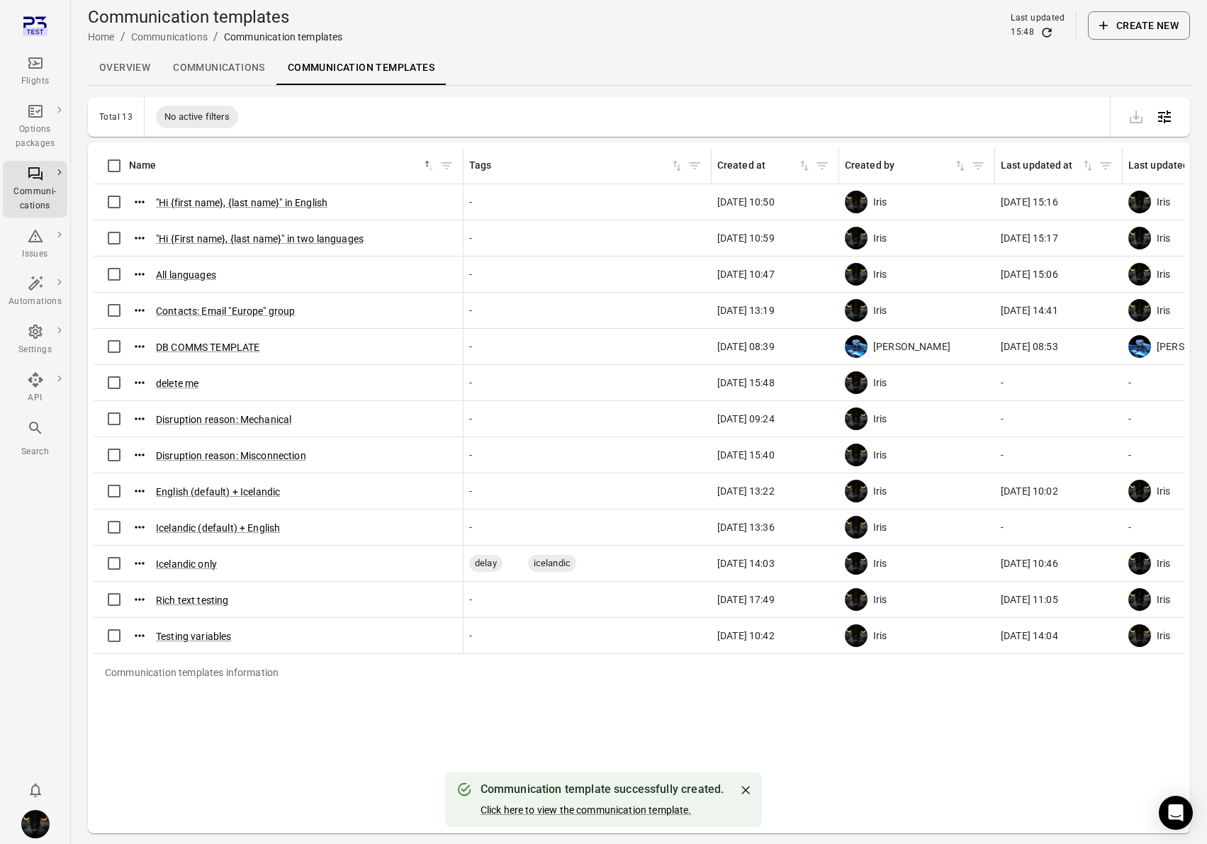
click at [529, 729] on div "Communication templates information Name sorted ascending Tags Created at Creat…" at bounding box center [639, 488] width 1091 height 680
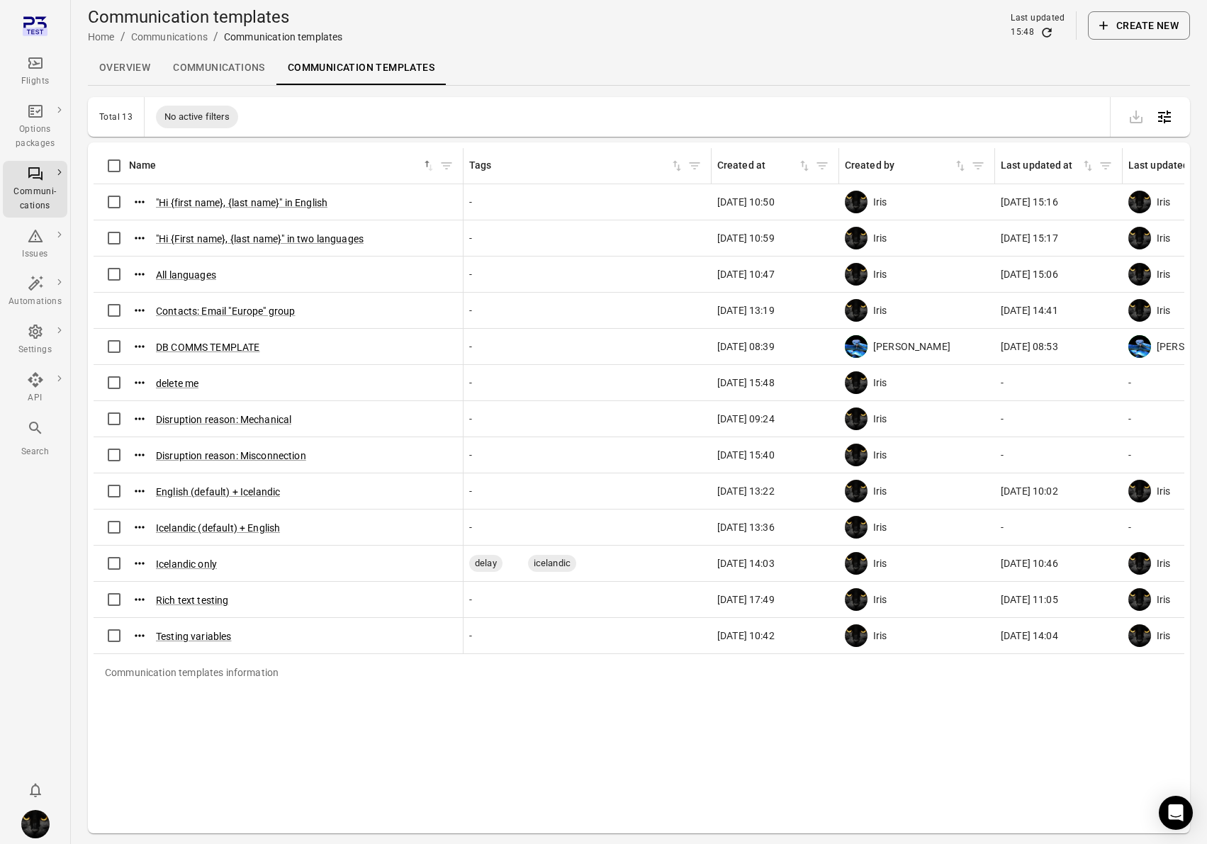
click at [1138, 23] on button "Create new" at bounding box center [1139, 25] width 102 height 28
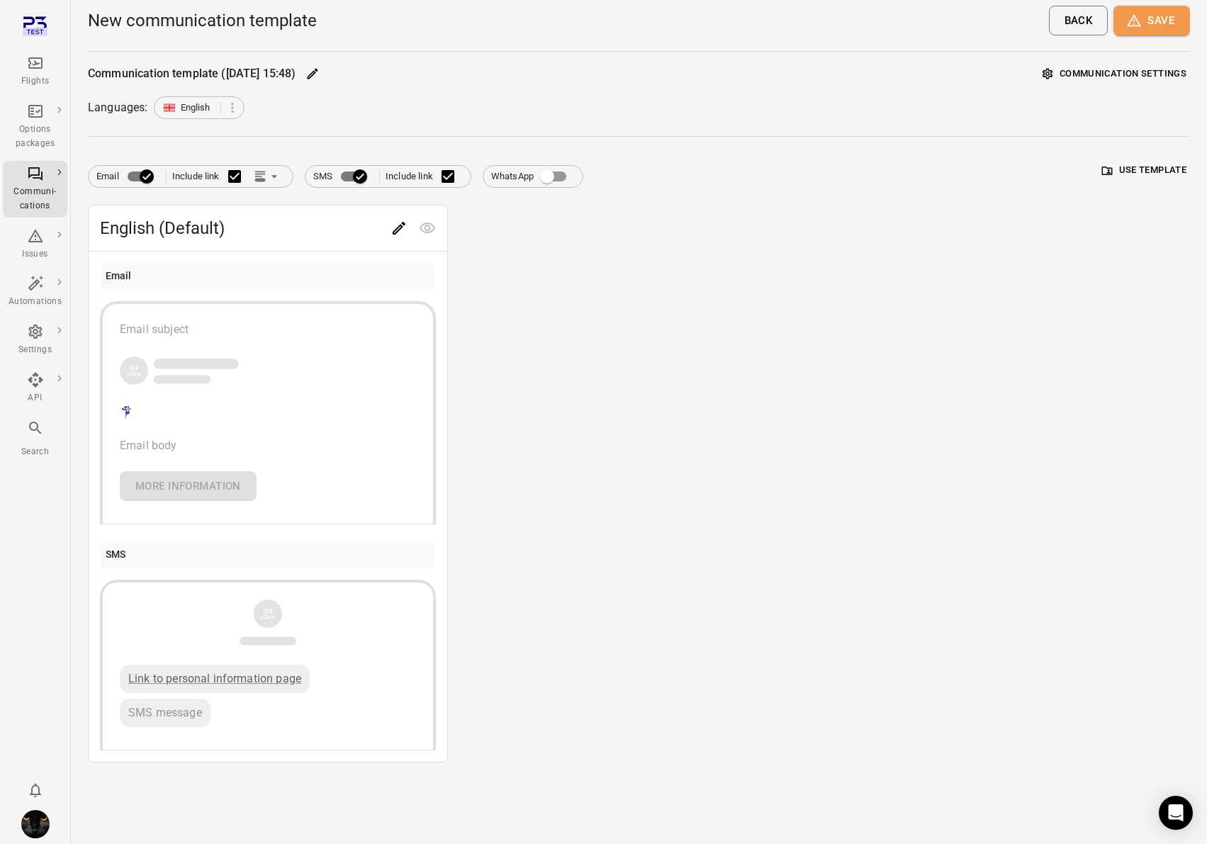
click at [1138, 23] on icon "button" at bounding box center [1134, 21] width 13 height 12
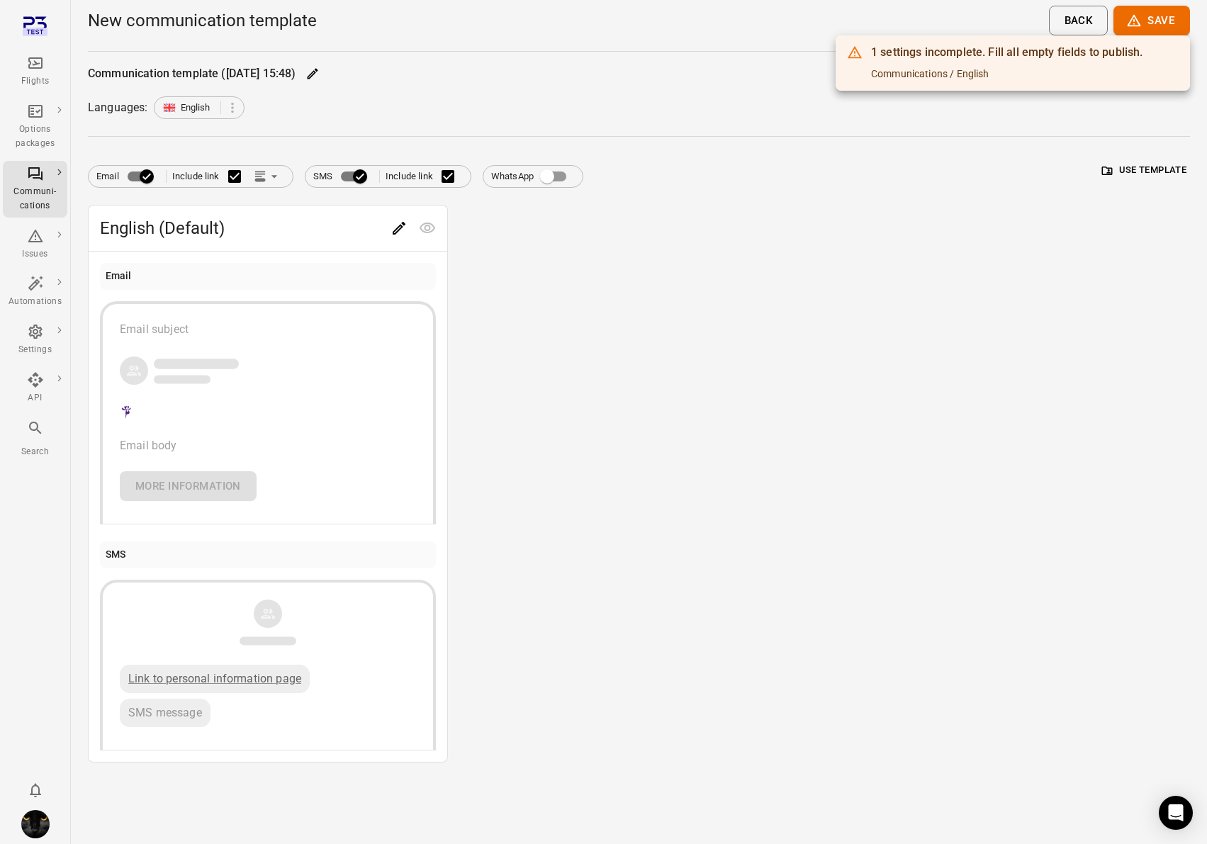
click at [877, 162] on div at bounding box center [603, 422] width 1207 height 844
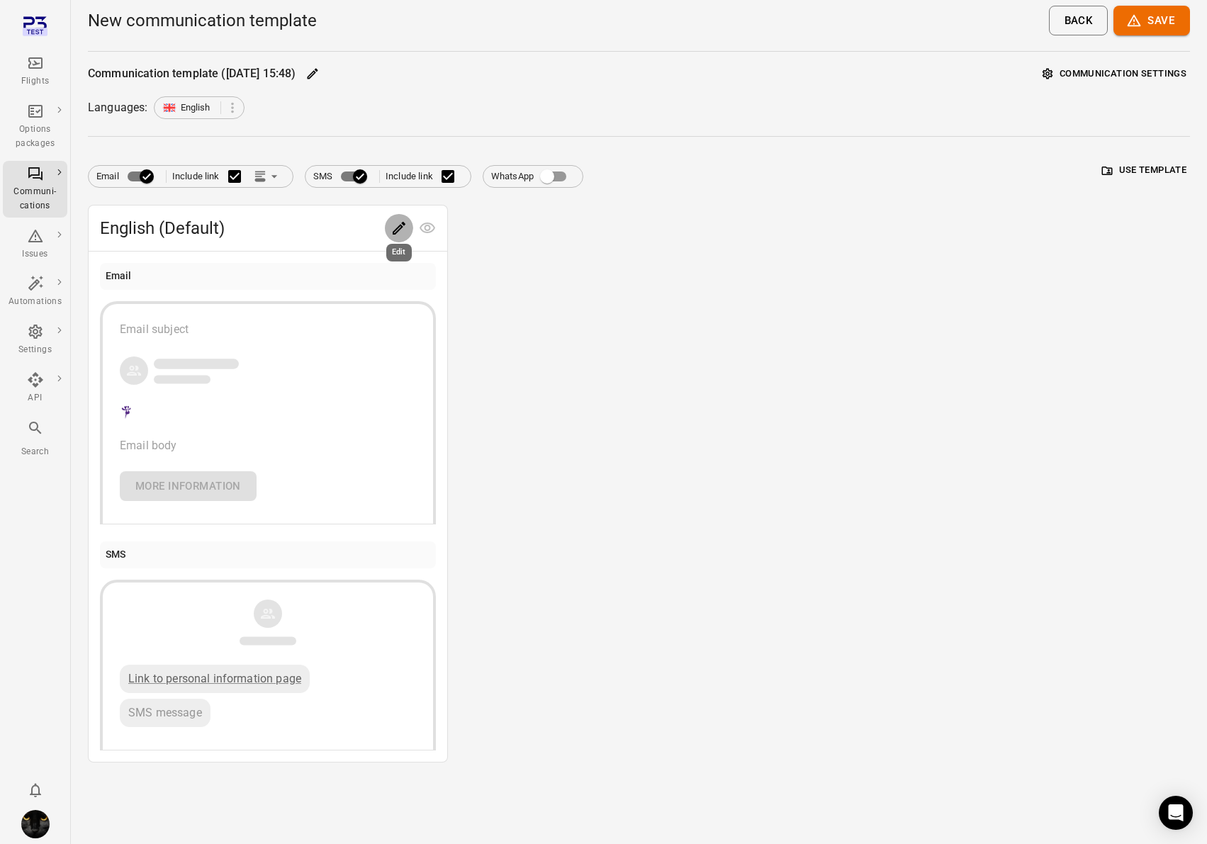
click at [397, 228] on icon "Edit" at bounding box center [399, 228] width 17 height 17
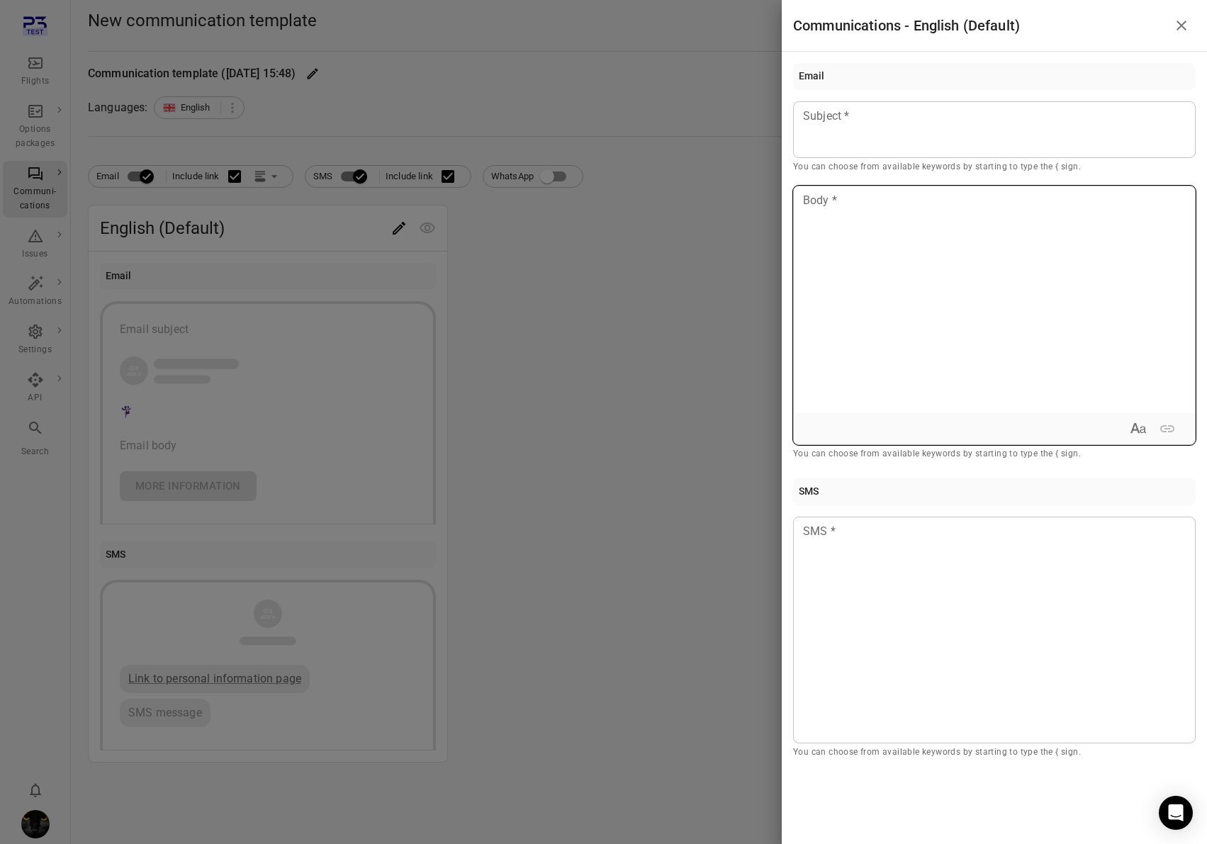
drag, startPoint x: 1024, startPoint y: 201, endPoint x: 997, endPoint y: 225, distance: 35.7
click at [1024, 201] on p at bounding box center [994, 200] width 381 height 17
drag, startPoint x: 984, startPoint y: 106, endPoint x: 976, endPoint y: 373, distance: 266.6
click at [983, 109] on div at bounding box center [994, 129] width 403 height 57
drag, startPoint x: 975, startPoint y: 478, endPoint x: 885, endPoint y: 517, distance: 98.1
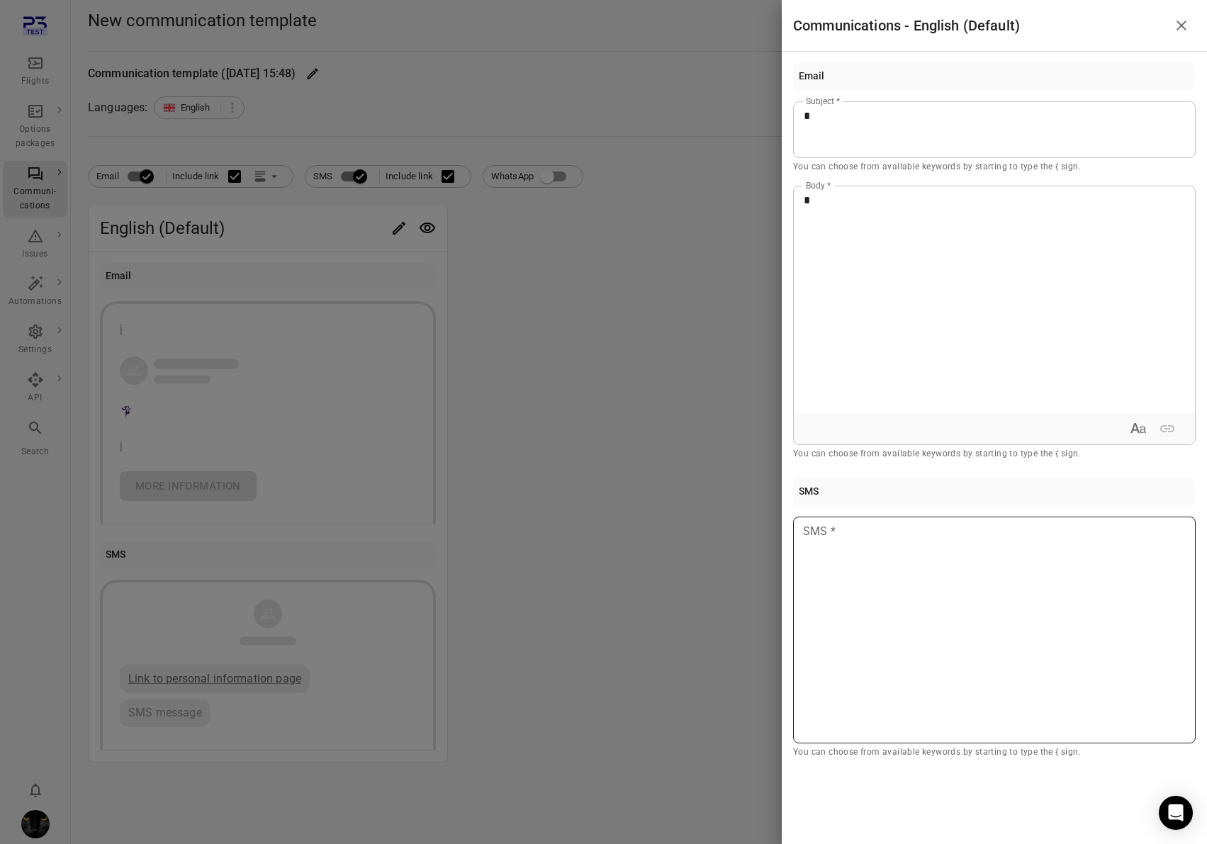
click at [968, 485] on div "Email * Subject * You can choose from available keywords by starting to type th…" at bounding box center [994, 411] width 403 height 697
drag, startPoint x: 815, startPoint y: 585, endPoint x: 765, endPoint y: 592, distance: 50.8
click at [790, 588] on div "Email * Subject * You can choose from available keywords by starting to type th…" at bounding box center [994, 434] width 425 height 765
drag, startPoint x: 644, startPoint y: 530, endPoint x: 838, endPoint y: 344, distance: 268.7
click at [644, 530] on div at bounding box center [603, 422] width 1207 height 844
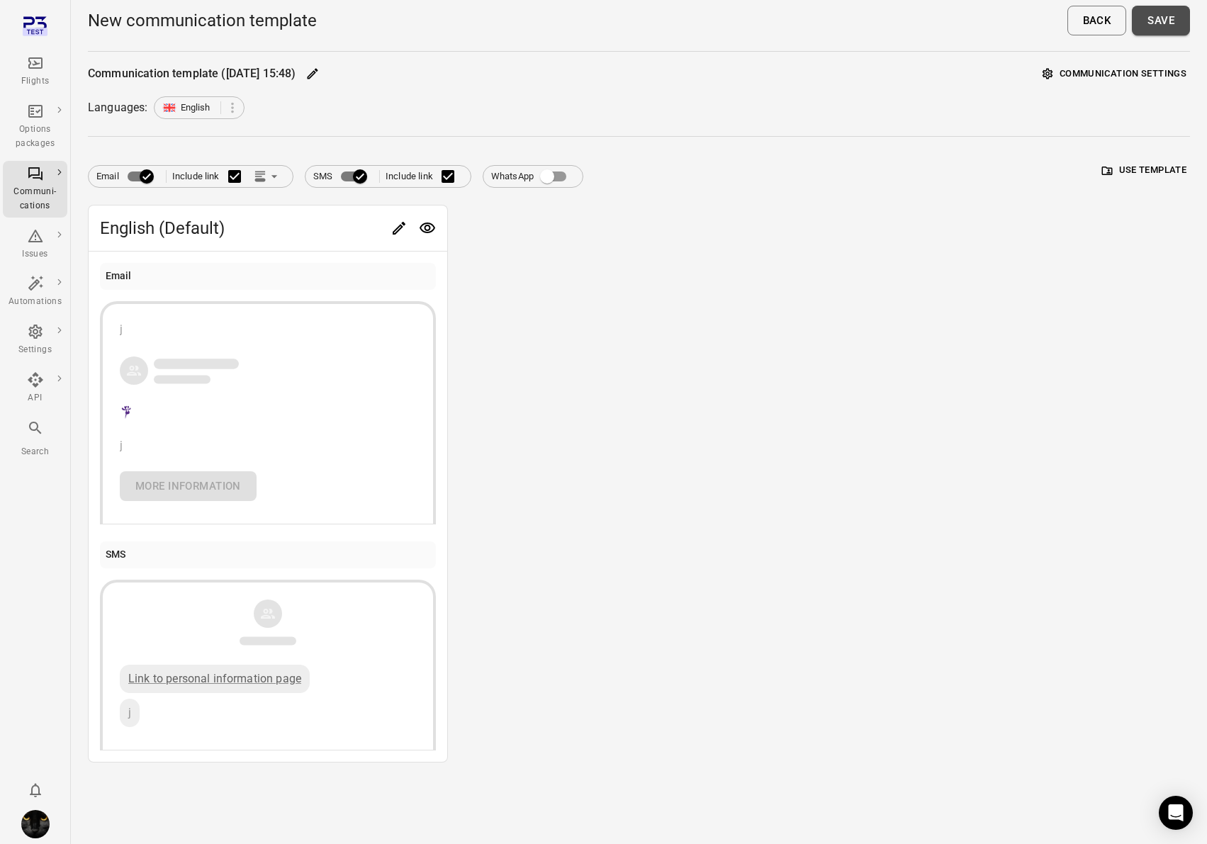
click at [1160, 28] on button "Save" at bounding box center [1161, 21] width 58 height 30
click at [620, 340] on div "English (Default) Email j j More information SMS Link to personal information p…" at bounding box center [639, 484] width 1102 height 558
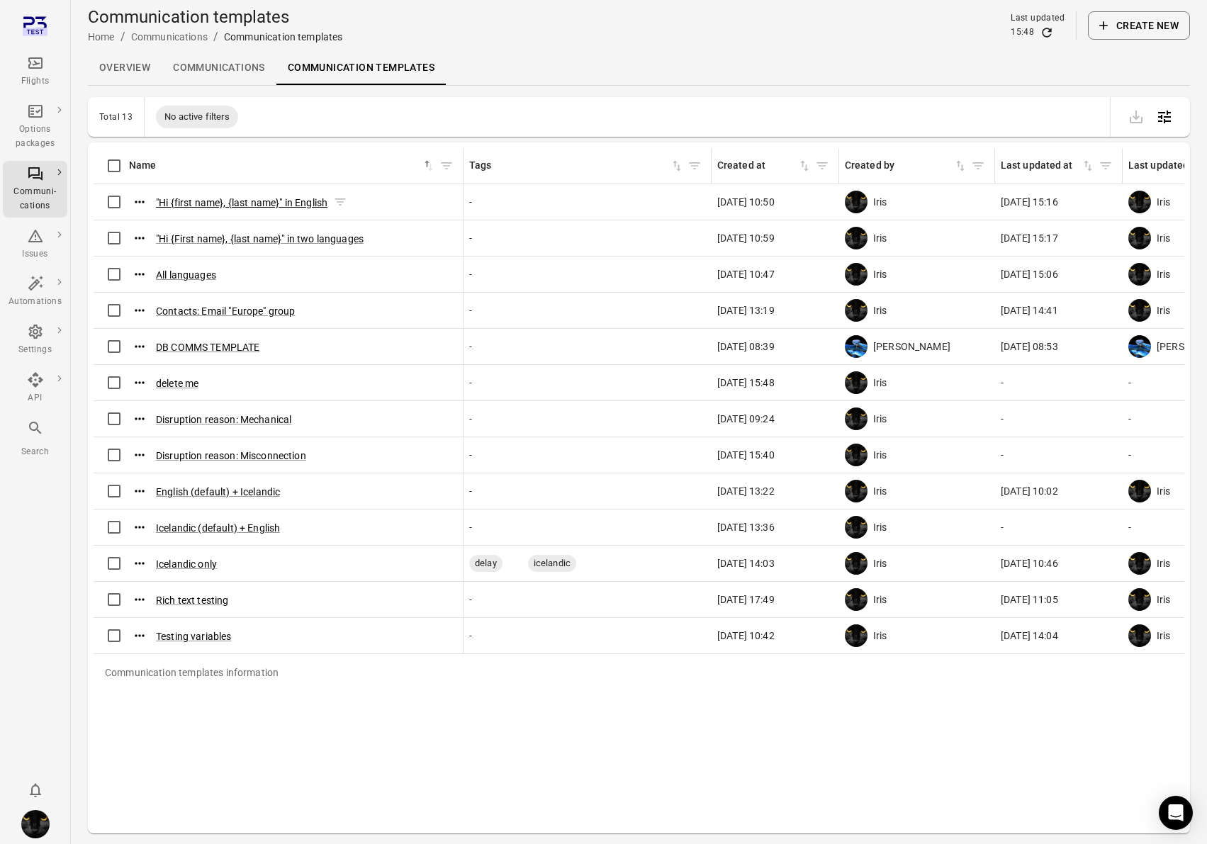
click at [222, 206] on button ""Hi {first name}, {last name}" in English" at bounding box center [242, 203] width 172 height 14
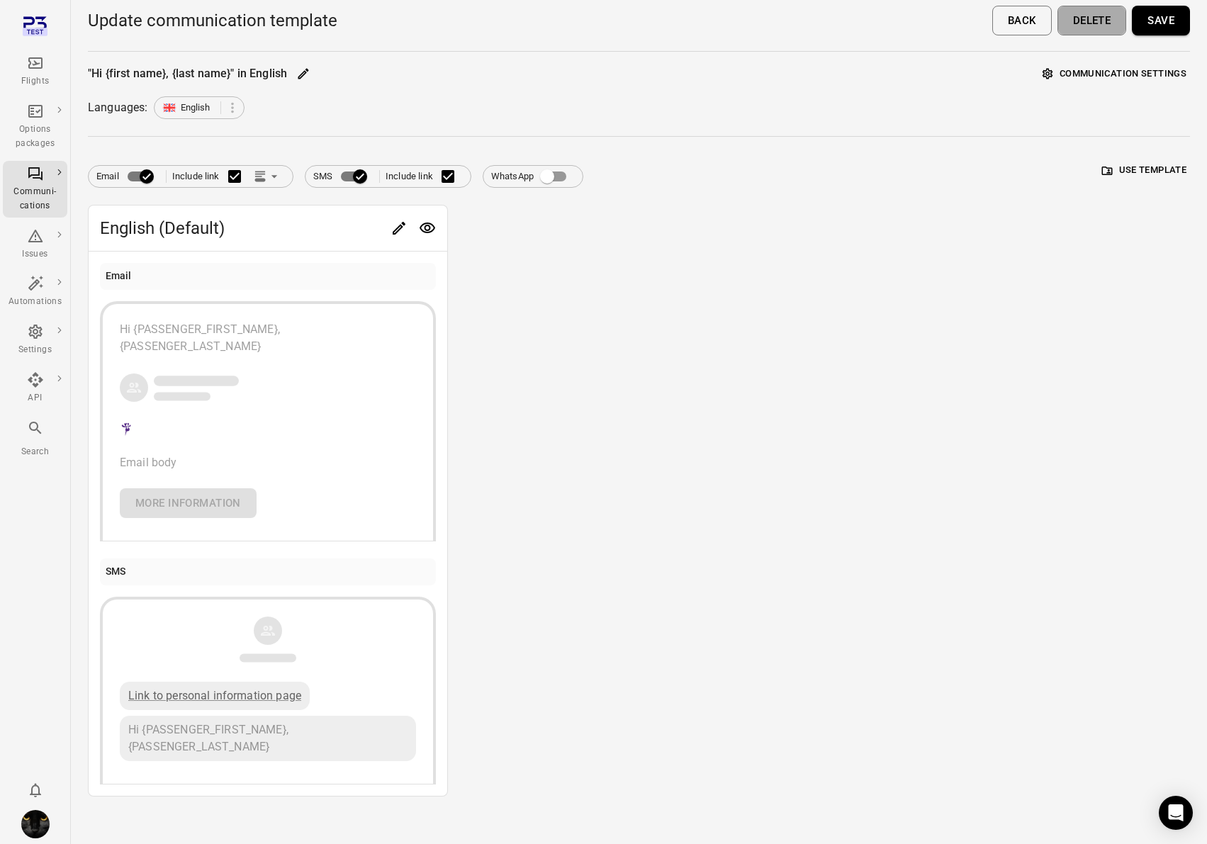
click at [1099, 13] on button "Delete" at bounding box center [1092, 21] width 69 height 30
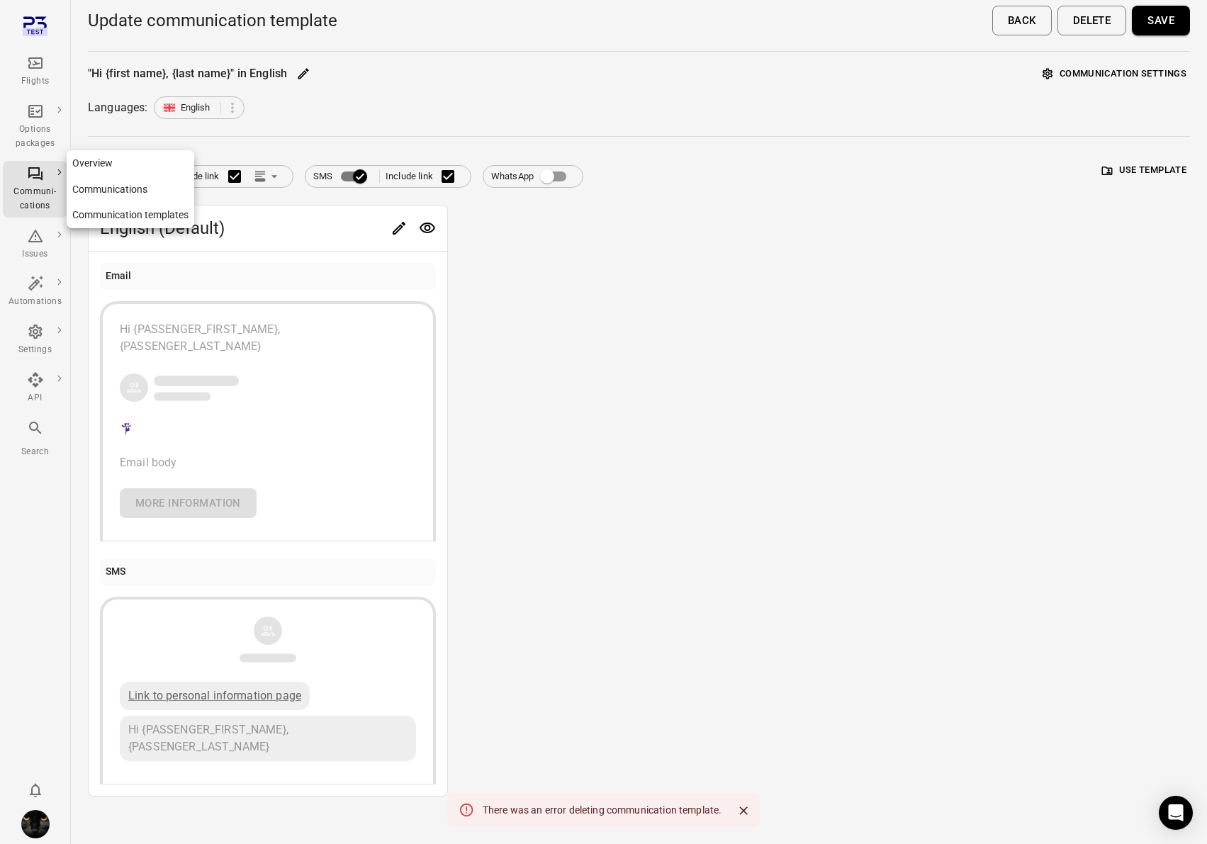
click at [24, 201] on div "Communi-cations" at bounding box center [35, 199] width 53 height 28
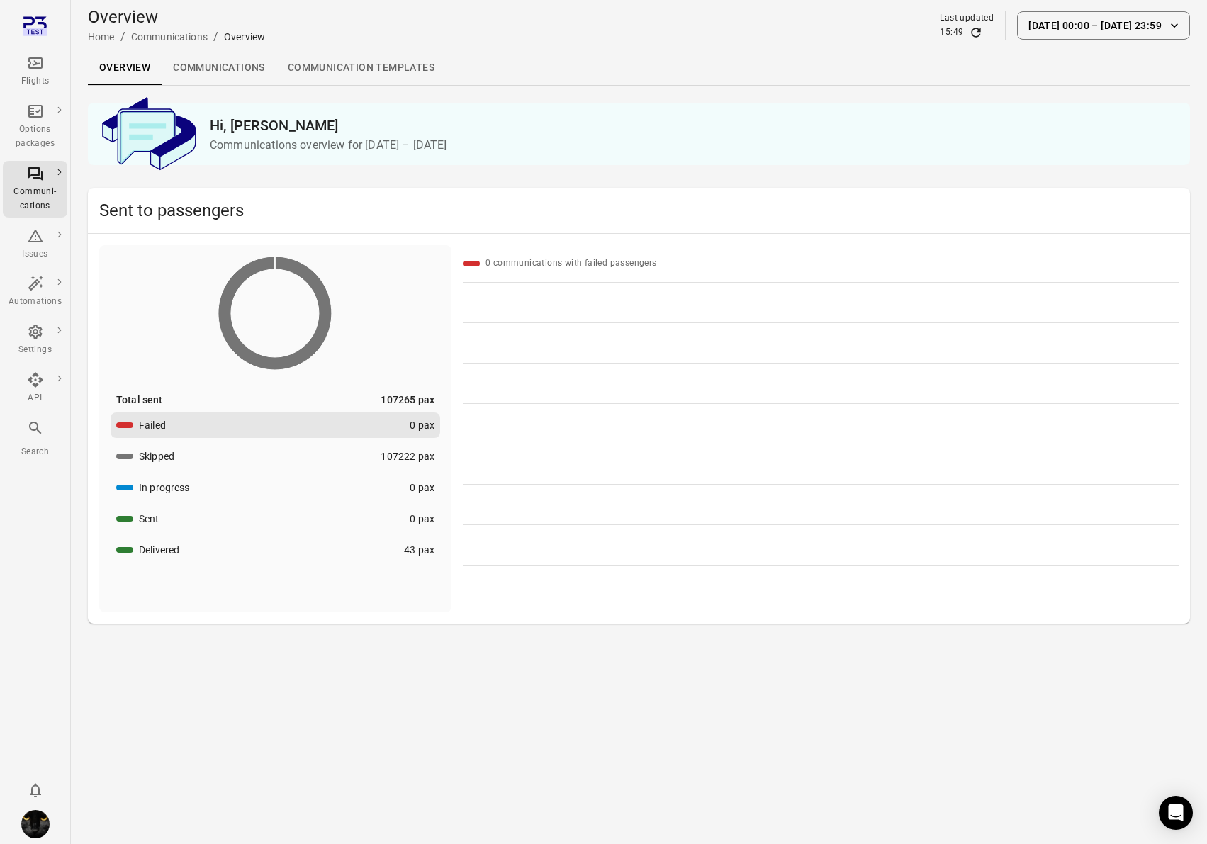
click at [343, 69] on link "Communication templates" at bounding box center [360, 68] width 169 height 34
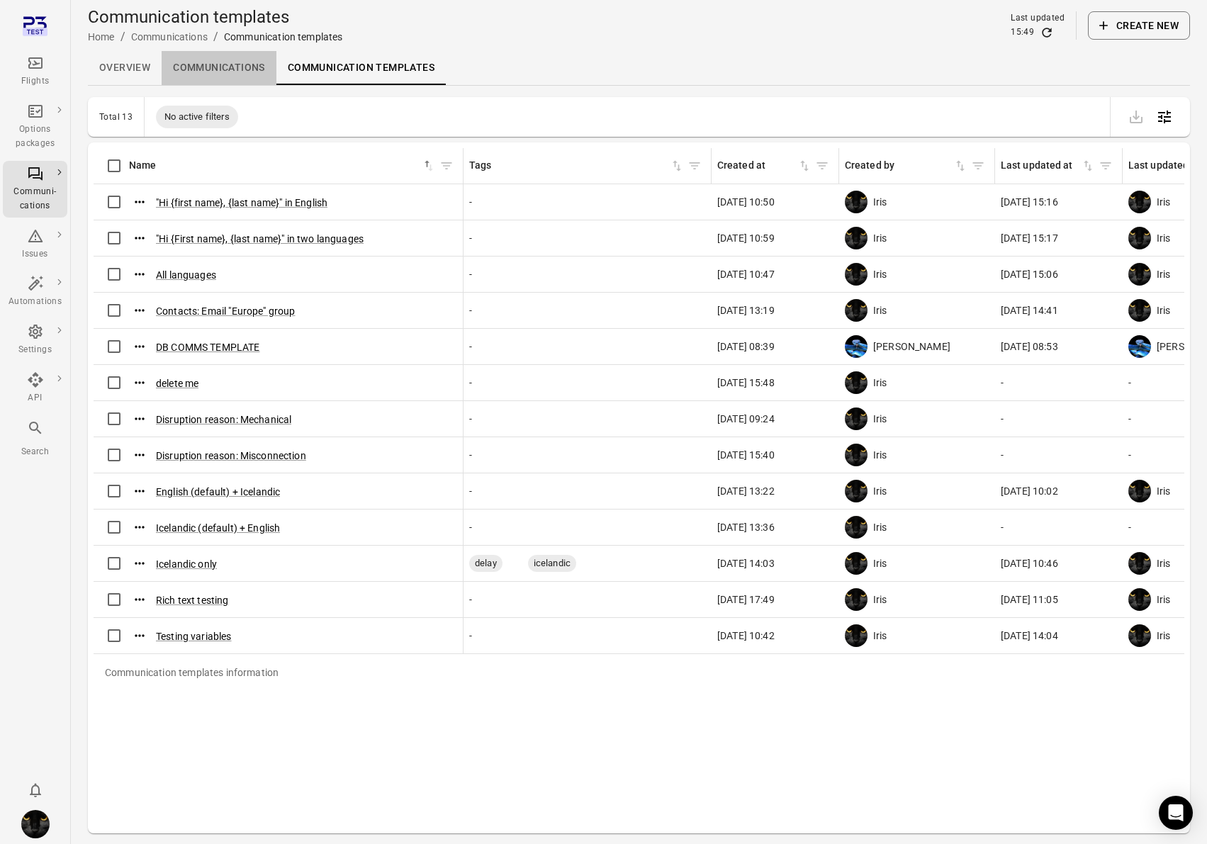
click at [230, 67] on link "Communications" at bounding box center [219, 68] width 115 height 34
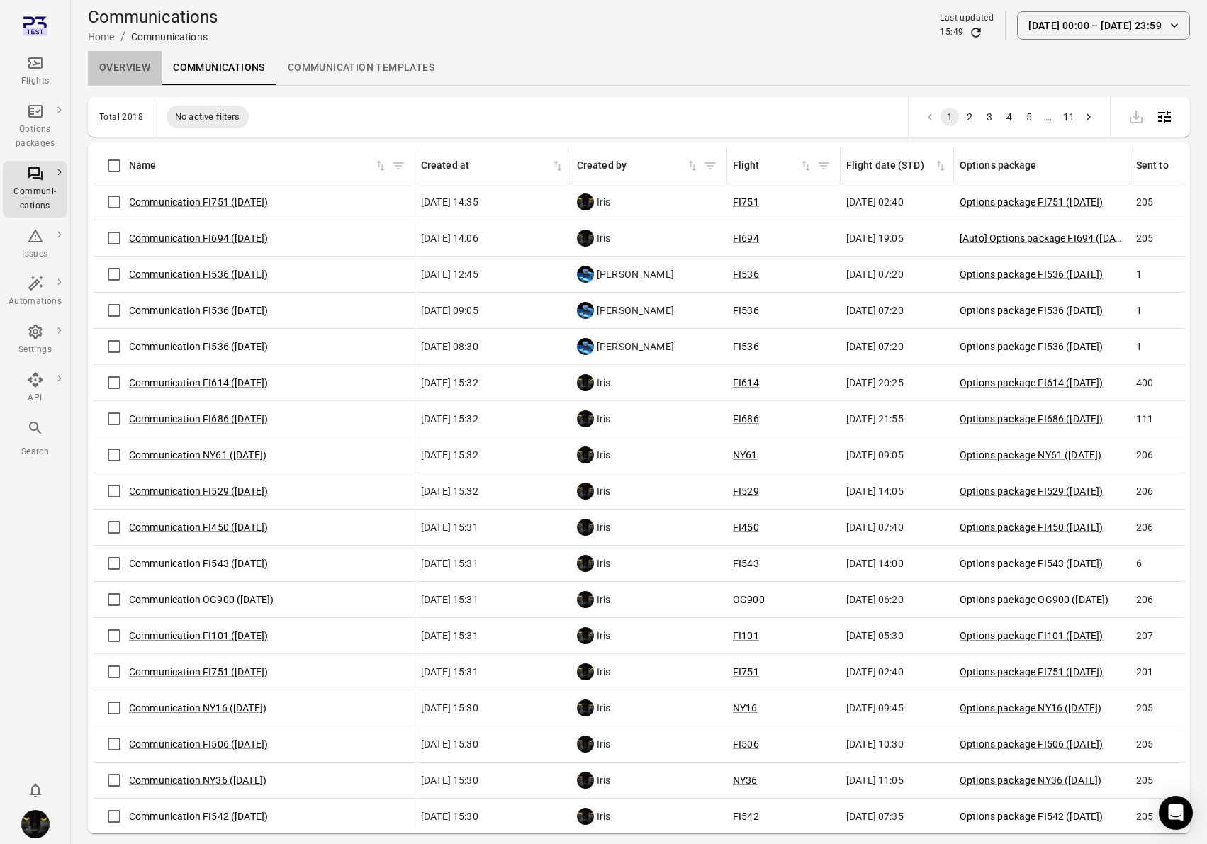
click at [135, 69] on link "Overview" at bounding box center [125, 68] width 74 height 34
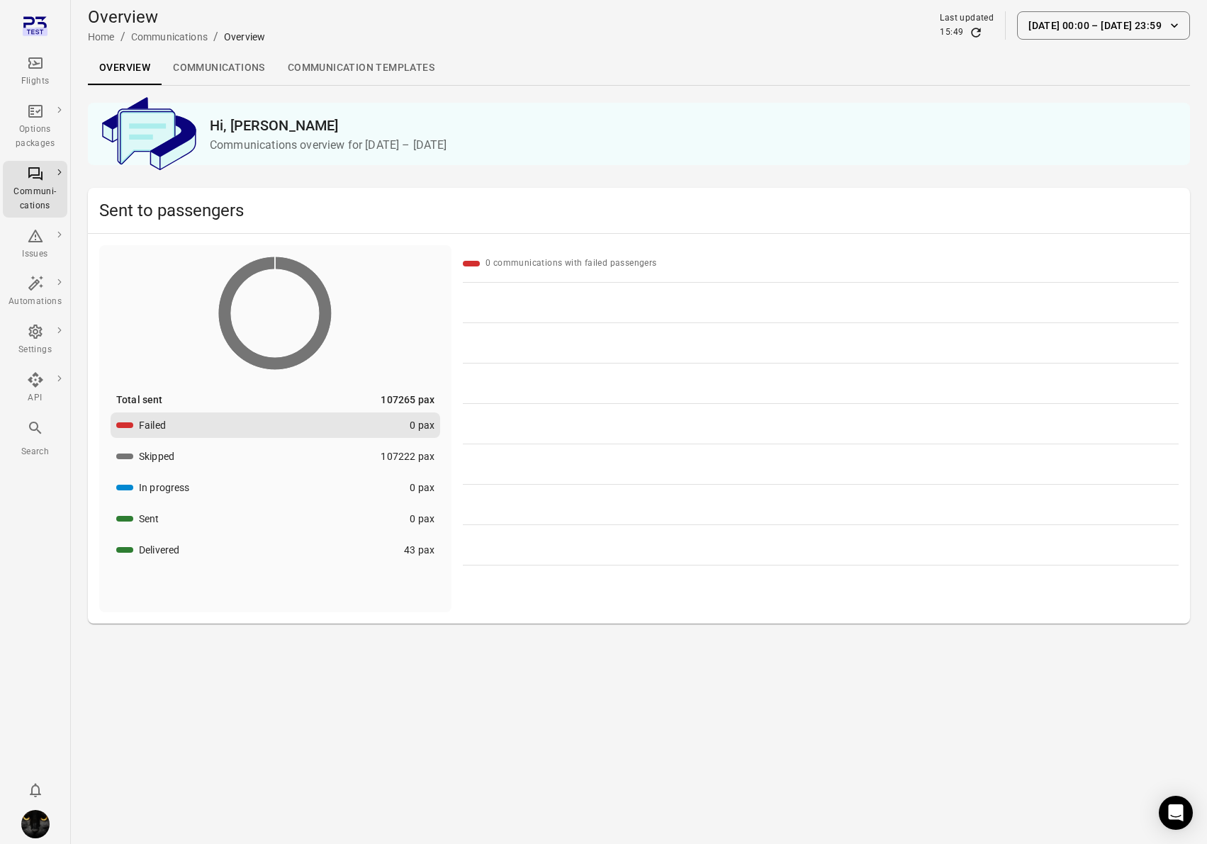
click at [216, 51] on link "Communications" at bounding box center [219, 68] width 115 height 34
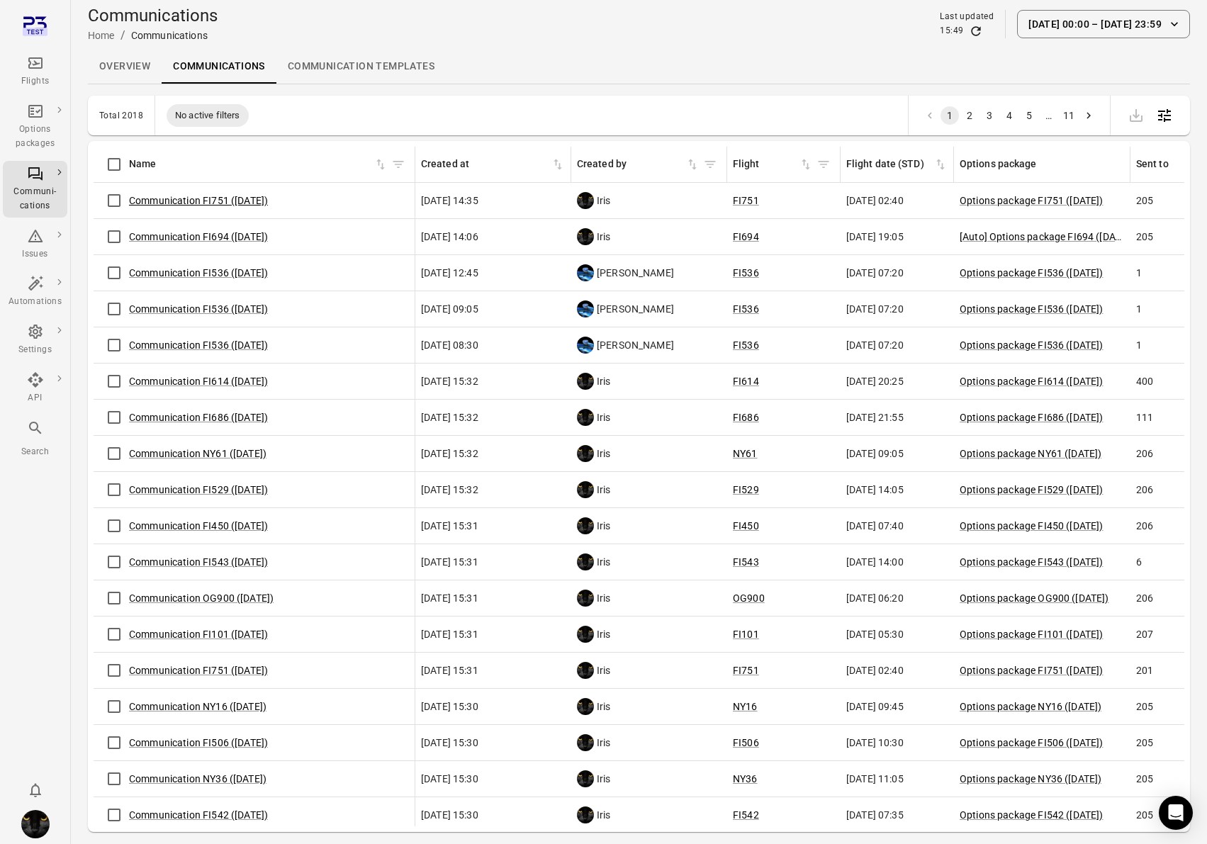
click at [171, 198] on link "Communication FI751 (14 Oct)" at bounding box center [198, 200] width 139 height 11
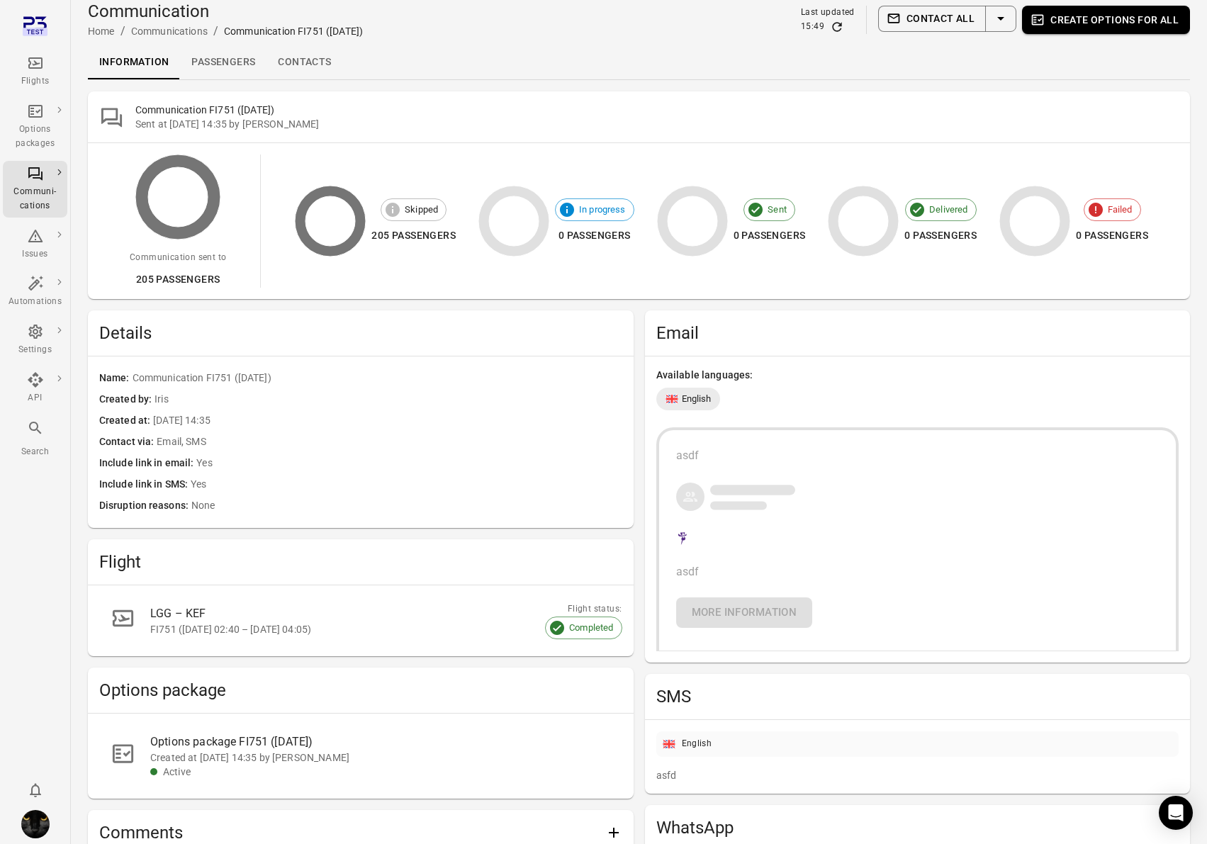
scroll to position [461, 0]
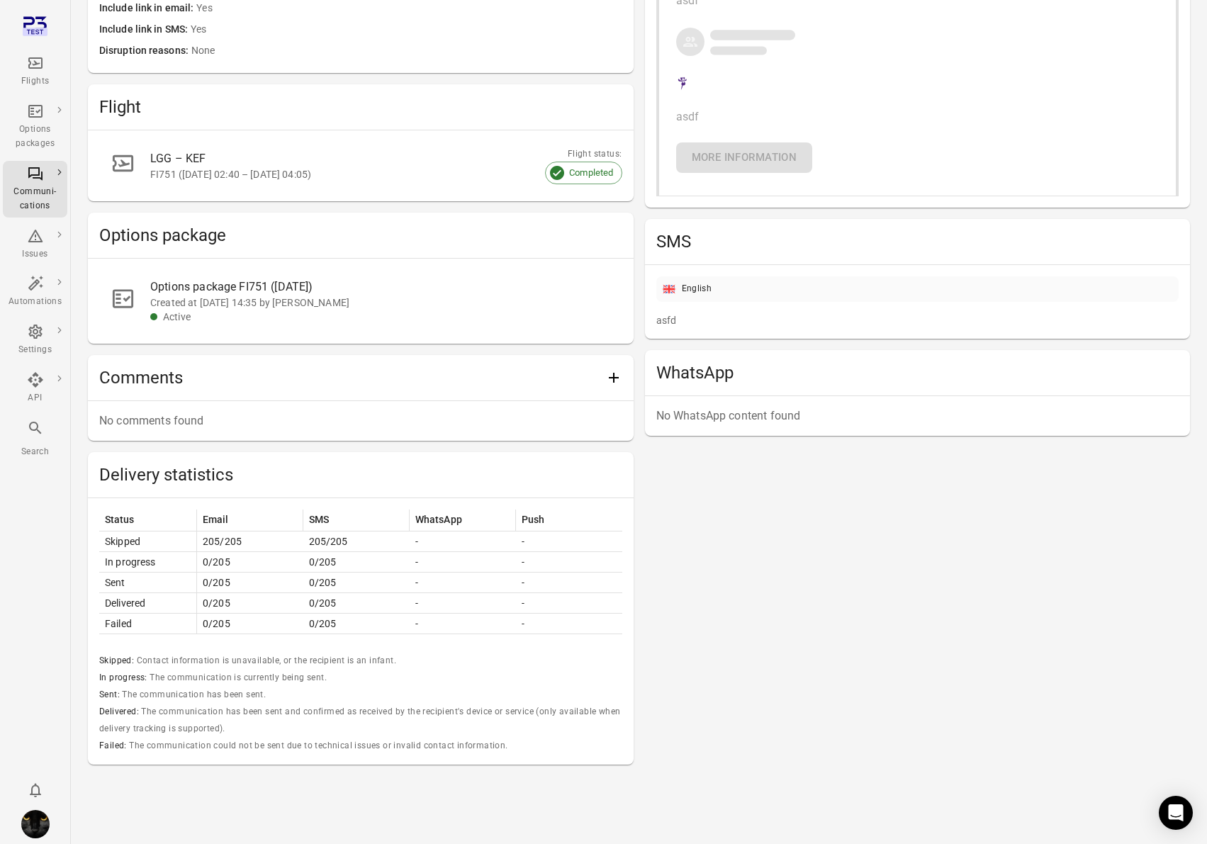
click at [26, 48] on li "Flights" at bounding box center [35, 71] width 65 height 48
click at [26, 52] on link "Flights" at bounding box center [35, 71] width 65 height 43
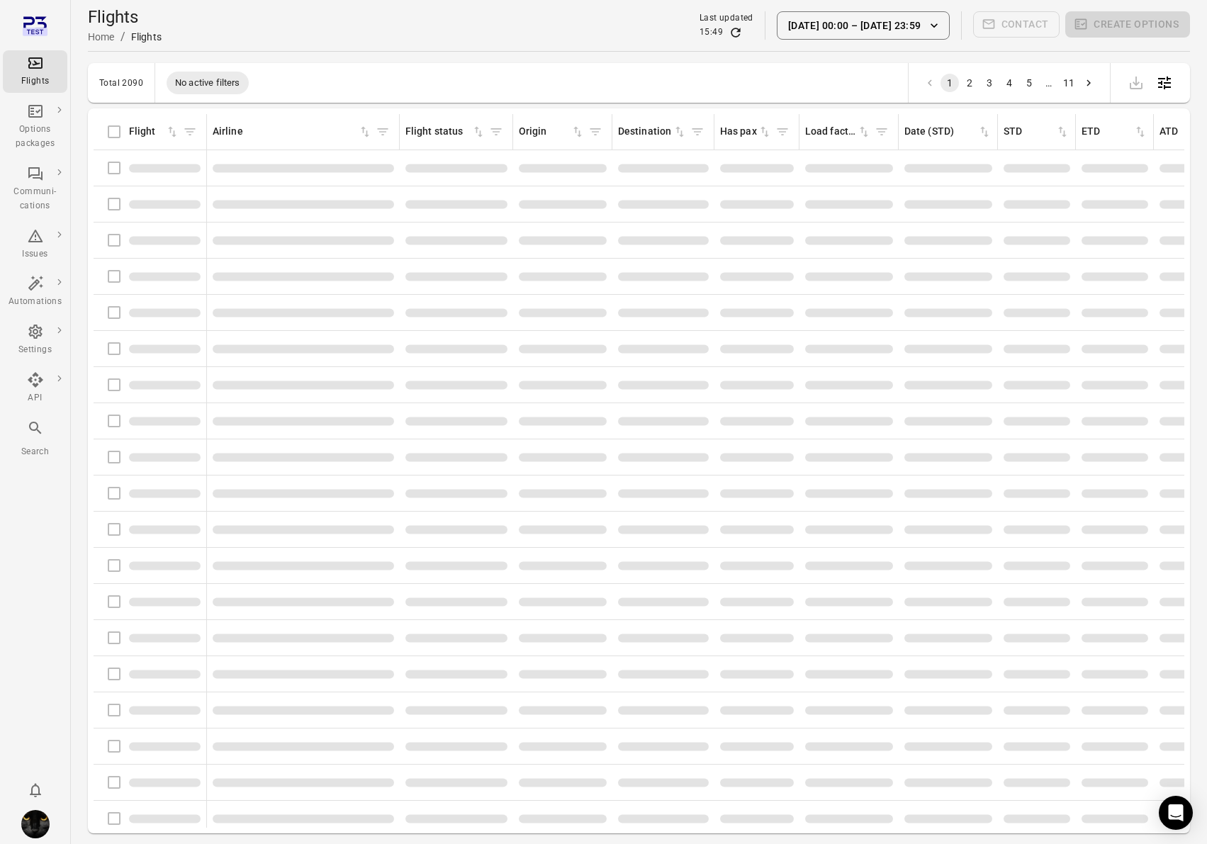
click at [113, 168] on div "Flights information" at bounding box center [149, 168] width 101 height 30
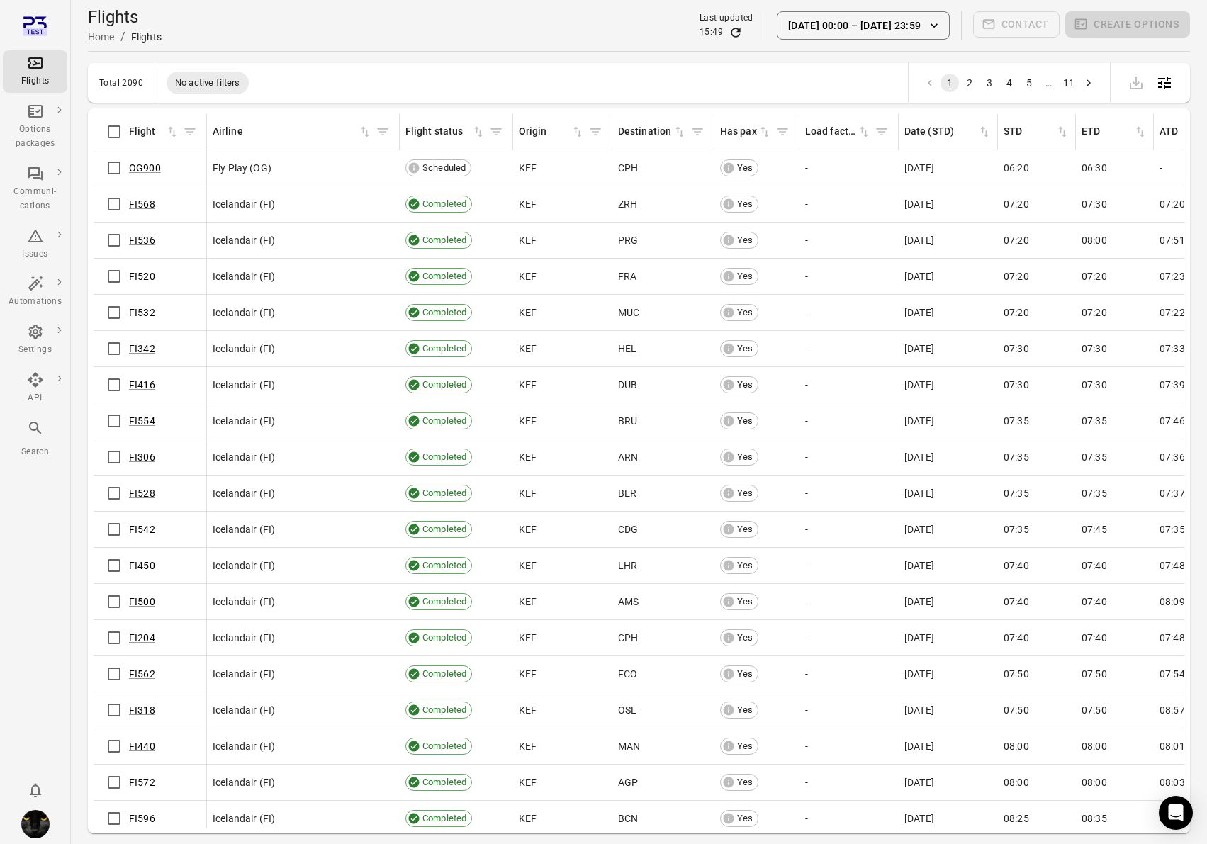
click at [142, 169] on div "OG900" at bounding box center [149, 168] width 101 height 30
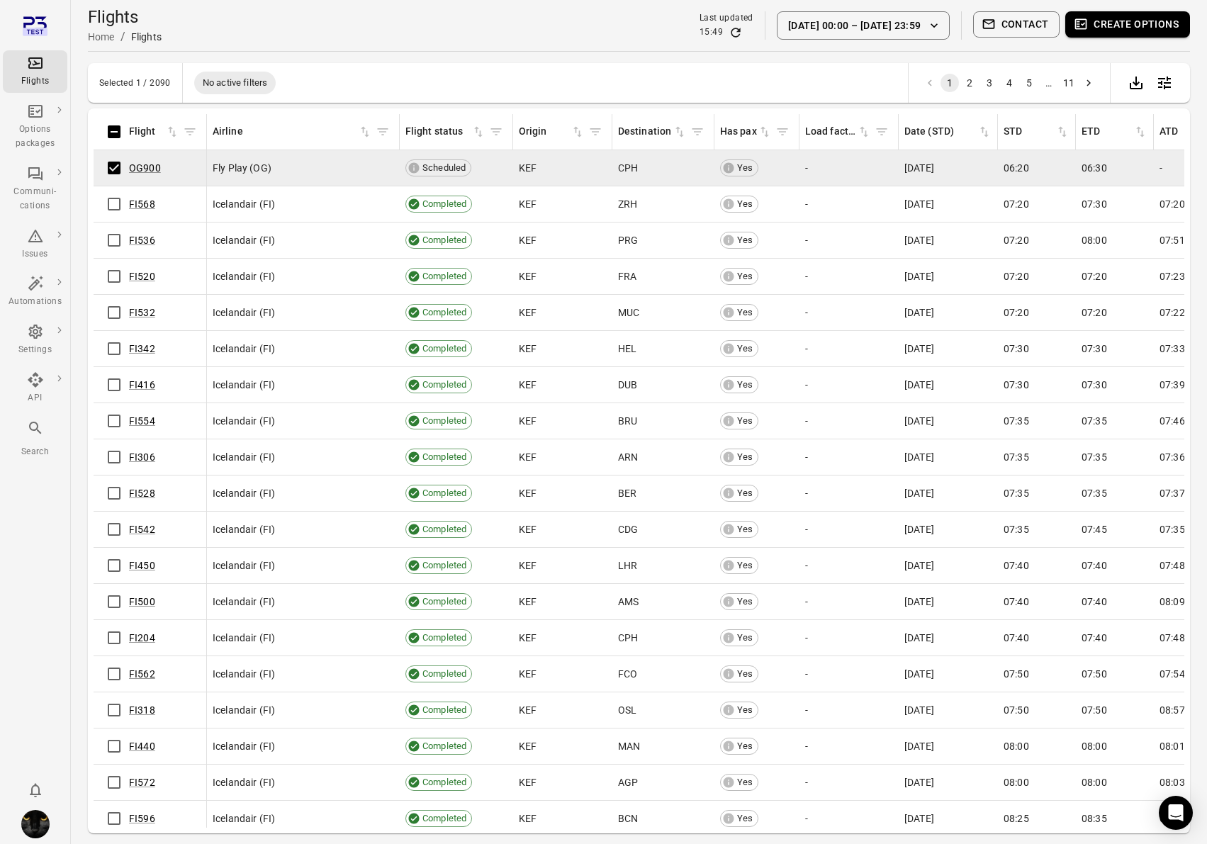
click at [983, 32] on button "Contact" at bounding box center [1016, 24] width 87 height 26
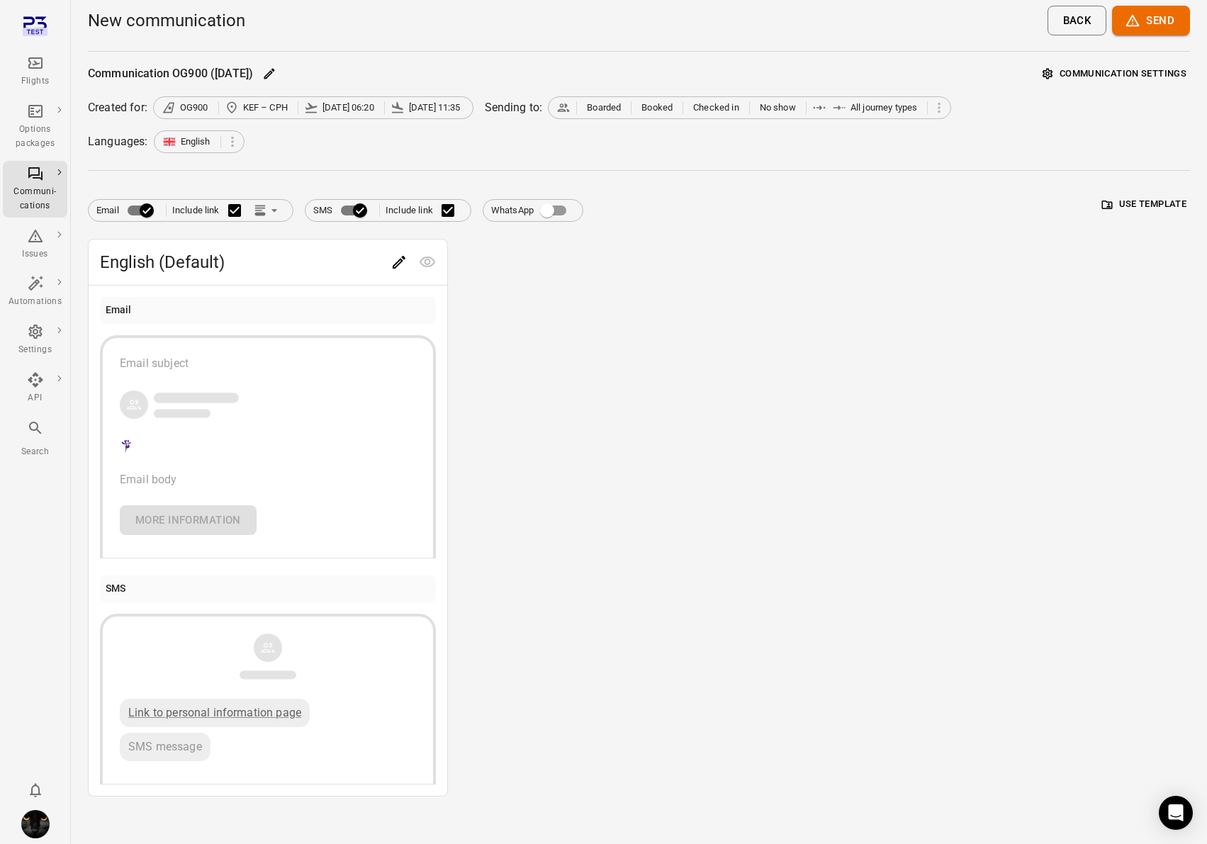
click at [1132, 194] on button "Use template" at bounding box center [1144, 205] width 91 height 22
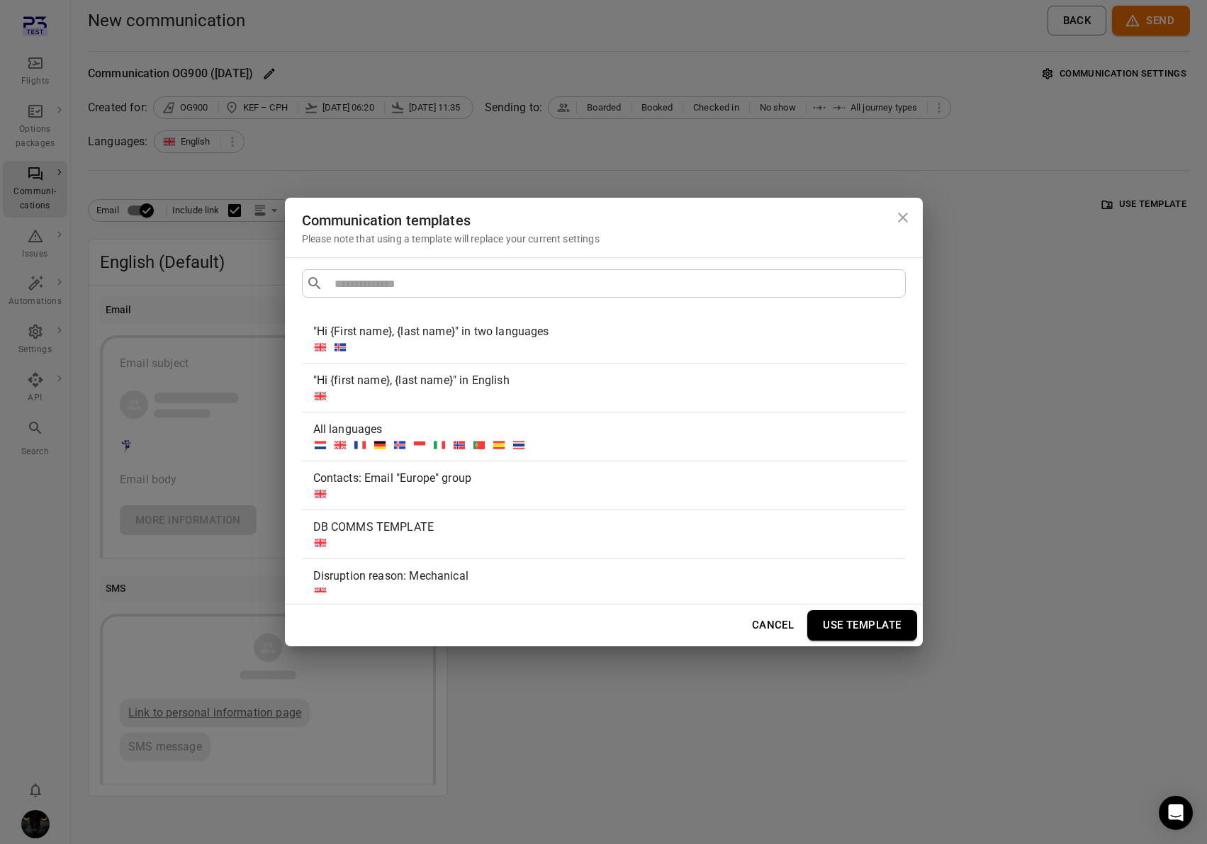
click at [474, 344] on div at bounding box center [601, 347] width 576 height 14
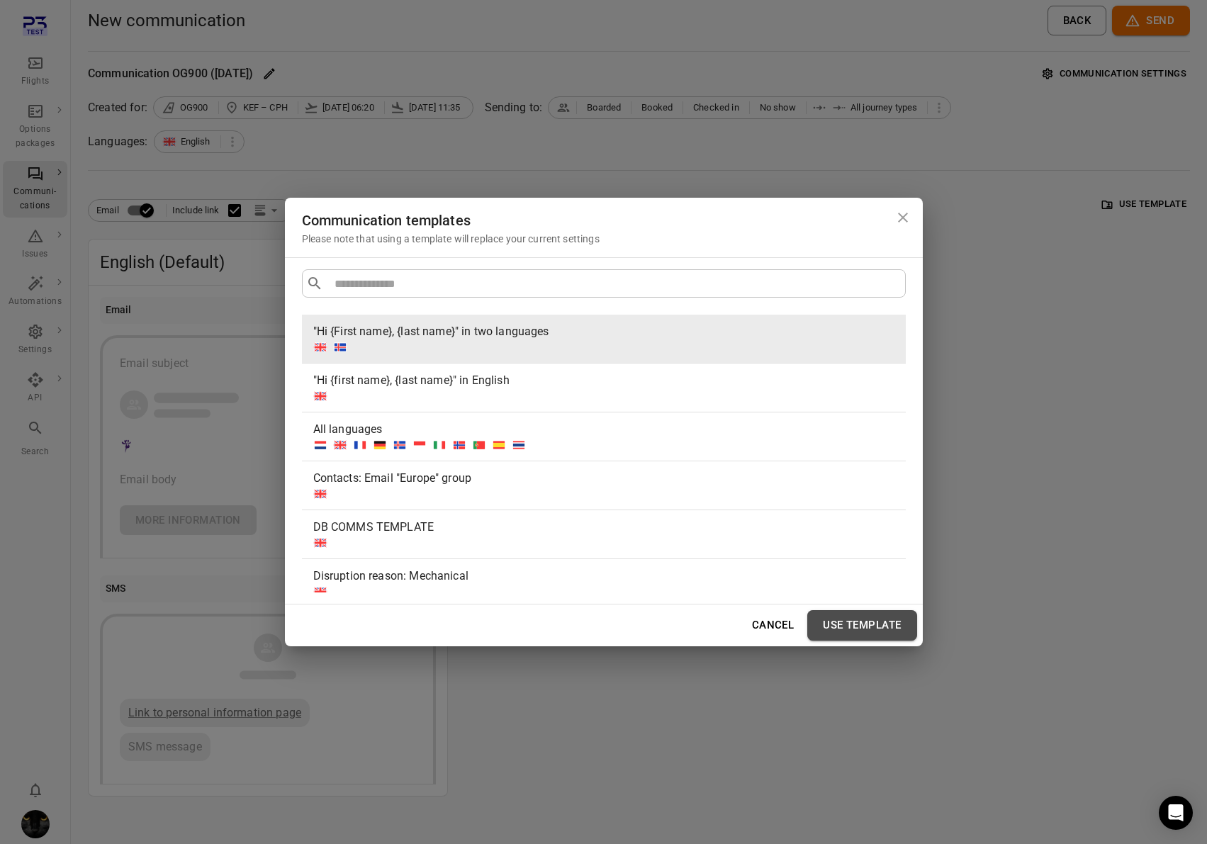
click at [883, 614] on button "Use template" at bounding box center [861, 625] width 109 height 30
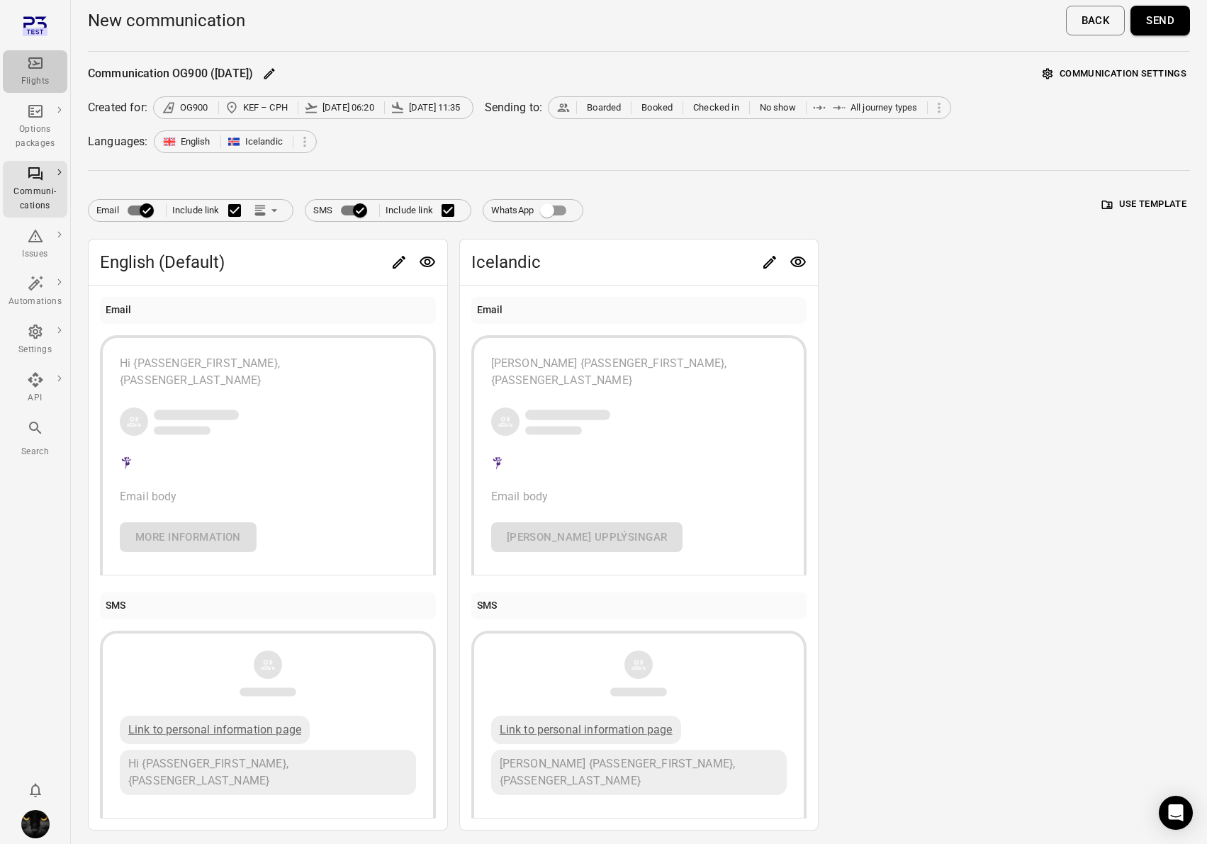
click at [36, 72] on div "Flights" at bounding box center [35, 72] width 53 height 34
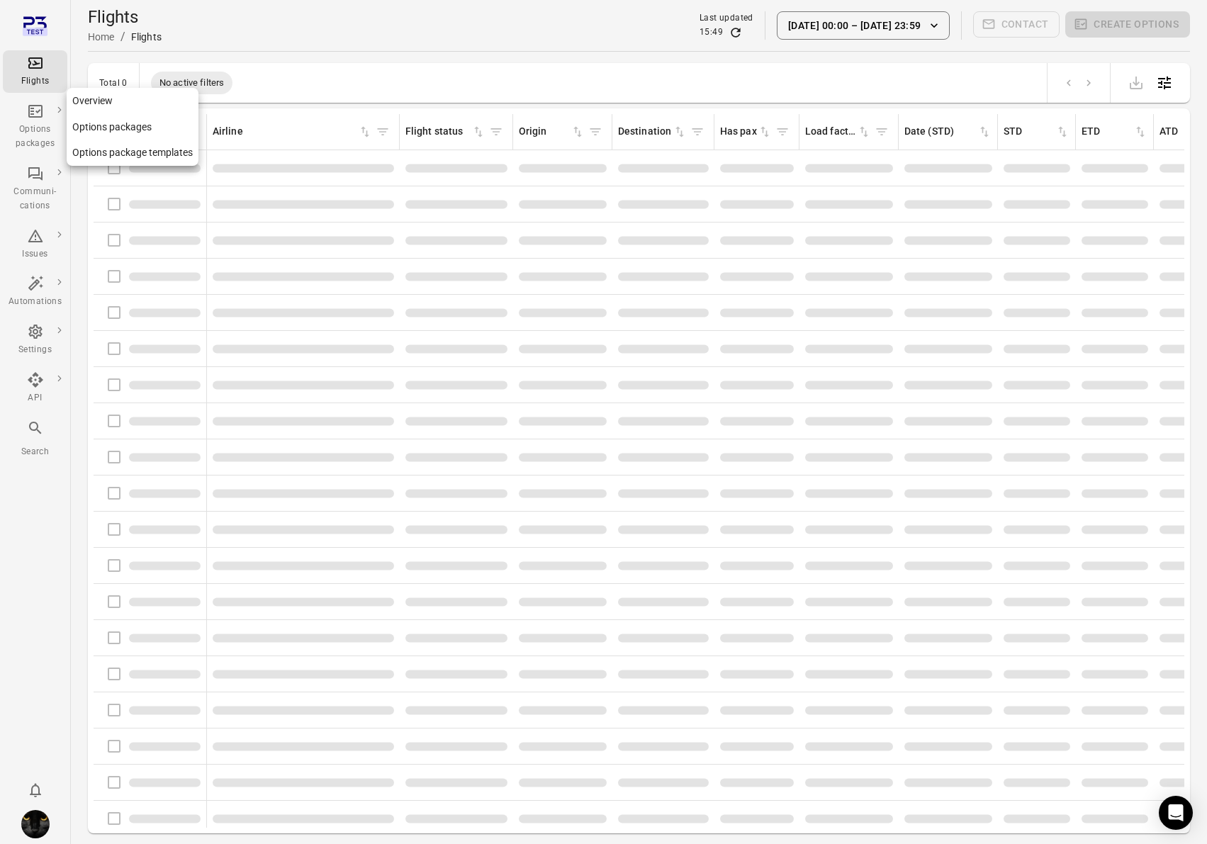
click at [41, 128] on div "Options packages" at bounding box center [35, 137] width 53 height 28
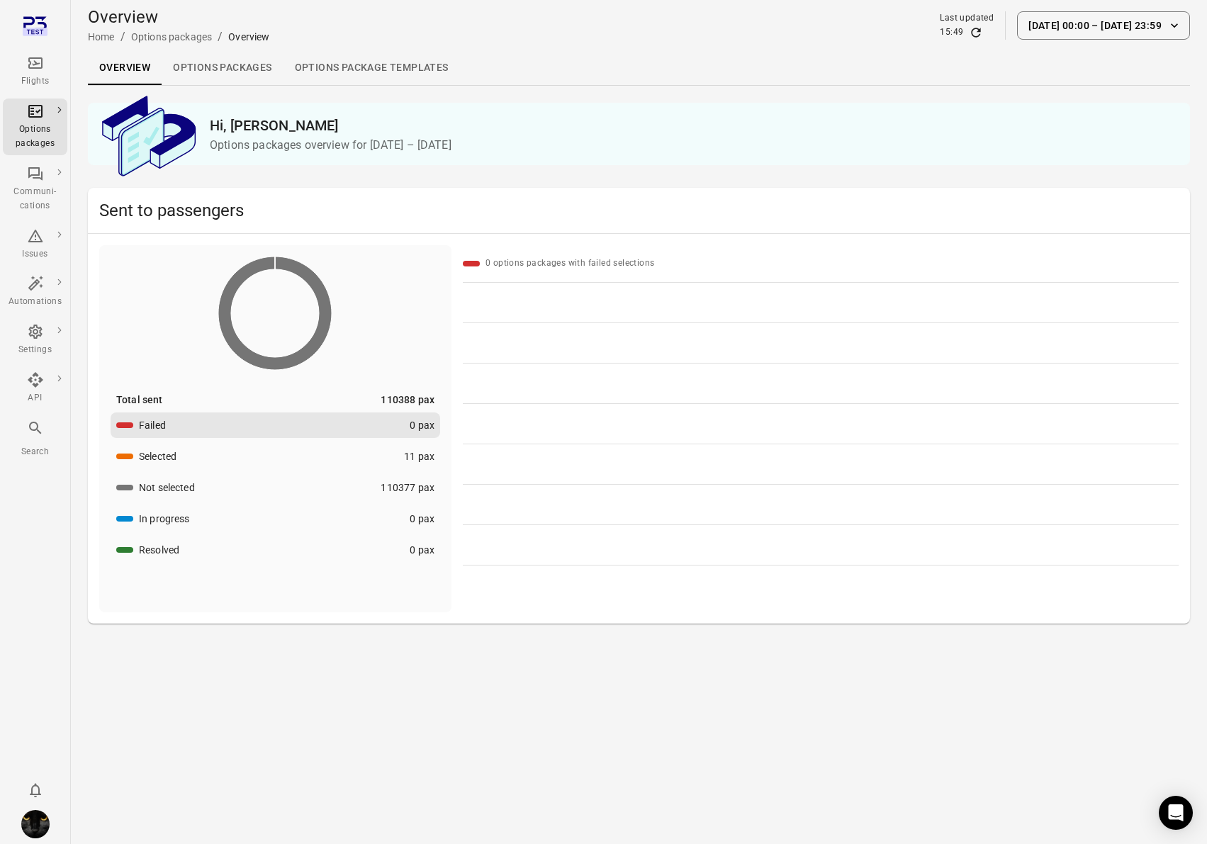
click at [343, 70] on link "Options package Templates" at bounding box center [372, 68] width 176 height 34
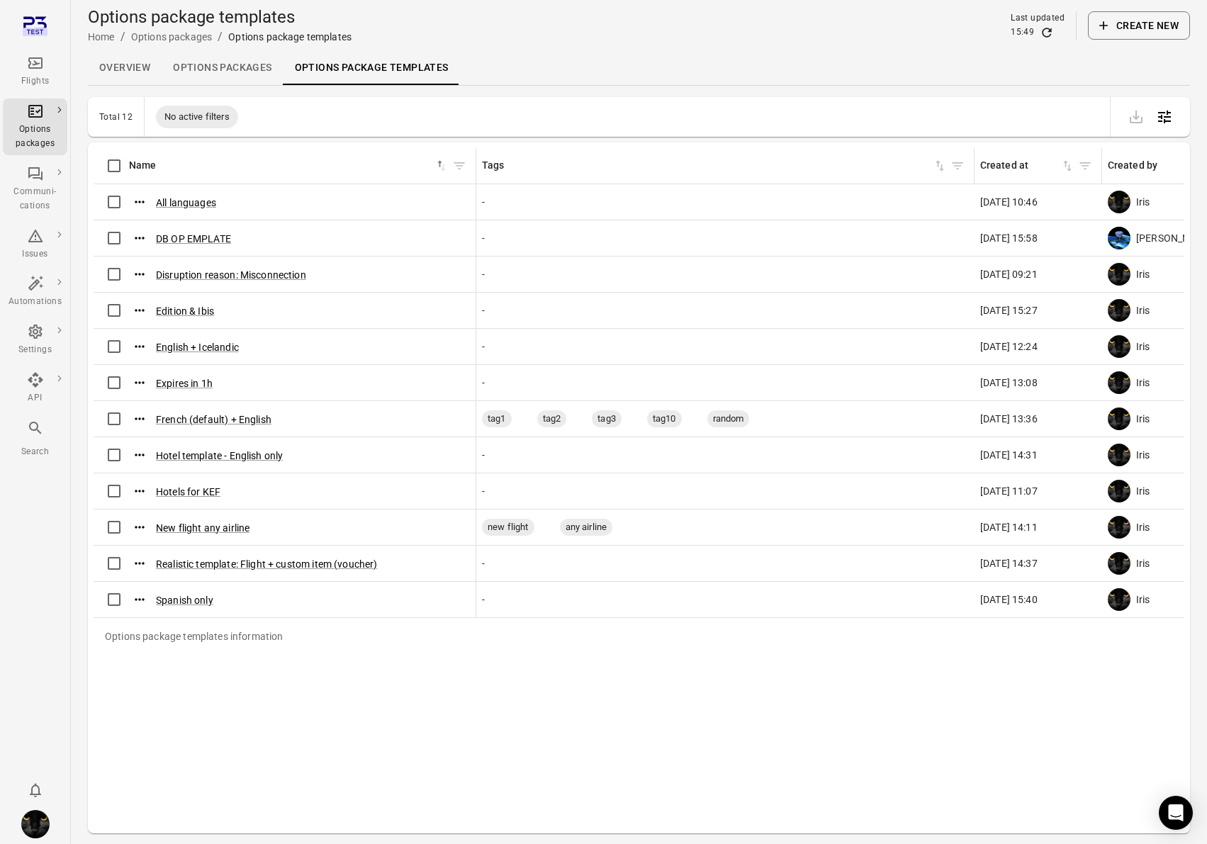
click at [1138, 29] on button "Create new" at bounding box center [1139, 25] width 102 height 28
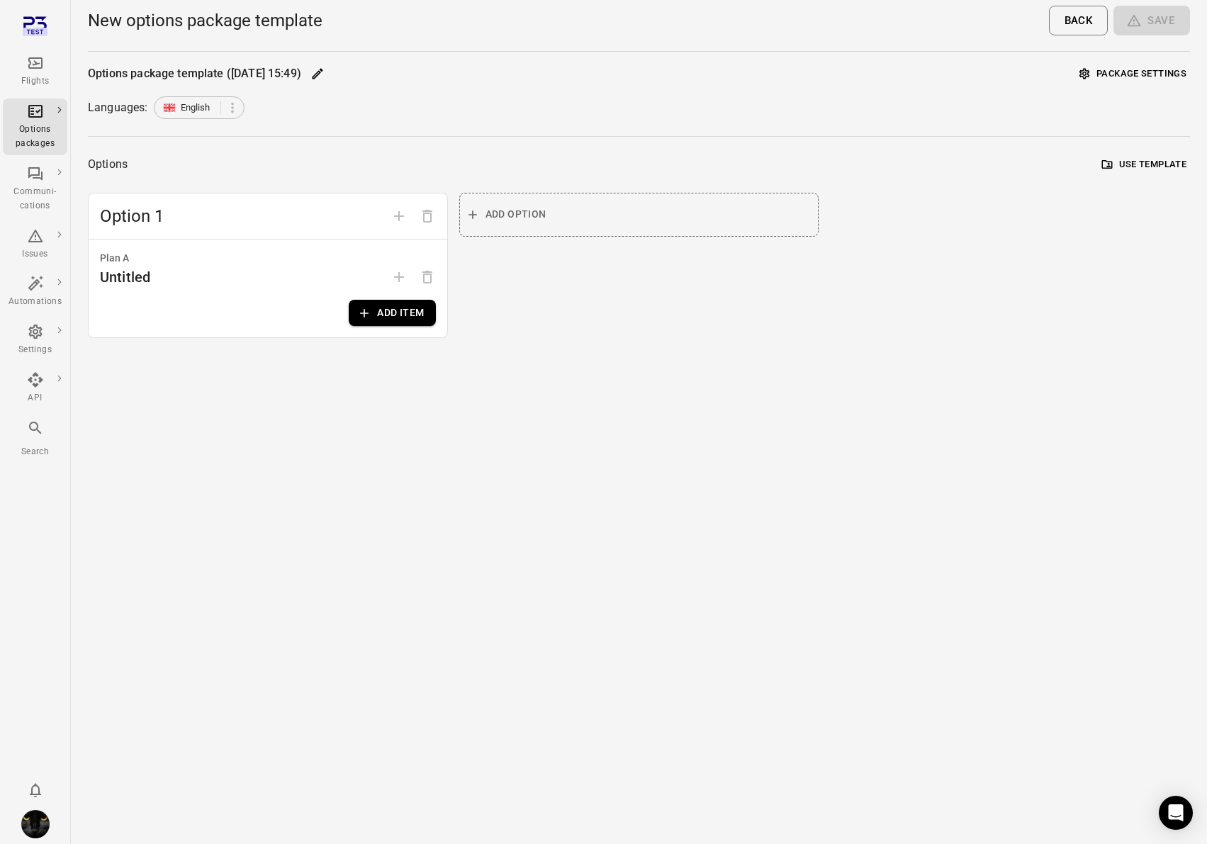
click at [389, 328] on div "Plan A Untitled Add item" at bounding box center [268, 289] width 359 height 98
click at [393, 312] on button "Add item" at bounding box center [392, 313] width 86 height 26
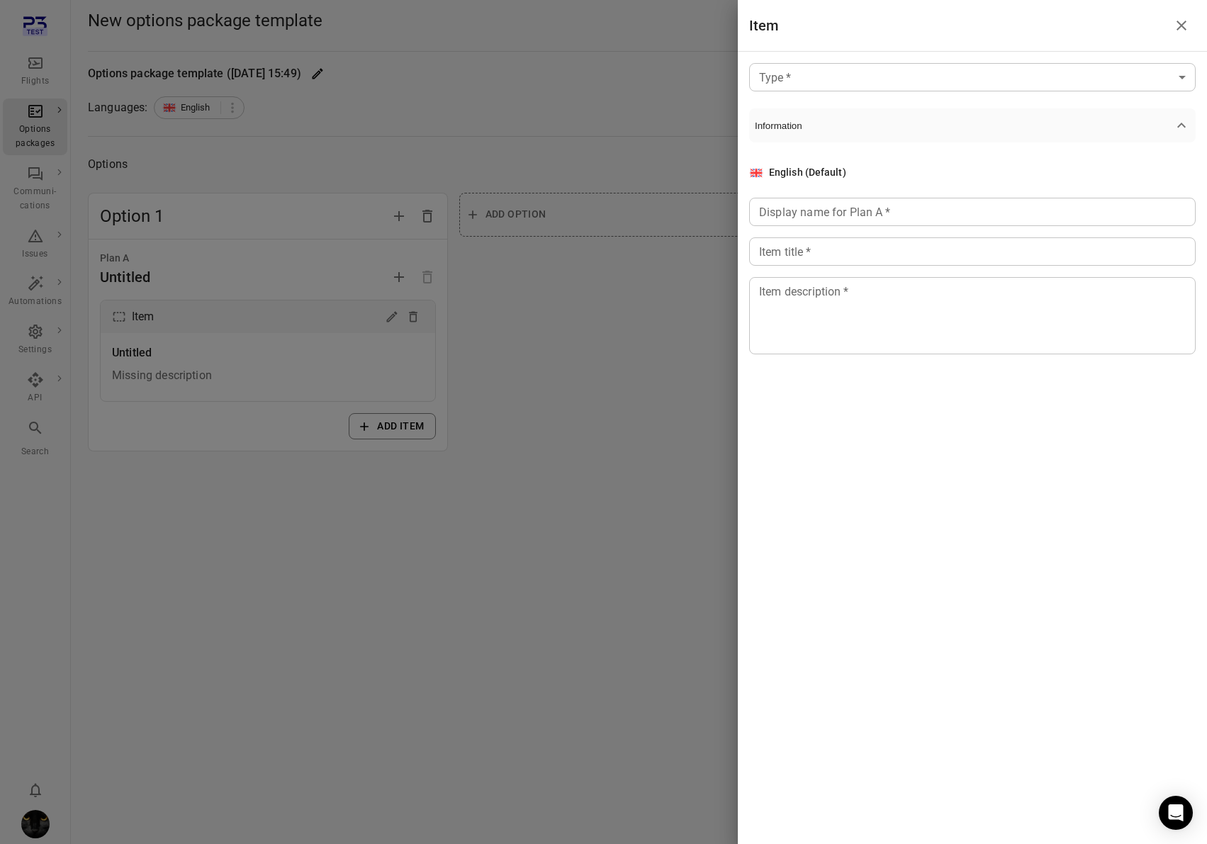
click at [573, 356] on div at bounding box center [603, 422] width 1207 height 844
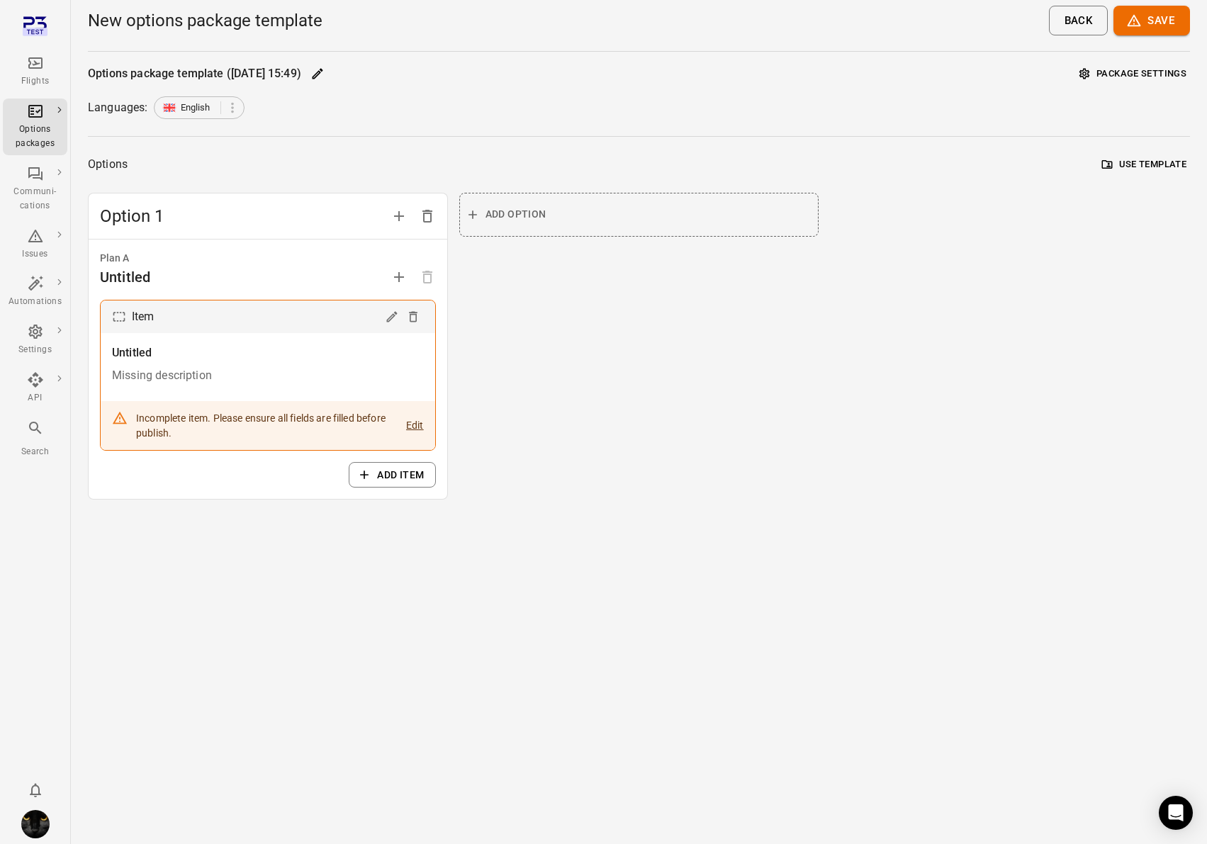
click at [1161, 28] on button "Save" at bounding box center [1152, 21] width 77 height 30
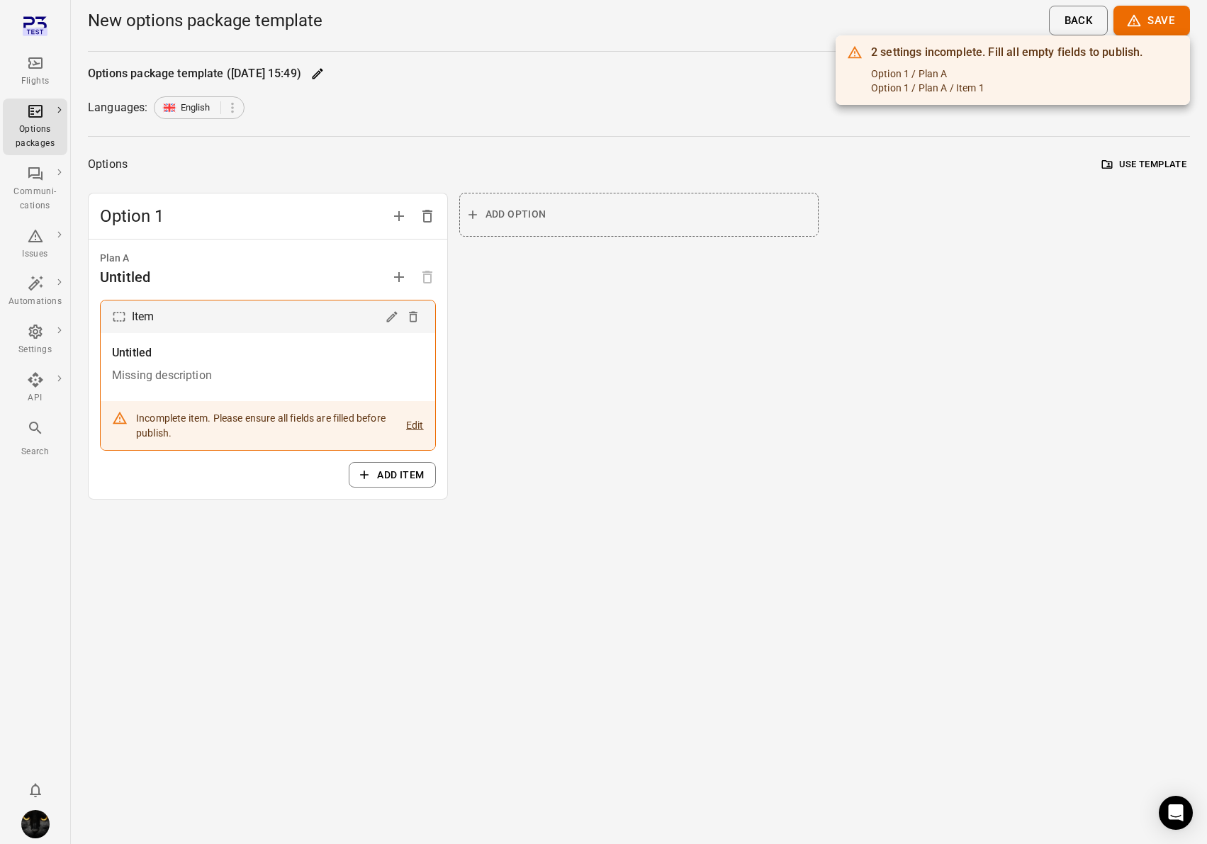
click at [393, 315] on div at bounding box center [603, 422] width 1207 height 844
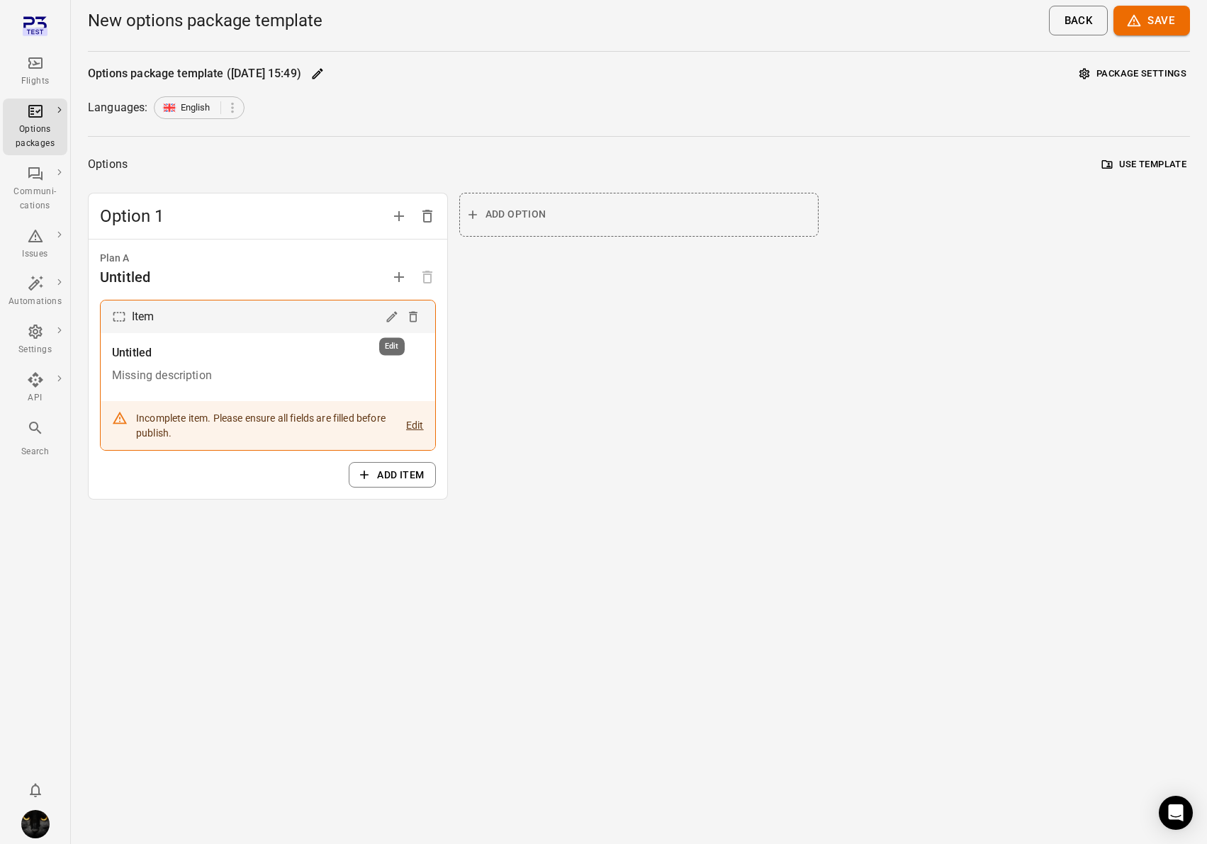
click at [389, 318] on icon "Edit" at bounding box center [391, 317] width 11 height 11
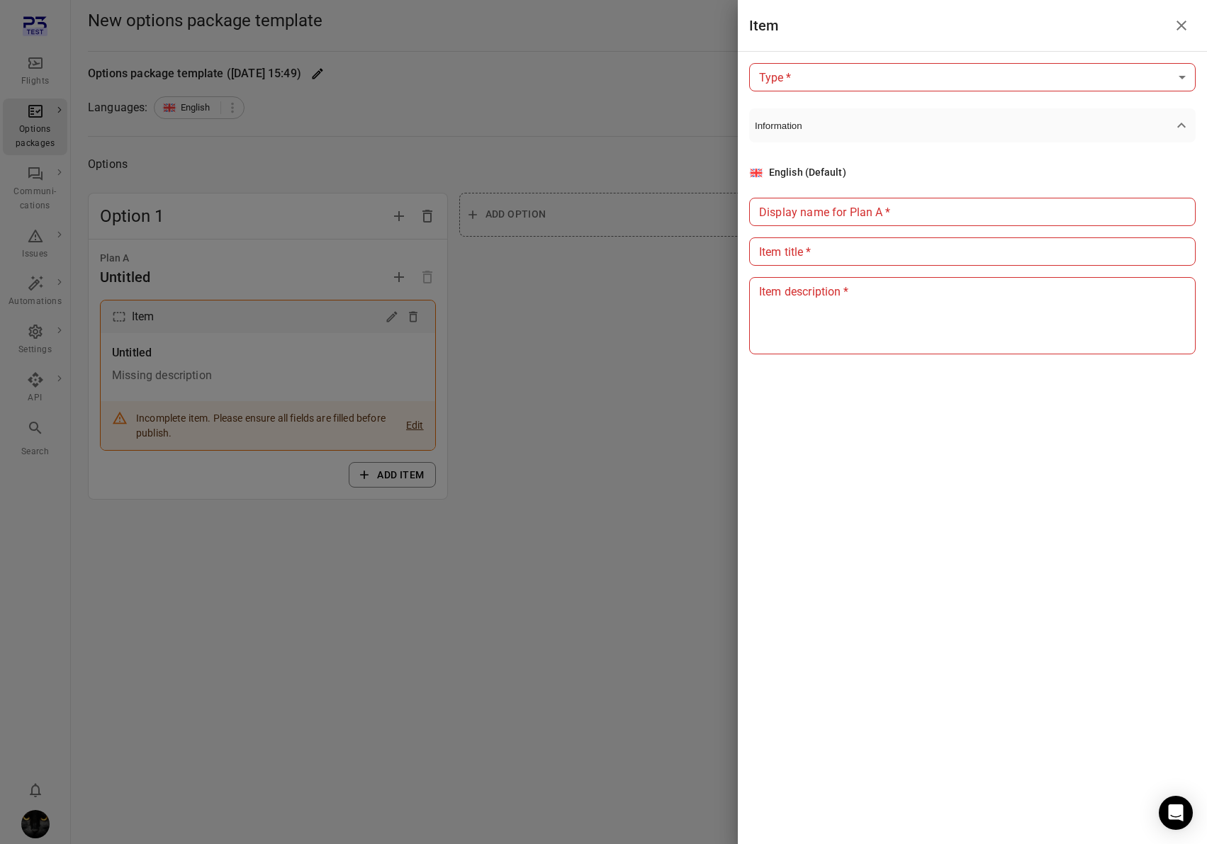
drag, startPoint x: 877, startPoint y: 98, endPoint x: 877, endPoint y: 82, distance: 16.3
click at [876, 96] on div "Type   * ​ Type   * Information English (Default) Display name for Plan A   * D…" at bounding box center [972, 243] width 469 height 382
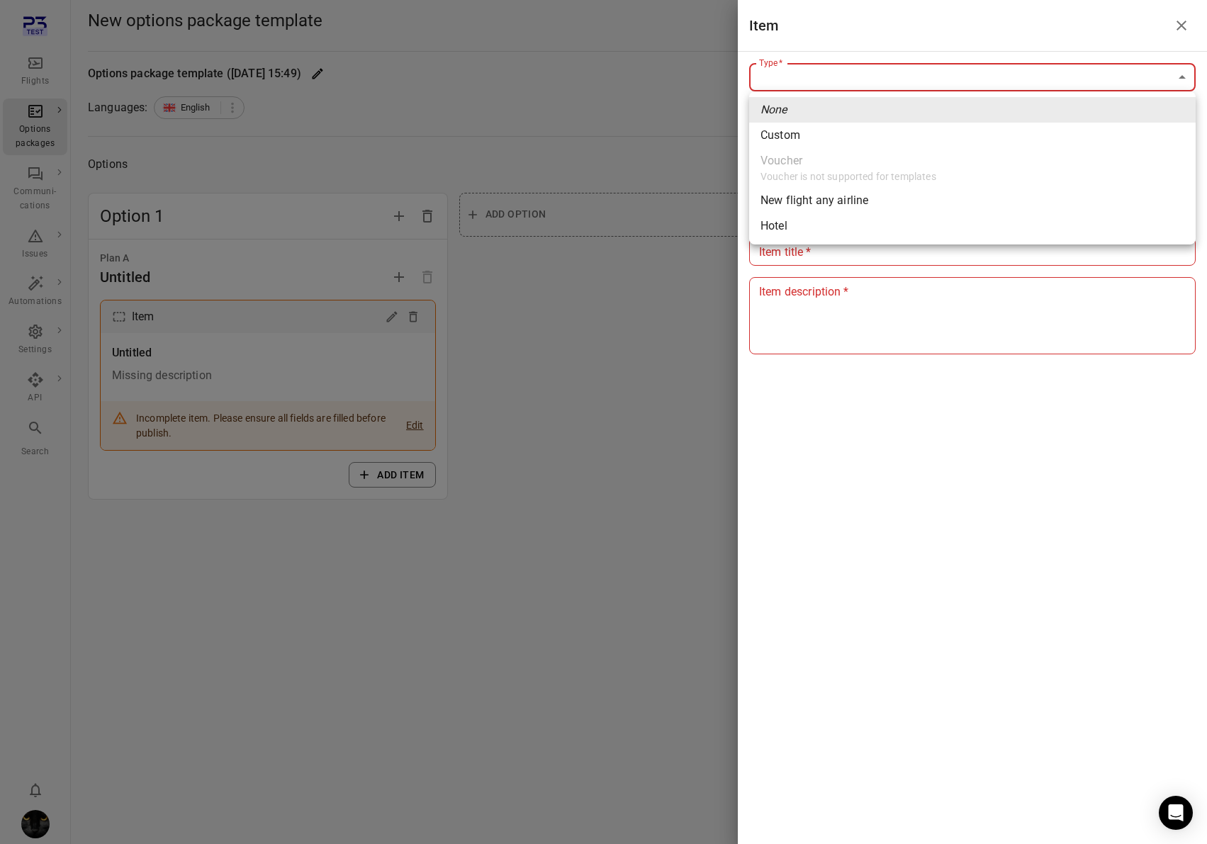
click at [877, 82] on body "Flights Options packages Communi-cations Issues Automations Settings API Search…" at bounding box center [603, 422] width 1207 height 844
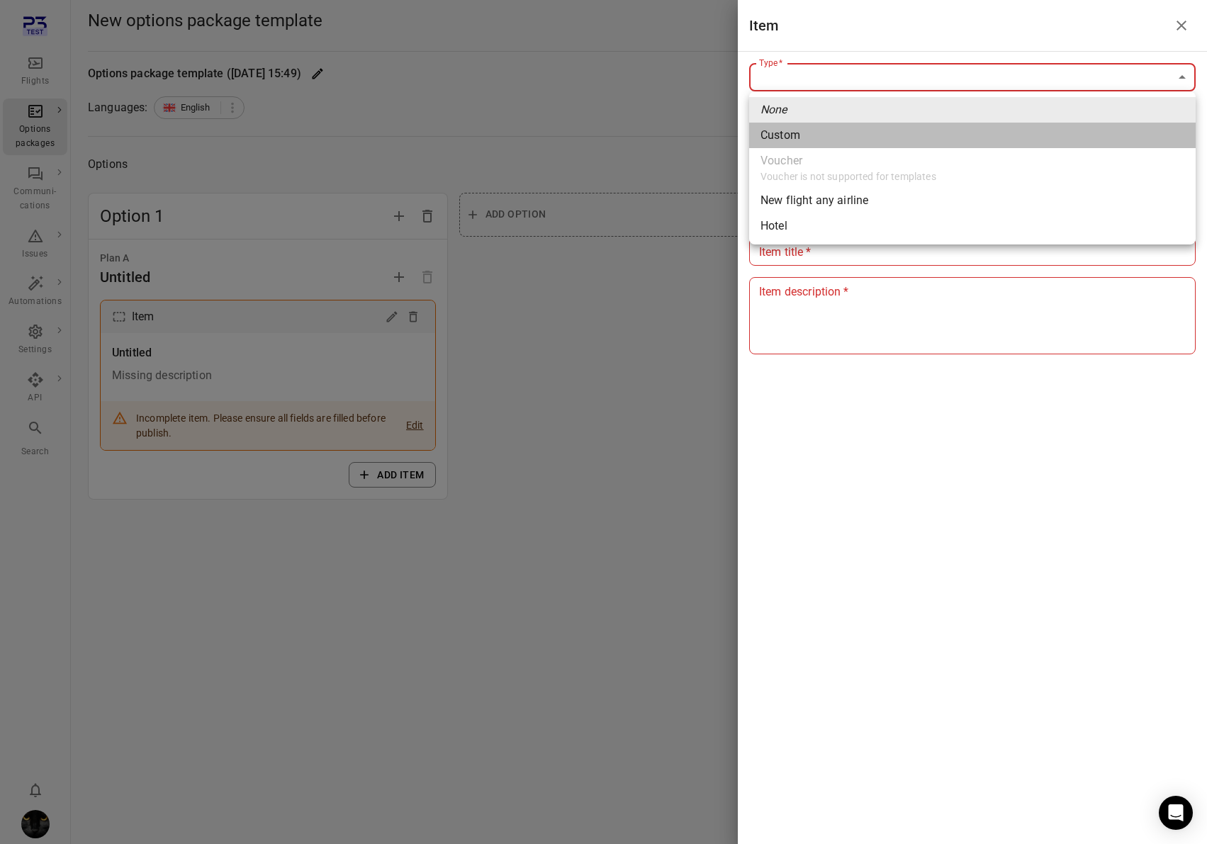
click at [820, 132] on li "Custom" at bounding box center [972, 136] width 447 height 26
type input "******"
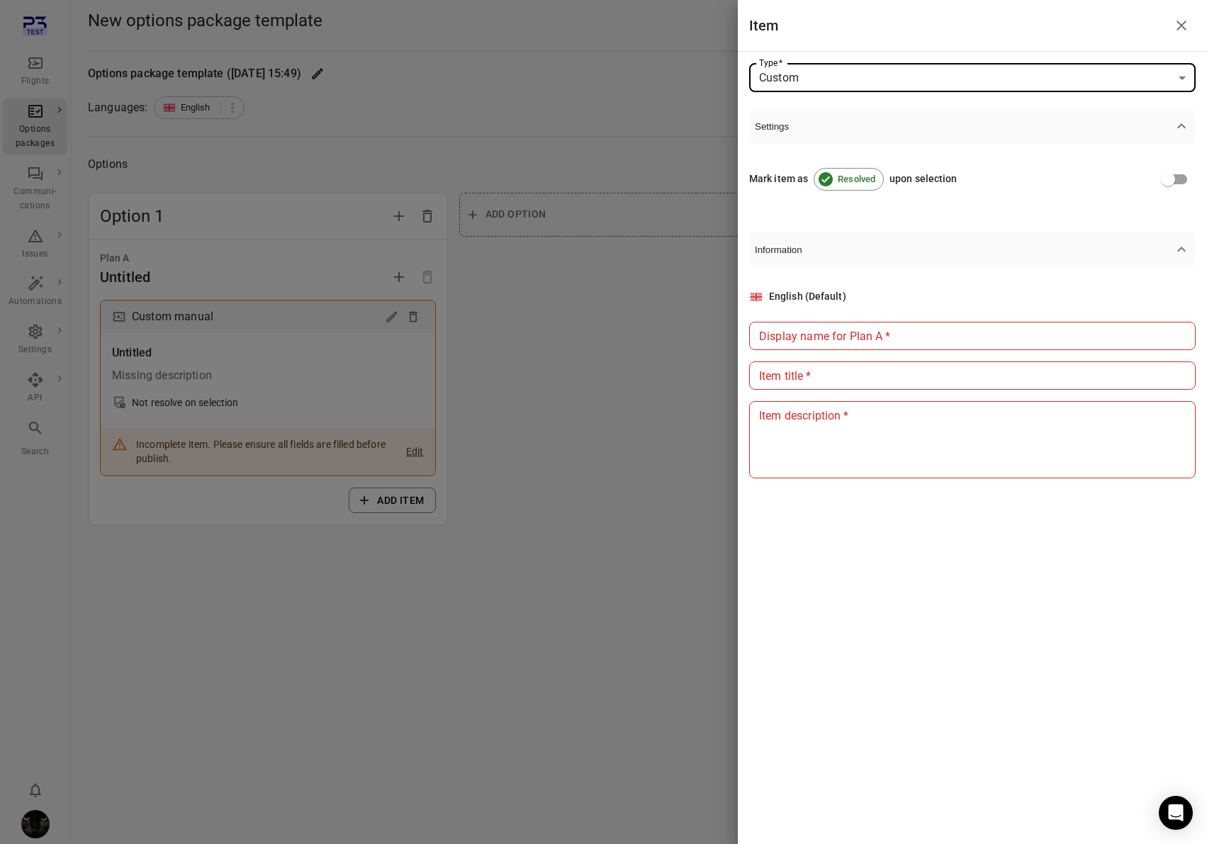
drag, startPoint x: 781, startPoint y: 341, endPoint x: 791, endPoint y: 387, distance: 47.1
click at [784, 344] on input "Display name for Plan A   *" at bounding box center [972, 336] width 447 height 28
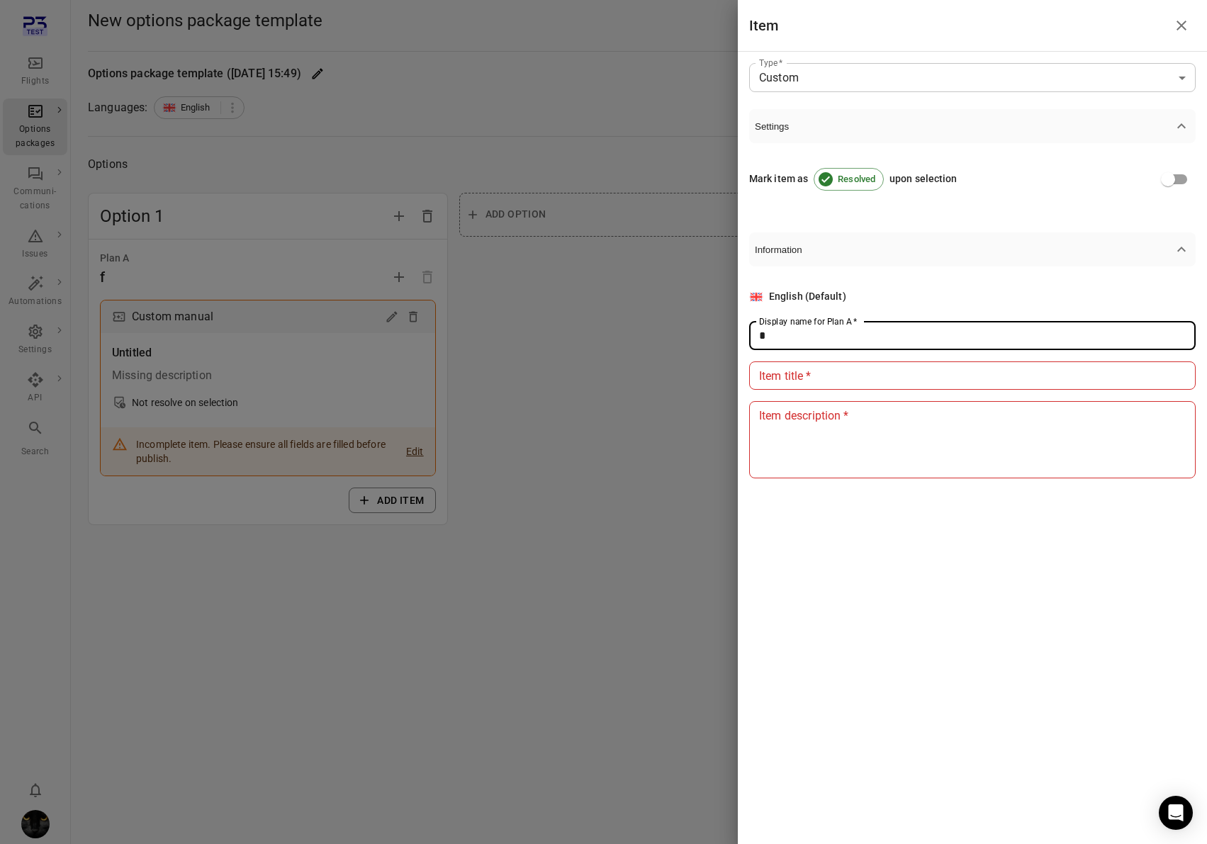
type input "*"
drag, startPoint x: 792, startPoint y: 389, endPoint x: 792, endPoint y: 407, distance: 17.7
click at [792, 389] on input "Item title   *" at bounding box center [972, 375] width 447 height 28
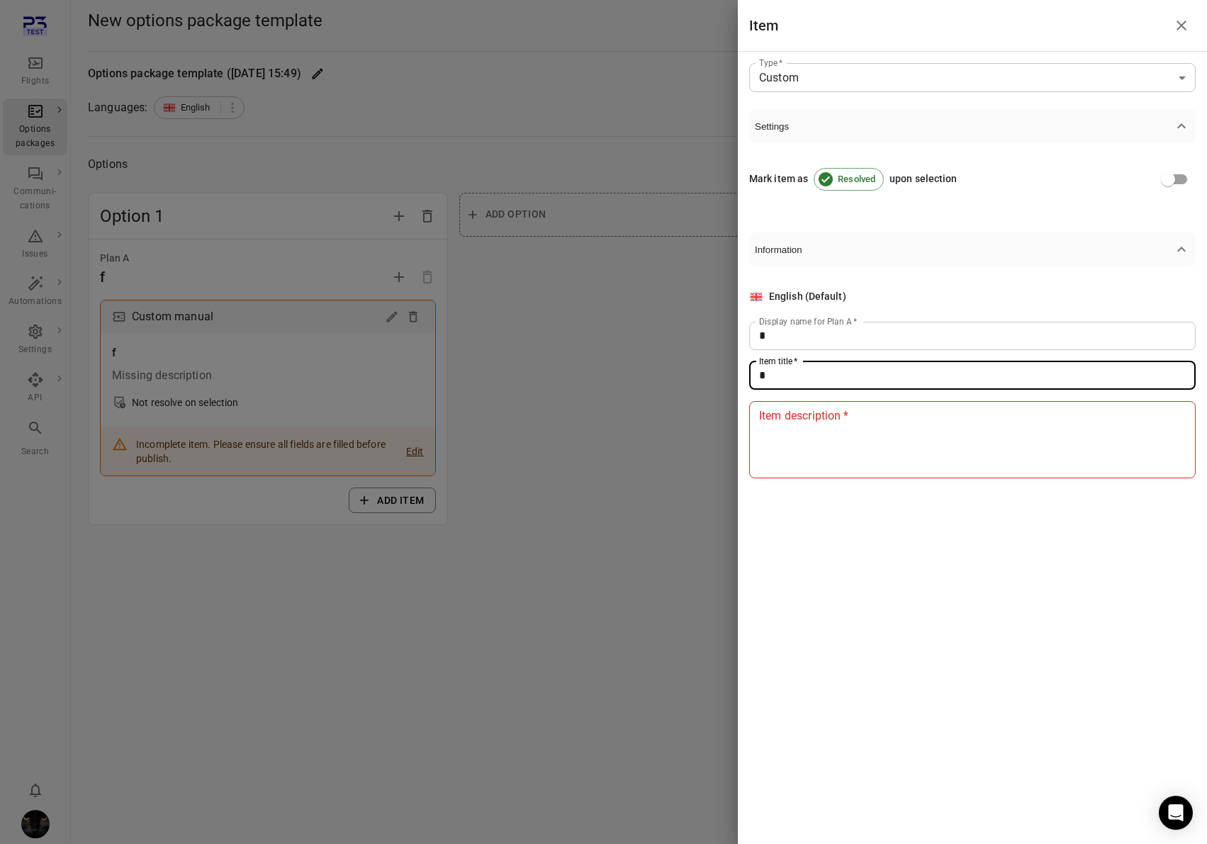
type input "*"
click at [786, 427] on textarea "*" at bounding box center [972, 439] width 427 height 65
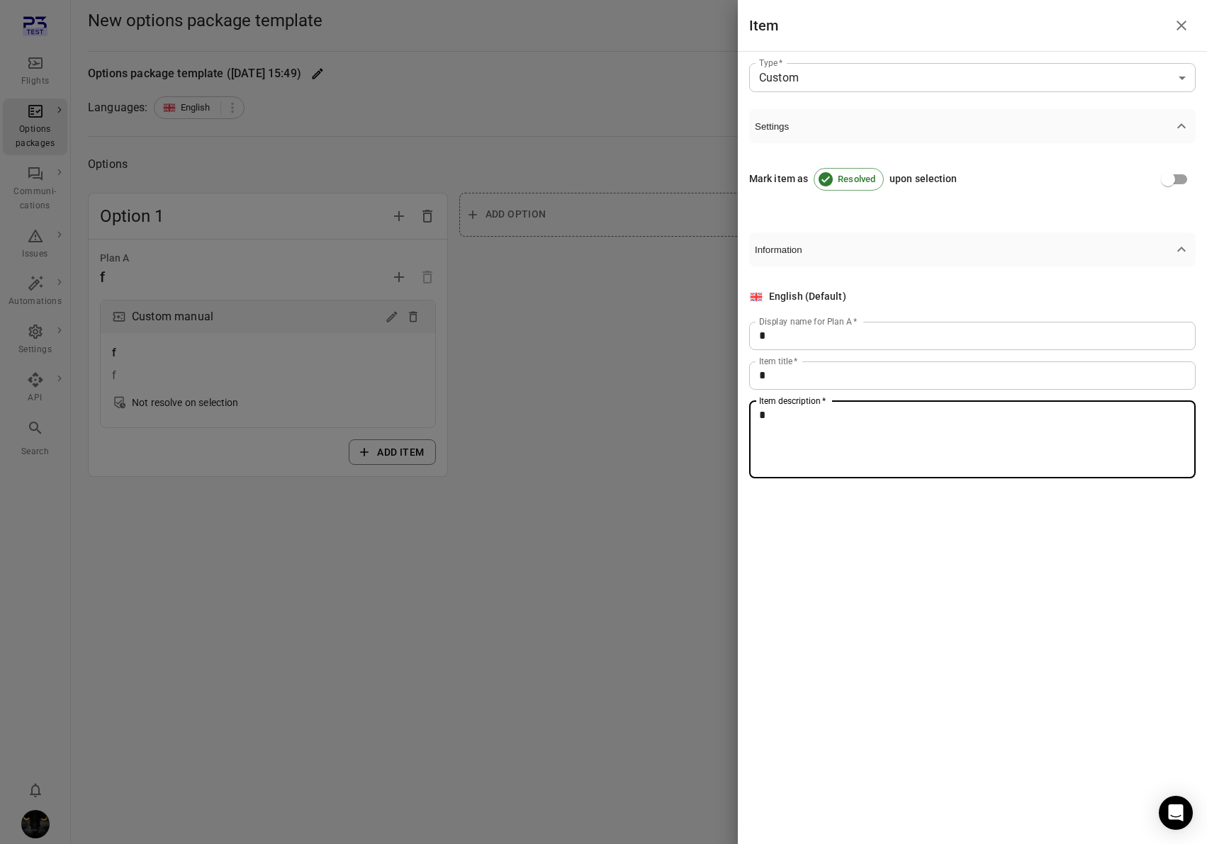
type textarea "*"
drag, startPoint x: 677, startPoint y: 399, endPoint x: 700, endPoint y: 383, distance: 28.1
click at [682, 397] on div at bounding box center [603, 422] width 1207 height 844
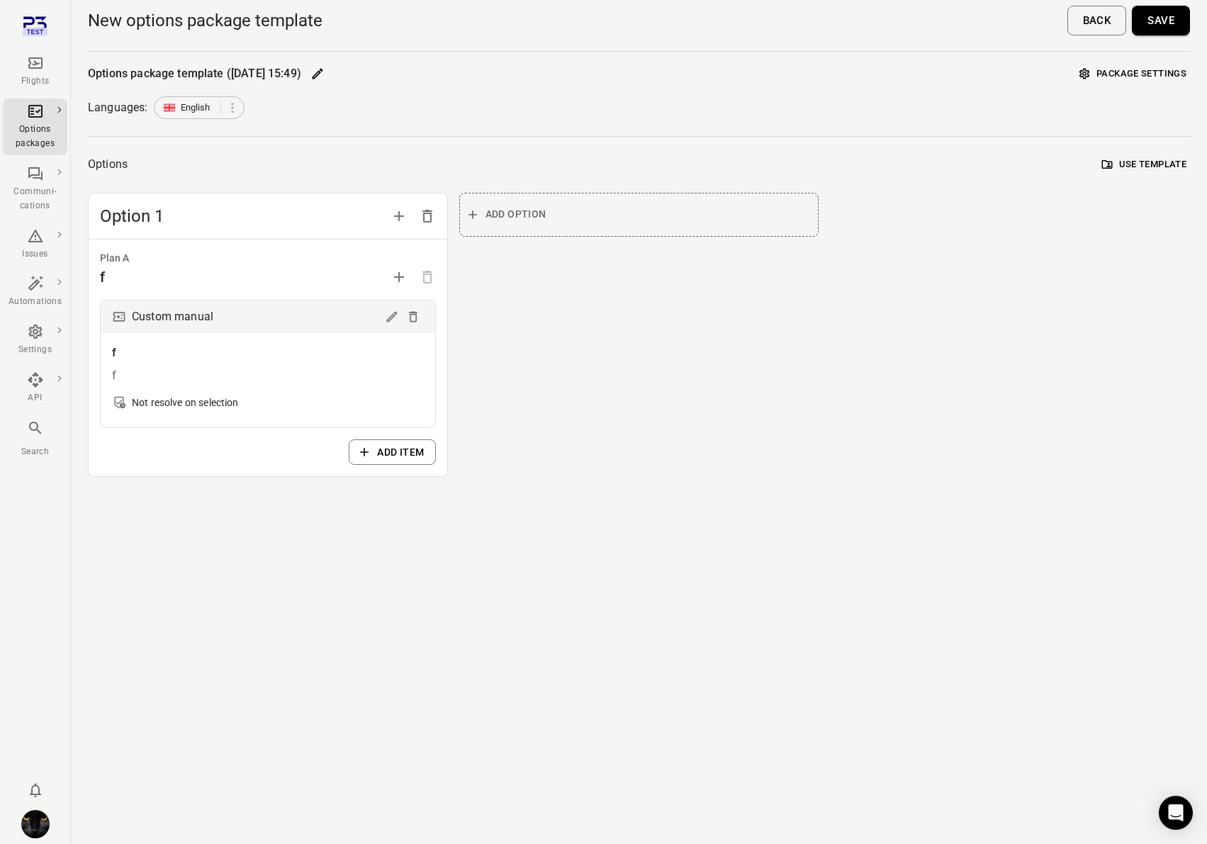
drag, startPoint x: 1157, startPoint y: 44, endPoint x: 1150, endPoint y: 40, distance: 7.3
click at [1155, 43] on div "New options package template Back Save" at bounding box center [639, 25] width 1102 height 51
click at [1150, 26] on button "Save" at bounding box center [1161, 21] width 58 height 30
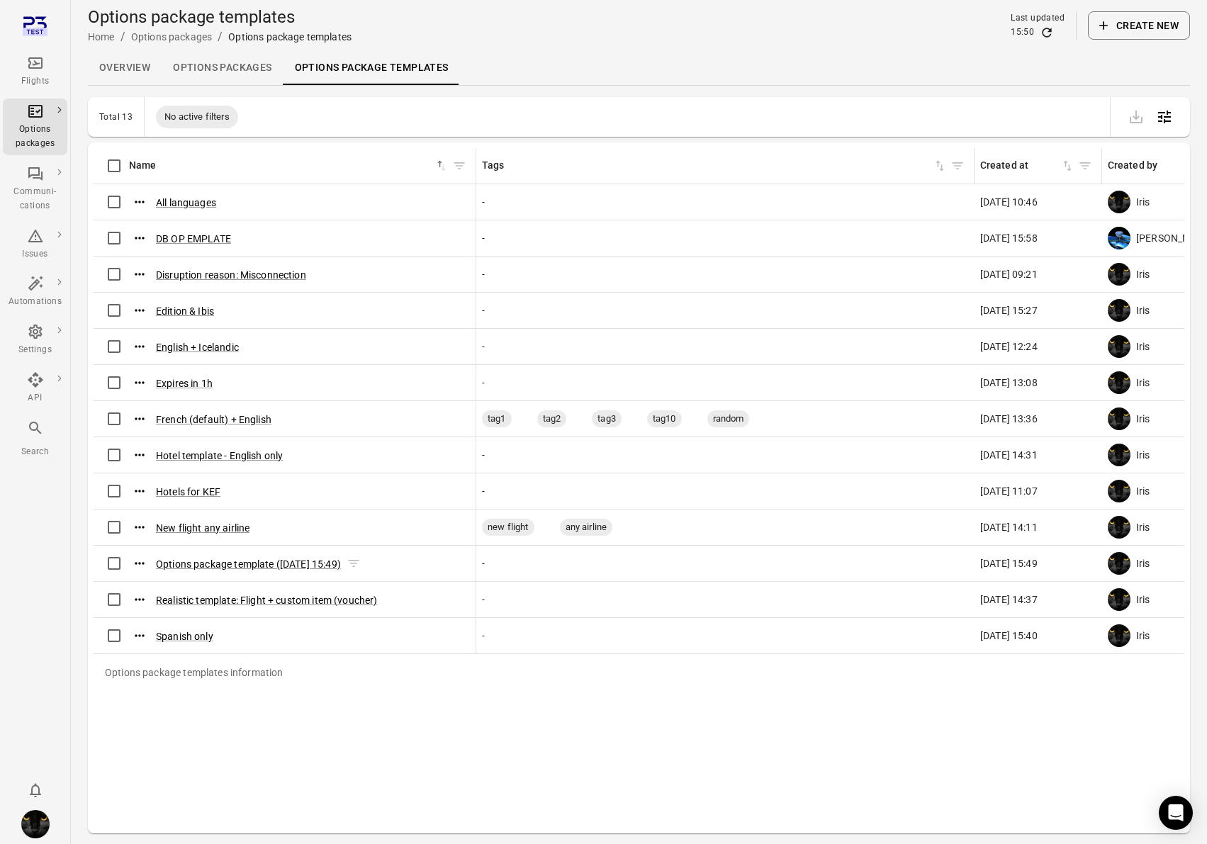
click at [144, 566] on icon "Actions" at bounding box center [140, 563] width 14 height 14
click at [159, 612] on div "Delete" at bounding box center [140, 613] width 55 height 26
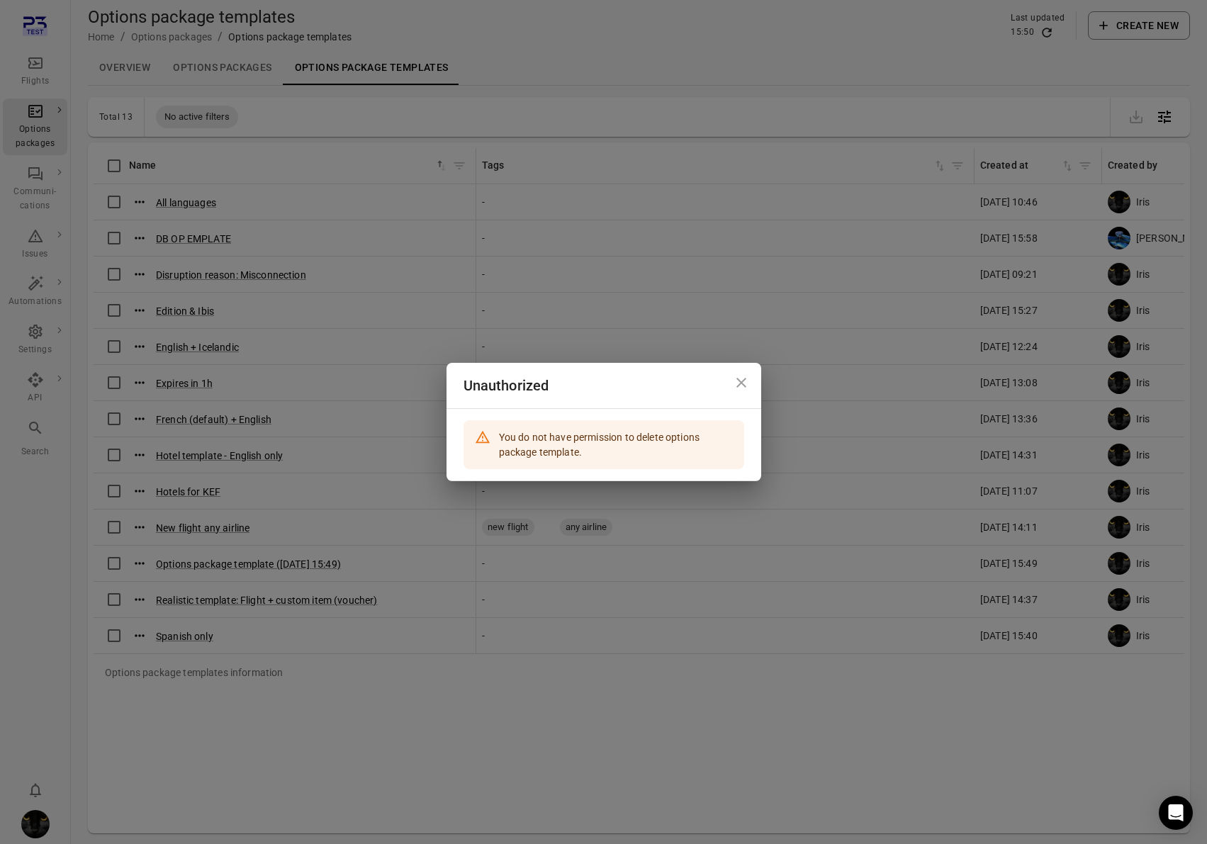
click at [739, 372] on button "Close dialog" at bounding box center [741, 383] width 28 height 28
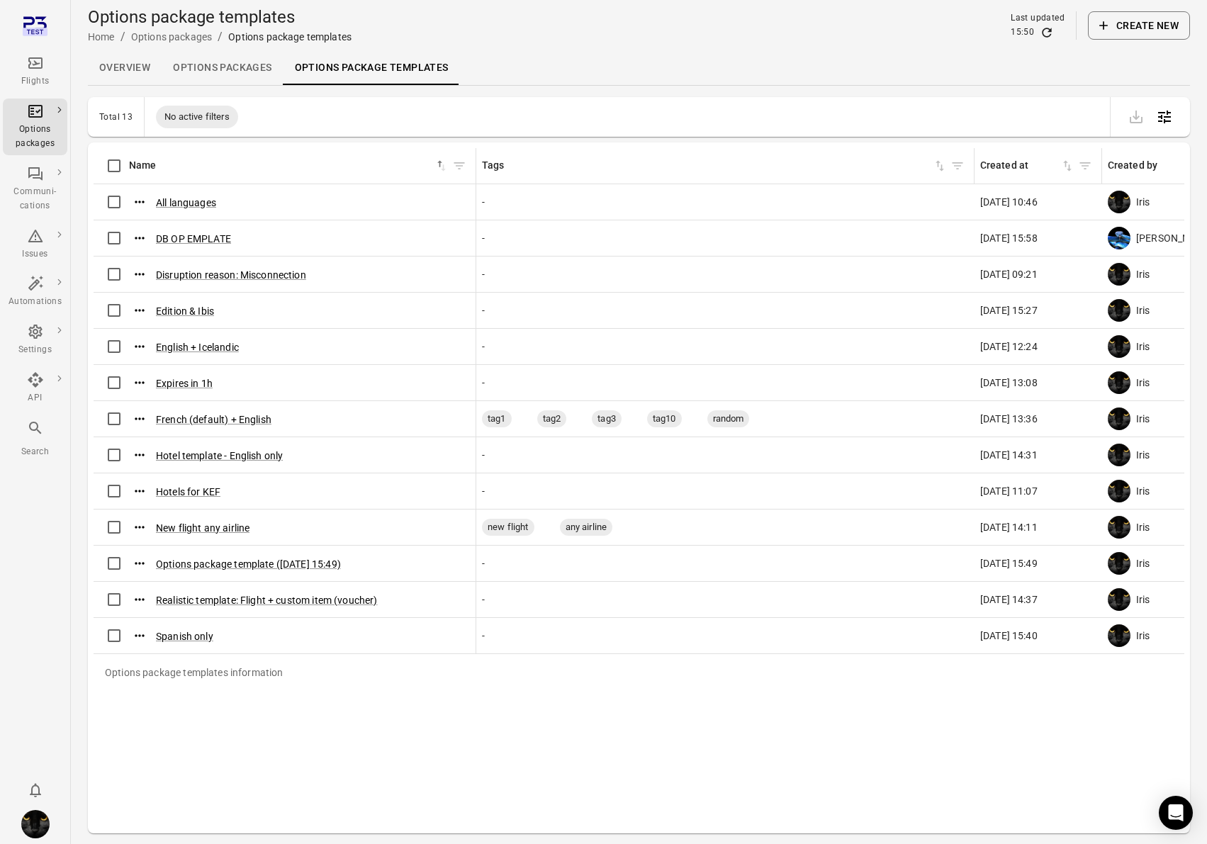
click at [1172, 33] on button "Create new" at bounding box center [1139, 25] width 102 height 28
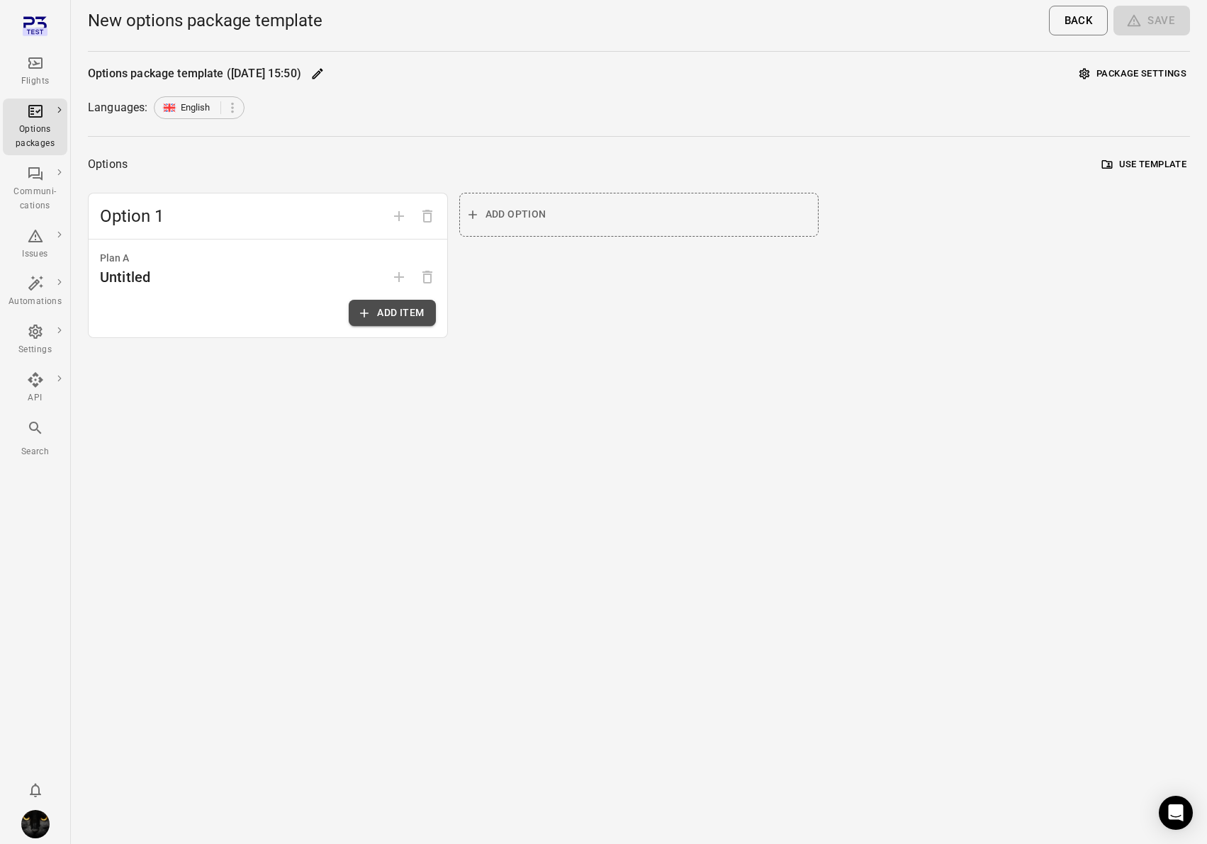
click at [385, 318] on button "Add item" at bounding box center [392, 313] width 86 height 26
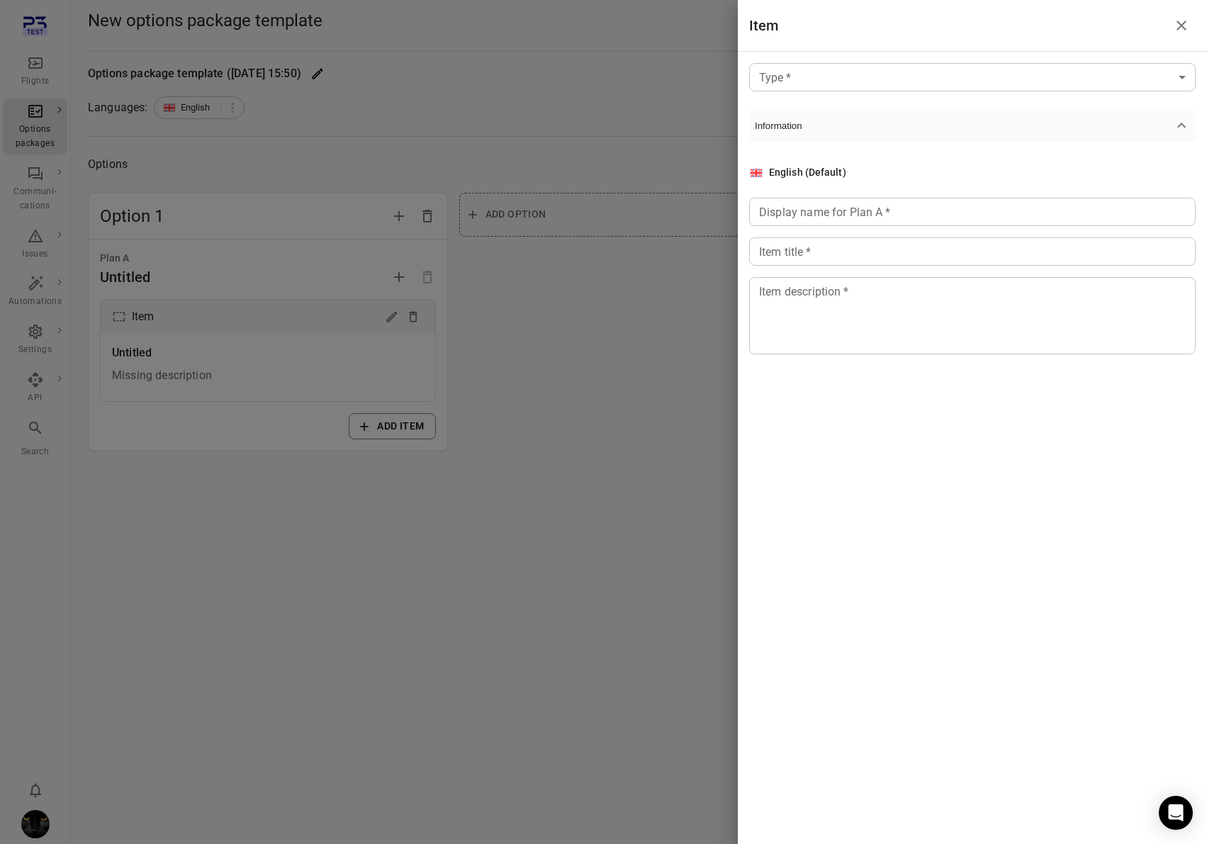
drag, startPoint x: 798, startPoint y: 96, endPoint x: 802, endPoint y: 78, distance: 18.8
click at [798, 96] on div "Type   * ​ Type   * Information English (Default) Display name for Plan A   * D…" at bounding box center [972, 243] width 469 height 382
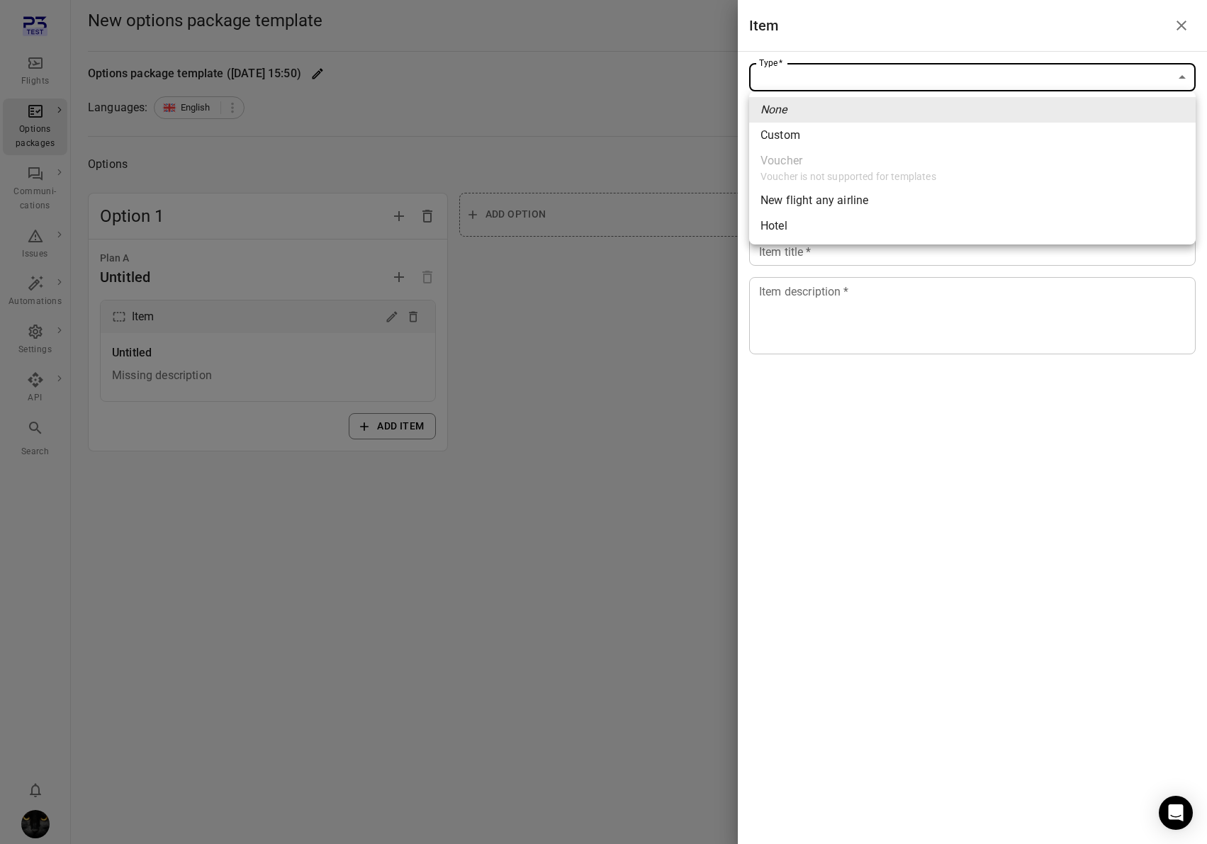
drag, startPoint x: 802, startPoint y: 77, endPoint x: 804, endPoint y: 124, distance: 46.8
click at [802, 78] on body "Flights Options packages Communi-cations Issues Automations Settings API Search…" at bounding box center [603, 422] width 1207 height 844
click at [805, 138] on li "Custom" at bounding box center [972, 136] width 447 height 26
type input "******"
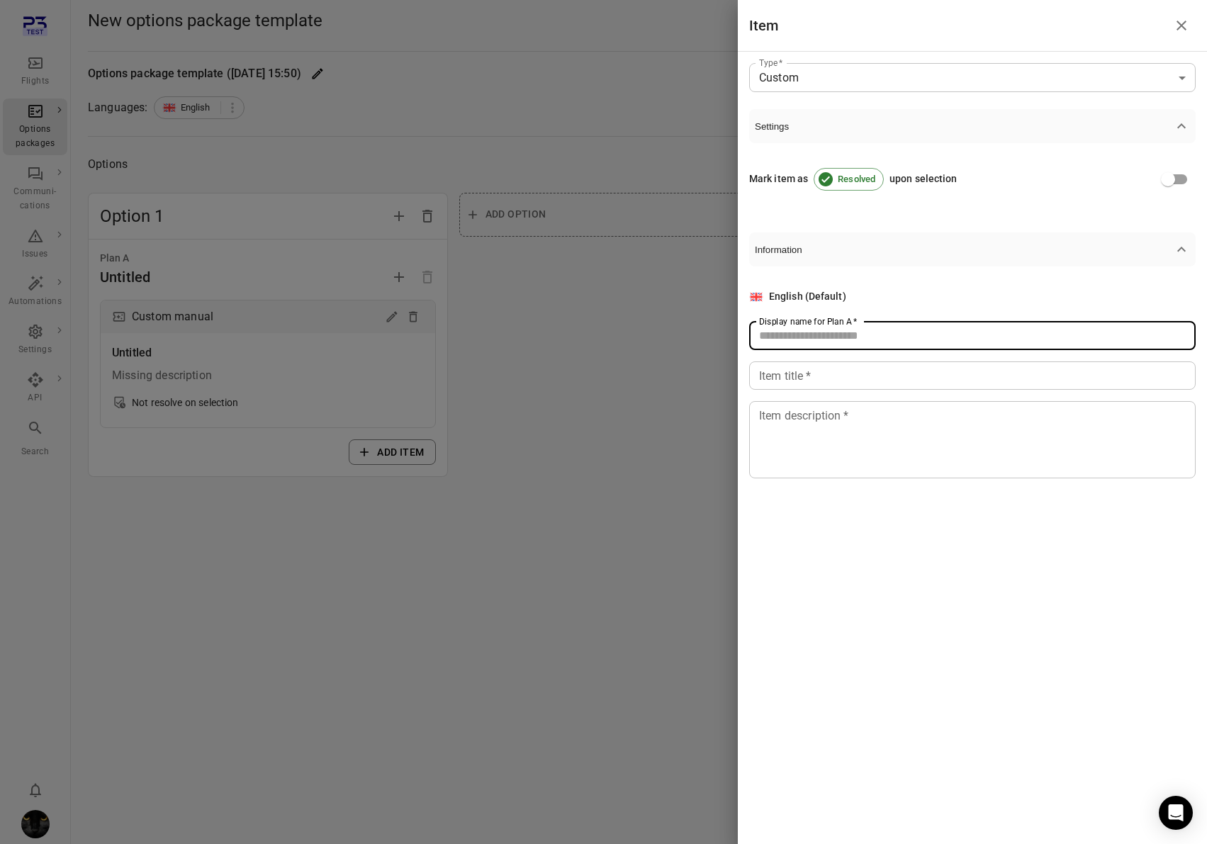
drag, startPoint x: 792, startPoint y: 325, endPoint x: 792, endPoint y: 372, distance: 46.8
click at [792, 327] on div "Display name for Plan A   * Display name for Plan A   *" at bounding box center [972, 336] width 447 height 28
type input "***"
drag, startPoint x: 792, startPoint y: 373, endPoint x: 795, endPoint y: 399, distance: 26.4
click at [794, 389] on input "*" at bounding box center [972, 375] width 447 height 28
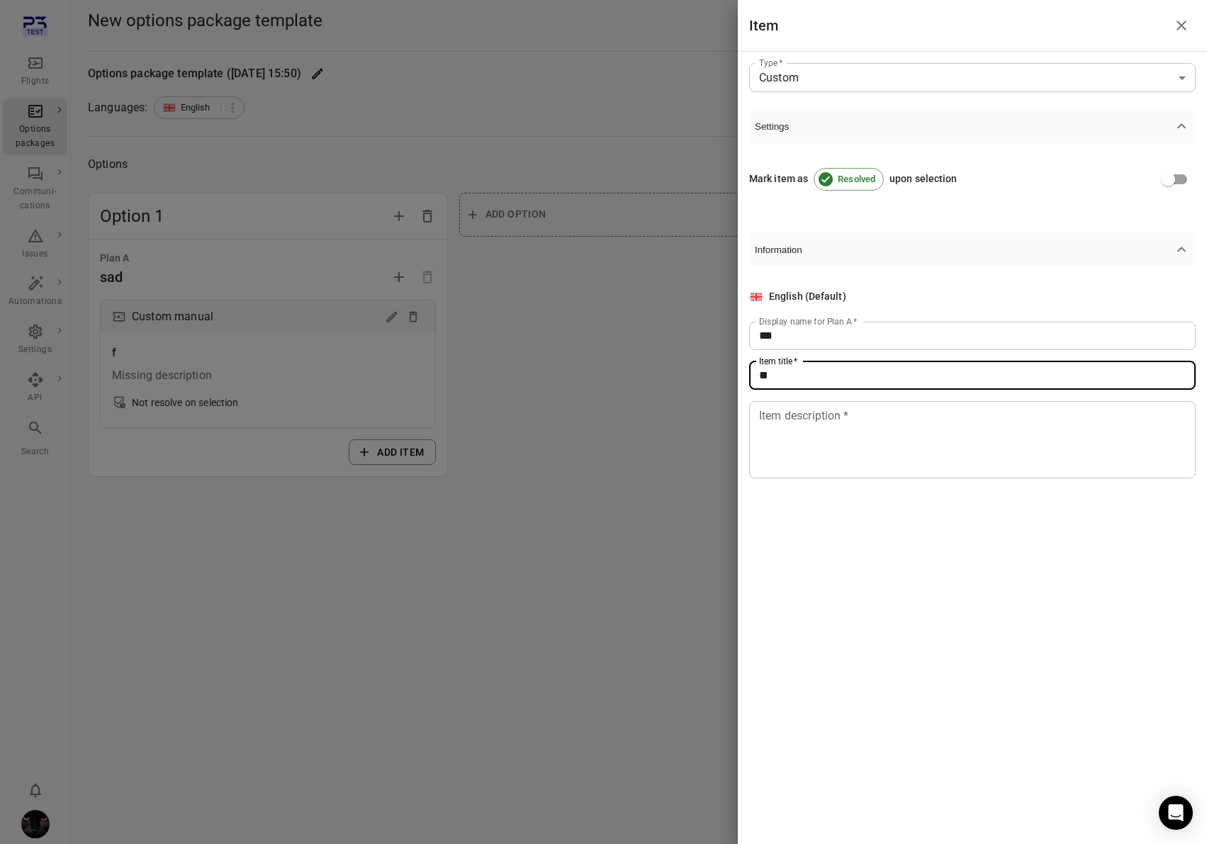
type input "**"
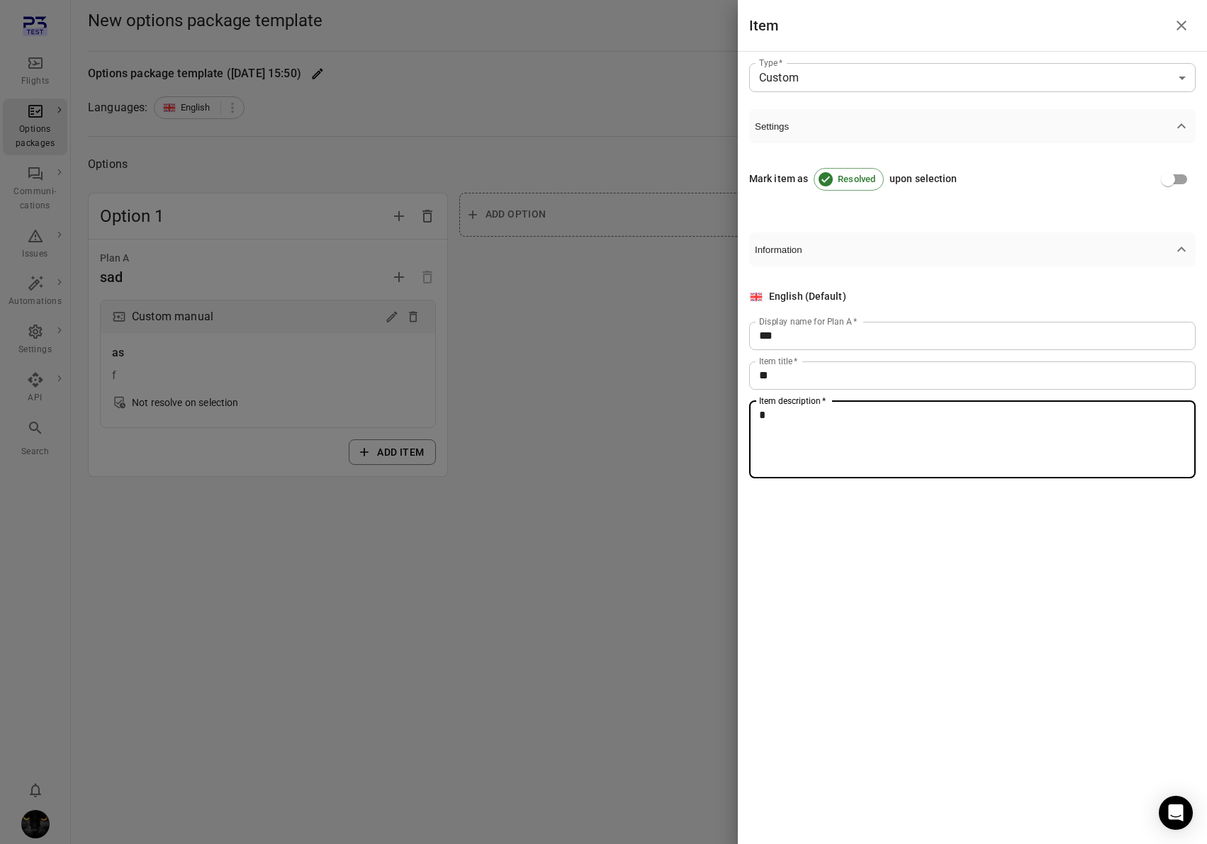
click at [798, 435] on textarea "*" at bounding box center [972, 439] width 427 height 65
type textarea "****"
drag, startPoint x: 574, startPoint y: 388, endPoint x: 697, endPoint y: 305, distance: 148.0
click at [575, 388] on div at bounding box center [603, 422] width 1207 height 844
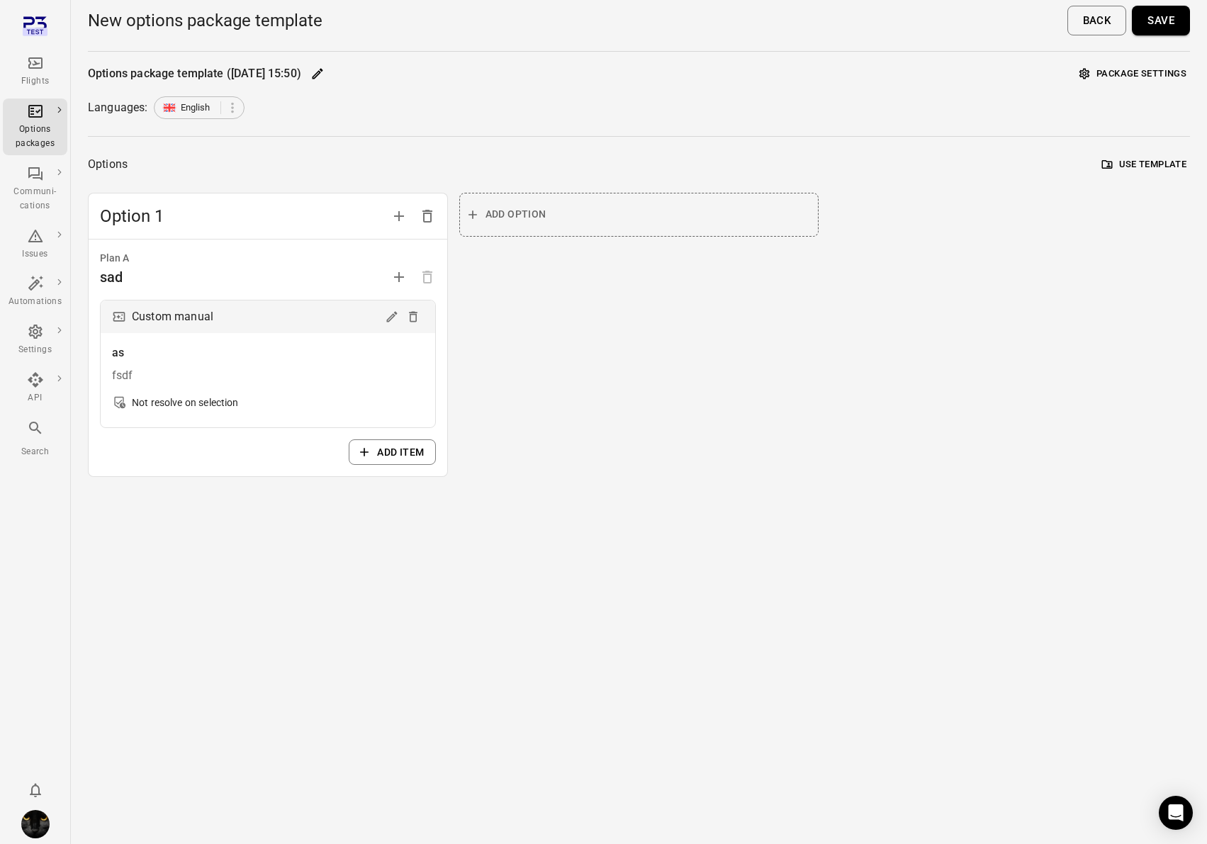
click at [1162, 28] on button "Save" at bounding box center [1161, 21] width 58 height 30
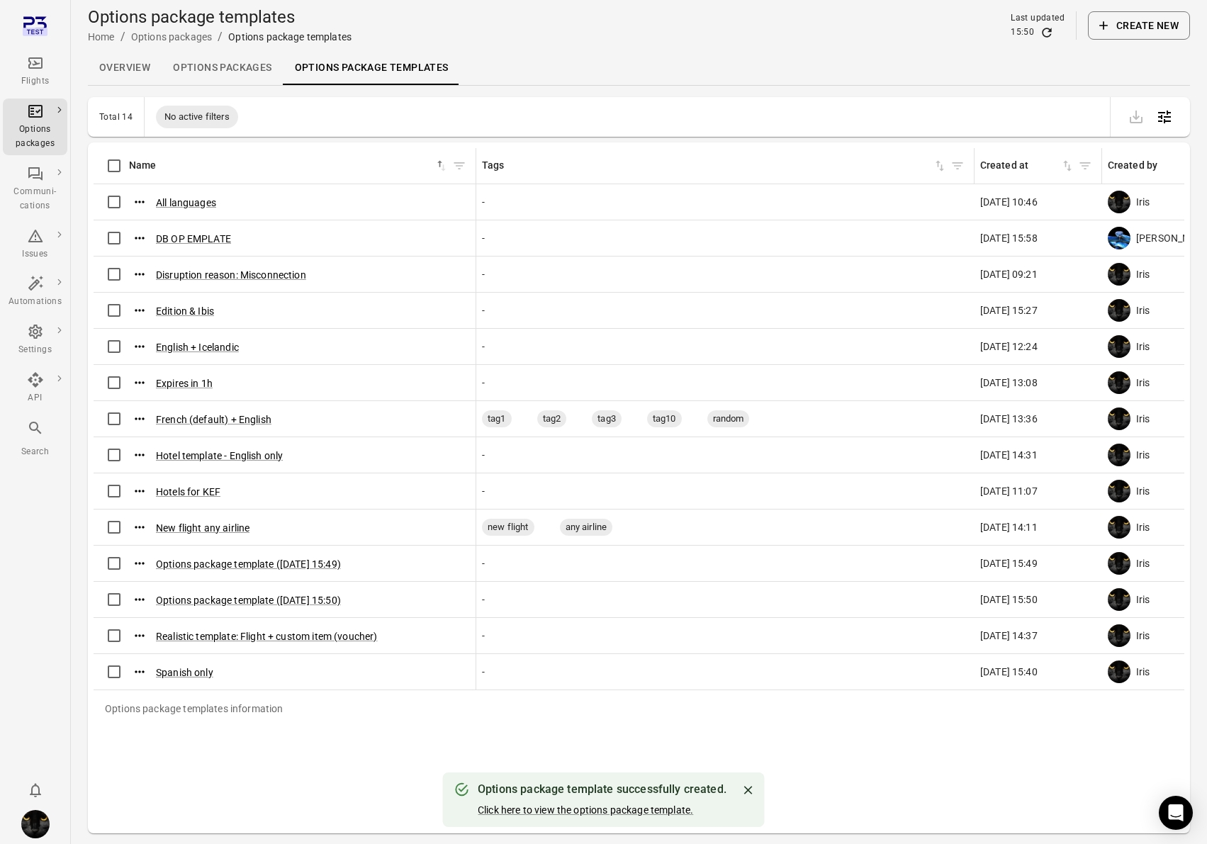
scroll to position [1, 0]
click at [37, 89] on link "Flights" at bounding box center [35, 71] width 65 height 43
